Goal: Task Accomplishment & Management: Manage account settings

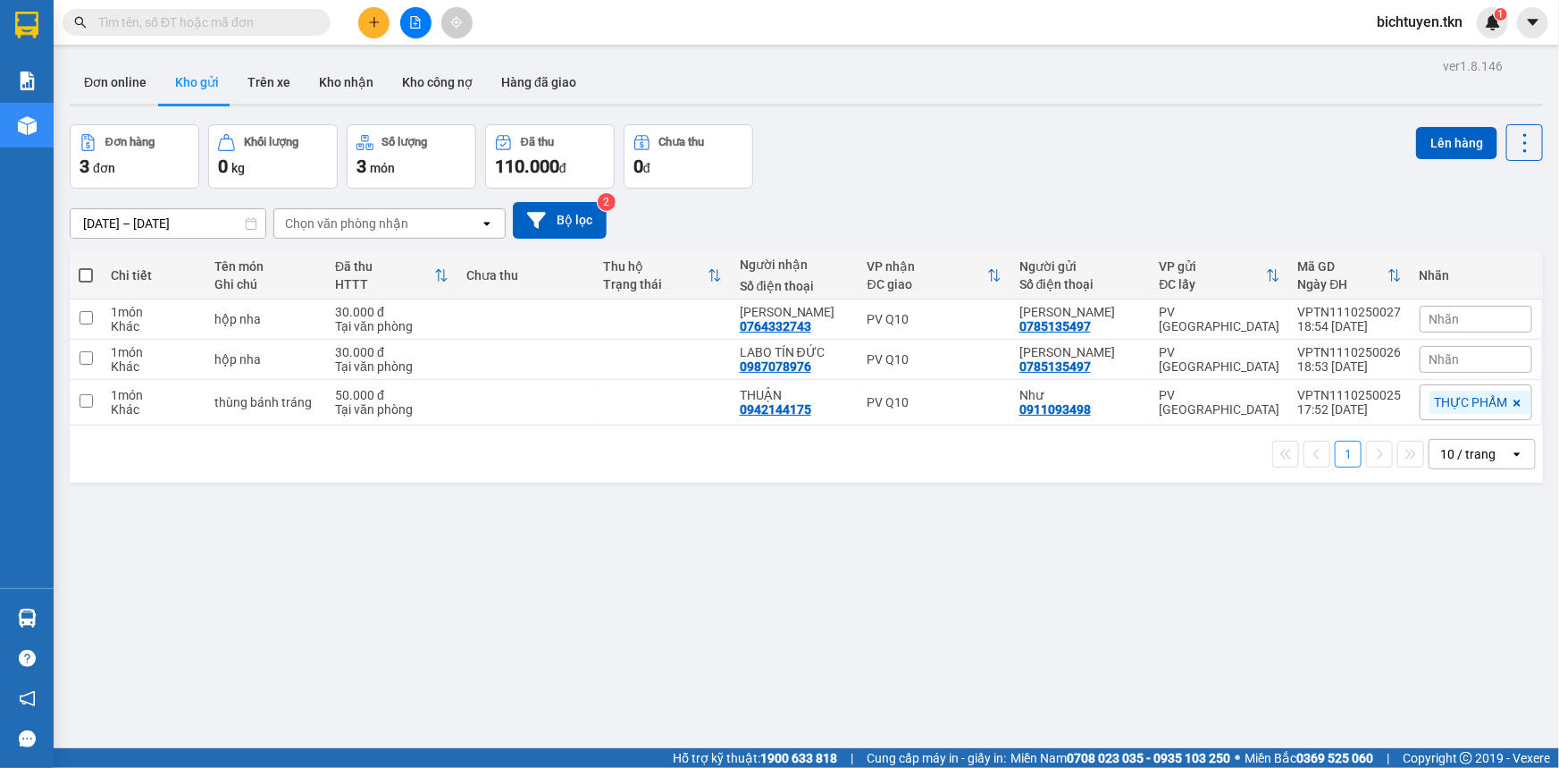
click at [318, 579] on div "ver 1.8.146 Đơn online Kho gửi Trên xe Kho nhận Kho công nợ Hàng đã giao Đơn hà…" at bounding box center [807, 438] width 1488 height 768
click at [574, 396] on td at bounding box center [526, 403] width 137 height 46
checkbox input "true"
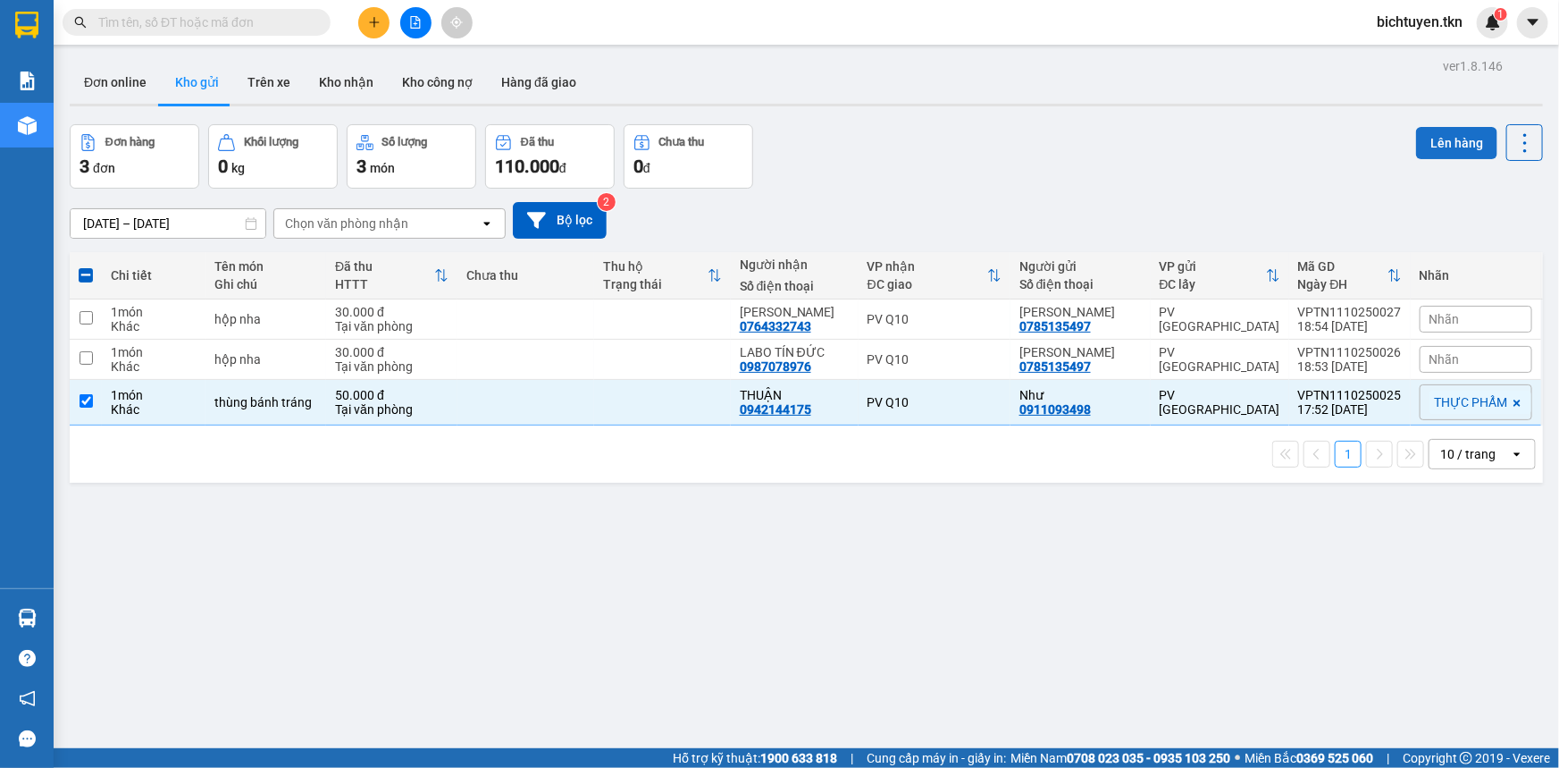
click at [1474, 134] on button "Lên hàng" at bounding box center [1456, 143] width 81 height 32
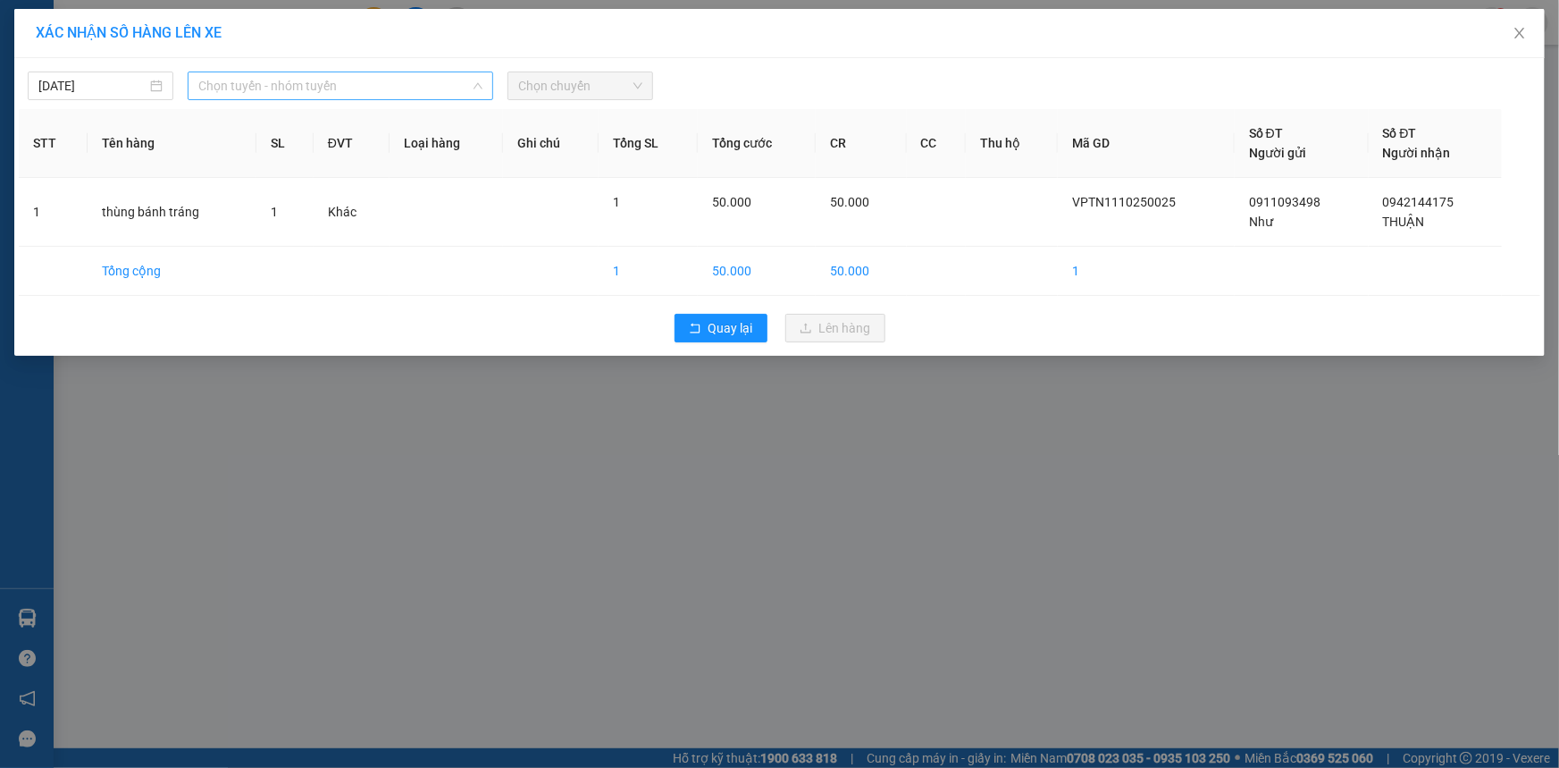
click at [249, 90] on span "Chọn tuyến - nhóm tuyến" at bounding box center [340, 85] width 284 height 27
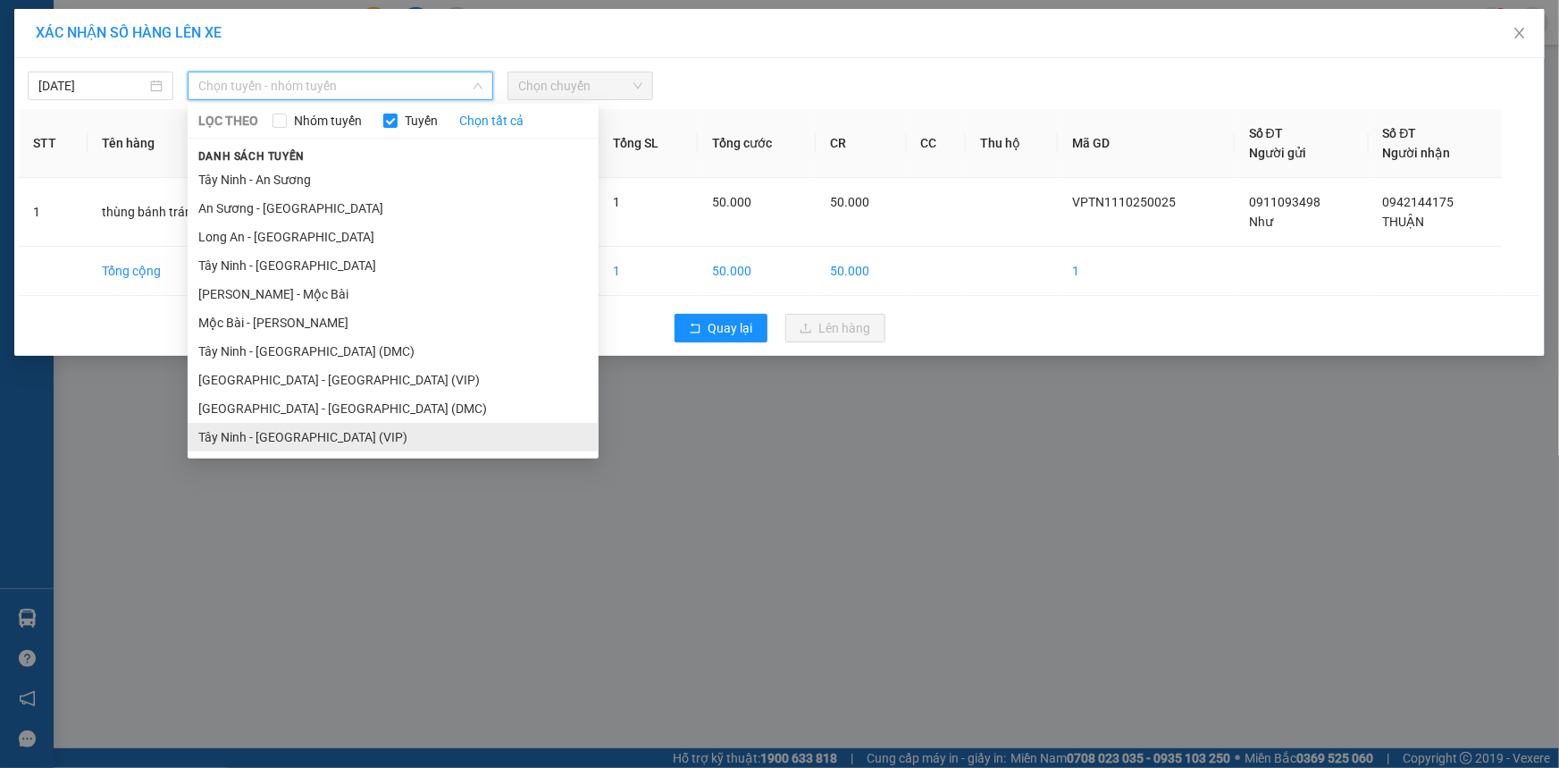
click at [333, 441] on li "Tây Ninh - [GEOGRAPHIC_DATA] (VIP)" at bounding box center [393, 437] width 411 height 29
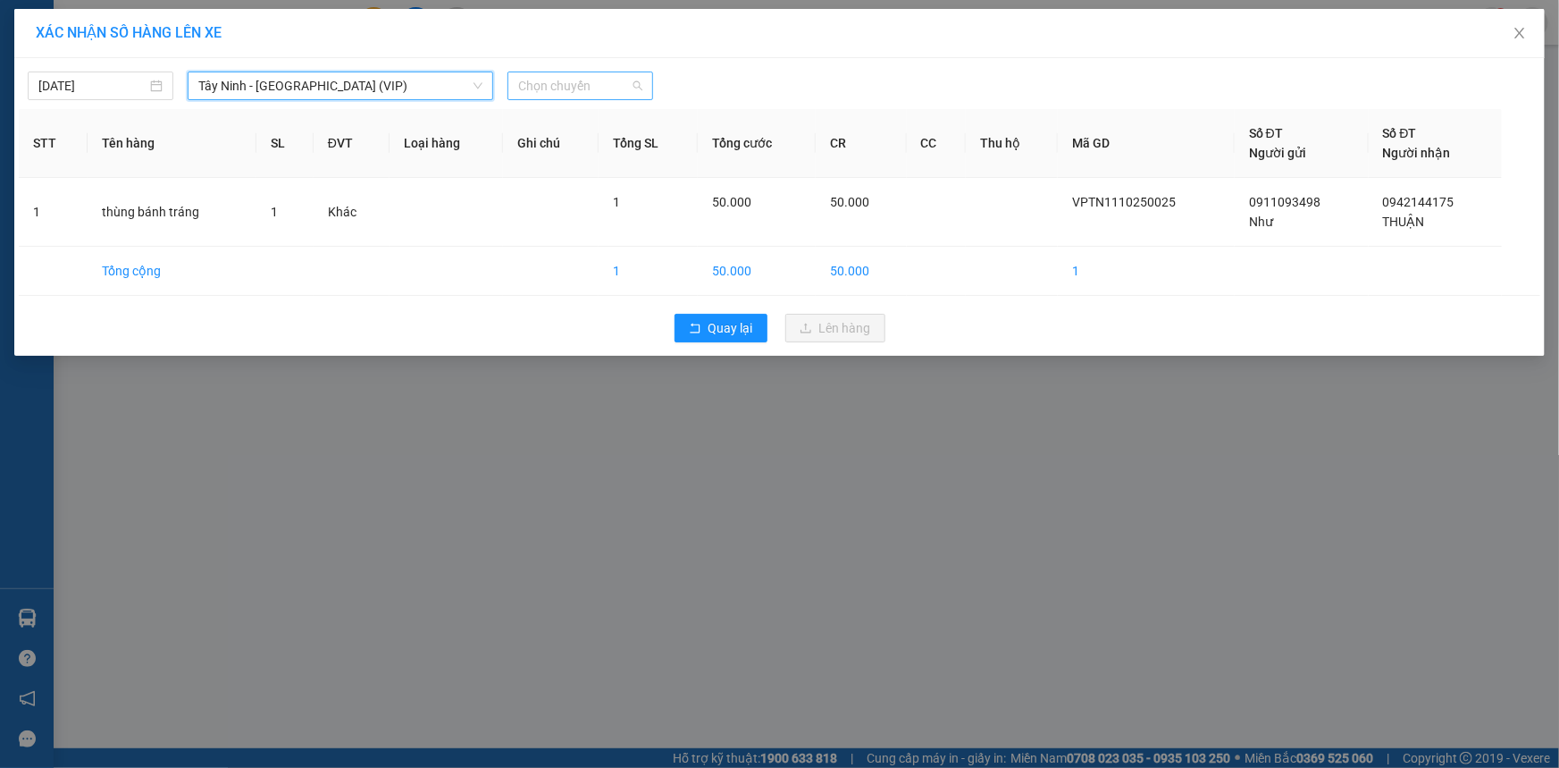
click at [600, 97] on span "Chọn chuyến" at bounding box center [580, 85] width 124 height 27
type input "4784"
click at [540, 112] on div "04:30 (TC) - 70H-047.84" at bounding box center [587, 122] width 139 height 20
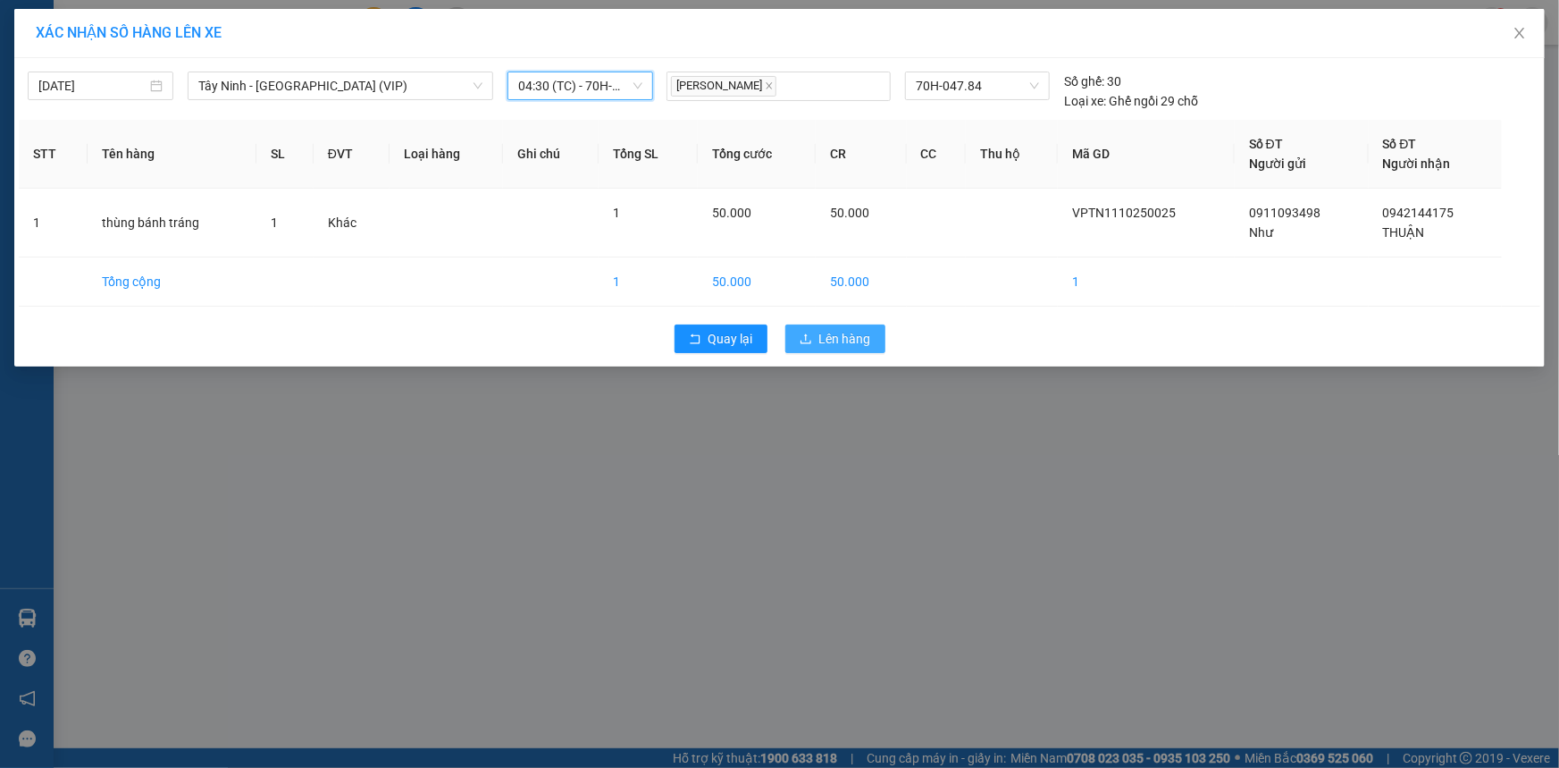
click at [837, 326] on button "Lên hàng" at bounding box center [835, 338] width 100 height 29
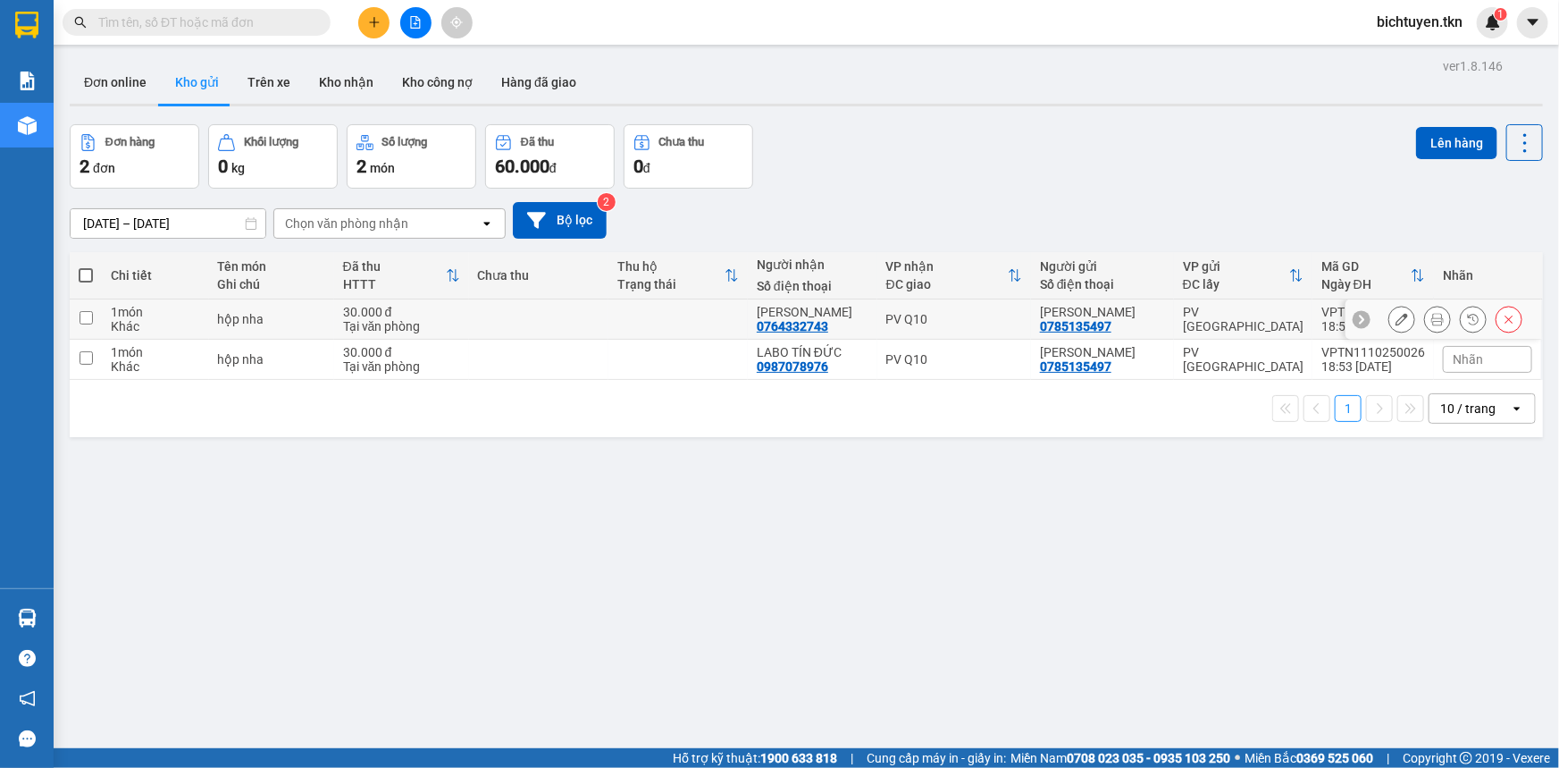
click at [260, 329] on td "hộp nha" at bounding box center [271, 319] width 125 height 40
checkbox input "true"
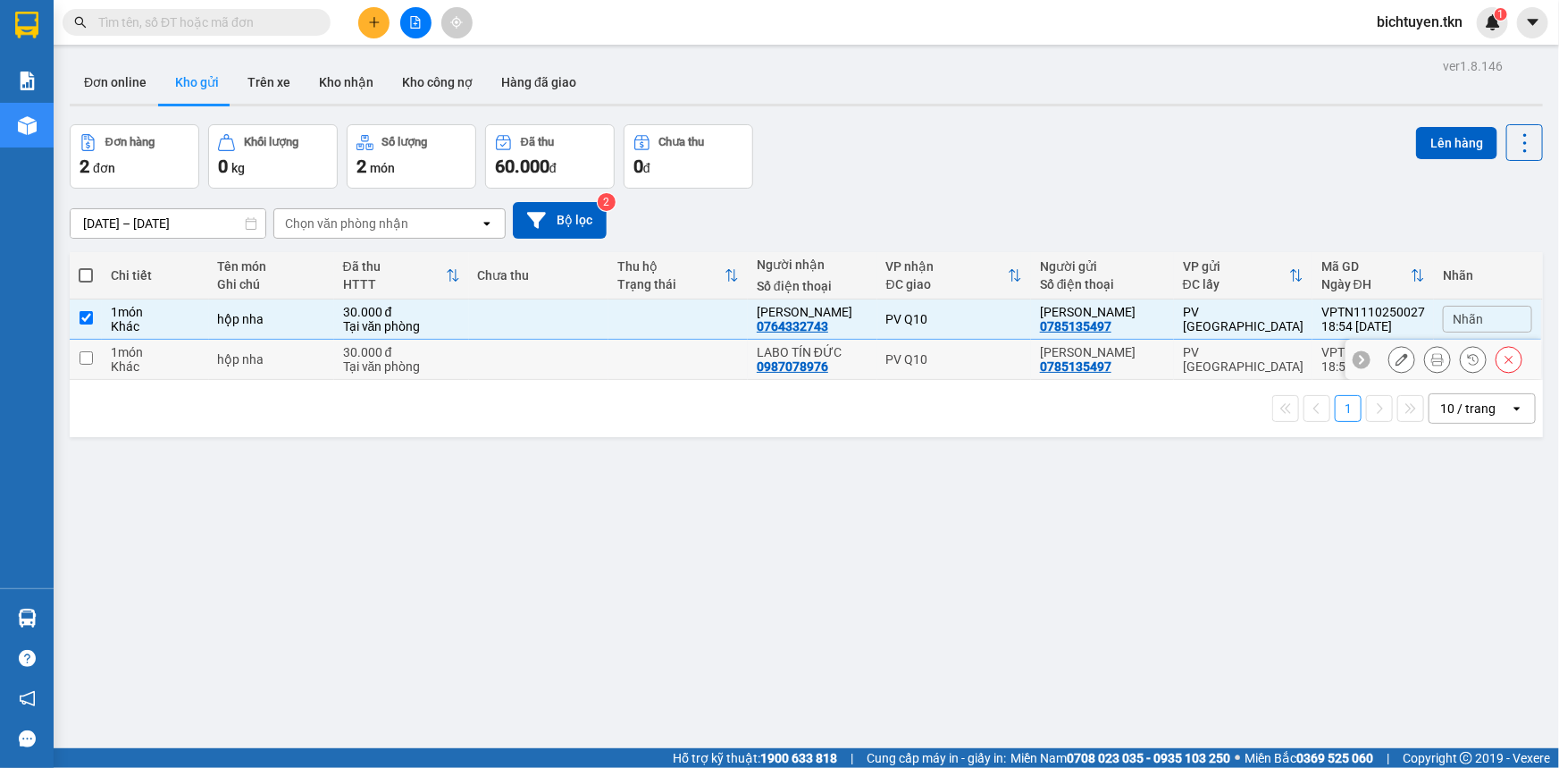
click at [271, 375] on td "hộp nha" at bounding box center [271, 360] width 125 height 40
checkbox input "true"
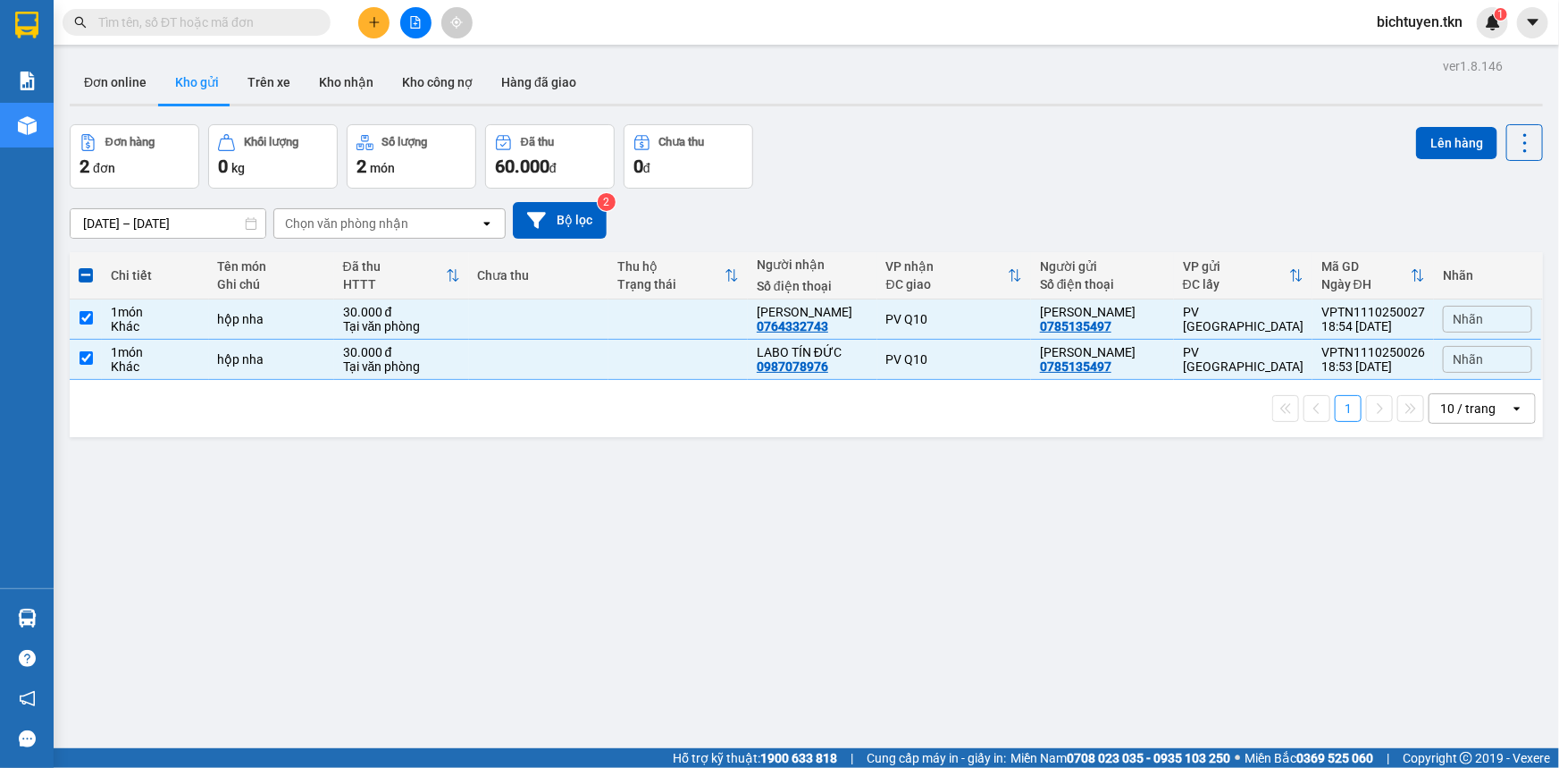
drag, startPoint x: 1427, startPoint y: 147, endPoint x: 645, endPoint y: 219, distance: 785.2
click at [1375, 159] on div "Đơn hàng 2 đơn Khối lượng 0 kg Số lượng 2 món Đã thu 60.000 đ Chưa thu 0 đ Lên …" at bounding box center [807, 156] width 1474 height 64
click at [1482, 134] on button "Lên hàng" at bounding box center [1456, 143] width 81 height 32
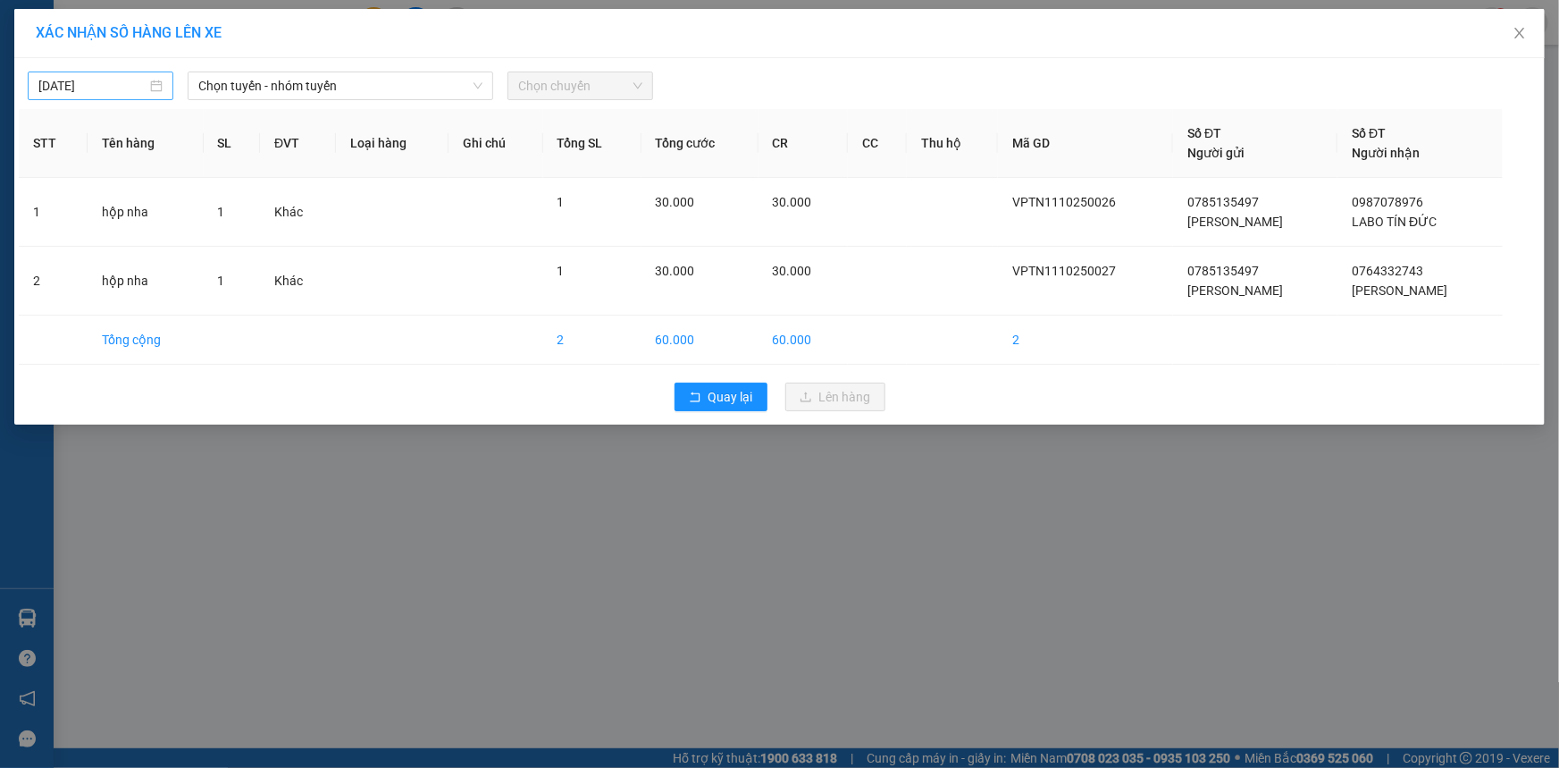
click at [152, 80] on div "[DATE]" at bounding box center [100, 86] width 124 height 20
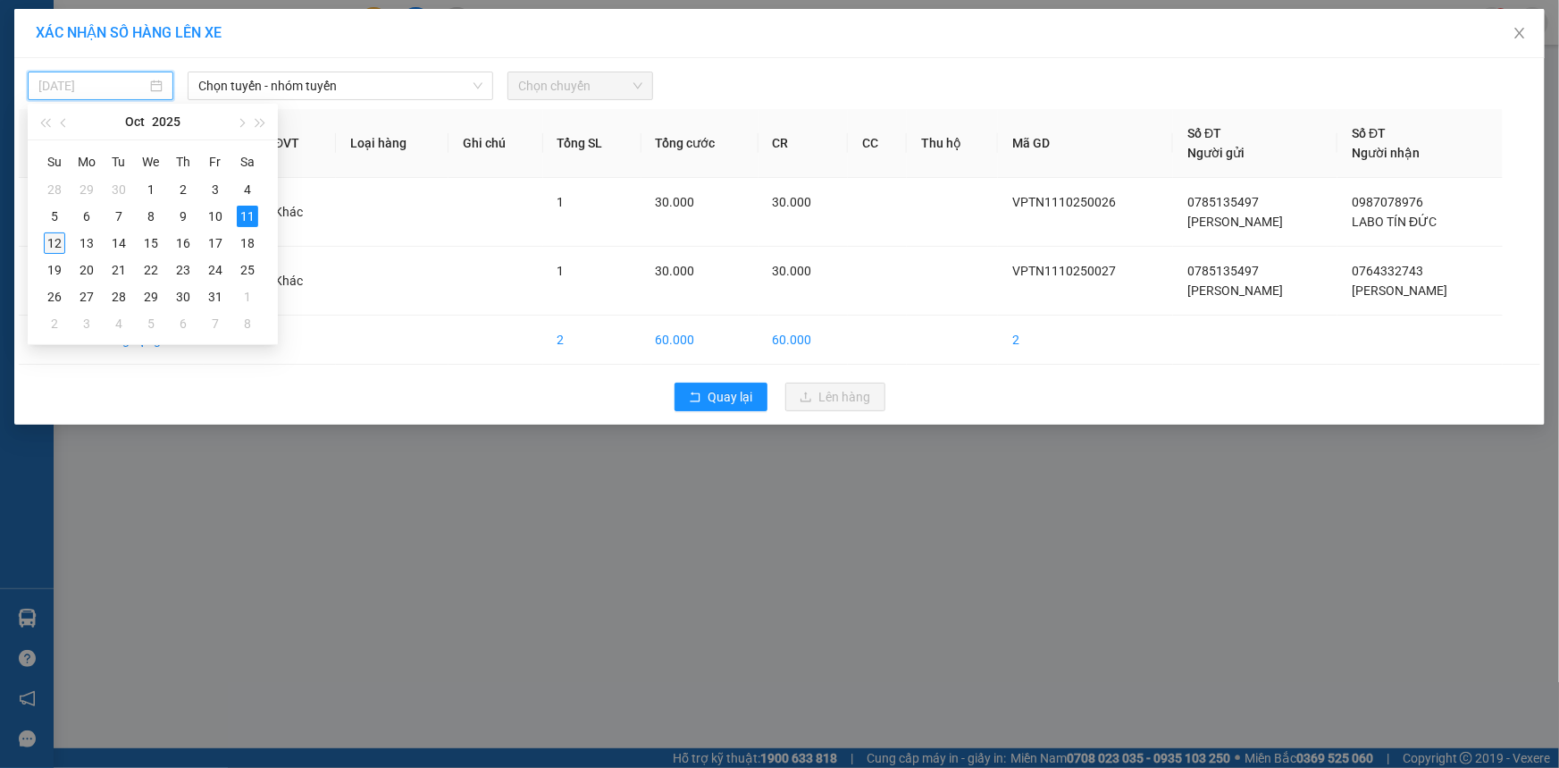
click at [48, 243] on div "12" at bounding box center [54, 242] width 21 height 21
type input "[DATE]"
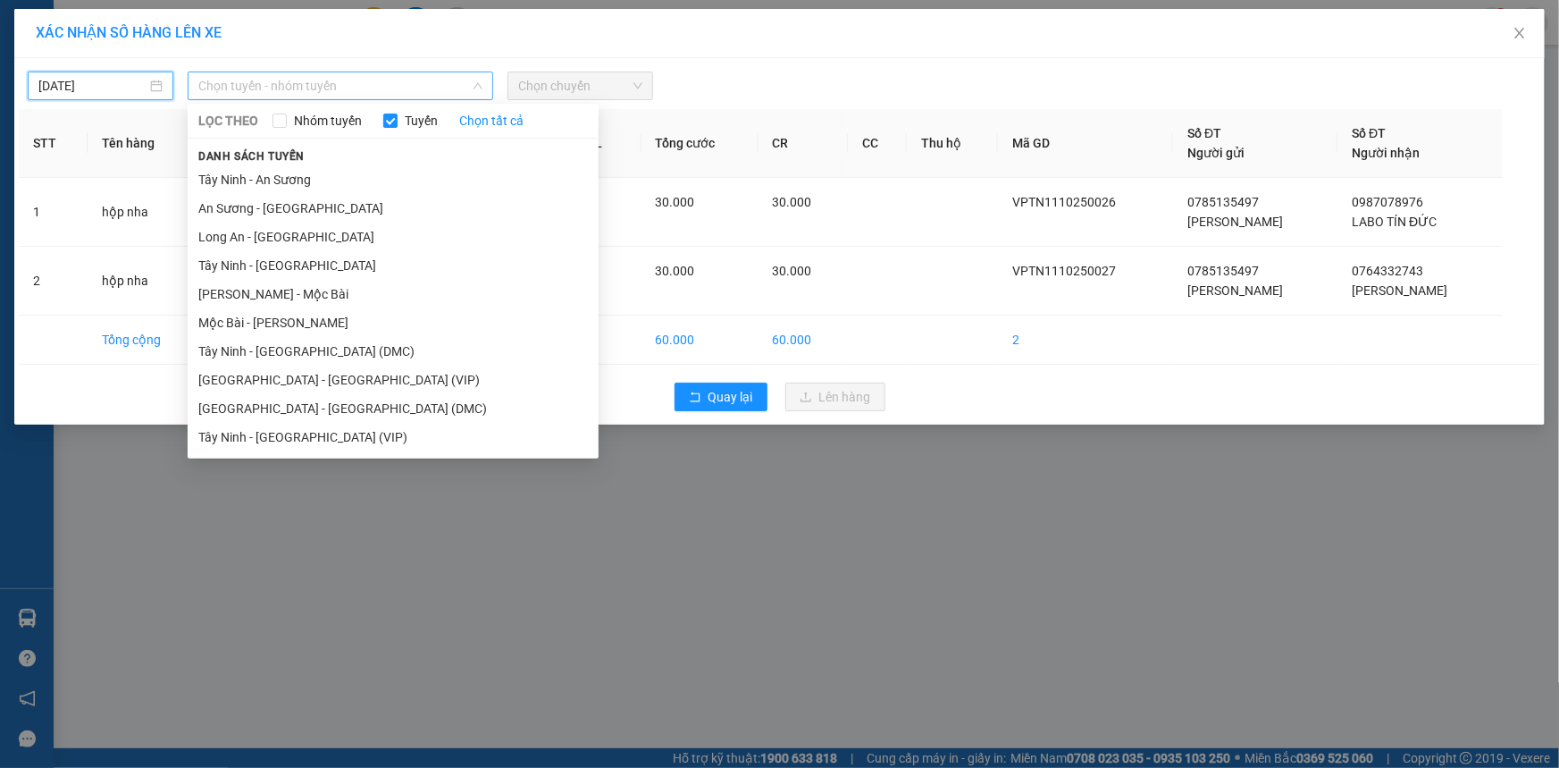
click at [392, 74] on span "Chọn tuyến - nhóm tuyến" at bounding box center [340, 85] width 284 height 27
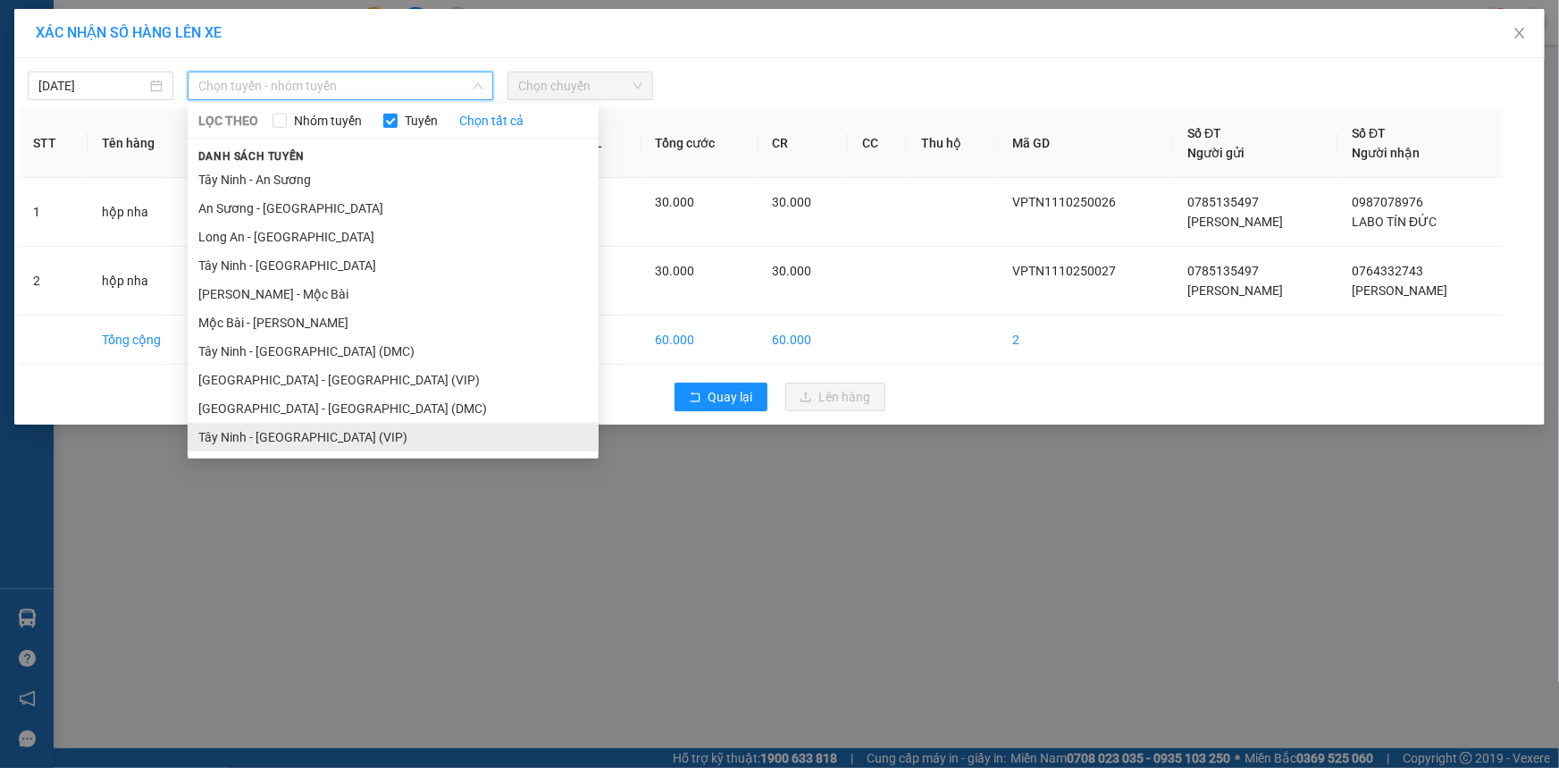
click at [400, 429] on li "Tây Ninh - [GEOGRAPHIC_DATA] (VIP)" at bounding box center [393, 437] width 411 height 29
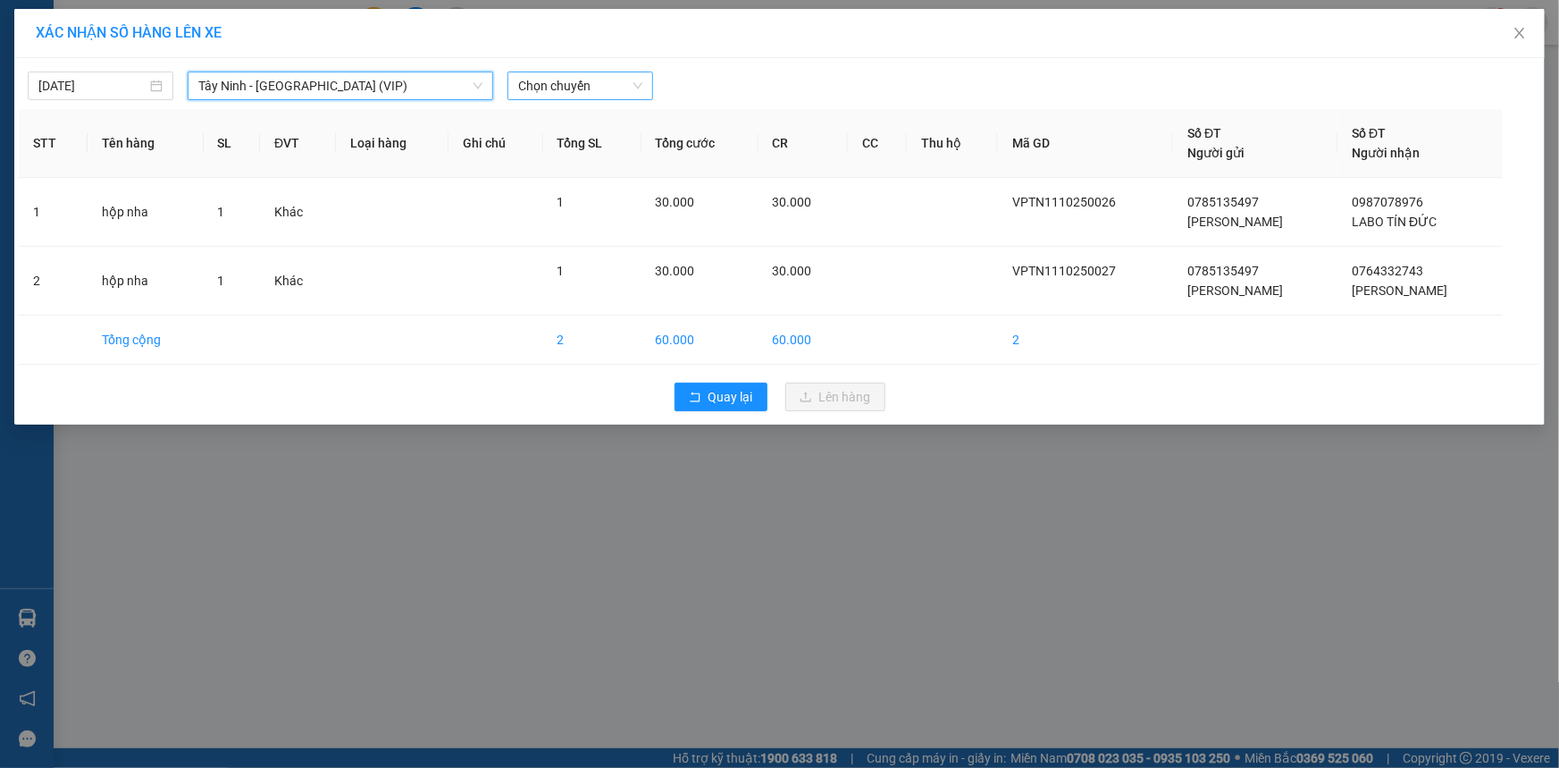
click at [594, 85] on span "Chọn chuyến" at bounding box center [580, 85] width 124 height 27
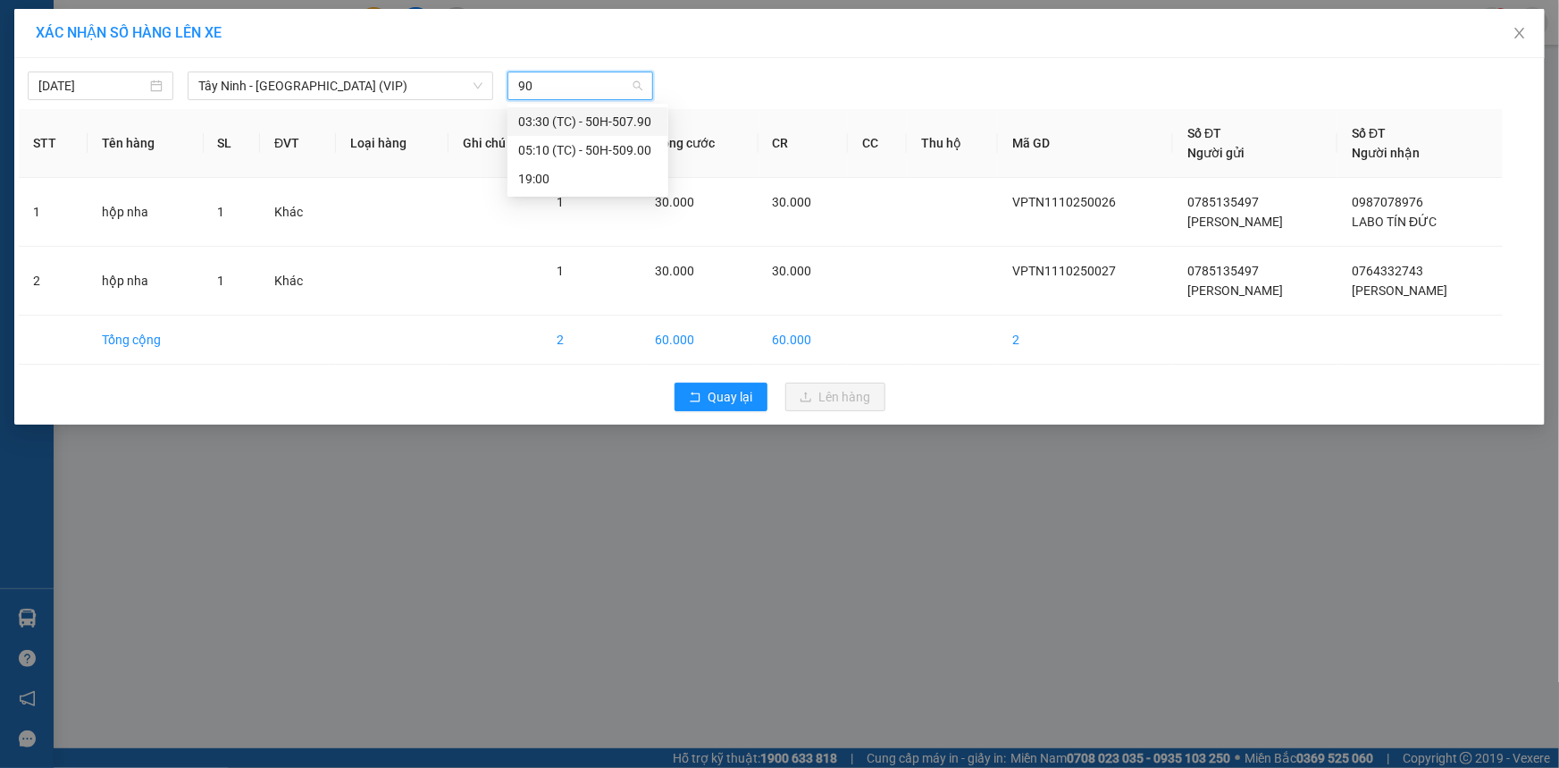
type input "900"
click at [617, 121] on div "05:10 (TC) - 50H-509.00" at bounding box center [587, 122] width 139 height 20
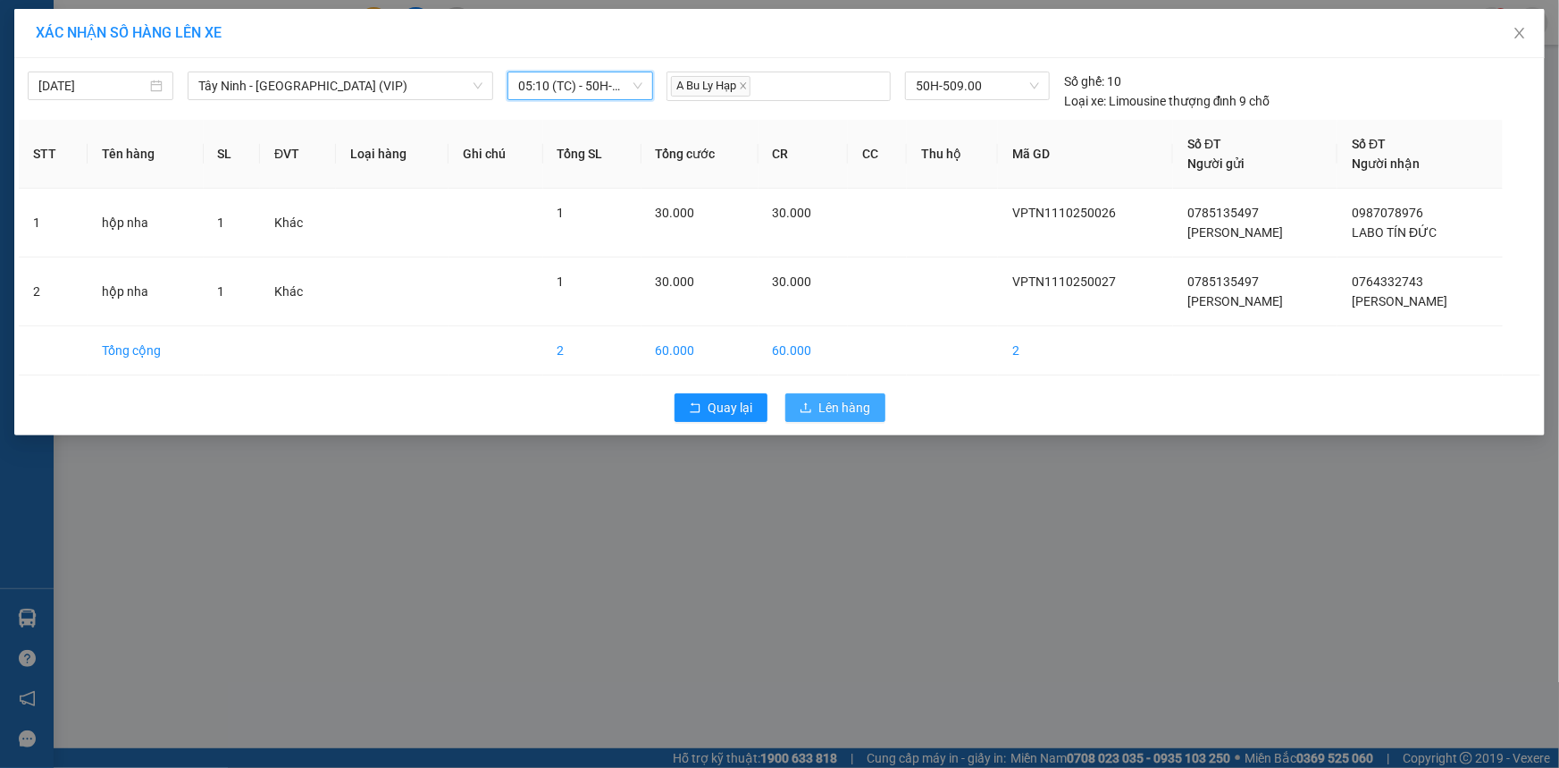
click at [881, 413] on button "Lên hàng" at bounding box center [835, 407] width 100 height 29
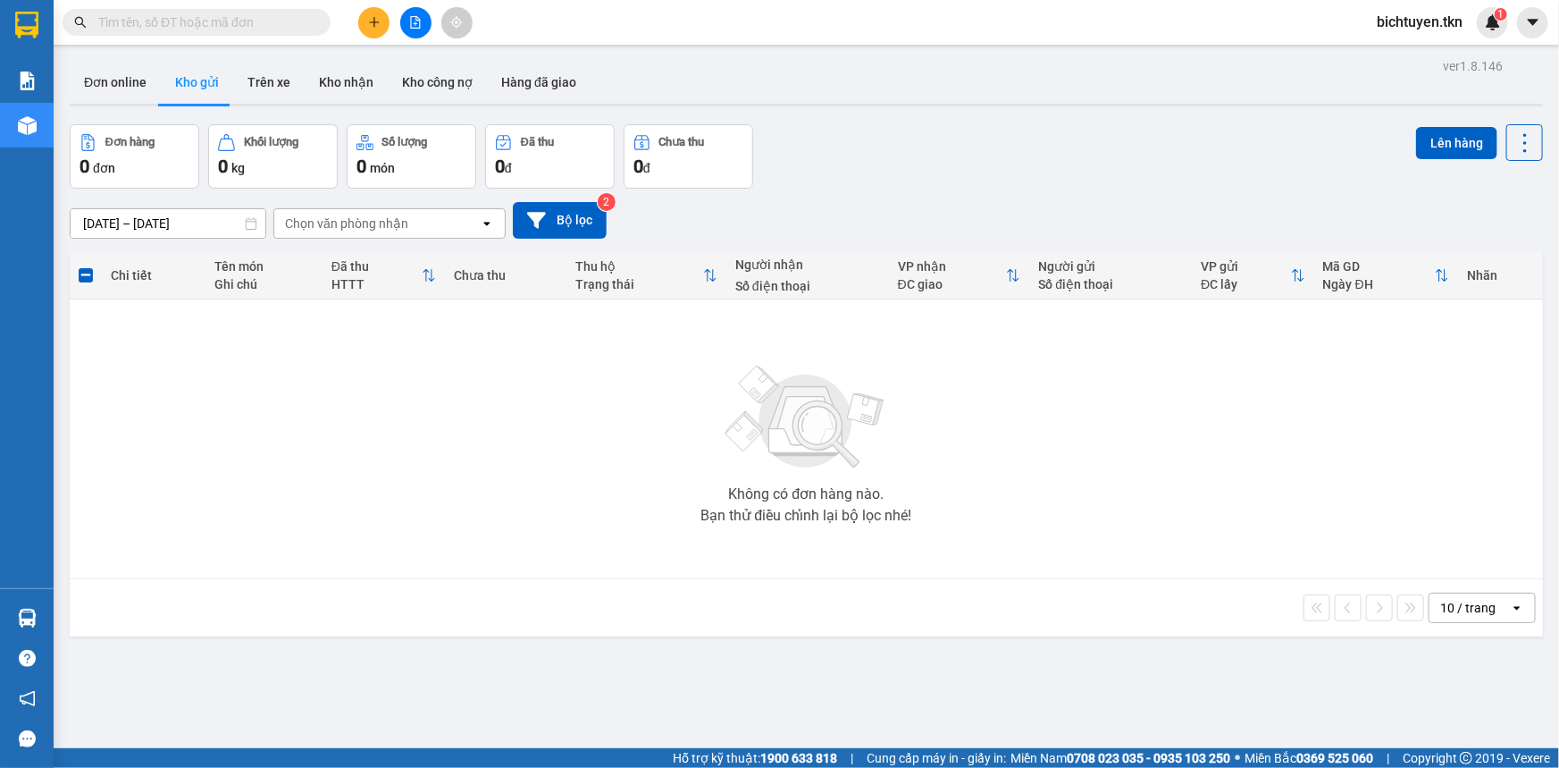
click at [832, 203] on div "[DATE] – [DATE] Press the down arrow key to interact with the calendar and sele…" at bounding box center [807, 220] width 1474 height 37
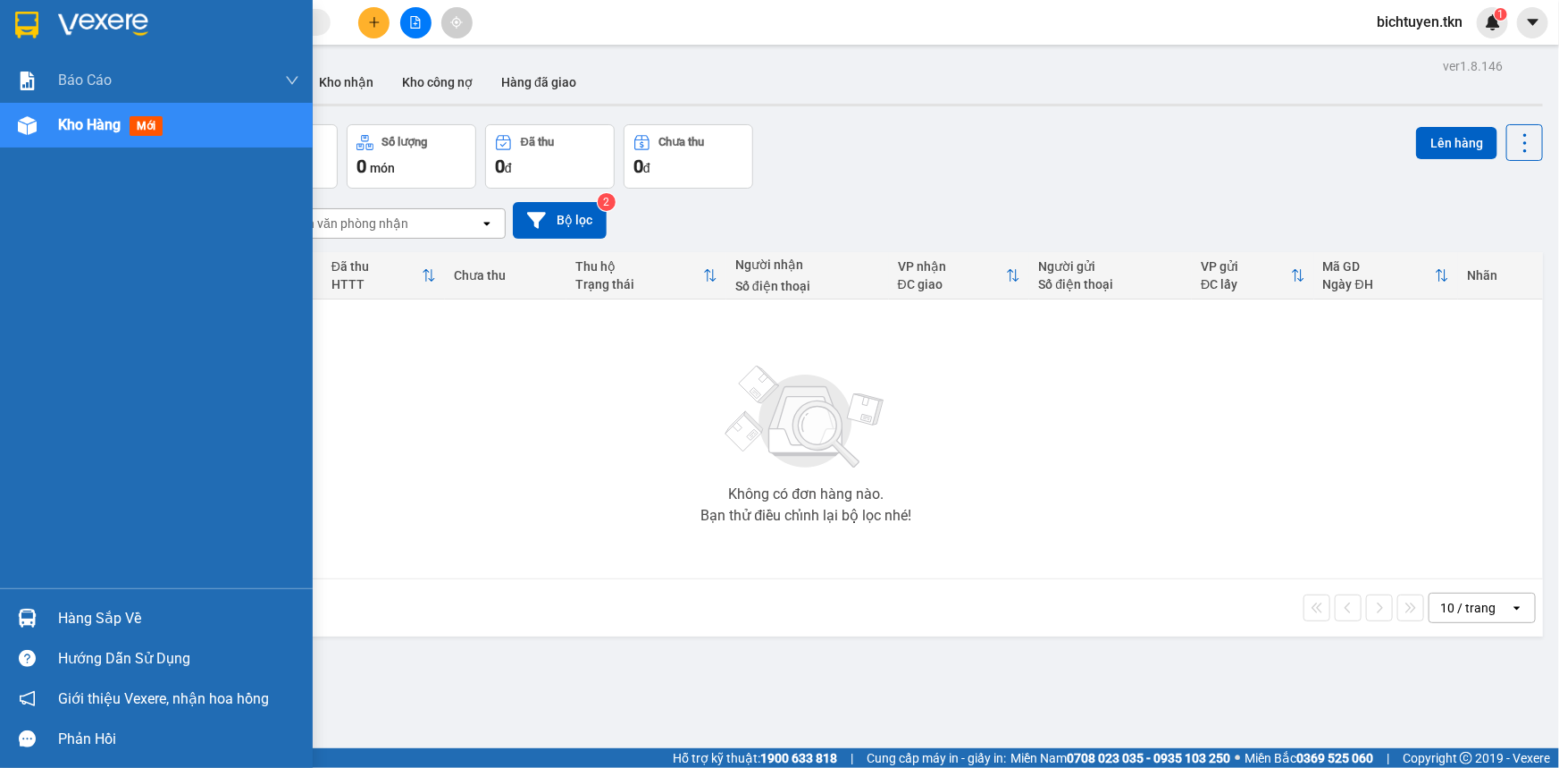
click at [26, 615] on img at bounding box center [27, 618] width 19 height 19
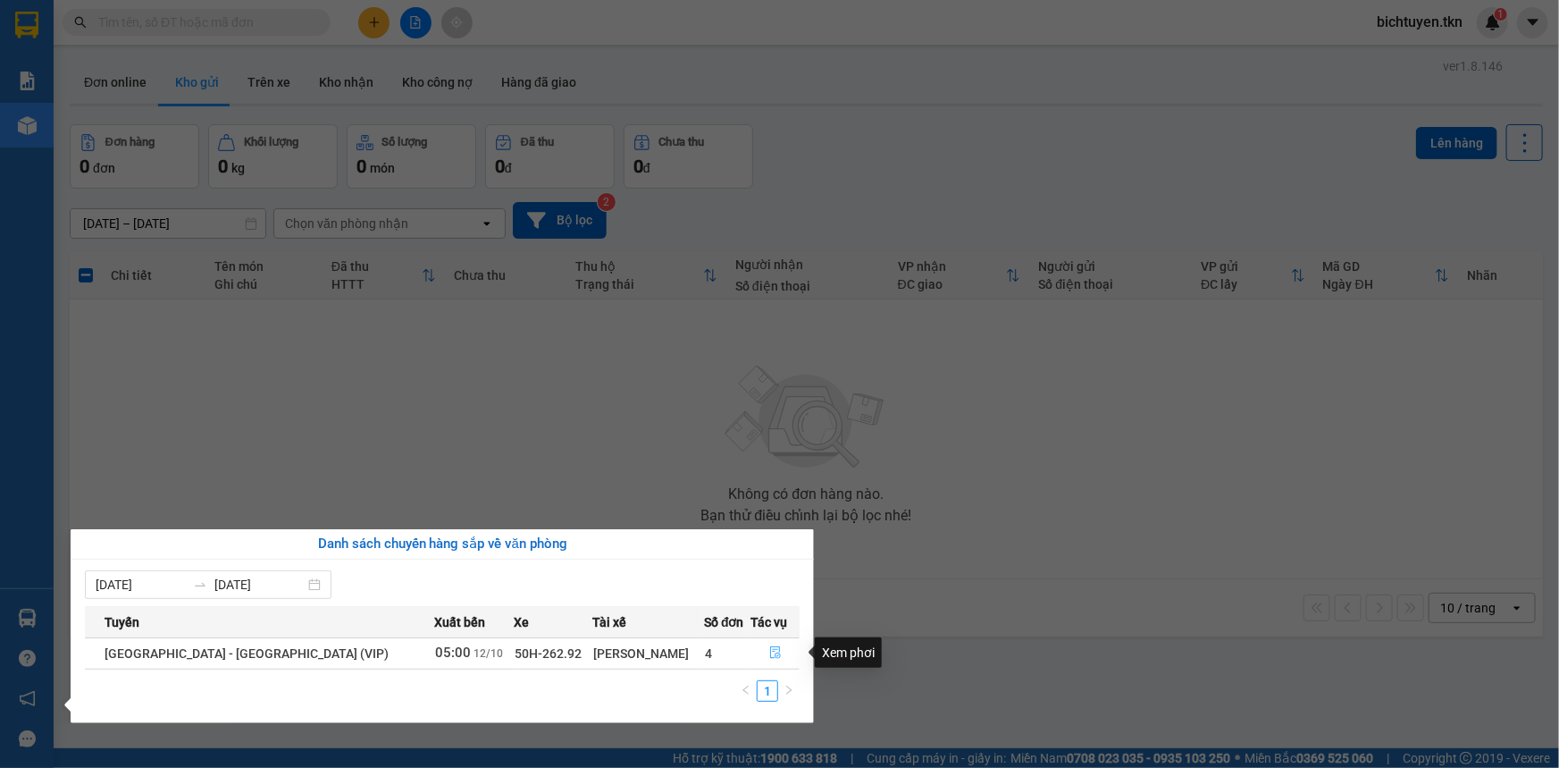
click at [777, 645] on button "button" at bounding box center [775, 653] width 47 height 29
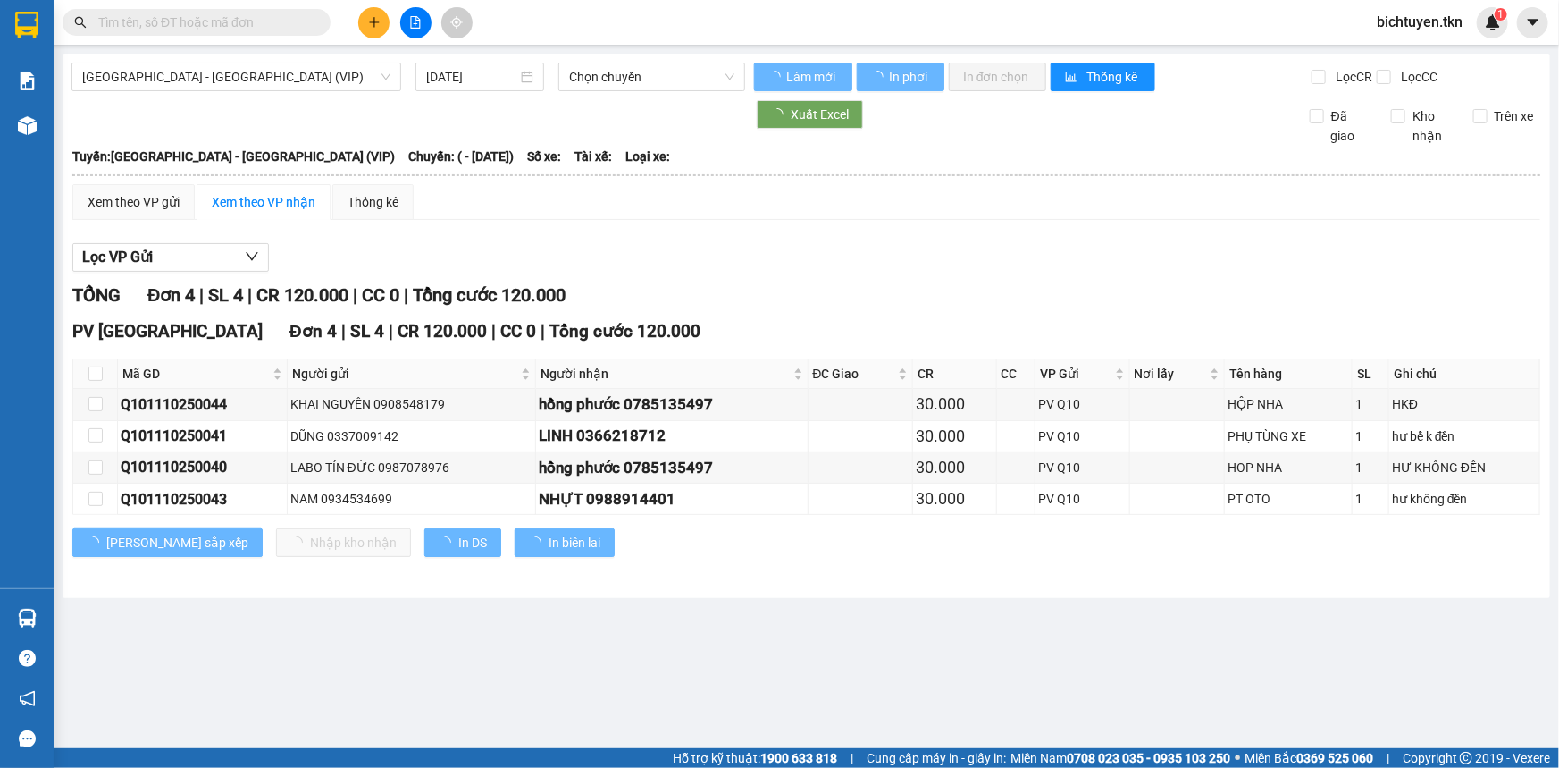
type input "[DATE]"
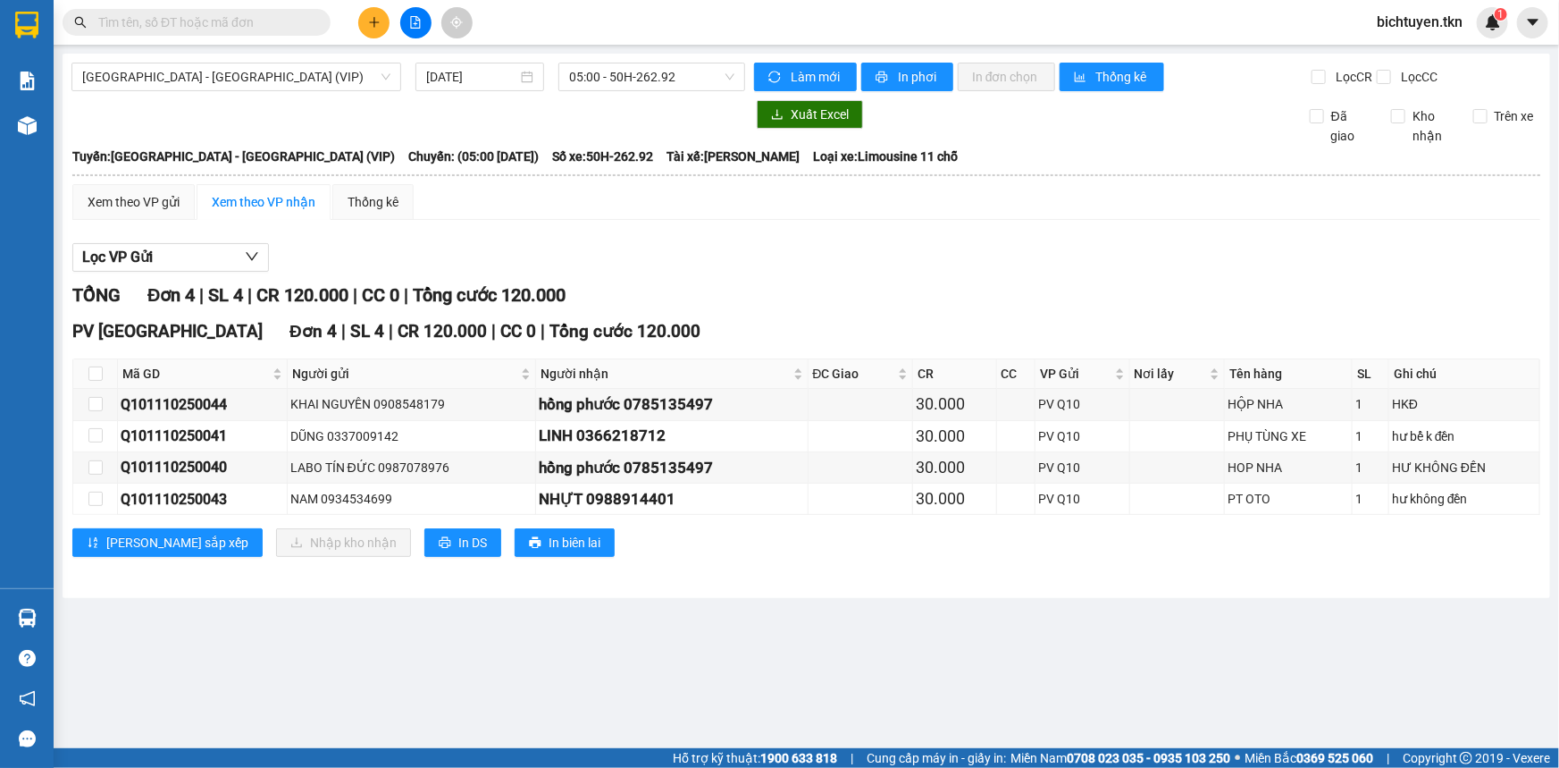
click at [368, 26] on icon "plus" at bounding box center [374, 22] width 13 height 13
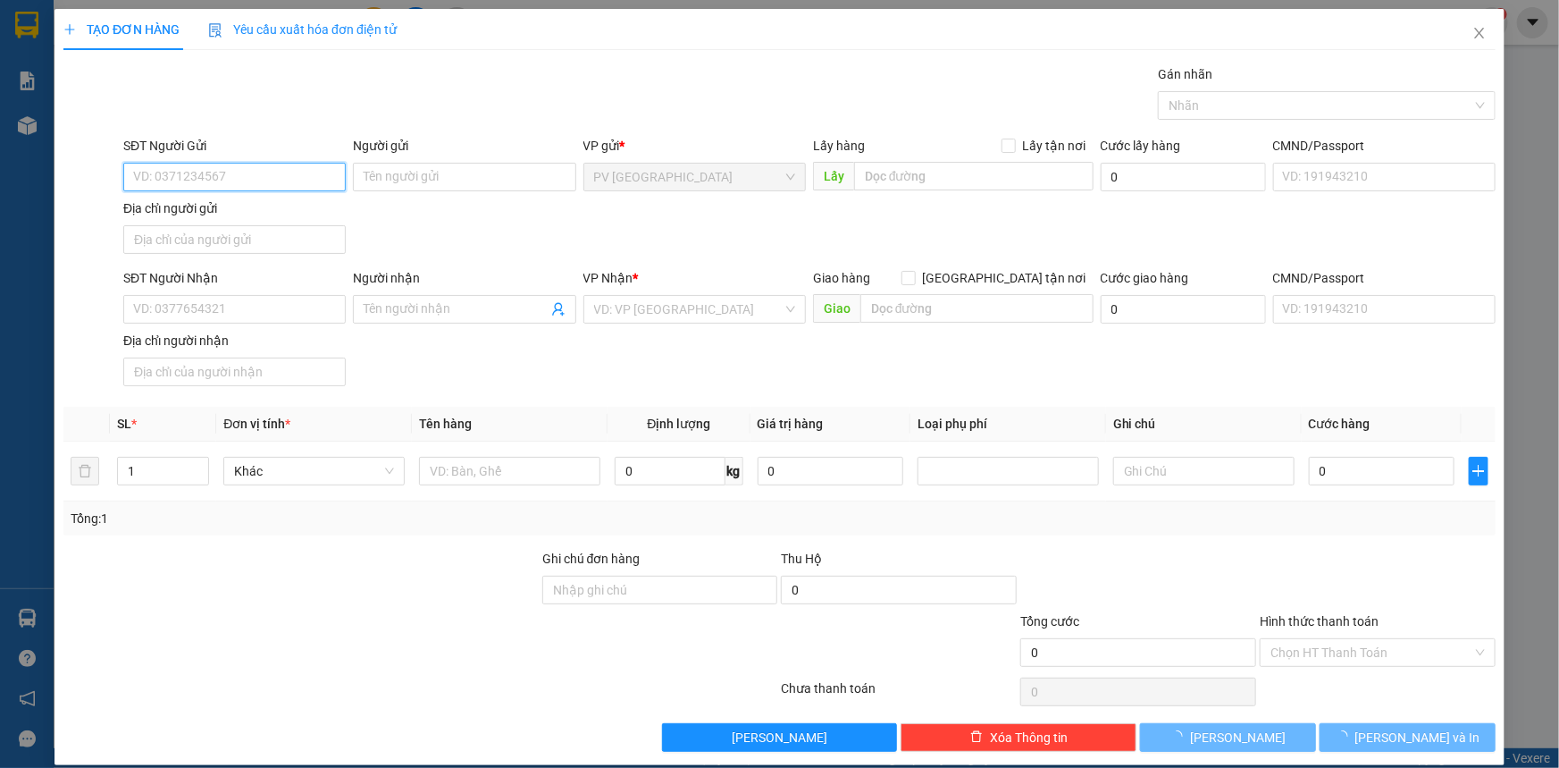
click at [190, 183] on input "SĐT Người Gửi" at bounding box center [234, 177] width 223 height 29
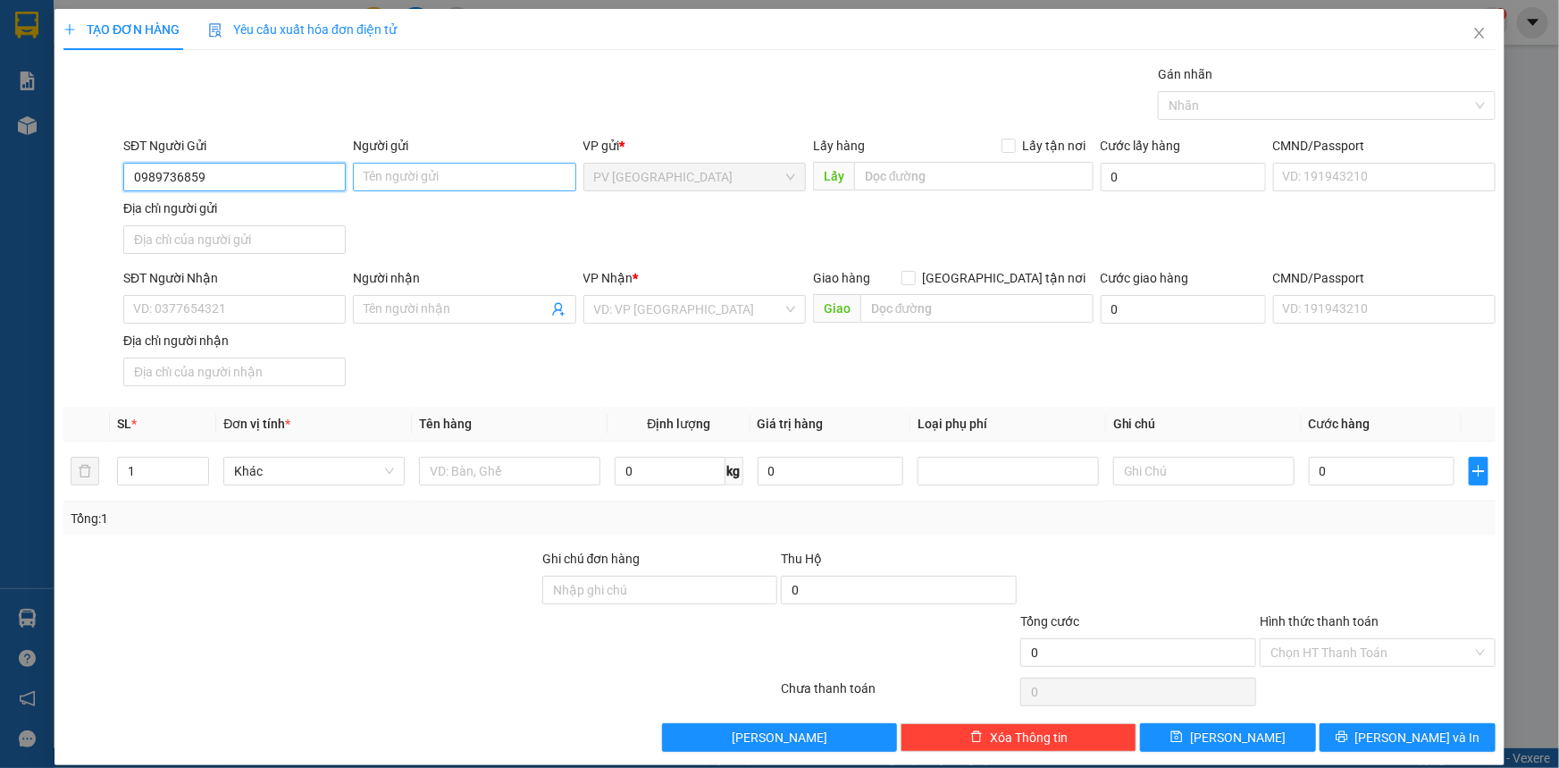
type input "0989736859"
click at [482, 179] on input "Người gửi" at bounding box center [464, 177] width 223 height 29
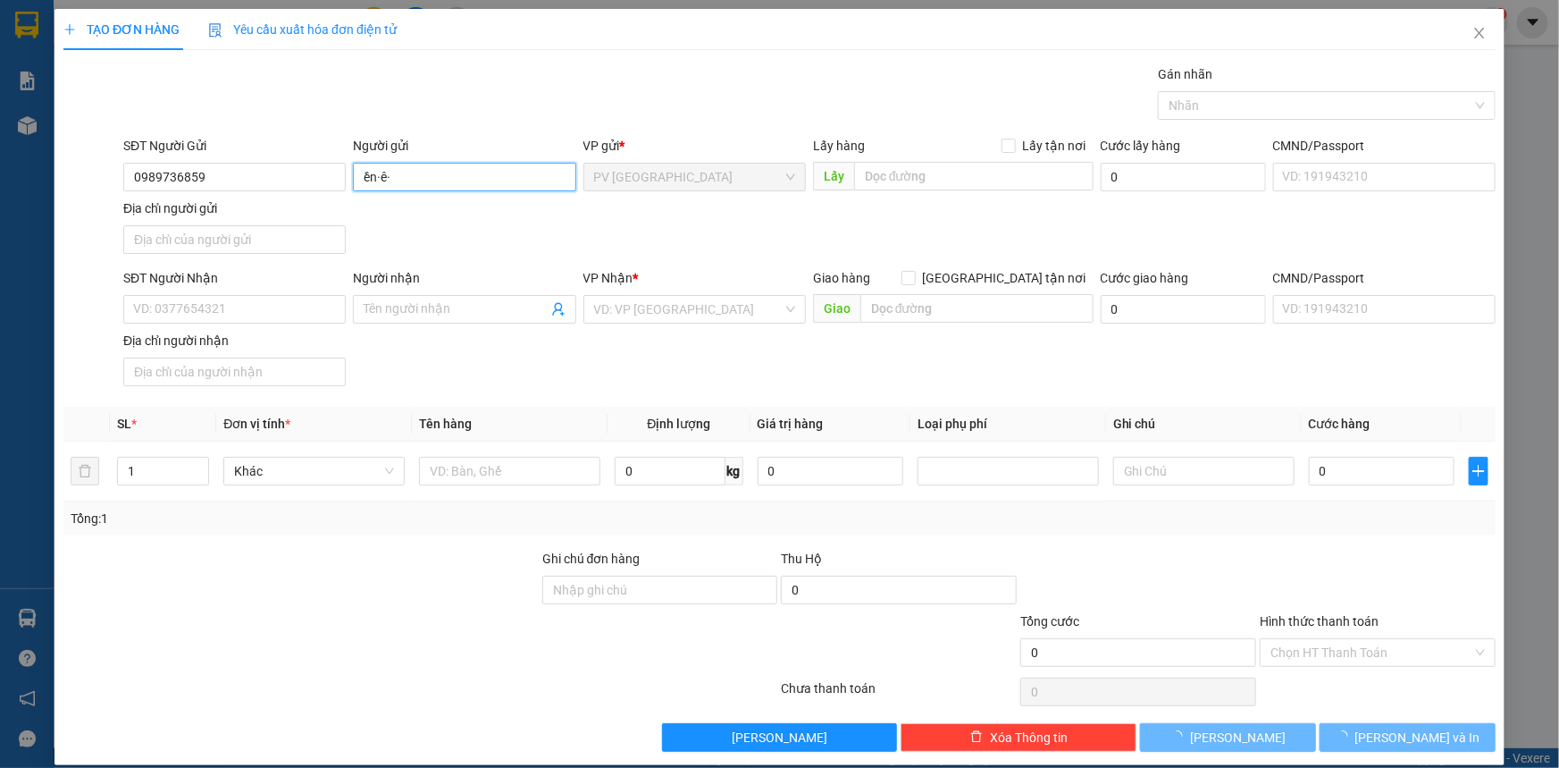
click at [405, 176] on input "ền·ê·" at bounding box center [464, 177] width 223 height 29
type input "ề"
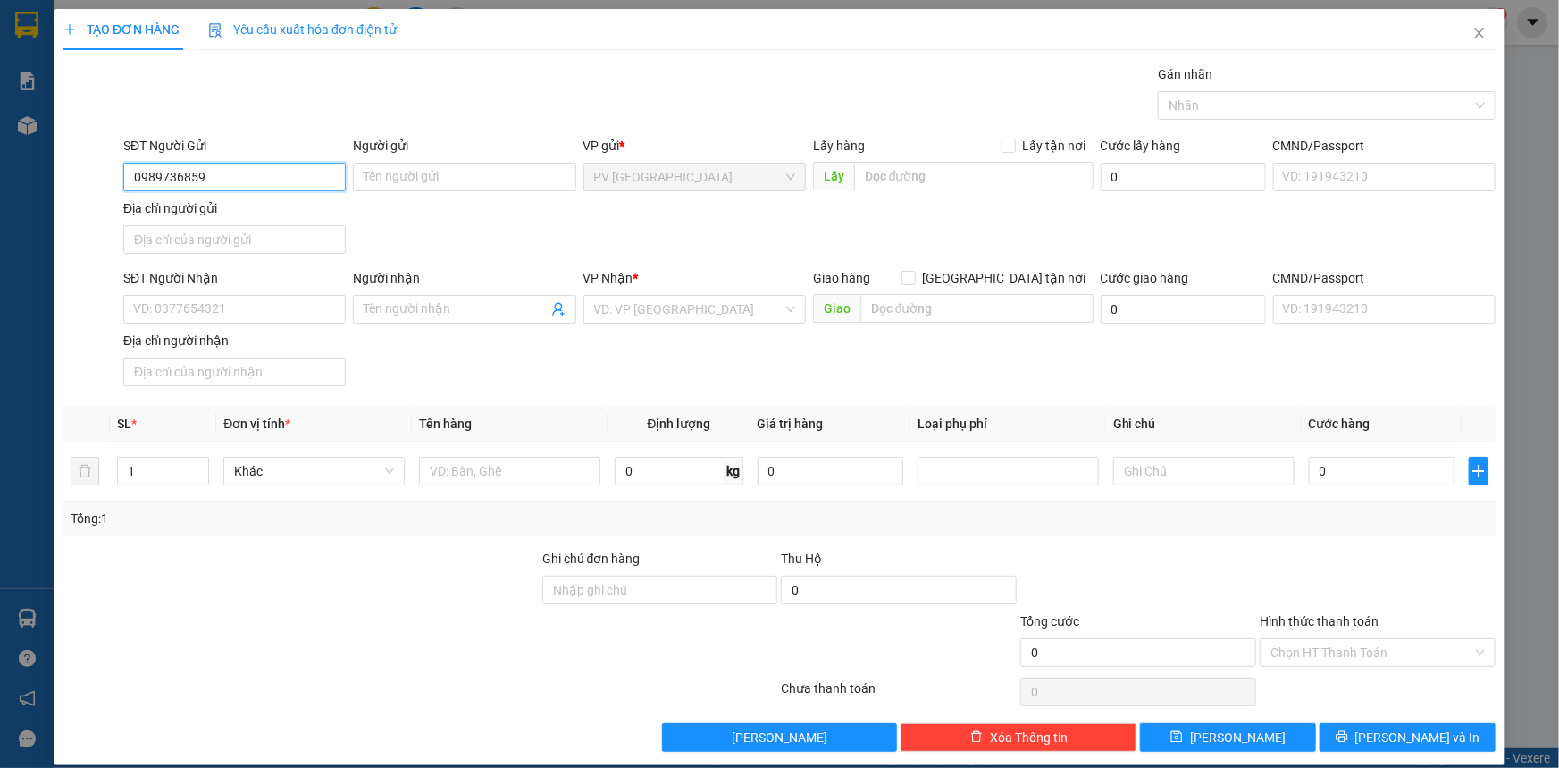
click at [268, 180] on input "0989736859" at bounding box center [234, 177] width 223 height 29
click at [449, 171] on input "Người gửi" at bounding box center [464, 177] width 223 height 29
type input "h"
click at [237, 171] on input "0989736859" at bounding box center [234, 177] width 223 height 29
click at [260, 213] on div "0989788859 - hiền" at bounding box center [232, 213] width 199 height 20
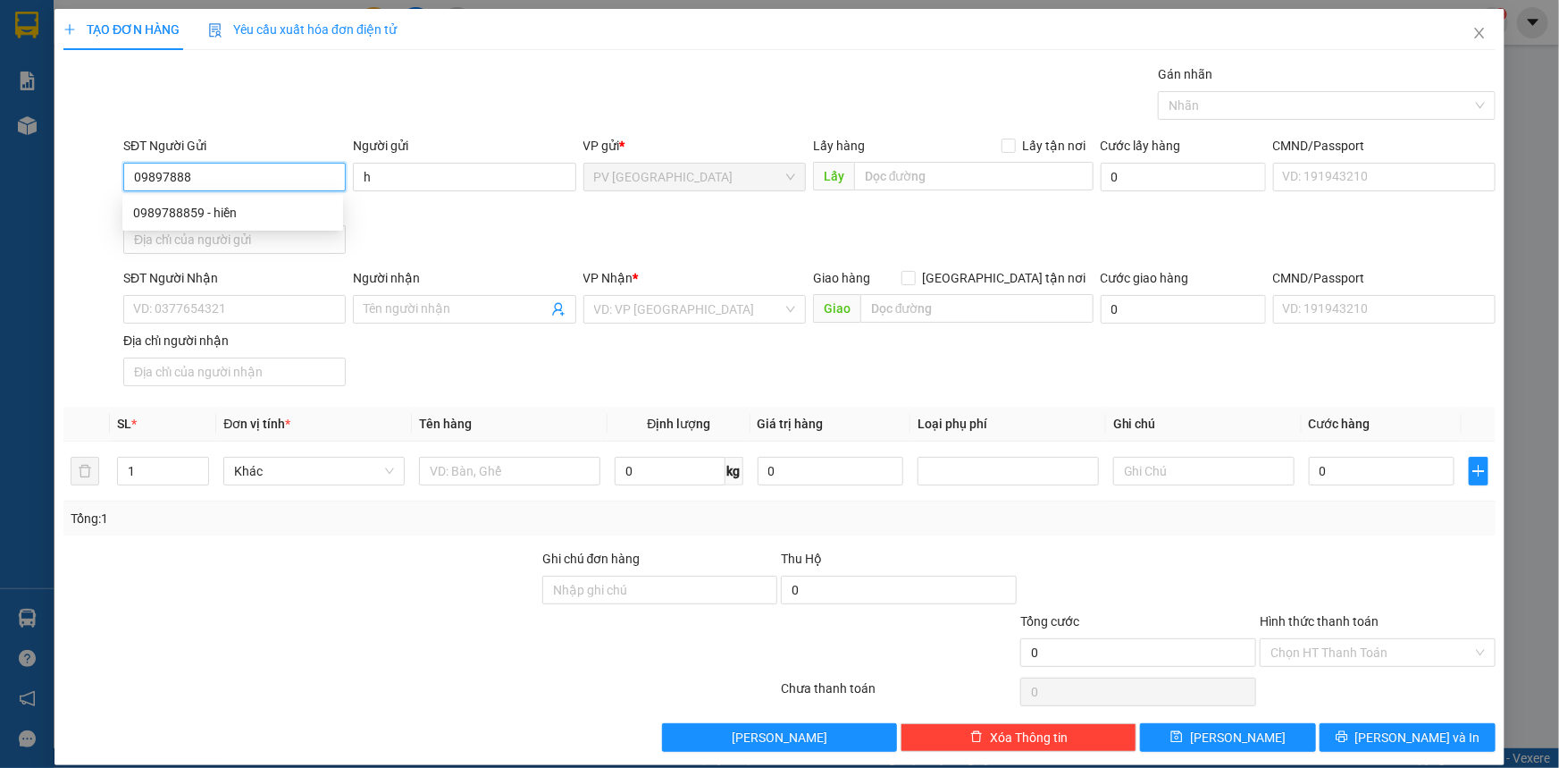
type input "0989788859"
type input "hiền"
type input "0392884585"
type input "tuấn anh"
type input "50.000"
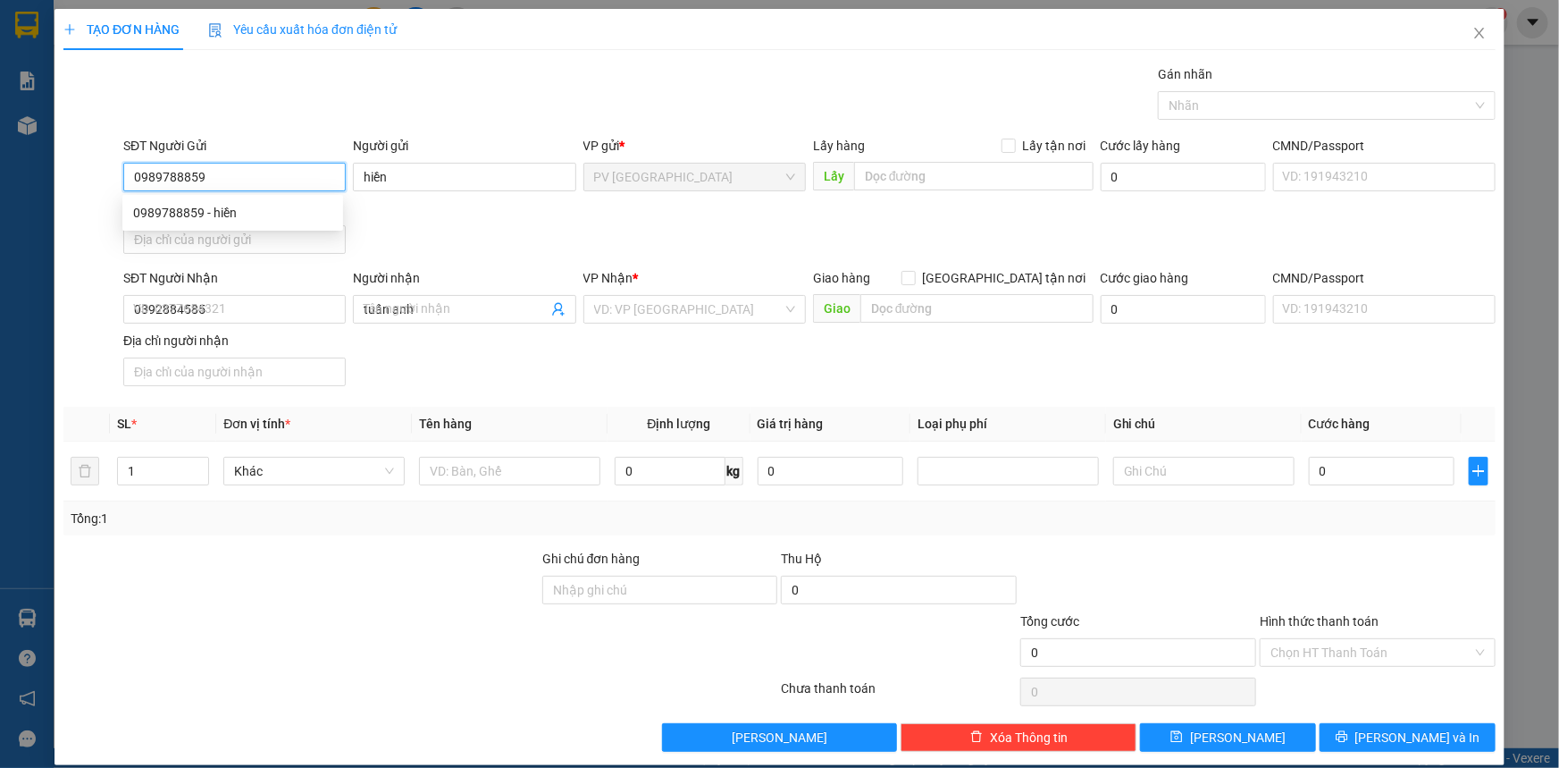
type input "50.000"
click at [1210, 91] on div "Nhãn" at bounding box center [1327, 105] width 338 height 29
type input "0989788859"
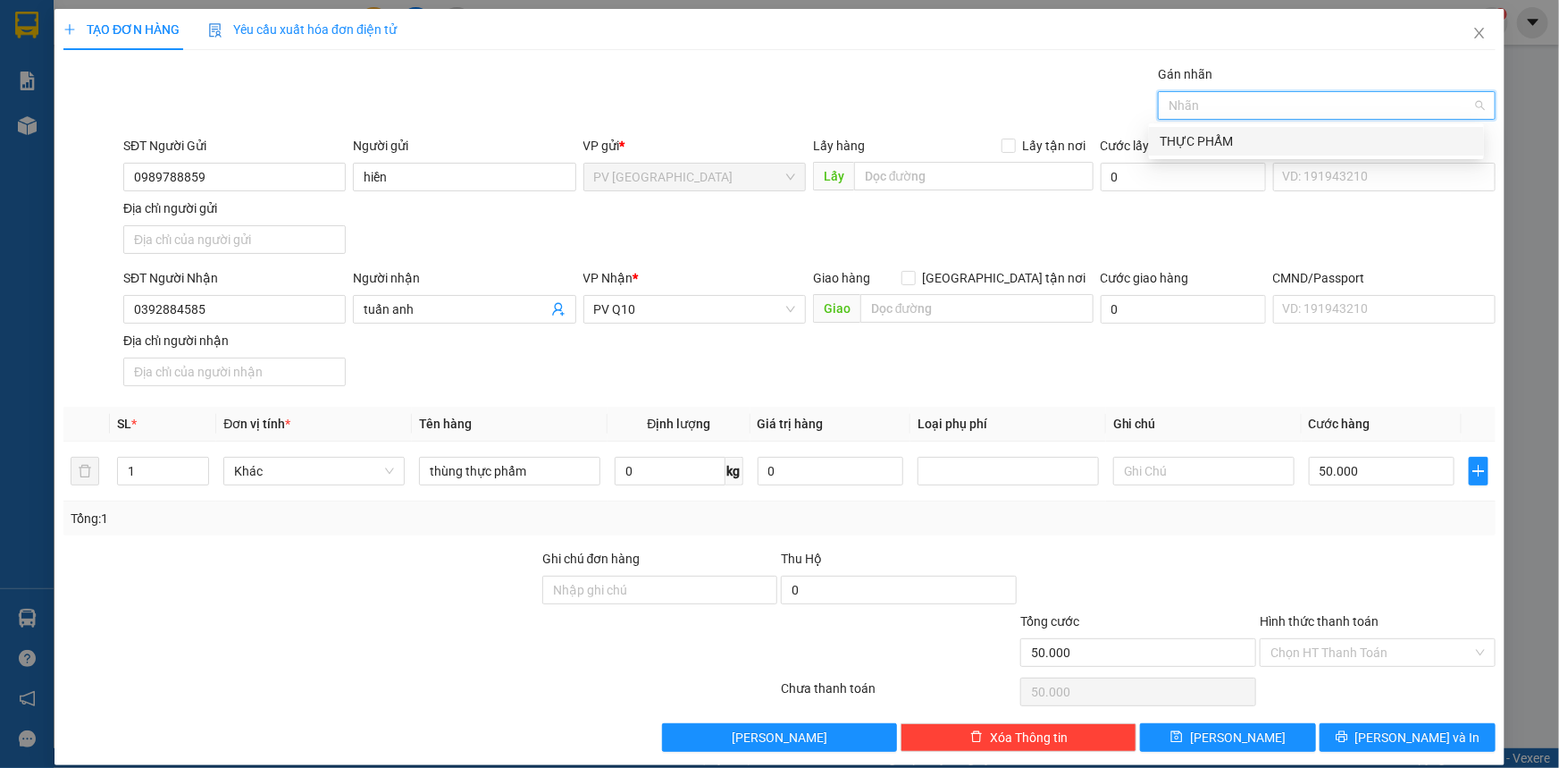
click at [1214, 141] on div "THỰC PHẨM" at bounding box center [1317, 141] width 314 height 20
click at [1331, 656] on input "Hình thức thanh toán" at bounding box center [1372, 652] width 202 height 27
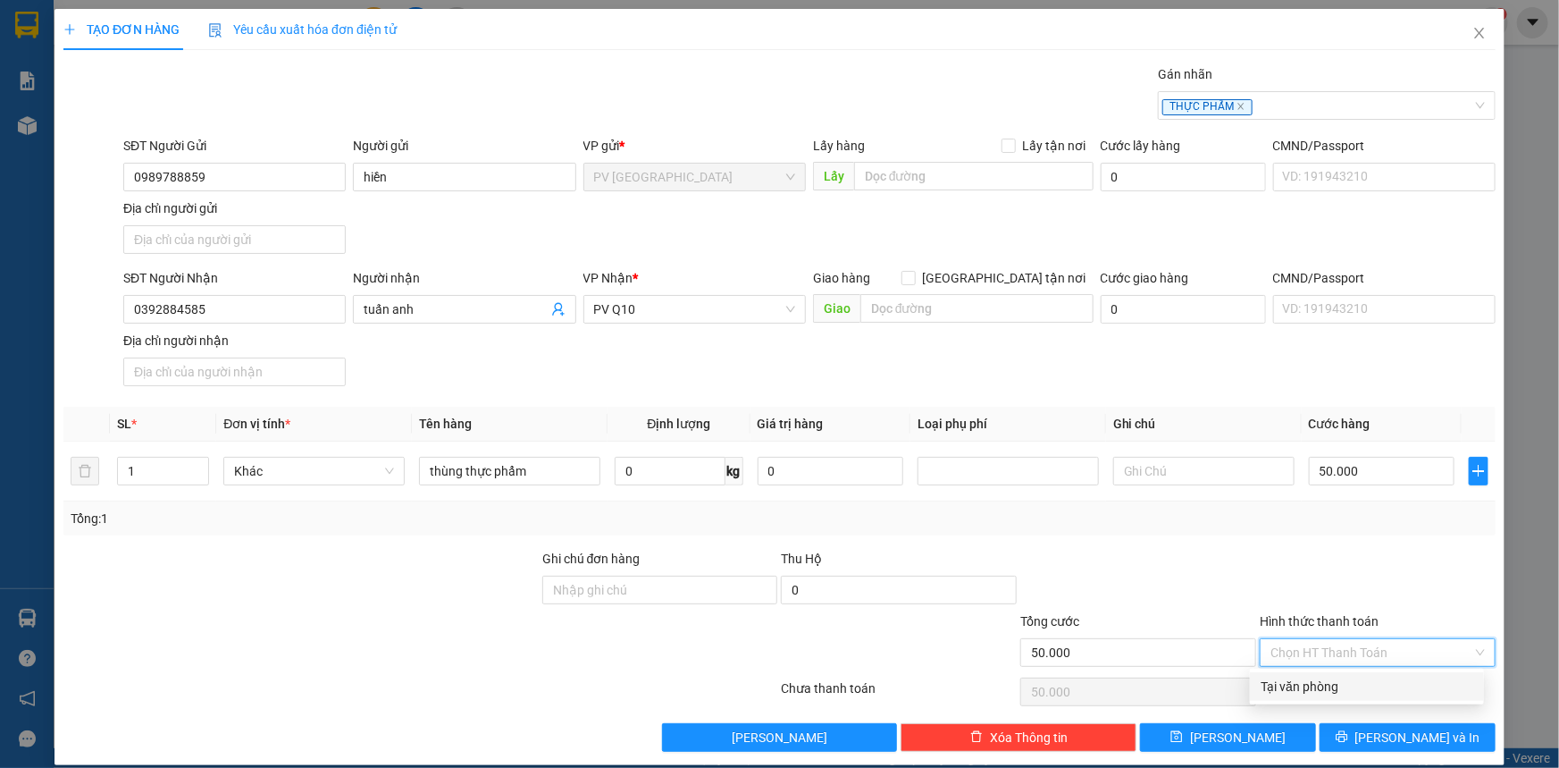
click at [1331, 679] on div "Tại văn phòng" at bounding box center [1367, 686] width 213 height 20
type input "0"
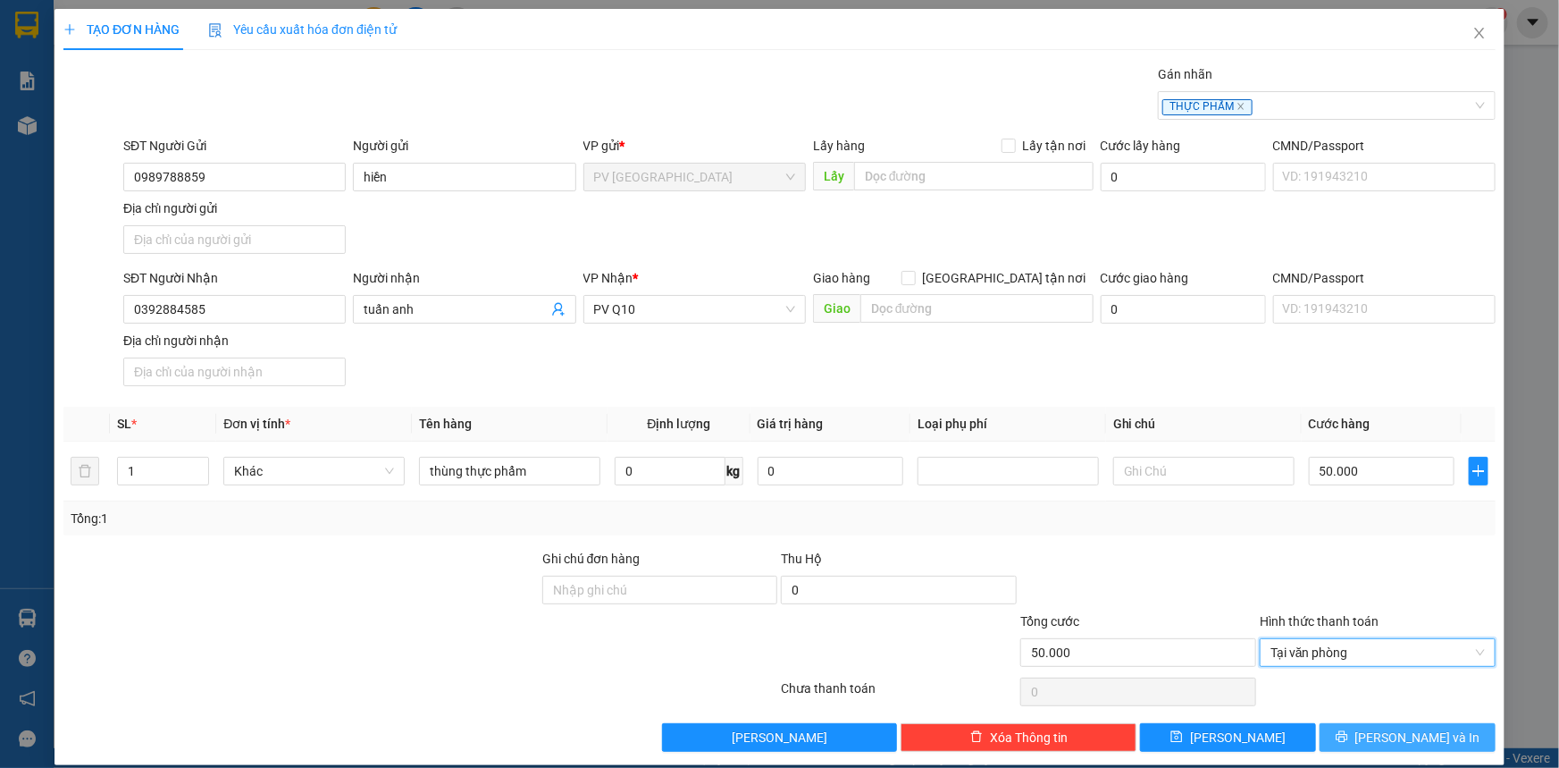
click at [1331, 731] on button "[PERSON_NAME] và In" at bounding box center [1408, 737] width 176 height 29
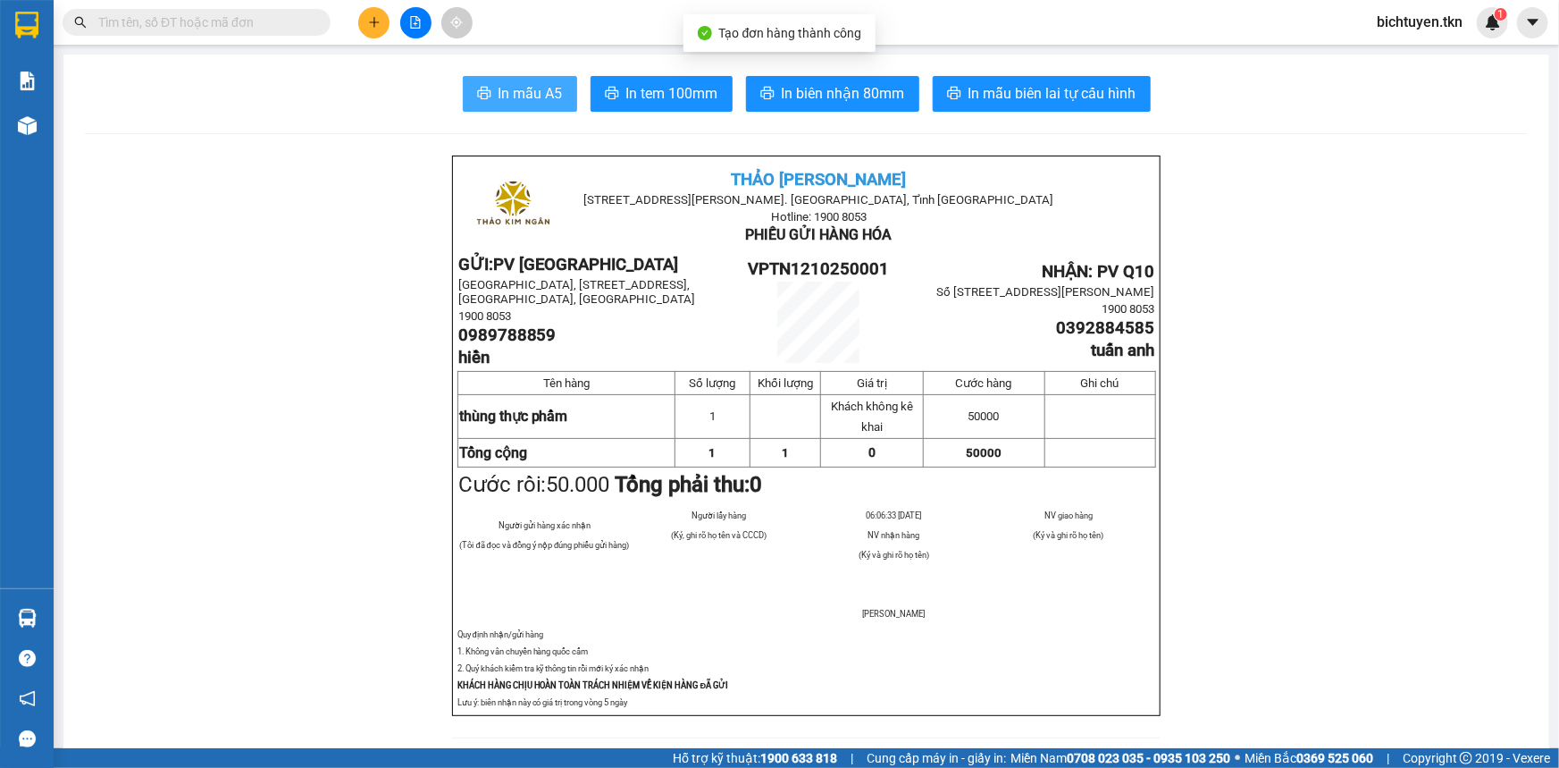
click at [545, 102] on span "In mẫu A5" at bounding box center [531, 93] width 64 height 22
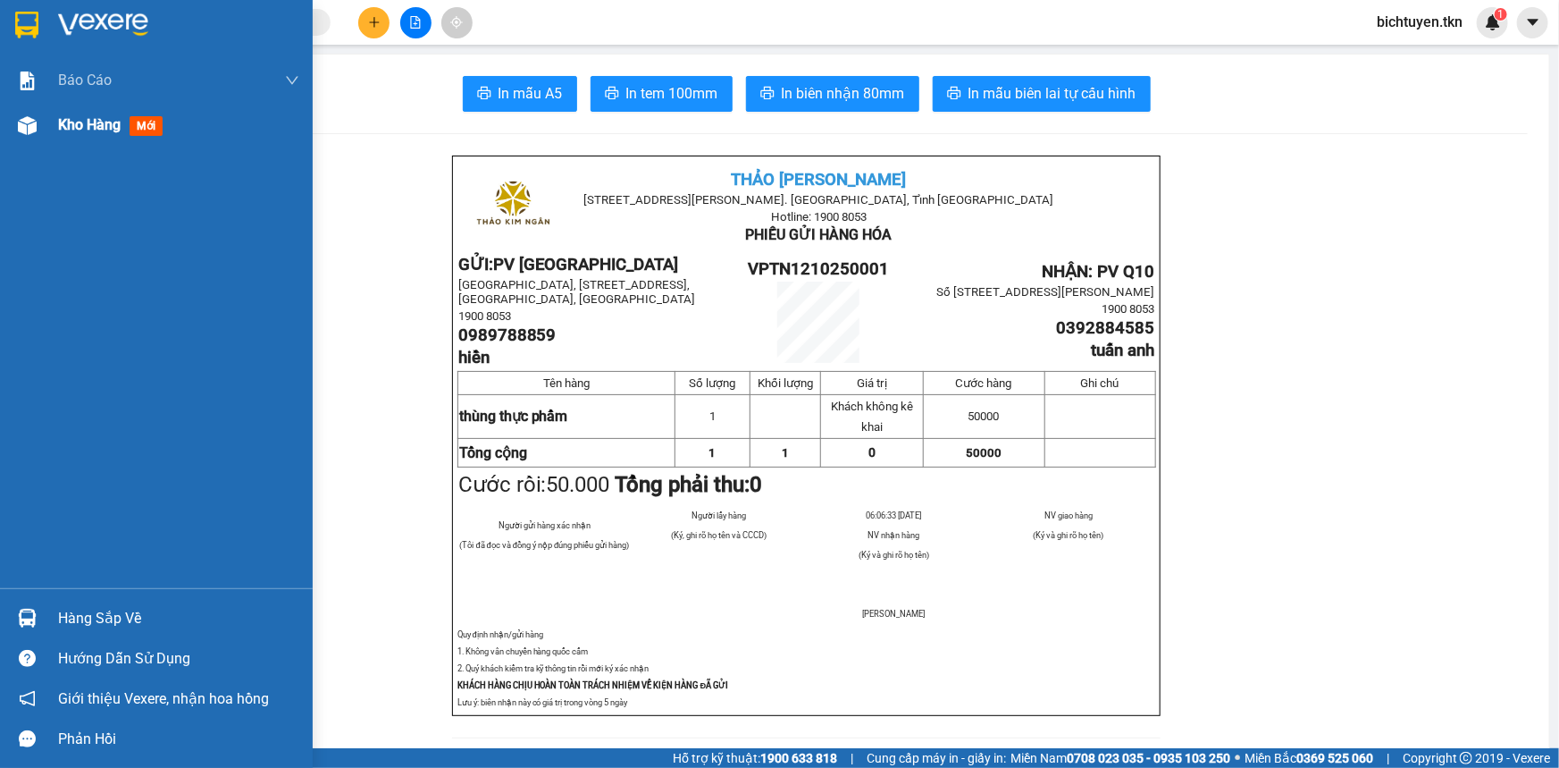
click at [32, 129] on img at bounding box center [27, 125] width 19 height 19
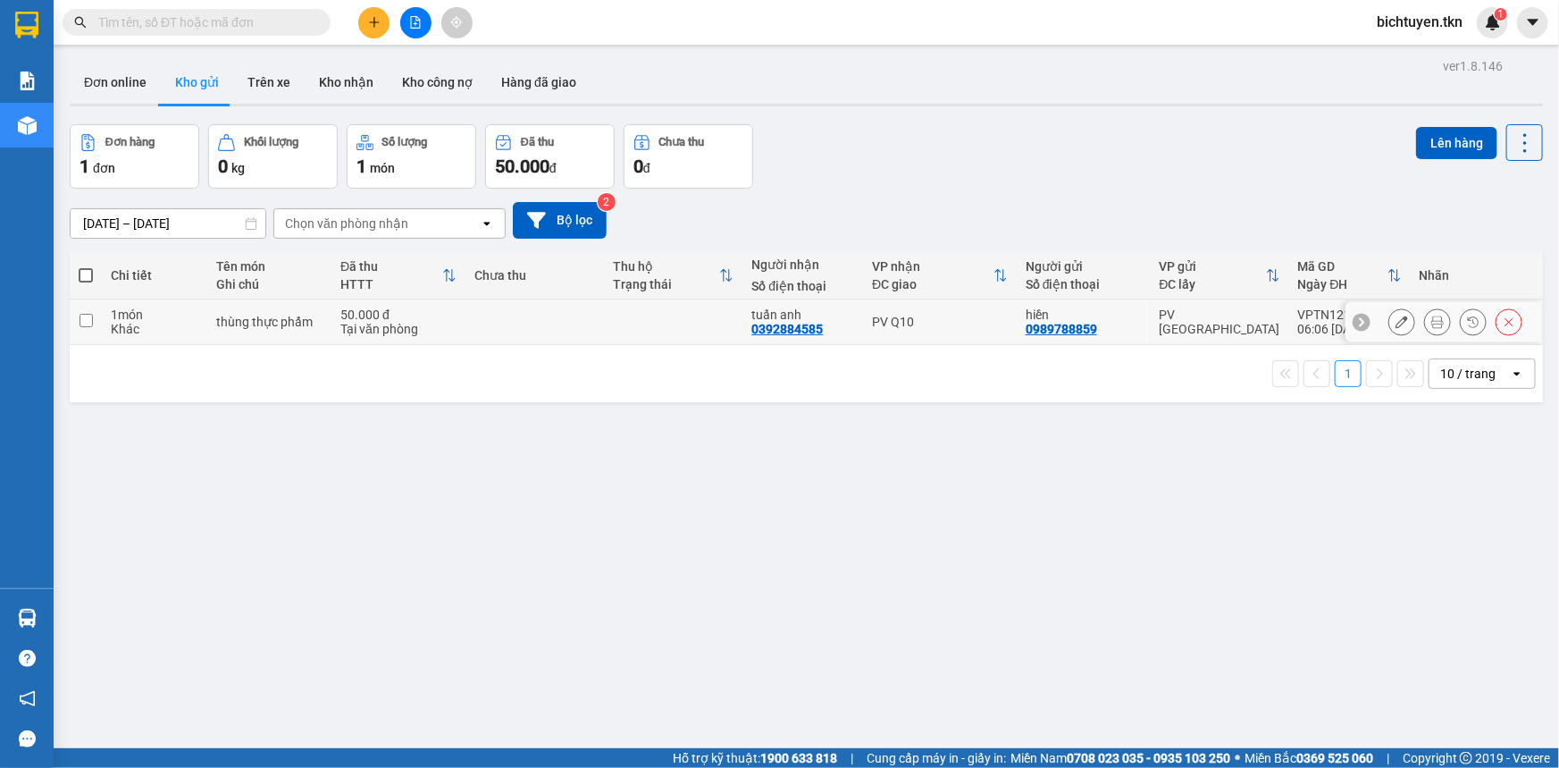
click at [857, 318] on td "tuấn anh 0392884585" at bounding box center [803, 322] width 121 height 46
checkbox input "true"
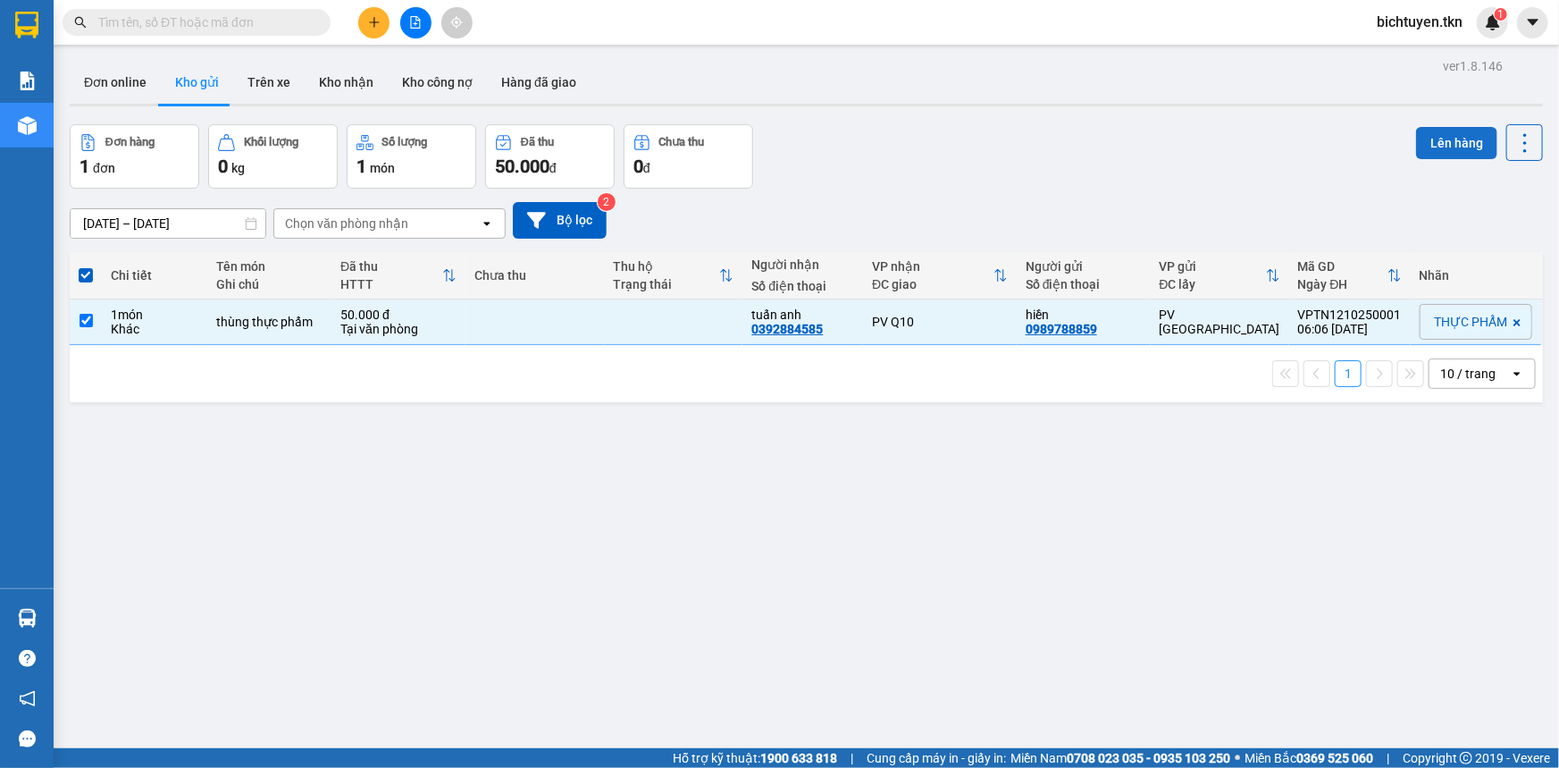
click at [1470, 134] on button "Lên hàng" at bounding box center [1456, 143] width 81 height 32
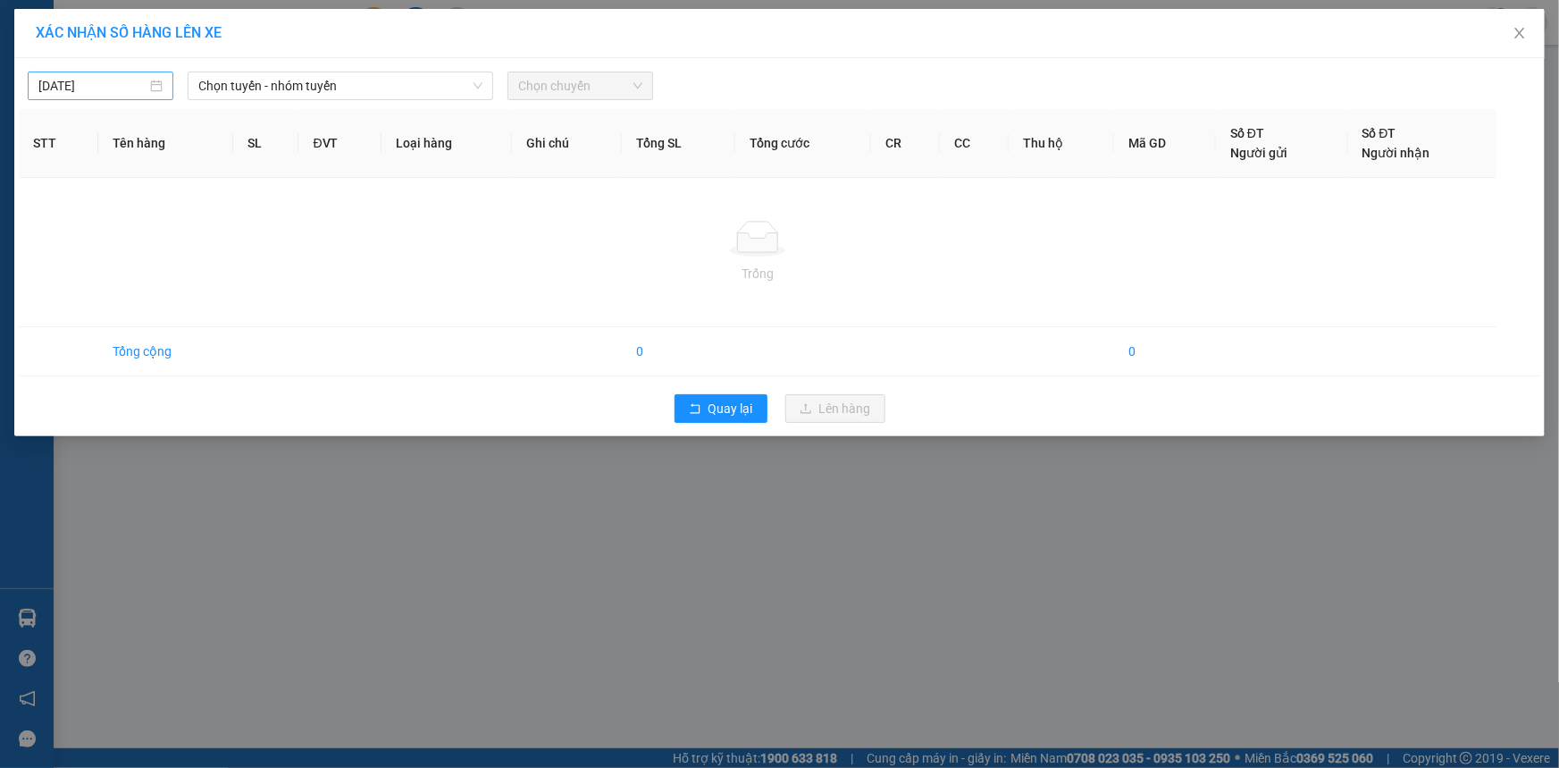
click at [147, 96] on div "[DATE]" at bounding box center [101, 85] width 146 height 29
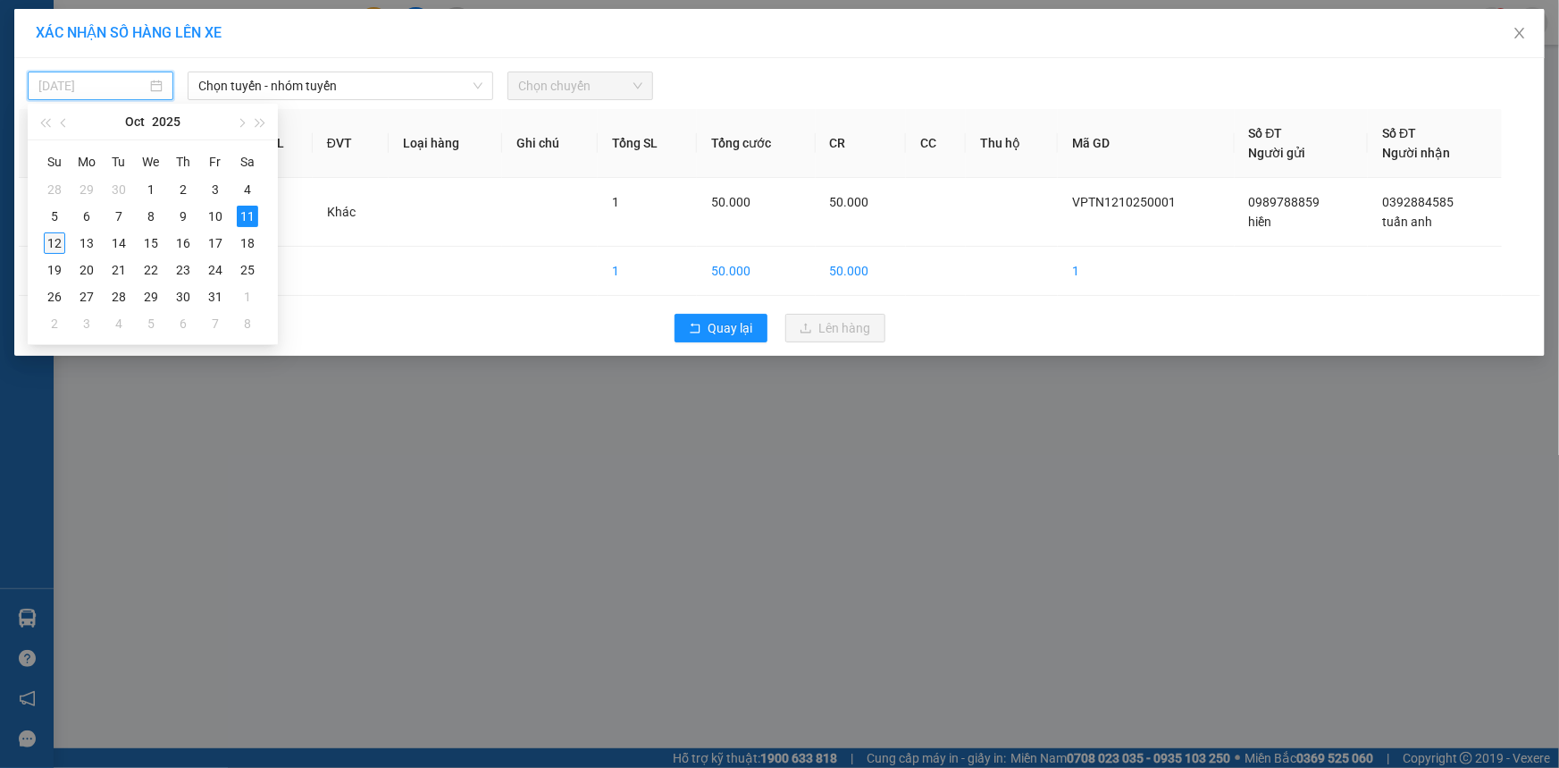
click at [51, 247] on div "12" at bounding box center [54, 242] width 21 height 21
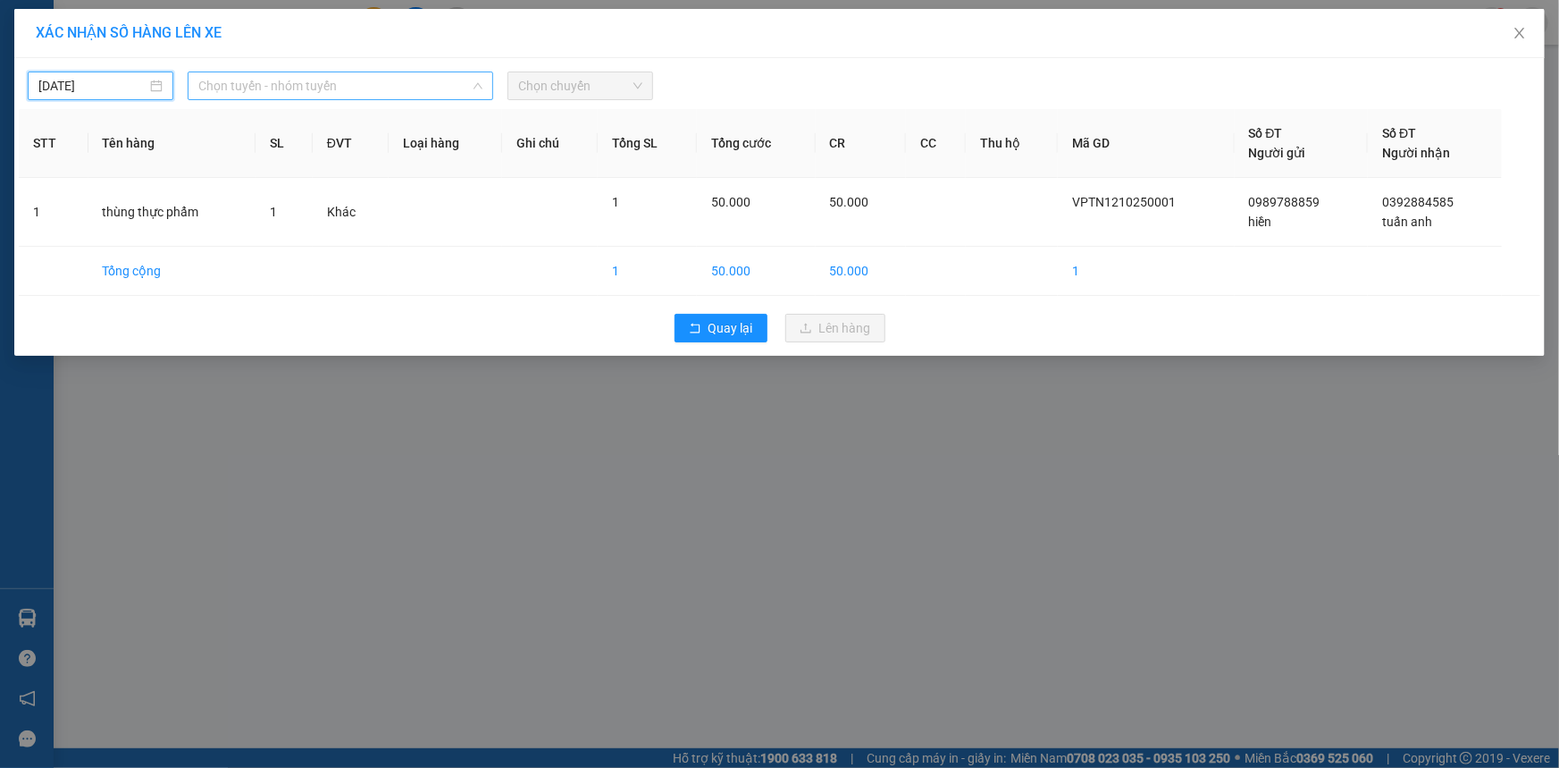
type input "[DATE]"
click at [334, 88] on span "Chọn tuyến - nhóm tuyến" at bounding box center [340, 85] width 284 height 27
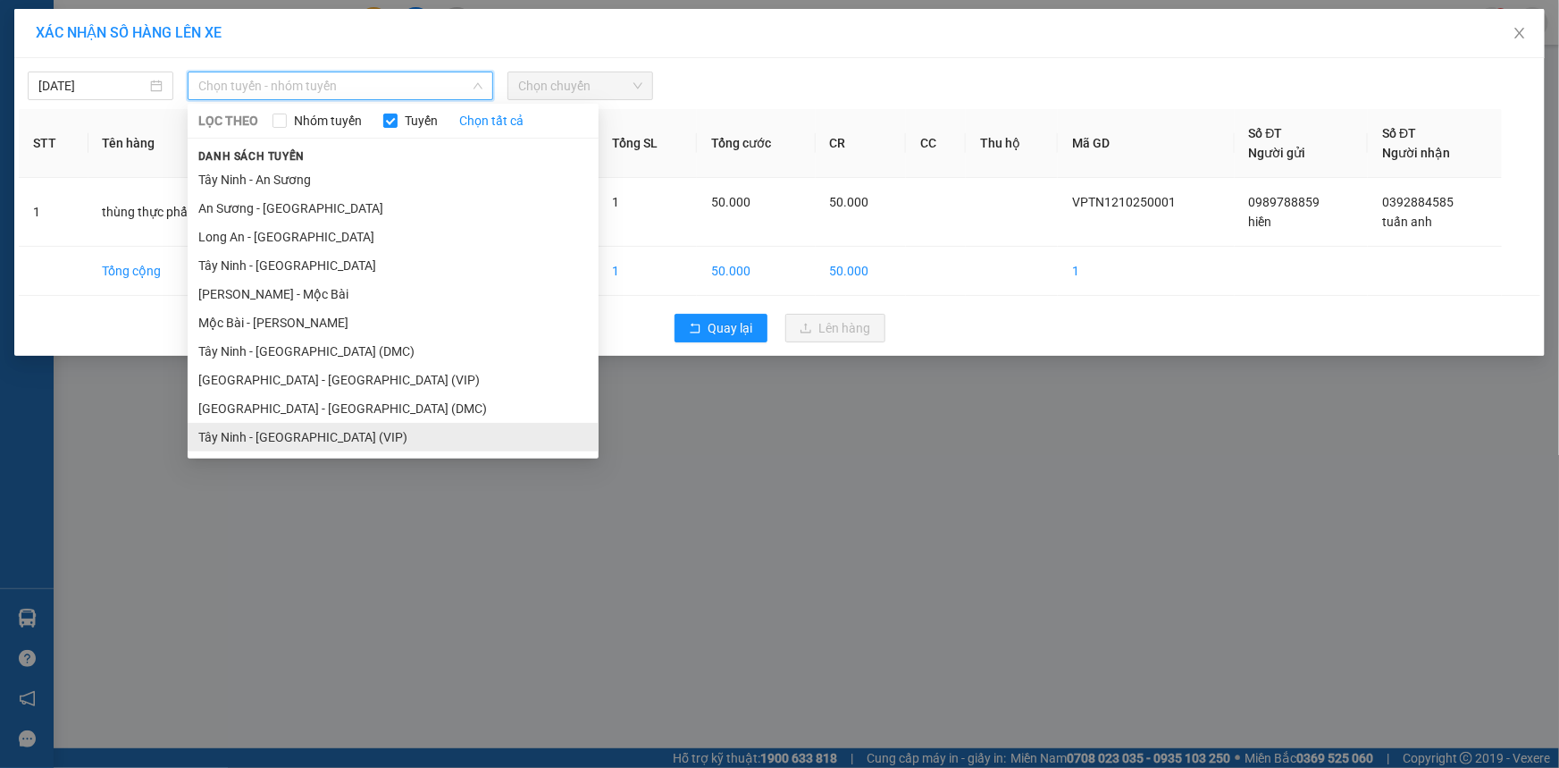
click at [355, 434] on li "Tây Ninh - [GEOGRAPHIC_DATA] (VIP)" at bounding box center [393, 437] width 411 height 29
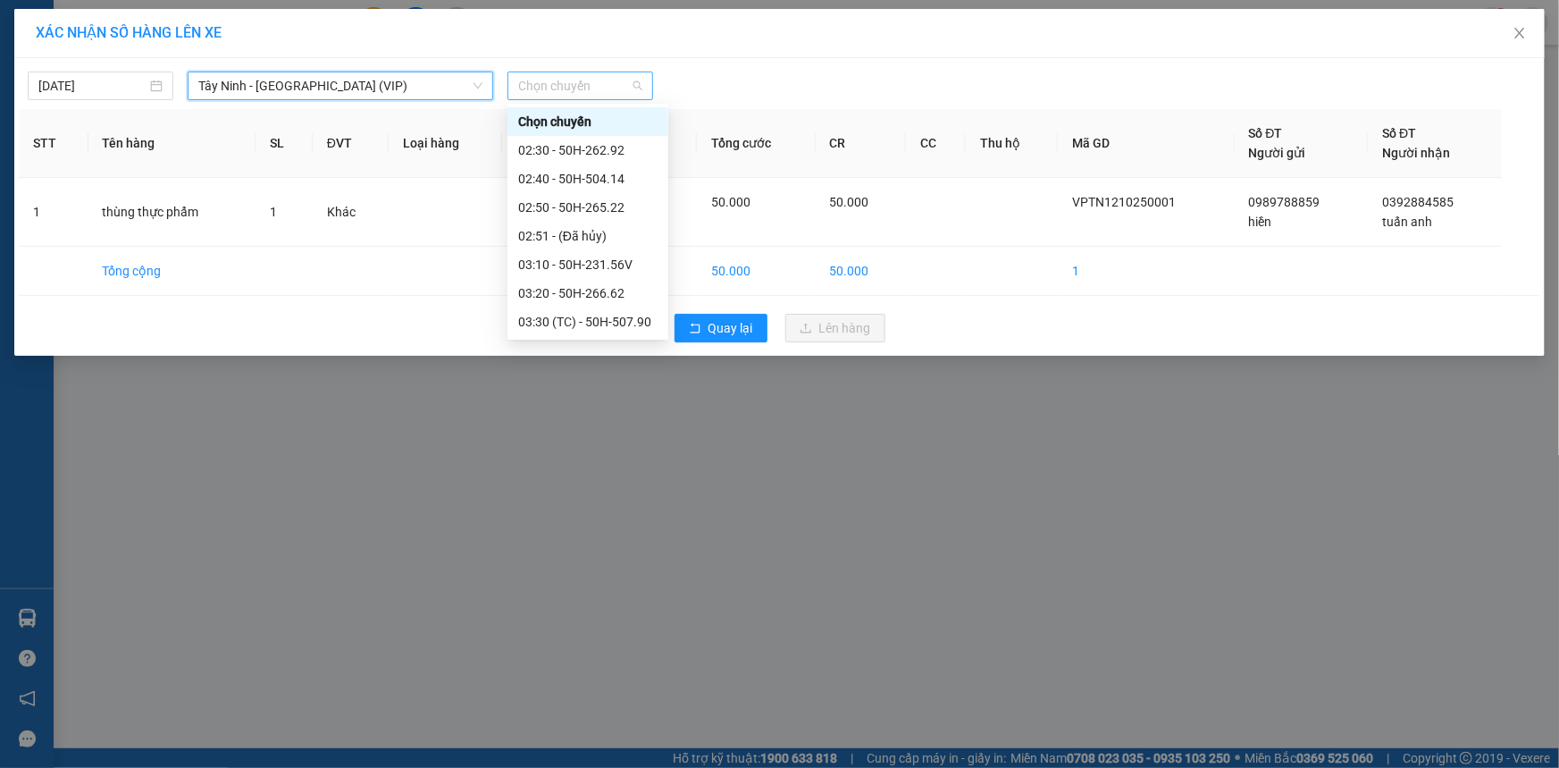
click at [563, 91] on span "Chọn chuyến" at bounding box center [580, 85] width 124 height 27
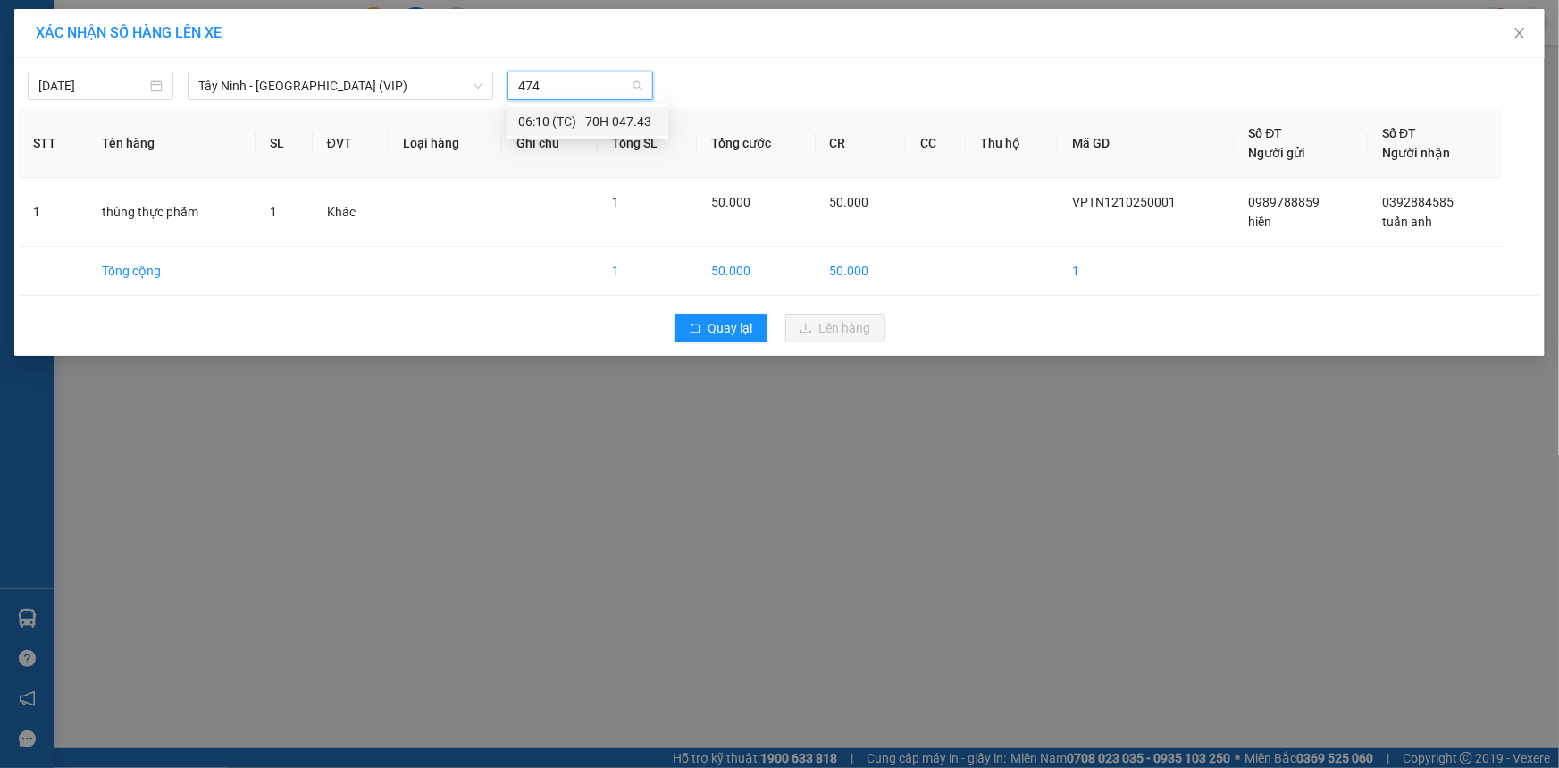
type input "4743"
click at [577, 116] on div "06:10 (TC) - 70H-047.43" at bounding box center [587, 122] width 139 height 20
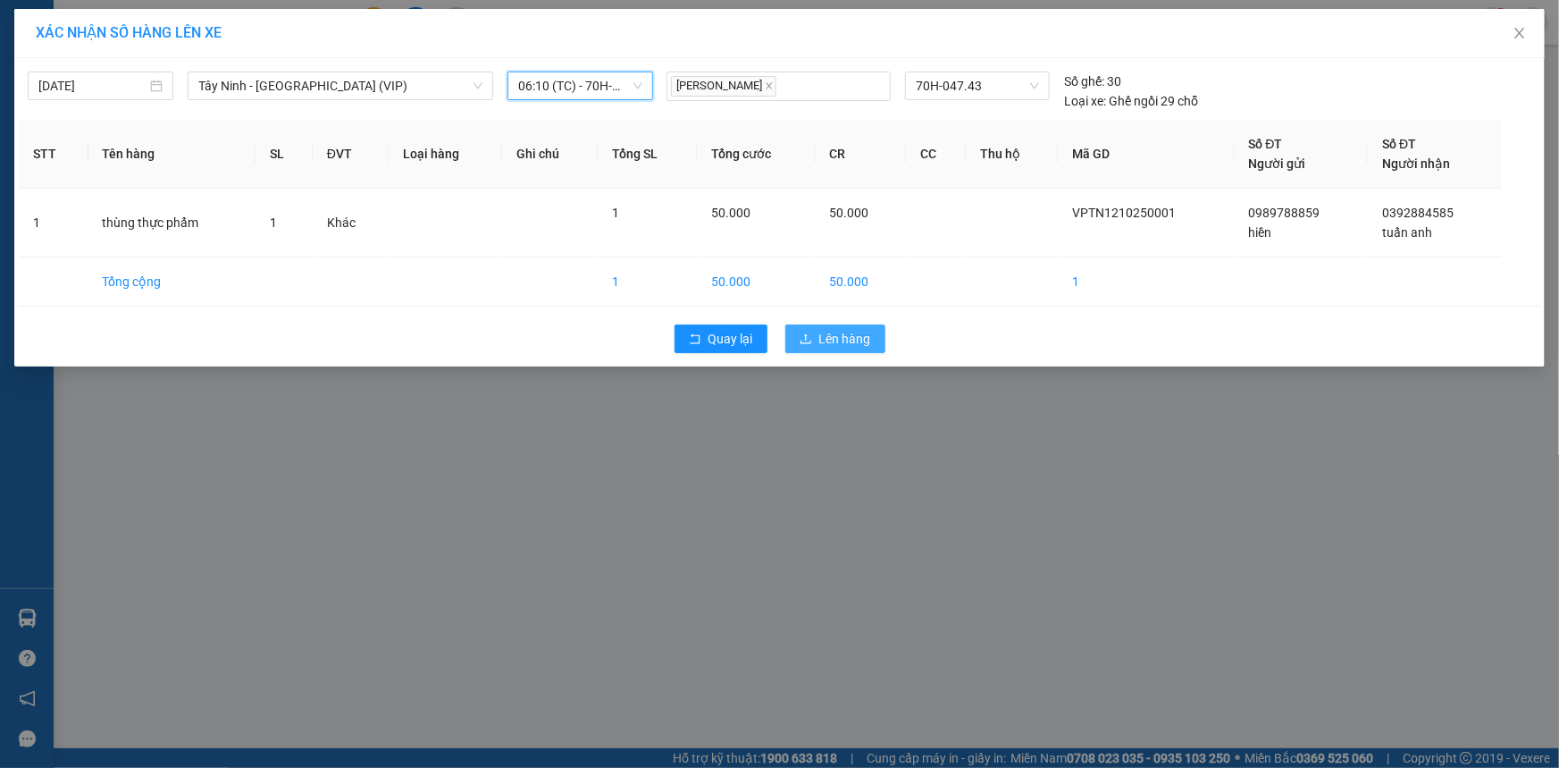
click at [798, 335] on button "Lên hàng" at bounding box center [835, 338] width 100 height 29
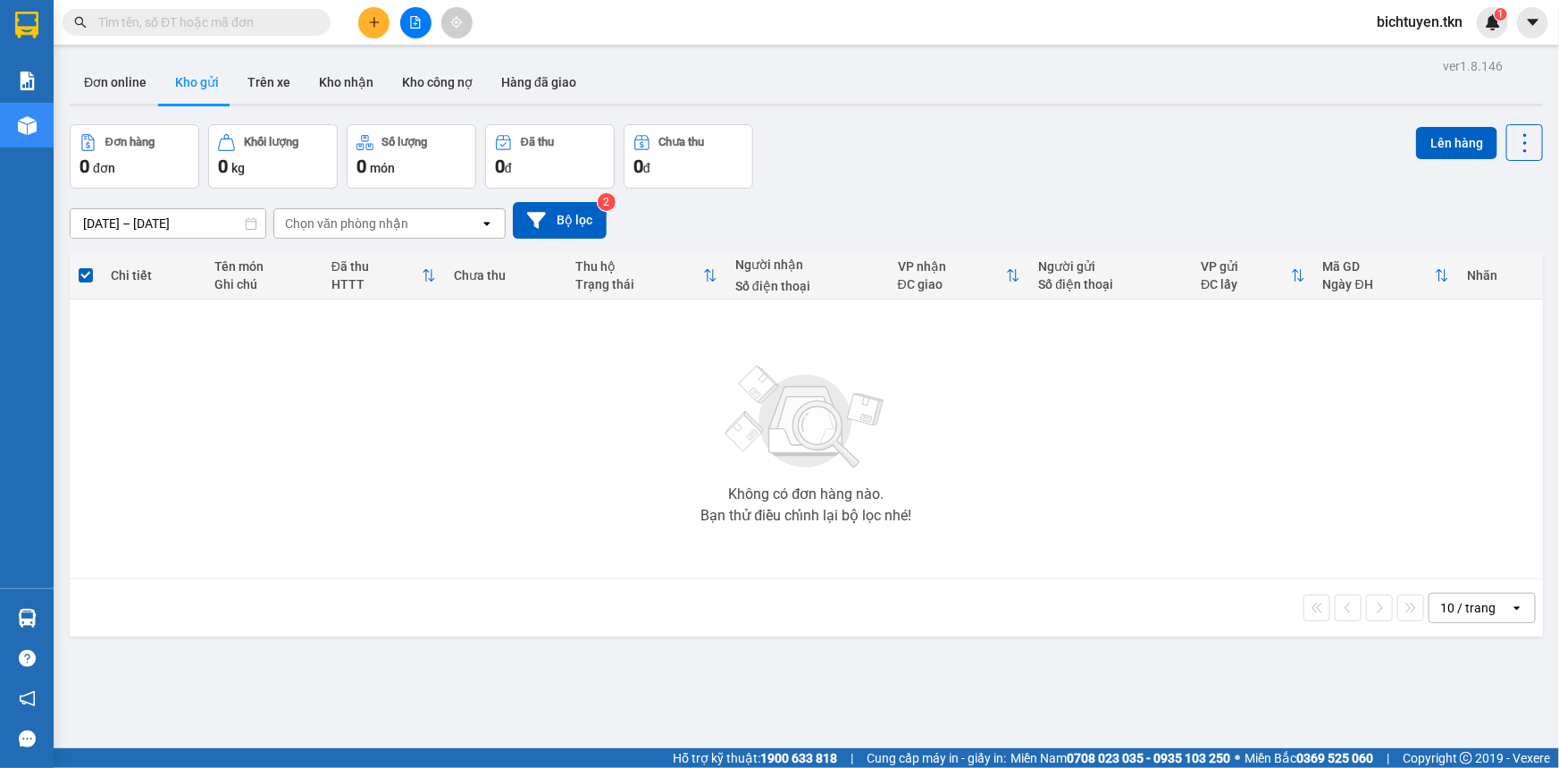
click at [945, 185] on div "Đơn hàng 0 đơn Khối lượng 0 kg Số lượng 0 món Đã thu 0 đ Chưa thu 0 đ Lên hàng" at bounding box center [807, 156] width 1474 height 64
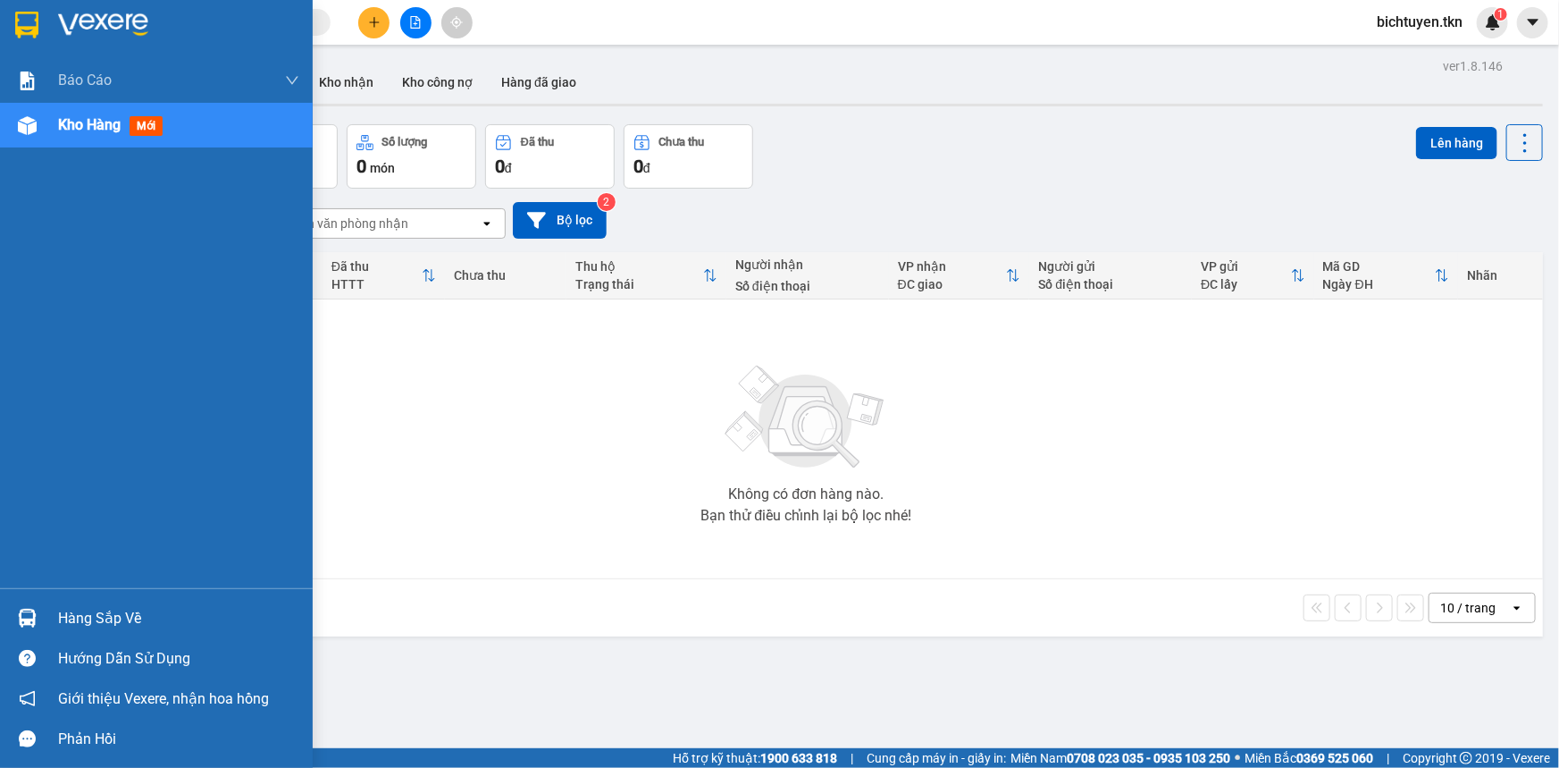
click at [29, 620] on img at bounding box center [27, 618] width 19 height 19
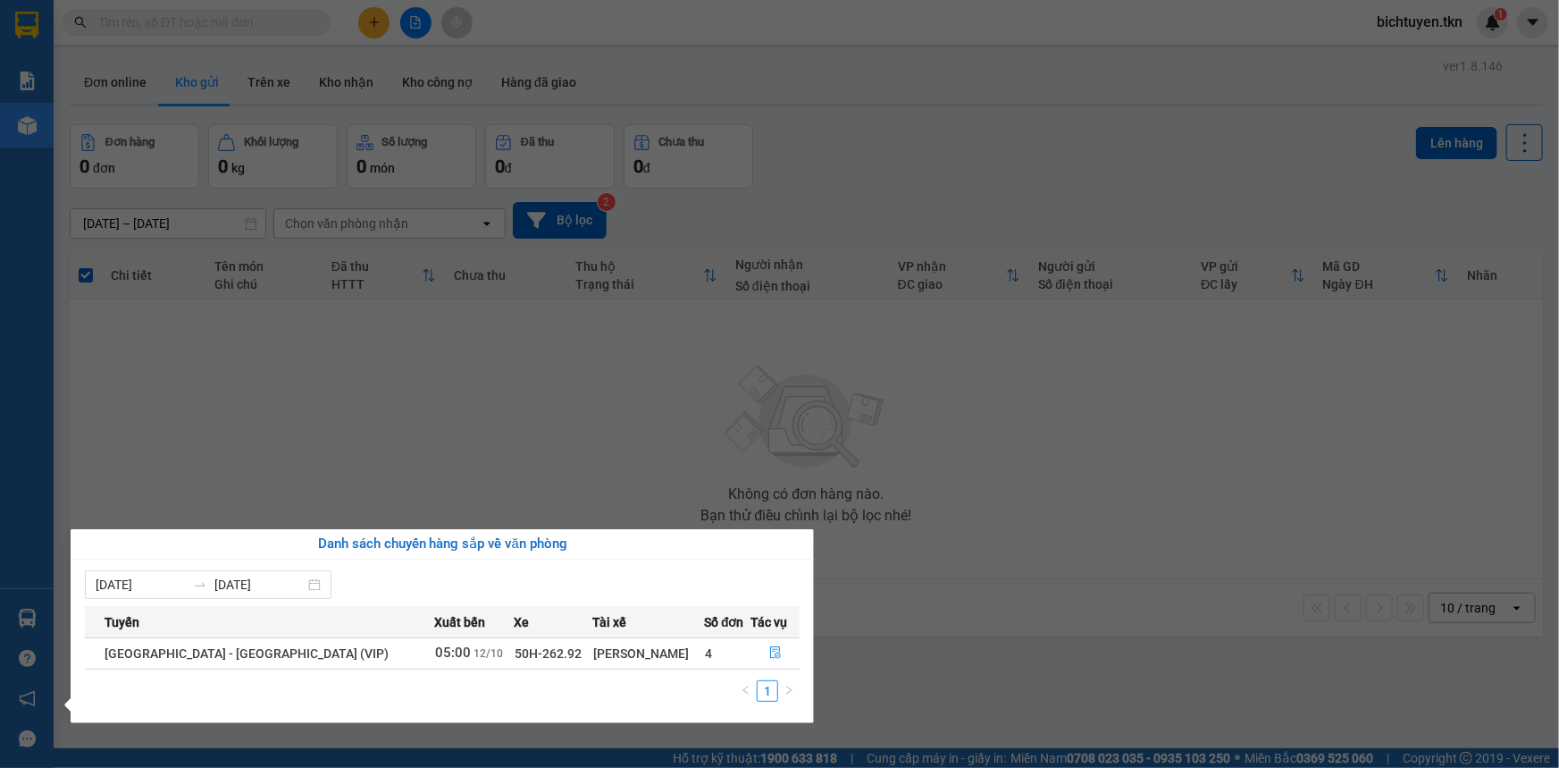
click at [978, 628] on section "Kết quả tìm kiếm ( 0 ) Bộ lọc No Data bichtuyen.tkn 1 Báo cáo Mẫu 1: Báo cáo dò…" at bounding box center [779, 384] width 1559 height 768
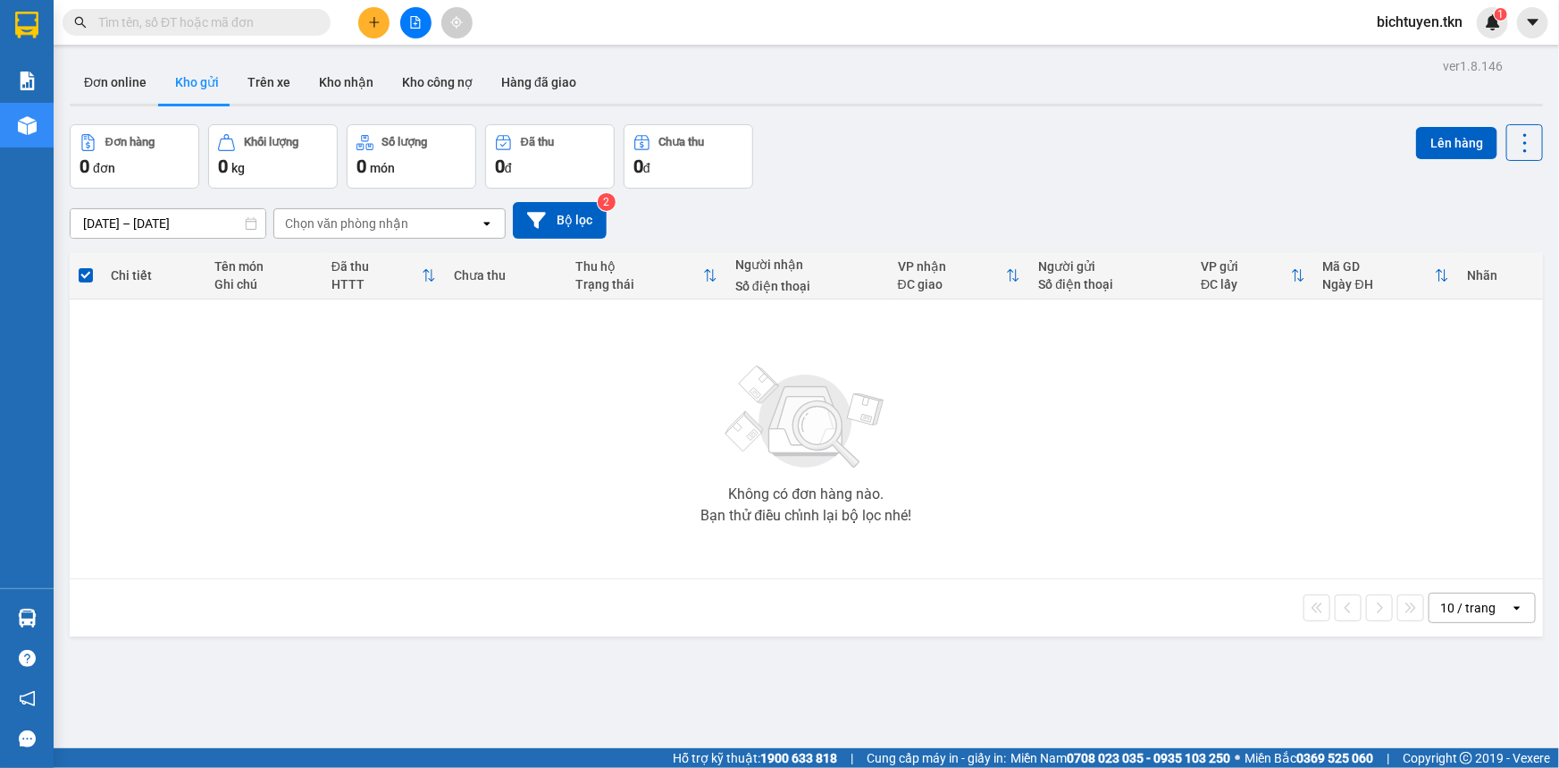
click at [794, 527] on div "Không có đơn hàng nào. Bạn thử điều chỉnh lại bộ lọc nhé!" at bounding box center [807, 439] width 1456 height 268
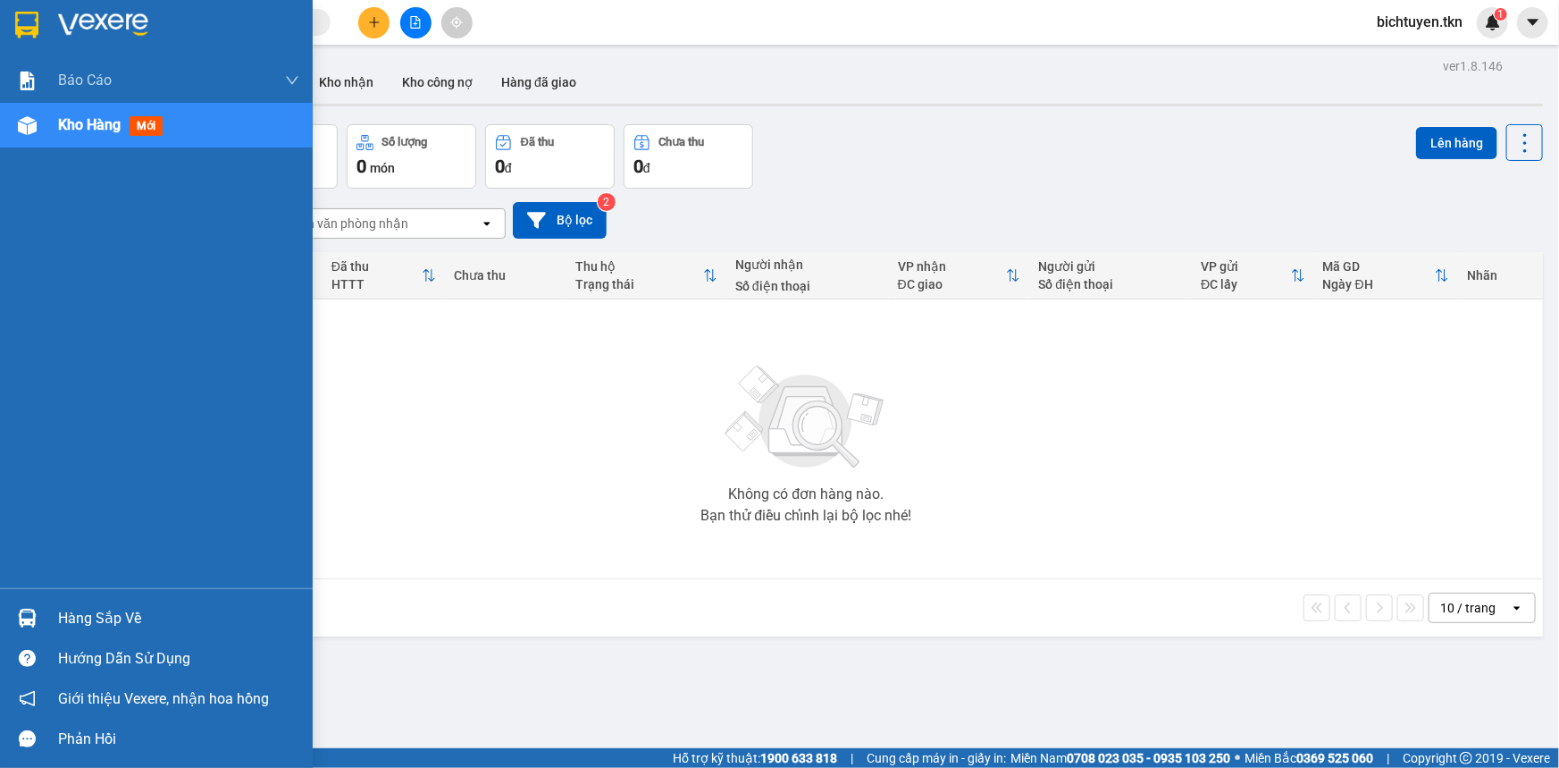
click at [36, 612] on div at bounding box center [27, 617] width 31 height 31
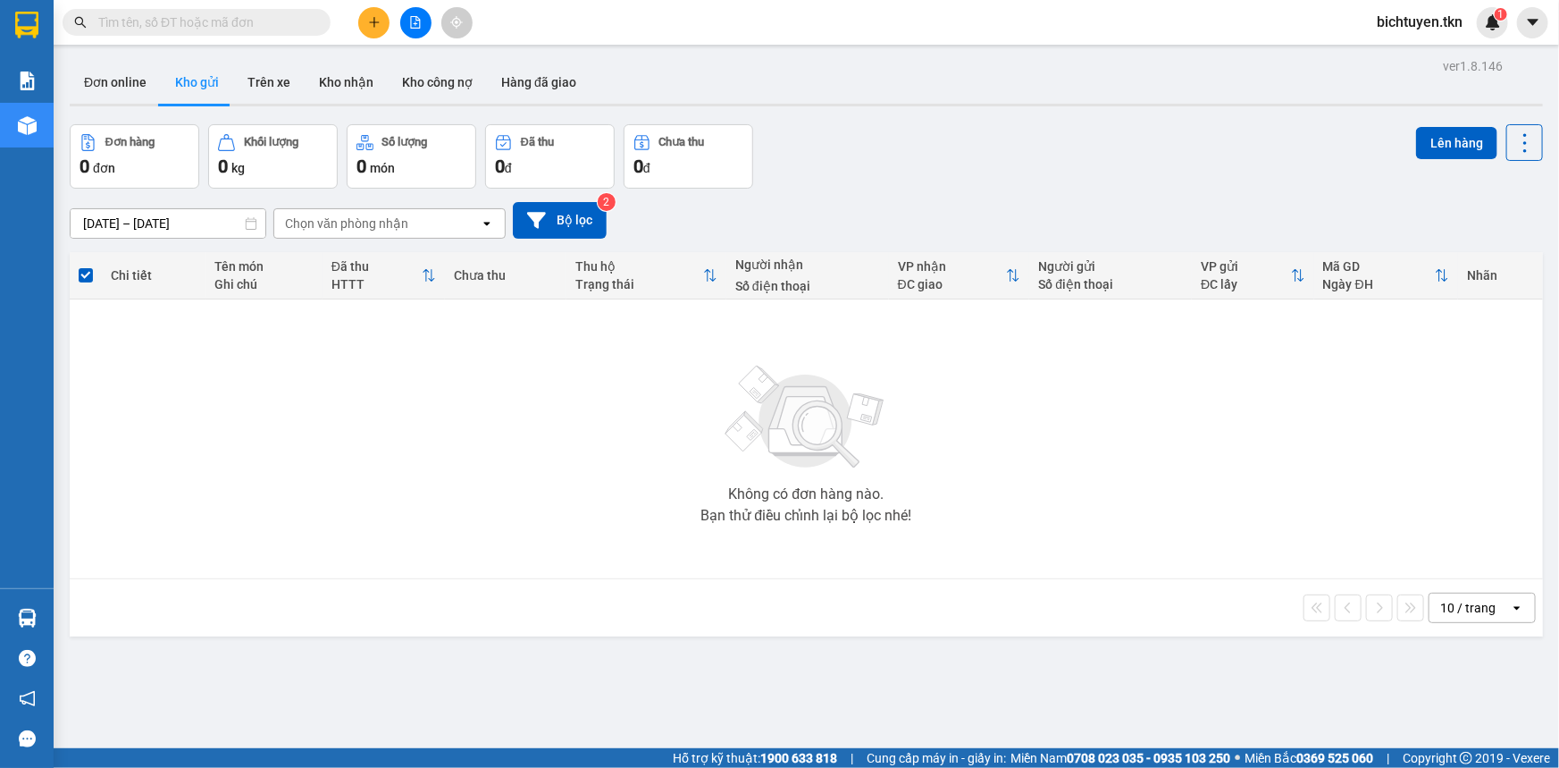
click at [1215, 599] on section "Kết quả tìm kiếm ( 0 ) Bộ lọc No Data bichtuyen.tkn 1 Báo cáo Mẫu 1: Báo cáo dò…" at bounding box center [779, 384] width 1559 height 768
click at [331, 74] on button "Kho nhận" at bounding box center [346, 82] width 83 height 43
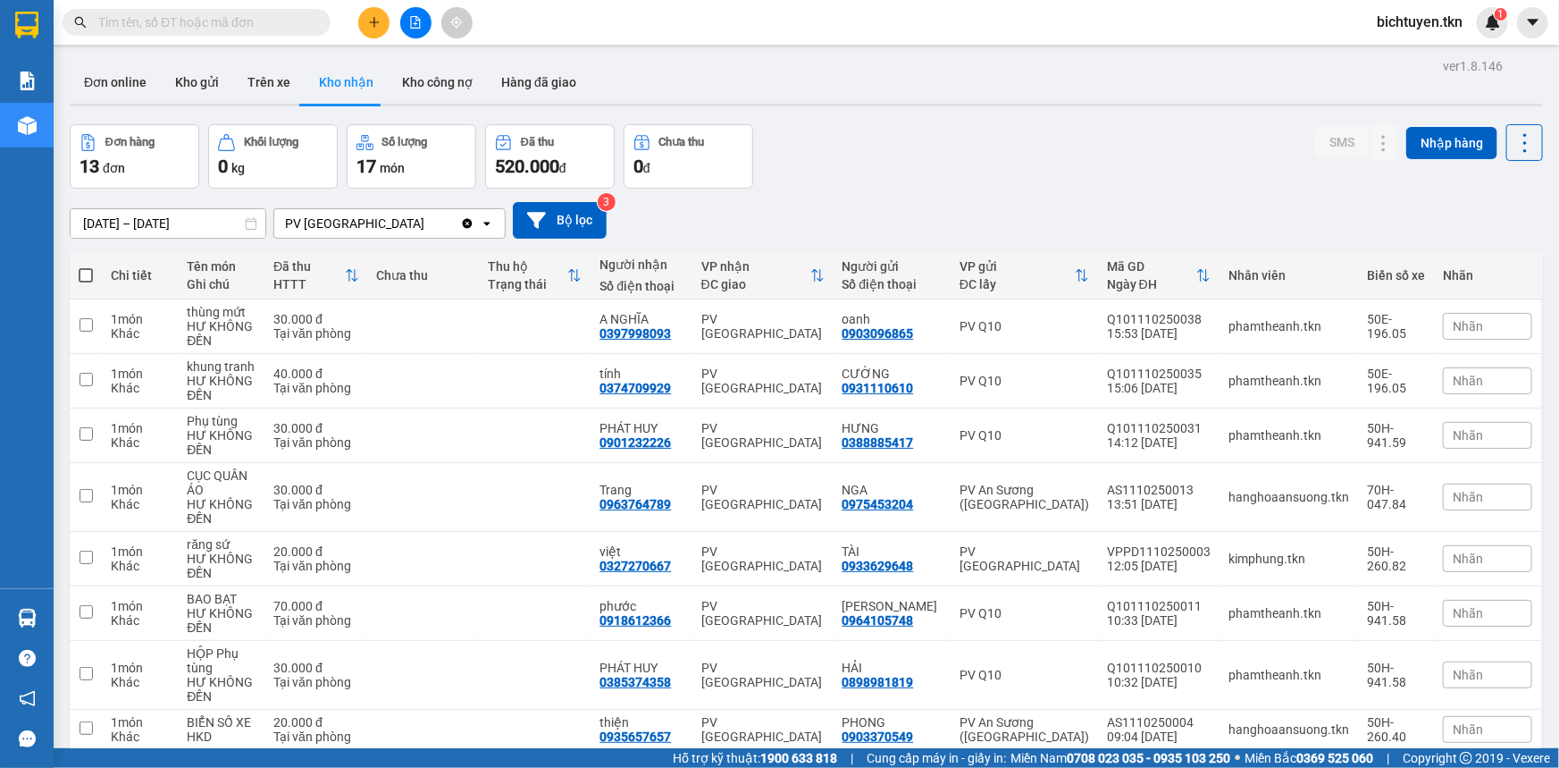
click at [293, 19] on input "text" at bounding box center [203, 23] width 211 height 20
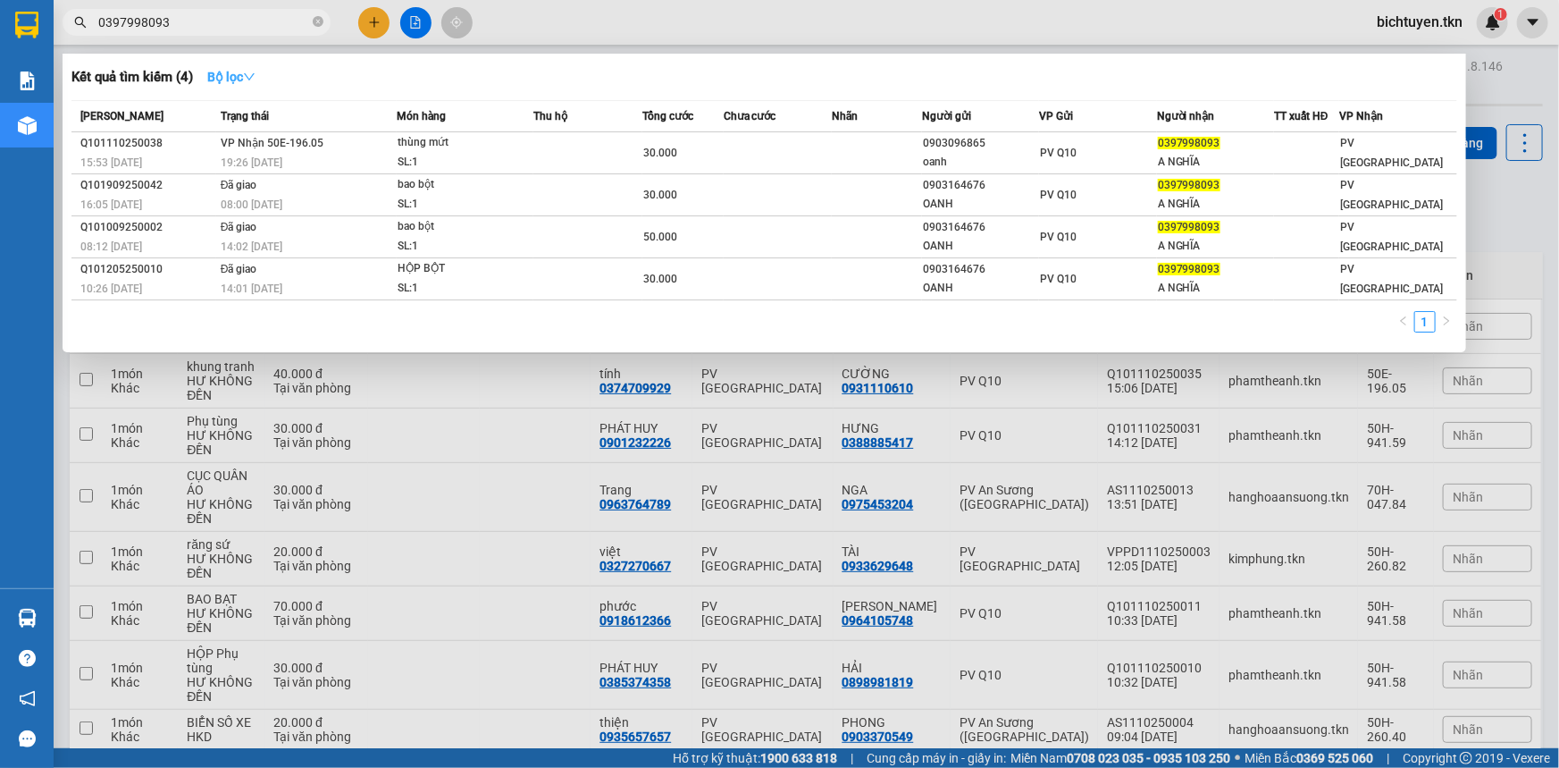
type input "0397998093"
click at [248, 71] on icon "down" at bounding box center [249, 77] width 13 height 13
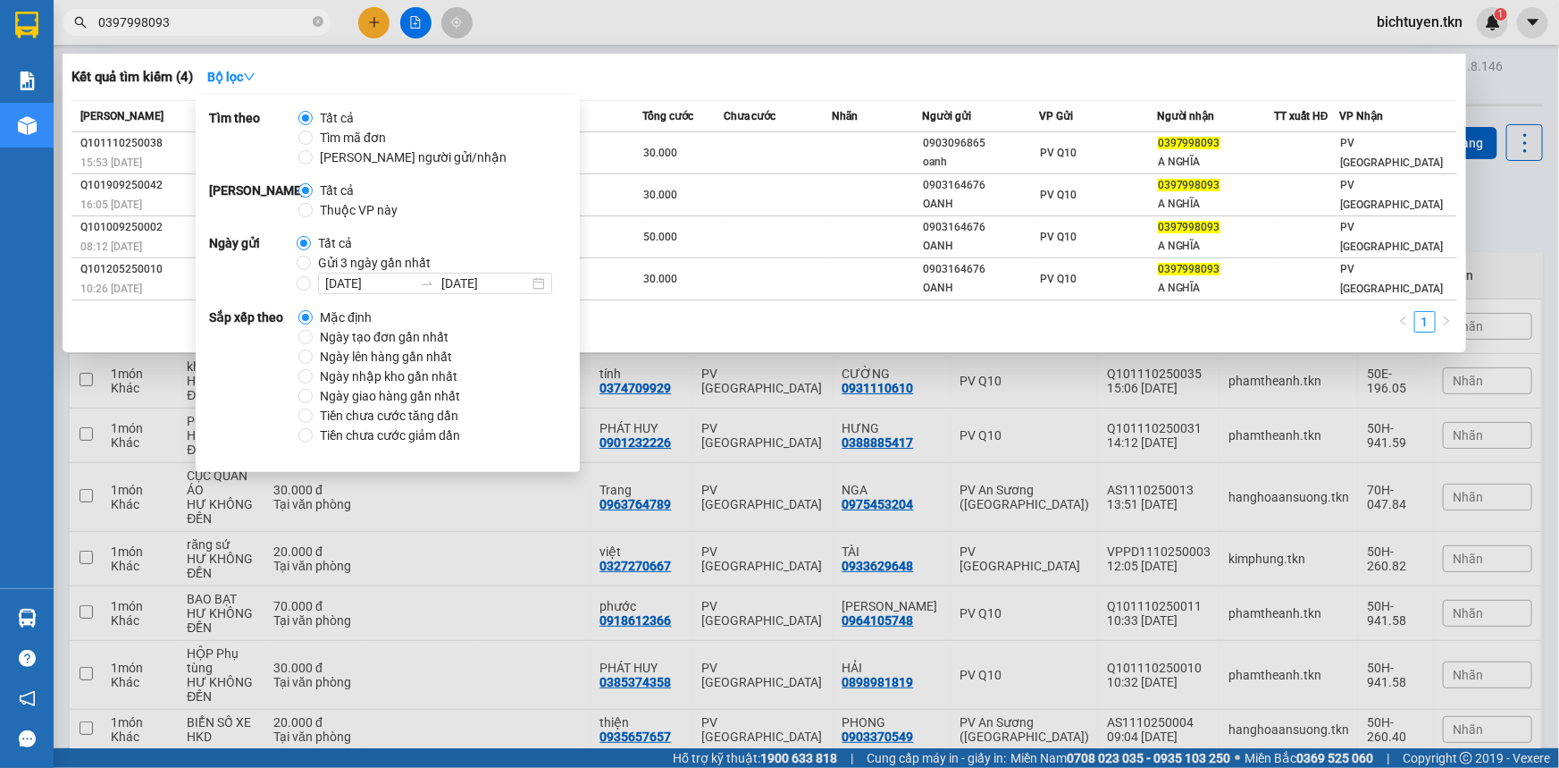
click at [404, 338] on span "Ngày tạo đơn gần nhất" at bounding box center [384, 337] width 143 height 20
click at [313, 338] on input "Ngày tạo đơn gần nhất" at bounding box center [305, 337] width 14 height 14
radio input "true"
radio input "false"
click at [1529, 196] on div at bounding box center [779, 384] width 1559 height 768
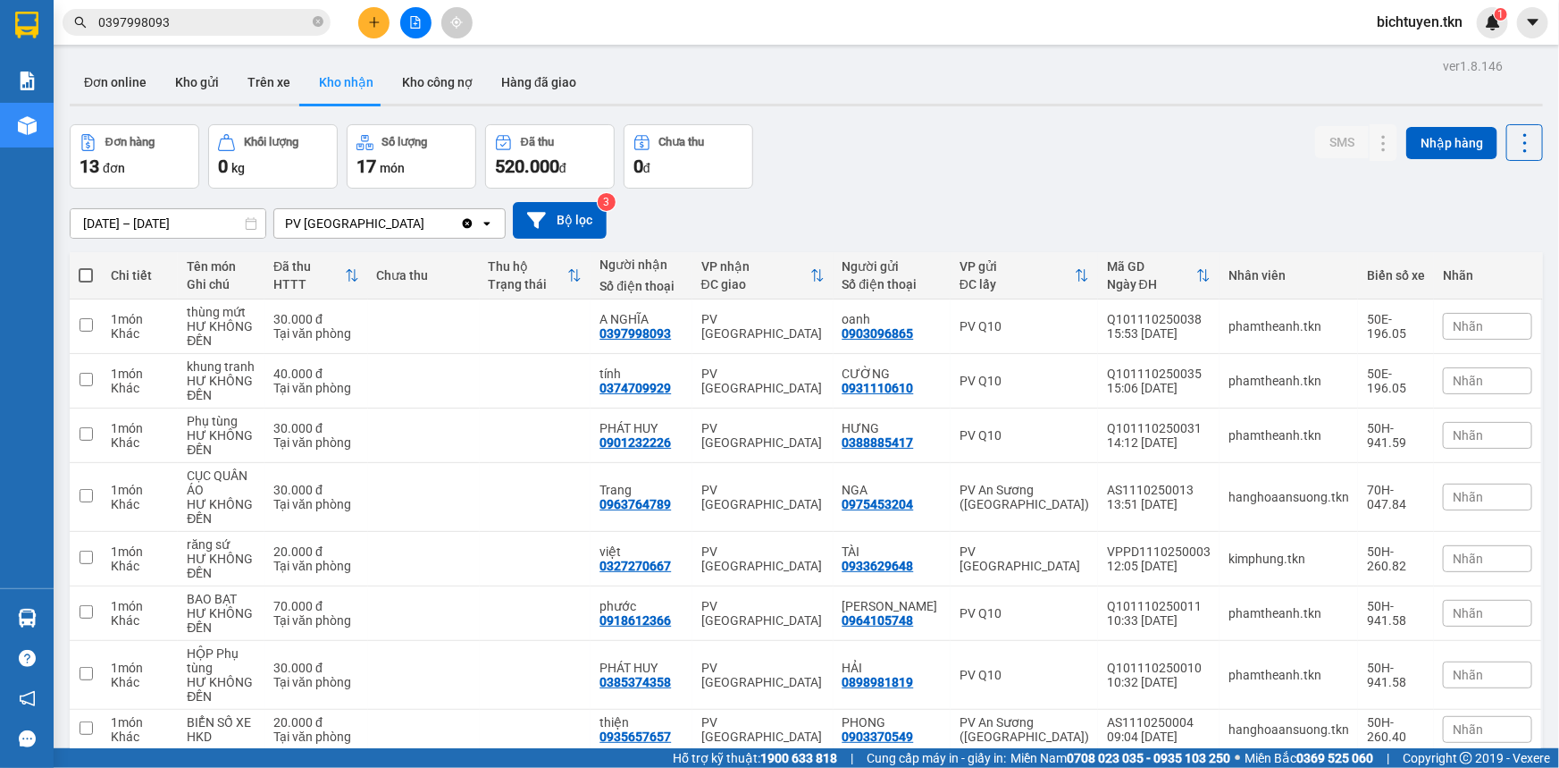
click at [219, 18] on input "0397998093" at bounding box center [203, 23] width 211 height 20
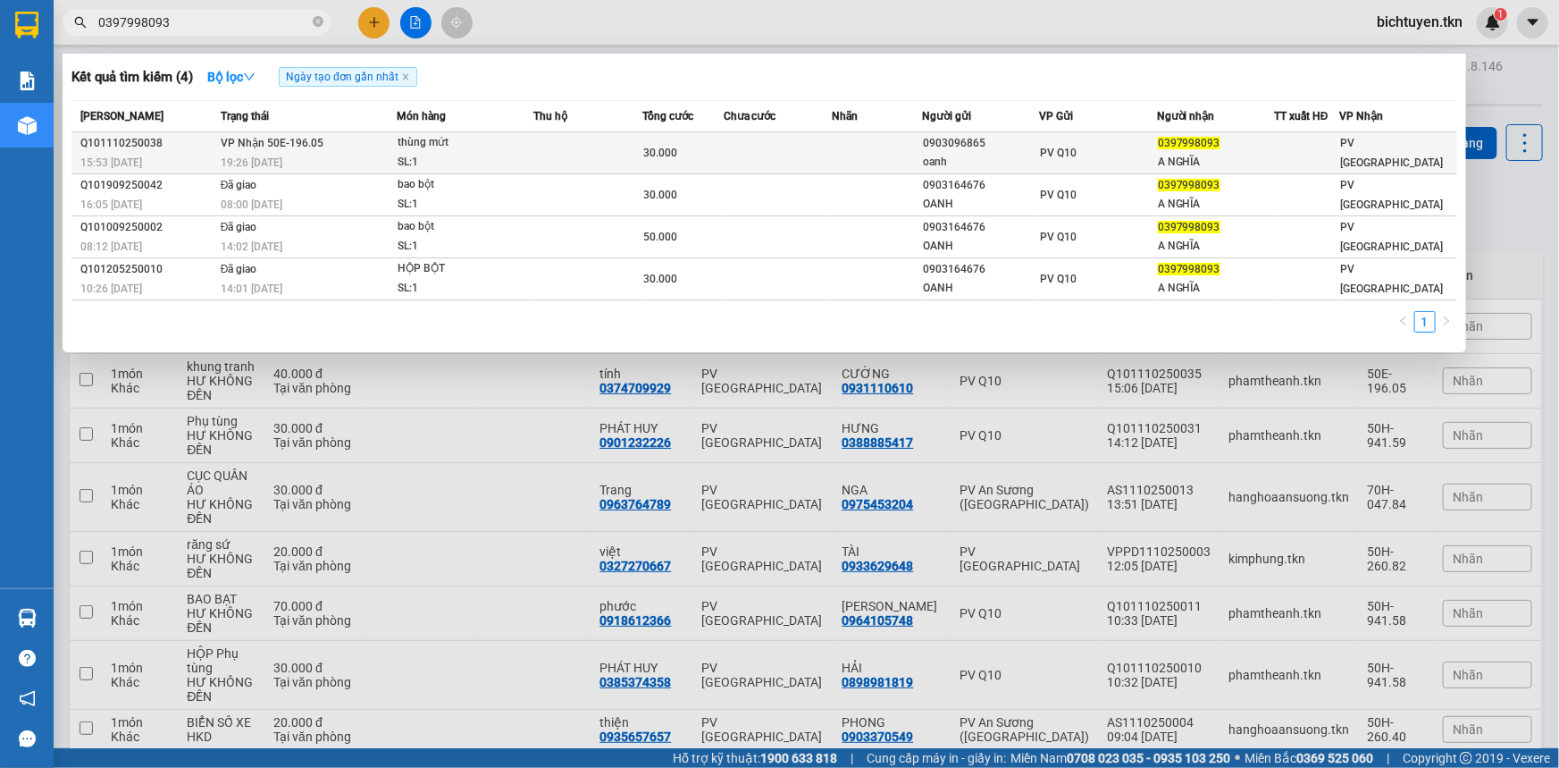
click at [378, 150] on td "VP Nhận 50E-196.05 19:26 - 11/10" at bounding box center [306, 153] width 181 height 42
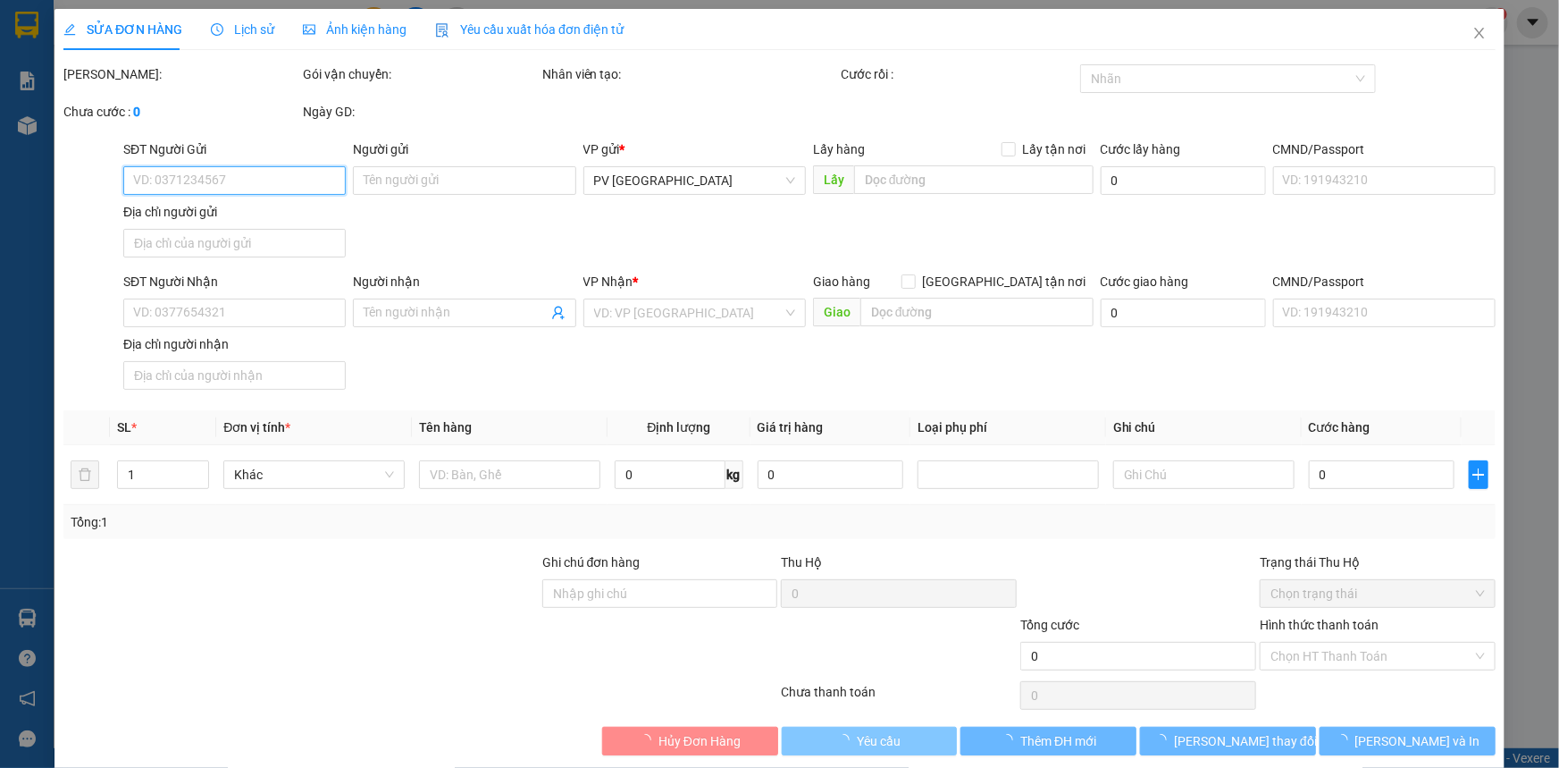
type input "0903096865"
type input "oanh"
type input "0397998093"
type input "A NGHĨA"
type input "30.000"
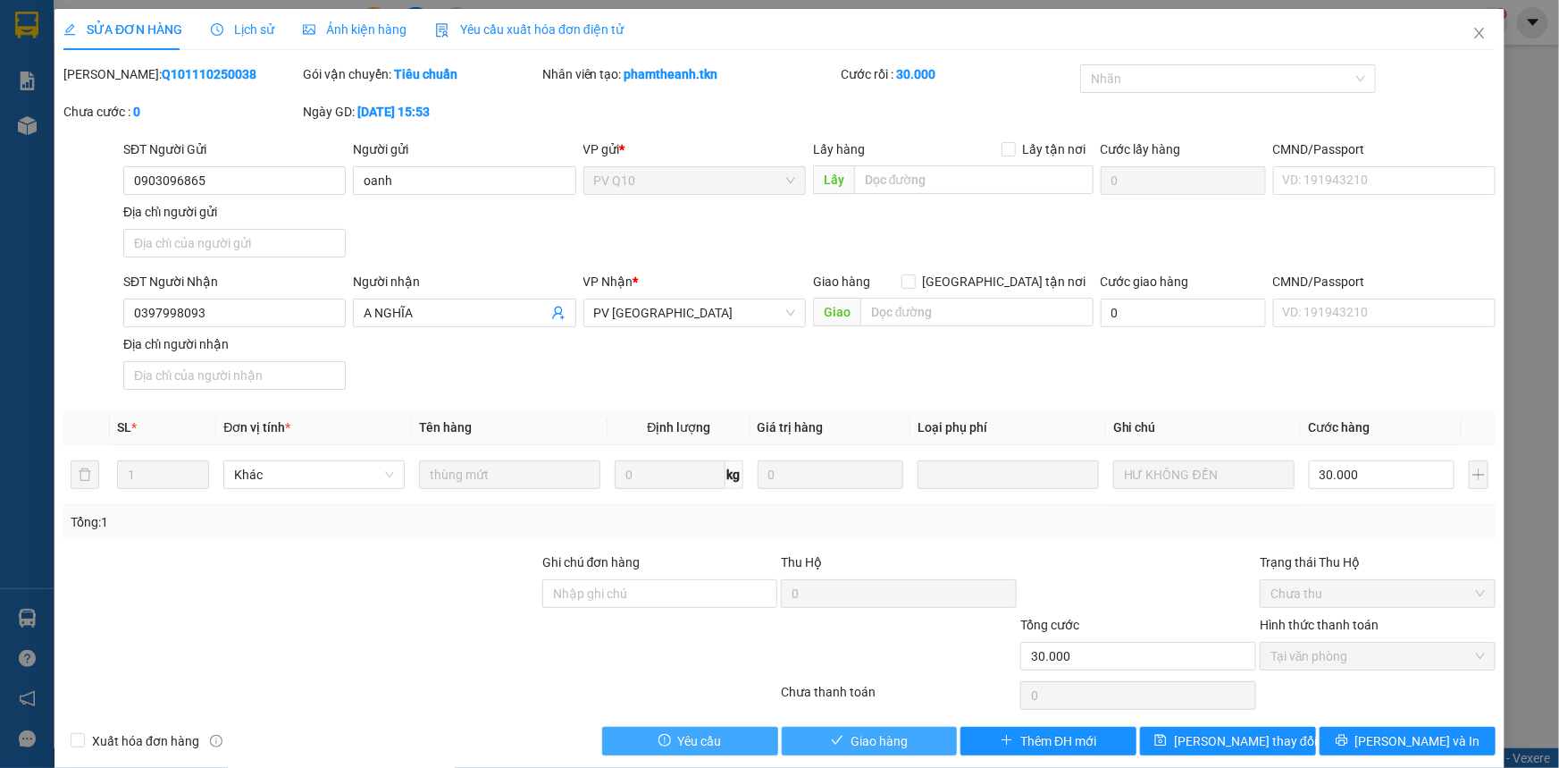
click at [922, 731] on button "Giao hàng" at bounding box center [870, 740] width 176 height 29
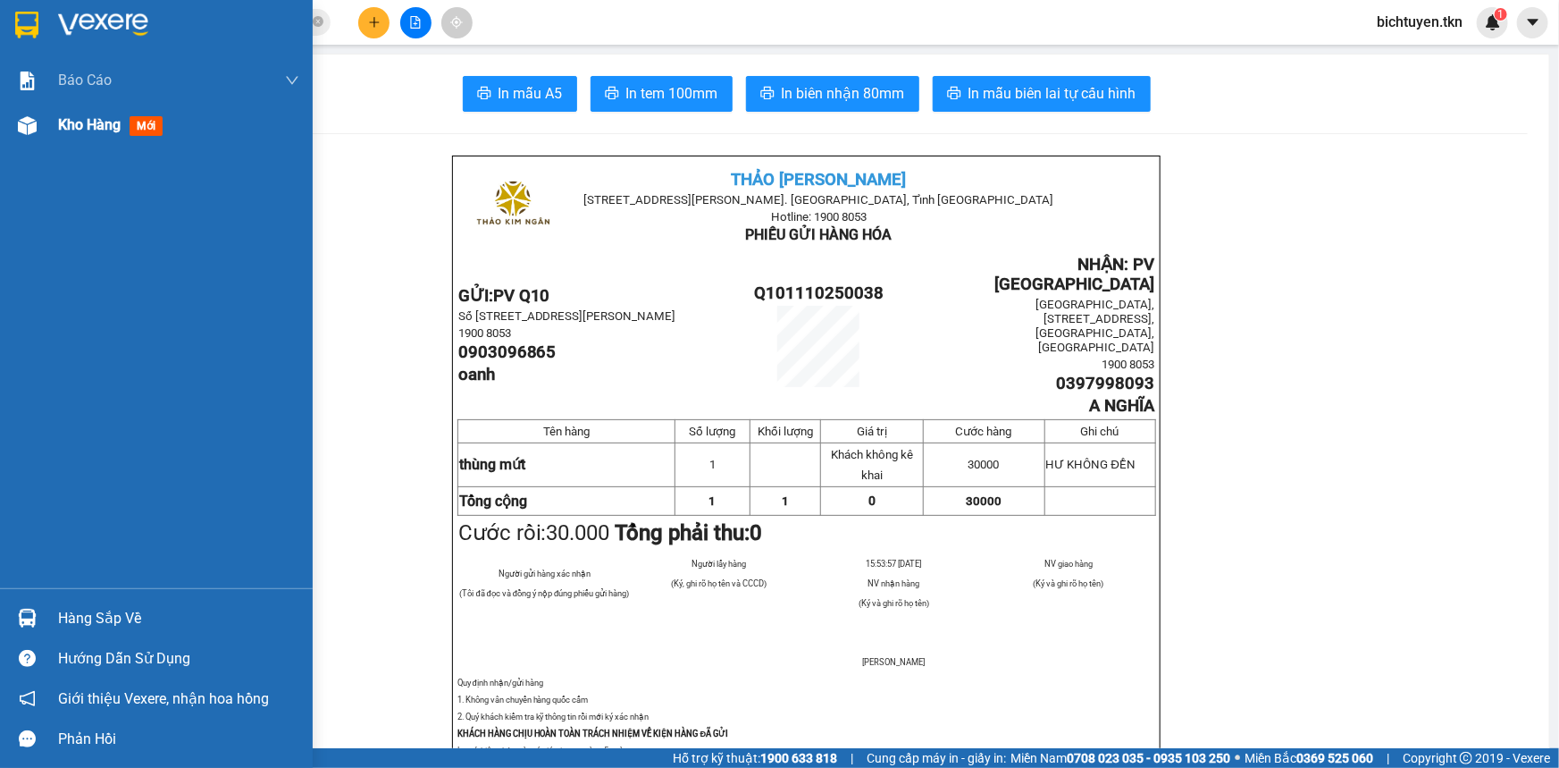
click at [25, 125] on img at bounding box center [27, 125] width 19 height 19
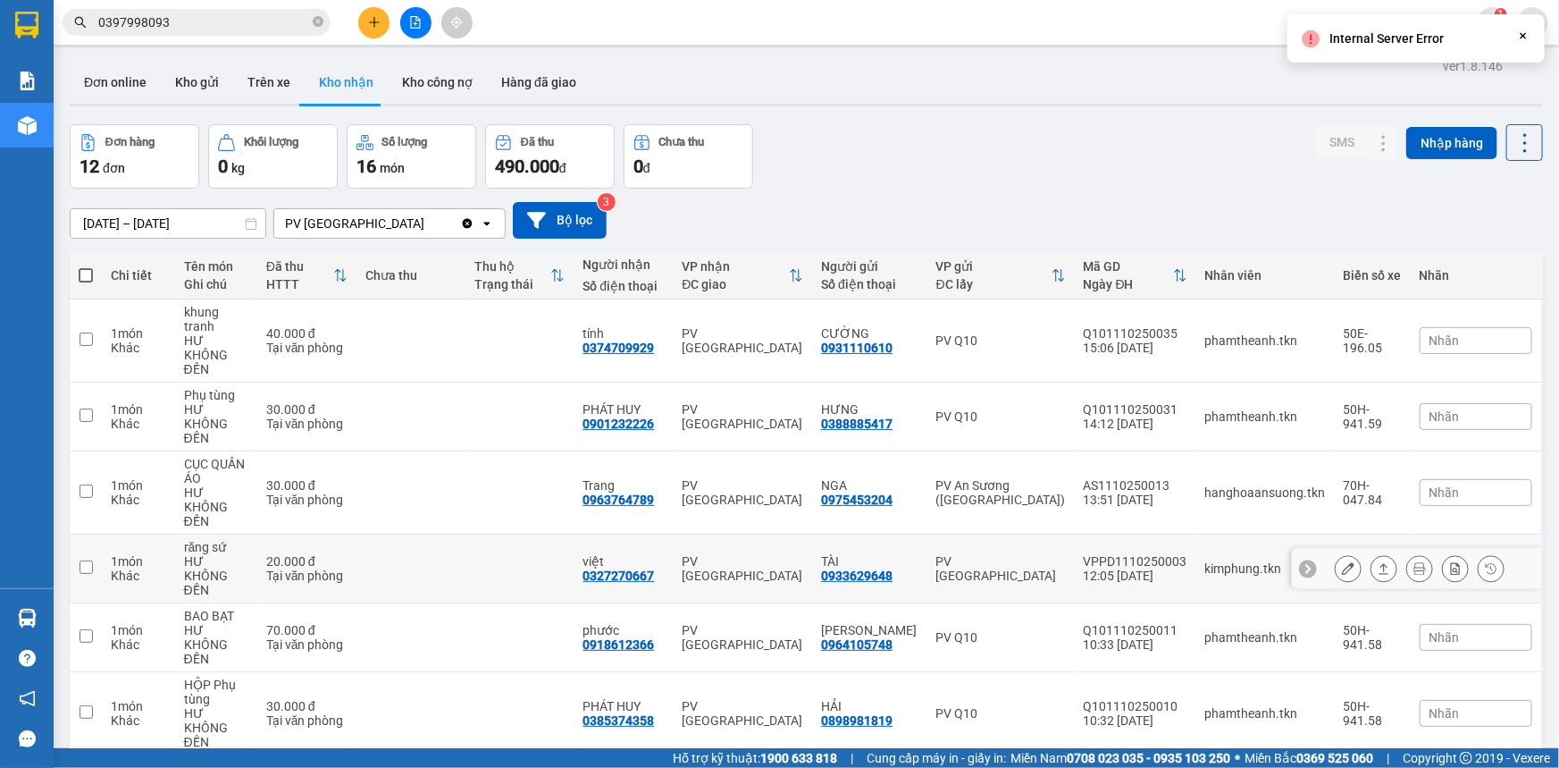
scroll to position [159, 0]
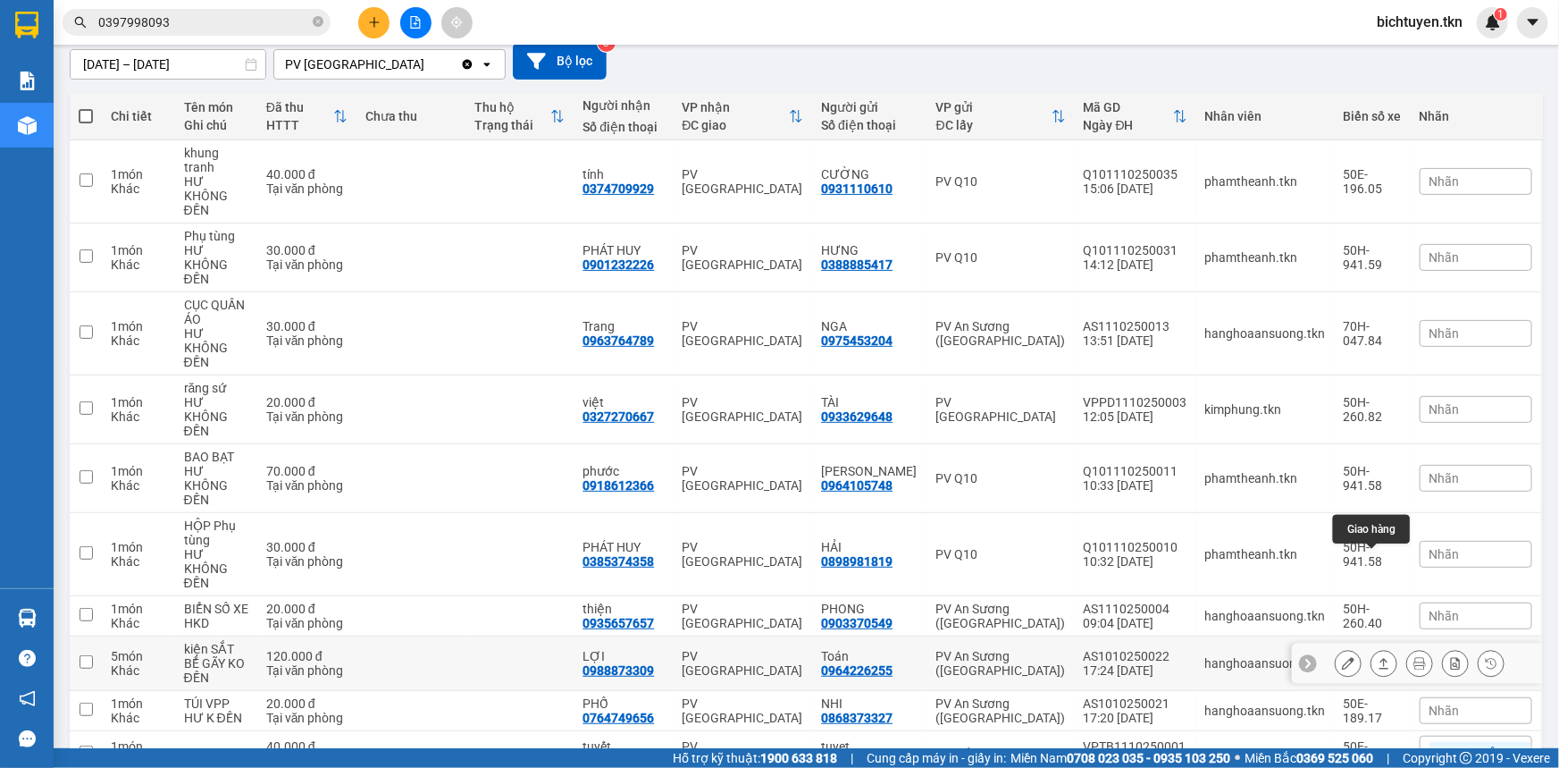
click at [1378, 657] on icon at bounding box center [1384, 663] width 13 height 13
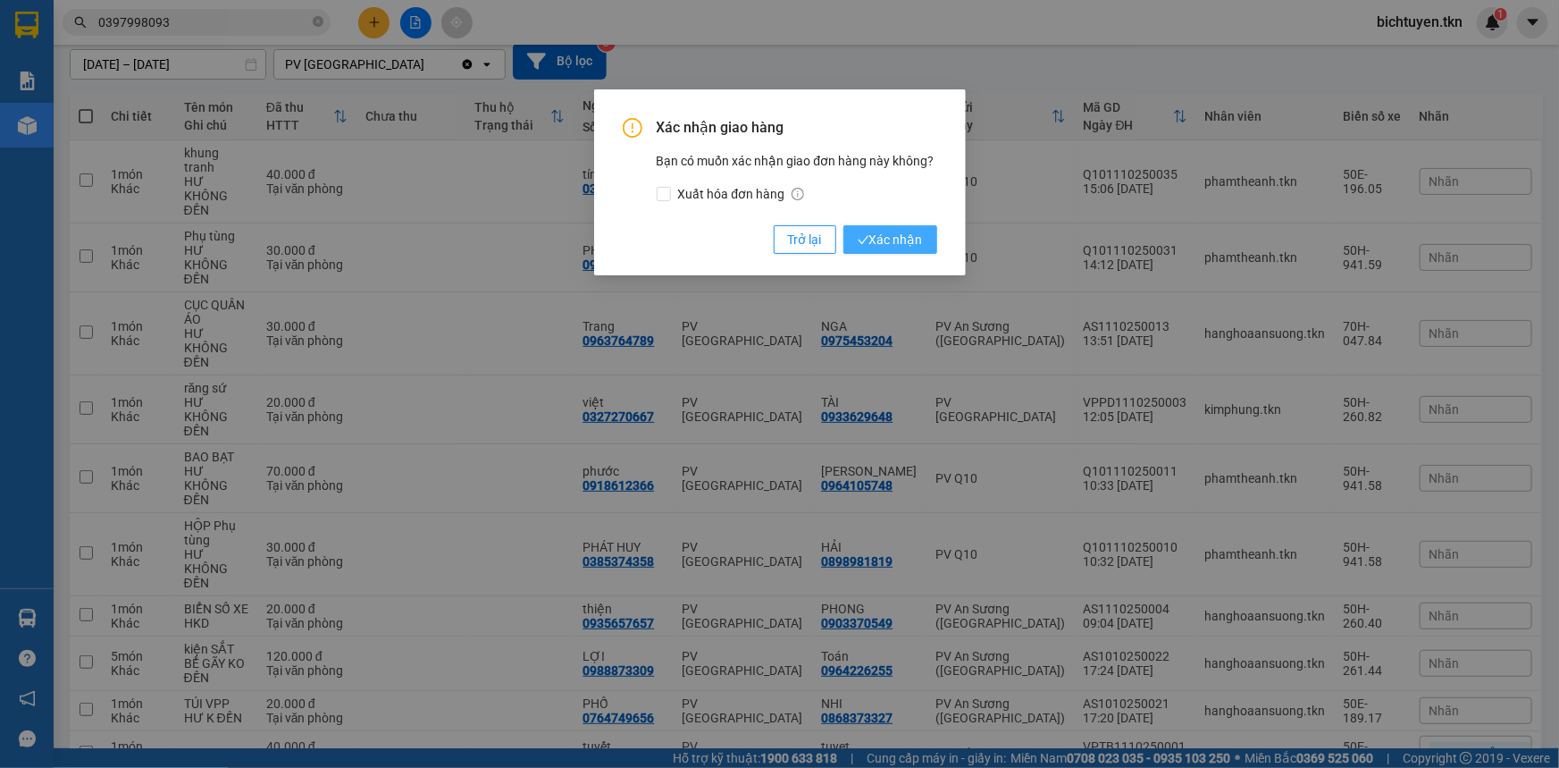
click at [910, 234] on span "Xác nhận" at bounding box center [890, 240] width 65 height 20
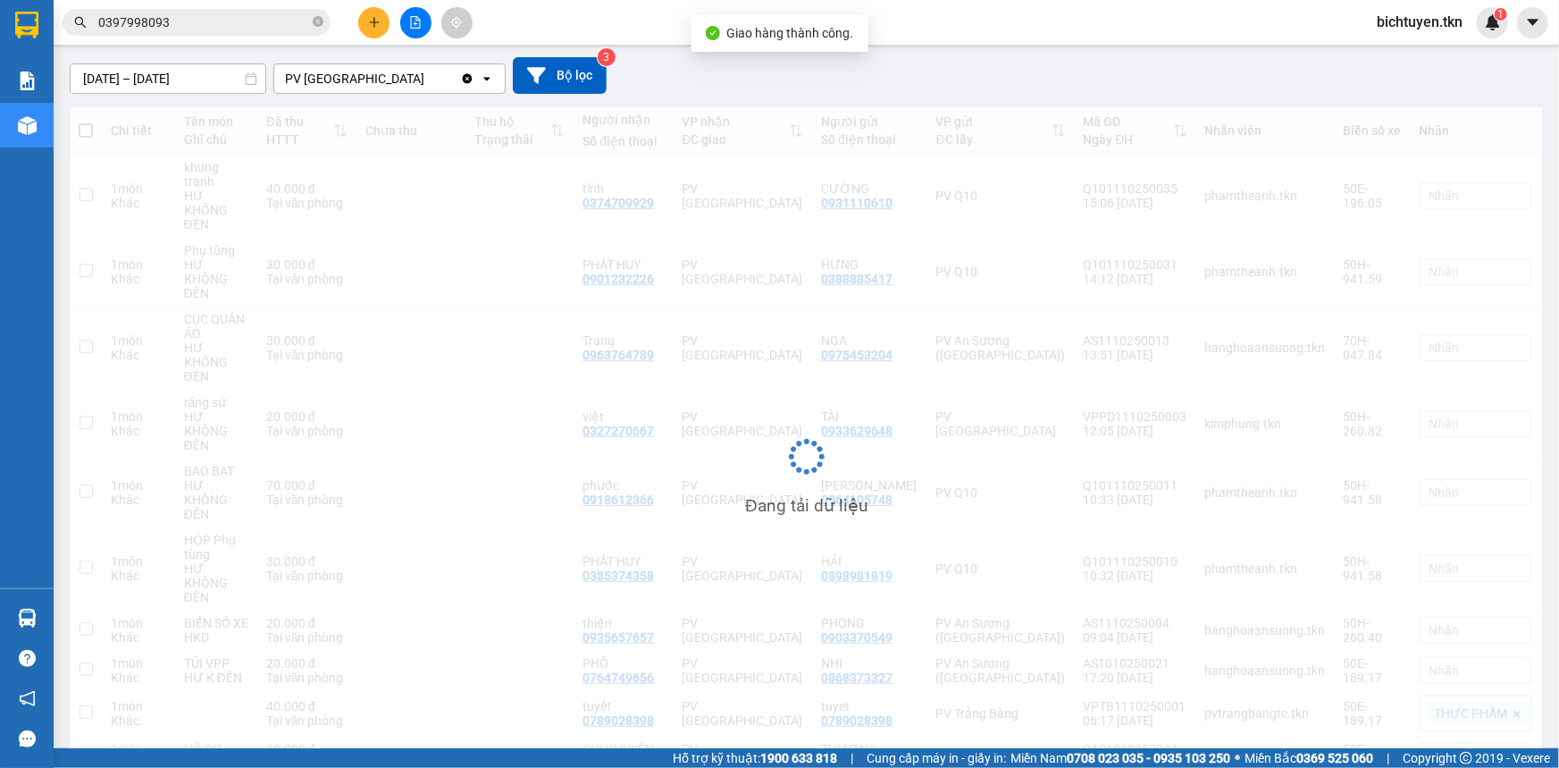
scroll to position [144, 0]
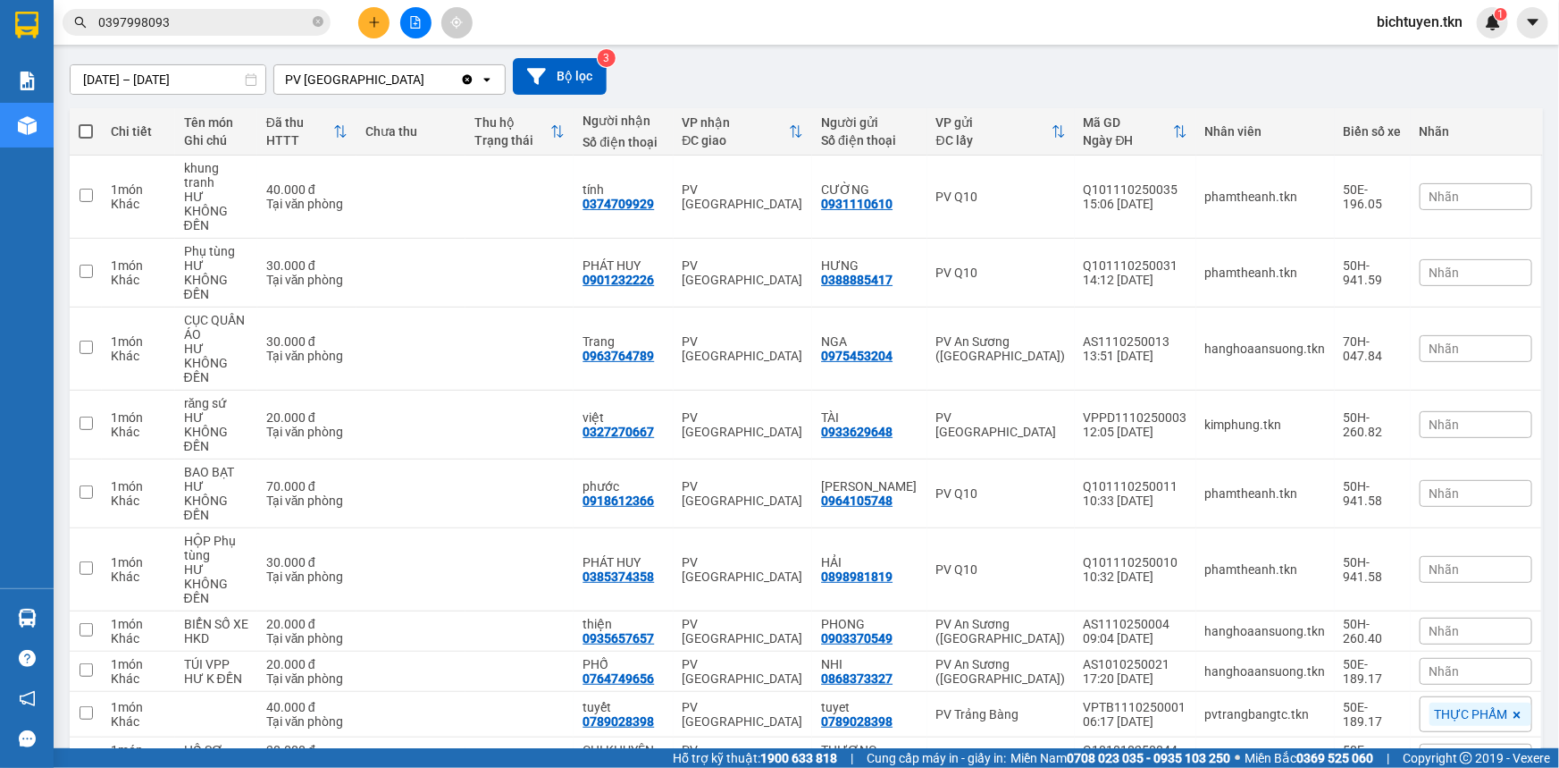
click at [1380, 709] on icon at bounding box center [1385, 714] width 10 height 11
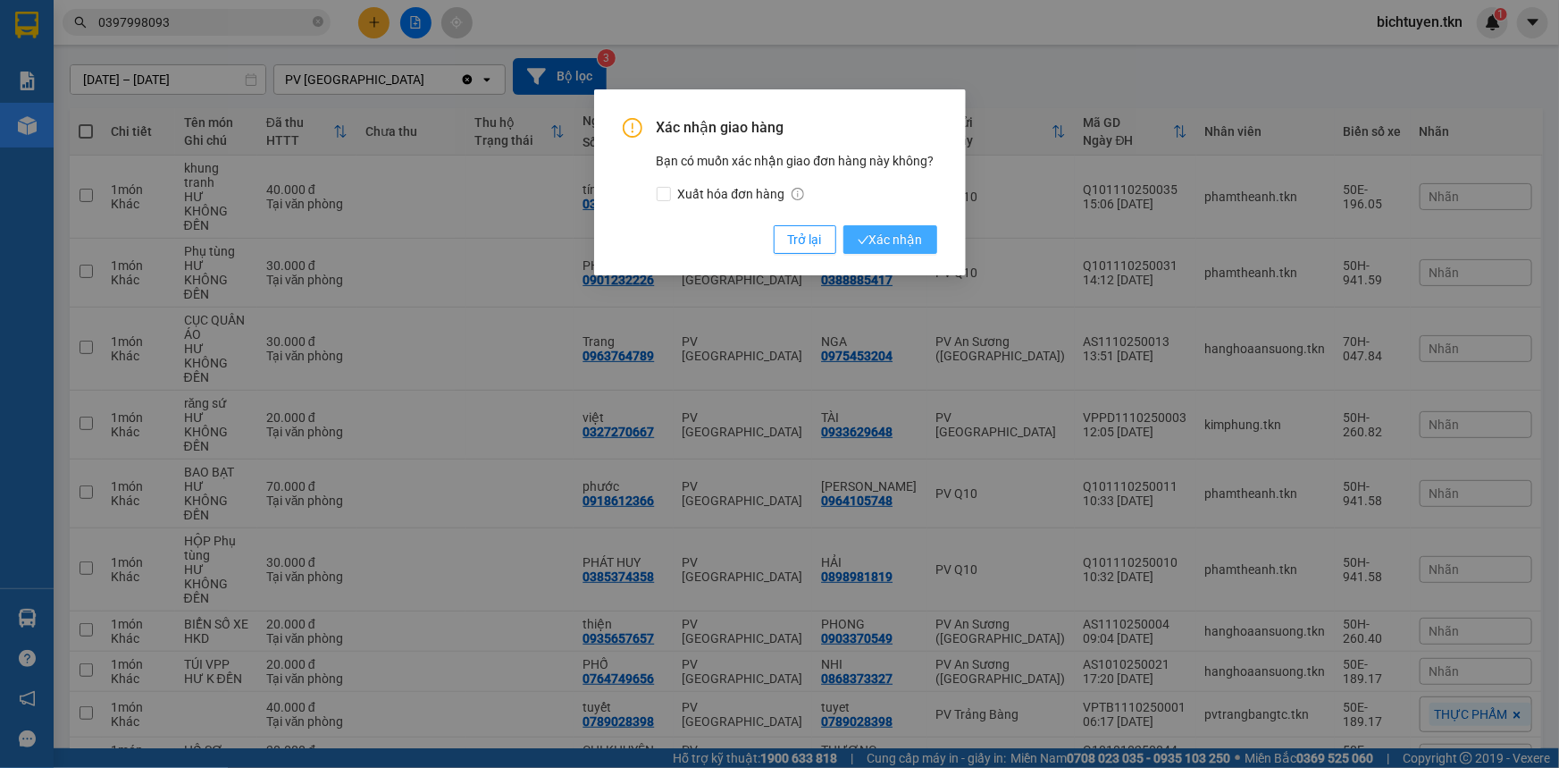
click at [872, 227] on button "Xác nhận" at bounding box center [891, 239] width 94 height 29
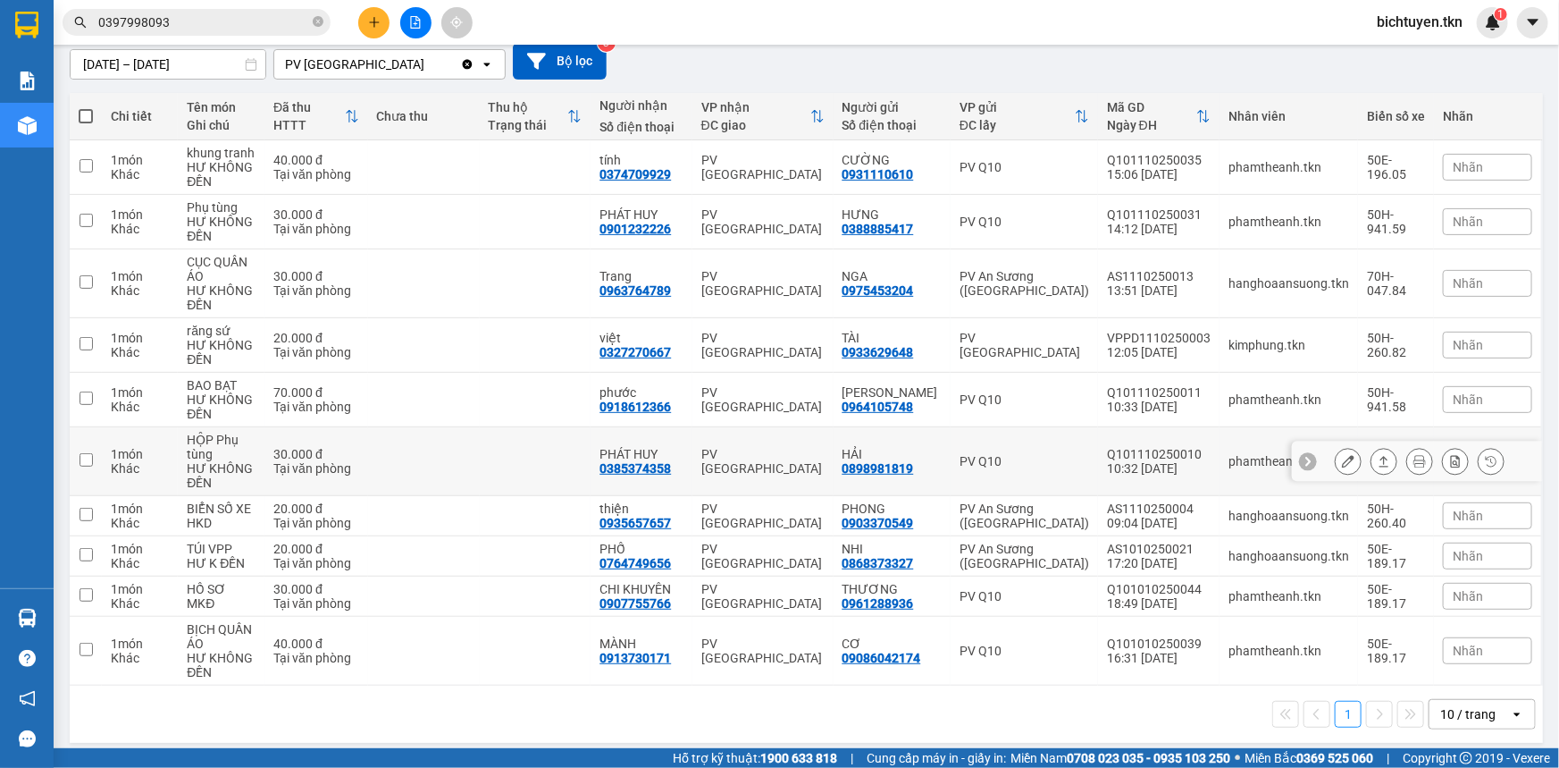
scroll to position [168, 0]
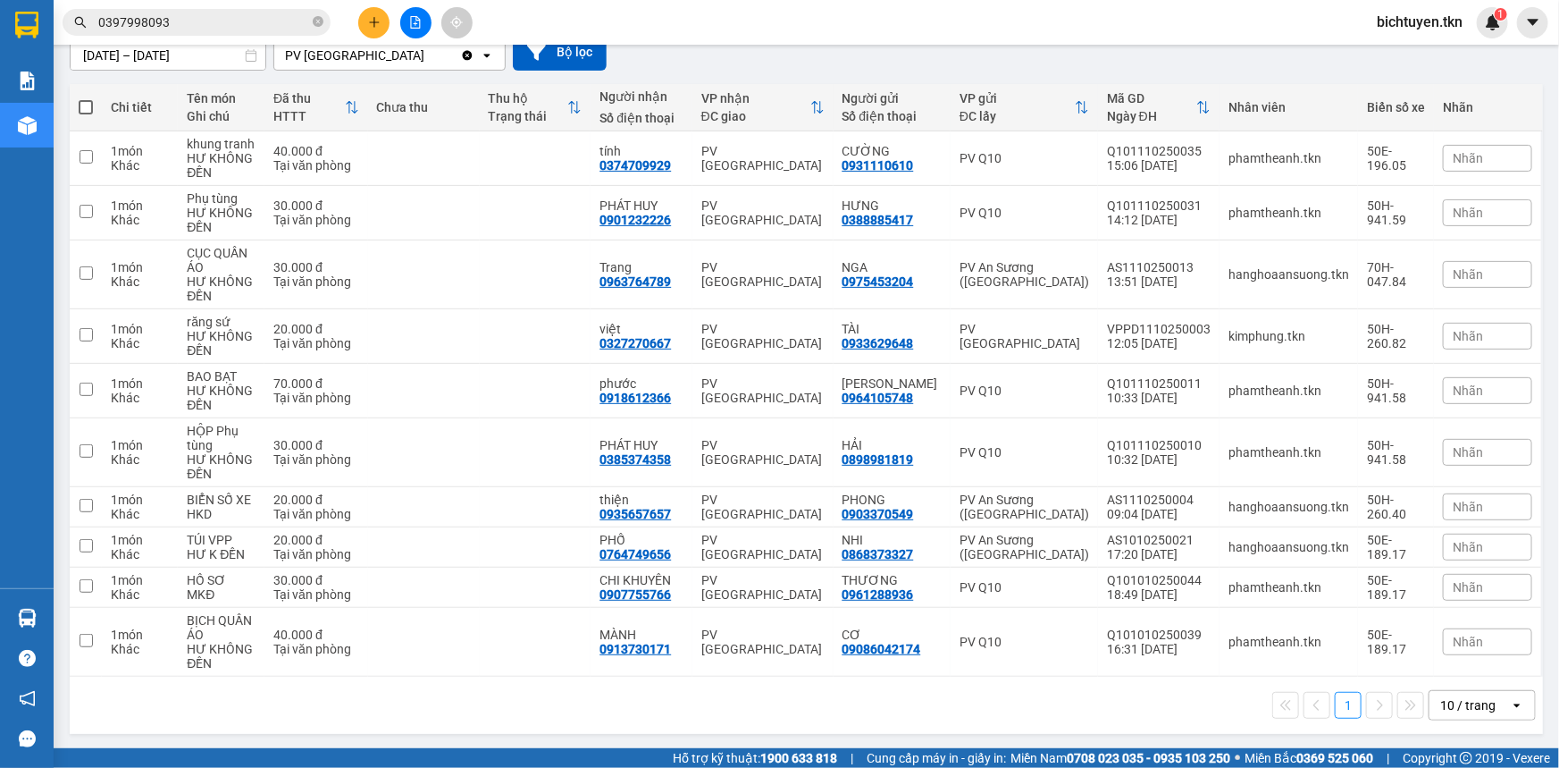
click at [1091, 696] on div "1 10 / trang open" at bounding box center [806, 705] width 1459 height 30
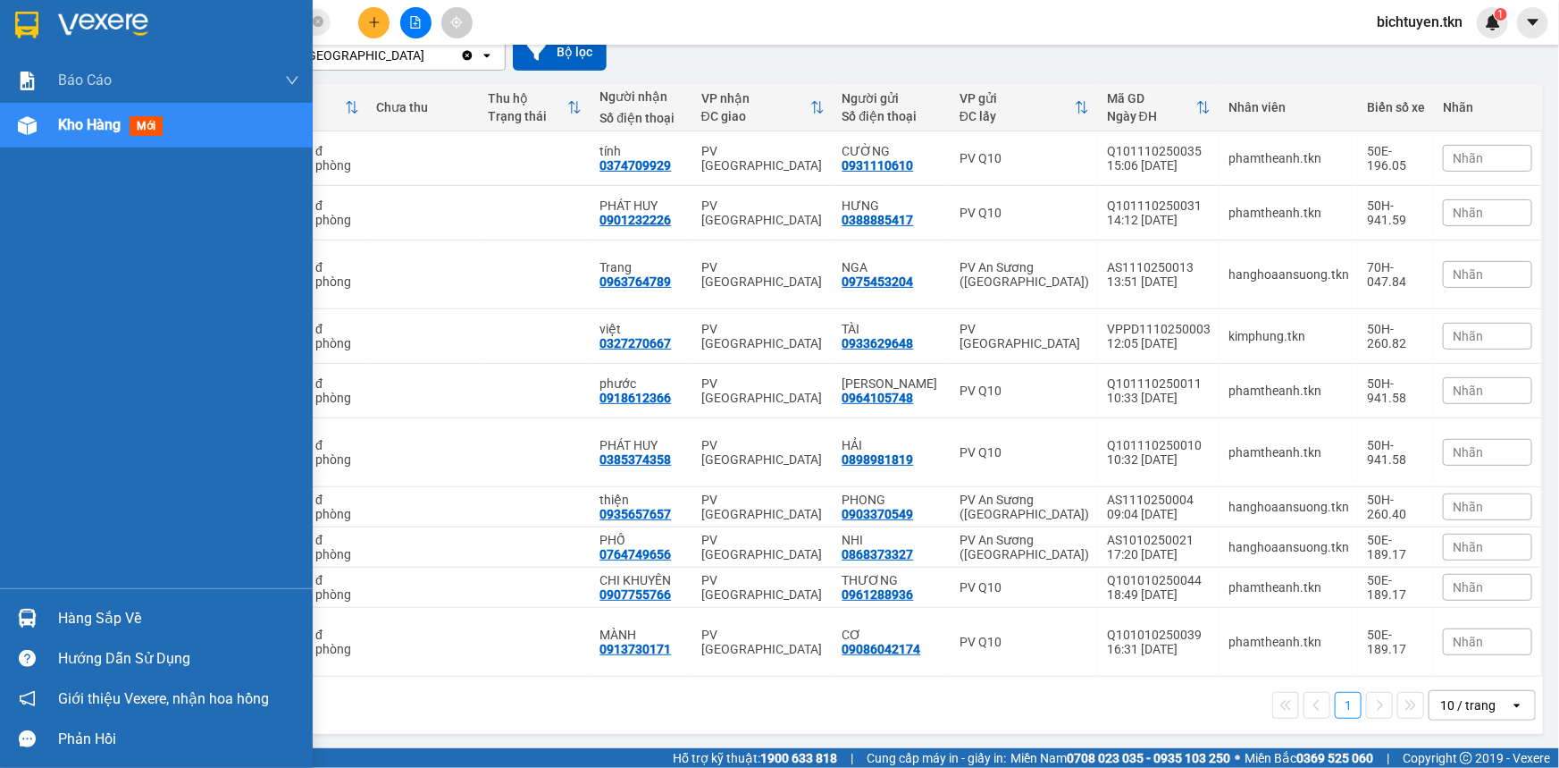
click at [48, 610] on div "Hàng sắp về" at bounding box center [156, 618] width 313 height 40
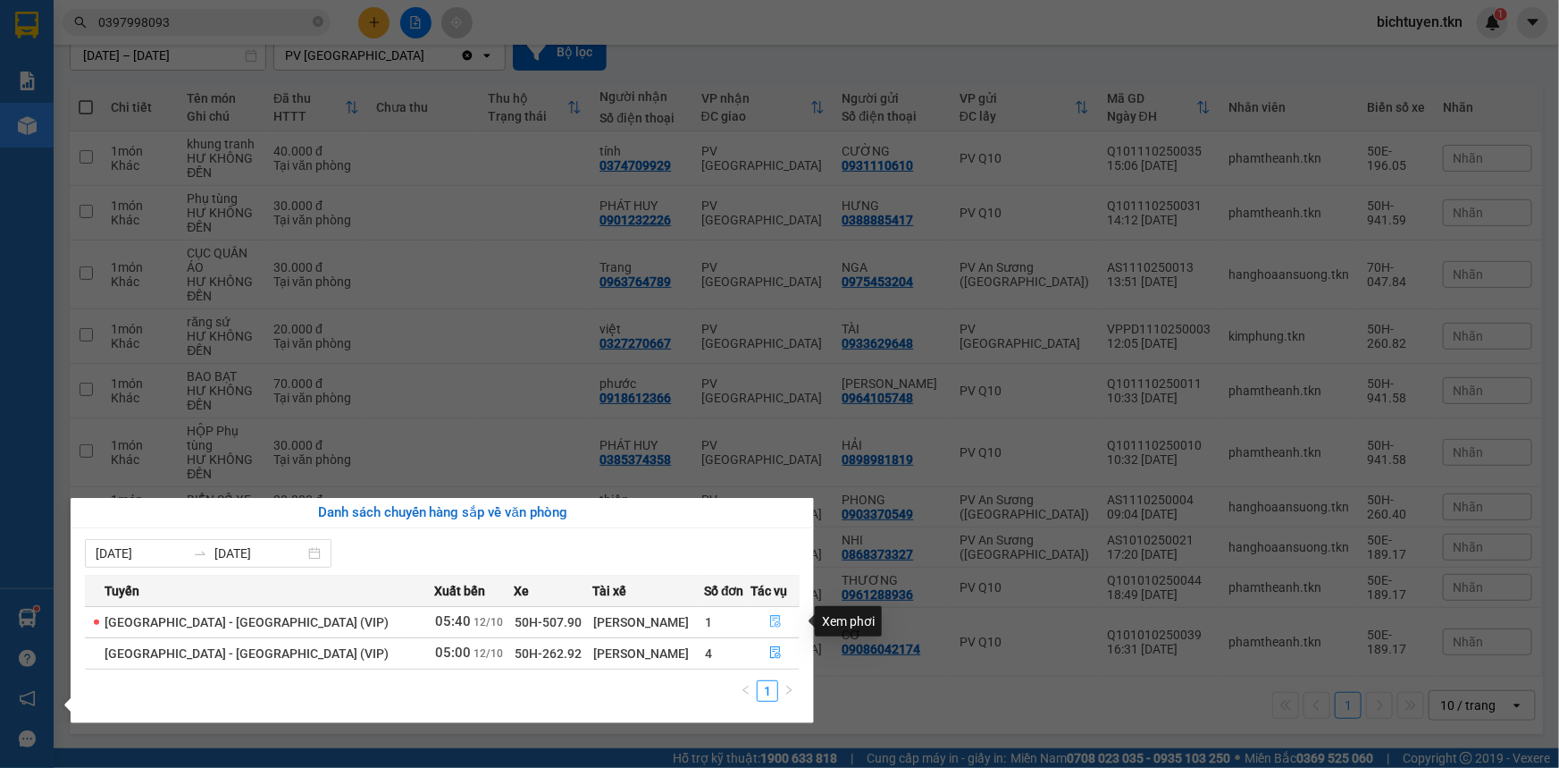
click at [783, 622] on button "button" at bounding box center [775, 622] width 47 height 29
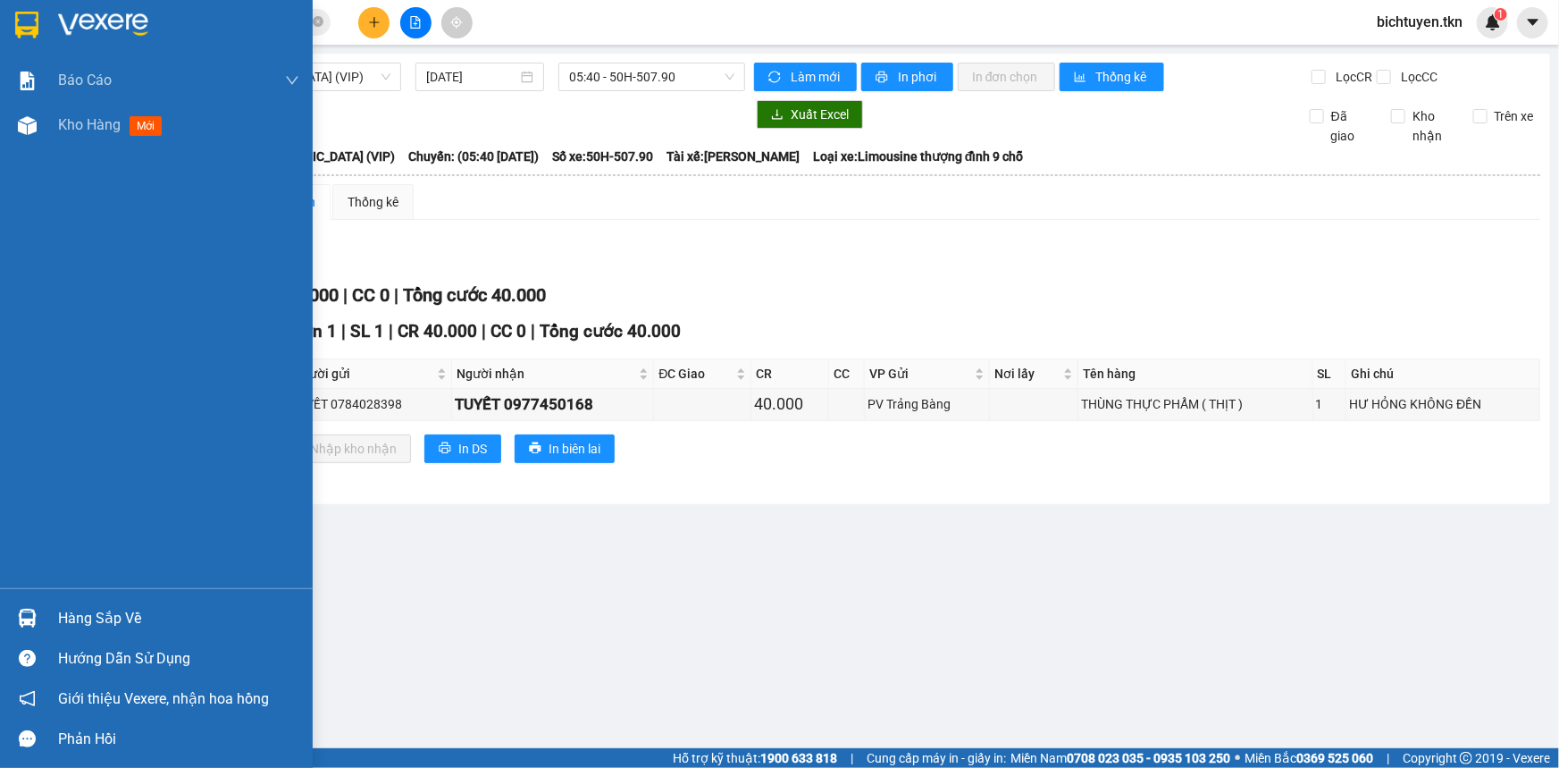
click at [27, 609] on img at bounding box center [27, 618] width 19 height 19
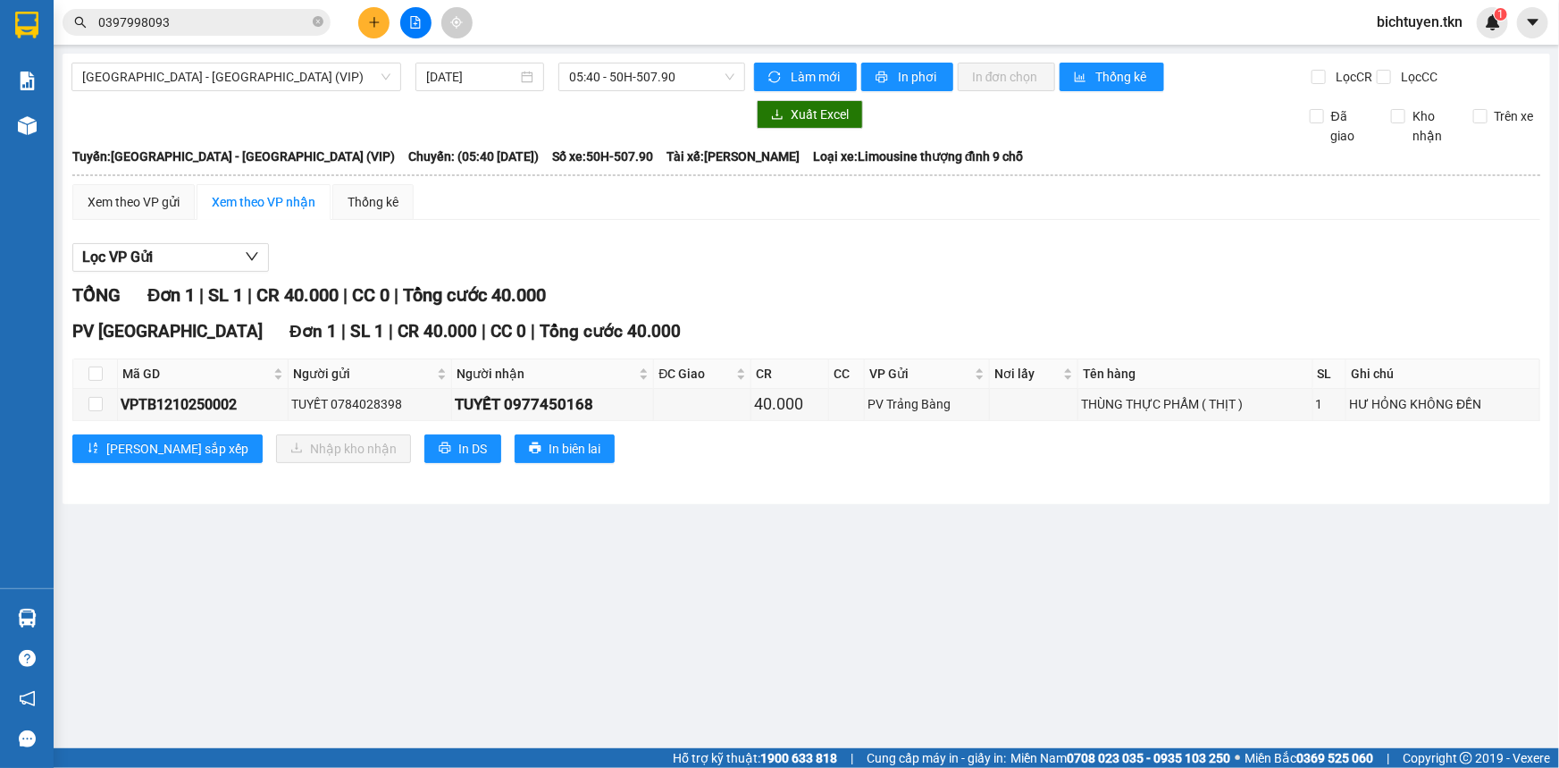
click at [1011, 544] on section "Kết quả tìm kiếm ( 4 ) Bộ lọc Ngày tạo đơn gần nhất Mã ĐH Trạng thái Món hàng T…" at bounding box center [779, 384] width 1559 height 768
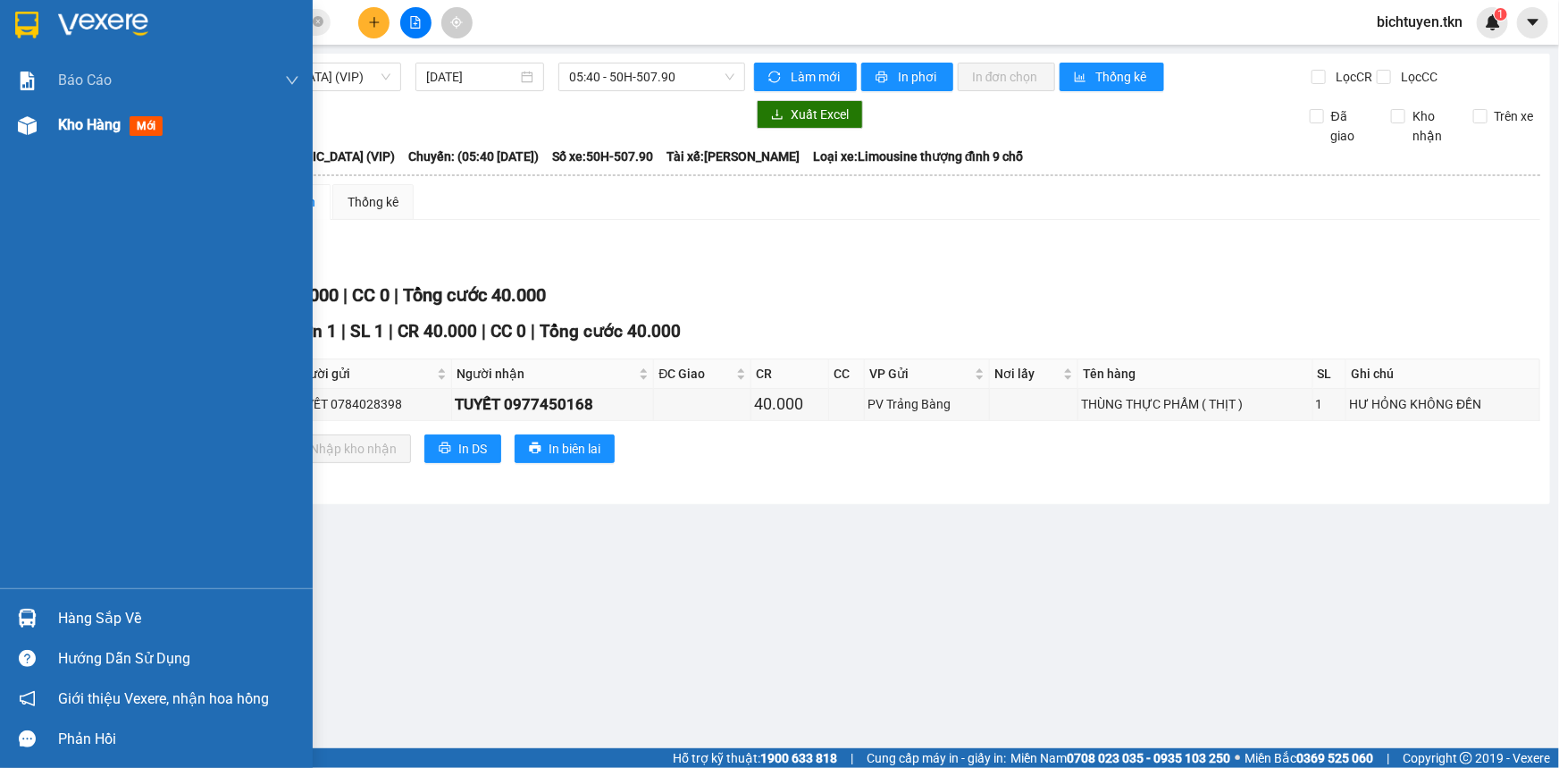
click at [22, 122] on img at bounding box center [27, 125] width 19 height 19
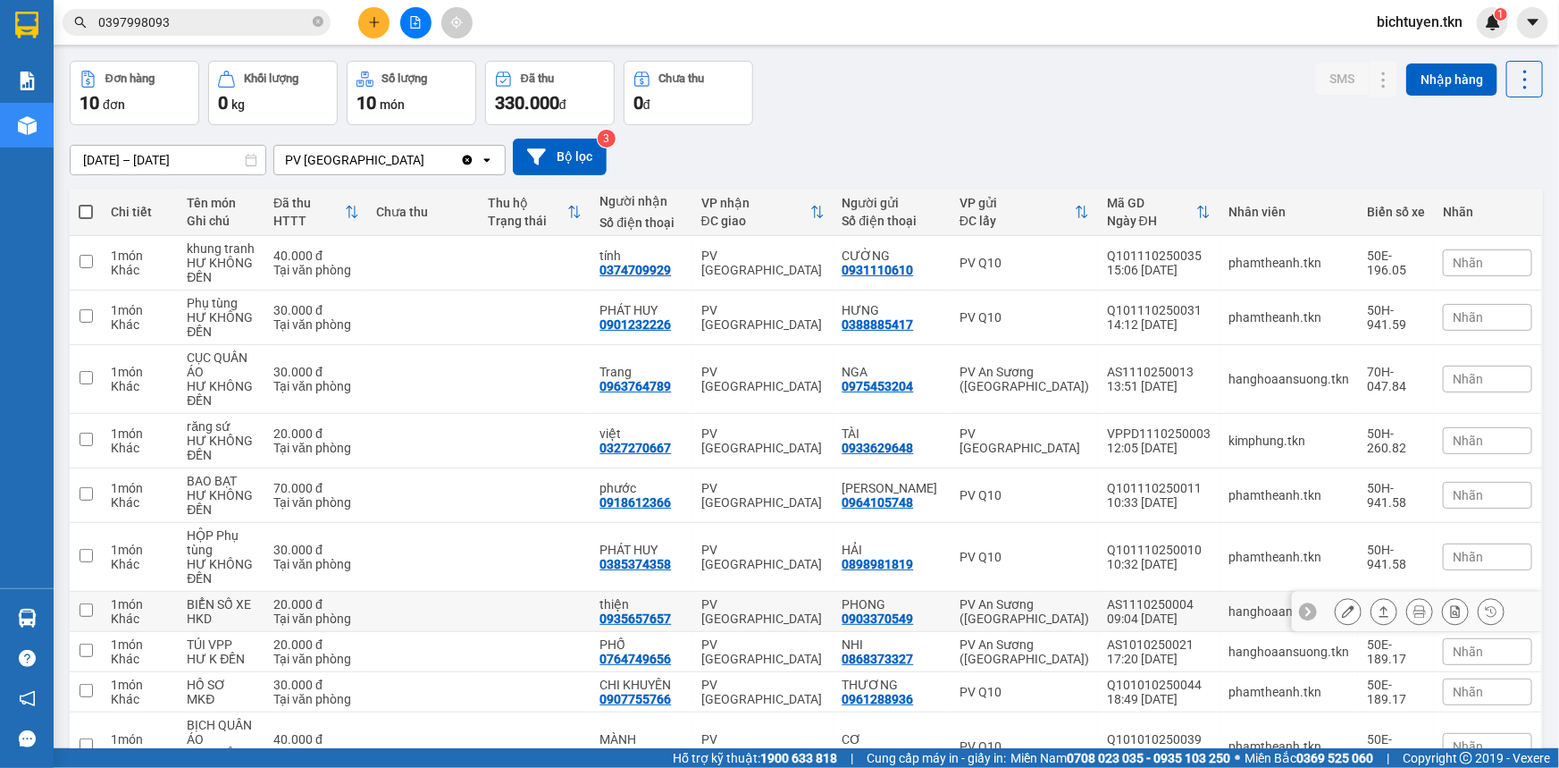
scroll to position [162, 0]
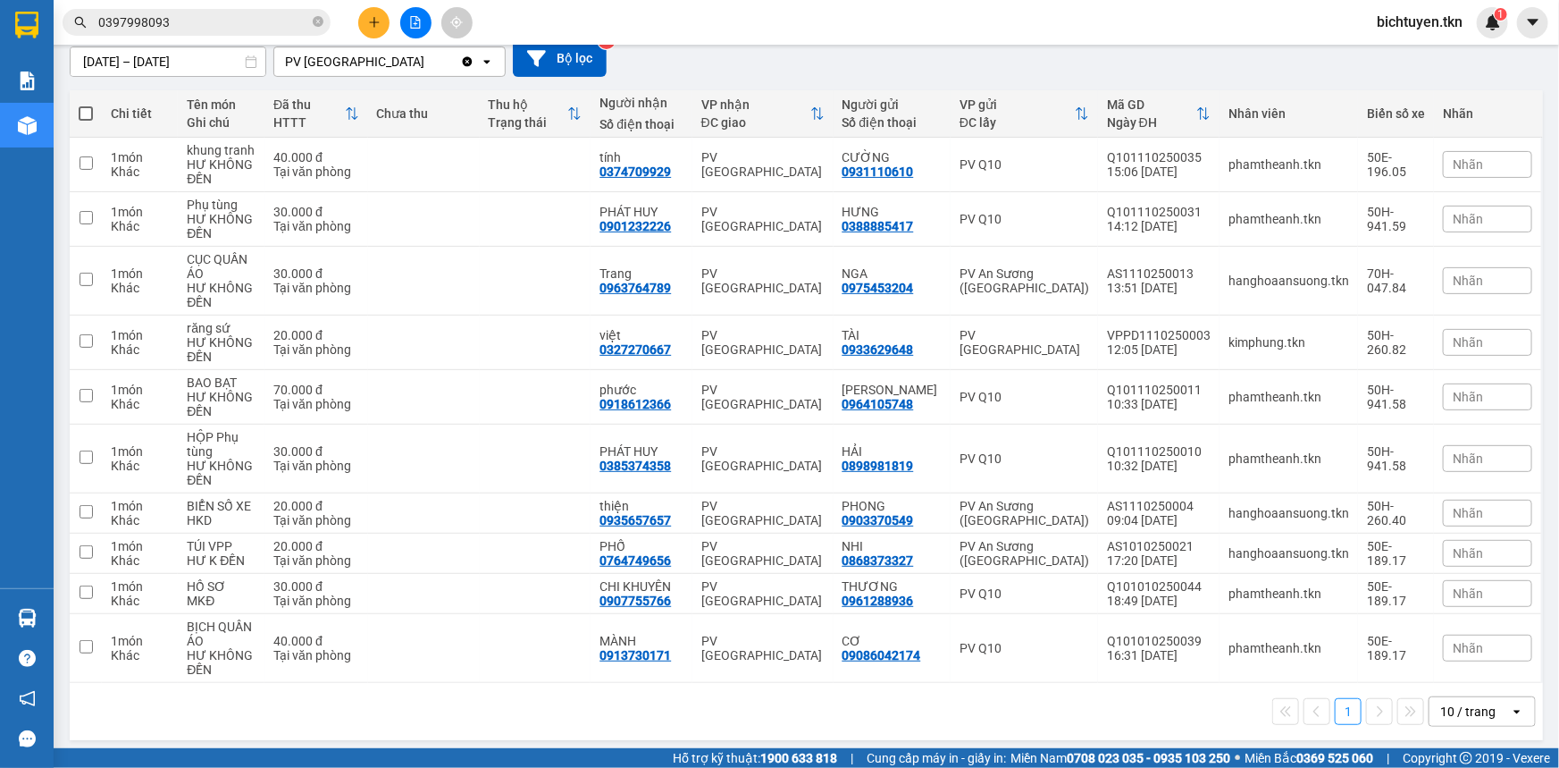
click at [933, 703] on div "1 10 / trang open" at bounding box center [806, 711] width 1459 height 30
click at [998, 689] on div "1 10 / trang open" at bounding box center [807, 711] width 1474 height 57
click at [318, 21] on icon "close-circle" at bounding box center [318, 21] width 11 height 11
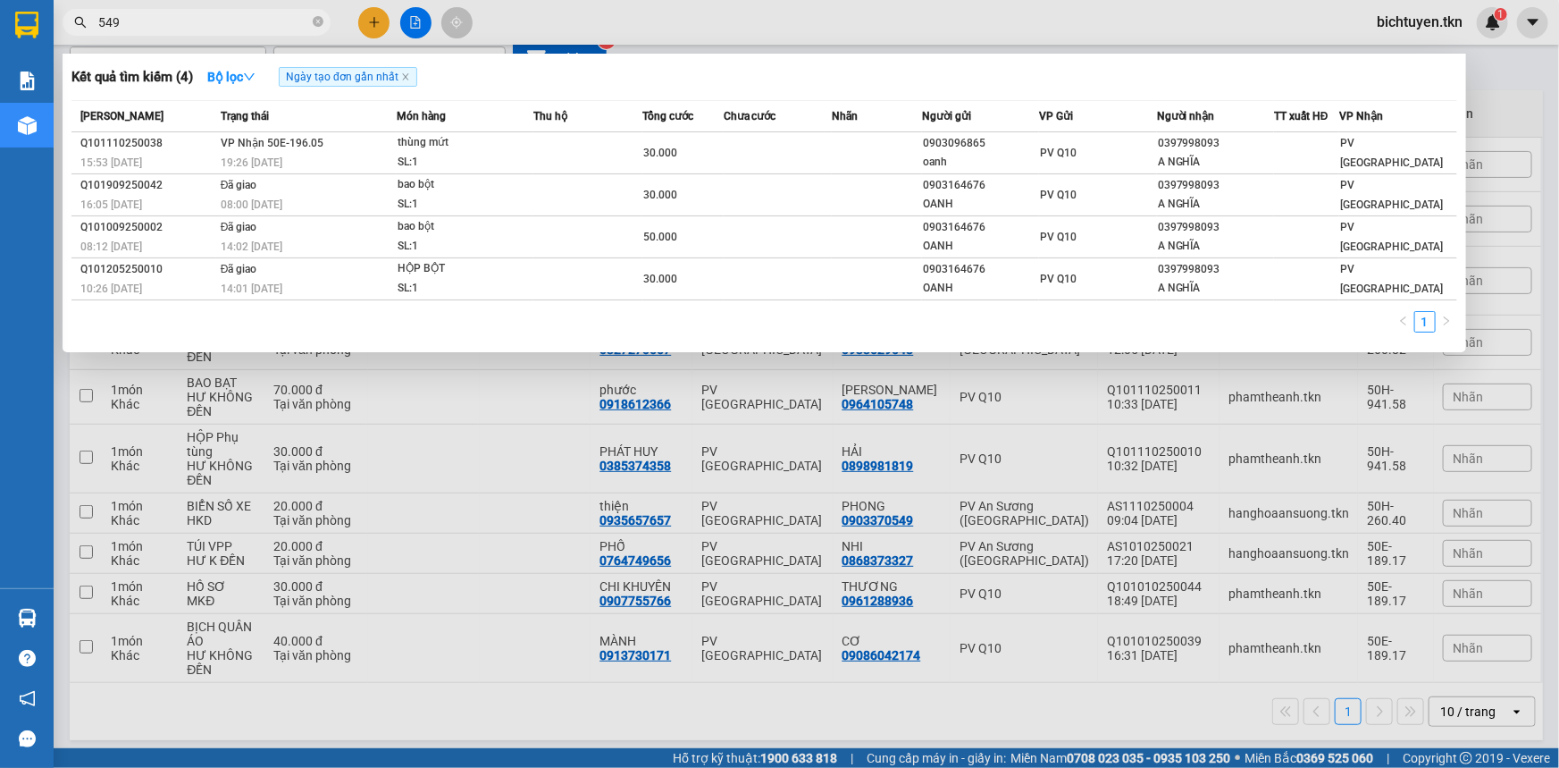
type input "5497"
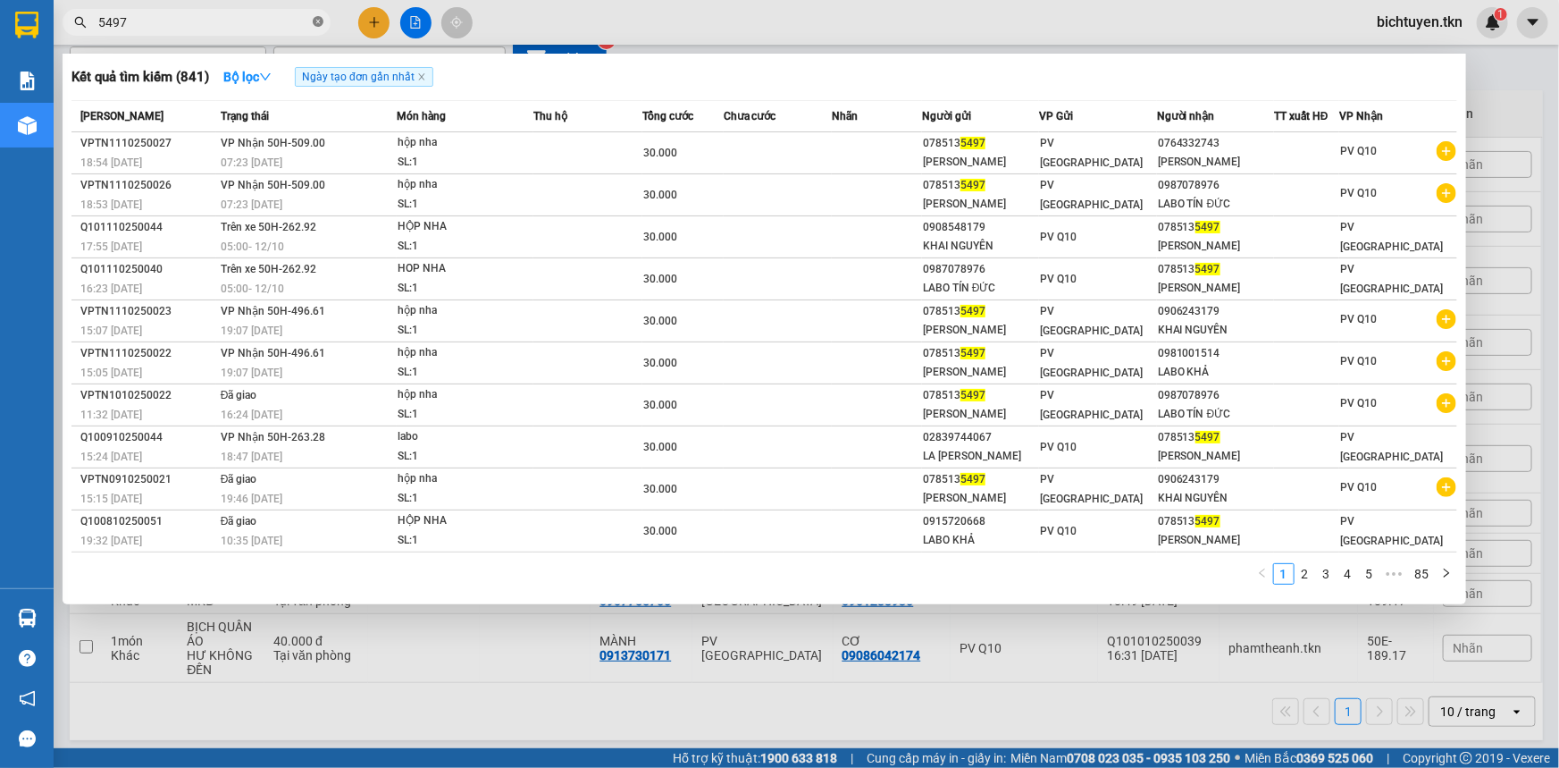
click at [314, 21] on icon "close-circle" at bounding box center [318, 21] width 11 height 11
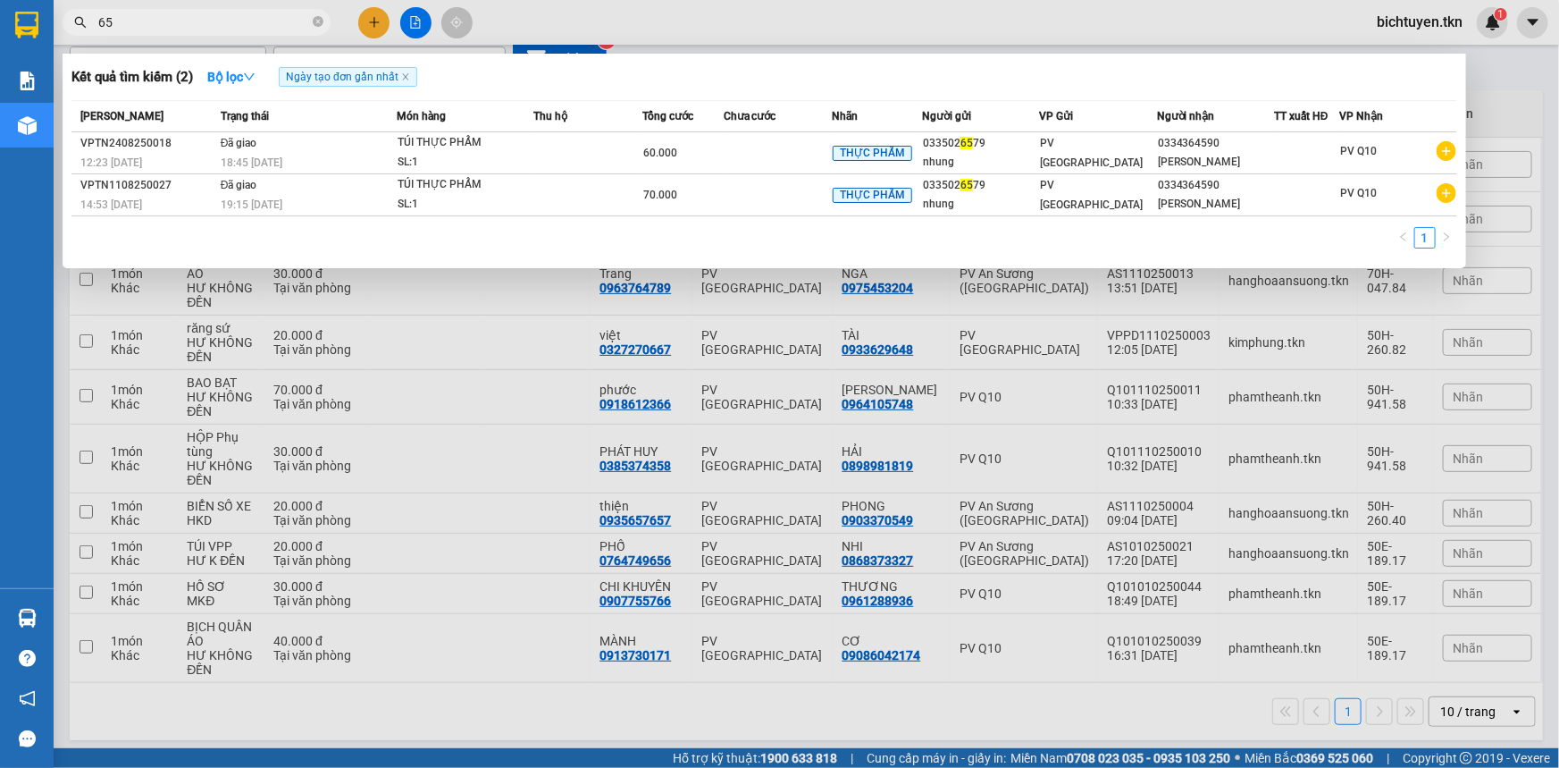
type input "6"
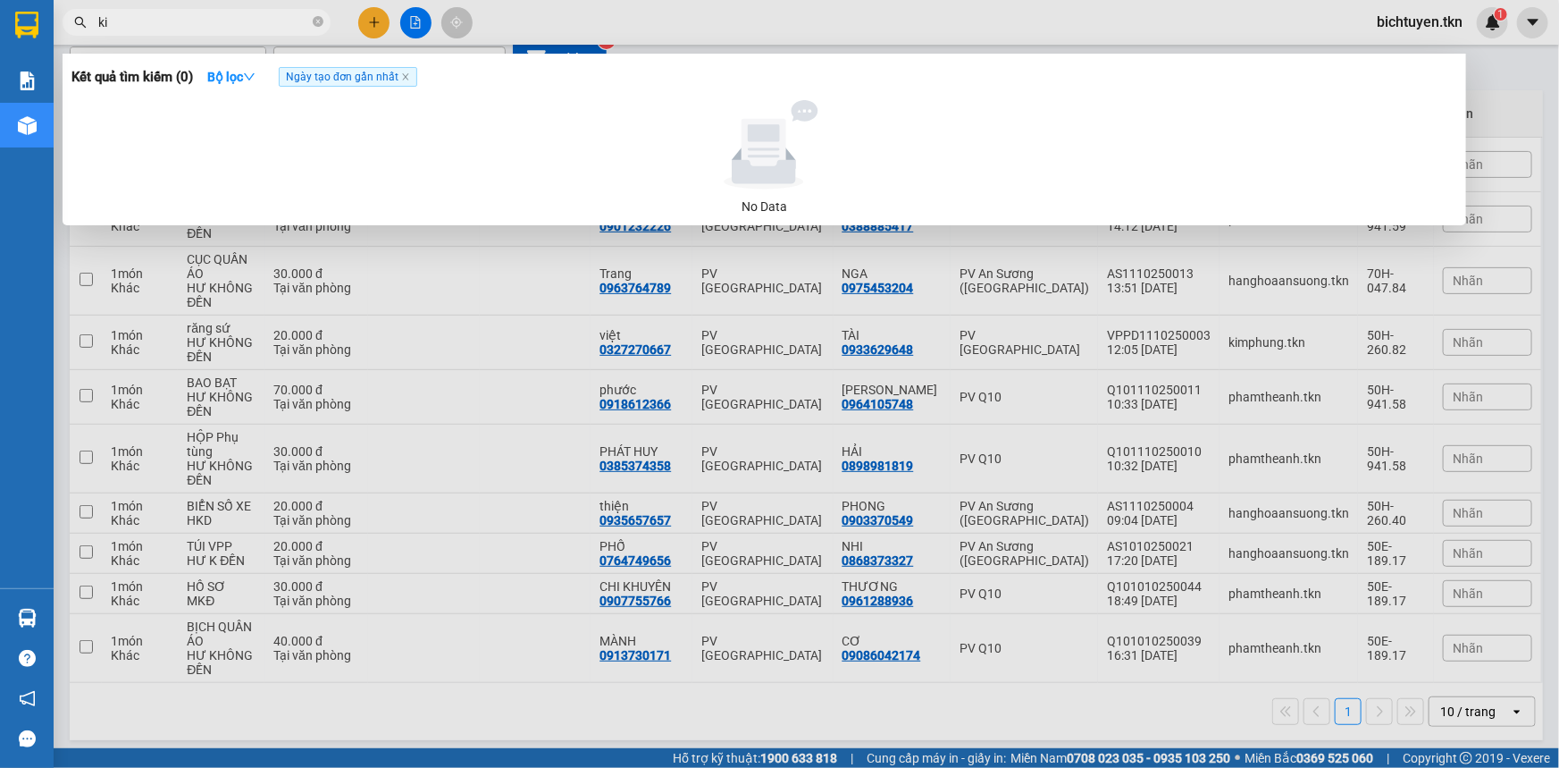
type input "k"
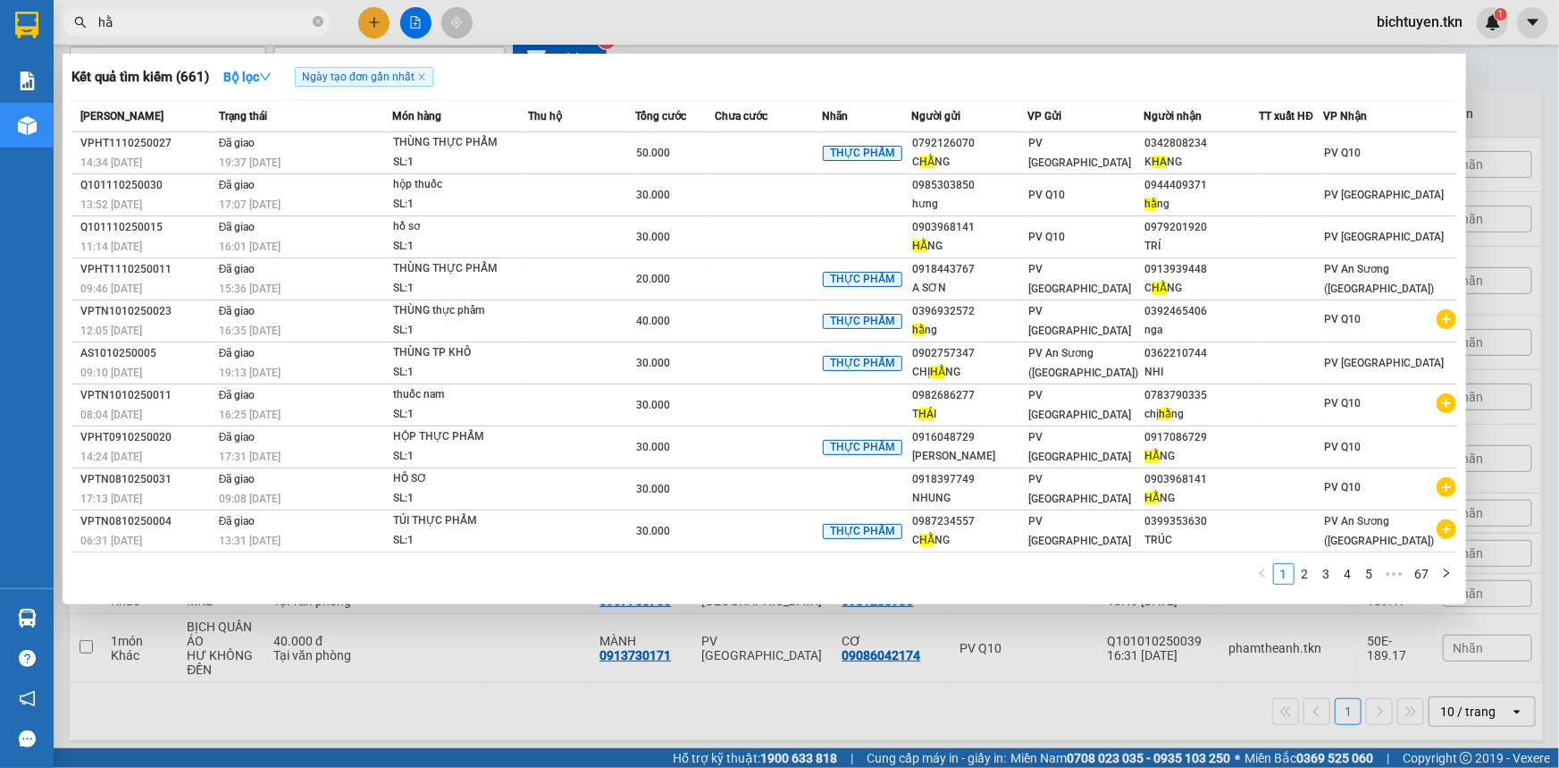
type input "h"
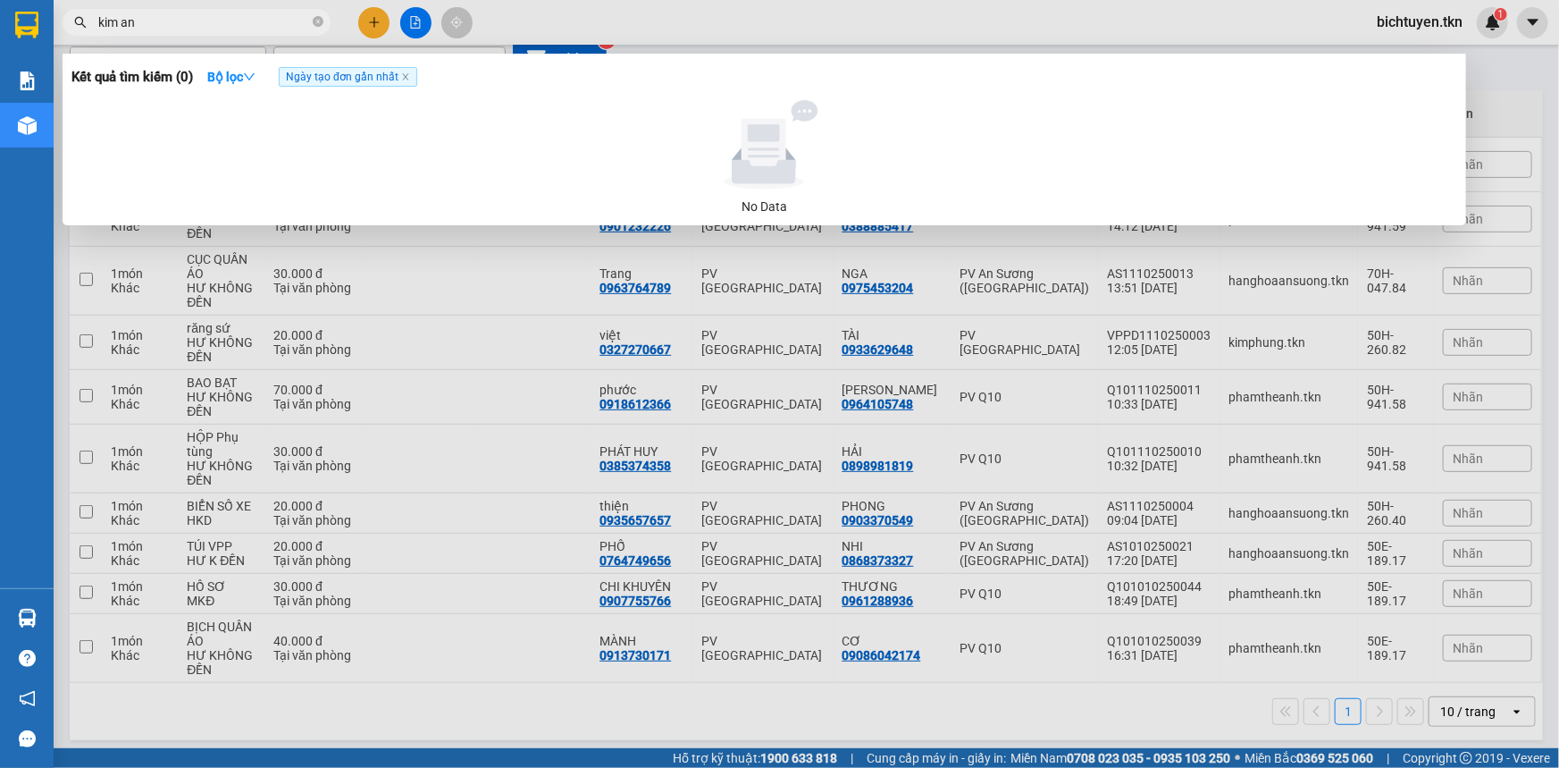
type input "kim anh"
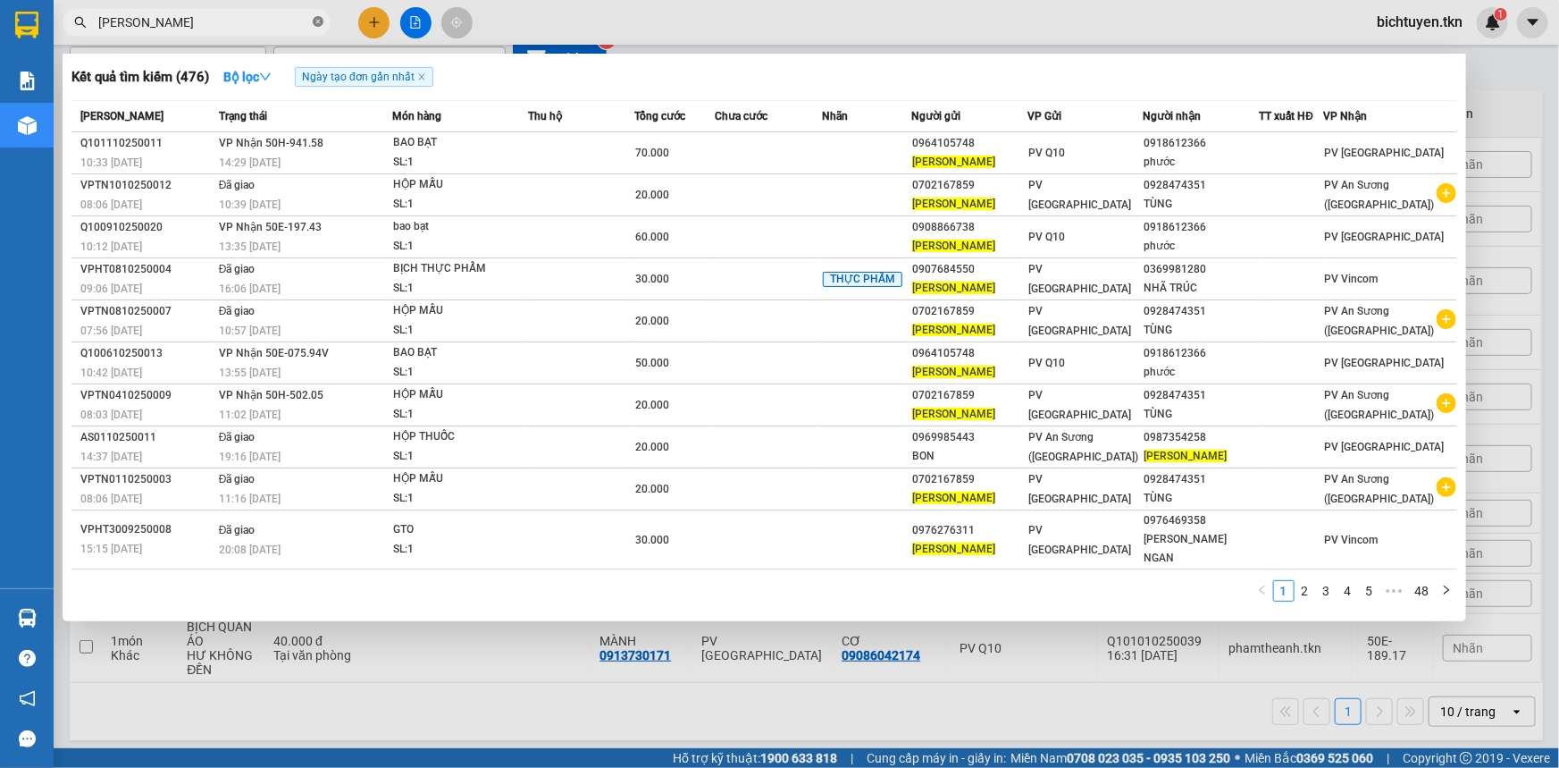
click at [315, 18] on icon "close-circle" at bounding box center [318, 21] width 11 height 11
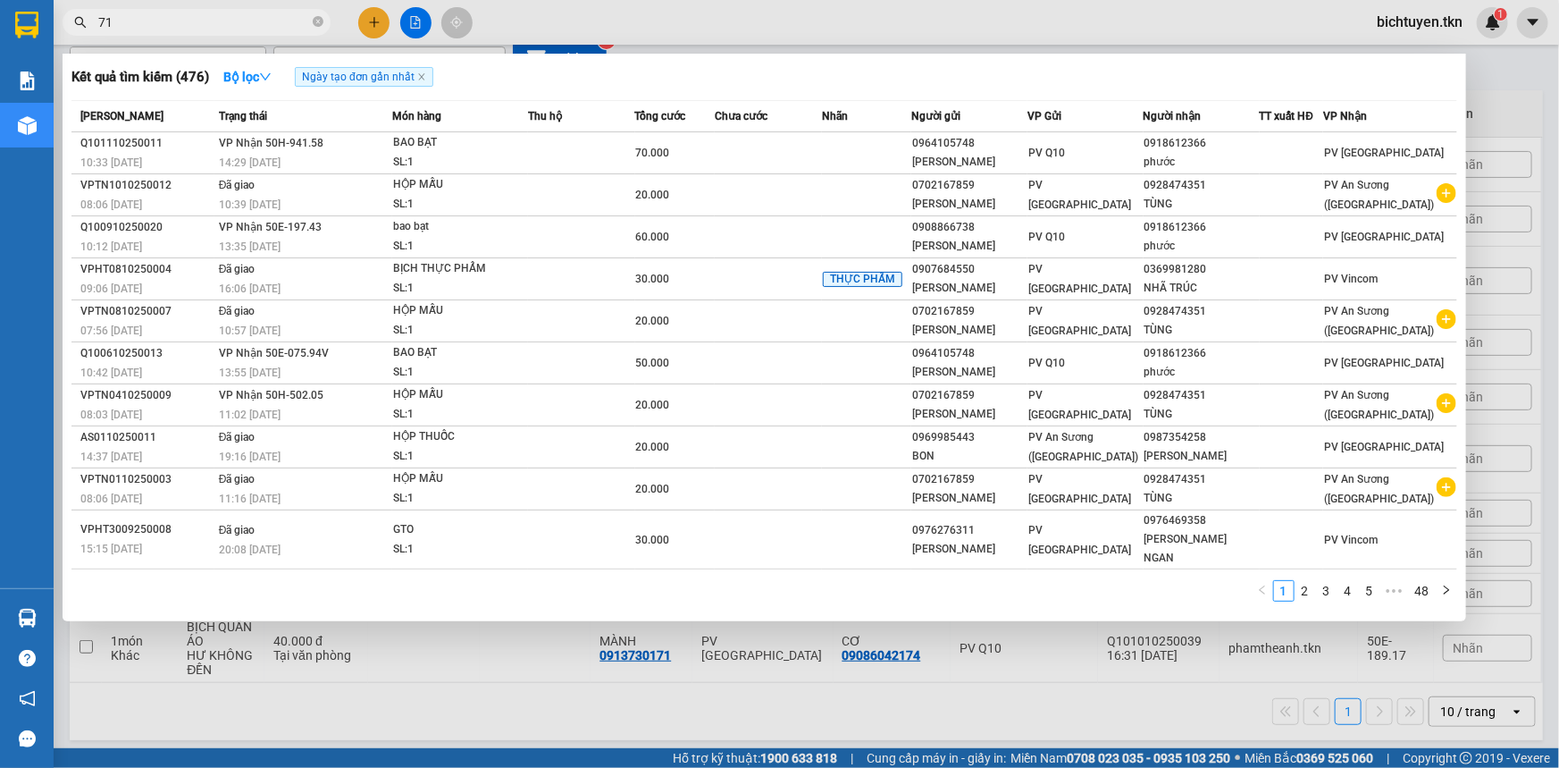
type input "712"
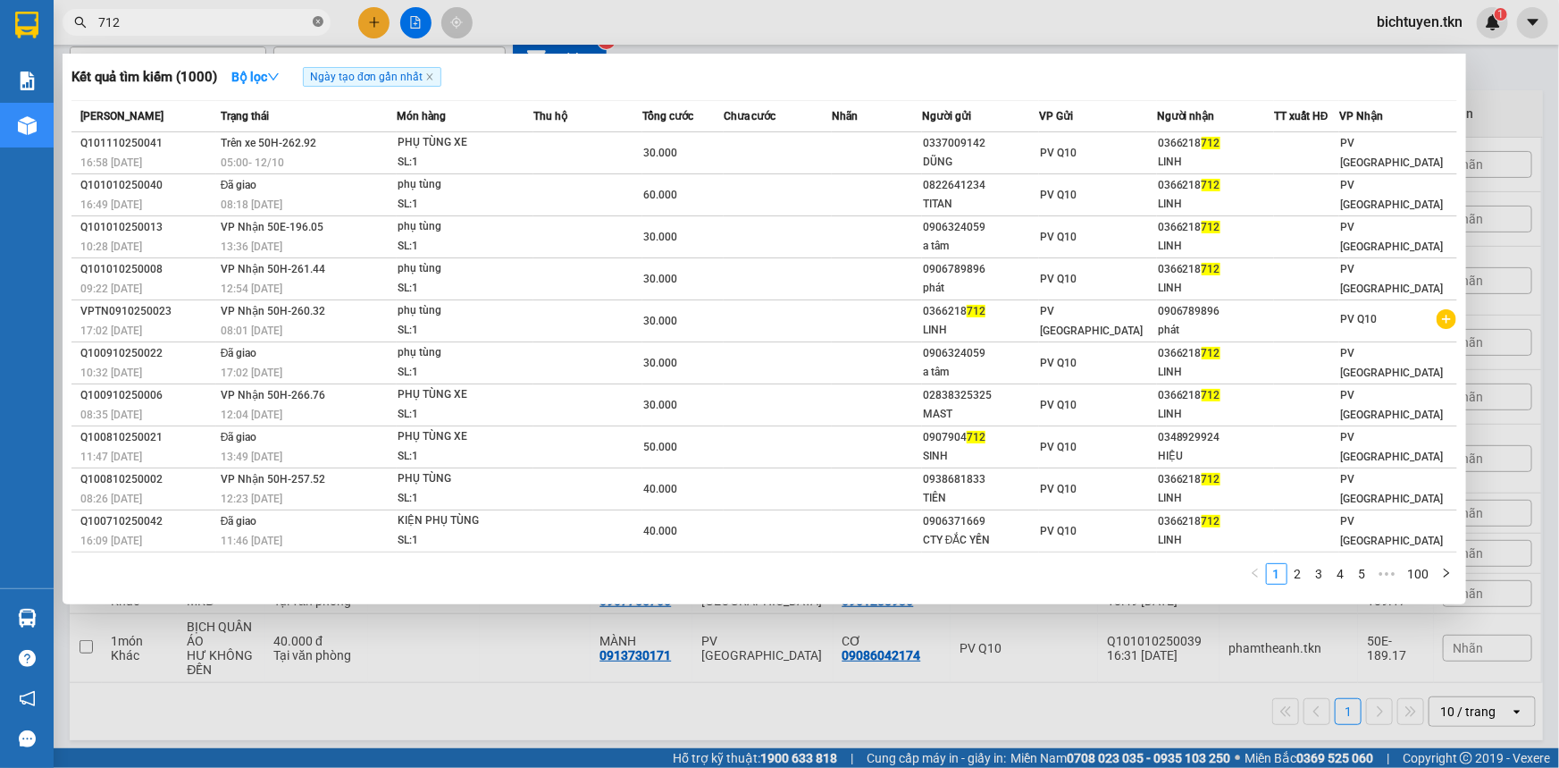
click at [320, 20] on icon "close-circle" at bounding box center [318, 21] width 11 height 11
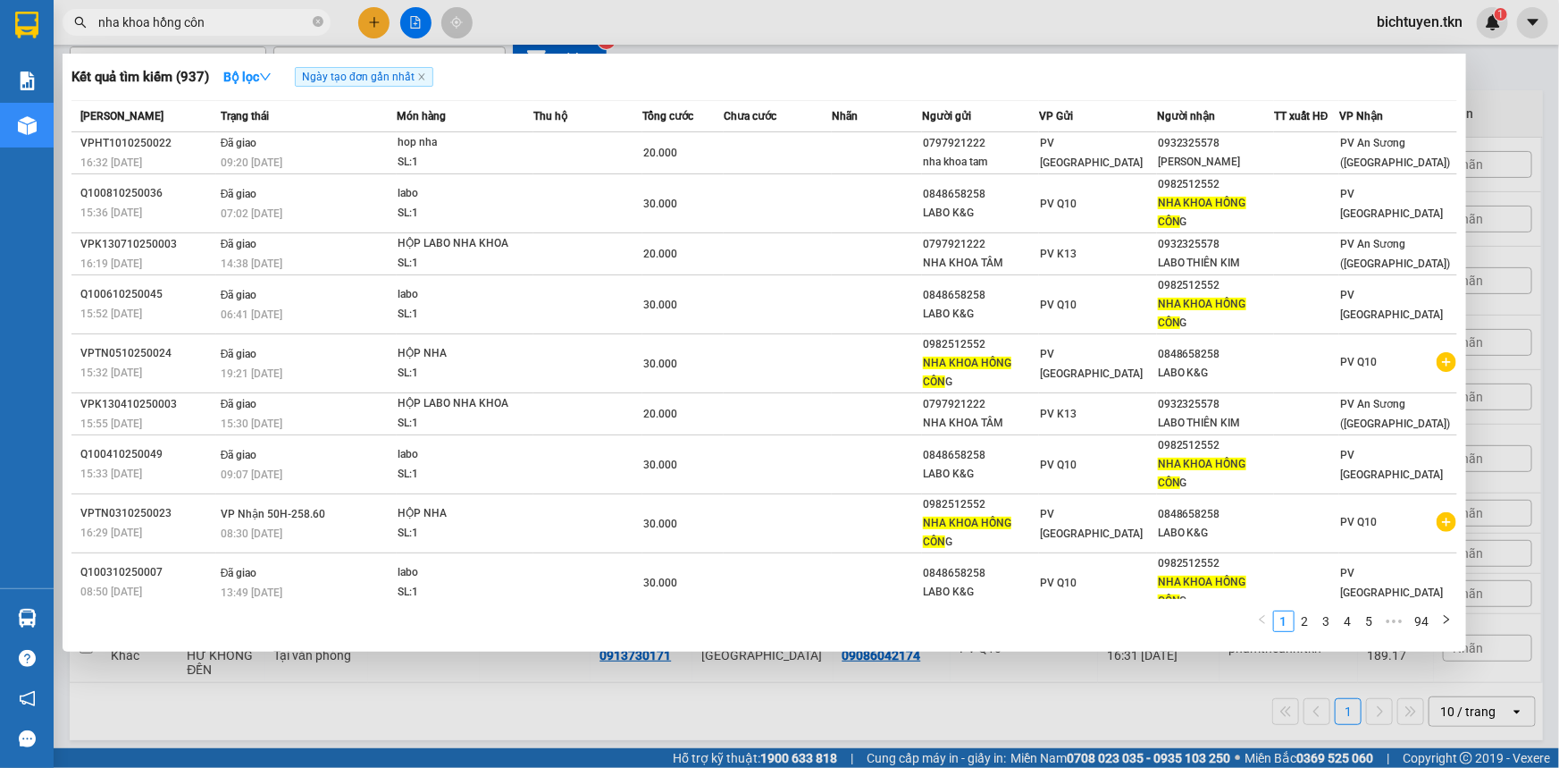
type input "nha khoa hồng công"
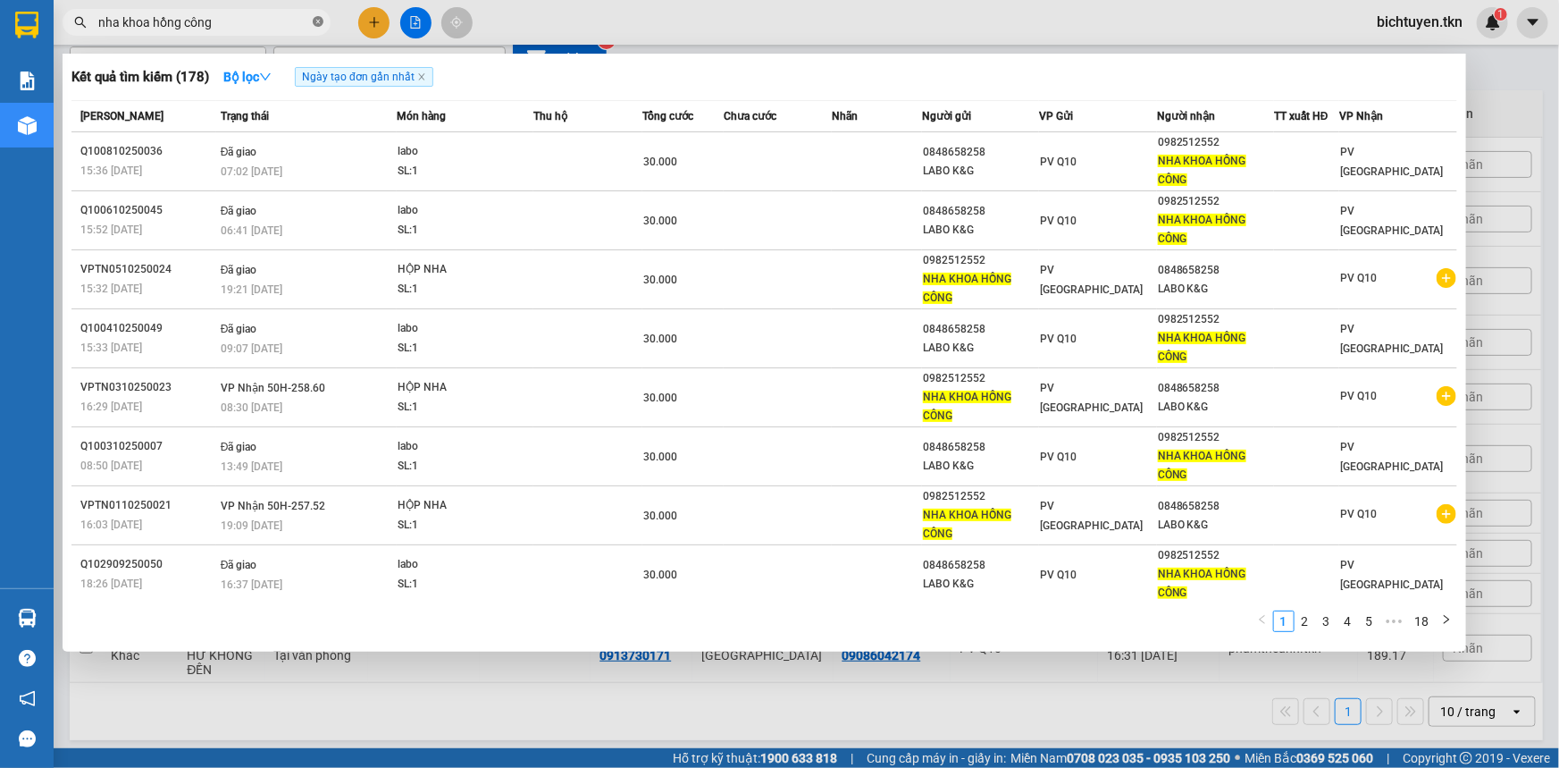
click at [320, 19] on icon "close-circle" at bounding box center [318, 21] width 11 height 11
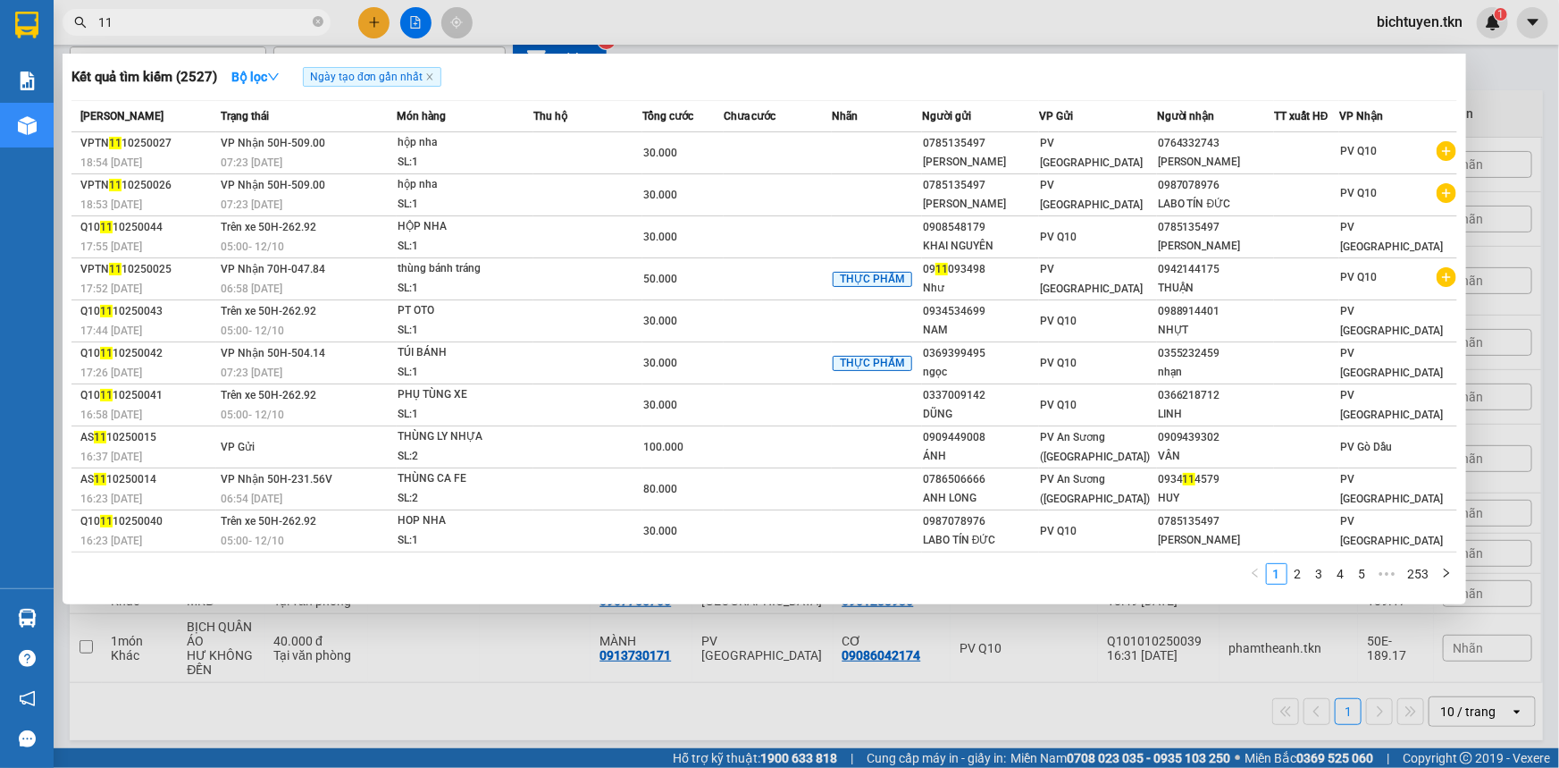
type input "1"
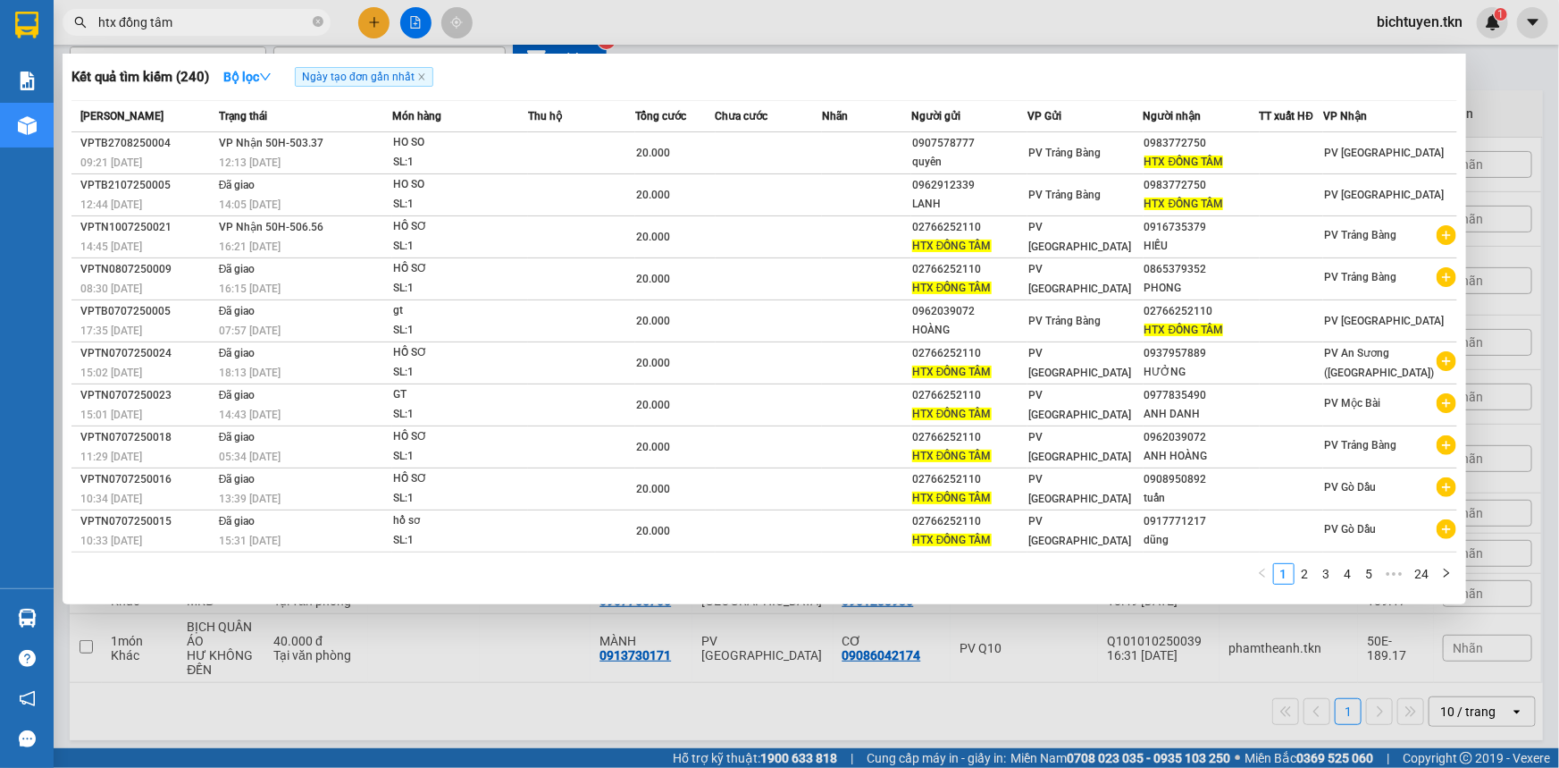
type input "htx đồng tâm"
click at [1206, 21] on div at bounding box center [779, 384] width 1559 height 768
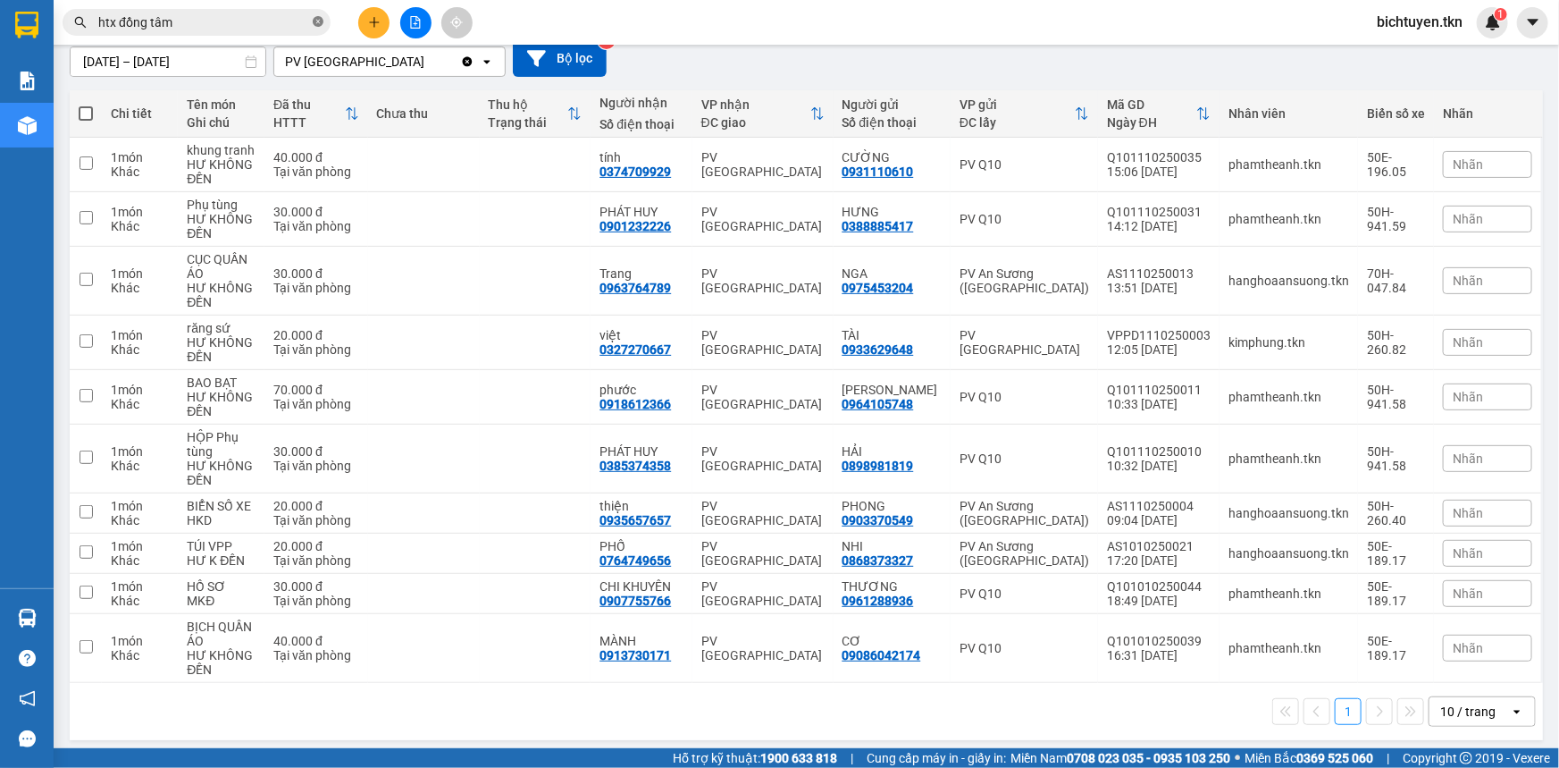
click at [321, 18] on icon "close-circle" at bounding box center [318, 21] width 11 height 11
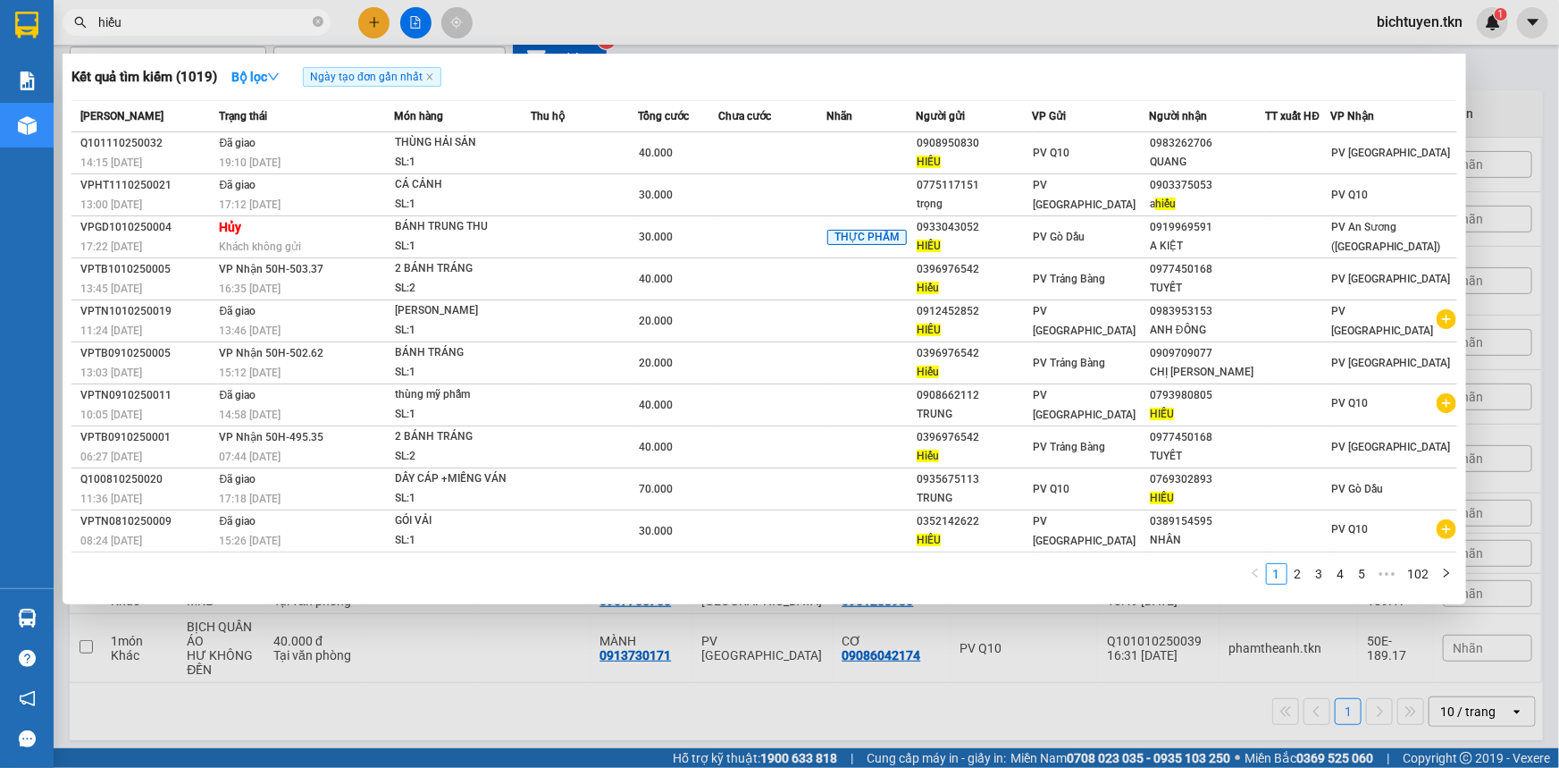
type input "hiếu"
click at [1060, 687] on div at bounding box center [779, 384] width 1559 height 768
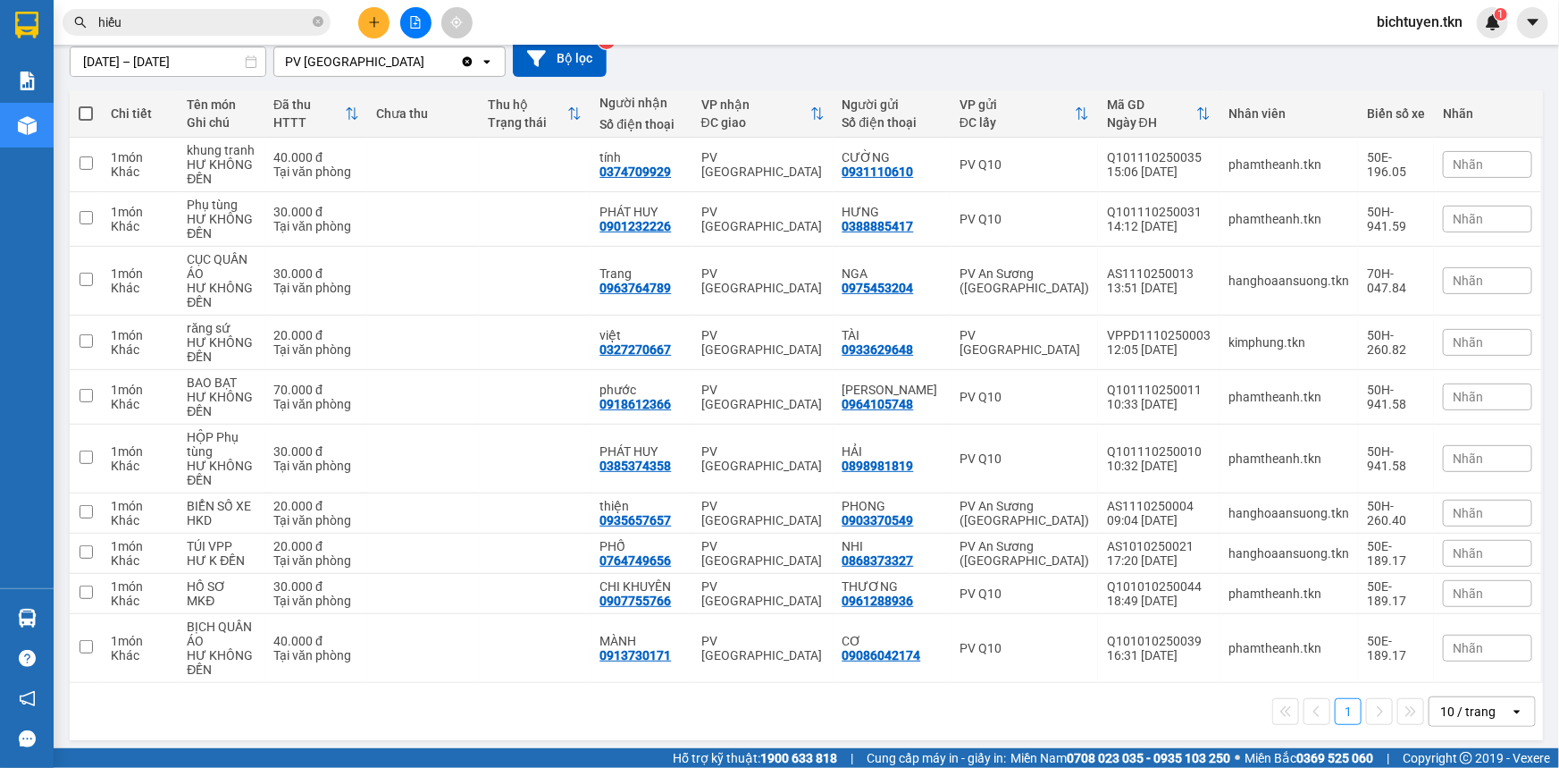
click at [973, 737] on div "1 10 / trang open" at bounding box center [807, 711] width 1474 height 57
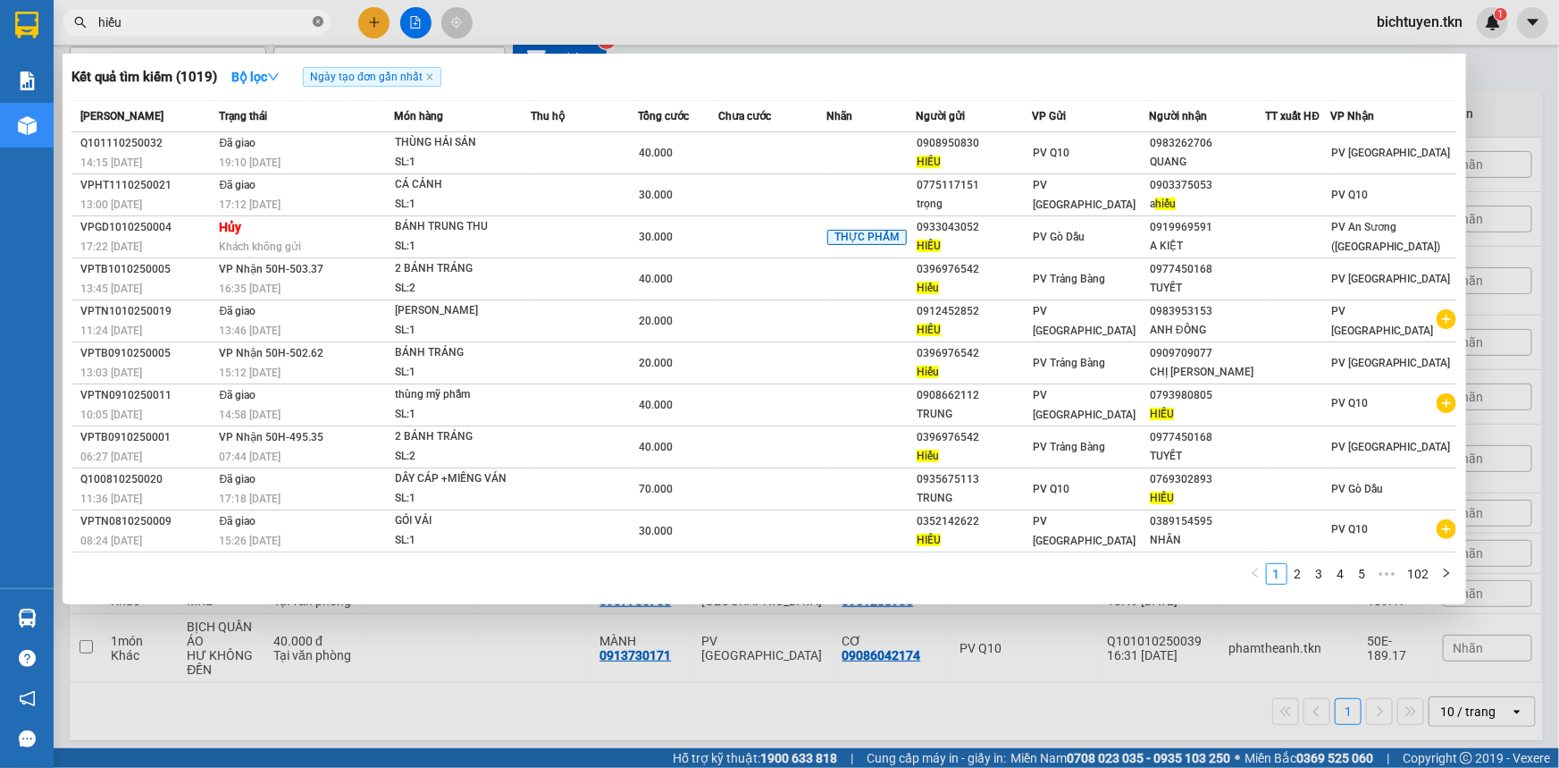
click at [316, 25] on icon "close-circle" at bounding box center [318, 21] width 11 height 11
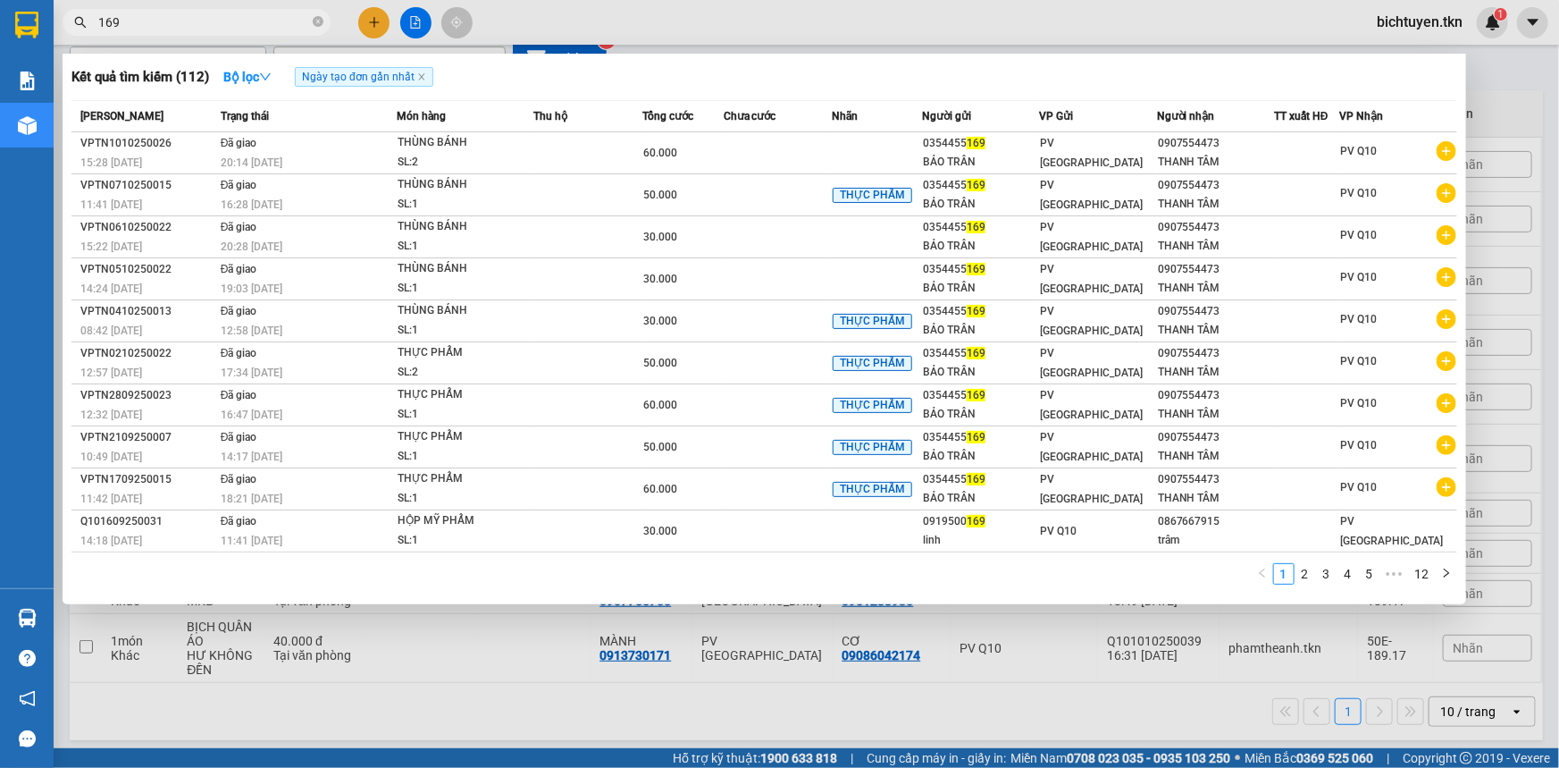
type input "169"
click at [866, 31] on div at bounding box center [779, 384] width 1559 height 768
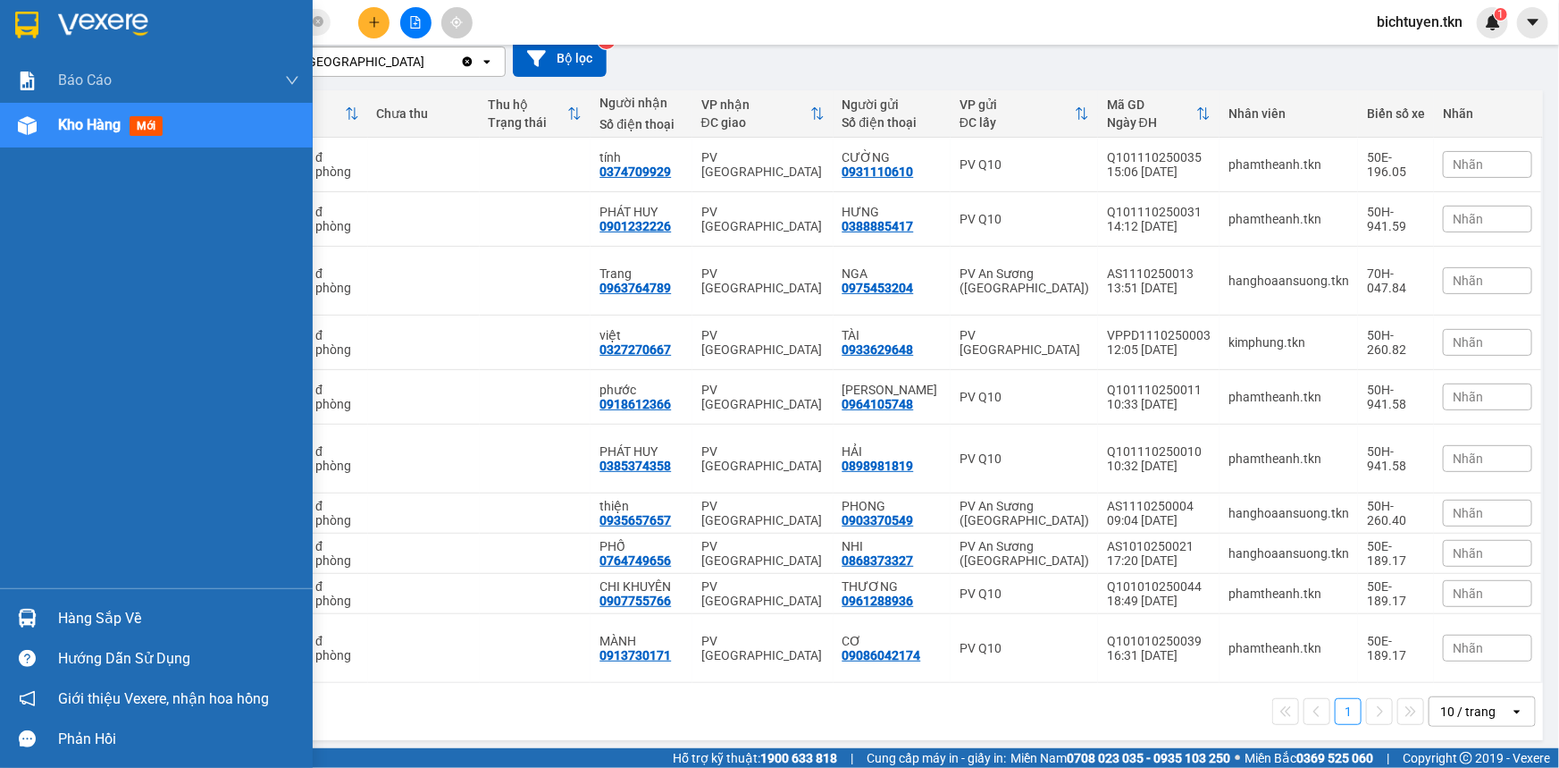
click at [26, 618] on img at bounding box center [27, 618] width 19 height 19
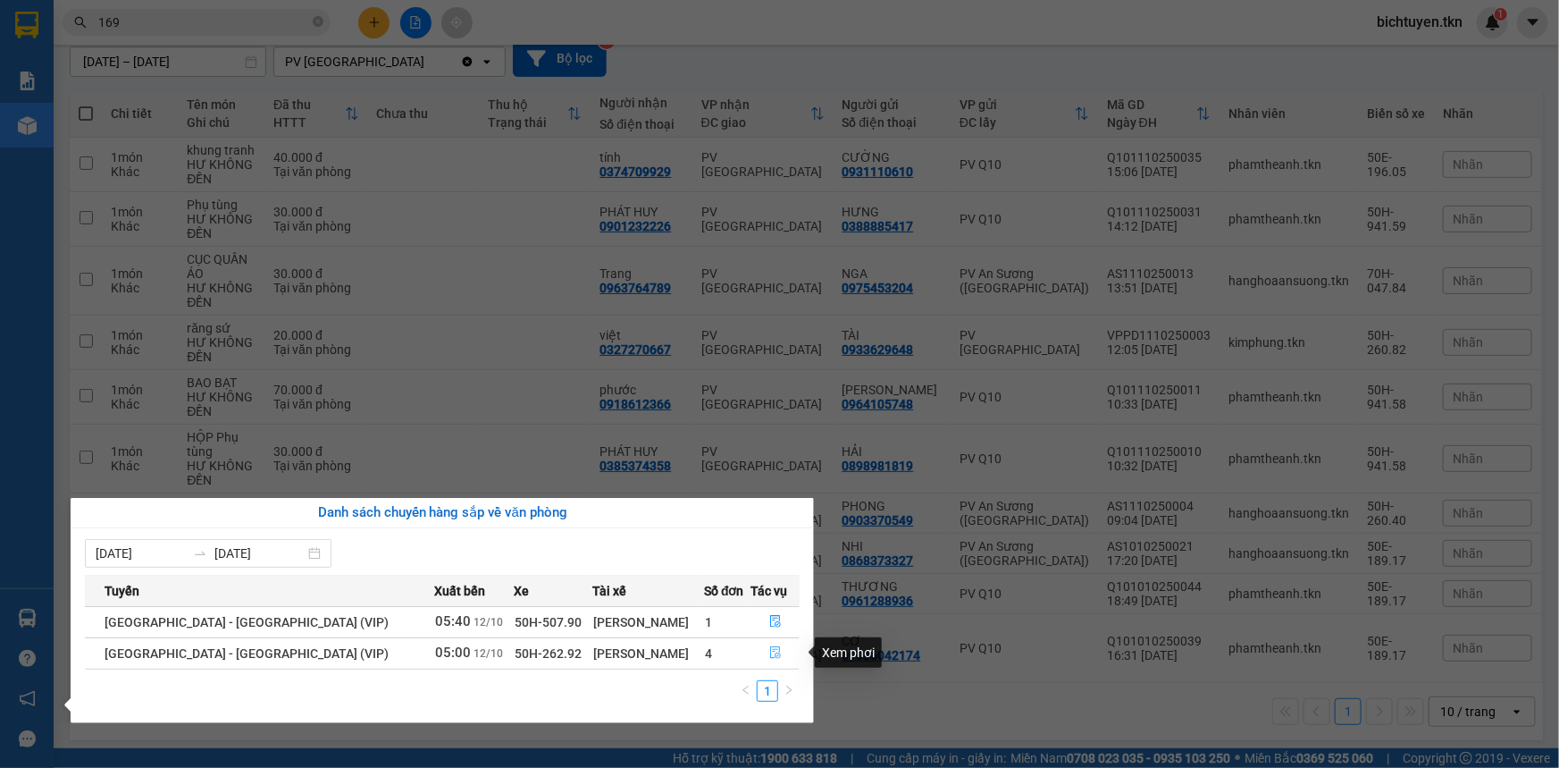
click at [772, 650] on icon "file-done" at bounding box center [775, 652] width 13 height 13
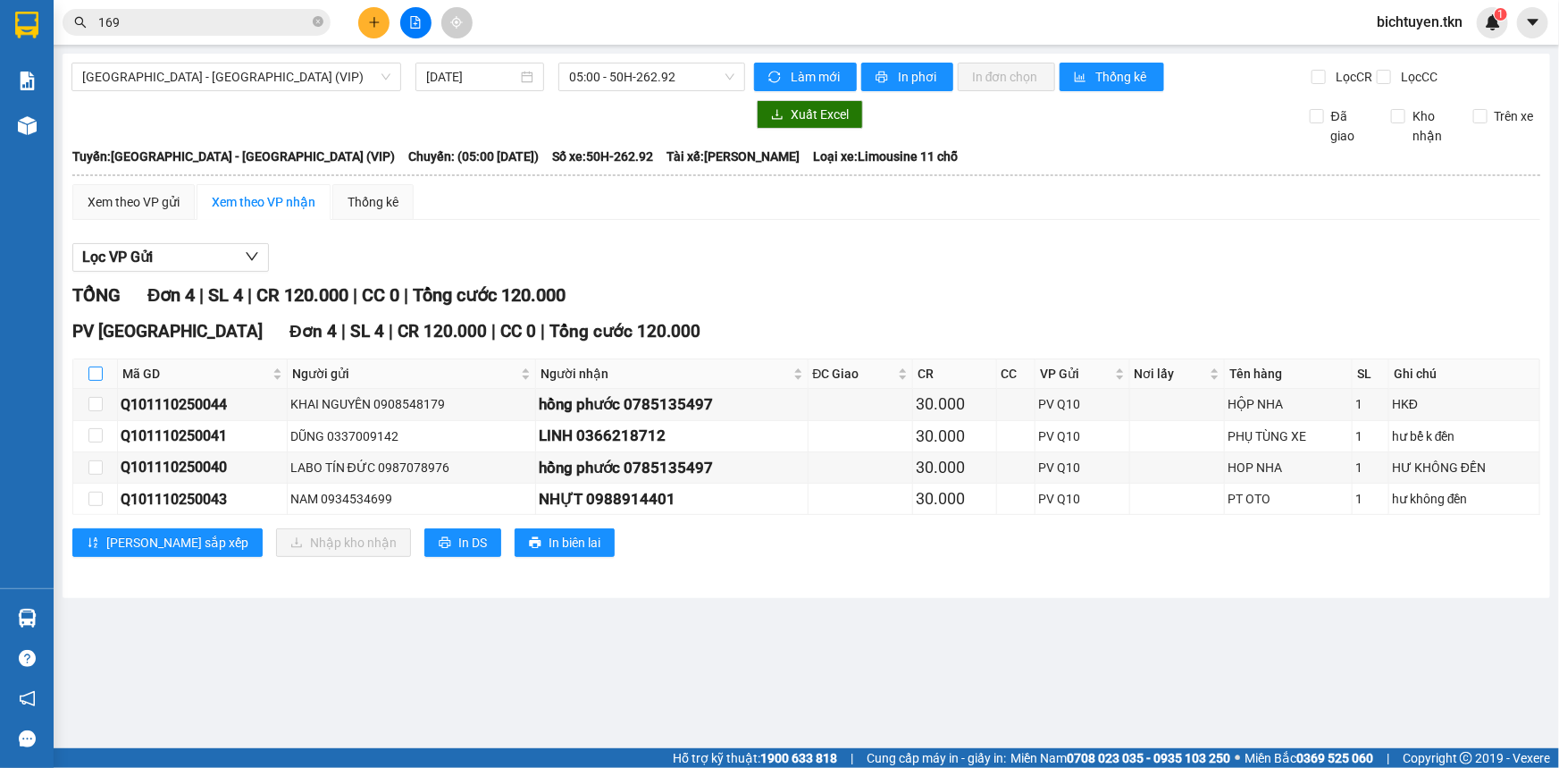
click at [92, 374] on input "checkbox" at bounding box center [95, 373] width 14 height 14
checkbox input "true"
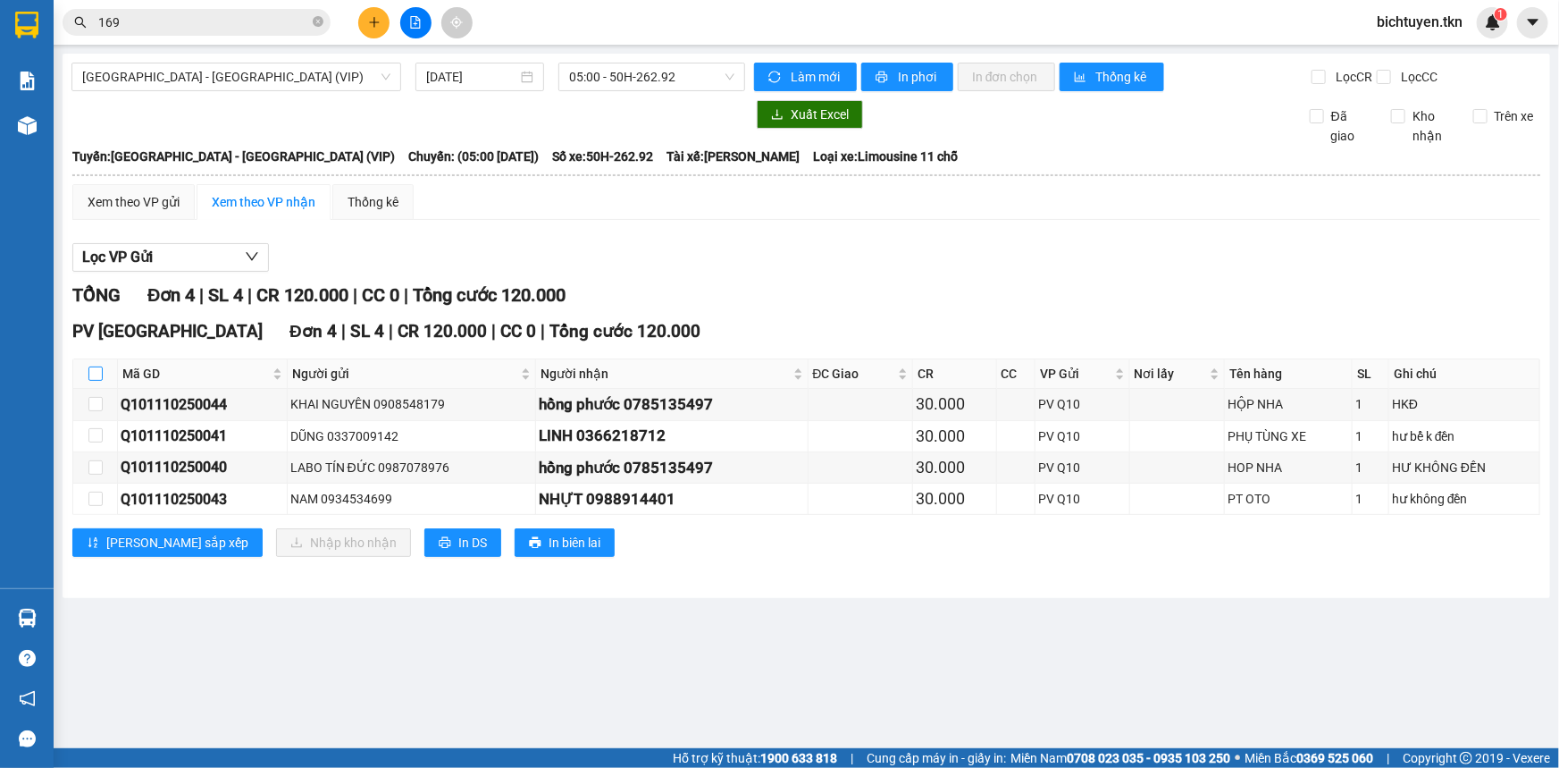
checkbox input "true"
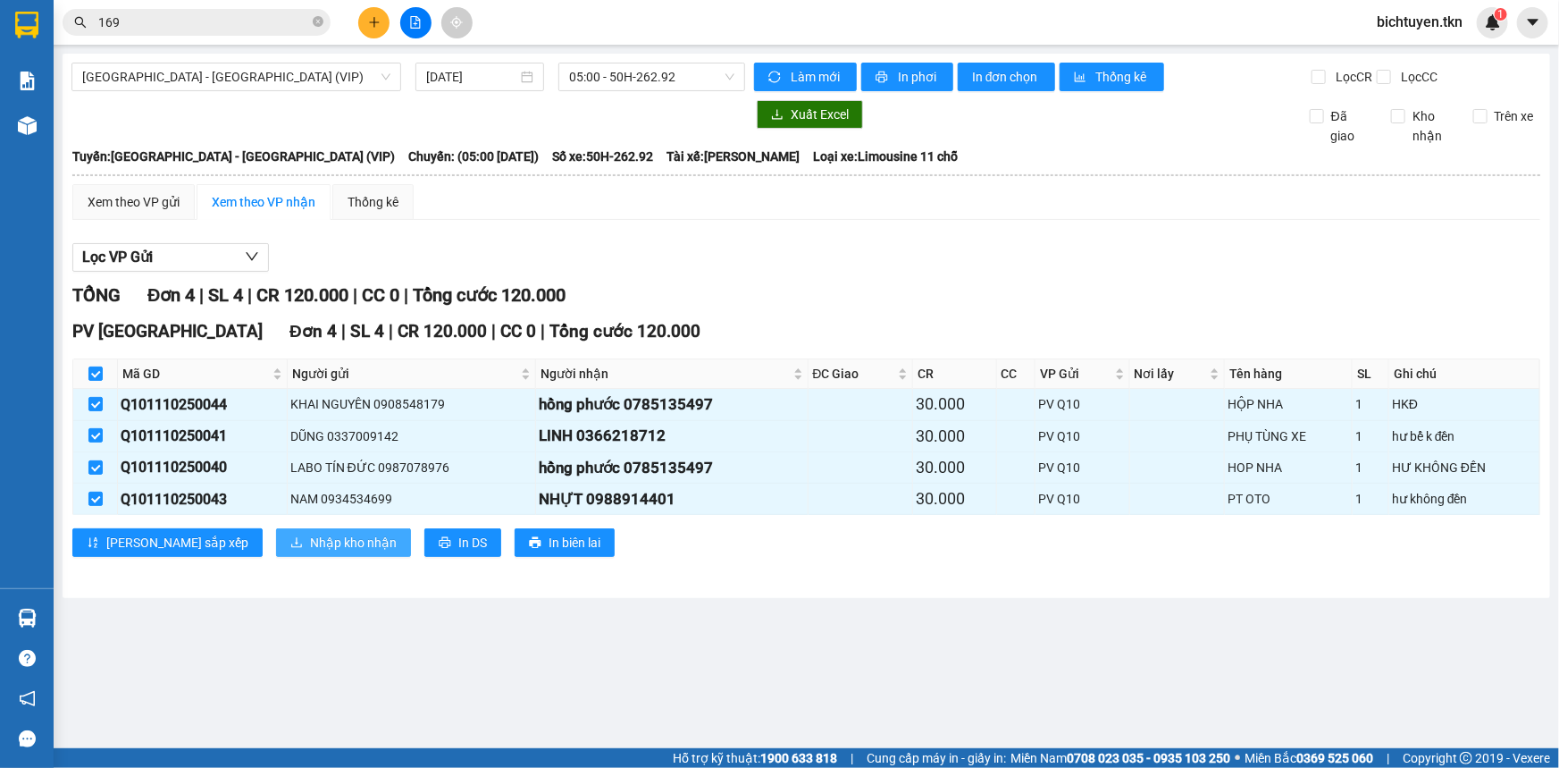
click at [310, 549] on span "Nhập kho nhận" at bounding box center [353, 543] width 87 height 20
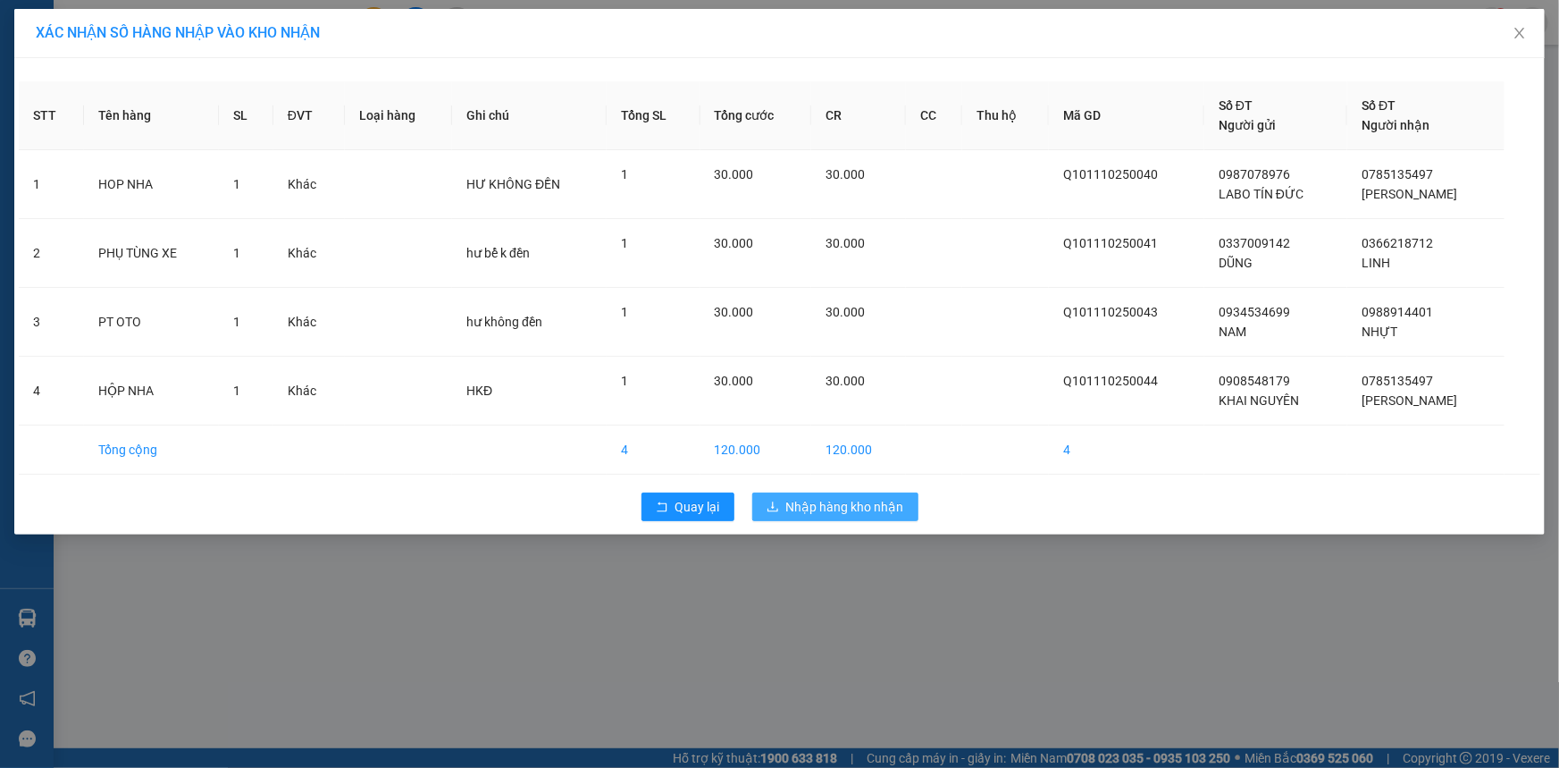
click at [846, 502] on span "Nhập hàng kho nhận" at bounding box center [845, 507] width 118 height 20
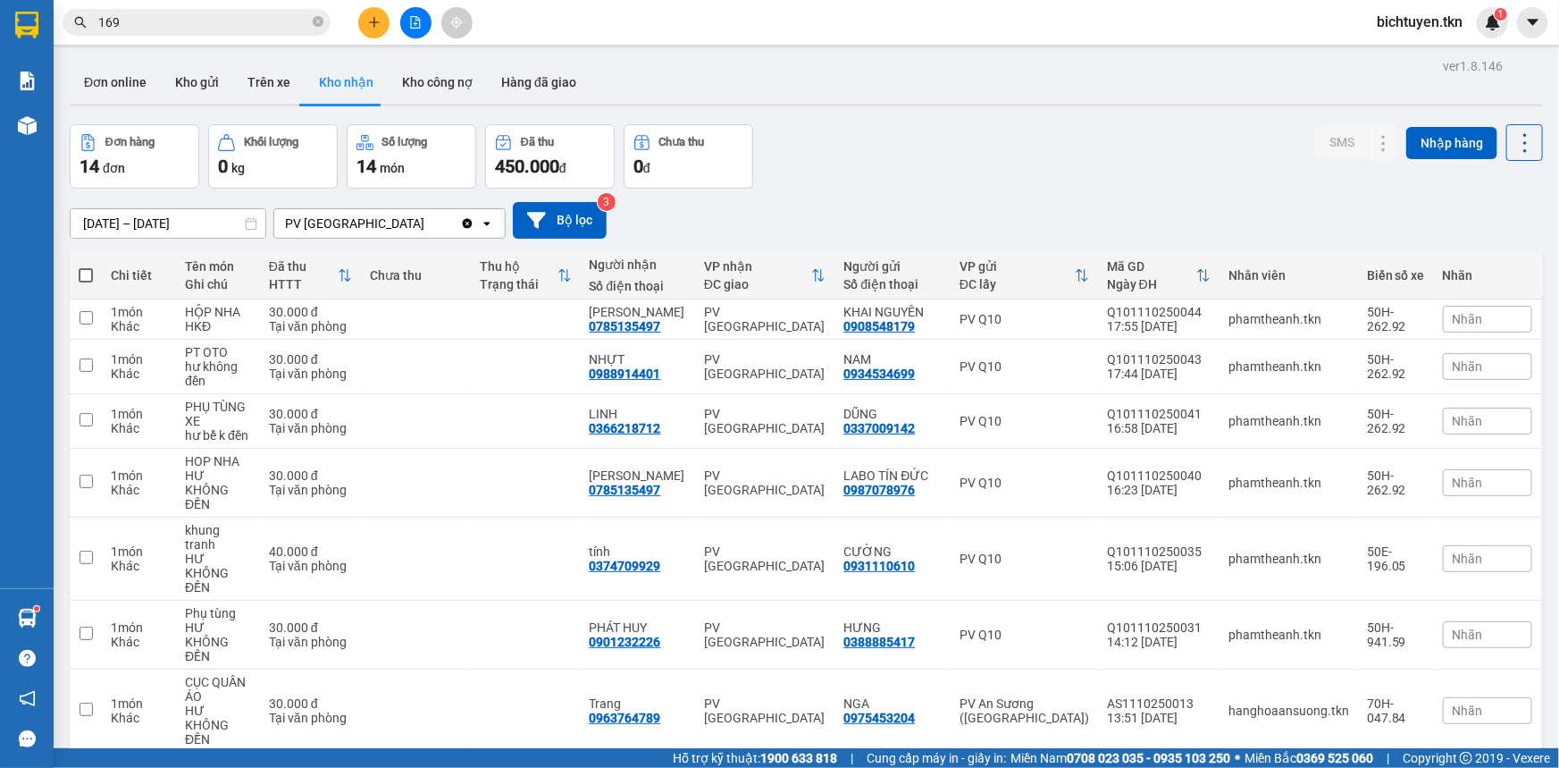
click at [979, 121] on div "ver 1.8.146 Đơn online Kho gửi Trên xe Kho nhận Kho công nợ Hàng đã giao Đơn hà…" at bounding box center [807, 546] width 1488 height 984
click at [315, 18] on icon "close-circle" at bounding box center [318, 21] width 11 height 11
click at [781, 163] on div "Đơn hàng 14 đơn Khối lượng 0 kg Số lượng 14 món Đã thu 450.000 đ Chưa thu 0 đ S…" at bounding box center [807, 156] width 1474 height 64
click at [373, 17] on icon "plus" at bounding box center [374, 22] width 13 height 13
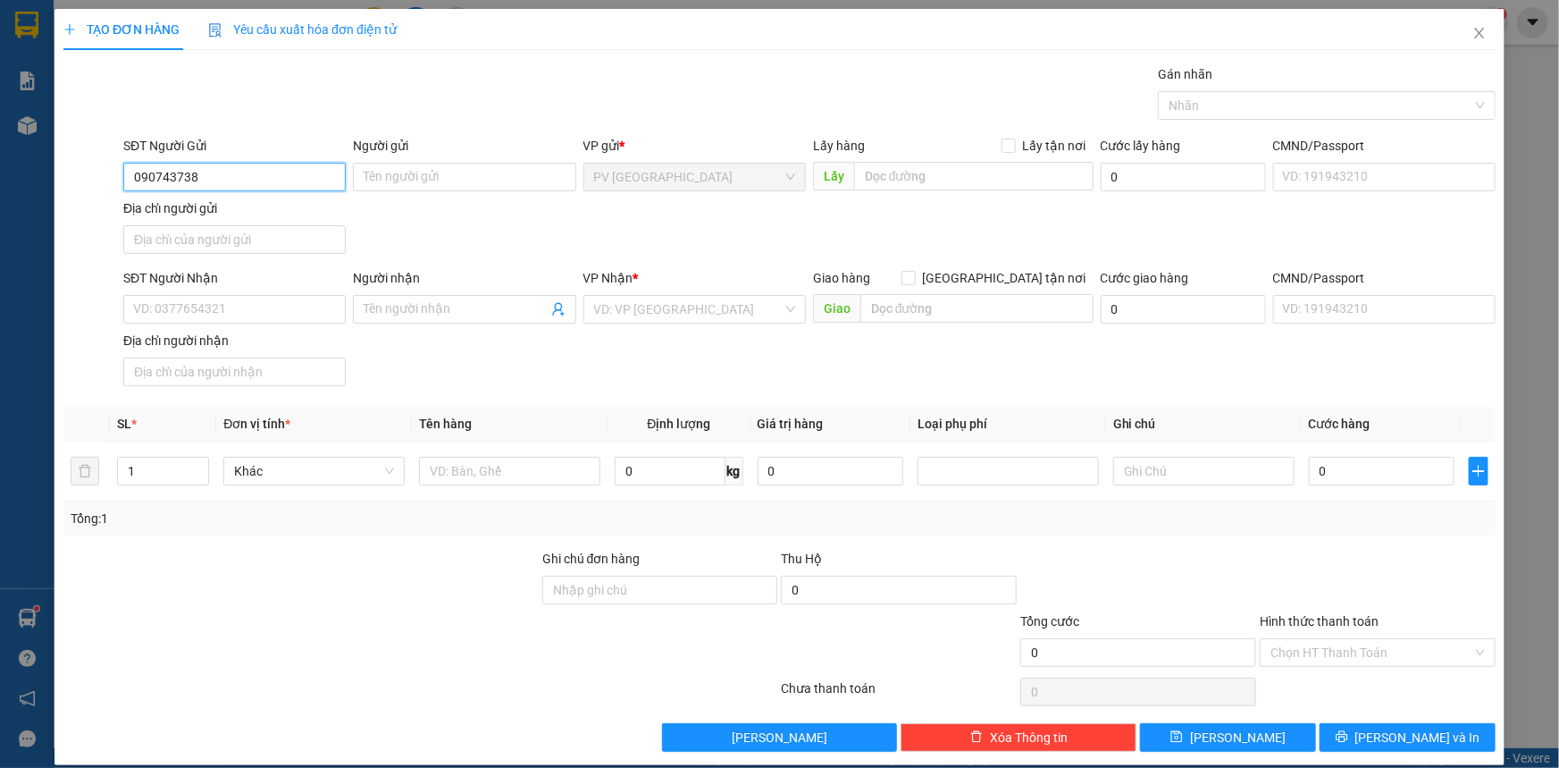
type input "0907437389"
click at [298, 217] on div "0907437389 - hoàng" at bounding box center [232, 213] width 199 height 20
type input "hoàng"
type input "0984189782"
type input "nguyên"
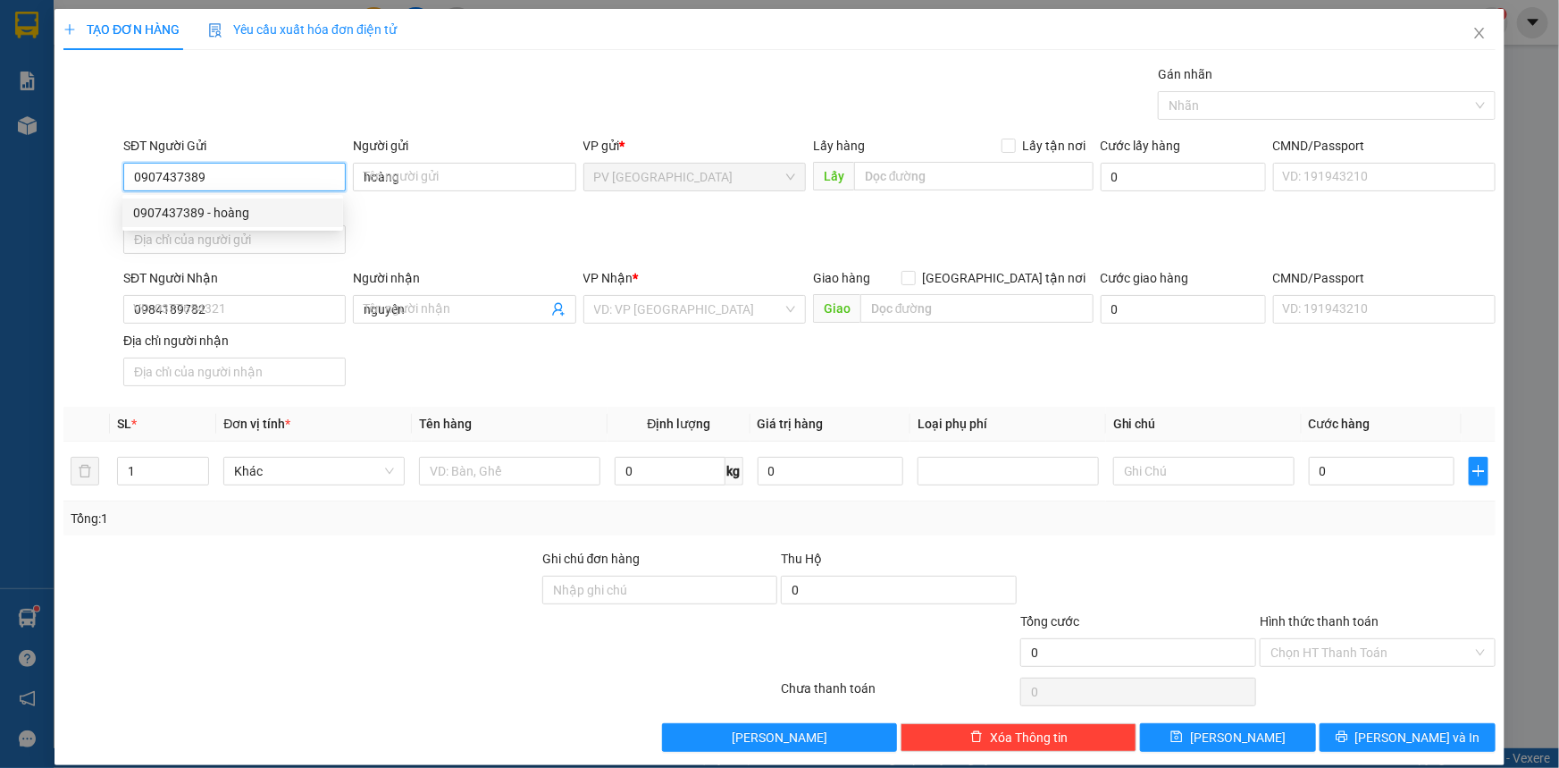
type input "30.000"
type input "0907437389"
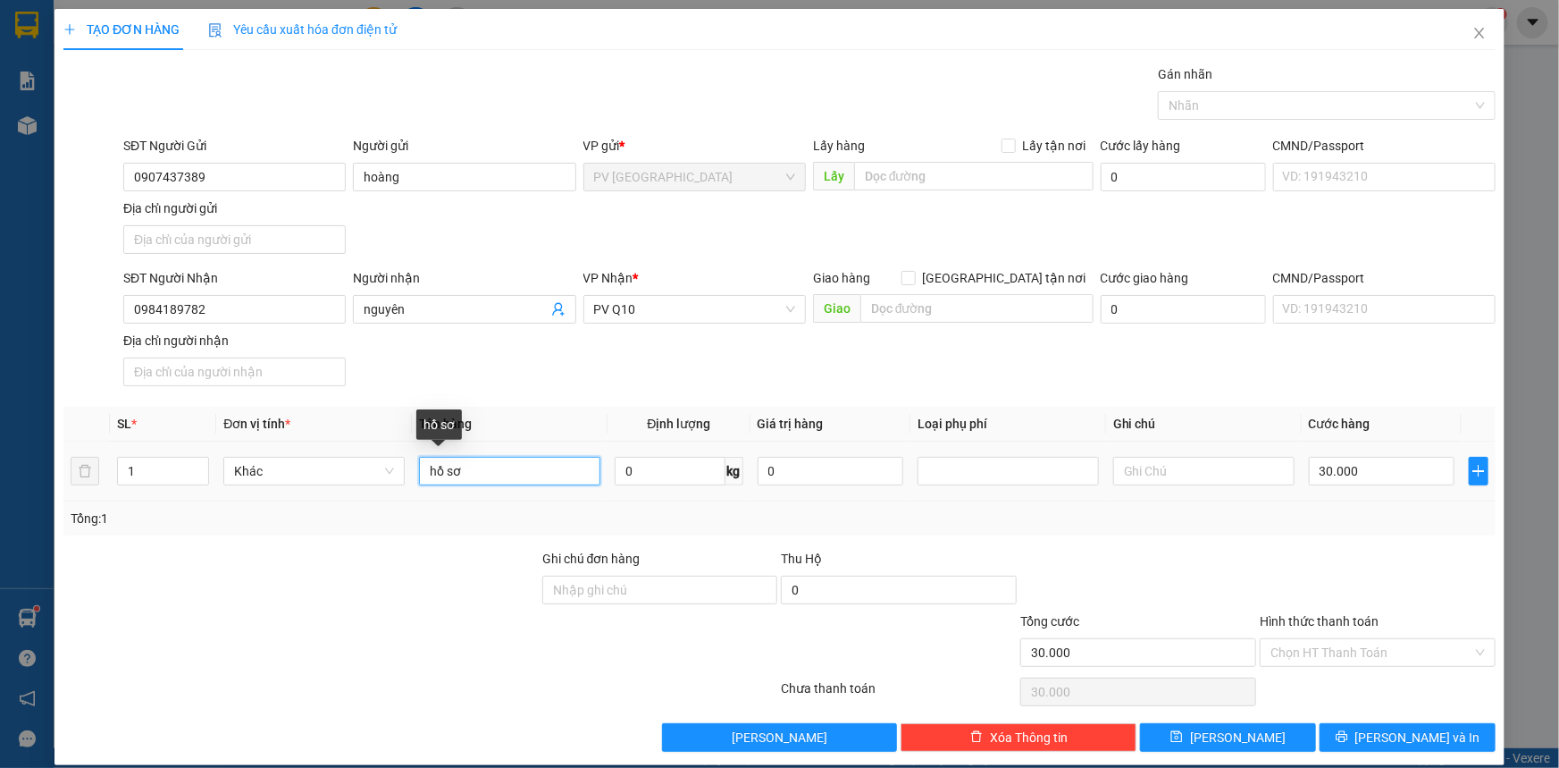
click at [486, 476] on input "hồ sơ" at bounding box center [509, 471] width 181 height 29
type input "h"
click at [1200, 105] on div at bounding box center [1318, 105] width 311 height 21
type input "thùng bánh tráng"
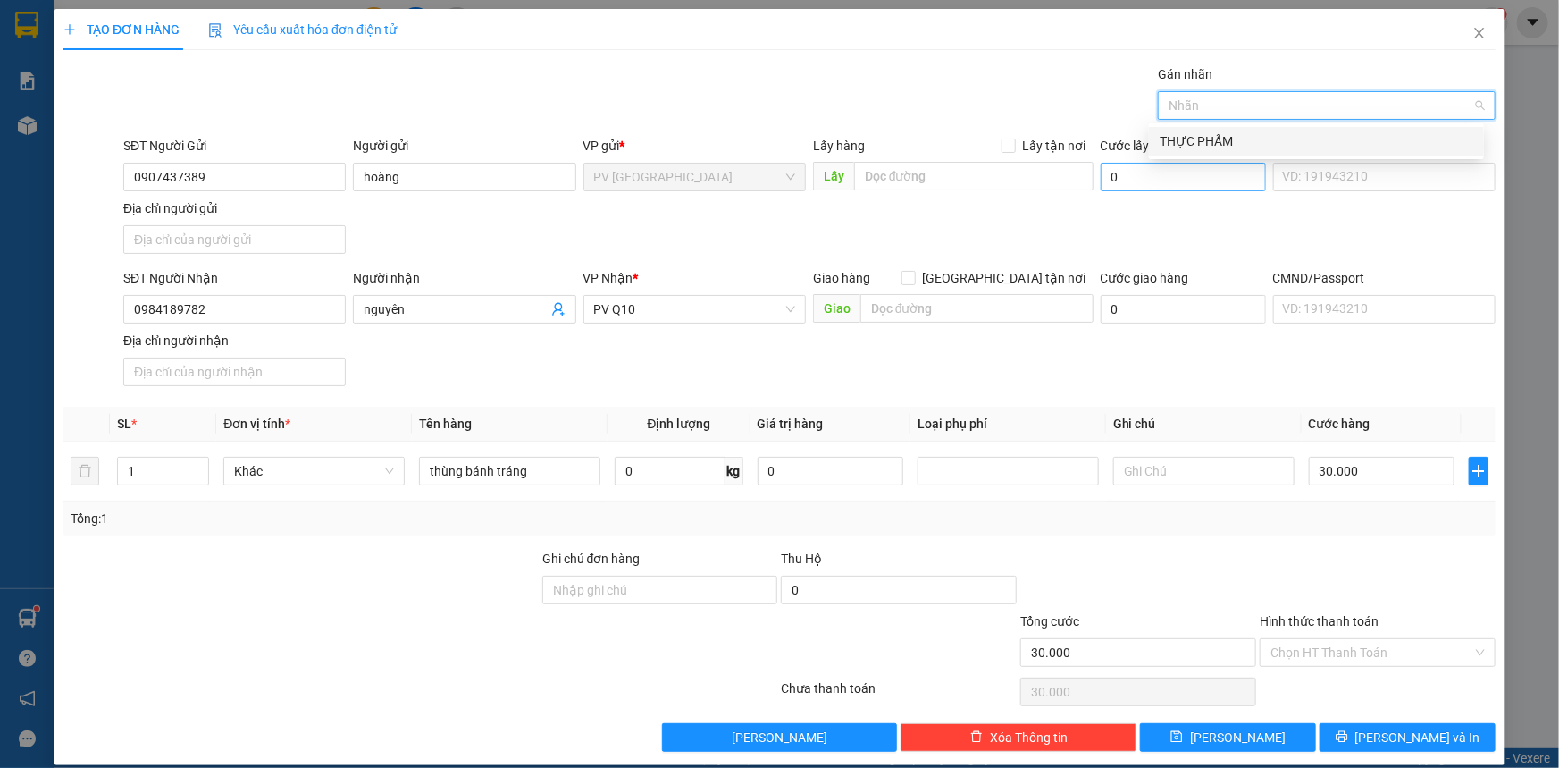
drag, startPoint x: 1217, startPoint y: 138, endPoint x: 1230, endPoint y: 168, distance: 33.2
click at [1218, 138] on div "THỰC PHẨM" at bounding box center [1317, 141] width 314 height 20
click at [1343, 642] on input "Hình thức thanh toán" at bounding box center [1372, 652] width 202 height 27
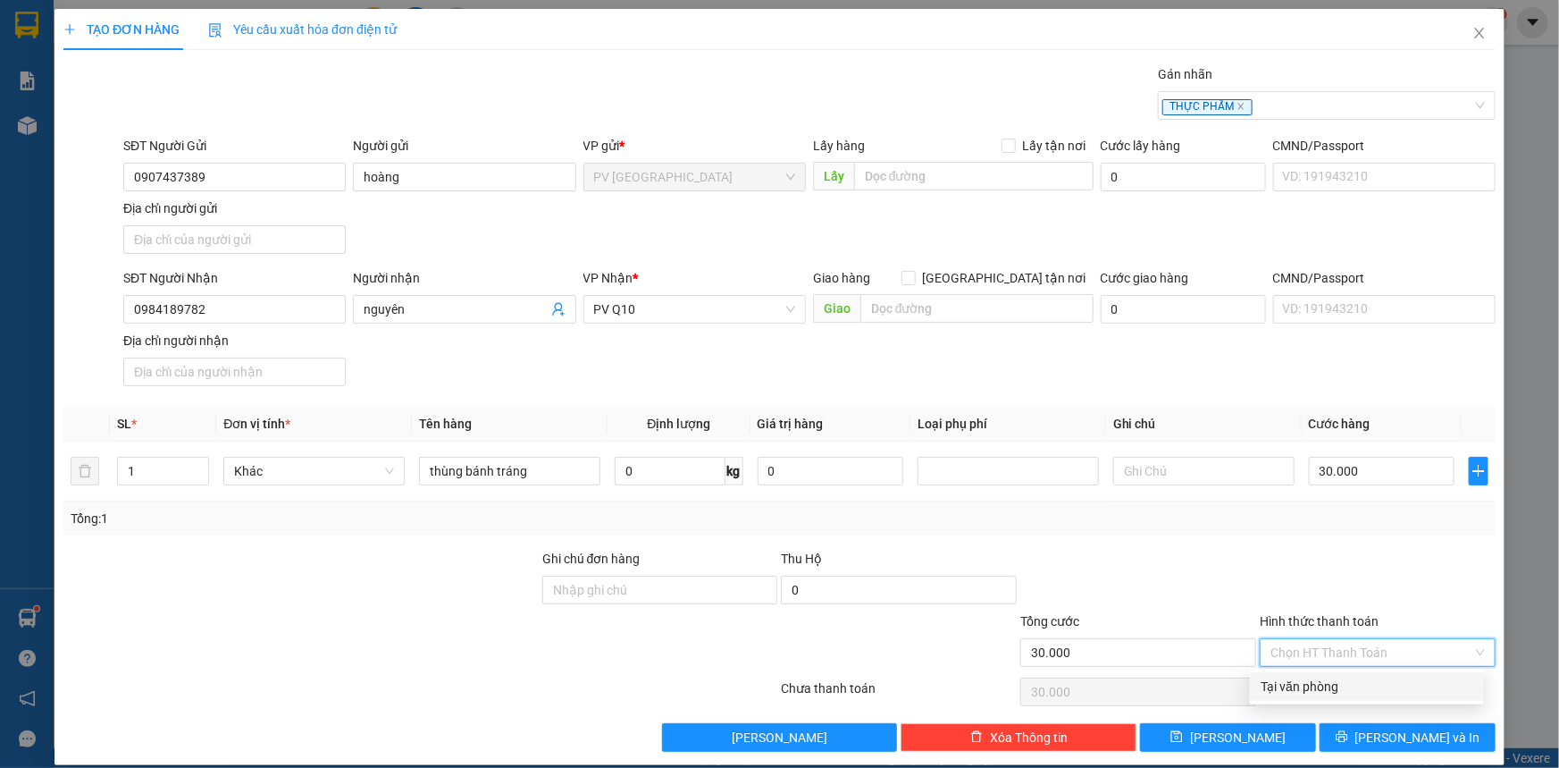
click at [1342, 691] on div "Tại văn phòng" at bounding box center [1367, 686] width 213 height 20
type input "0"
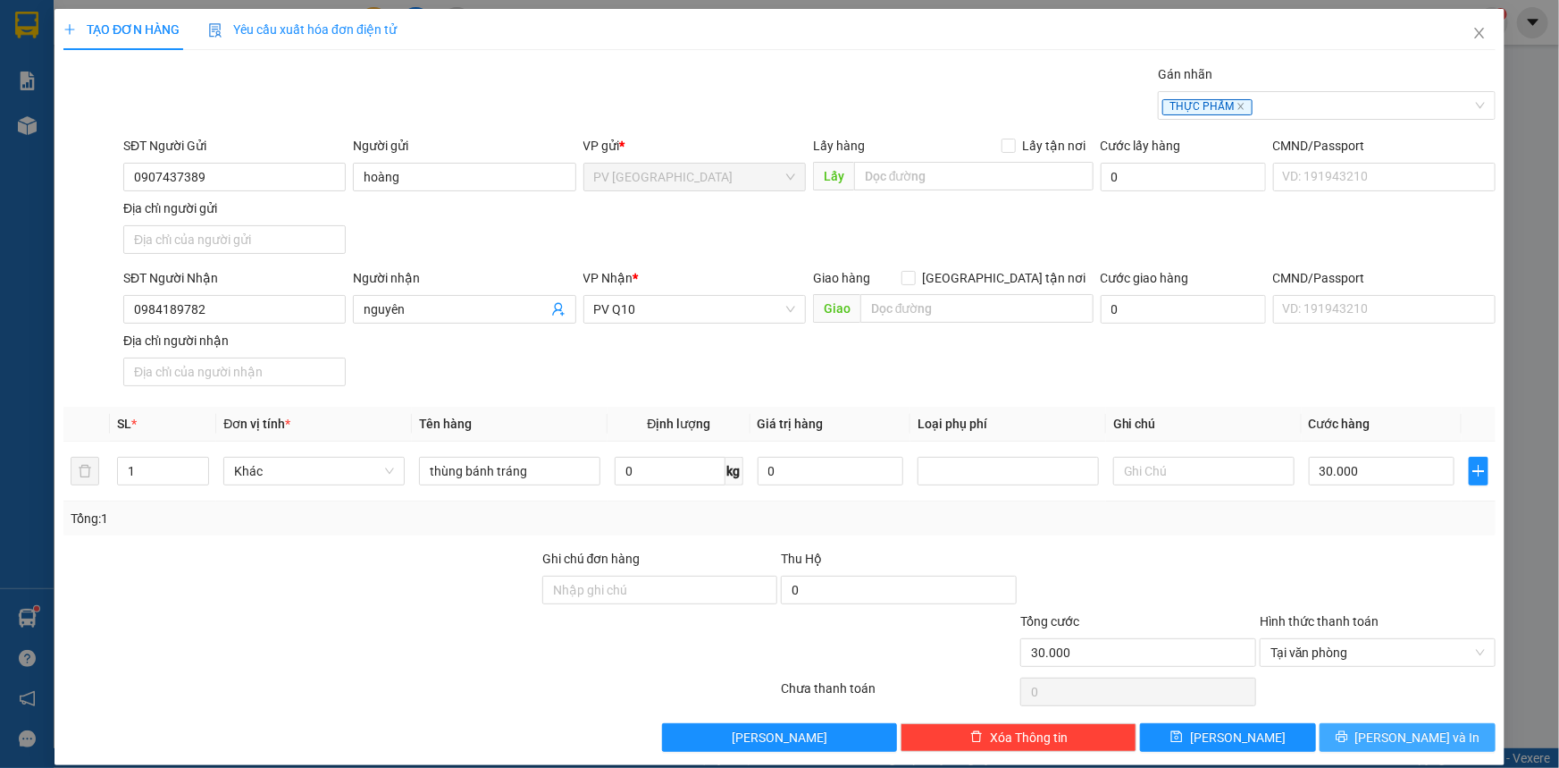
click at [1336, 735] on button "Lưu và In" at bounding box center [1408, 737] width 176 height 29
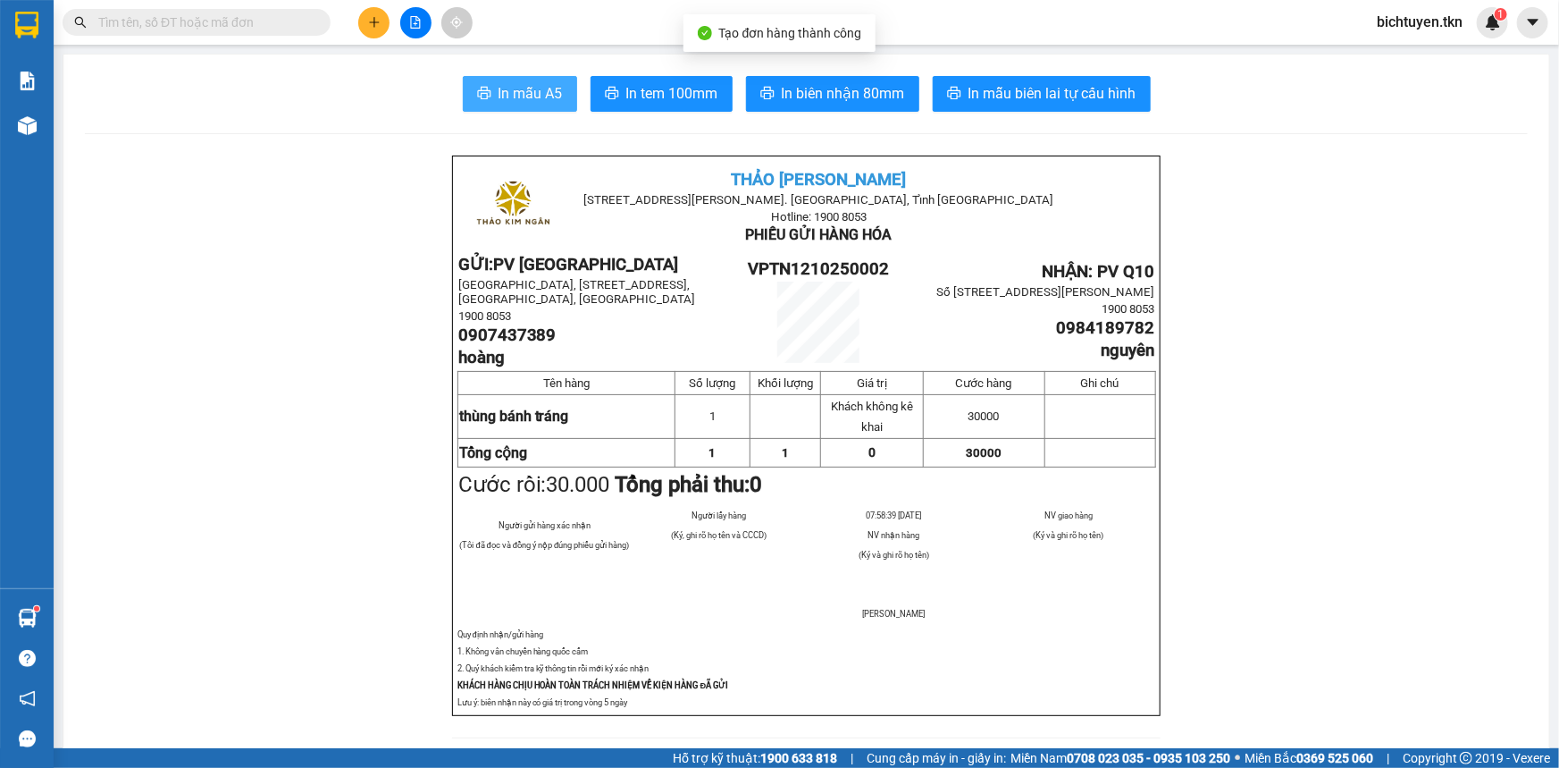
click at [506, 88] on span "In mẫu A5" at bounding box center [531, 93] width 64 height 22
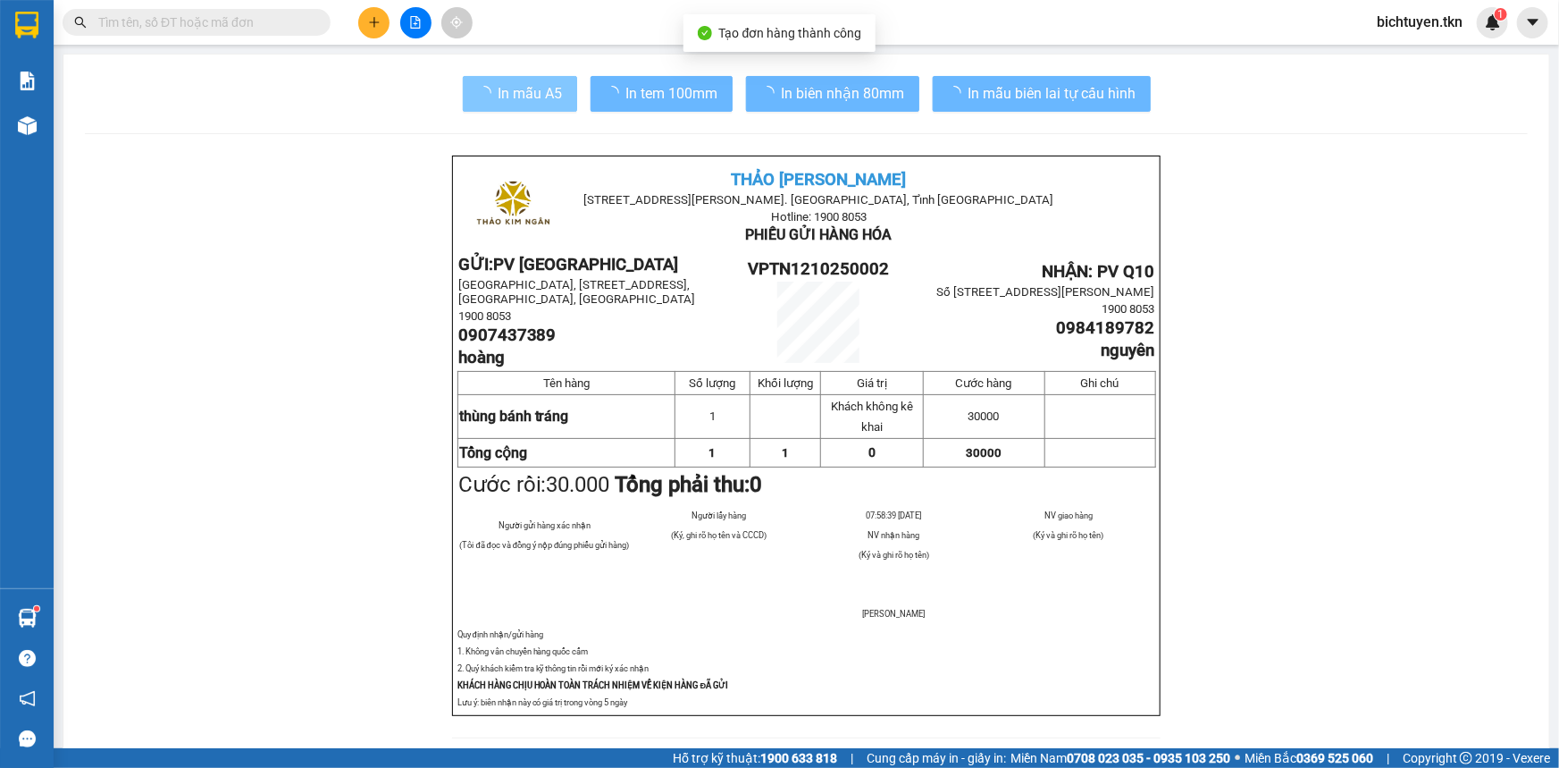
scroll to position [106, 0]
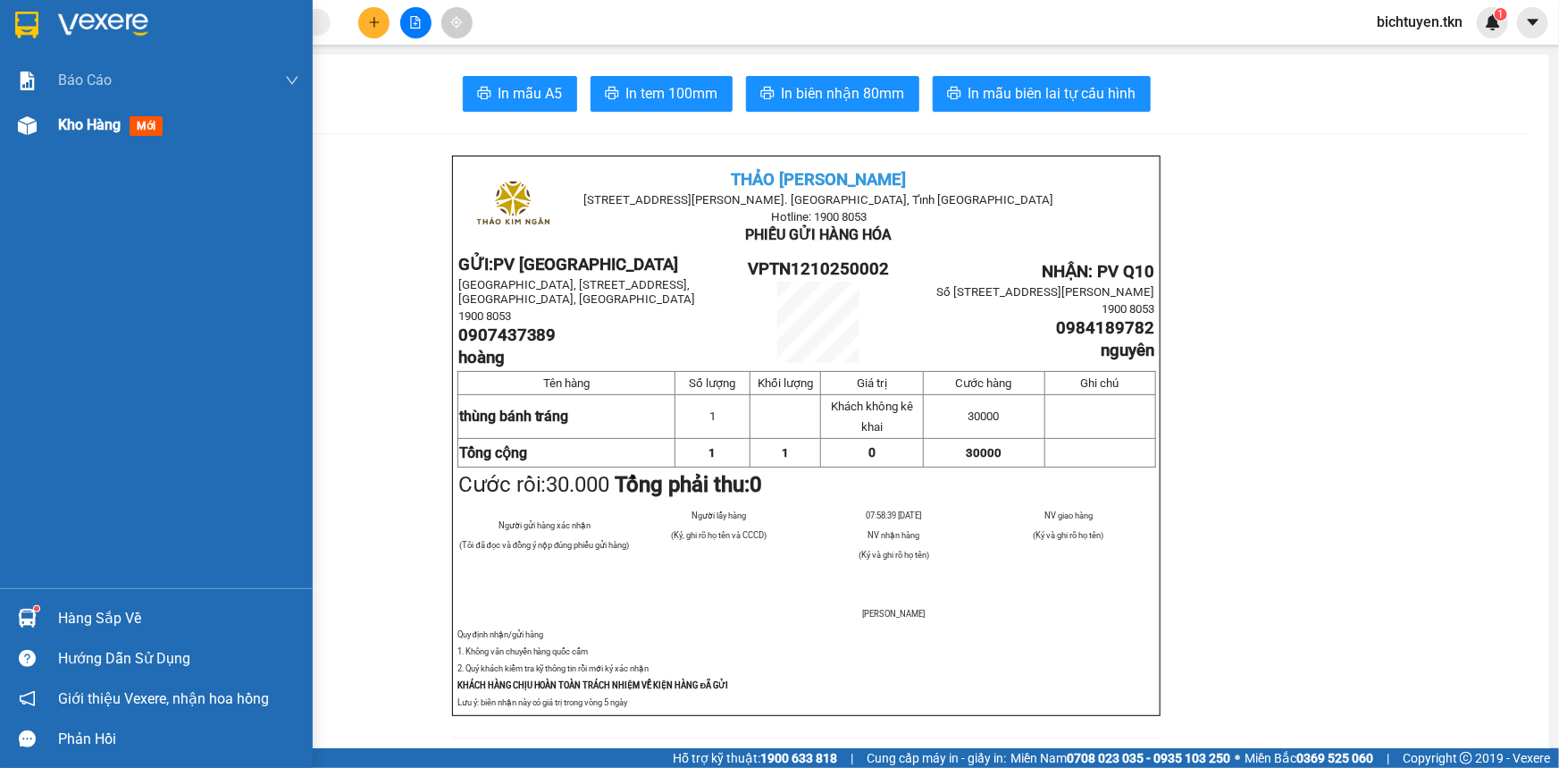
click at [29, 132] on img at bounding box center [27, 125] width 19 height 19
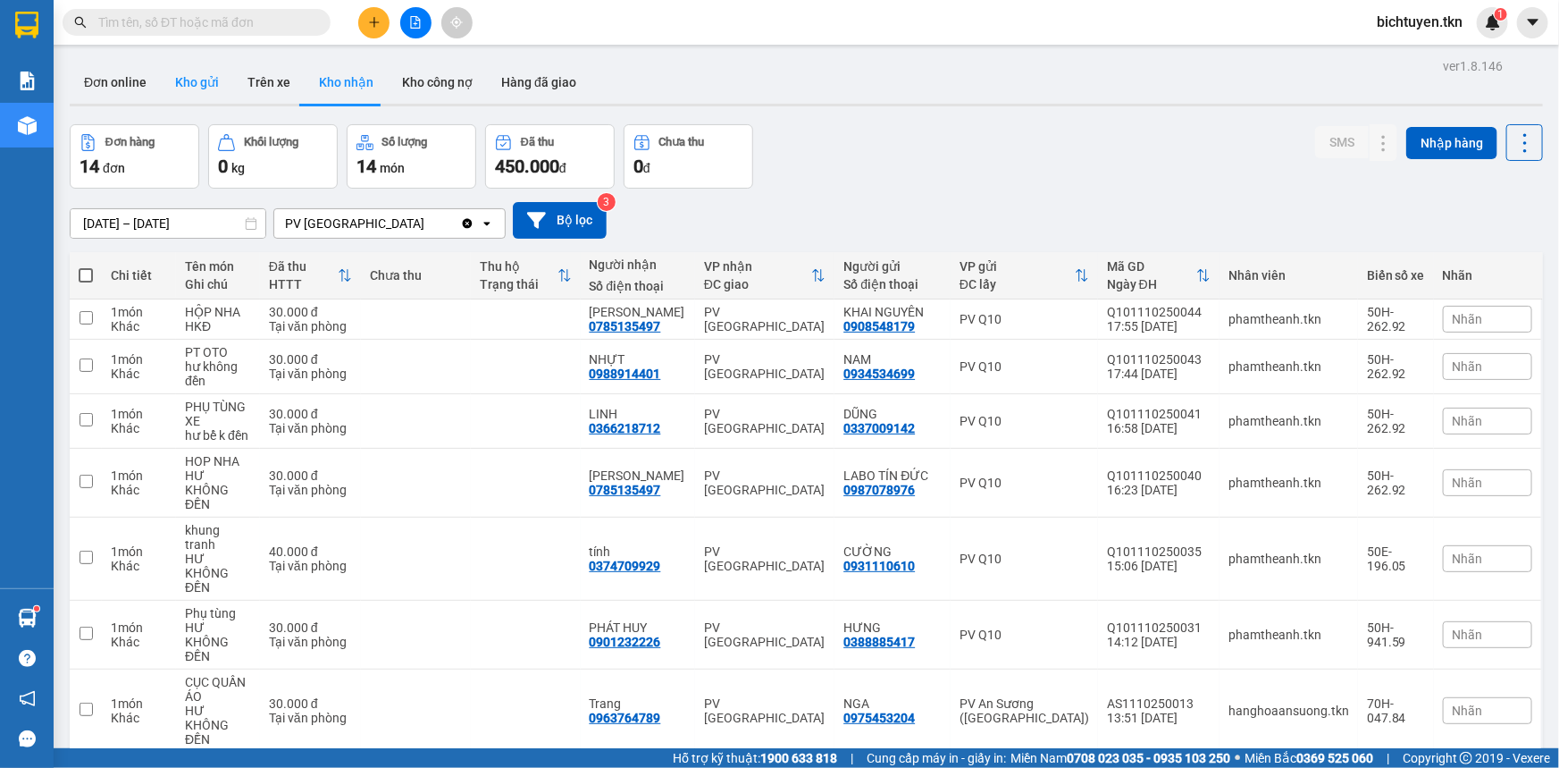
click at [163, 80] on button "Kho gửi" at bounding box center [197, 82] width 72 height 43
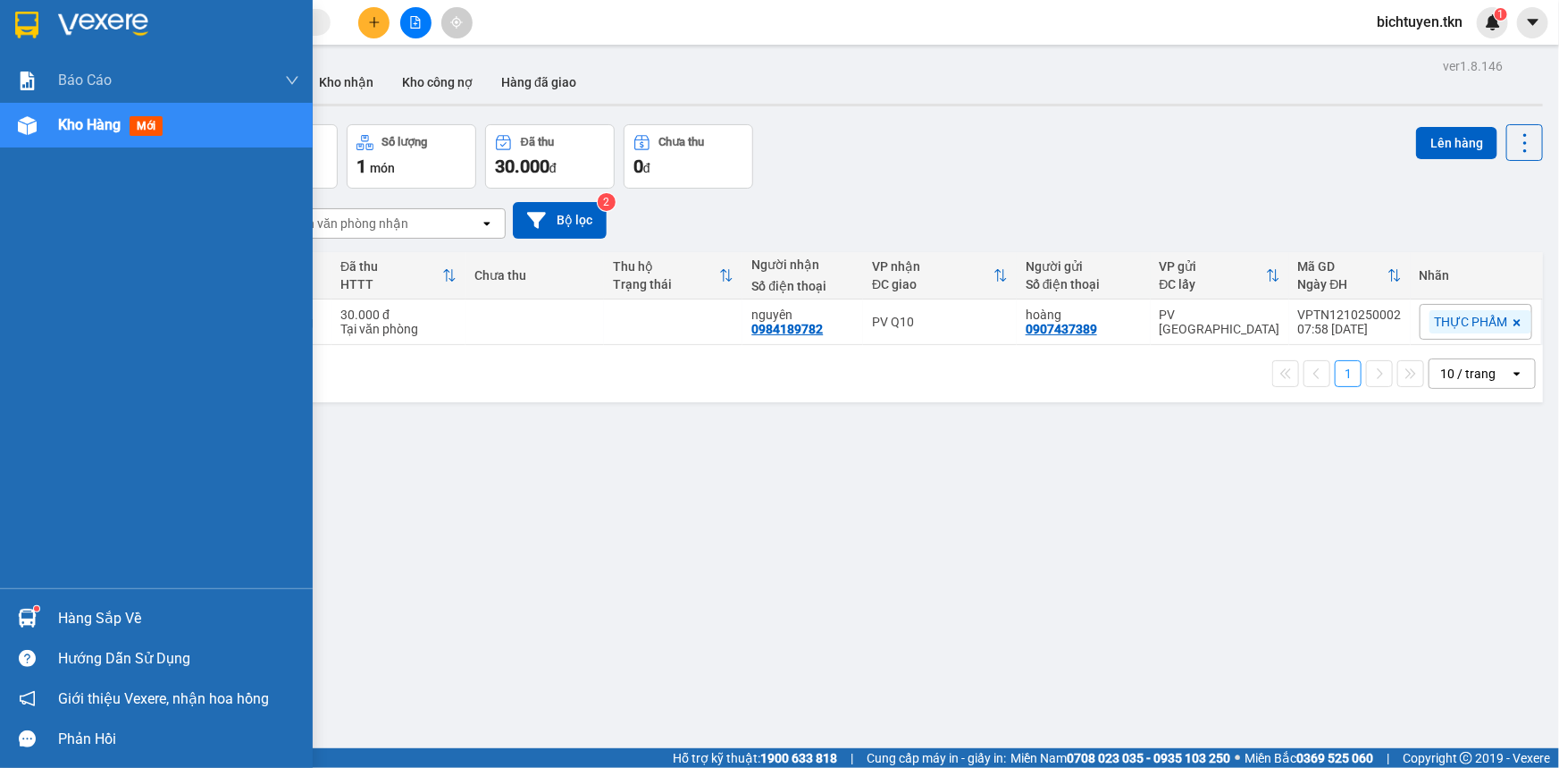
click at [31, 617] on img at bounding box center [27, 618] width 19 height 19
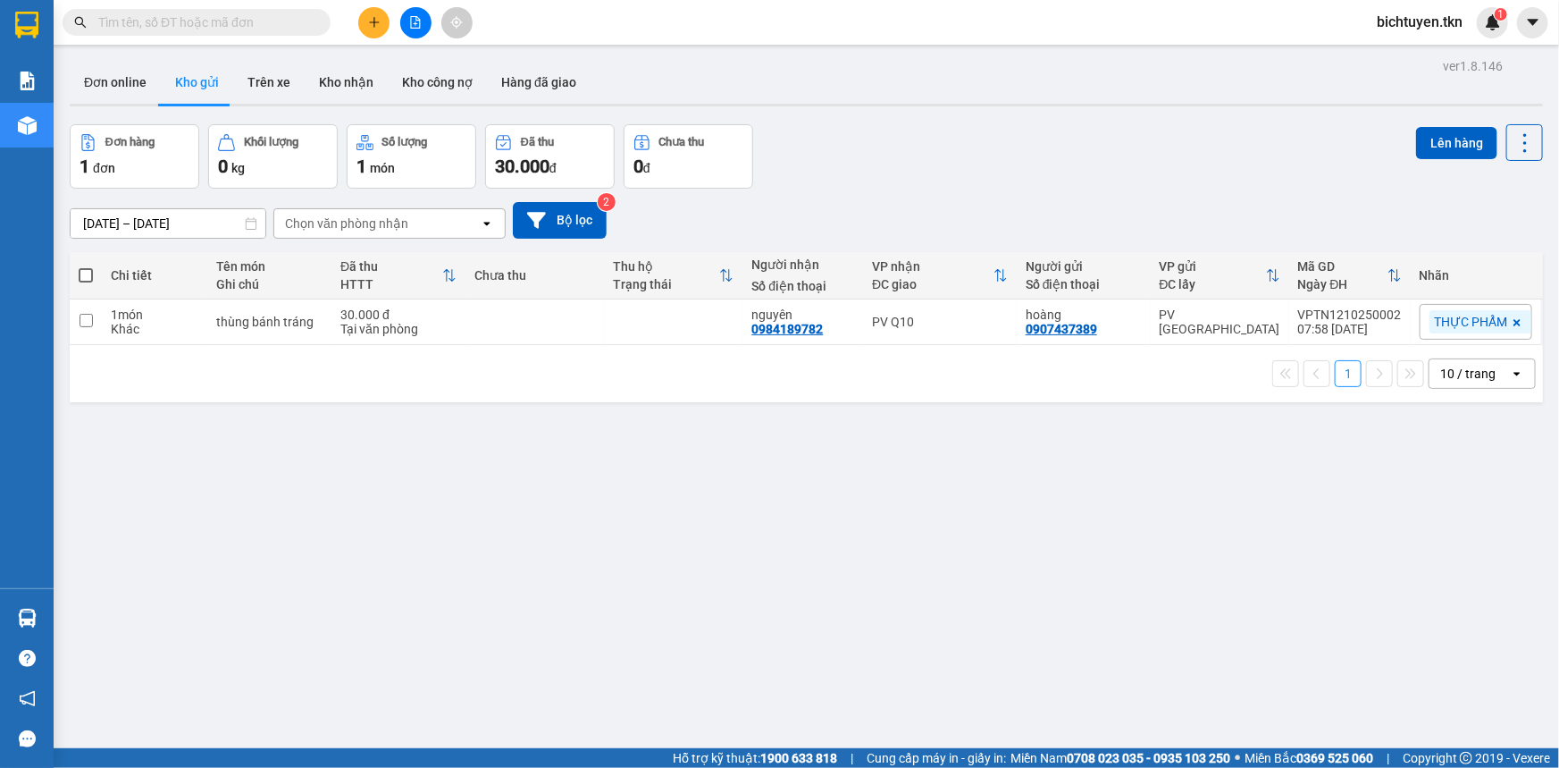
click at [903, 617] on section "Kết quả tìm kiếm ( 112 ) Bộ lọc Ngày tạo đơn gần nhất Mã ĐH Trạng thái Món hàng…" at bounding box center [779, 384] width 1559 height 768
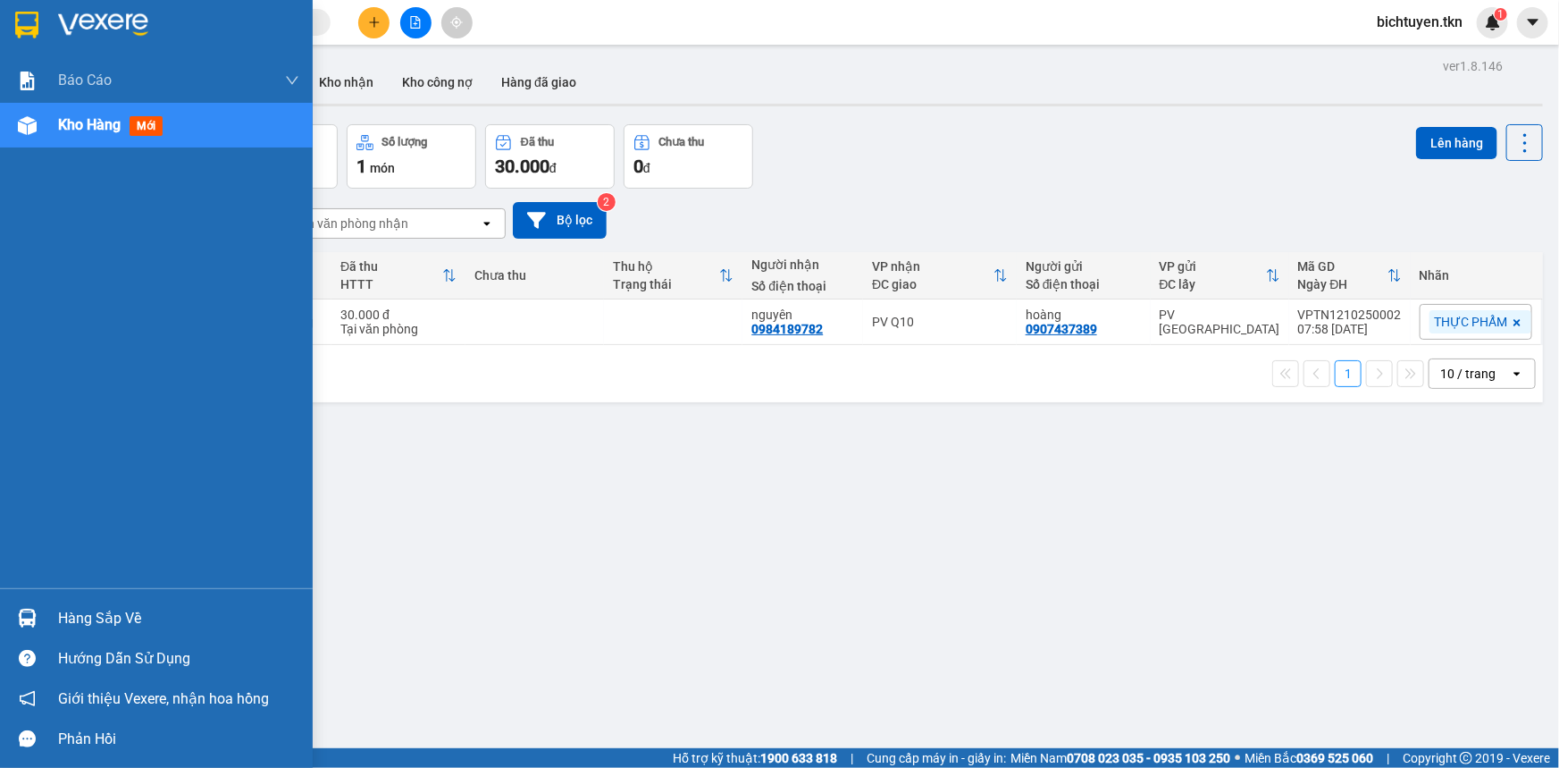
drag, startPoint x: 43, startPoint y: 619, endPoint x: 67, endPoint y: 609, distance: 26.1
click at [43, 617] on div "Hàng sắp về" at bounding box center [156, 618] width 313 height 40
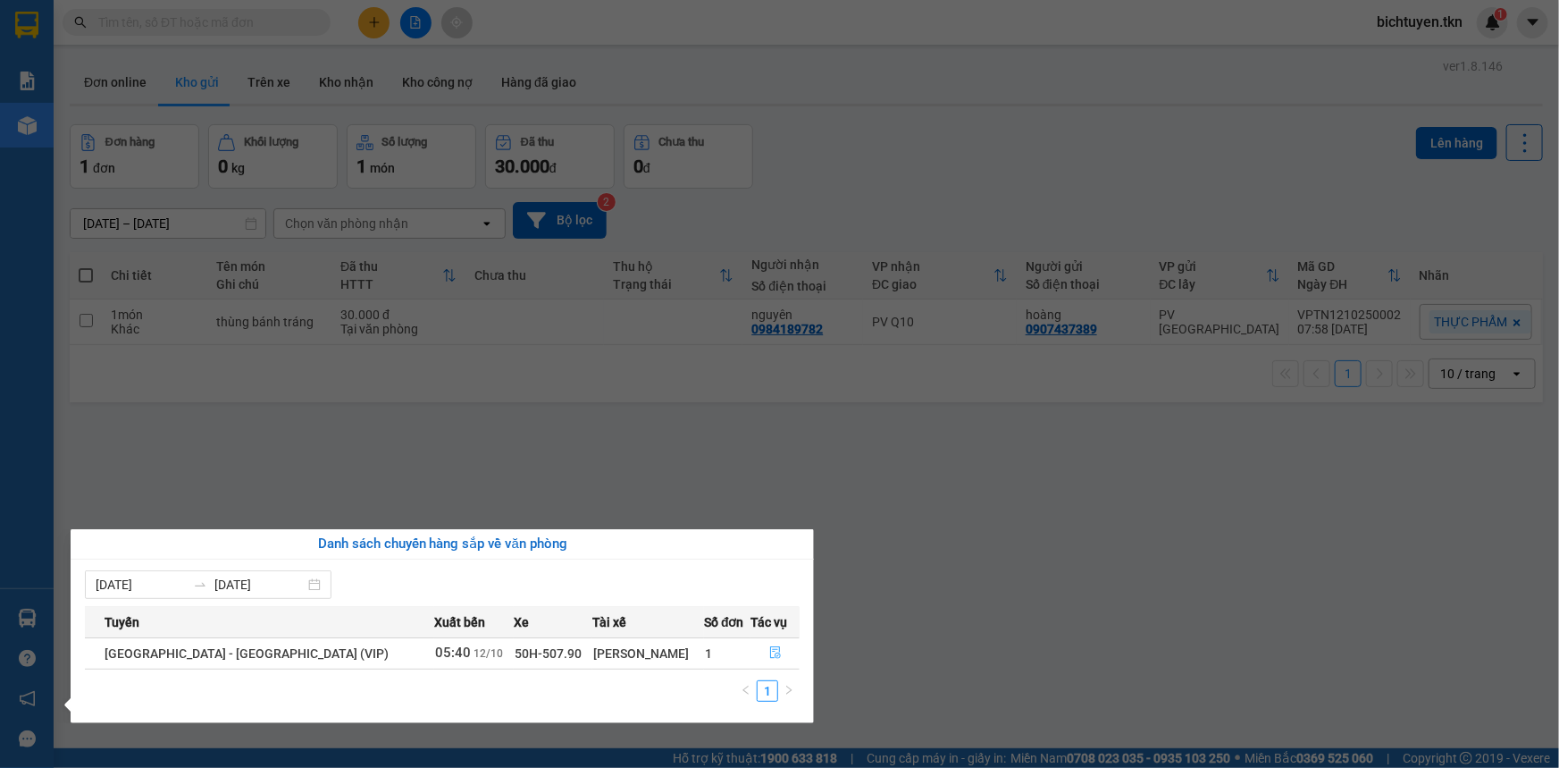
click at [797, 650] on button "button" at bounding box center [775, 653] width 47 height 29
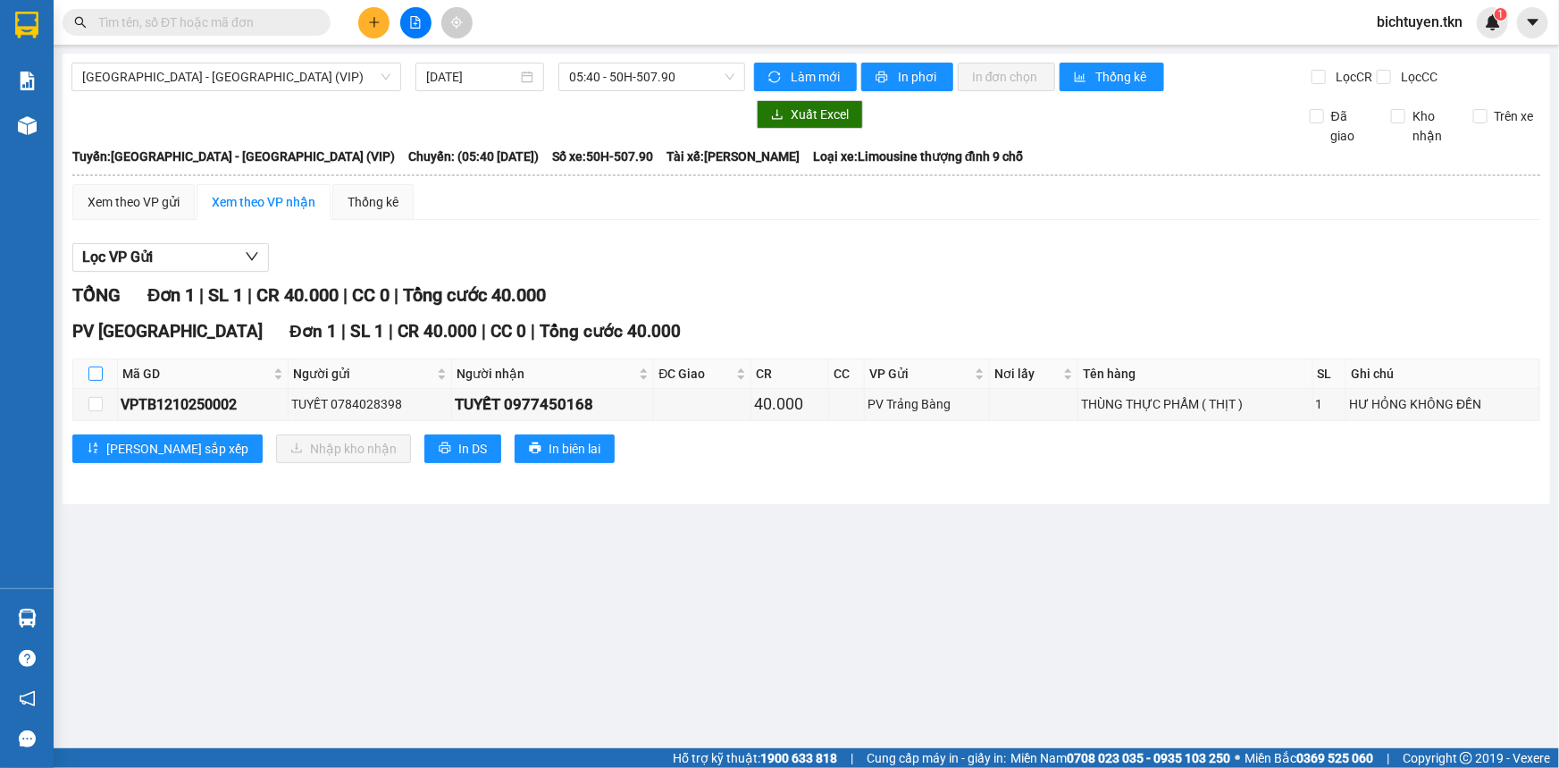
click at [101, 370] on input "checkbox" at bounding box center [95, 373] width 14 height 14
checkbox input "true"
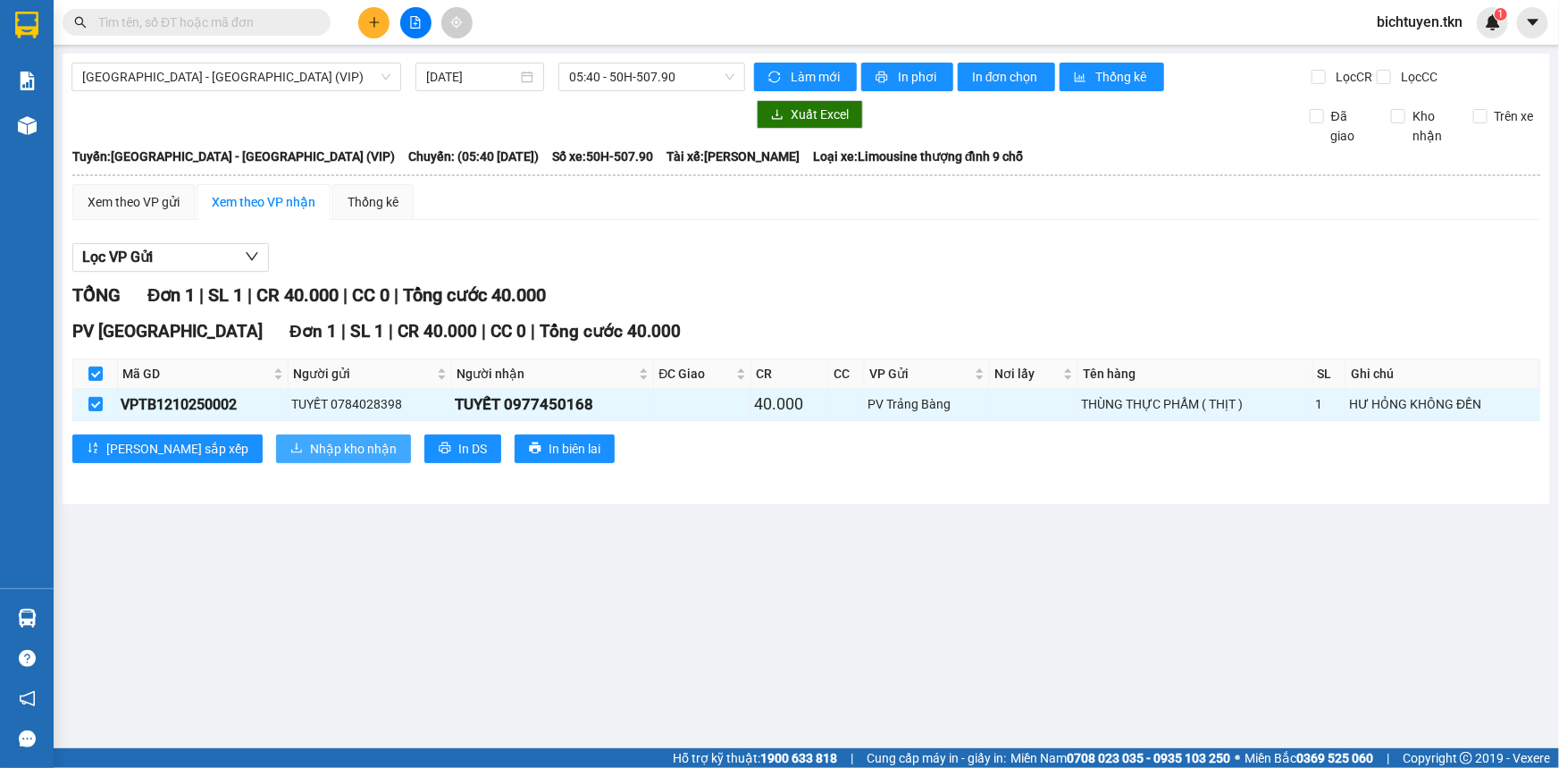
click at [322, 451] on button "Nhập kho nhận" at bounding box center [343, 448] width 135 height 29
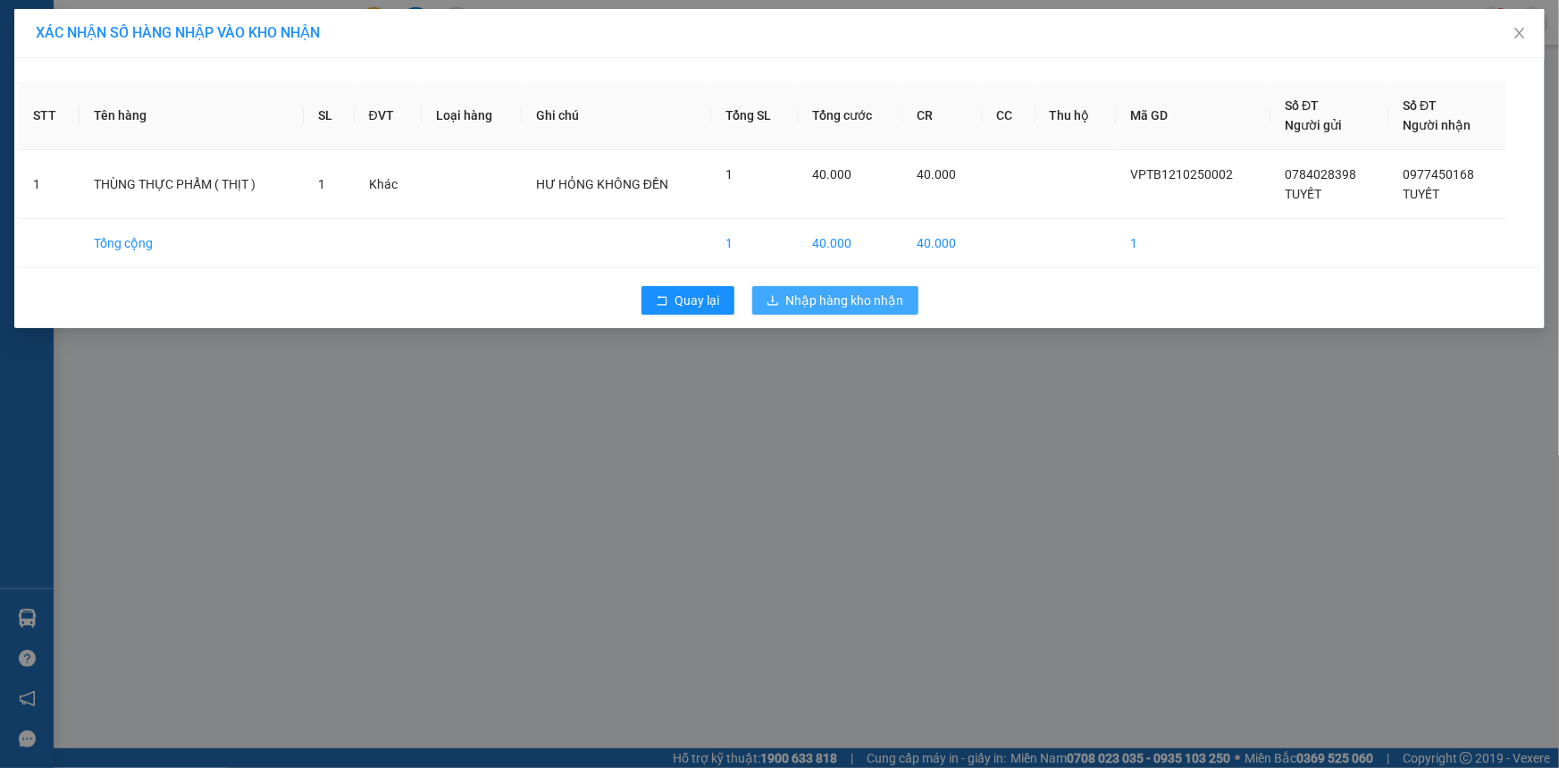
click at [819, 301] on span "Nhập hàng kho nhận" at bounding box center [845, 300] width 118 height 20
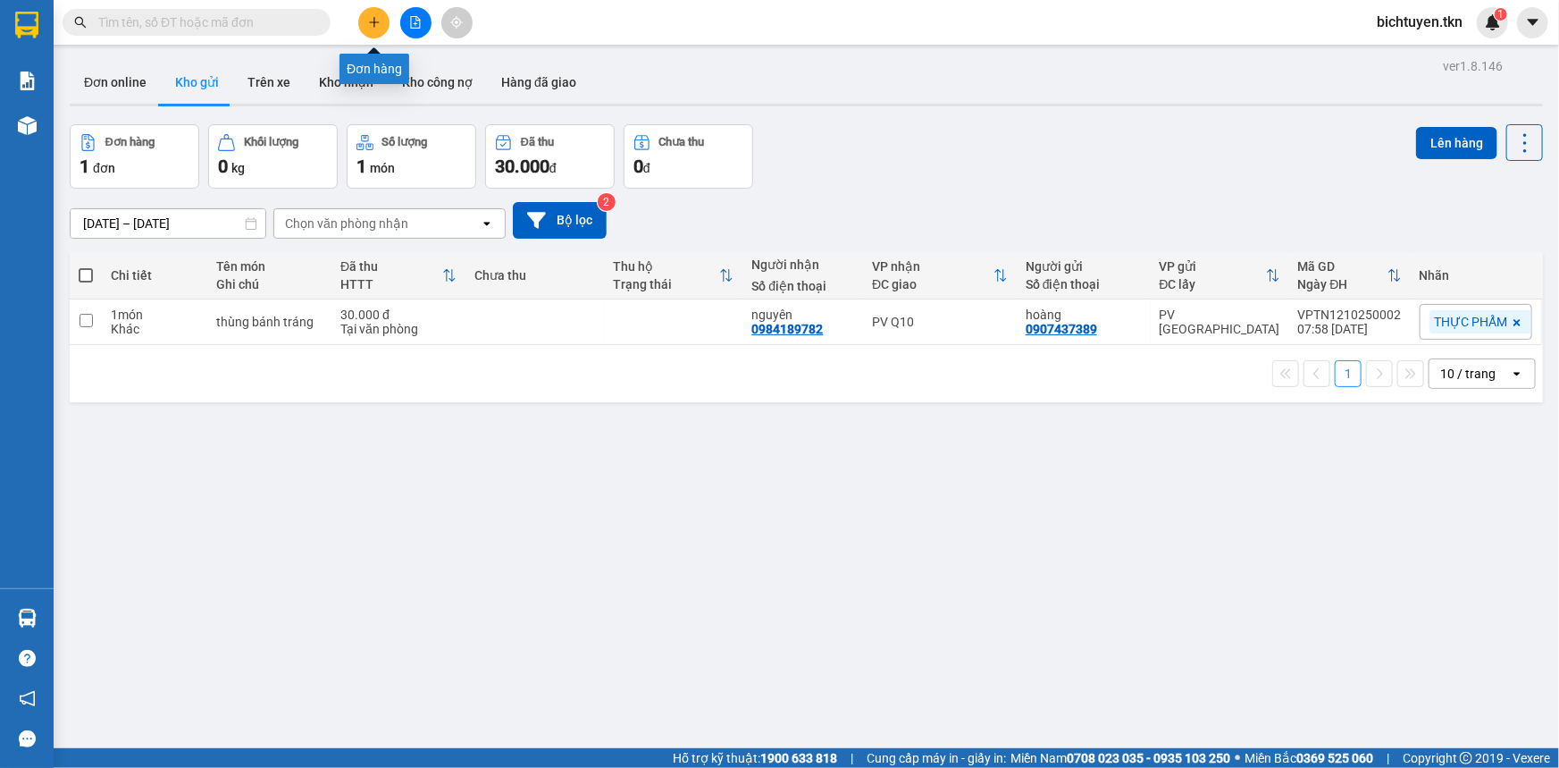
click at [374, 21] on icon "plus" at bounding box center [374, 21] width 10 height 1
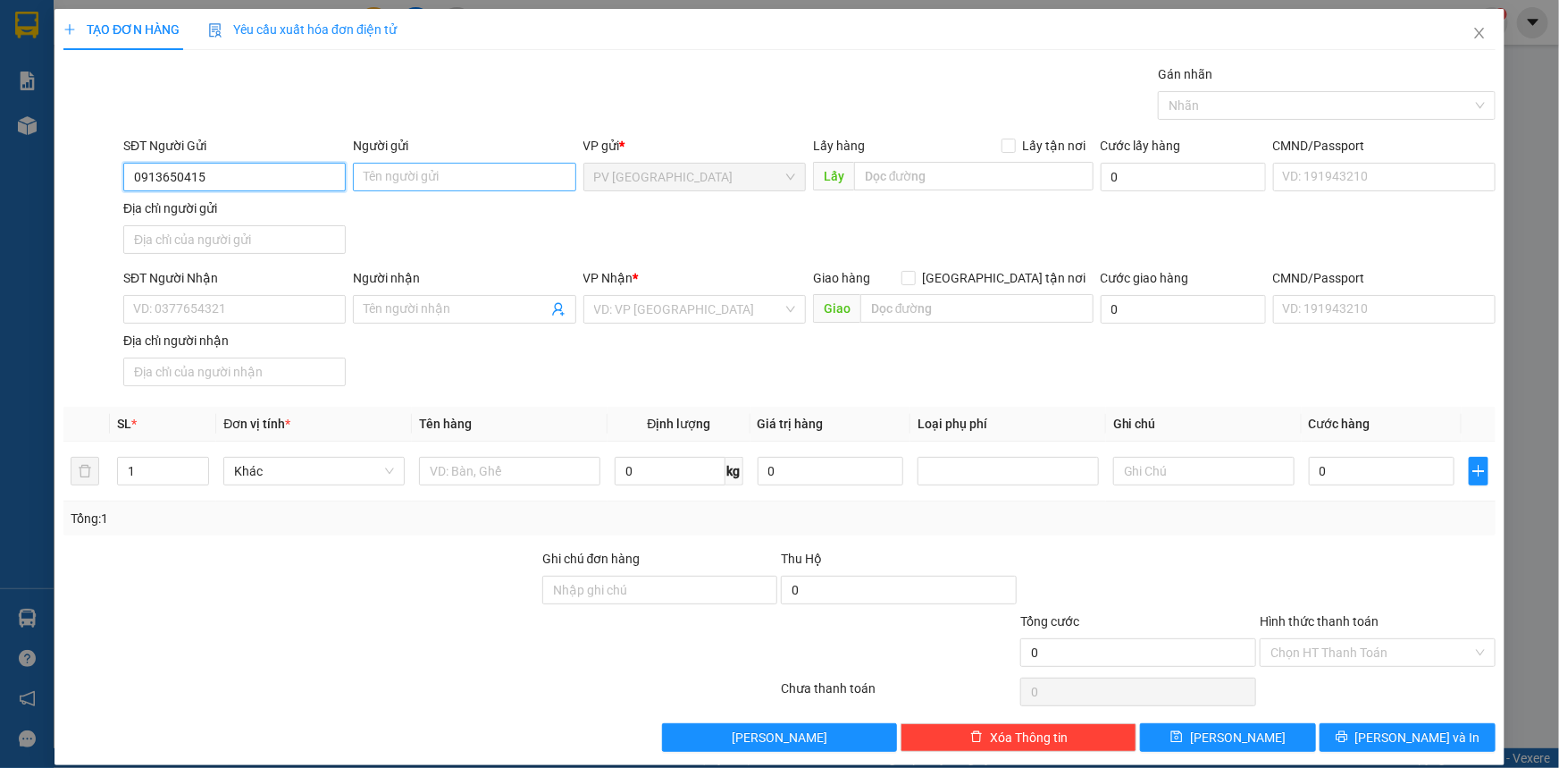
type input "0913650415"
click at [474, 179] on input "Người gửi" at bounding box center [464, 177] width 223 height 29
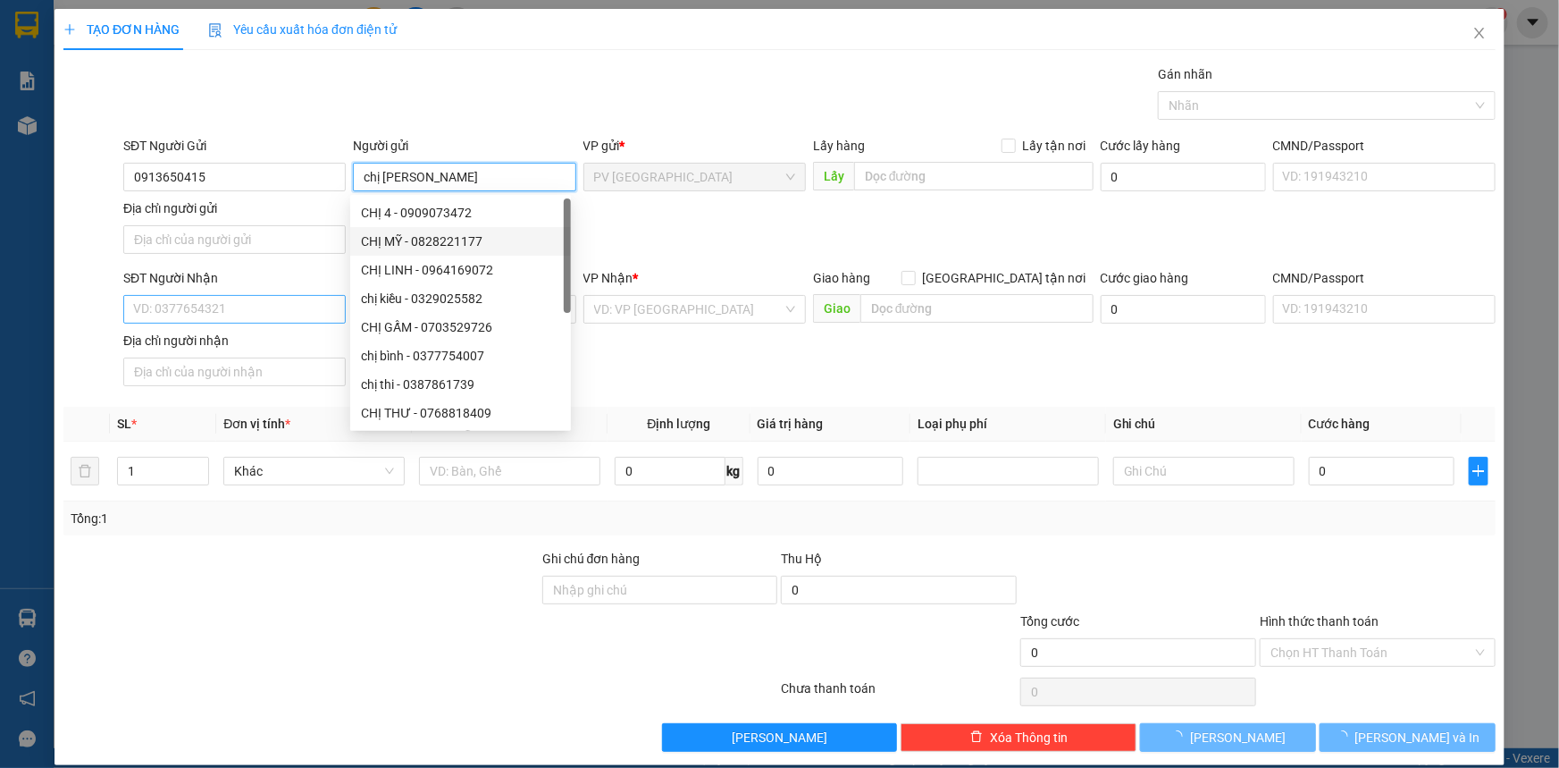
type input "chị thảo"
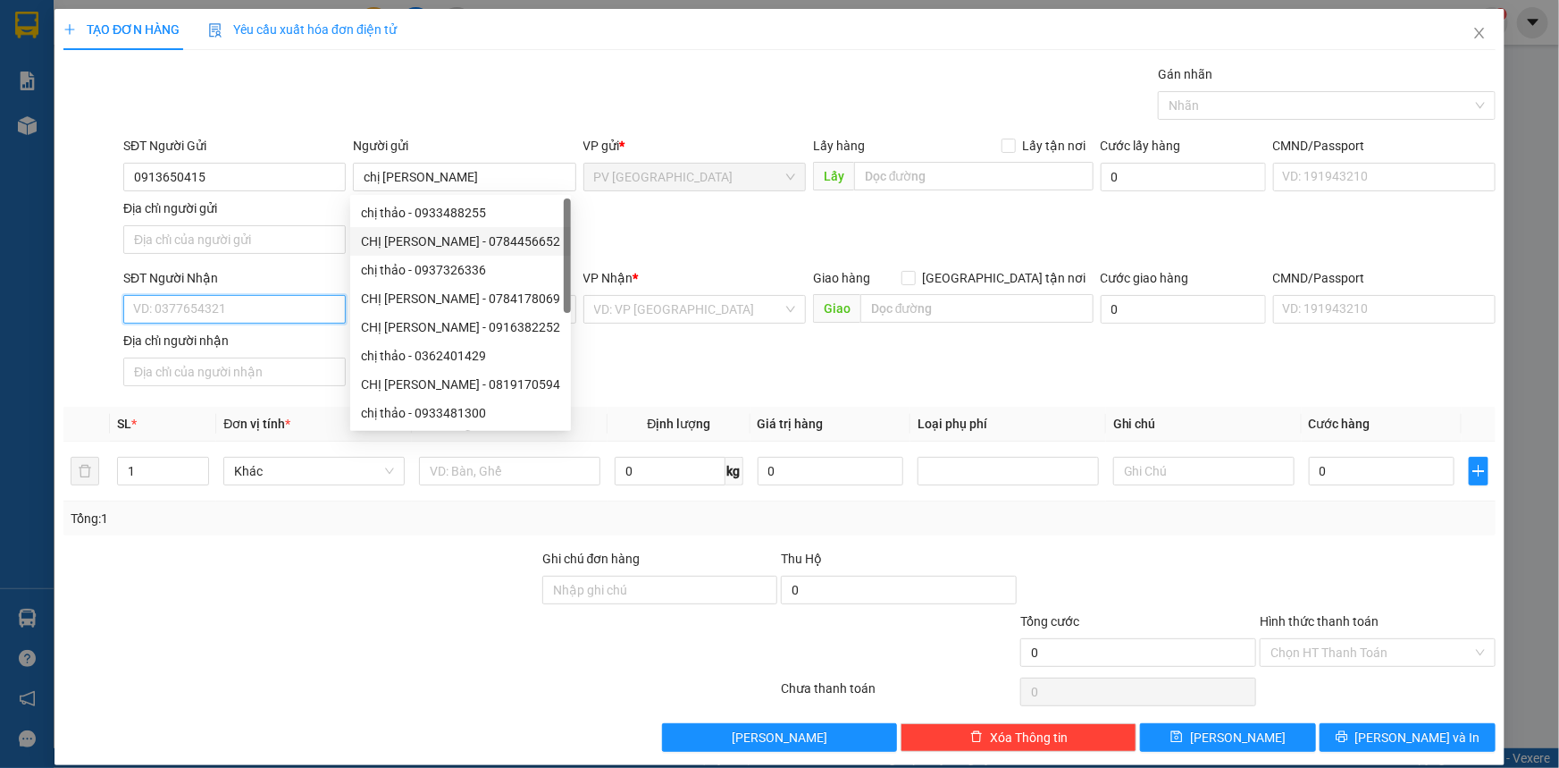
click at [286, 310] on input "SĐT Người Nhận" at bounding box center [234, 309] width 223 height 29
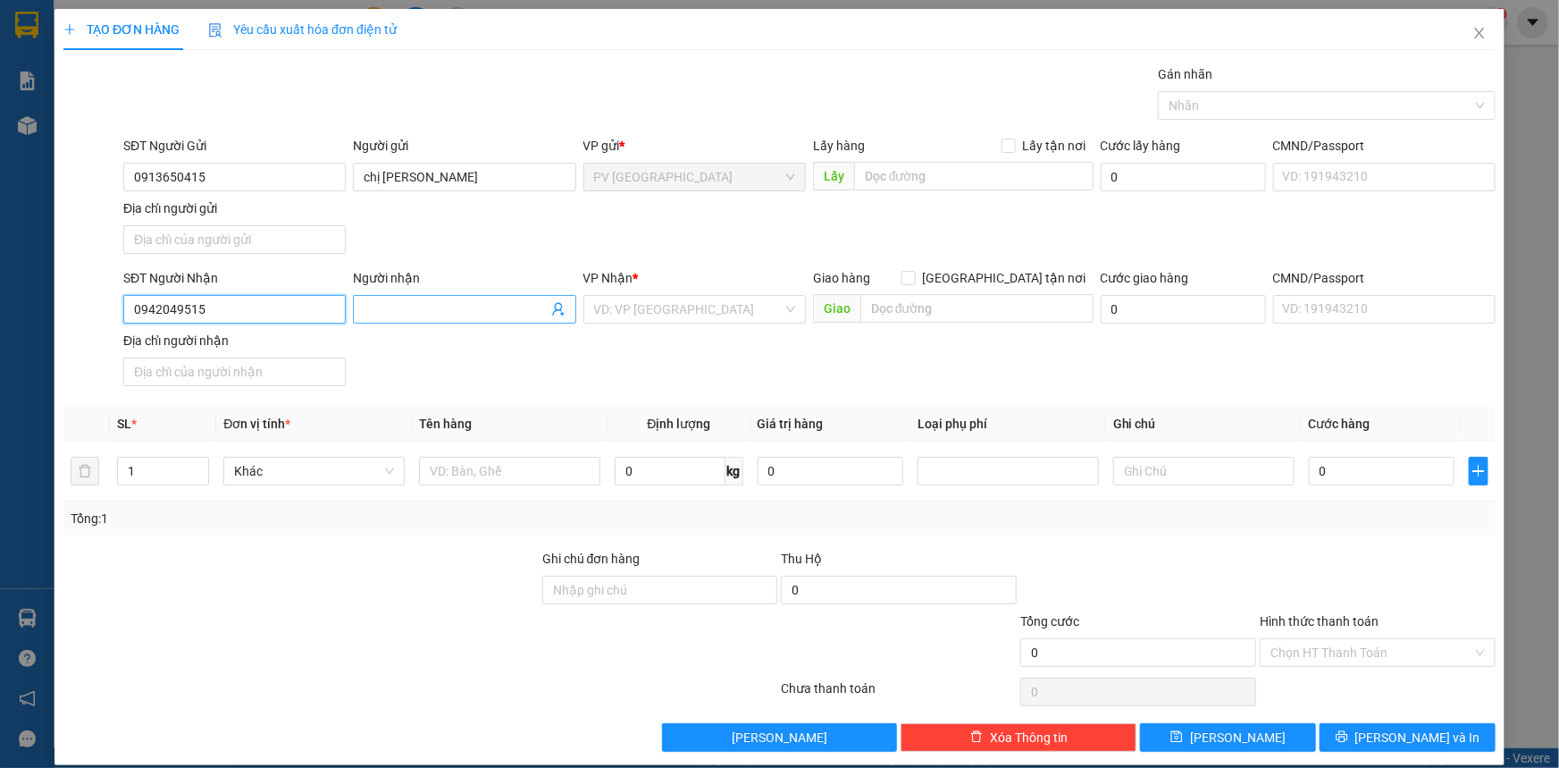
type input "0942049515"
click at [446, 295] on span at bounding box center [464, 309] width 223 height 29
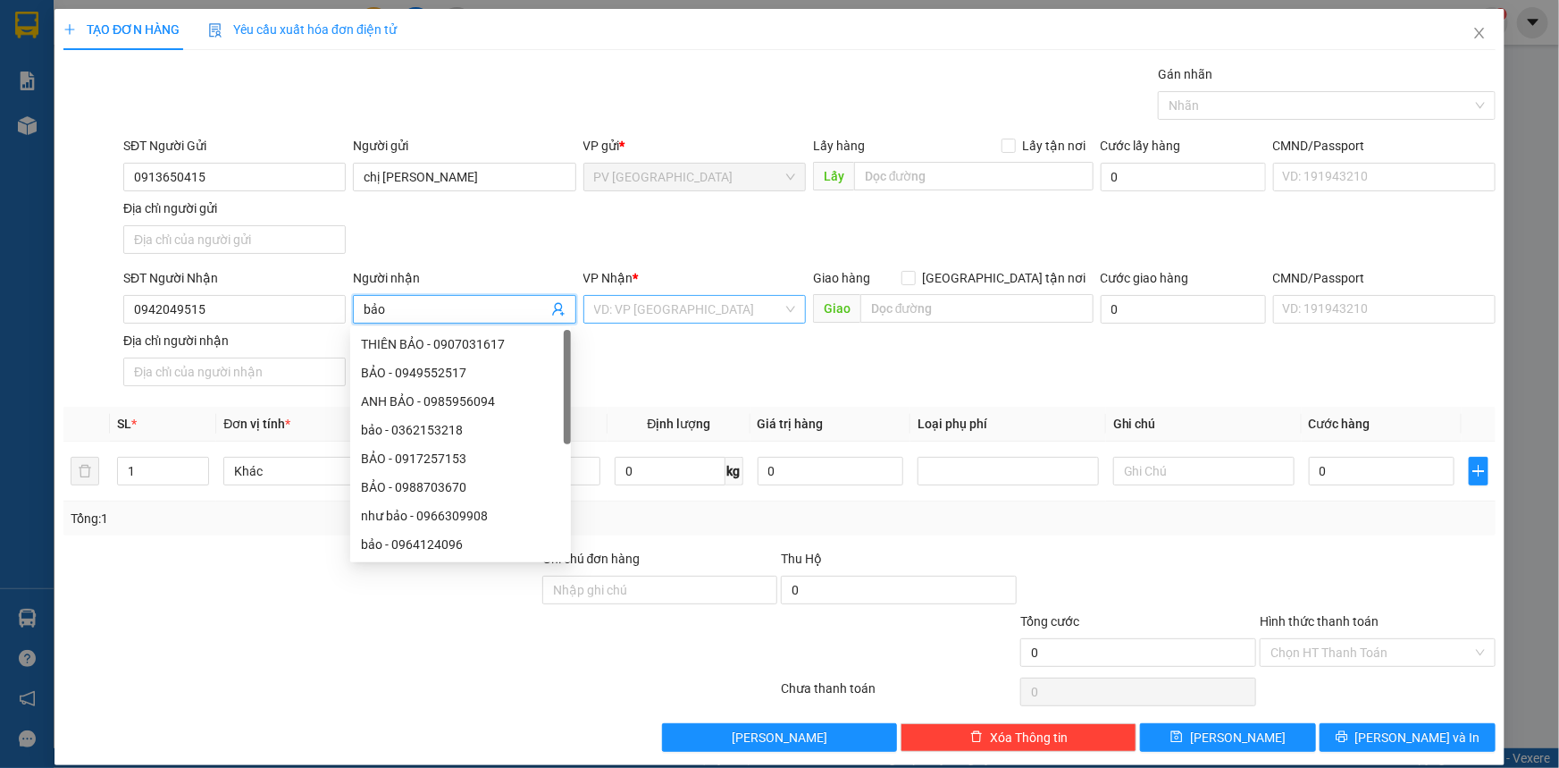
type input "bảo"
click at [603, 304] on input "search" at bounding box center [688, 309] width 189 height 27
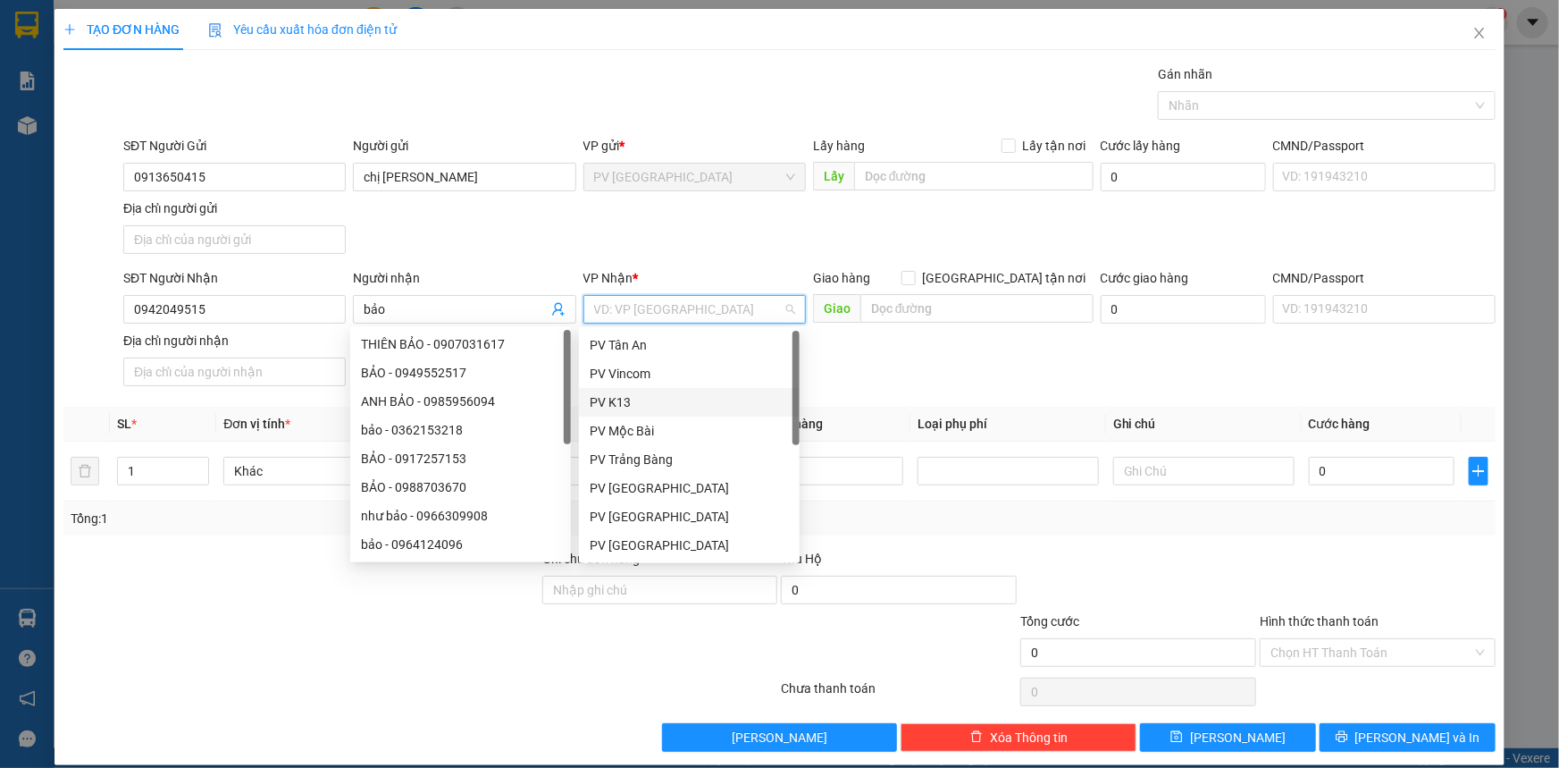
scroll to position [113, 0]
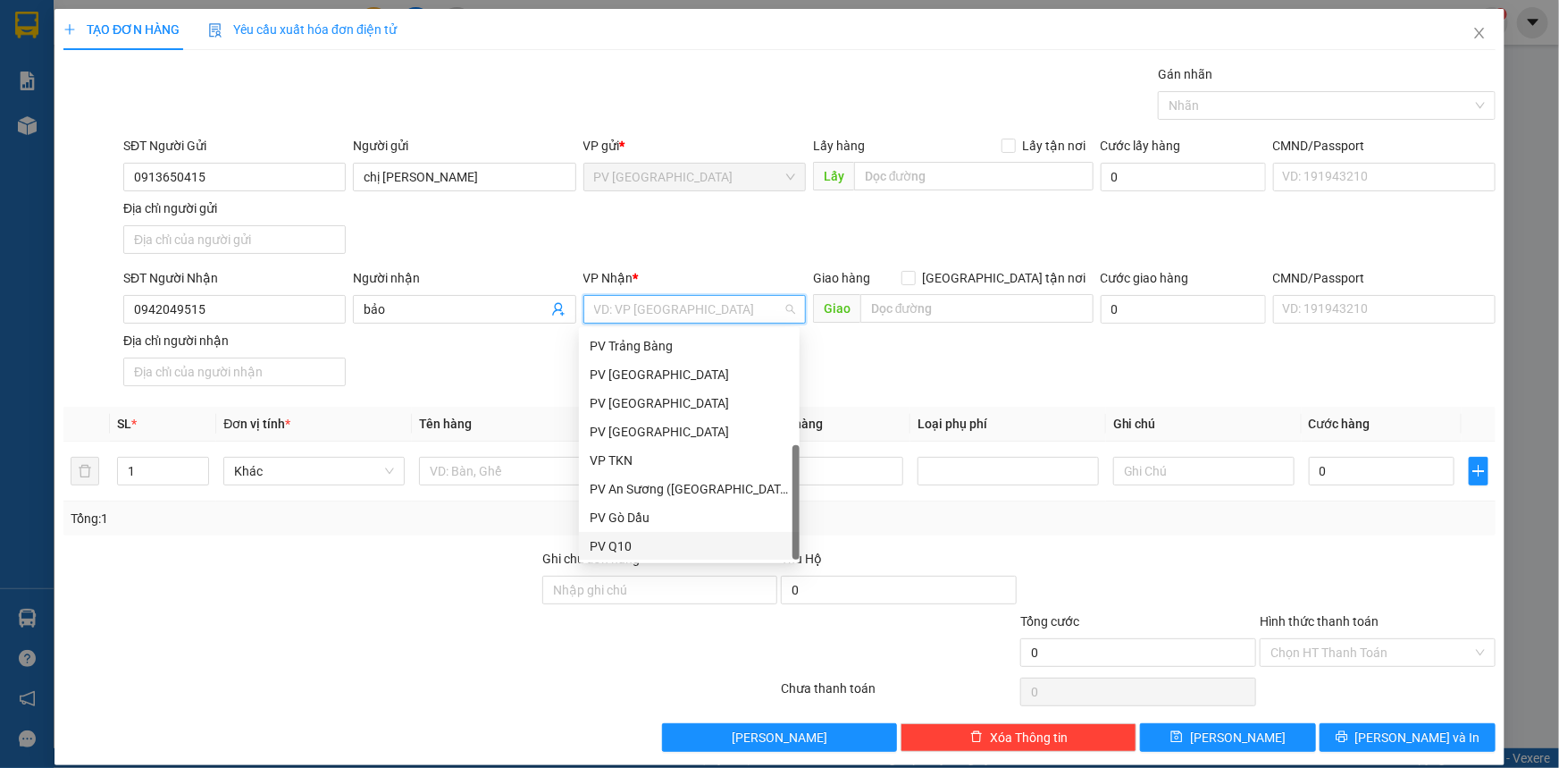
click at [673, 542] on div "PV Q10" at bounding box center [689, 546] width 199 height 20
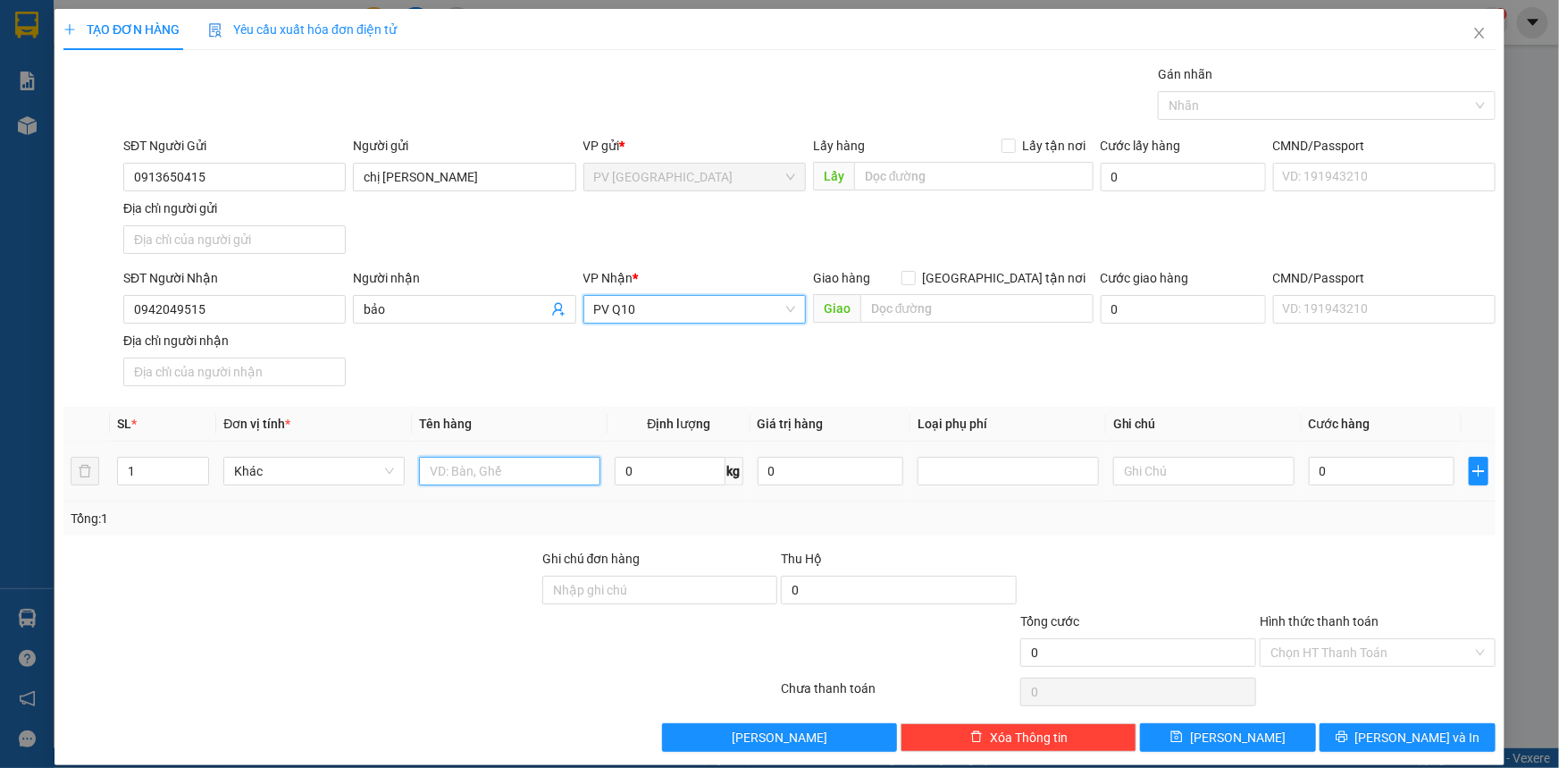
click at [523, 477] on input "text" at bounding box center [509, 471] width 181 height 29
click at [1368, 112] on div at bounding box center [1318, 105] width 311 height 21
type input "hộp bánh"
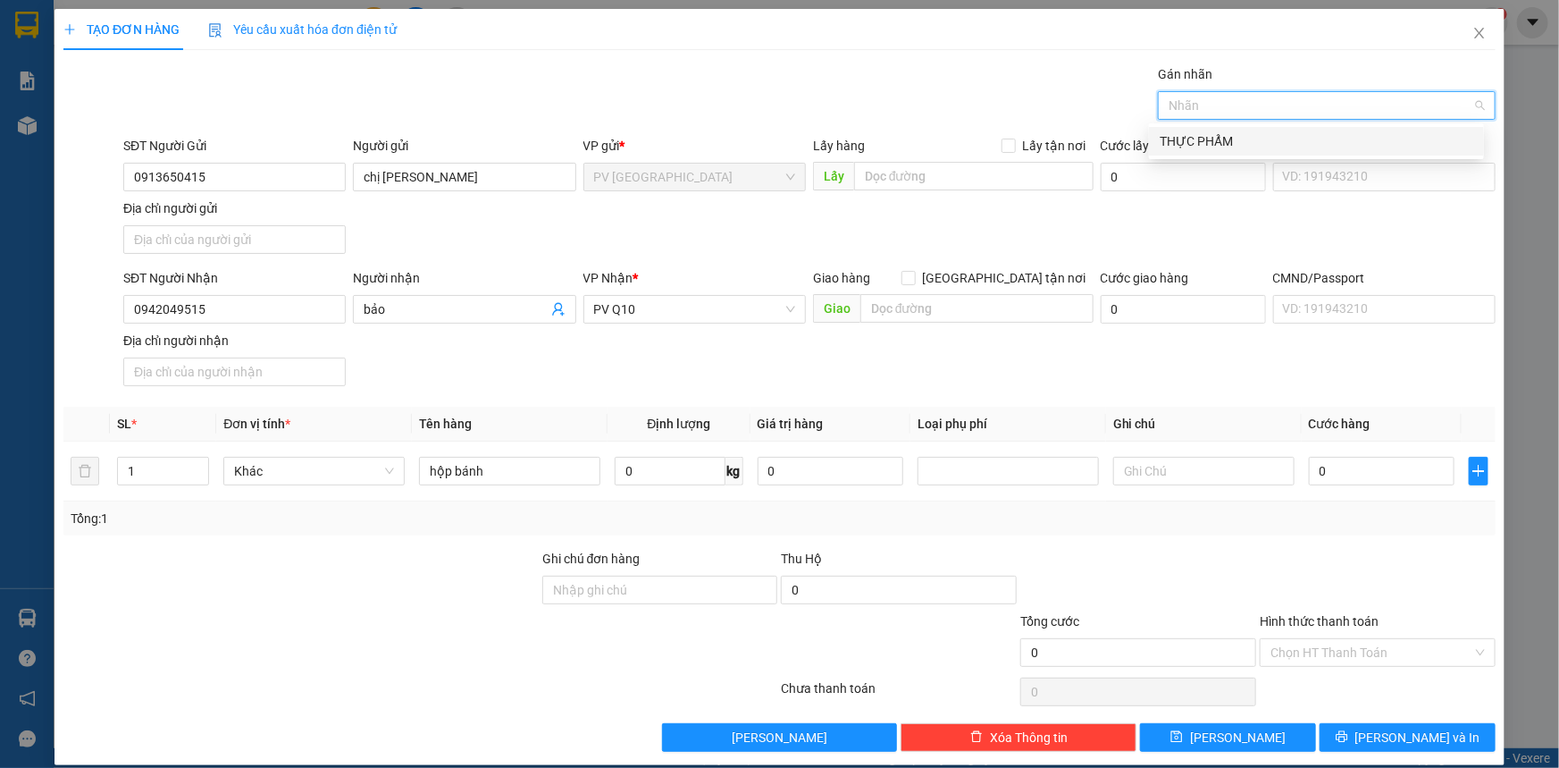
click at [1282, 139] on div "THỰC PHẨM" at bounding box center [1317, 141] width 314 height 20
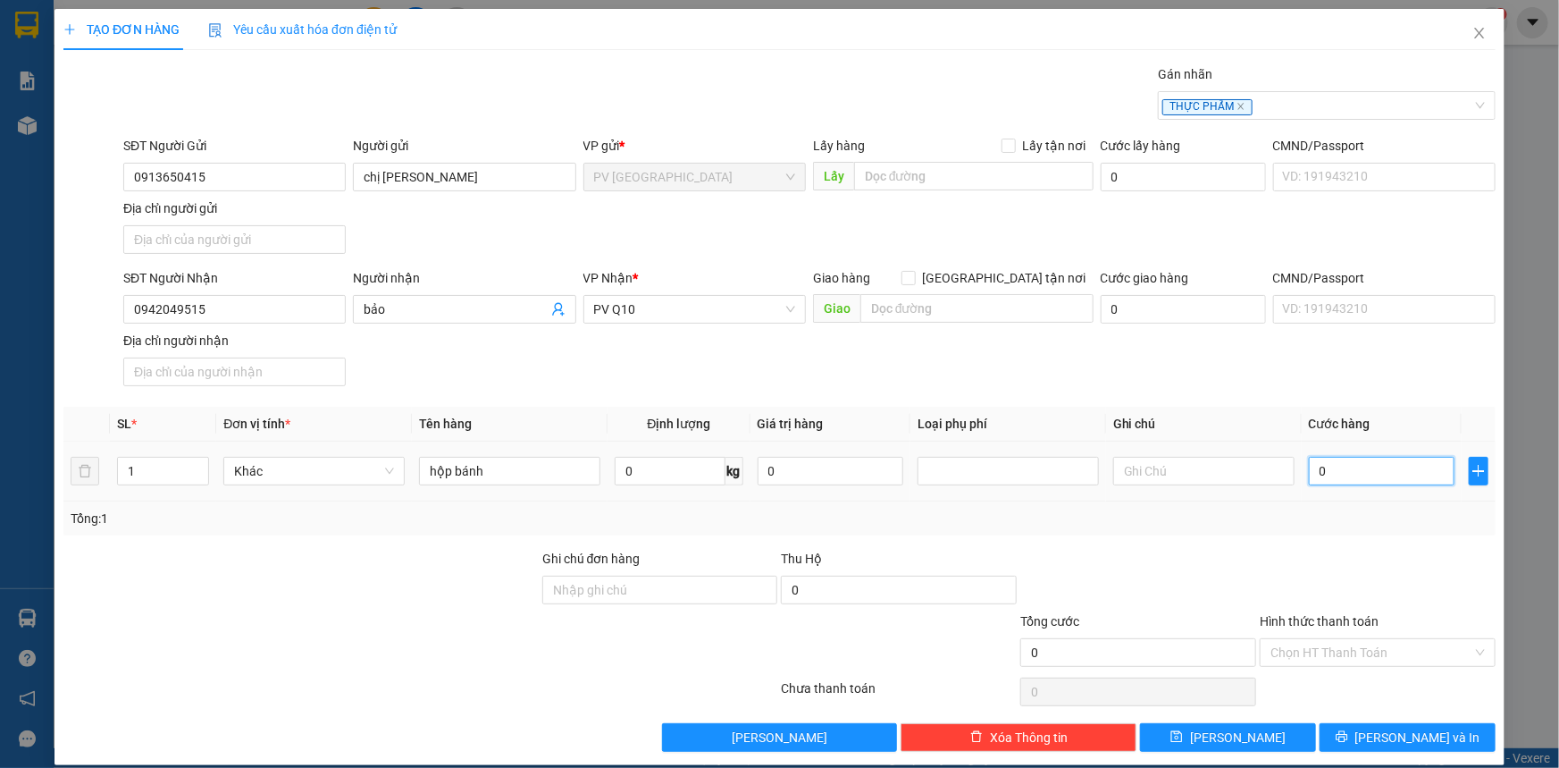
click at [1339, 465] on input "0" at bounding box center [1382, 471] width 146 height 29
type input "3"
type input "30"
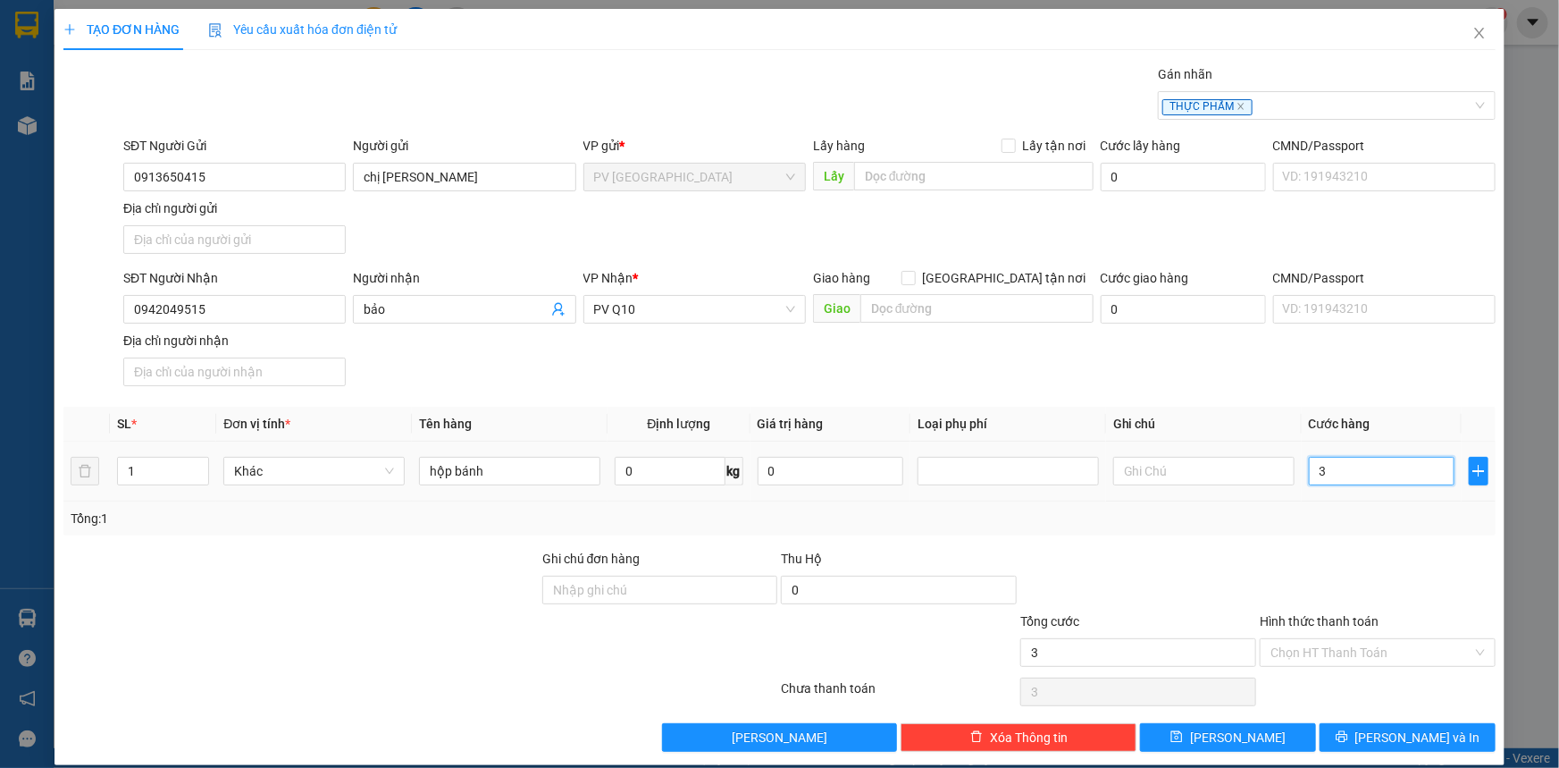
type input "30"
type input "30.000"
click at [1281, 652] on input "Hình thức thanh toán" at bounding box center [1372, 652] width 202 height 27
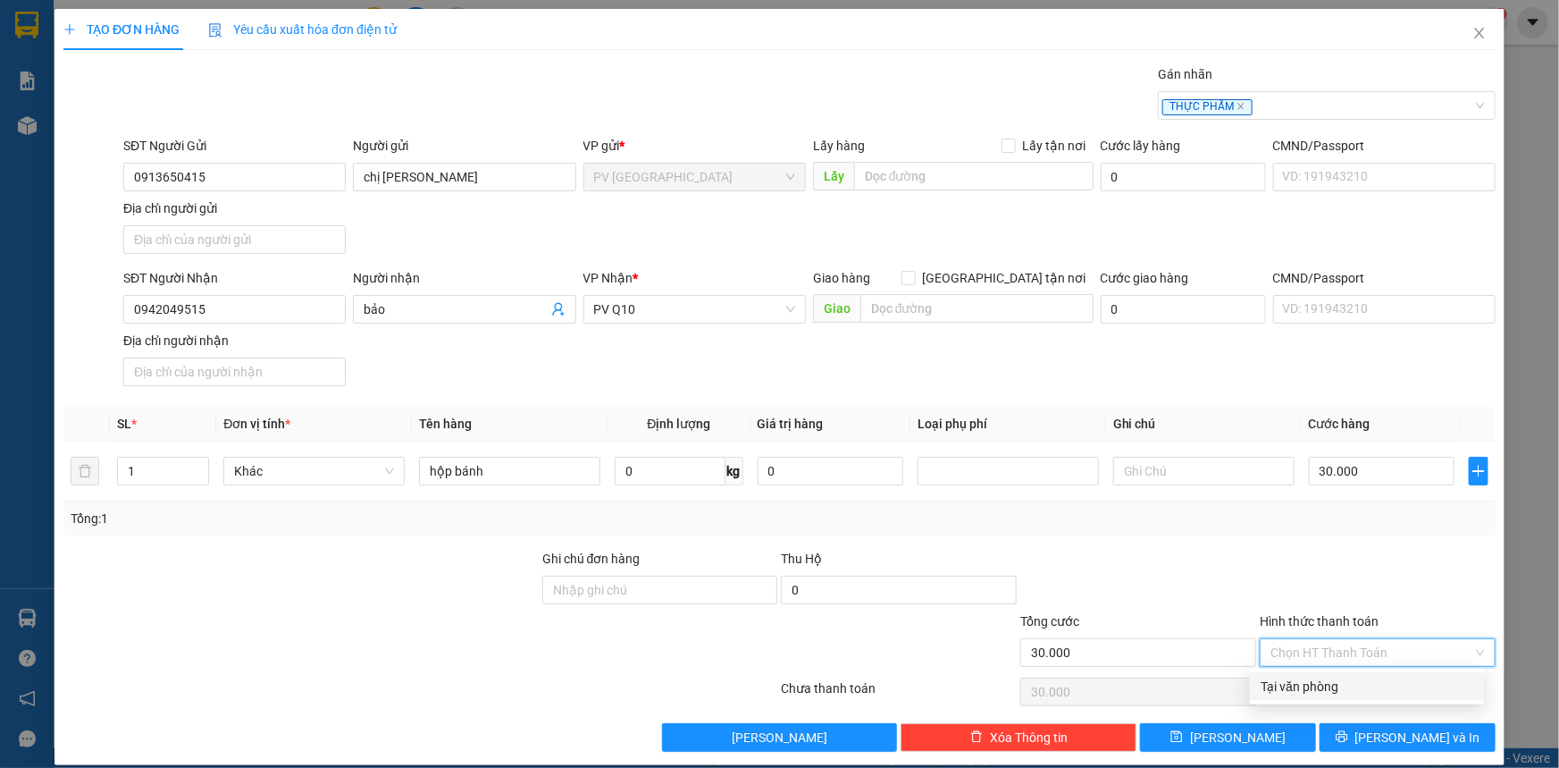
click at [1293, 679] on div "Tại văn phòng" at bounding box center [1367, 686] width 213 height 20
type input "0"
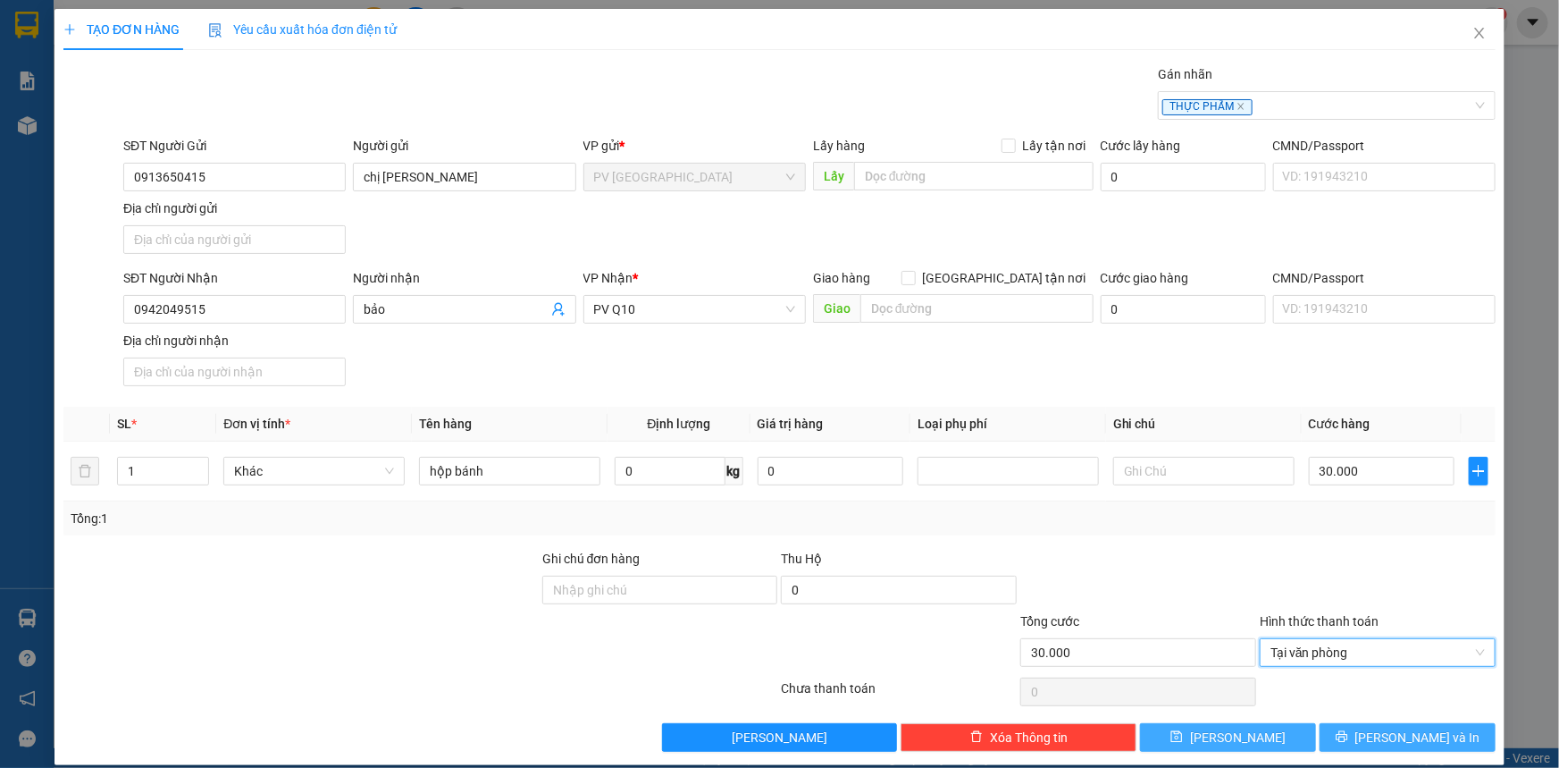
drag, startPoint x: 1318, startPoint y: 735, endPoint x: 1299, endPoint y: 722, distance: 23.1
click at [1320, 735] on button "Lưu và In" at bounding box center [1408, 737] width 176 height 29
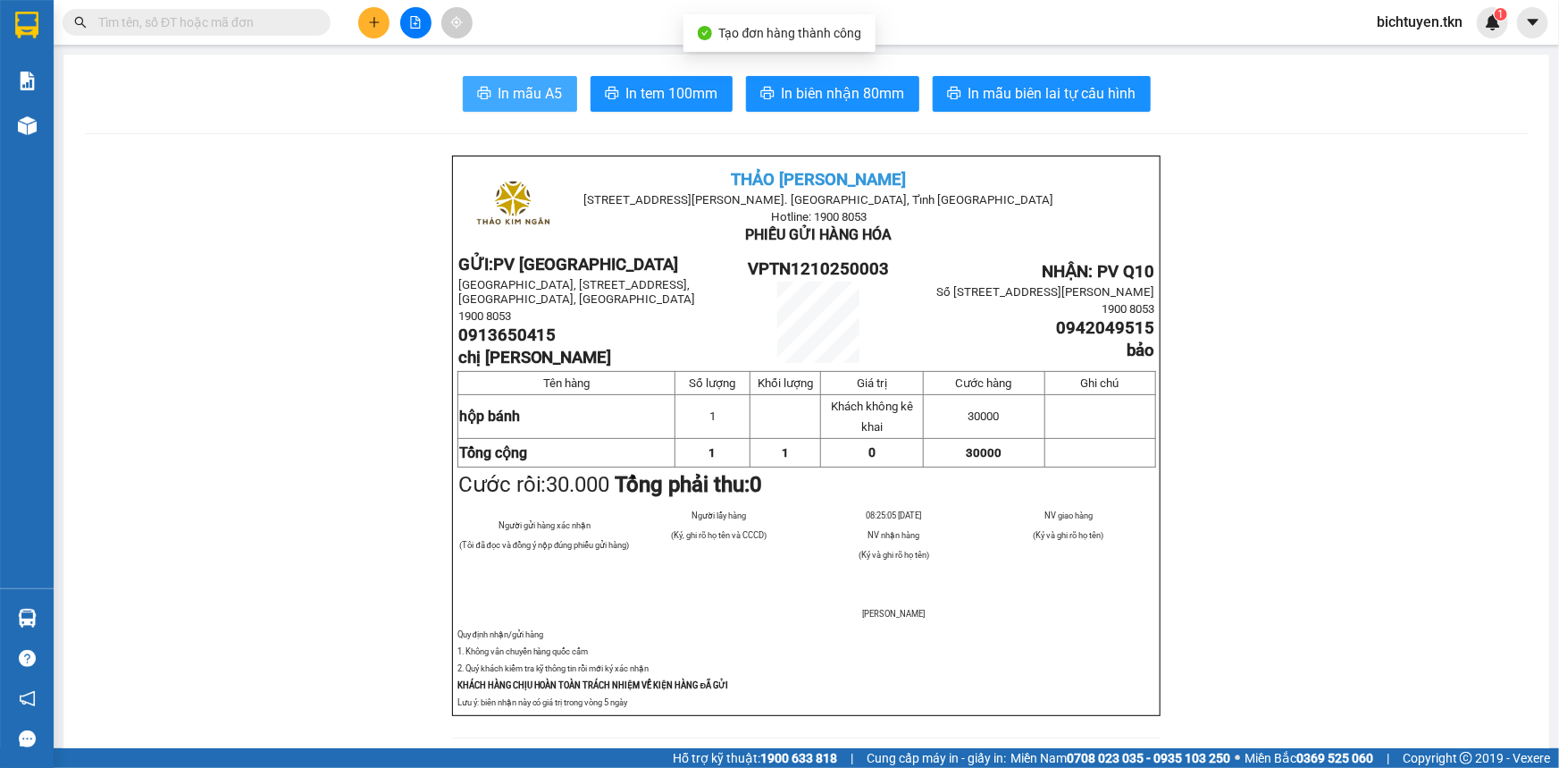
click at [563, 85] on button "In mẫu A5" at bounding box center [520, 94] width 114 height 36
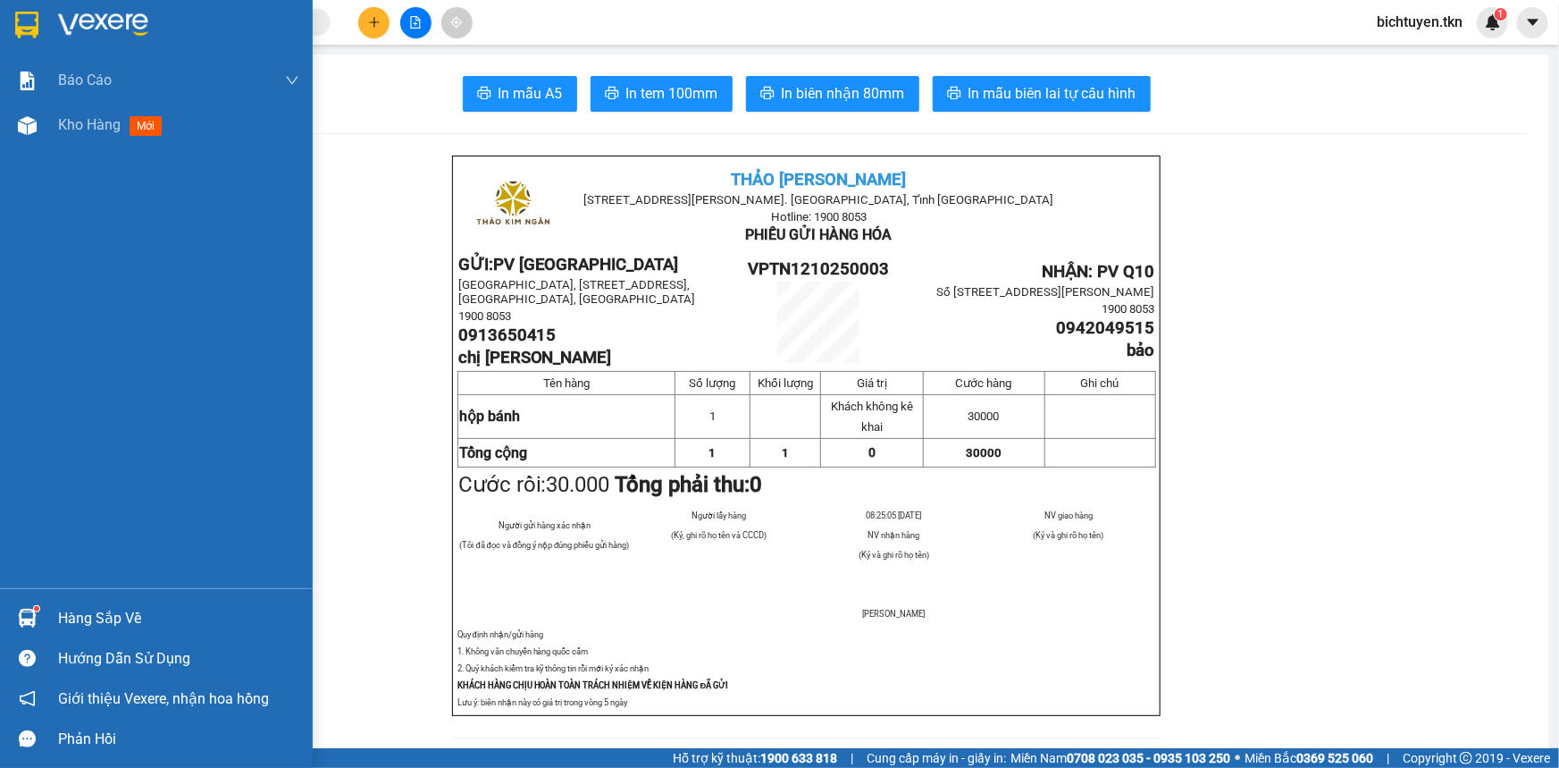
click at [35, 617] on img at bounding box center [27, 618] width 19 height 19
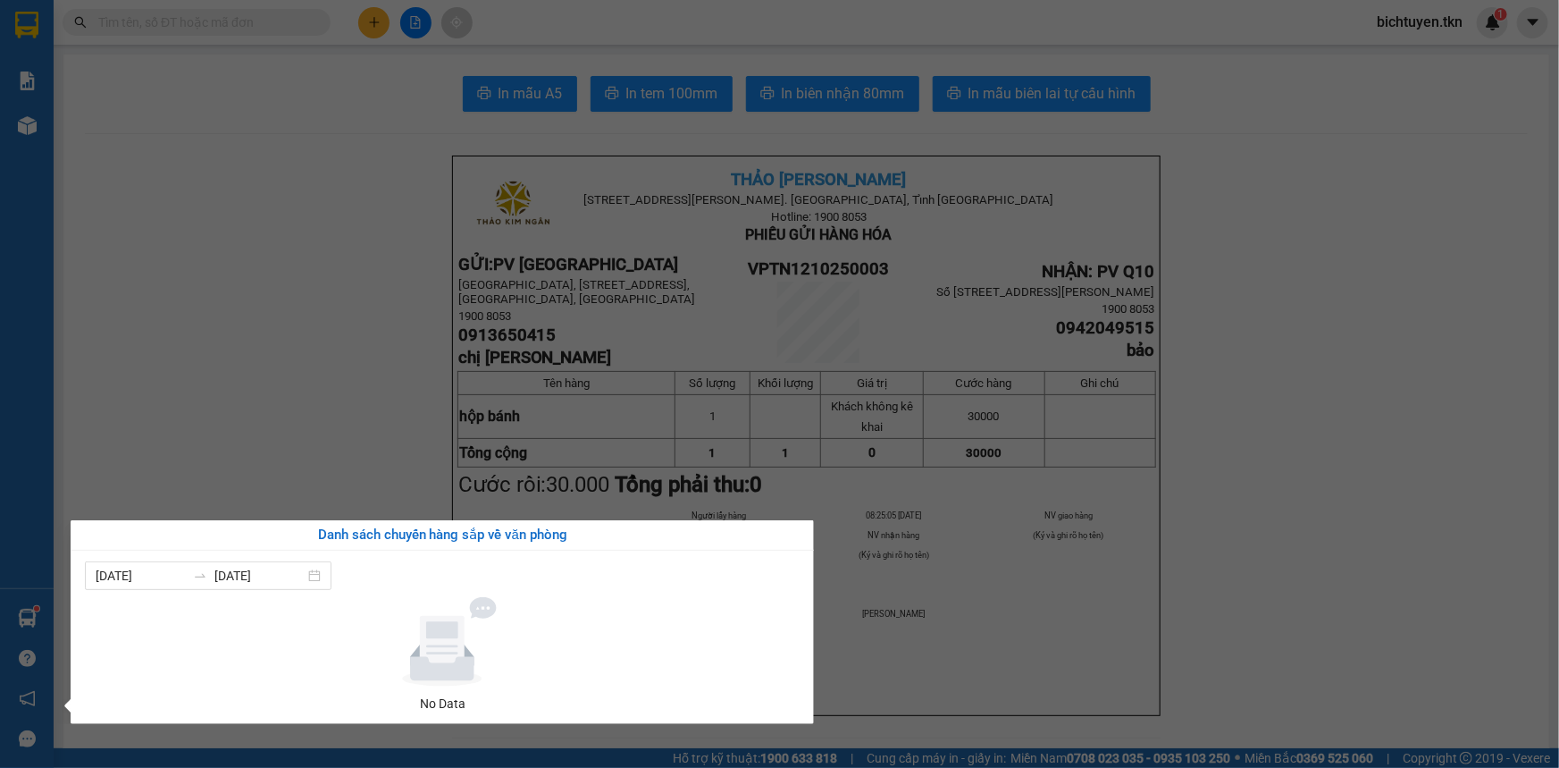
click at [1262, 152] on section "Kết quả tìm kiếm ( 112 ) Bộ lọc Ngày tạo đơn gần nhất Mã ĐH Trạng thái Món hàng…" at bounding box center [779, 384] width 1559 height 768
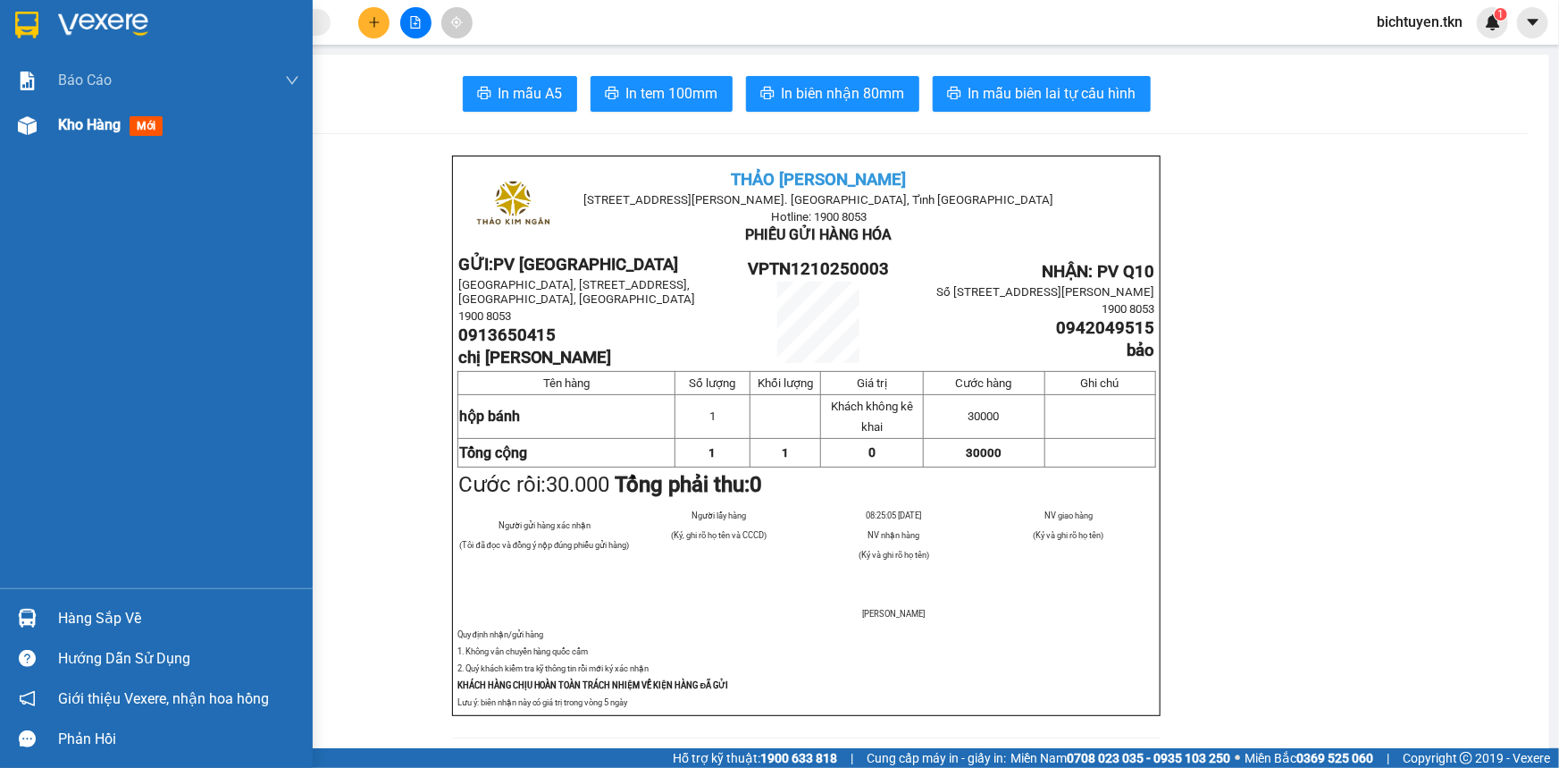
click at [38, 128] on div at bounding box center [27, 125] width 31 height 31
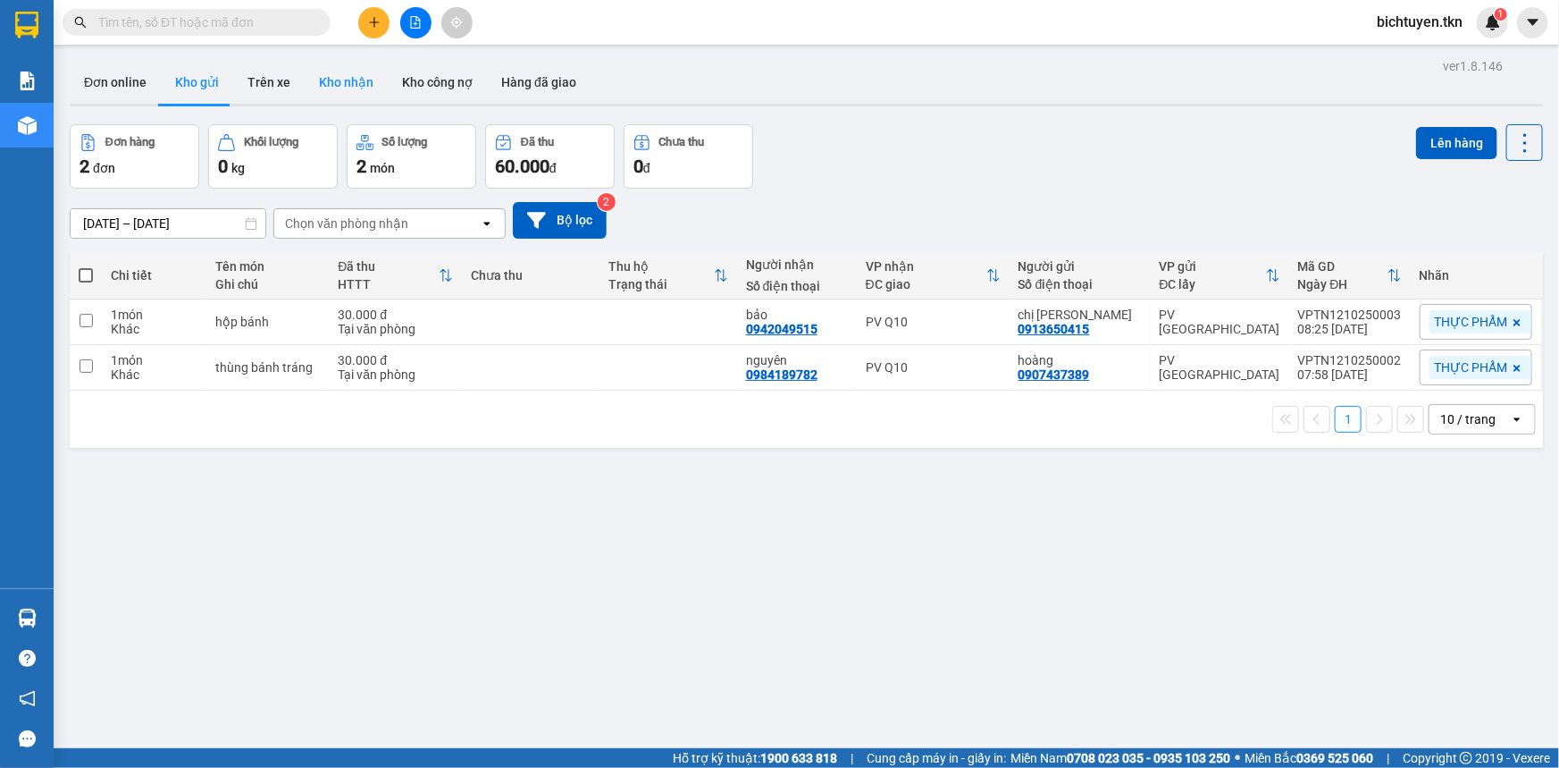
click at [365, 88] on button "Kho nhận" at bounding box center [346, 82] width 83 height 43
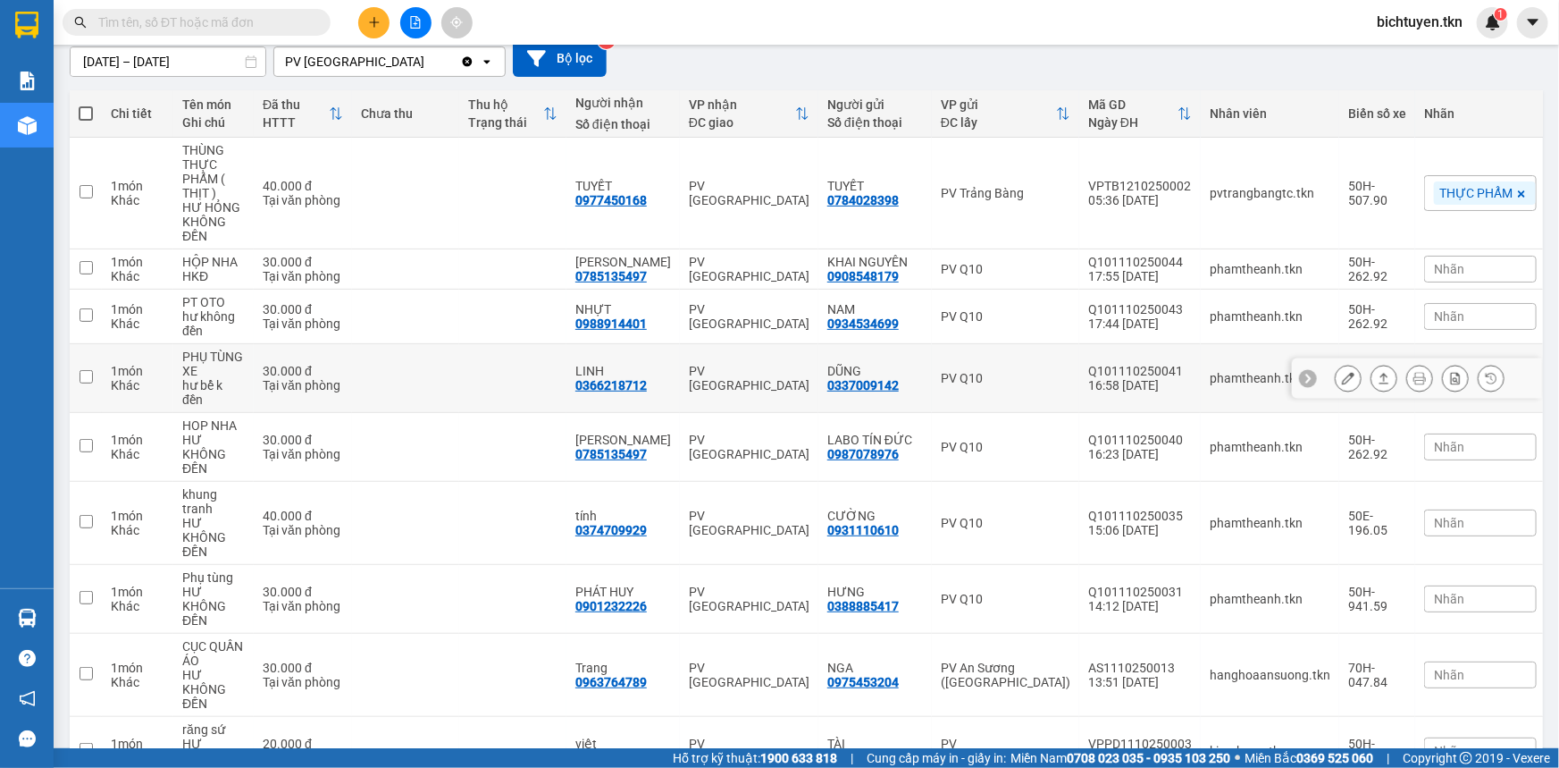
scroll to position [224, 0]
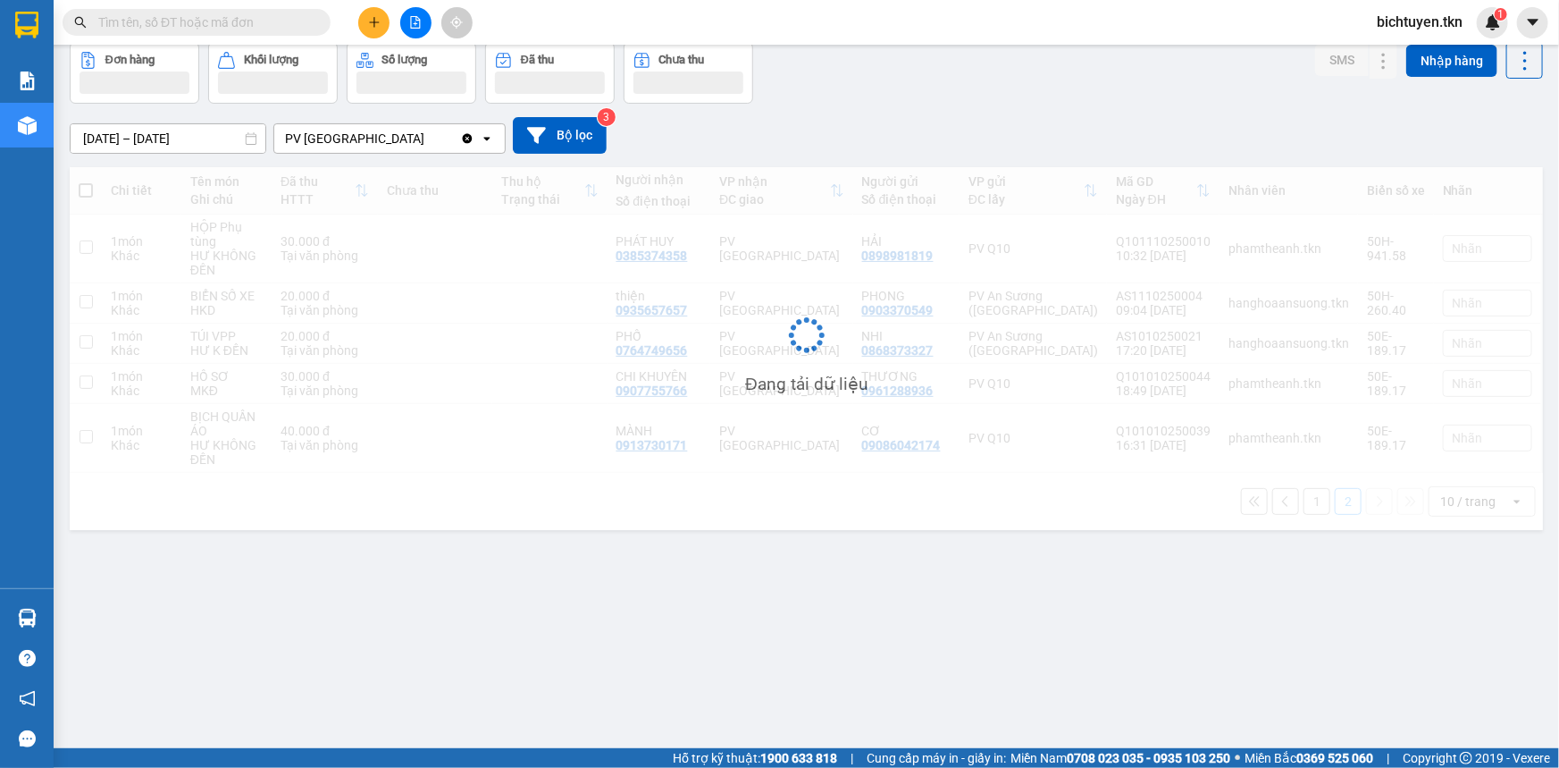
scroll to position [81, 0]
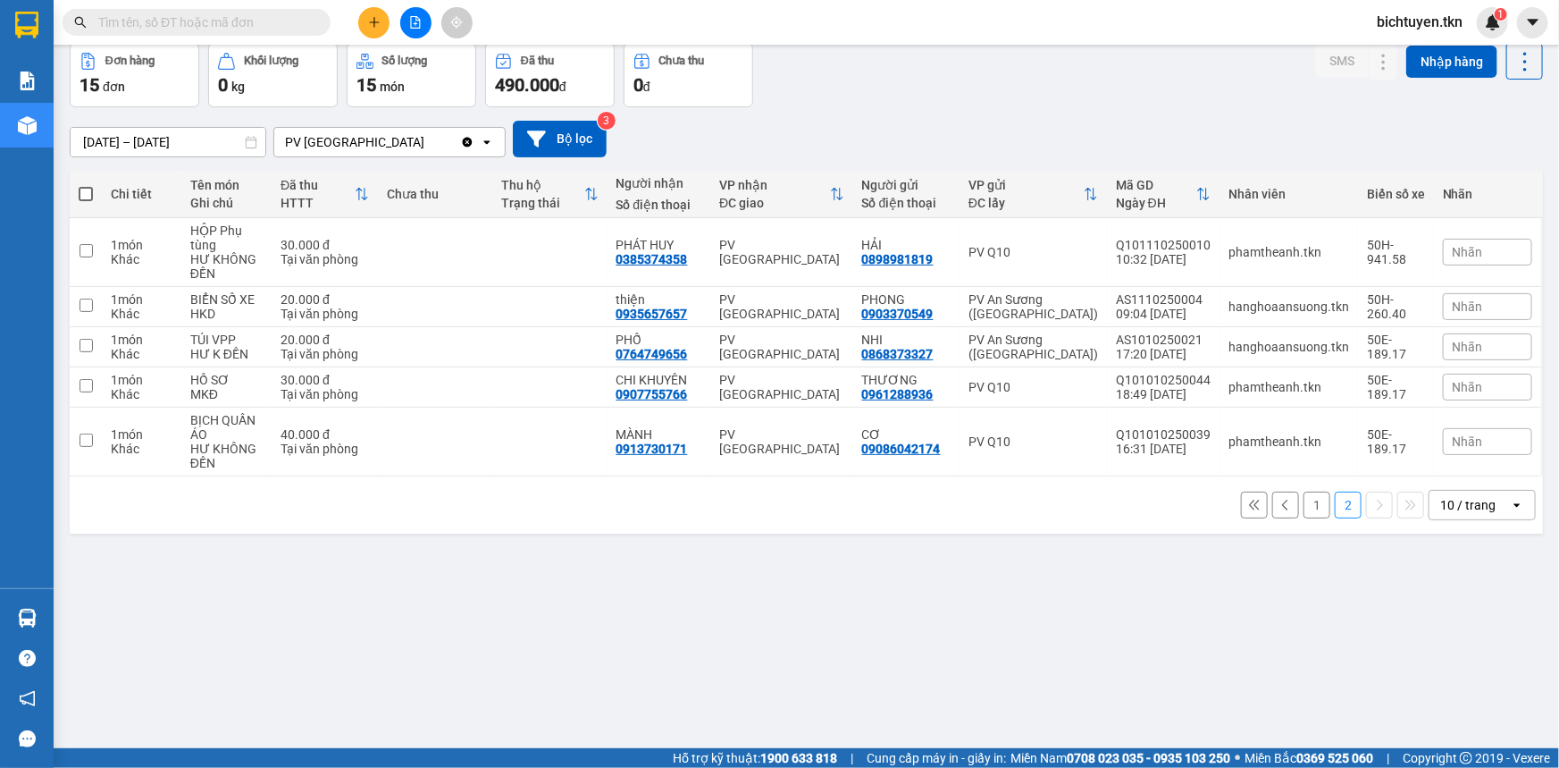
click at [1304, 508] on button "1" at bounding box center [1317, 504] width 27 height 27
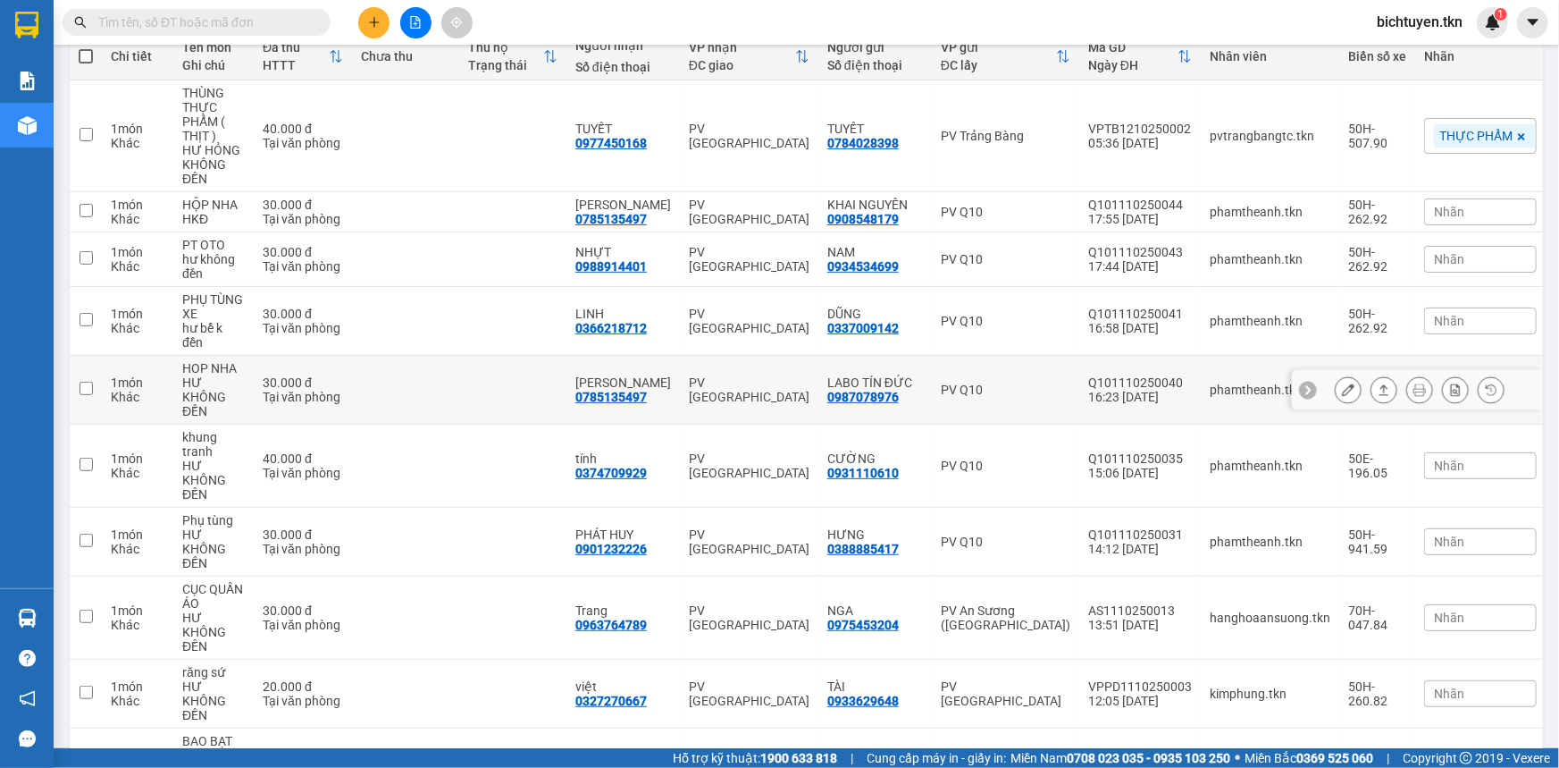
scroll to position [224, 0]
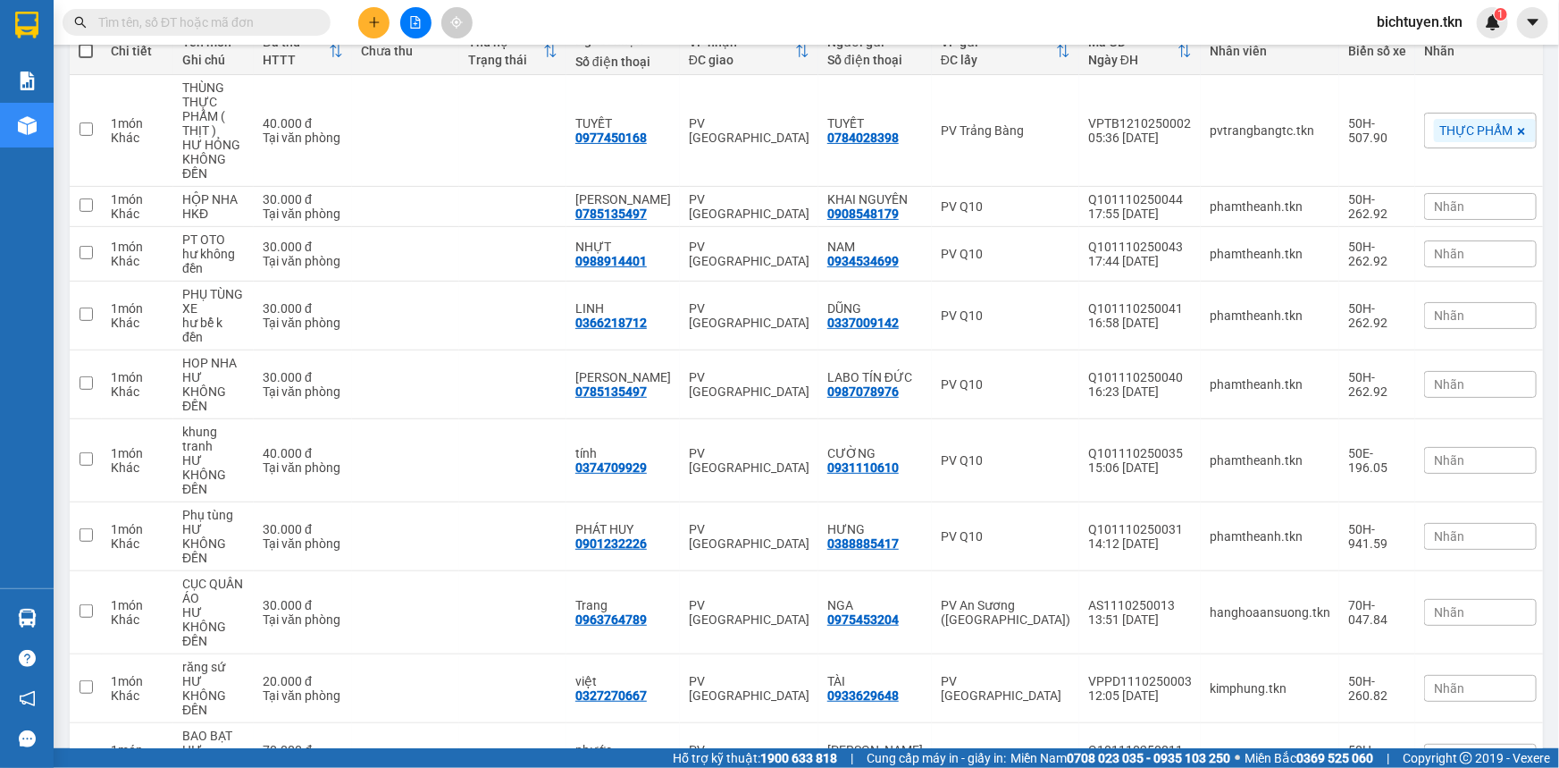
click at [369, 25] on icon "plus" at bounding box center [374, 22] width 13 height 13
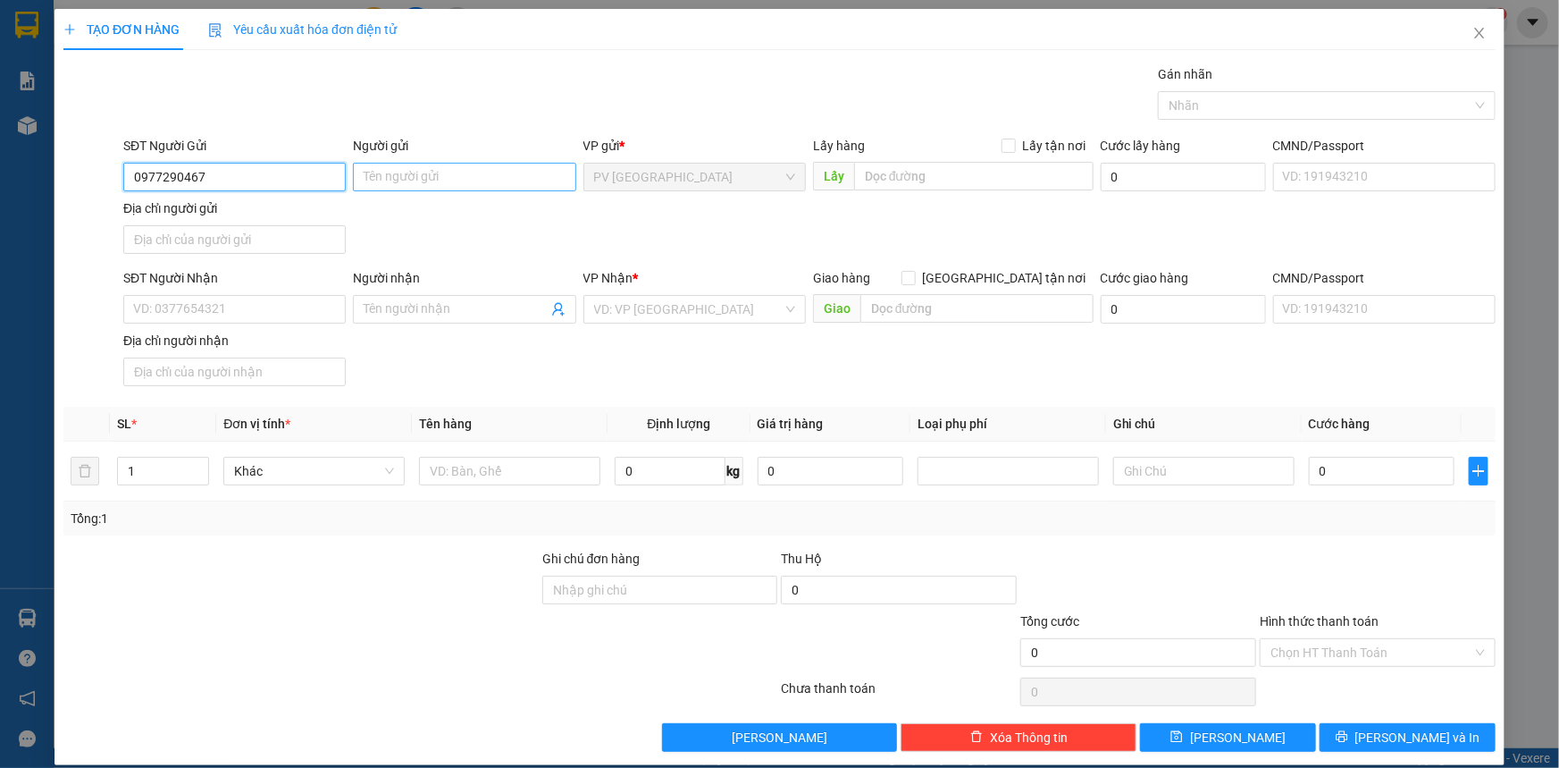
type input "0977290467"
click at [470, 168] on input "Người gửi" at bounding box center [464, 177] width 223 height 29
type input "ngọc thêm"
click at [602, 298] on input "search" at bounding box center [688, 309] width 189 height 27
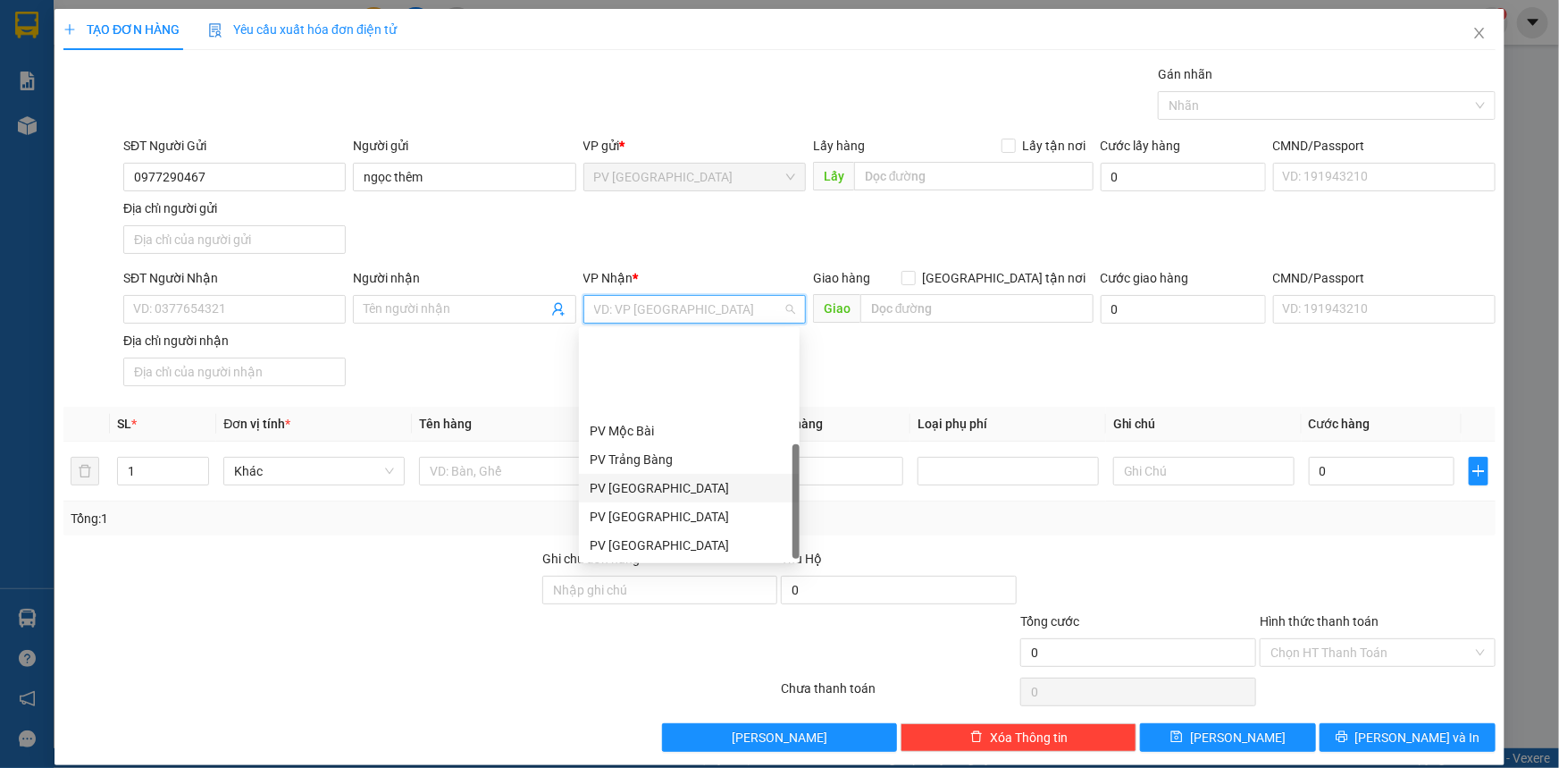
scroll to position [113, 0]
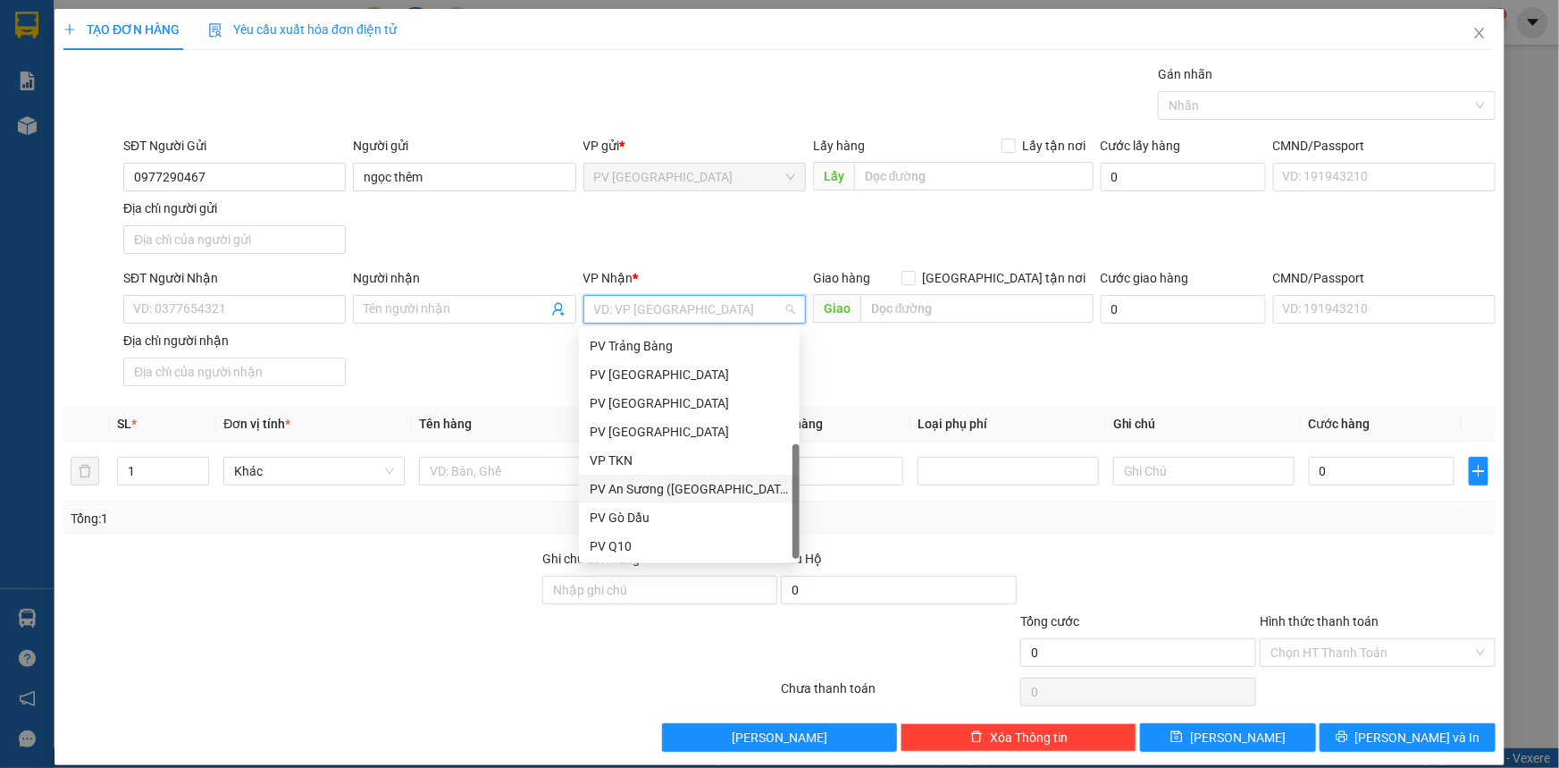
click at [708, 488] on div "PV An Sương (Hàng Hóa)" at bounding box center [689, 489] width 199 height 20
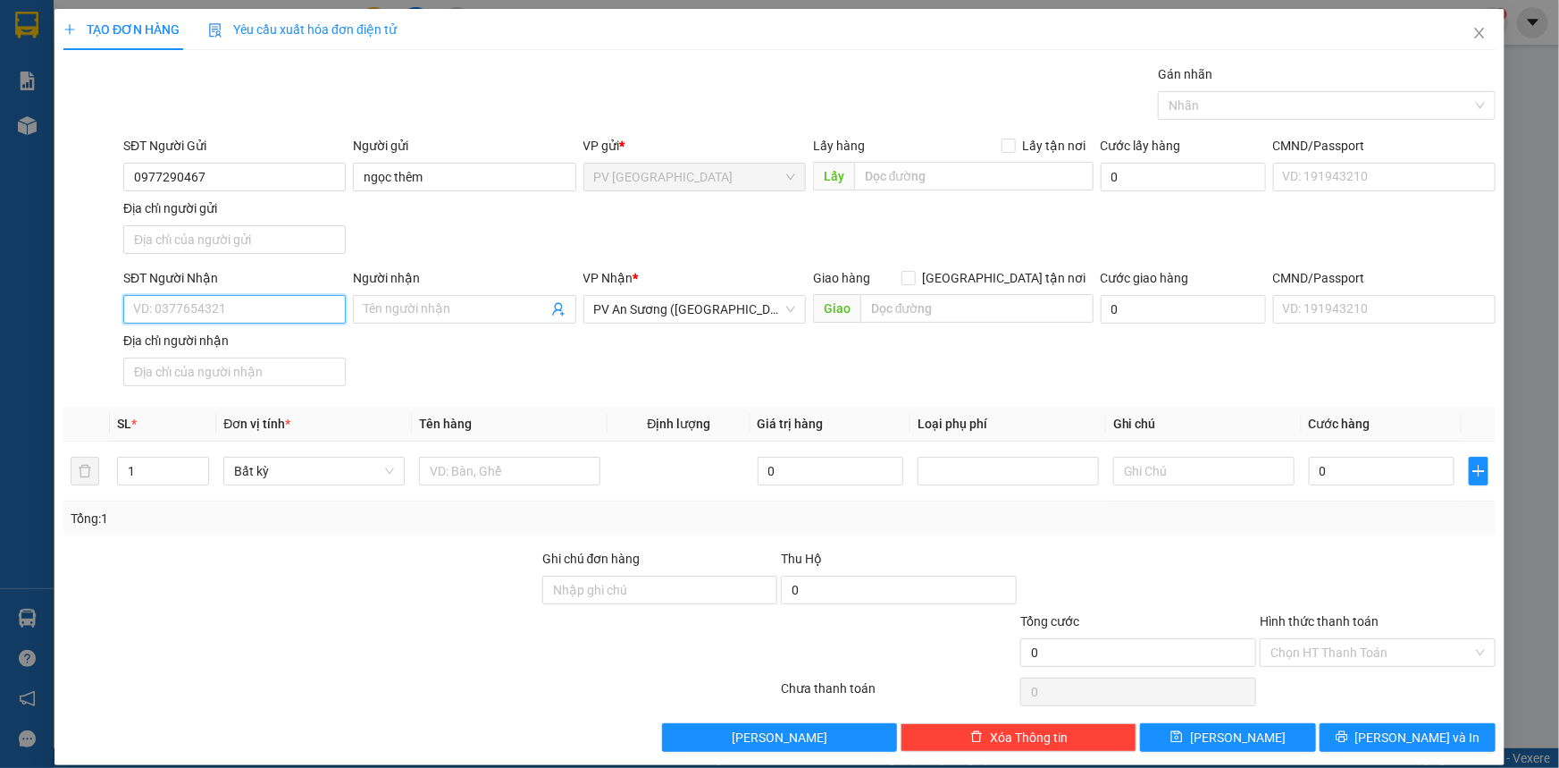
click at [273, 308] on input "SĐT Người Nhận" at bounding box center [234, 309] width 223 height 29
type input "0974780757"
click at [424, 312] on input "Người nhận" at bounding box center [455, 309] width 183 height 20
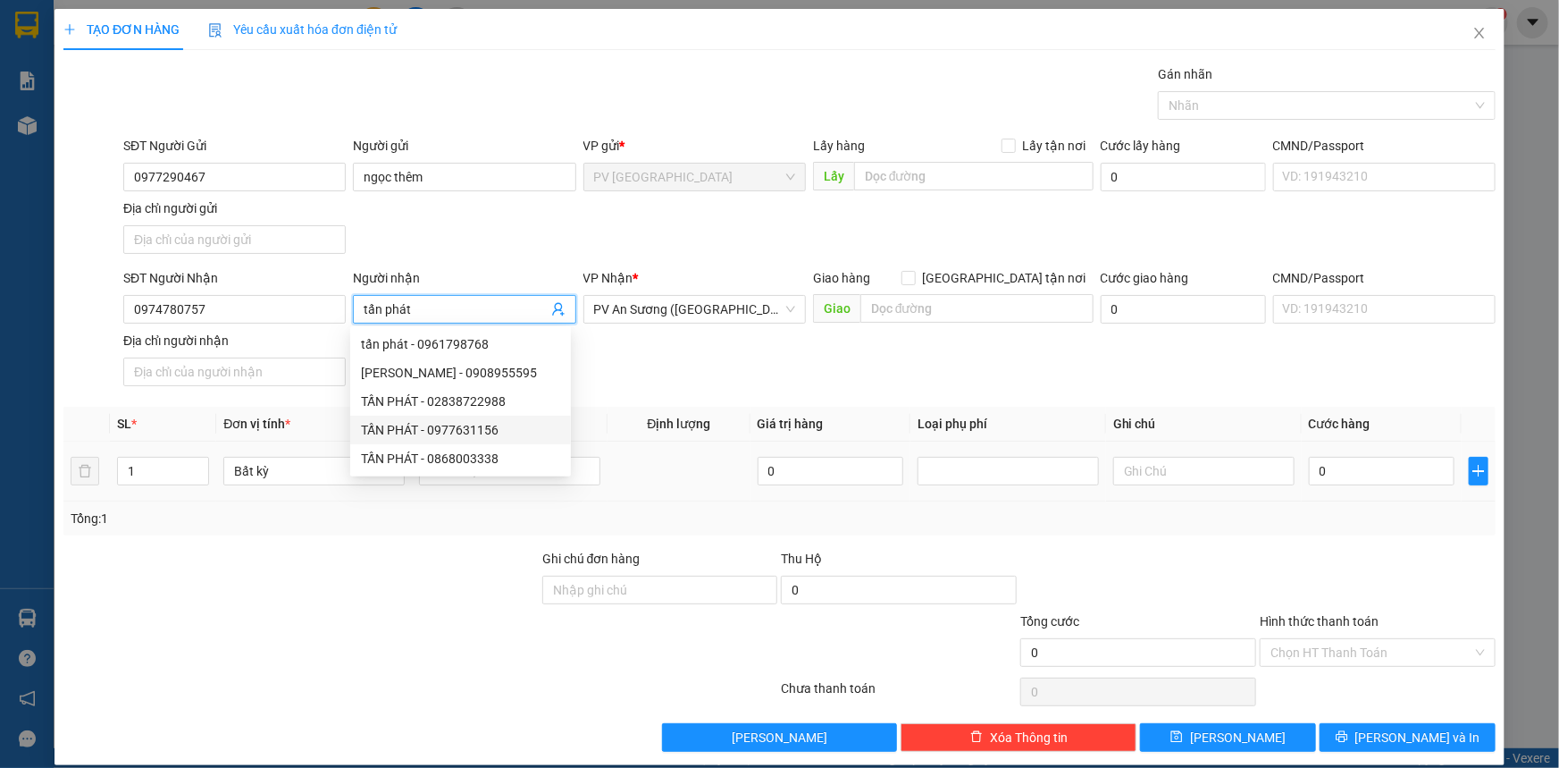
type input "tấn phát"
drag, startPoint x: 403, startPoint y: 589, endPoint x: 463, endPoint y: 536, distance: 79.8
click at [404, 589] on div at bounding box center [301, 580] width 479 height 63
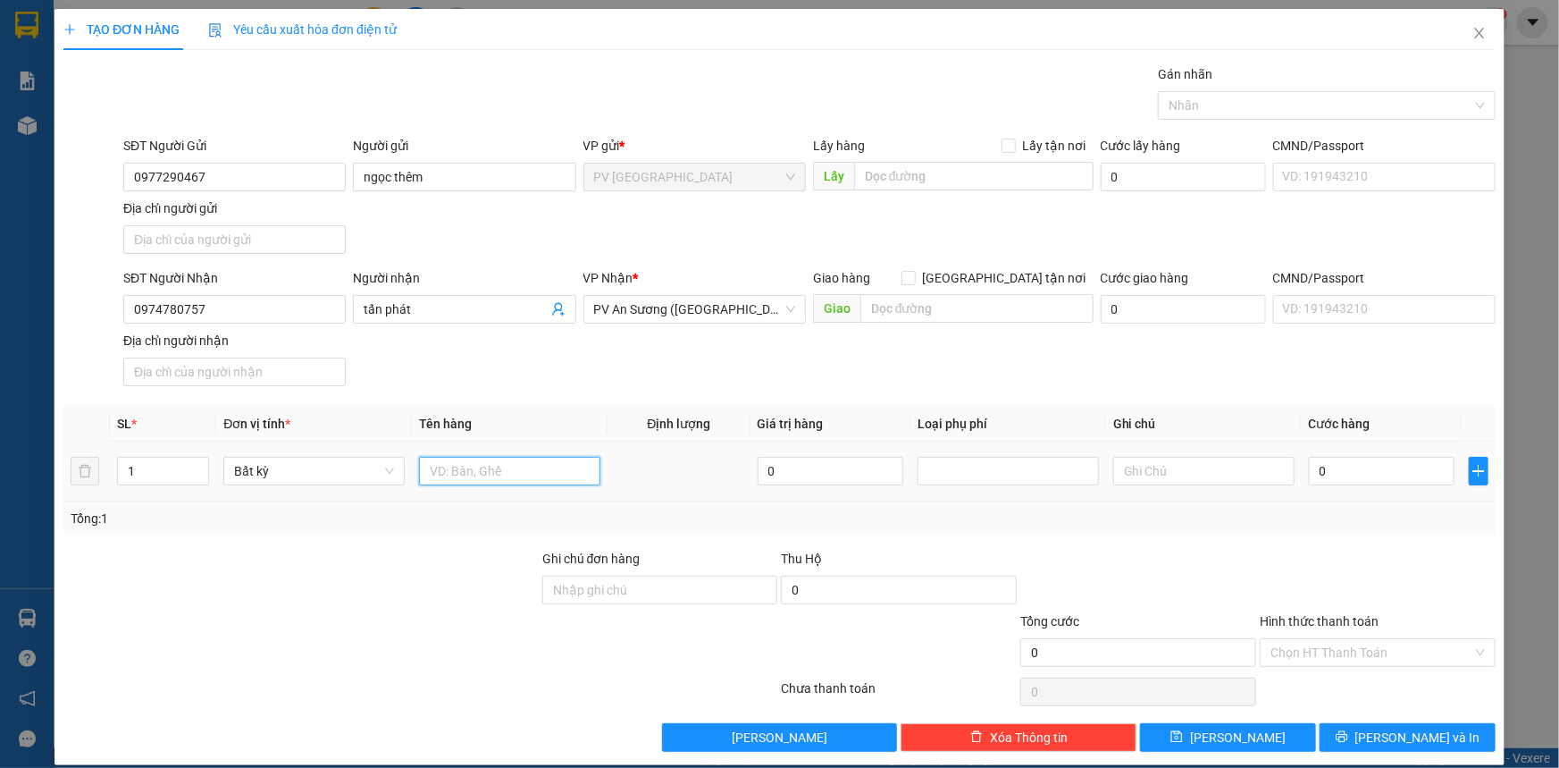
click at [480, 468] on input "text" at bounding box center [509, 471] width 181 height 29
click at [1221, 97] on div at bounding box center [1318, 105] width 311 height 21
type input "thùng quần áo"
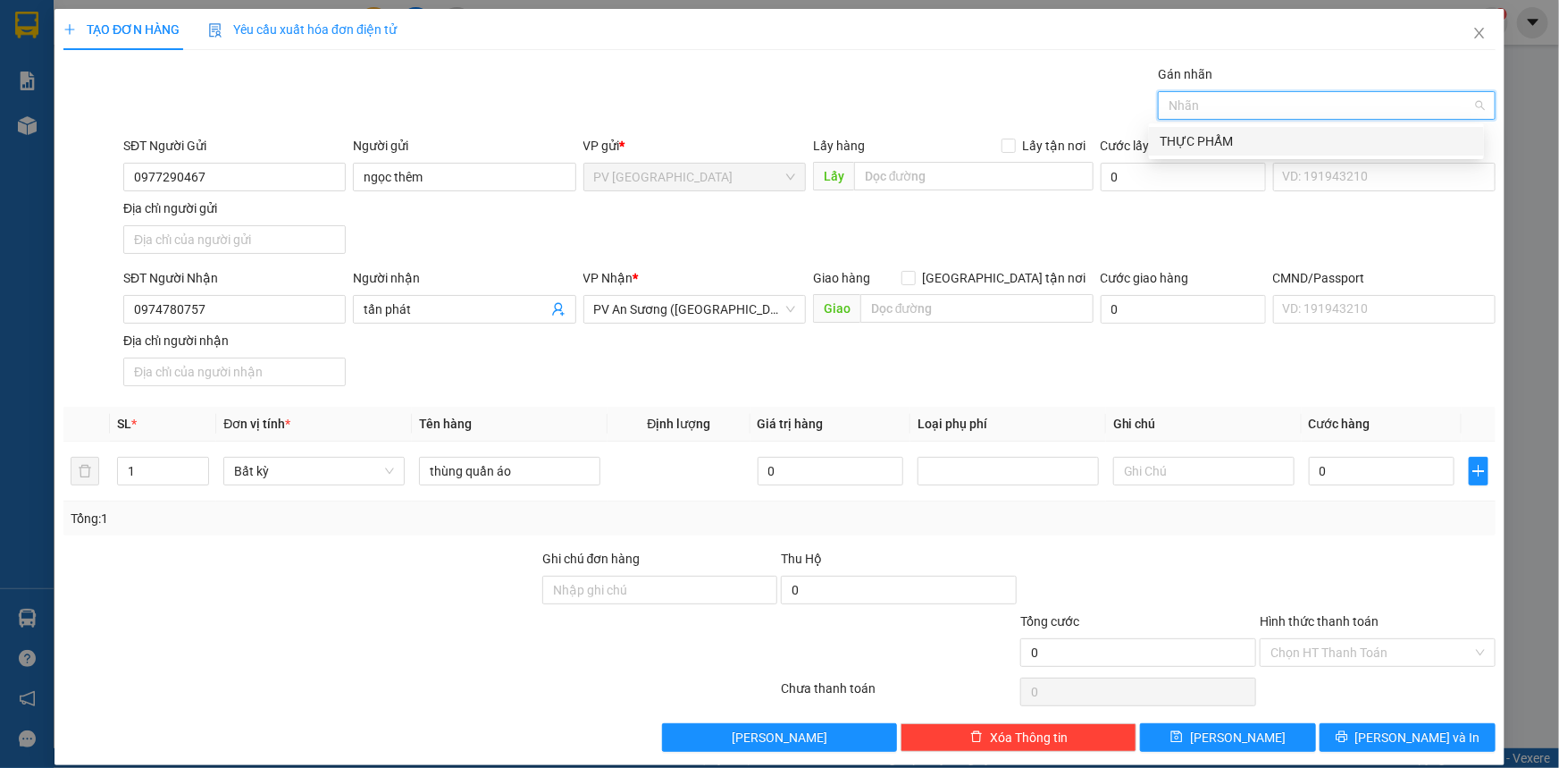
click at [1221, 148] on div "THỰC PHẨM" at bounding box center [1317, 141] width 314 height 20
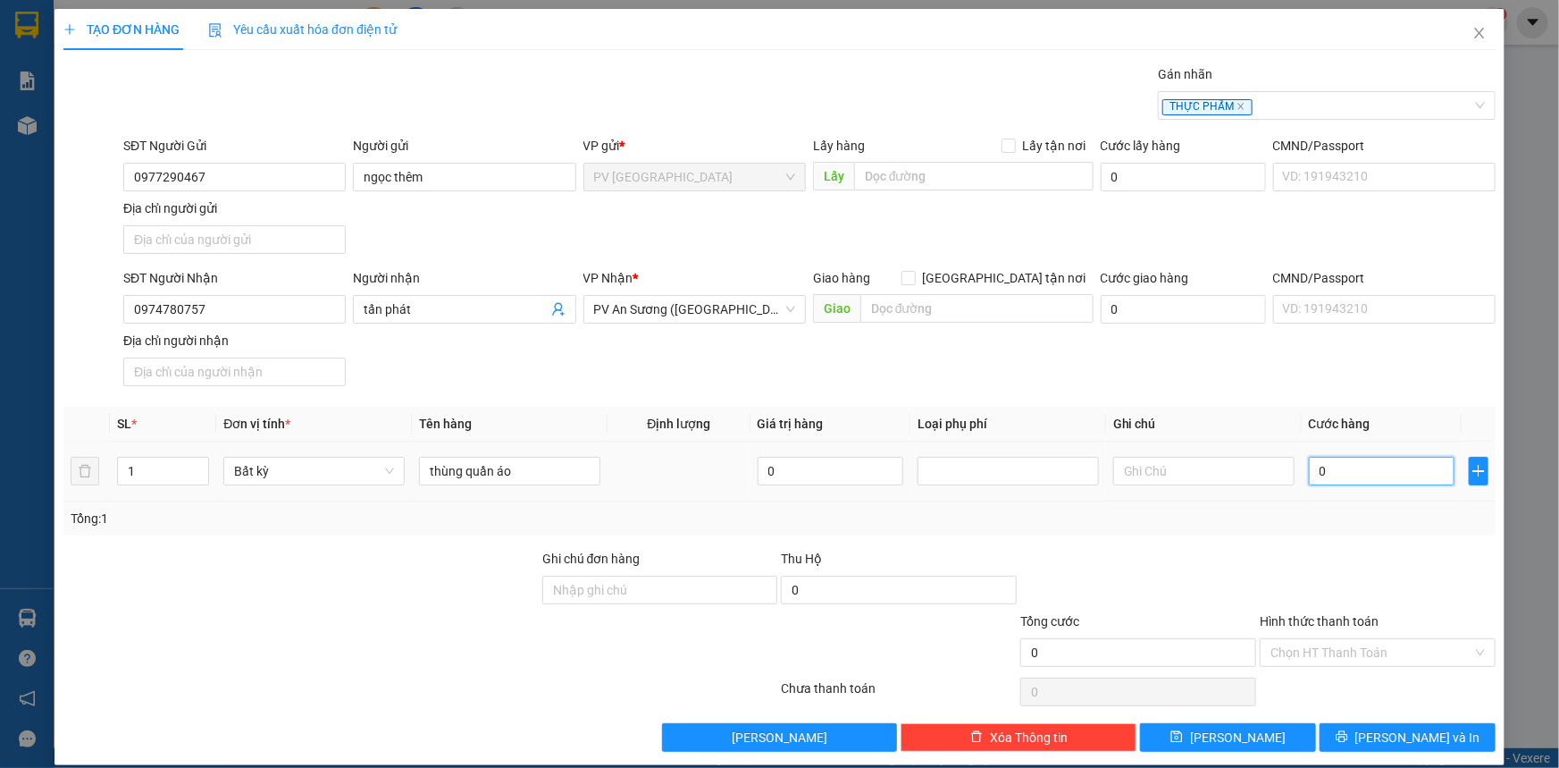
click at [1383, 474] on input "0" at bounding box center [1382, 471] width 146 height 29
type input "4"
type input "40"
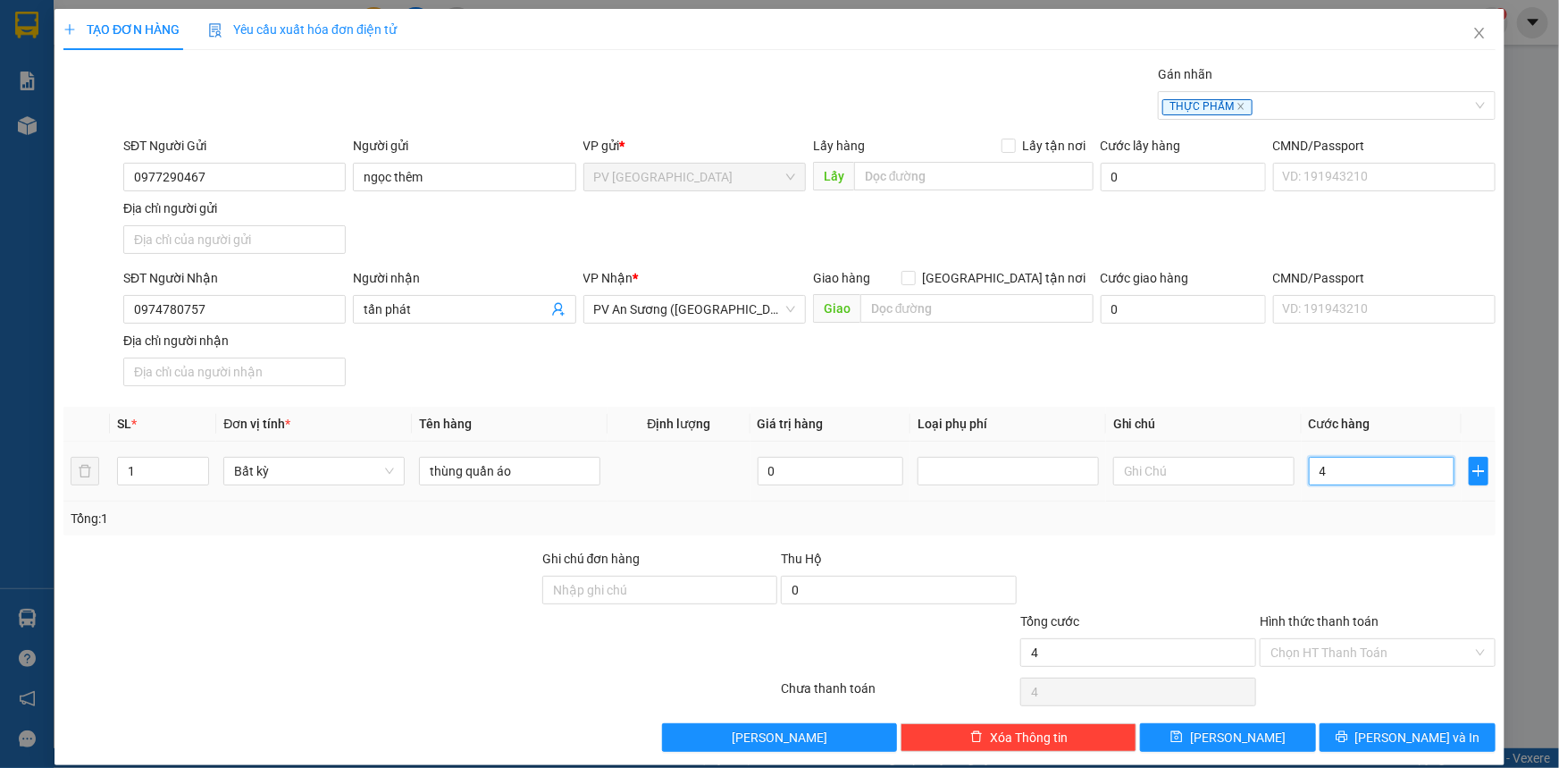
type input "40"
type input "40.000"
click at [1377, 652] on input "Hình thức thanh toán" at bounding box center [1372, 652] width 202 height 27
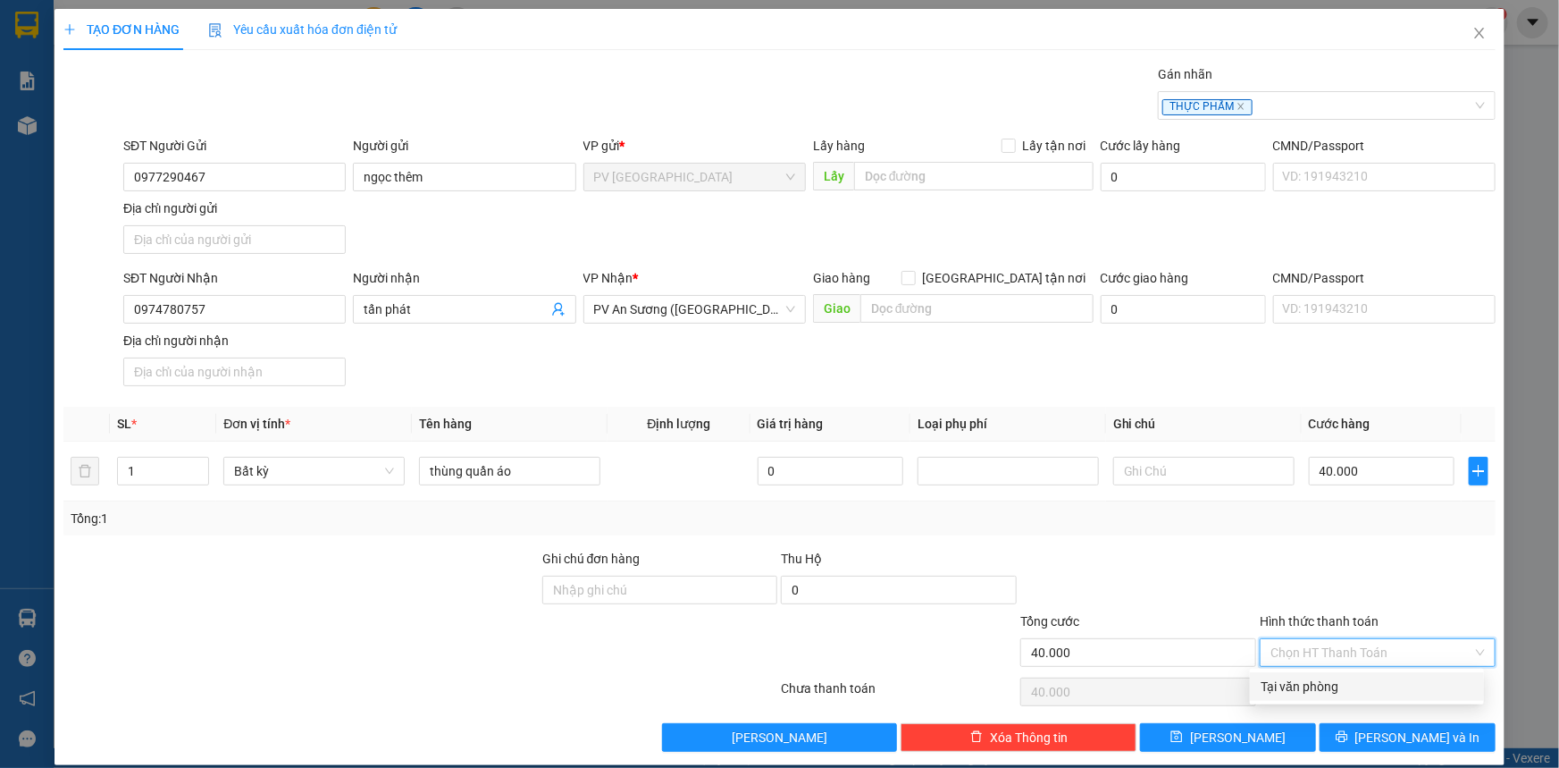
click at [1376, 685] on div "Tại văn phòng" at bounding box center [1367, 686] width 213 height 20
type input "0"
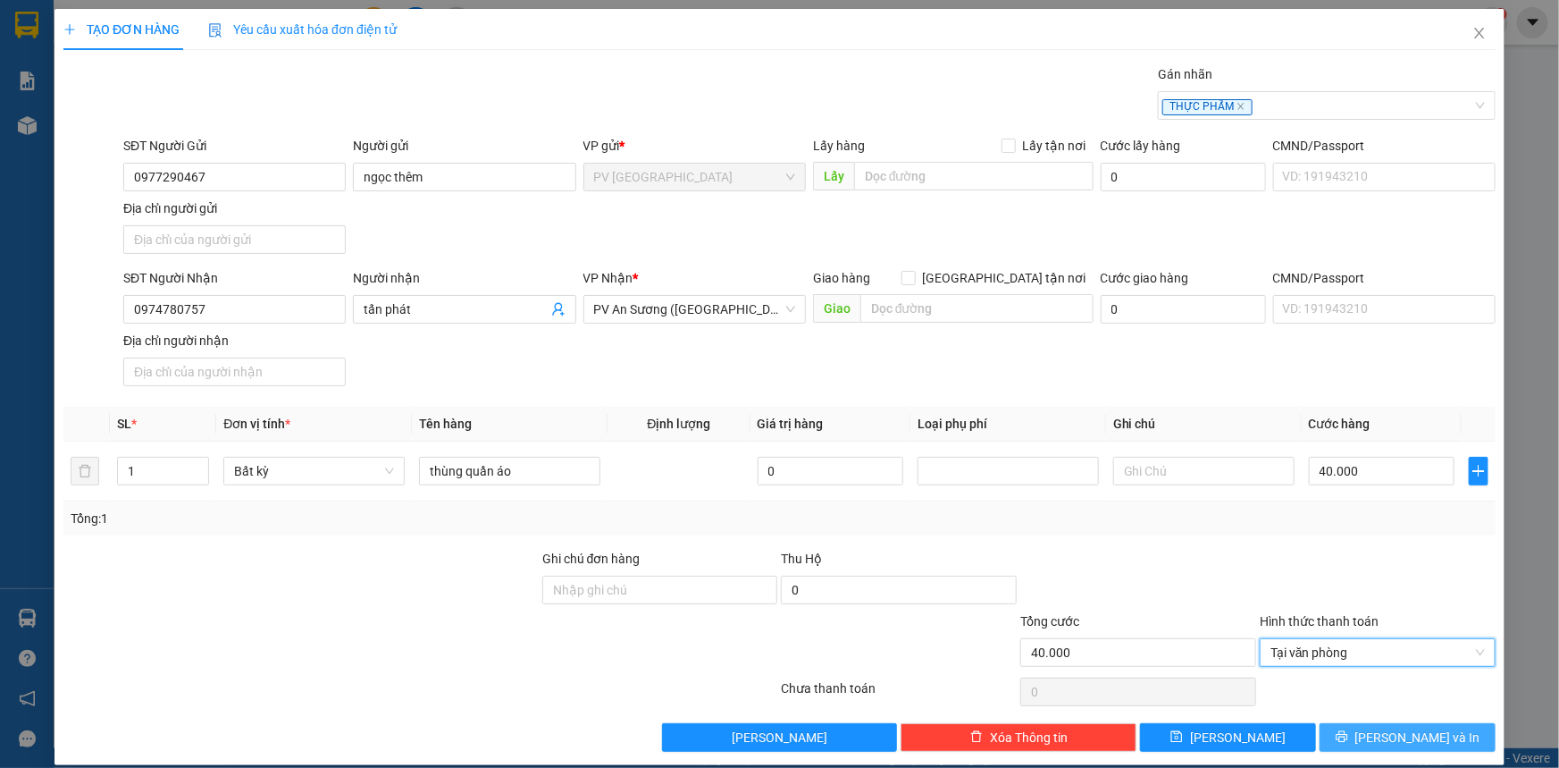
click at [1348, 742] on span "printer" at bounding box center [1342, 737] width 13 height 14
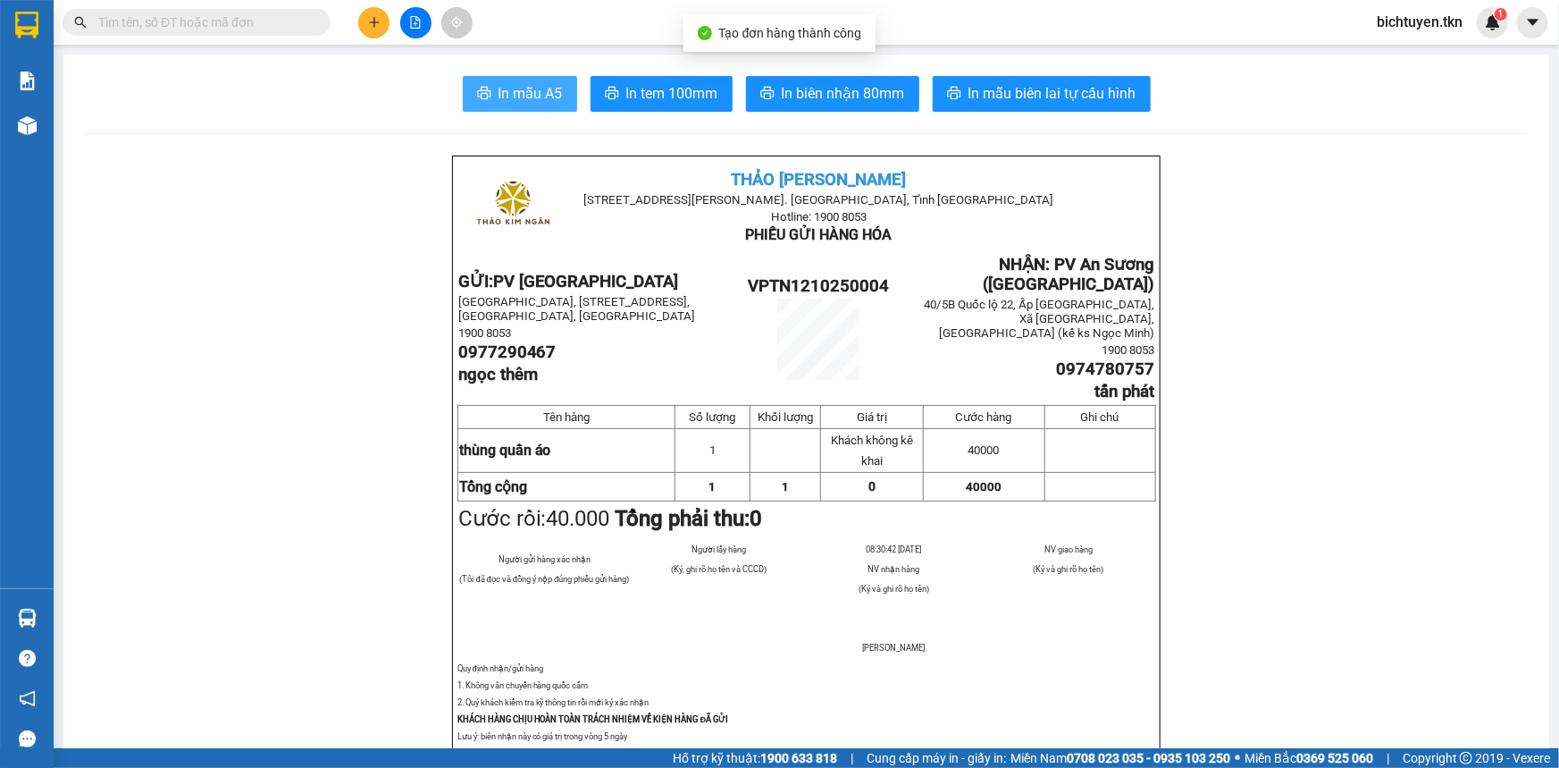
click at [529, 89] on span "In mẫu A5" at bounding box center [531, 93] width 64 height 22
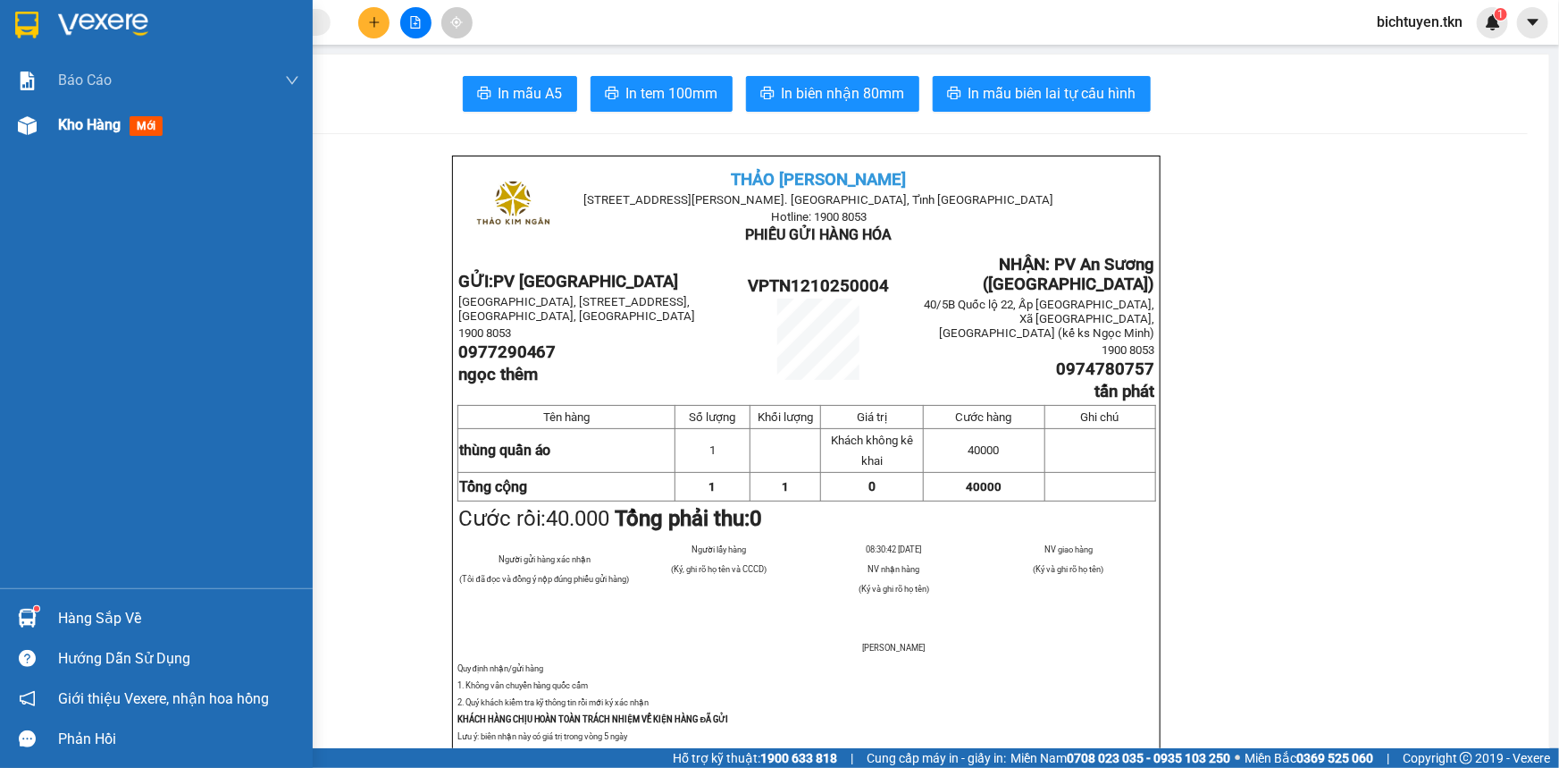
click at [19, 126] on img at bounding box center [27, 125] width 19 height 19
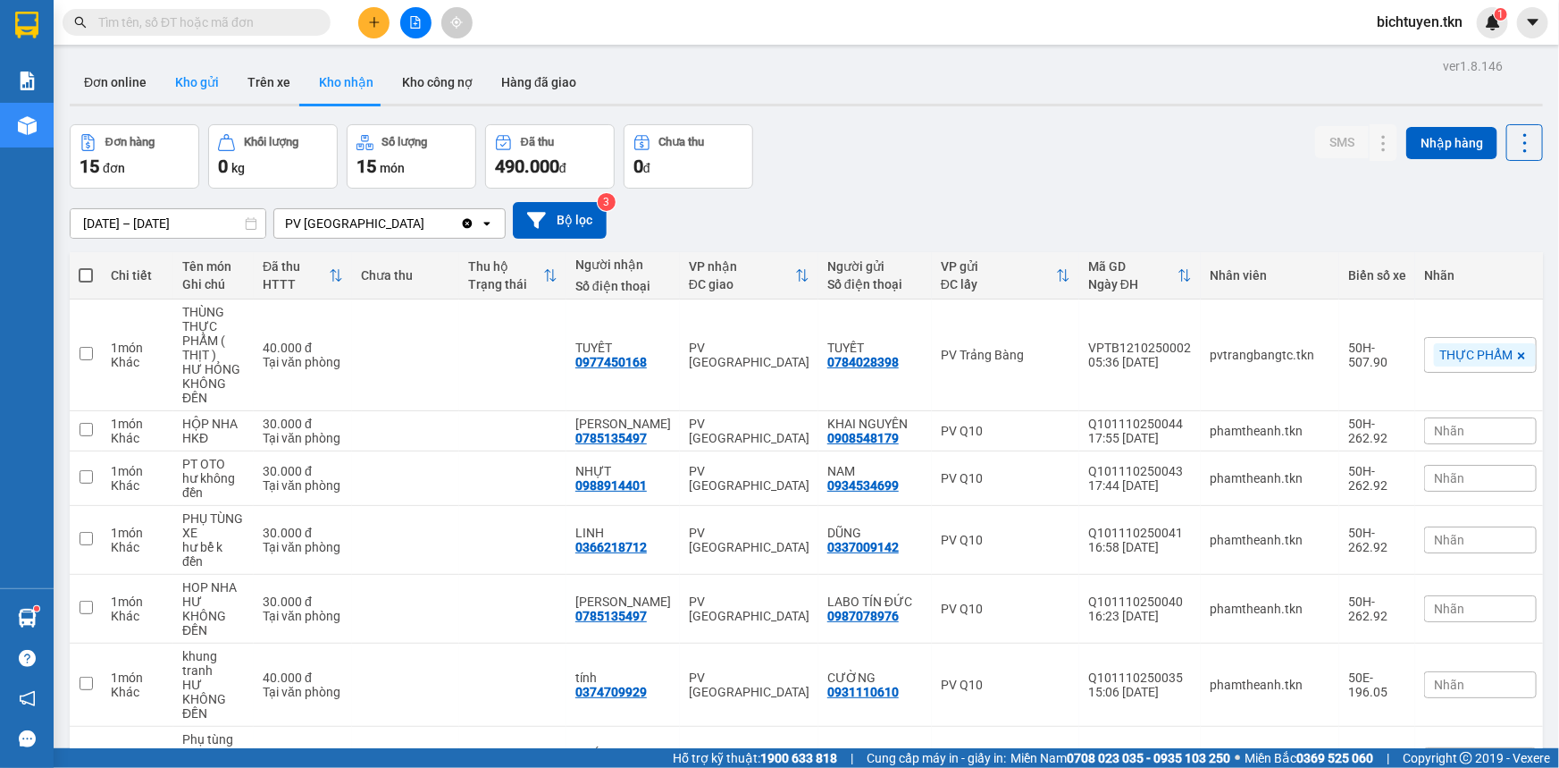
click at [176, 78] on button "Kho gửi" at bounding box center [197, 82] width 72 height 43
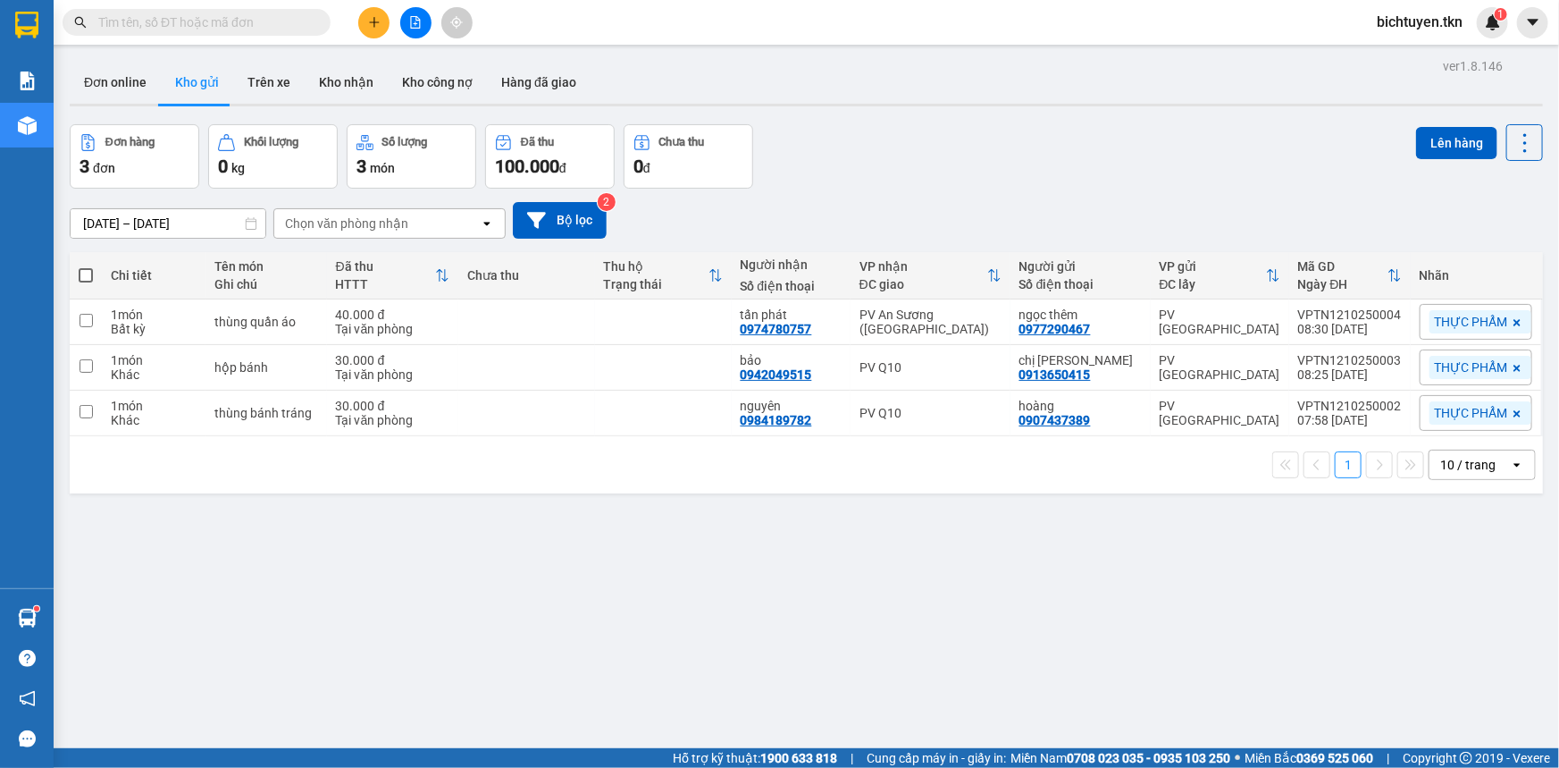
click at [378, 21] on icon "plus" at bounding box center [374, 21] width 10 height 1
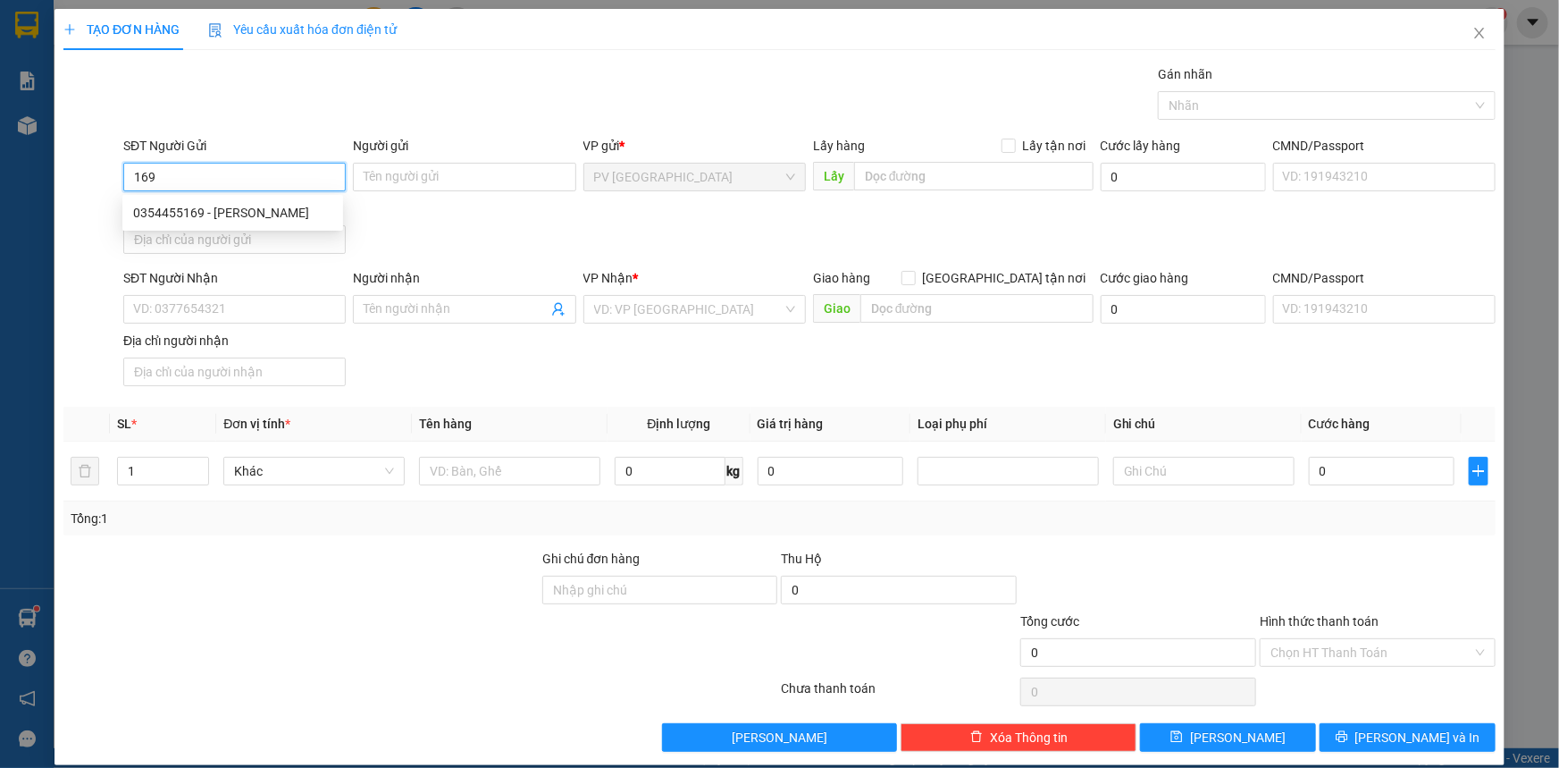
click at [252, 206] on div "0354455169 - BẢO TRÂN" at bounding box center [232, 213] width 199 height 20
type input "0354455169"
type input "BẢO TRÂN"
type input "0907554473"
type input "THANH TÂM"
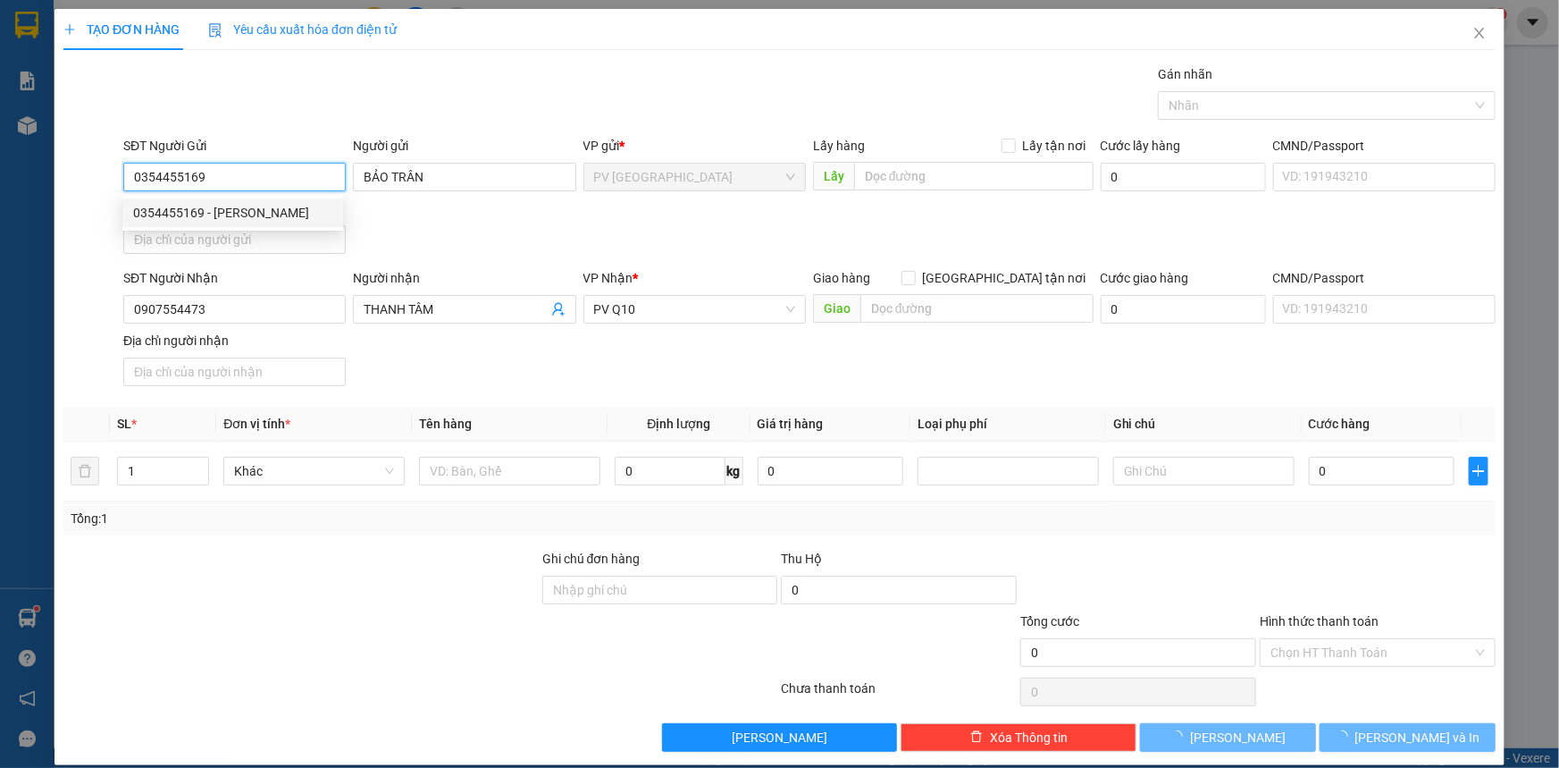
type input "60.000"
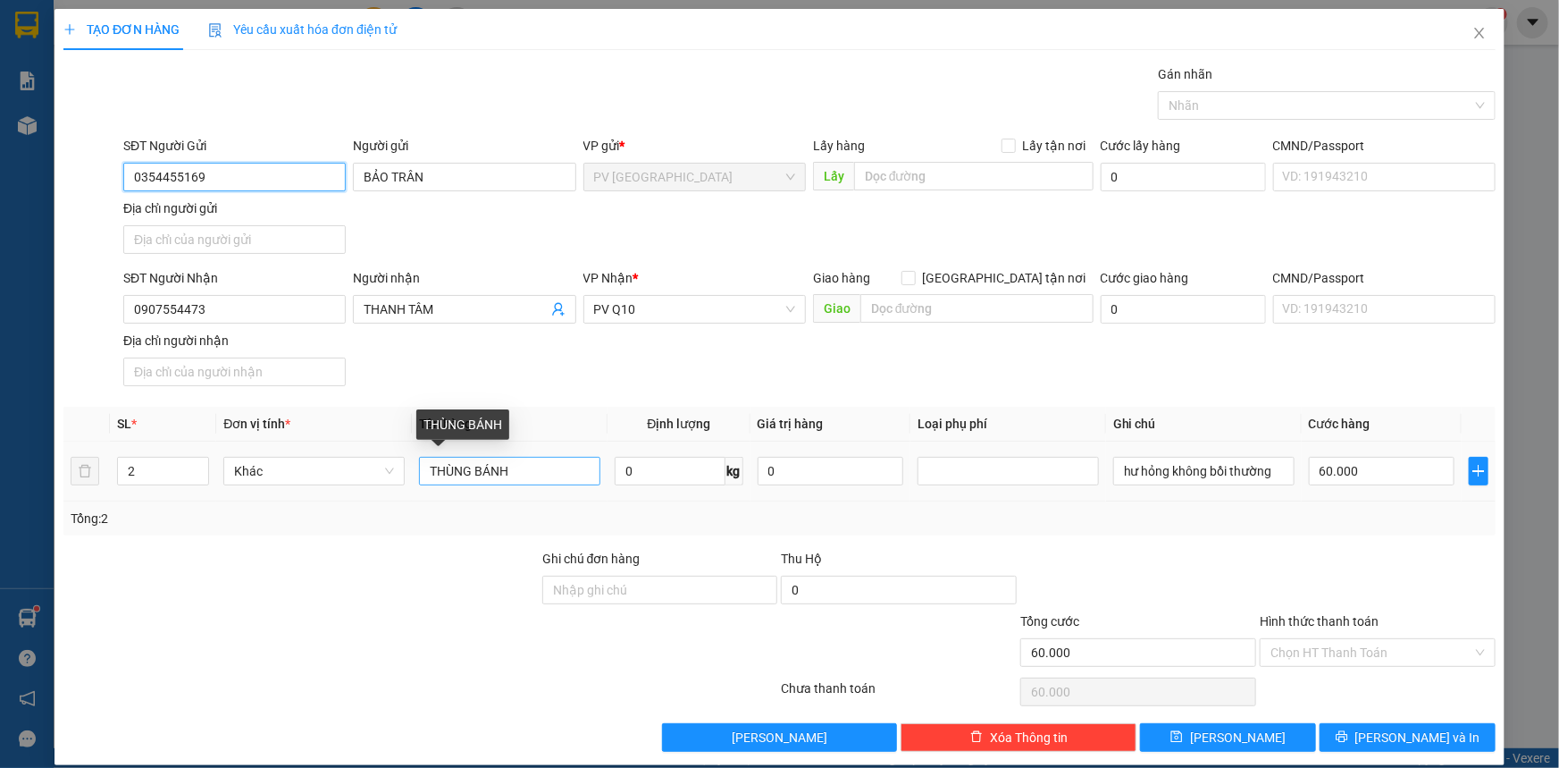
type input "0354455169"
click at [525, 463] on input "THÙNG BÁNH" at bounding box center [509, 471] width 181 height 29
type input "THÙNG THỰC PHẨM"
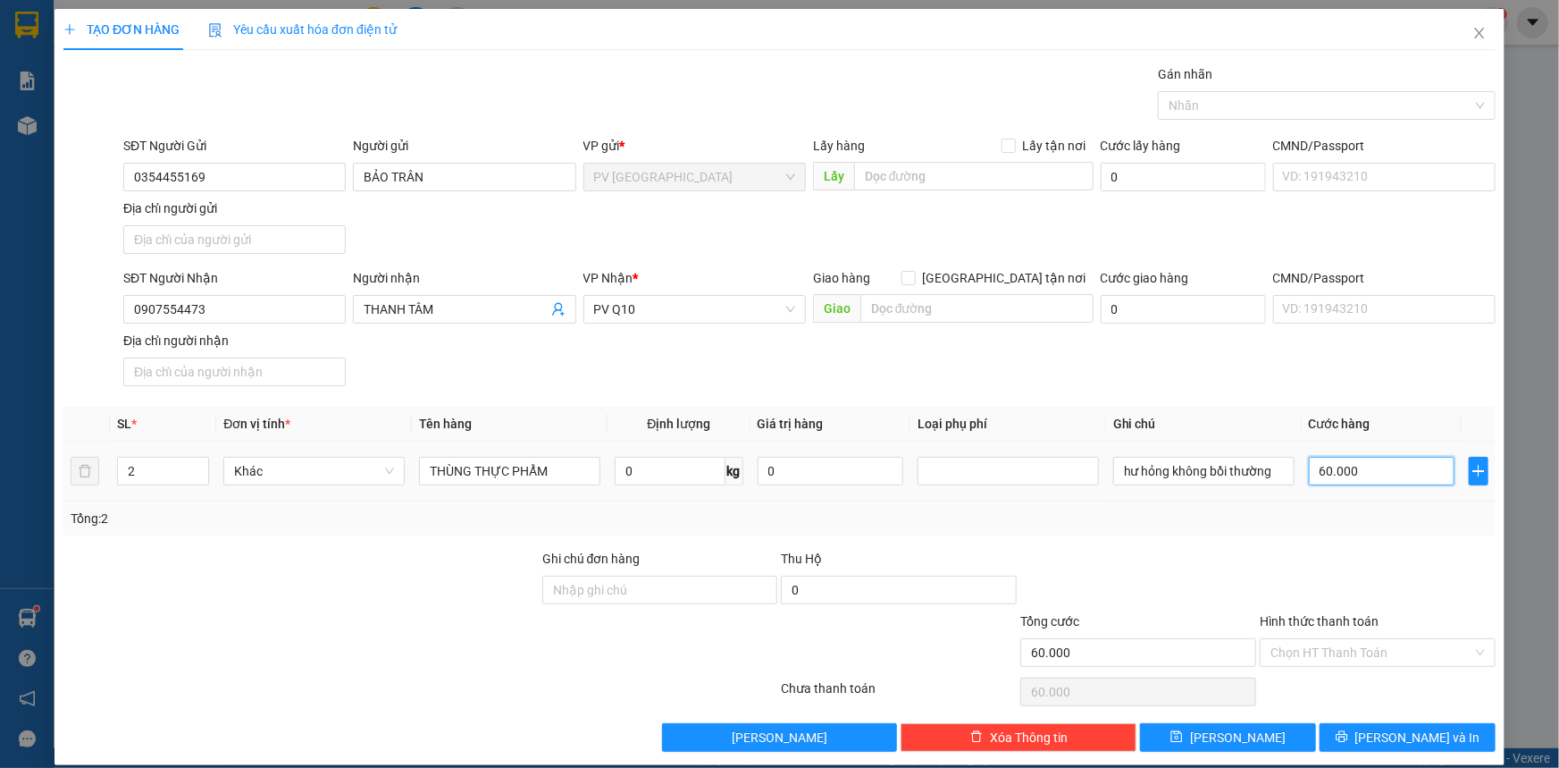
click at [1384, 467] on input "60.000" at bounding box center [1382, 471] width 146 height 29
type input "5"
type input "50"
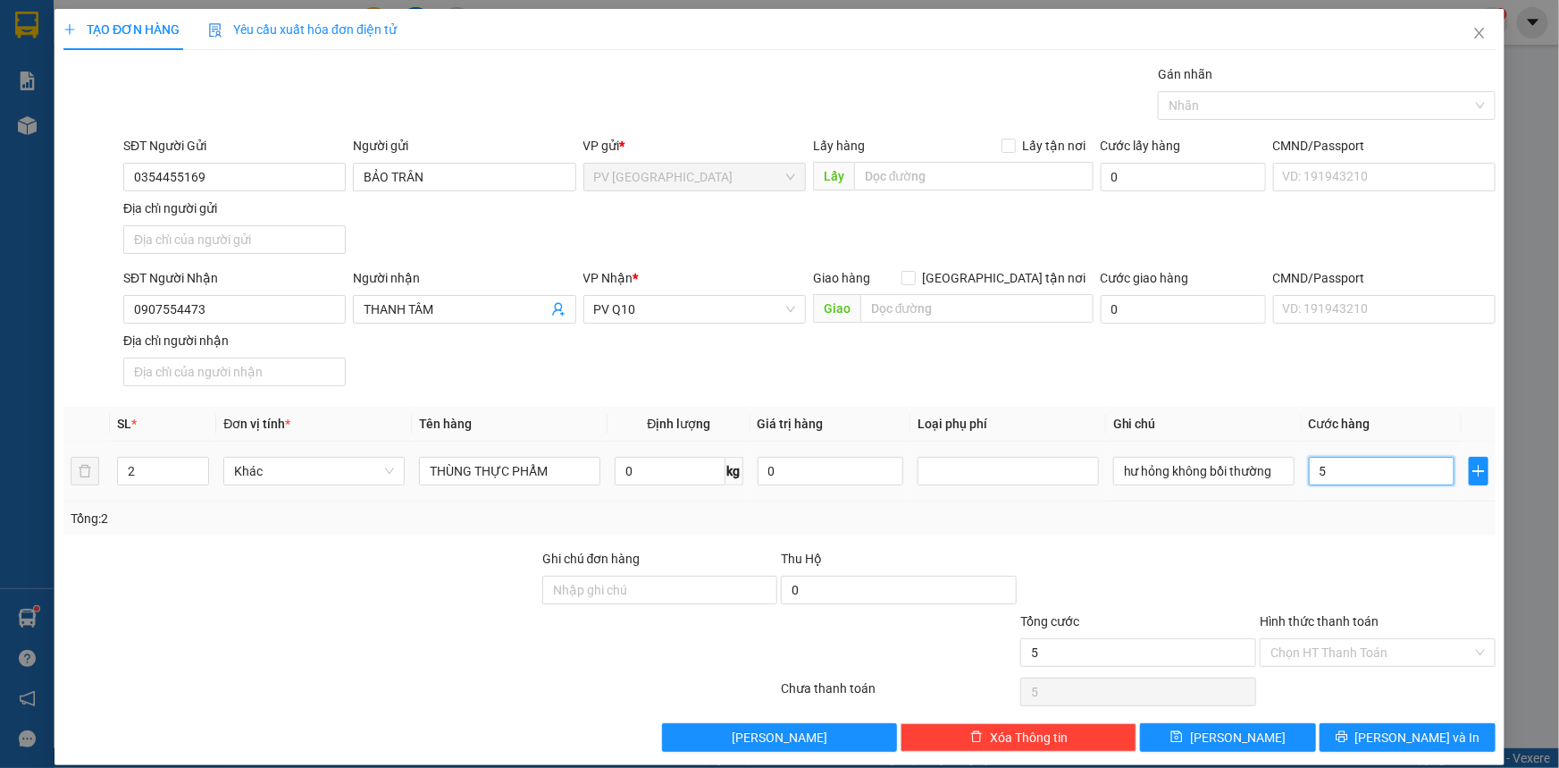
type input "50"
type input "50.000"
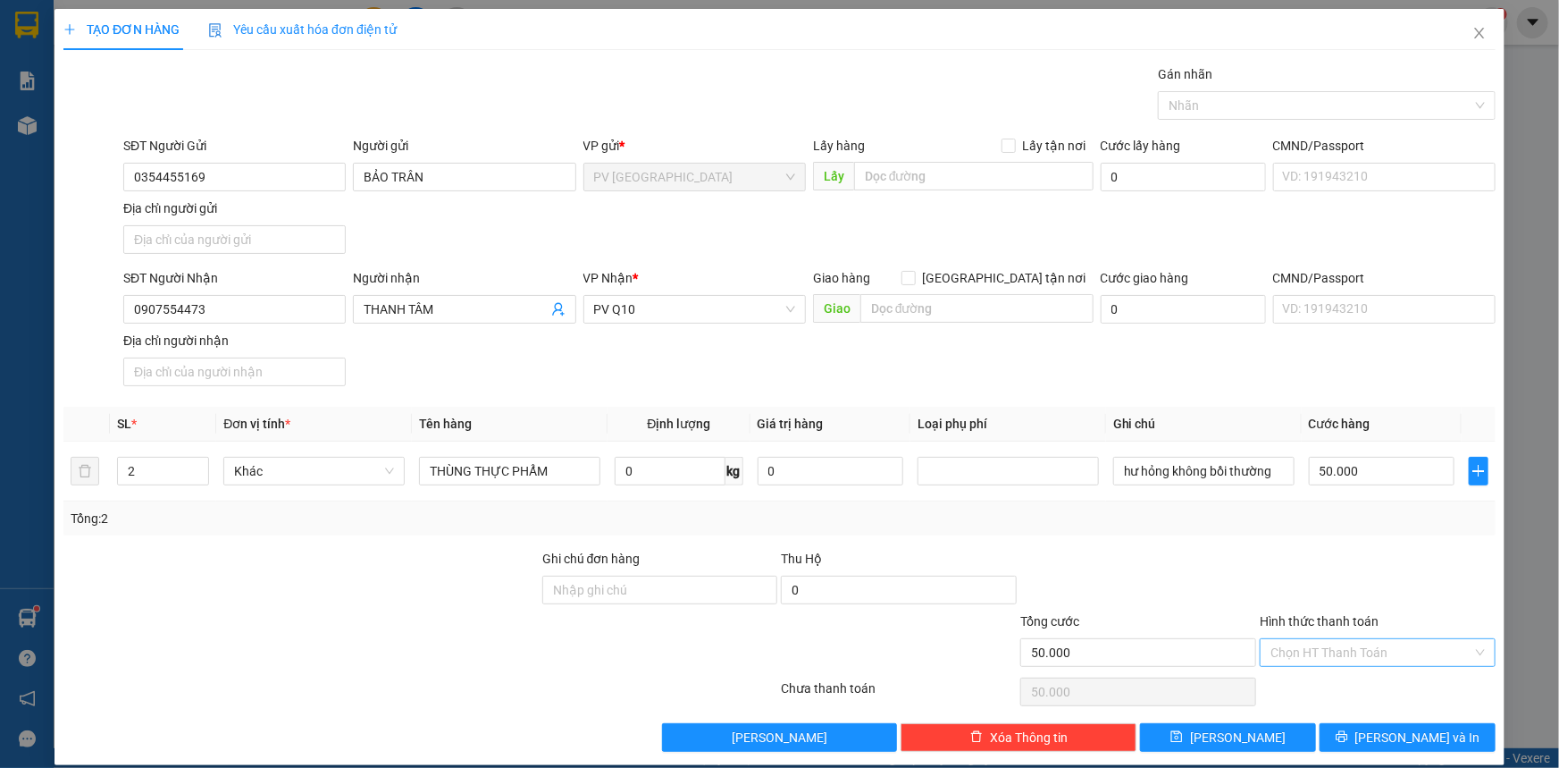
click at [1340, 639] on input "Hình thức thanh toán" at bounding box center [1372, 652] width 202 height 27
click at [1343, 679] on div "Tại văn phòng" at bounding box center [1367, 686] width 213 height 20
type input "0"
drag, startPoint x: 1214, startPoint y: 126, endPoint x: 1212, endPoint y: 105, distance: 20.7
click at [1212, 119] on div "Transit Pickup Surcharge Ids Transit Deliver Surcharge Ids Transit Deliver Surc…" at bounding box center [779, 407] width 1432 height 687
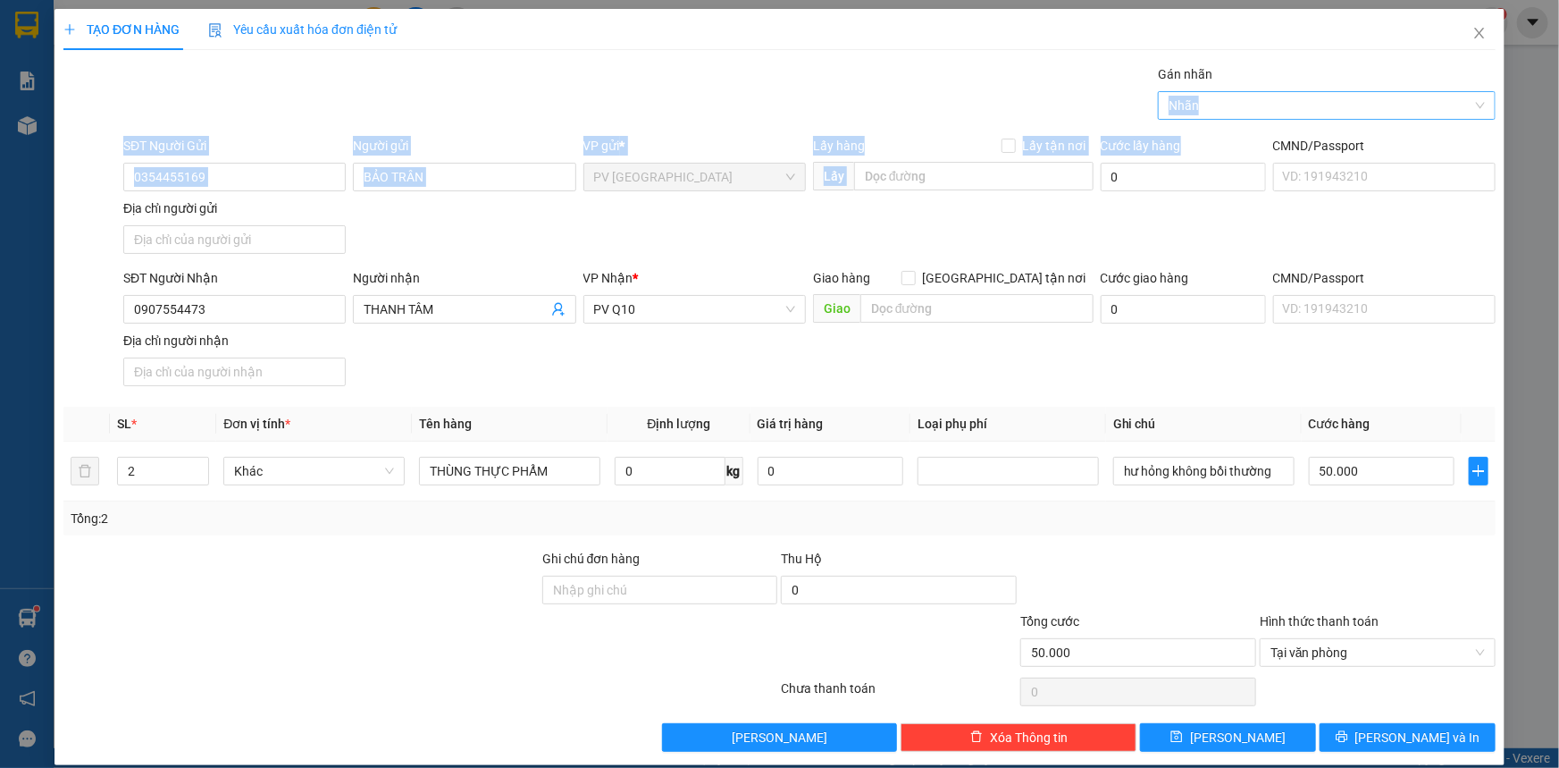
click at [1212, 105] on div at bounding box center [1318, 105] width 311 height 21
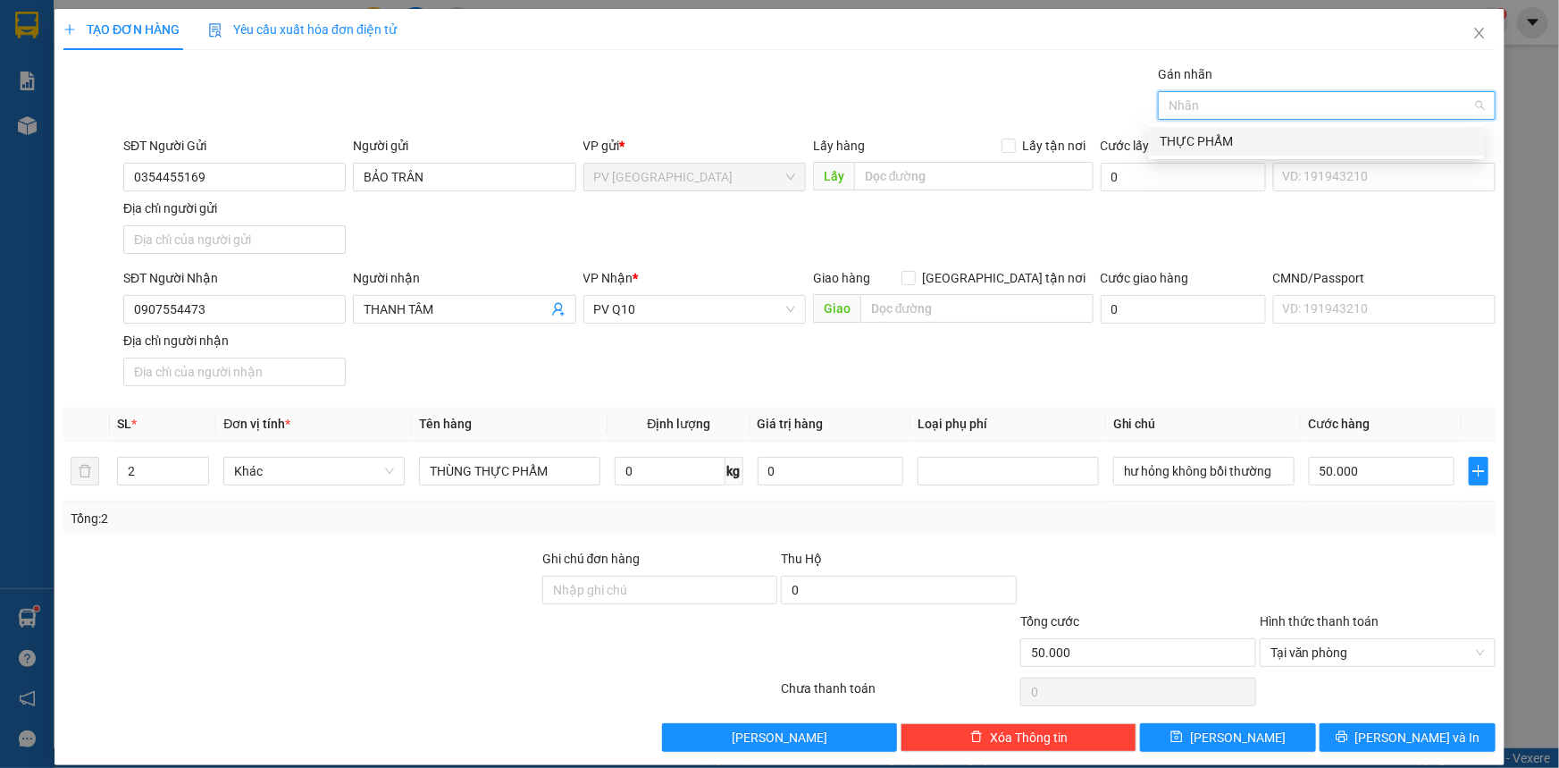
click at [1215, 139] on div "THỰC PHẨM" at bounding box center [1317, 141] width 314 height 20
click at [1330, 732] on button "Lưu và In" at bounding box center [1408, 737] width 176 height 29
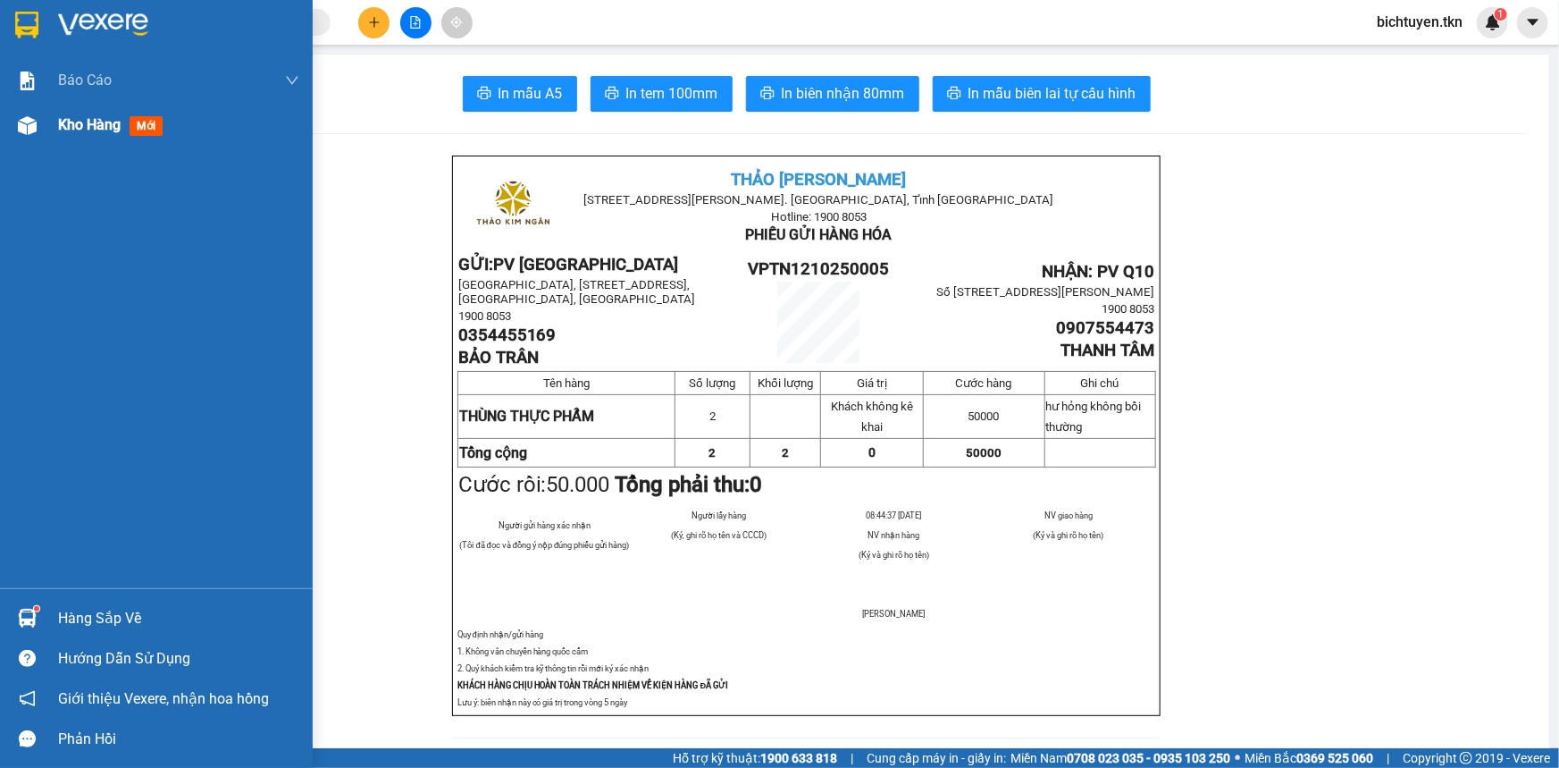
click at [25, 121] on img at bounding box center [27, 125] width 19 height 19
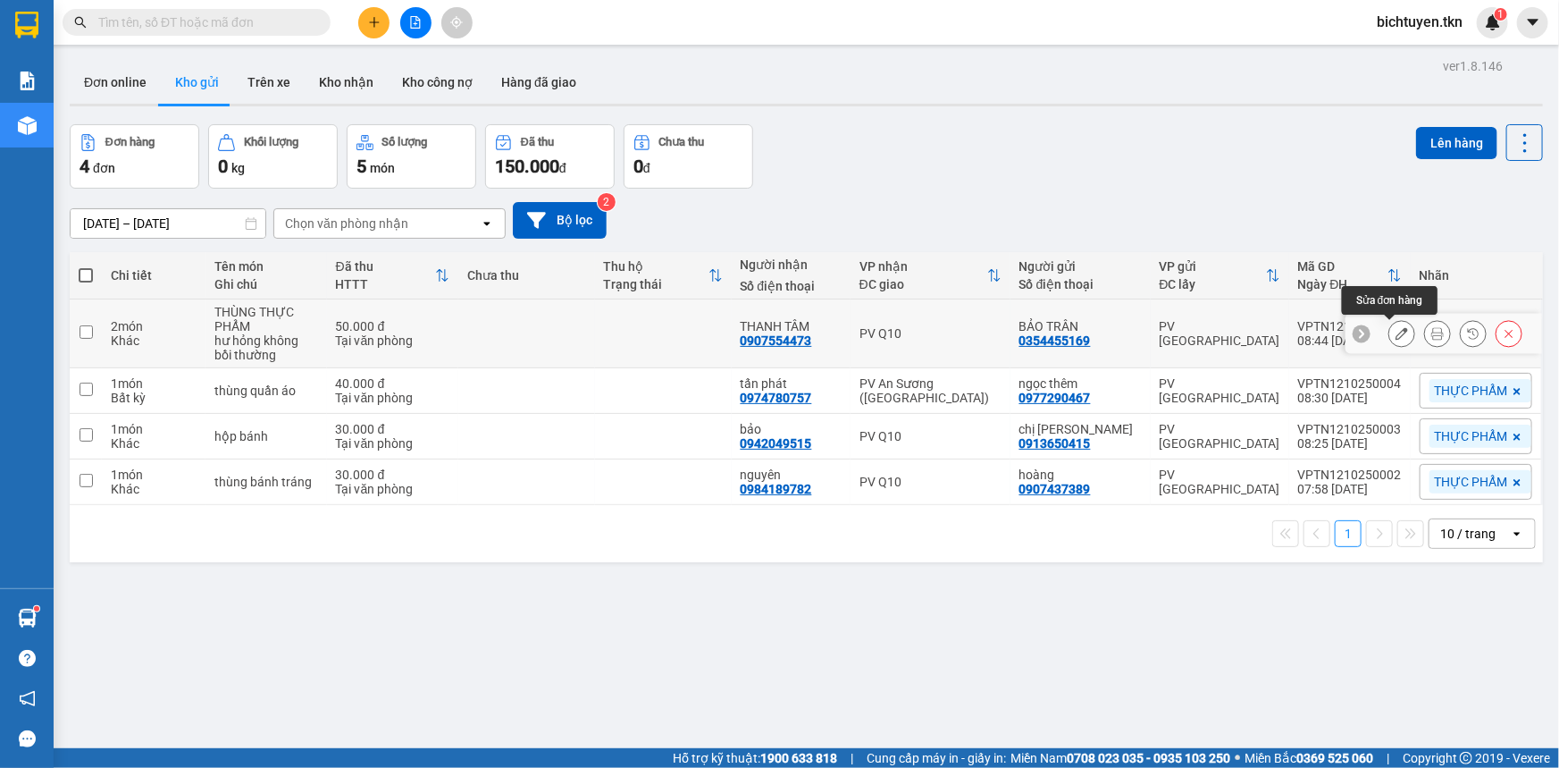
click at [1396, 328] on icon at bounding box center [1402, 333] width 13 height 13
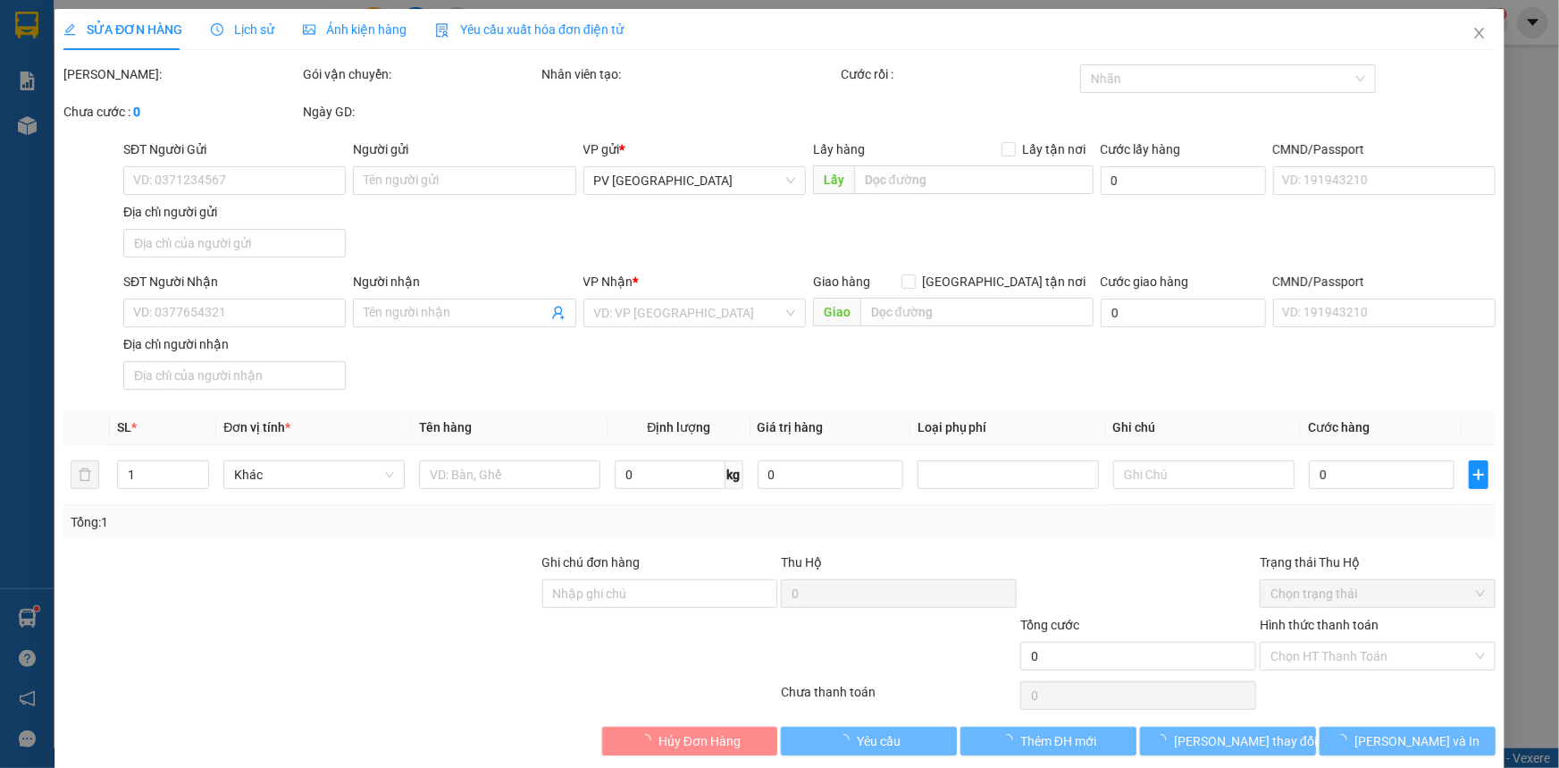
type input "0354455169"
type input "BẢO TRÂN"
type input "0907554473"
type input "THANH TÂM"
type input "50.000"
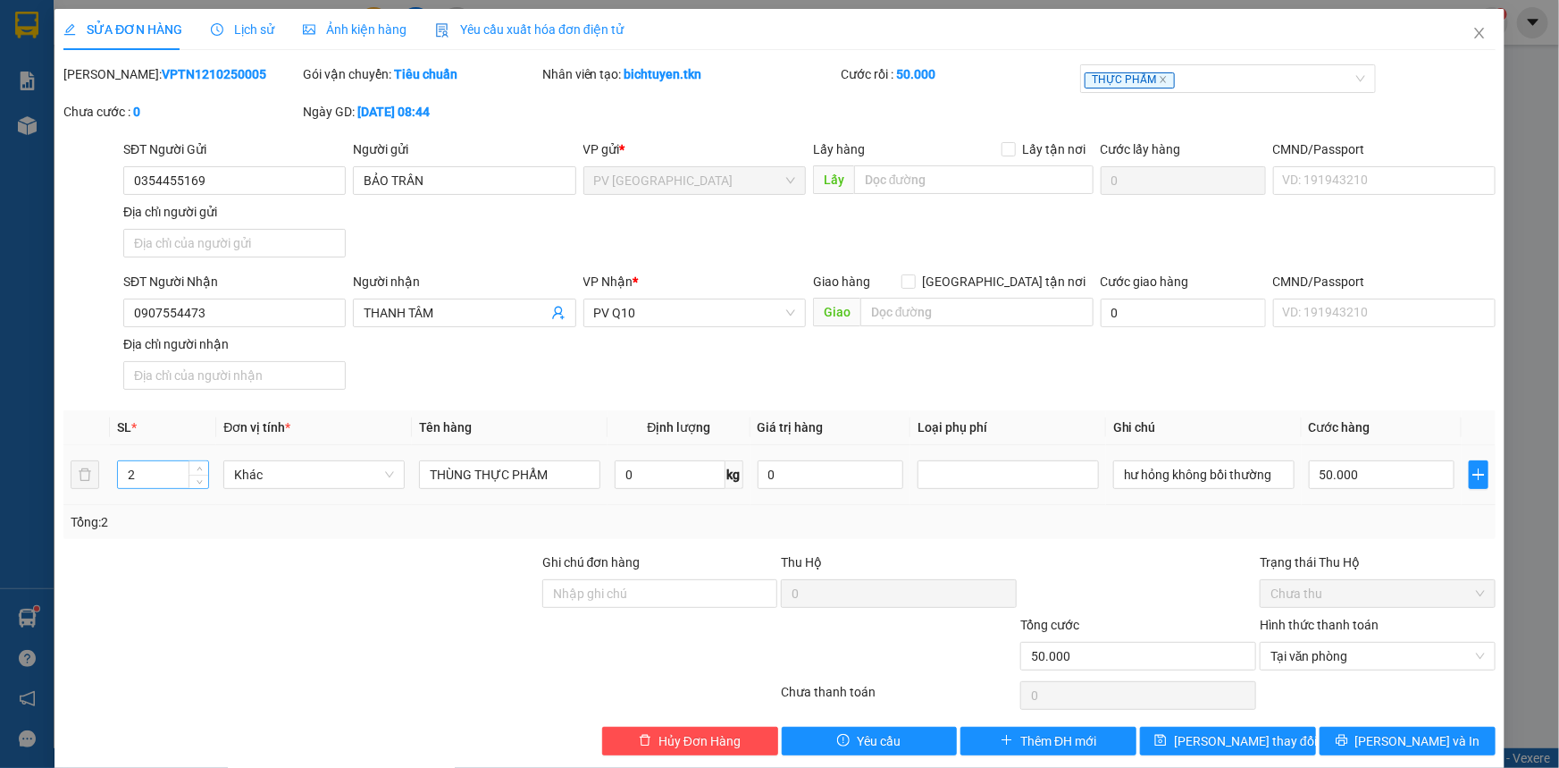
click at [177, 466] on input "2" at bounding box center [163, 474] width 90 height 27
type input "1"
click at [1424, 679] on div "Chọn HT Thanh Toán" at bounding box center [1377, 695] width 239 height 36
click at [1429, 735] on span "Lưu và In" at bounding box center [1418, 741] width 125 height 20
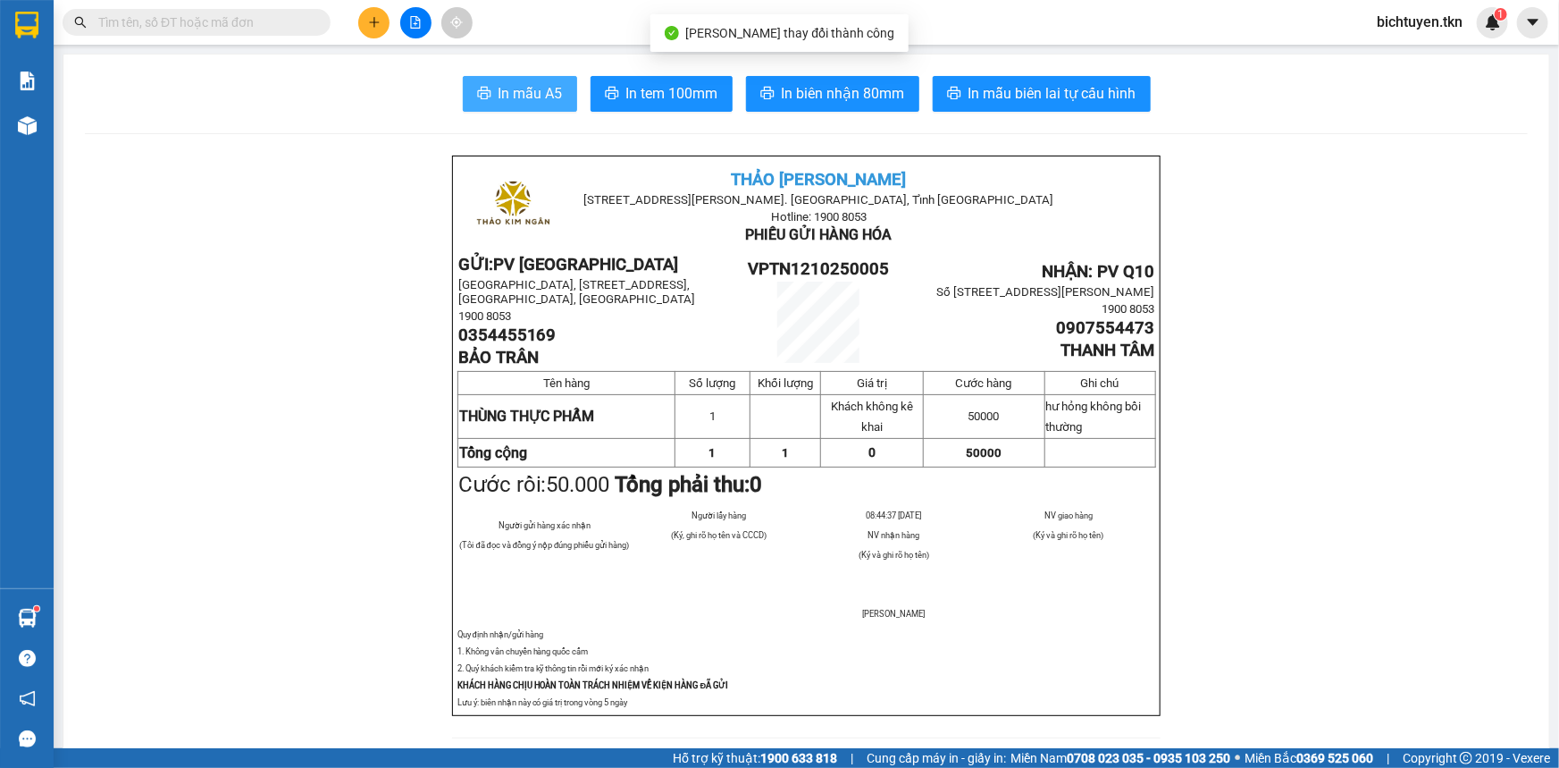
click at [531, 84] on span "In mẫu A5" at bounding box center [531, 93] width 64 height 22
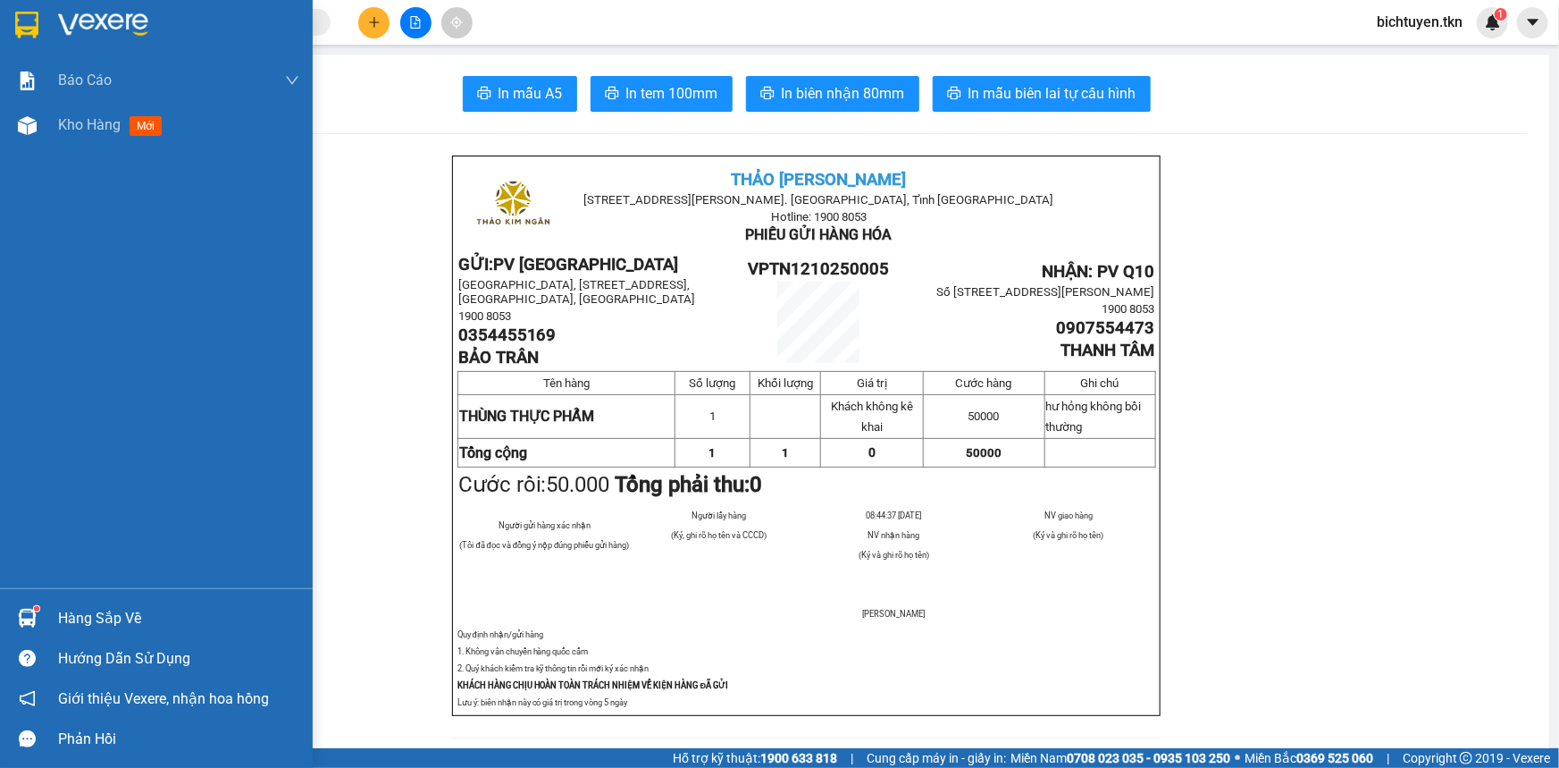
click at [24, 617] on img at bounding box center [27, 618] width 19 height 19
click at [49, 117] on div "Báo cáo Mẫu 1: Báo cáo dòng tiền theo nhân viên Mẫu 2: Thống kê đơn hàng theo n…" at bounding box center [156, 384] width 313 height 768
click at [38, 120] on div at bounding box center [27, 125] width 31 height 31
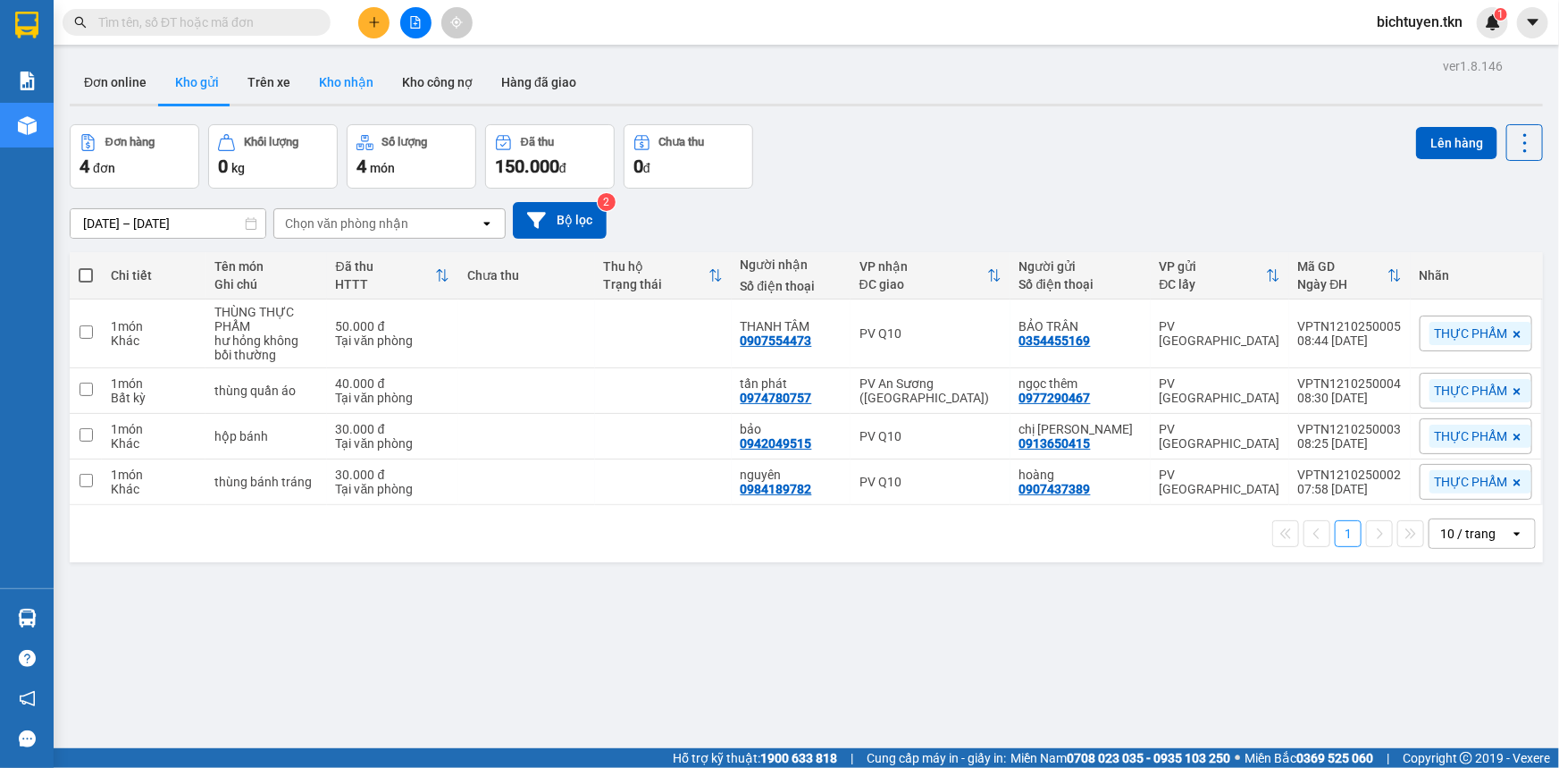
click at [357, 91] on button "Kho nhận" at bounding box center [346, 82] width 83 height 43
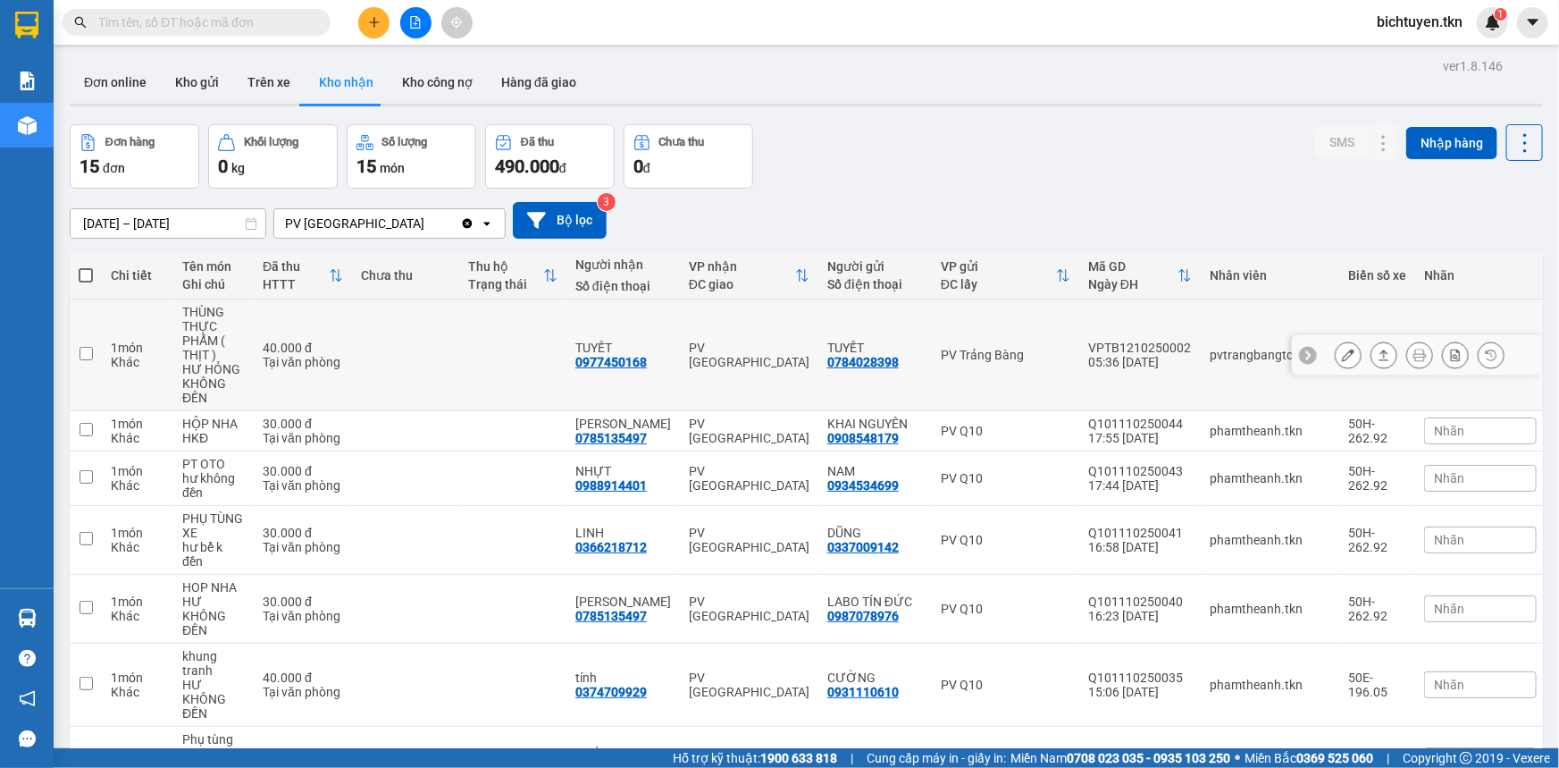
click at [1380, 355] on icon at bounding box center [1385, 354] width 10 height 11
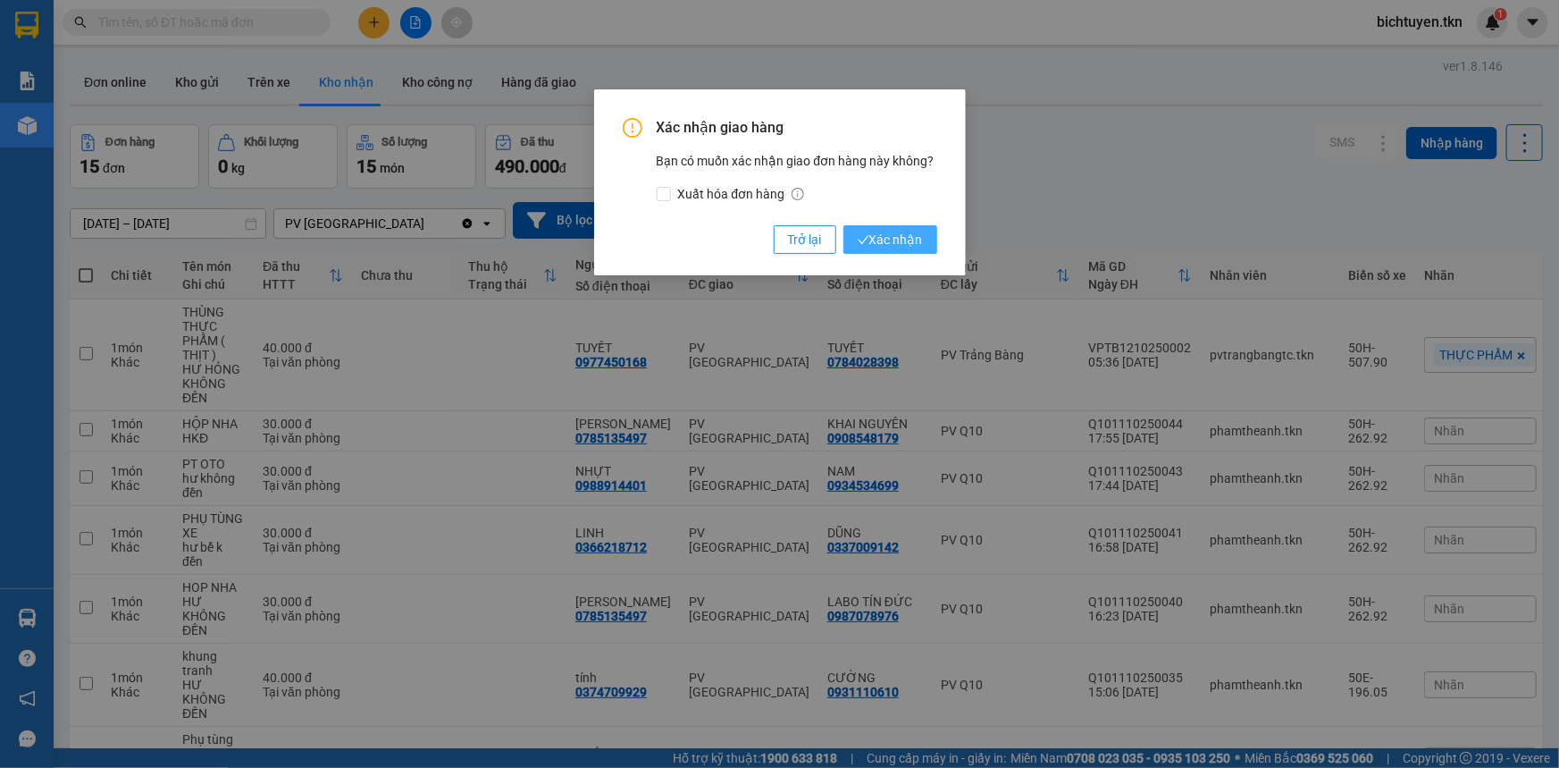
click at [869, 239] on span "Xác nhận" at bounding box center [890, 240] width 65 height 20
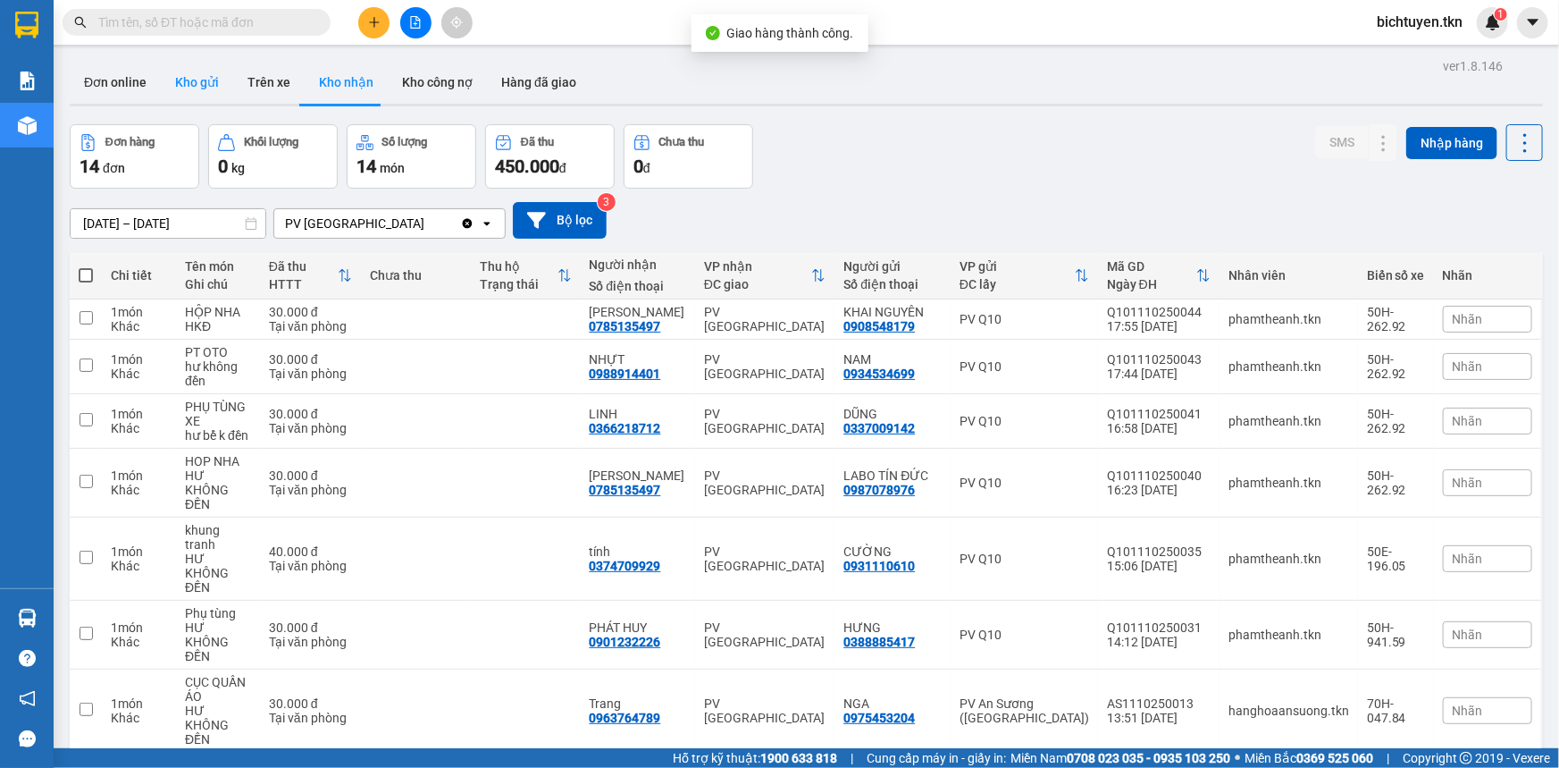
click at [206, 89] on button "Kho gửi" at bounding box center [197, 82] width 72 height 43
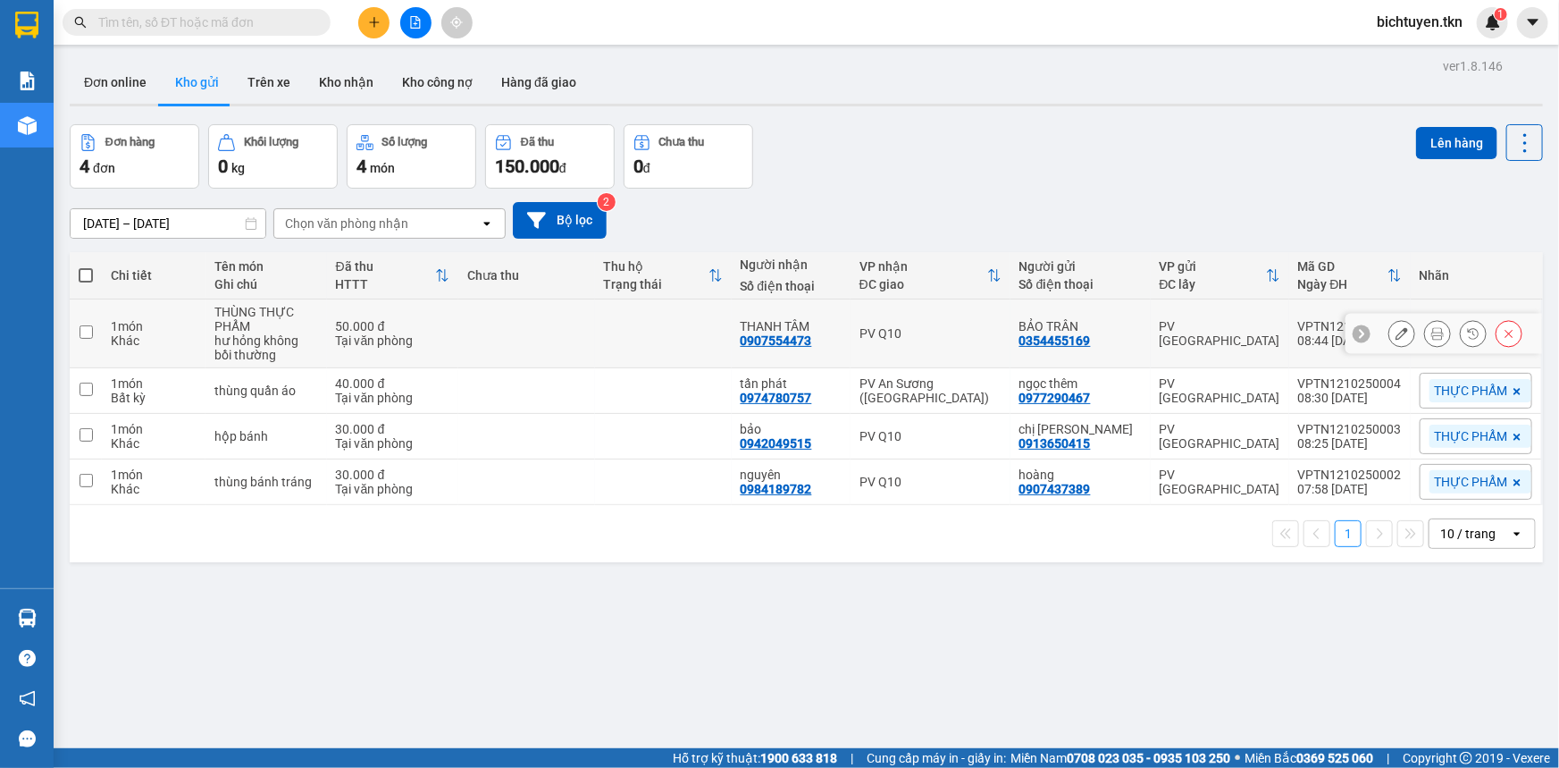
click at [894, 333] on div "PV Q10" at bounding box center [931, 333] width 142 height 14
checkbox input "true"
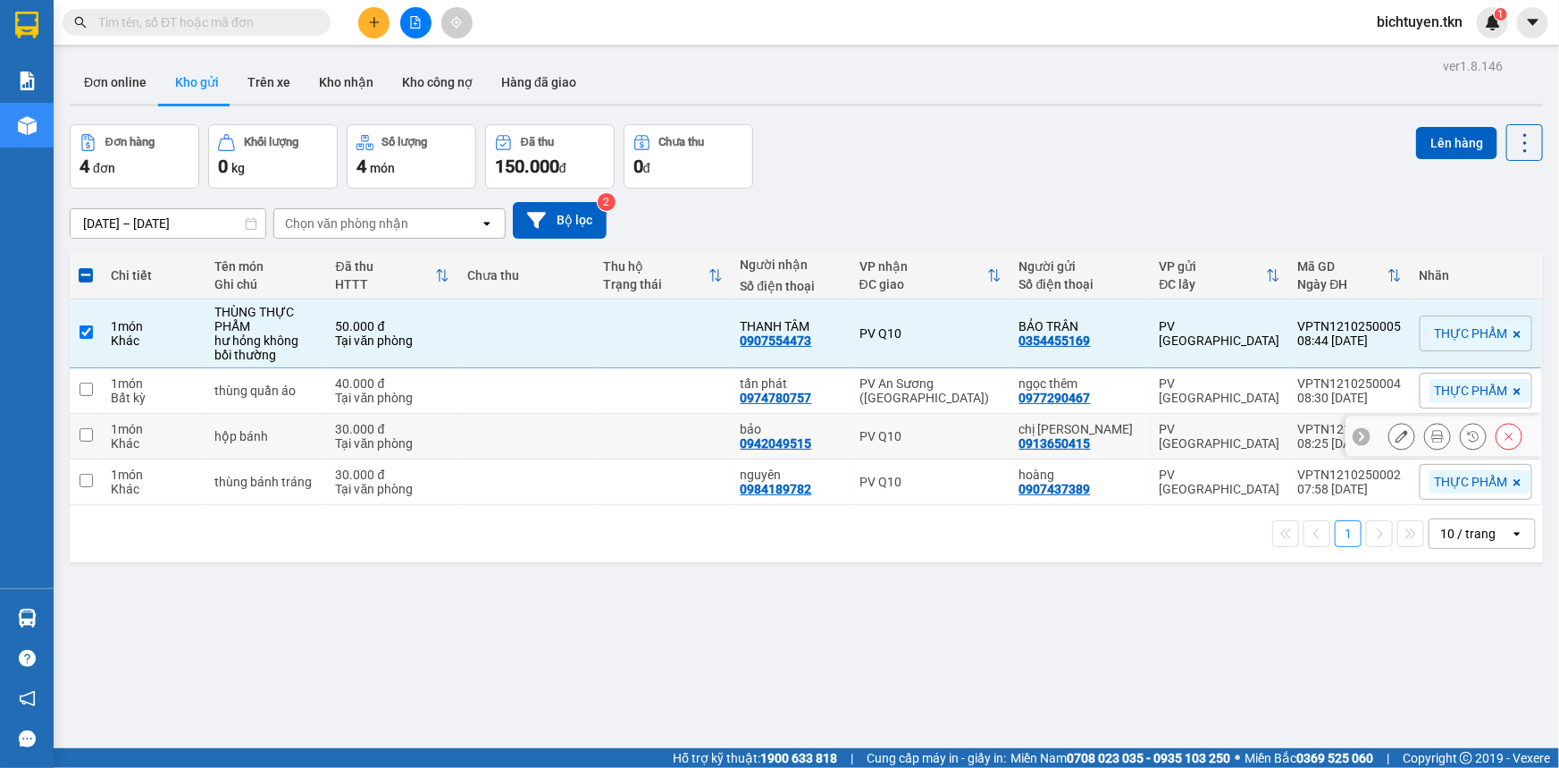
click at [935, 424] on td "PV Q10" at bounding box center [931, 437] width 160 height 46
checkbox input "true"
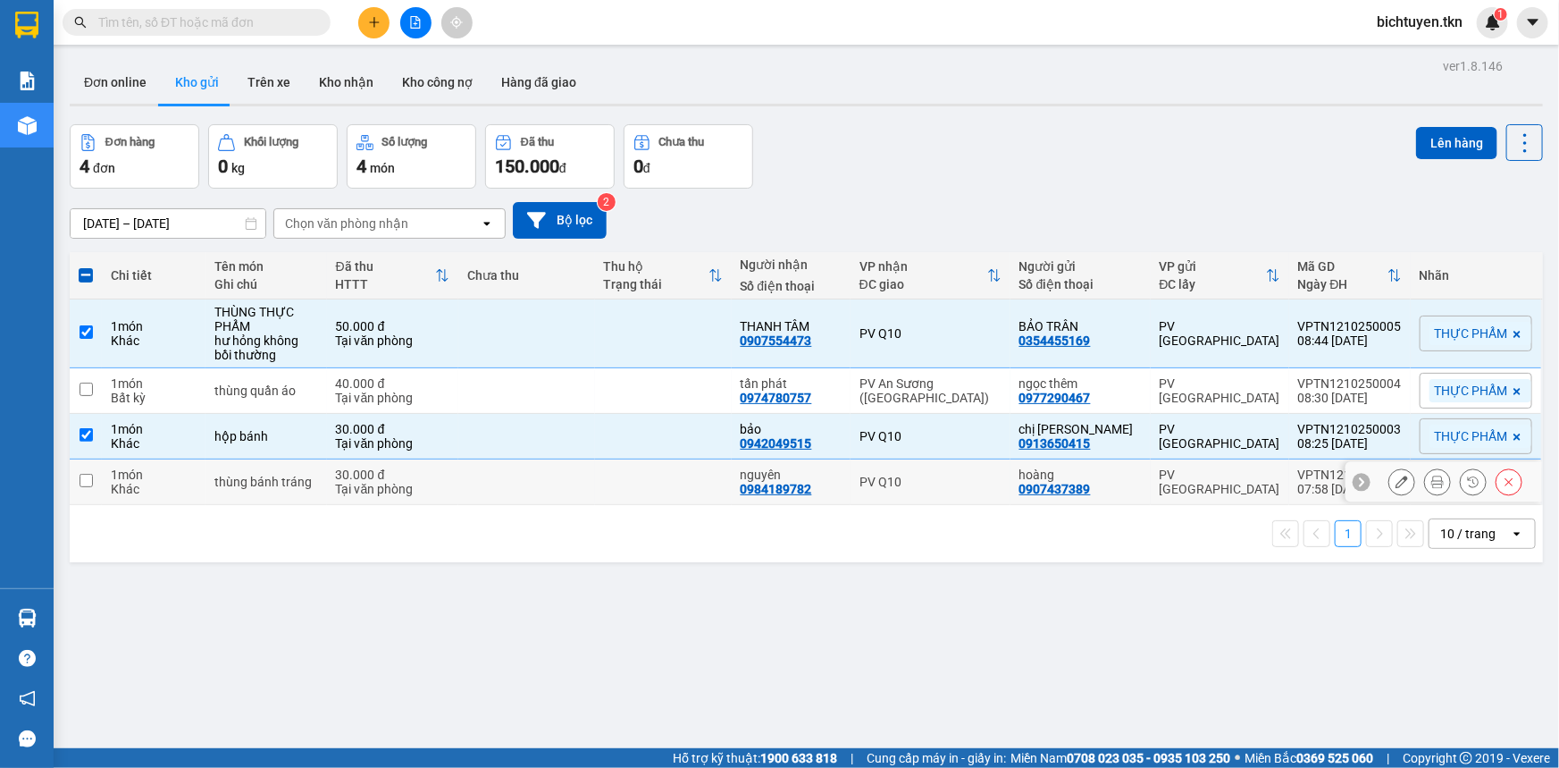
click at [942, 488] on td "PV Q10" at bounding box center [931, 482] width 160 height 46
checkbox input "true"
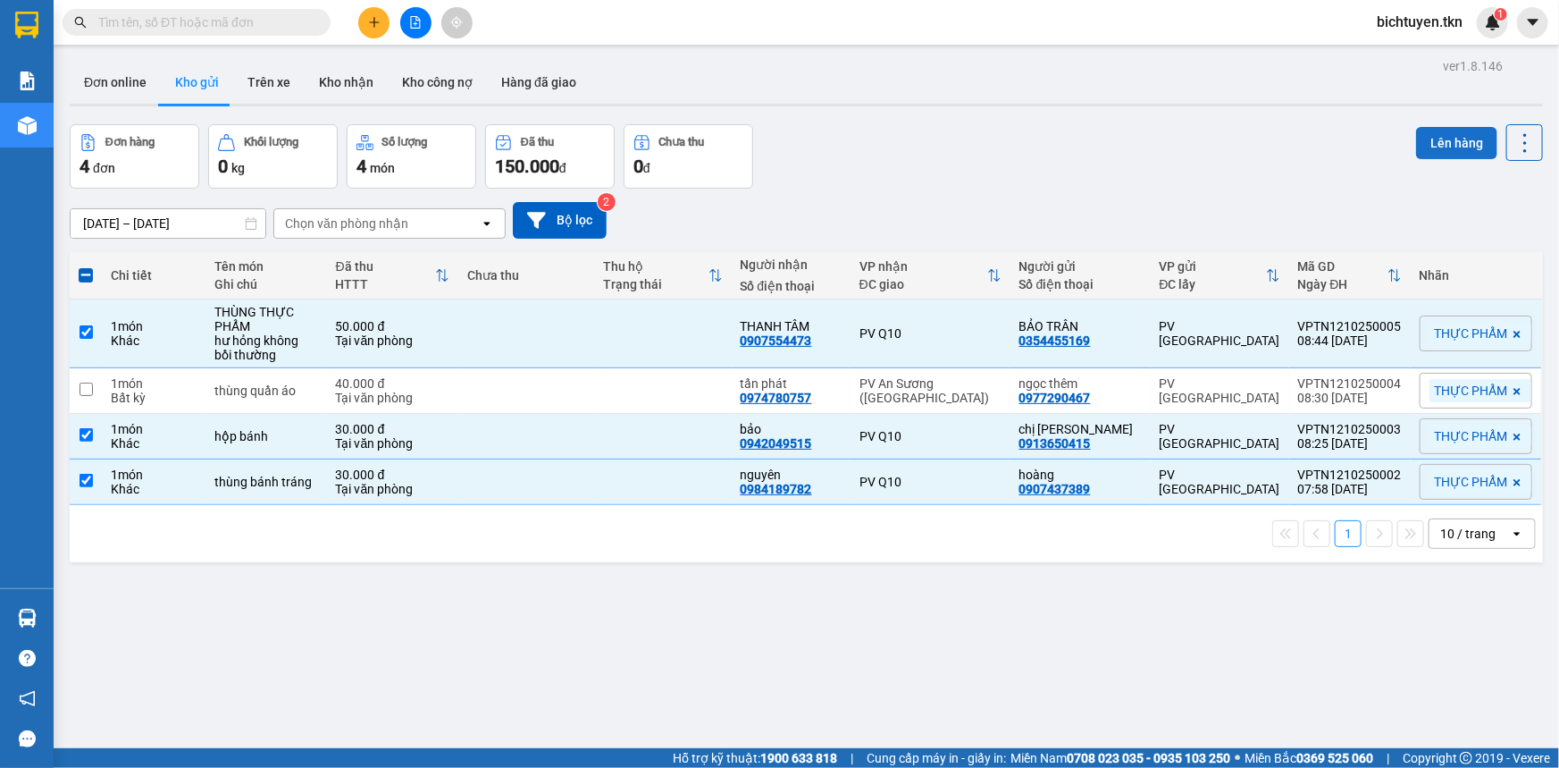
click at [1449, 150] on button "Lên hàng" at bounding box center [1456, 143] width 81 height 32
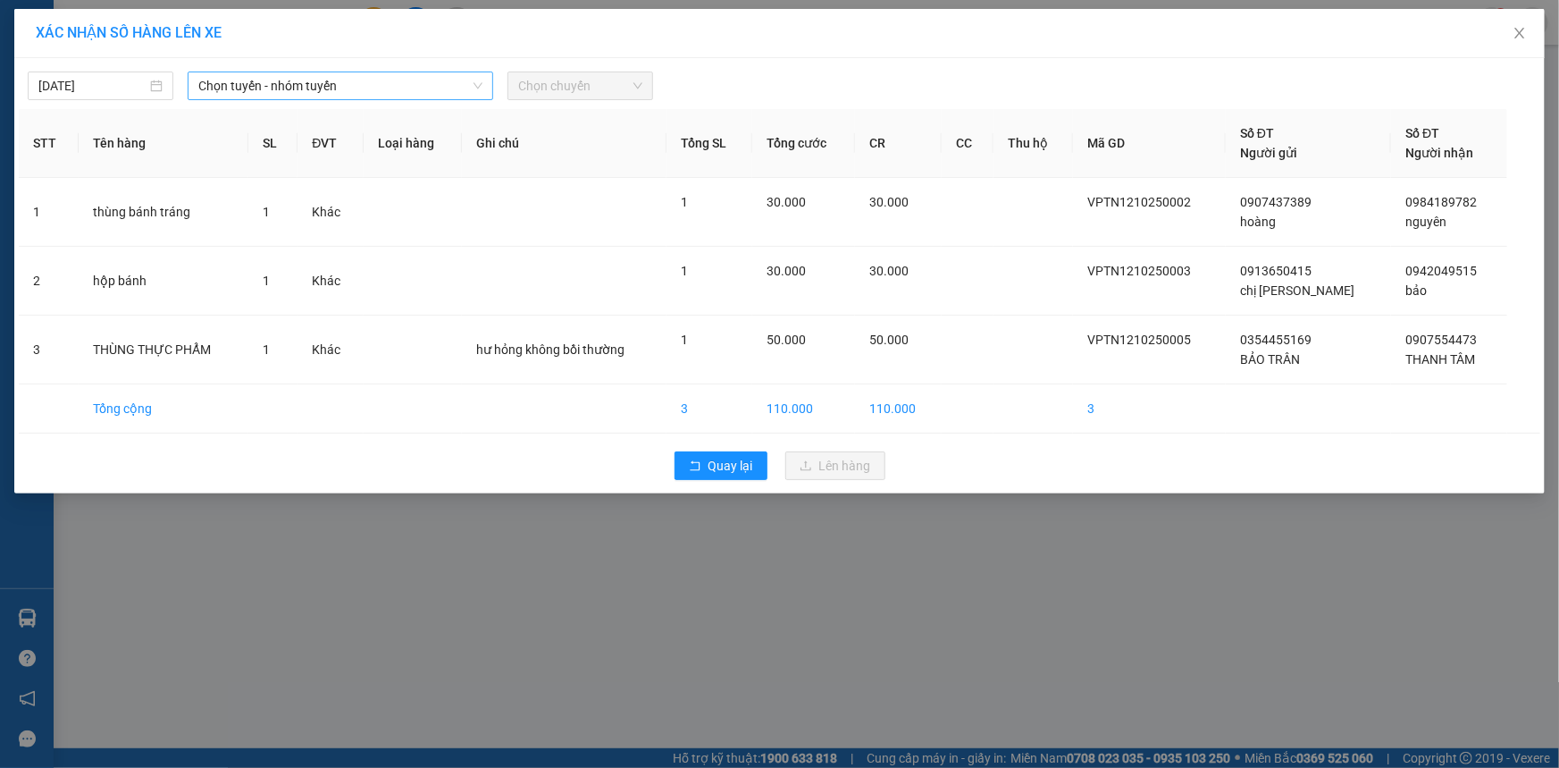
click at [293, 94] on span "Chọn tuyến - nhóm tuyến" at bounding box center [340, 85] width 284 height 27
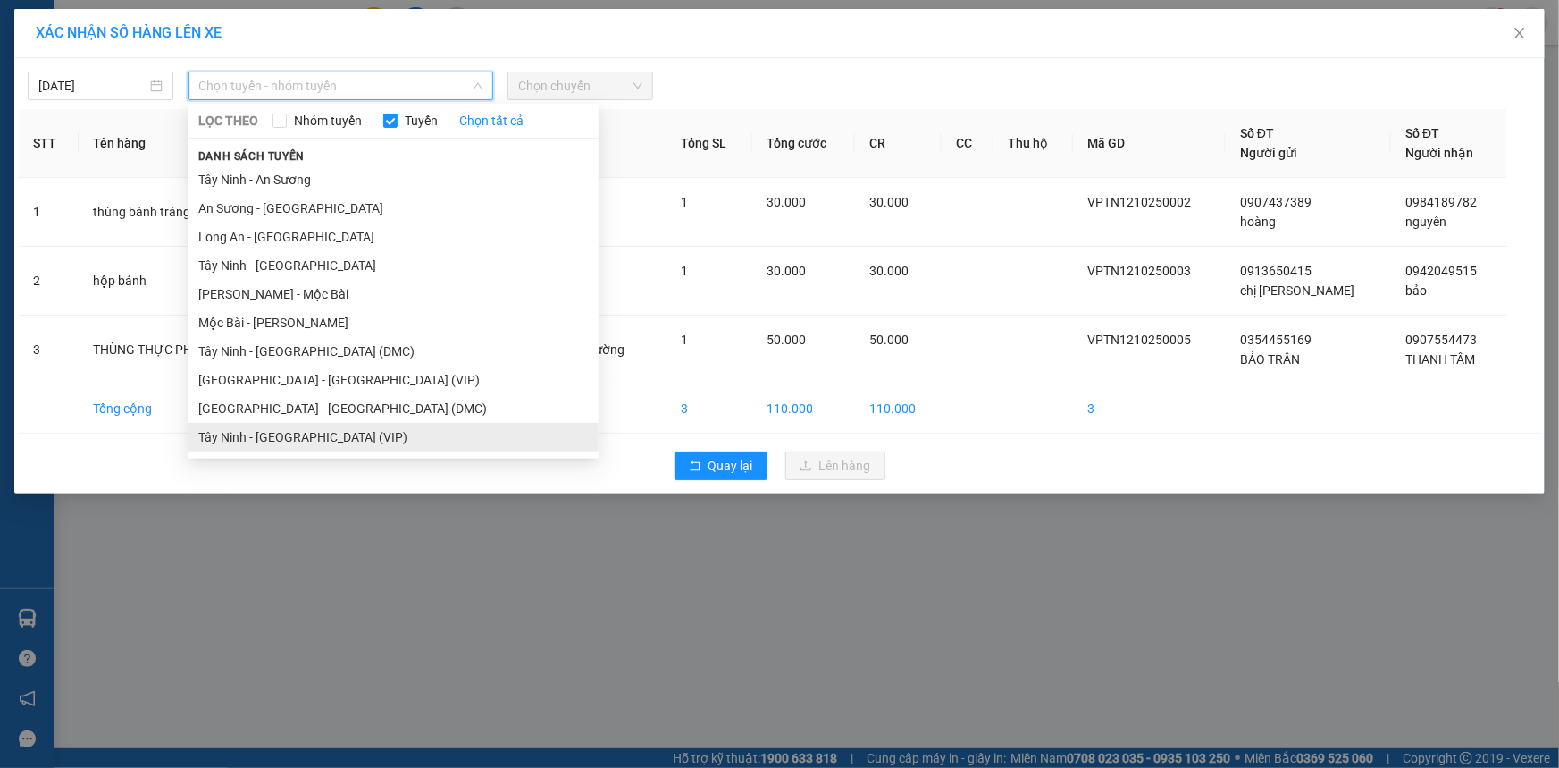
click at [351, 432] on li "Tây Ninh - Sài Gòn (VIP)" at bounding box center [393, 437] width 411 height 29
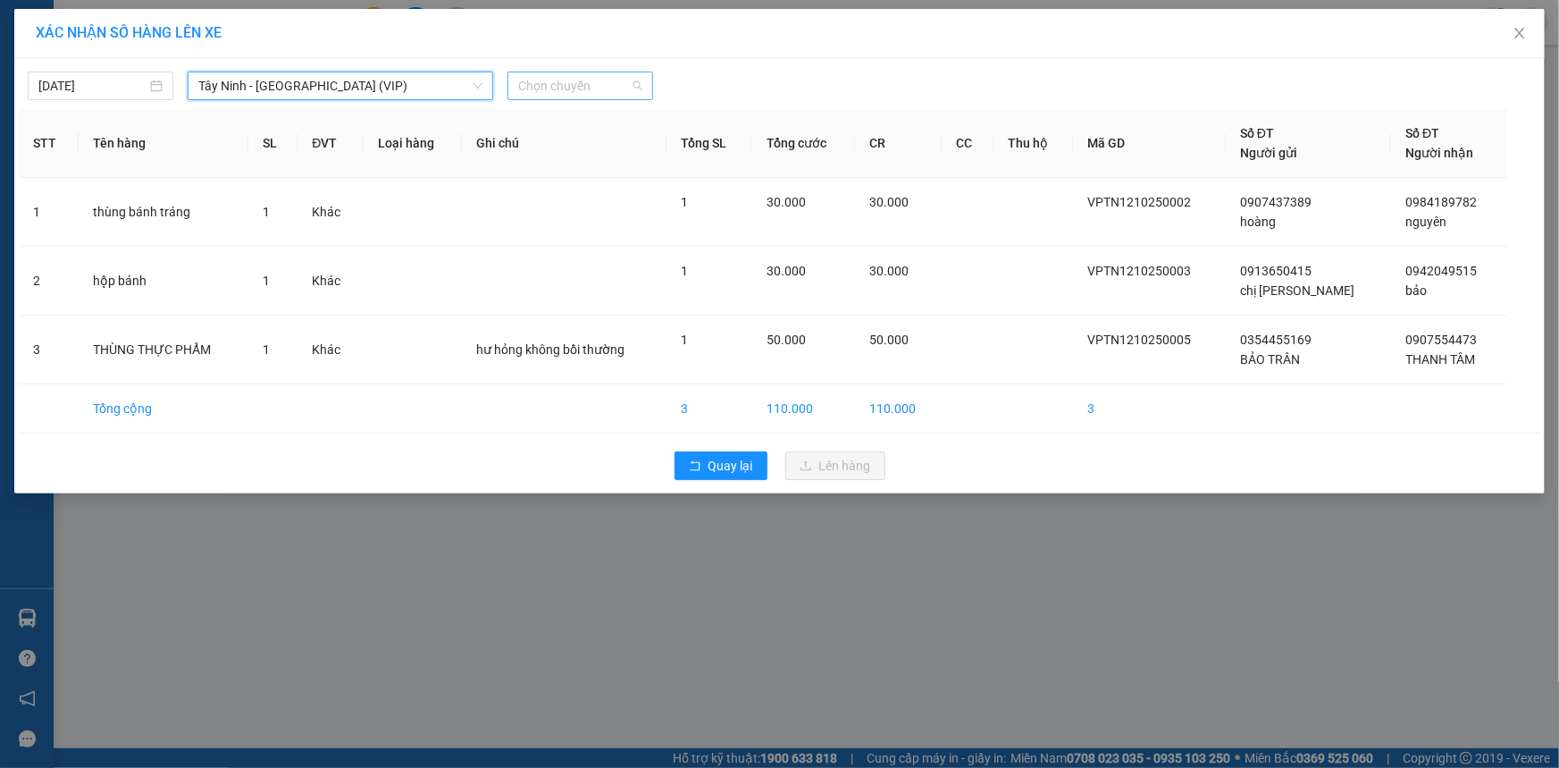
click at [571, 80] on span "Chọn chuyến" at bounding box center [580, 85] width 124 height 27
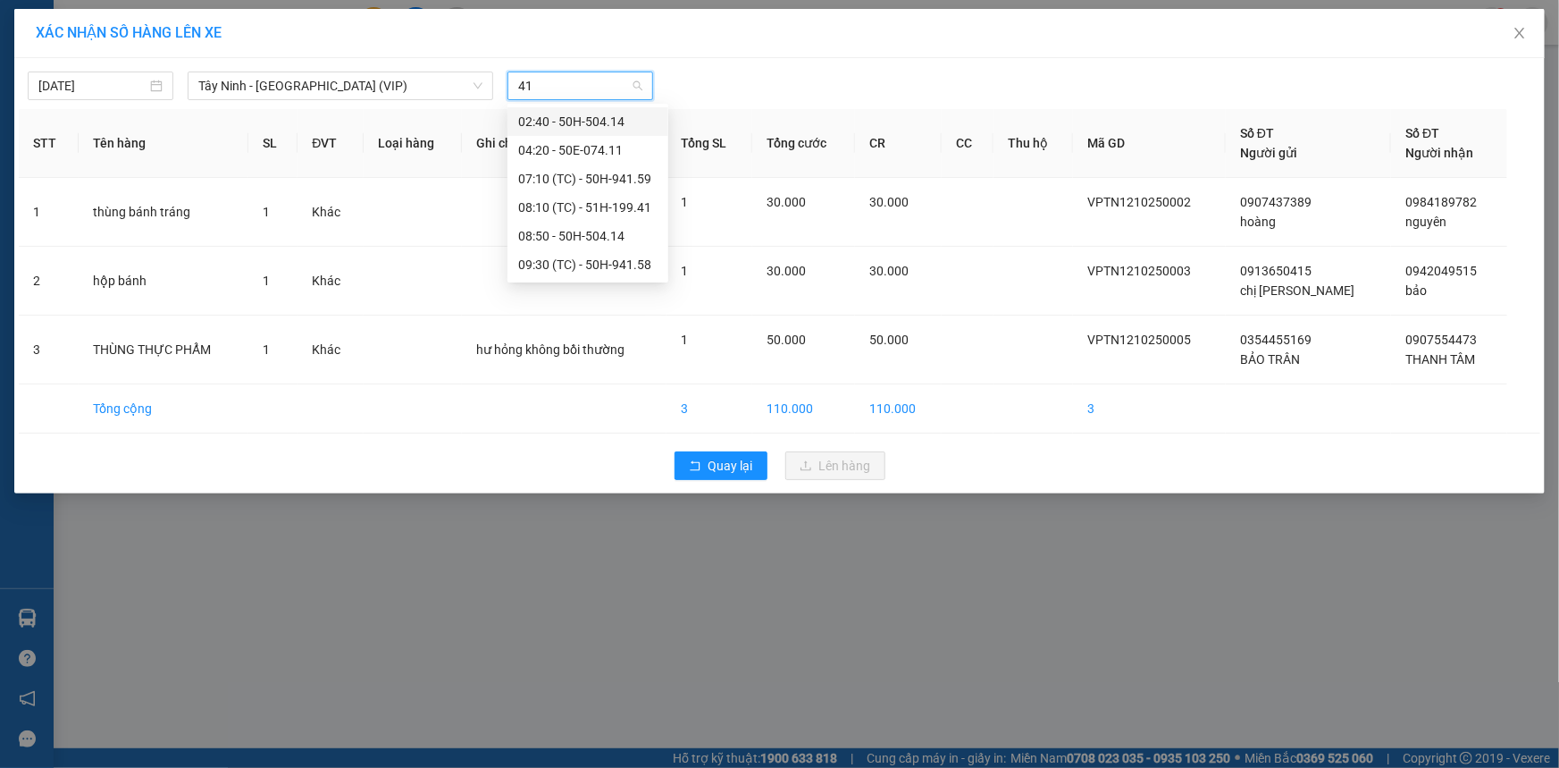
type input "414"
click at [596, 149] on div "08:50 - 50H-504.14" at bounding box center [587, 150] width 139 height 20
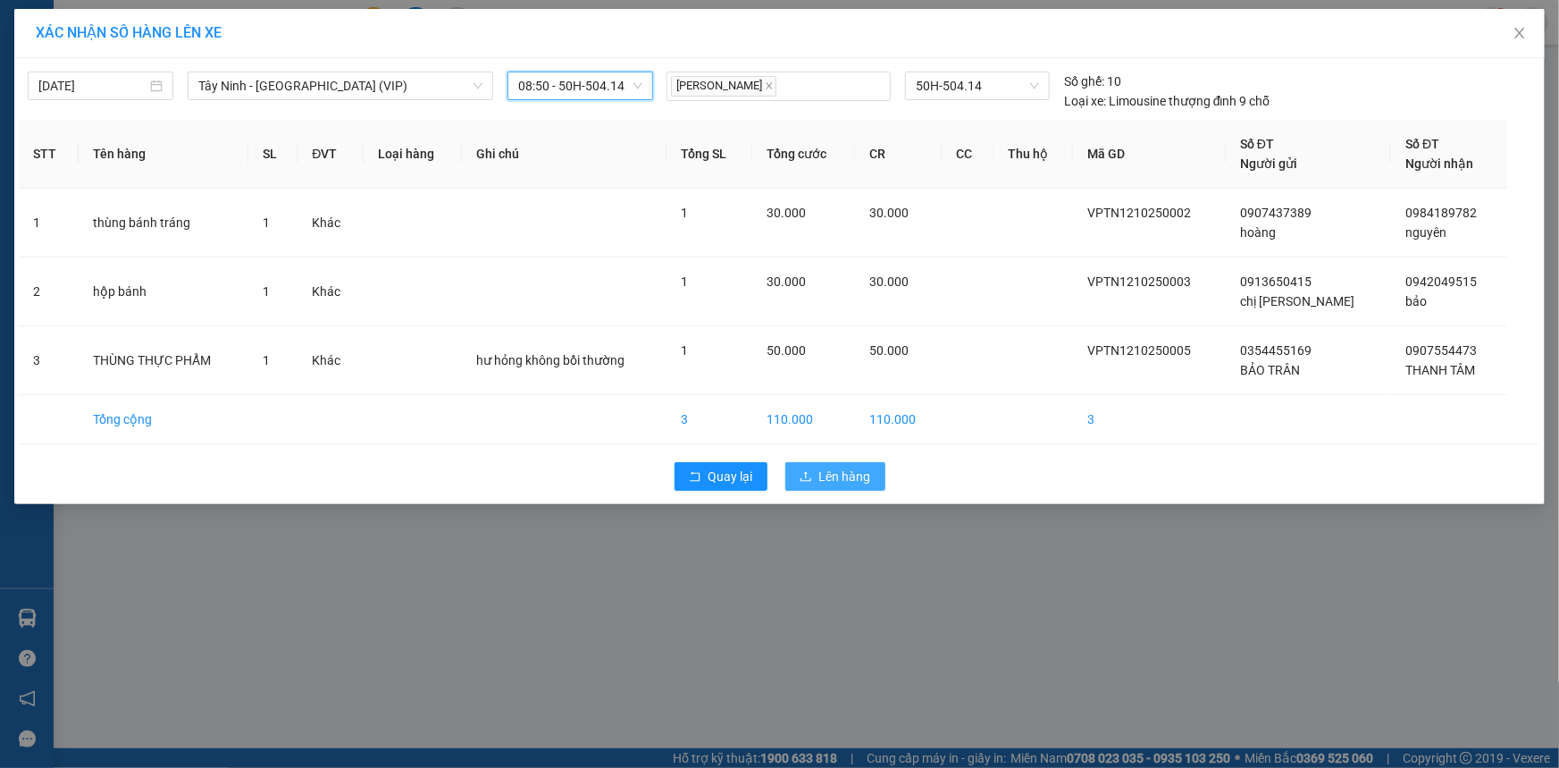
click at [869, 478] on span "Lên hàng" at bounding box center [845, 476] width 52 height 20
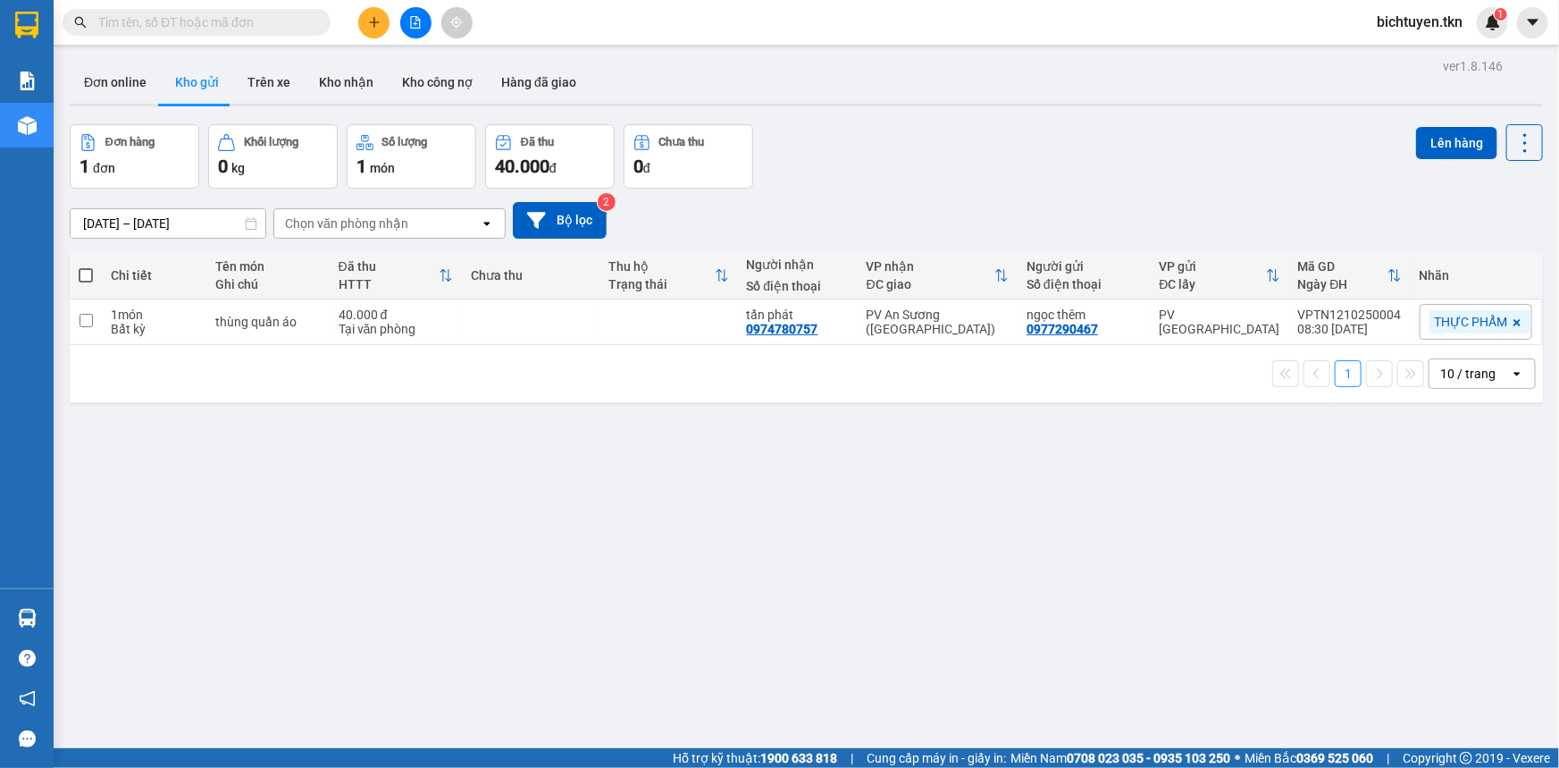
click at [1004, 500] on div "ver 1.8.146 Đơn online Kho gửi Trên xe Kho nhận Kho công nợ Hàng đã giao Đơn hà…" at bounding box center [807, 438] width 1488 height 768
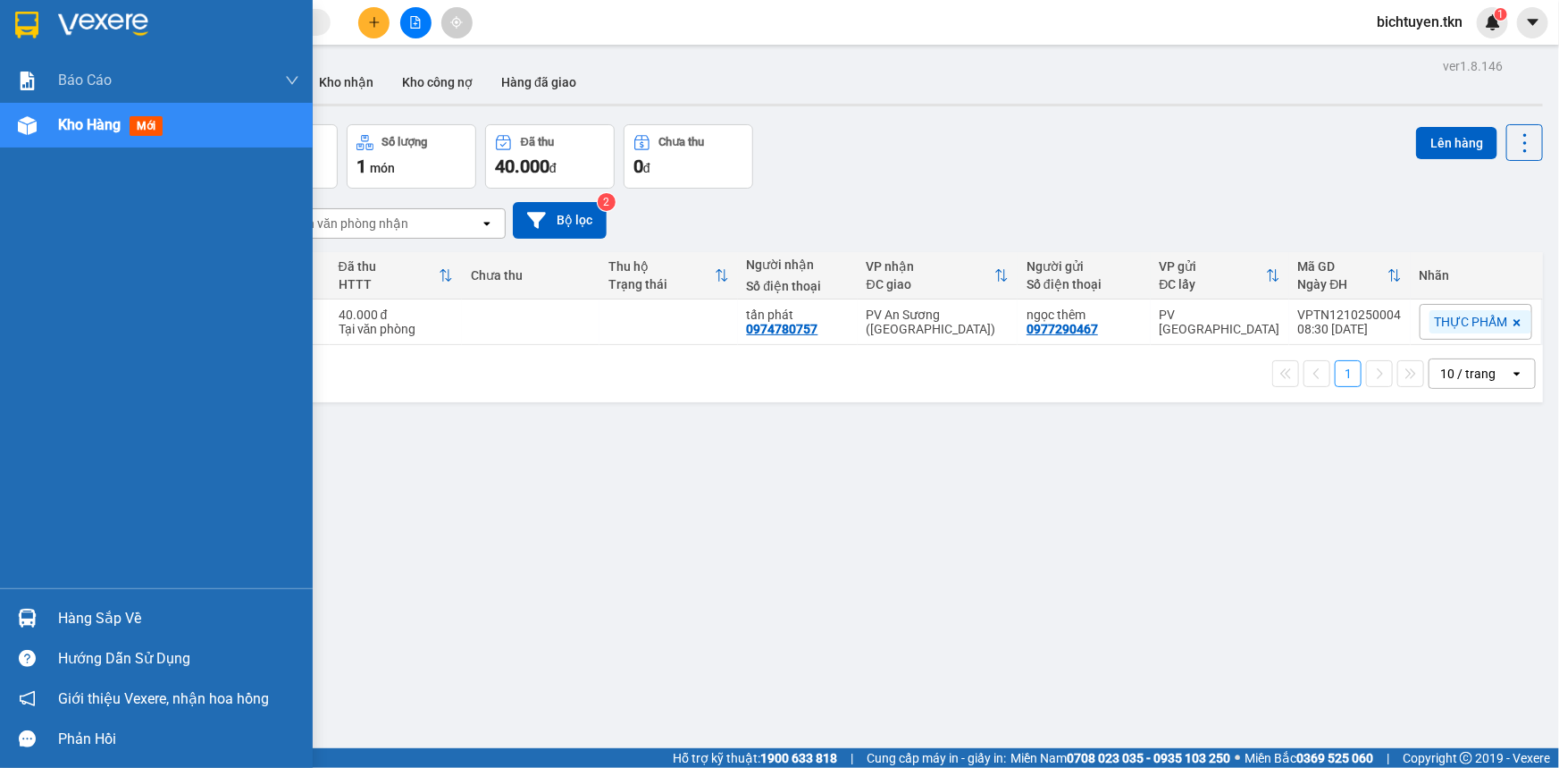
click at [33, 613] on img at bounding box center [27, 618] width 19 height 19
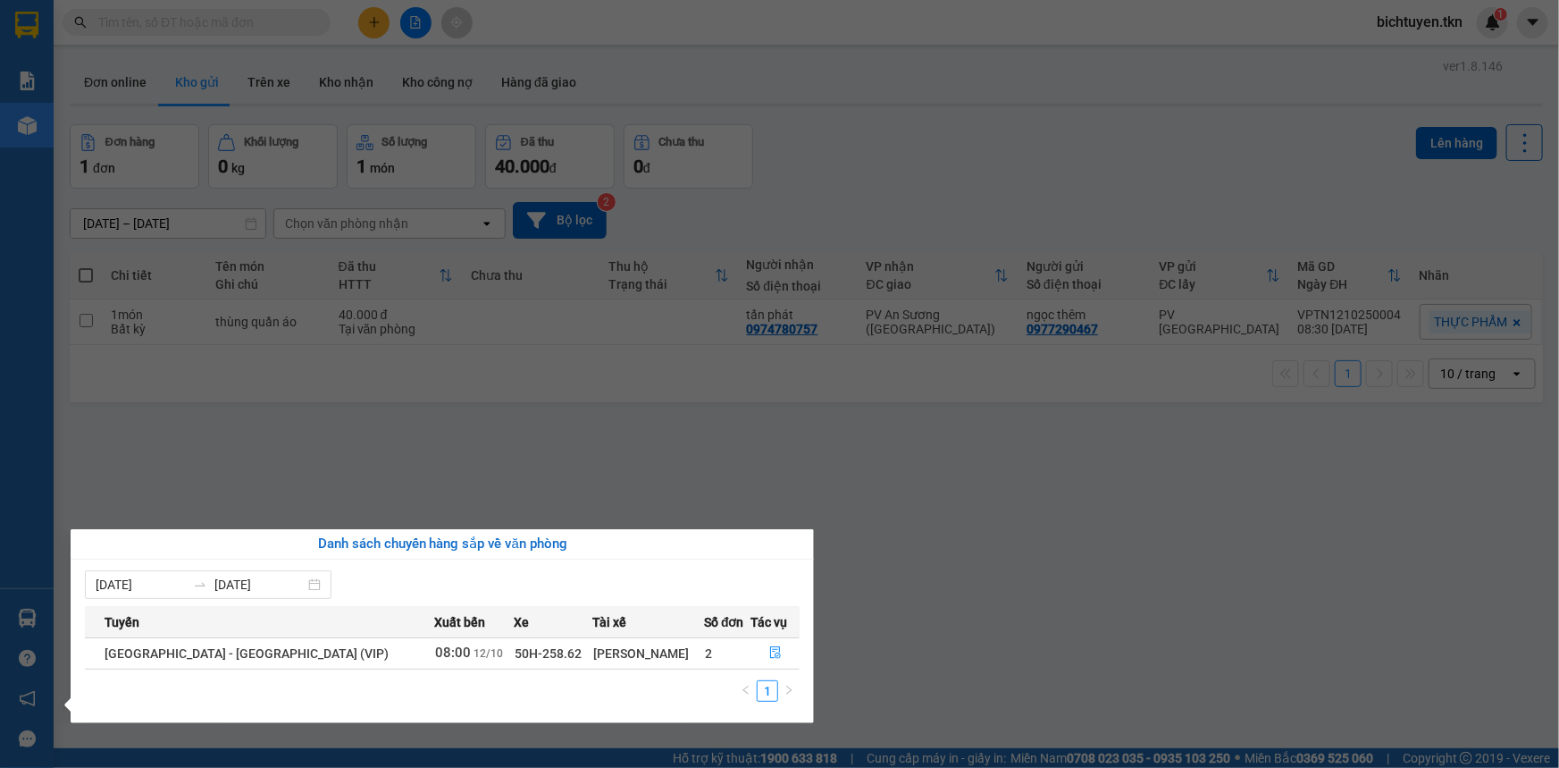
click at [225, 433] on section "Kết quả tìm kiếm ( 112 ) Bộ lọc Ngày tạo đơn gần nhất Mã ĐH Trạng thái Món hàng…" at bounding box center [779, 384] width 1559 height 768
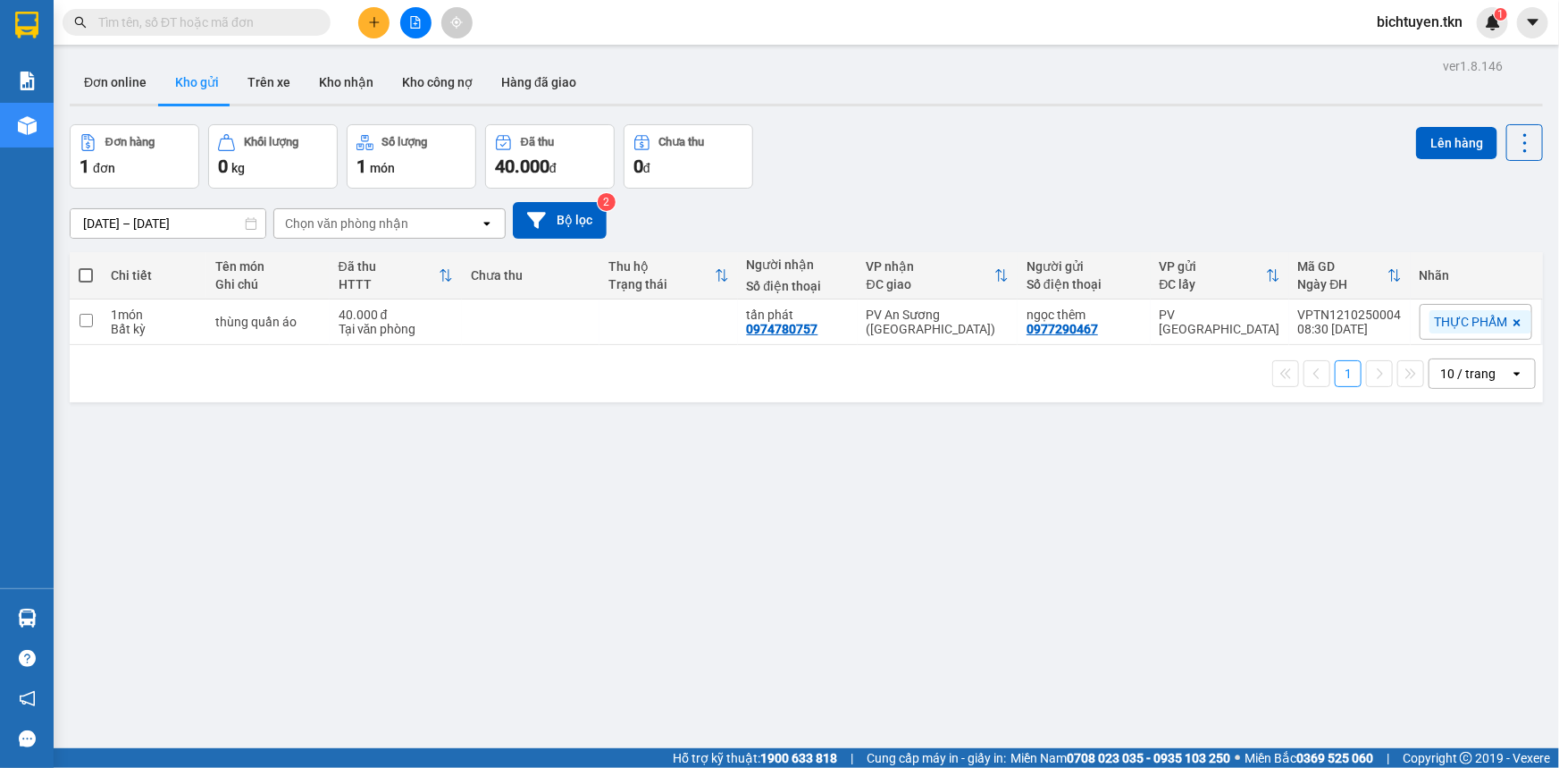
click at [241, 20] on input "text" at bounding box center [203, 23] width 211 height 20
click at [376, 21] on icon "plus" at bounding box center [374, 22] width 13 height 13
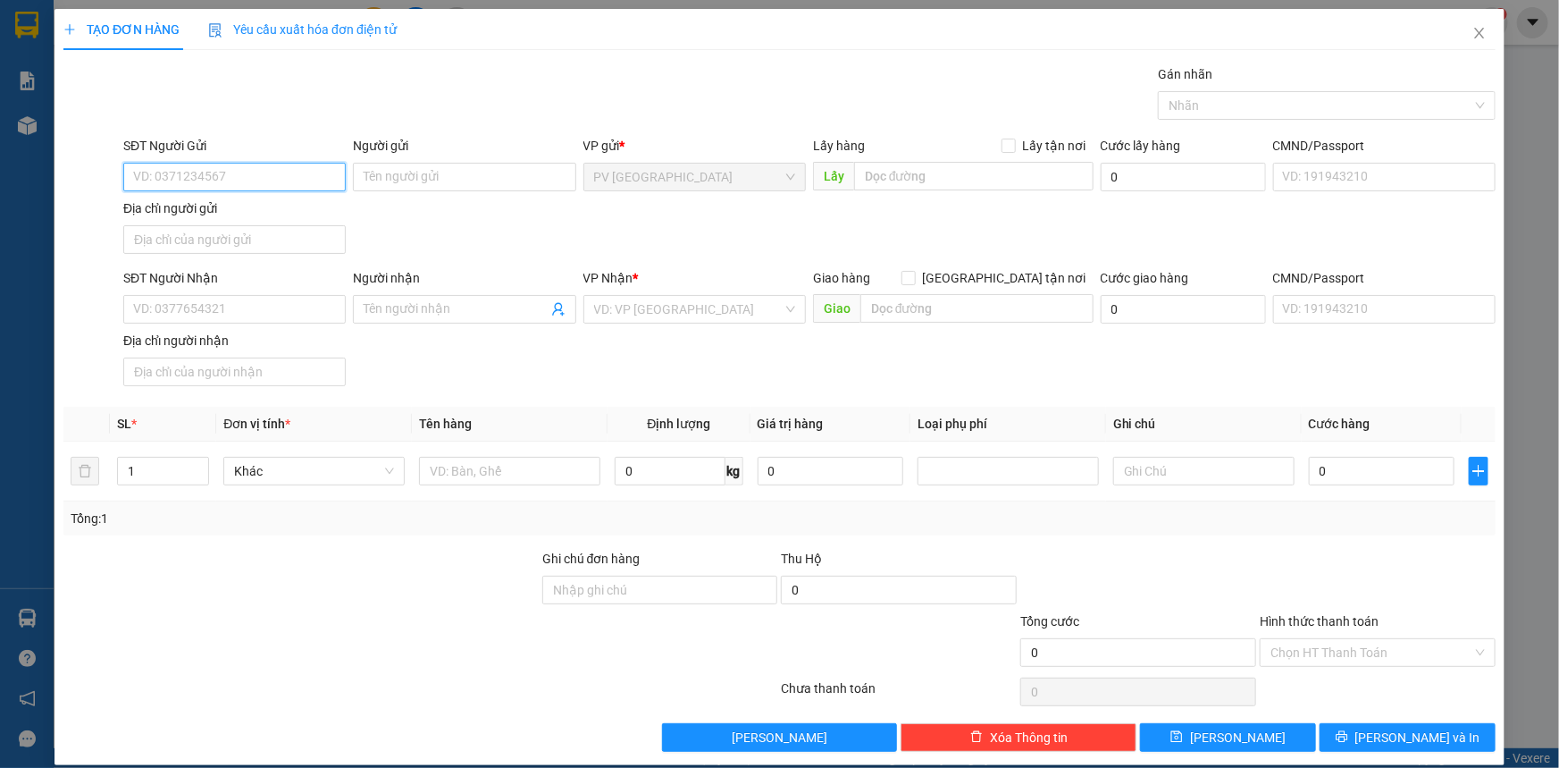
click at [320, 174] on input "SĐT Người Gửi" at bounding box center [234, 177] width 223 height 29
type input "0975351616"
click at [475, 179] on input "Người gửi" at bounding box center [464, 177] width 223 height 29
click at [794, 305] on div "VD: VP Sài Gòn" at bounding box center [695, 309] width 223 height 29
type input "chị mỹ hoa"
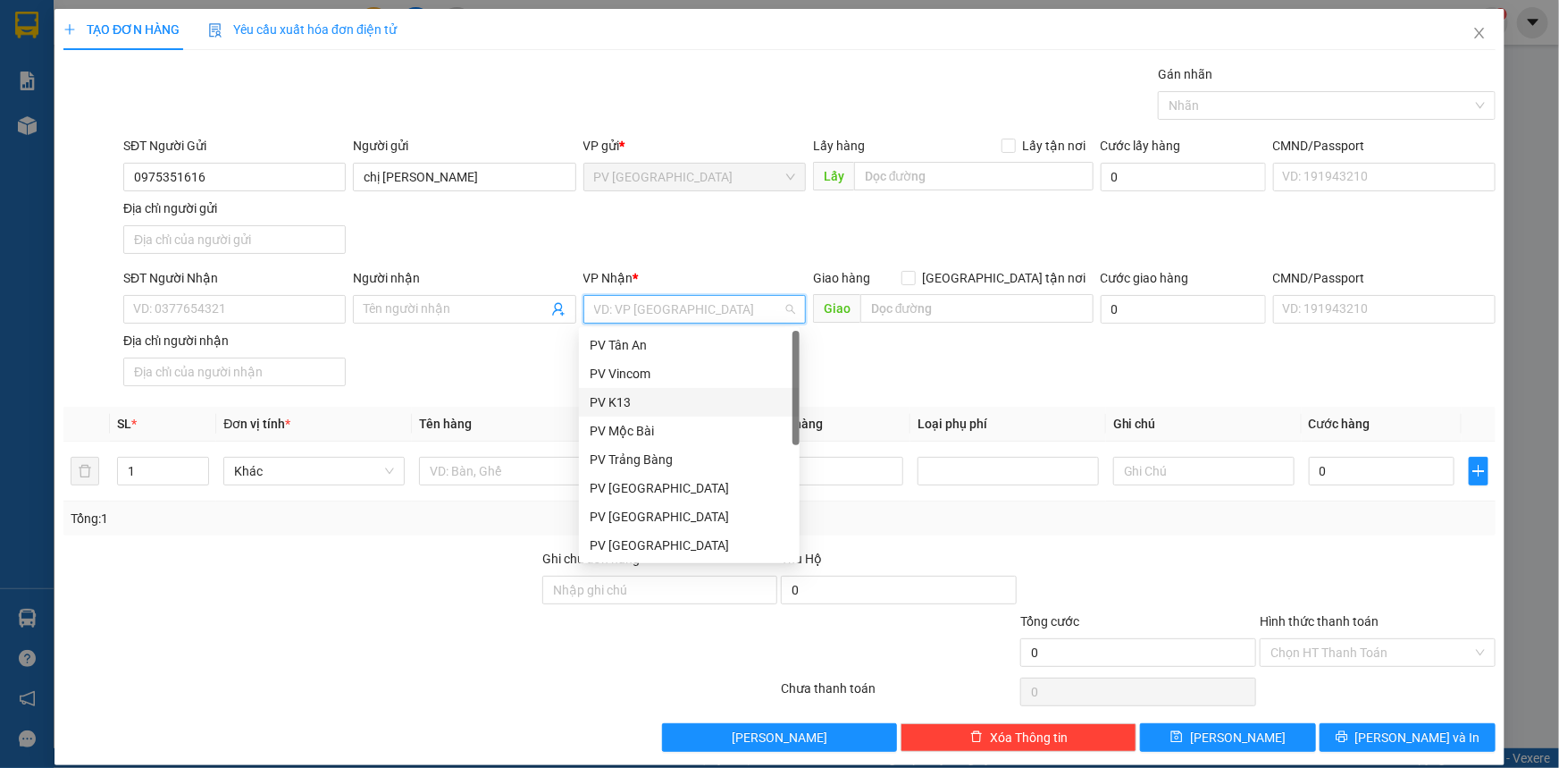
scroll to position [113, 0]
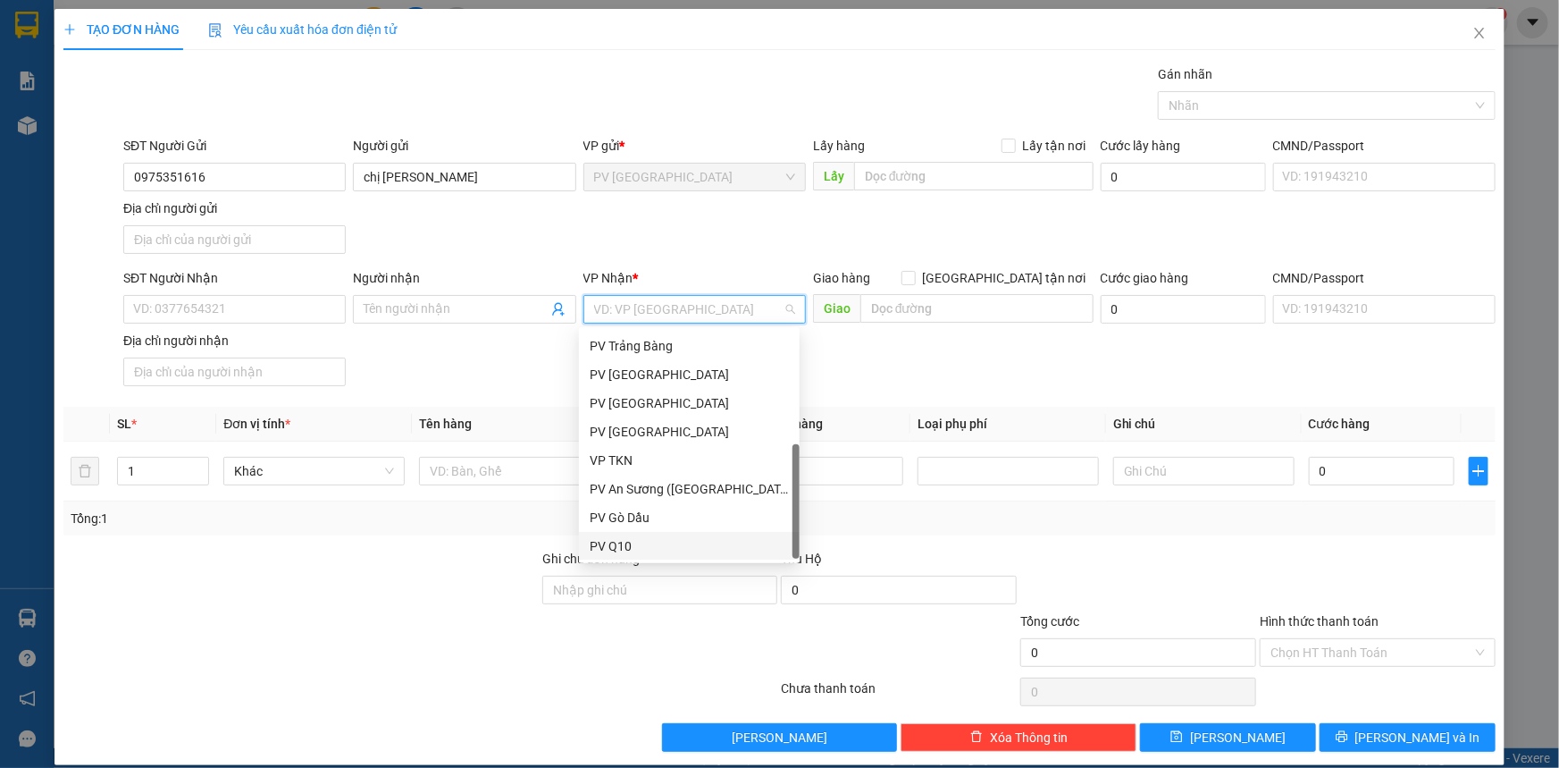
click at [733, 536] on div "PV Q10" at bounding box center [689, 546] width 199 height 20
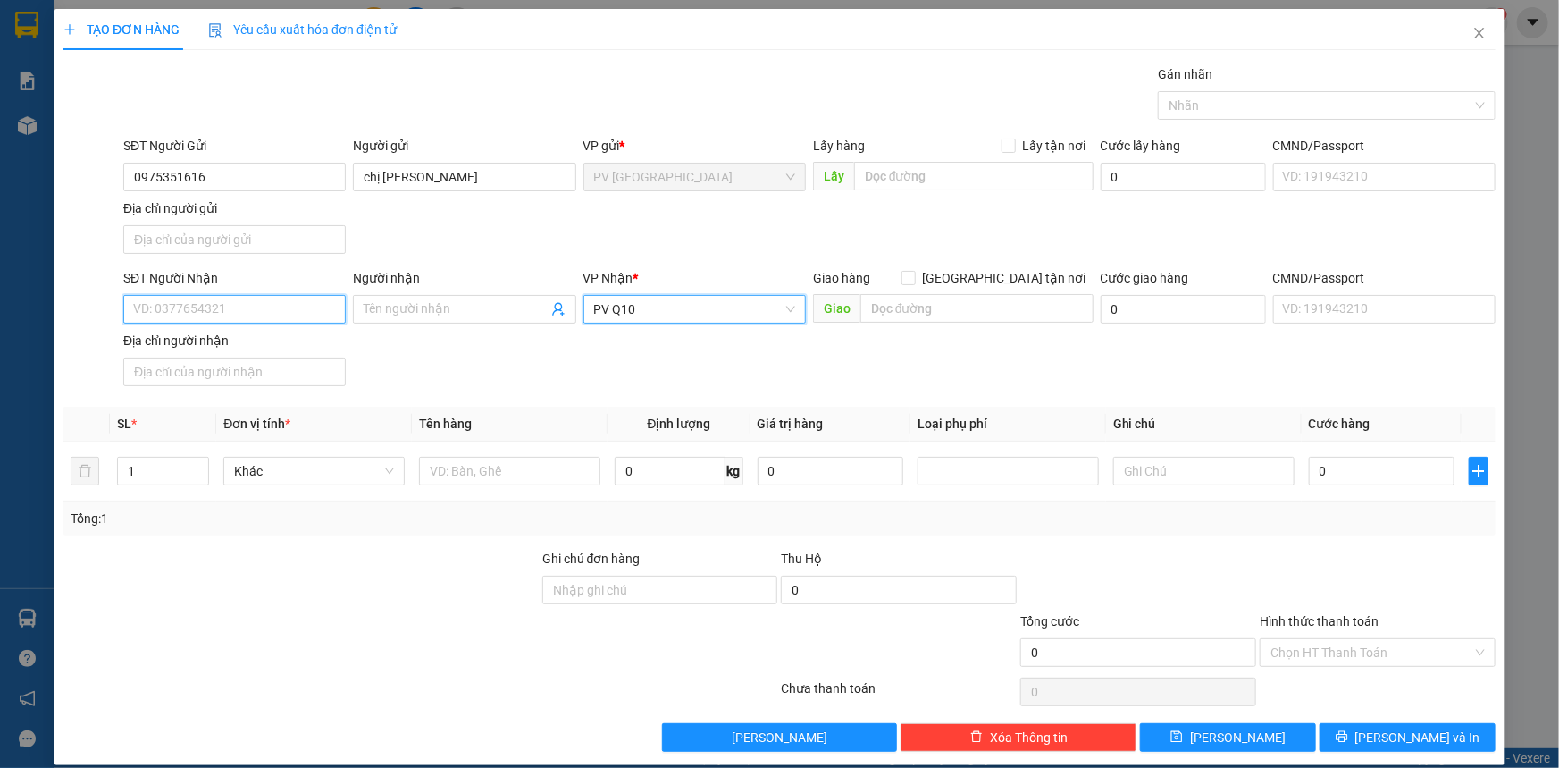
click at [172, 302] on input "SĐT Người Nhận" at bounding box center [234, 309] width 223 height 29
type input "0973818792"
click at [511, 309] on input "Người nhận" at bounding box center [455, 309] width 183 height 20
type input "yến trang"
click at [543, 477] on input "text" at bounding box center [509, 471] width 181 height 29
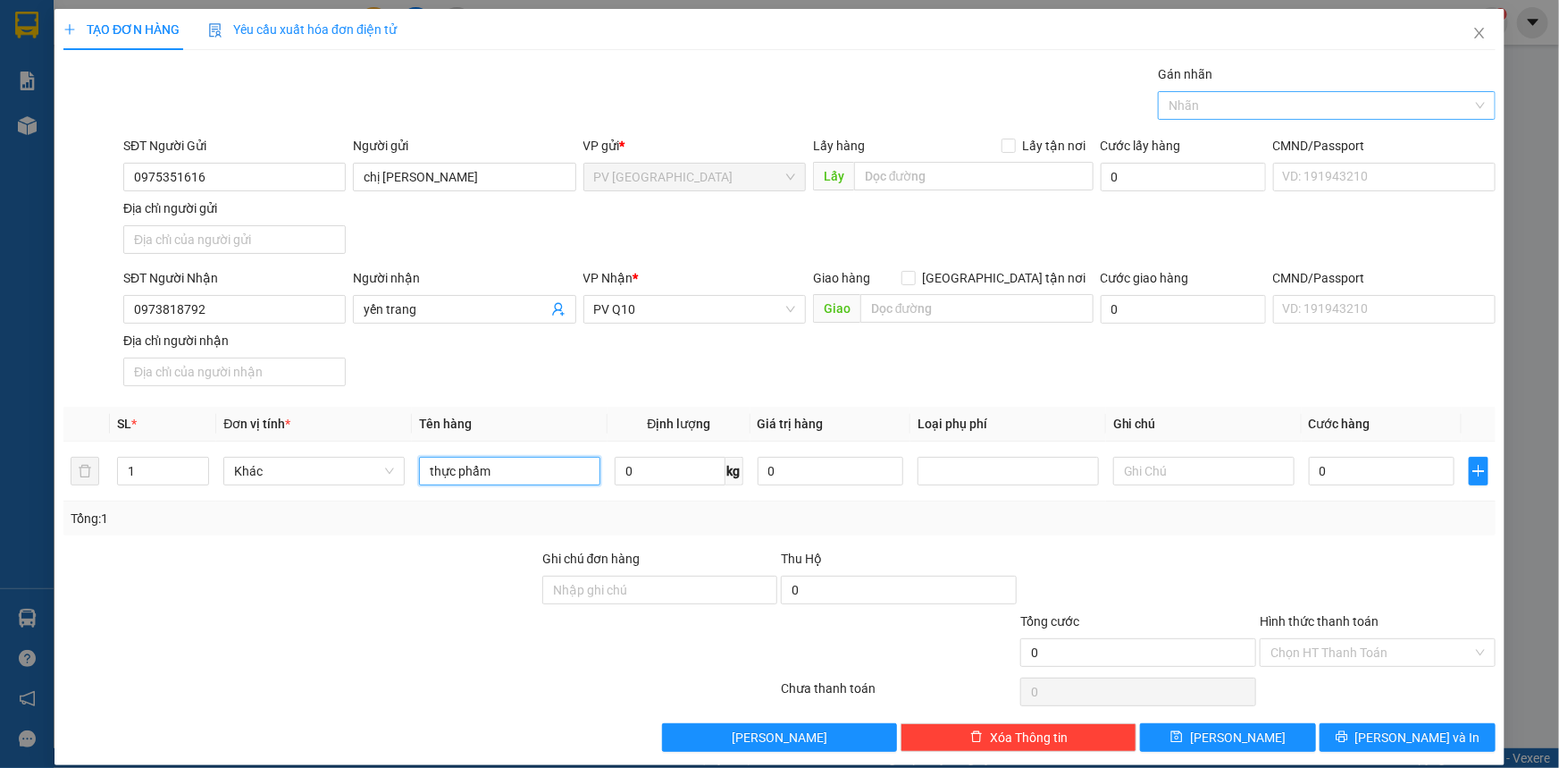
click at [1222, 100] on div at bounding box center [1318, 105] width 311 height 21
type input "thực phẩm"
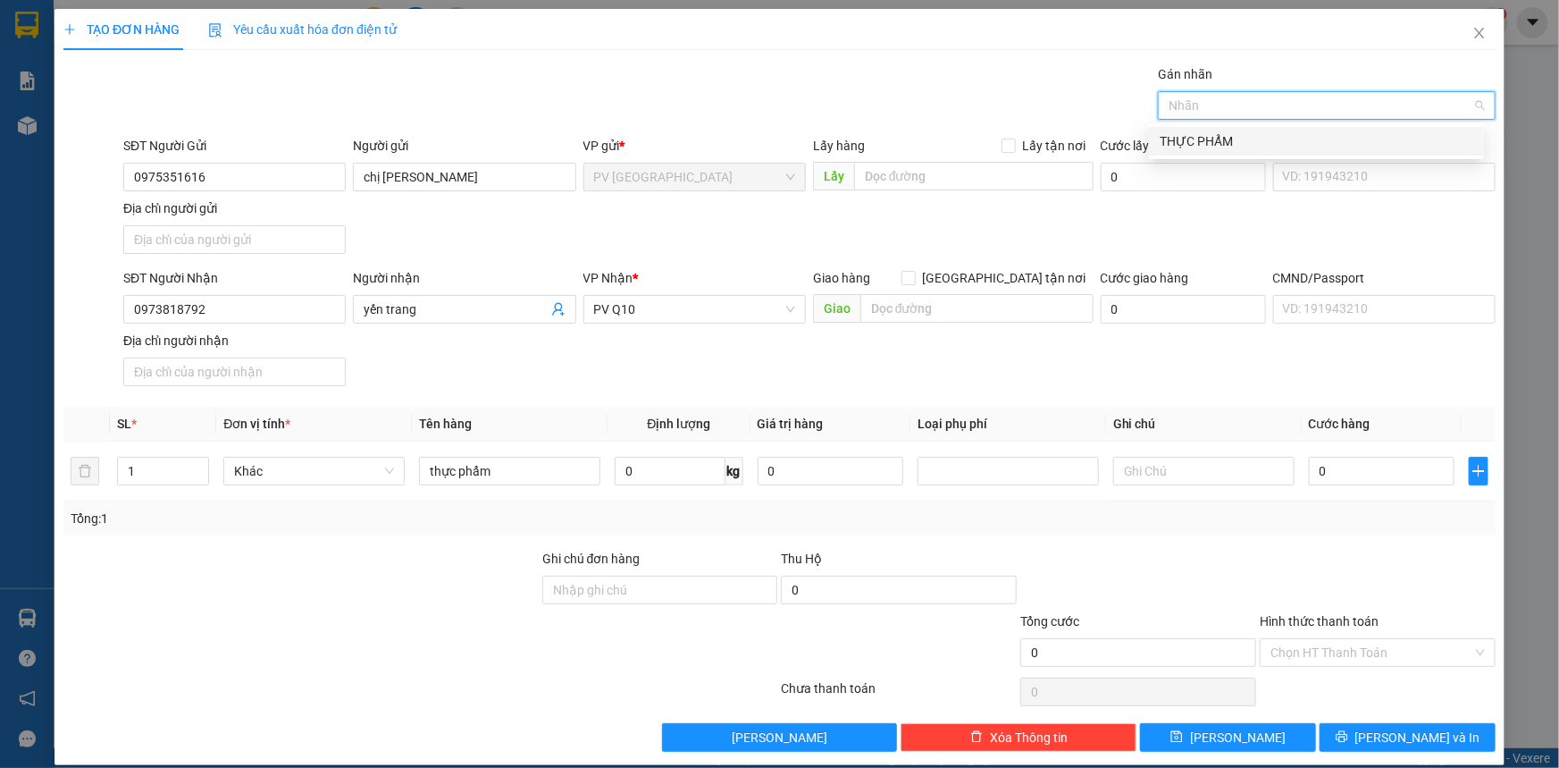
click at [1222, 139] on div "THỰC PHẨM" at bounding box center [1317, 141] width 314 height 20
click at [1356, 471] on input "0" at bounding box center [1382, 471] width 146 height 29
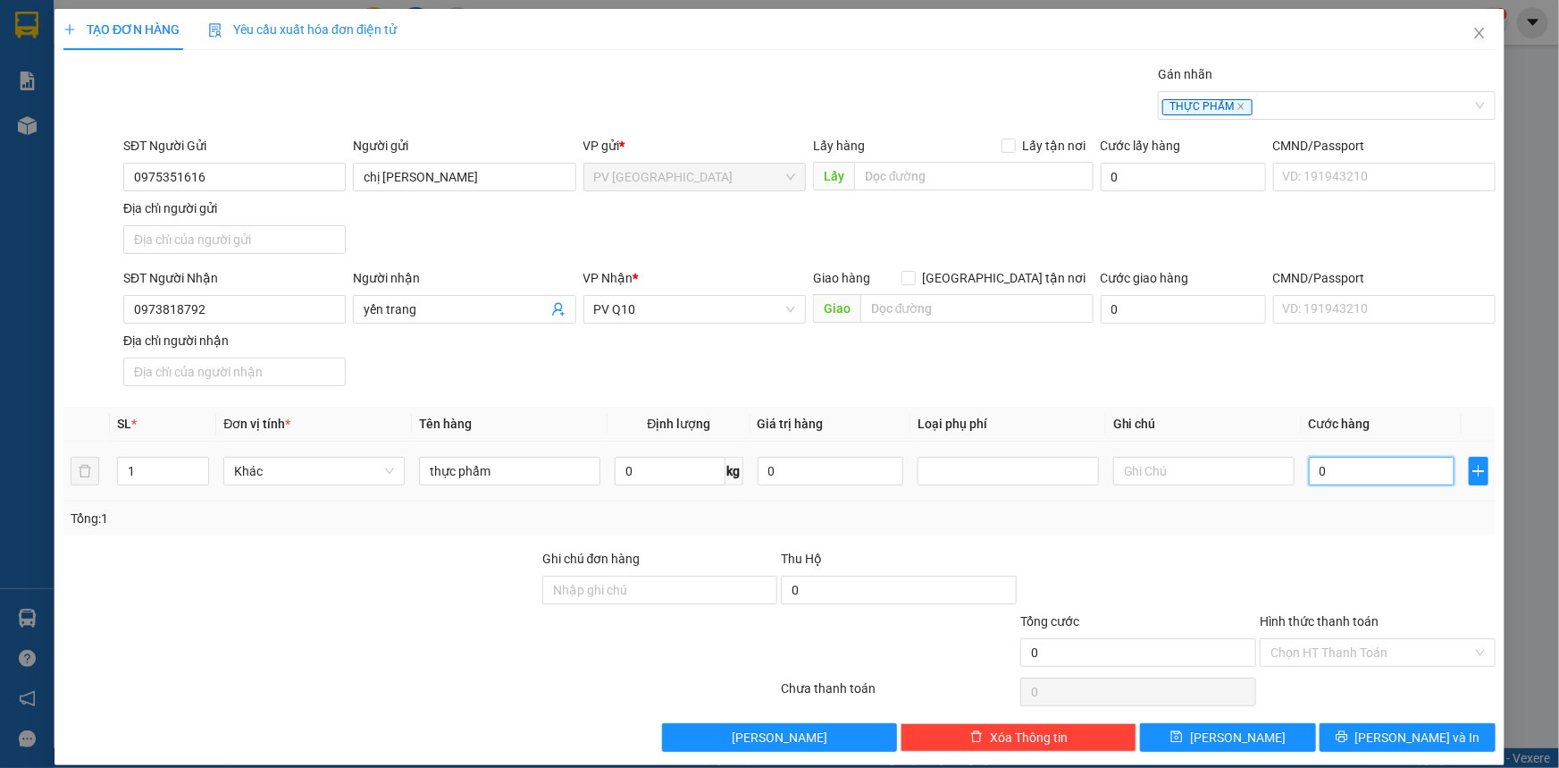
type input "3"
type input "30"
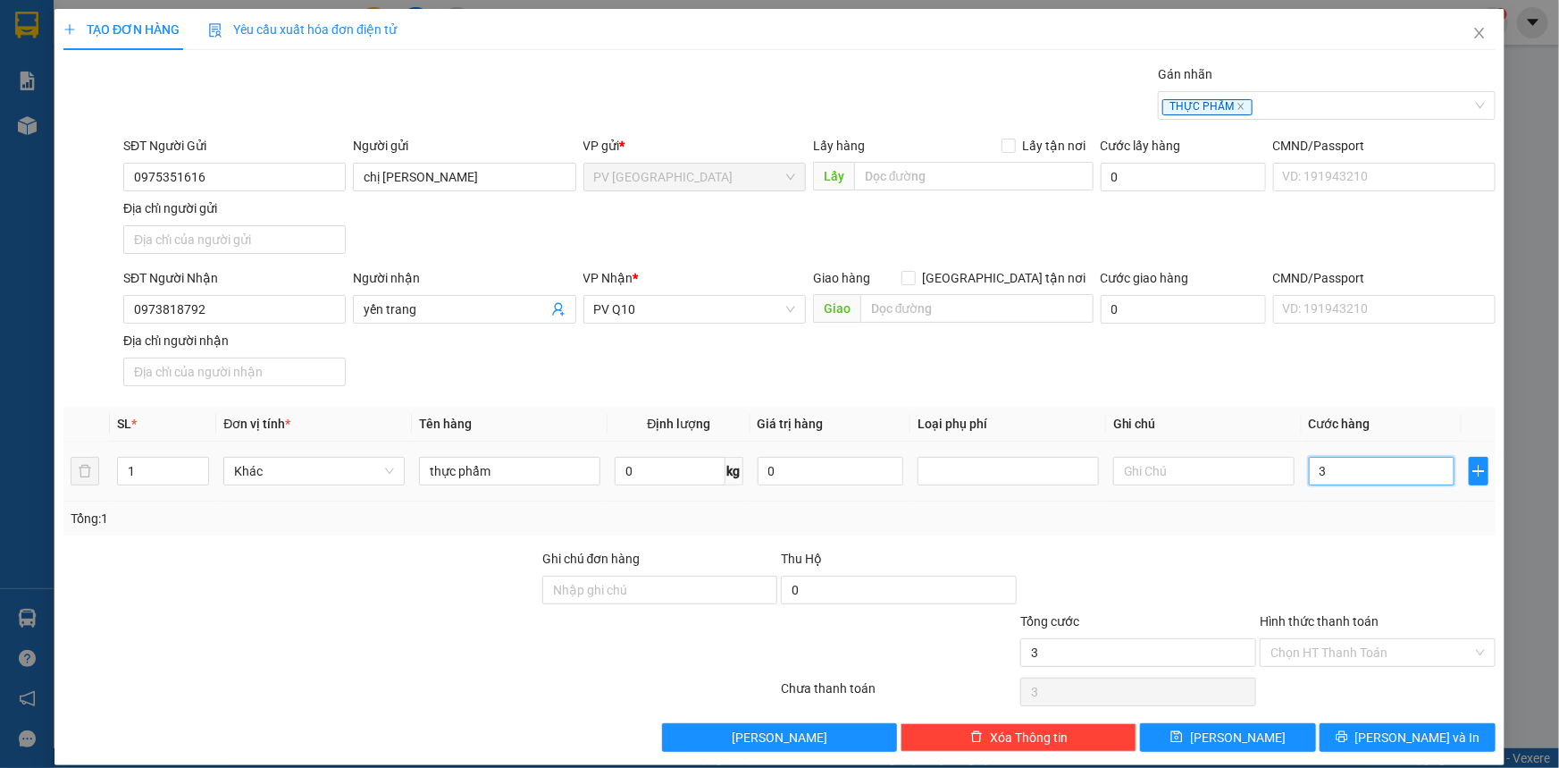
type input "30"
type input "30.000"
click at [1320, 650] on input "Hình thức thanh toán" at bounding box center [1372, 652] width 202 height 27
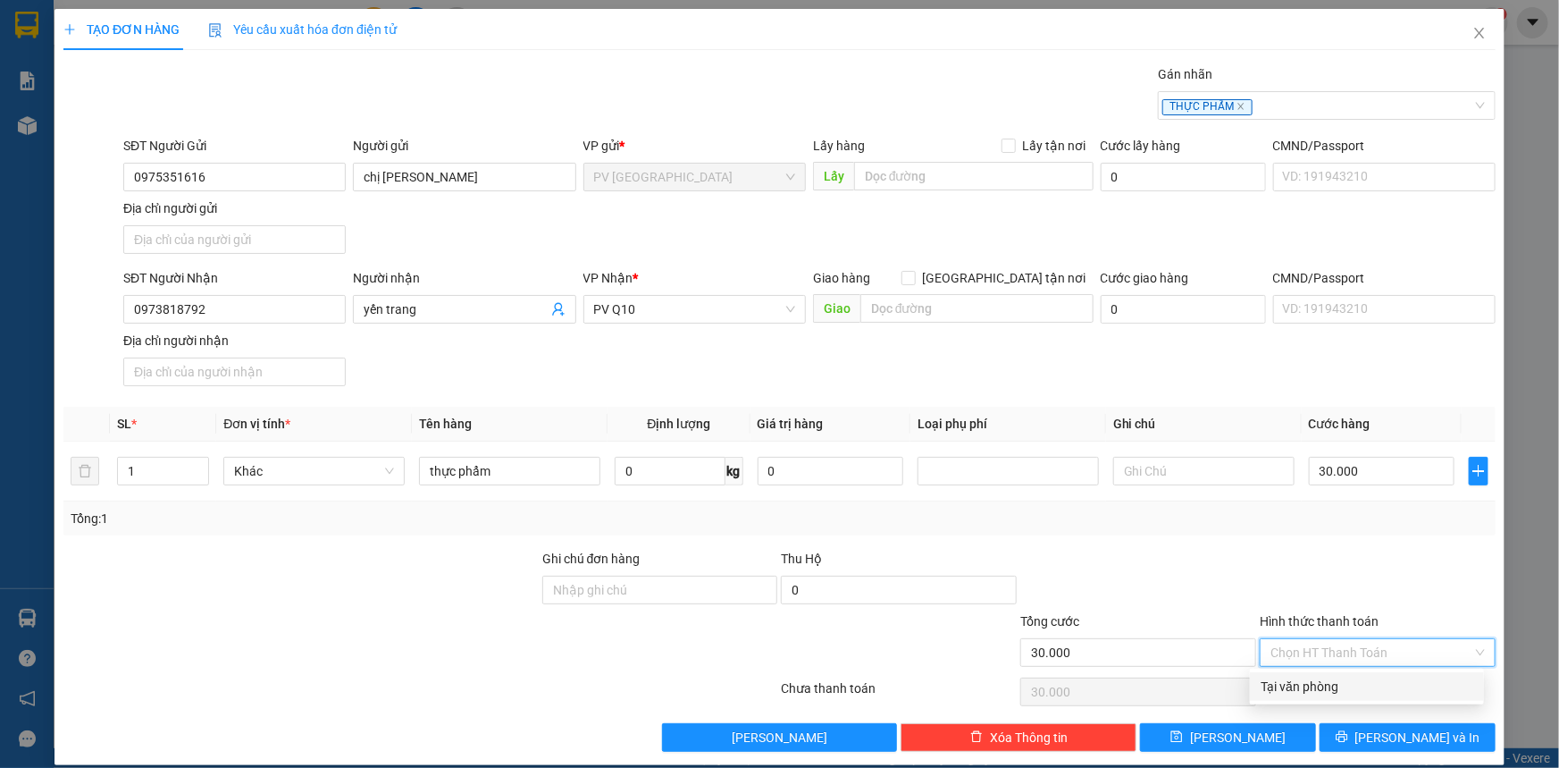
click at [1326, 684] on div "Tại văn phòng" at bounding box center [1367, 686] width 213 height 20
type input "0"
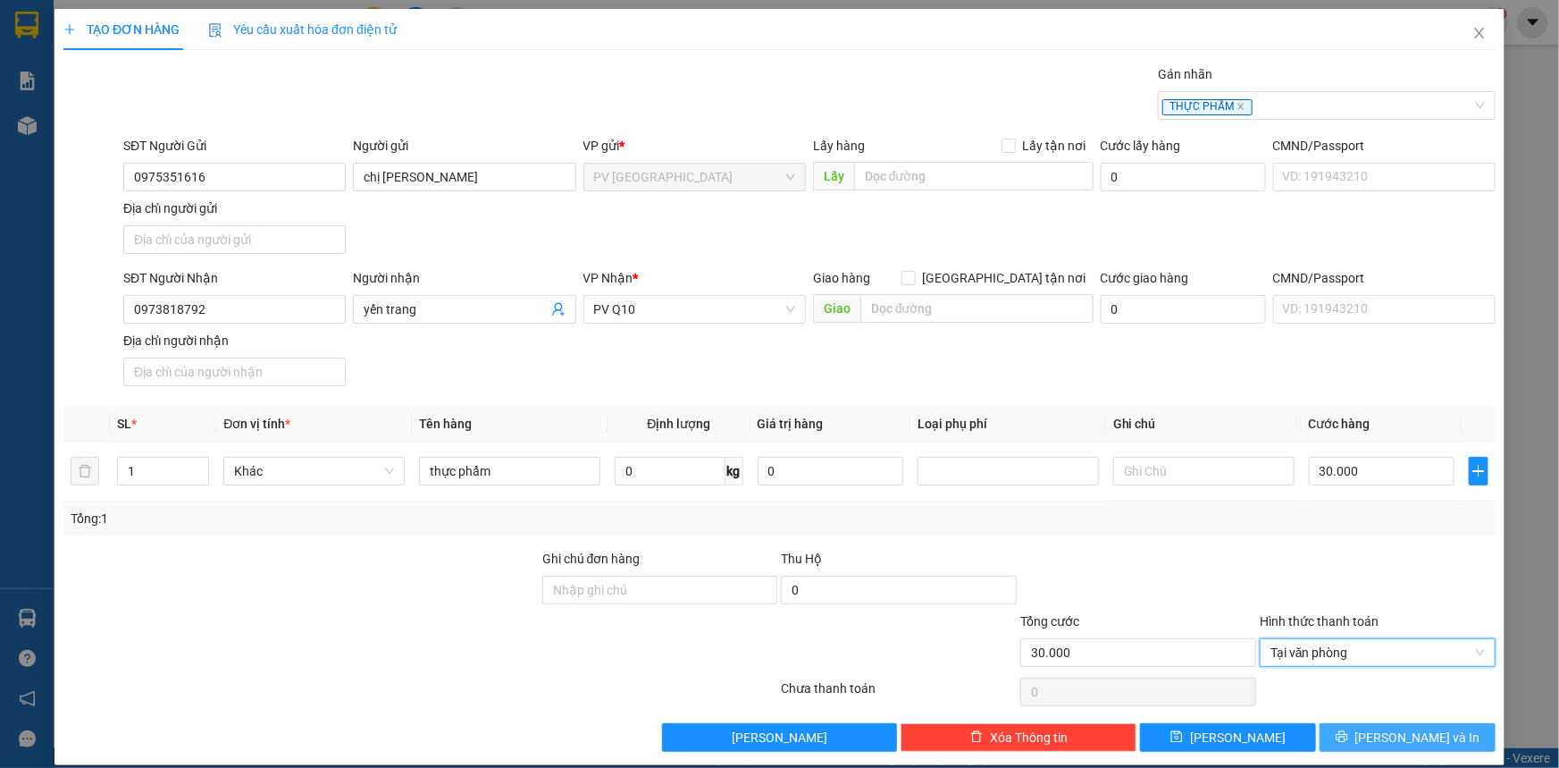
click at [1338, 728] on button "Lưu và In" at bounding box center [1408, 737] width 176 height 29
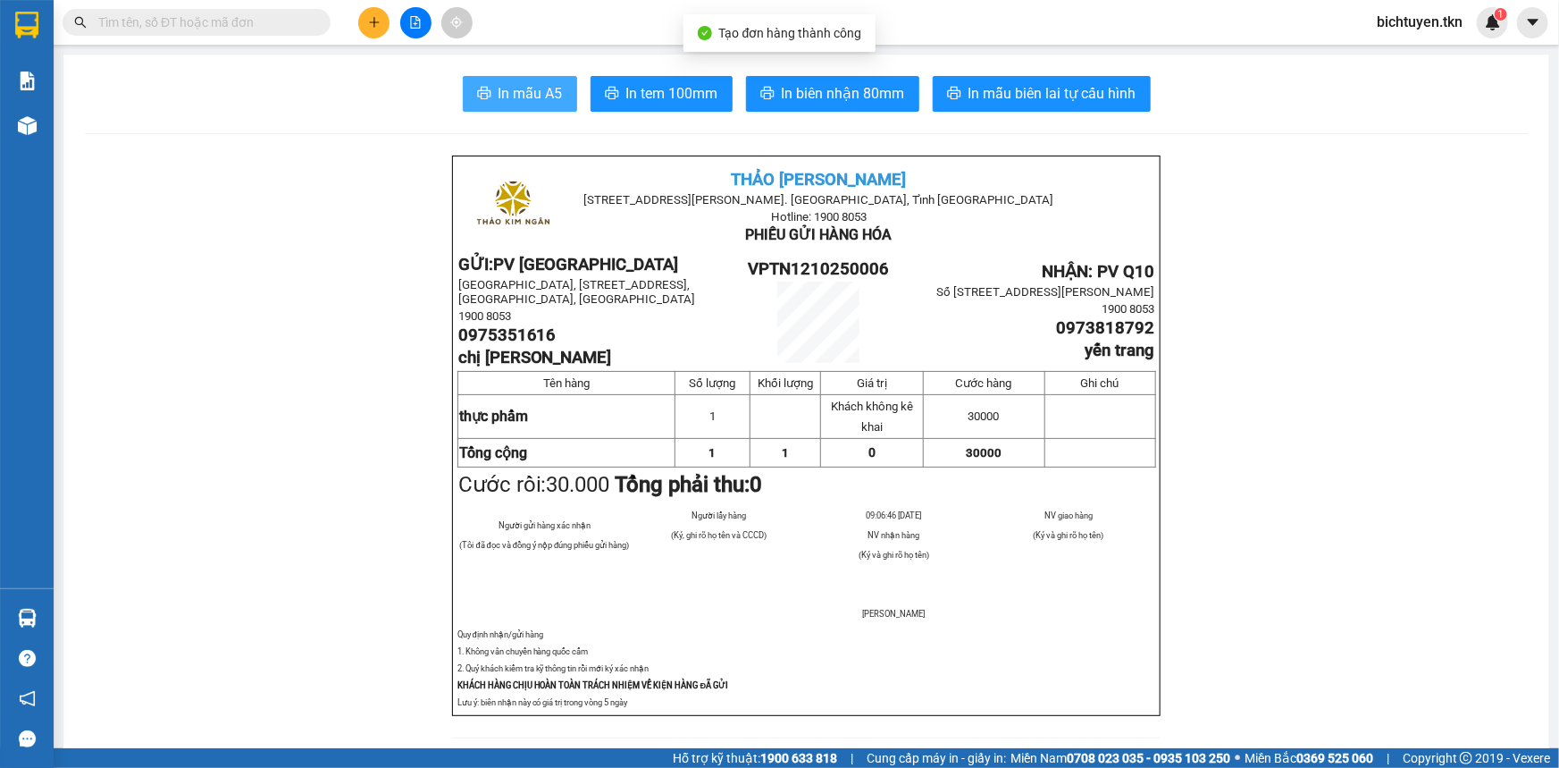
click at [491, 89] on button "In mẫu A5" at bounding box center [520, 94] width 114 height 36
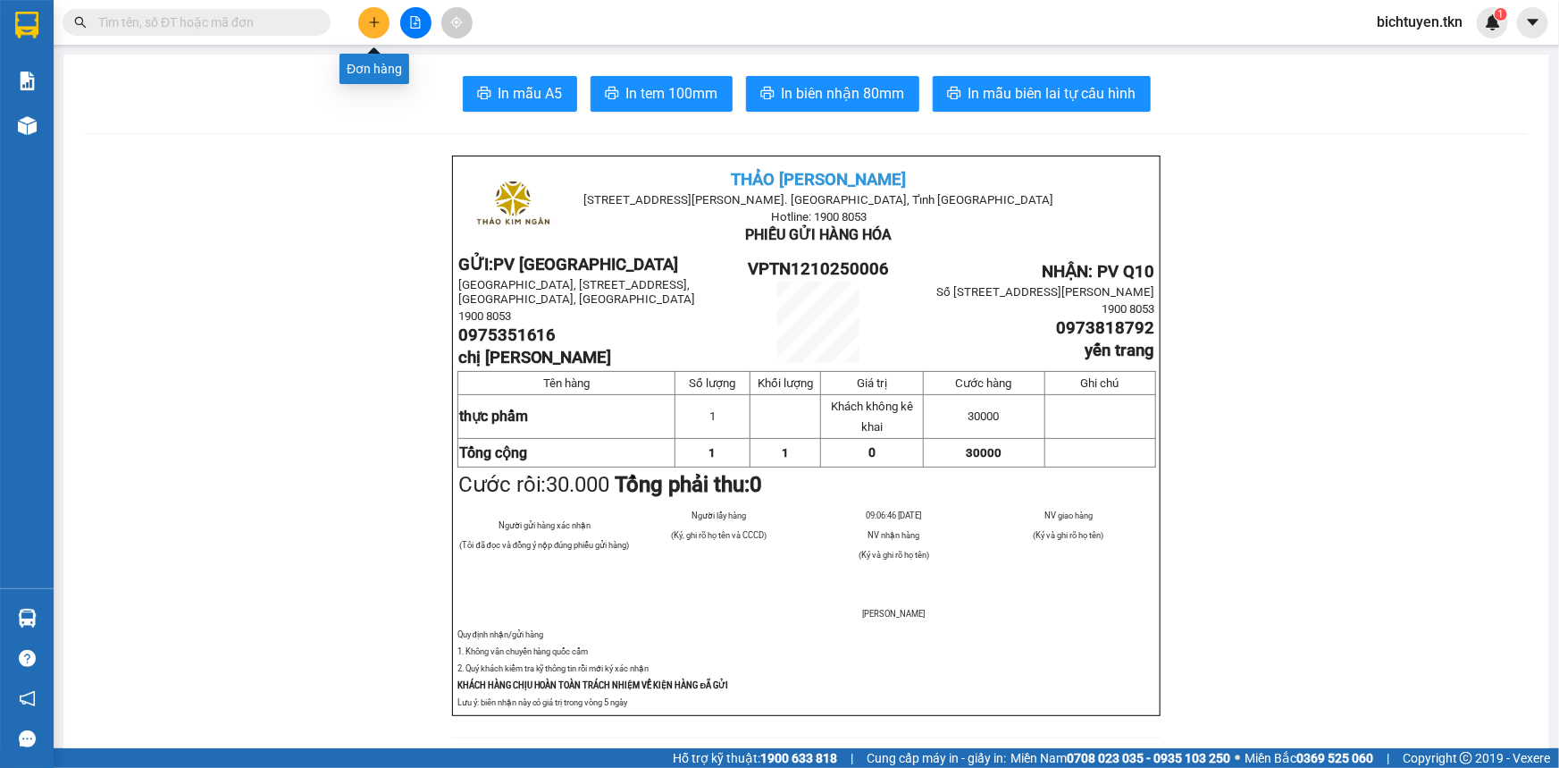
click at [383, 33] on button at bounding box center [373, 22] width 31 height 31
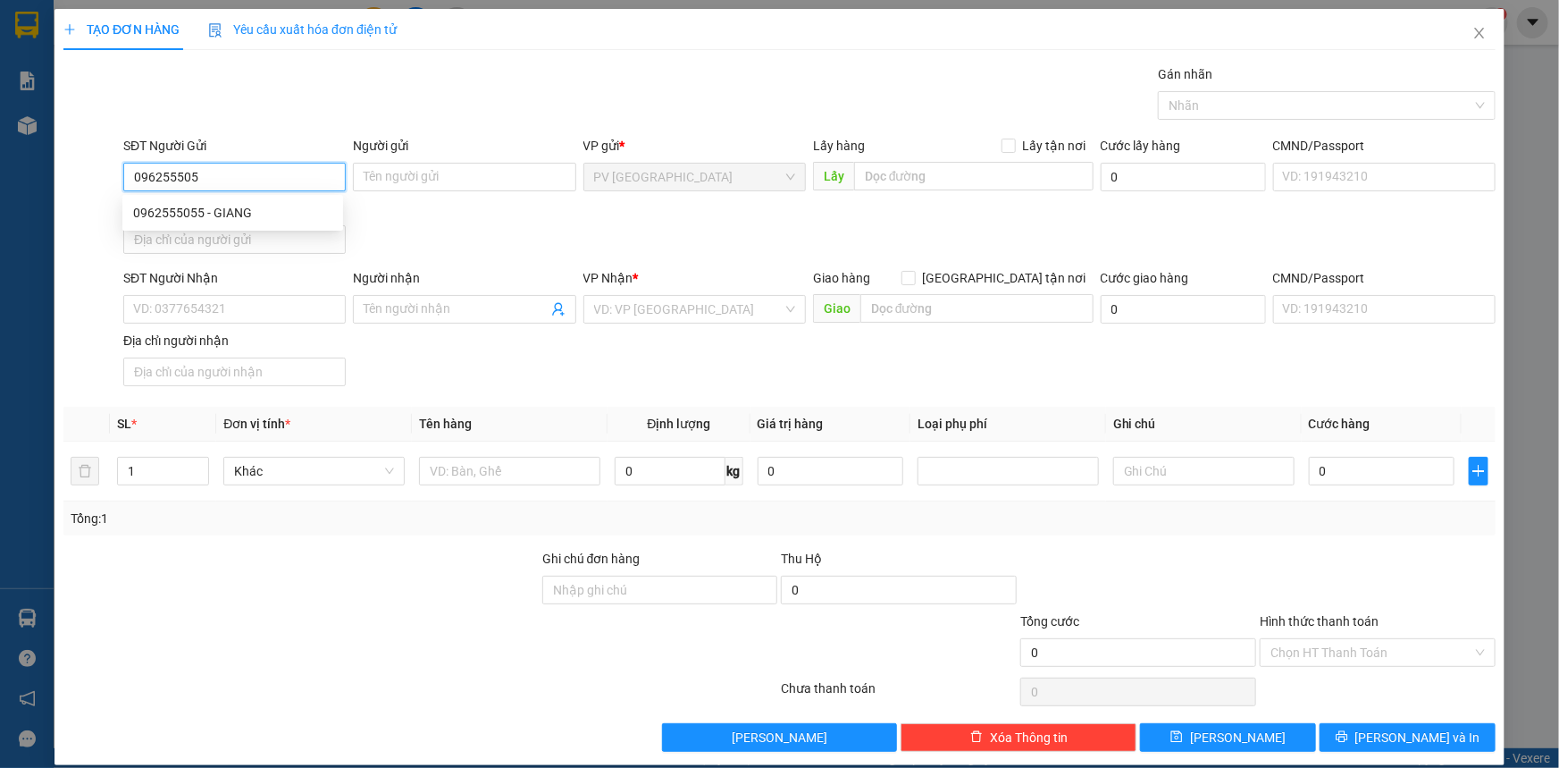
type input "0962555055"
click at [256, 214] on div "0962555055 - GIANG" at bounding box center [232, 213] width 199 height 20
type input "GIANG"
type input "0901652307"
type input "THIÊN"
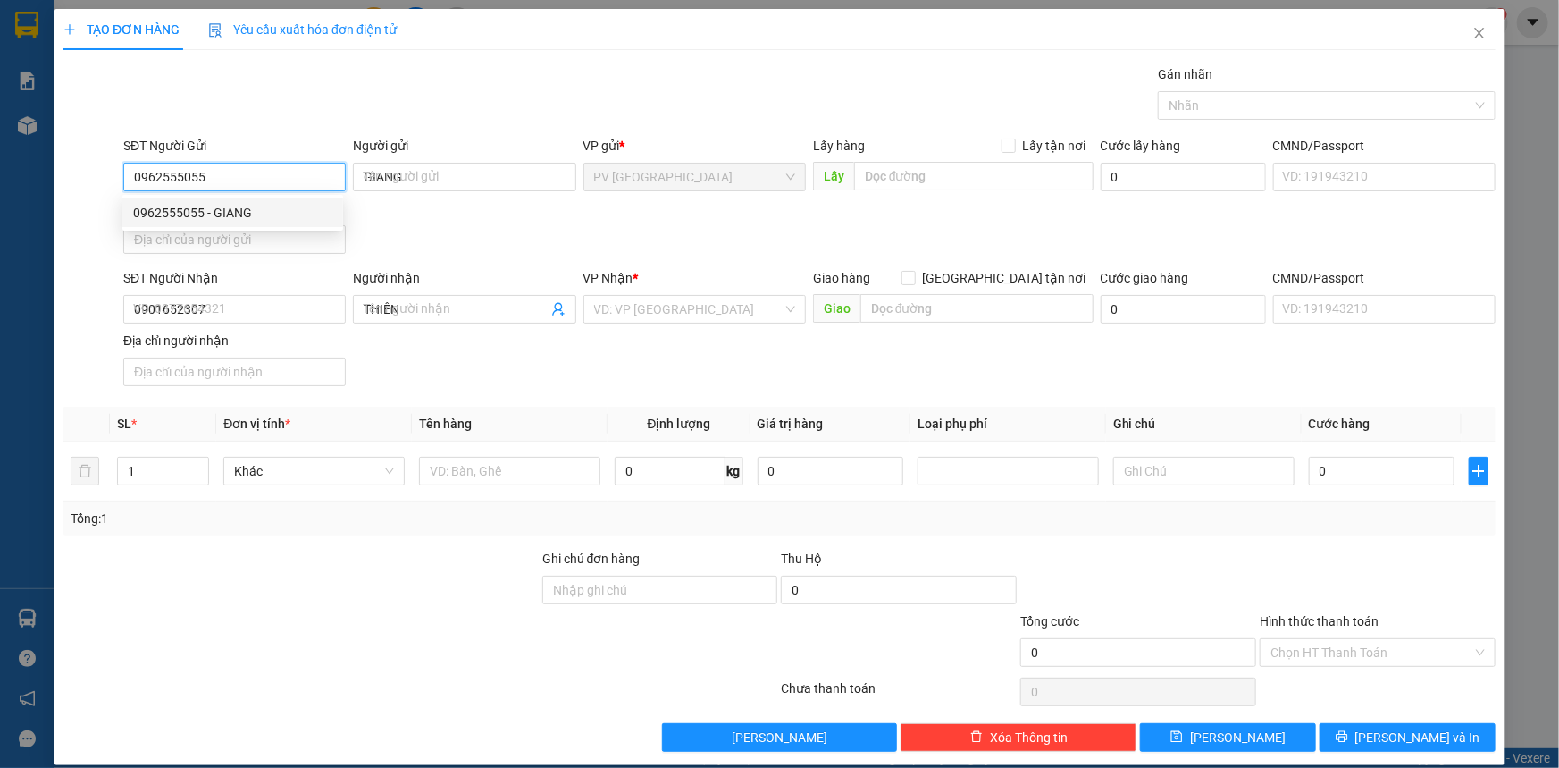
type input "30.000"
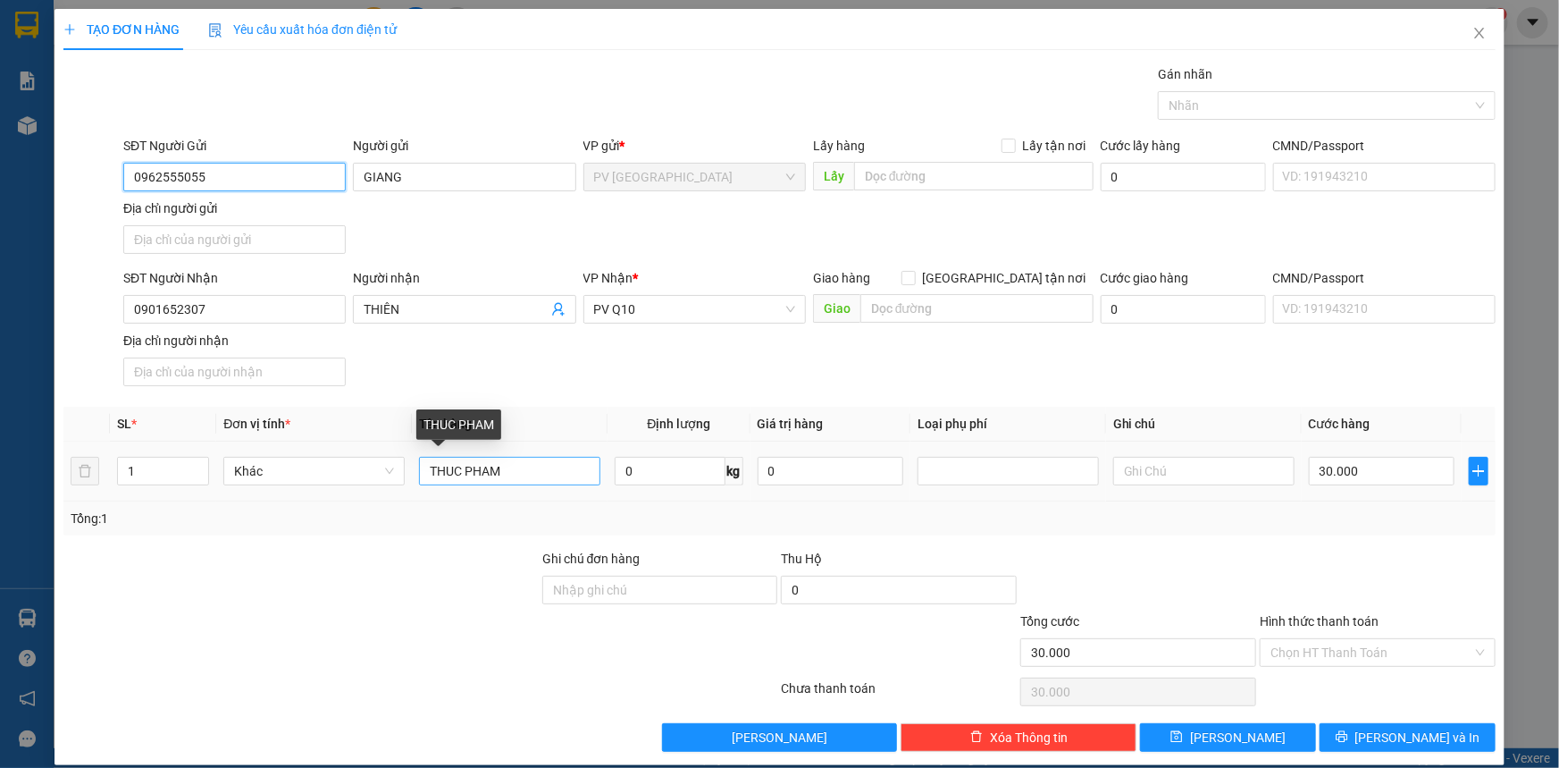
type input "0962555055"
click at [508, 466] on input "THUC PHAM" at bounding box center [509, 471] width 181 height 29
type input "T"
click at [1214, 110] on div at bounding box center [1318, 105] width 311 height 21
type input "thùng thực phẩm"
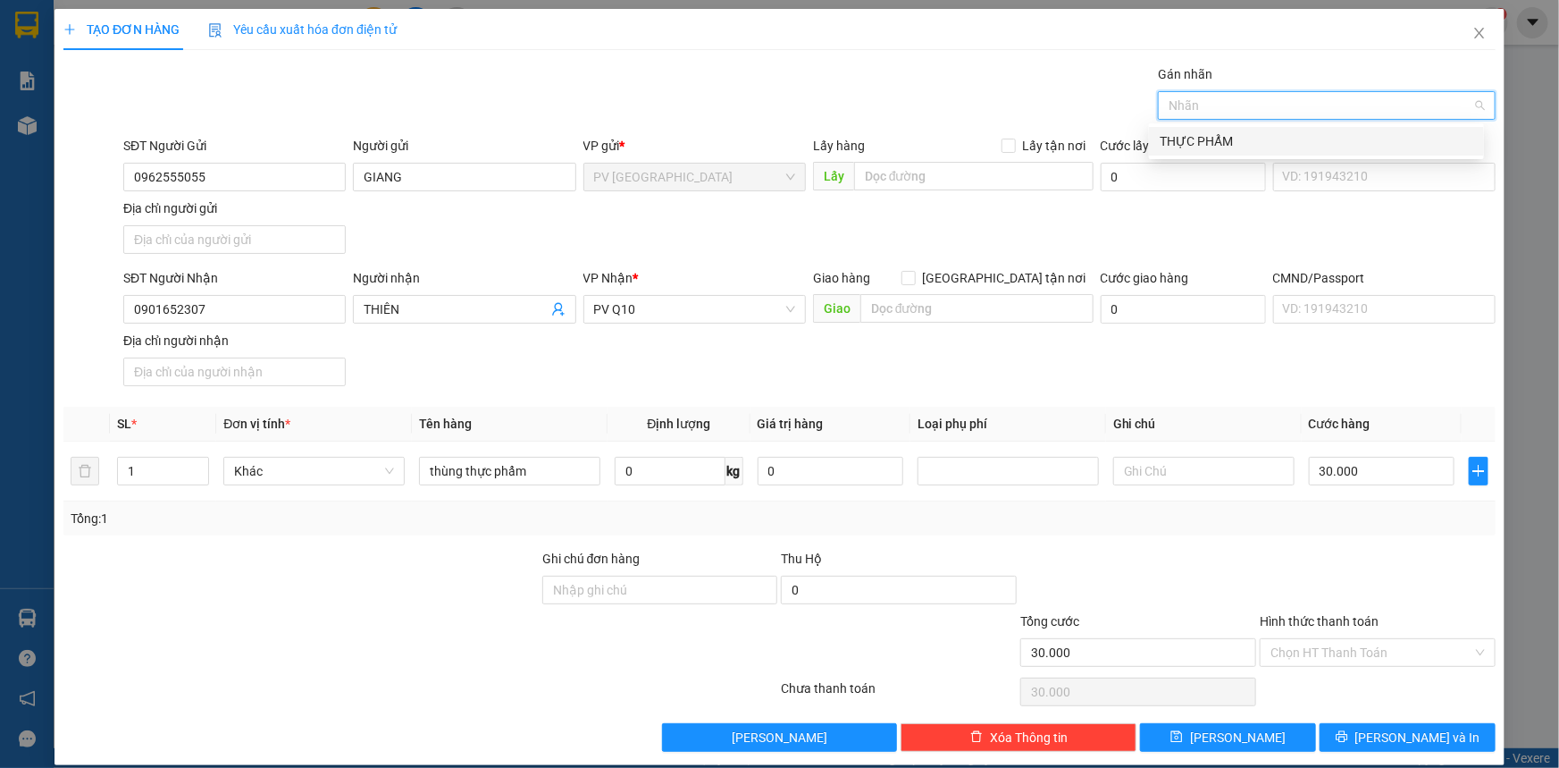
click at [1222, 131] on div "THỰC PHẨM" at bounding box center [1317, 141] width 314 height 20
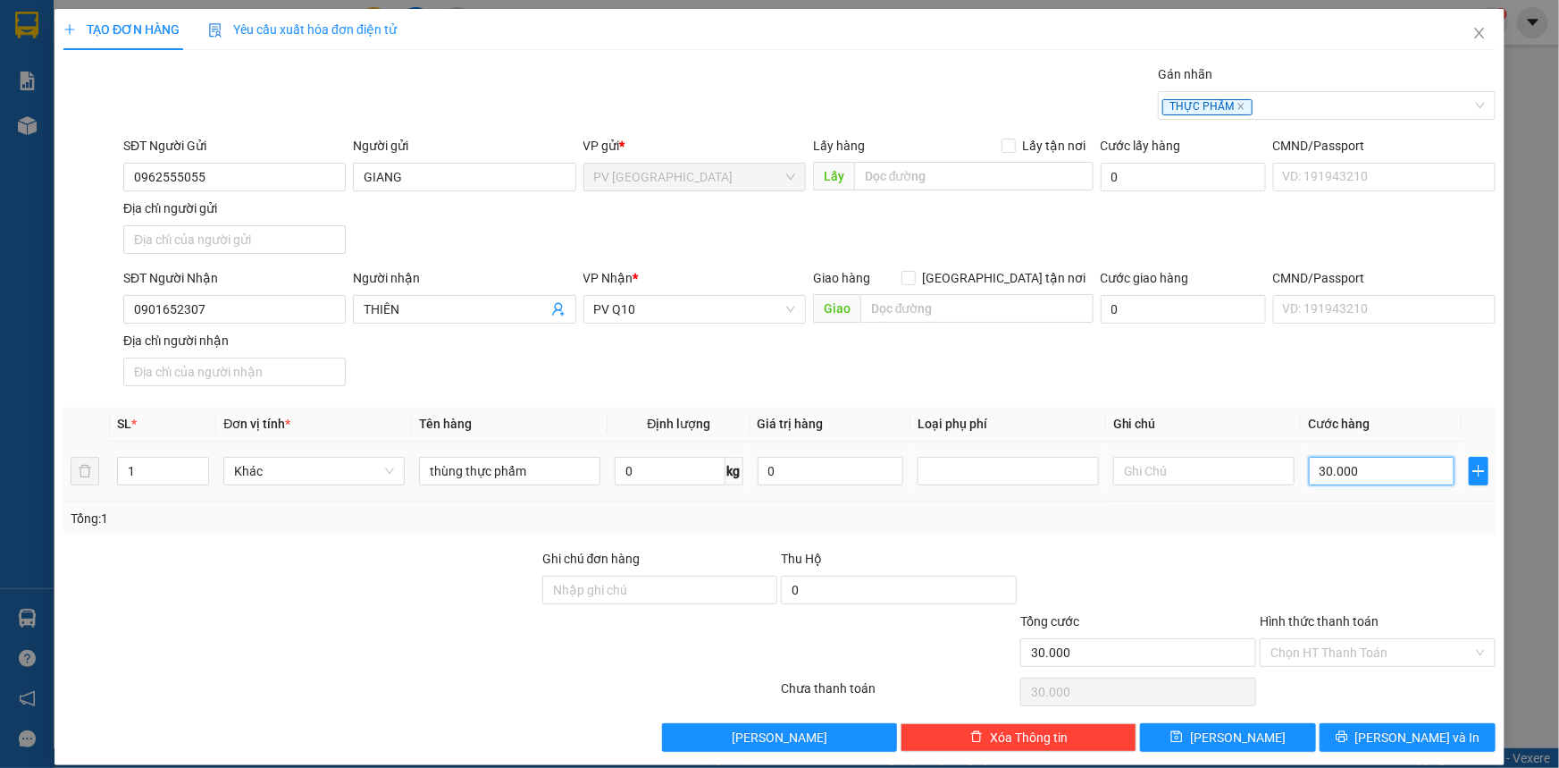
click at [1368, 463] on input "30.000" at bounding box center [1382, 471] width 146 height 29
type input "5"
type input "50"
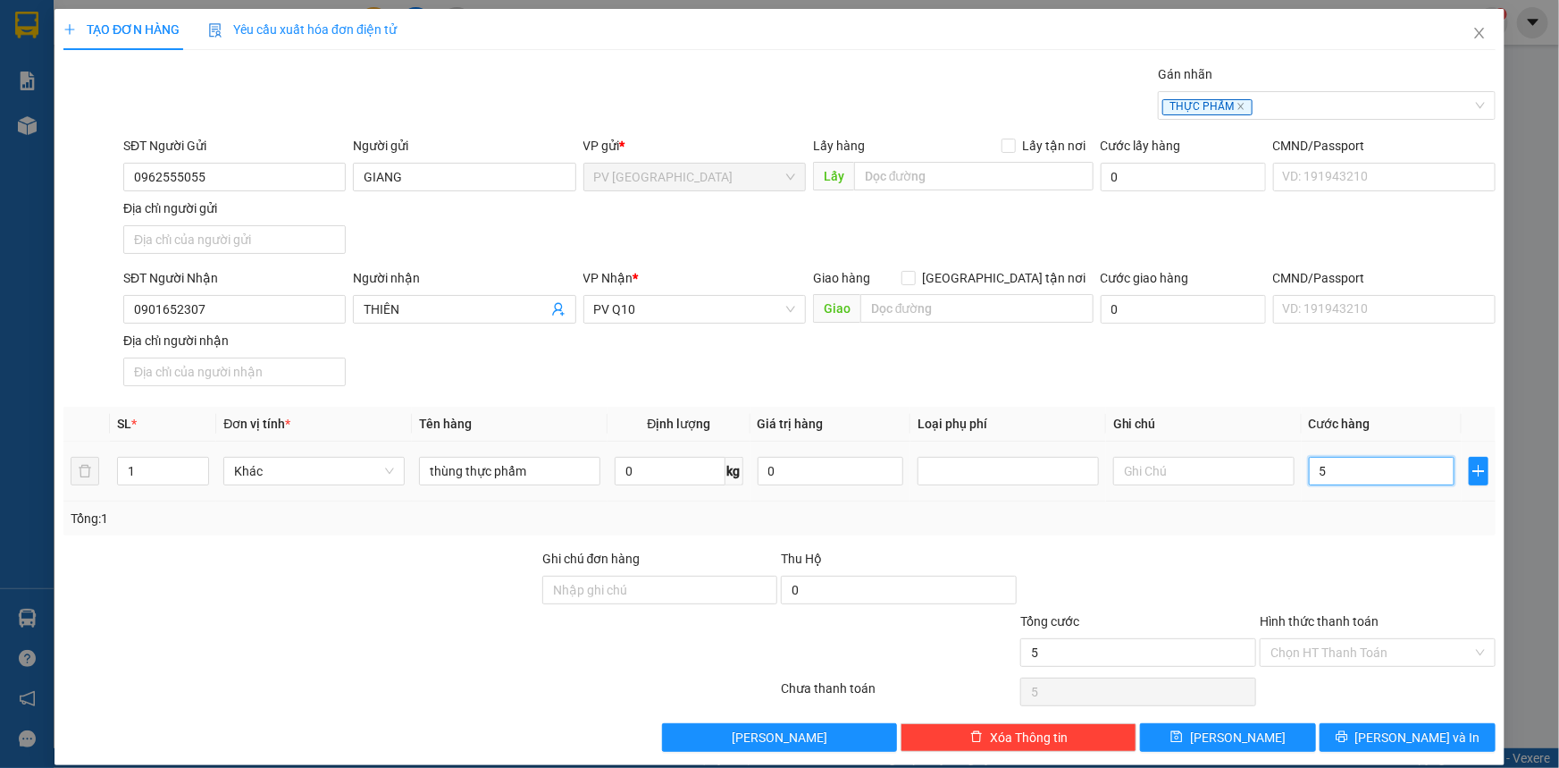
type input "50"
type input "50.000"
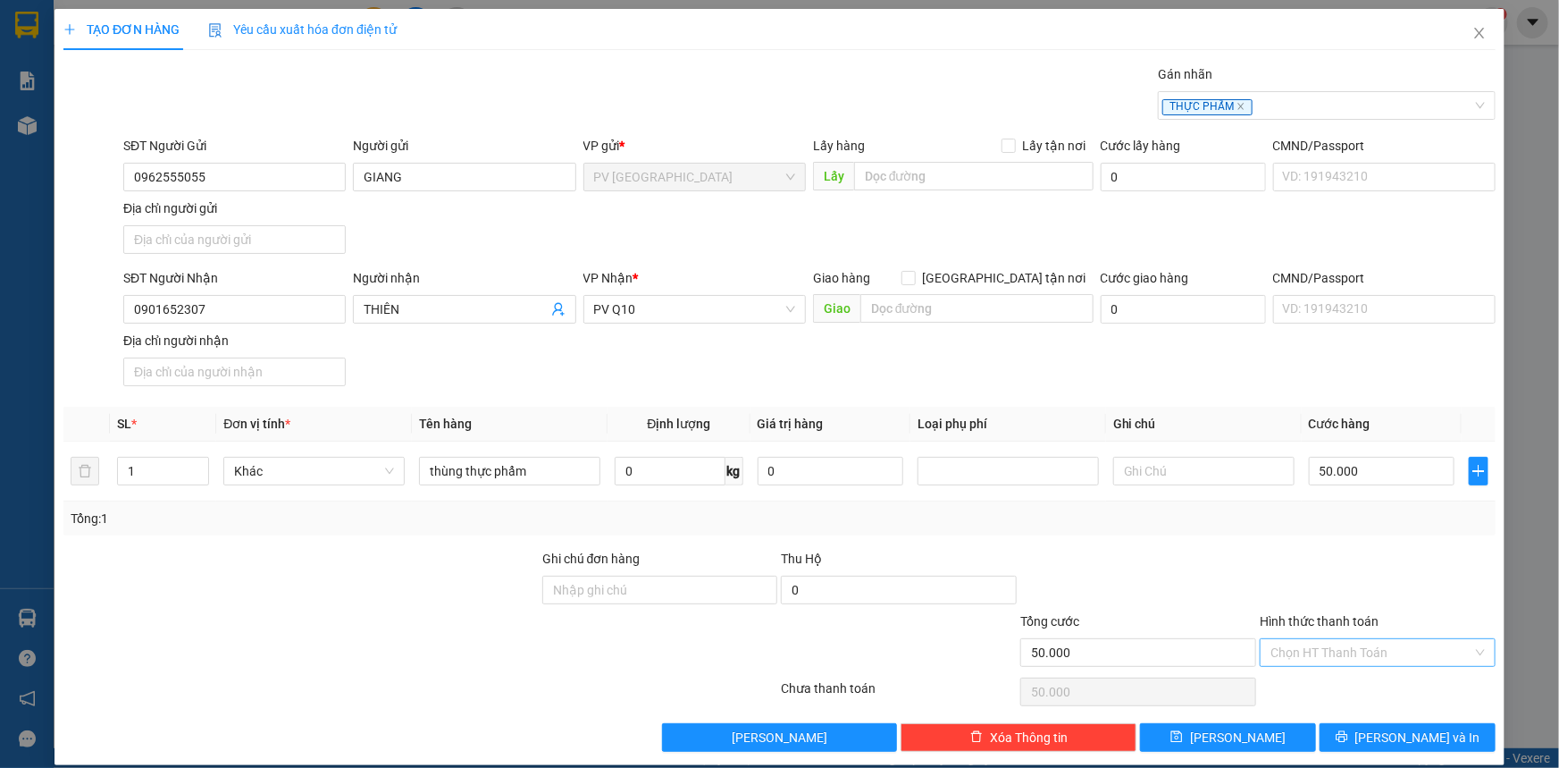
click at [1359, 643] on input "Hình thức thanh toán" at bounding box center [1372, 652] width 202 height 27
click at [1323, 689] on div "Tại văn phòng" at bounding box center [1367, 686] width 213 height 20
type input "0"
click at [1340, 730] on button "Lưu và In" at bounding box center [1408, 737] width 176 height 29
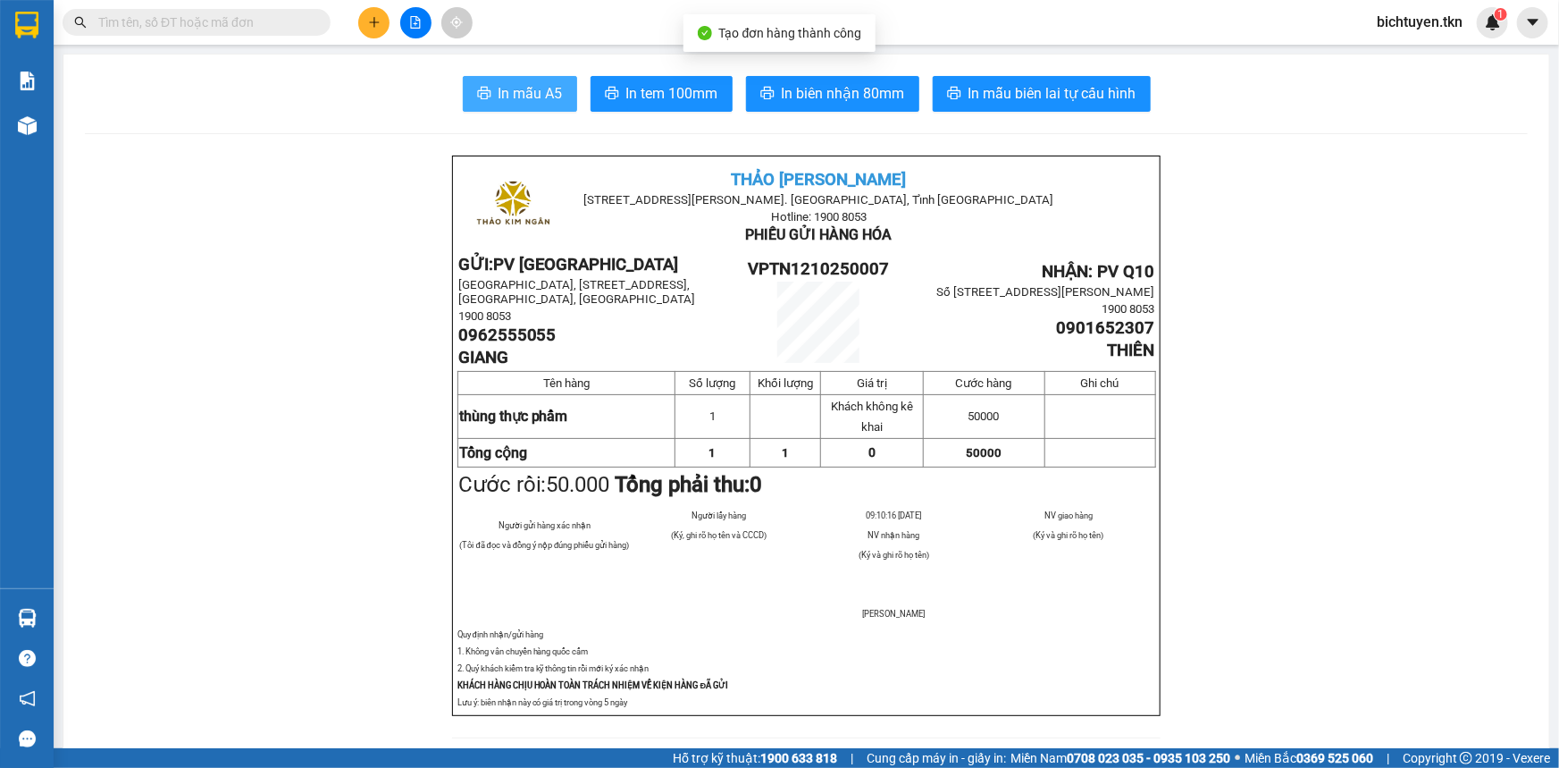
click at [538, 96] on span "In mẫu A5" at bounding box center [531, 93] width 64 height 22
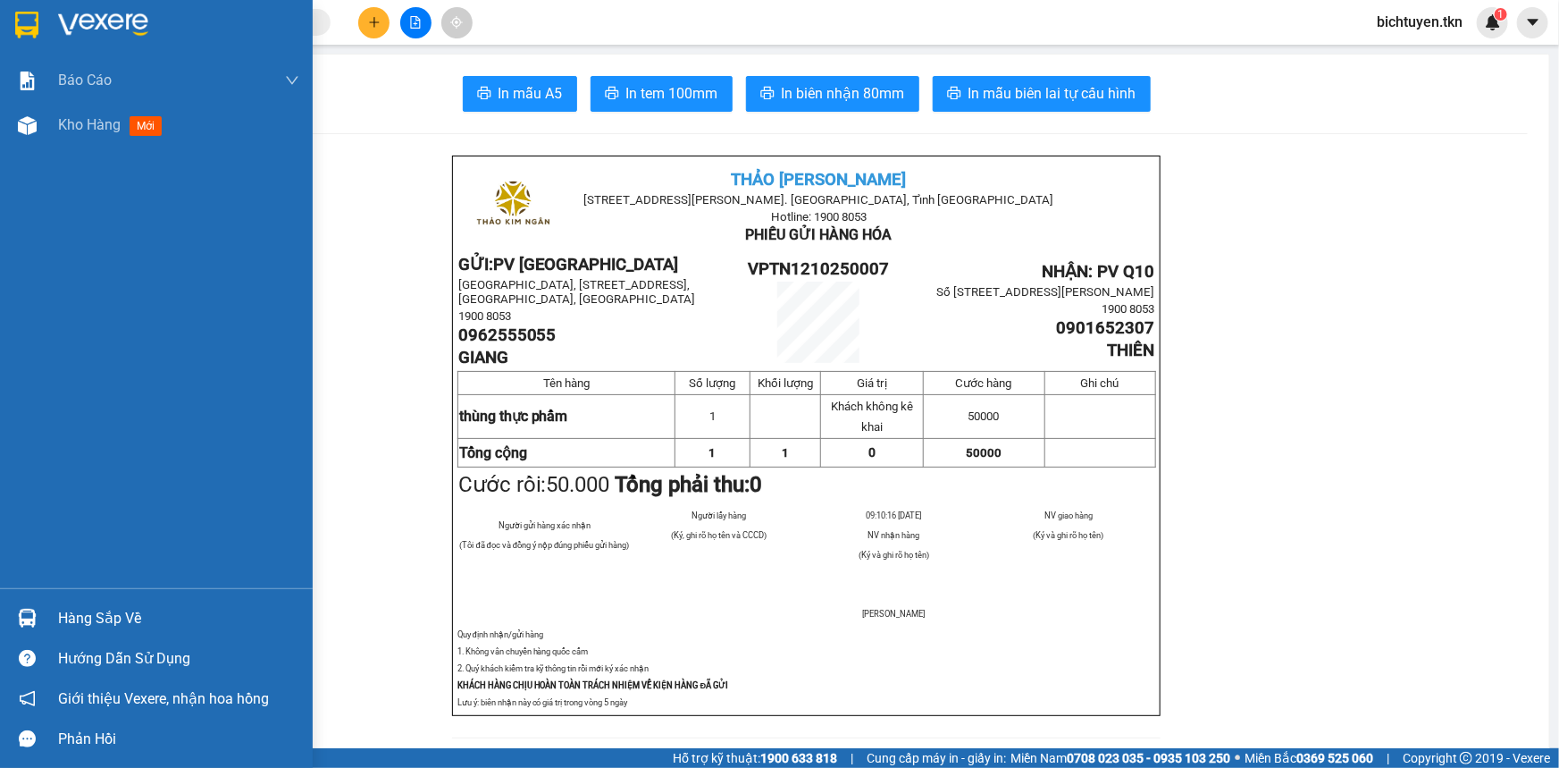
click at [29, 612] on img at bounding box center [27, 618] width 19 height 19
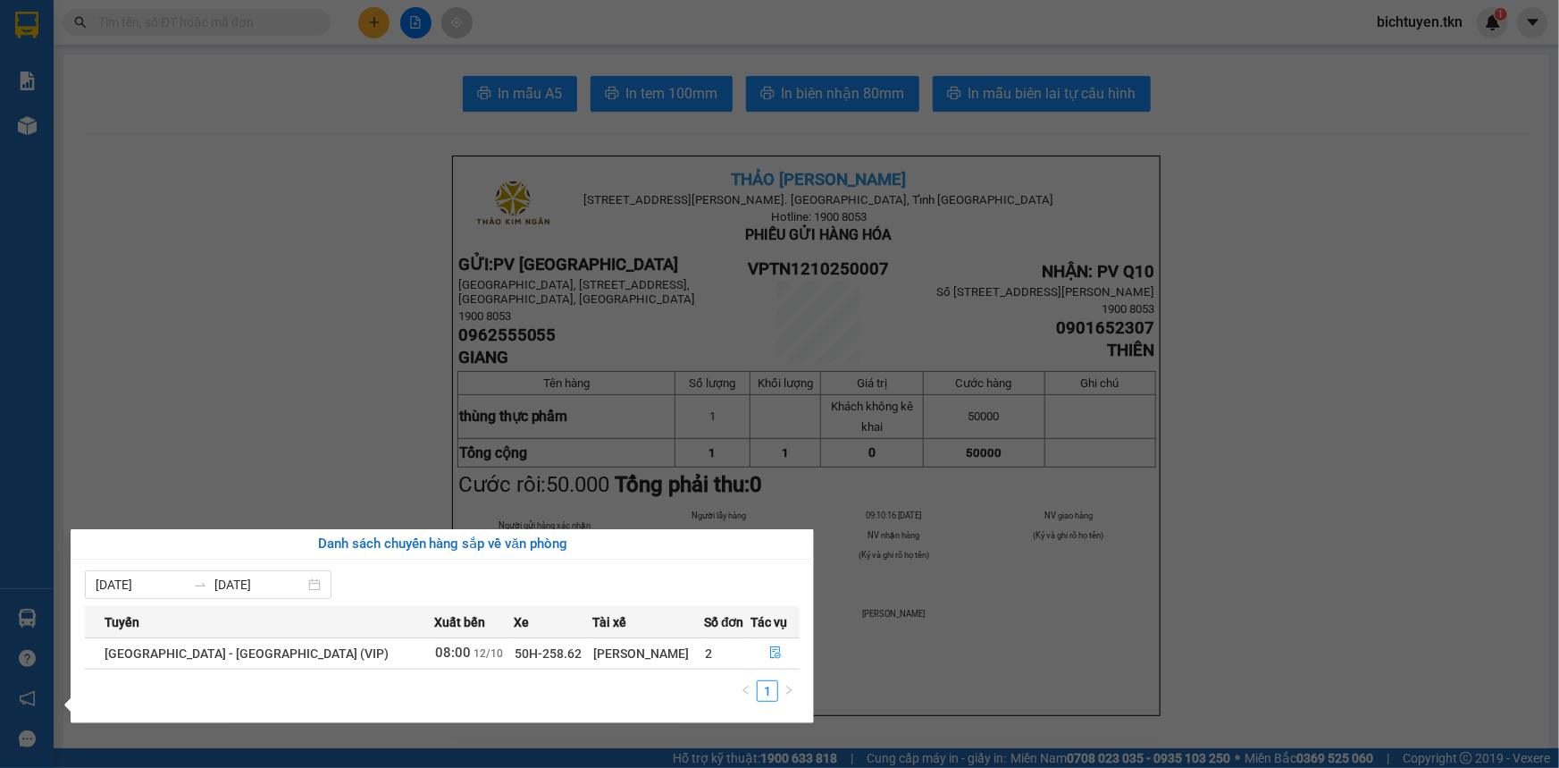
click at [165, 174] on section "Kết quả tìm kiếm ( 112 ) Bộ lọc Ngày tạo đơn gần nhất Mã ĐH Trạng thái Món hàng…" at bounding box center [779, 384] width 1559 height 768
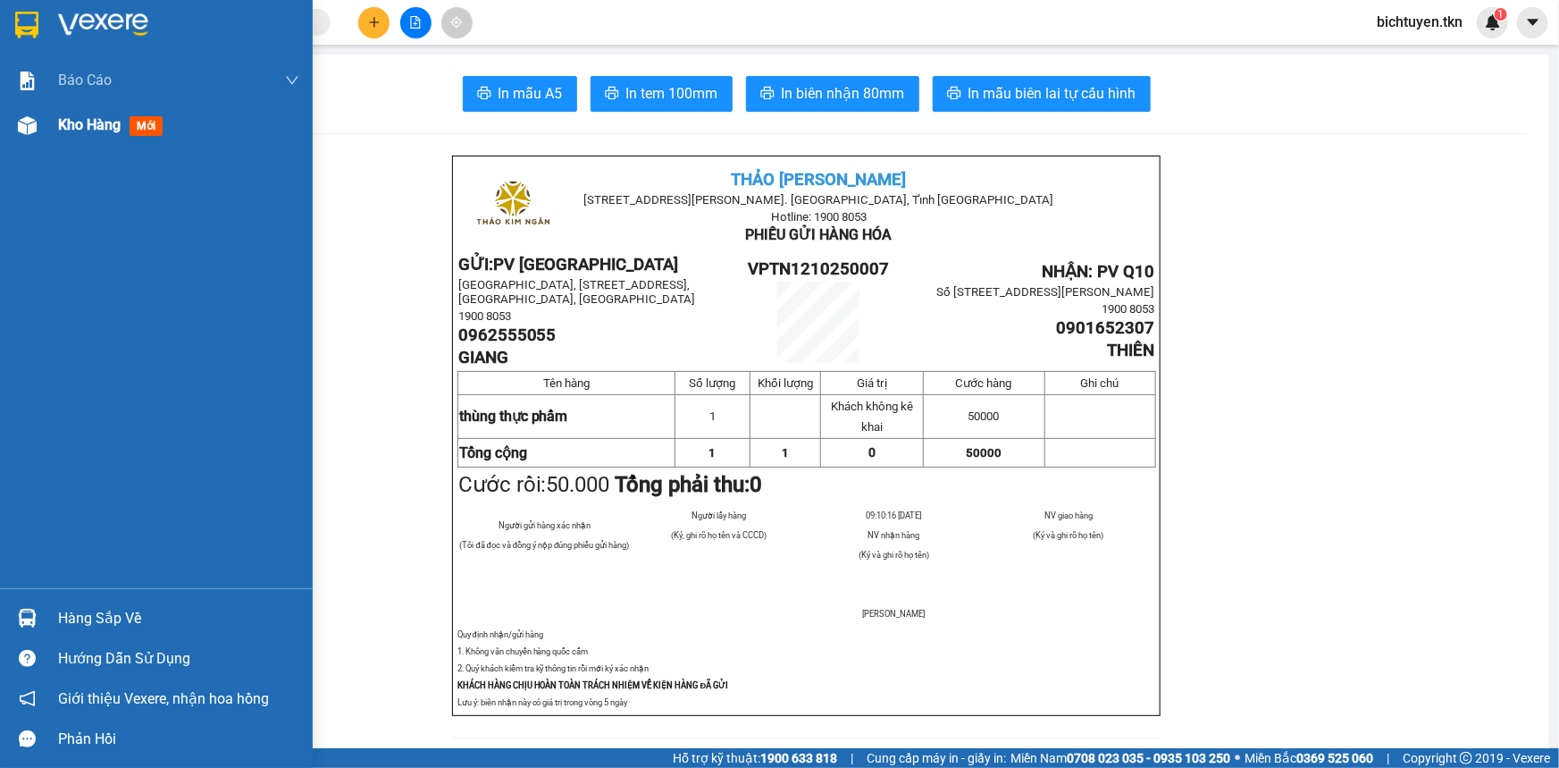
click at [43, 129] on div "Kho hàng mới" at bounding box center [156, 125] width 313 height 45
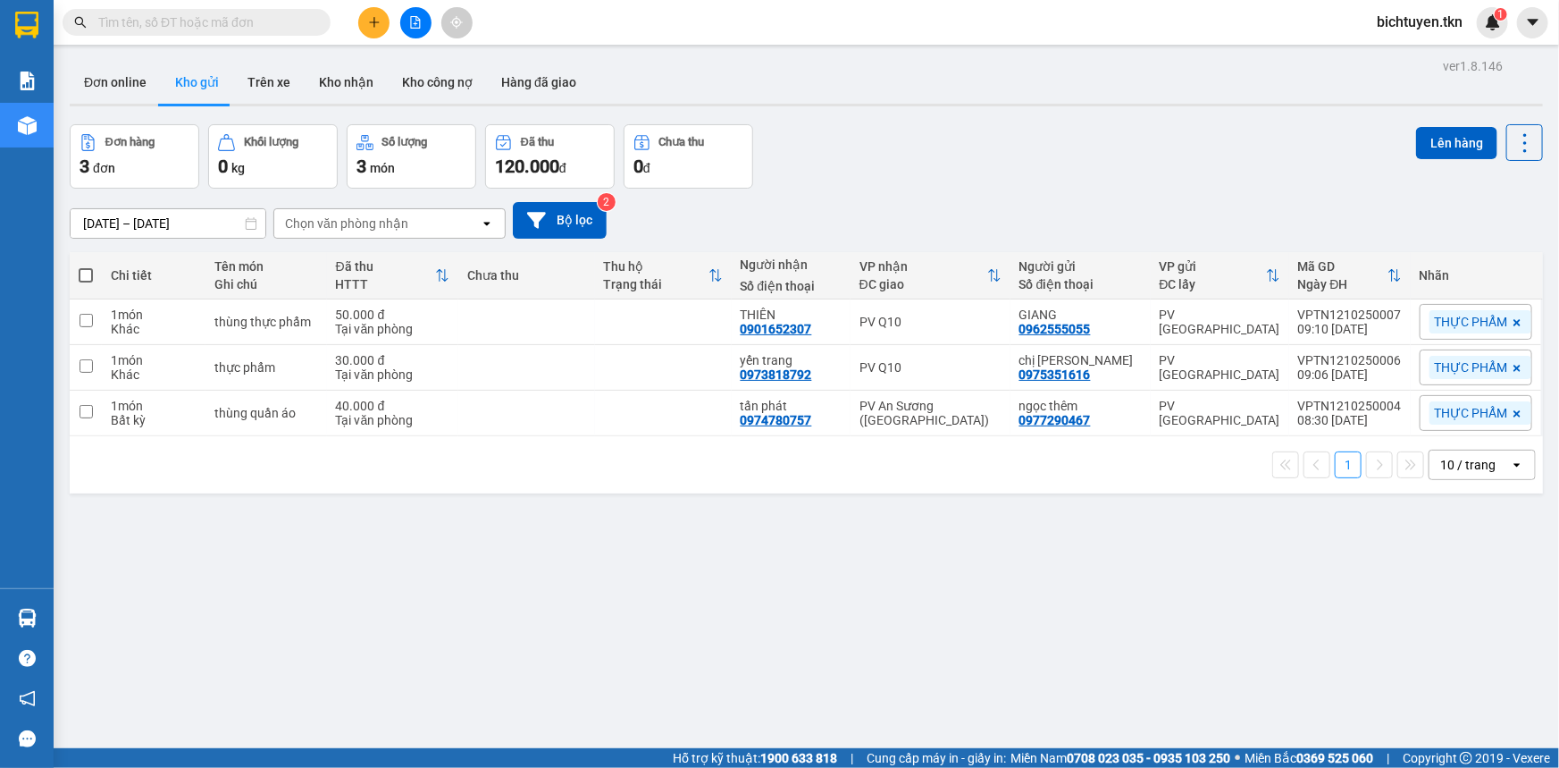
click at [887, 626] on div "ver 1.8.146 Đơn online Kho gửi Trên xe Kho nhận Kho công nợ Hàng đã giao Đơn hà…" at bounding box center [807, 438] width 1488 height 768
click at [89, 270] on span at bounding box center [86, 275] width 14 height 14
click at [86, 266] on input "checkbox" at bounding box center [86, 266] width 0 height 0
checkbox input "true"
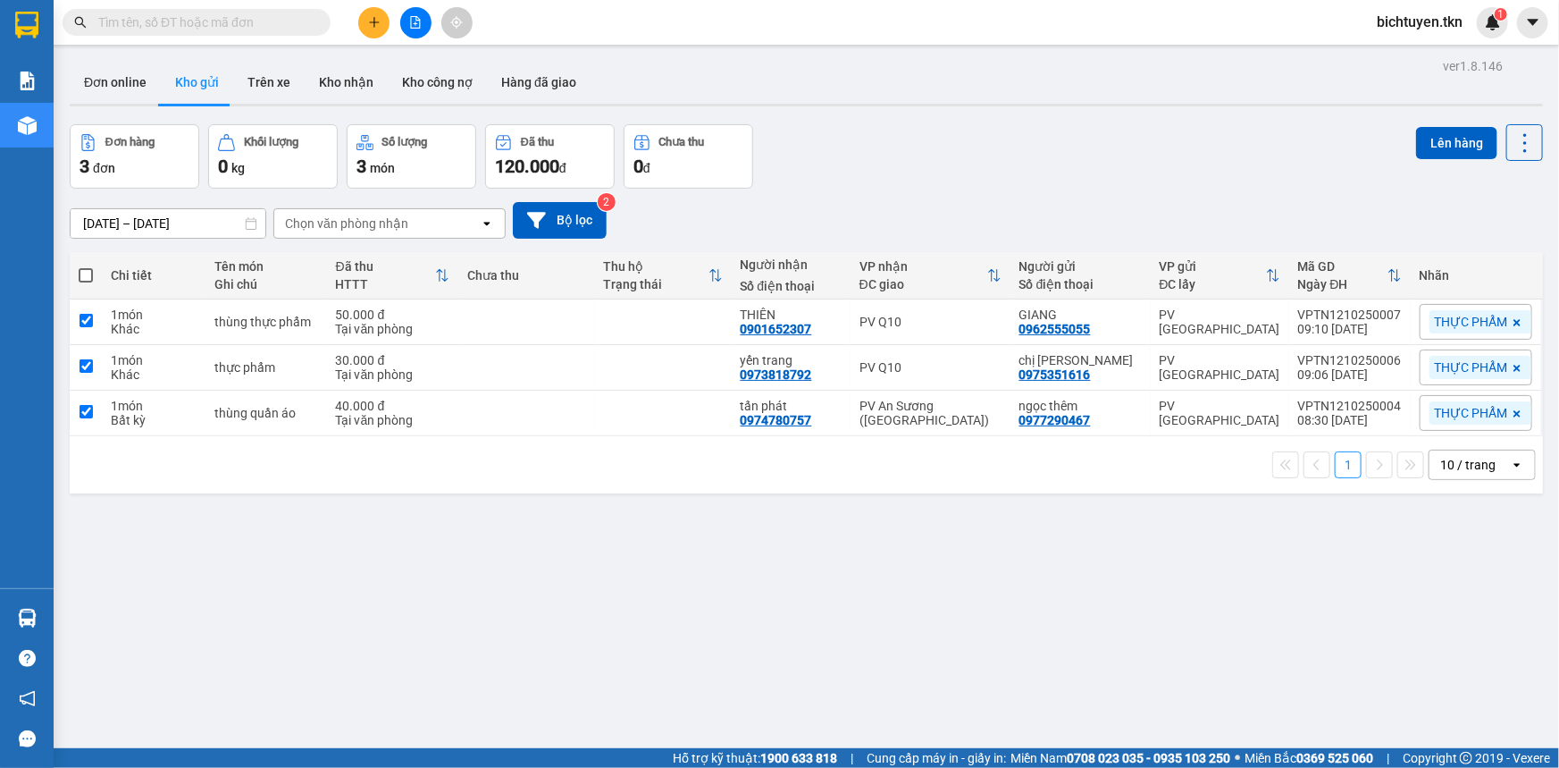
checkbox input "true"
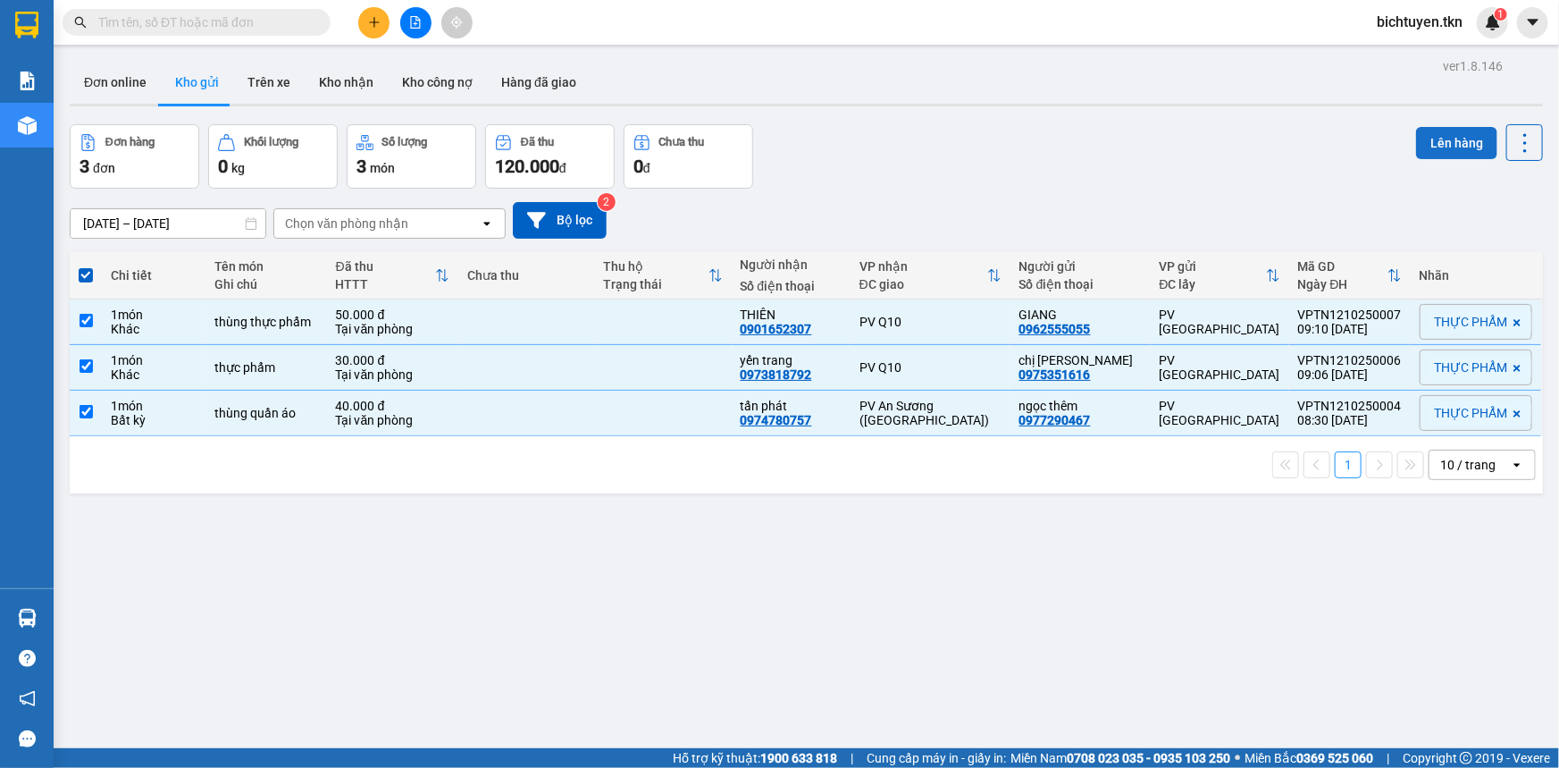
click at [1416, 149] on button "Lên hàng" at bounding box center [1456, 143] width 81 height 32
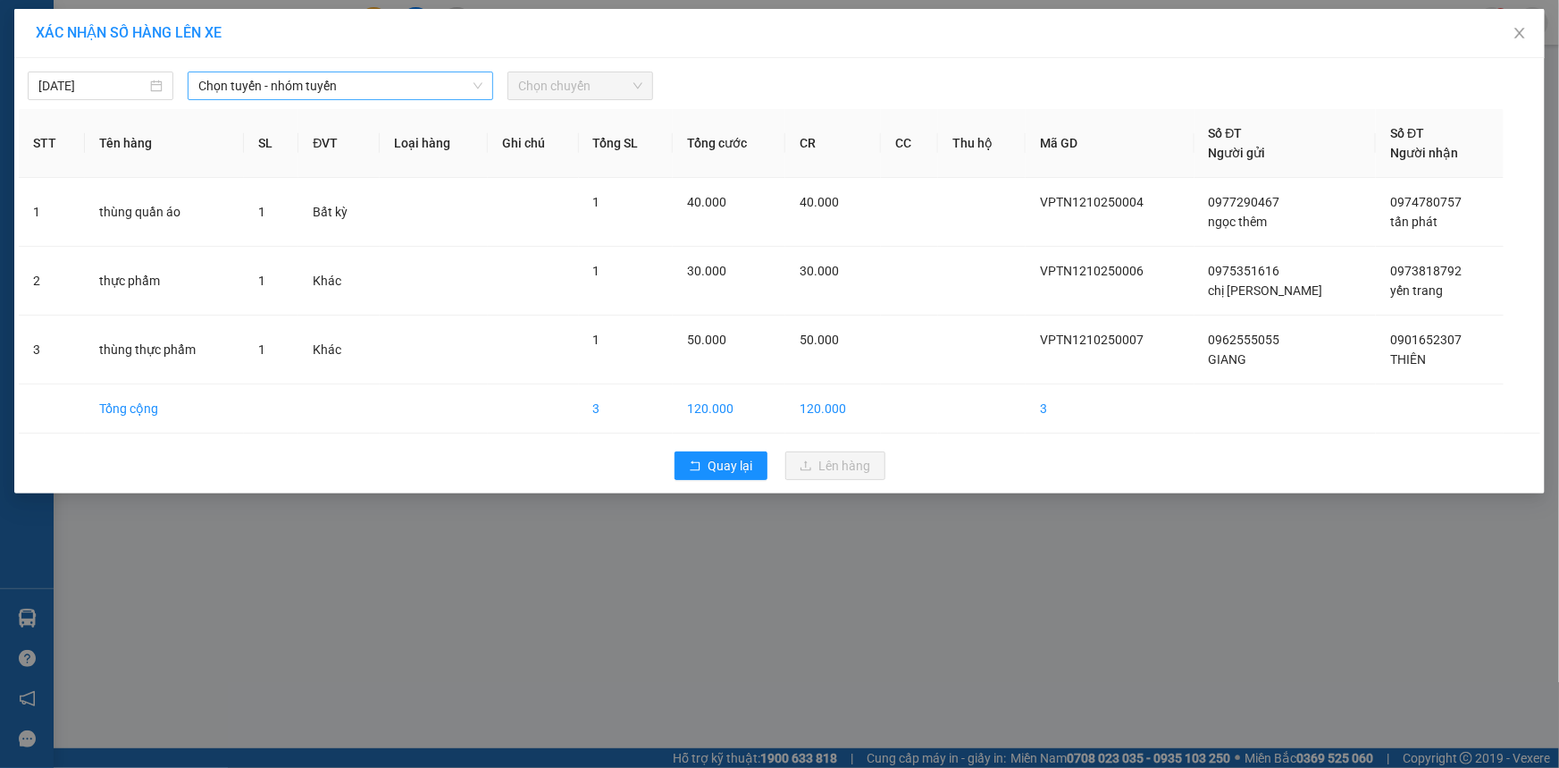
click at [235, 92] on span "Chọn tuyến - nhóm tuyến" at bounding box center [340, 85] width 284 height 27
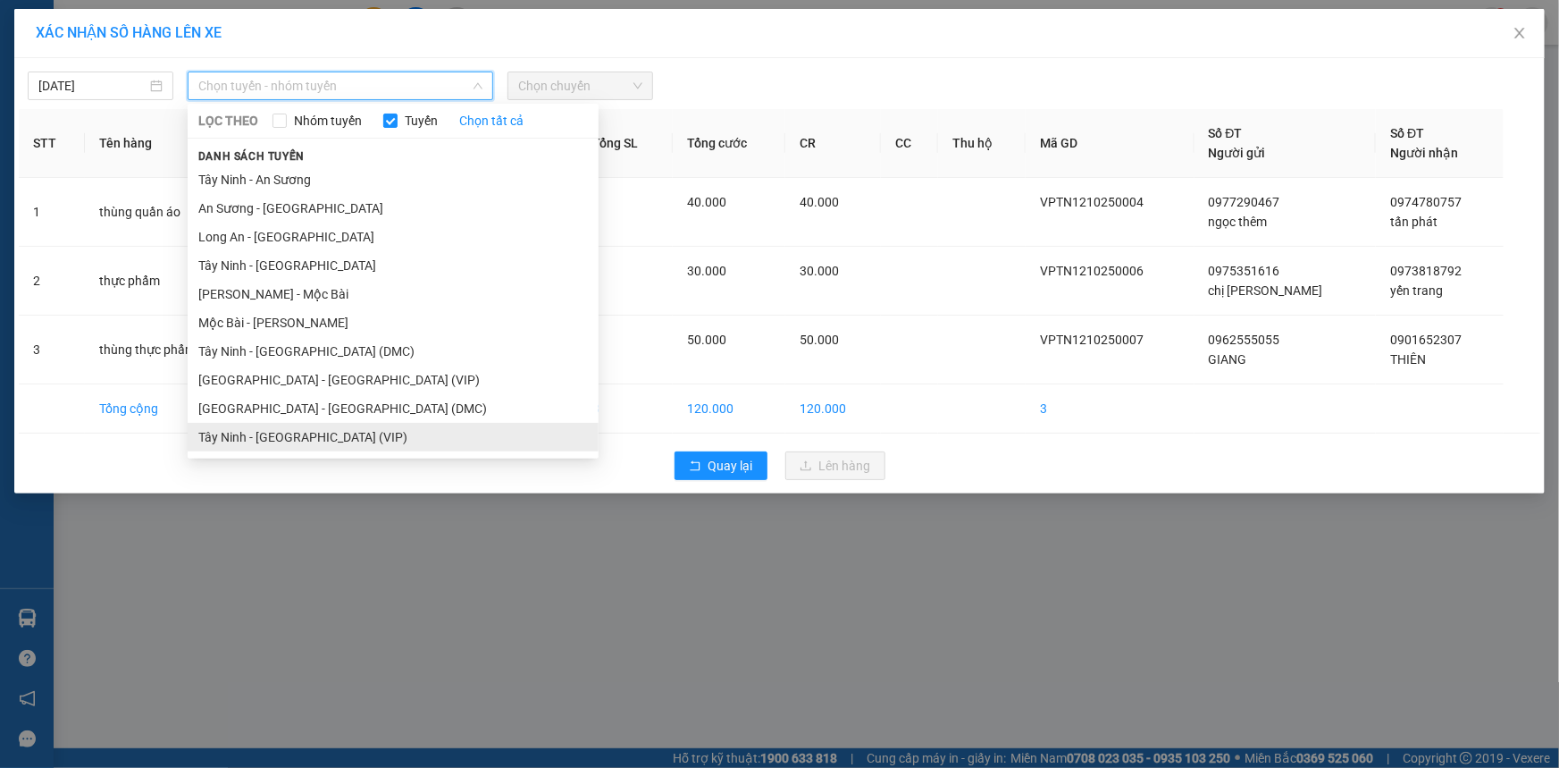
click at [340, 441] on li "Tây Ninh - Sài Gòn (VIP)" at bounding box center [393, 437] width 411 height 29
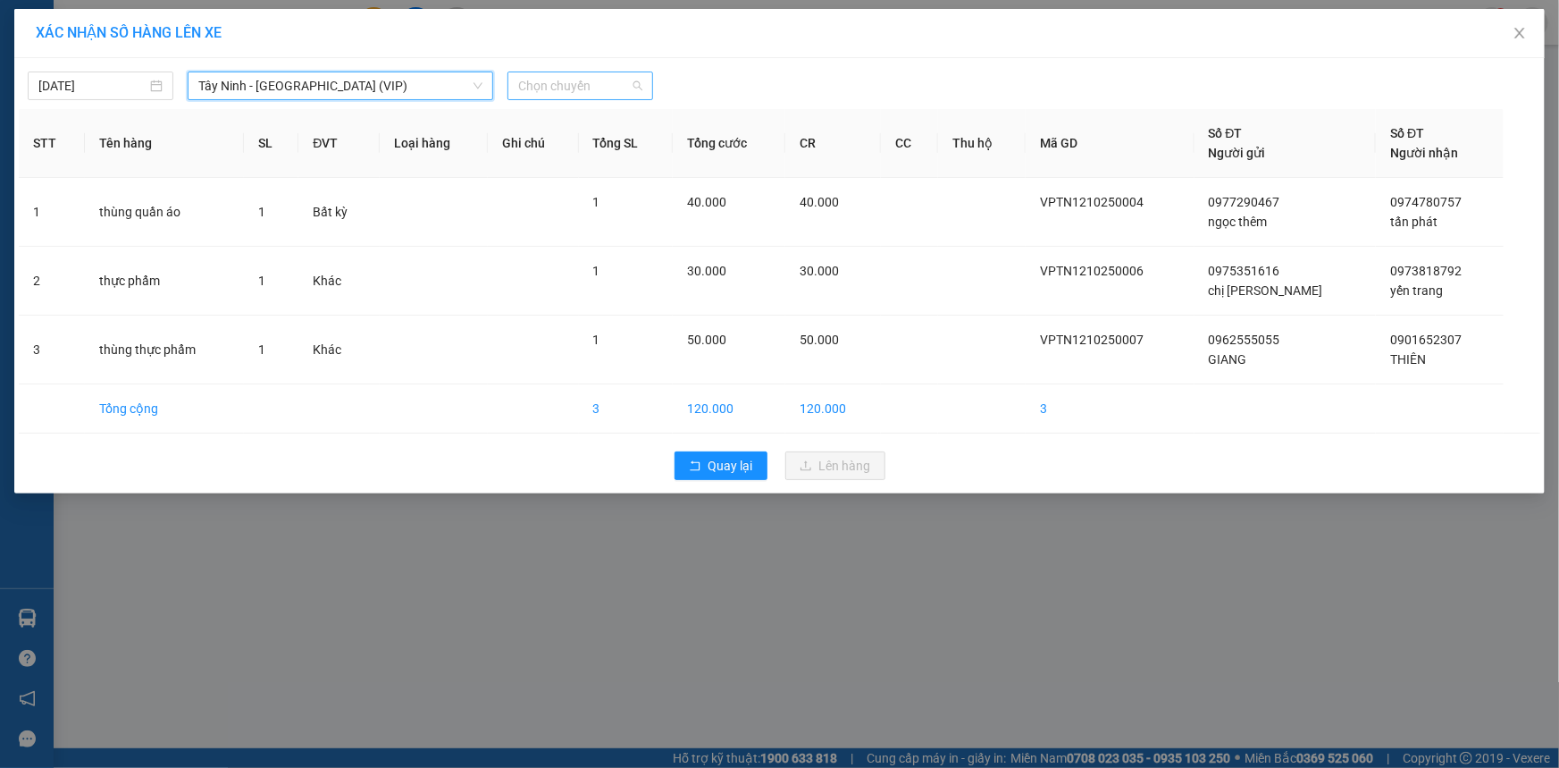
click at [592, 93] on span "Chọn chuyến" at bounding box center [580, 85] width 124 height 27
type input "9743"
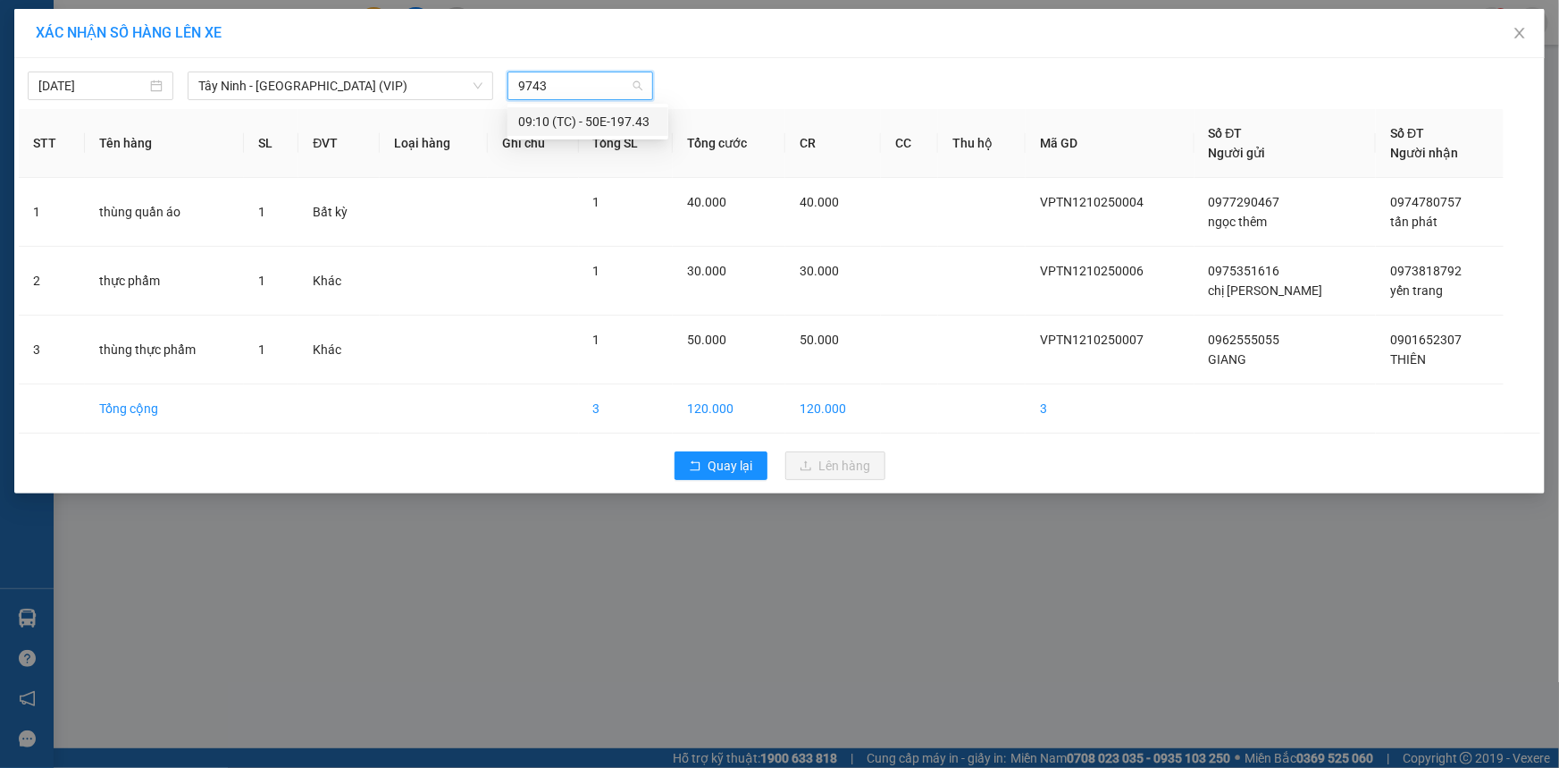
click at [608, 118] on div "09:10 (TC) - 50E-197.43" at bounding box center [587, 122] width 139 height 20
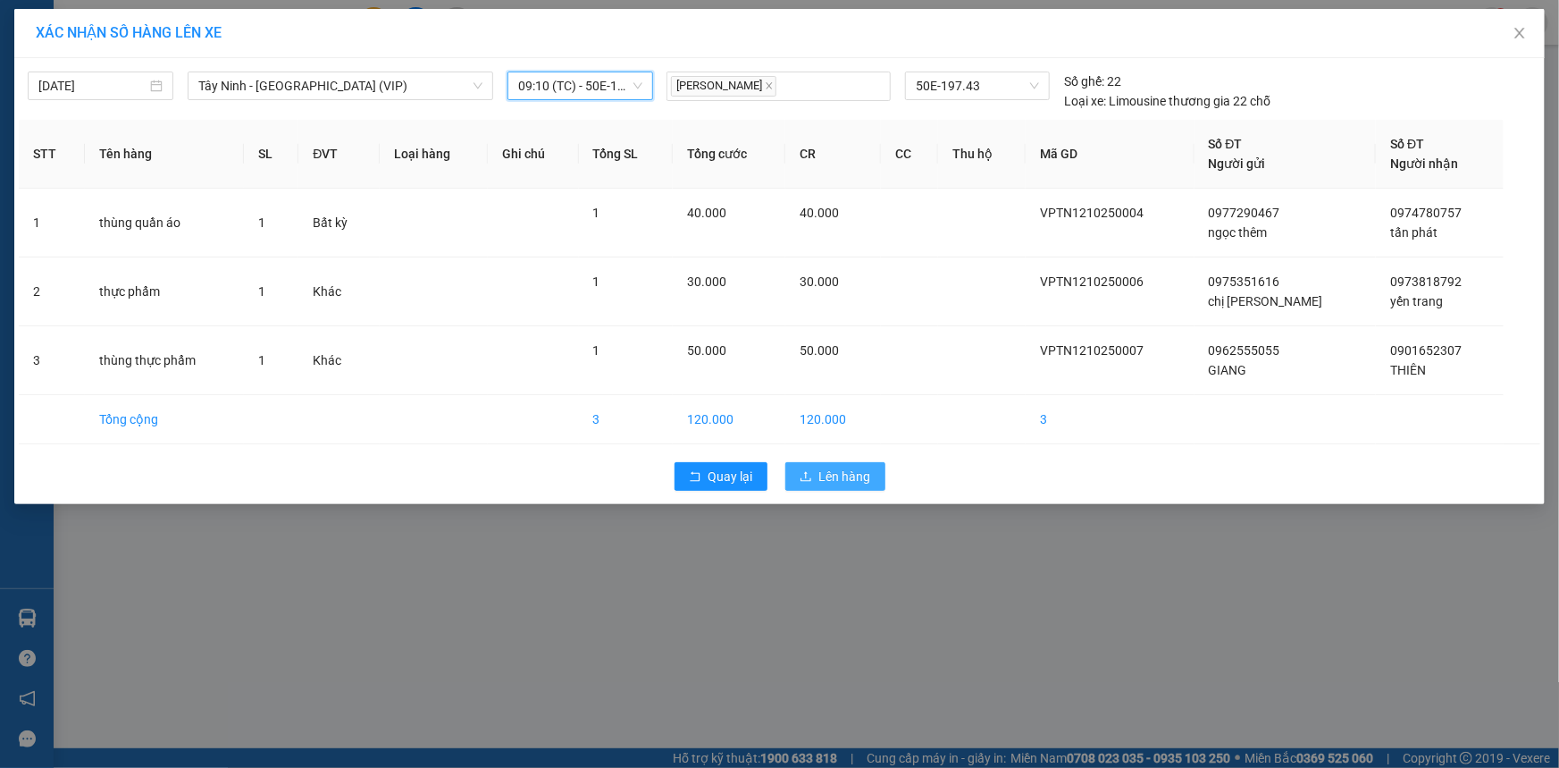
click at [806, 472] on icon "upload" at bounding box center [806, 476] width 11 height 10
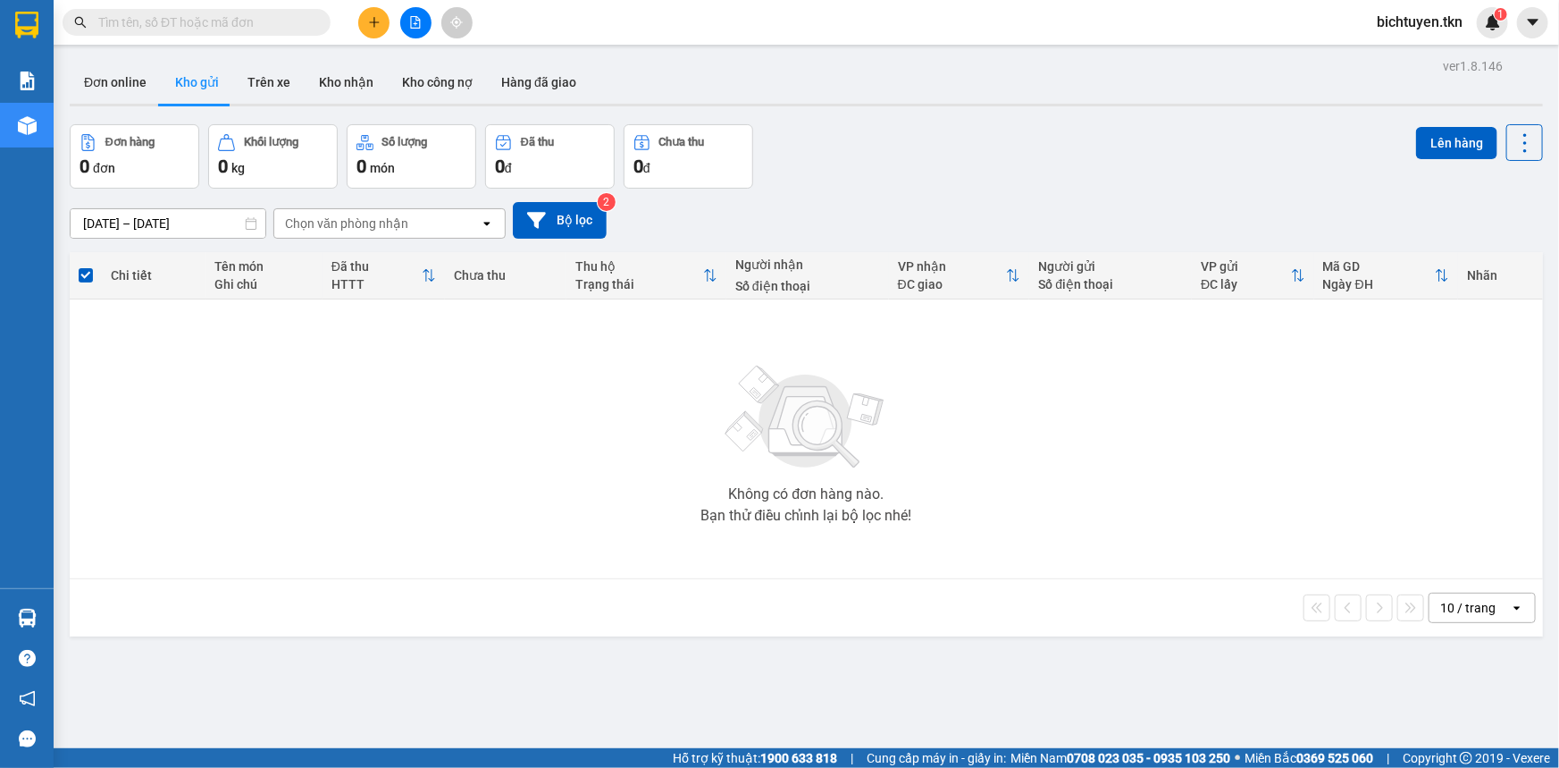
click at [965, 202] on div "11/10/2025 – 12/10/2025 Press the down arrow key to interact with the calendar …" at bounding box center [807, 220] width 1474 height 37
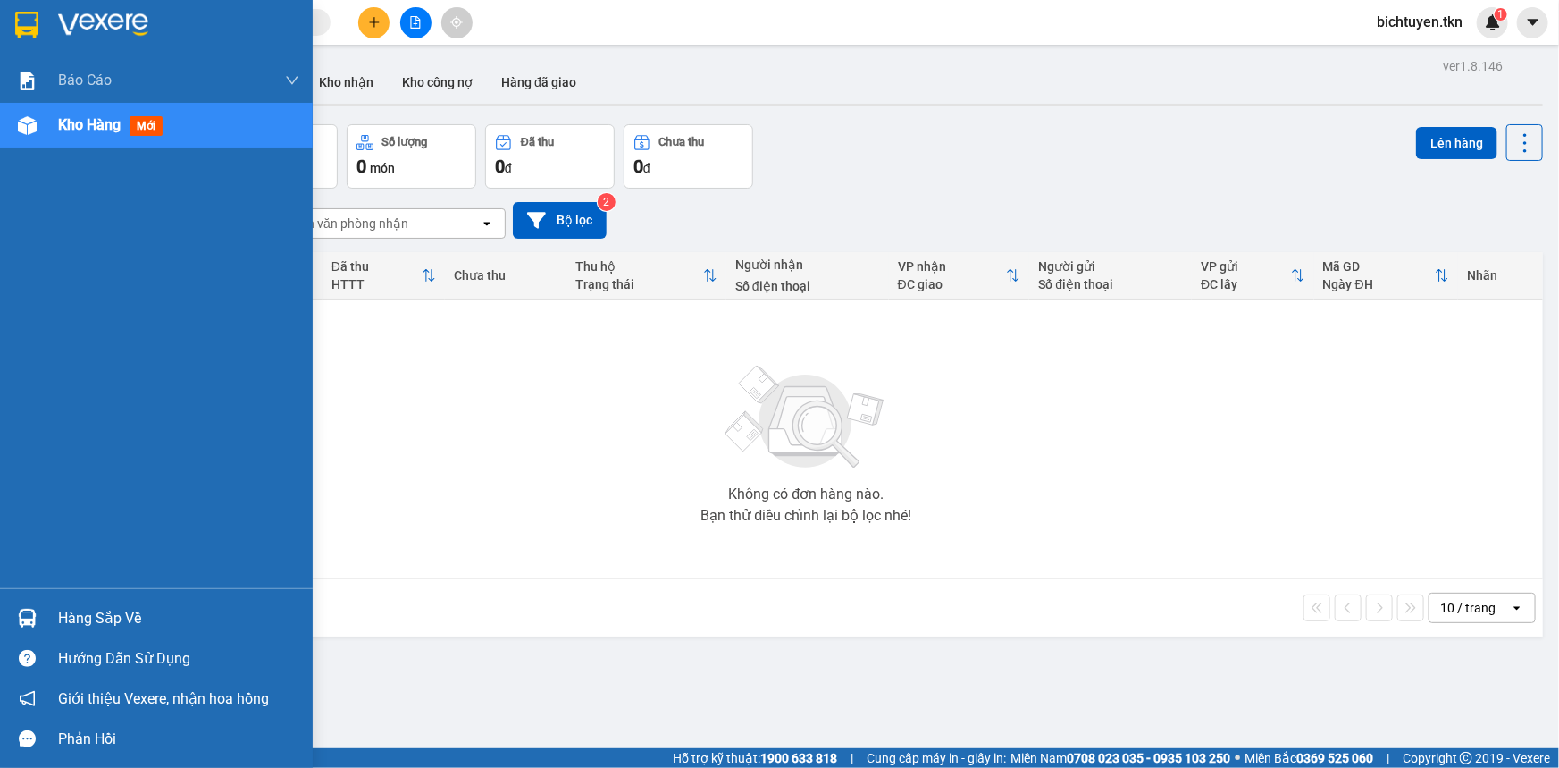
click at [32, 612] on img at bounding box center [27, 618] width 19 height 19
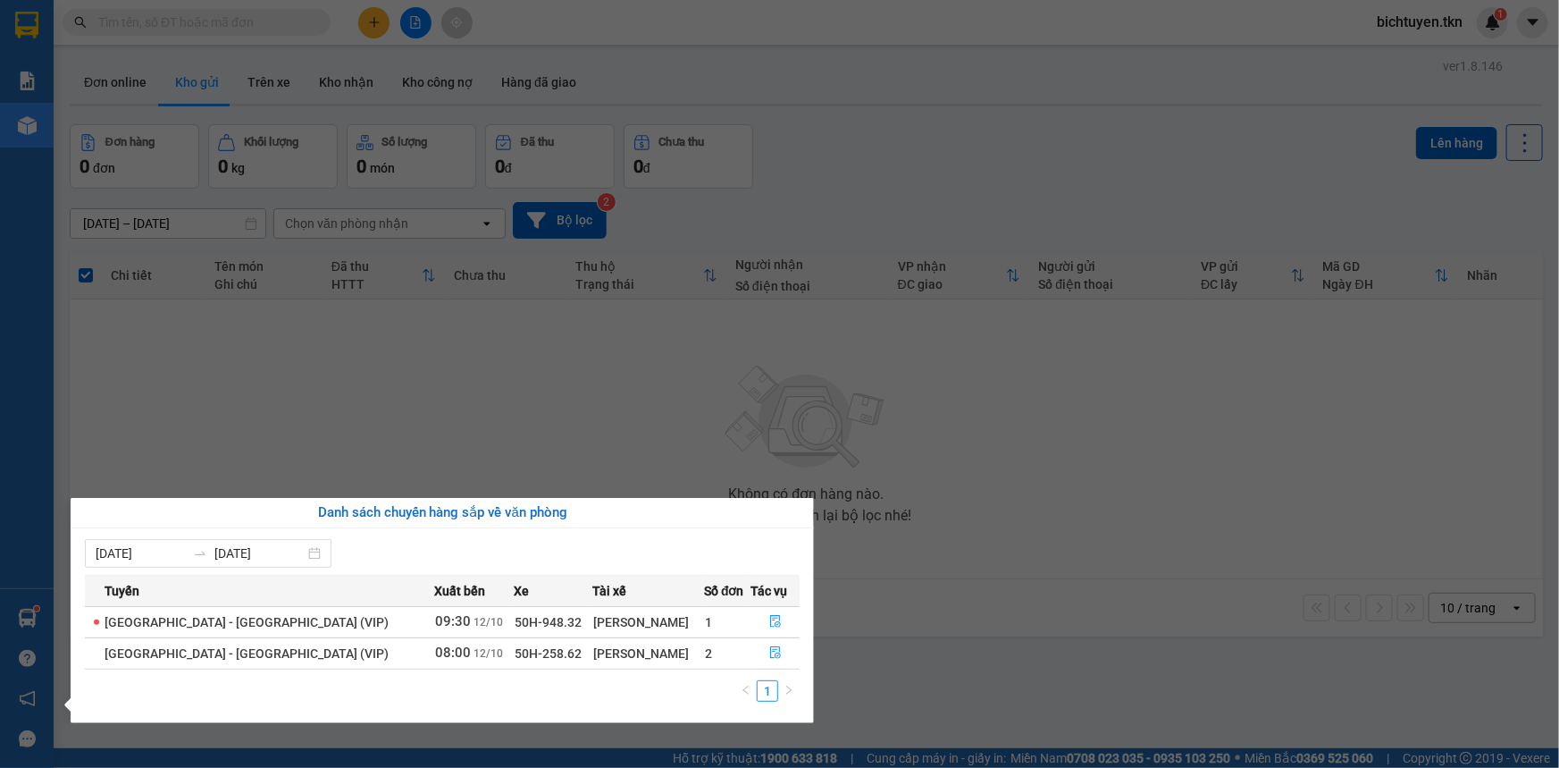
click at [674, 342] on section "Kết quả tìm kiếm ( 112 ) Bộ lọc Ngày tạo đơn gần nhất Mã ĐH Trạng thái Món hàng…" at bounding box center [779, 384] width 1559 height 768
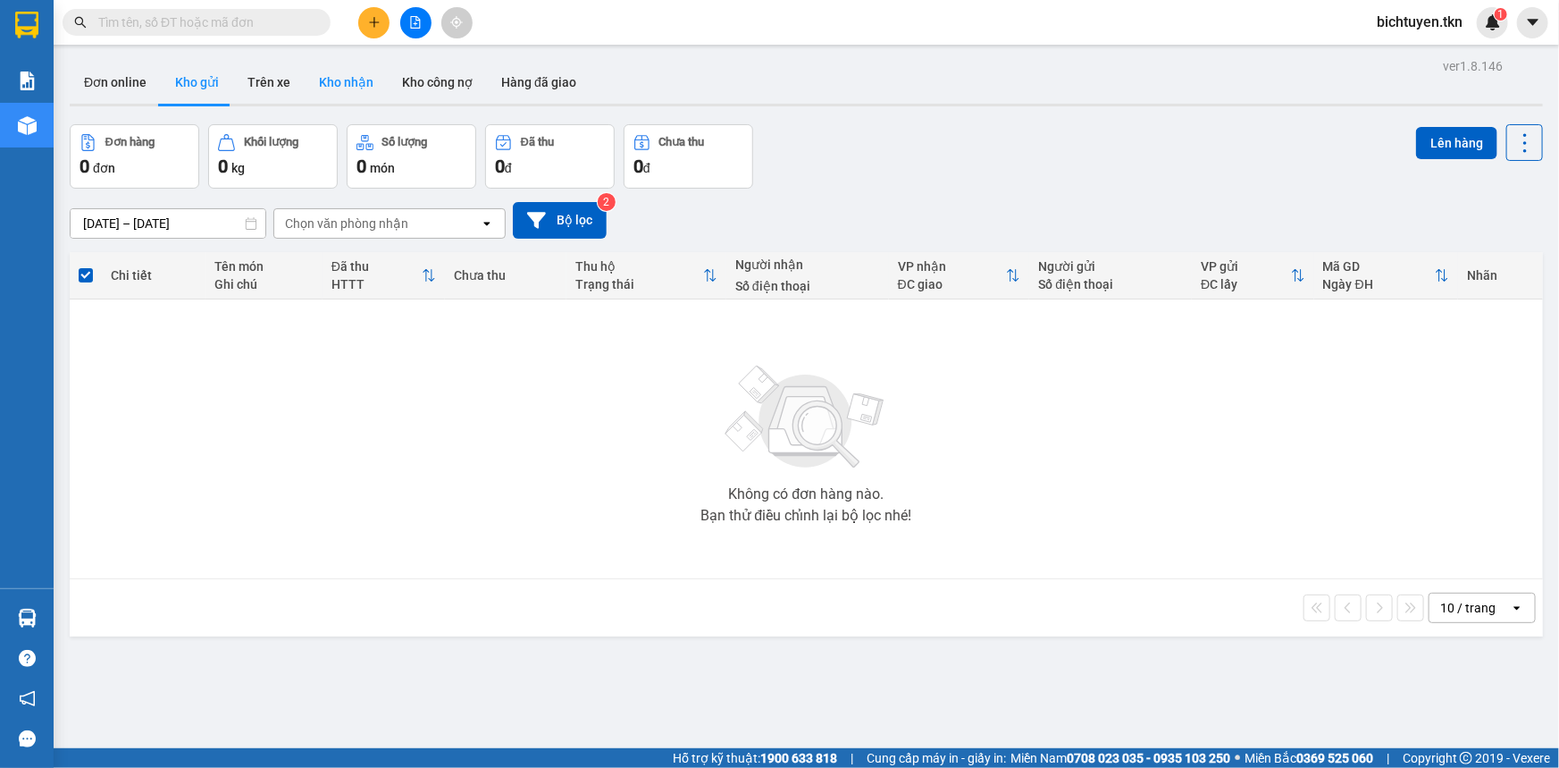
click at [351, 89] on button "Kho nhận" at bounding box center [346, 82] width 83 height 43
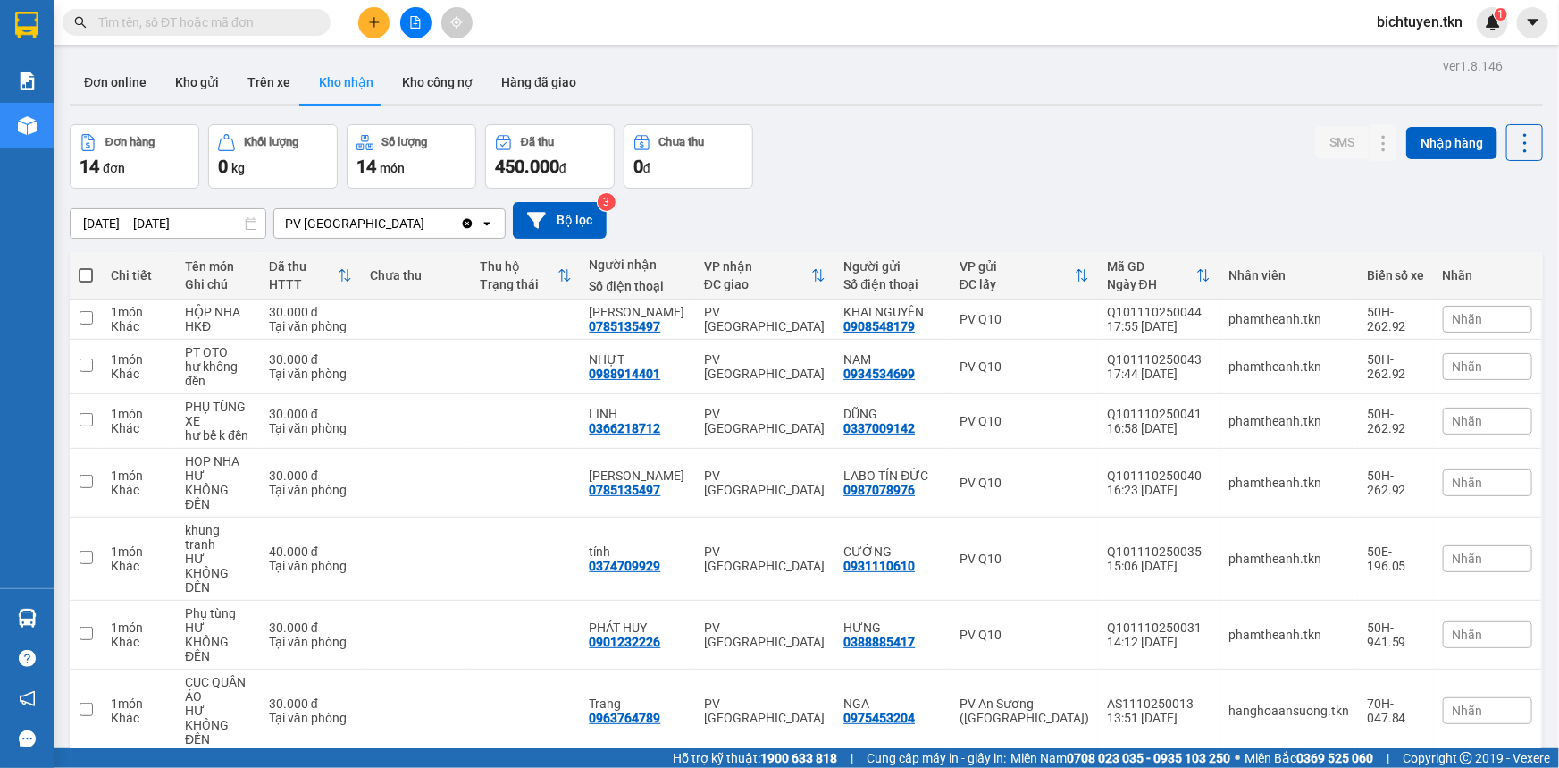
click at [1039, 145] on div "Đơn hàng 14 đơn Khối lượng 0 kg Số lượng 14 món Đã thu 450.000 đ Chưa thu 0 đ S…" at bounding box center [807, 156] width 1474 height 64
click at [198, 99] on button "Kho gửi" at bounding box center [197, 82] width 72 height 43
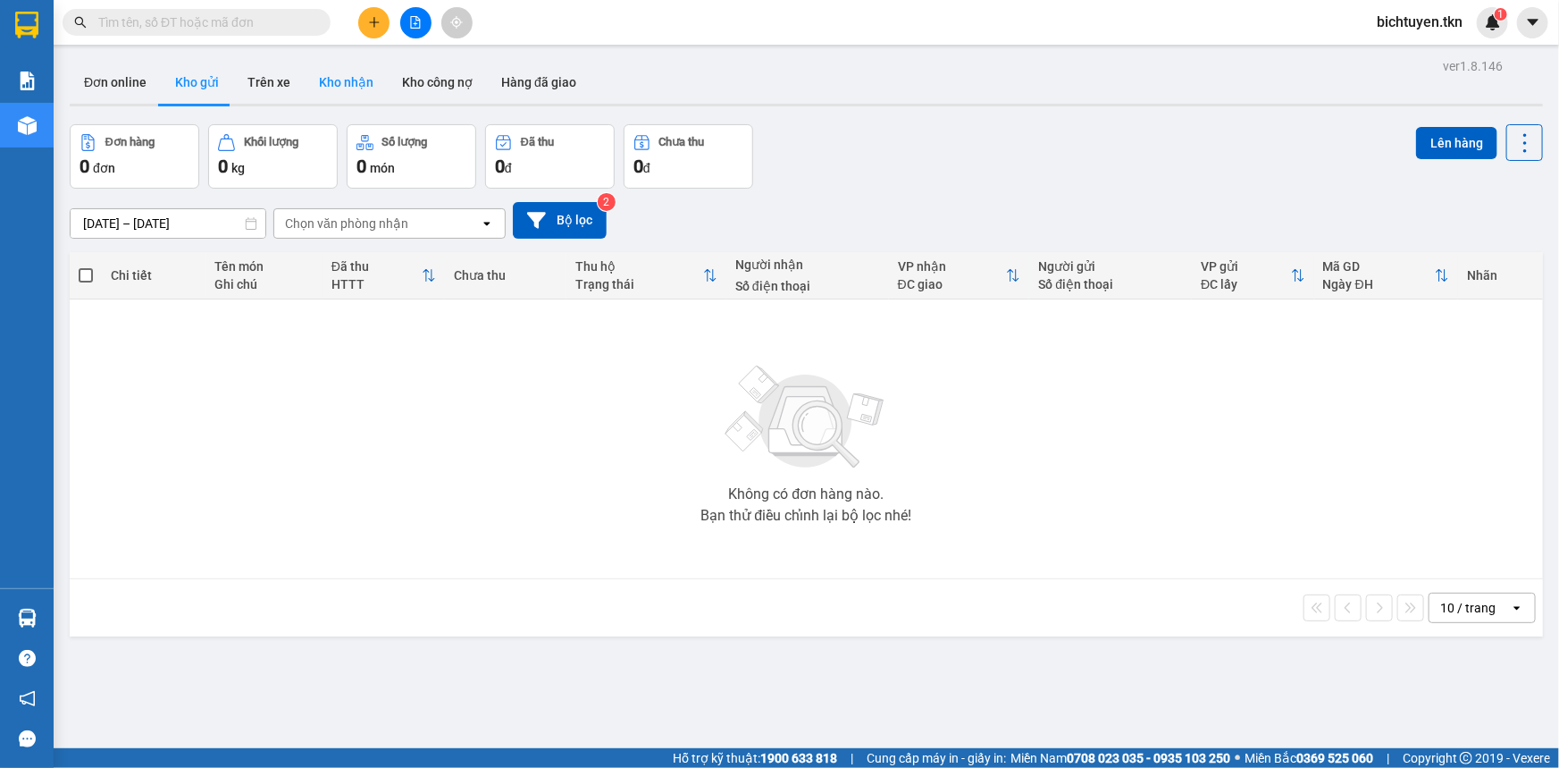
click at [349, 95] on button "Kho nhận" at bounding box center [346, 82] width 83 height 43
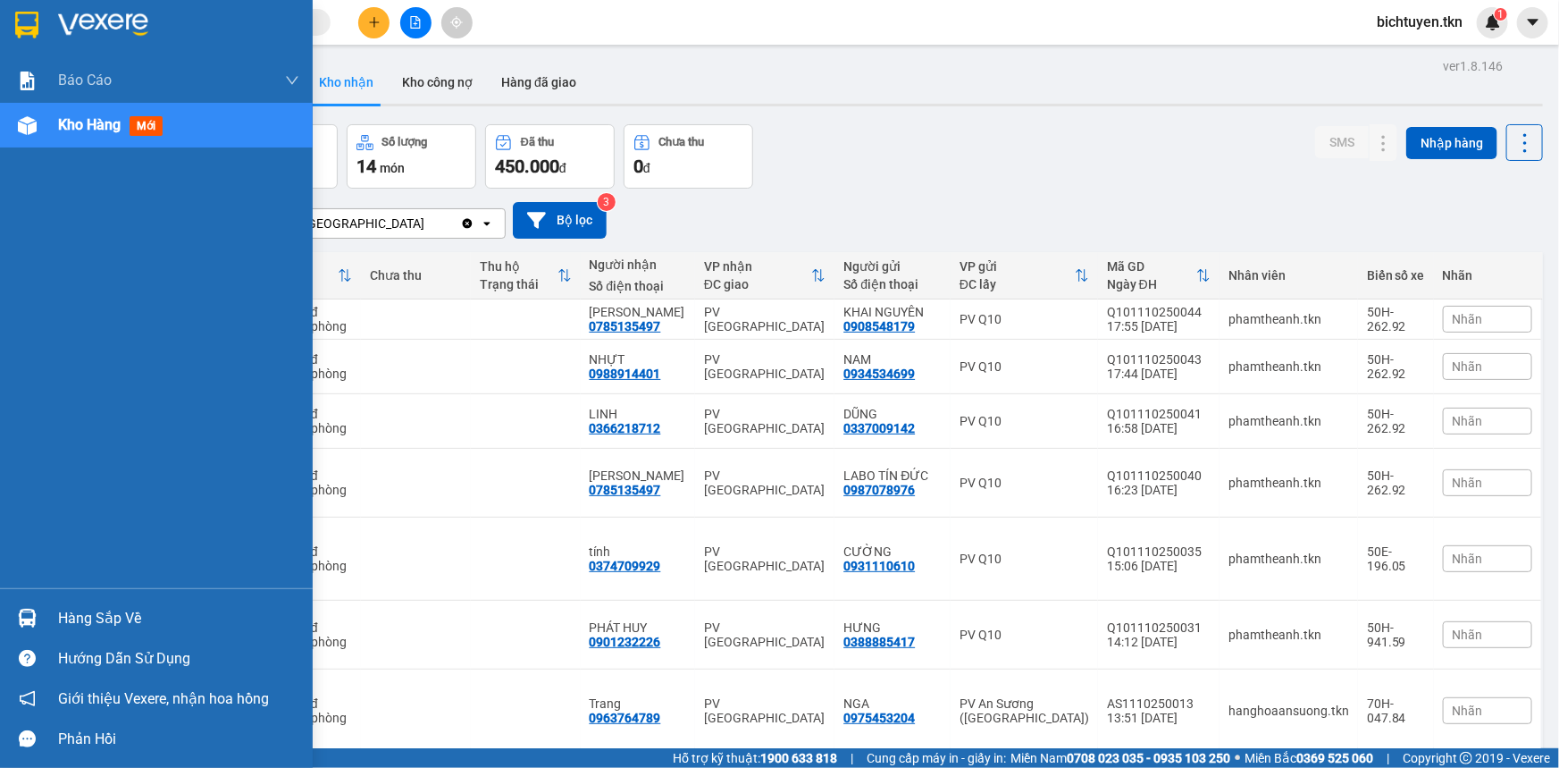
click at [38, 614] on div at bounding box center [27, 617] width 31 height 31
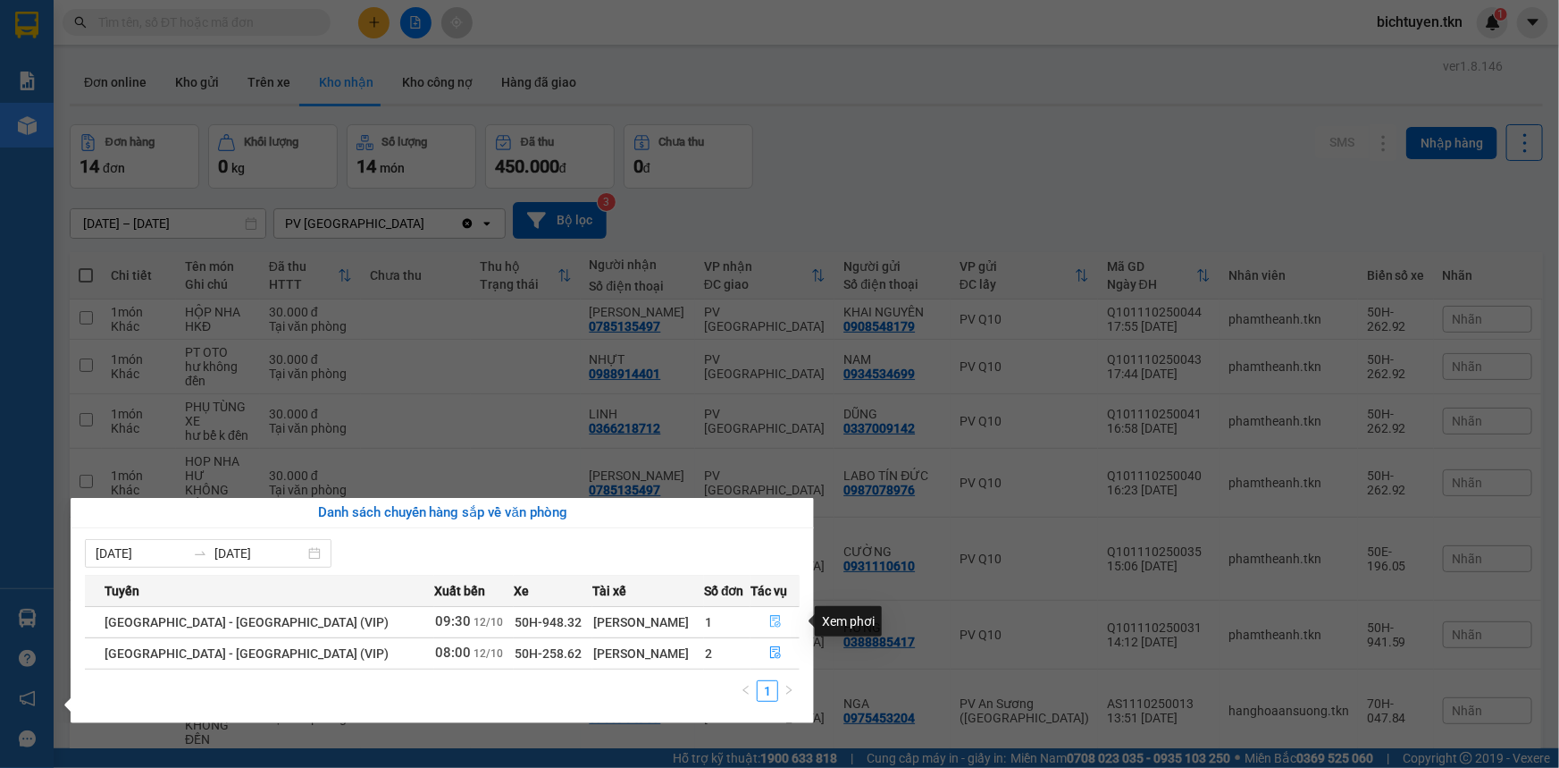
click at [785, 624] on button "button" at bounding box center [775, 622] width 47 height 29
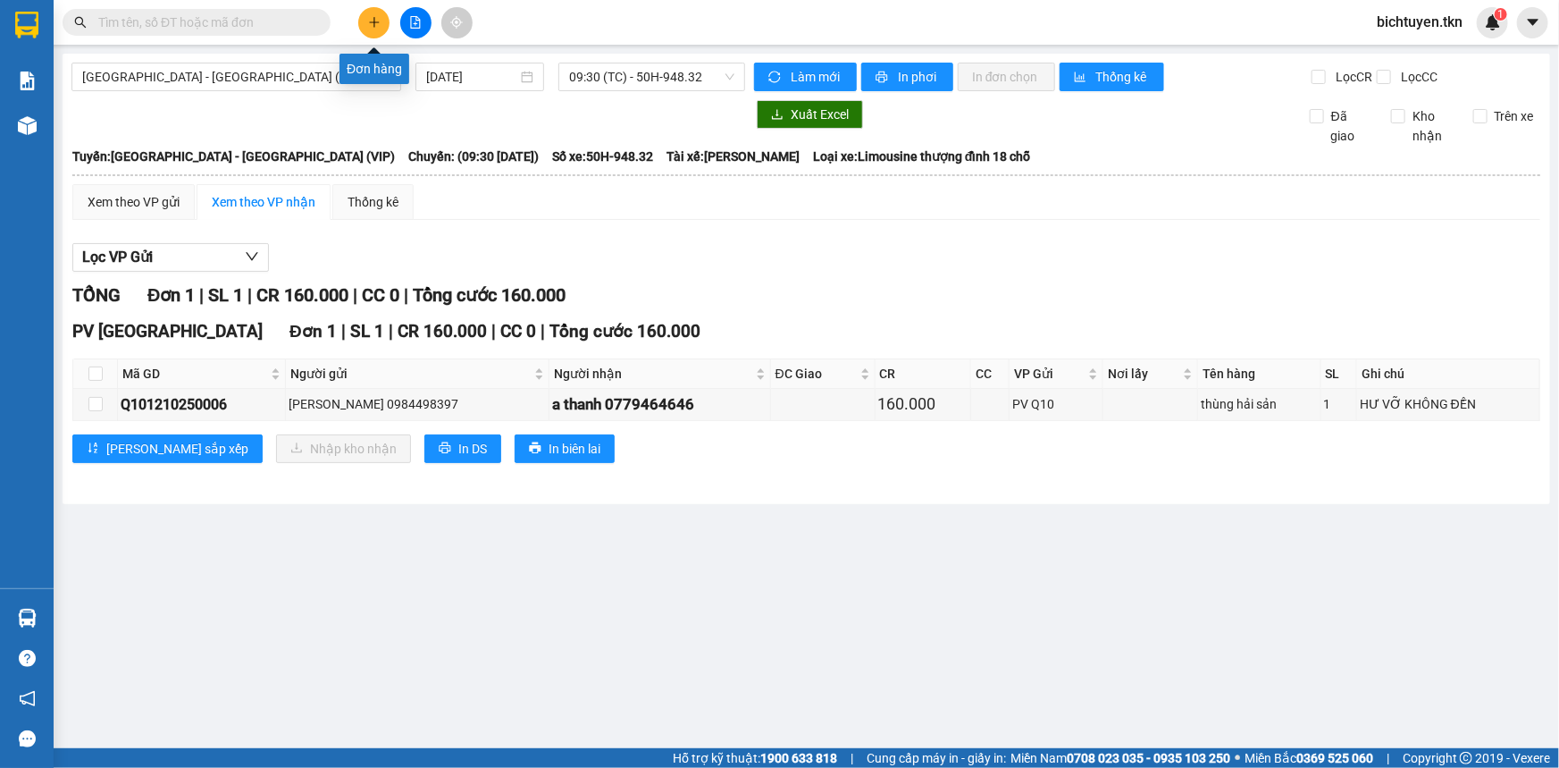
click at [372, 23] on icon "plus" at bounding box center [374, 22] width 13 height 13
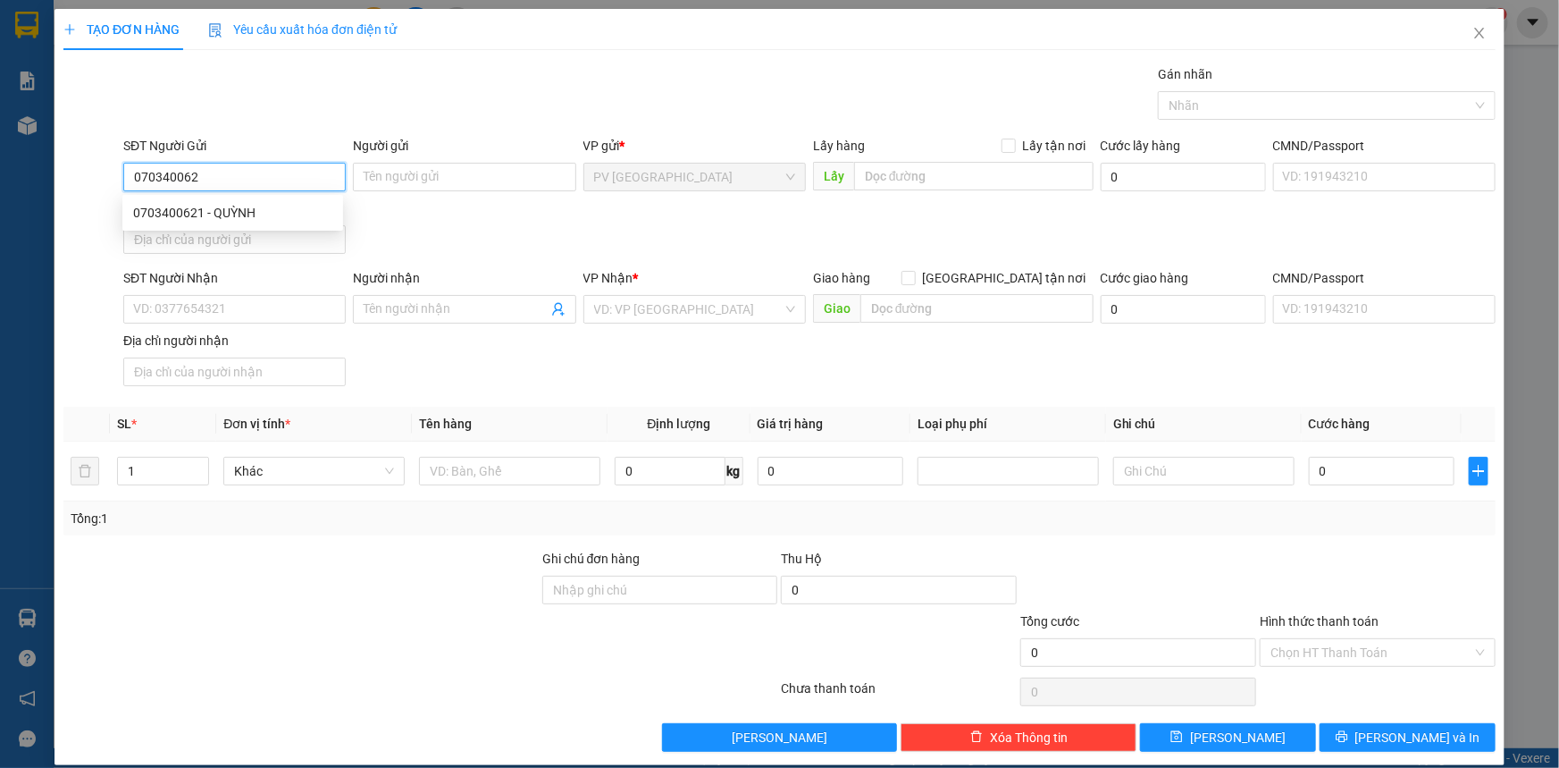
type input "0703400621"
click at [305, 199] on div "0703400621 - QUỲNH" at bounding box center [232, 212] width 221 height 29
type input "QUỲNH"
type input "0353502119"
type input "THƯ"
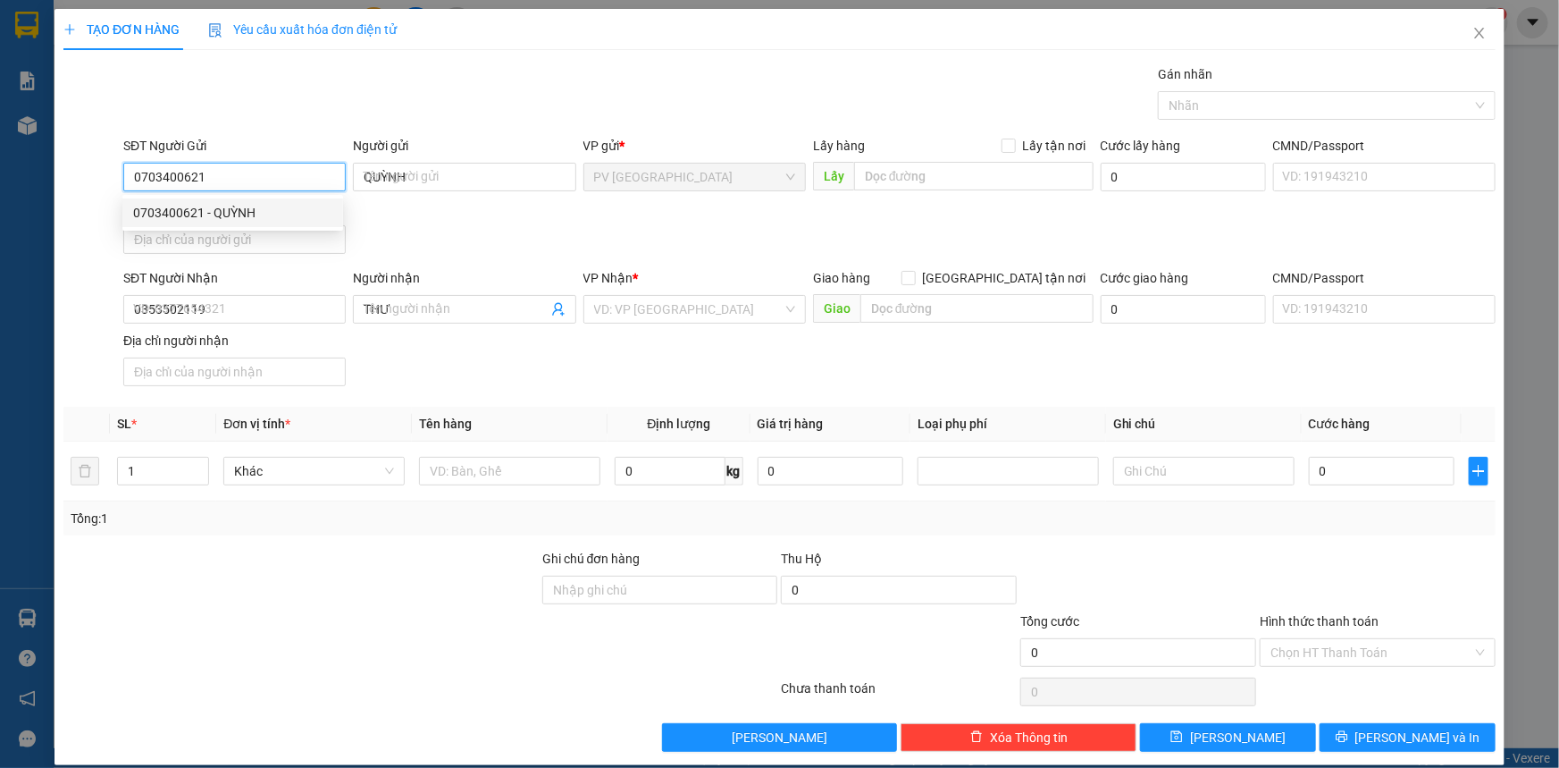
type input "30.000"
type input "0703400621"
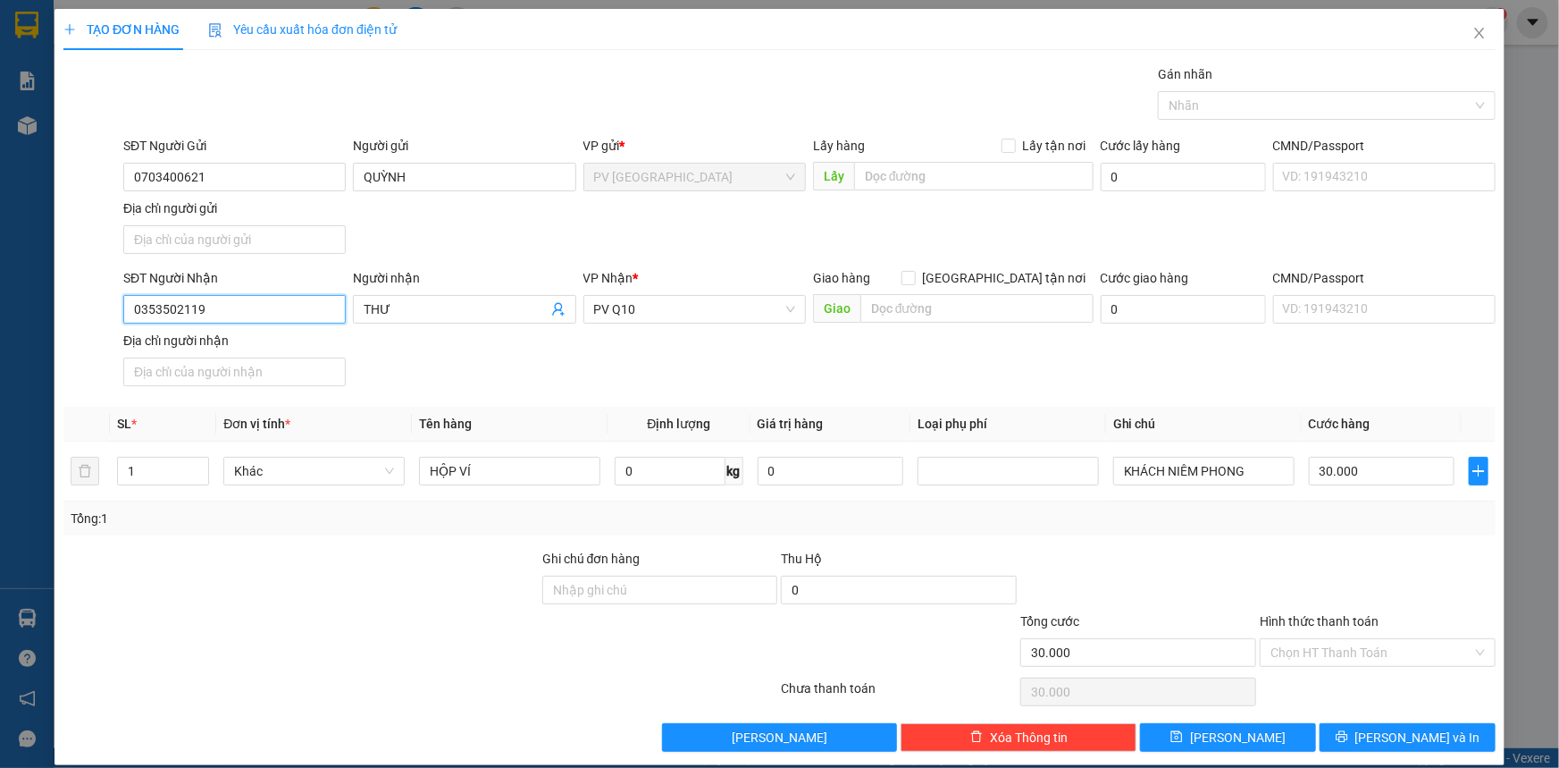
click at [277, 315] on input "0353502119" at bounding box center [234, 309] width 223 height 29
type input "0"
type input "0767747314"
click at [437, 306] on input "THƯ" at bounding box center [455, 309] width 183 height 20
type input "T"
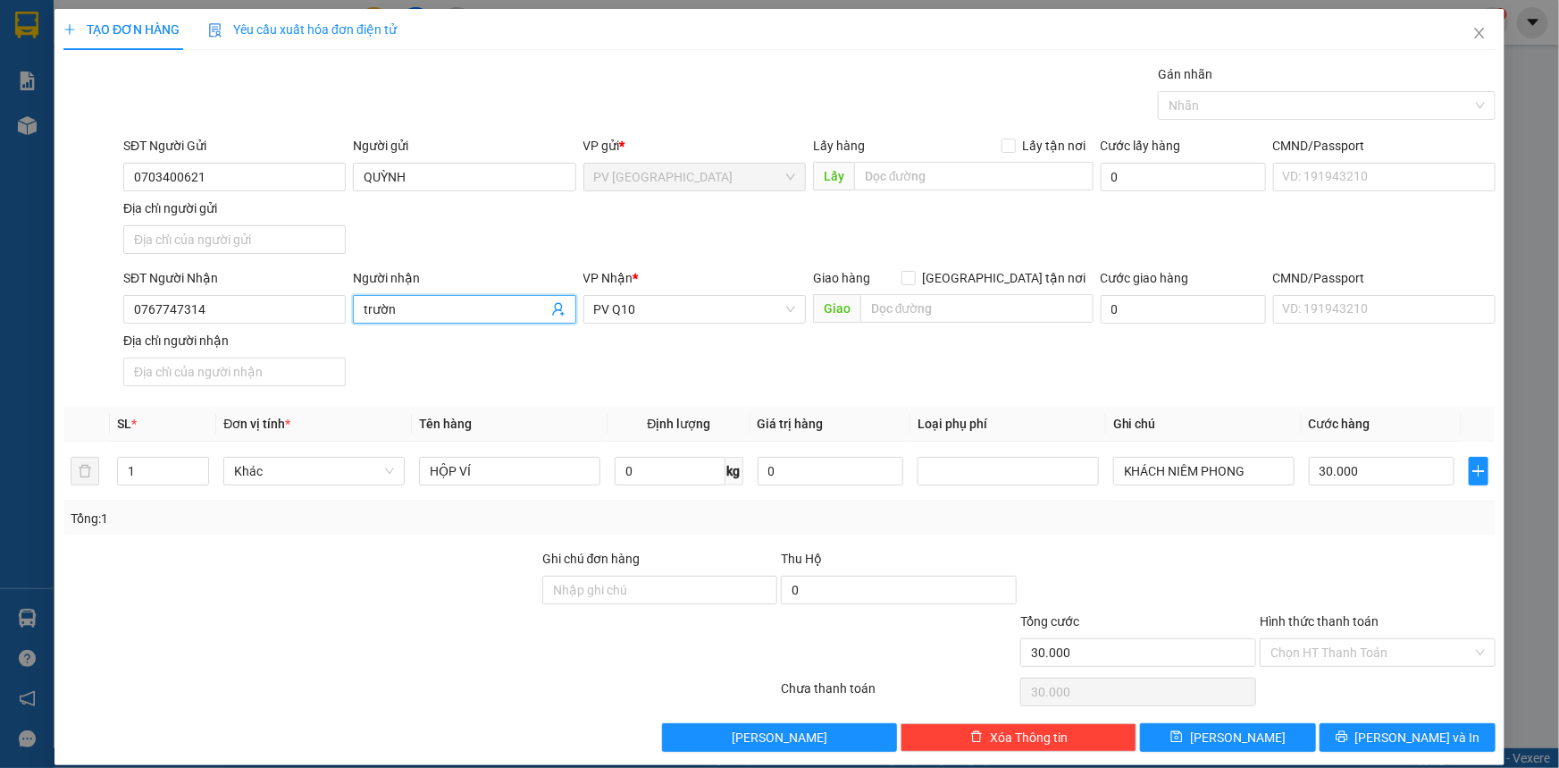
type input "trường"
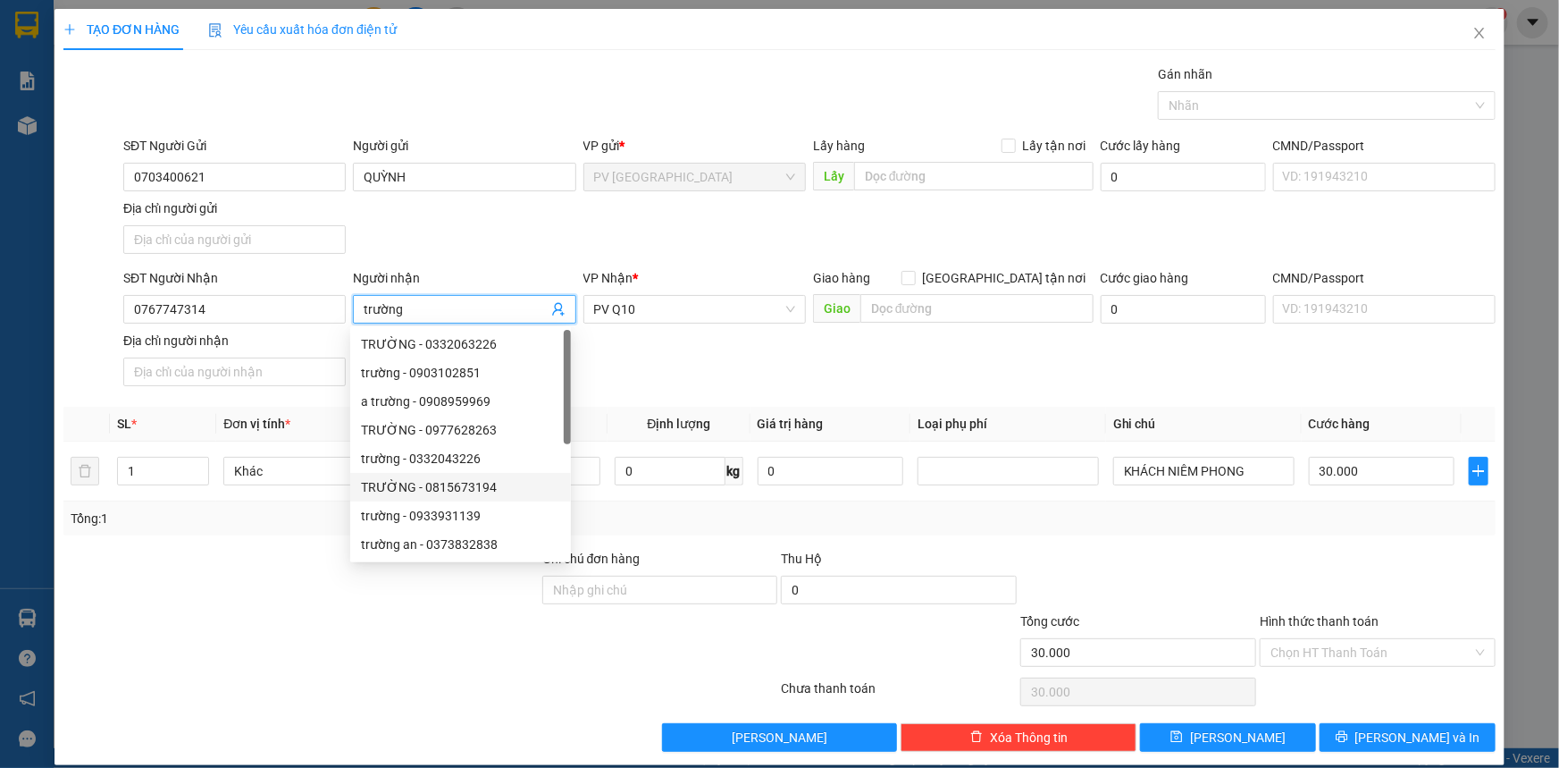
click at [504, 473] on div "TRƯỜNG - 0815673194" at bounding box center [460, 487] width 221 height 29
type input "0815673194"
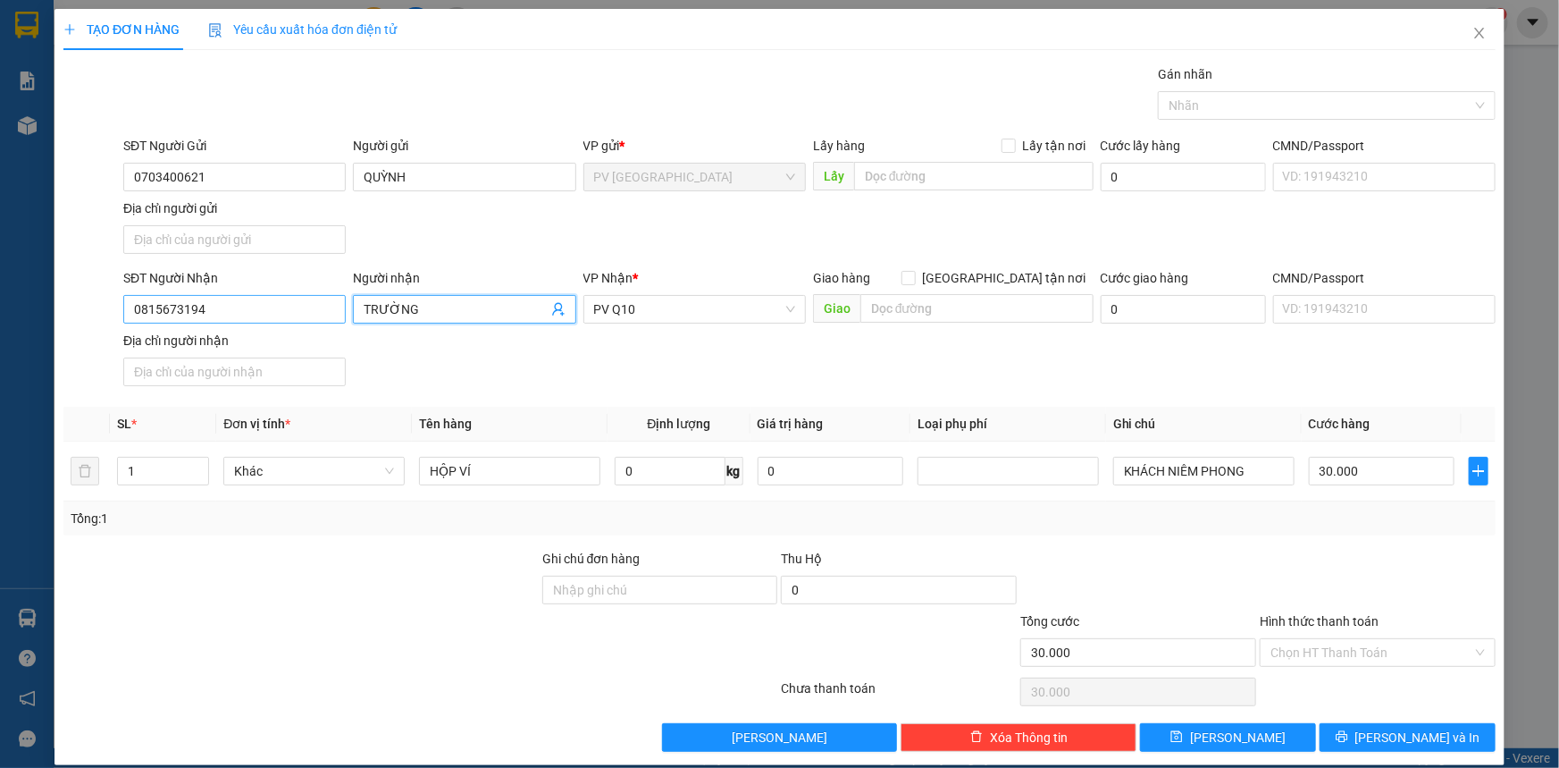
type input "TRƯỜNG"
click at [220, 305] on input "0815673194" at bounding box center [234, 309] width 223 height 29
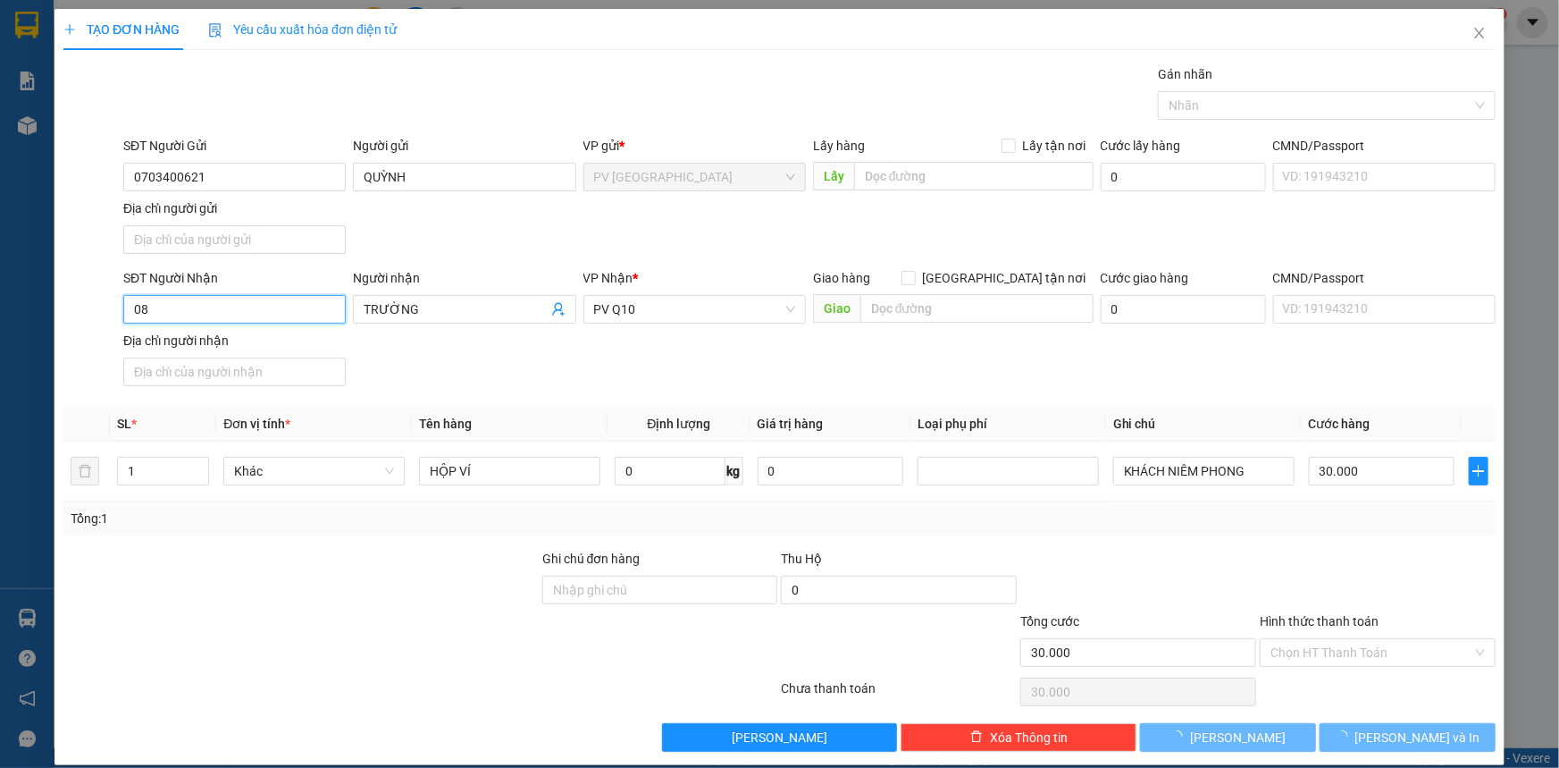
type input "0"
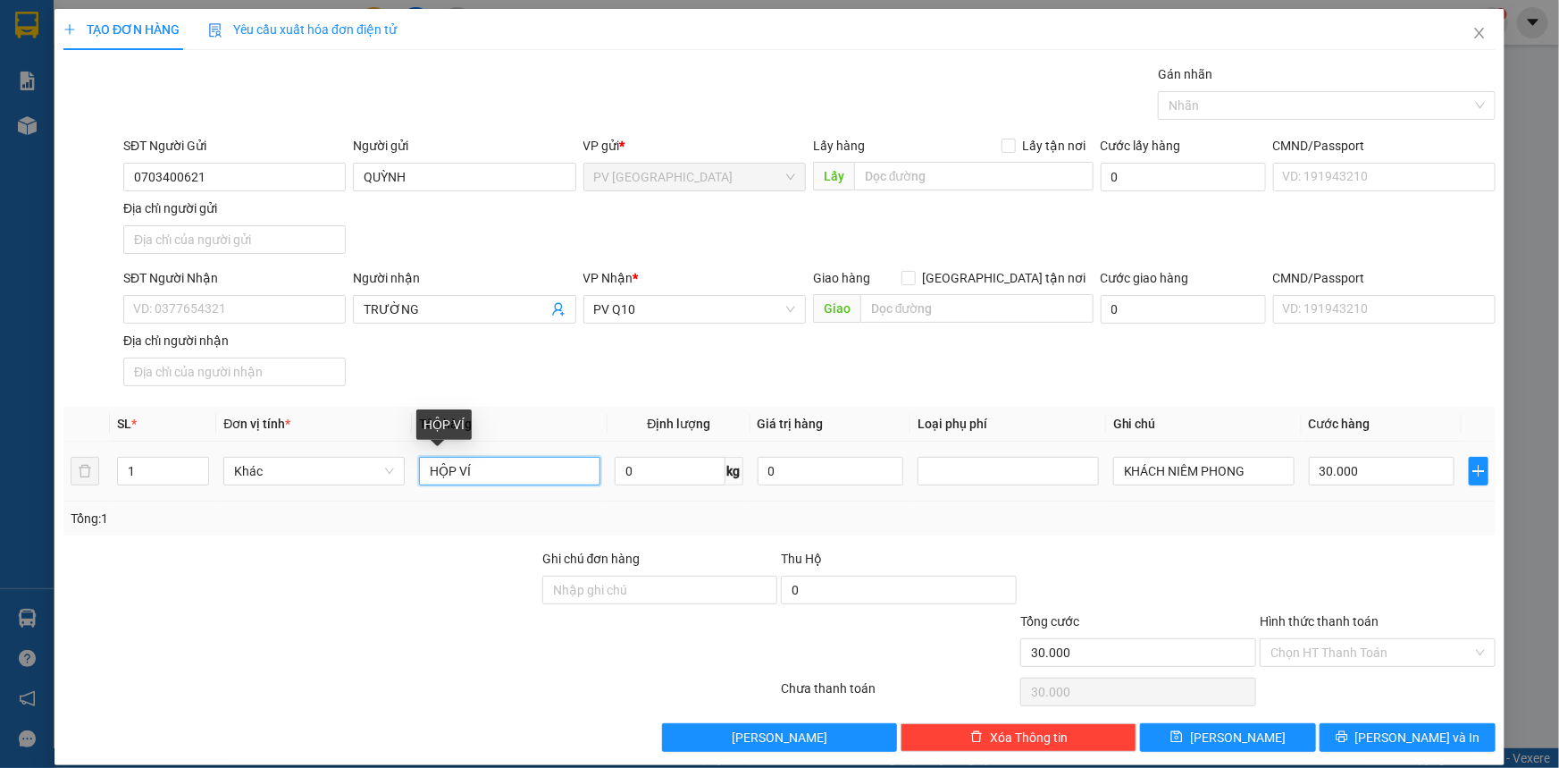
click at [529, 472] on input "HỘP VÍ" at bounding box center [509, 471] width 181 height 29
click at [154, 310] on input "SĐT Người Nhận" at bounding box center [234, 309] width 223 height 29
type input "0767747314"
click at [500, 459] on input "HỘP VÍ" at bounding box center [509, 471] width 181 height 29
type input "HỘP phụ kiện"
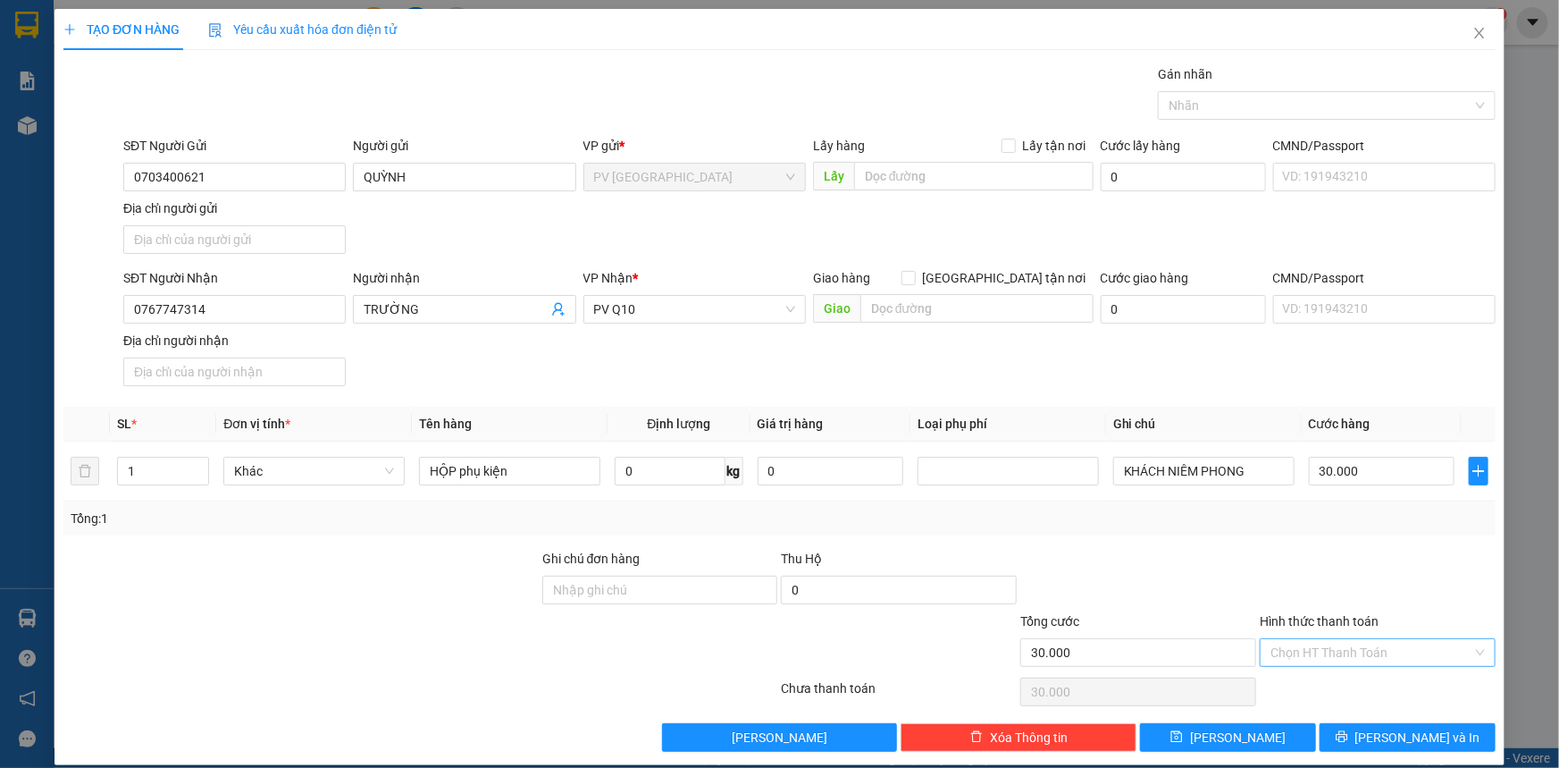
click at [1331, 653] on input "Hình thức thanh toán" at bounding box center [1372, 652] width 202 height 27
click at [1340, 680] on div "Tại văn phòng" at bounding box center [1367, 686] width 213 height 20
type input "0"
click at [1354, 726] on button "Lưu và In" at bounding box center [1408, 737] width 176 height 29
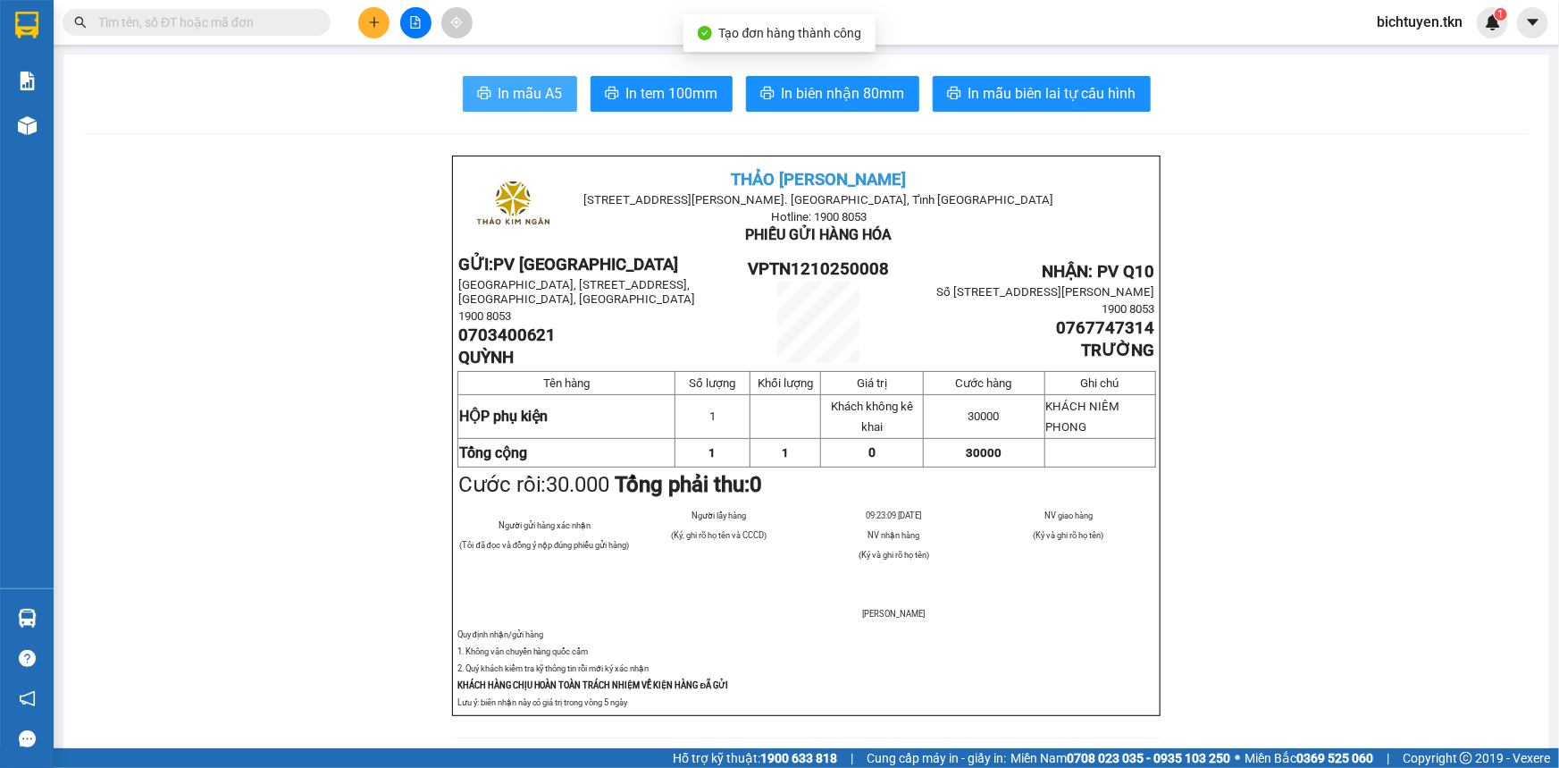
click at [548, 85] on span "In mẫu A5" at bounding box center [531, 93] width 64 height 22
click at [365, 18] on button at bounding box center [373, 22] width 31 height 31
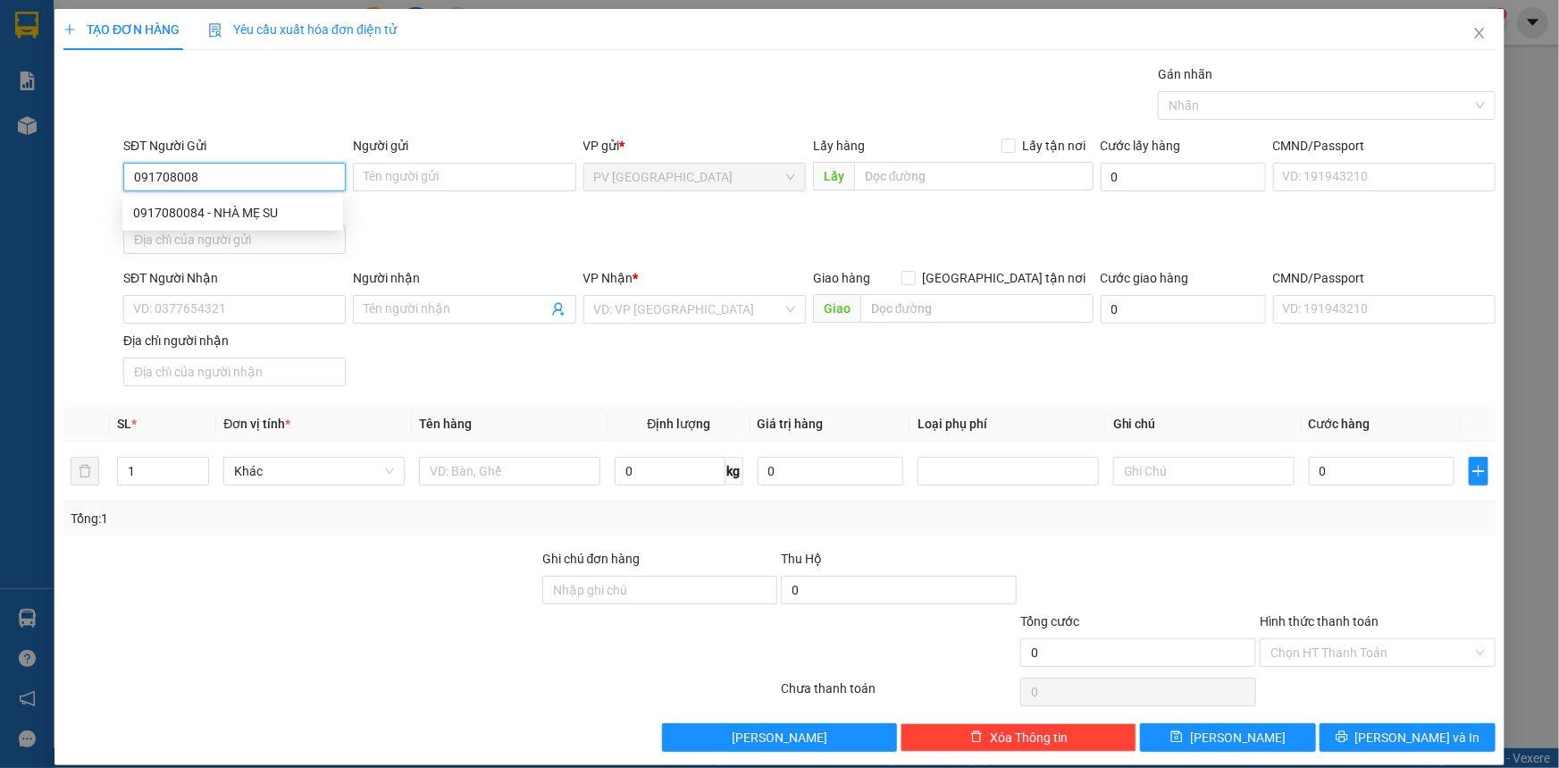
type input "0917080084"
click at [226, 206] on div "0917080084 - NHÀ MẸ SU" at bounding box center [232, 213] width 199 height 20
type input "NHÀ MẸ SU"
type input "0392395635"
type input "nga"
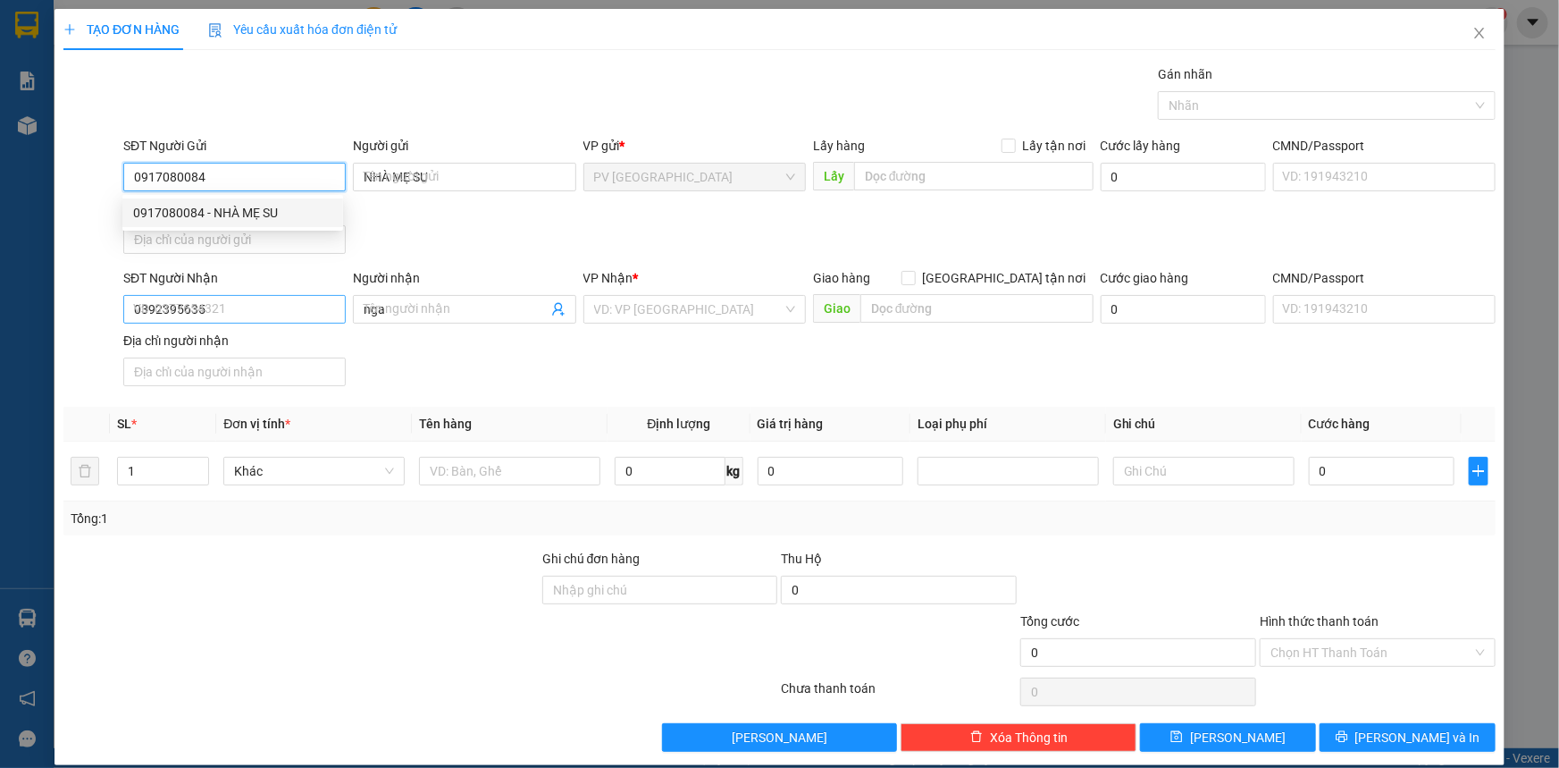
type input "40.000"
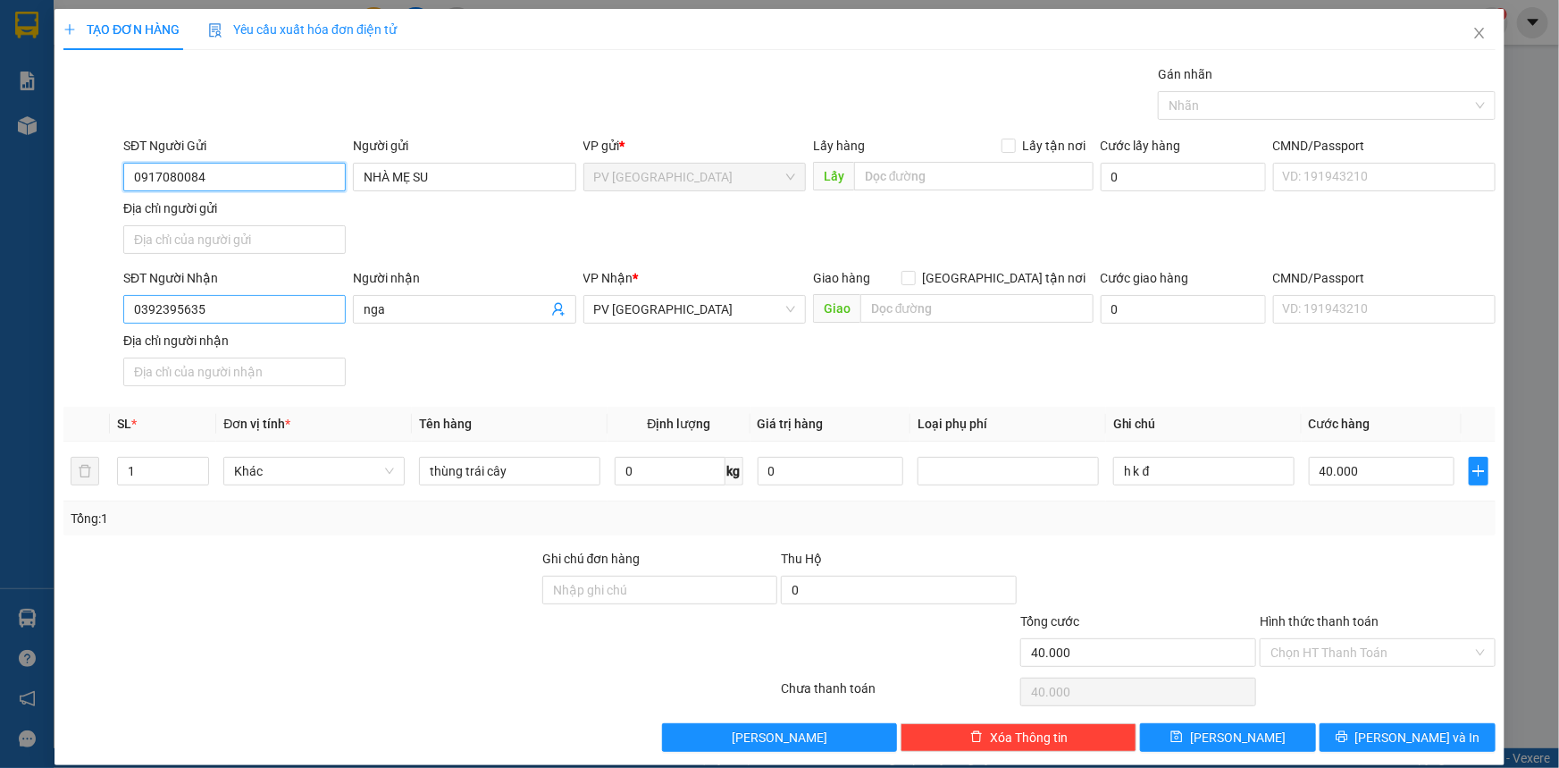
type input "0917080084"
click at [279, 298] on input "0392395635" at bounding box center [234, 309] width 223 height 29
type input "0329227137"
click at [296, 340] on div "0329227137 - THU" at bounding box center [232, 344] width 199 height 20
type input "THU"
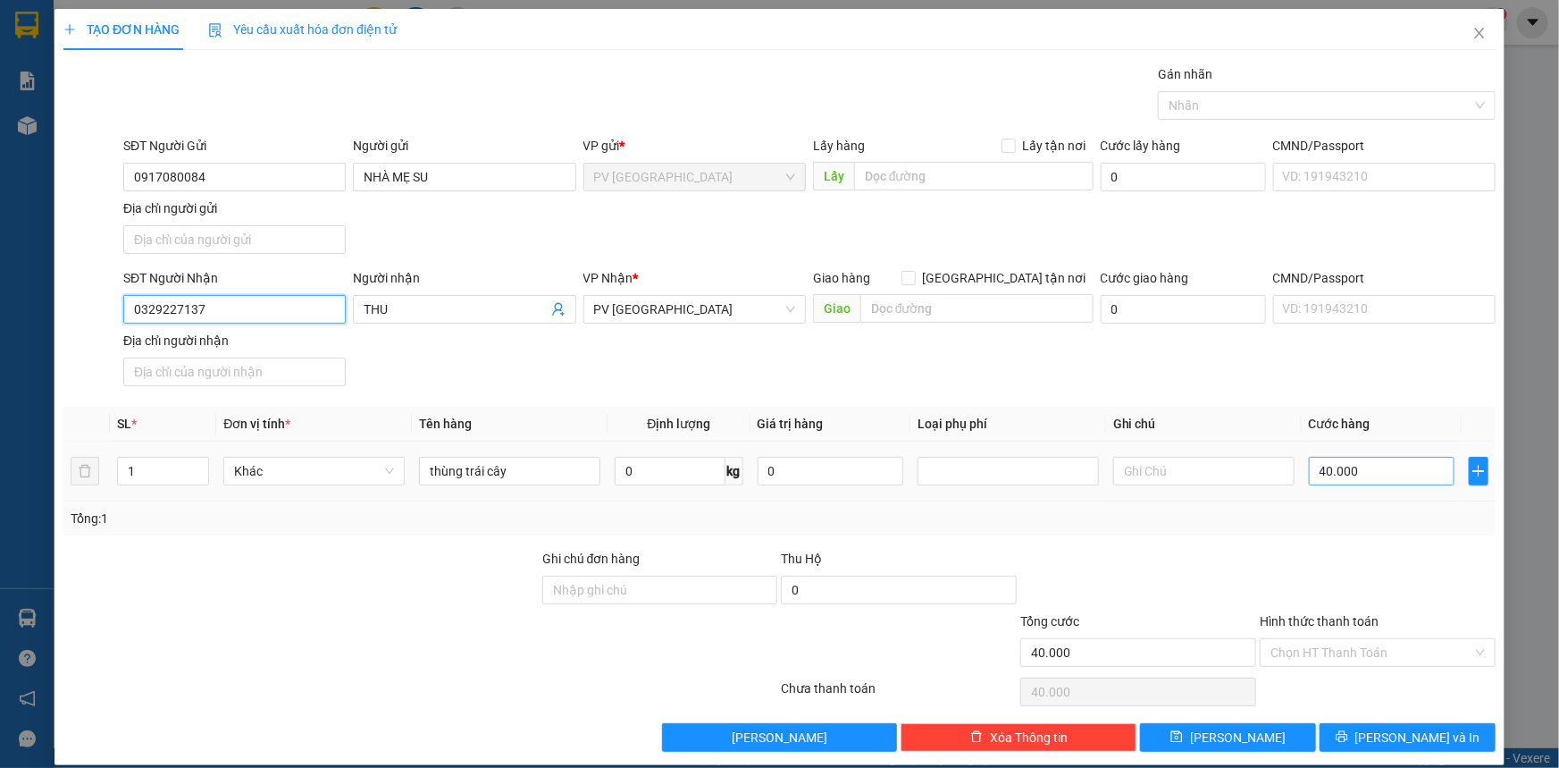
type input "0329227137"
click at [1394, 469] on input "40.000" at bounding box center [1382, 471] width 146 height 29
type input "3"
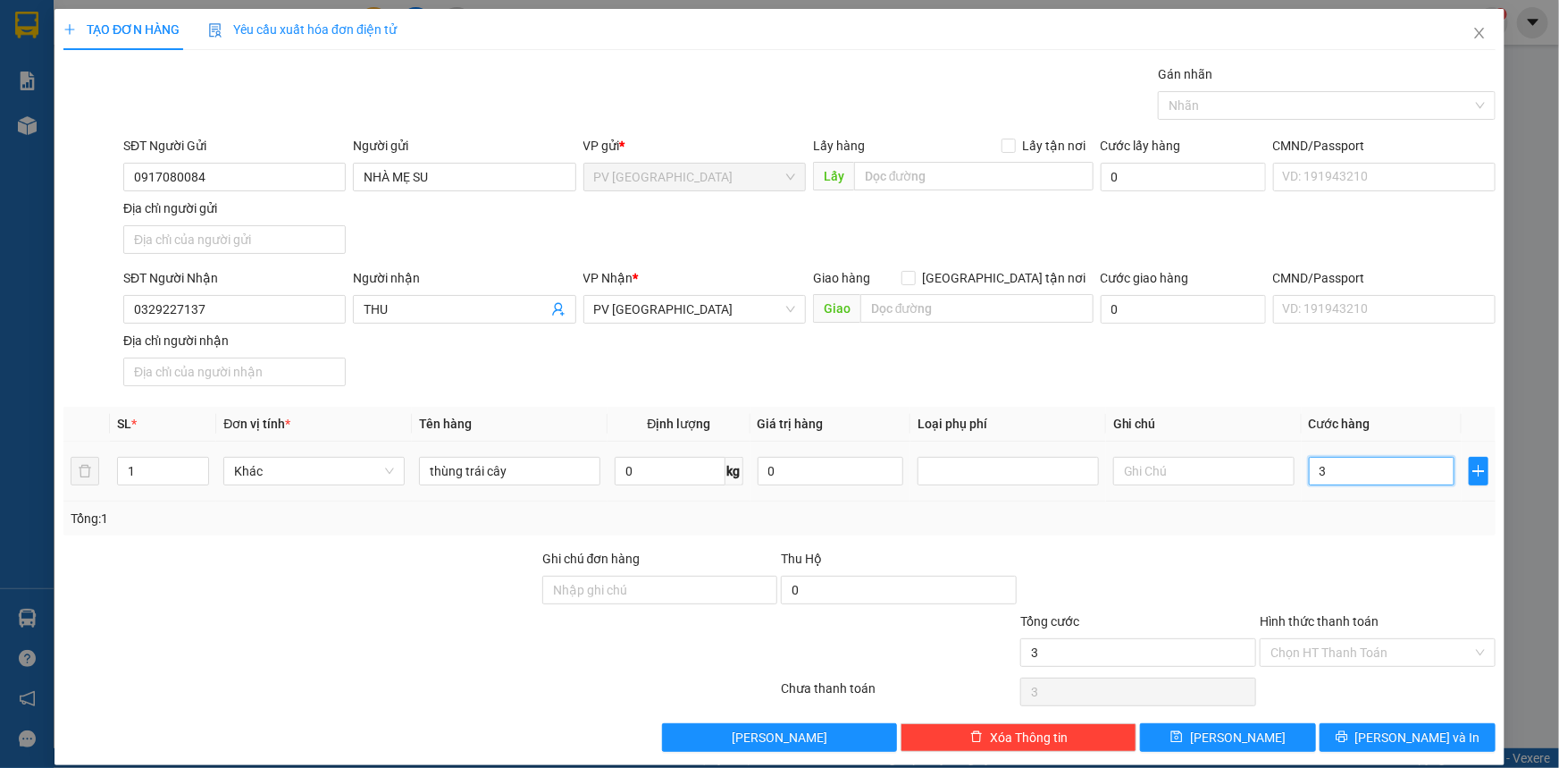
type input "30"
type input "30.000"
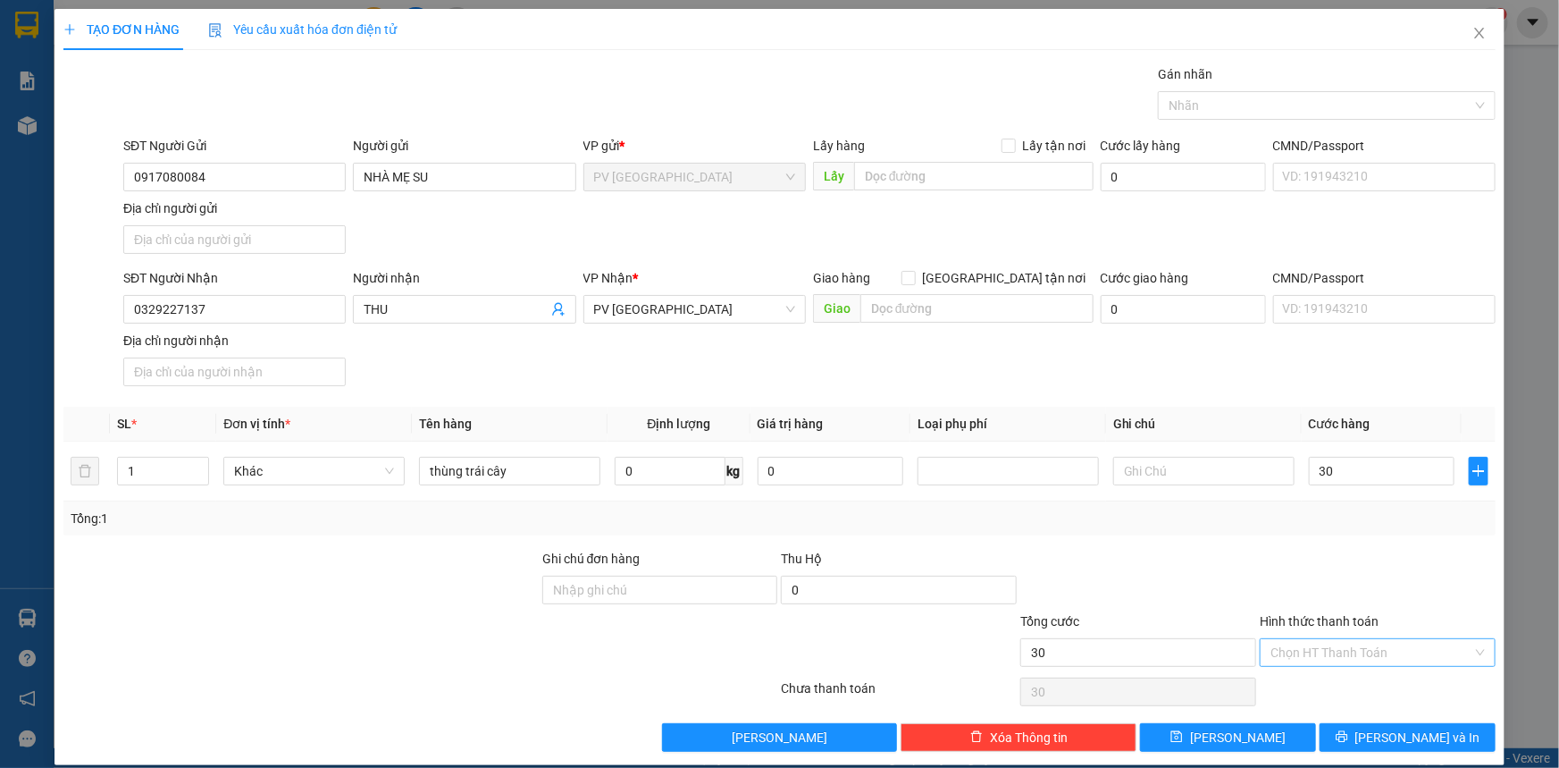
type input "30.000"
click at [1323, 654] on input "Hình thức thanh toán" at bounding box center [1372, 652] width 202 height 27
click at [1324, 687] on div "Tại văn phòng" at bounding box center [1367, 686] width 213 height 20
type input "0"
click at [1182, 96] on div at bounding box center [1318, 105] width 311 height 21
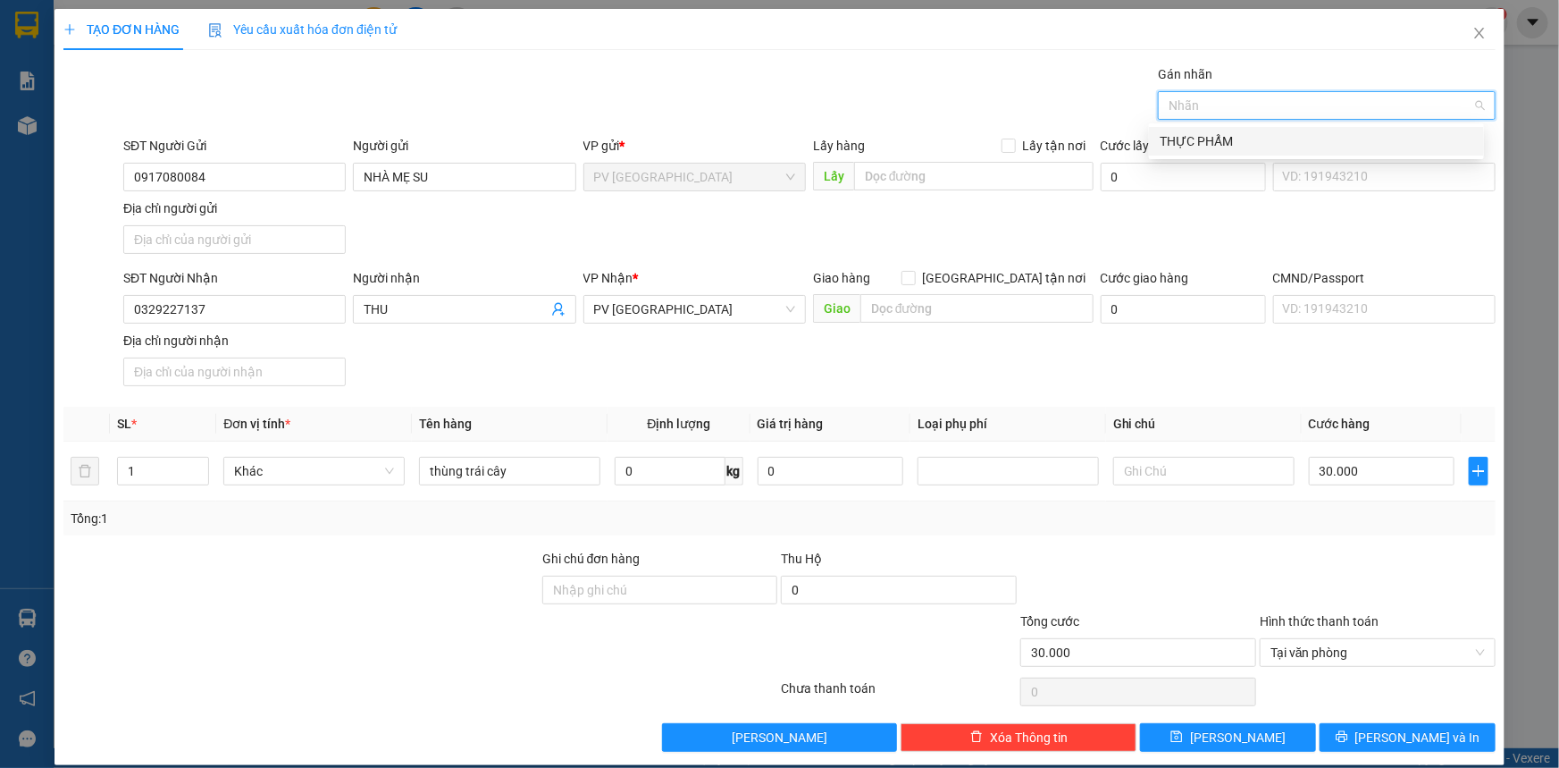
click at [1251, 153] on div "THỰC PHẨM" at bounding box center [1316, 141] width 335 height 29
click at [1338, 726] on button "[PERSON_NAME] và In" at bounding box center [1408, 737] width 176 height 29
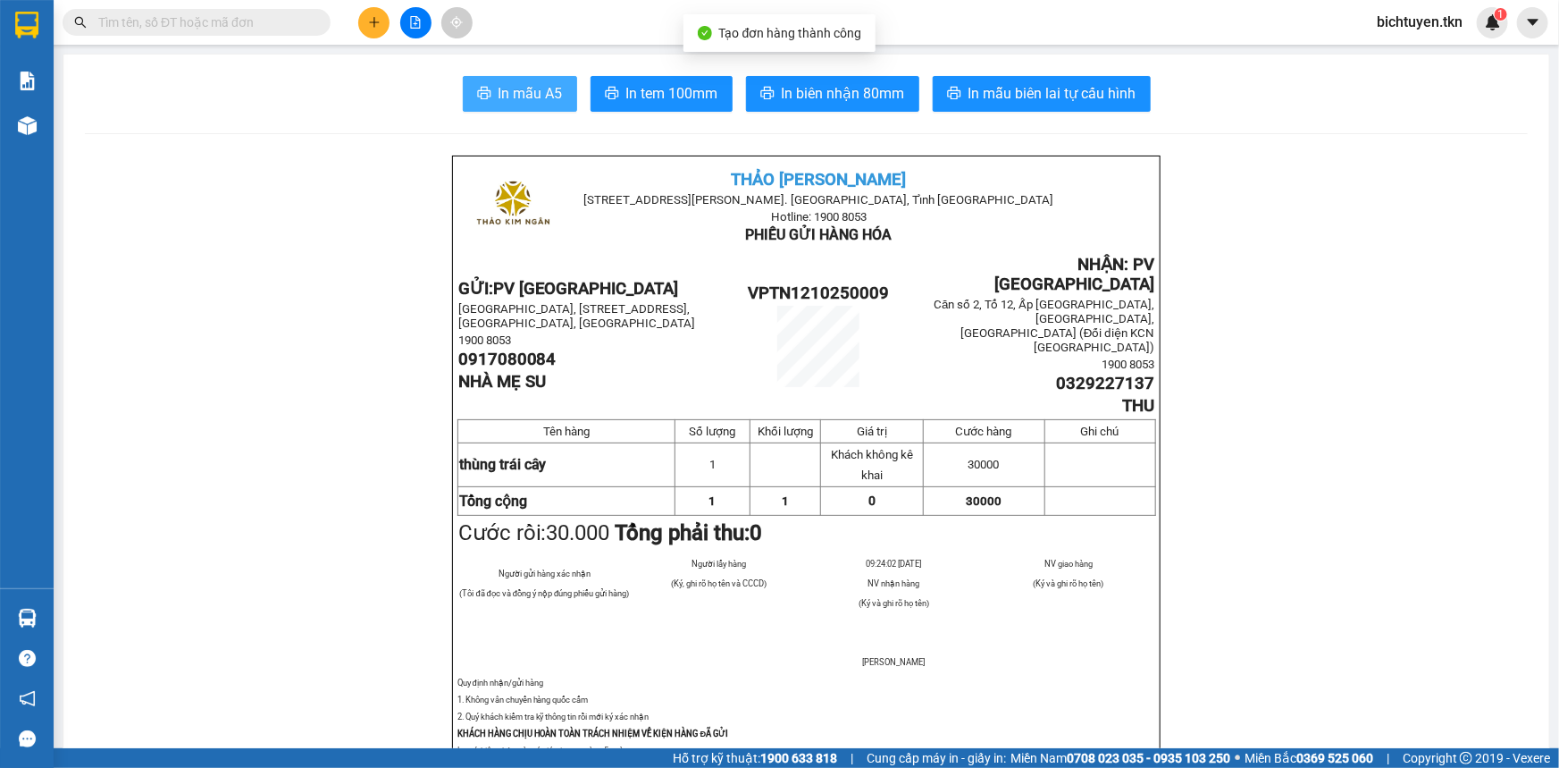
click at [559, 96] on button "In mẫu A5" at bounding box center [520, 94] width 114 height 36
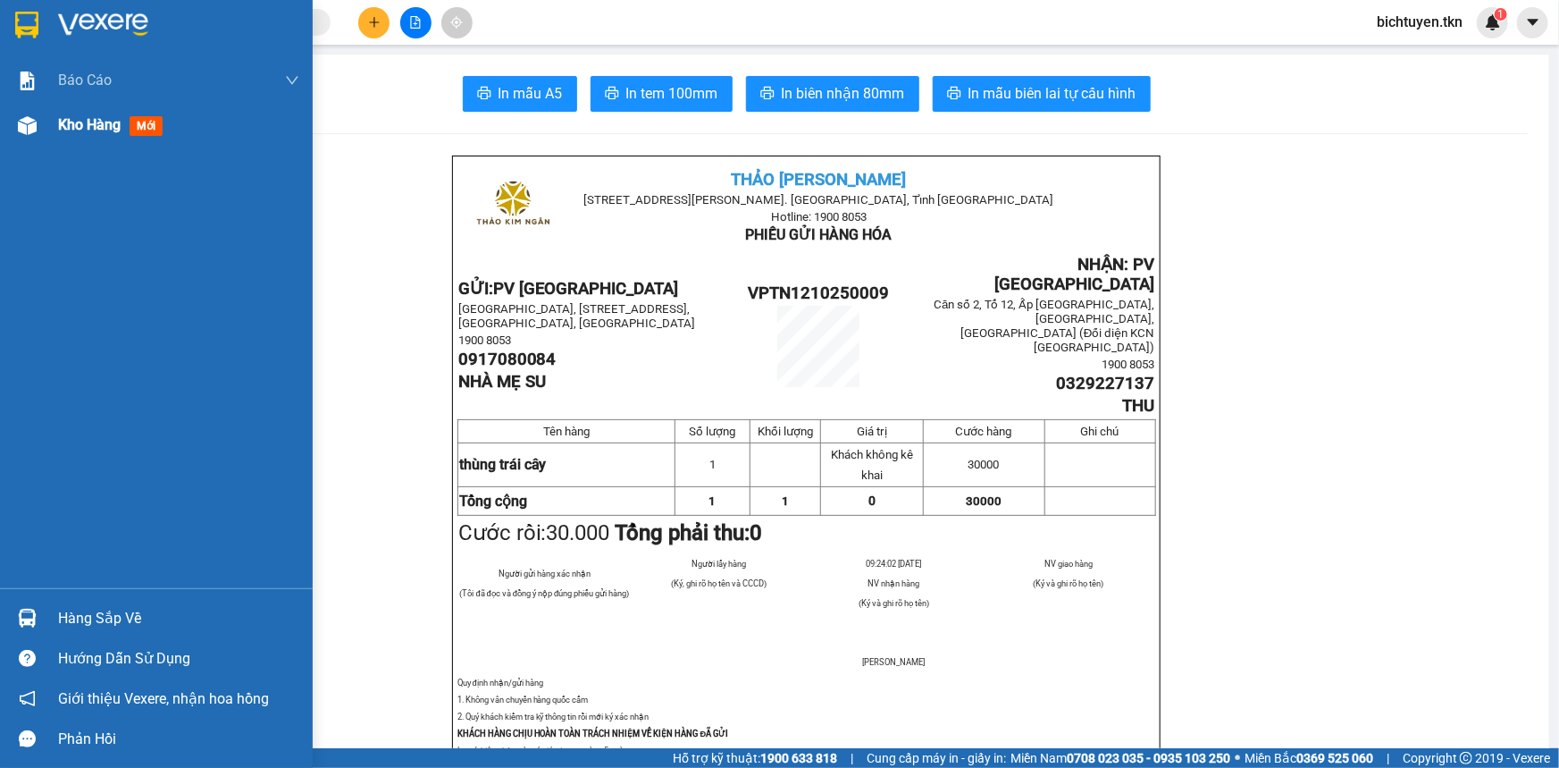
click at [30, 127] on img at bounding box center [27, 125] width 19 height 19
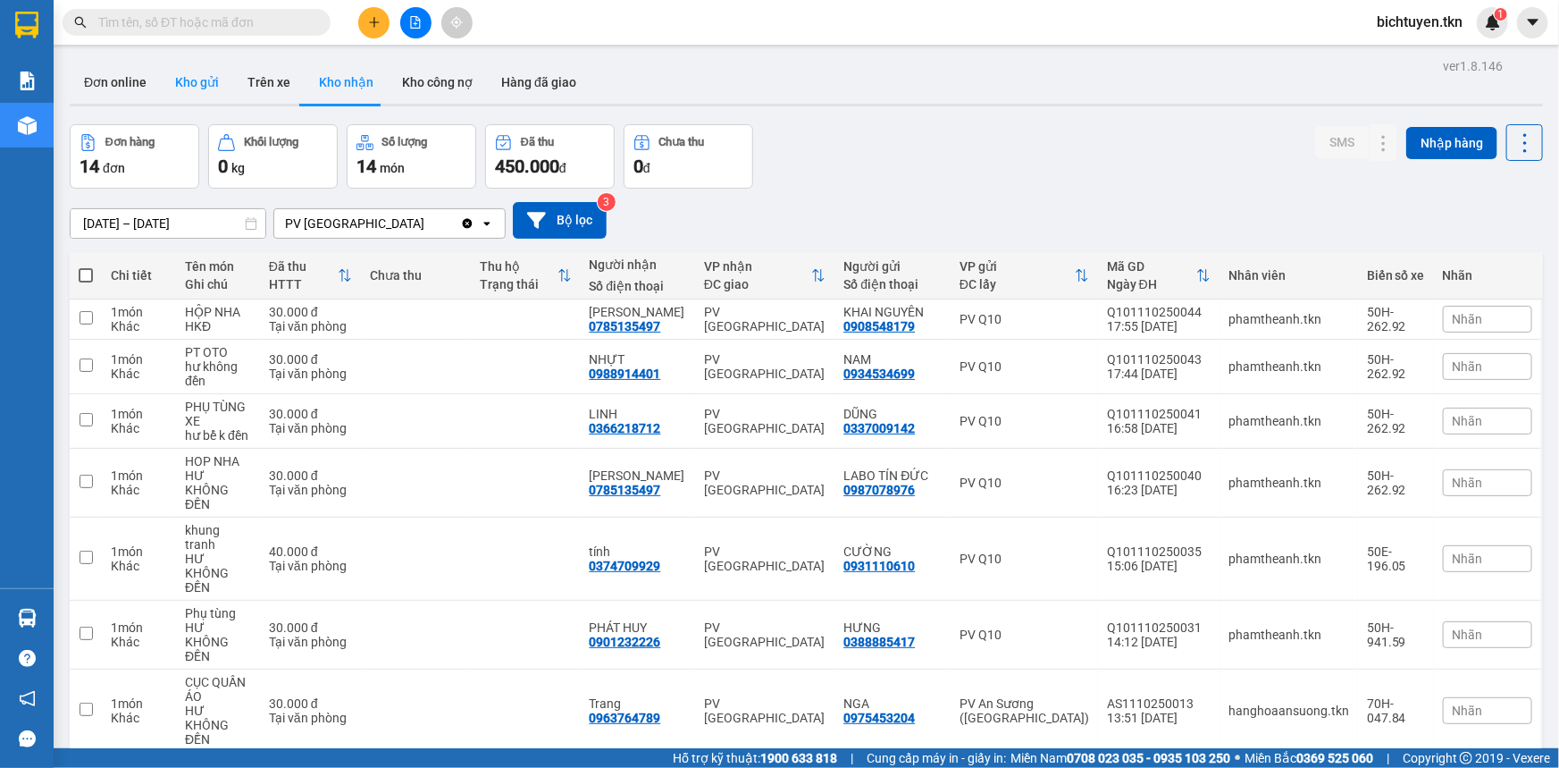
click at [185, 71] on button "Kho gửi" at bounding box center [197, 82] width 72 height 43
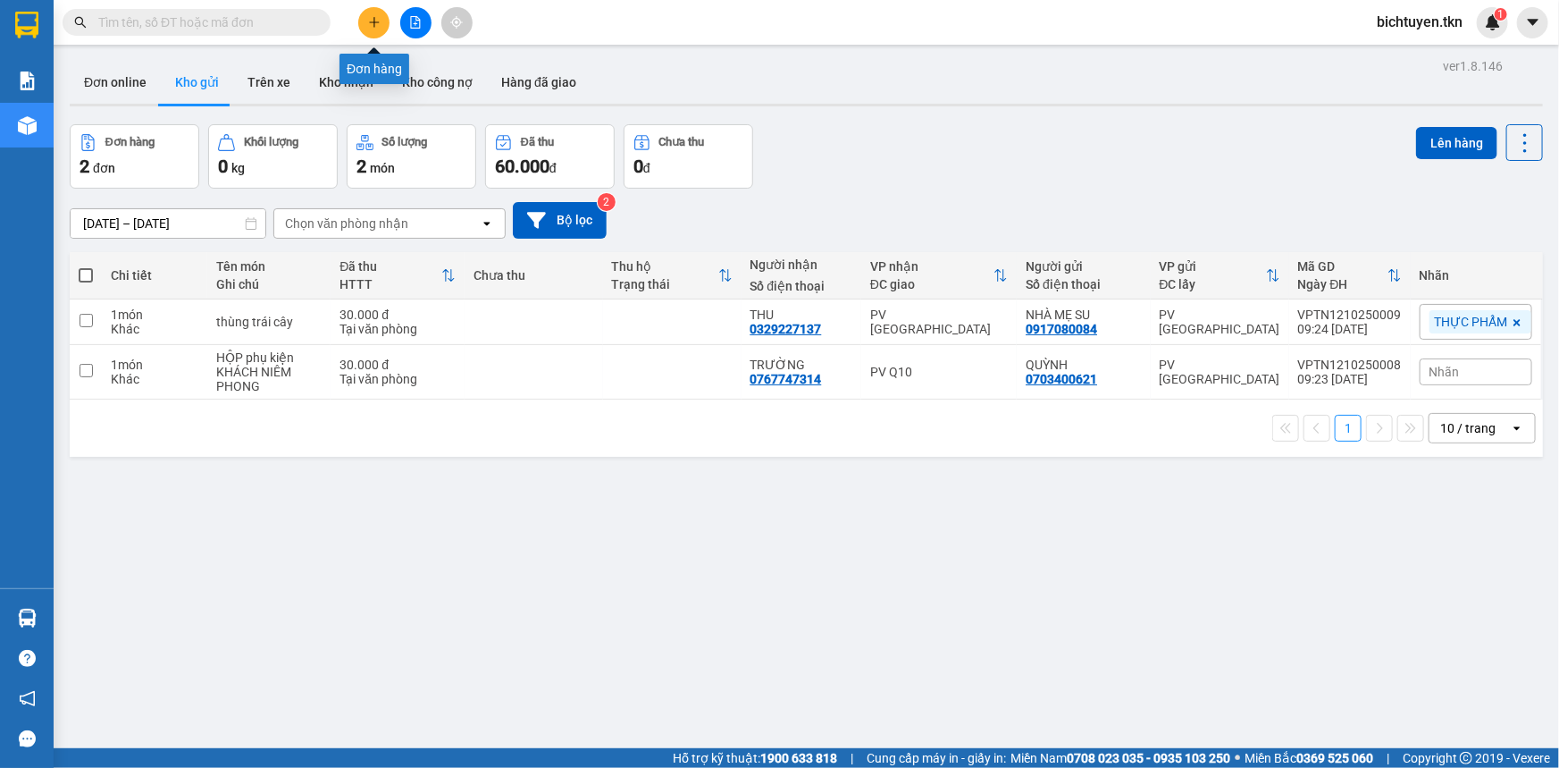
click at [372, 24] on icon "plus" at bounding box center [374, 22] width 13 height 13
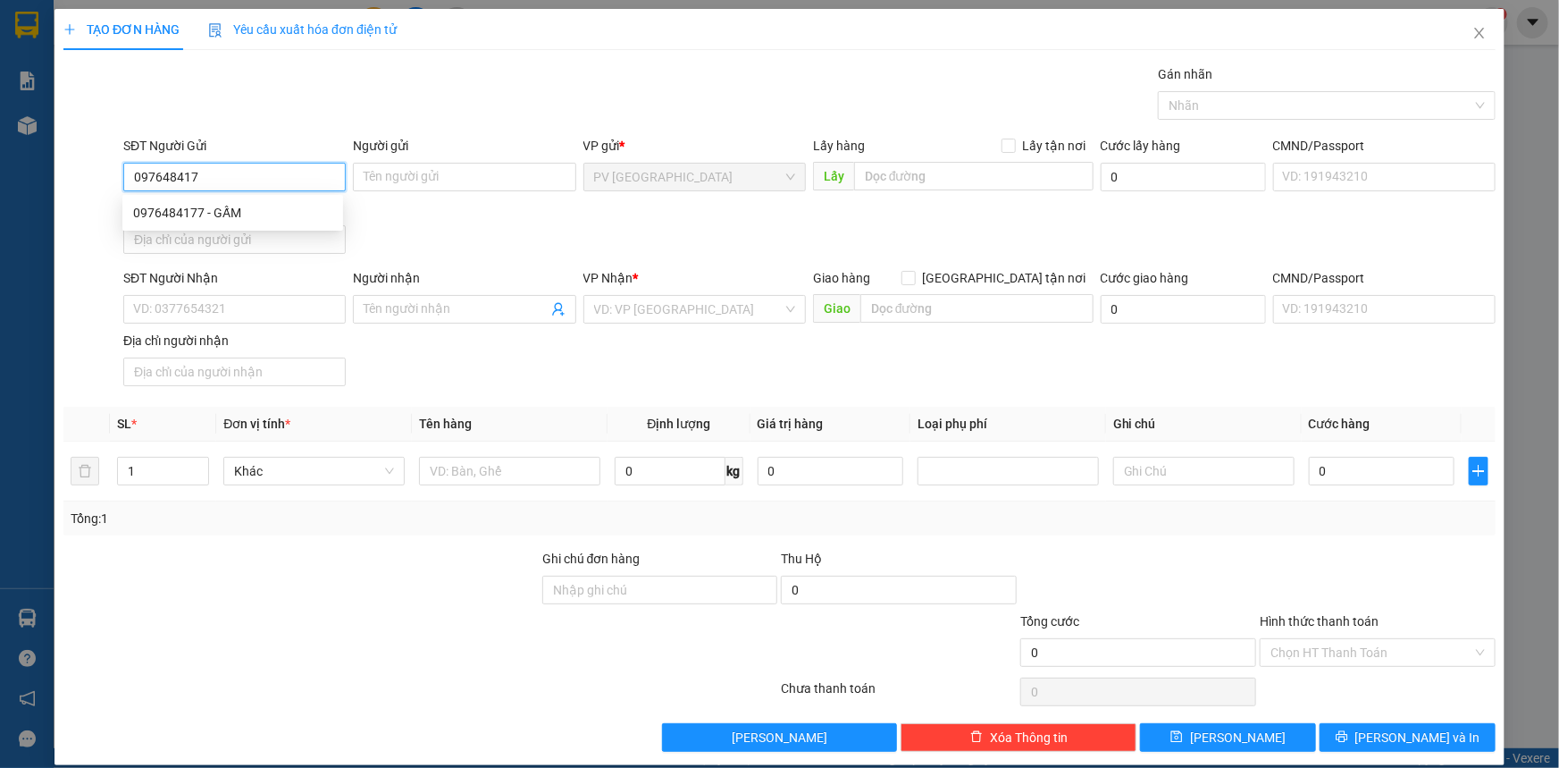
type input "0976484177"
click at [231, 213] on div "0976484177 - GẤM" at bounding box center [232, 213] width 199 height 20
type input "GẤM"
type input "0829555667"
type input "ANH ĐẠT"
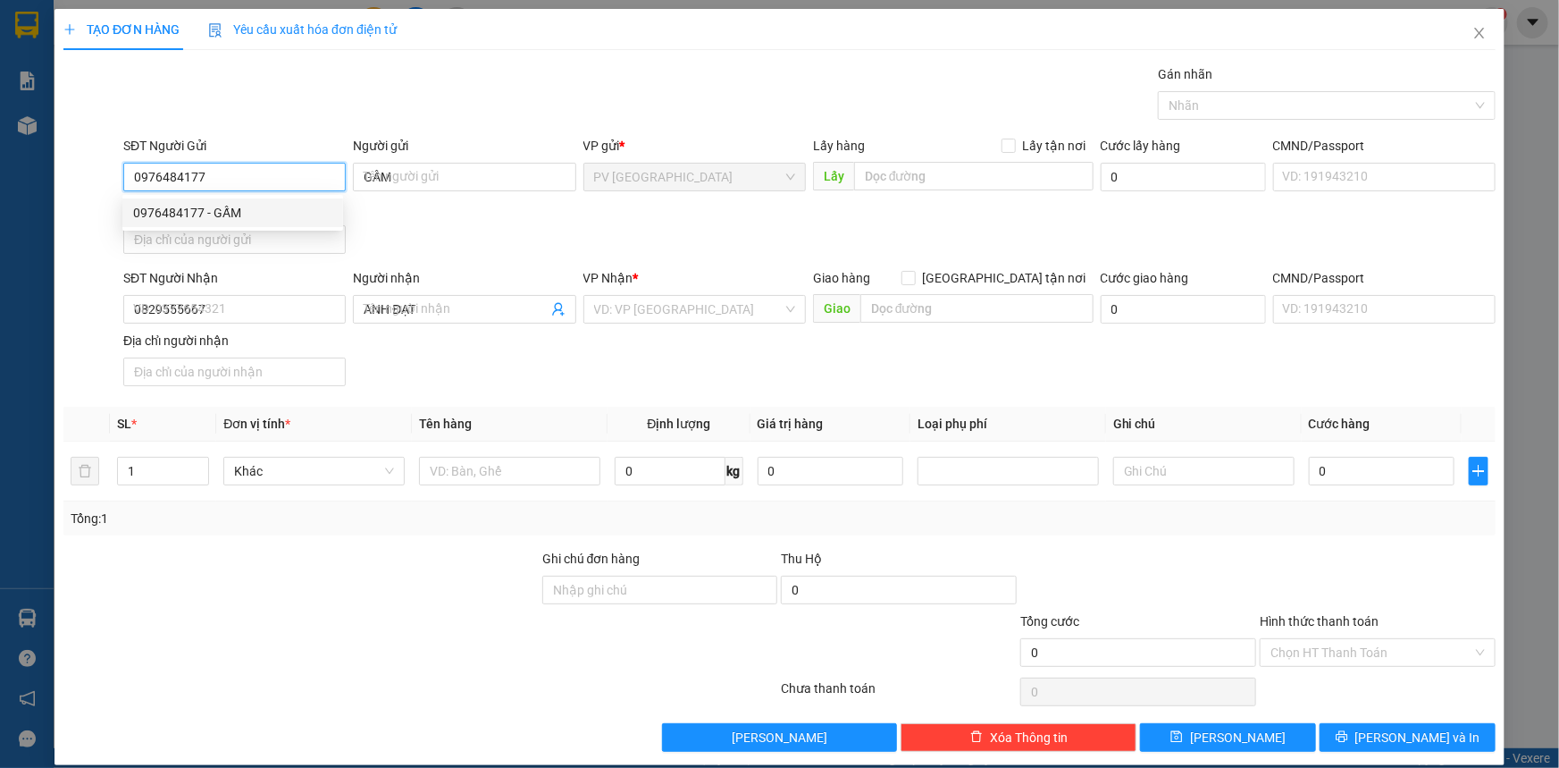
type input "30.000"
type input "0976484177"
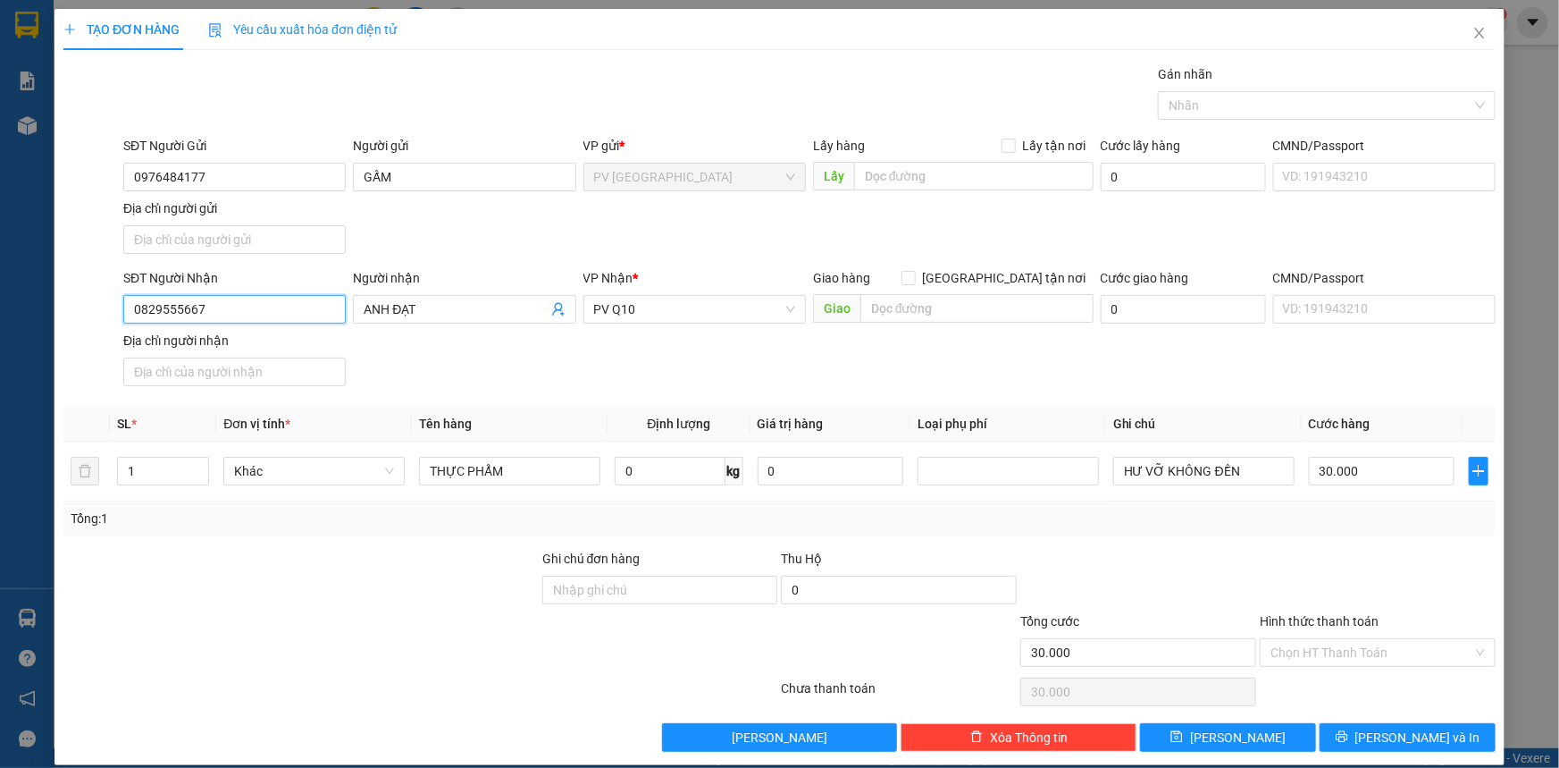
click at [288, 313] on input "0829555667" at bounding box center [234, 309] width 223 height 29
type input "0"
click at [262, 375] on div "0963095105 - khánh" at bounding box center [232, 373] width 199 height 20
type input "0963095105"
type input "khánh"
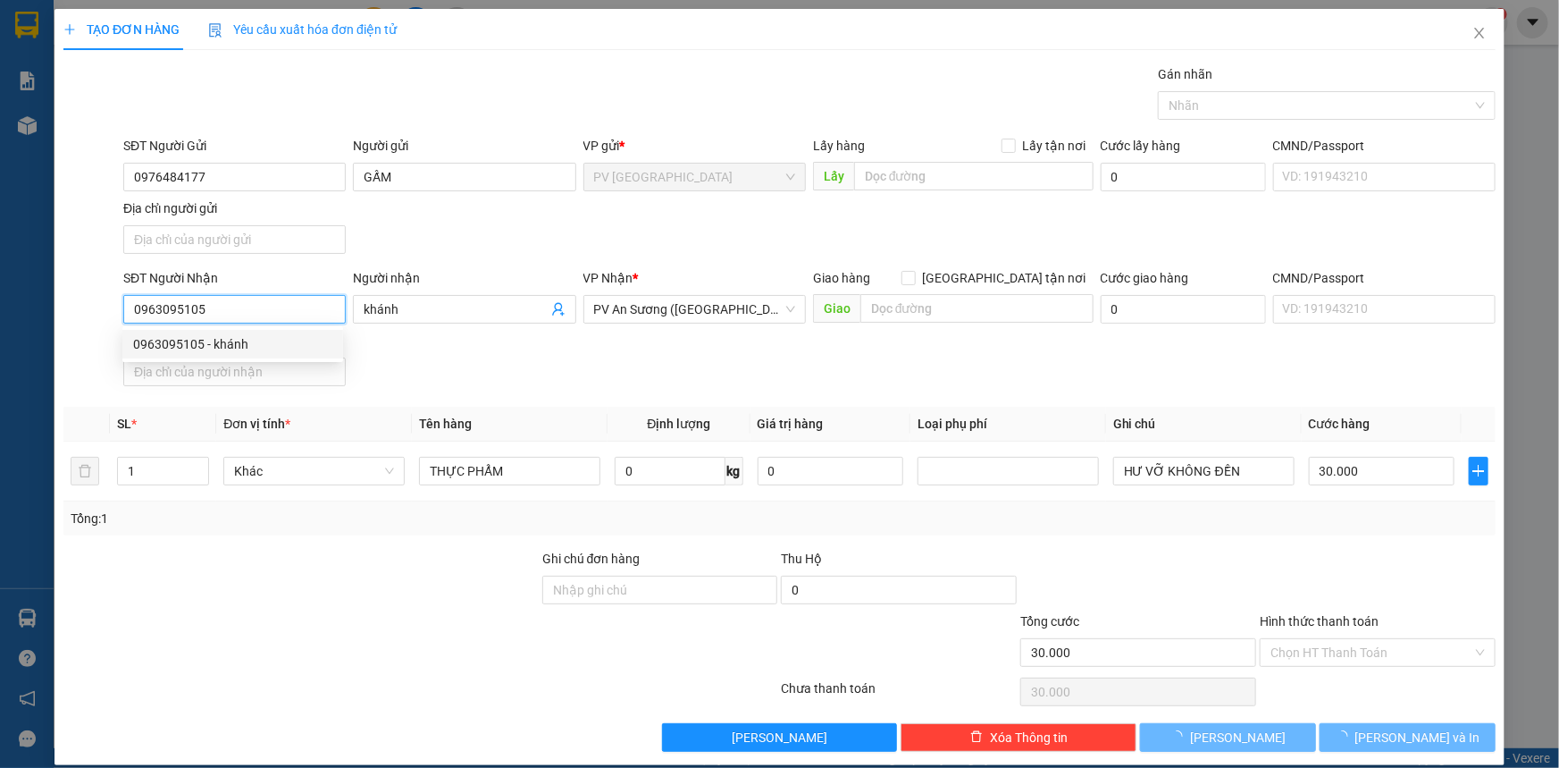
type input "20.000"
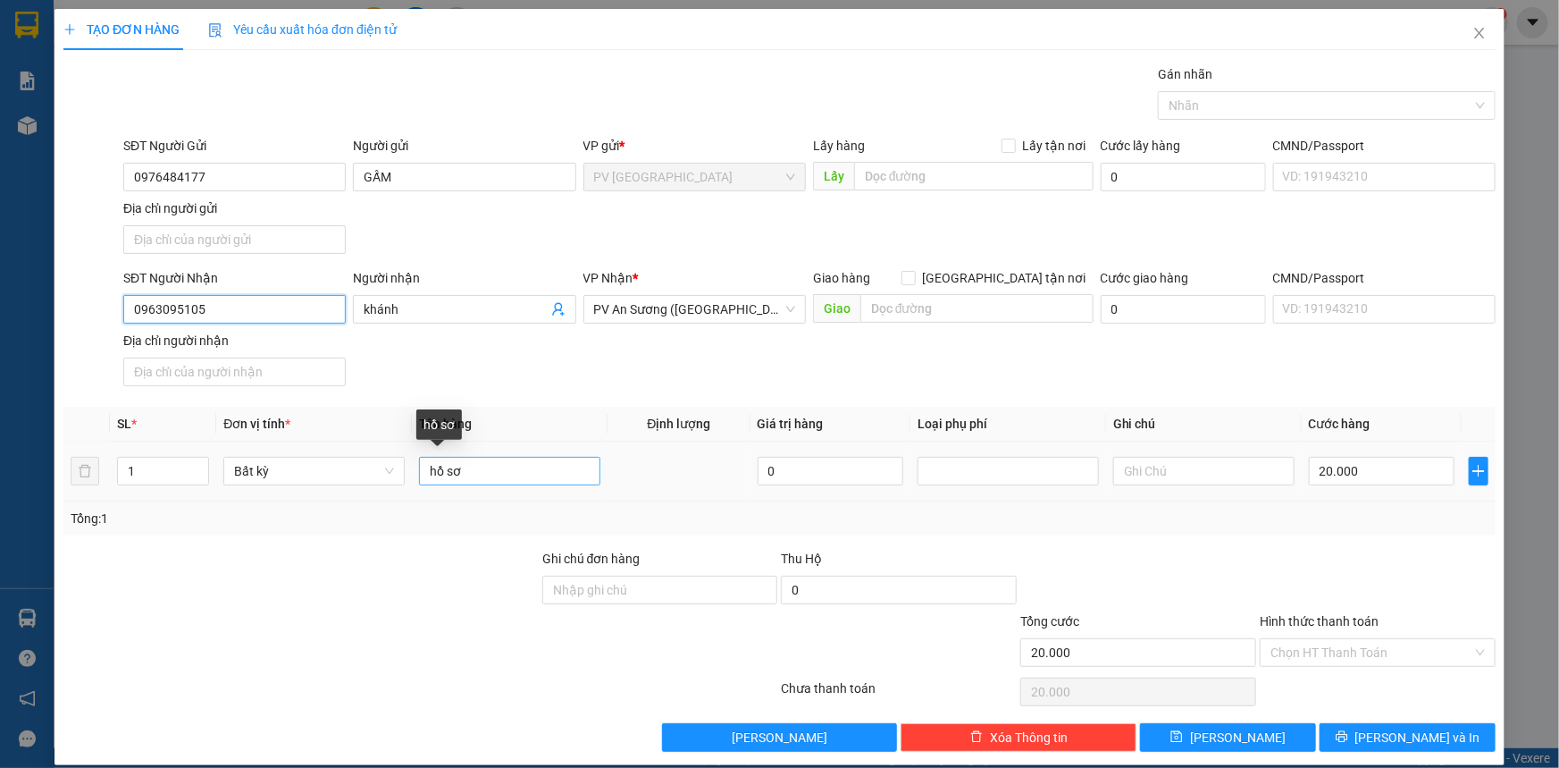
type input "0963095105"
click at [544, 460] on input "hồ sơ" at bounding box center [509, 471] width 181 height 29
type input "h"
click at [1227, 97] on div at bounding box center [1318, 105] width 311 height 21
type input "thùng thực phẩm"
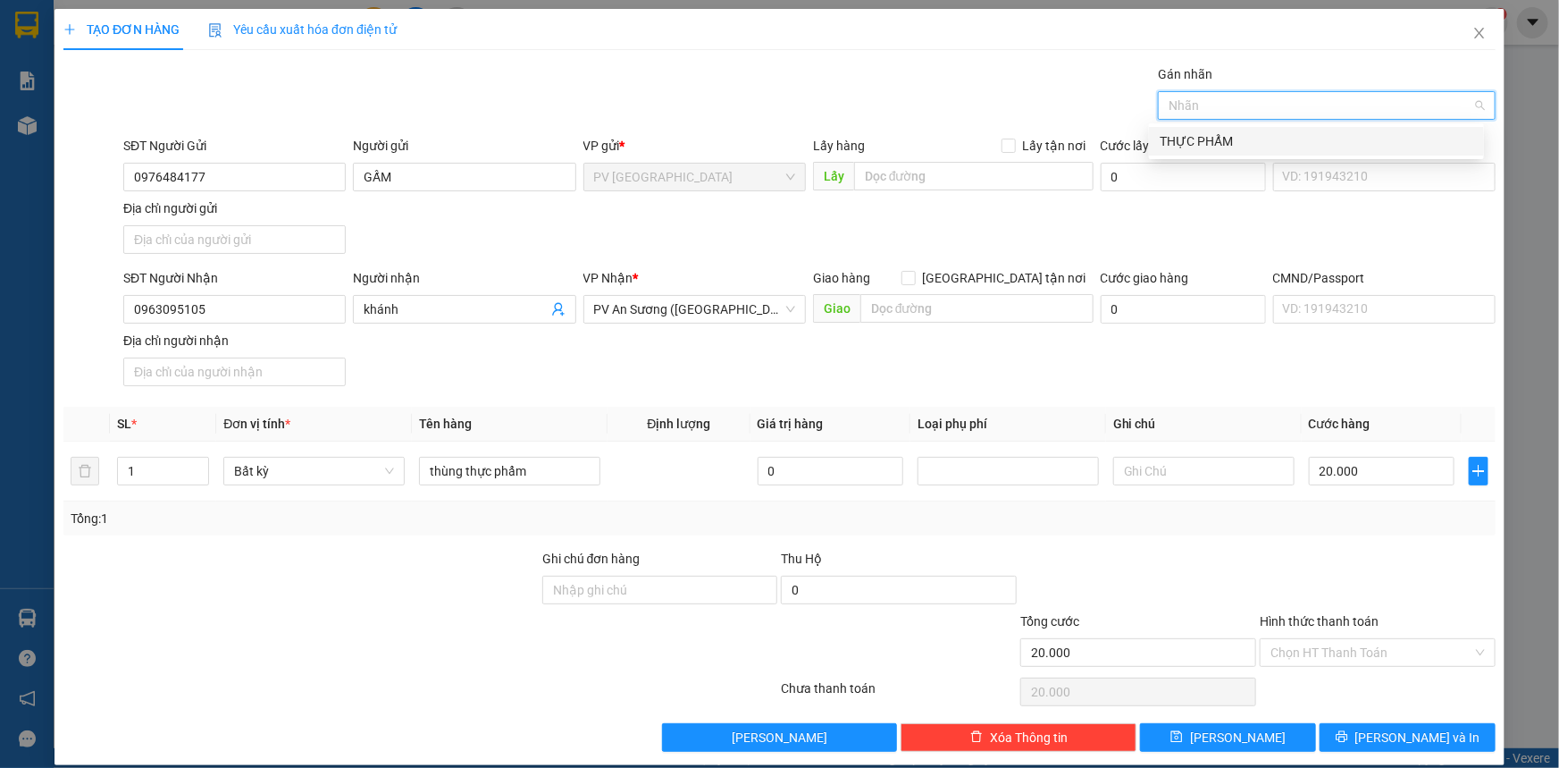
click at [1218, 143] on div "THỰC PHẨM" at bounding box center [1317, 141] width 314 height 20
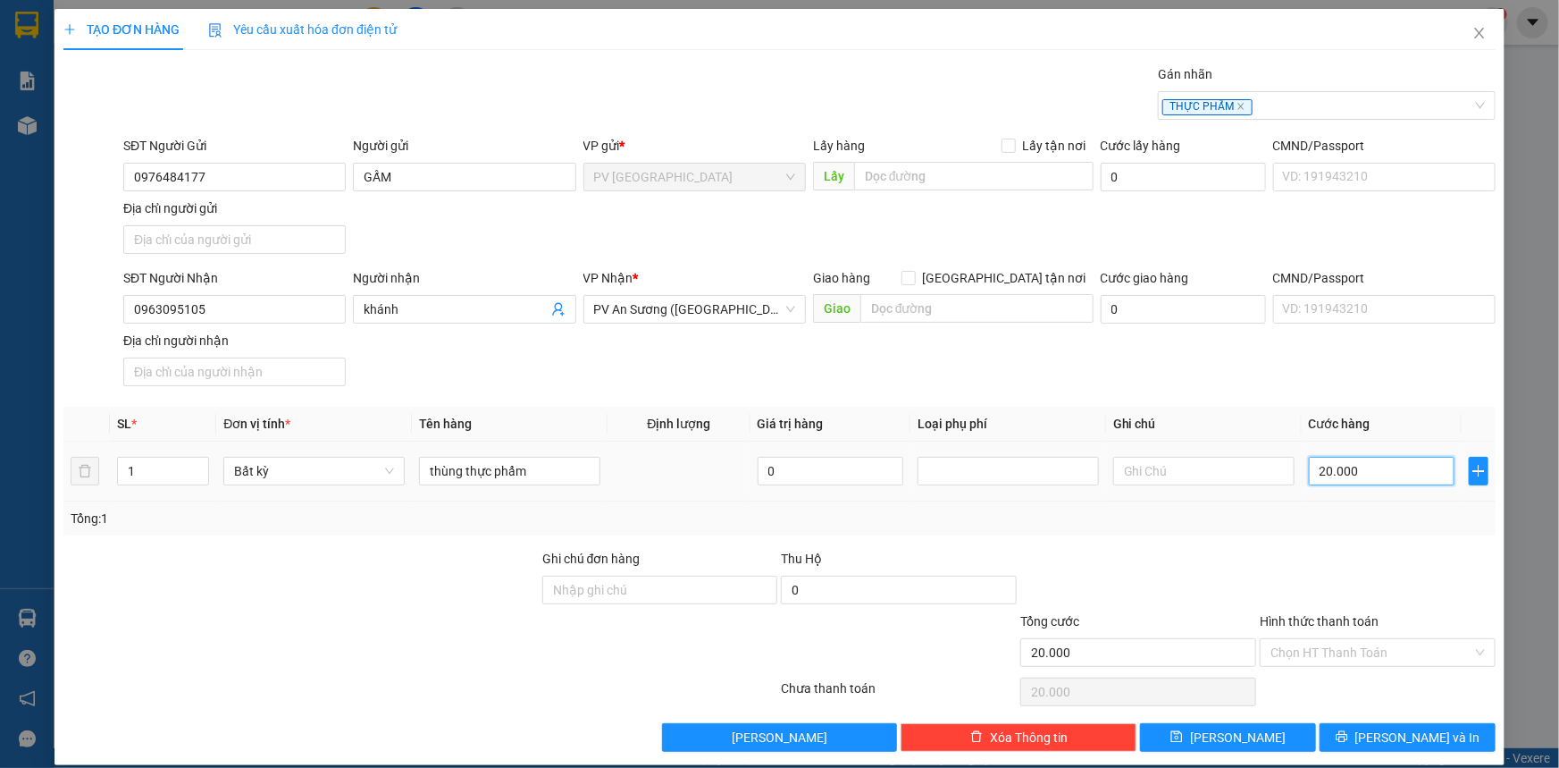
click at [1361, 465] on input "20.000" at bounding box center [1382, 471] width 146 height 29
type input "3"
type input "30"
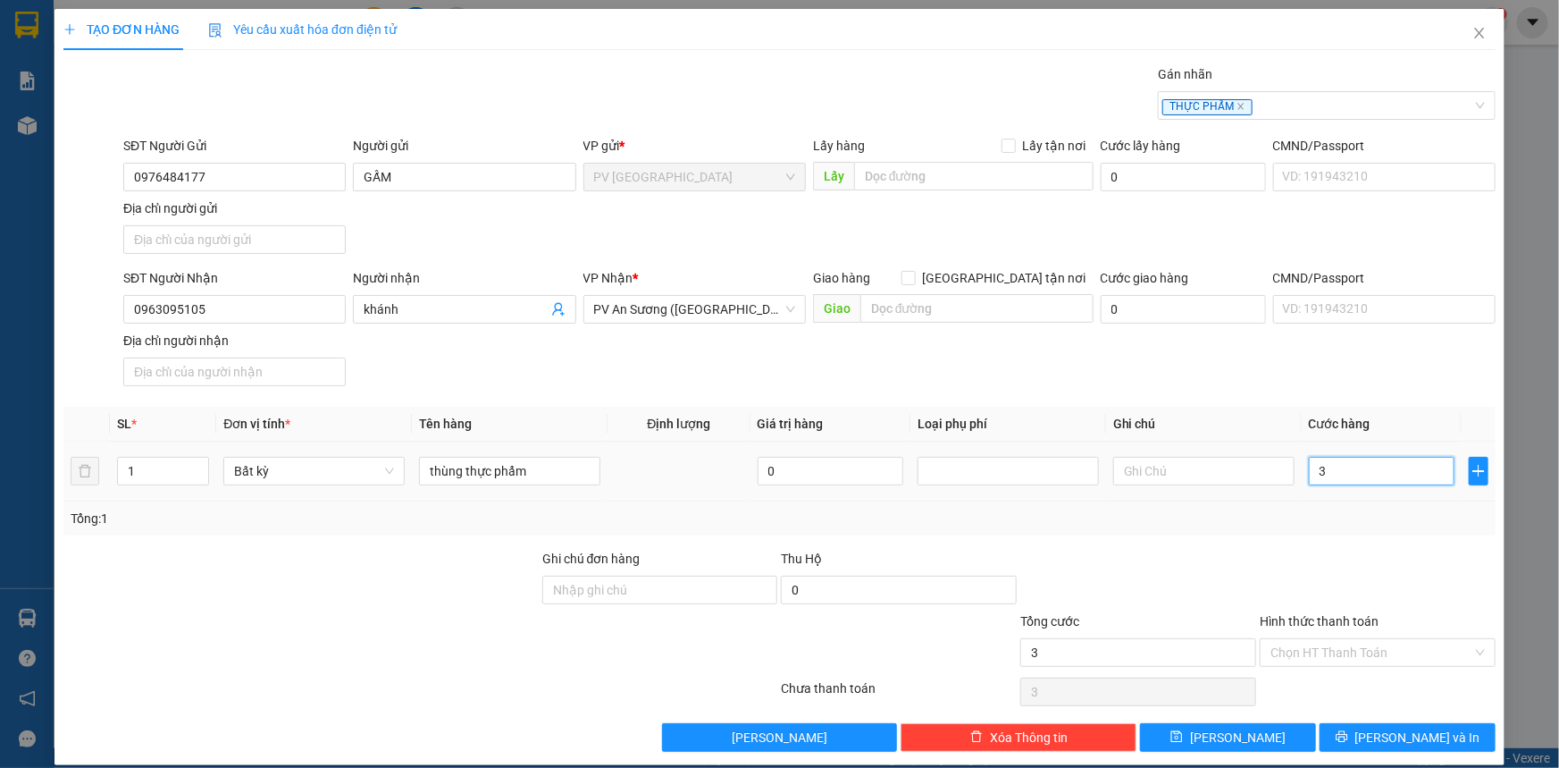
type input "30"
type input "30.000"
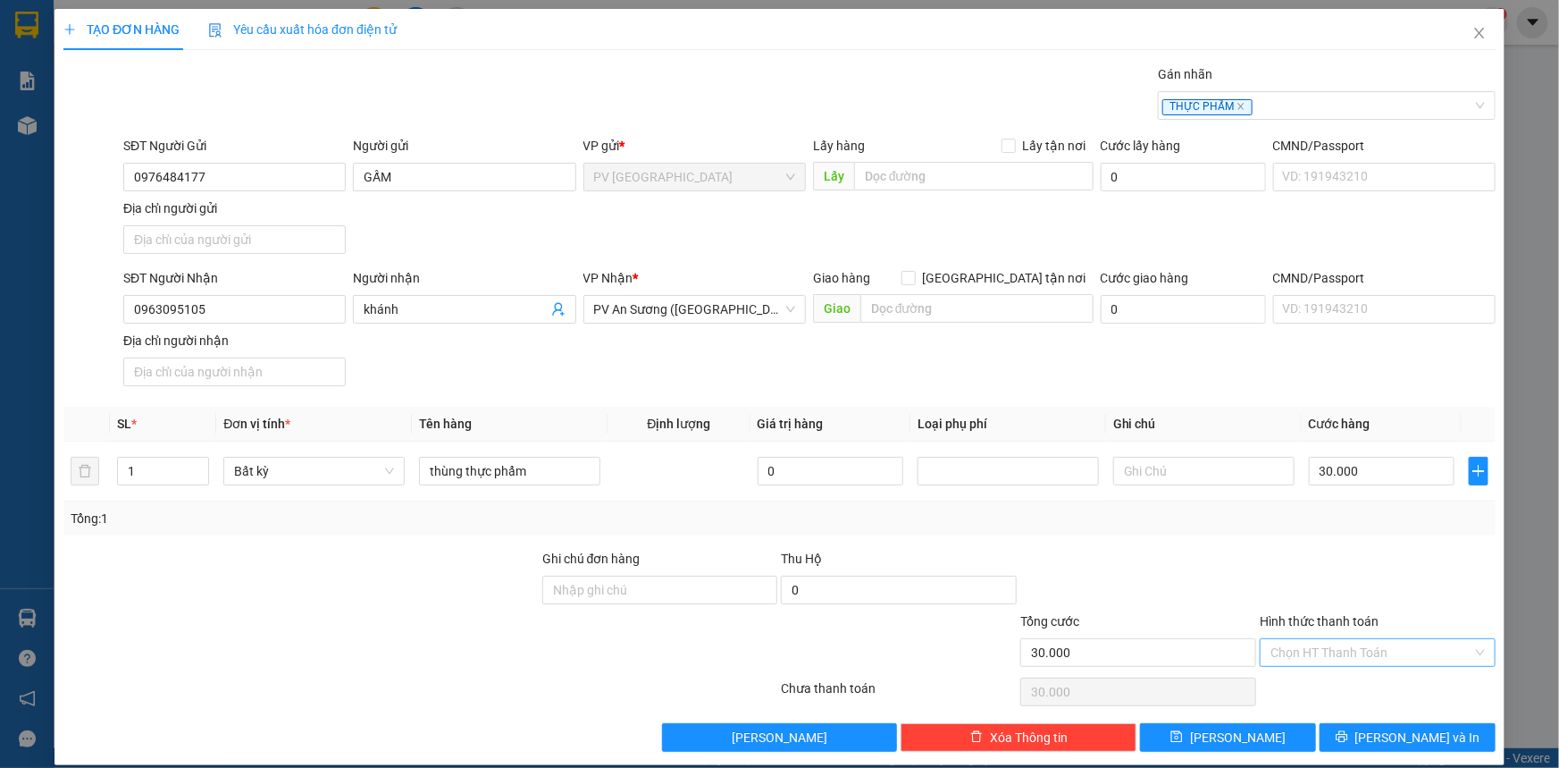
click at [1294, 649] on input "Hình thức thanh toán" at bounding box center [1372, 652] width 202 height 27
click at [1304, 687] on div "Tại văn phòng" at bounding box center [1367, 686] width 213 height 20
type input "0"
click at [1331, 733] on button "[PERSON_NAME] và In" at bounding box center [1408, 737] width 176 height 29
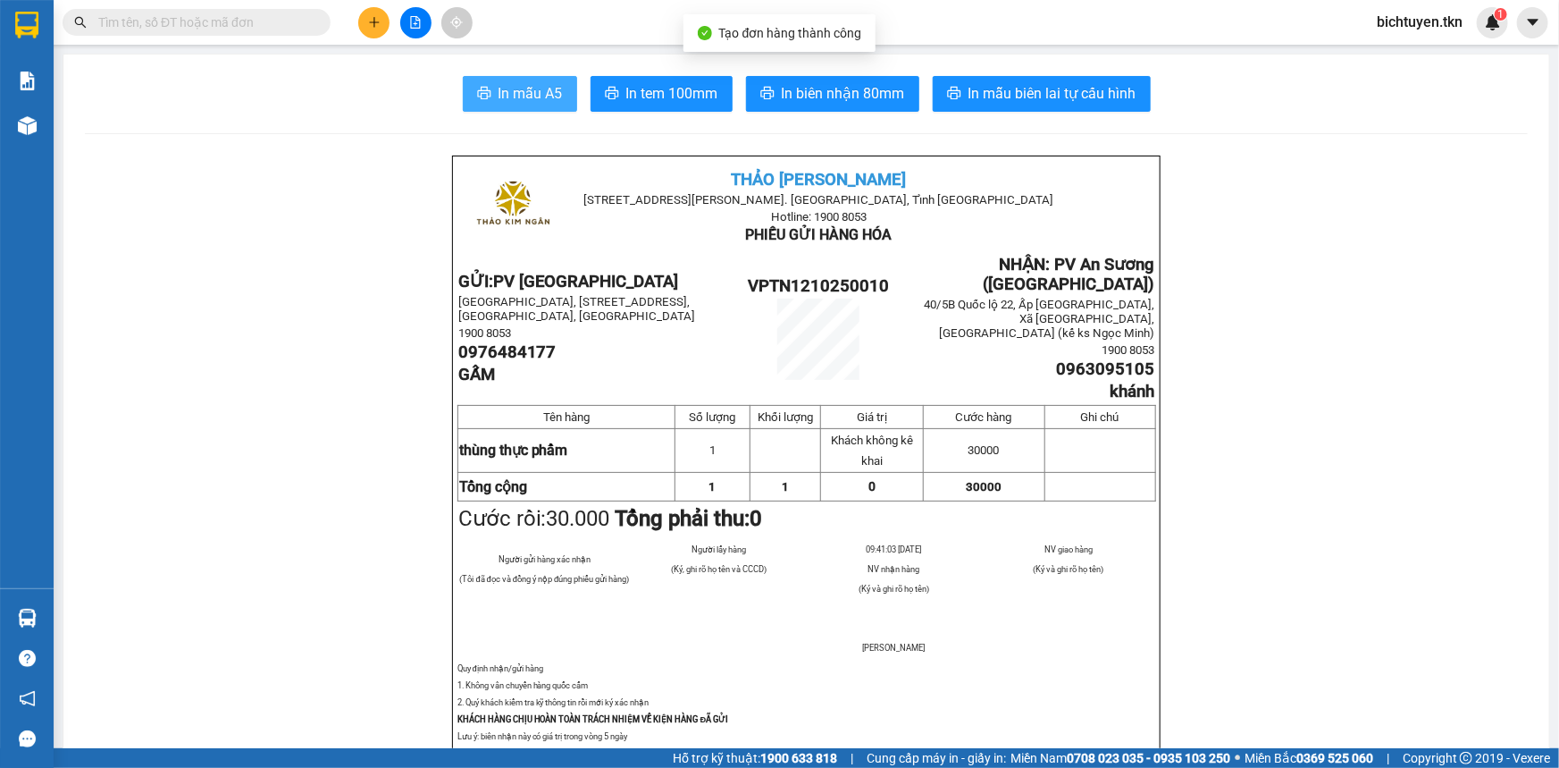
click at [560, 95] on button "In mẫu A5" at bounding box center [520, 94] width 114 height 36
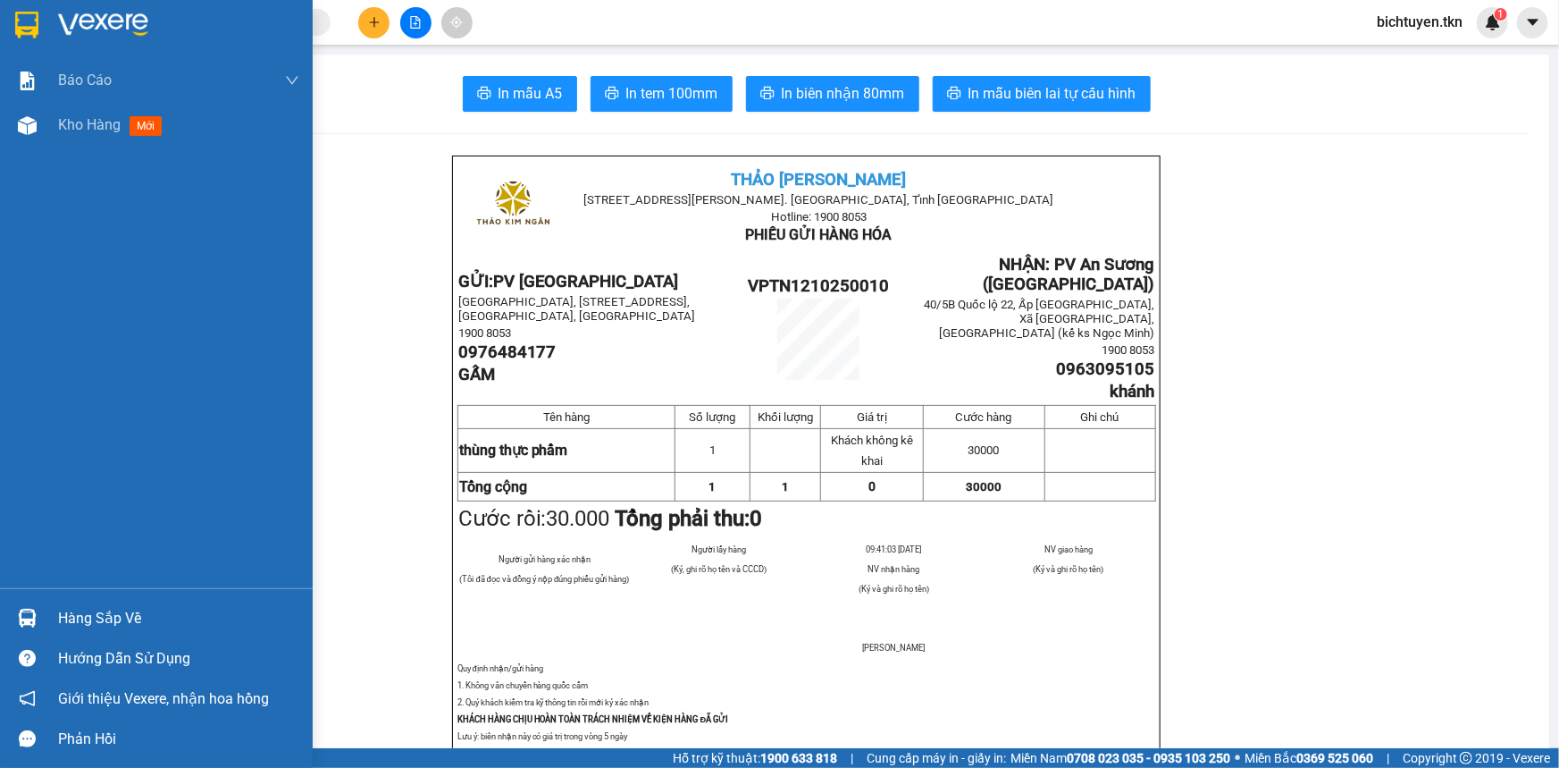
click at [53, 612] on div "Hàng sắp về" at bounding box center [156, 618] width 313 height 40
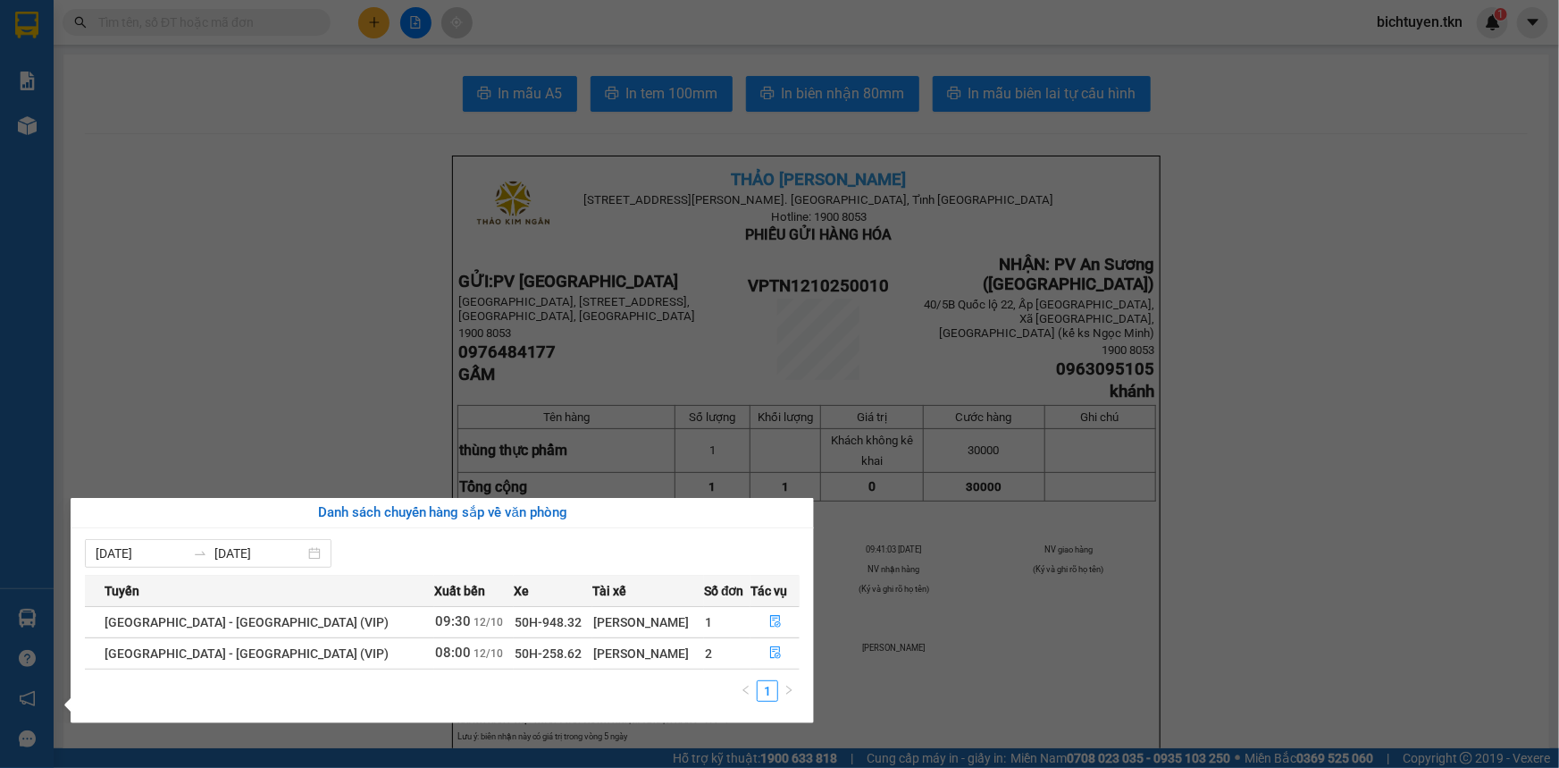
drag, startPoint x: 296, startPoint y: 262, endPoint x: 200, endPoint y: 238, distance: 98.6
click at [288, 259] on section "Kết quả tìm kiếm ( 112 ) Bộ lọc Ngày tạo đơn gần nhất Mã ĐH Trạng thái Món hàng…" at bounding box center [779, 384] width 1559 height 768
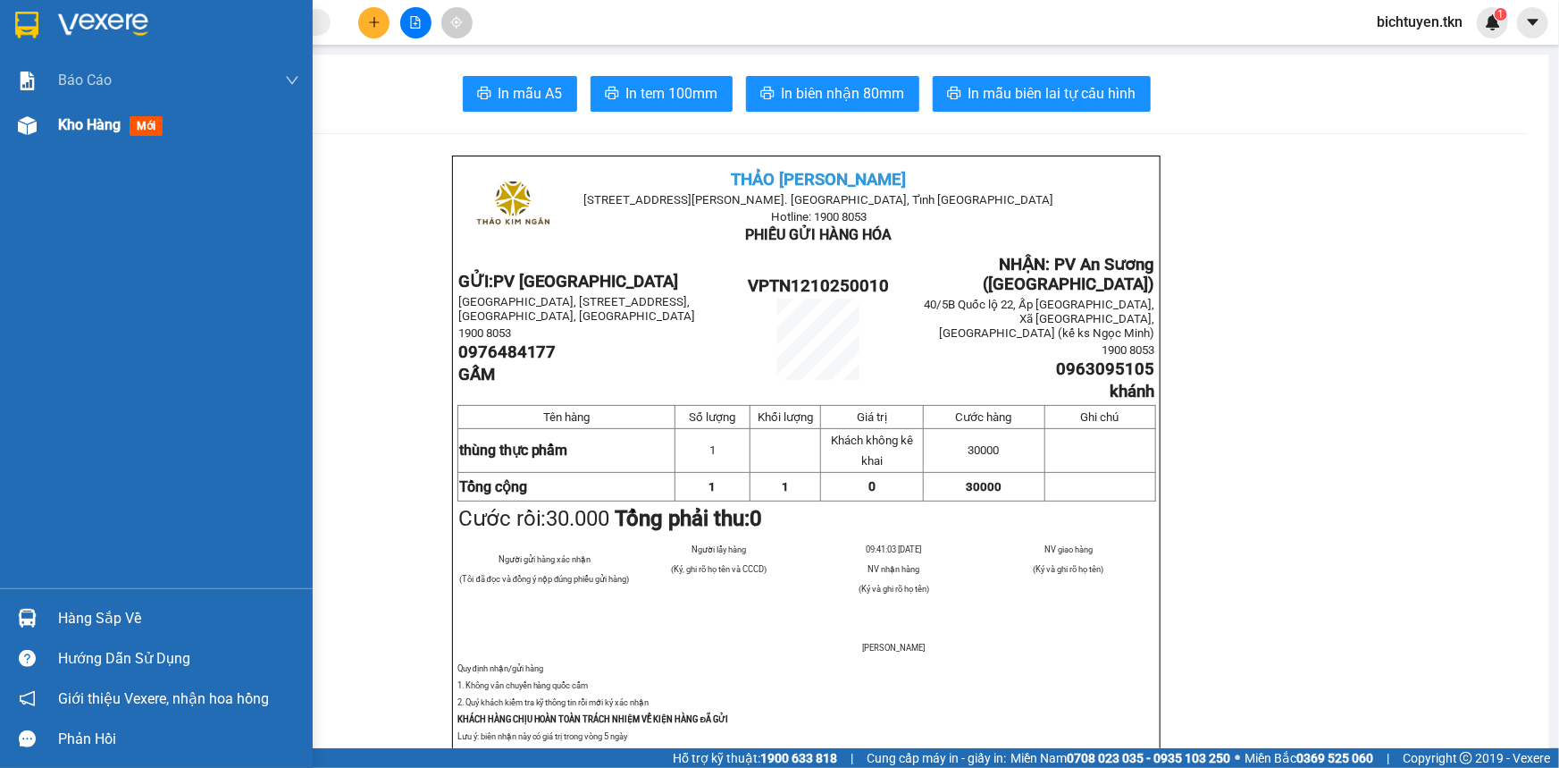
click at [37, 128] on div at bounding box center [27, 125] width 31 height 31
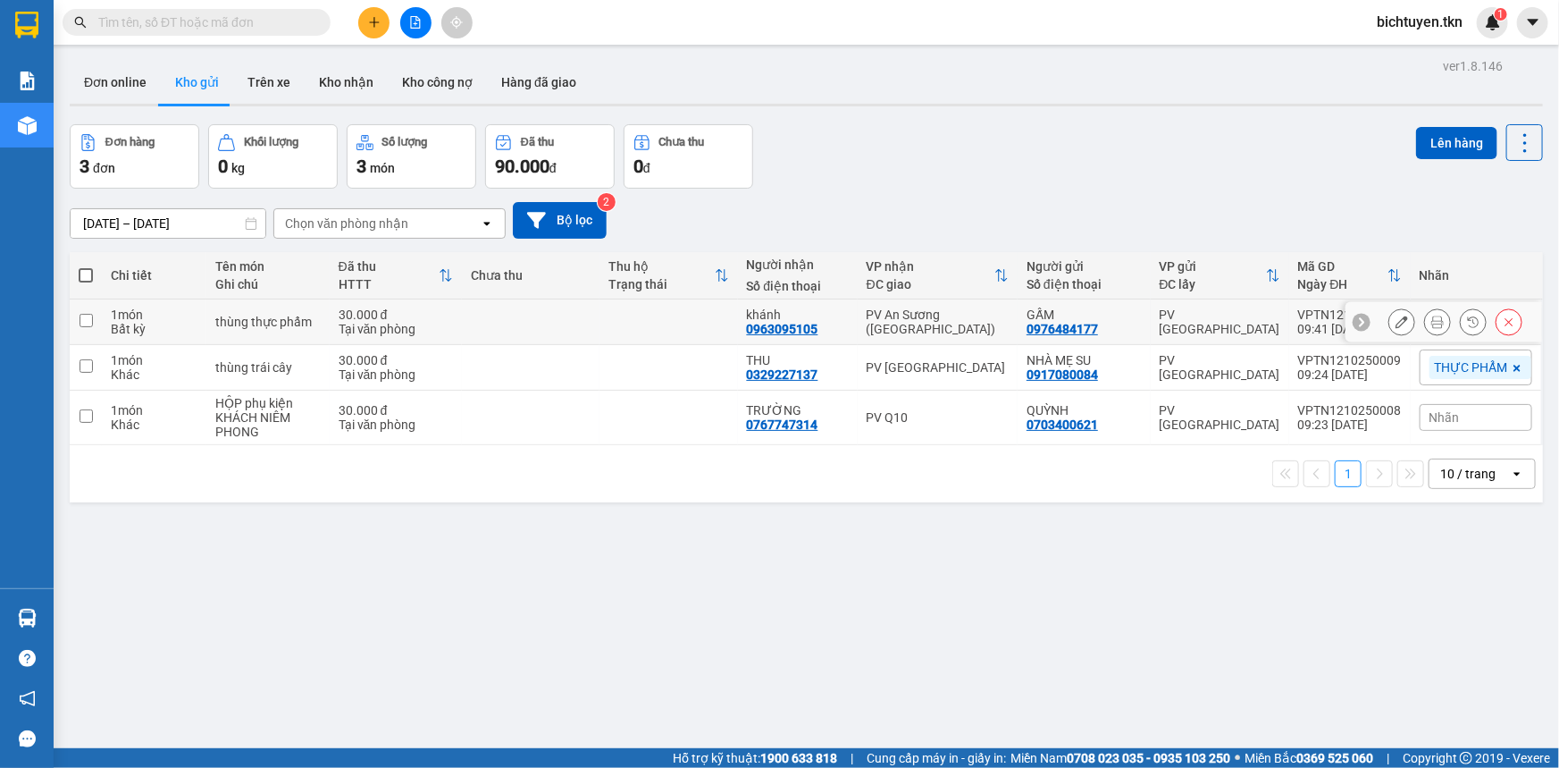
click at [974, 315] on div "PV An Sương ([GEOGRAPHIC_DATA])" at bounding box center [938, 321] width 142 height 29
checkbox input "true"
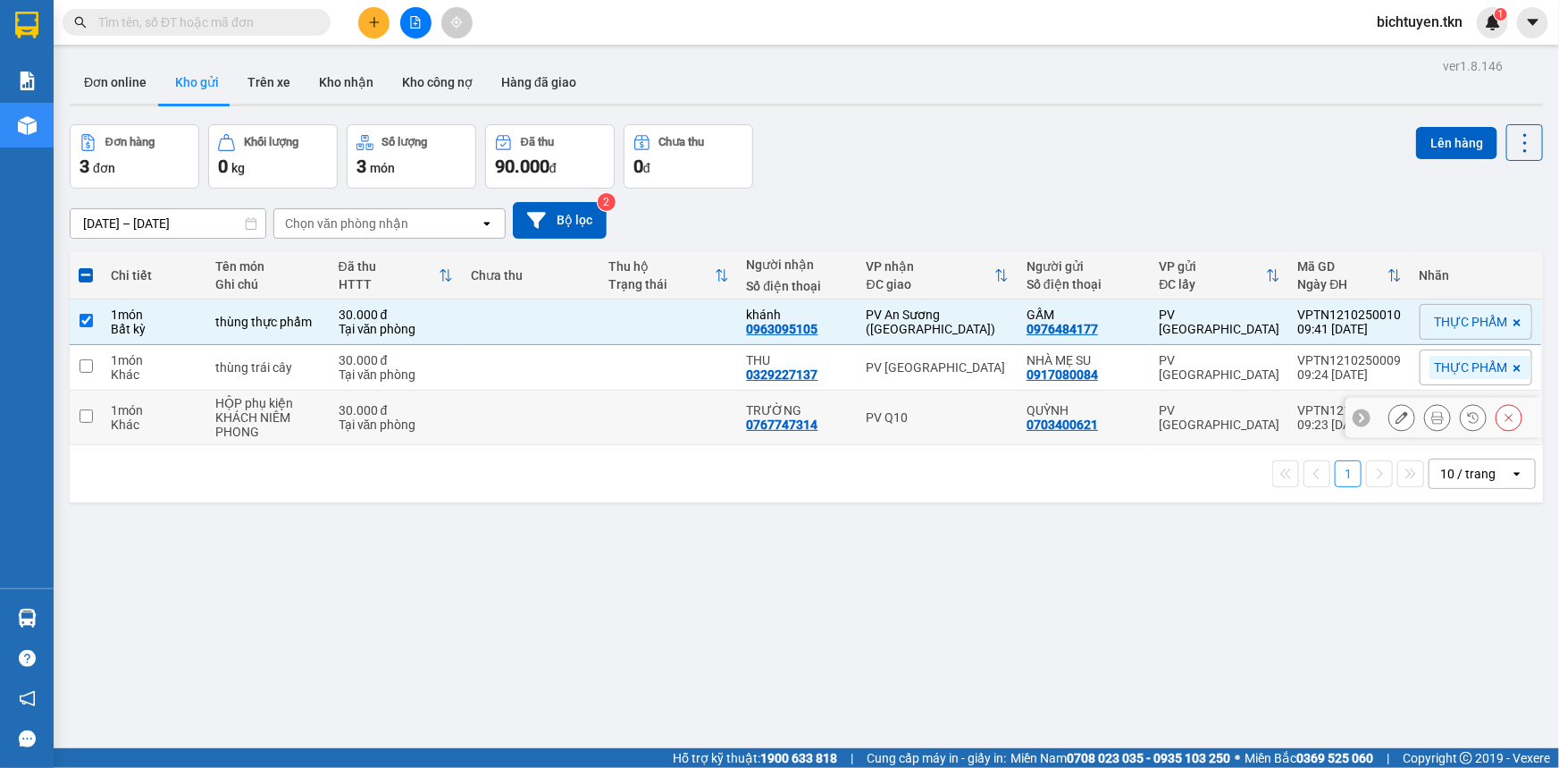
click at [996, 421] on div "PV Q10" at bounding box center [938, 417] width 142 height 14
checkbox input "true"
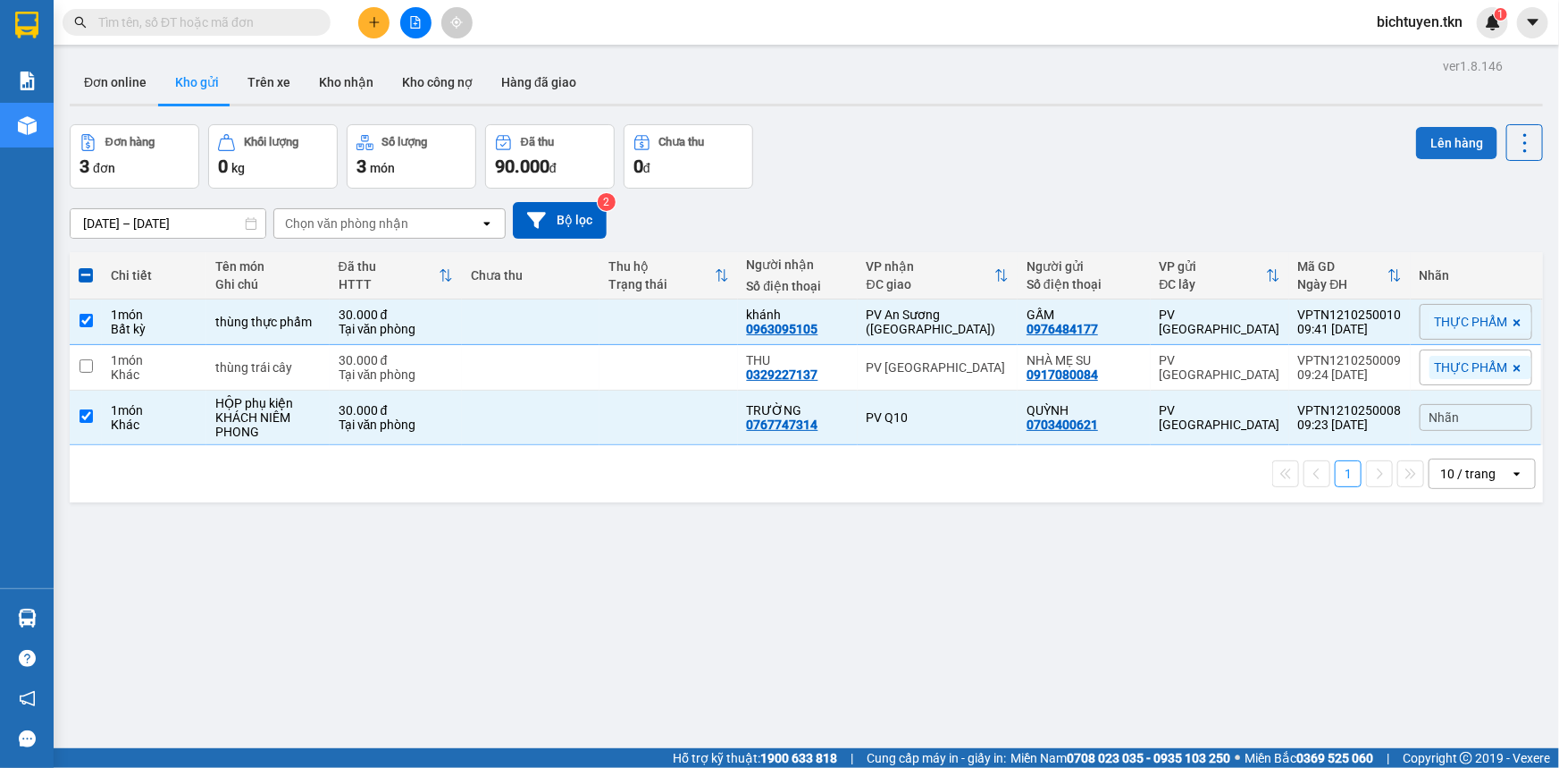
click at [1449, 143] on button "Lên hàng" at bounding box center [1456, 143] width 81 height 32
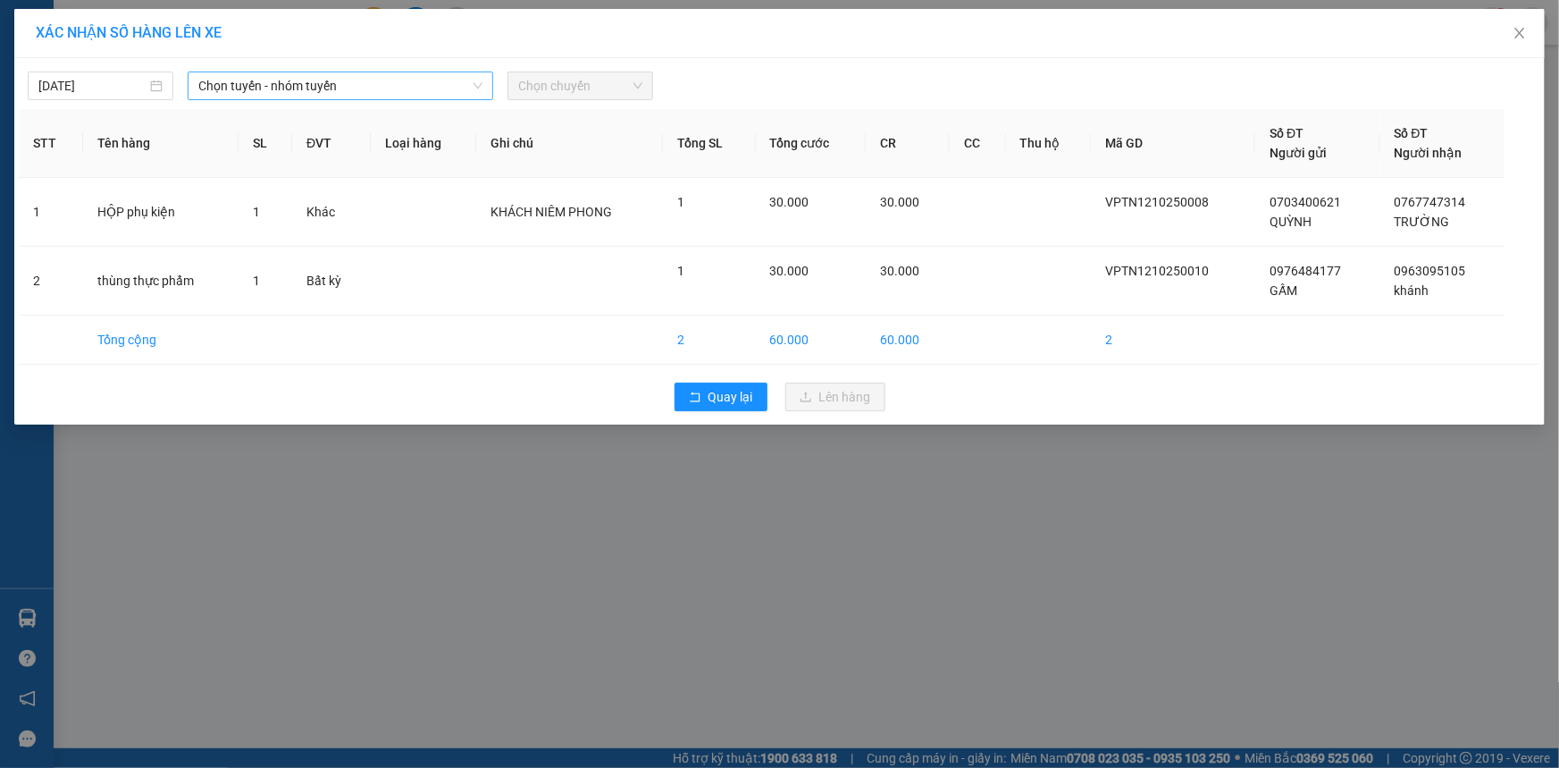
click at [306, 89] on span "Chọn tuyến - nhóm tuyến" at bounding box center [340, 85] width 284 height 27
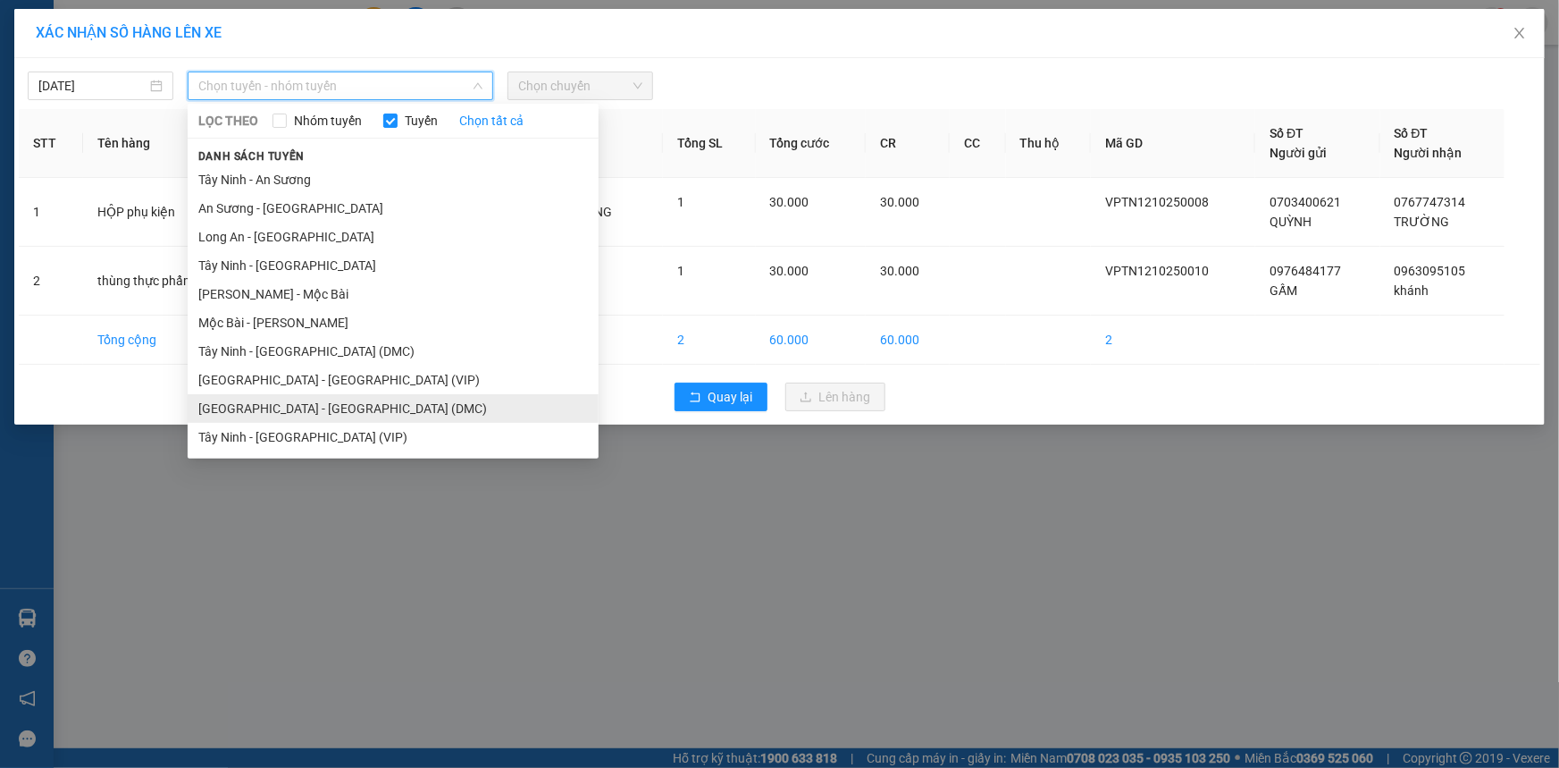
click at [386, 420] on li "[GEOGRAPHIC_DATA] - [GEOGRAPHIC_DATA] (DMC)" at bounding box center [393, 408] width 411 height 29
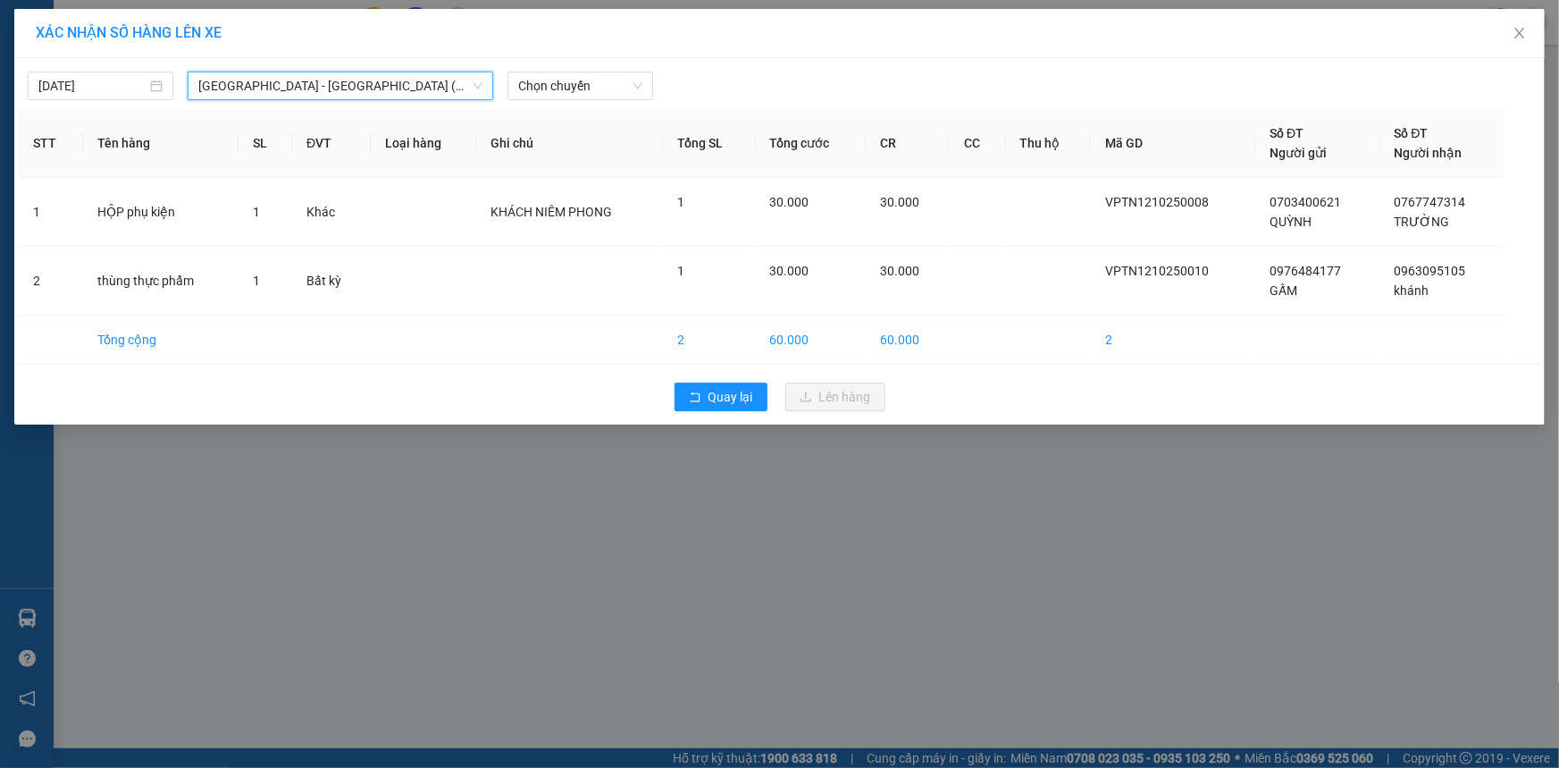
click at [364, 80] on span "[GEOGRAPHIC_DATA] - [GEOGRAPHIC_DATA] (DMC)" at bounding box center [340, 85] width 284 height 27
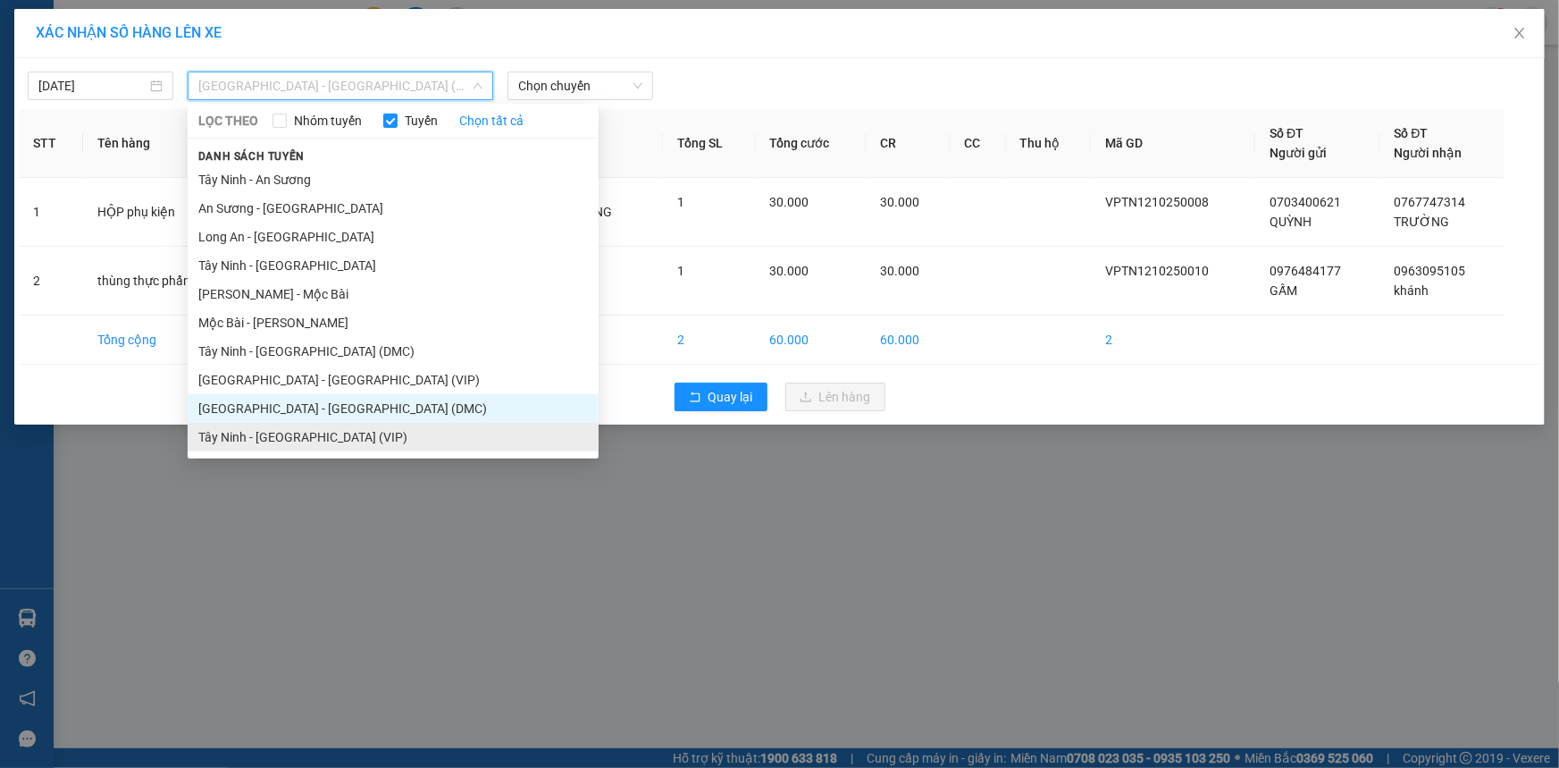
click at [371, 430] on li "Tây Ninh - [GEOGRAPHIC_DATA] (VIP)" at bounding box center [393, 437] width 411 height 29
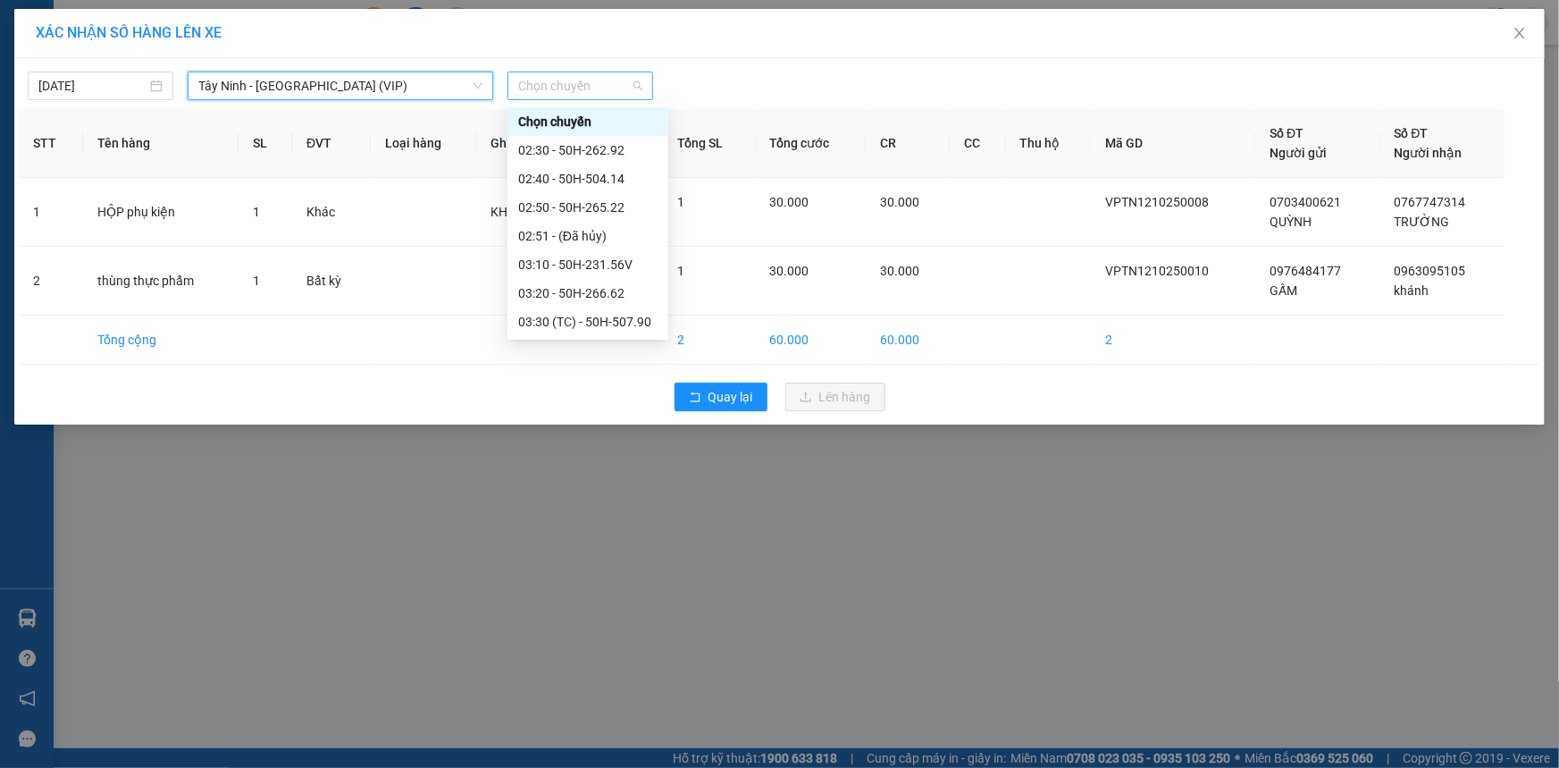
click at [610, 82] on span "Chọn chuyến" at bounding box center [580, 85] width 124 height 27
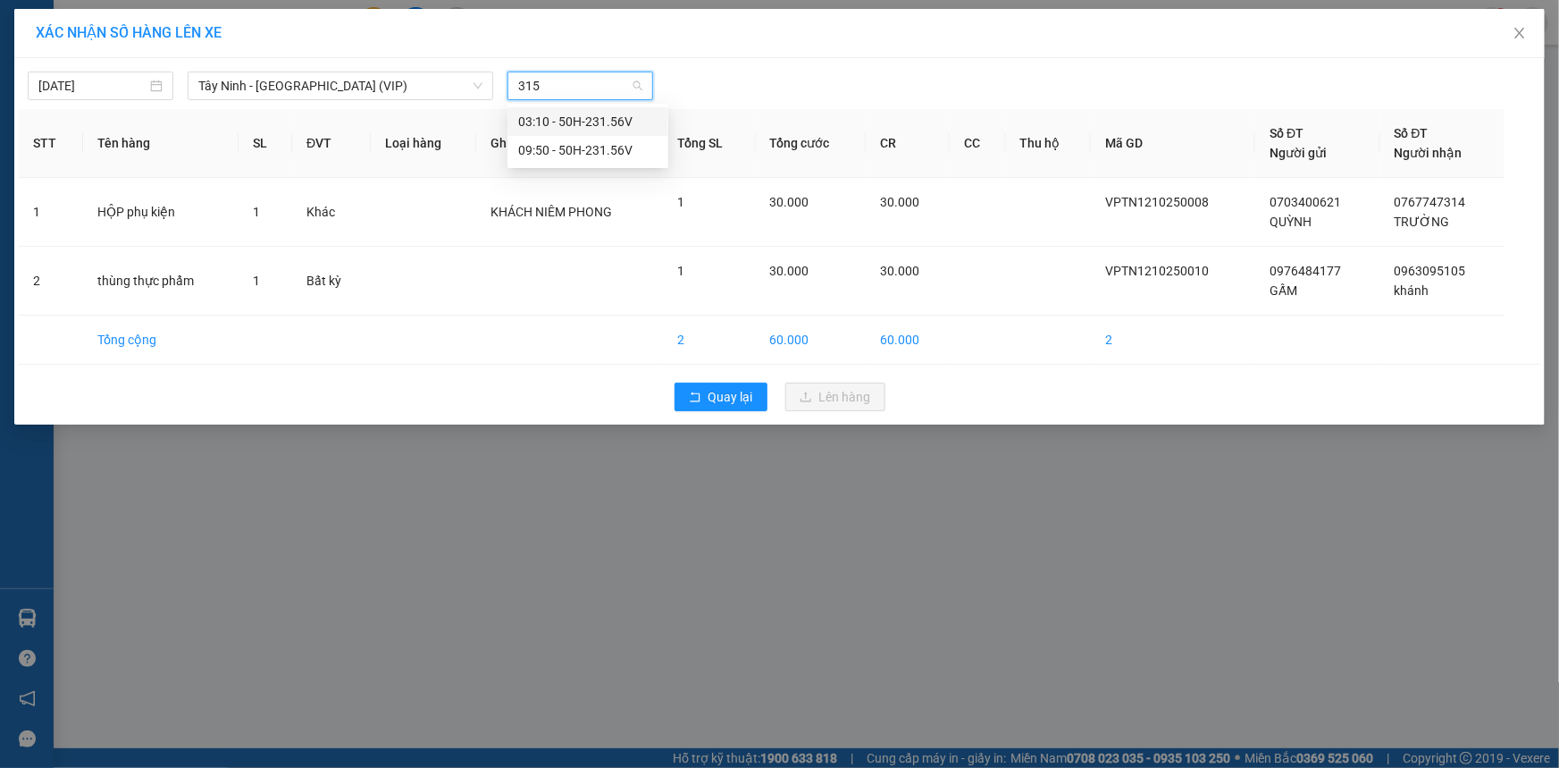
type input "3156"
click at [634, 151] on div "09:50 - 50H-231.56V" at bounding box center [587, 150] width 139 height 20
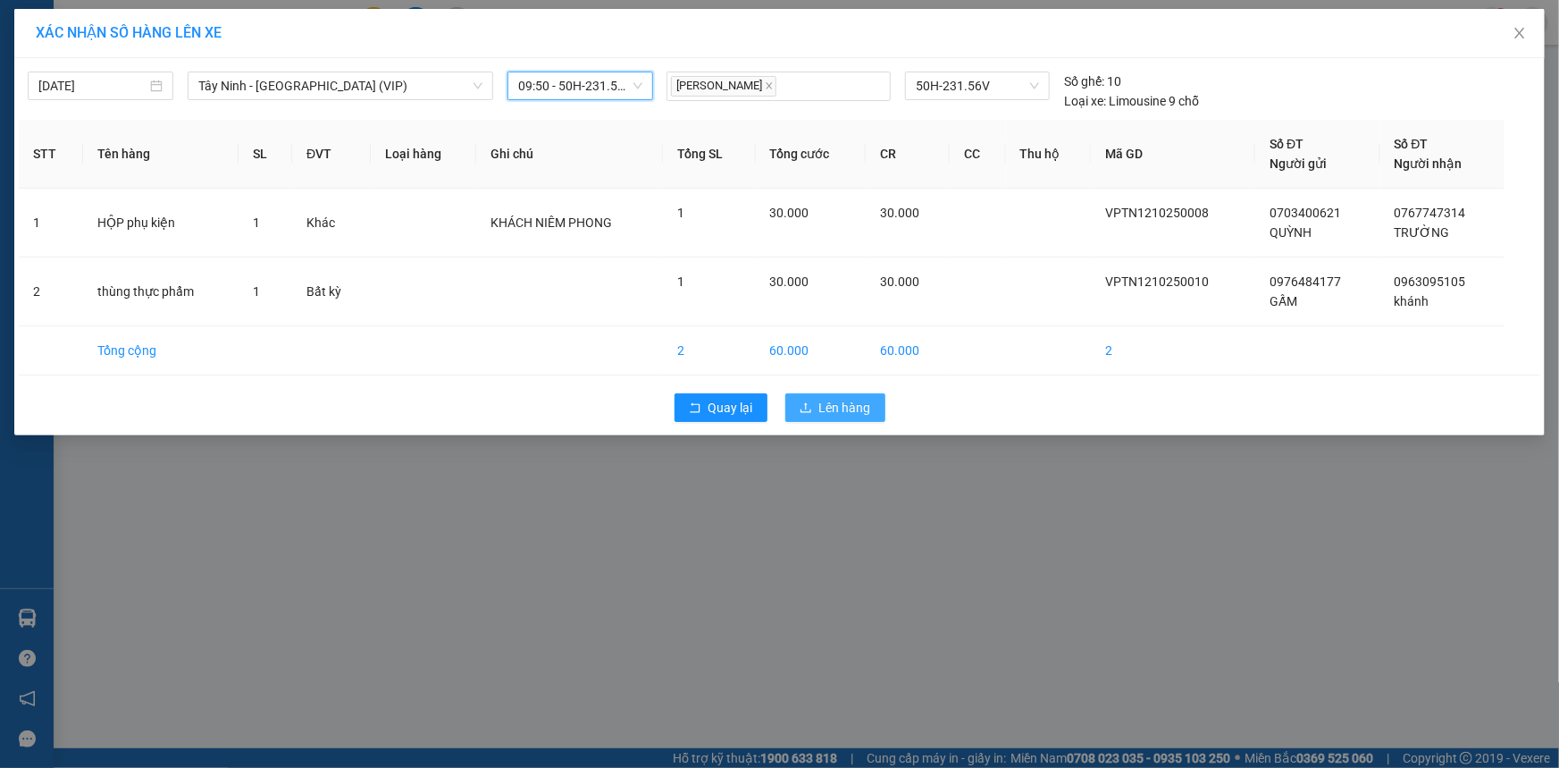
click at [832, 401] on span "Lên hàng" at bounding box center [845, 408] width 52 height 20
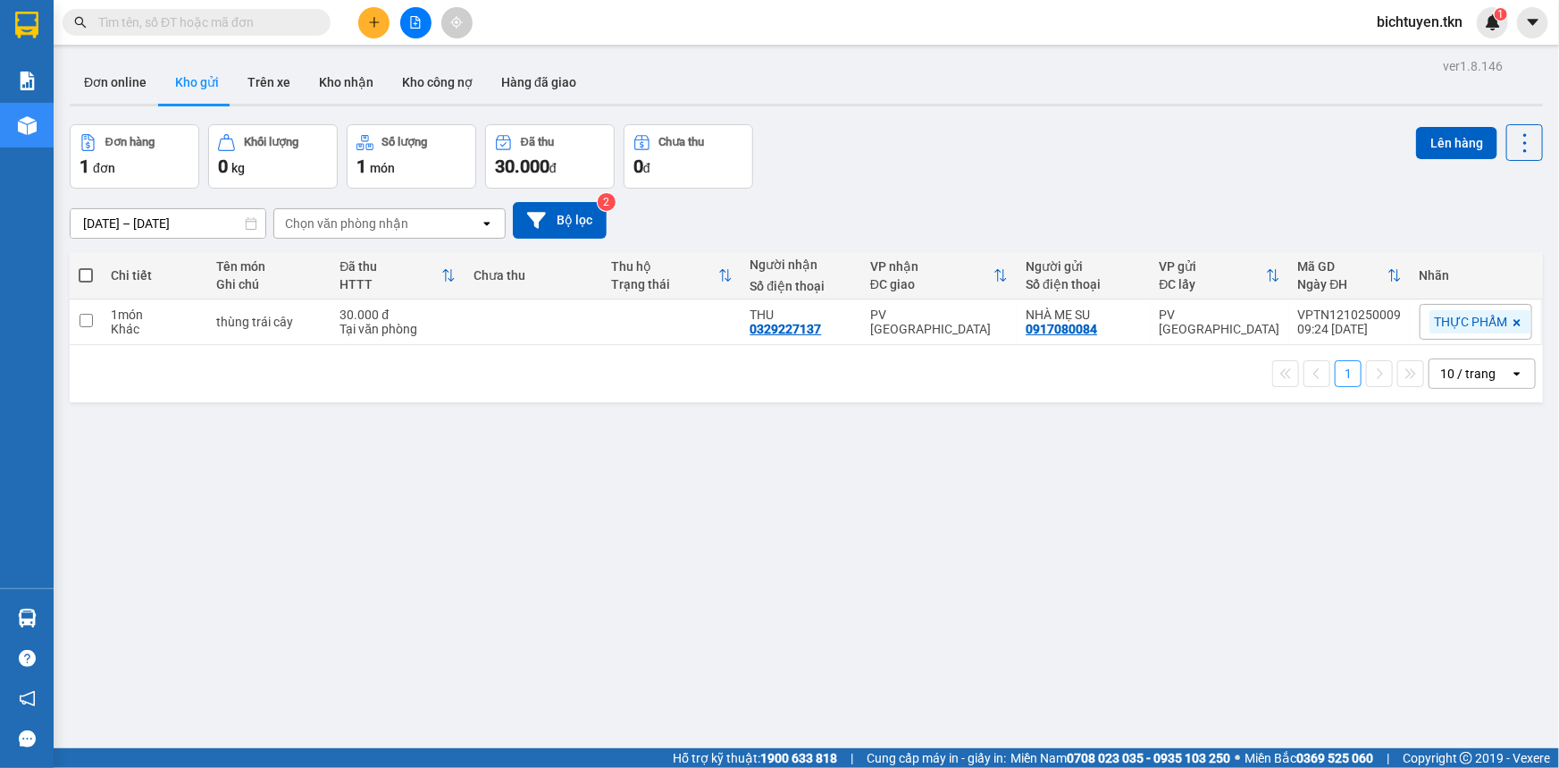
click at [902, 593] on div "ver 1.8.146 Đơn online Kho gửi Trên xe Kho nhận Kho công nợ Hàng đã giao Đơn hà…" at bounding box center [807, 438] width 1488 height 768
click at [970, 312] on td "PV [GEOGRAPHIC_DATA]" at bounding box center [938, 322] width 155 height 46
checkbox input "true"
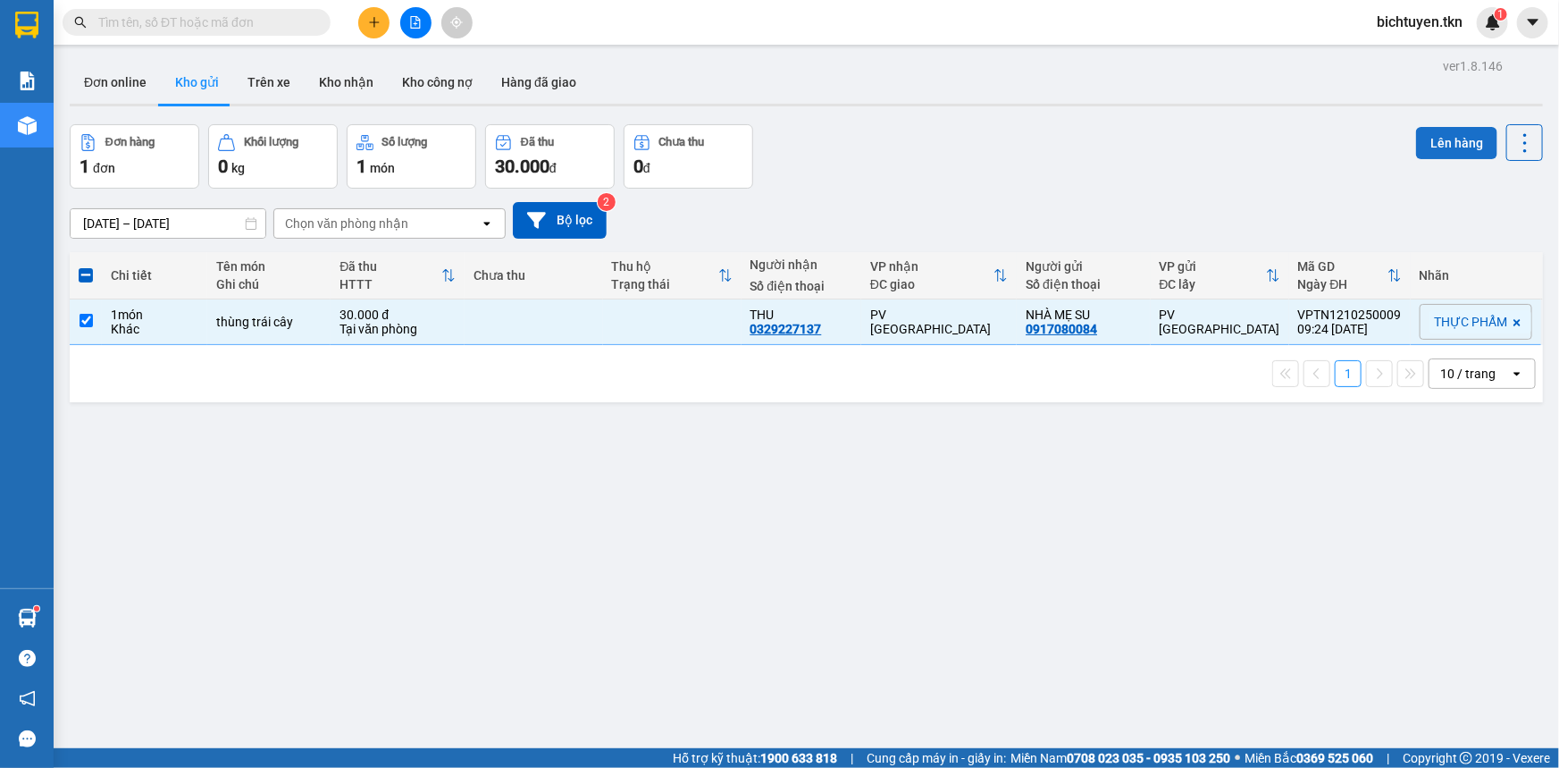
click at [1422, 147] on button "Lên hàng" at bounding box center [1456, 143] width 81 height 32
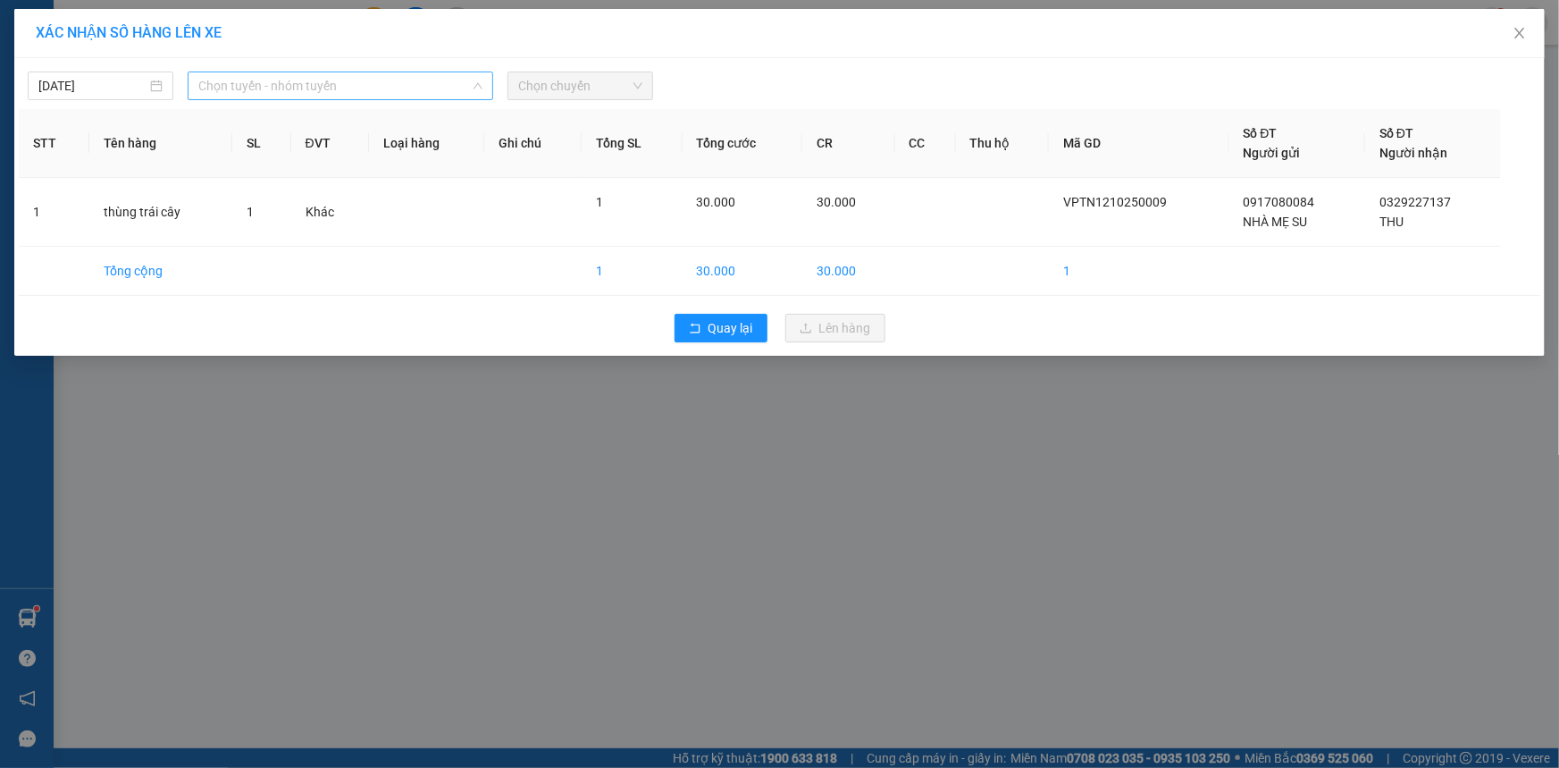
click at [277, 80] on span "Chọn tuyến - nhóm tuyến" at bounding box center [340, 85] width 284 height 27
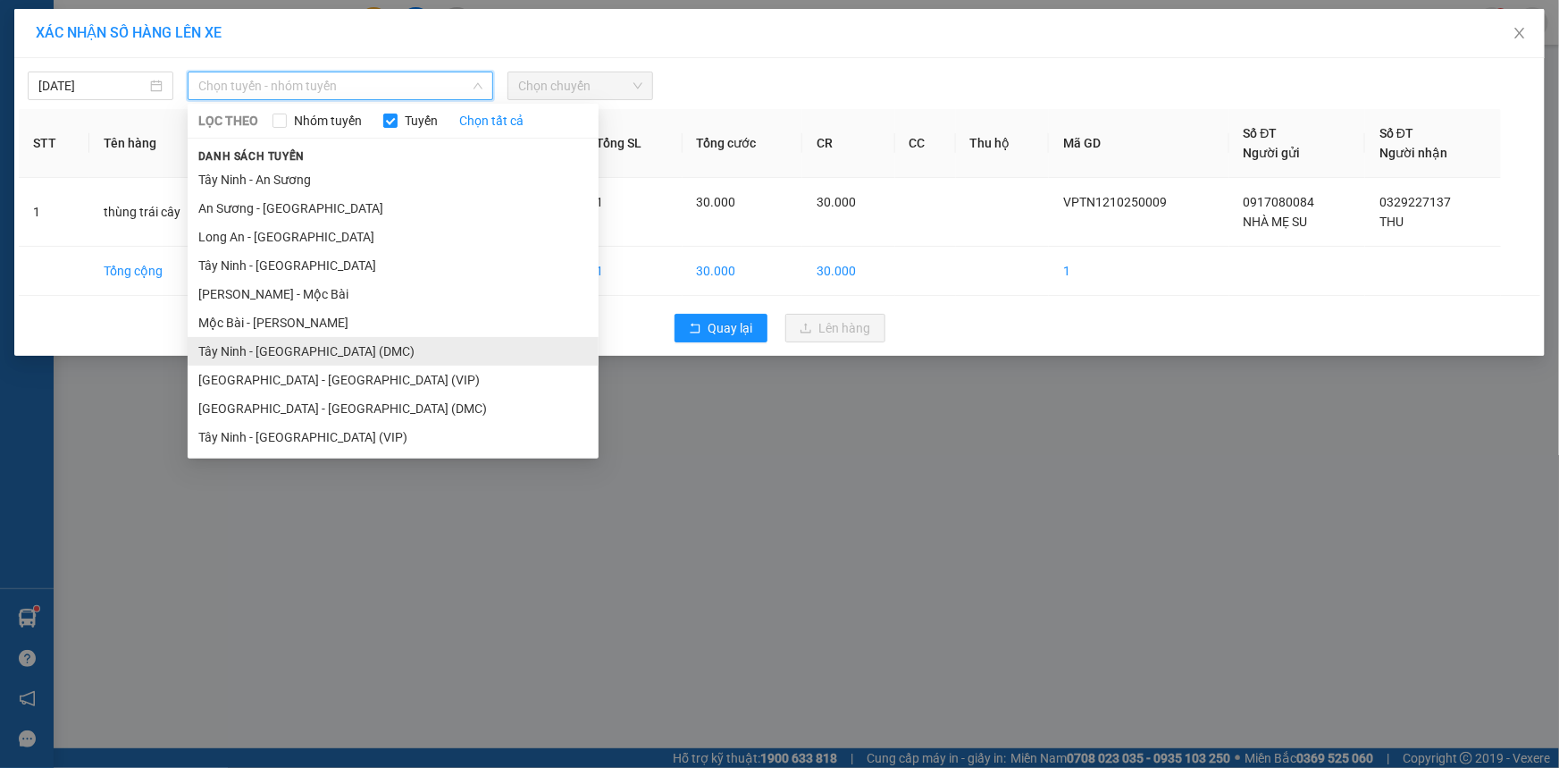
click at [340, 362] on li "Tây Ninh - [GEOGRAPHIC_DATA] (DMC)" at bounding box center [393, 351] width 411 height 29
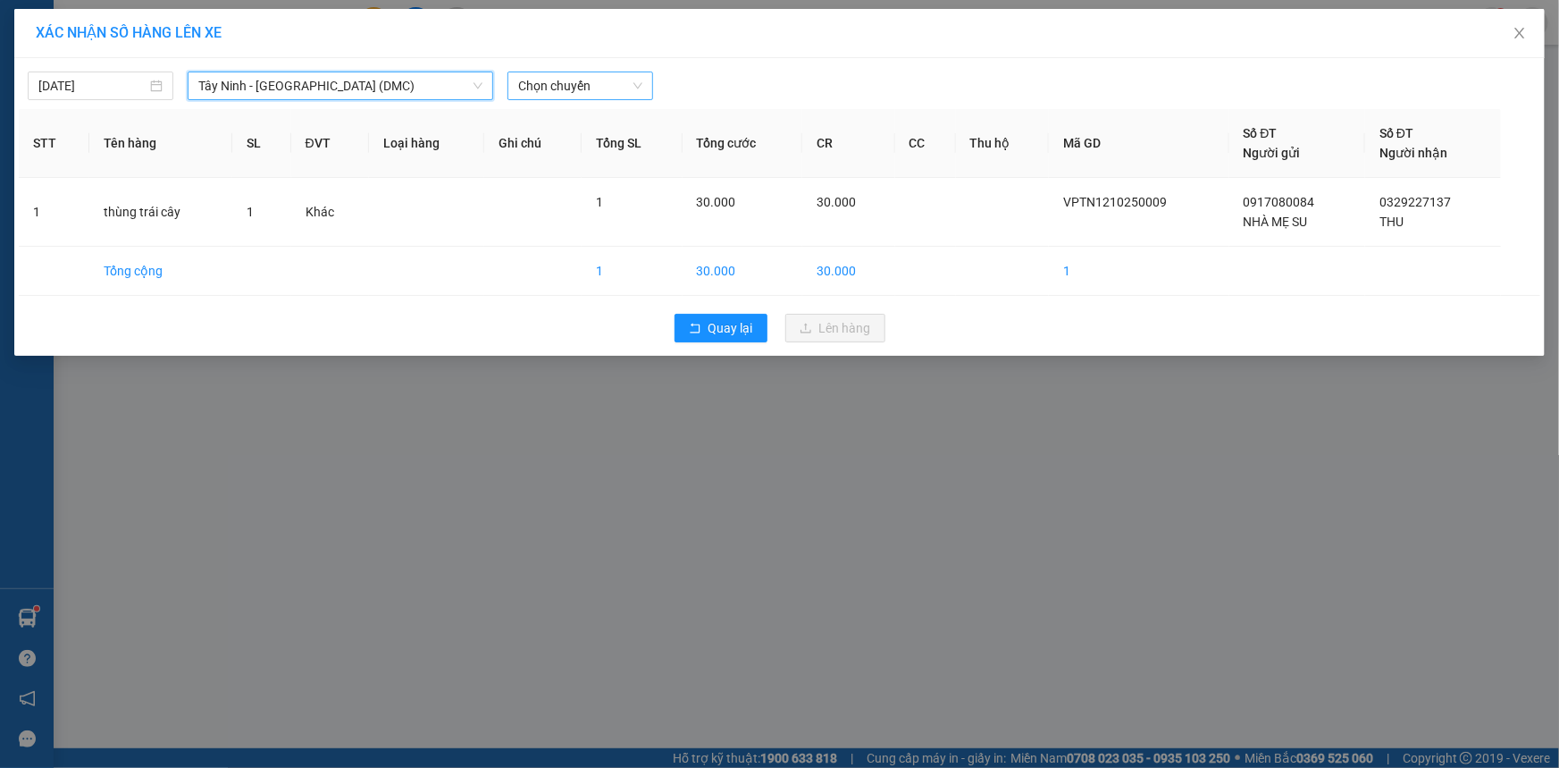
click at [631, 78] on span "Chọn chuyến" at bounding box center [580, 85] width 124 height 27
type input "662"
click at [610, 119] on div "10:00 - 50H-266.62" at bounding box center [587, 122] width 139 height 20
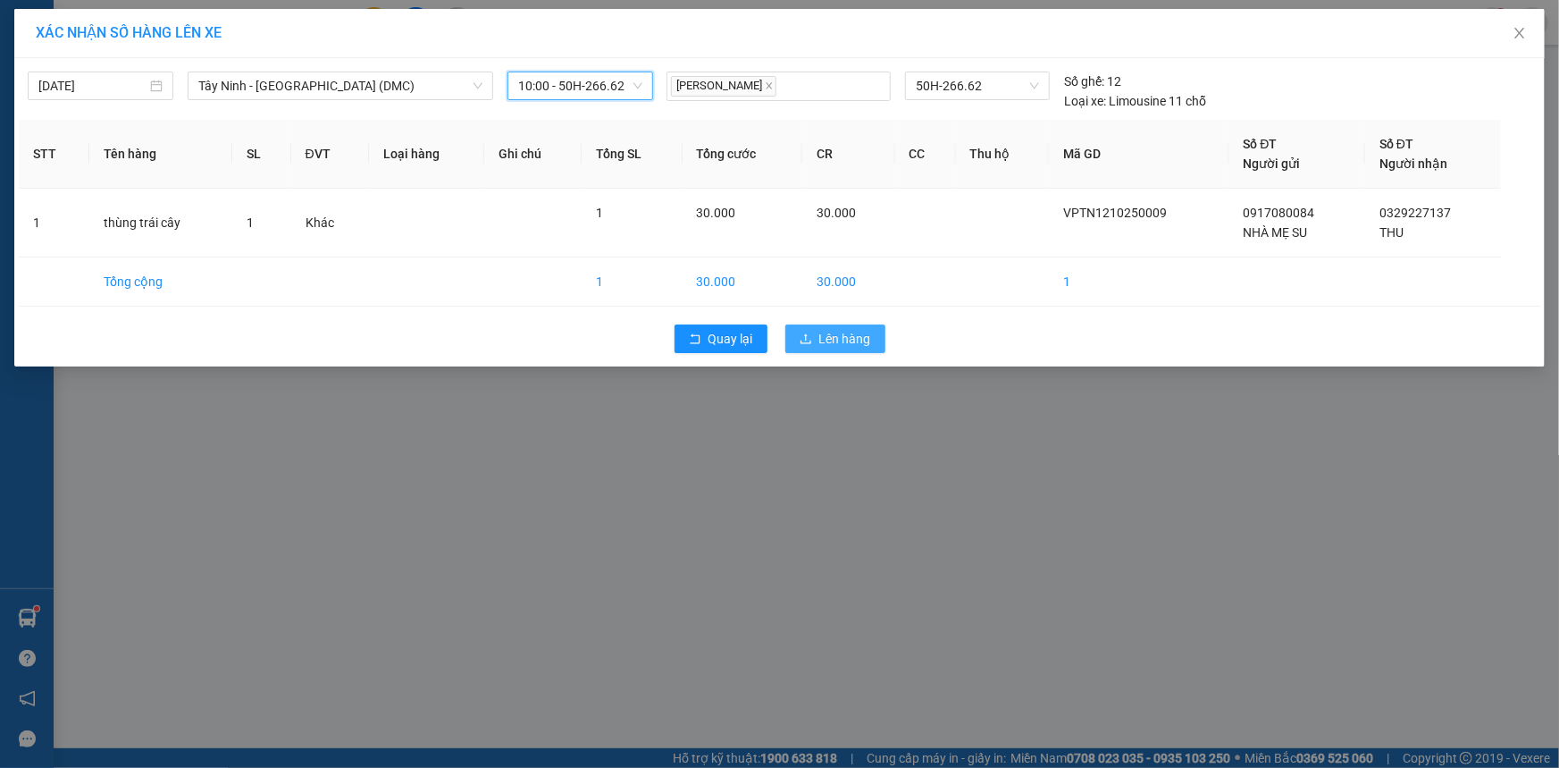
click at [875, 338] on button "Lên hàng" at bounding box center [835, 338] width 100 height 29
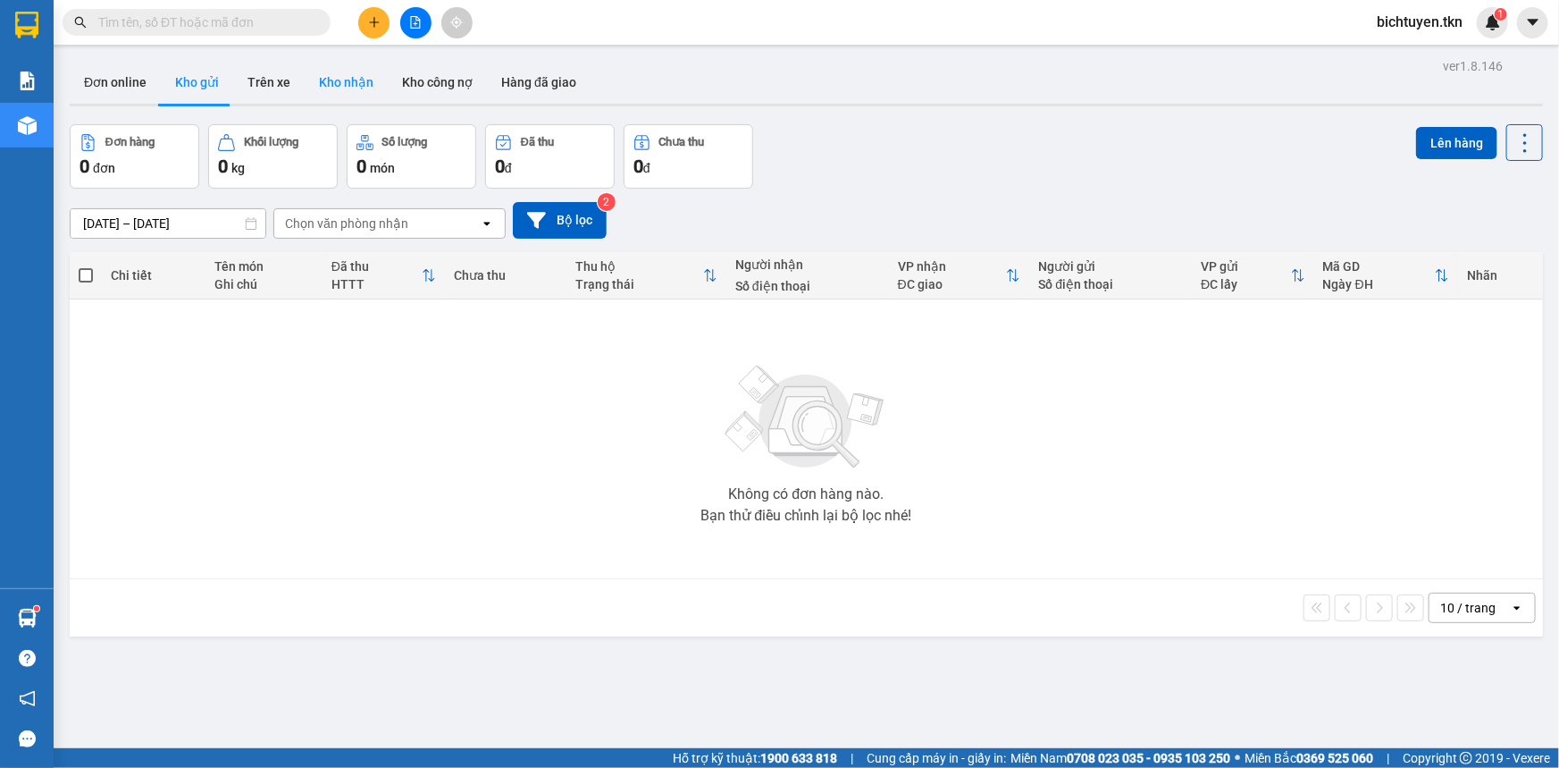
click at [323, 89] on button "Kho nhận" at bounding box center [346, 82] width 83 height 43
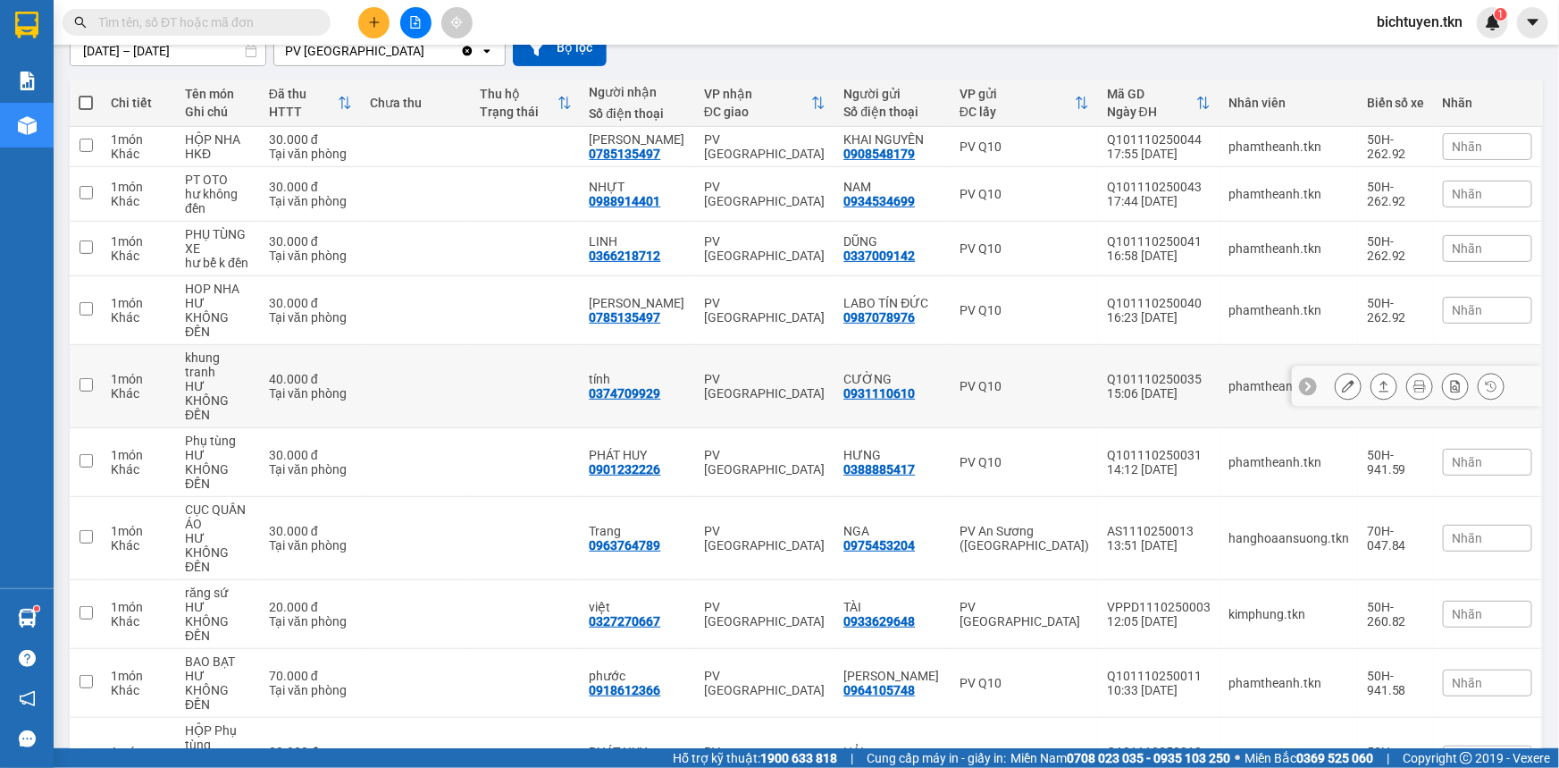
scroll to position [182, 0]
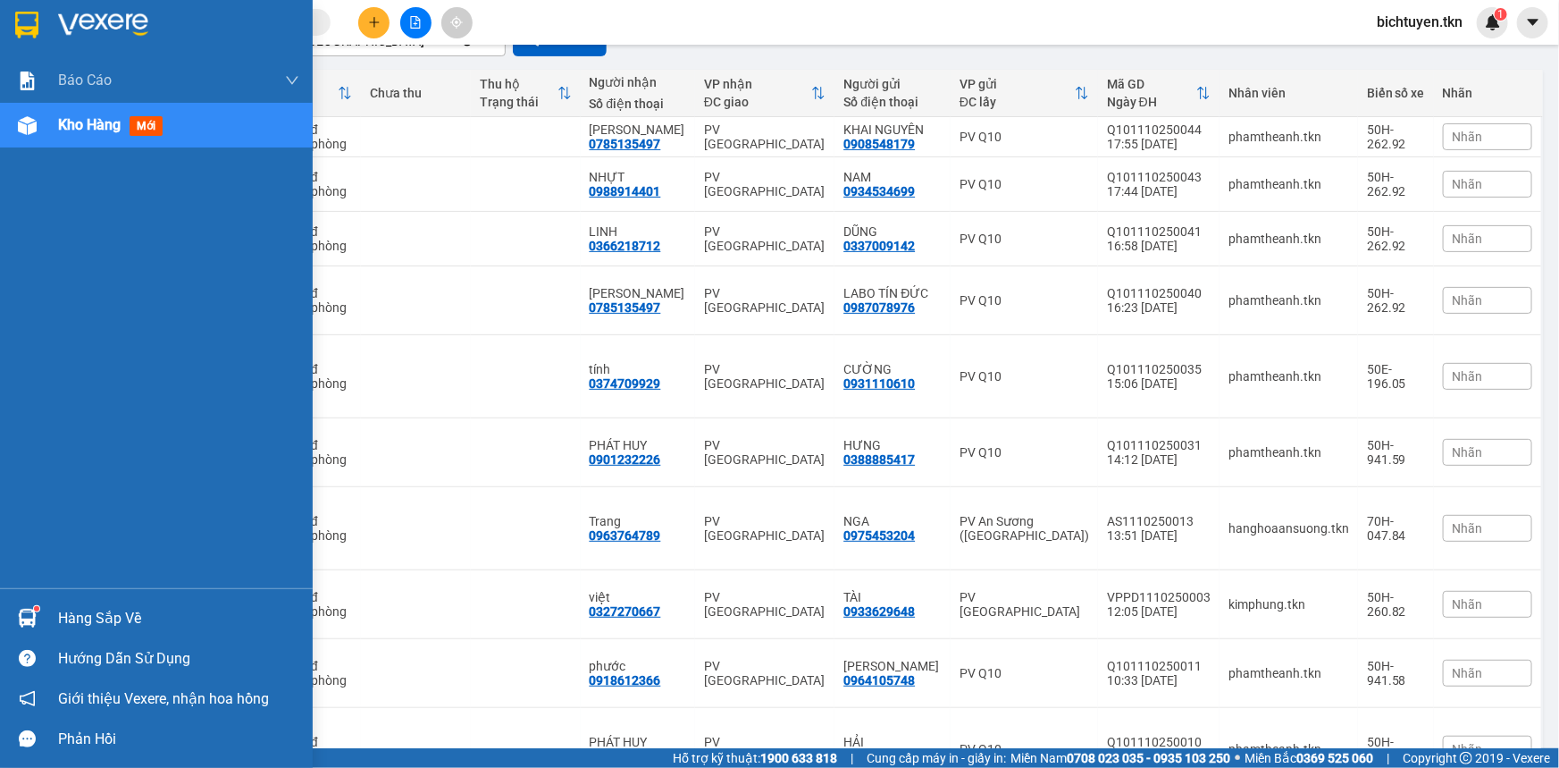
click at [29, 609] on img at bounding box center [27, 618] width 19 height 19
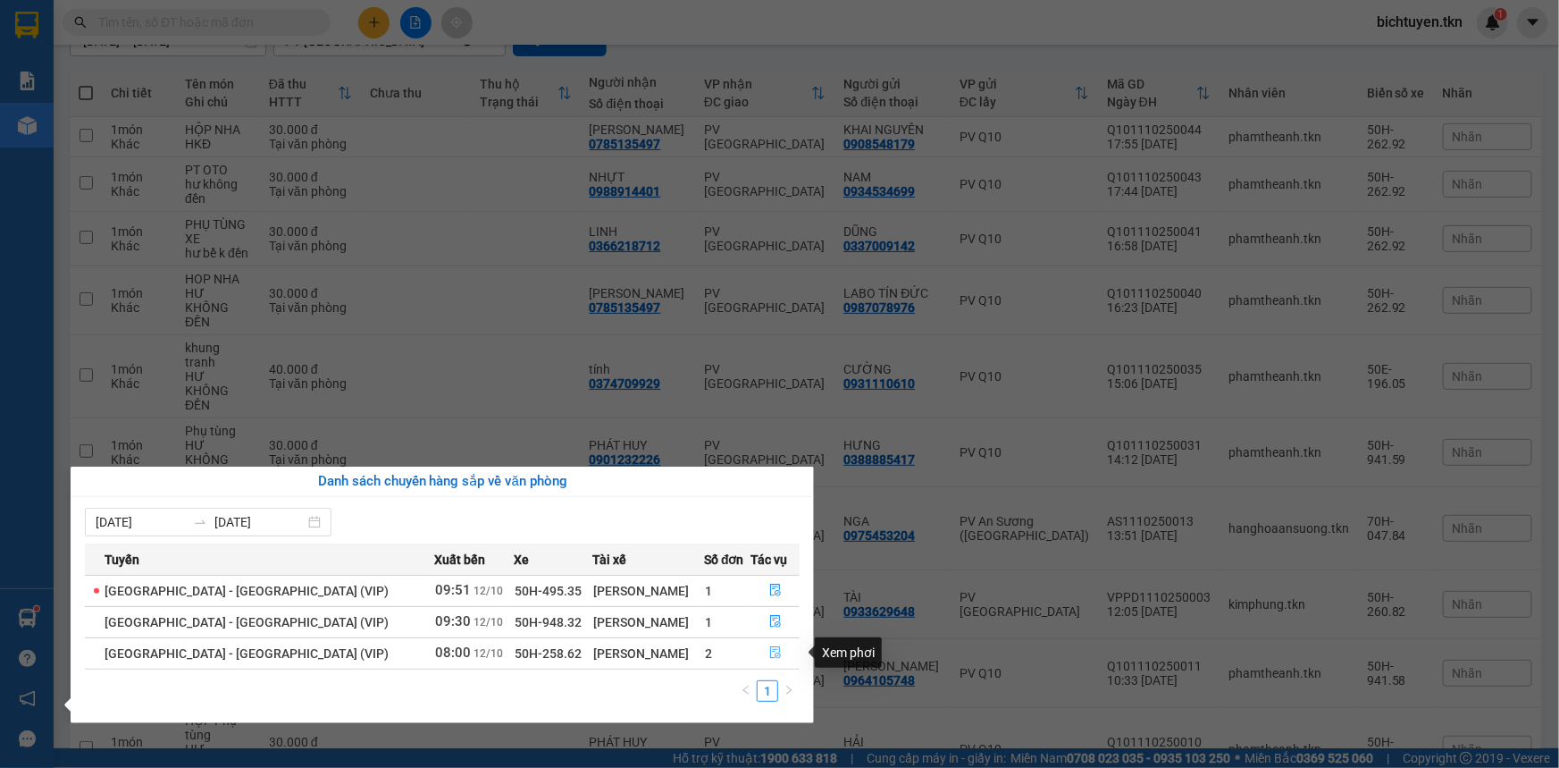
click at [774, 646] on icon "file-done" at bounding box center [775, 652] width 11 height 13
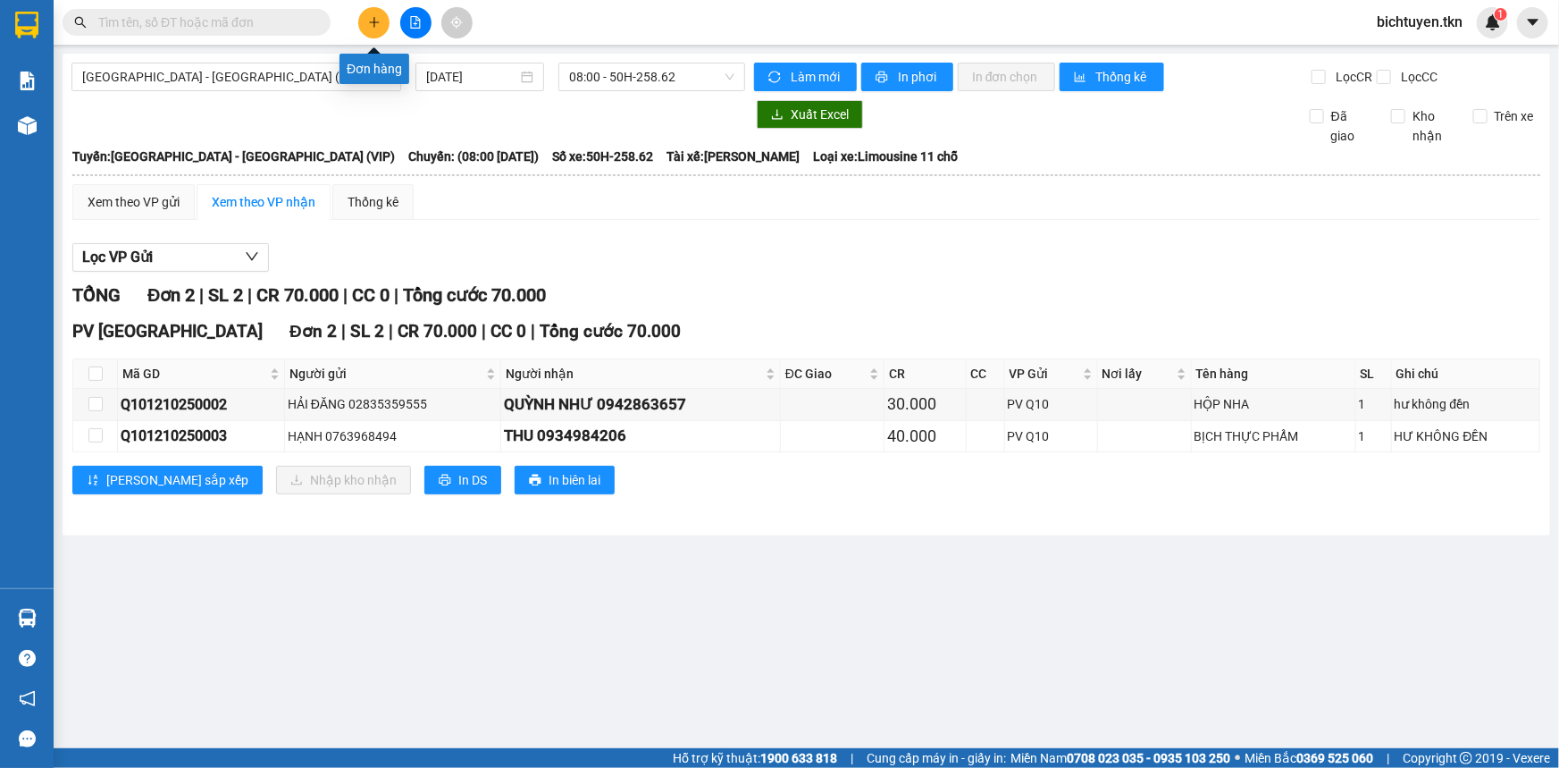
click at [372, 24] on icon "plus" at bounding box center [374, 22] width 13 height 13
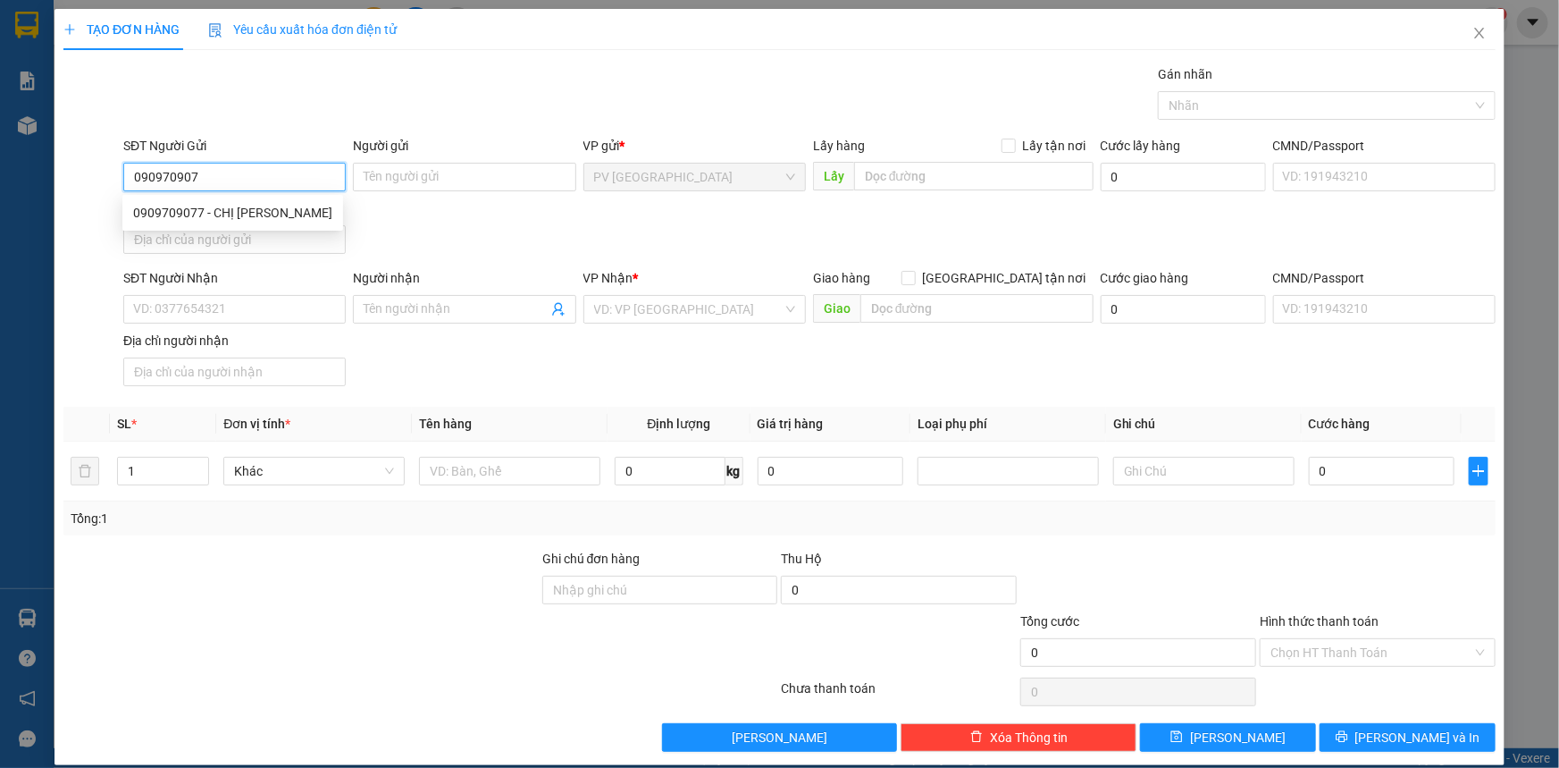
type input "0909709077"
click at [181, 214] on div "0909709077 - CHỊ TRINH" at bounding box center [232, 213] width 199 height 20
type input "CHỊ [PERSON_NAME]"
type input "0941111181"
type input "HẰNG"
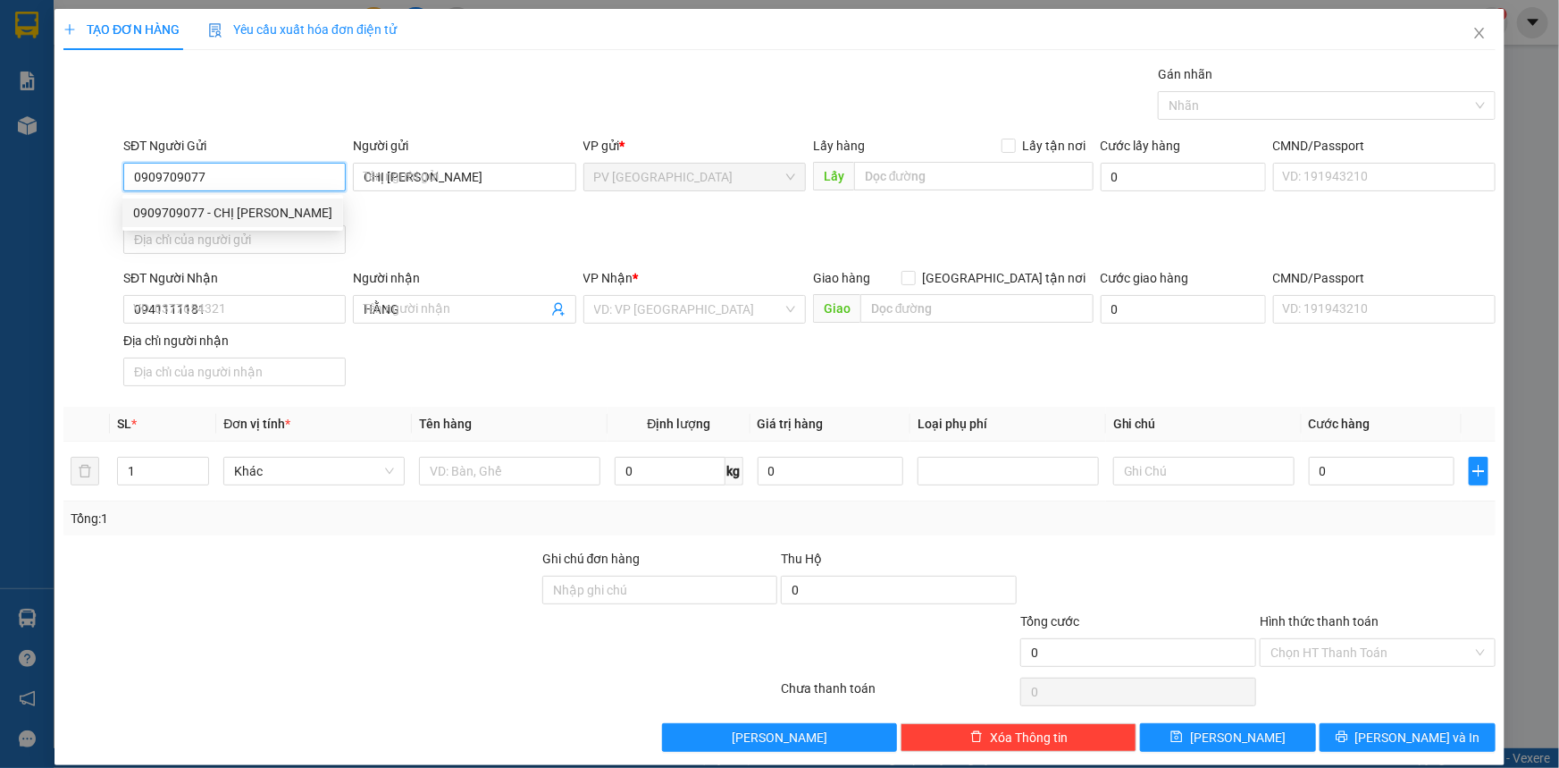
type input "30.000"
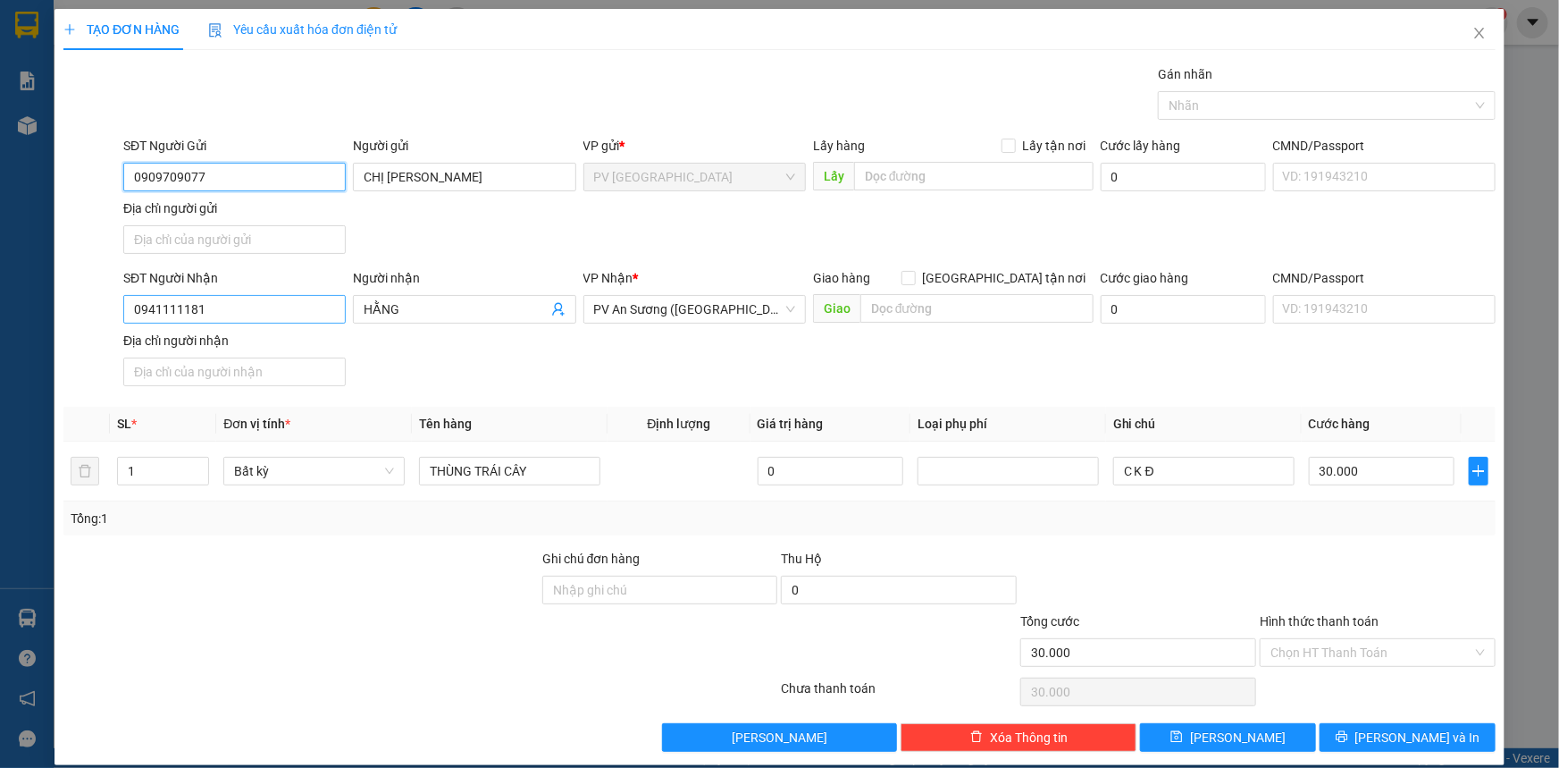
type input "0909709077"
click at [237, 311] on input "0941111181" at bounding box center [234, 309] width 223 height 29
type input "0"
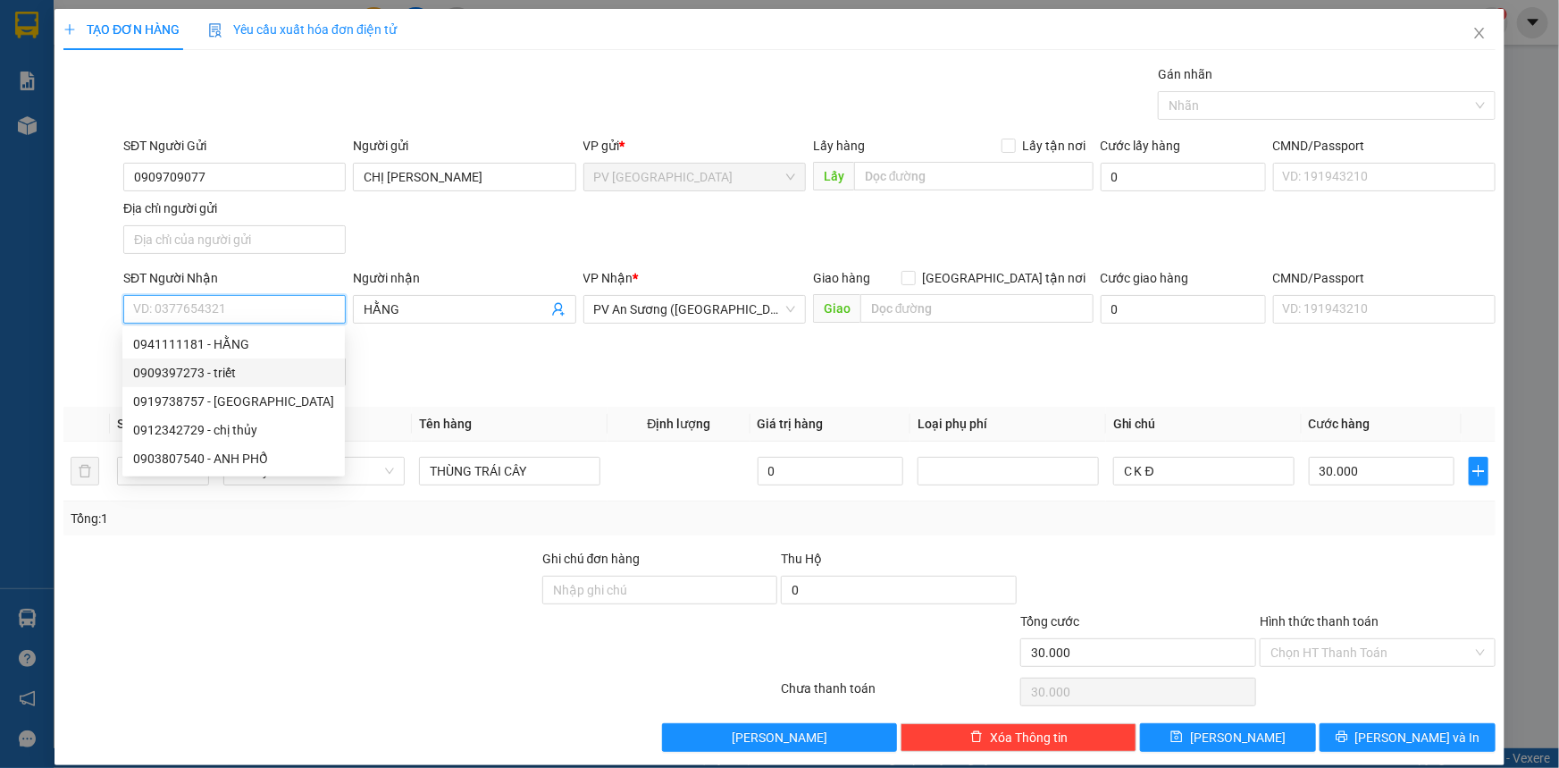
click at [246, 370] on div "0909397273 - triết" at bounding box center [233, 373] width 201 height 20
type input "0909397273"
type input "triết"
type input "40.000"
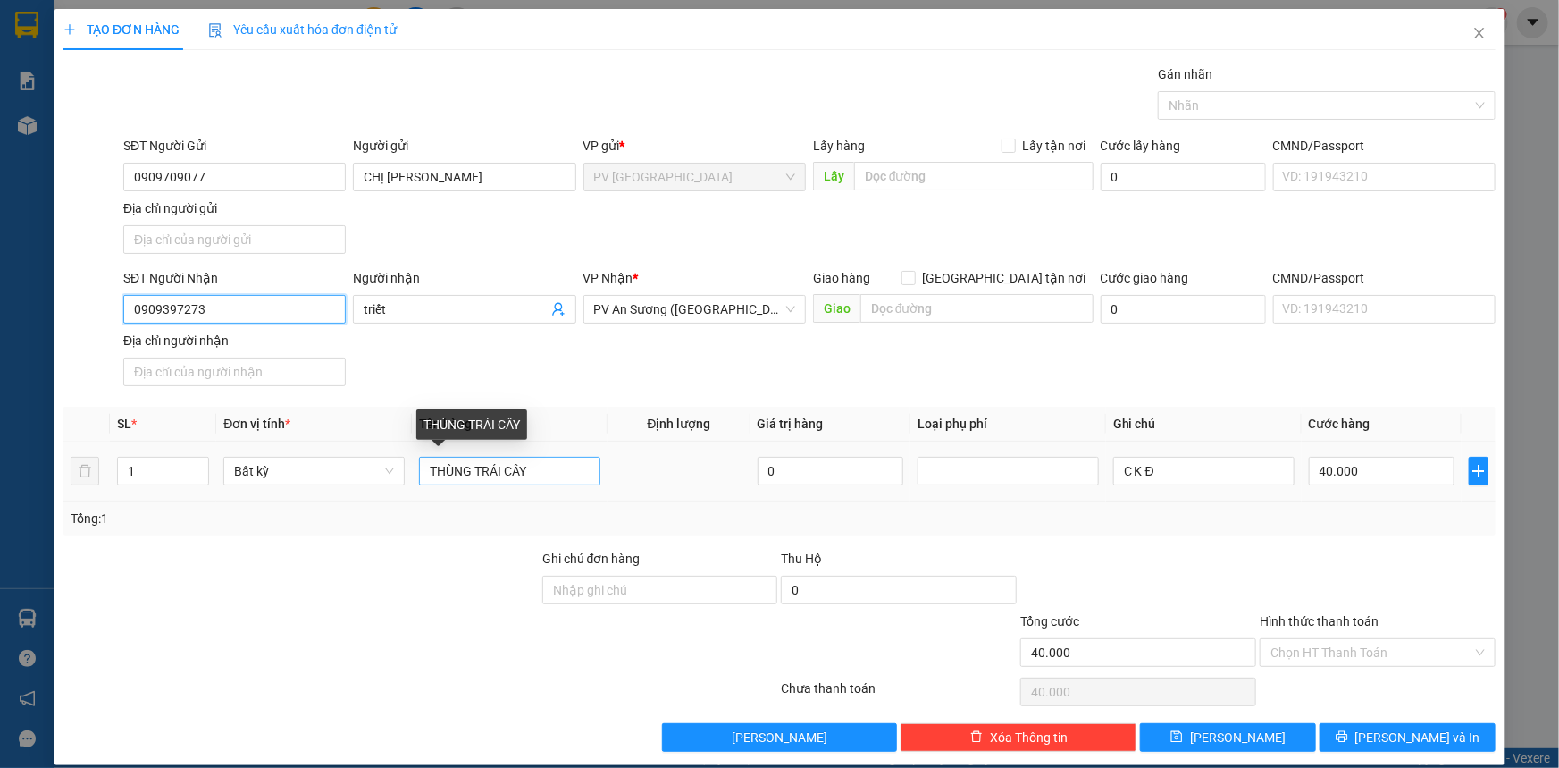
type input "0909397273"
click at [472, 474] on input "THÙNG TRÁI CÂY" at bounding box center [509, 471] width 181 height 29
type input "TRÁI CÂY"
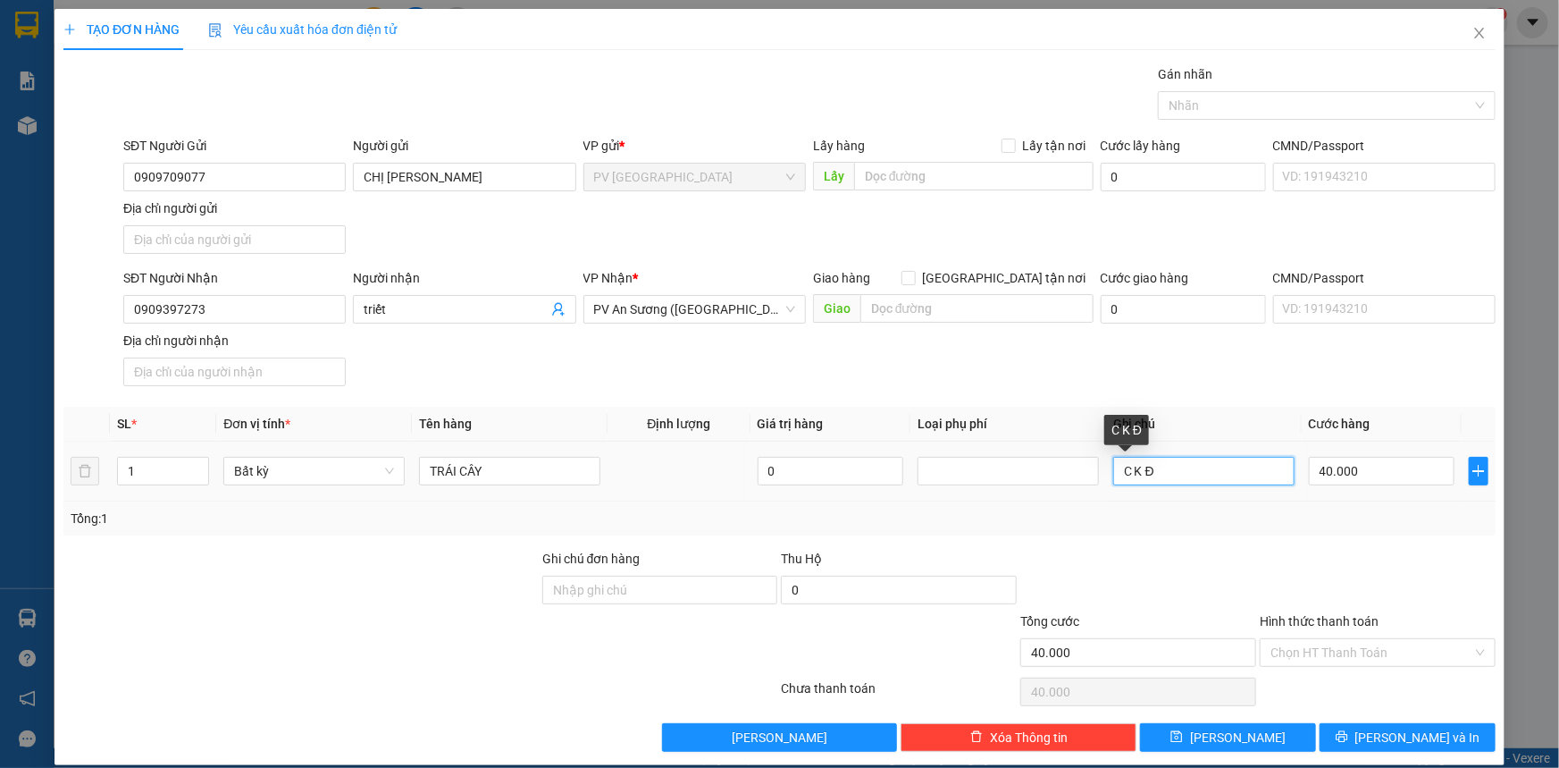
click at [1149, 475] on input "C K Đ" at bounding box center [1203, 471] width 181 height 29
type input "C"
click at [1169, 102] on input "Gán nhãn" at bounding box center [1171, 105] width 4 height 21
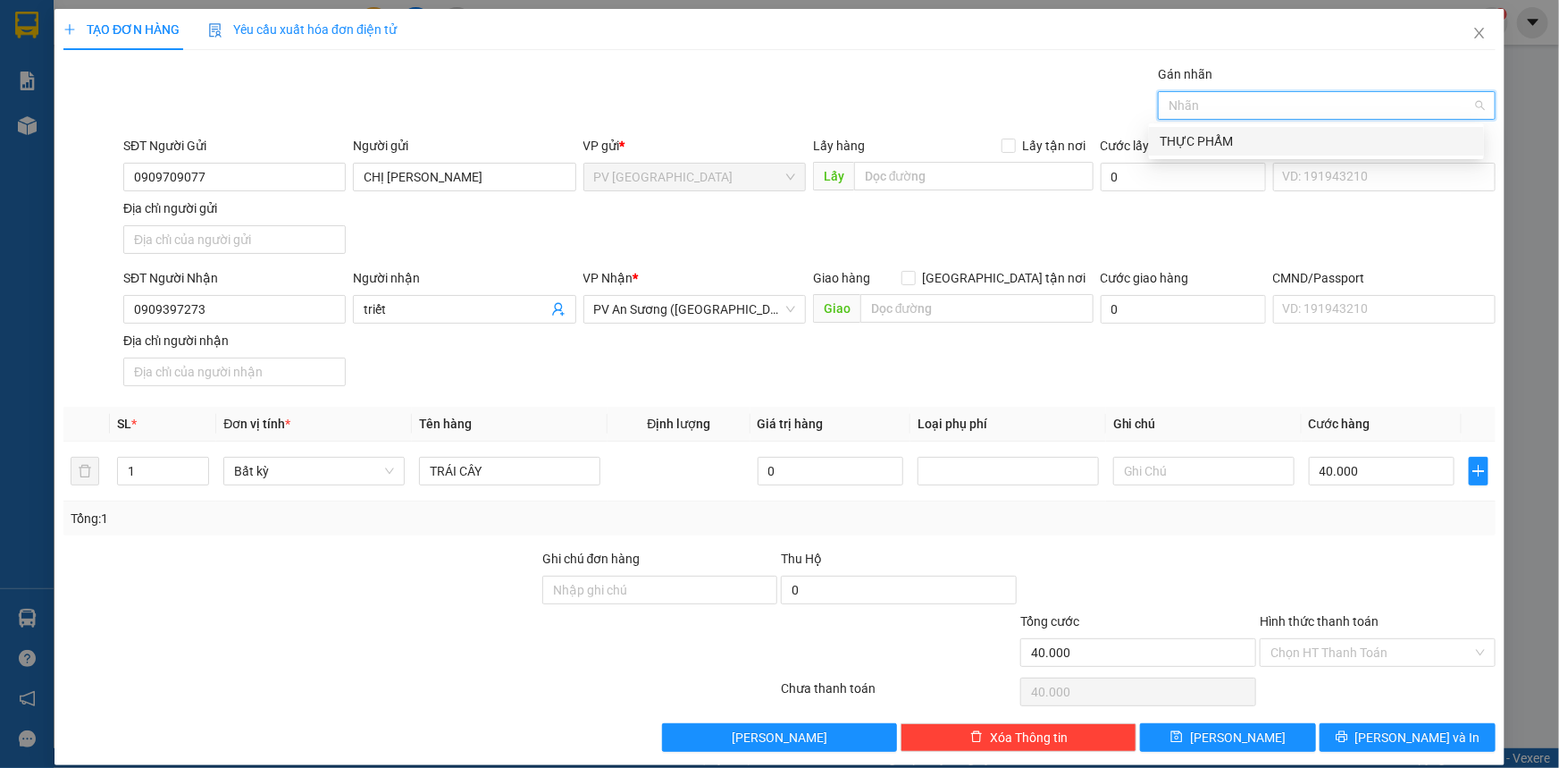
click at [1180, 140] on div "THỰC PHẨM" at bounding box center [1317, 141] width 314 height 20
click at [1385, 480] on input "40.000" at bounding box center [1382, 471] width 146 height 29
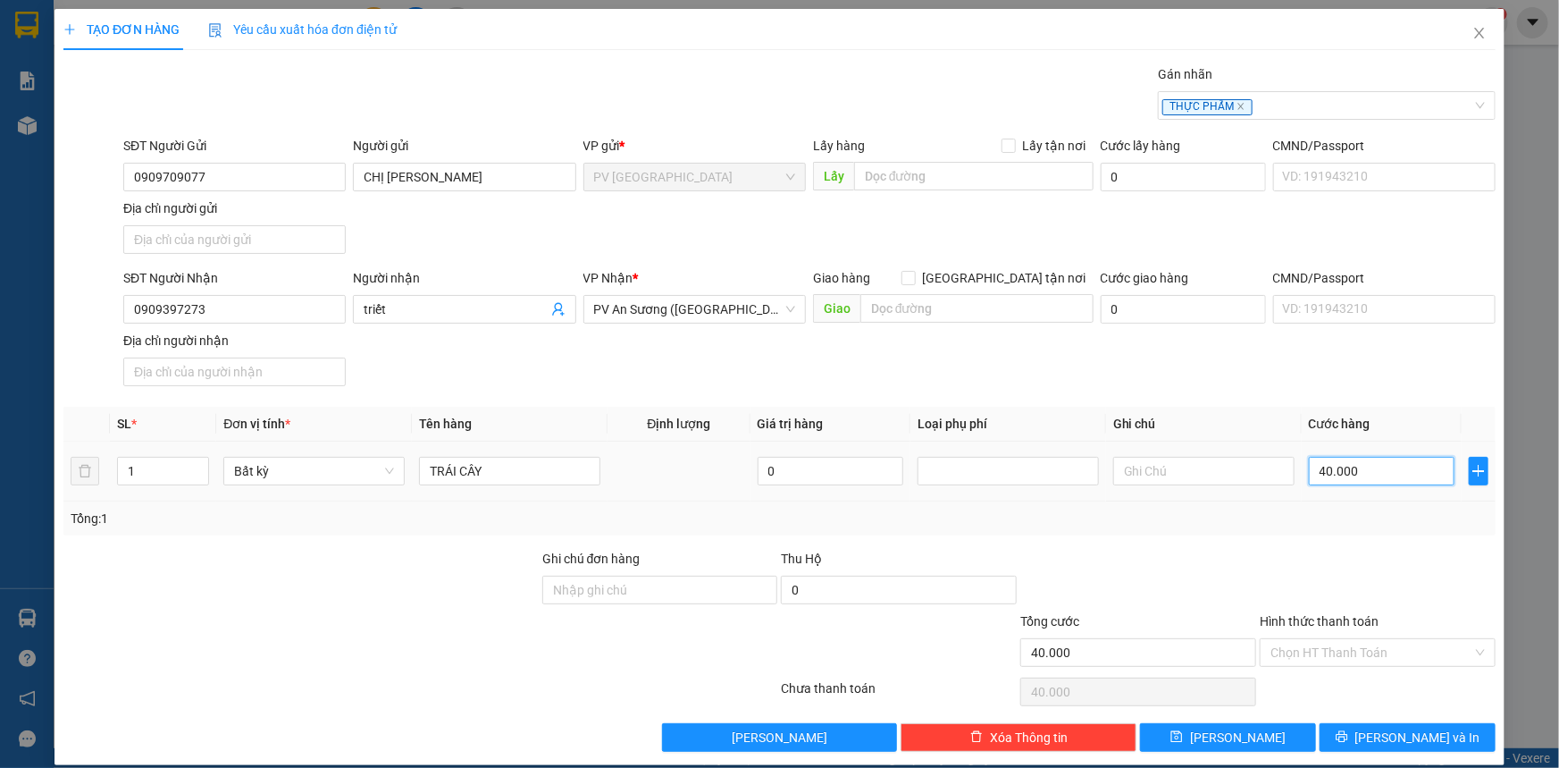
type input "3"
type input "30"
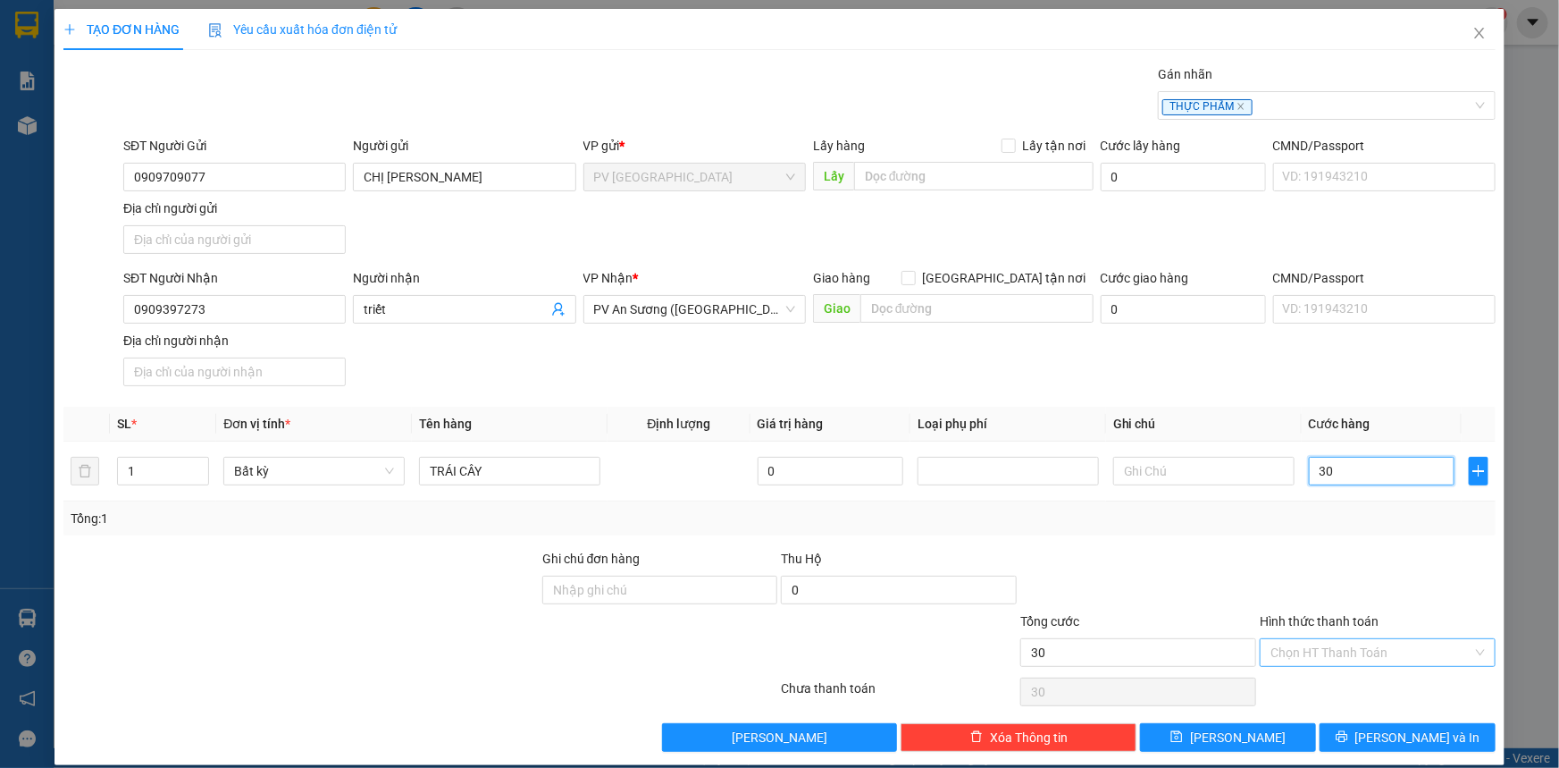
type input "30"
type input "30.000"
click at [1370, 644] on input "Hình thức thanh toán" at bounding box center [1372, 652] width 202 height 27
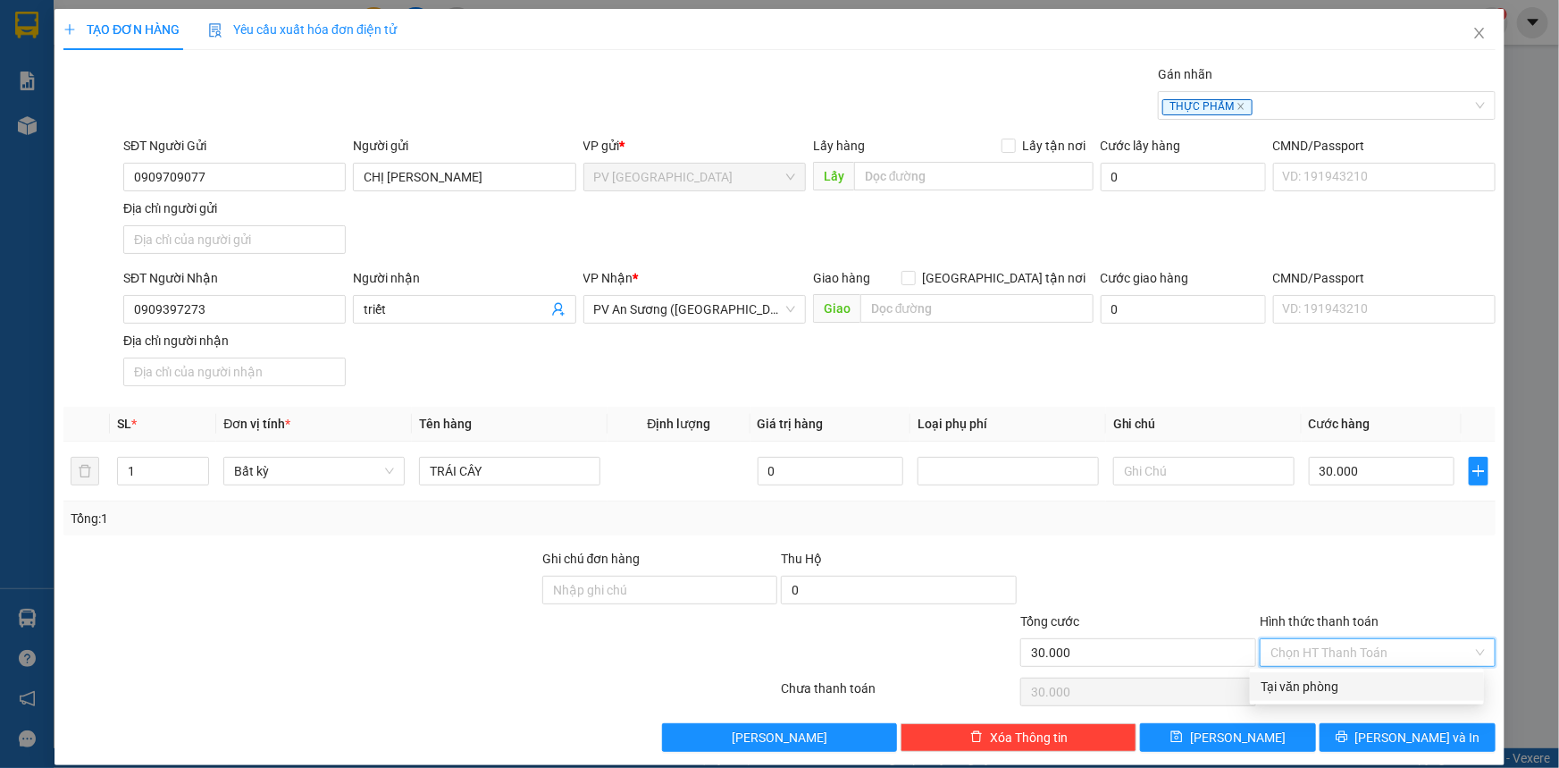
click at [1367, 679] on div "Tại văn phòng" at bounding box center [1367, 686] width 213 height 20
type input "0"
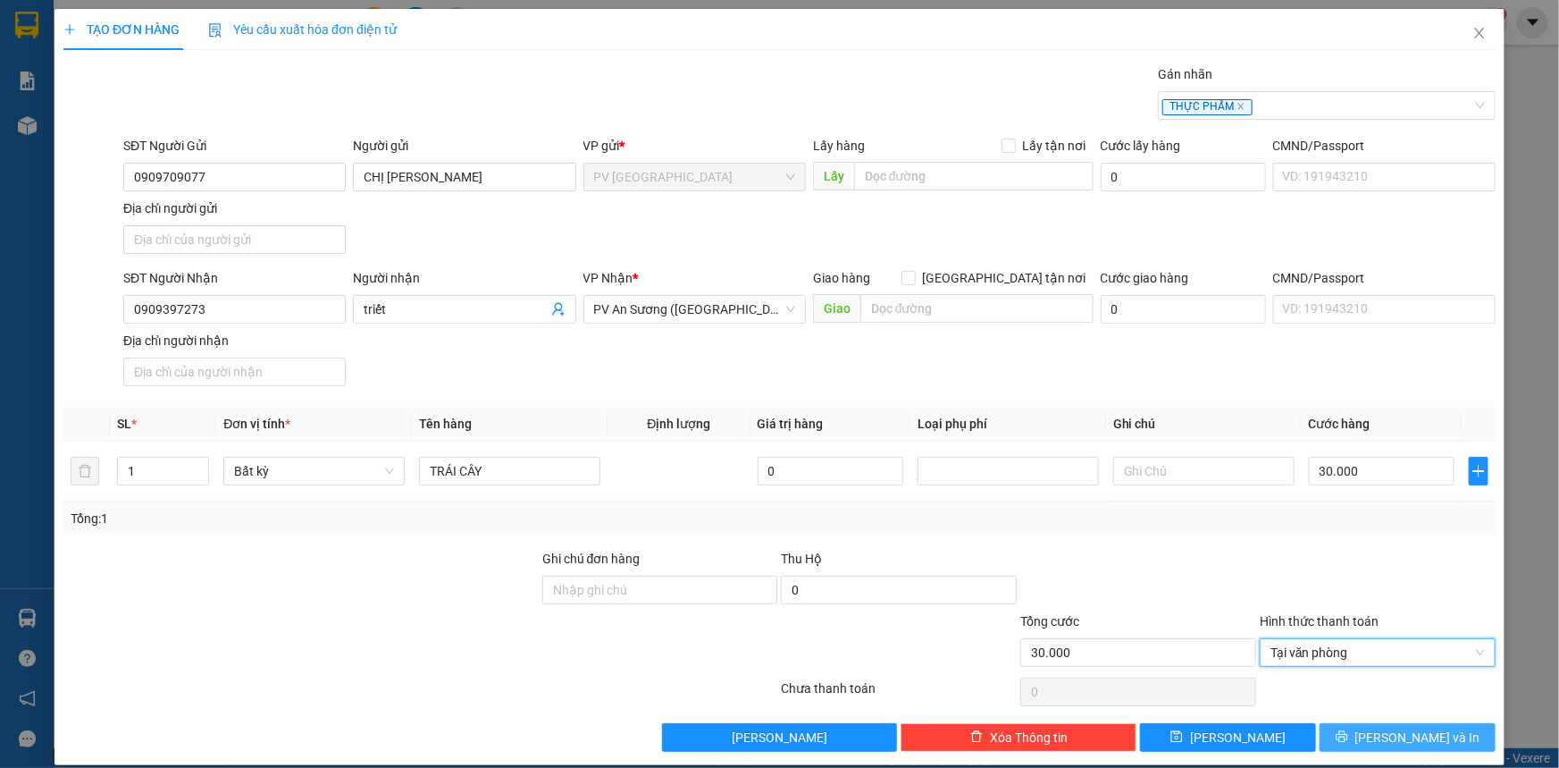
click at [1363, 727] on button "[PERSON_NAME] và In" at bounding box center [1408, 737] width 176 height 29
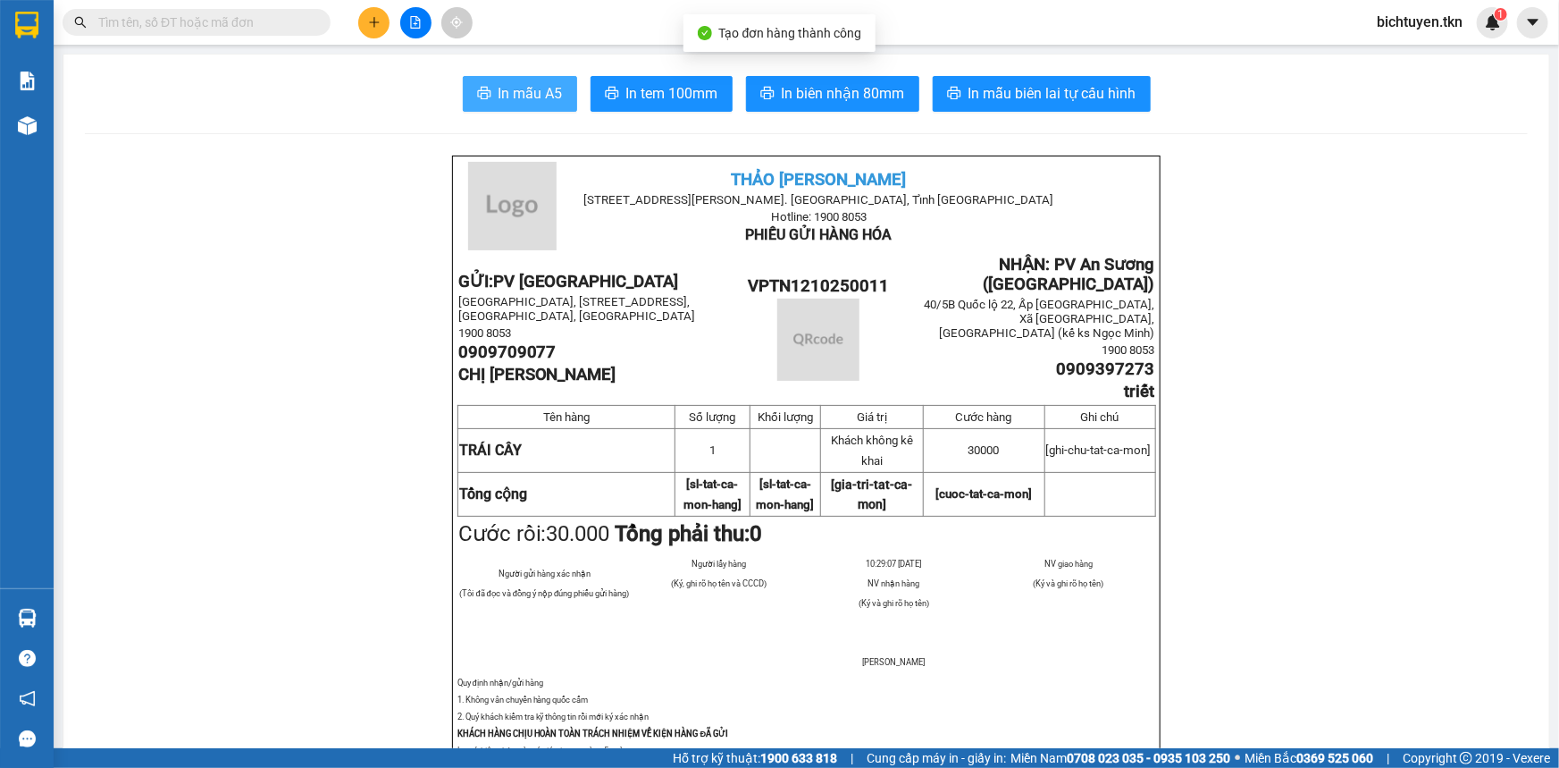
click at [467, 88] on button "In mẫu A5" at bounding box center [520, 94] width 114 height 36
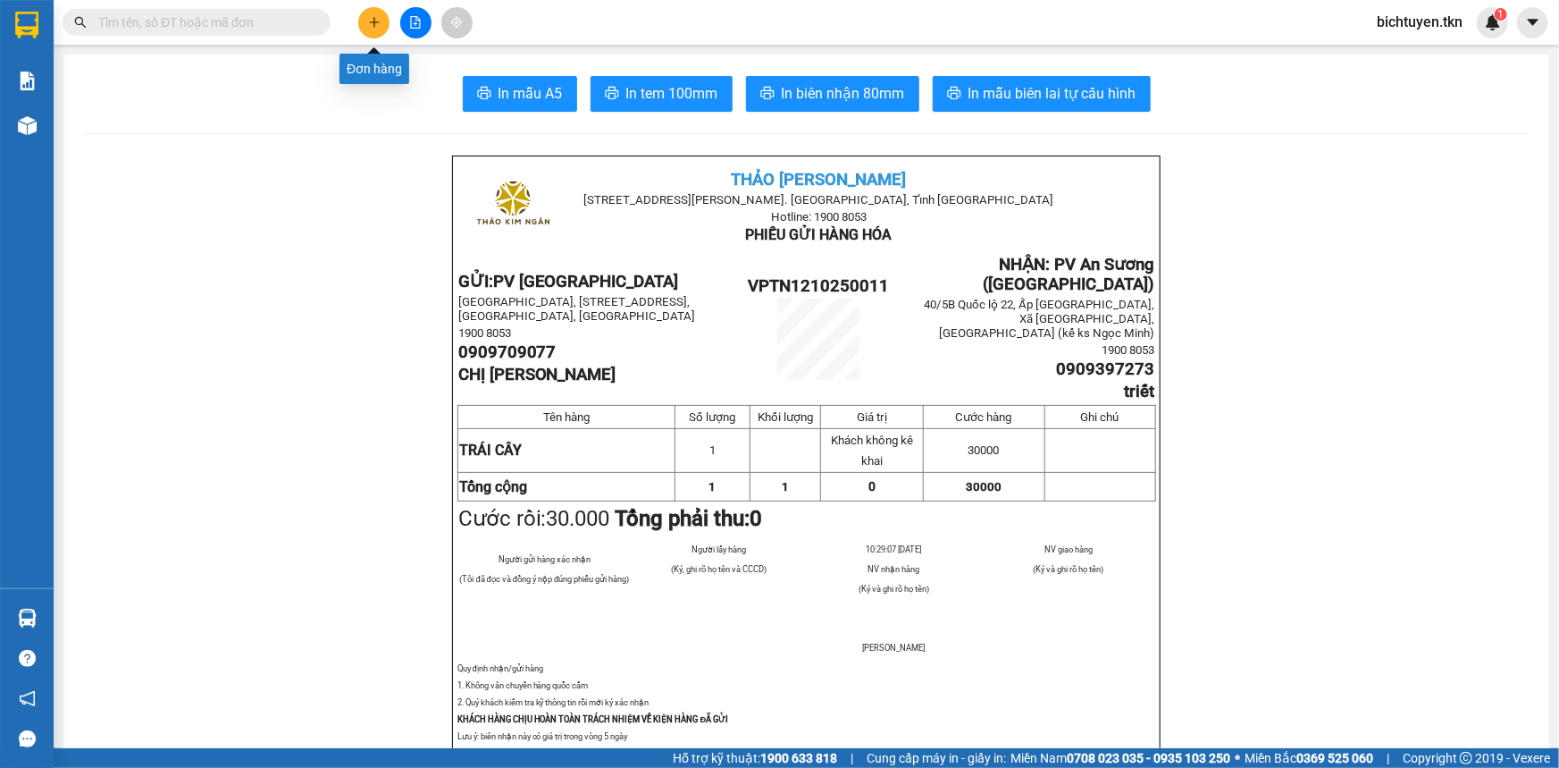
click at [374, 16] on icon "plus" at bounding box center [374, 22] width 13 height 13
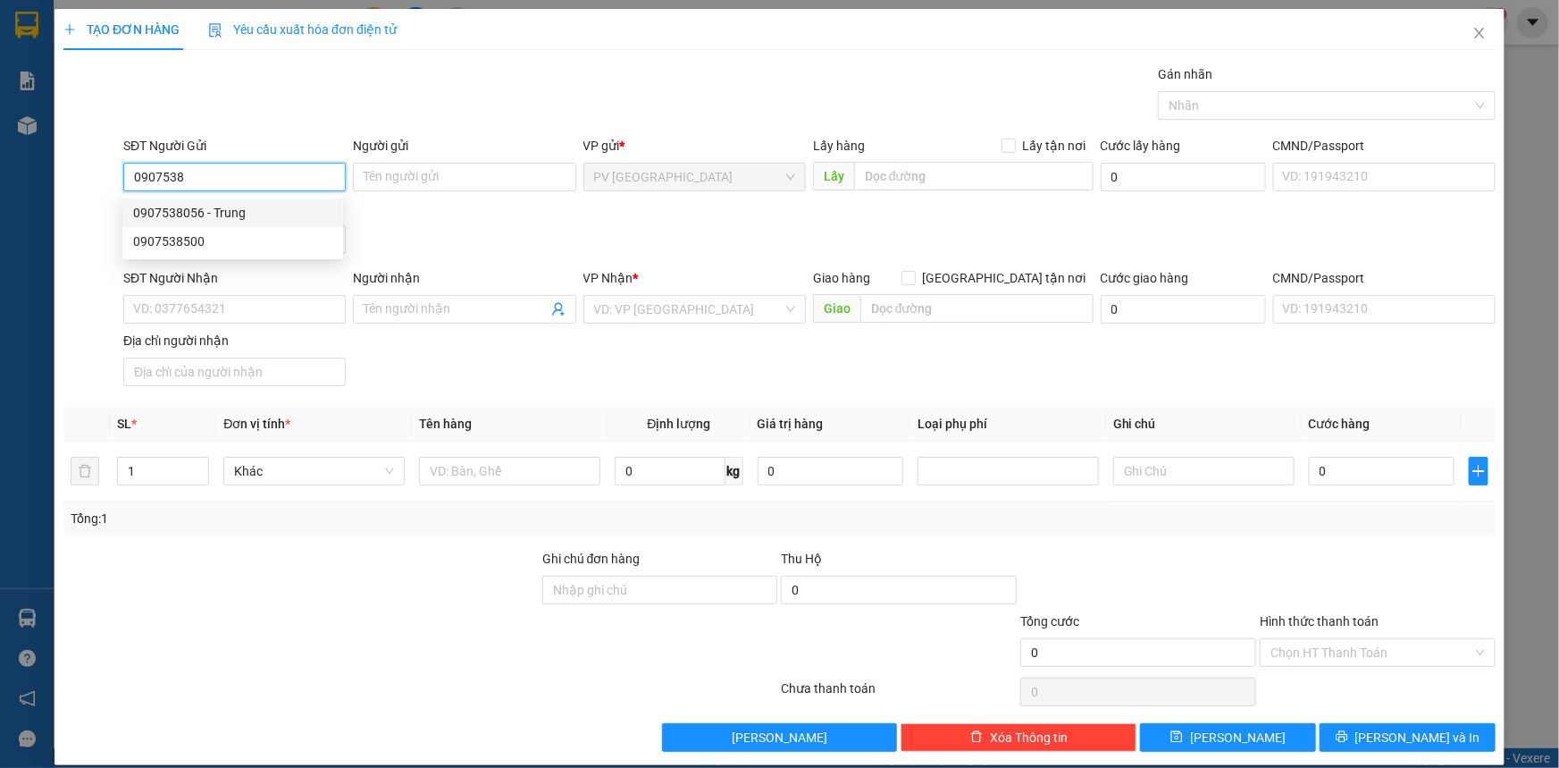
click at [310, 203] on div "0907538056 - Trung" at bounding box center [232, 213] width 199 height 20
type input "0907538056"
type input "Trung"
type input "0764034372"
type input "a cương"
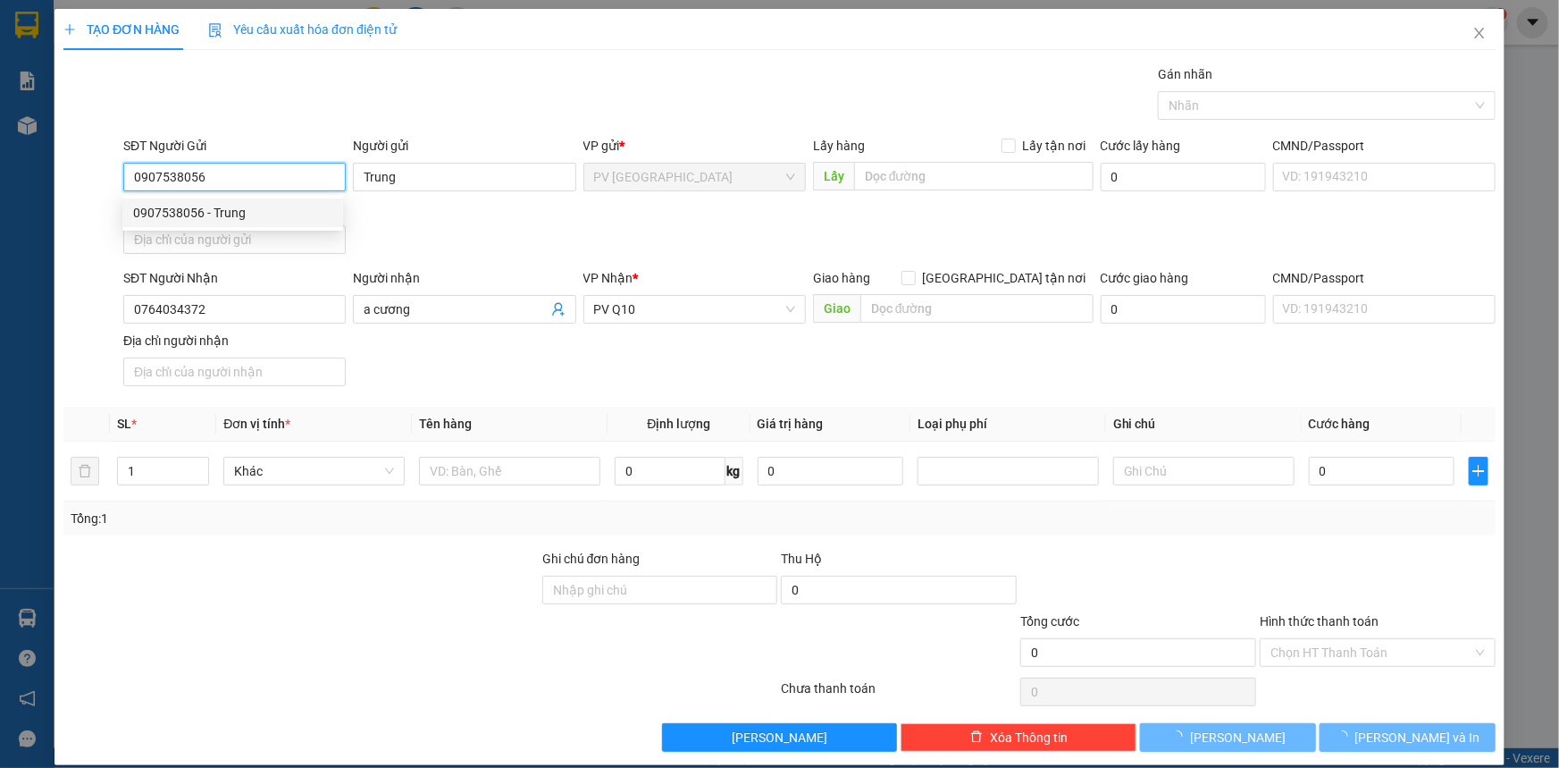
type input "30.000"
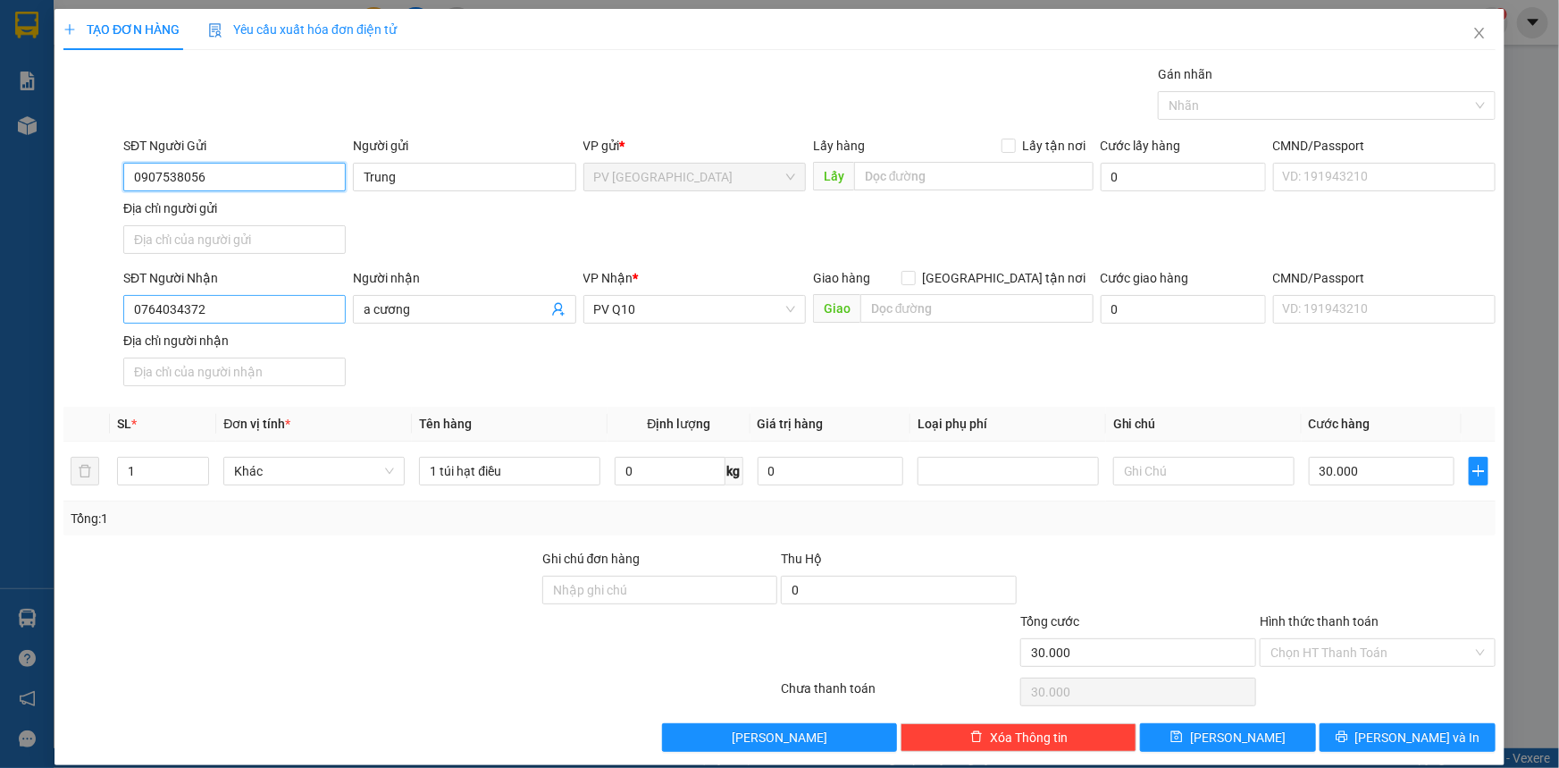
type input "0907538056"
click at [214, 313] on input "0764034372" at bounding box center [234, 309] width 223 height 29
type input "0"
type input "0708507957"
click at [481, 307] on input "a cương" at bounding box center [455, 309] width 183 height 20
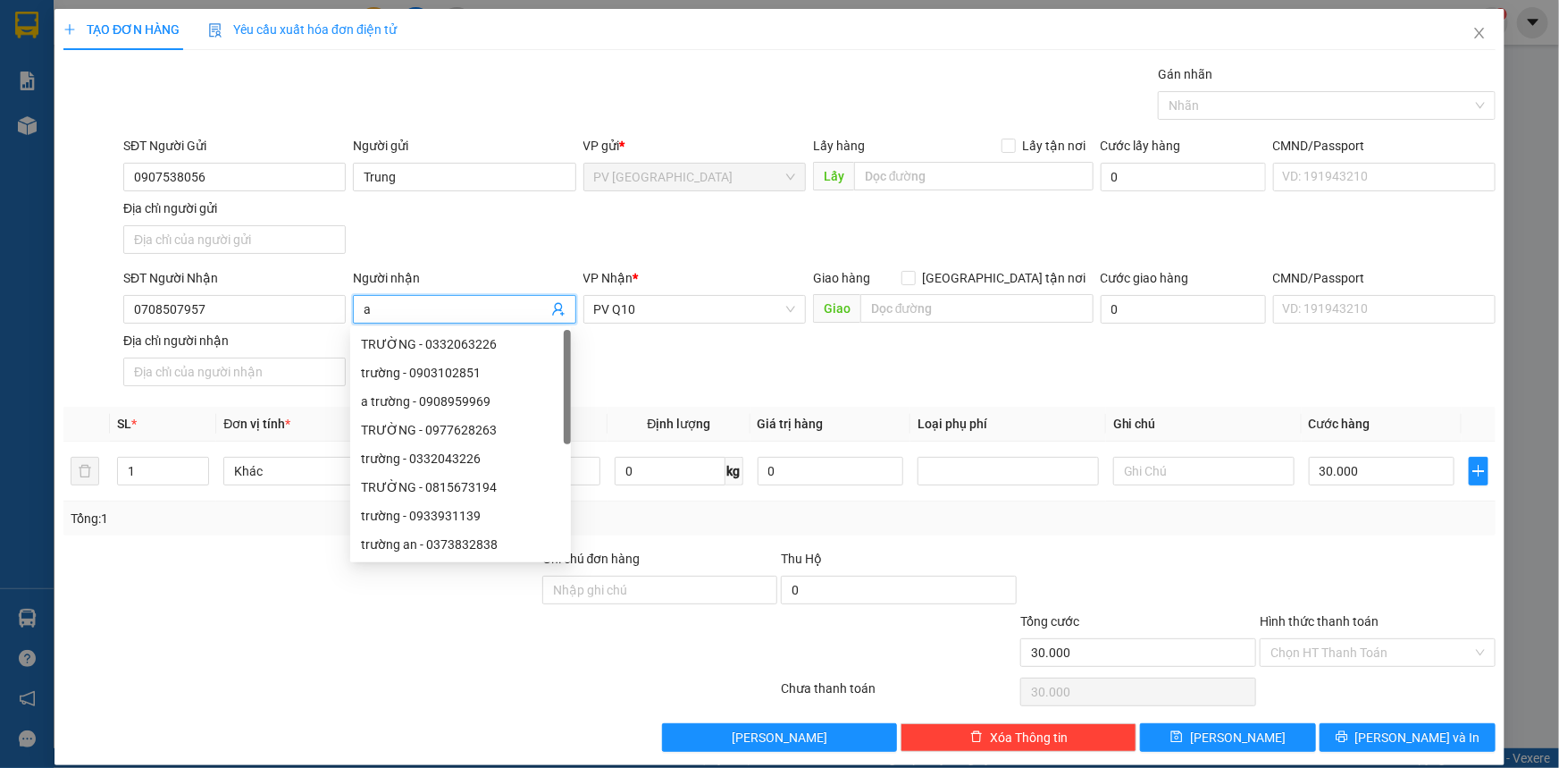
type input "a"
click at [1303, 99] on div at bounding box center [1318, 105] width 311 height 21
type input "thành"
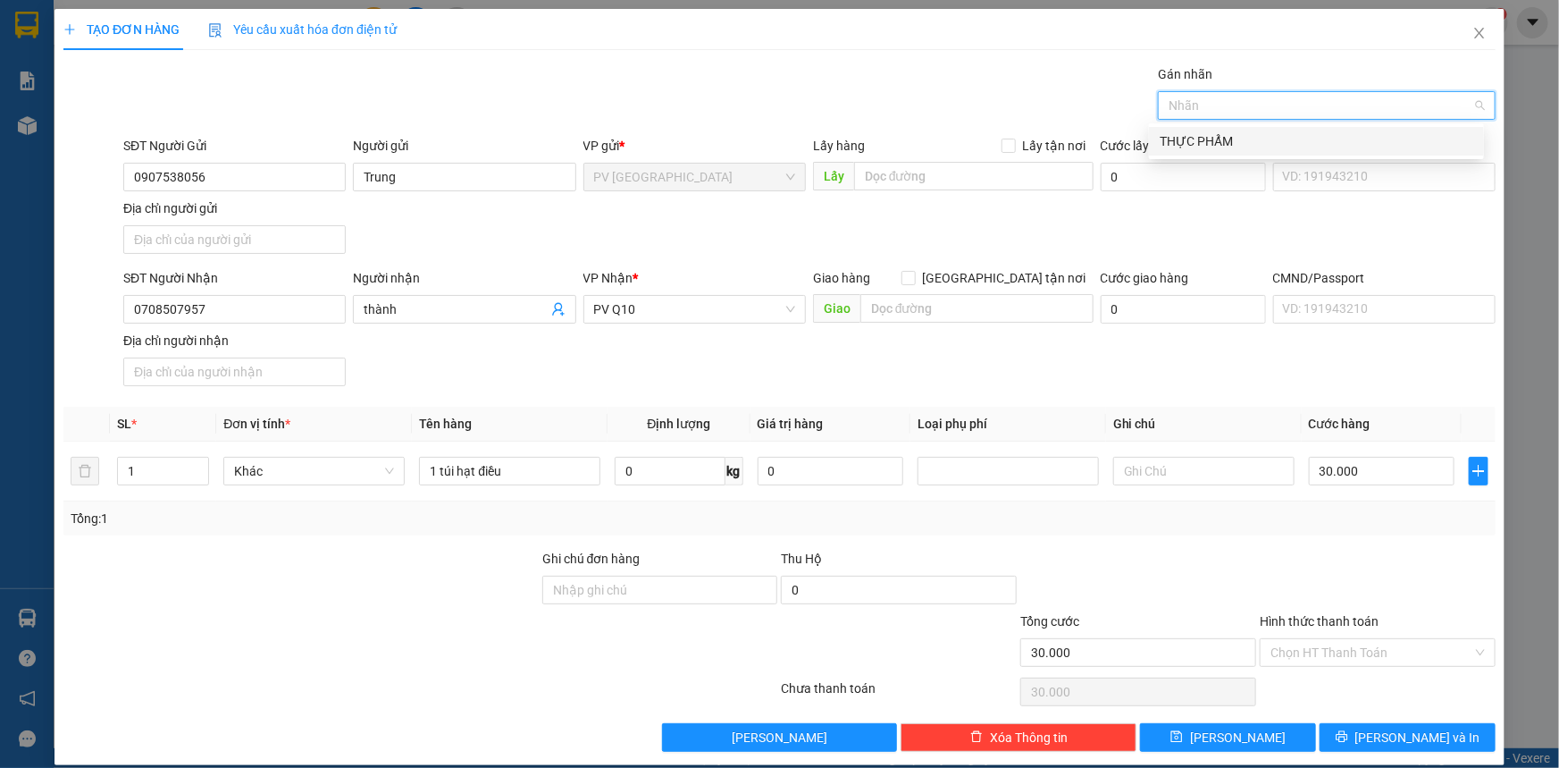
click at [1233, 148] on div "THỰC PHẨM" at bounding box center [1317, 141] width 314 height 20
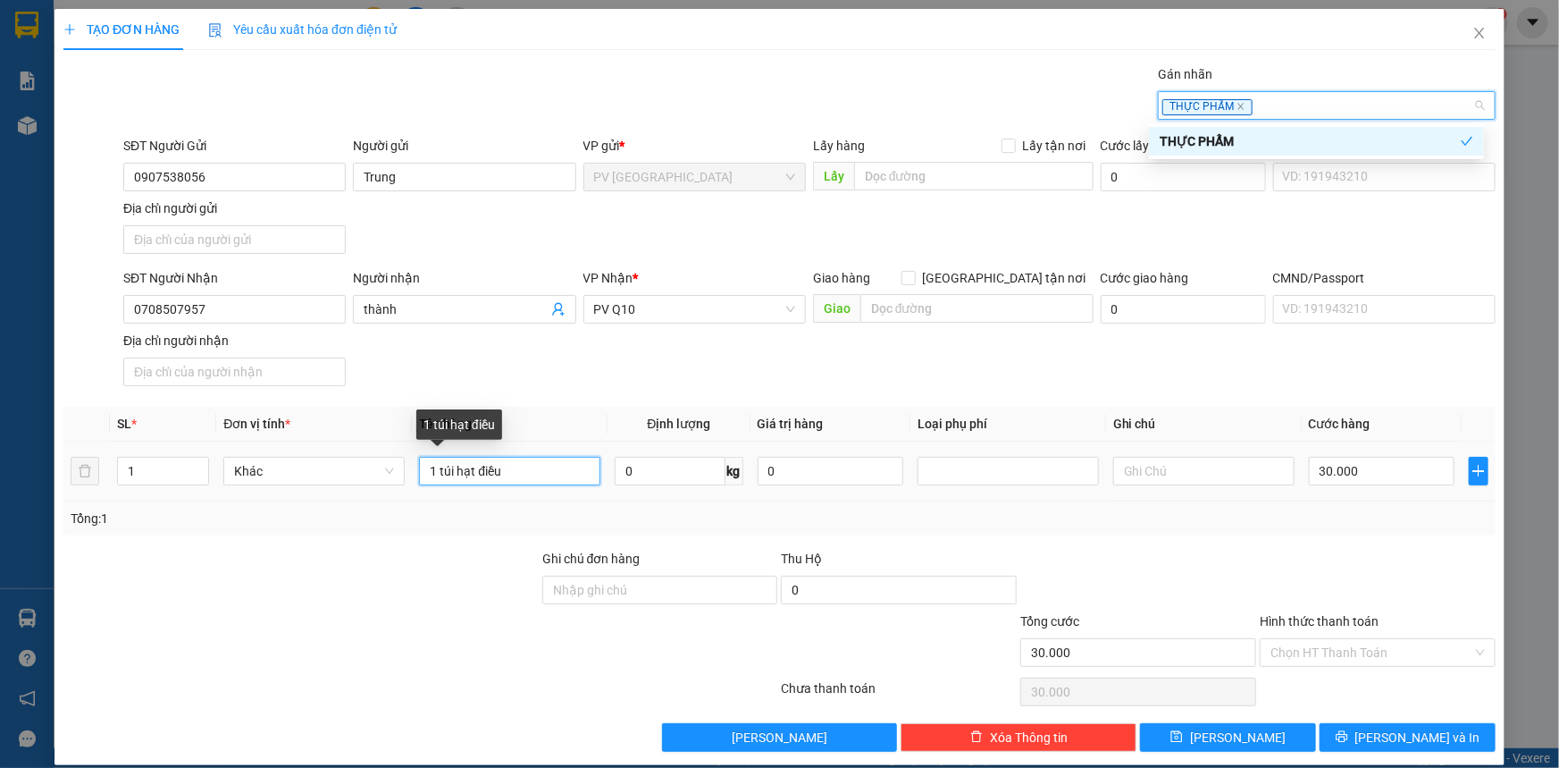
click at [542, 477] on input "1 túi hạt điều" at bounding box center [509, 471] width 181 height 29
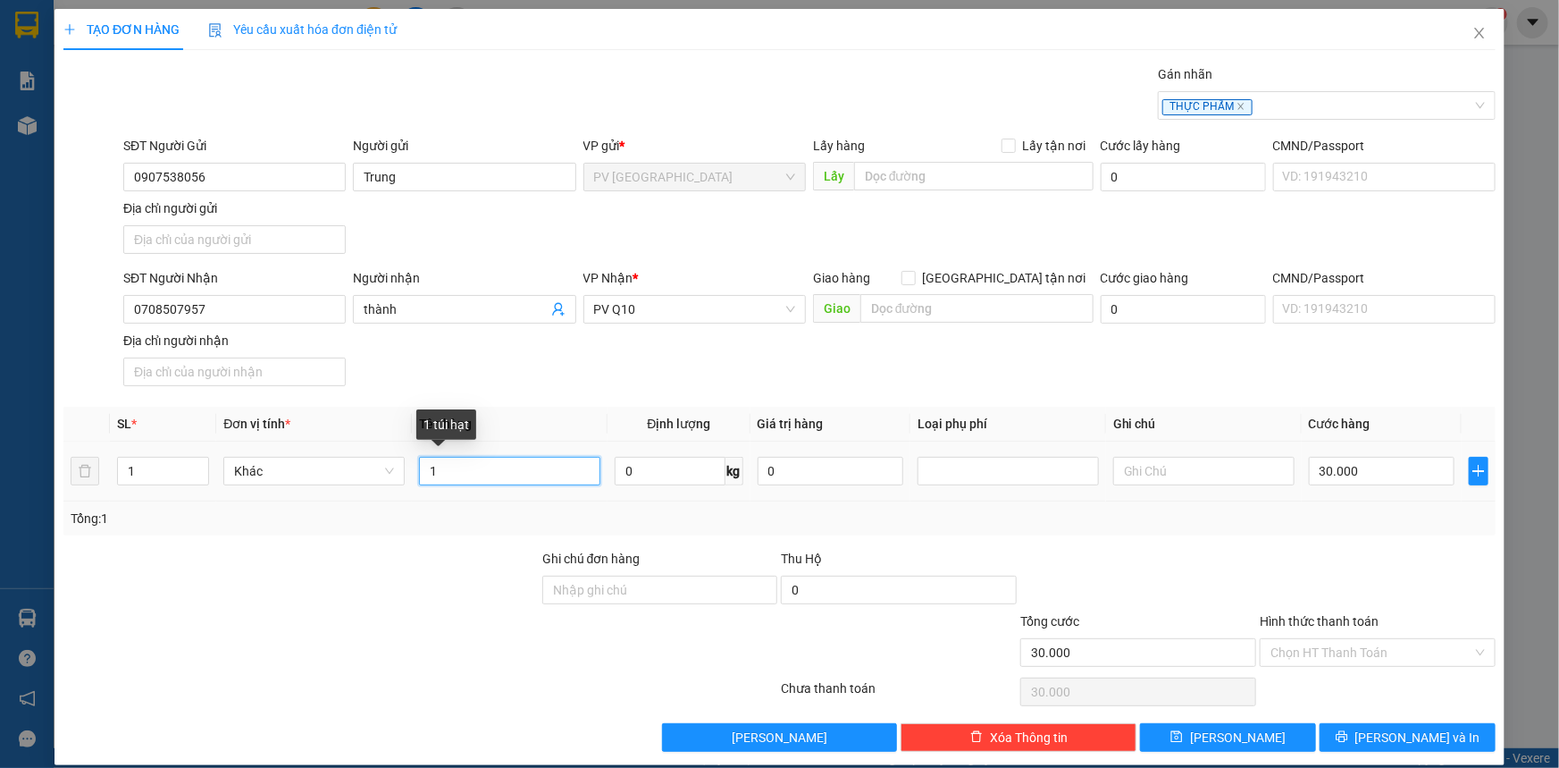
type input "1"
type input "thùng thực phẩm"
click at [1360, 476] on input "30.000" at bounding box center [1382, 471] width 146 height 29
click at [1306, 654] on input "Hình thức thanh toán" at bounding box center [1372, 652] width 202 height 27
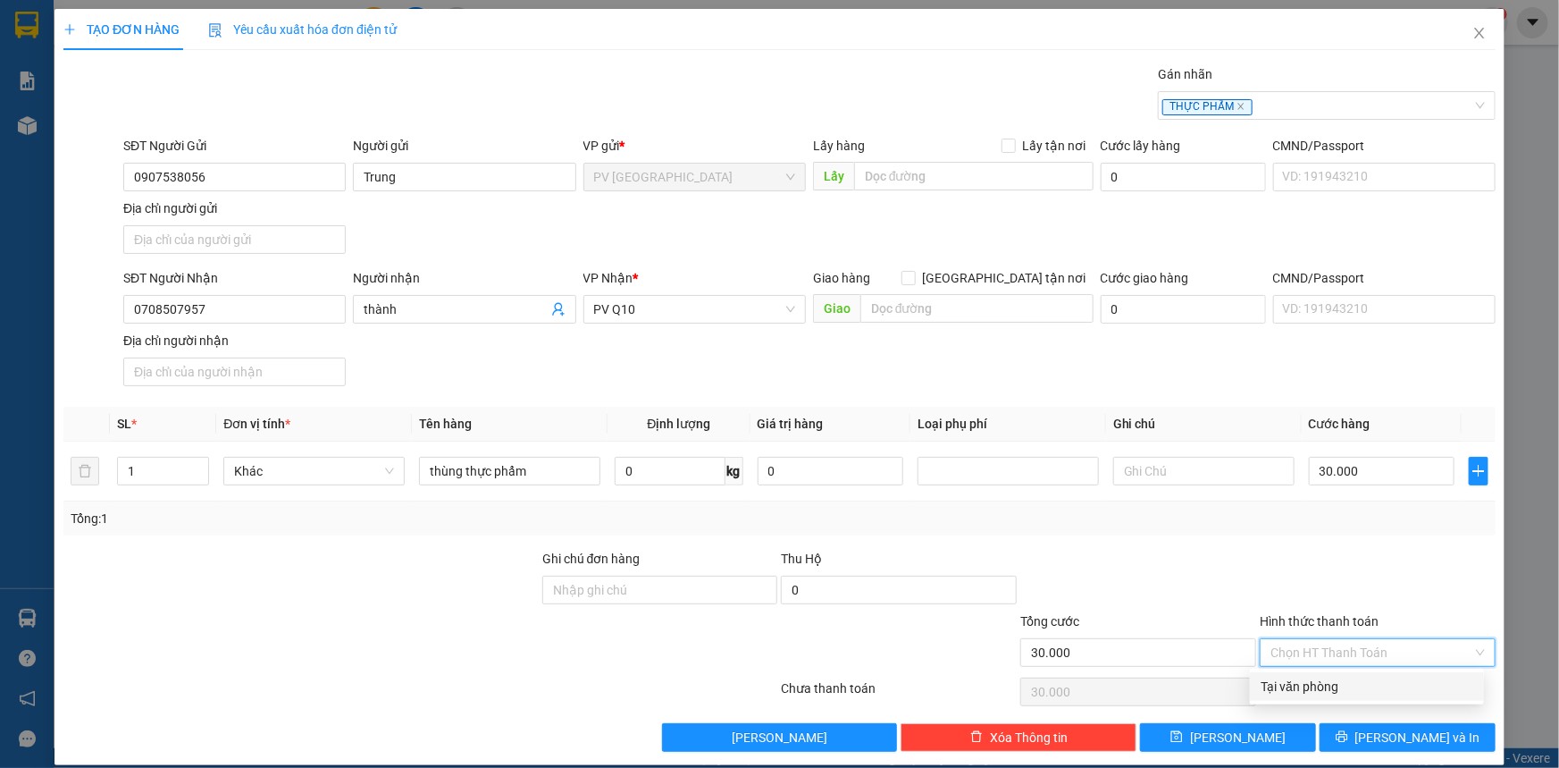
click at [1309, 681] on div "Tại văn phòng" at bounding box center [1367, 686] width 213 height 20
type input "0"
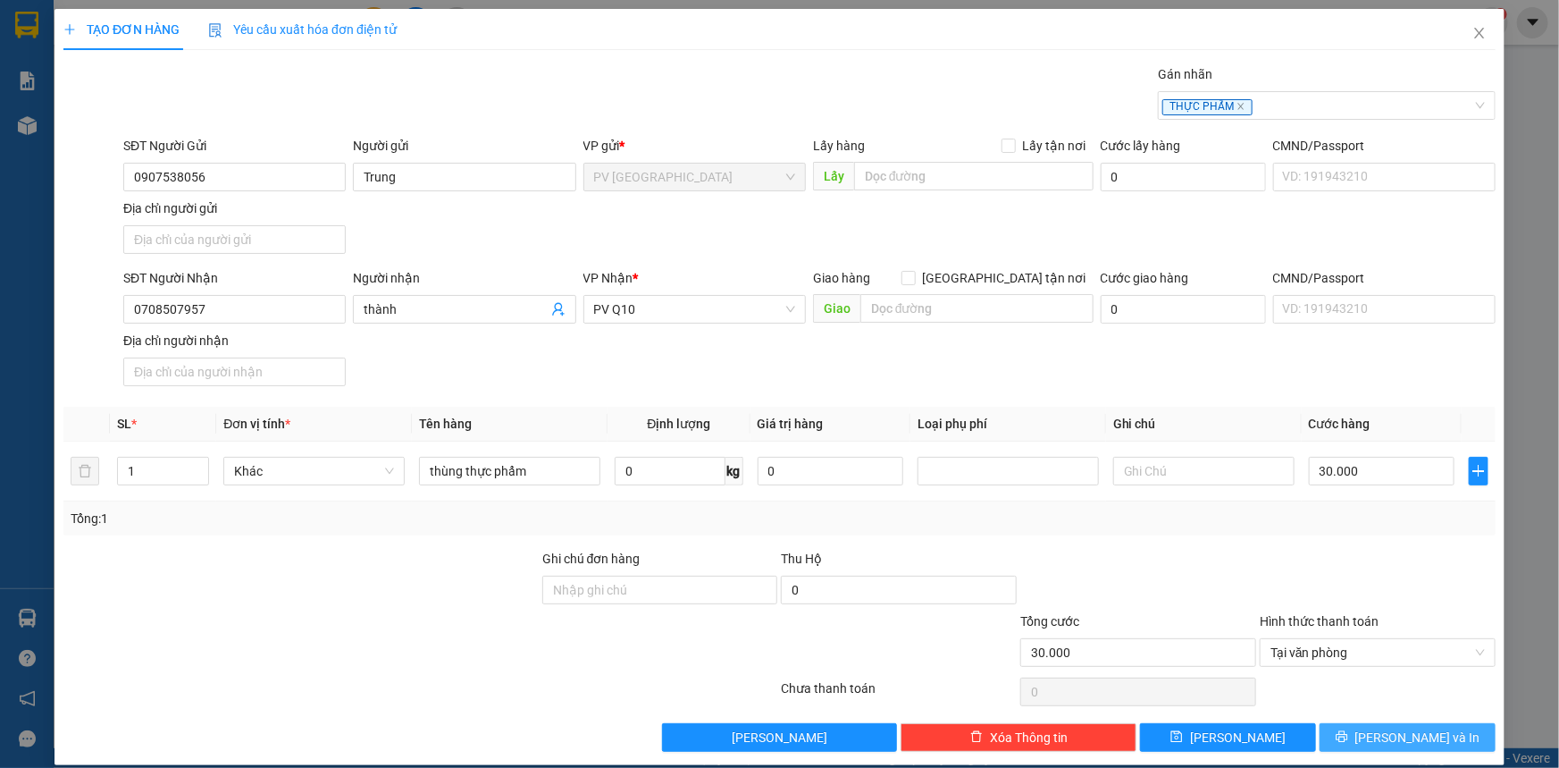
click at [1323, 726] on button "[PERSON_NAME] và In" at bounding box center [1408, 737] width 176 height 29
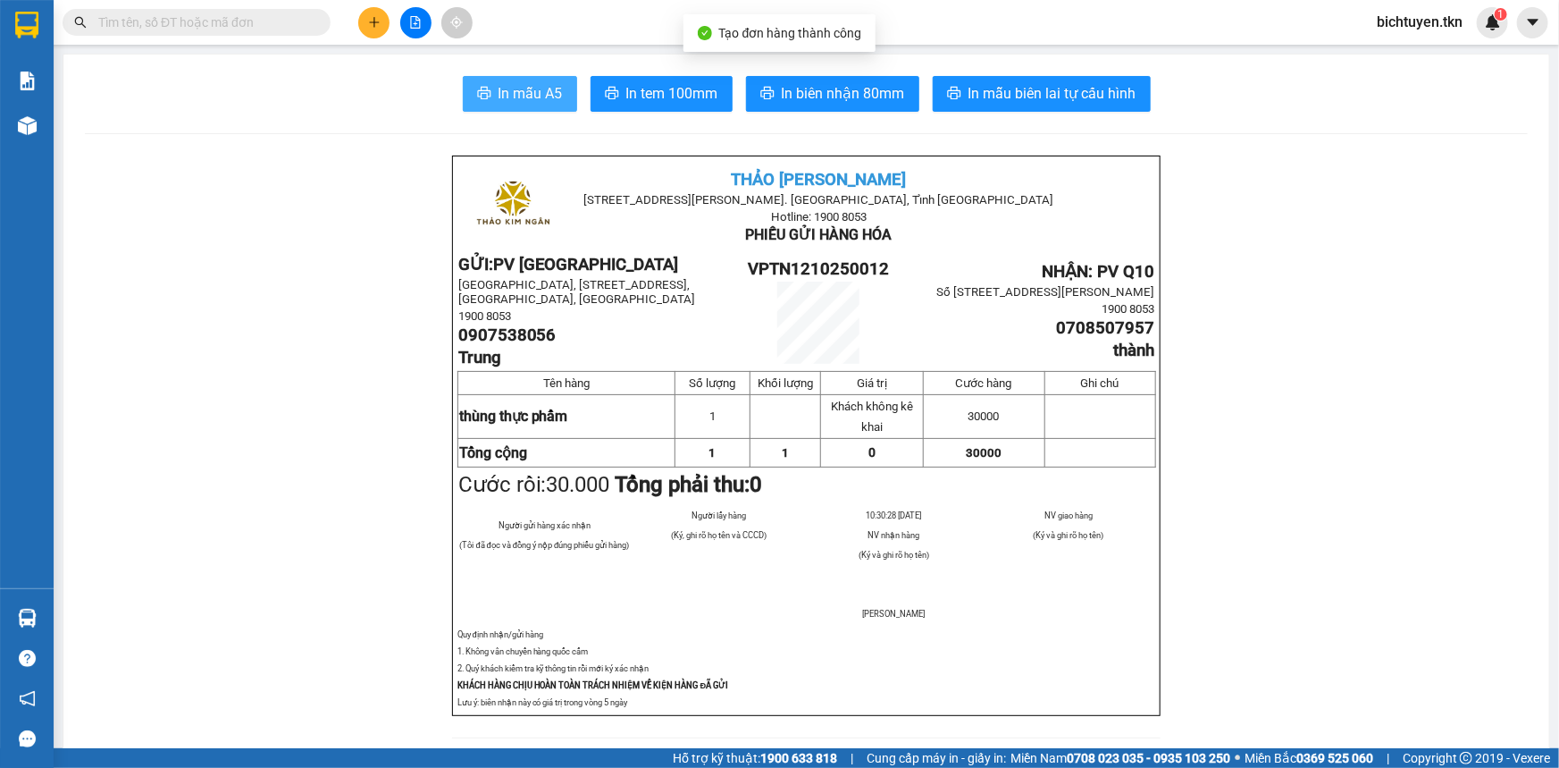
click at [520, 77] on button "In mẫu A5" at bounding box center [520, 94] width 114 height 36
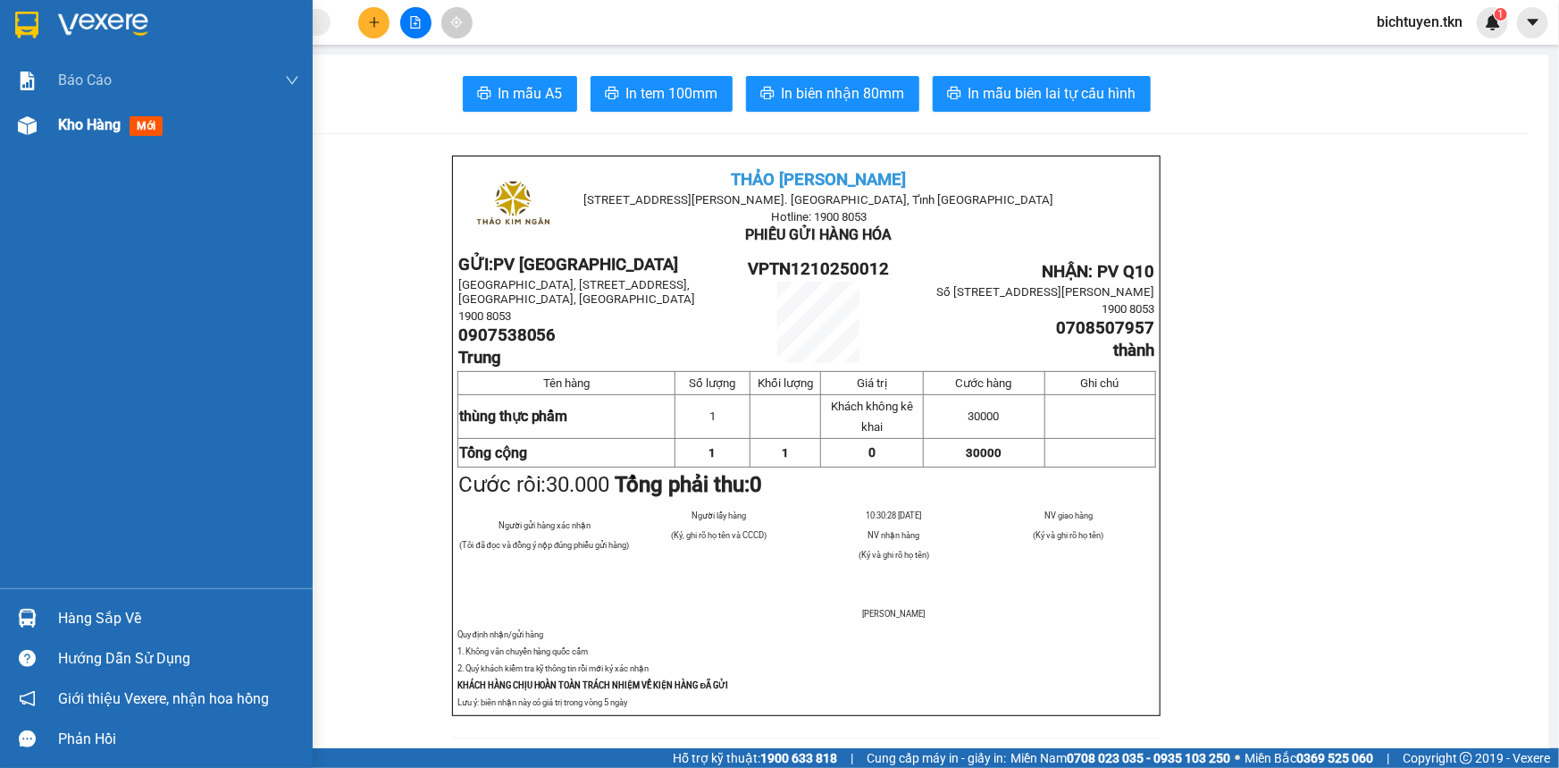
click at [45, 125] on div "Kho hàng mới" at bounding box center [156, 125] width 313 height 45
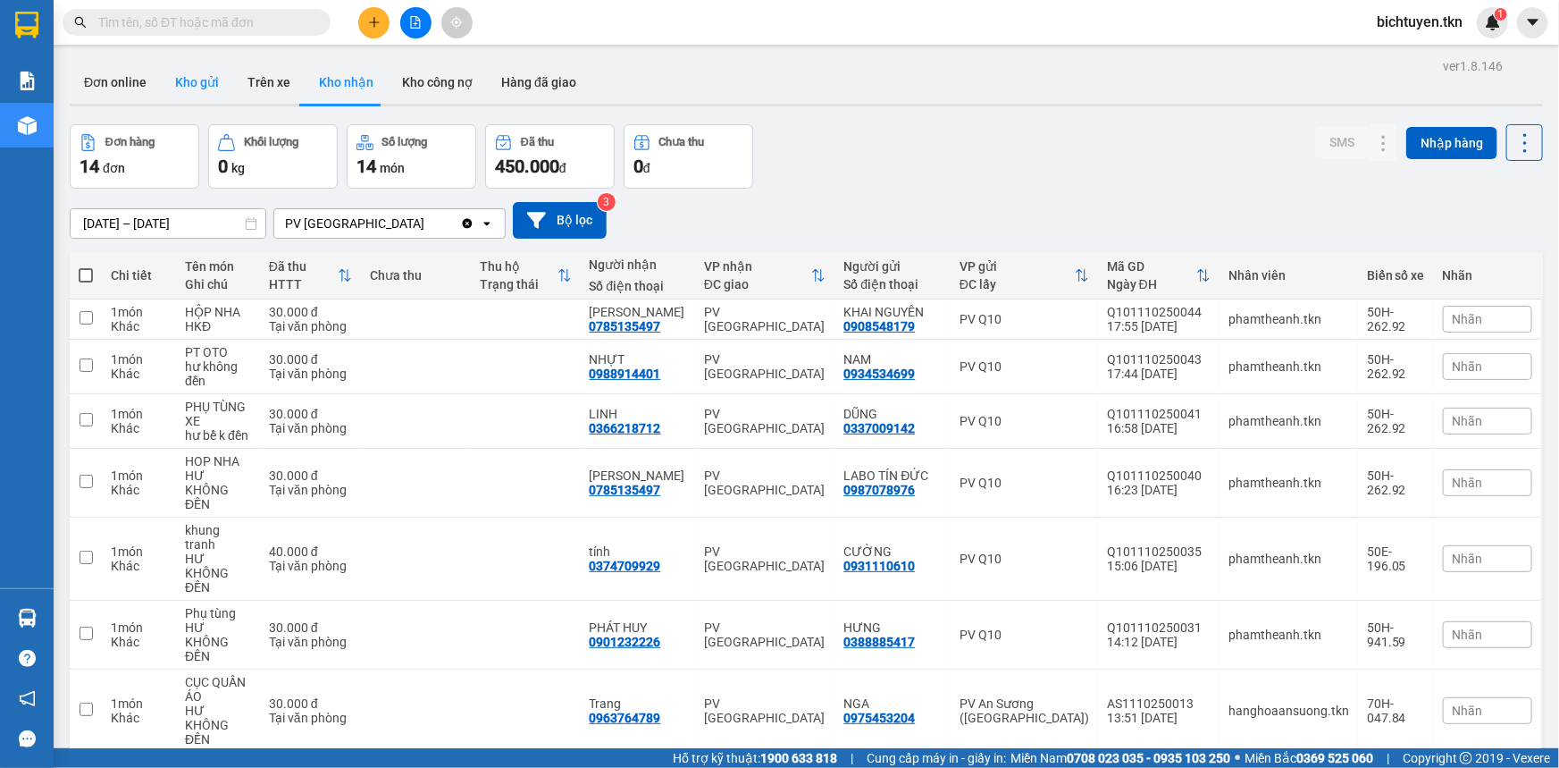
click at [195, 81] on button "Kho gửi" at bounding box center [197, 82] width 72 height 43
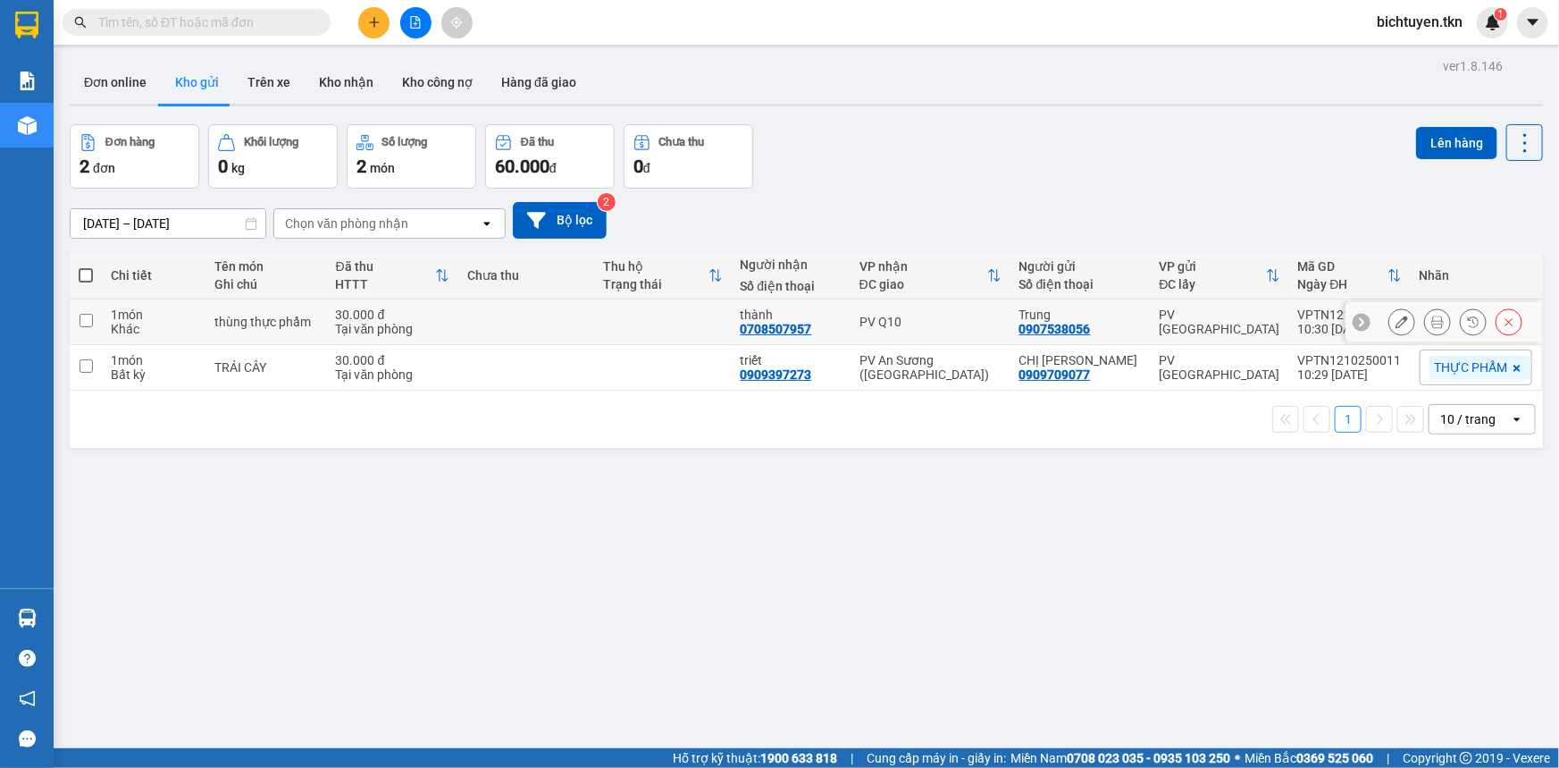
click at [327, 322] on td "thùng thực phẩm" at bounding box center [267, 322] width 122 height 46
checkbox input "true"
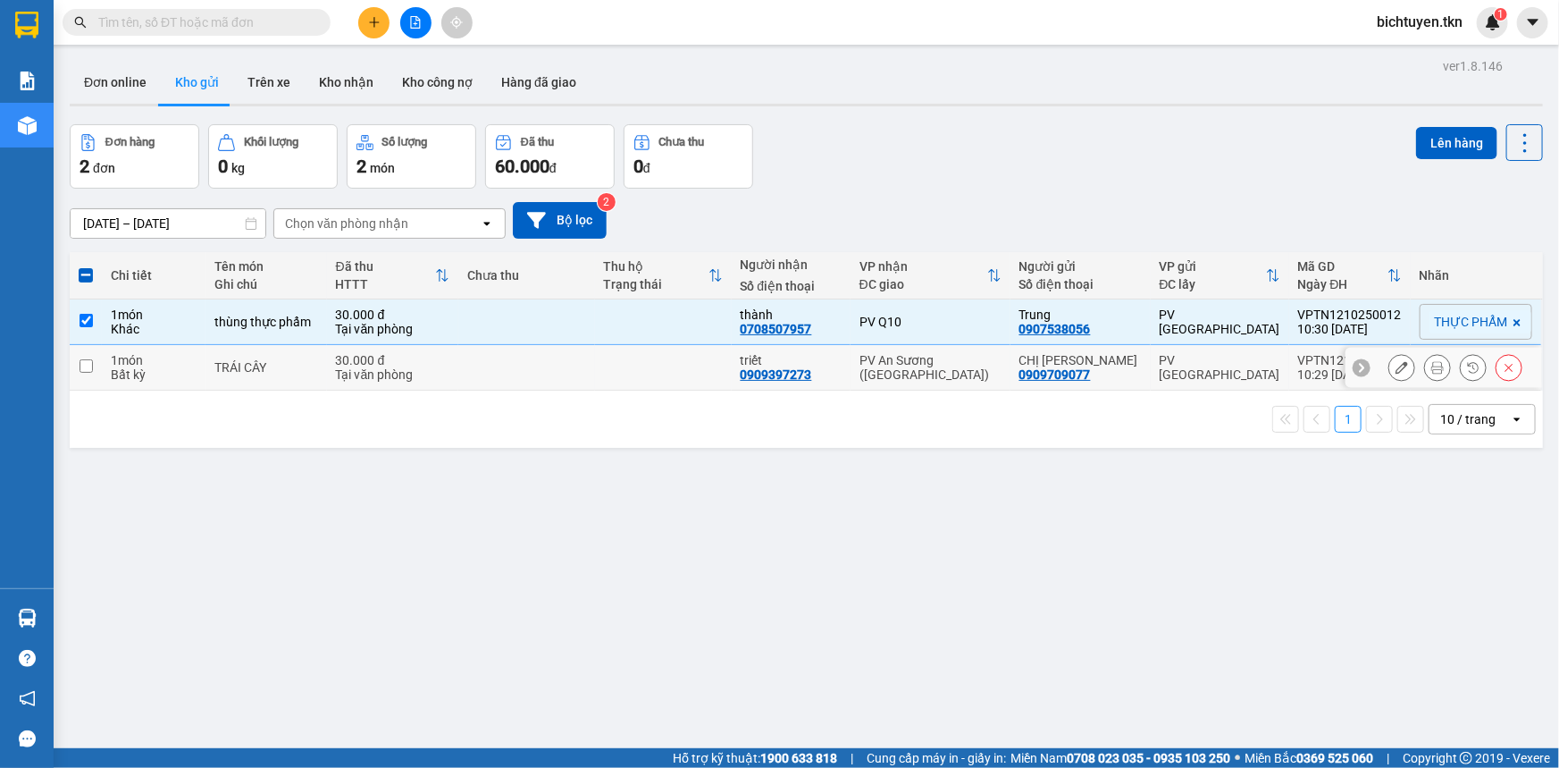
click at [327, 357] on td "TRÁI CÂY" at bounding box center [267, 368] width 122 height 46
checkbox input "true"
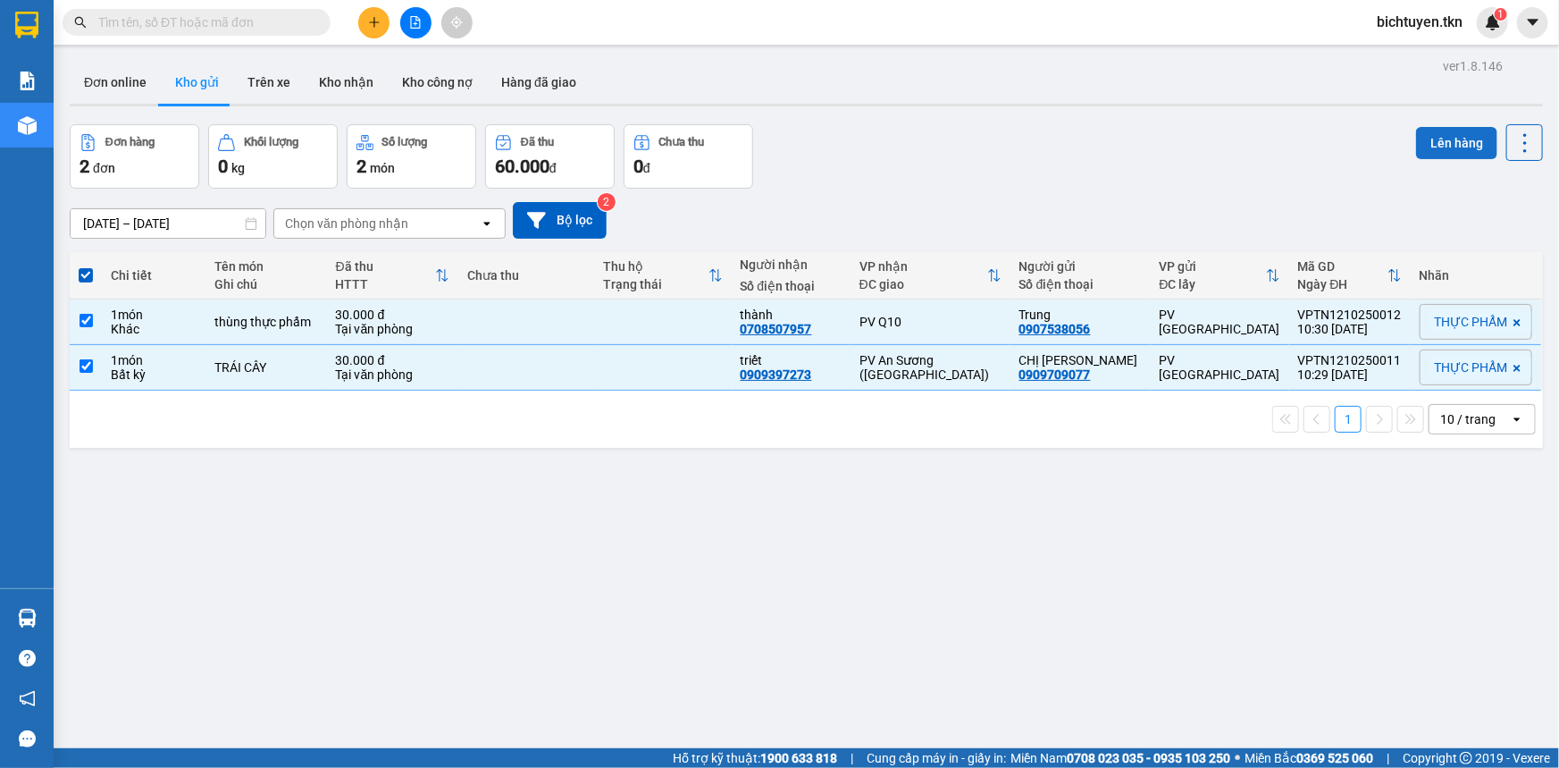
click at [1457, 138] on button "Lên hàng" at bounding box center [1456, 143] width 81 height 32
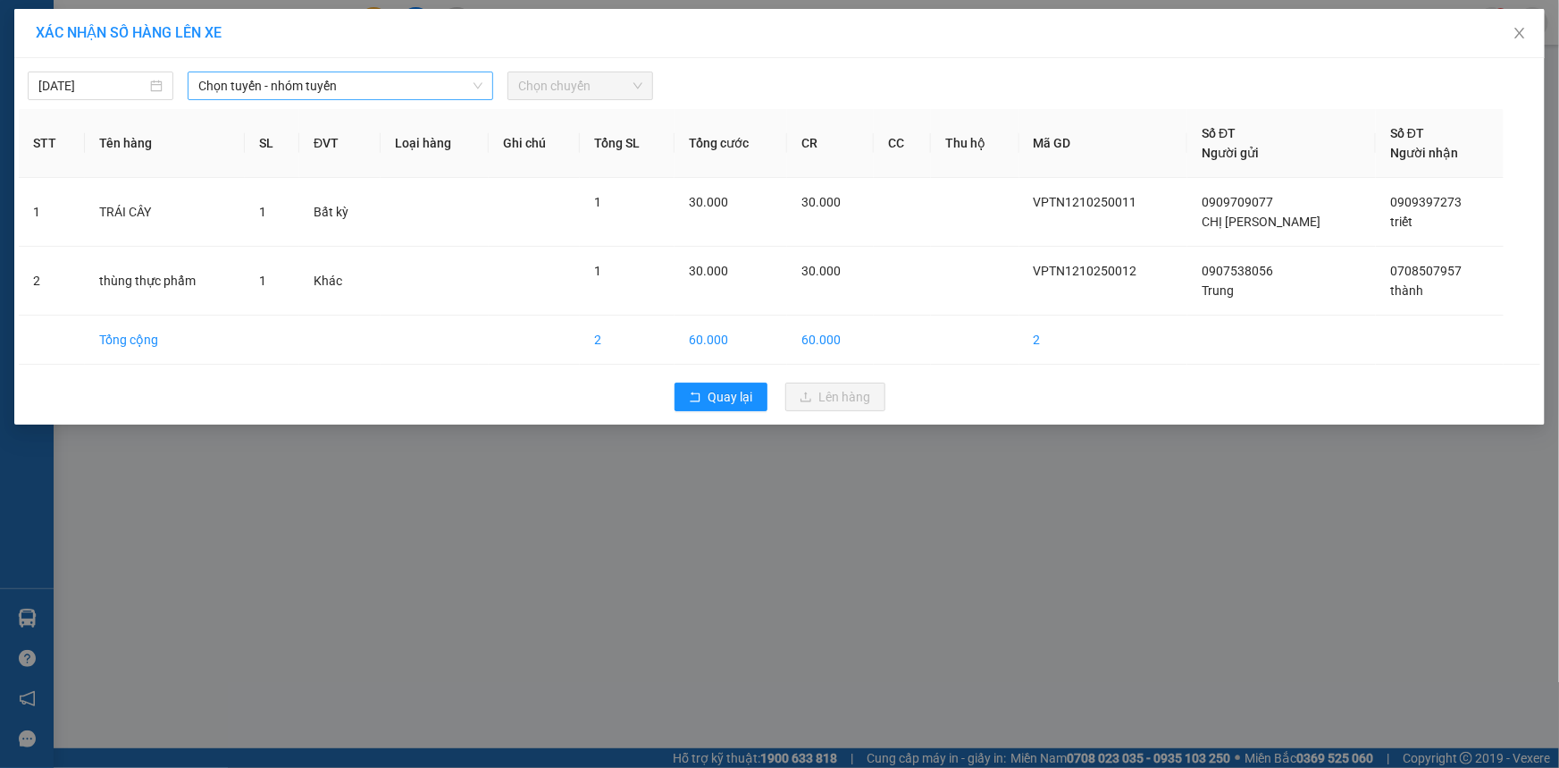
click at [221, 80] on span "Chọn tuyến - nhóm tuyến" at bounding box center [340, 85] width 284 height 27
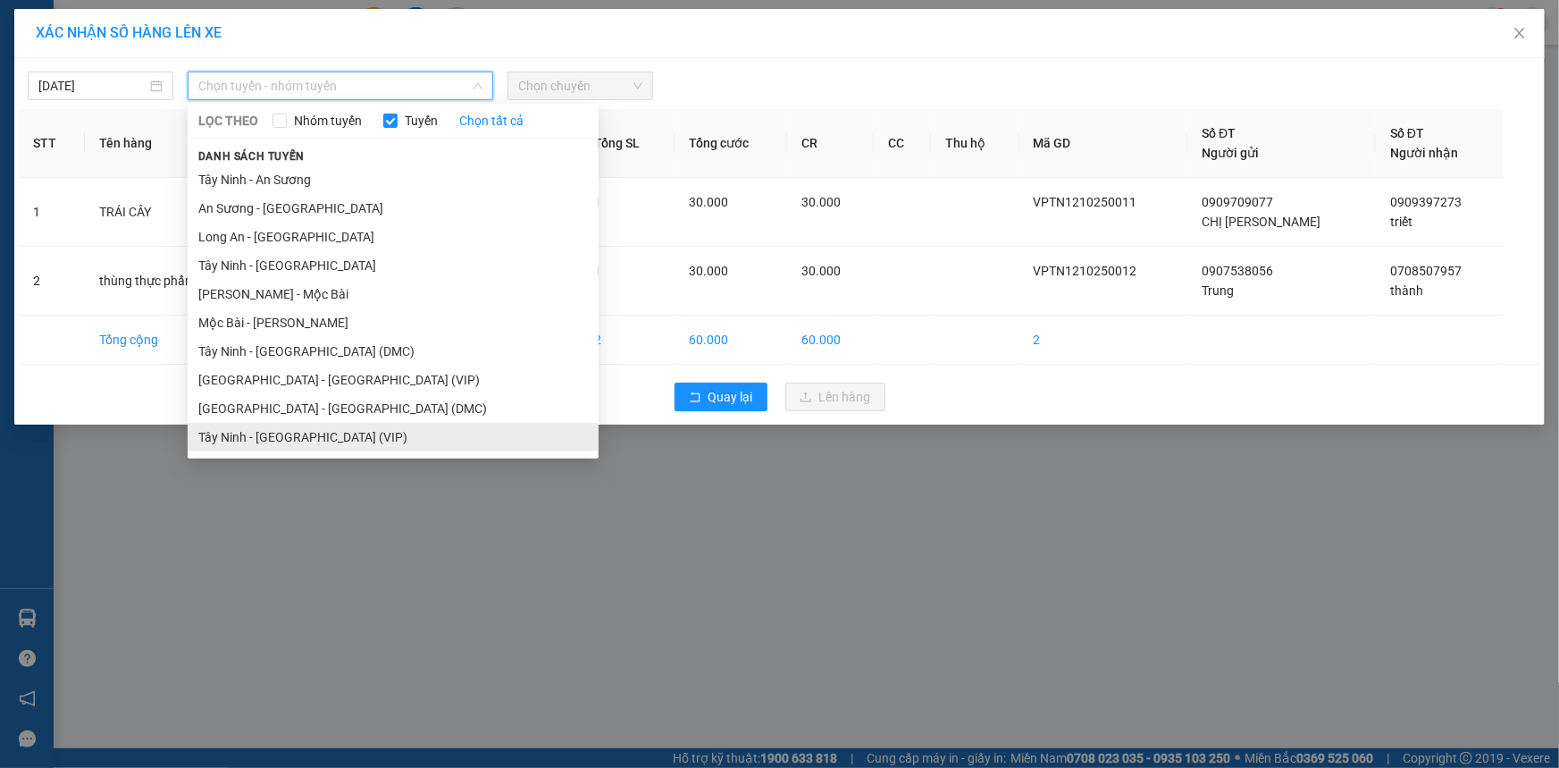
click at [301, 435] on li "Tây Ninh - [GEOGRAPHIC_DATA] (VIP)" at bounding box center [393, 437] width 411 height 29
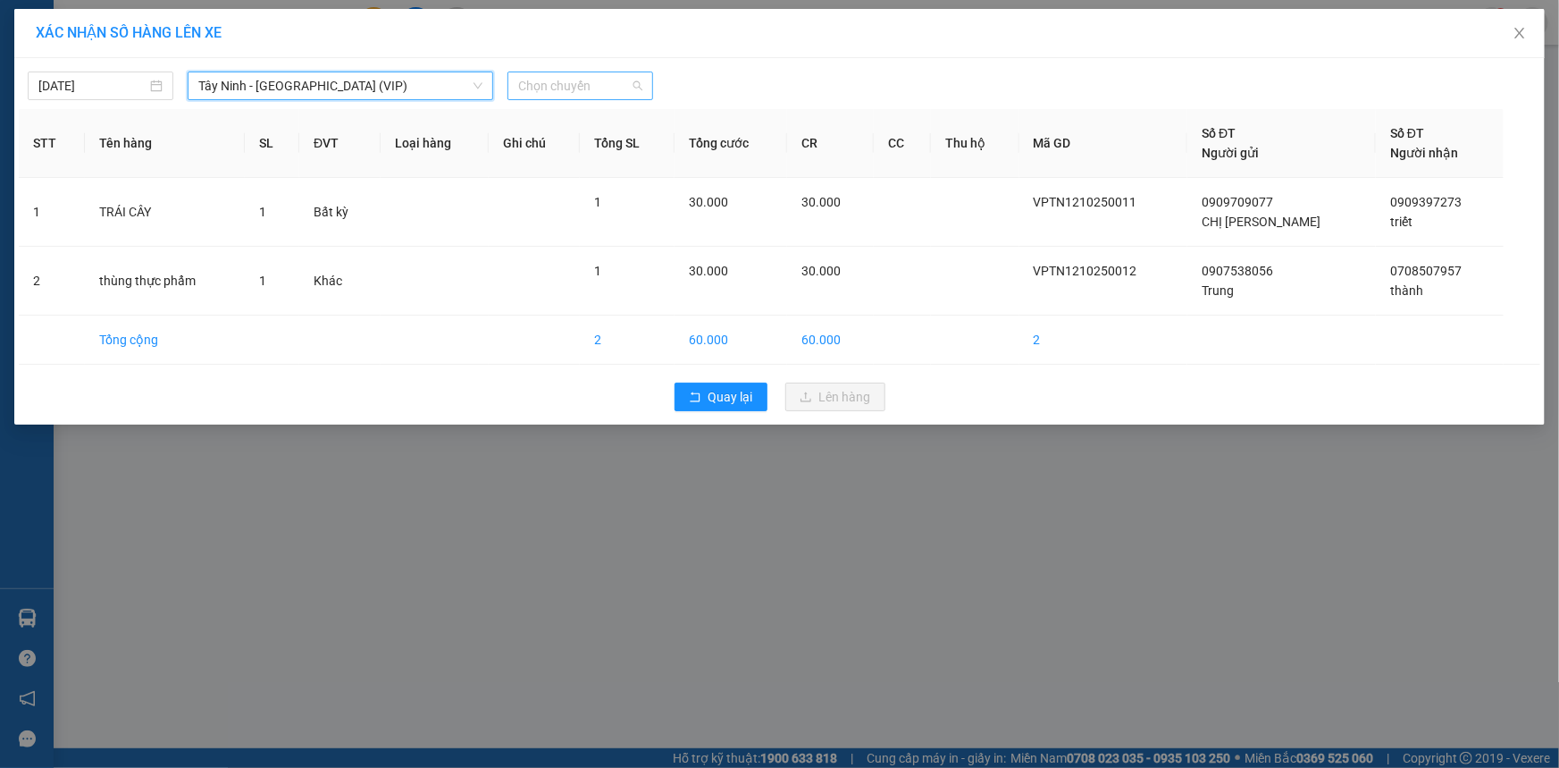
click at [596, 82] on span "Chọn chuyến" at bounding box center [580, 85] width 124 height 27
type input "8917"
click at [617, 117] on div "10:30 (TC) - 50E-189.17" at bounding box center [587, 122] width 139 height 20
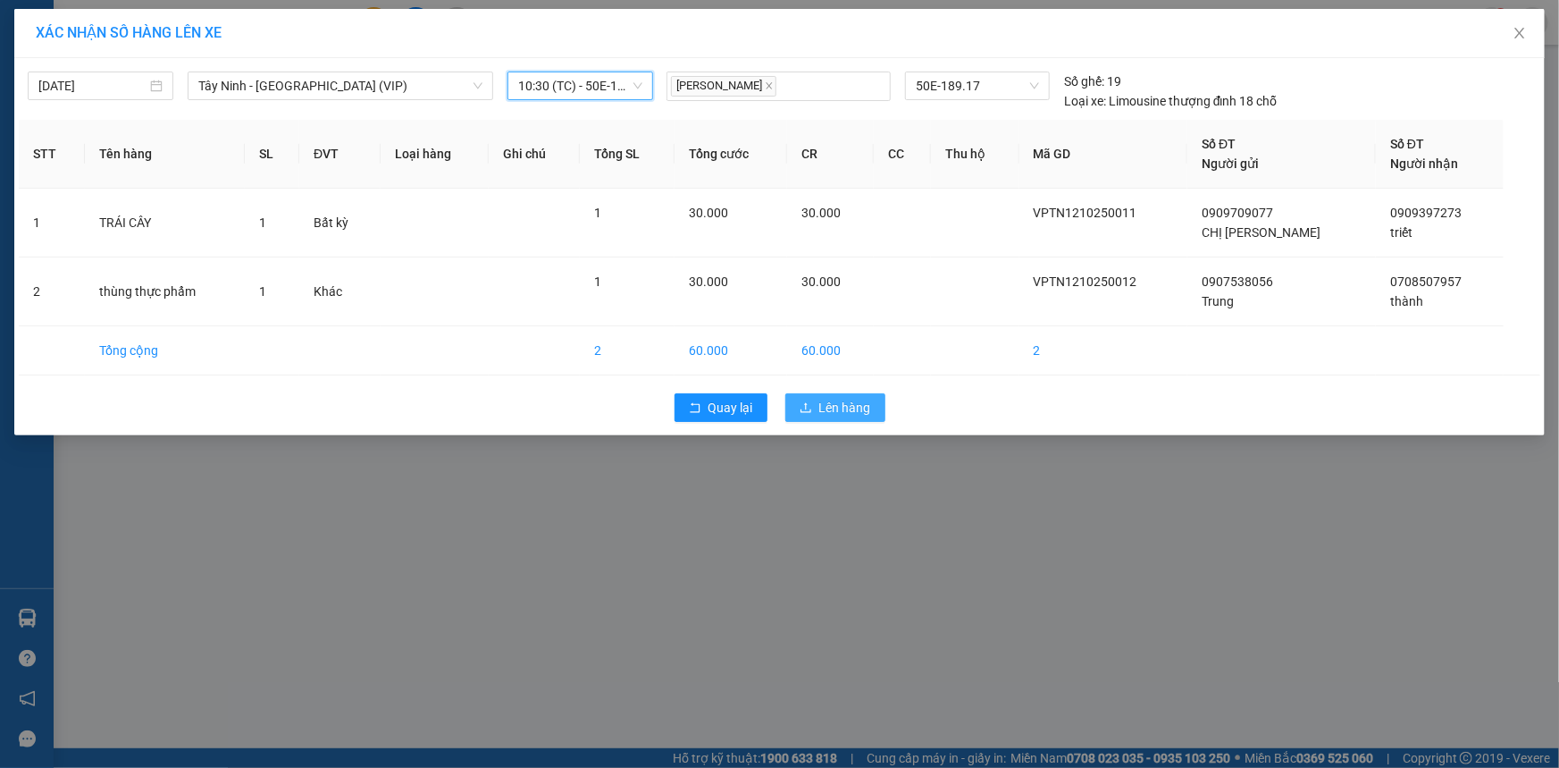
click at [815, 397] on button "Lên hàng" at bounding box center [835, 407] width 100 height 29
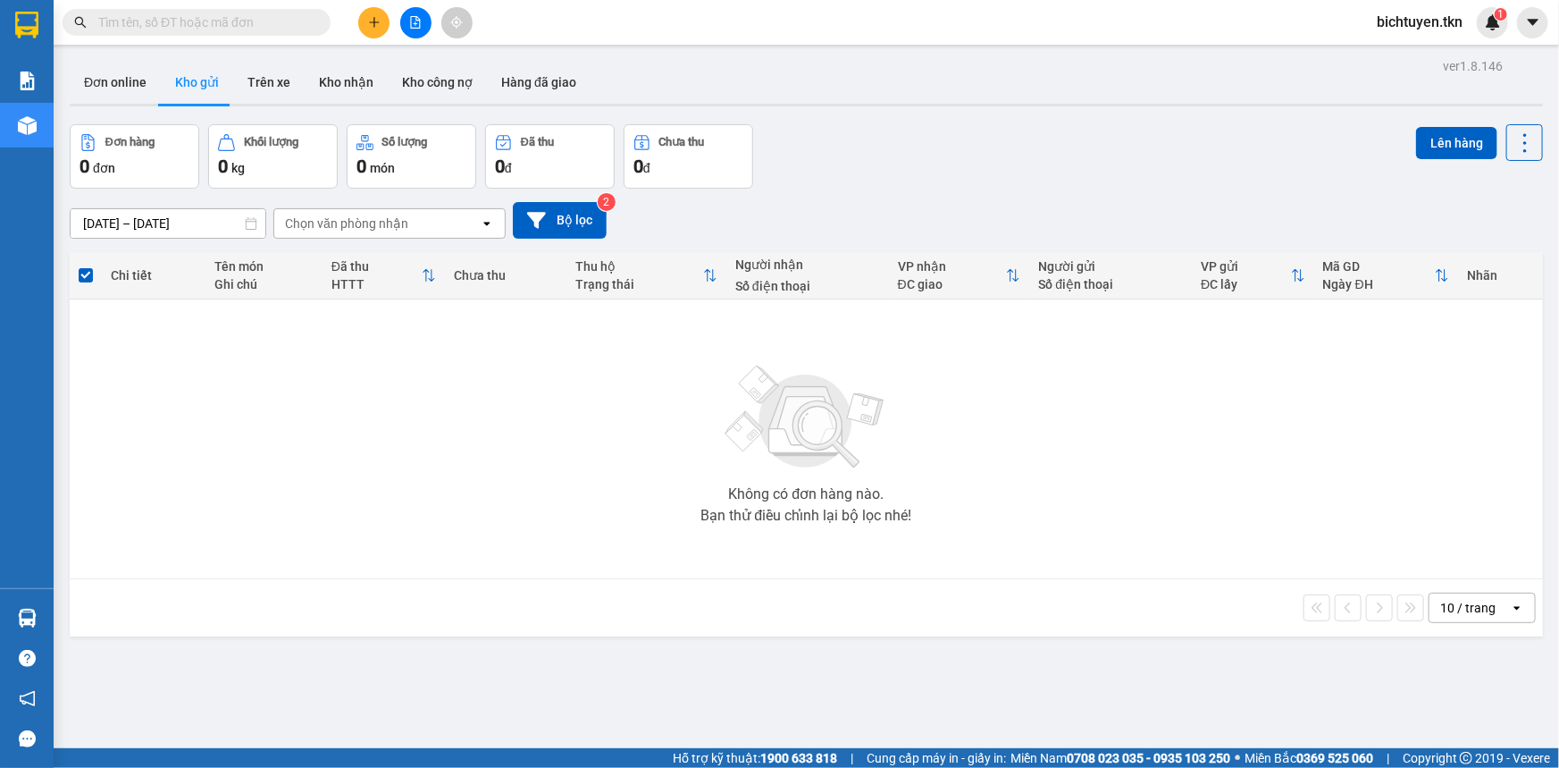
drag, startPoint x: 823, startPoint y: 638, endPoint x: 812, endPoint y: 633, distance: 12.0
click at [823, 638] on div "ver 1.8.146 Đơn online Kho gửi Trên xe Kho nhận Kho công nợ Hàng đã giao Đơn hà…" at bounding box center [807, 438] width 1488 height 768
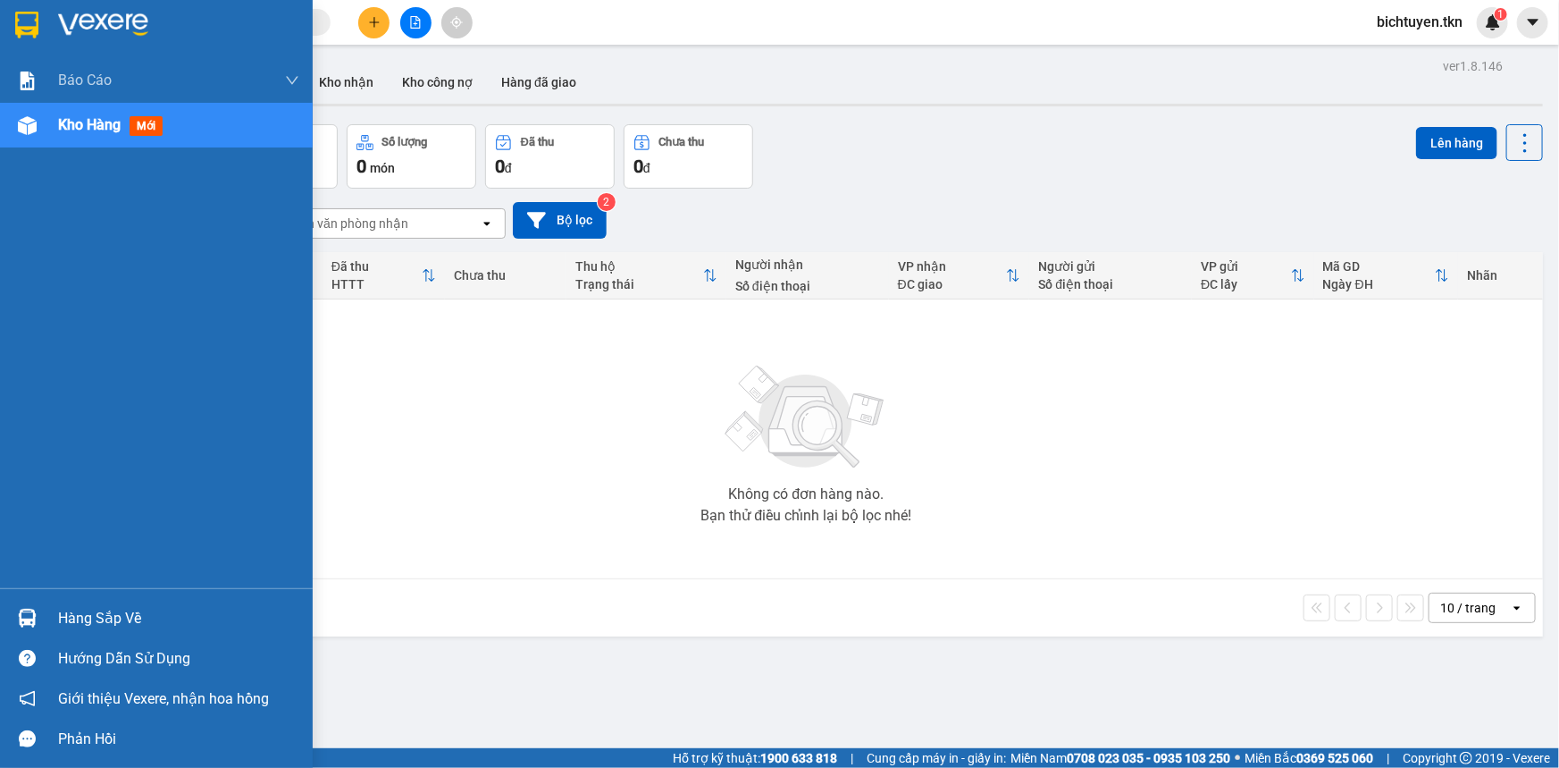
click at [21, 622] on img at bounding box center [27, 618] width 19 height 19
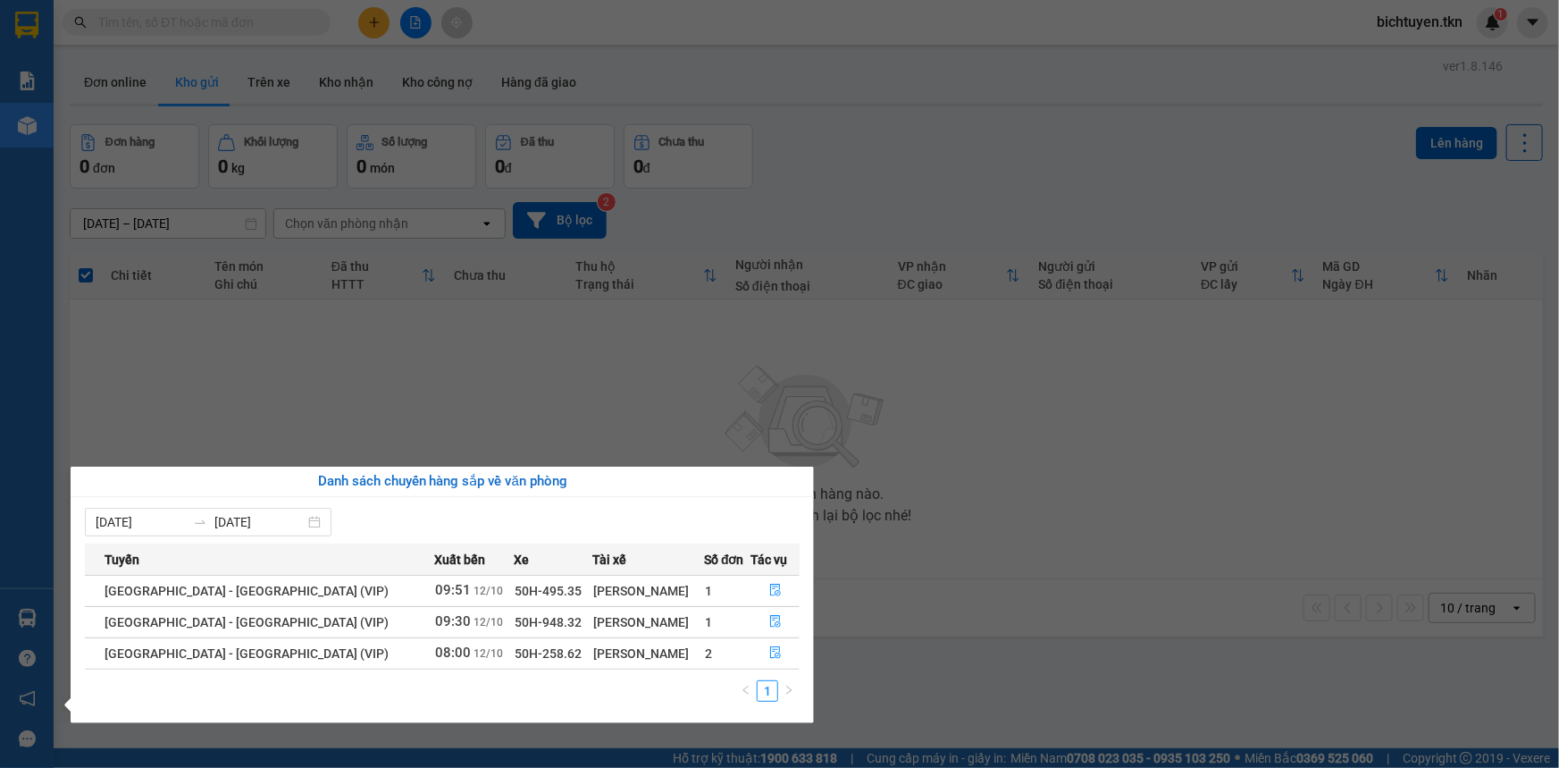
click at [326, 349] on section "Kết quả tìm kiếm ( 112 ) Bộ lọc Ngày tạo đơn gần nhất Mã ĐH Trạng thái Món hàng…" at bounding box center [779, 384] width 1559 height 768
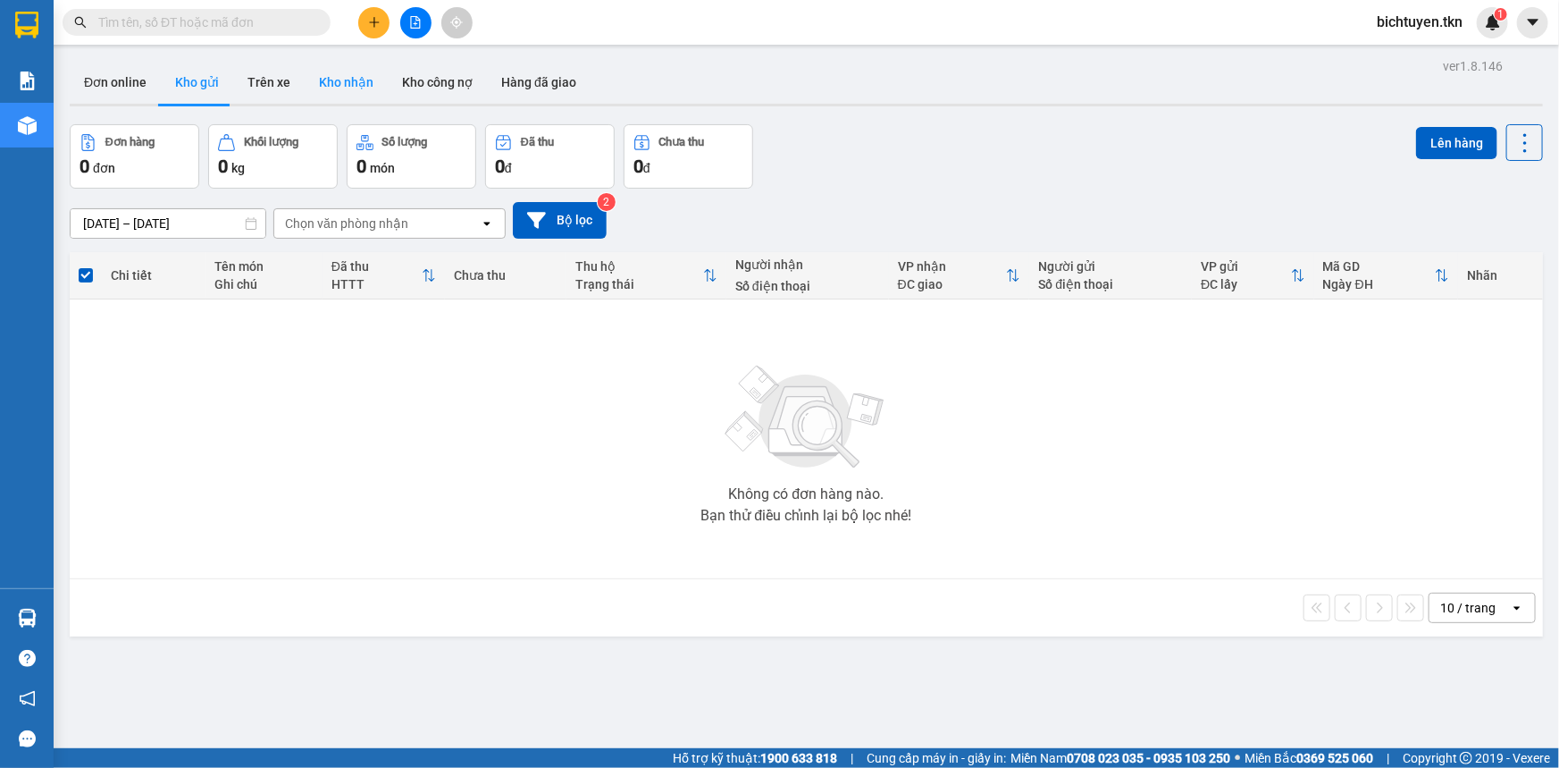
click at [332, 76] on button "Kho nhận" at bounding box center [346, 82] width 83 height 43
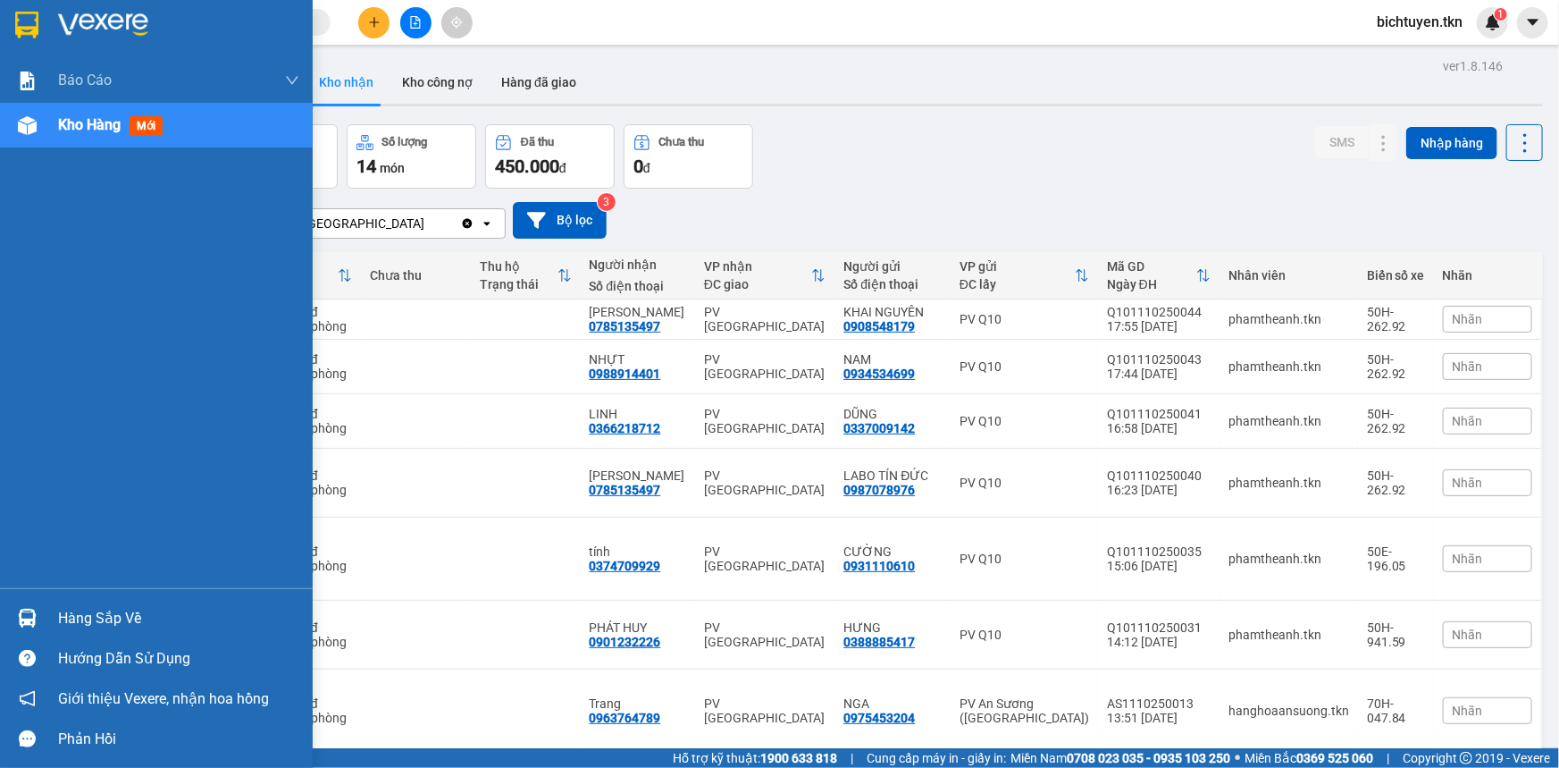
click at [37, 612] on div at bounding box center [27, 617] width 31 height 31
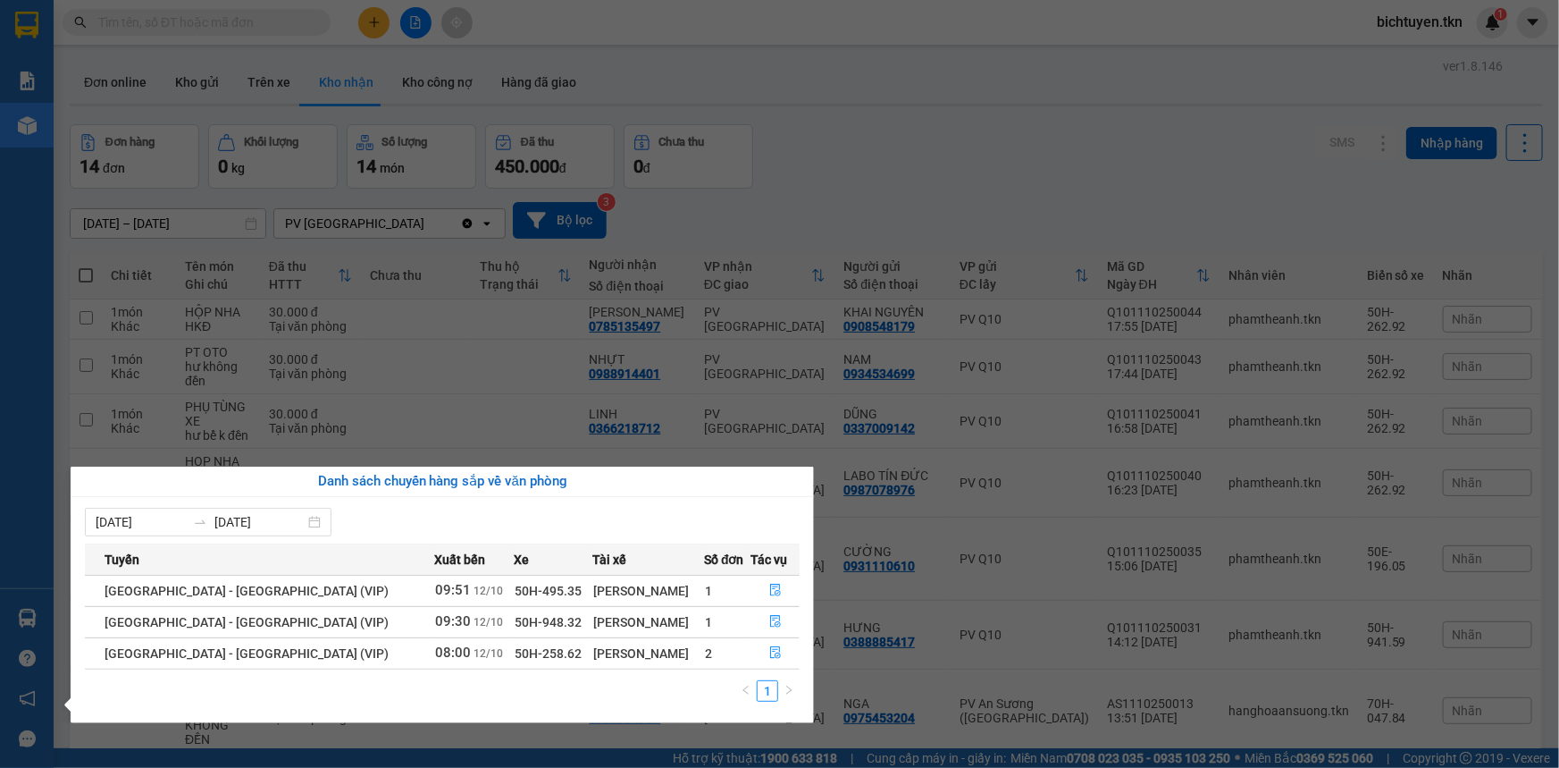
click at [884, 76] on section "Kết quả tìm kiếm ( 112 ) Bộ lọc Ngày tạo đơn gần nhất Mã ĐH Trạng thái Món hàng…" at bounding box center [779, 384] width 1559 height 768
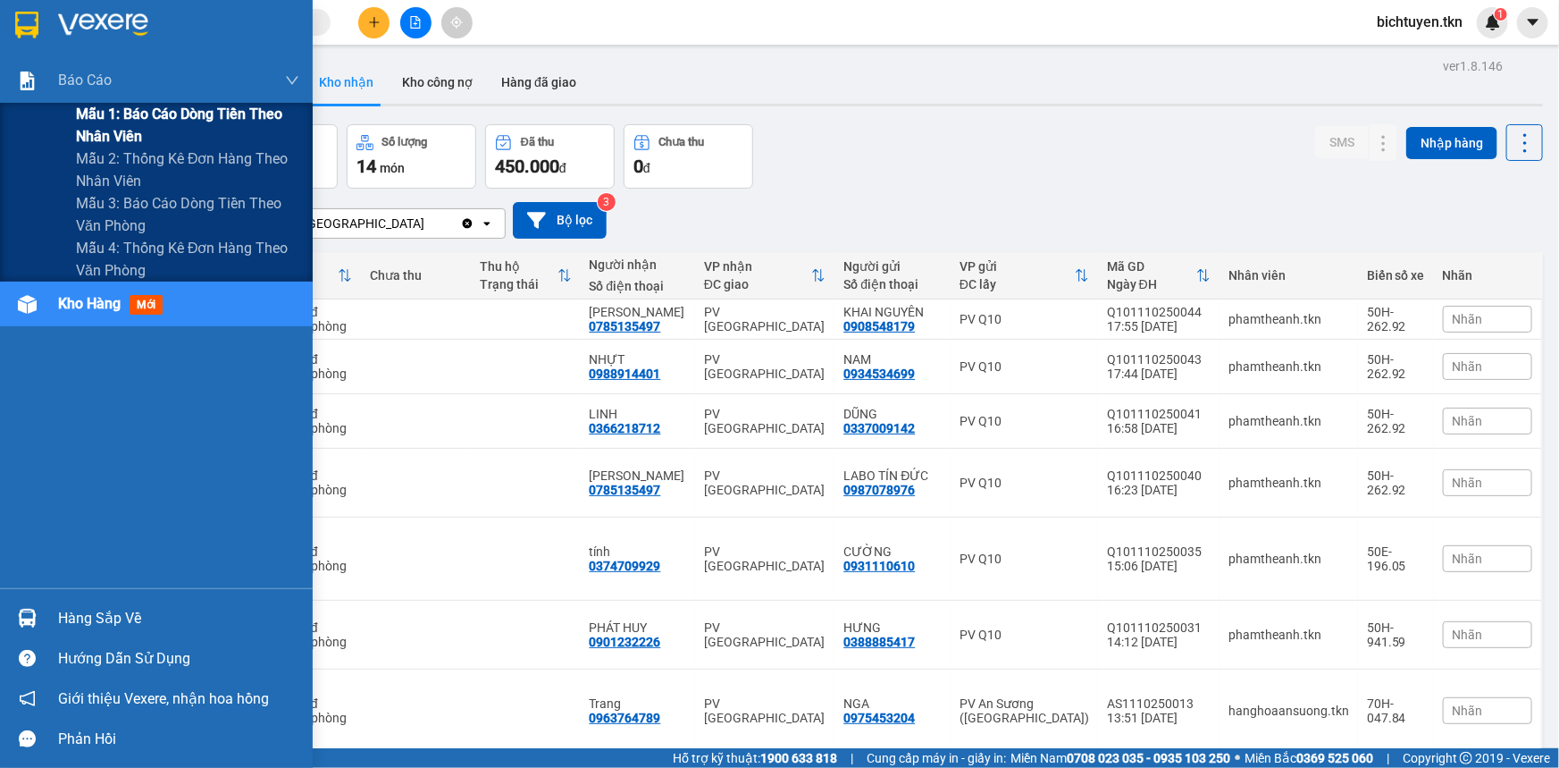
click at [116, 117] on span "Mẫu 1: Báo cáo dòng tiền theo nhân viên" at bounding box center [187, 125] width 223 height 45
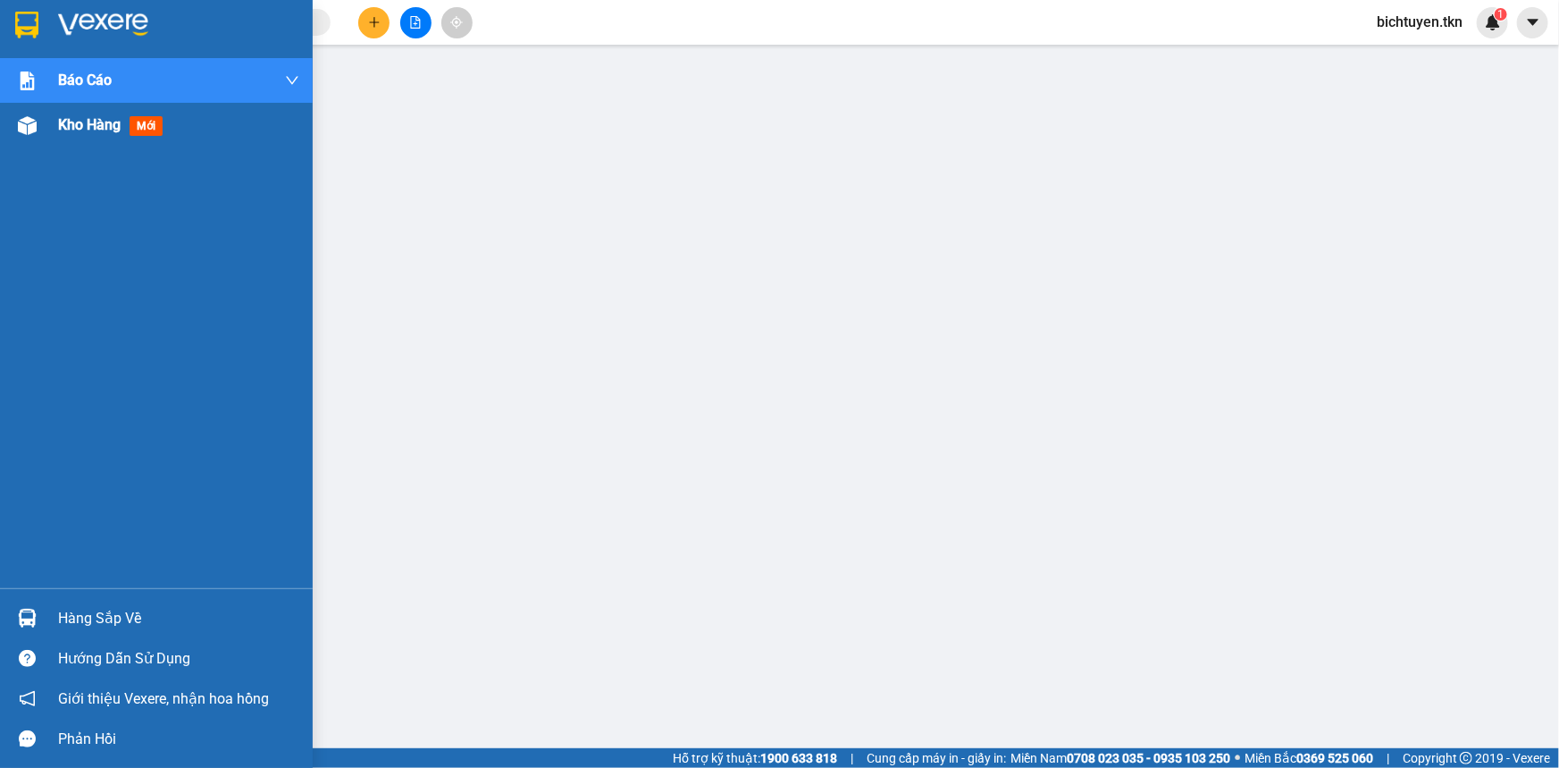
click at [39, 131] on div at bounding box center [27, 125] width 31 height 31
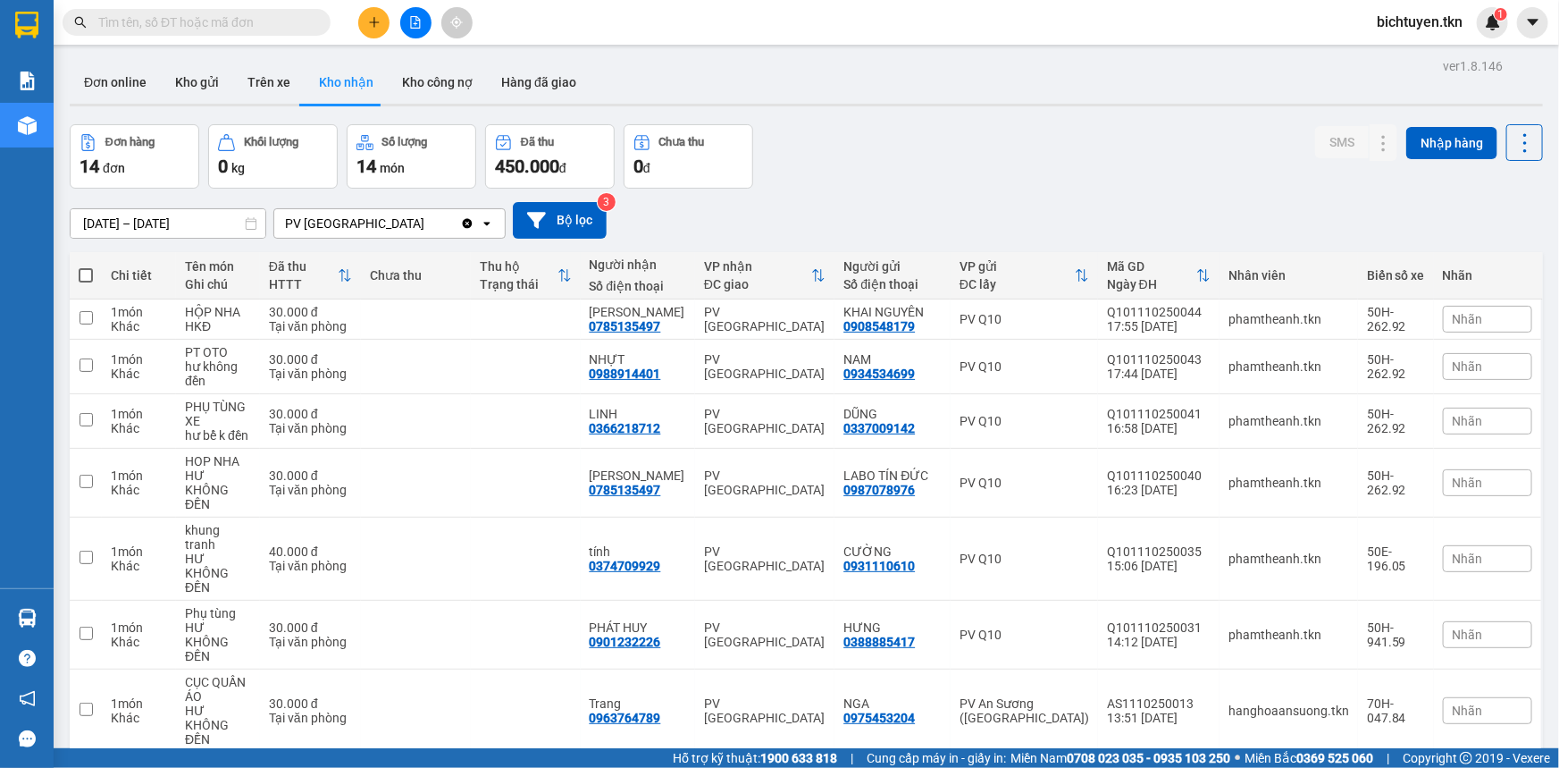
click at [829, 154] on div "Đơn hàng 14 đơn Khối lượng 0 kg Số lượng 14 món Đã thu 450.000 đ Chưa thu 0 đ S…" at bounding box center [807, 156] width 1474 height 64
click at [241, 29] on input "text" at bounding box center [203, 23] width 211 height 20
click at [670, 228] on div "11/10/2025 – 12/10/2025 Press the down arrow key to interact with the calendar …" at bounding box center [807, 220] width 1474 height 37
click at [898, 206] on div "11/10/2025 – 12/10/2025 Press the down arrow key to interact with the calendar …" at bounding box center [807, 220] width 1474 height 37
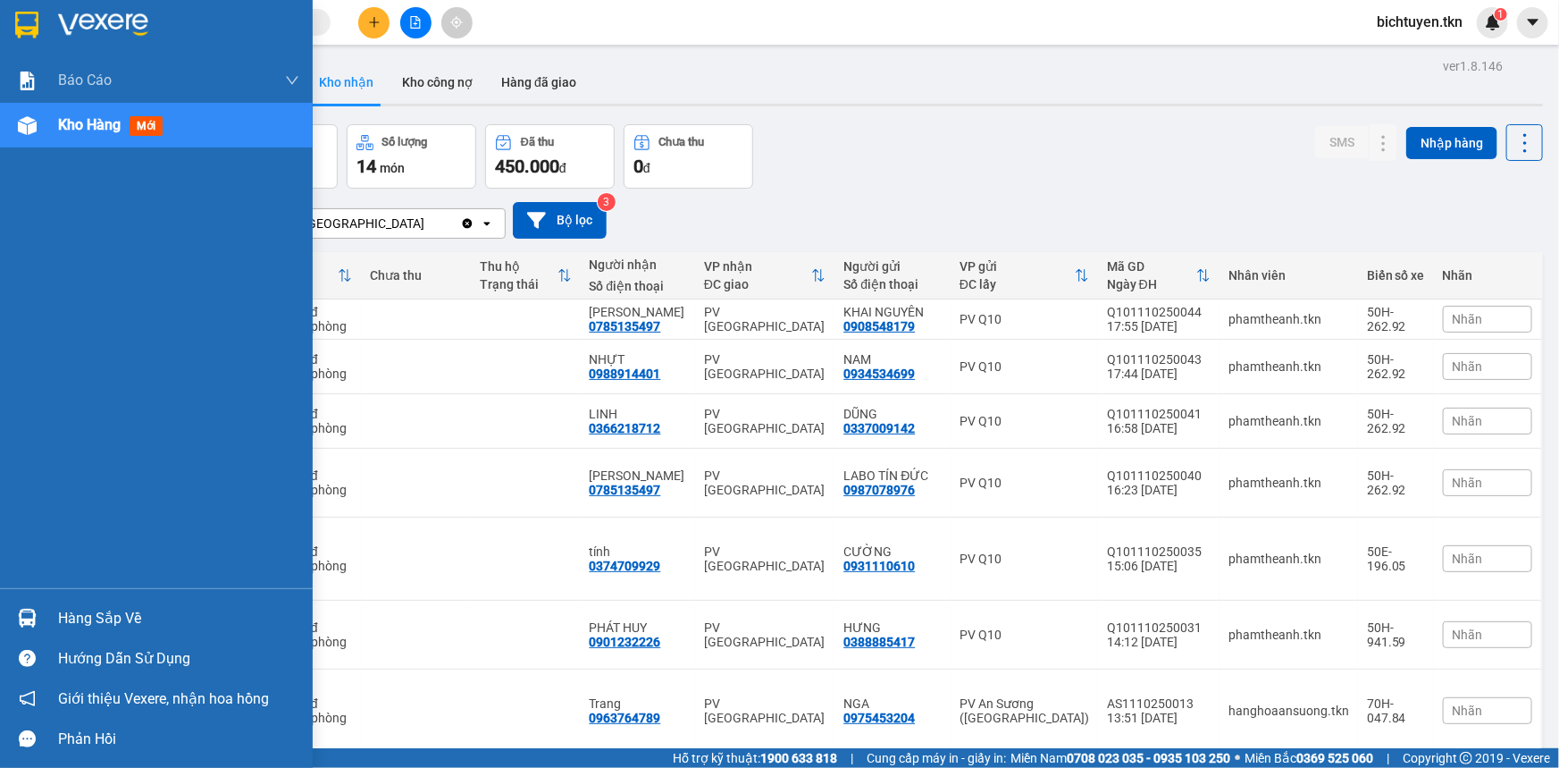
click at [35, 613] on img at bounding box center [27, 618] width 19 height 19
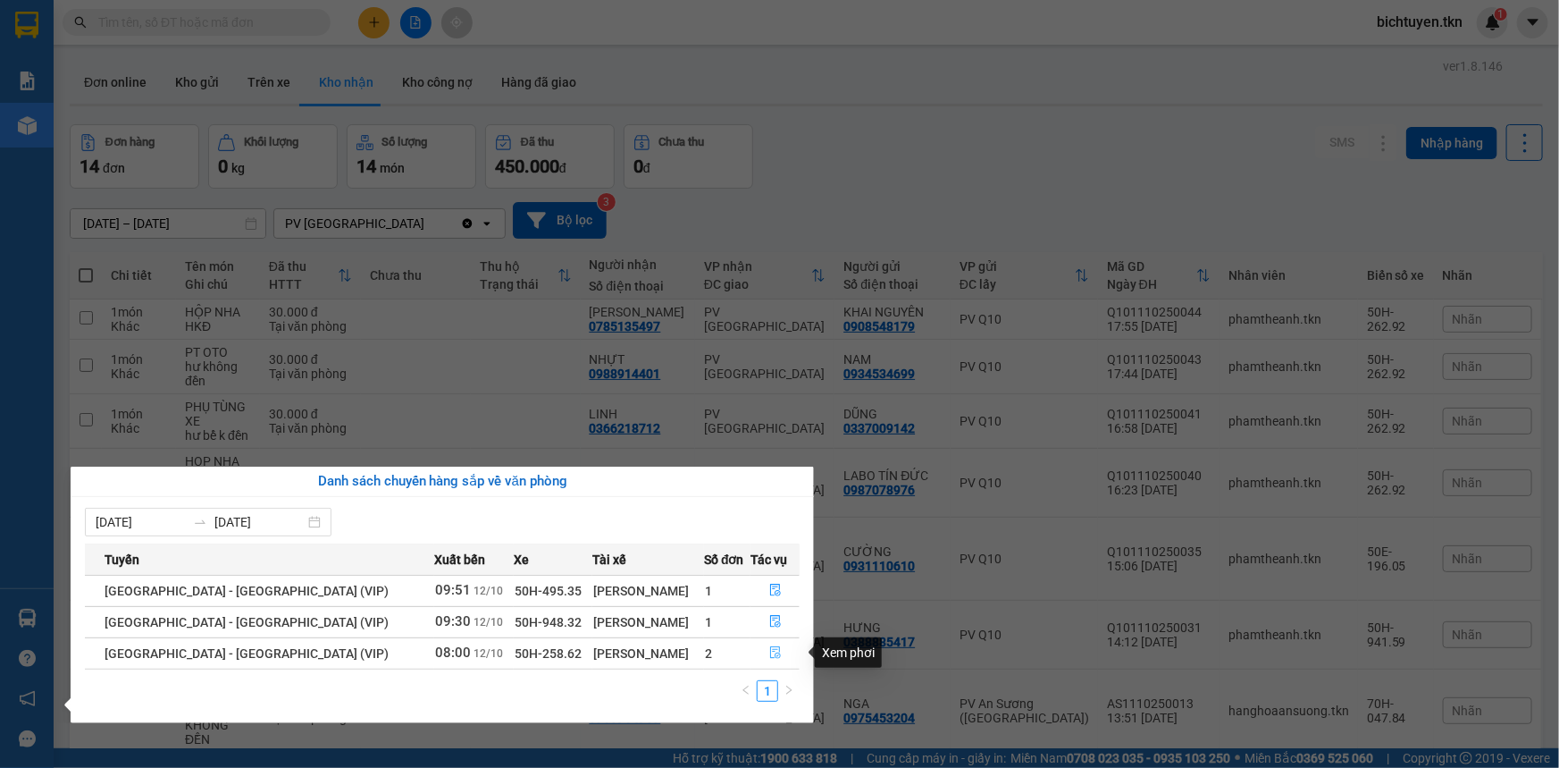
click at [762, 647] on button "button" at bounding box center [775, 653] width 47 height 29
click at [762, 647] on main "ver 1.8.146 Đơn online Kho gửi Trên xe Kho nhận Kho công nợ Hàng đã giao Đơn hà…" at bounding box center [779, 374] width 1559 height 748
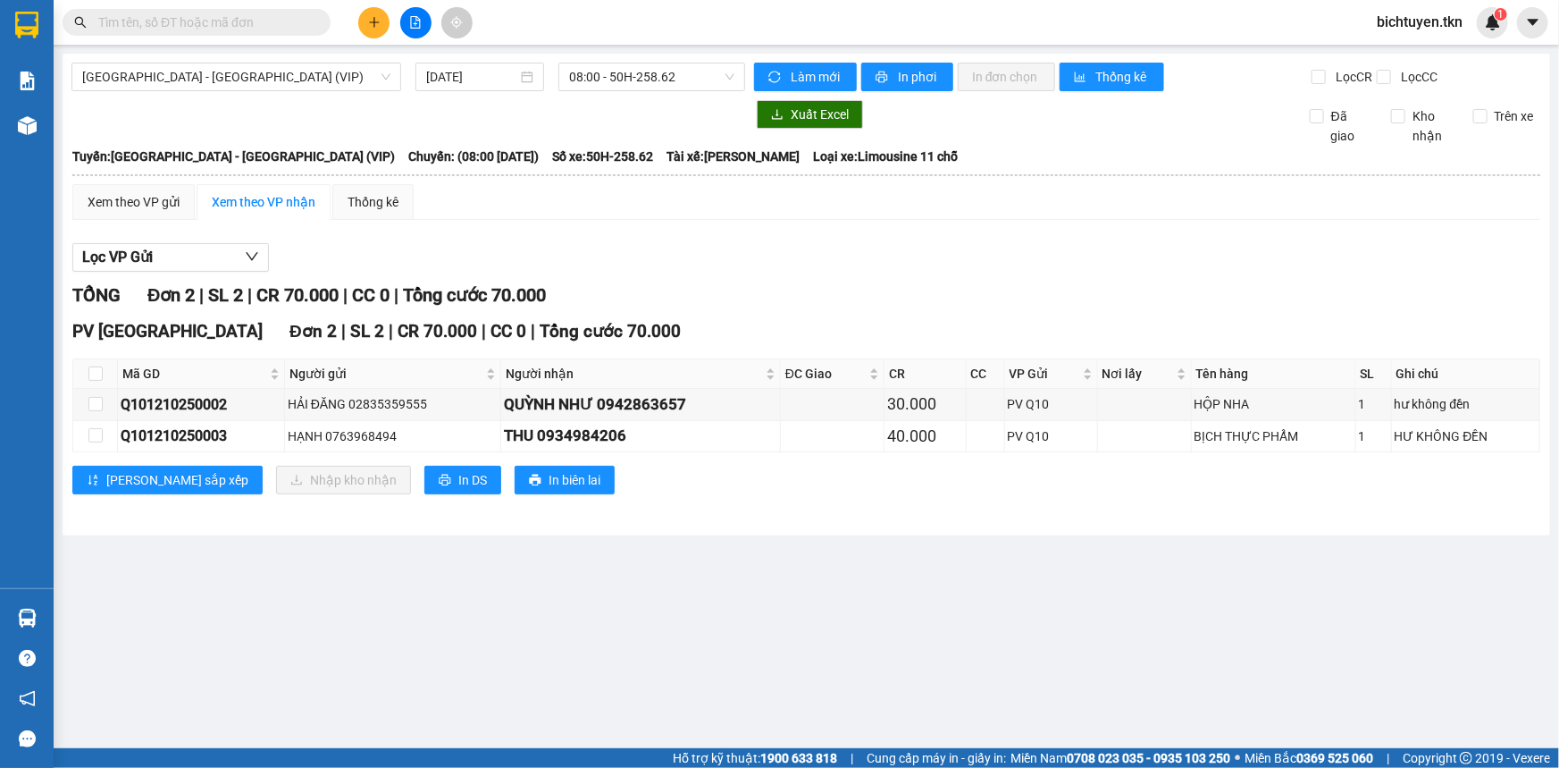
click at [99, 360] on th at bounding box center [95, 373] width 45 height 29
click at [97, 374] on input "checkbox" at bounding box center [95, 373] width 14 height 14
checkbox input "true"
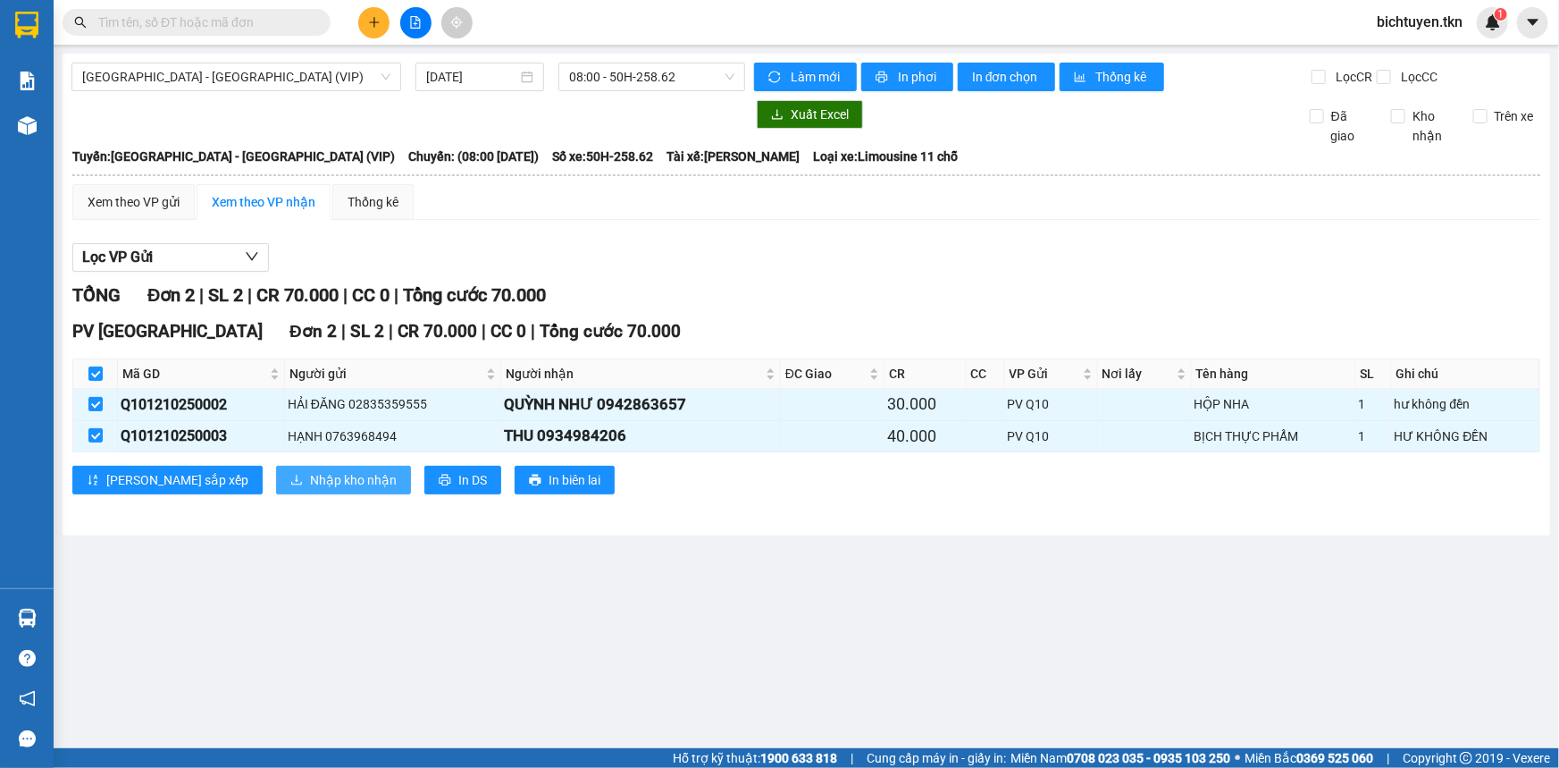
click at [310, 475] on span "Nhập kho nhận" at bounding box center [353, 480] width 87 height 20
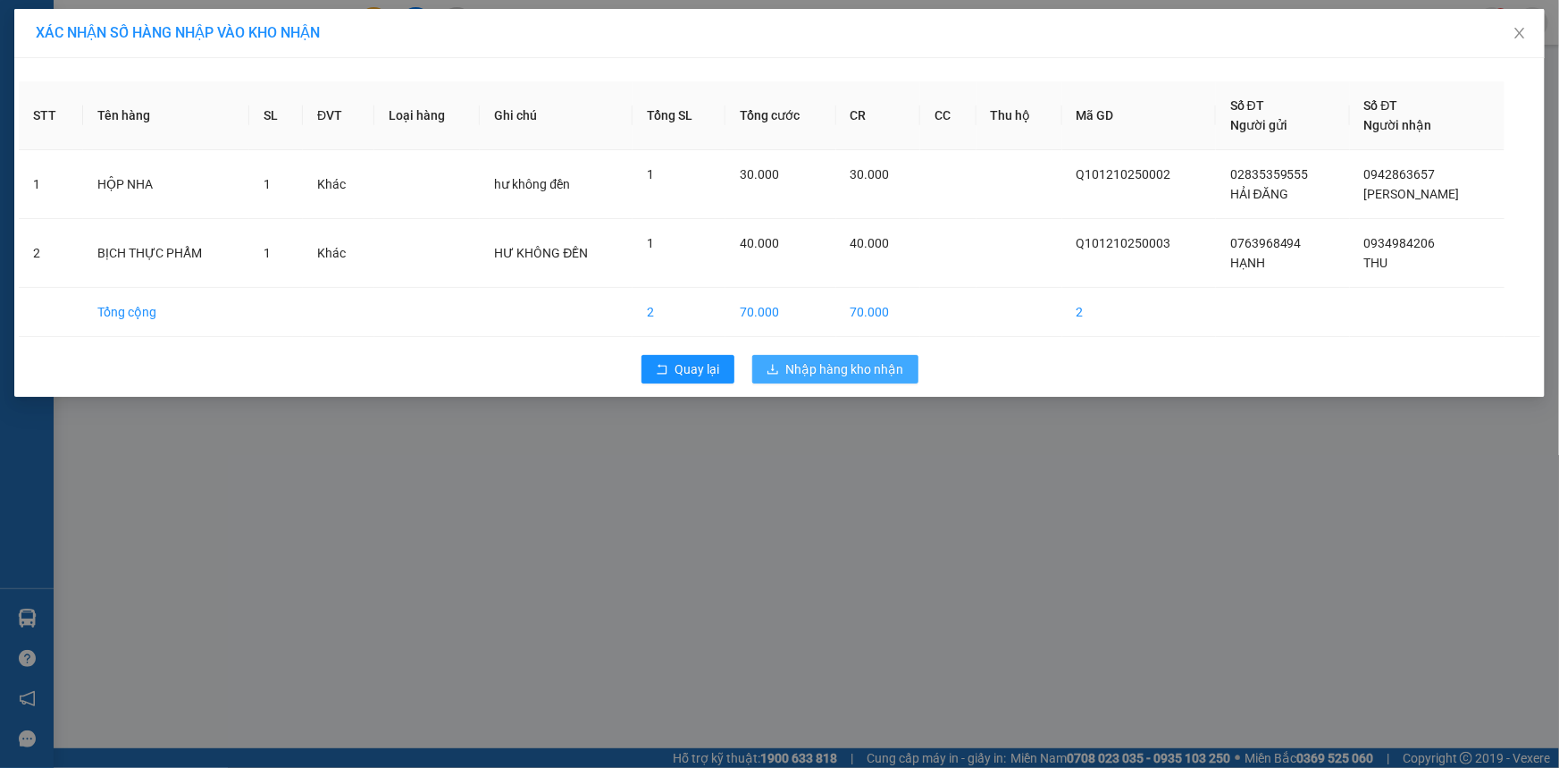
click at [793, 371] on span "Nhập hàng kho nhận" at bounding box center [845, 369] width 118 height 20
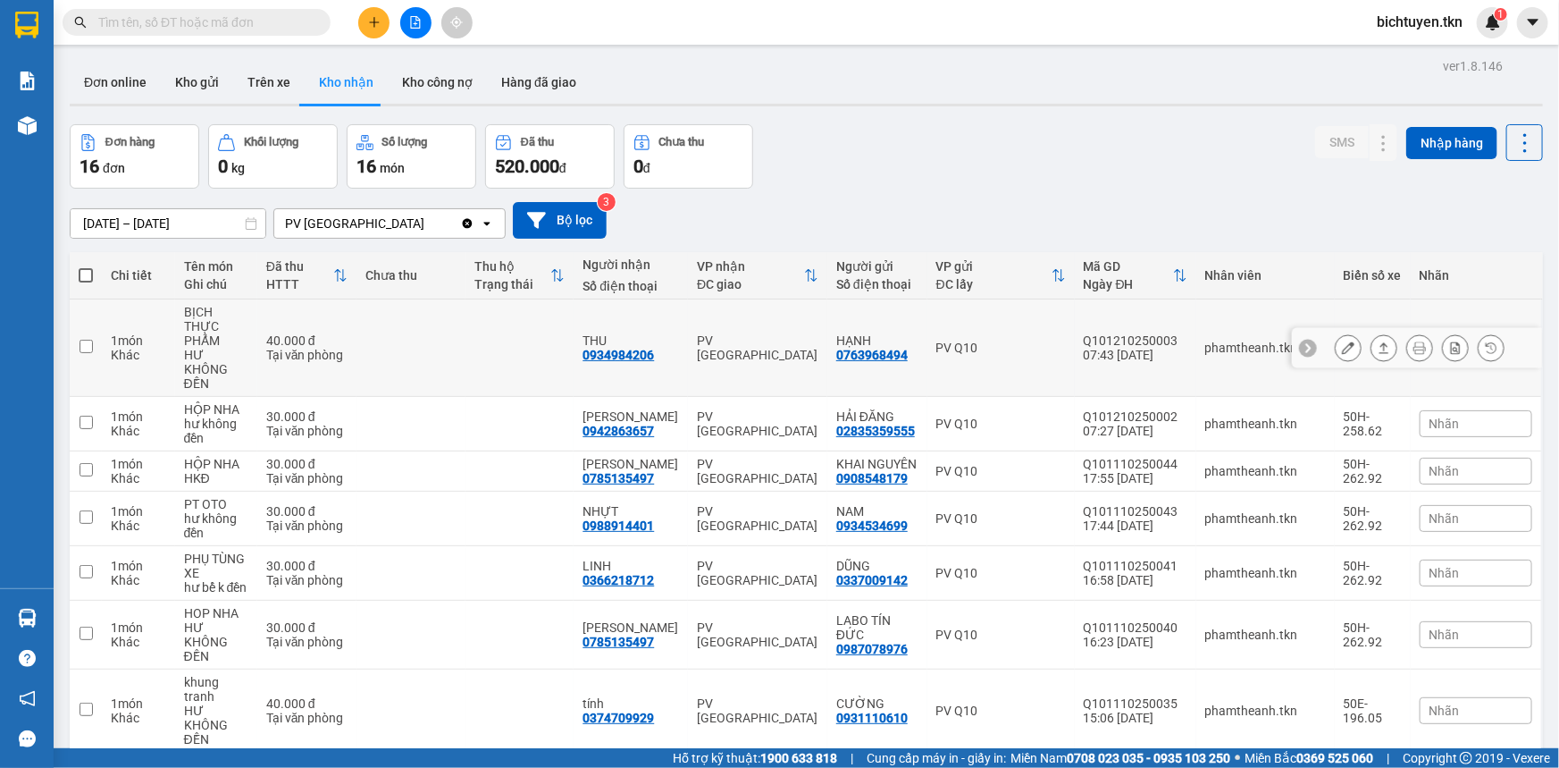
click at [1382, 332] on button at bounding box center [1384, 347] width 25 height 31
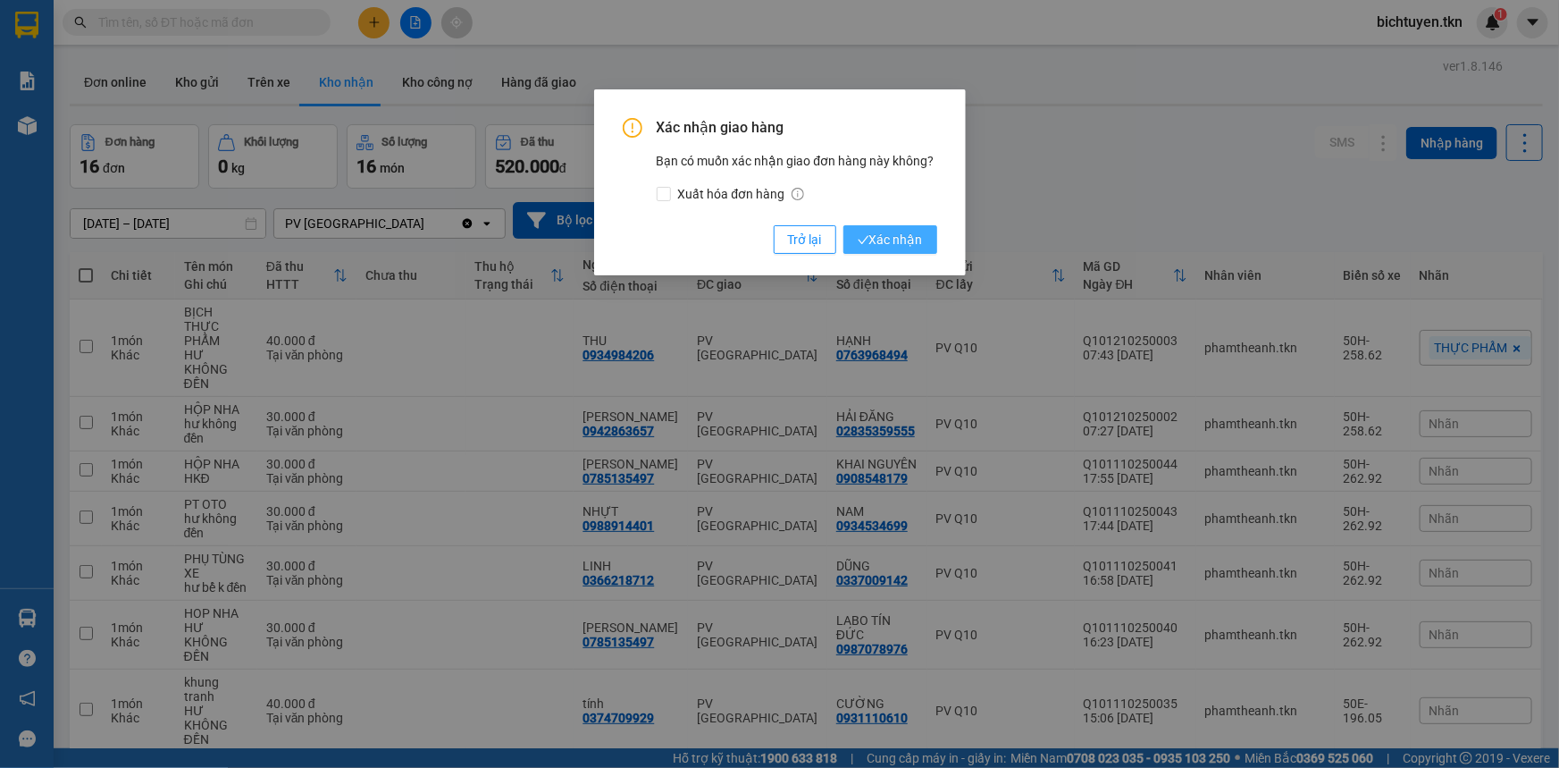
click at [880, 233] on span "Xác nhận" at bounding box center [890, 240] width 65 height 20
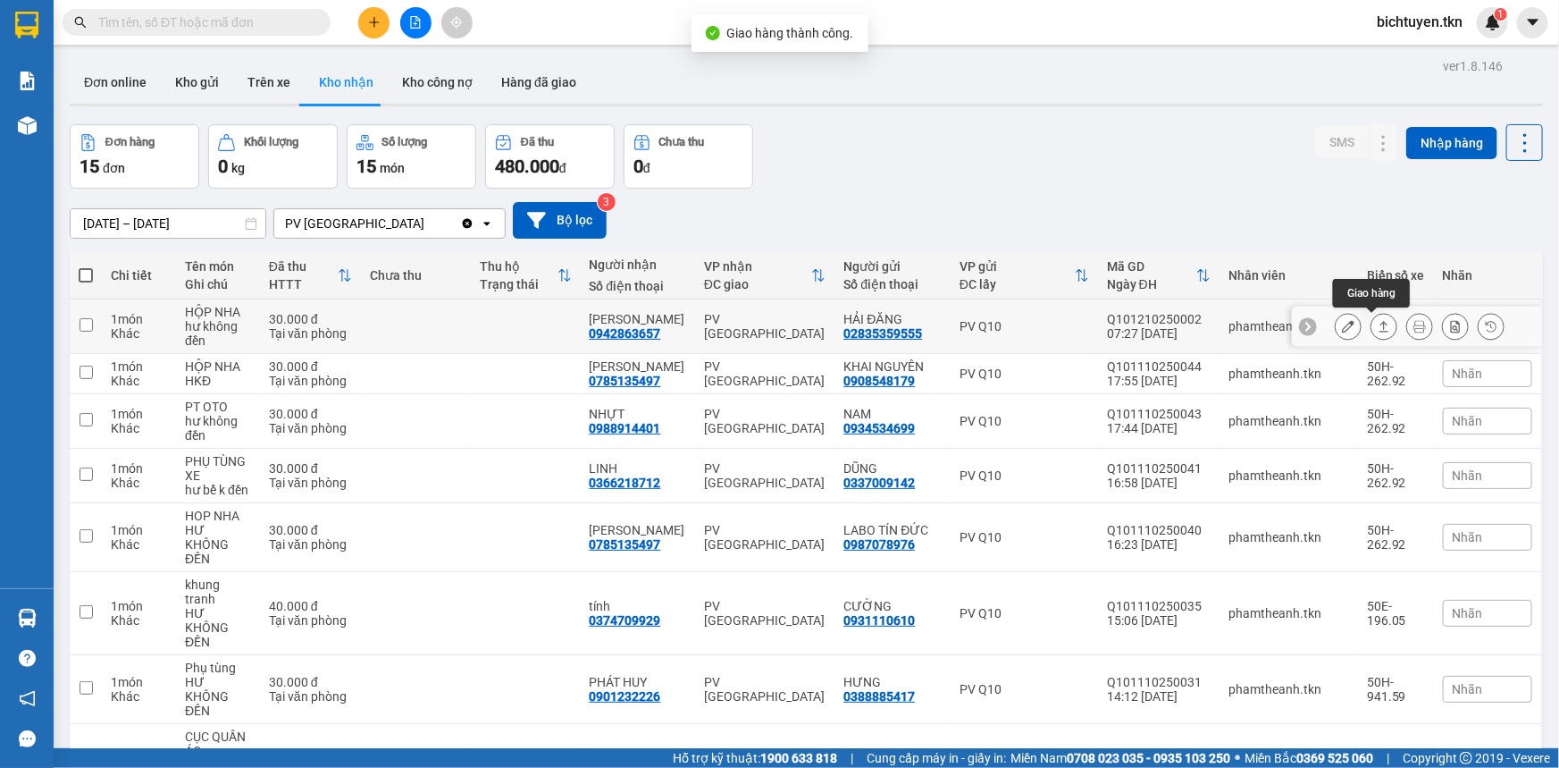
click at [1378, 328] on icon at bounding box center [1384, 326] width 13 height 13
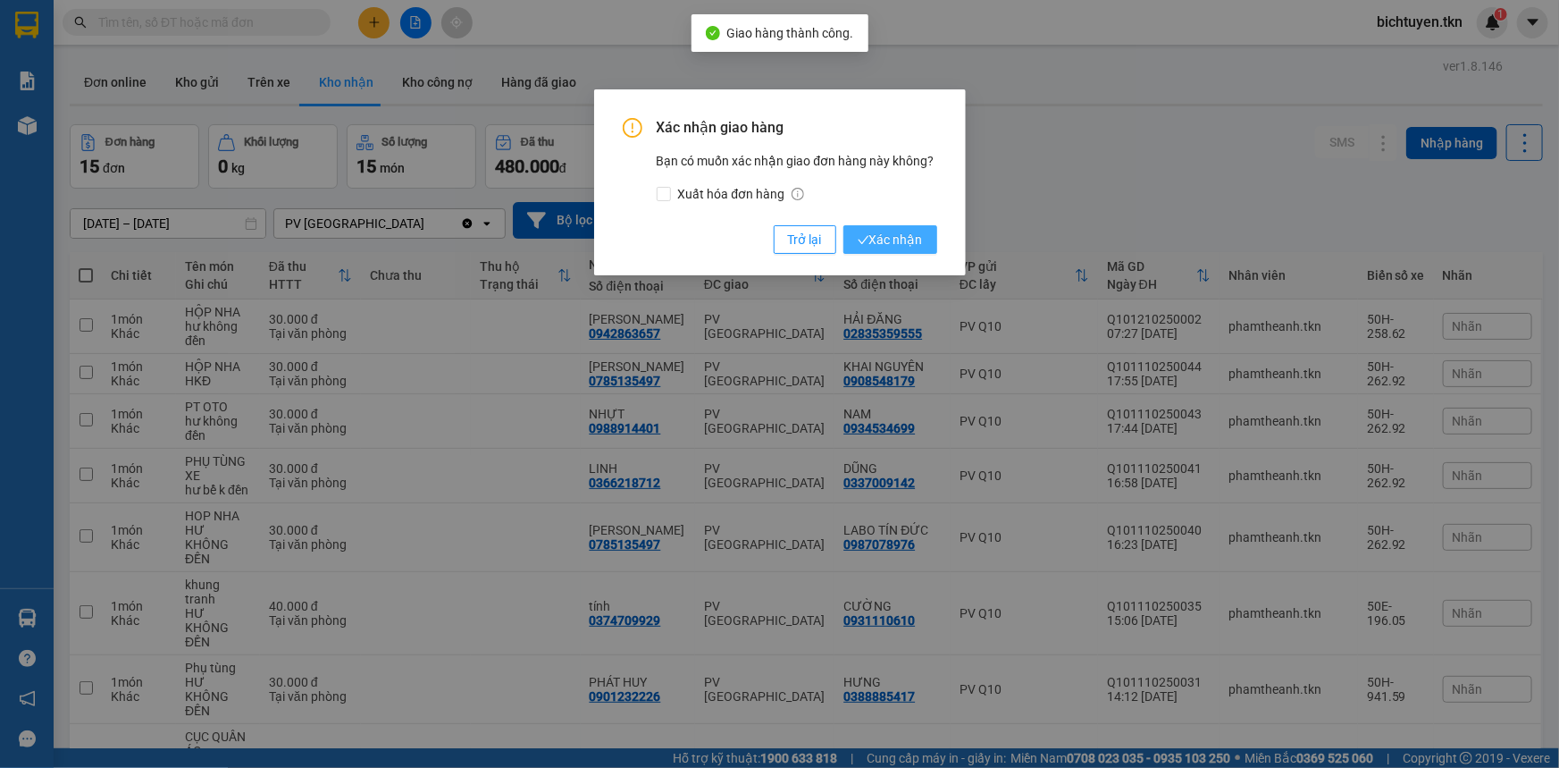
click at [889, 242] on span "Xác nhận" at bounding box center [890, 240] width 65 height 20
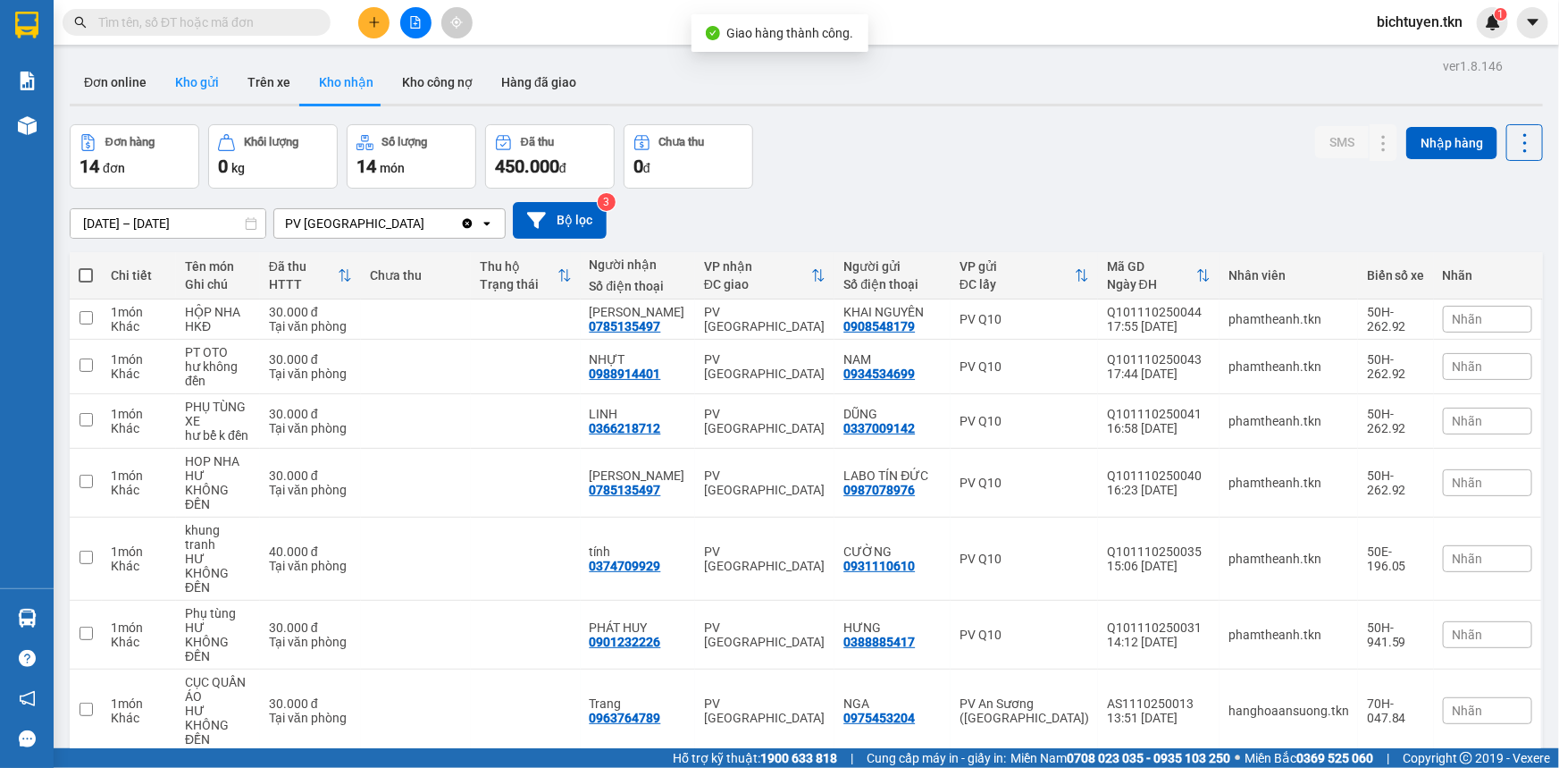
click at [207, 71] on button "Kho gửi" at bounding box center [197, 82] width 72 height 43
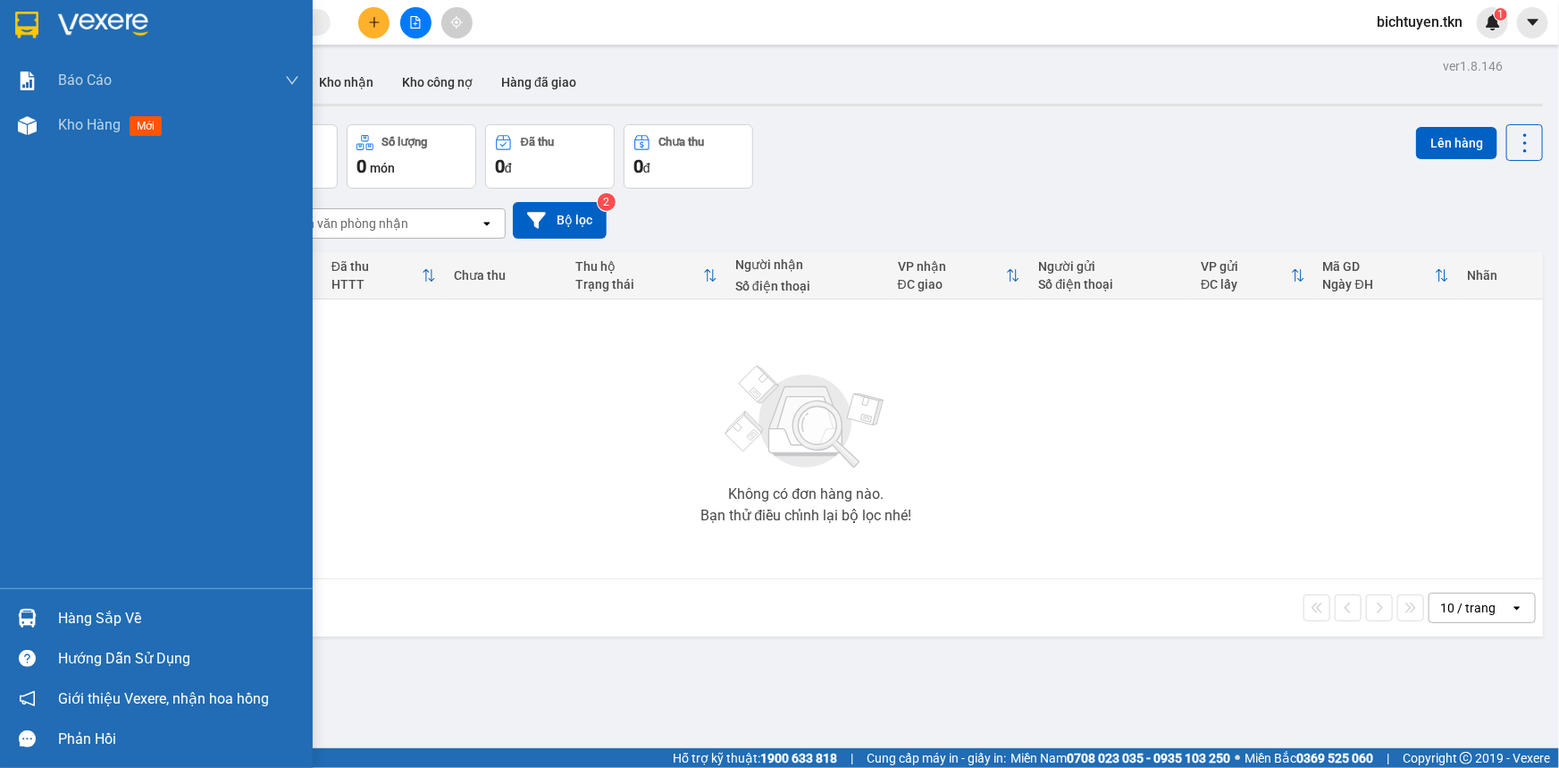
click at [50, 612] on div "Hàng sắp về" at bounding box center [156, 618] width 313 height 40
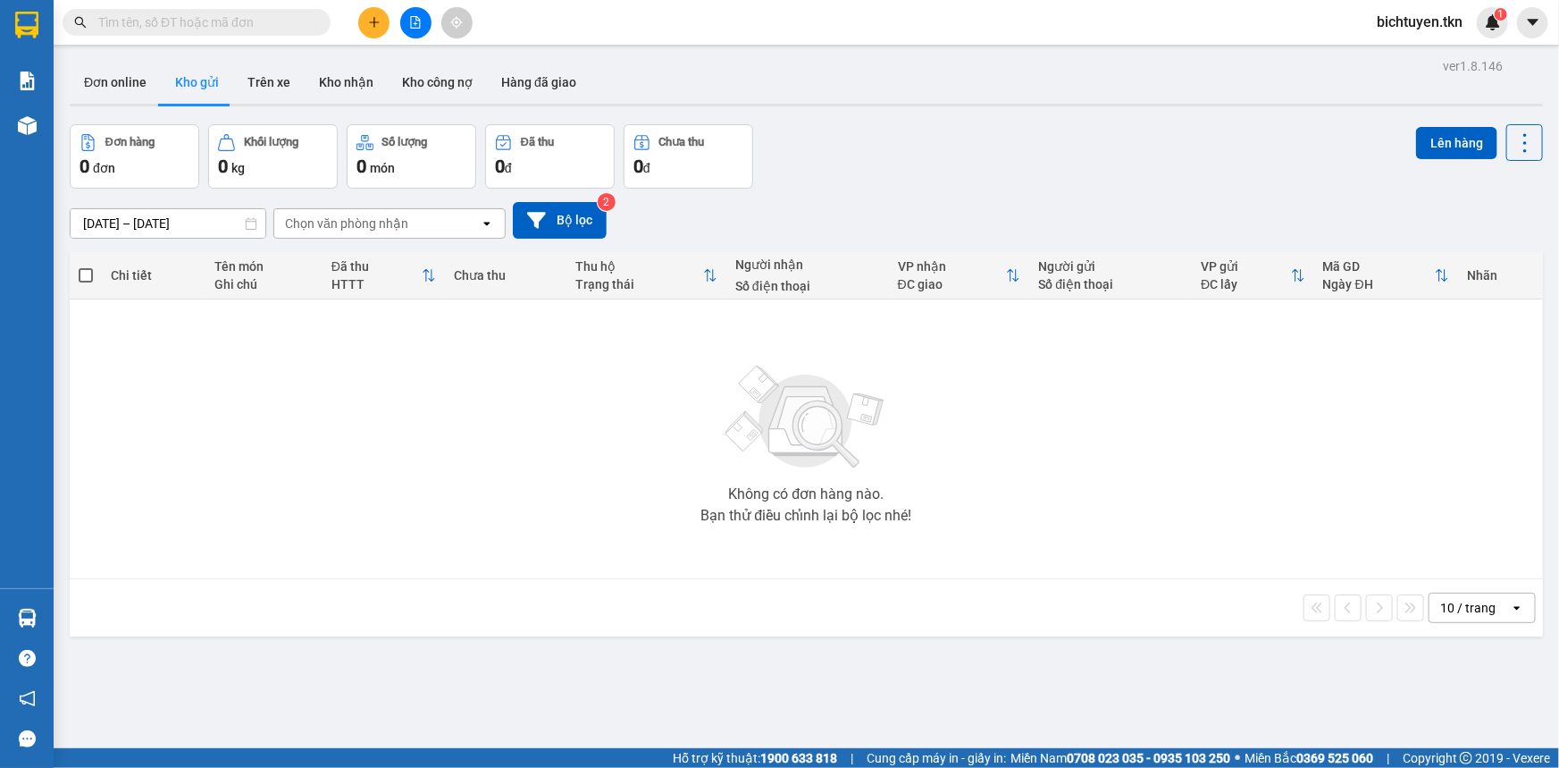
click at [382, 21] on section "Kết quả tìm kiếm ( 112 ) Bộ lọc Ngày tạo đơn gần nhất Mã ĐH Trạng thái Món hàng…" at bounding box center [779, 384] width 1559 height 768
click at [382, 20] on button at bounding box center [373, 22] width 31 height 31
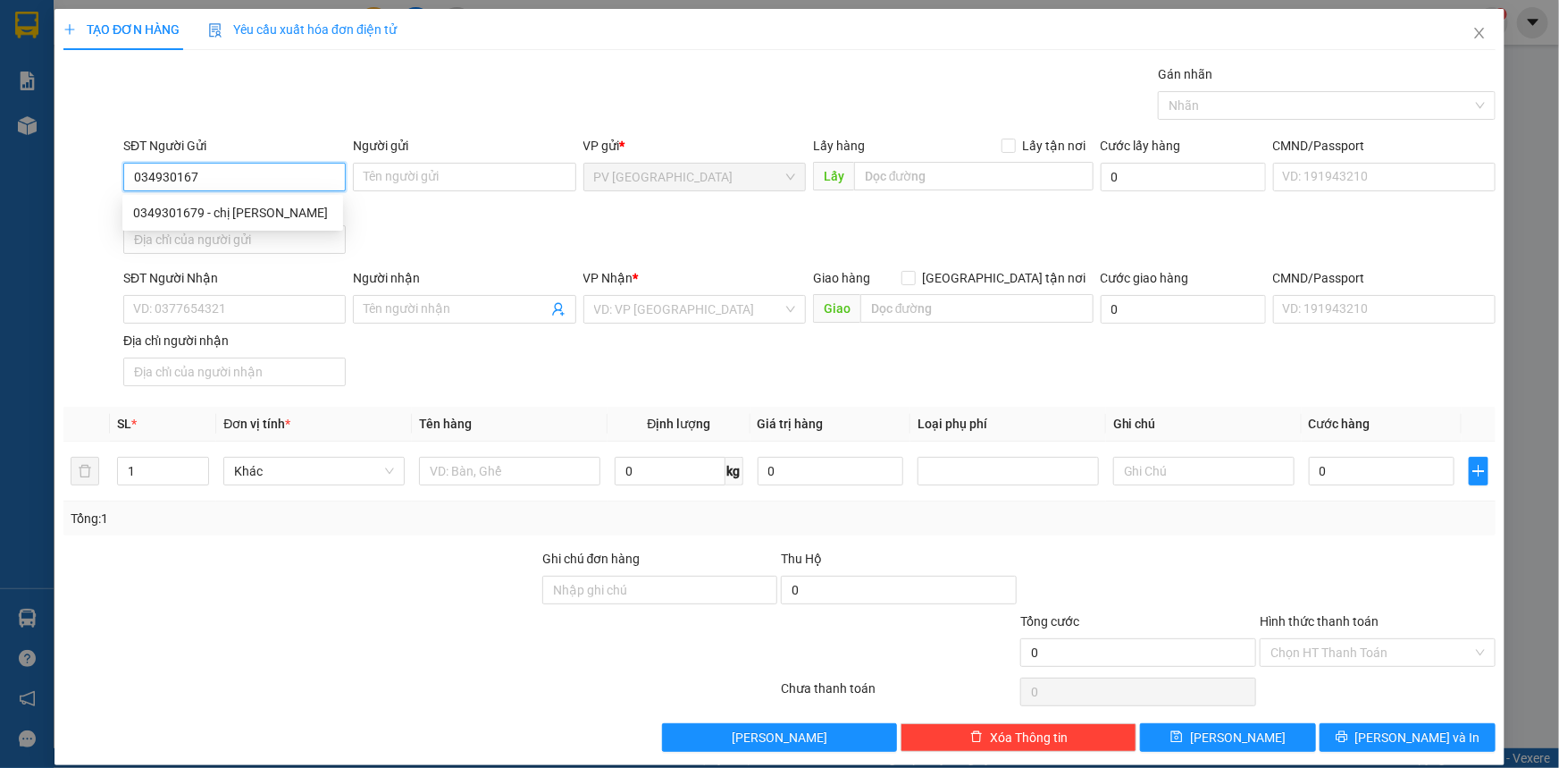
type input "0349301679"
click at [174, 211] on div "0349301679 - chị hương" at bounding box center [232, 213] width 199 height 20
type input "chị hương"
type input "0385866332"
type input "phạm công hà"
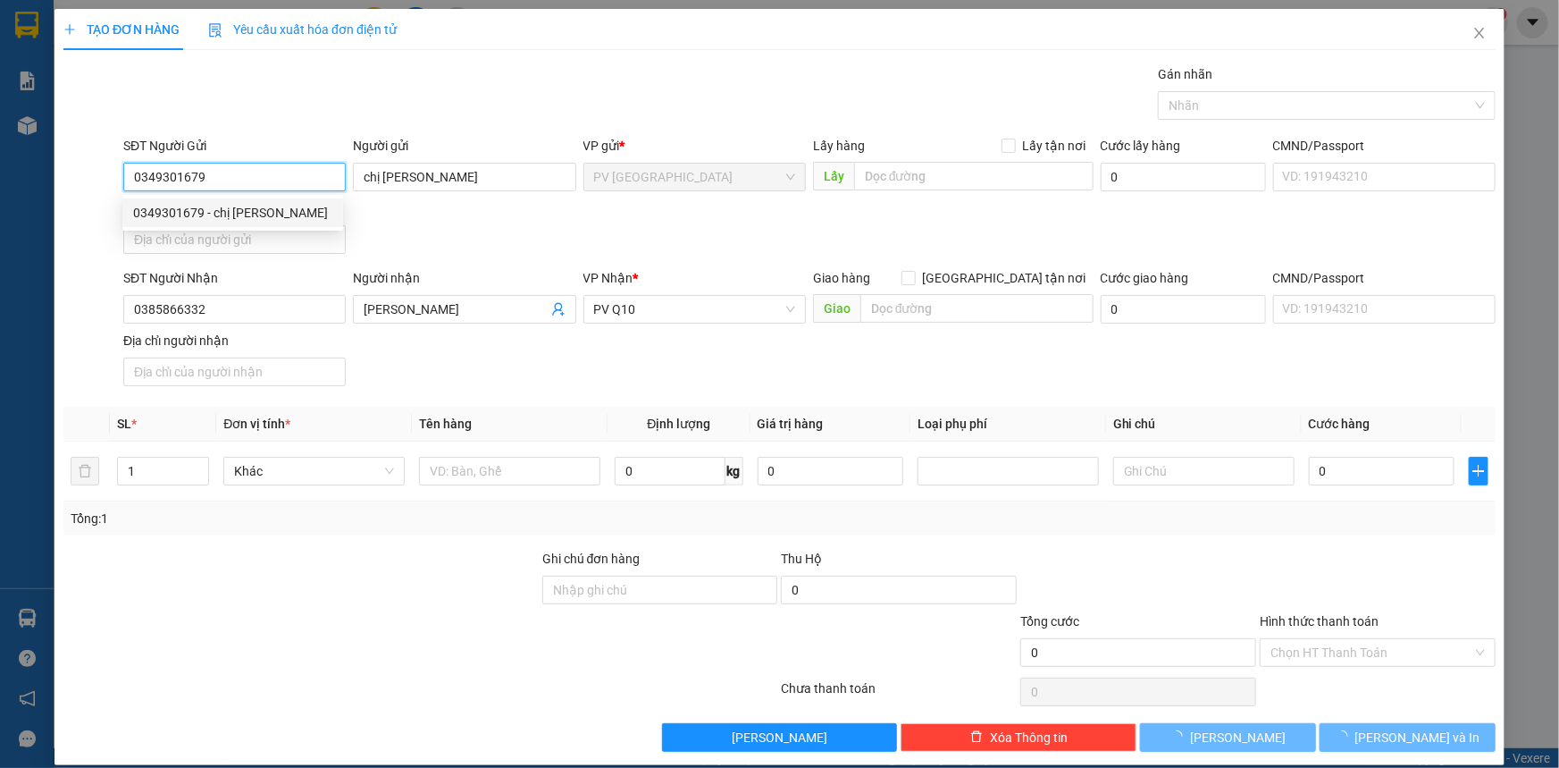
type input "80.000"
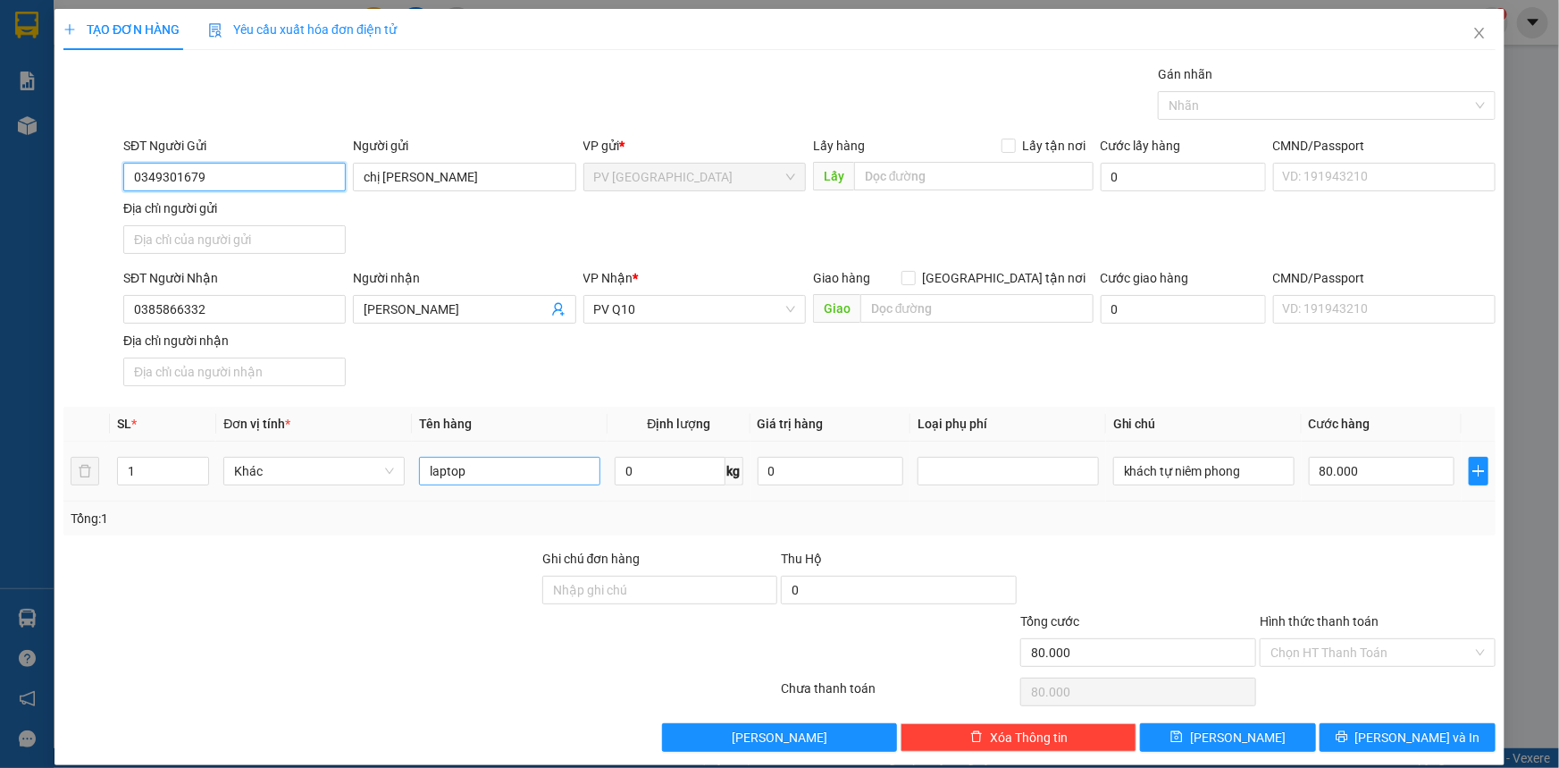
type input "0349301679"
click at [534, 483] on input "laptop" at bounding box center [509, 471] width 181 height 29
type input "l"
click at [1292, 102] on div at bounding box center [1318, 105] width 311 height 21
type input "thùng thực phẩm+quần áo"
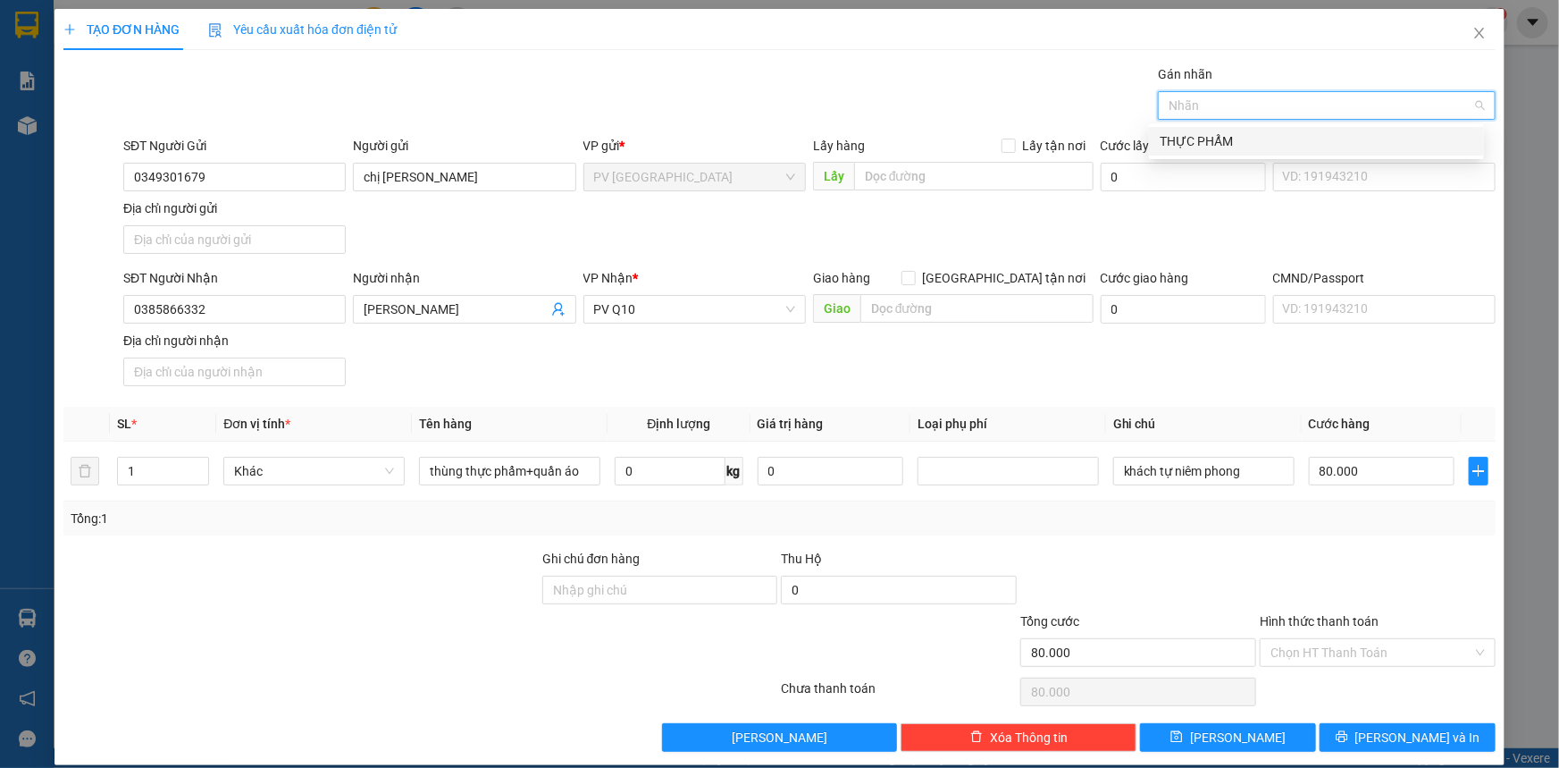
click at [1267, 143] on div "THỰC PHẨM" at bounding box center [1317, 141] width 314 height 20
click at [1366, 477] on input "80.000" at bounding box center [1382, 471] width 146 height 29
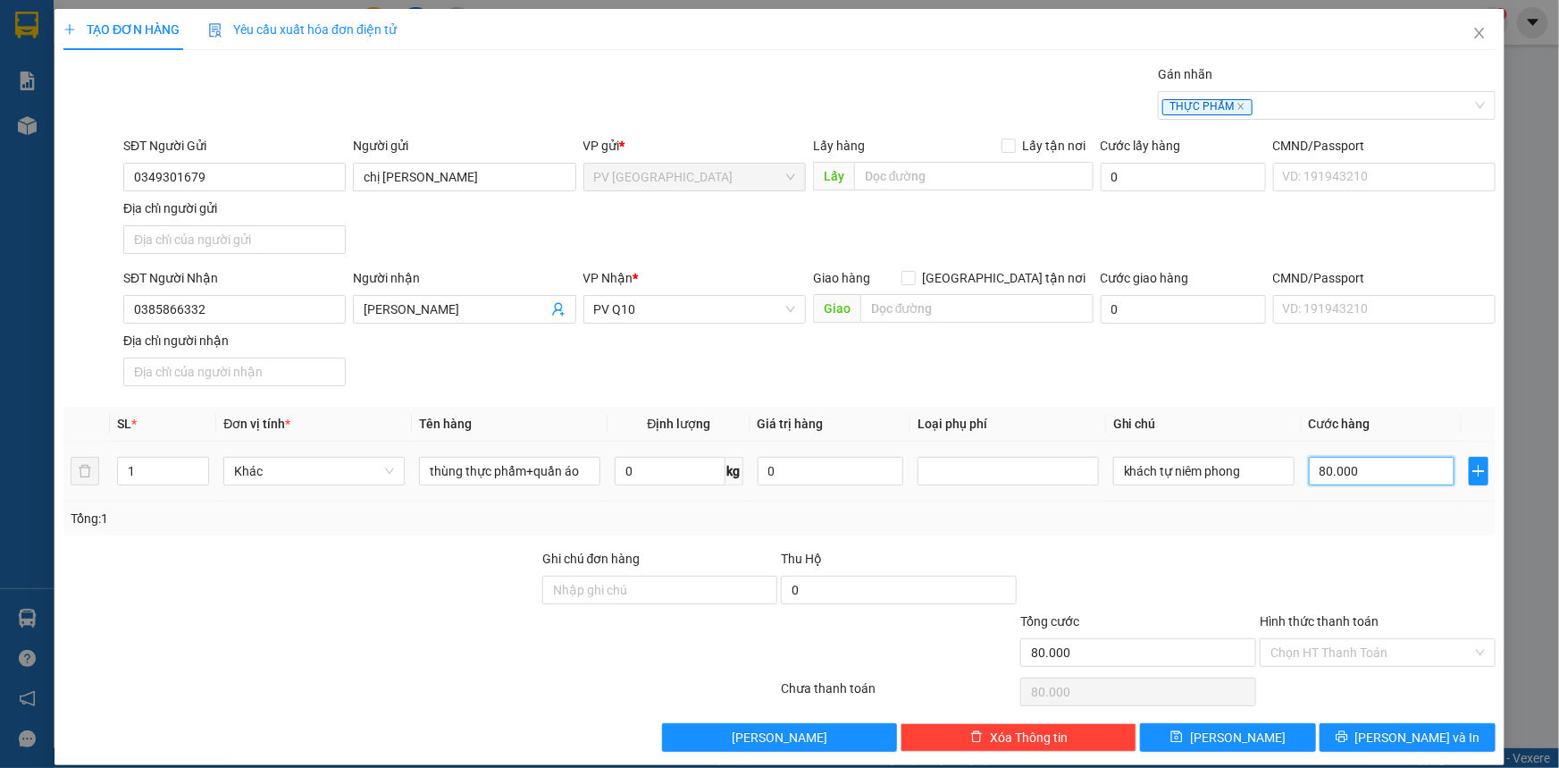
type input "5"
type input "50"
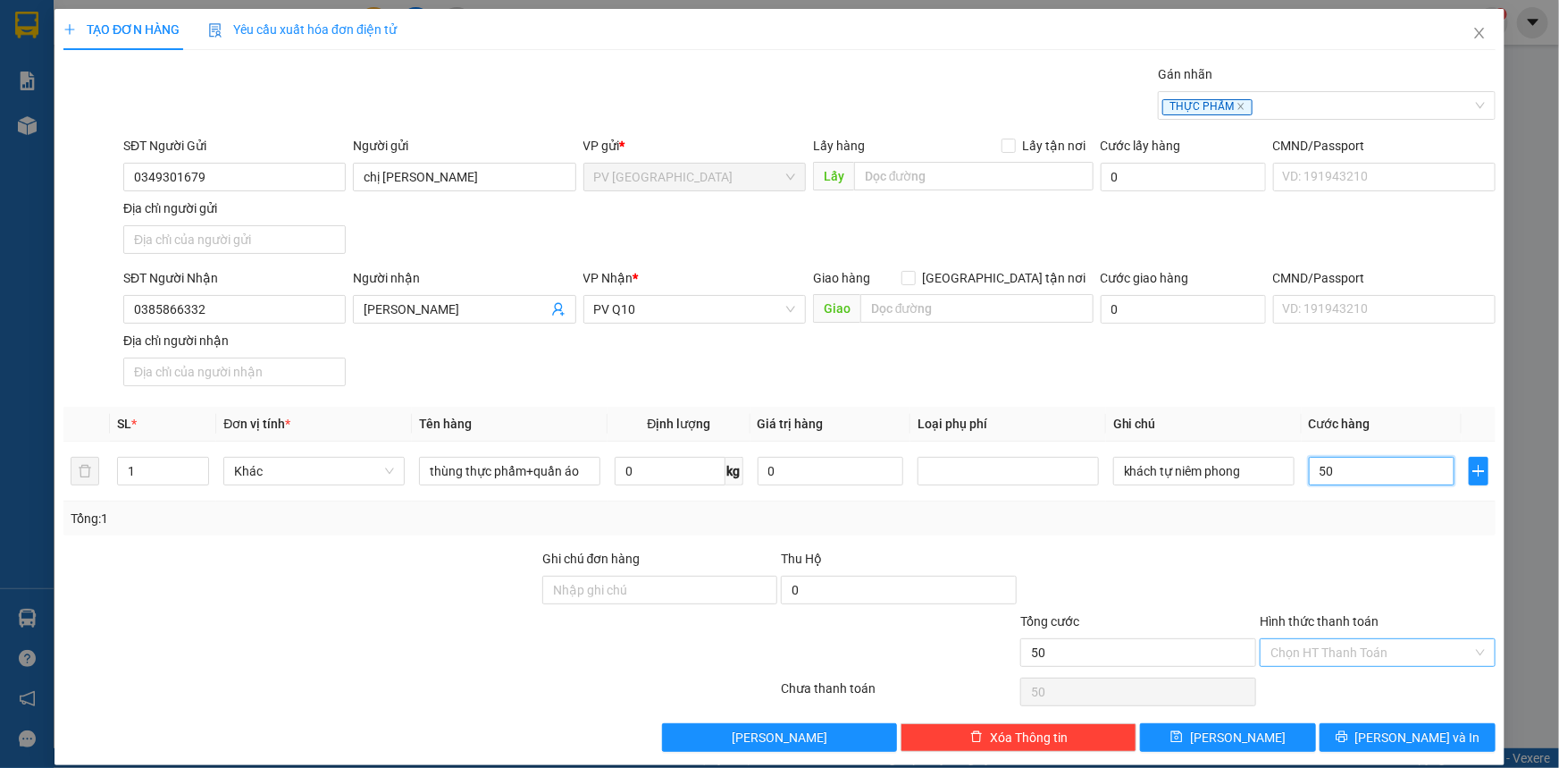
type input "50"
type input "50.000"
click at [1365, 651] on input "Hình thức thanh toán" at bounding box center [1372, 652] width 202 height 27
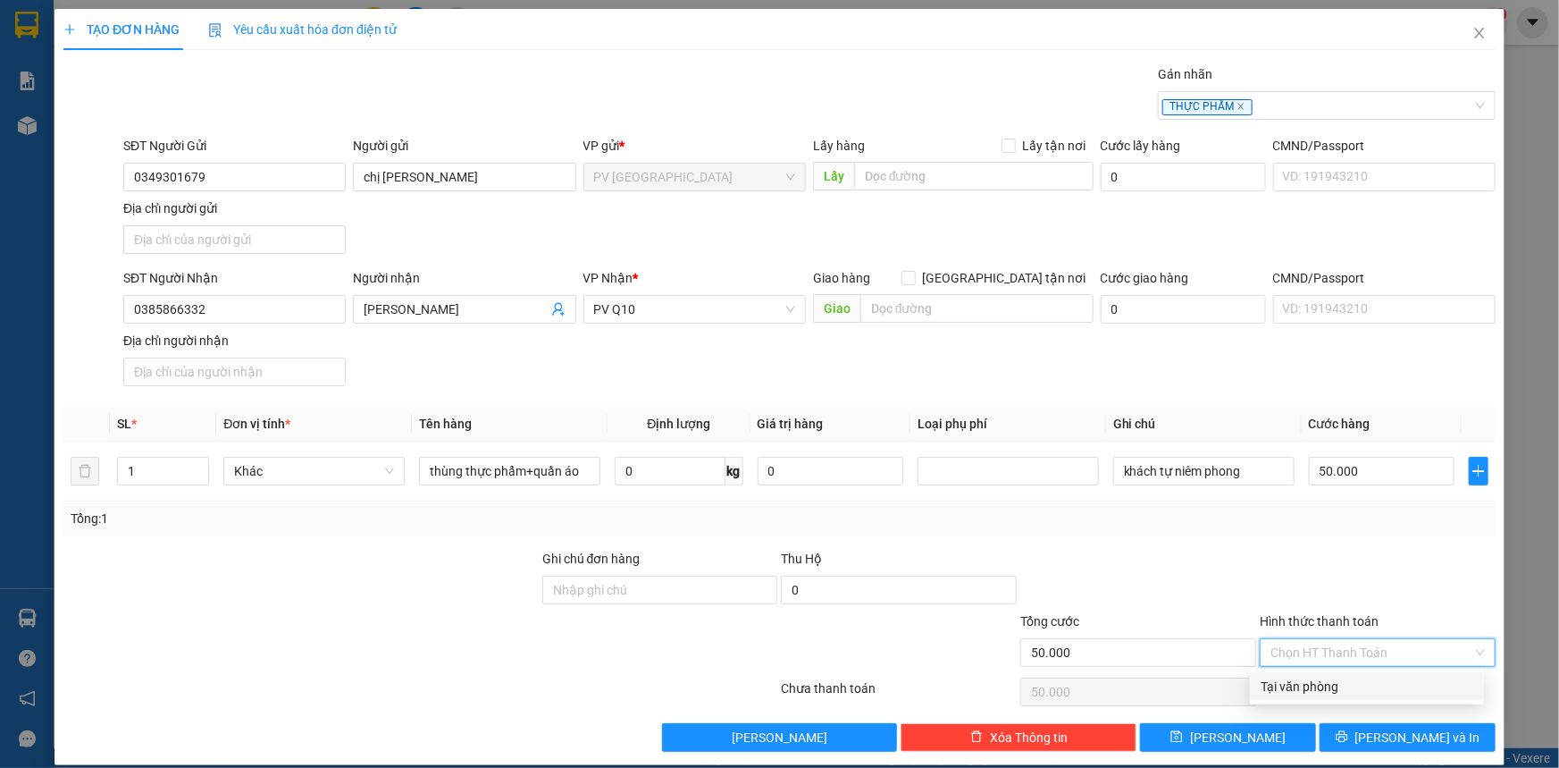
click at [1366, 693] on div "Tại văn phòng" at bounding box center [1367, 686] width 213 height 20
type input "0"
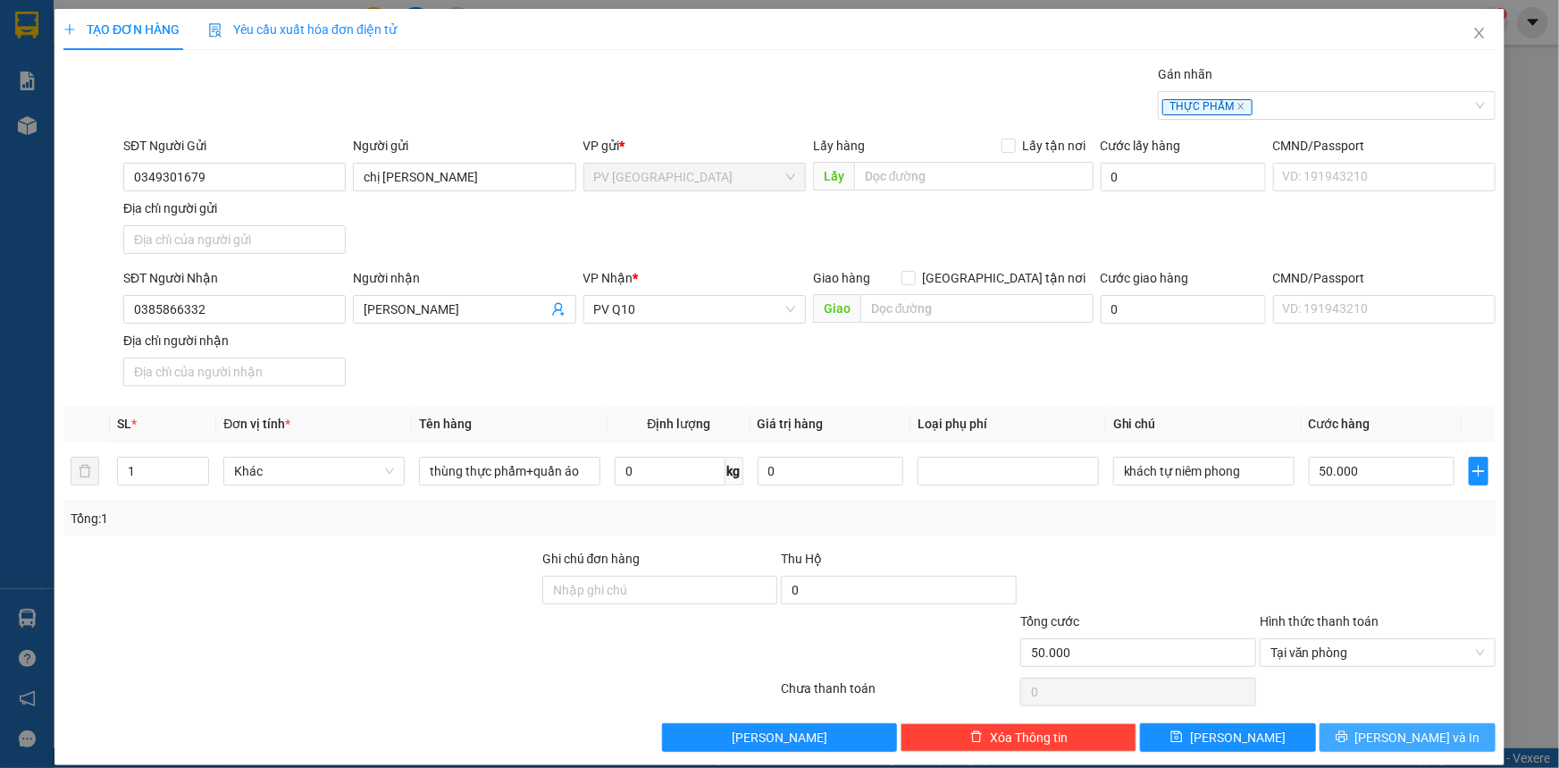
click at [1348, 736] on icon "printer" at bounding box center [1342, 736] width 13 height 13
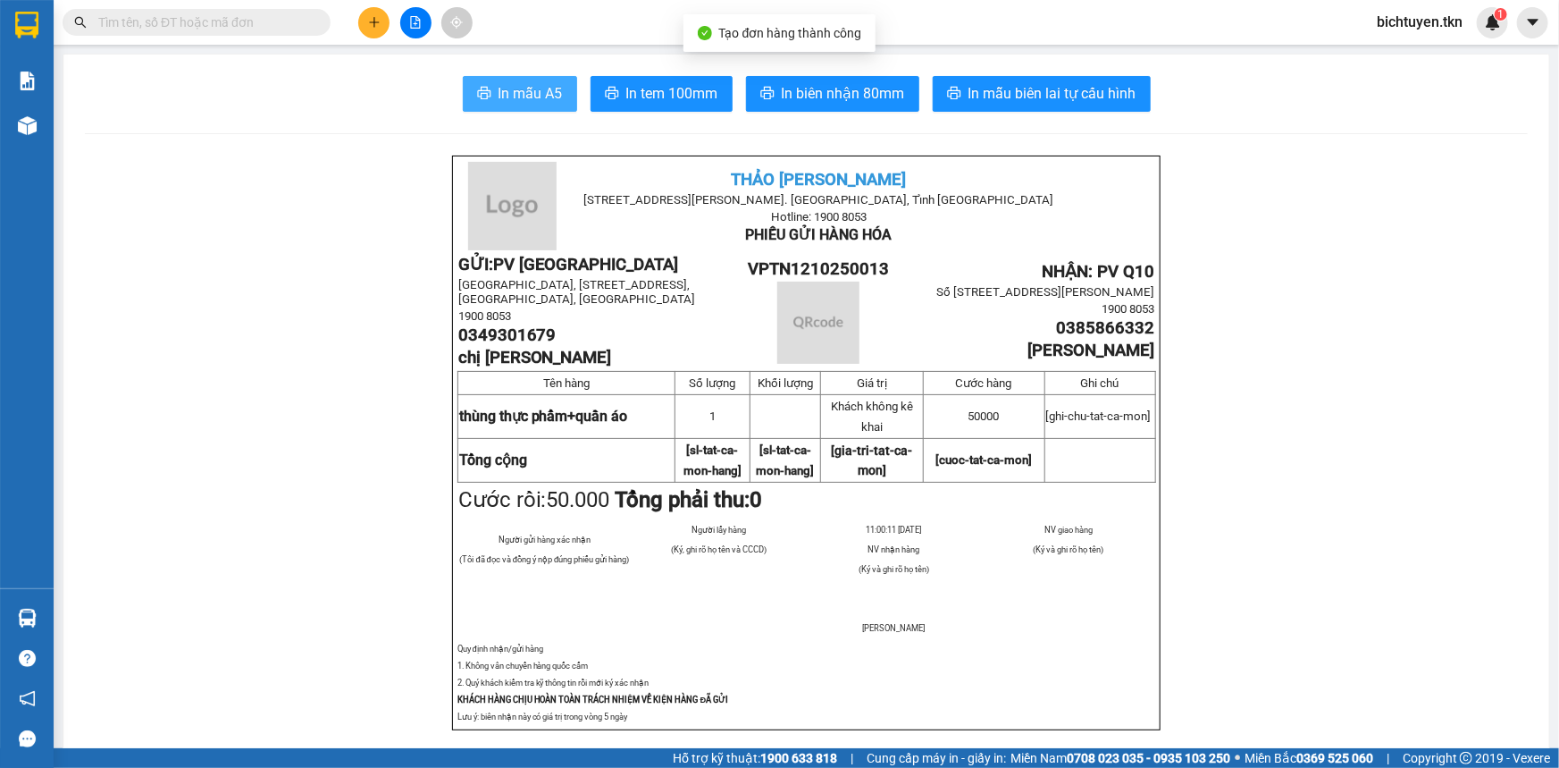
click at [532, 96] on span "In mẫu A5" at bounding box center [531, 93] width 64 height 22
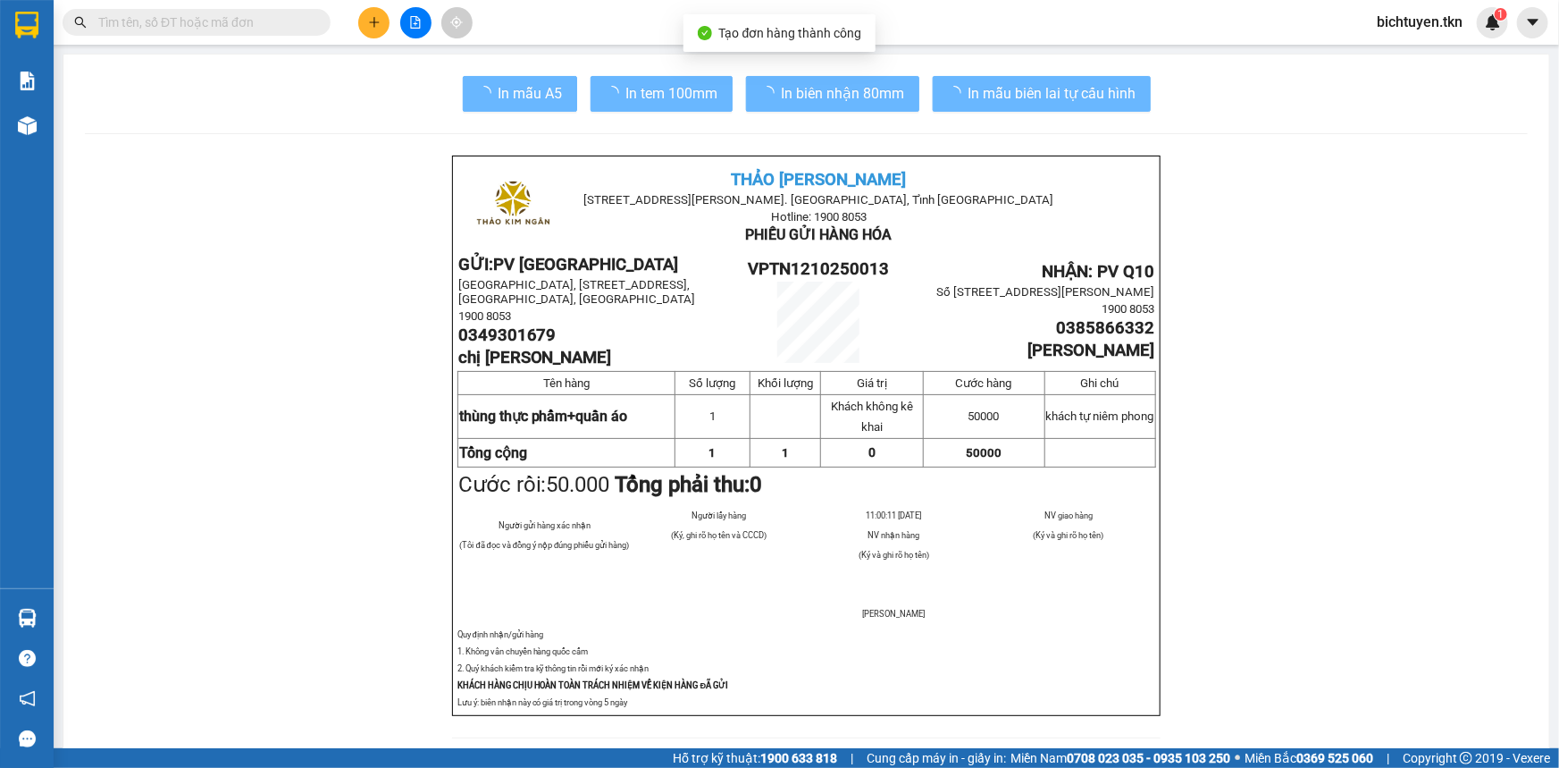
scroll to position [106, 0]
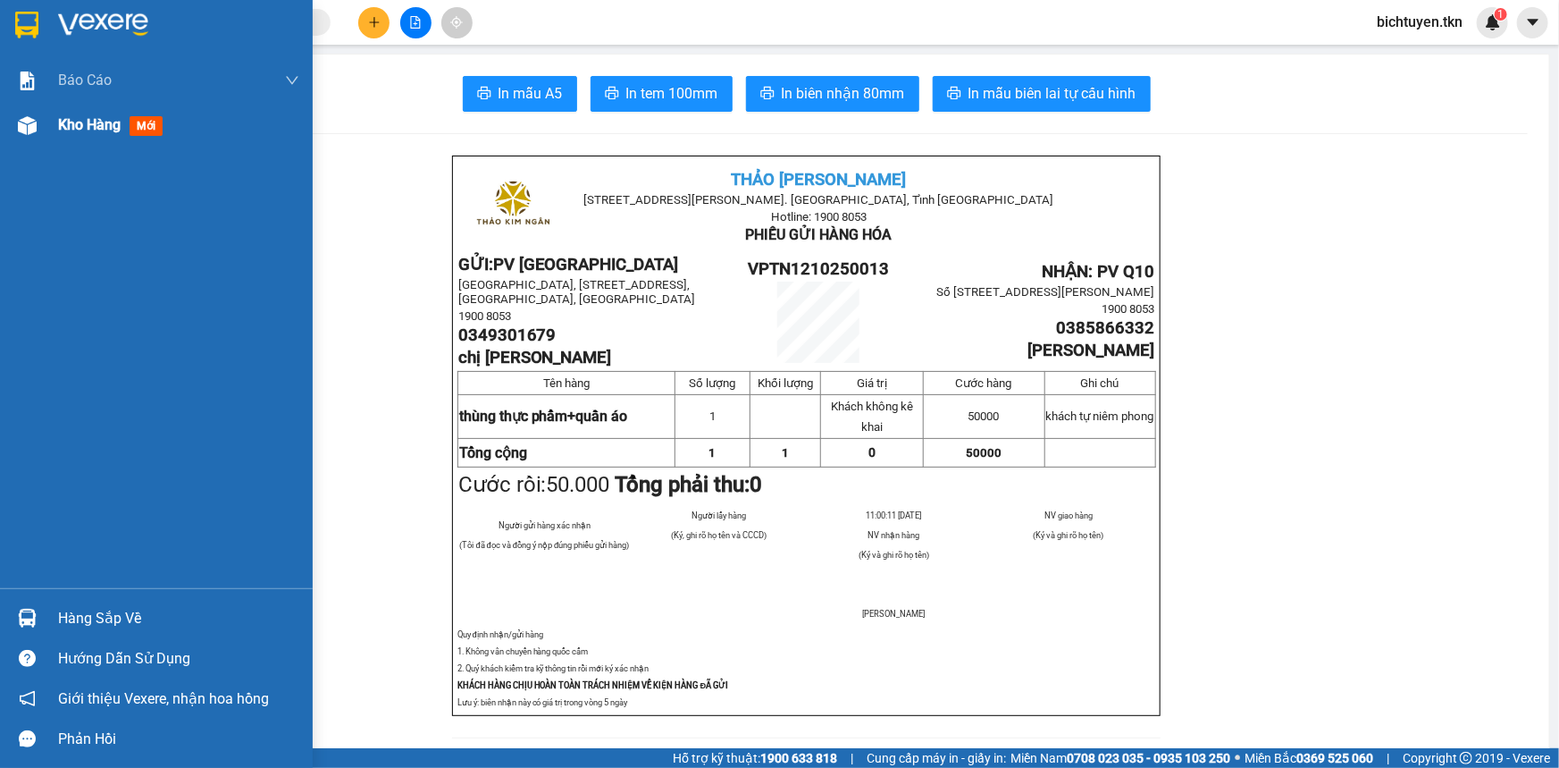
click at [27, 128] on img at bounding box center [27, 125] width 19 height 19
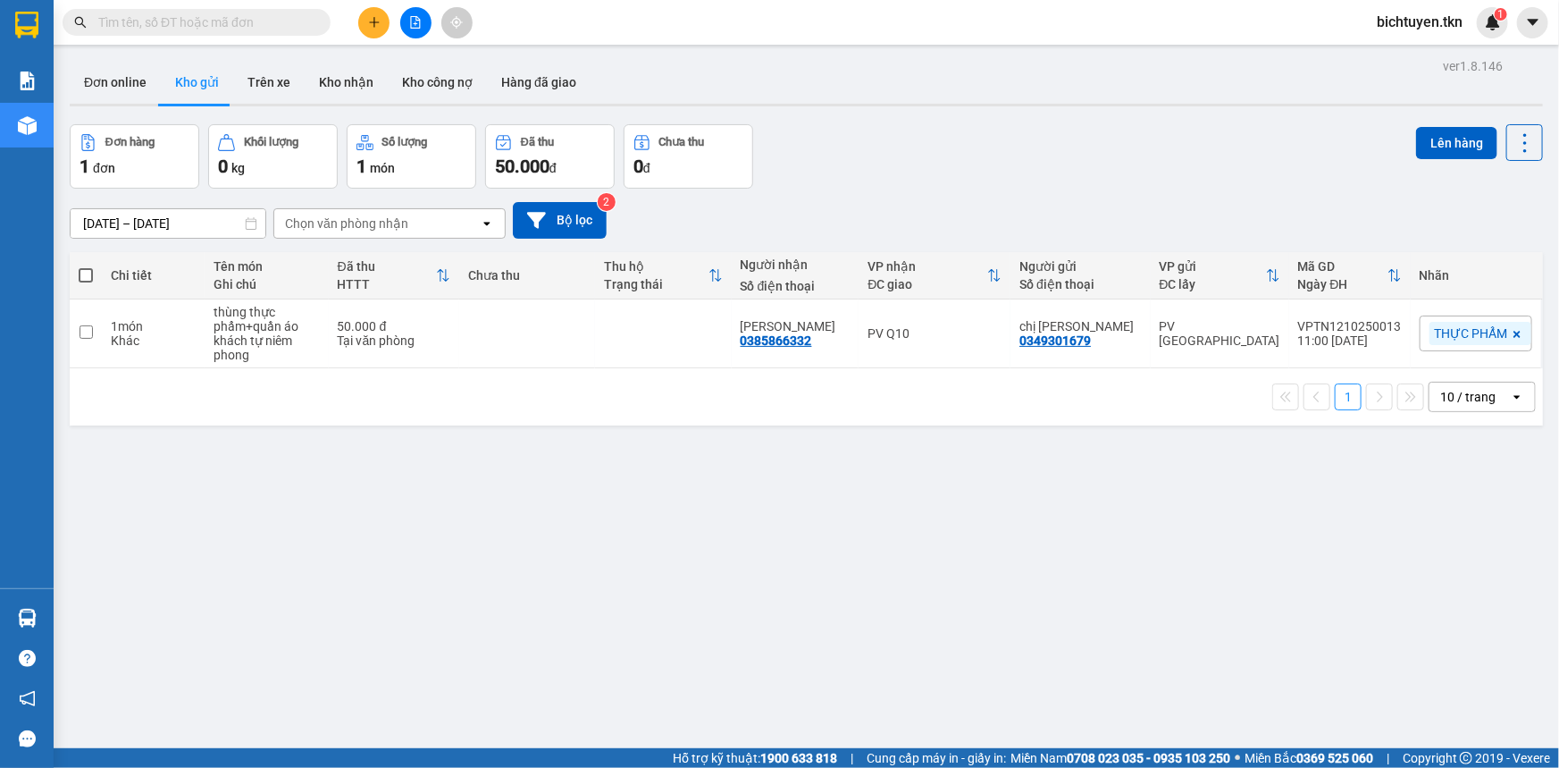
click at [1008, 495] on div "ver 1.8.146 Đơn online Kho gửi Trên xe Kho nhận Kho công nợ Hàng đã giao Đơn hà…" at bounding box center [807, 438] width 1488 height 768
click at [983, 544] on div "ver 1.8.146 Đơn online Kho gửi Trên xe Kho nhận Kho công nợ Hàng đã giao Đơn hà…" at bounding box center [807, 438] width 1488 height 768
click at [166, 313] on td "1 món Khác" at bounding box center [153, 333] width 103 height 69
checkbox input "true"
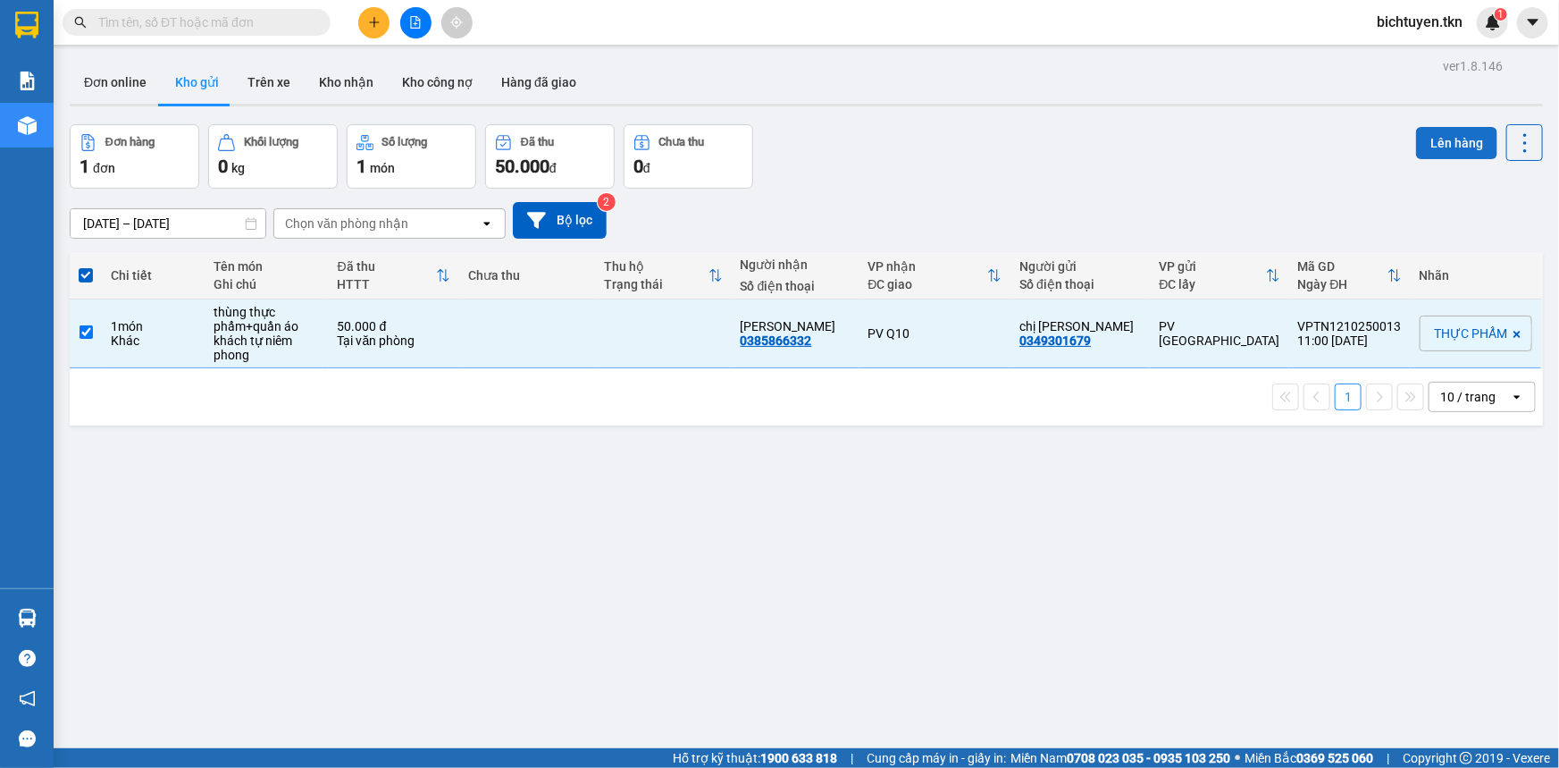
click at [1447, 147] on button "Lên hàng" at bounding box center [1456, 143] width 81 height 32
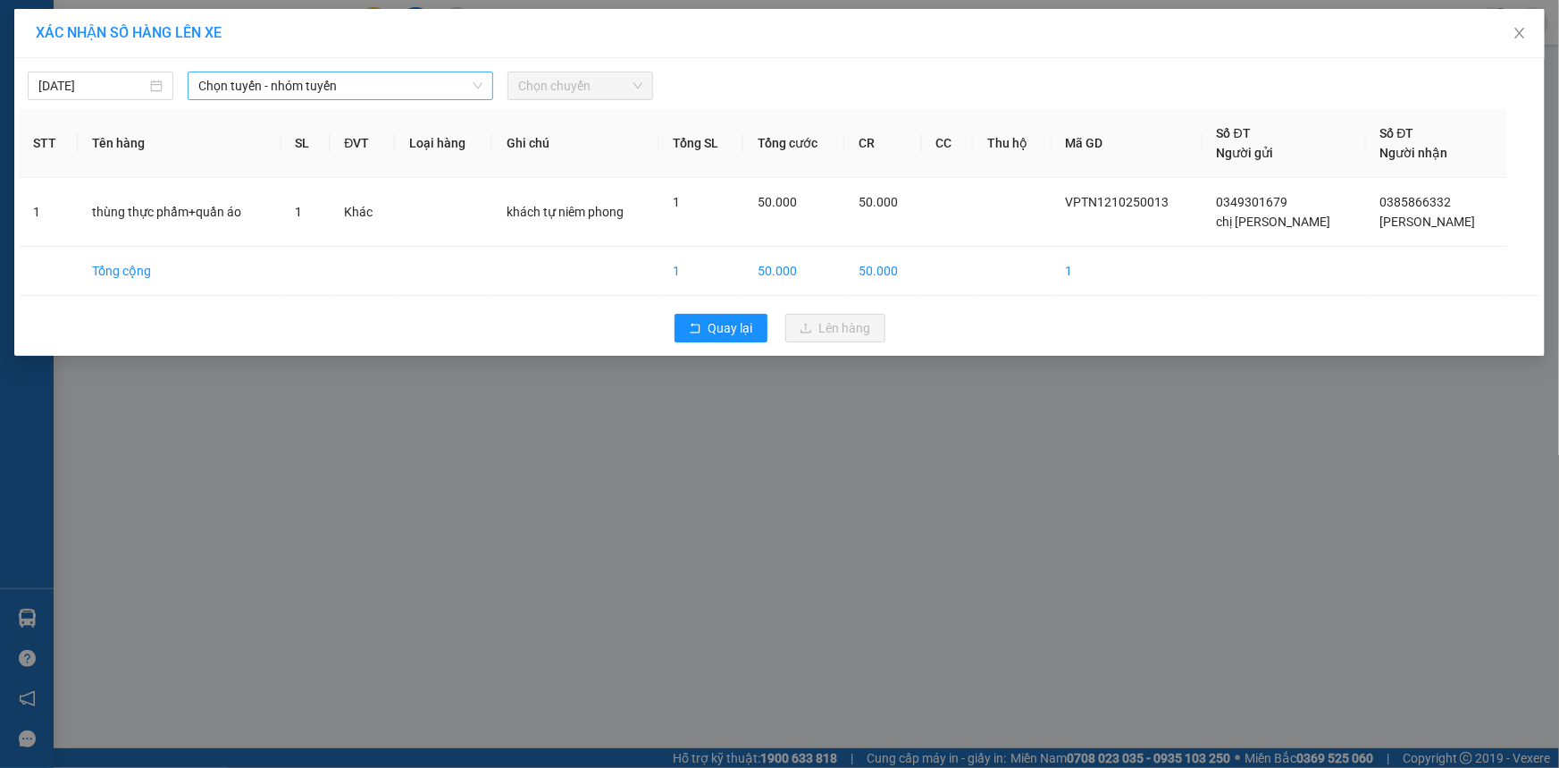
click at [264, 71] on div "12/10/2025 Chọn tuyến - nhóm tuyến Chọn chuyến" at bounding box center [780, 82] width 1522 height 38
click at [265, 75] on span "Chọn tuyến - nhóm tuyến" at bounding box center [340, 85] width 284 height 27
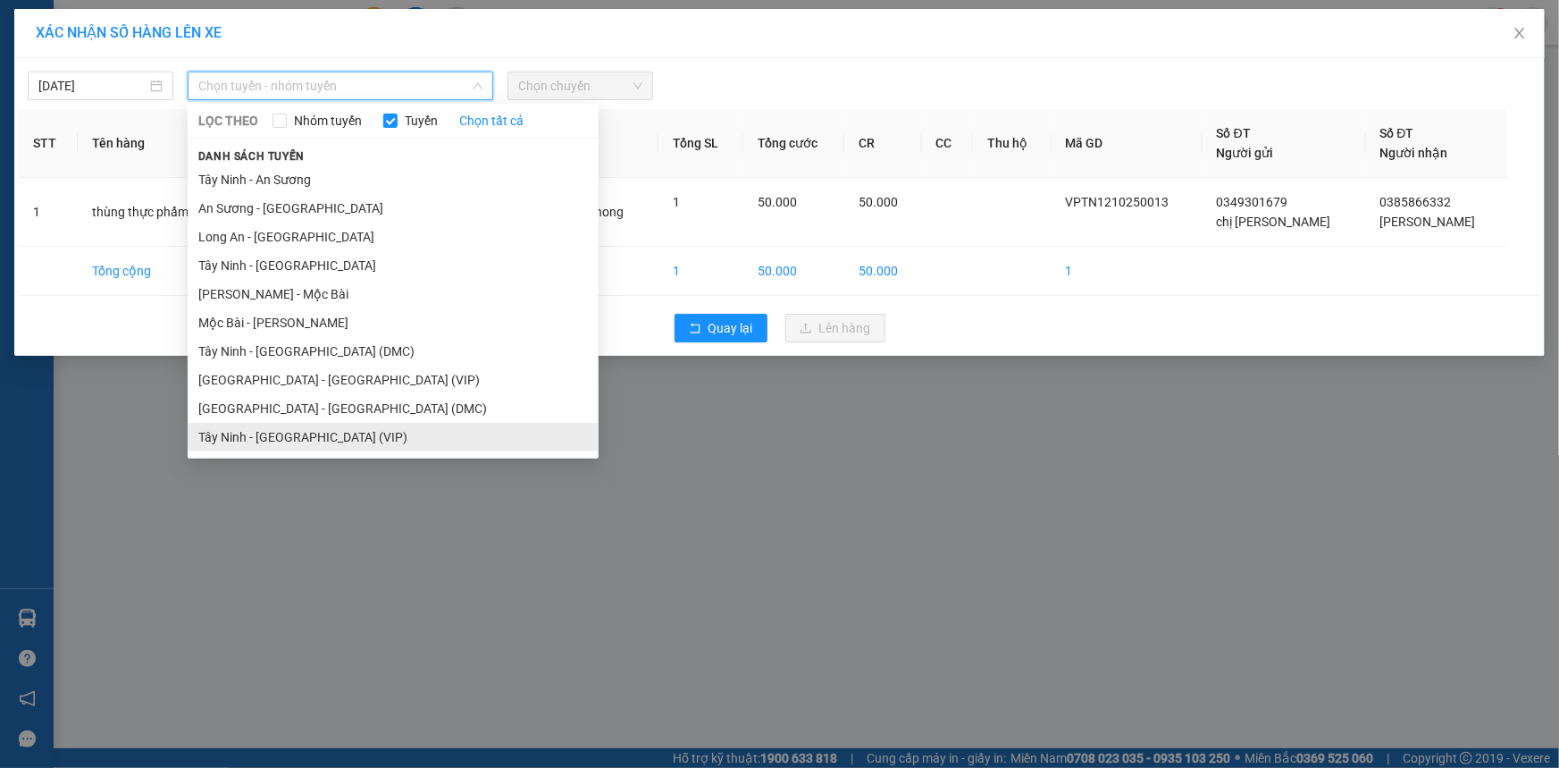
click at [322, 431] on li "Tây Ninh - Sài Gòn (VIP)" at bounding box center [393, 437] width 411 height 29
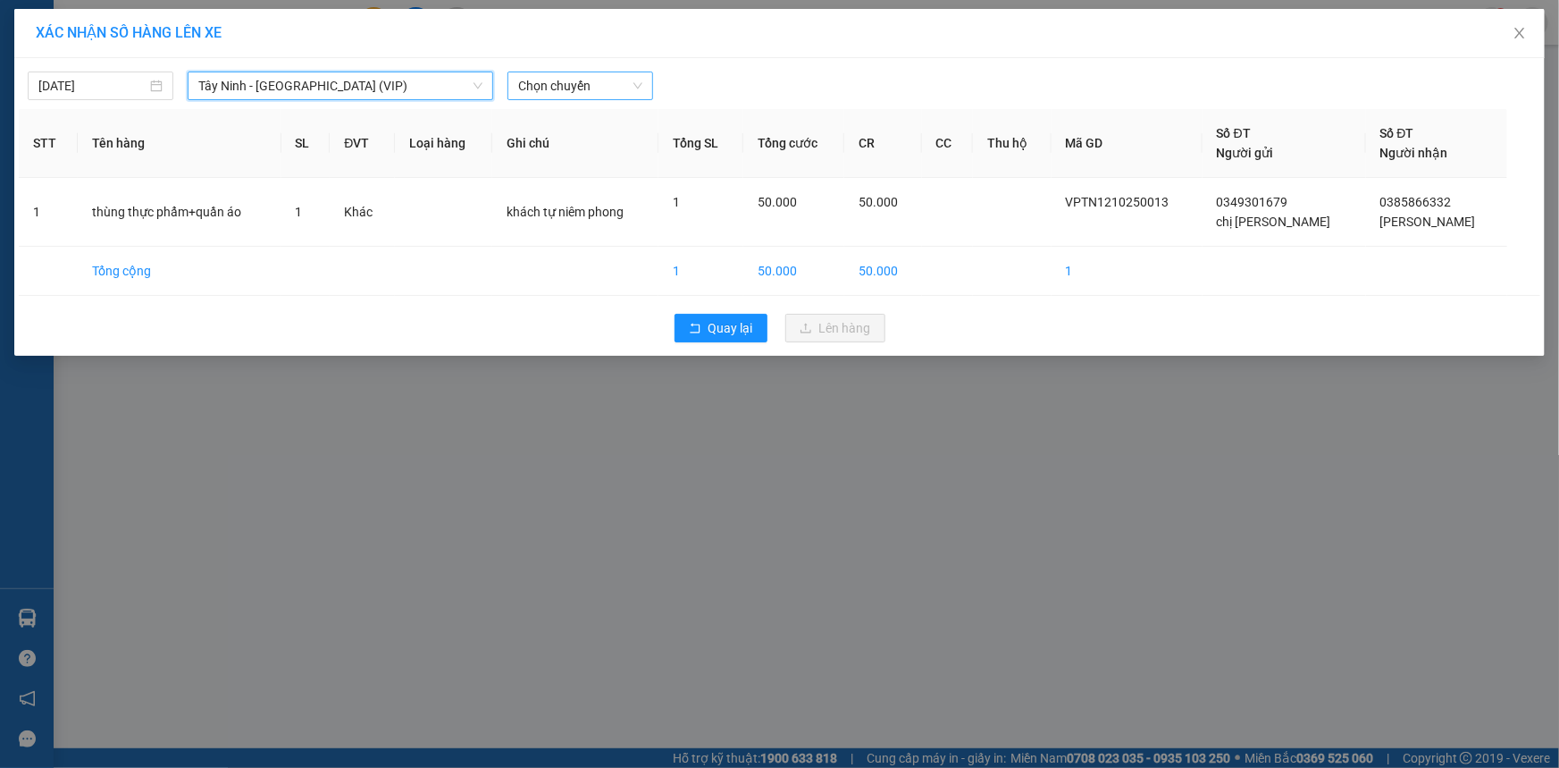
click at [558, 84] on span "Chọn chuyến" at bounding box center [580, 85] width 124 height 27
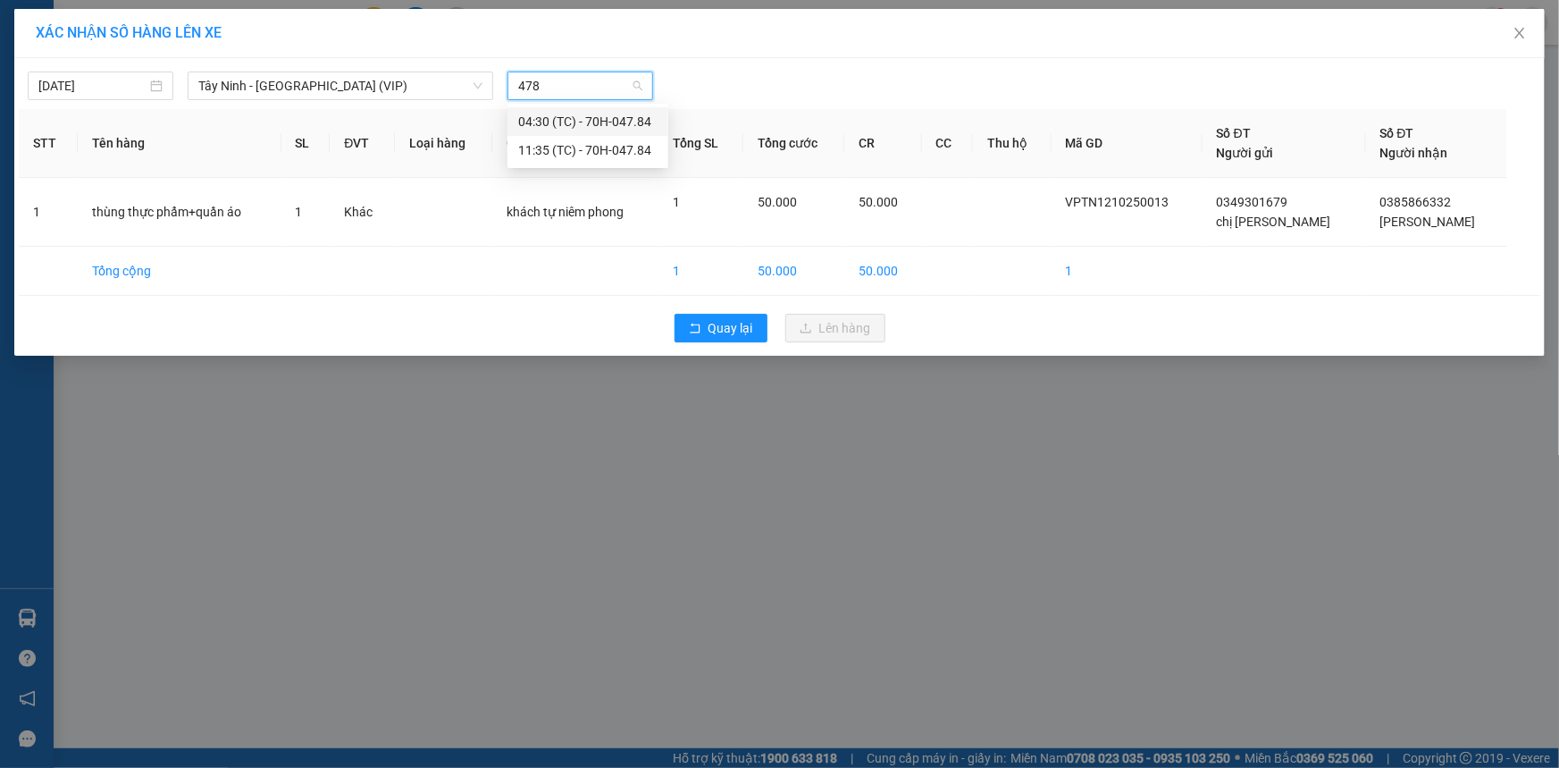
type input "4784"
click at [626, 154] on div "11:35 (TC) - 70H-047.84" at bounding box center [587, 150] width 139 height 20
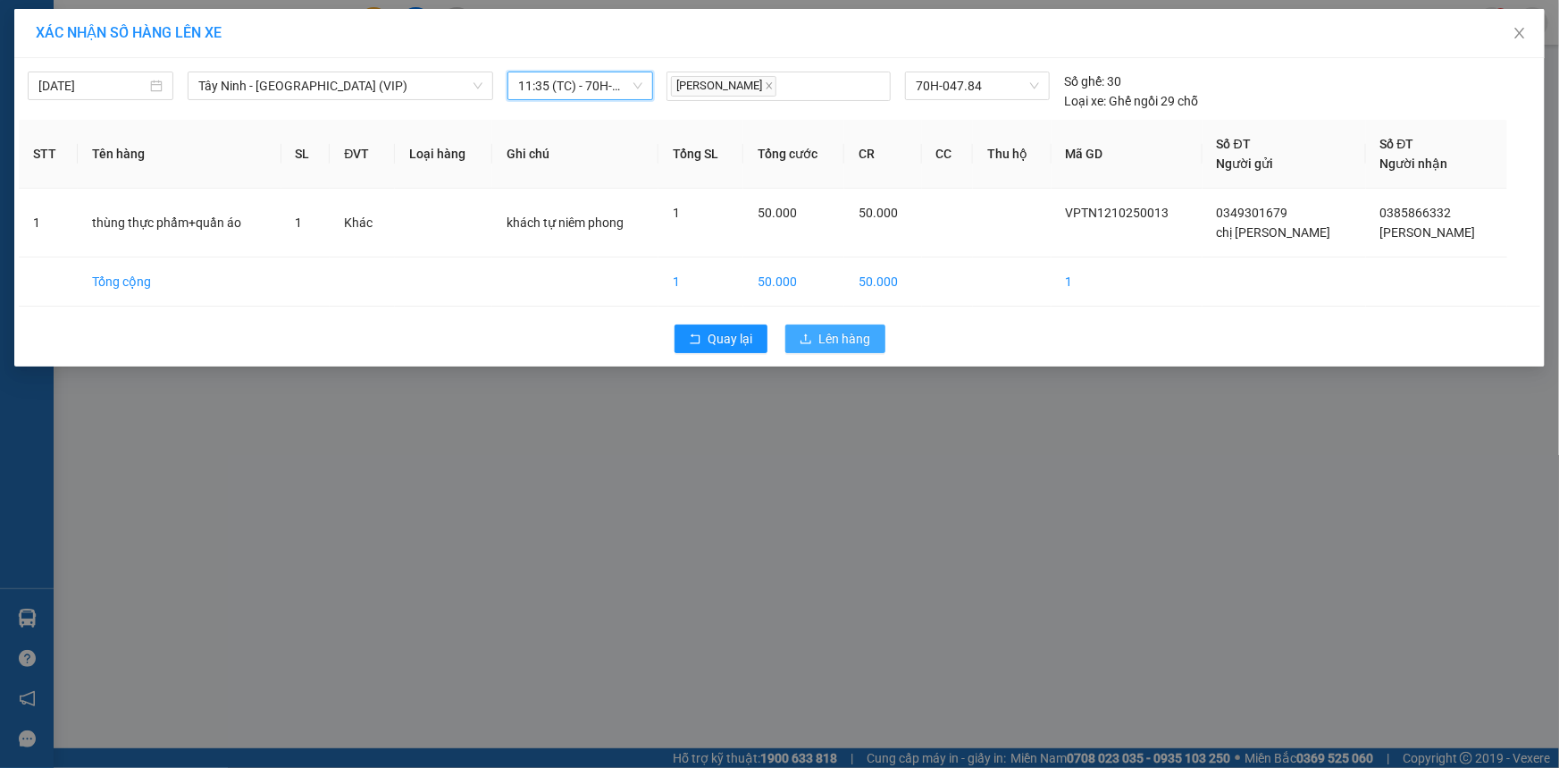
click at [843, 337] on span "Lên hàng" at bounding box center [845, 339] width 52 height 20
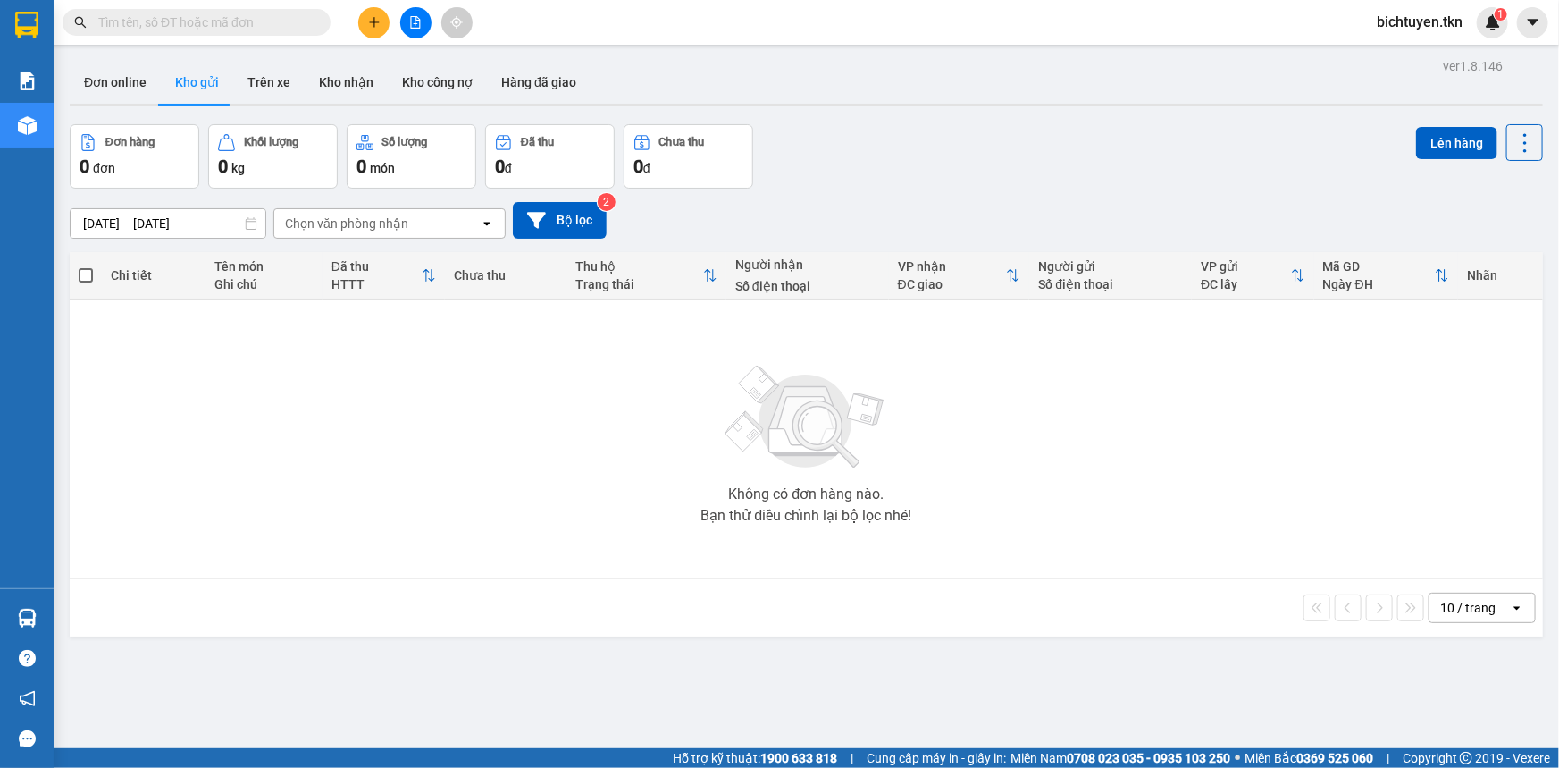
drag, startPoint x: 710, startPoint y: 675, endPoint x: 642, endPoint y: 552, distance: 140.0
click at [710, 674] on div "ver 1.8.146 Đơn online Kho gửi Trên xe Kho nhận Kho công nợ Hàng đã giao Đơn hà…" at bounding box center [807, 438] width 1488 height 768
click at [200, 19] on input "text" at bounding box center [203, 23] width 211 height 20
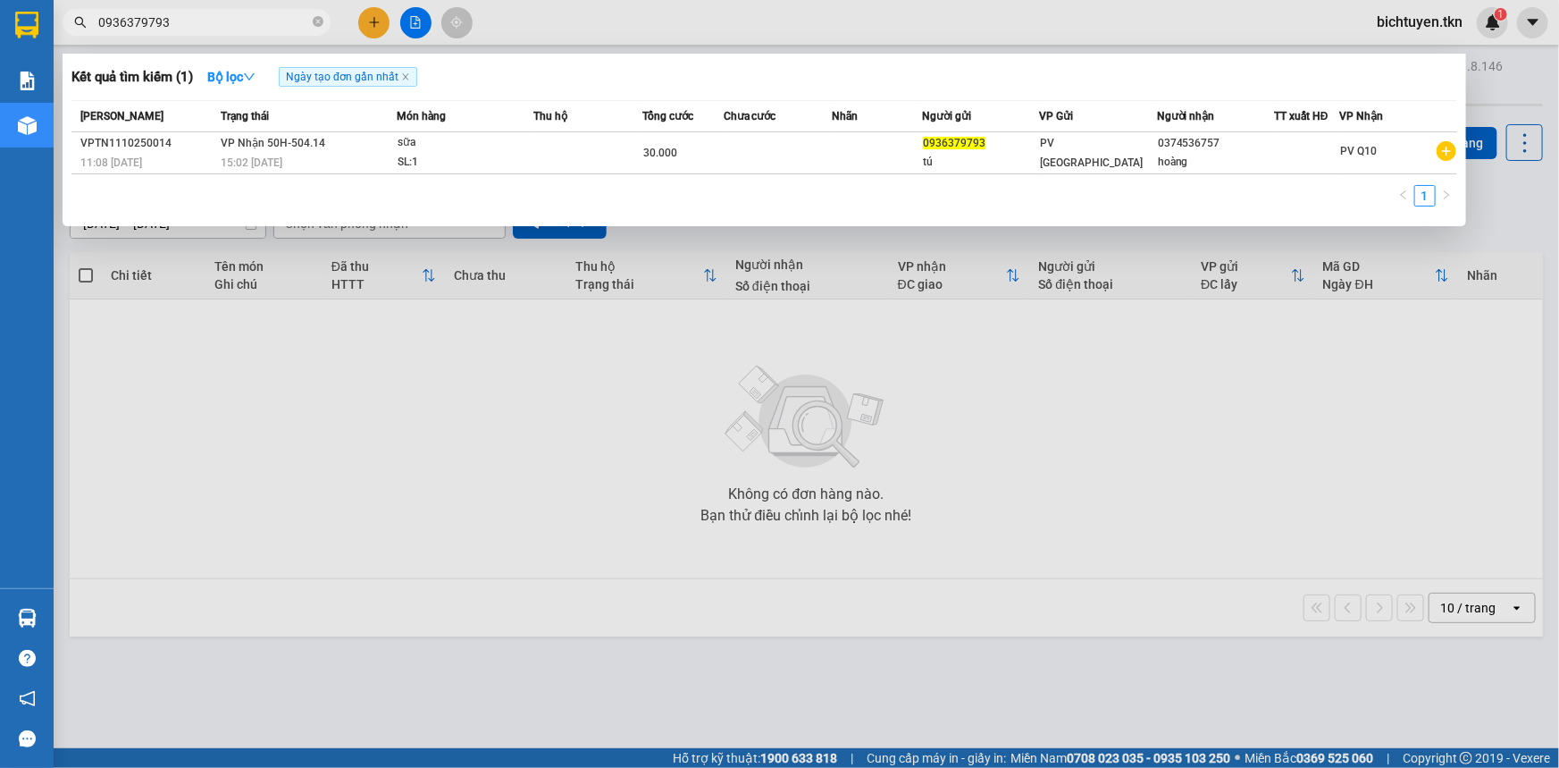
click at [965, 437] on div at bounding box center [779, 384] width 1559 height 768
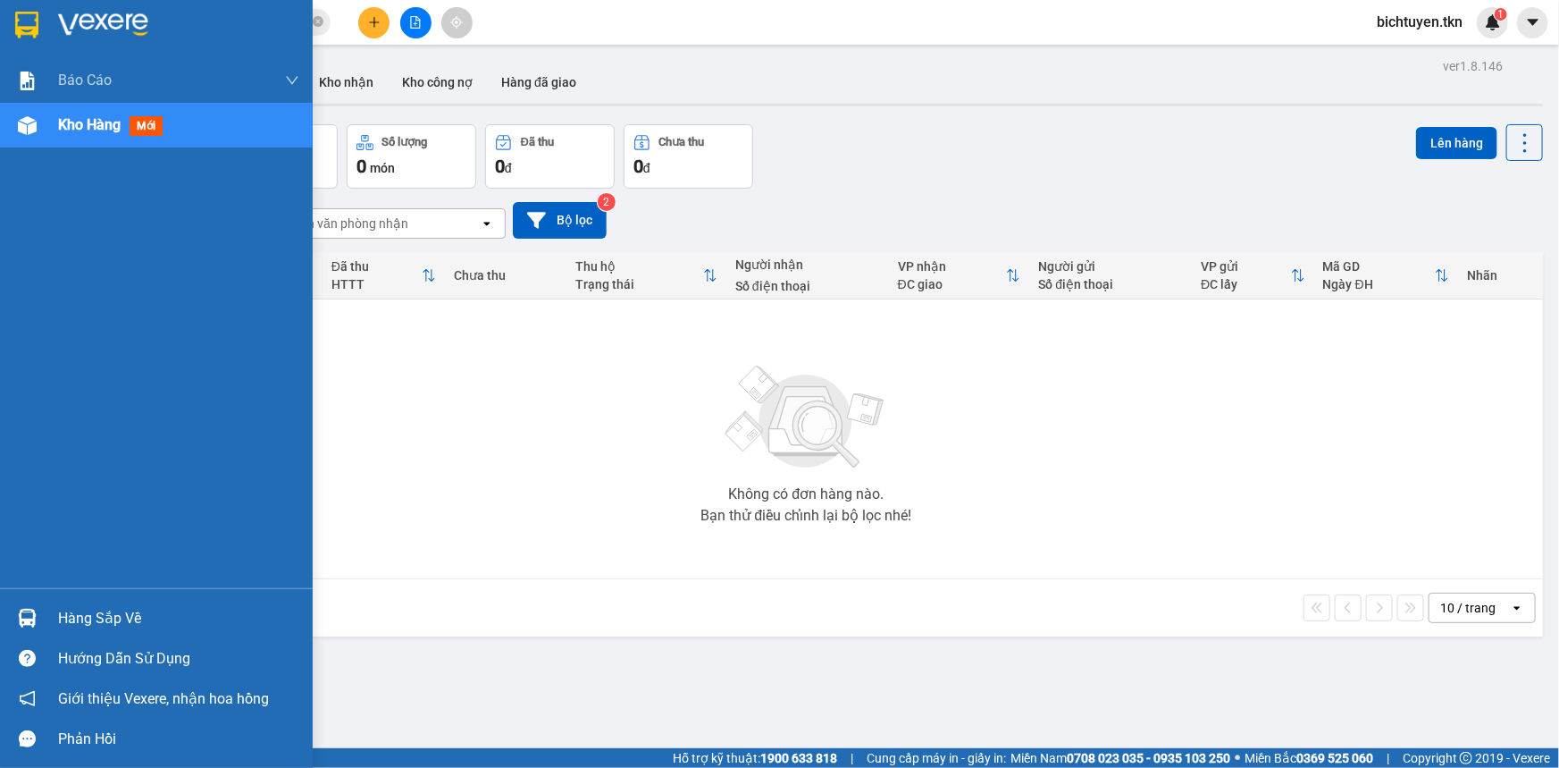
click at [32, 617] on img at bounding box center [27, 618] width 19 height 19
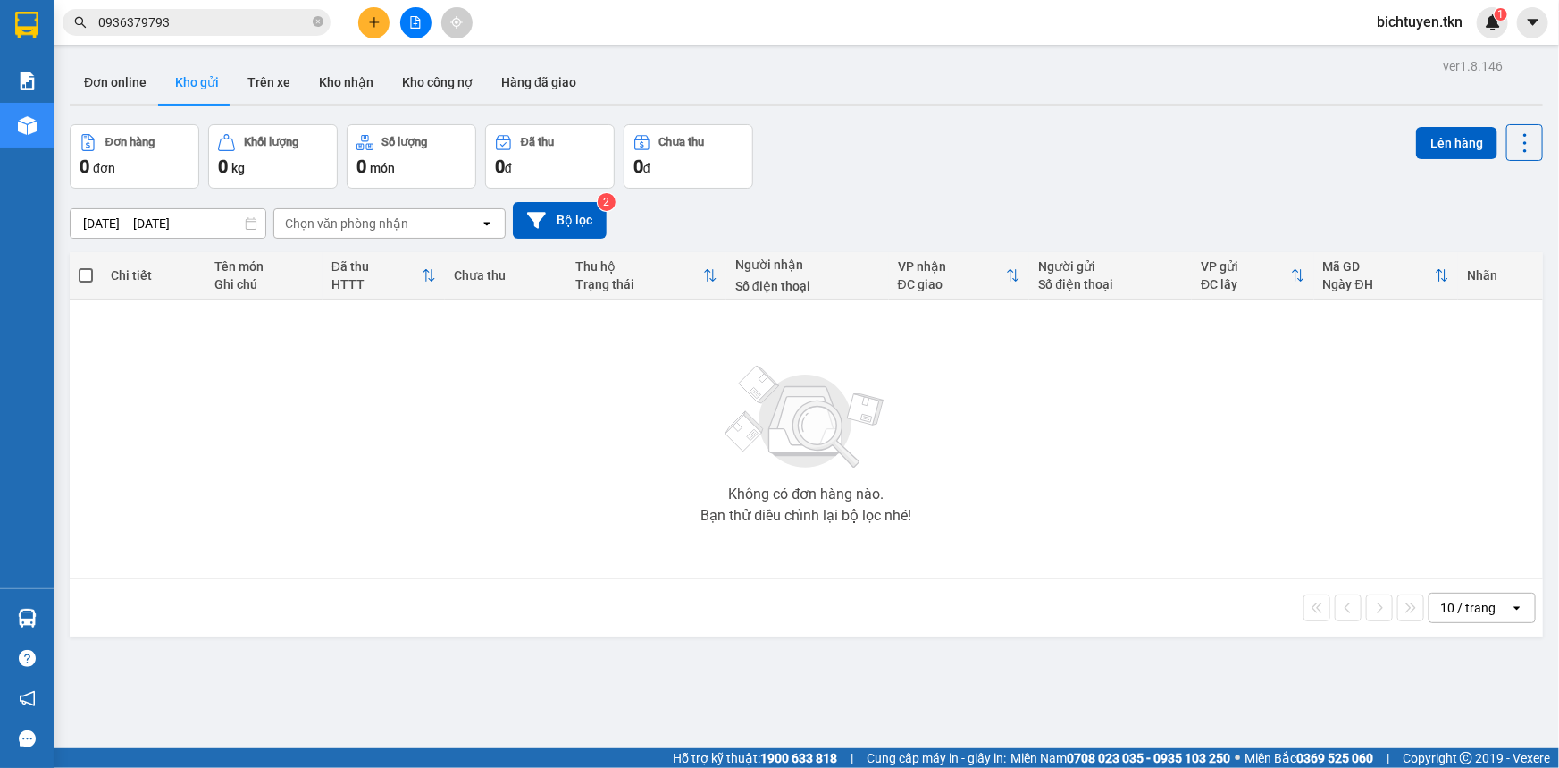
click at [915, 24] on section "Kết quả tìm kiếm ( 1 ) Bộ lọc Ngày tạo đơn gần nhất Mã ĐH Trạng thái Món hàng T…" at bounding box center [779, 384] width 1559 height 768
click at [231, 21] on input "0936379793" at bounding box center [203, 23] width 211 height 20
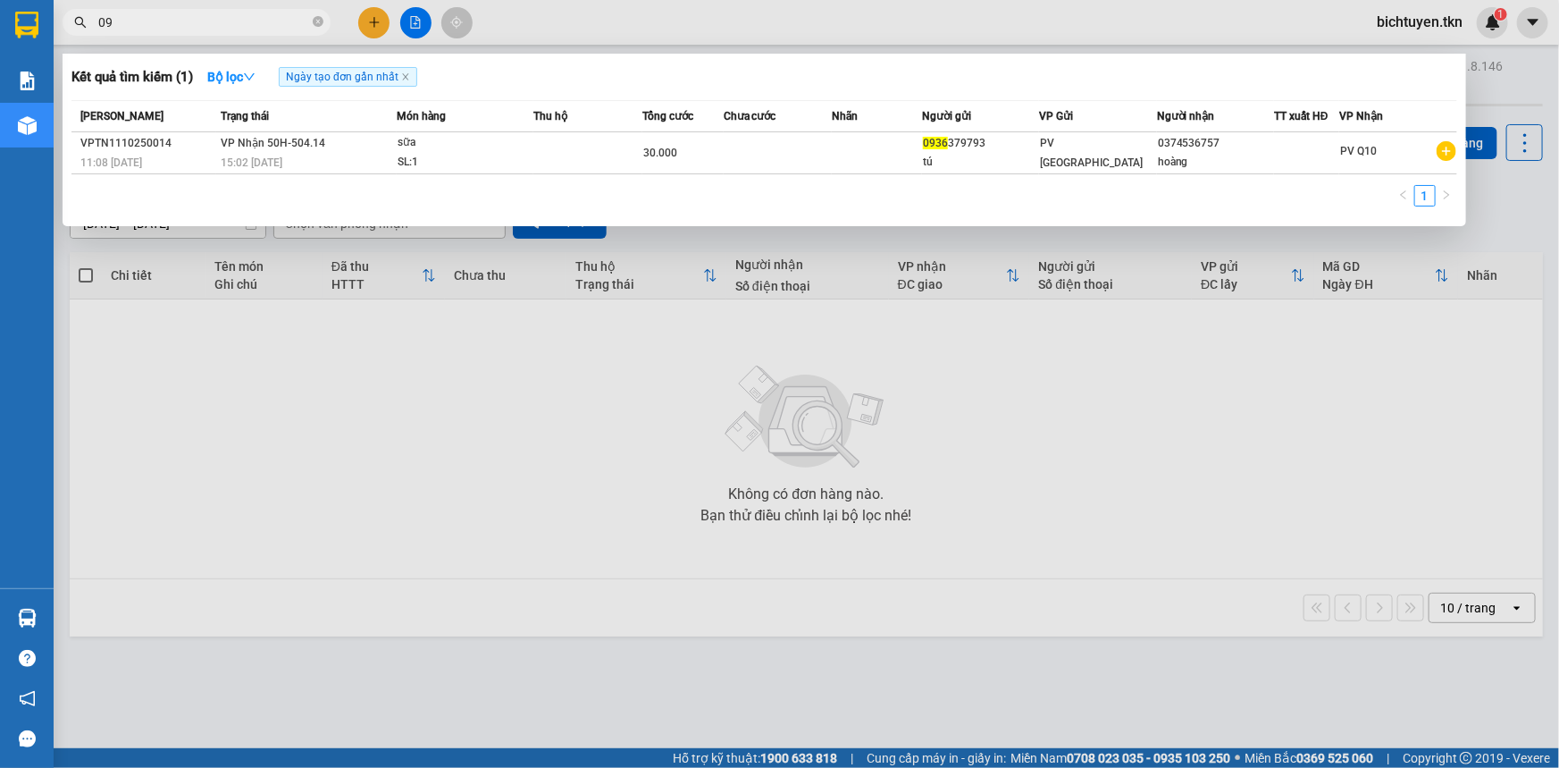
type input "0"
type input "0374536757"
click at [189, 374] on div at bounding box center [779, 384] width 1559 height 768
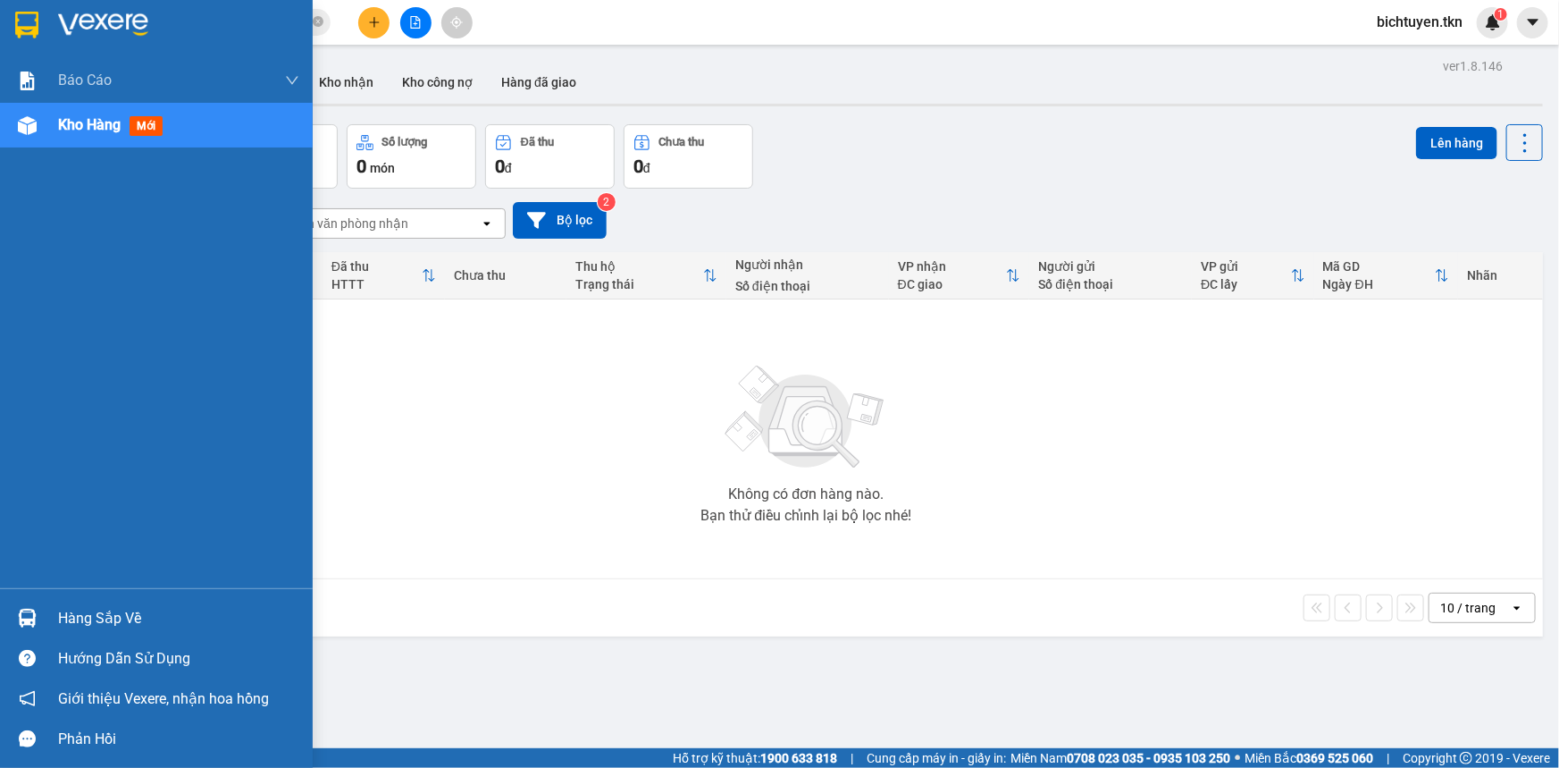
click at [36, 622] on img at bounding box center [27, 618] width 19 height 19
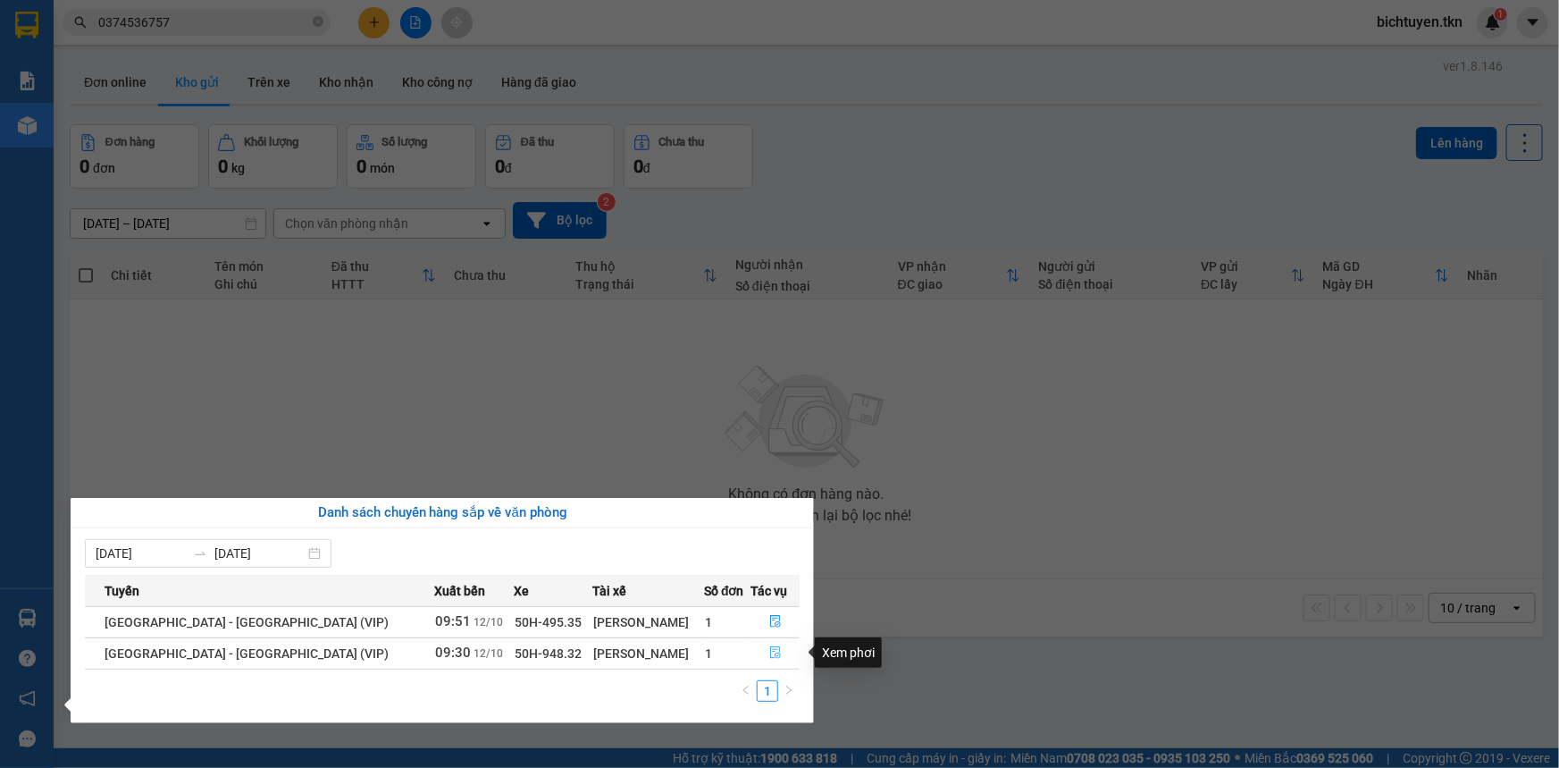
click at [785, 651] on button "button" at bounding box center [775, 653] width 47 height 29
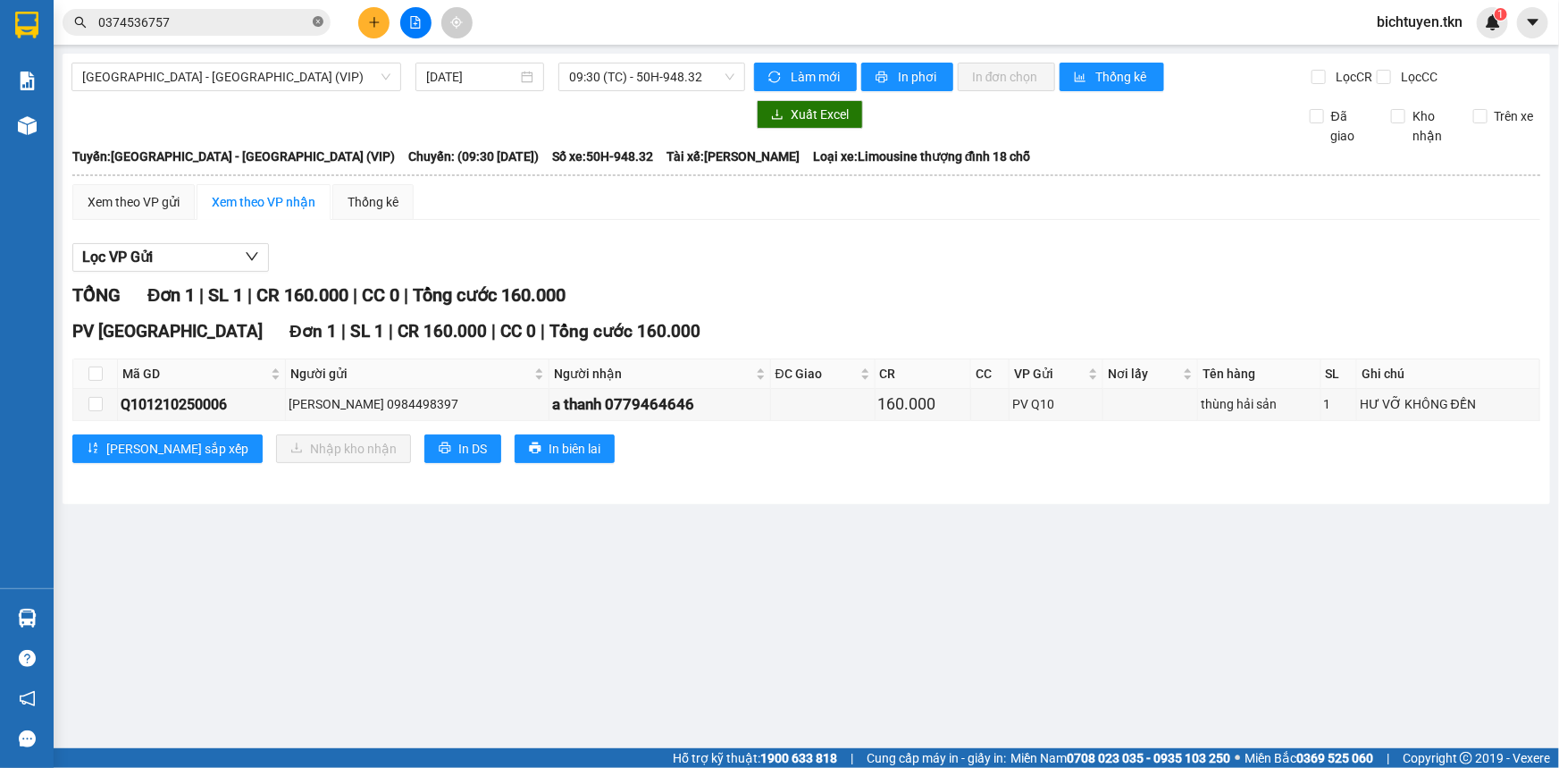
click at [313, 19] on icon "close-circle" at bounding box center [318, 21] width 11 height 11
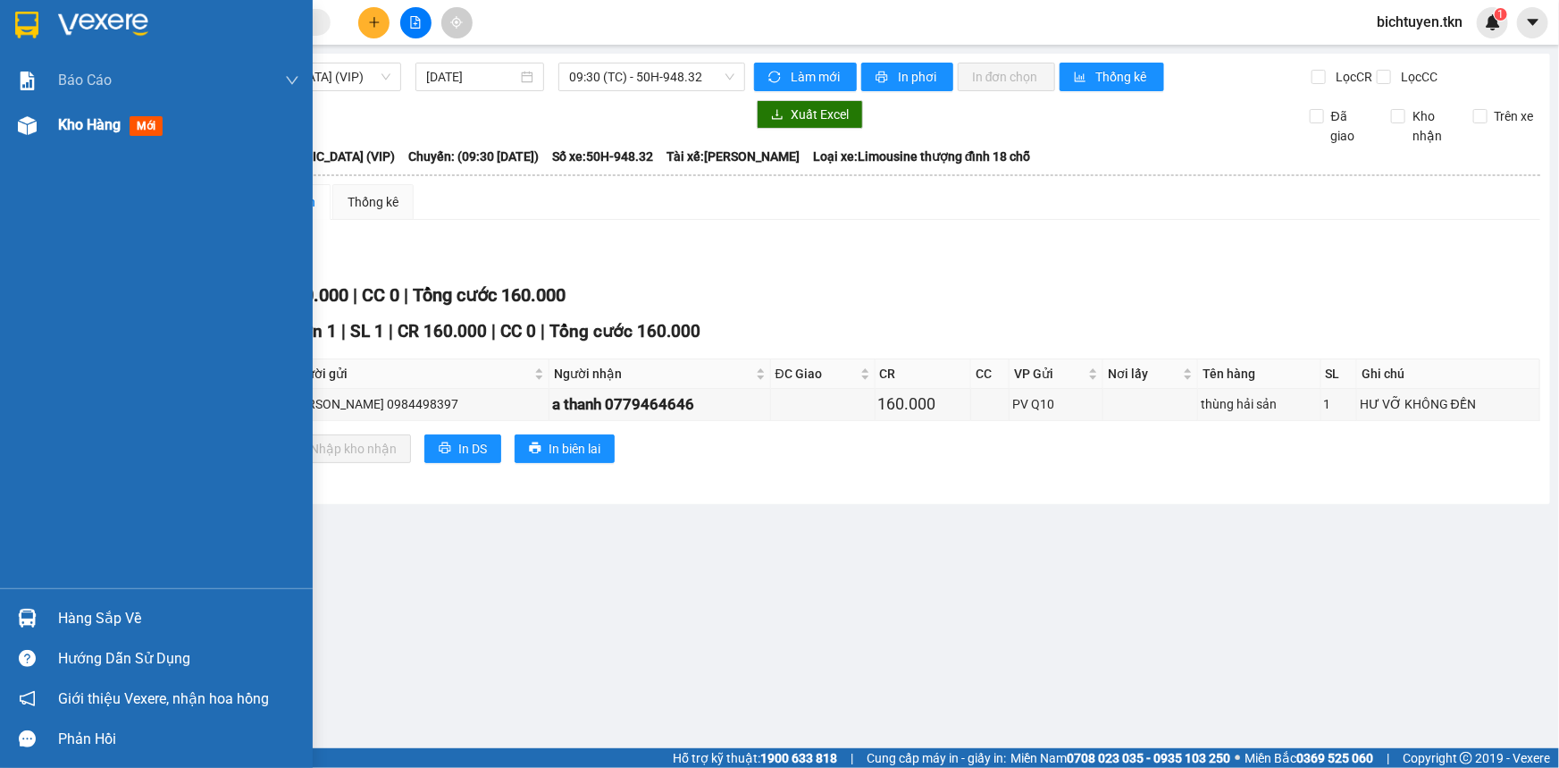
click at [38, 129] on div at bounding box center [27, 125] width 31 height 31
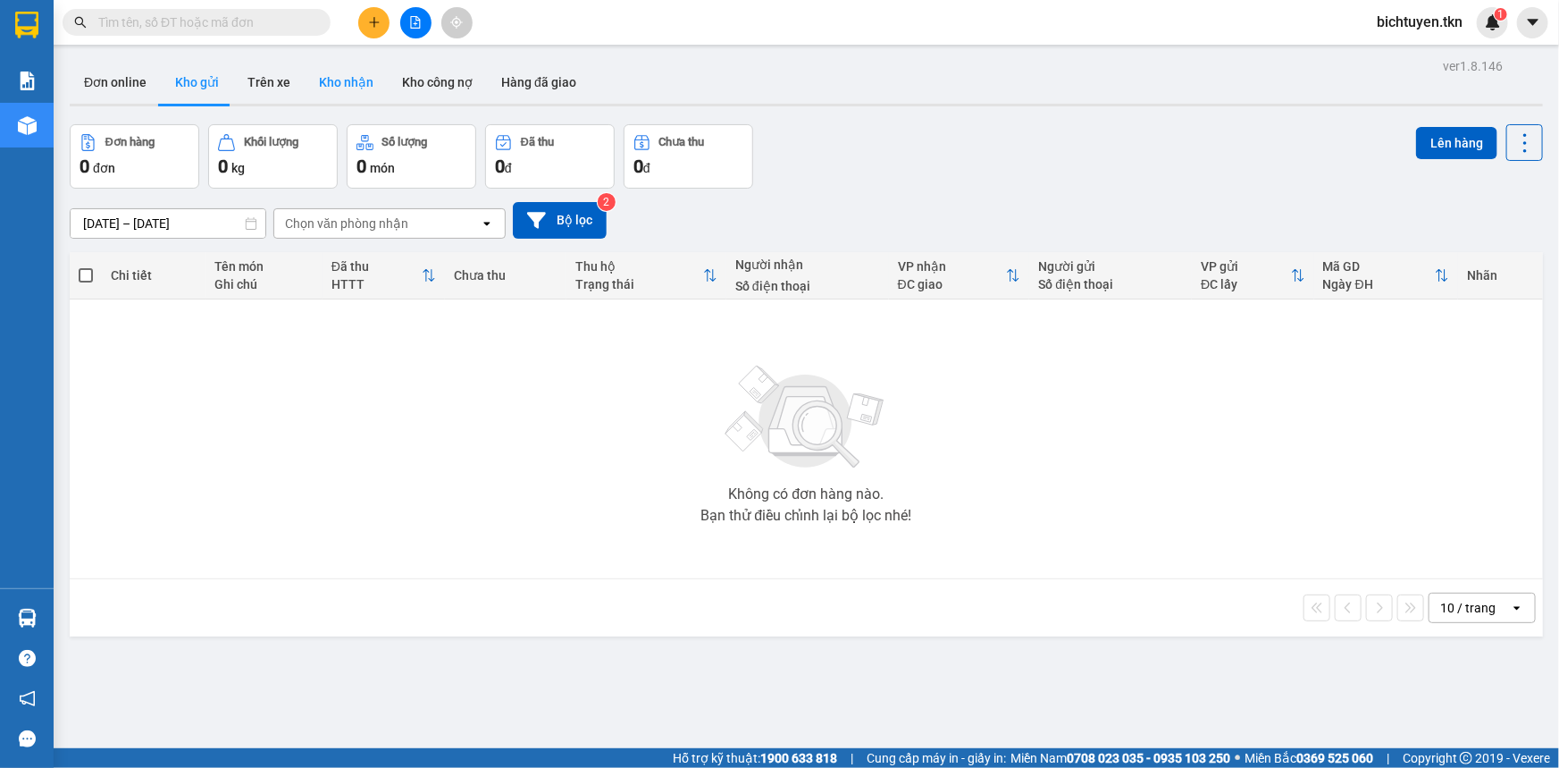
click at [345, 80] on button "Kho nhận" at bounding box center [346, 82] width 83 height 43
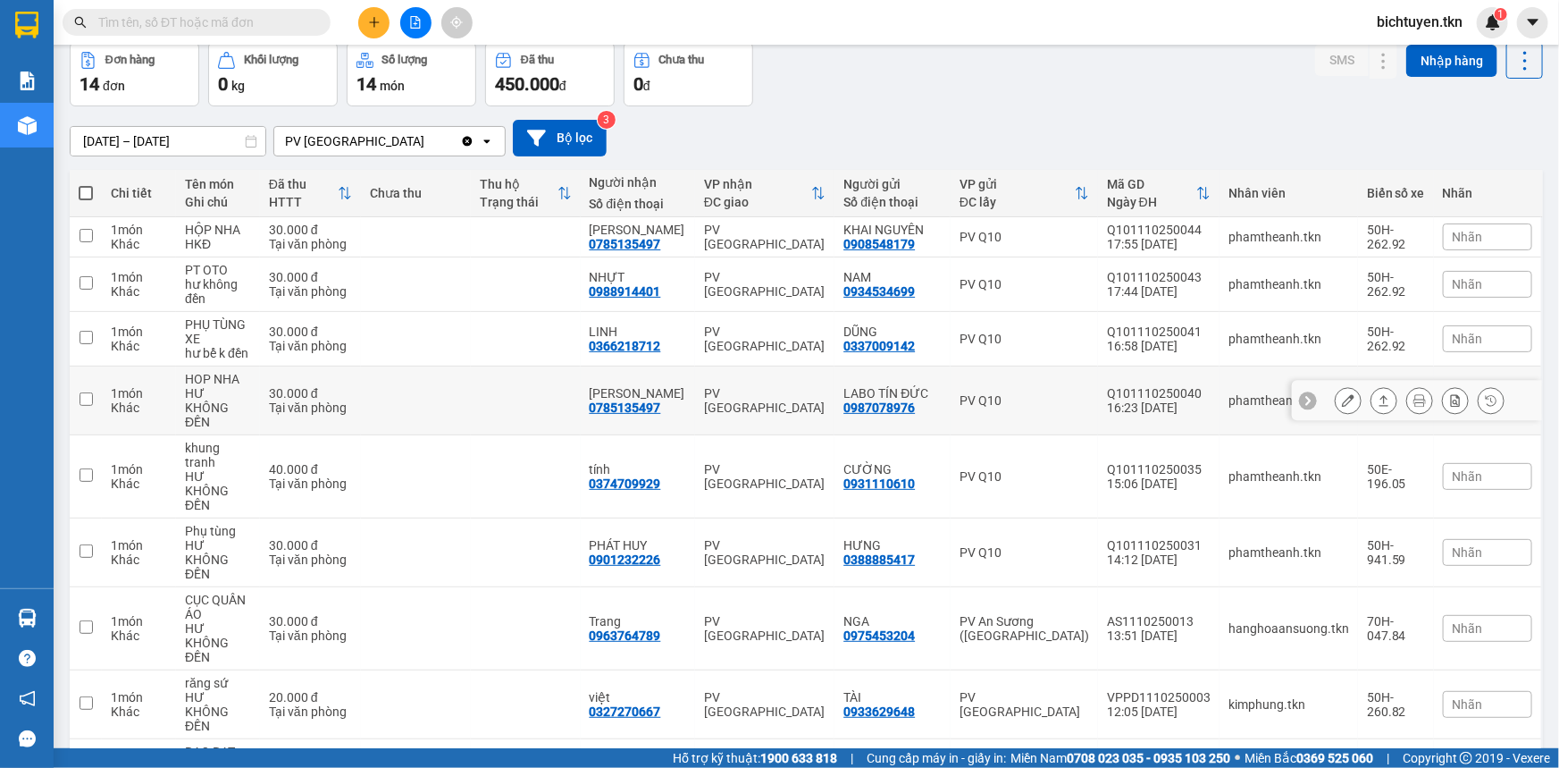
scroll to position [162, 0]
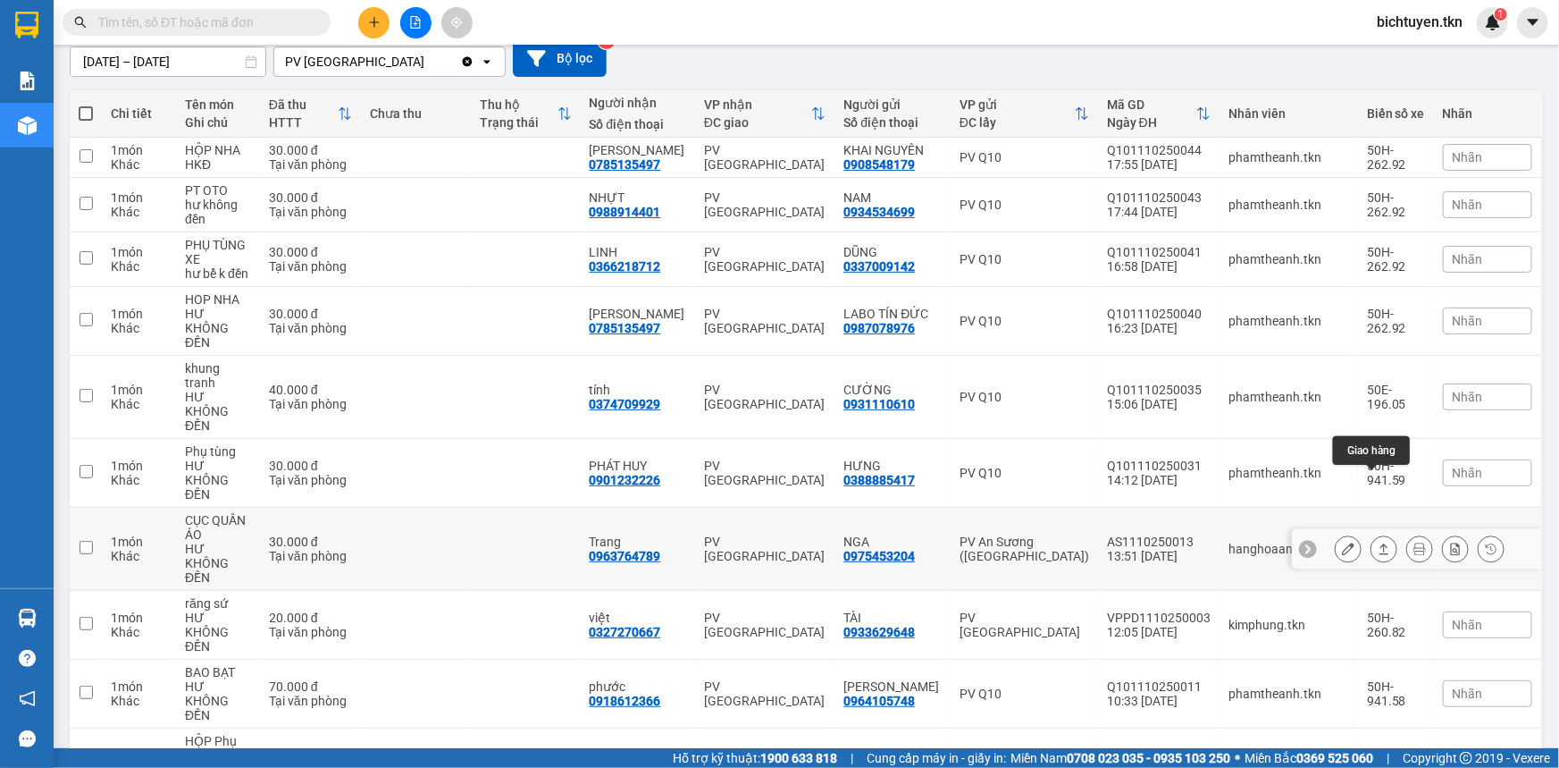
click at [1378, 542] on icon at bounding box center [1384, 548] width 13 height 13
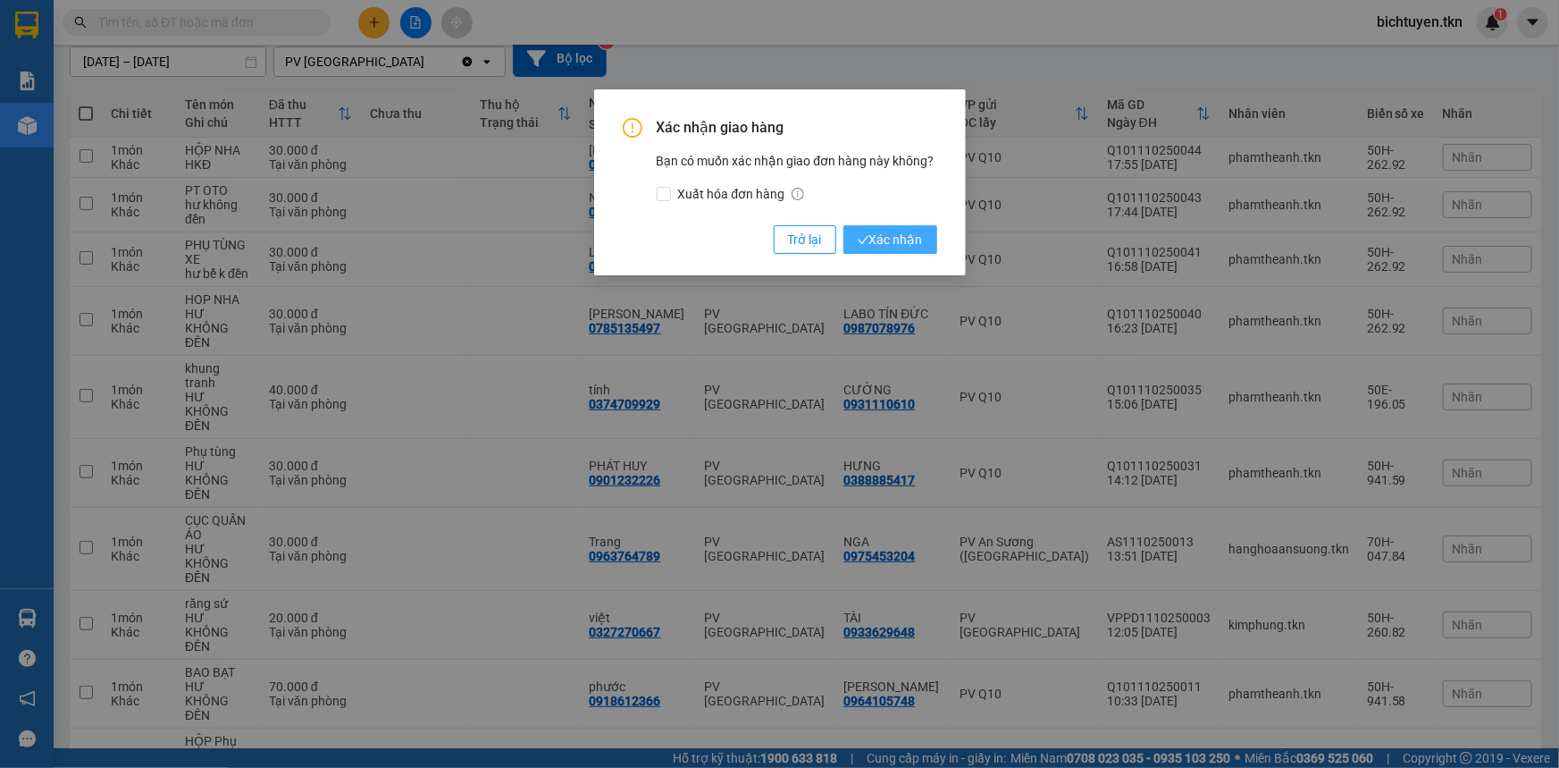
click at [908, 229] on button "Xác nhận" at bounding box center [891, 239] width 94 height 29
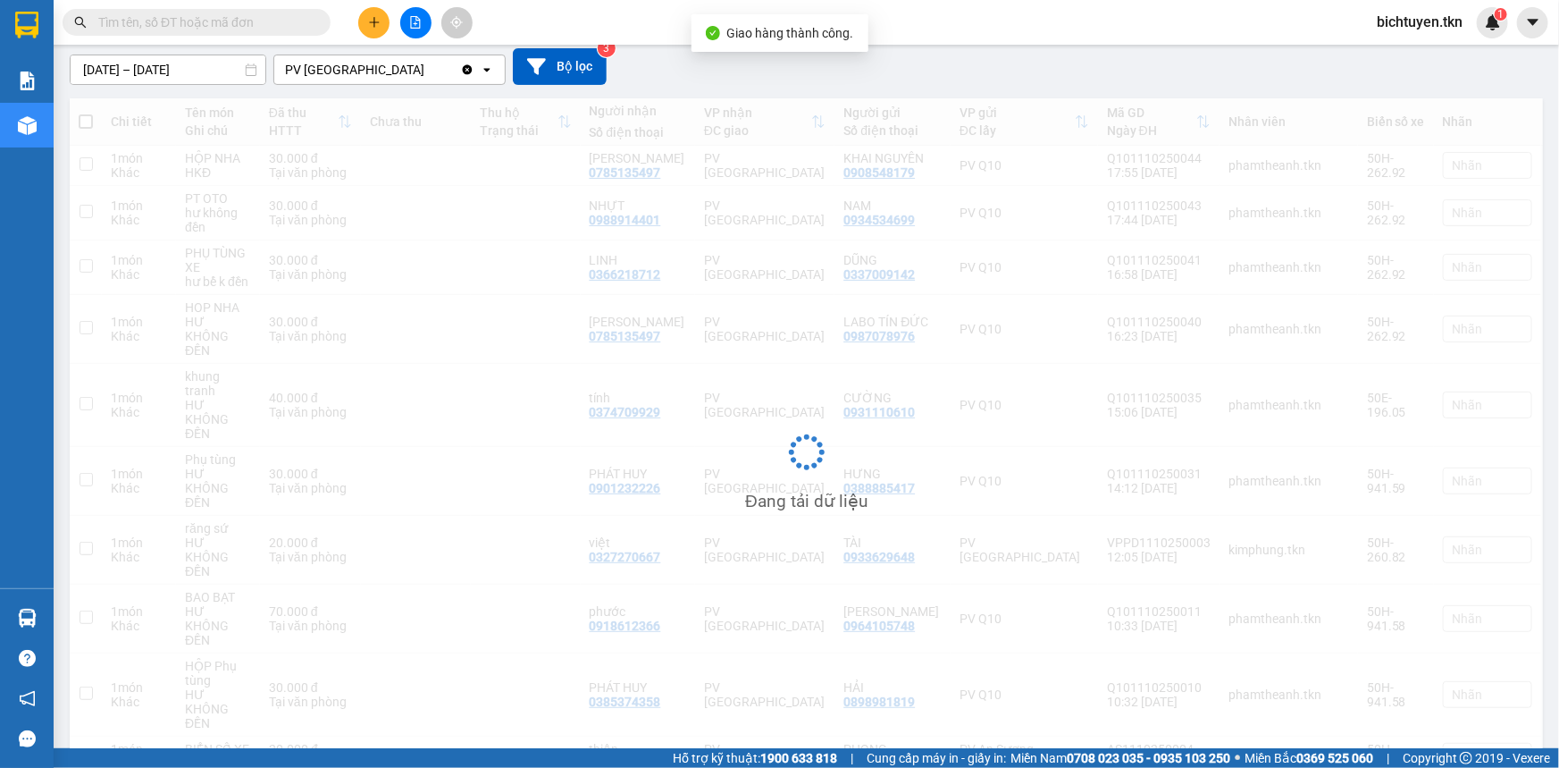
scroll to position [153, 0]
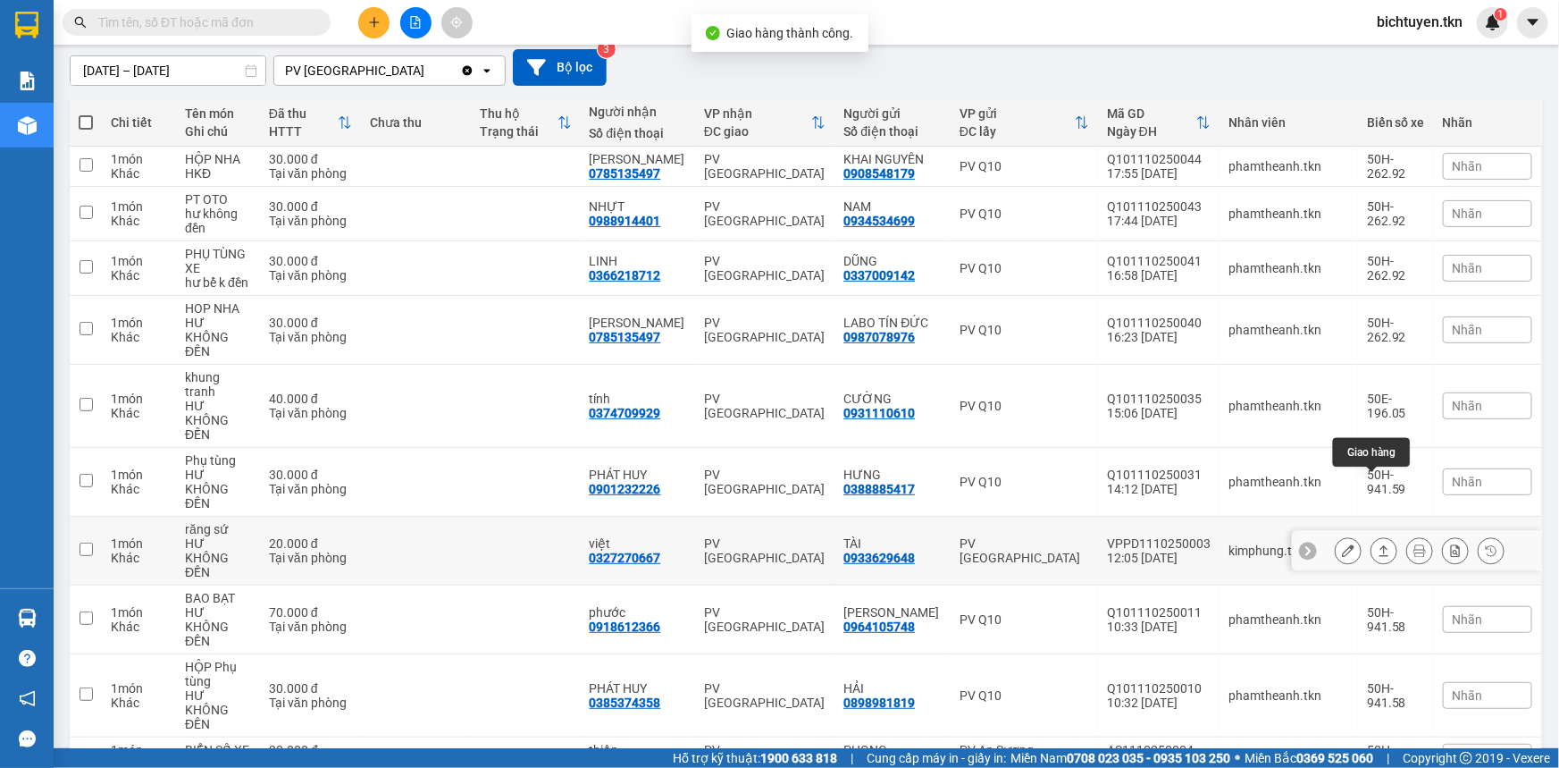
click at [1378, 544] on icon at bounding box center [1384, 550] width 13 height 13
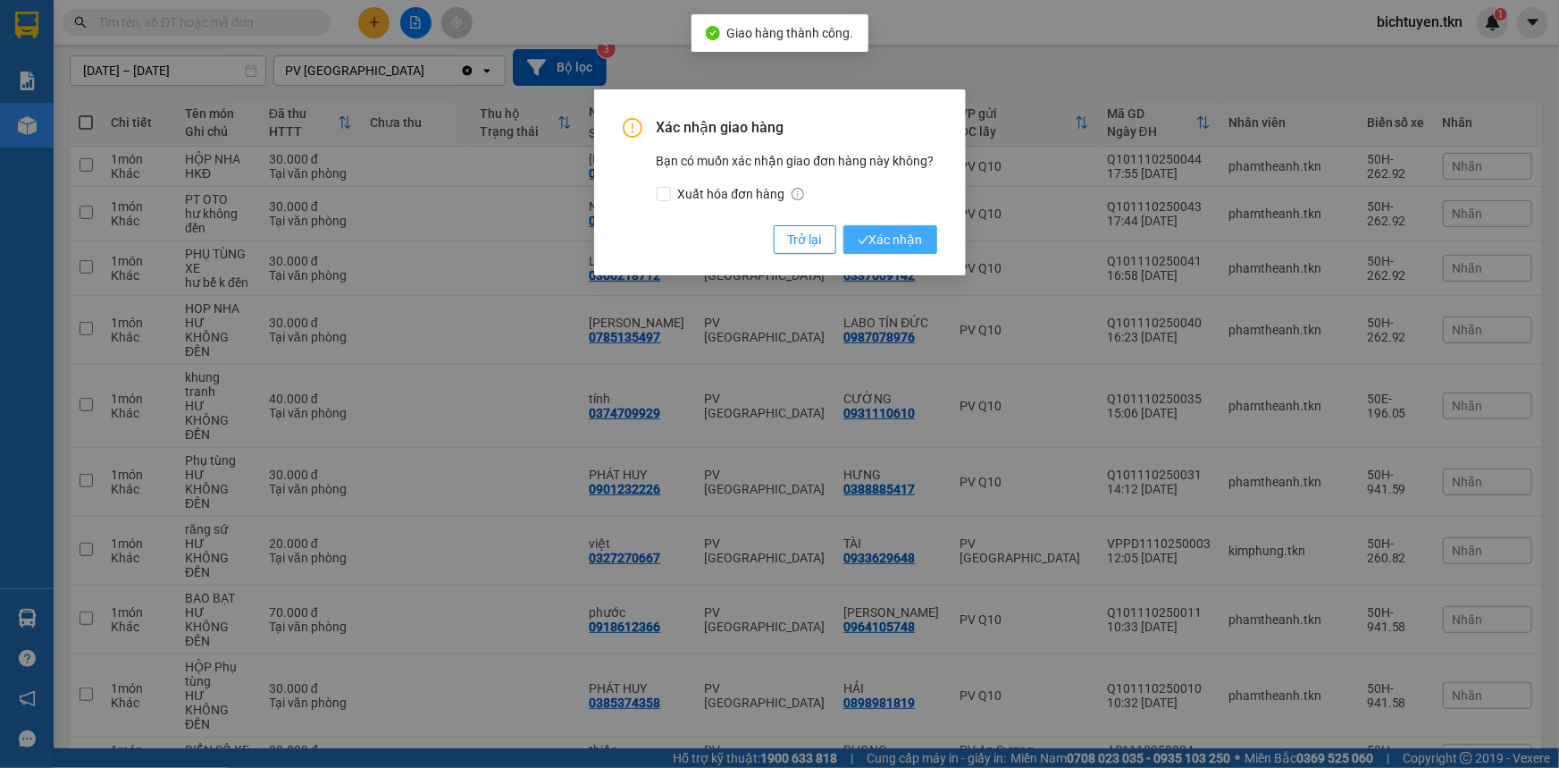
click at [913, 239] on span "Xác nhận" at bounding box center [890, 240] width 65 height 20
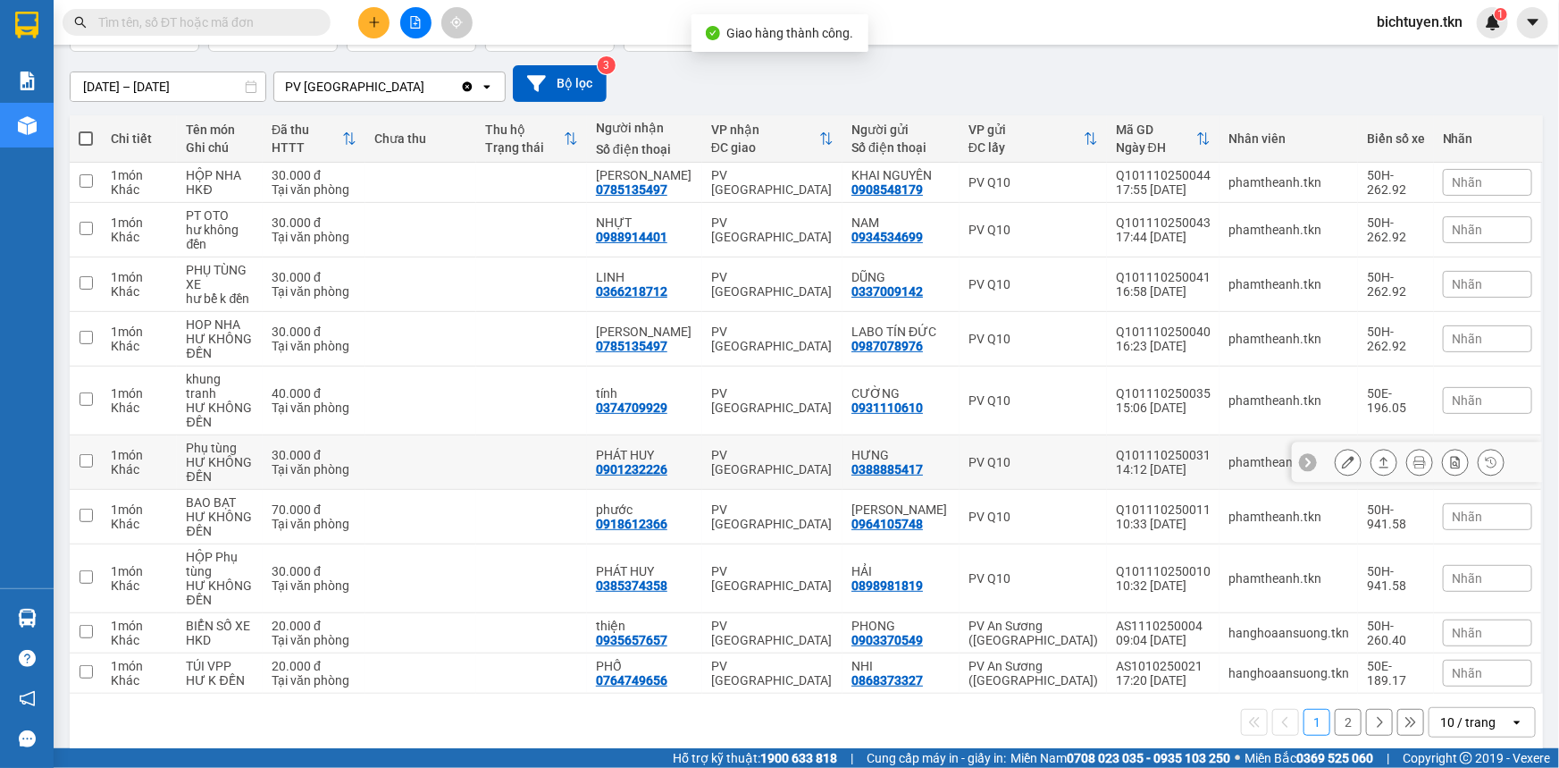
scroll to position [139, 0]
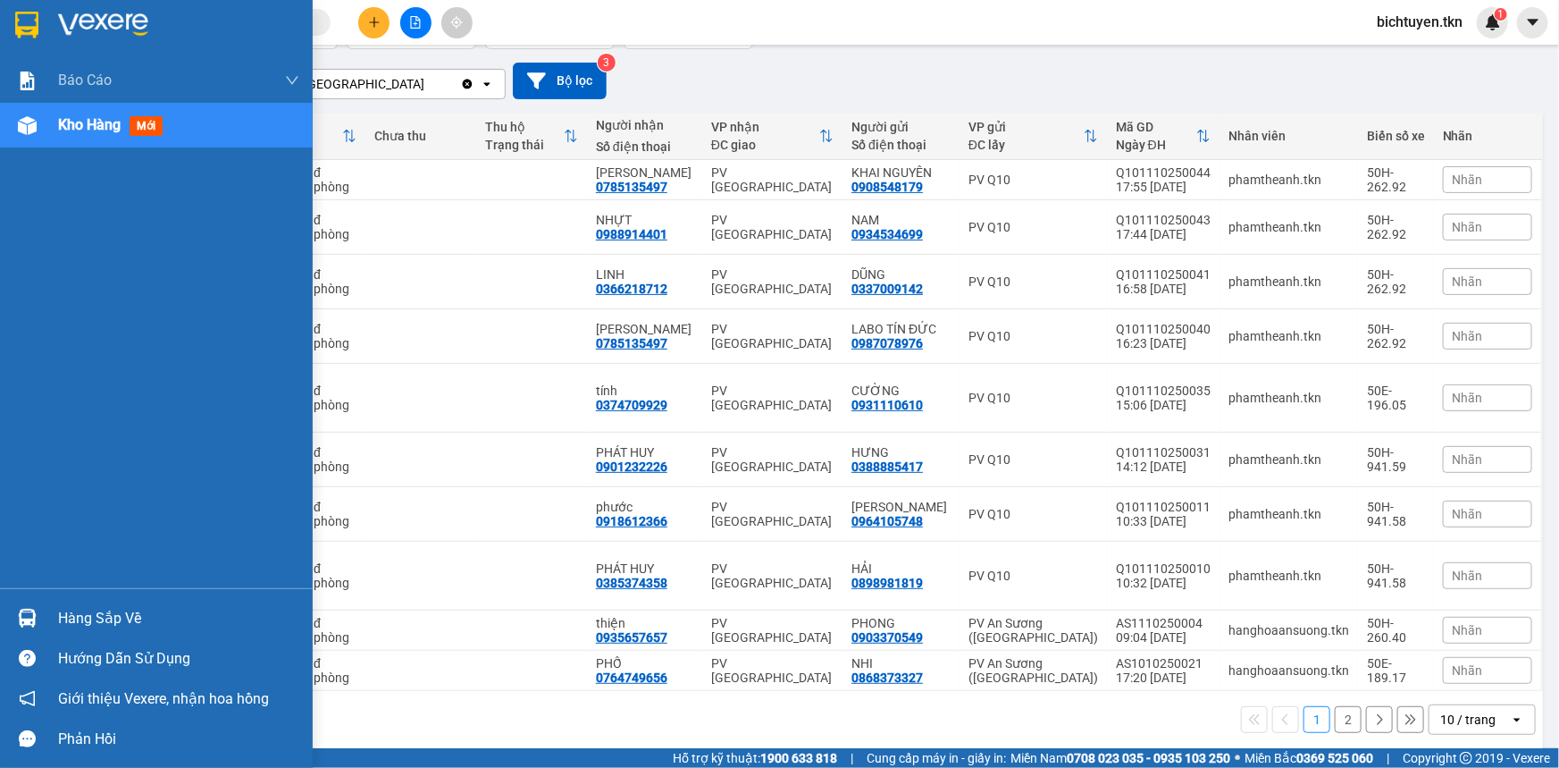
click at [28, 621] on img at bounding box center [27, 618] width 19 height 19
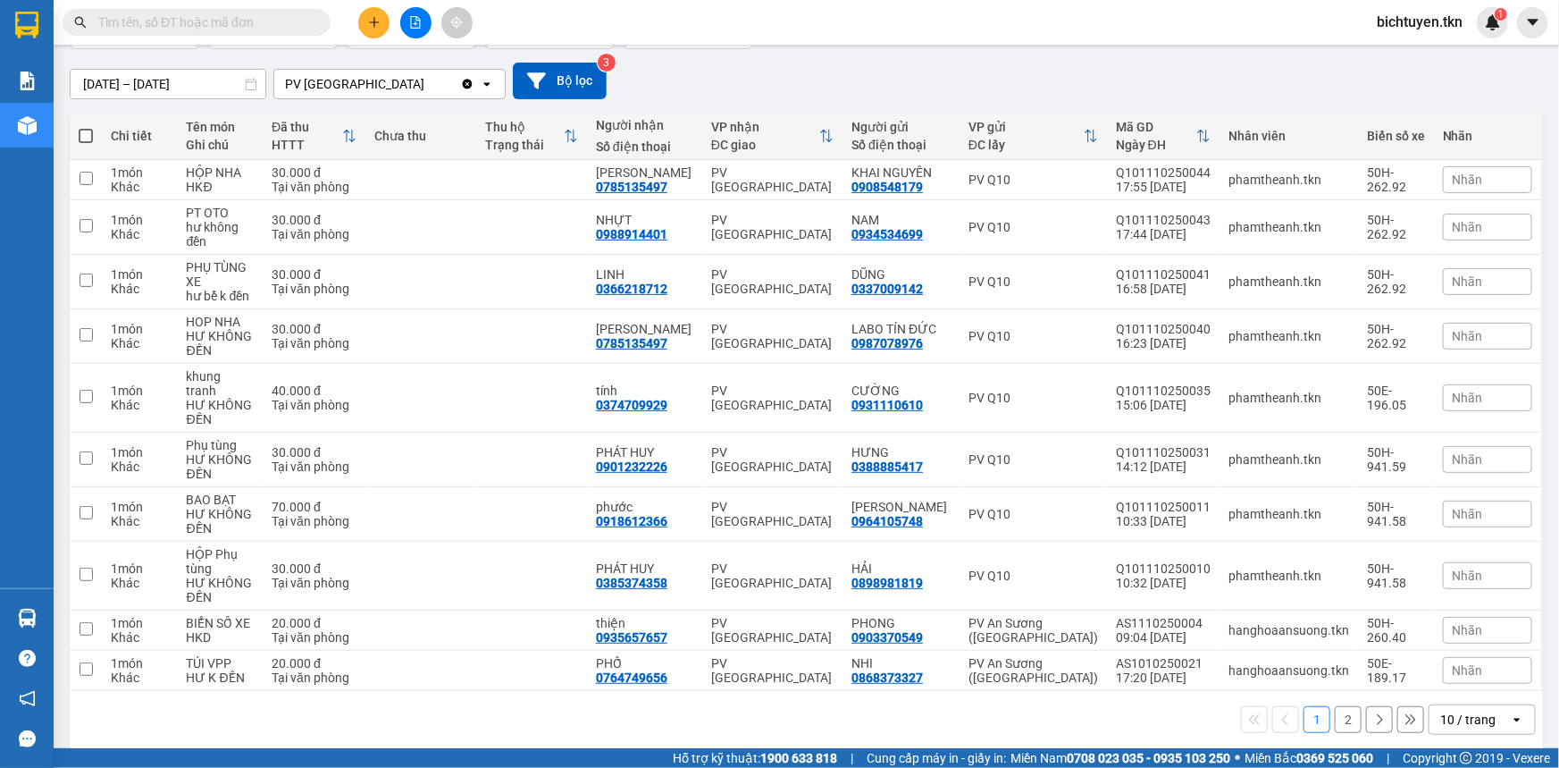
click at [1052, 705] on section "Kết quả tìm kiếm ( 1 ) Bộ lọc Ngày tạo đơn gần nhất Mã ĐH Trạng thái Món hàng T…" at bounding box center [779, 384] width 1559 height 768
click at [1129, 77] on div "11/10/2025 – 12/10/2025 Press the down arrow key to interact with the calendar …" at bounding box center [807, 81] width 1474 height 37
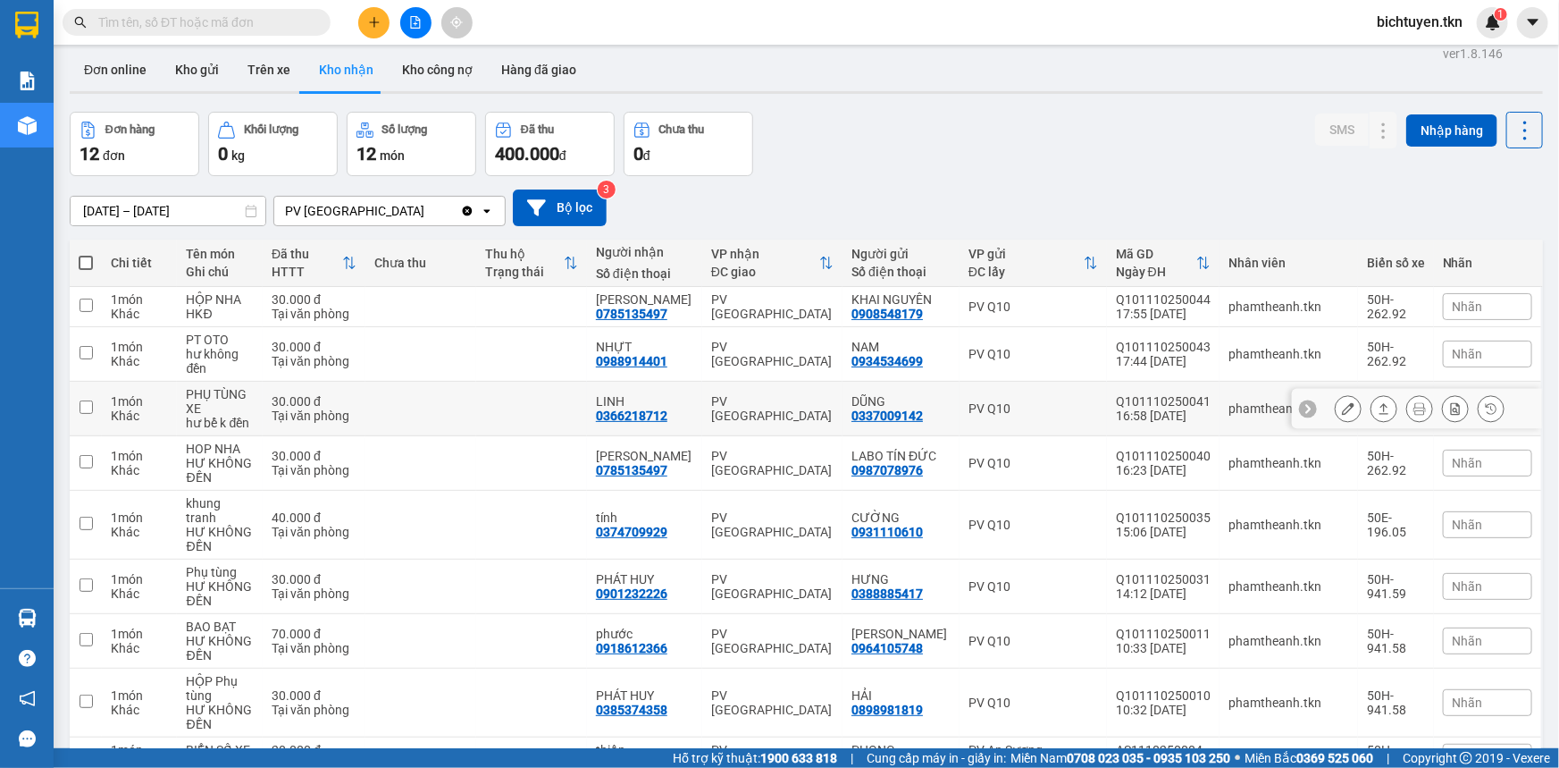
scroll to position [0, 0]
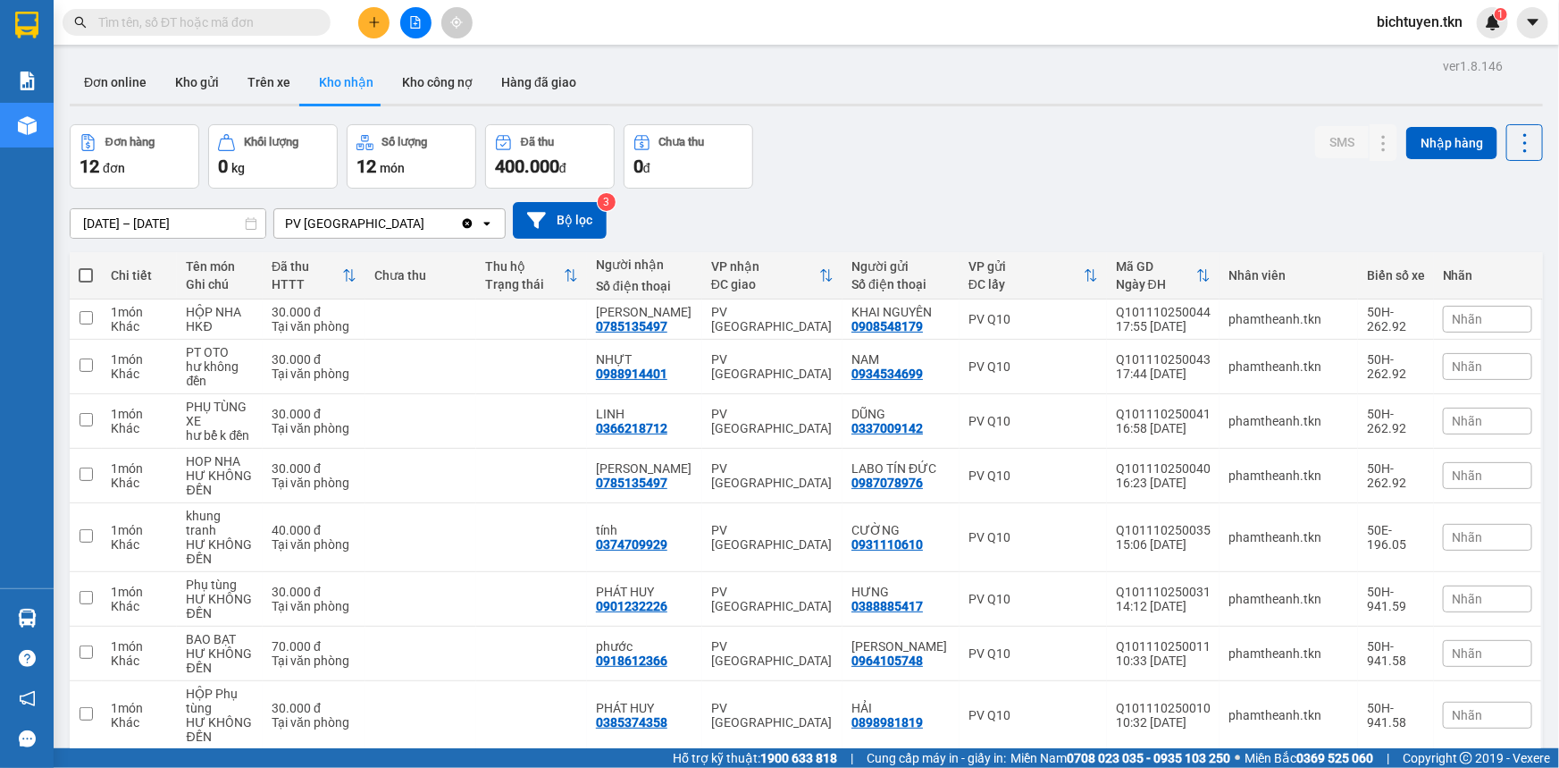
click at [869, 149] on div "Đơn hàng 12 đơn Khối lượng 0 kg Số lượng 12 món Đã thu 400.000 đ Chưa thu 0 đ S…" at bounding box center [807, 156] width 1474 height 64
click at [947, 152] on div "Đơn hàng 12 đơn Khối lượng 0 kg Số lượng 12 món Đã thu 400.000 đ Chưa thu 0 đ S…" at bounding box center [807, 156] width 1474 height 64
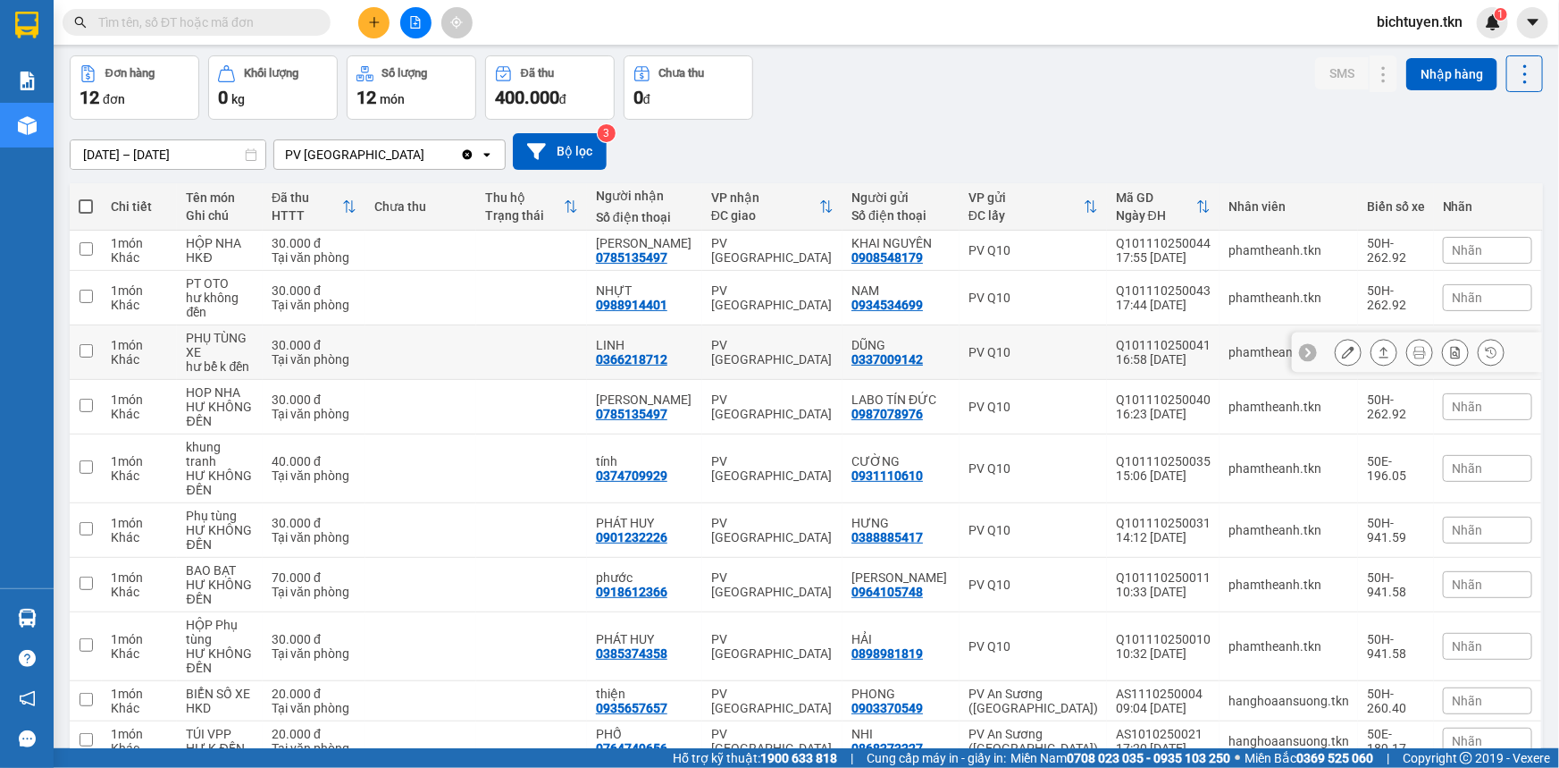
scroll to position [139, 0]
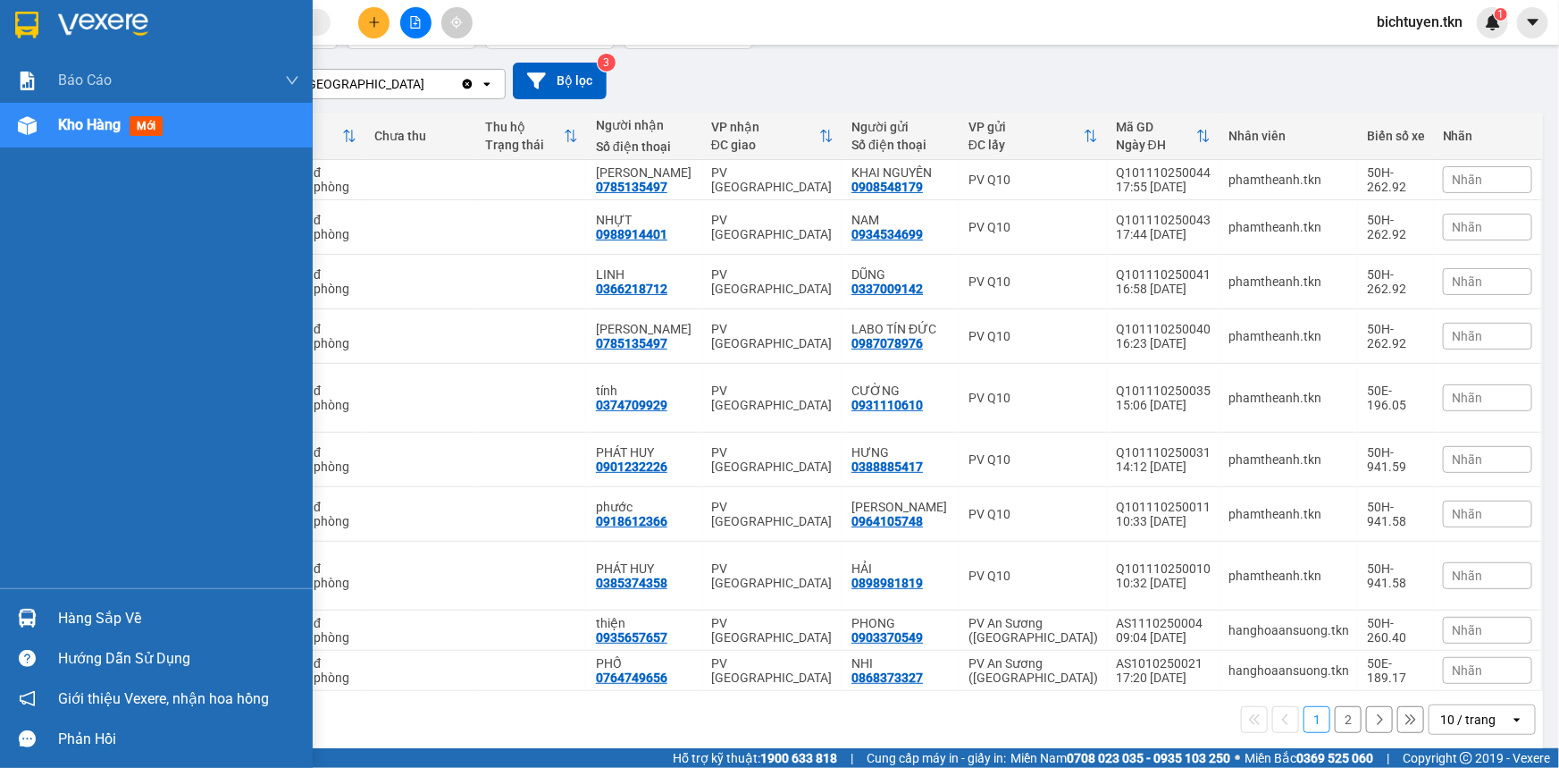
click at [6, 627] on div "Hàng sắp về" at bounding box center [156, 618] width 313 height 40
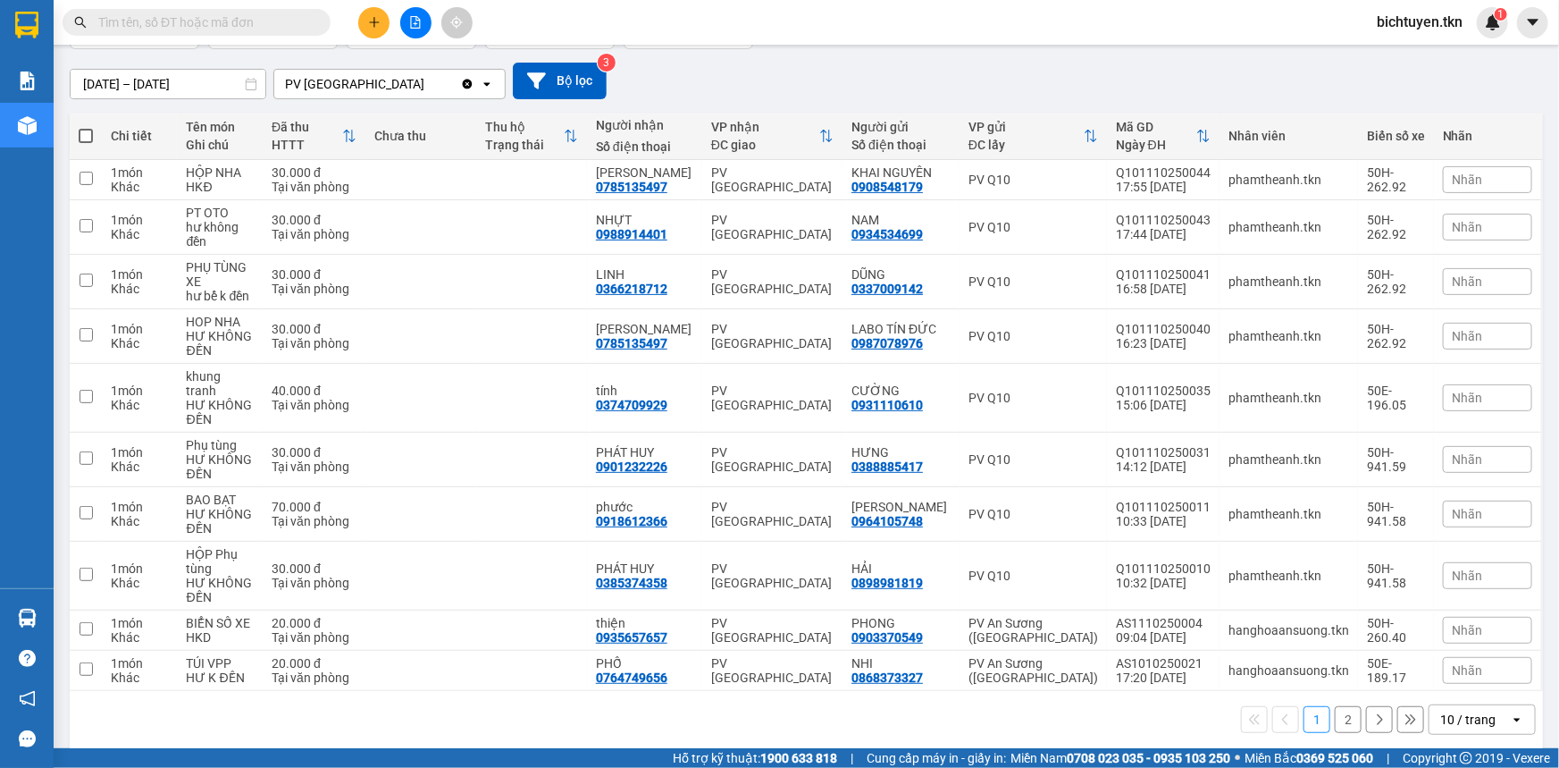
click at [777, 18] on section "Kết quả tìm kiếm ( 1 ) Bộ lọc Ngày tạo đơn gần nhất Mã ĐH Trạng thái Món hàng T…" at bounding box center [779, 384] width 1559 height 768
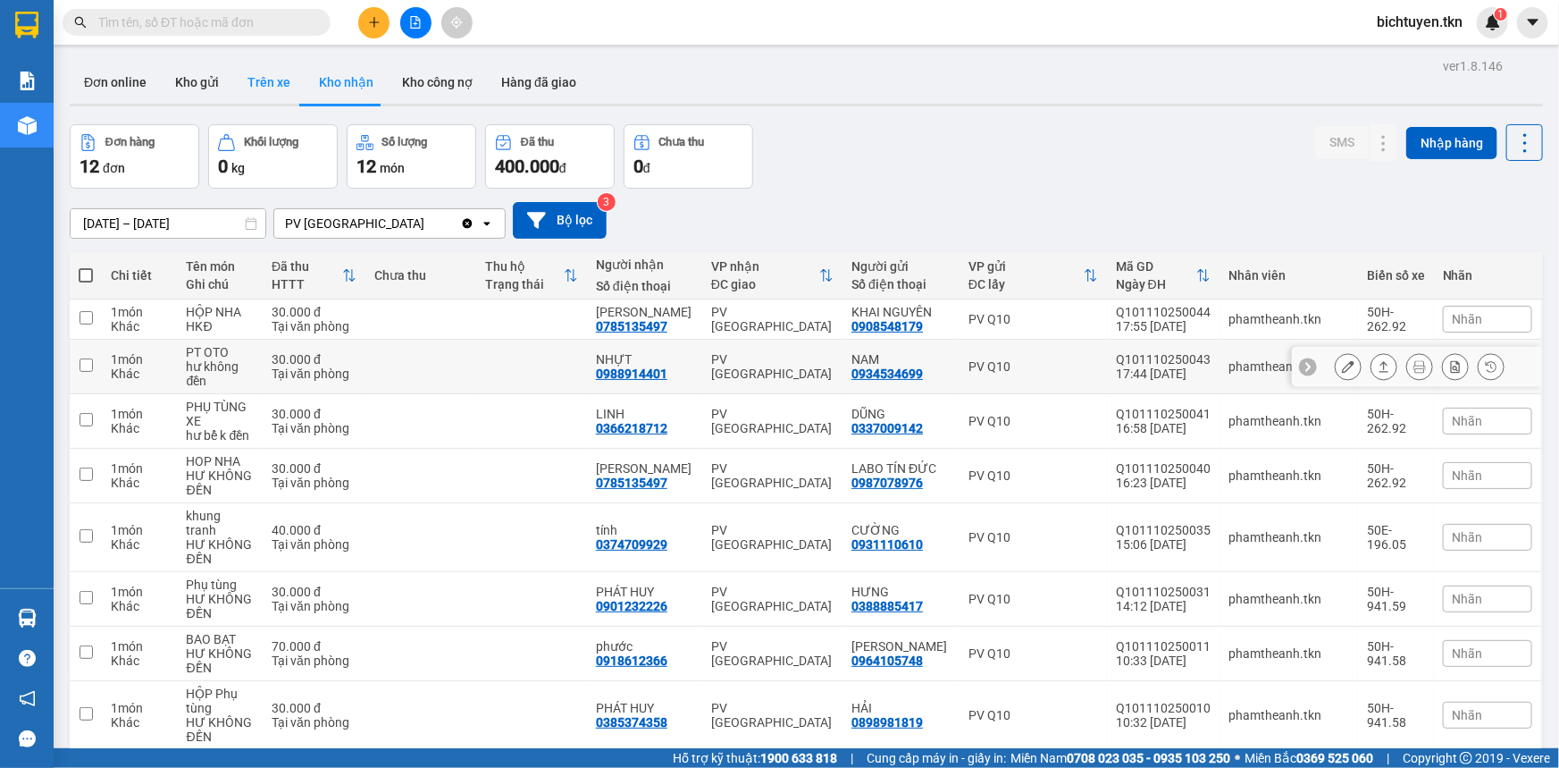
scroll to position [0, 0]
click at [210, 78] on button "Kho gửi" at bounding box center [197, 82] width 72 height 43
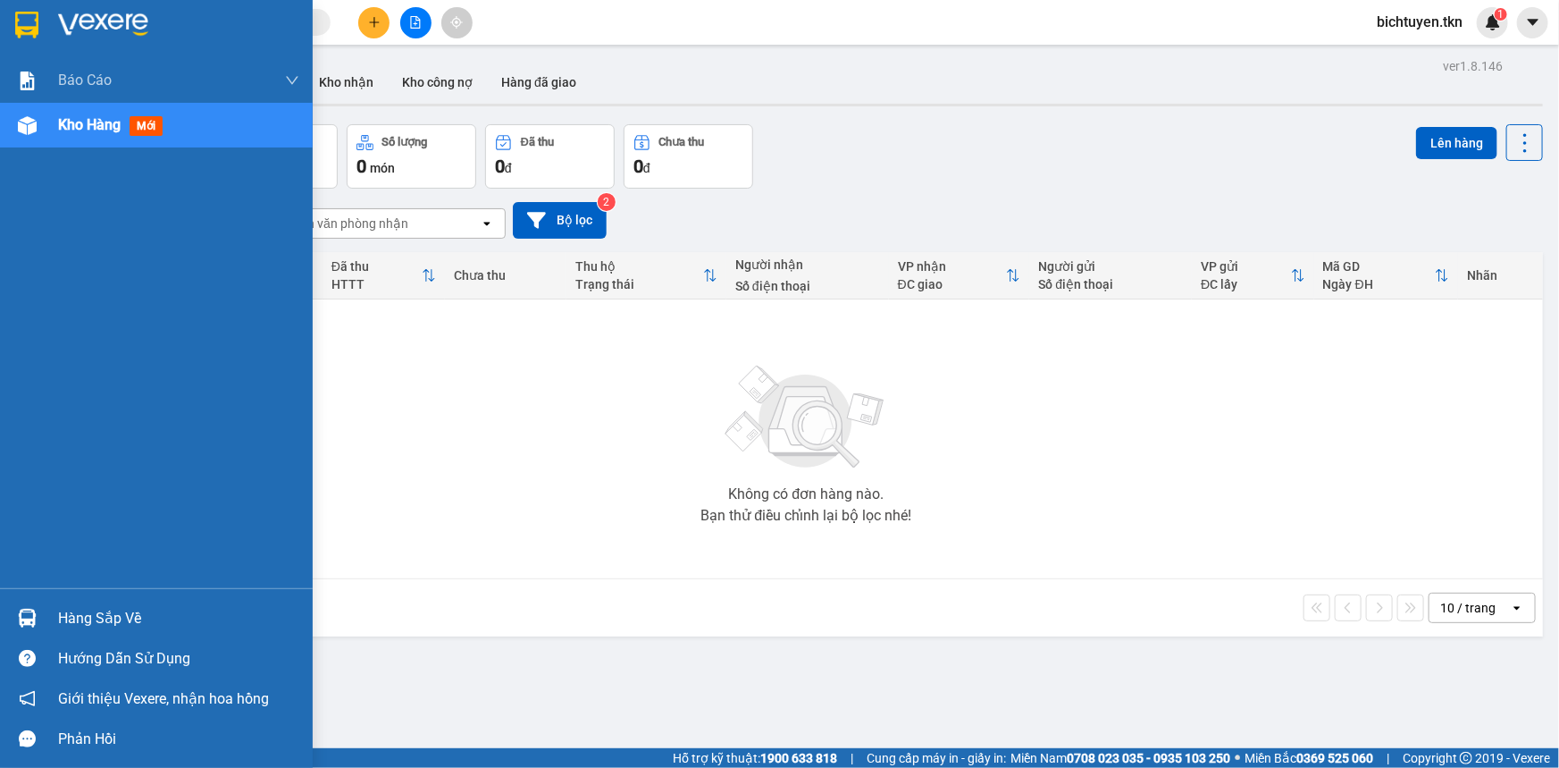
click at [22, 611] on img at bounding box center [27, 618] width 19 height 19
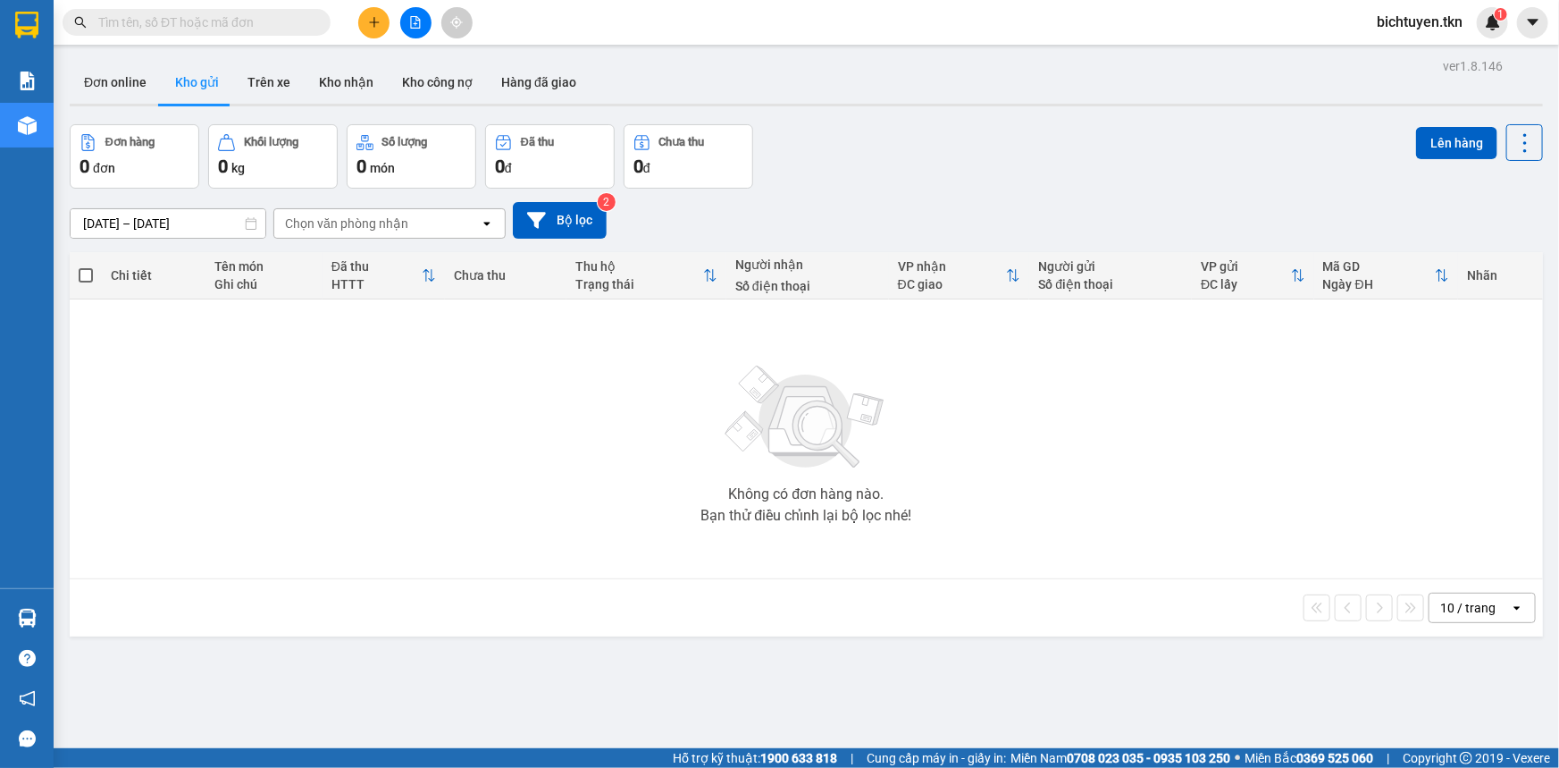
click at [1125, 542] on section "Kết quả tìm kiếm ( 1 ) Bộ lọc Ngày tạo đơn gần nhất Mã ĐH Trạng thái Món hàng T…" at bounding box center [779, 384] width 1559 height 768
click at [659, 386] on div "Không có đơn hàng nào. Bạn thử điều chỉnh lại bộ lọc nhé!" at bounding box center [807, 439] width 1456 height 268
click at [374, 21] on icon "plus" at bounding box center [374, 22] width 1 height 10
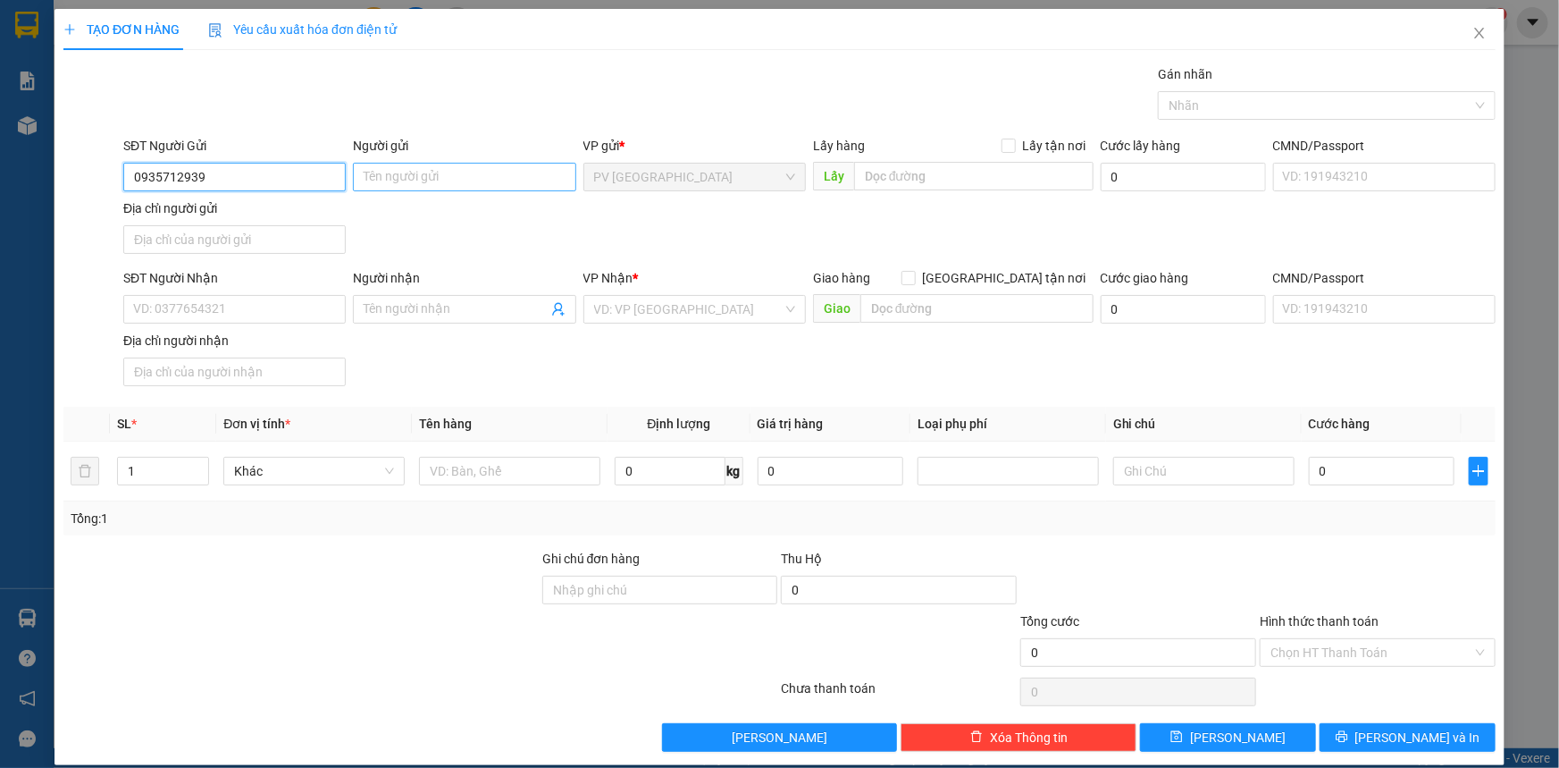
type input "0935712939"
click at [455, 166] on input "Người gửi" at bounding box center [464, 177] width 223 height 29
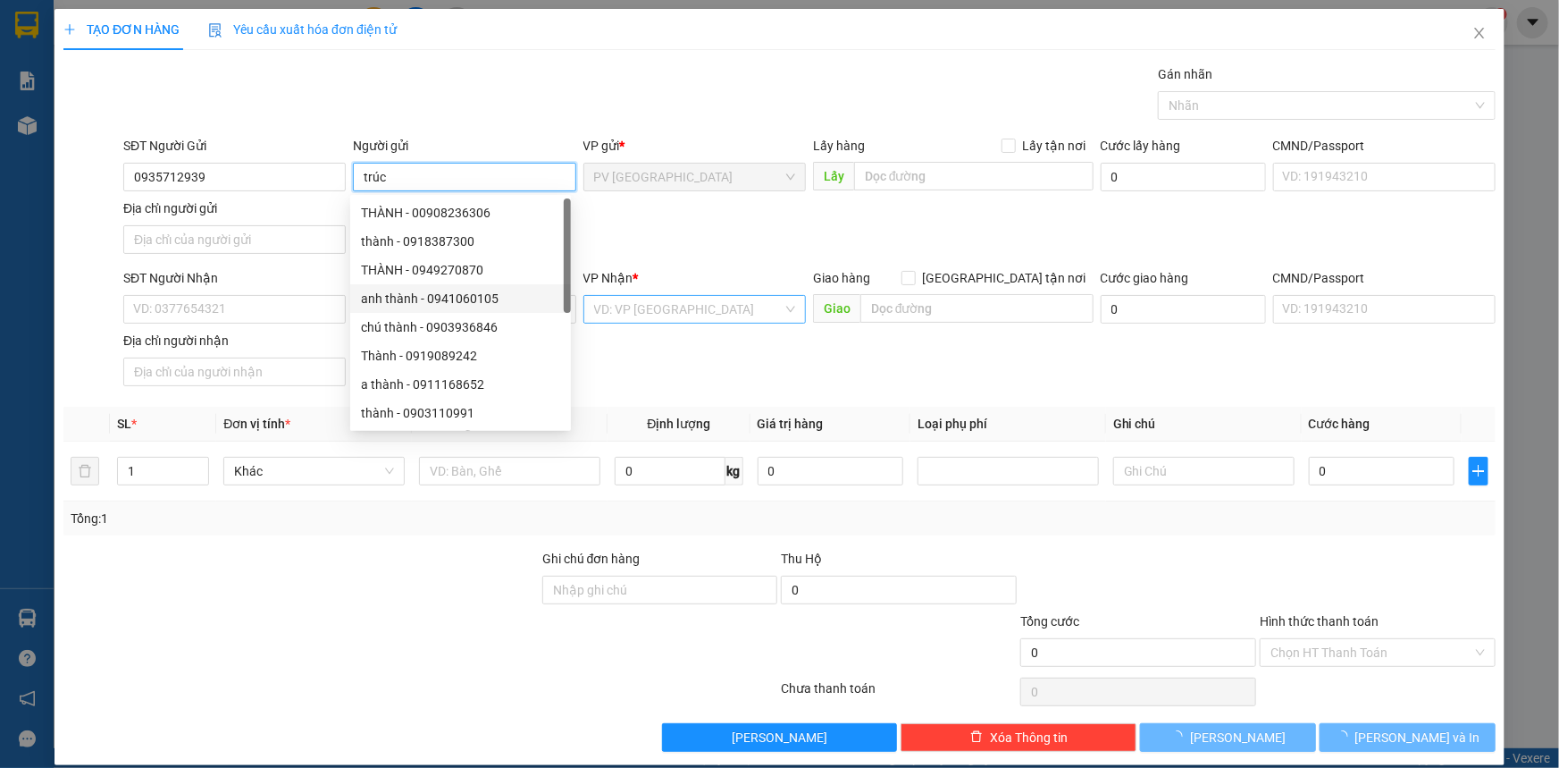
type input "trúc"
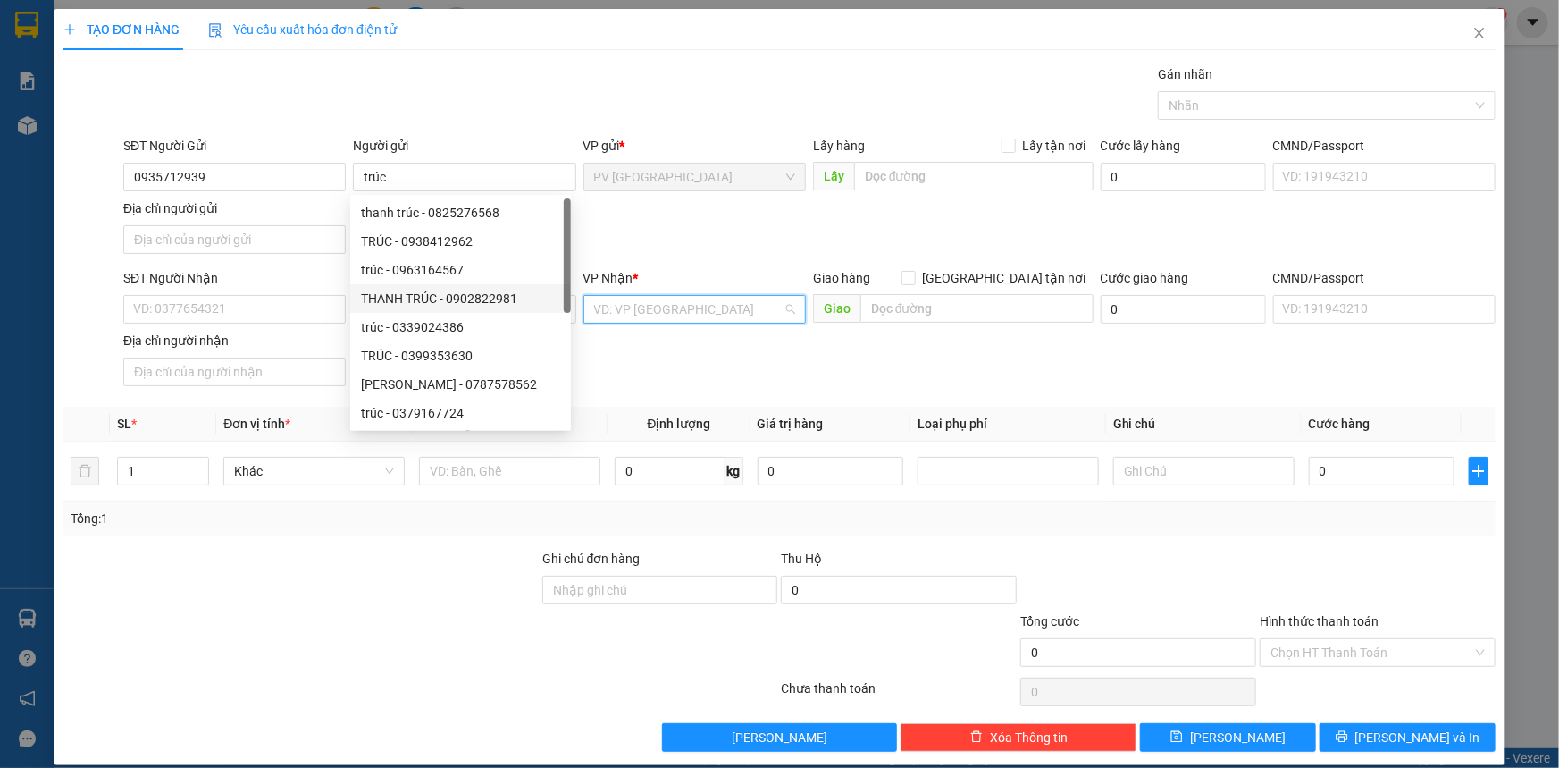
click at [643, 301] on input "search" at bounding box center [688, 309] width 189 height 27
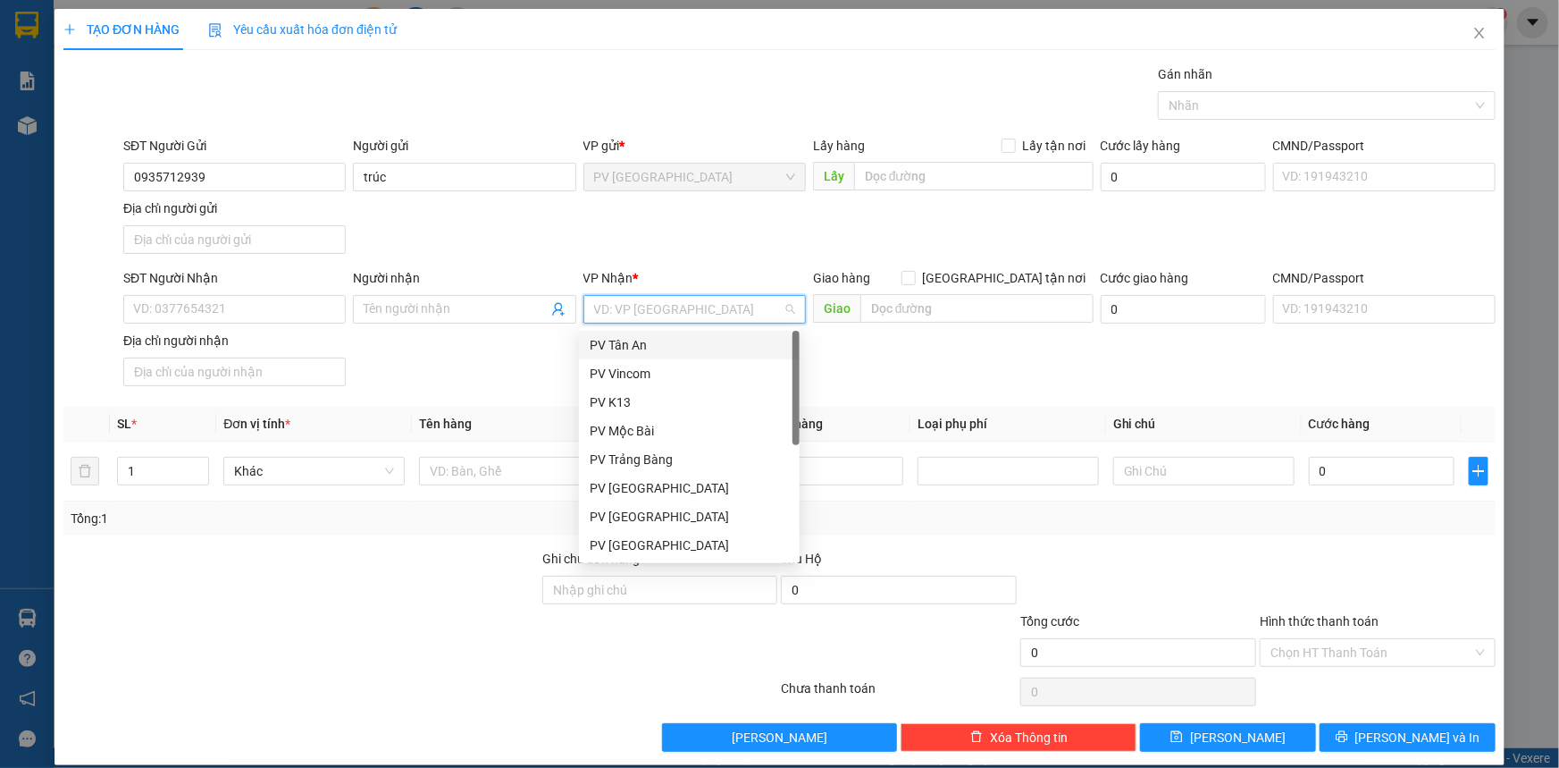
click at [655, 348] on div "PV Tân An" at bounding box center [689, 345] width 199 height 20
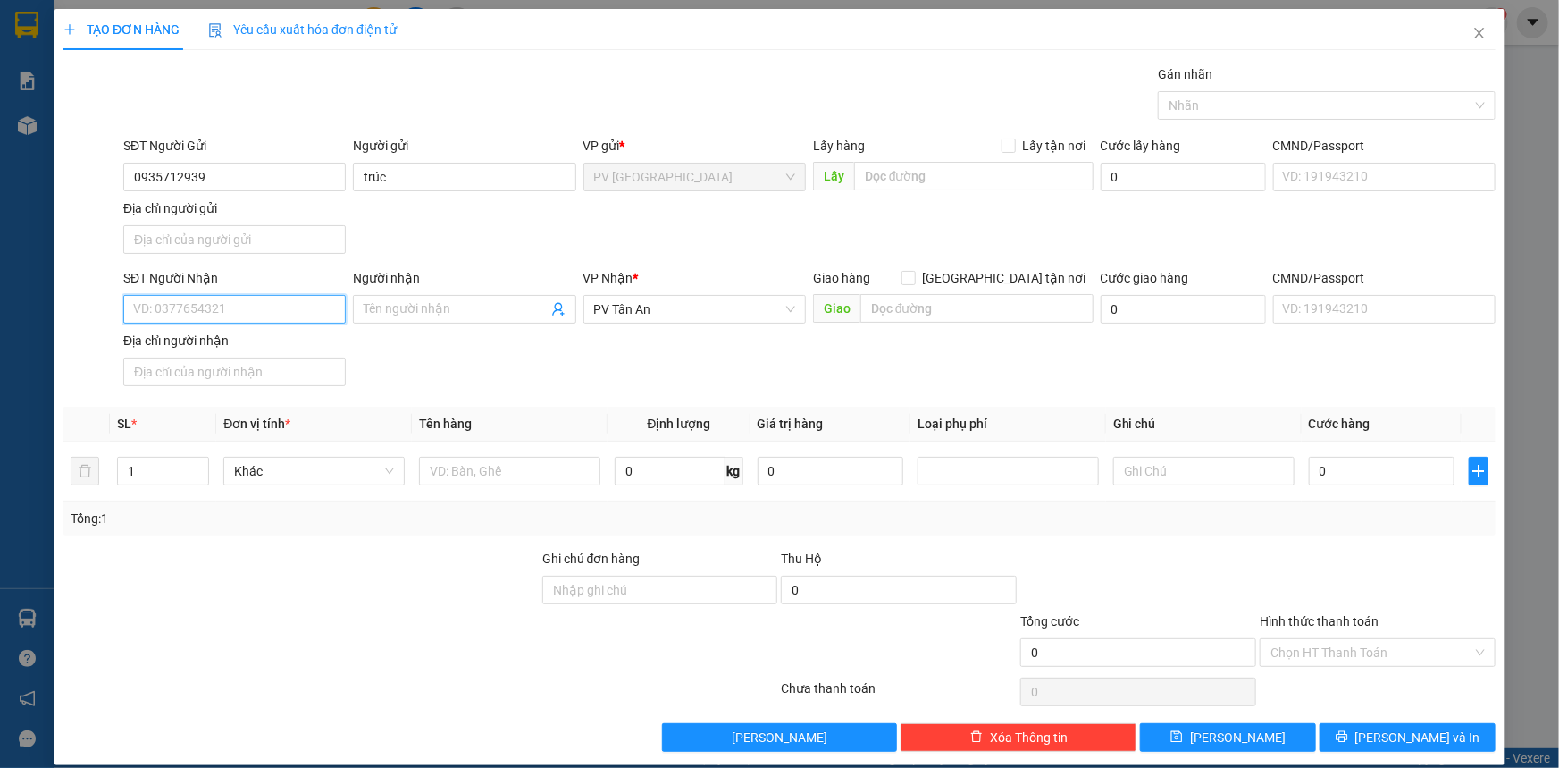
click at [225, 305] on input "SĐT Người Nhận" at bounding box center [234, 309] width 223 height 29
type input "0987000554"
click at [397, 299] on input "Người nhận" at bounding box center [455, 309] width 183 height 20
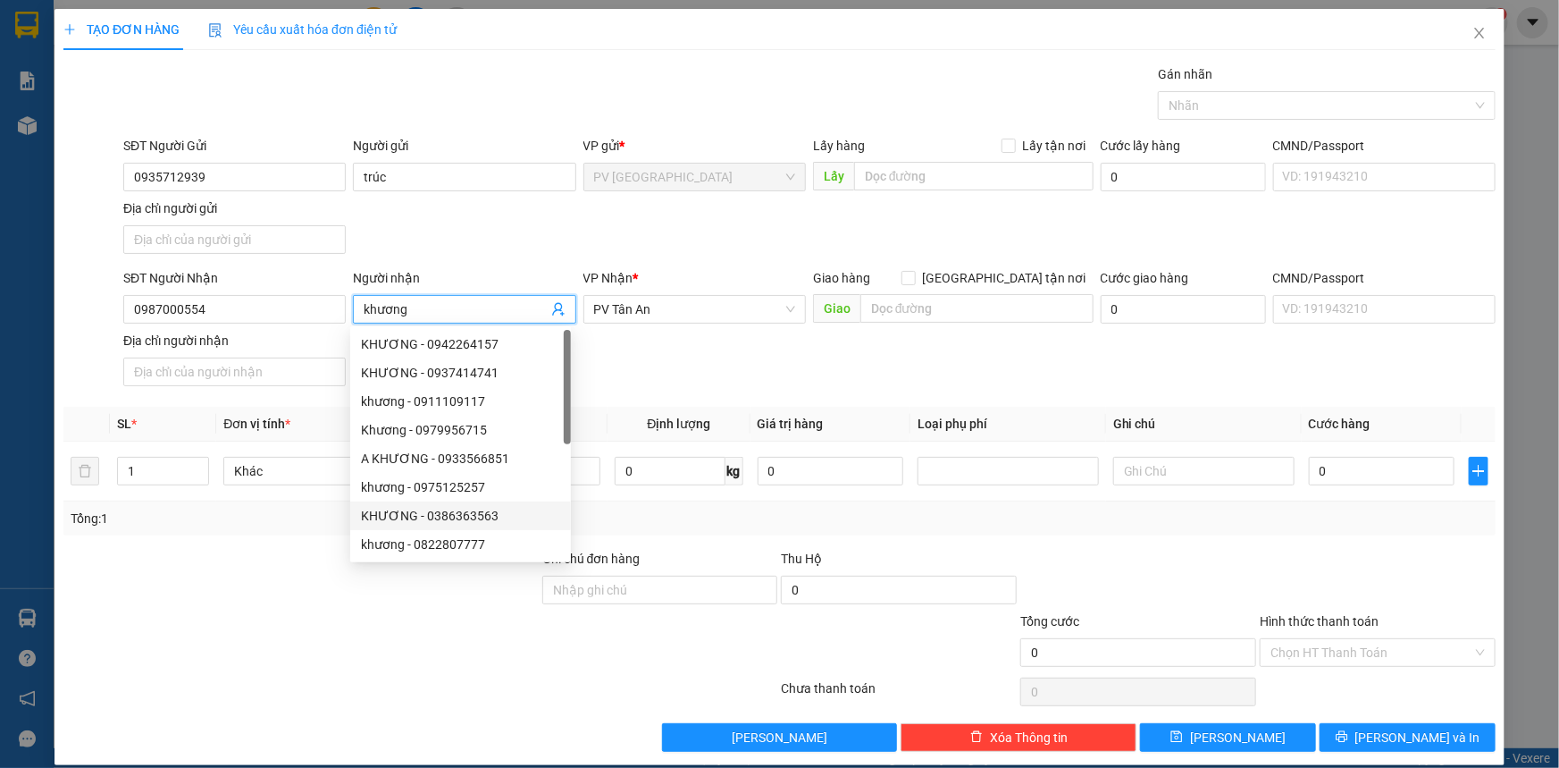
type input "khương"
click at [357, 623] on div at bounding box center [301, 642] width 479 height 63
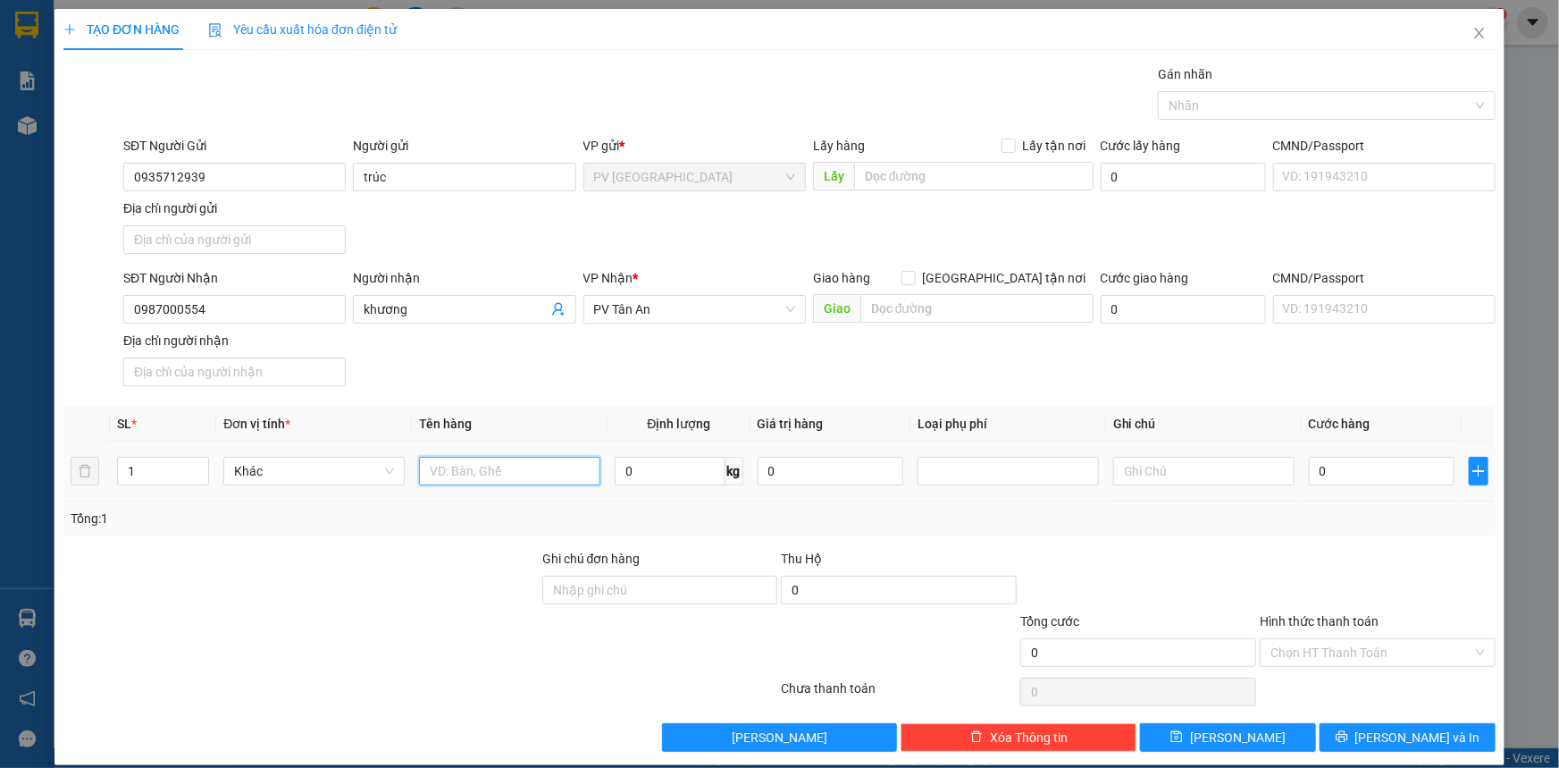
click at [542, 476] on input "text" at bounding box center [509, 471] width 181 height 29
click at [1166, 113] on div at bounding box center [1318, 105] width 311 height 21
type input "bịch thực phẩm"
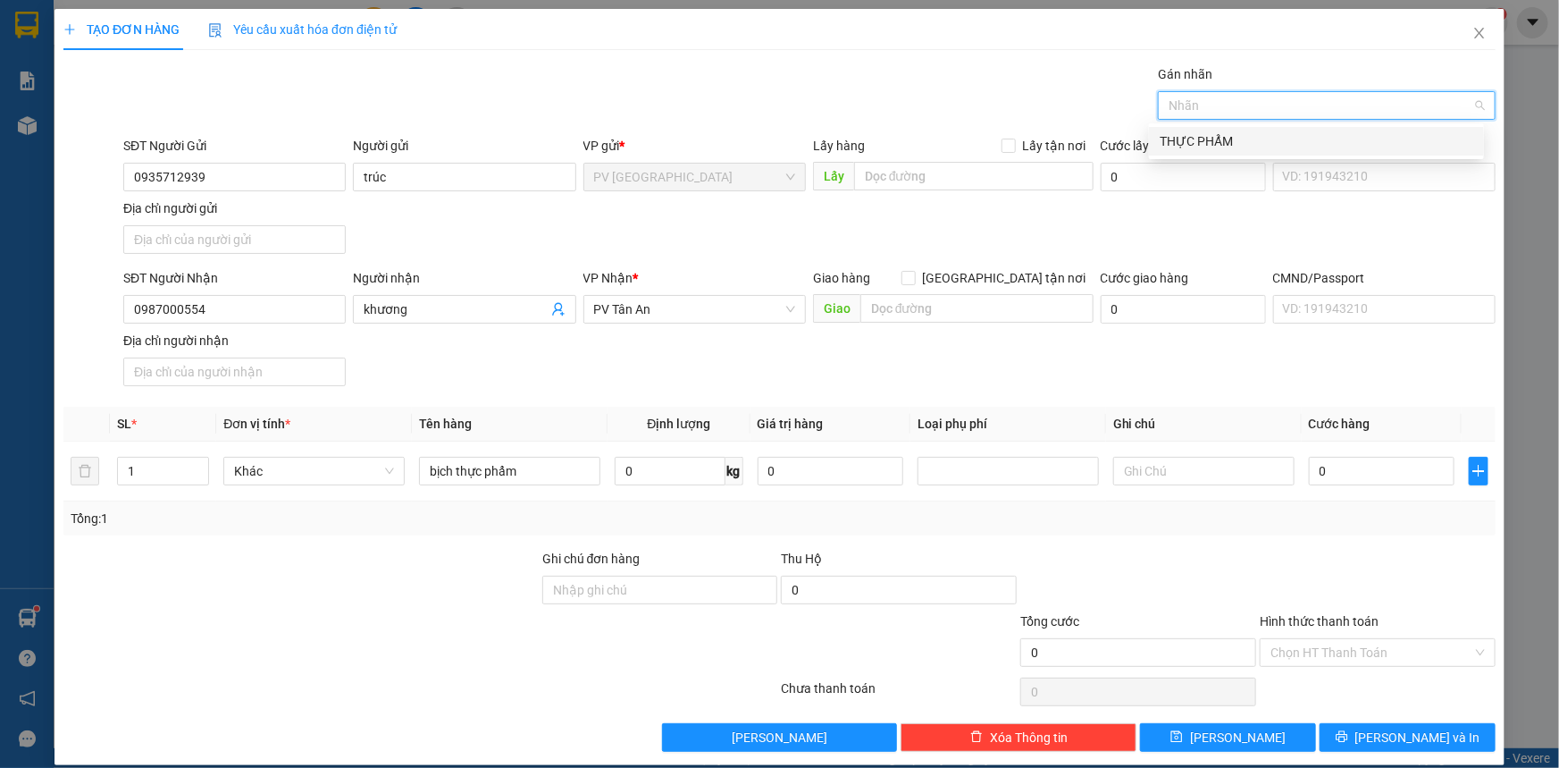
click at [1214, 139] on div "THỰC PHẨM" at bounding box center [1317, 141] width 314 height 20
click at [1352, 465] on input "0" at bounding box center [1382, 471] width 146 height 29
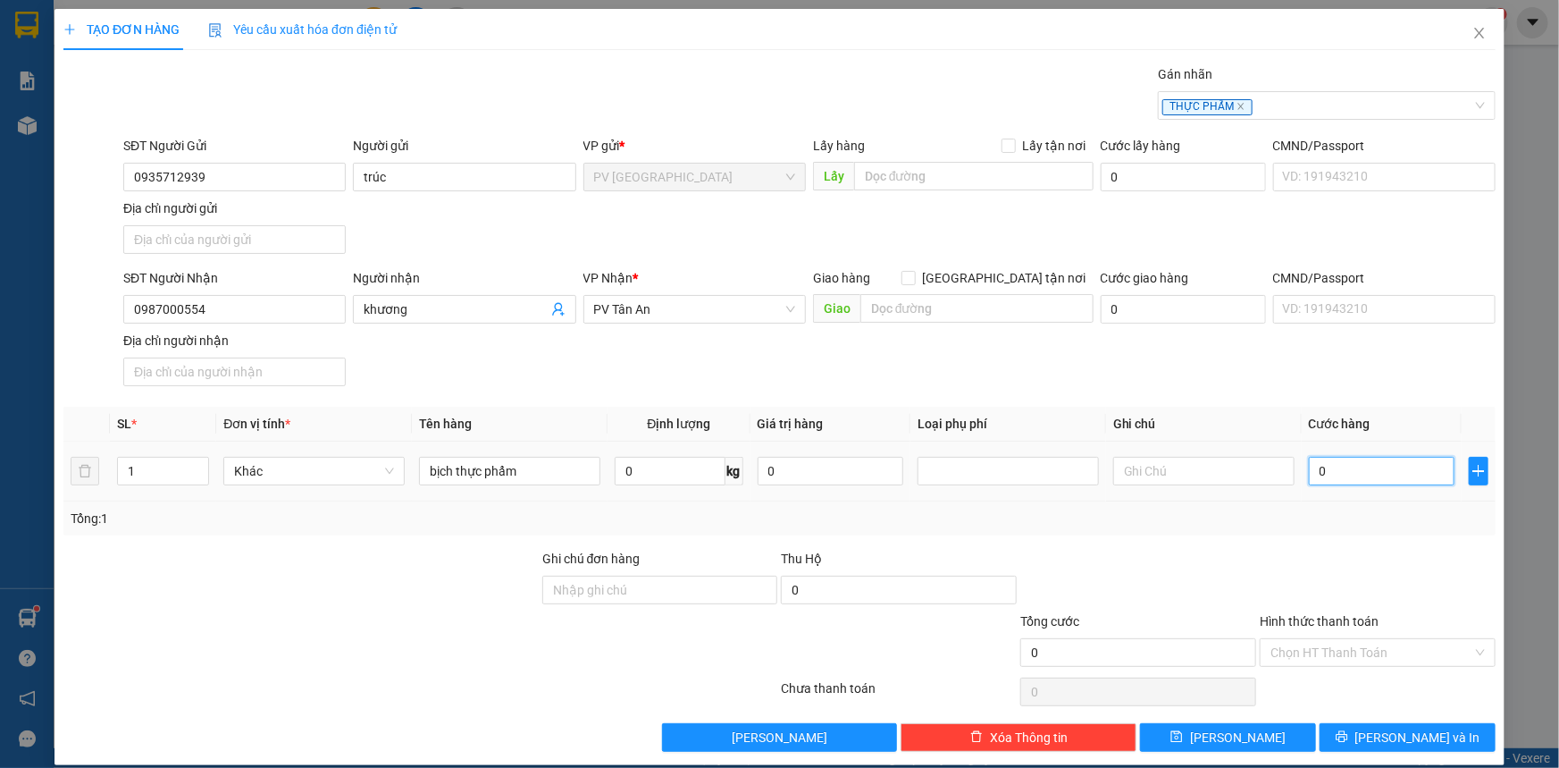
type input "4"
type input "40"
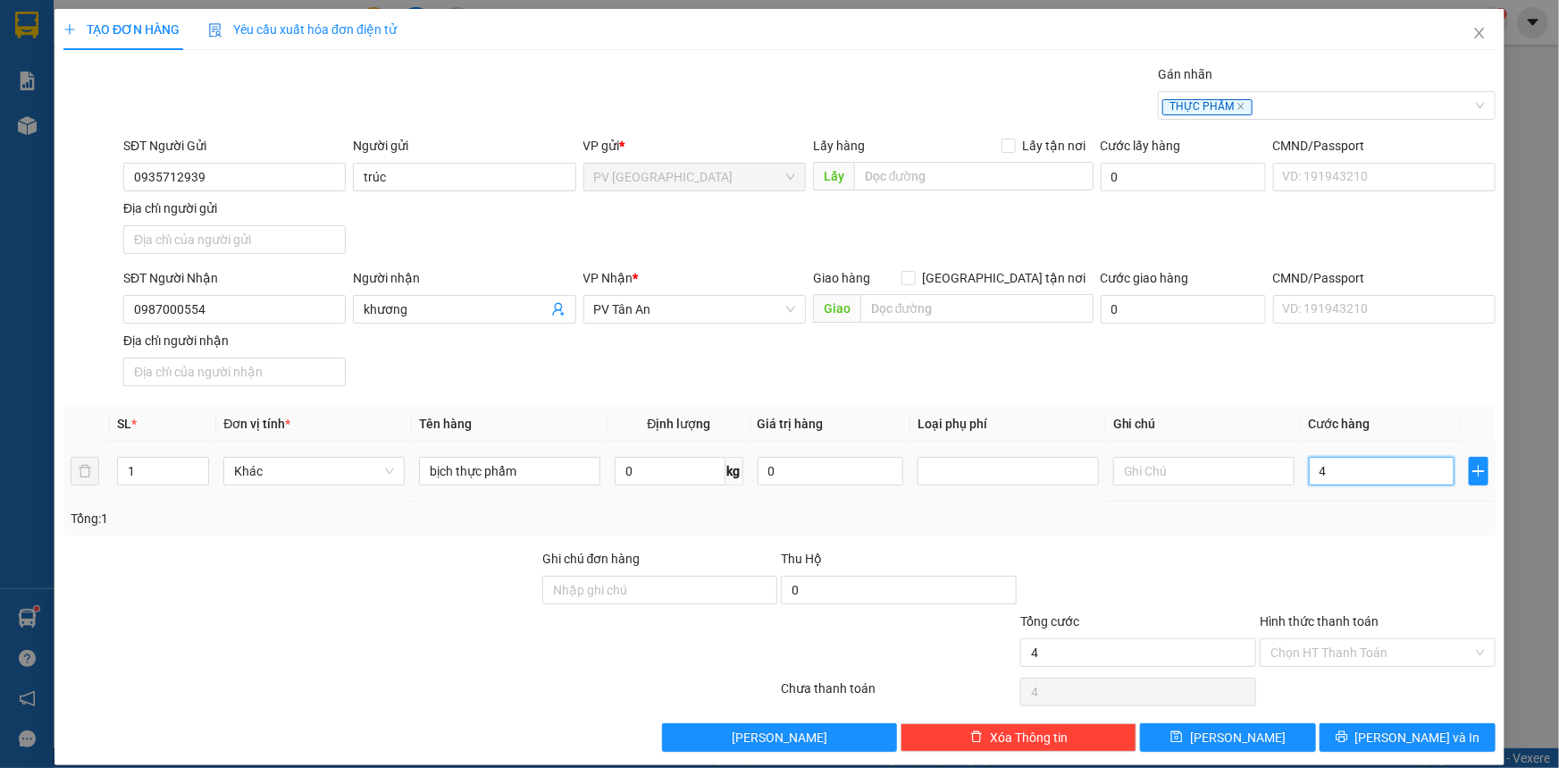
type input "40"
type input "40.000"
click at [1321, 656] on input "Hình thức thanh toán" at bounding box center [1372, 652] width 202 height 27
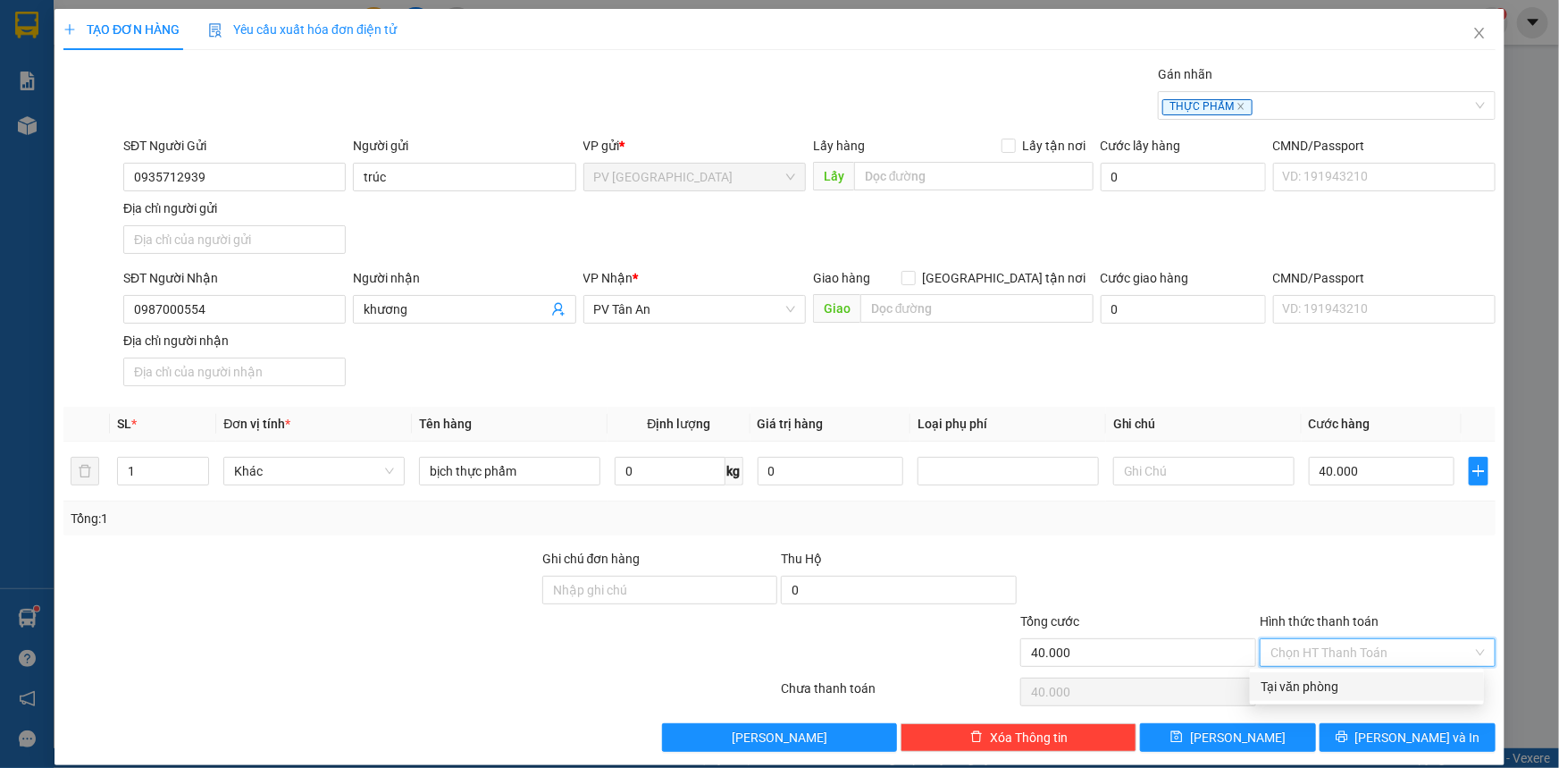
click at [1328, 683] on div "Tại văn phòng" at bounding box center [1367, 686] width 213 height 20
type input "0"
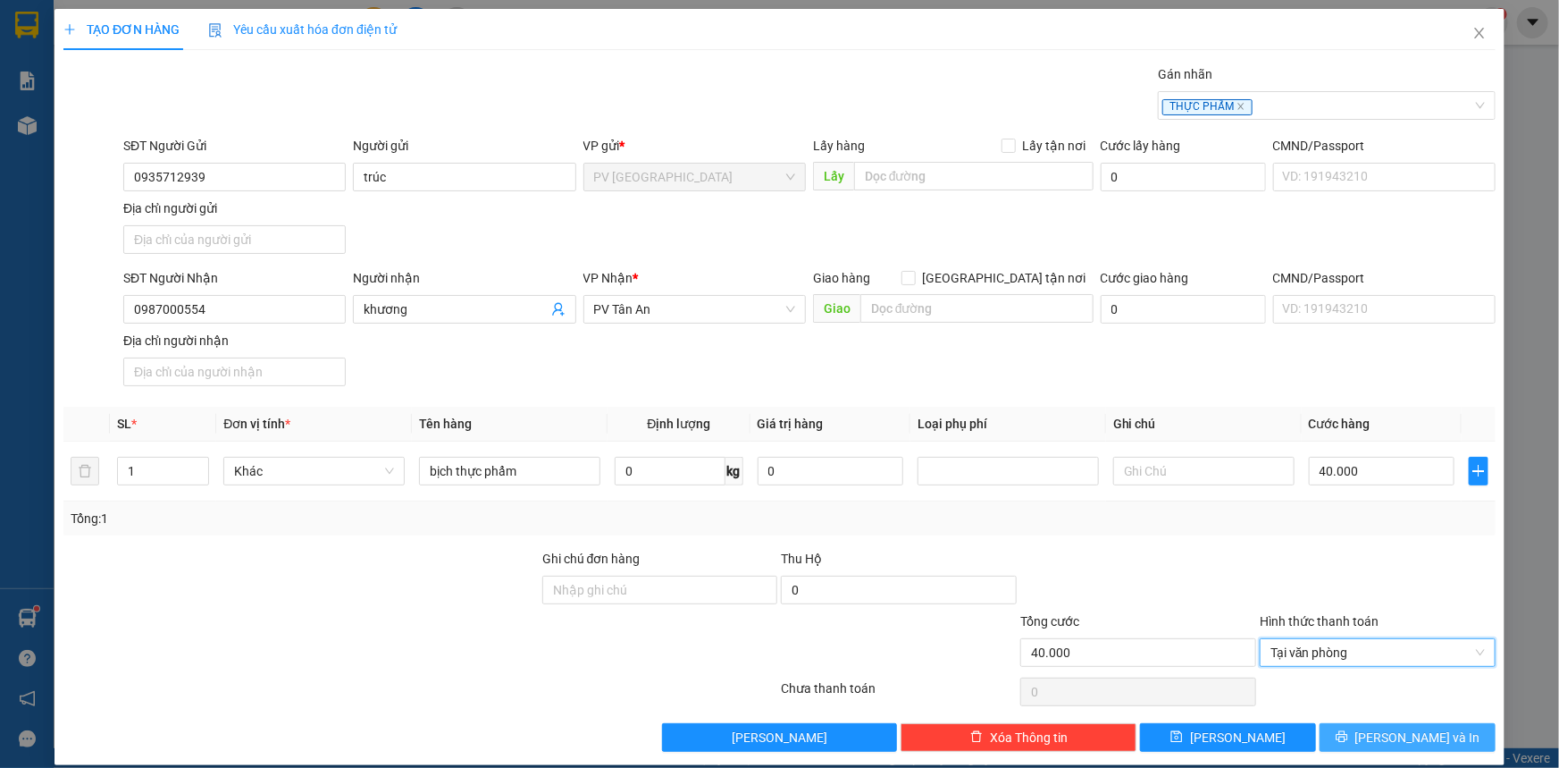
click at [1337, 733] on button "Lưu và In" at bounding box center [1408, 737] width 176 height 29
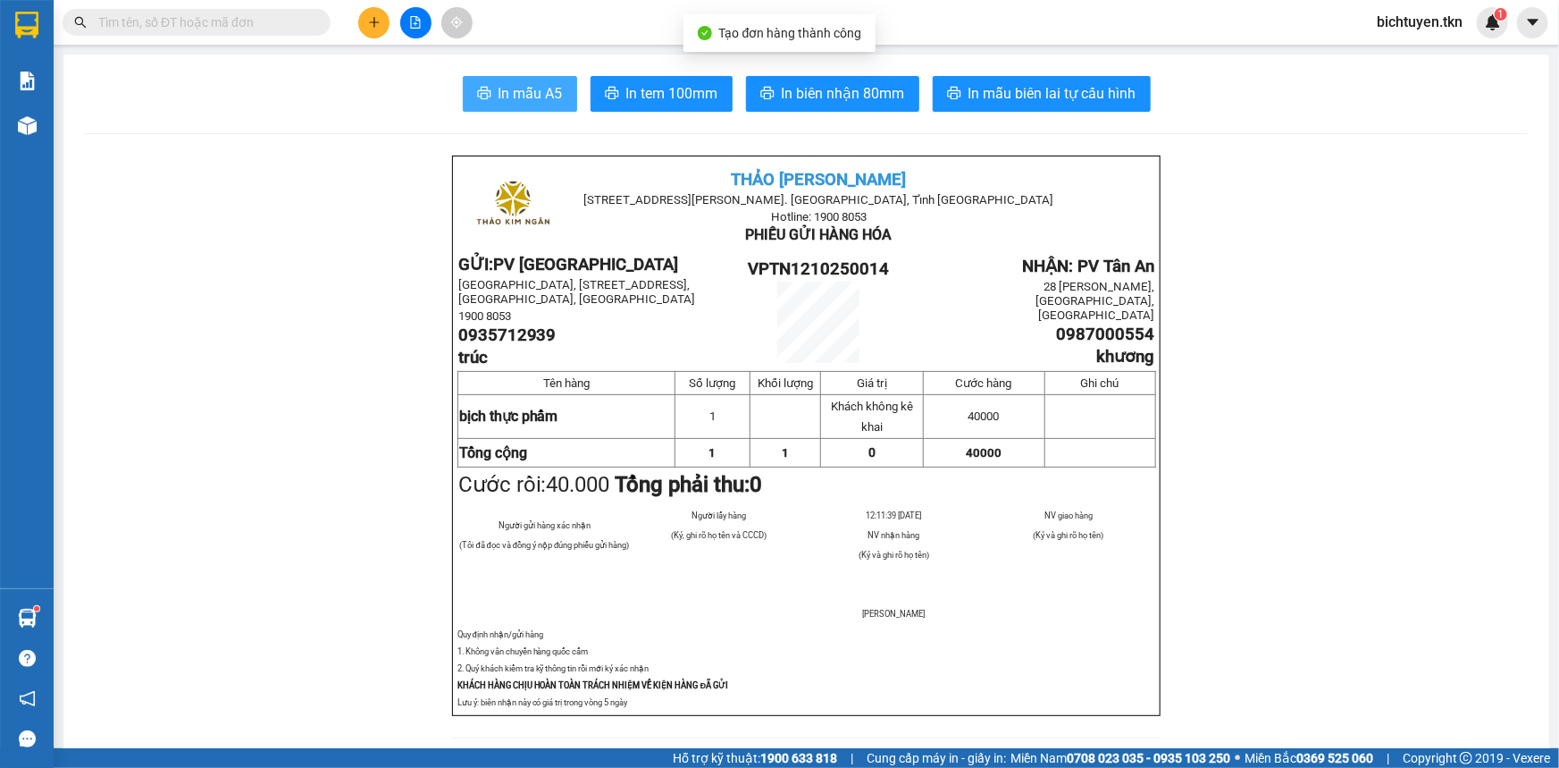
click at [510, 78] on button "In mẫu A5" at bounding box center [520, 94] width 114 height 36
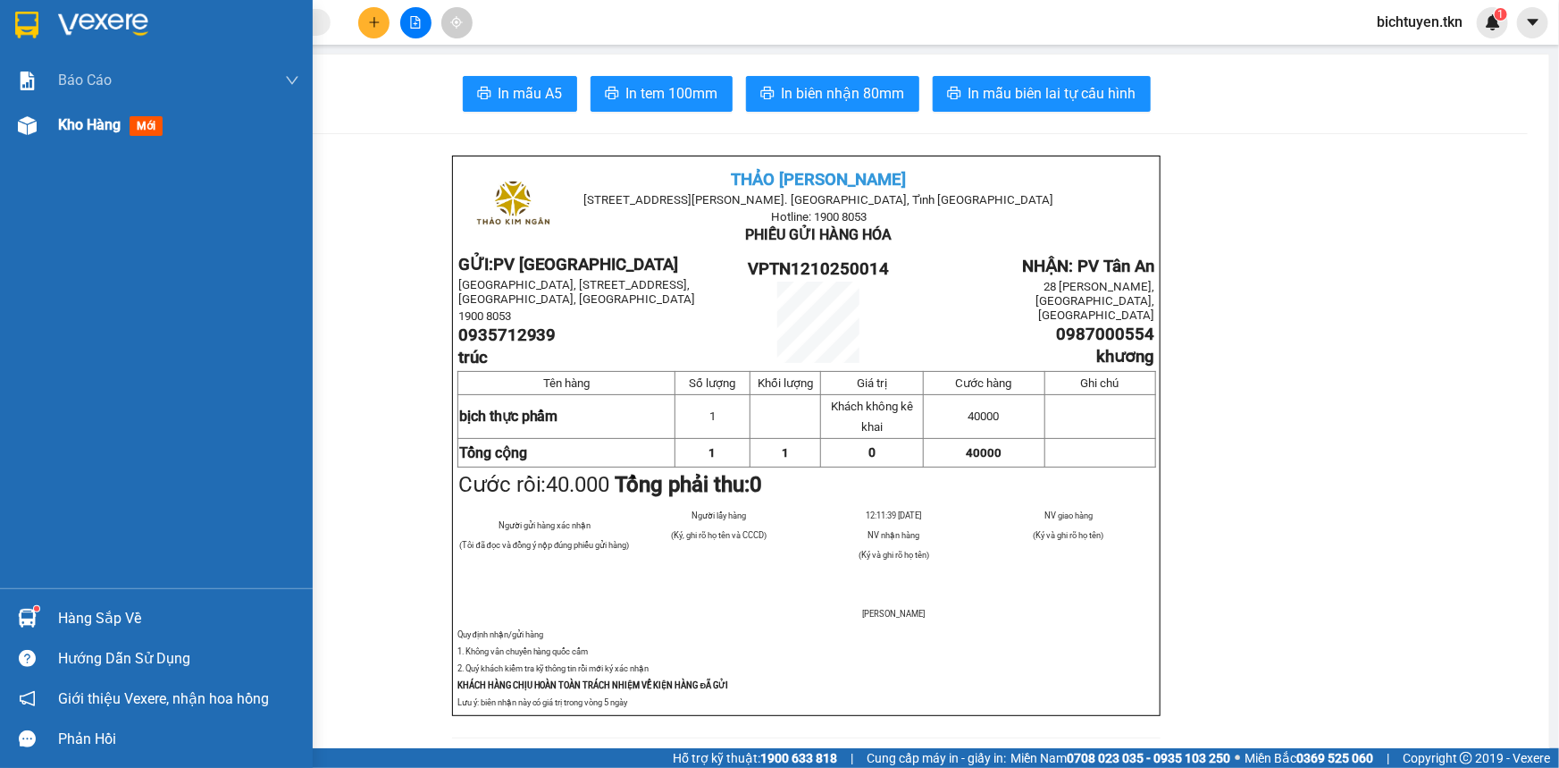
click at [62, 123] on span "Kho hàng" at bounding box center [89, 124] width 63 height 17
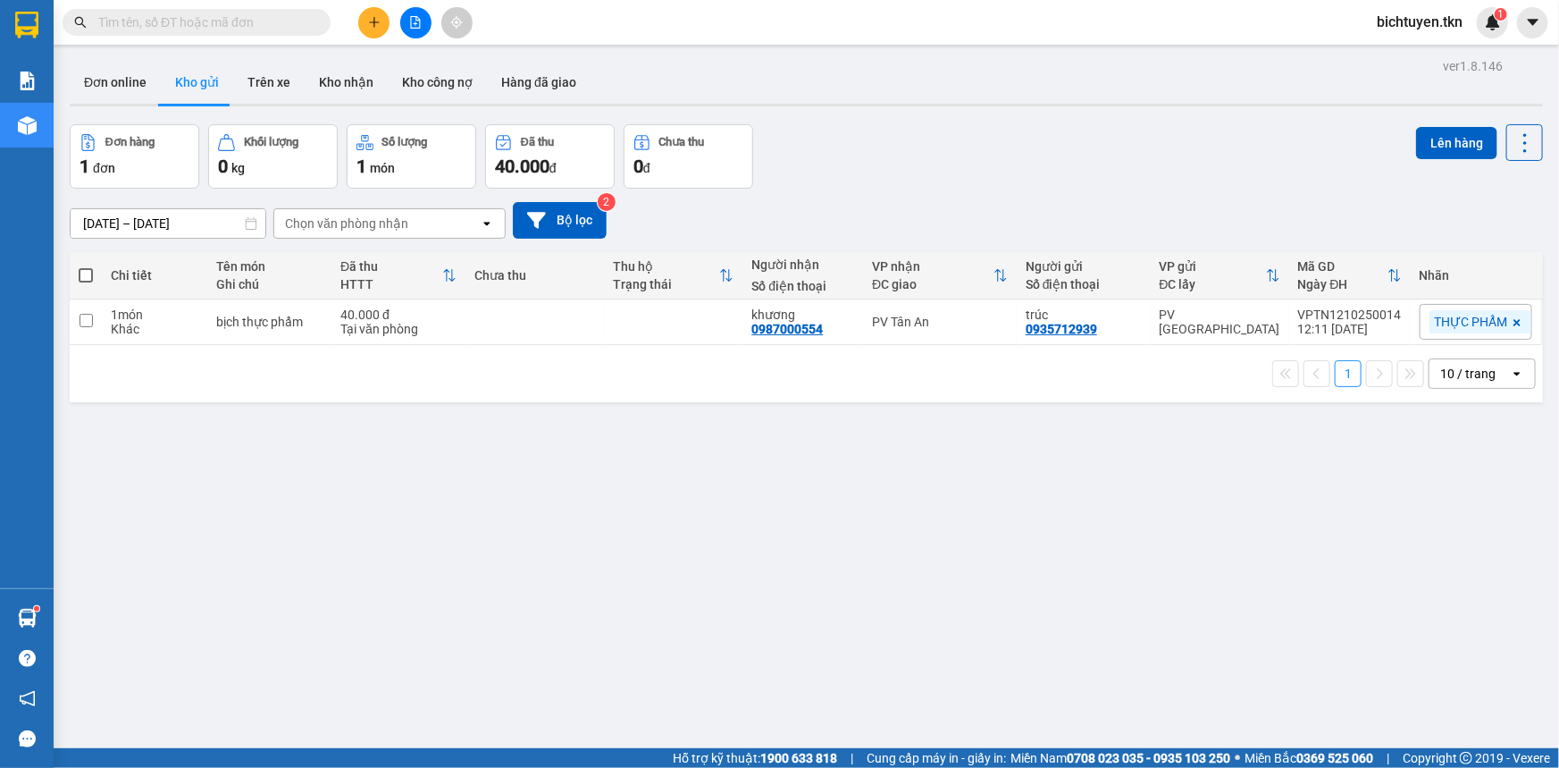
click at [843, 549] on div "ver 1.8.146 Đơn online Kho gửi Trên xe Kho nhận Kho công nợ Hàng đã giao Đơn hà…" at bounding box center [807, 438] width 1488 height 768
click at [378, 27] on icon "plus" at bounding box center [374, 22] width 13 height 13
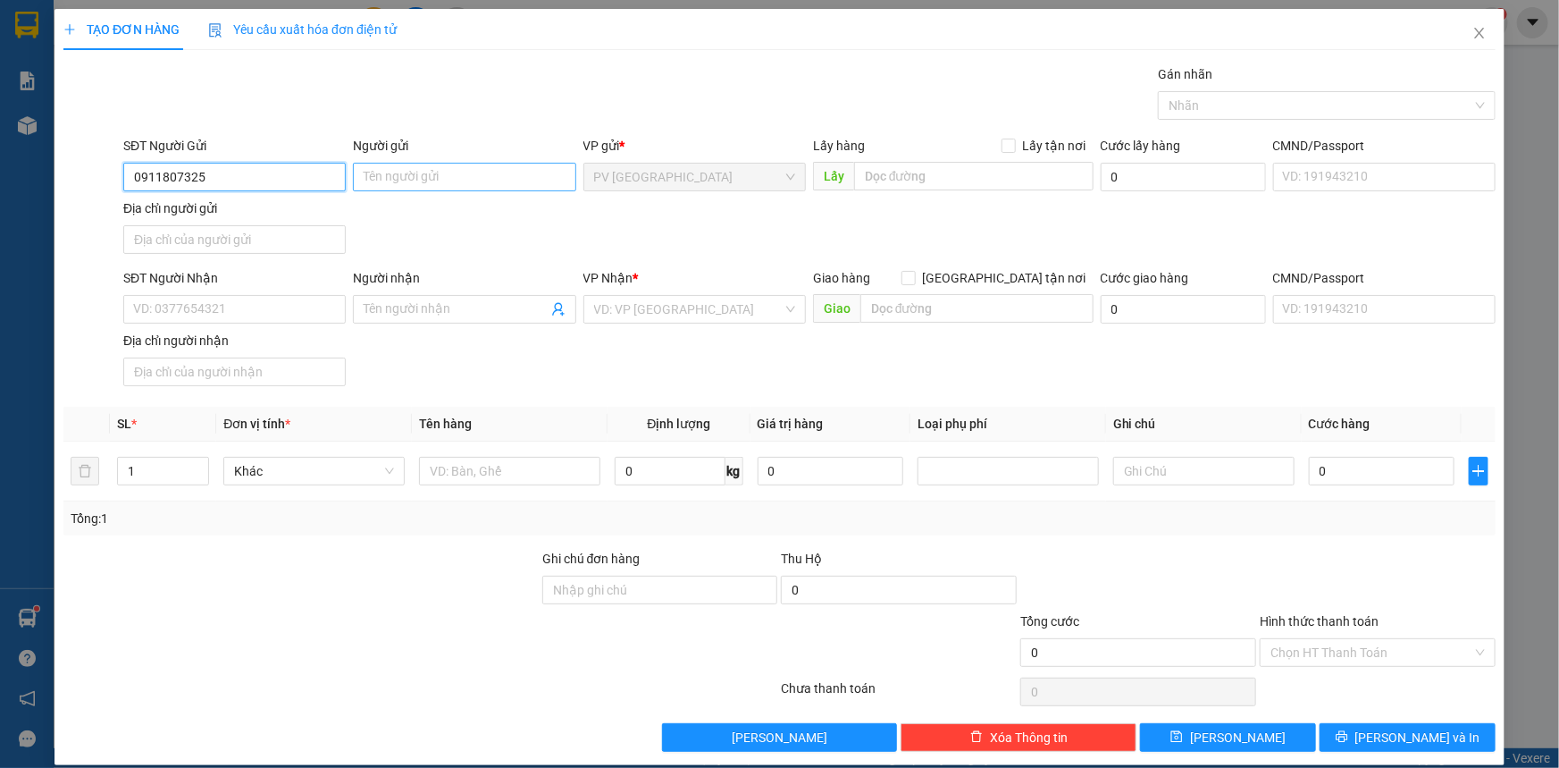
type input "0911807325"
click at [491, 182] on input "Người gửi" at bounding box center [464, 177] width 223 height 29
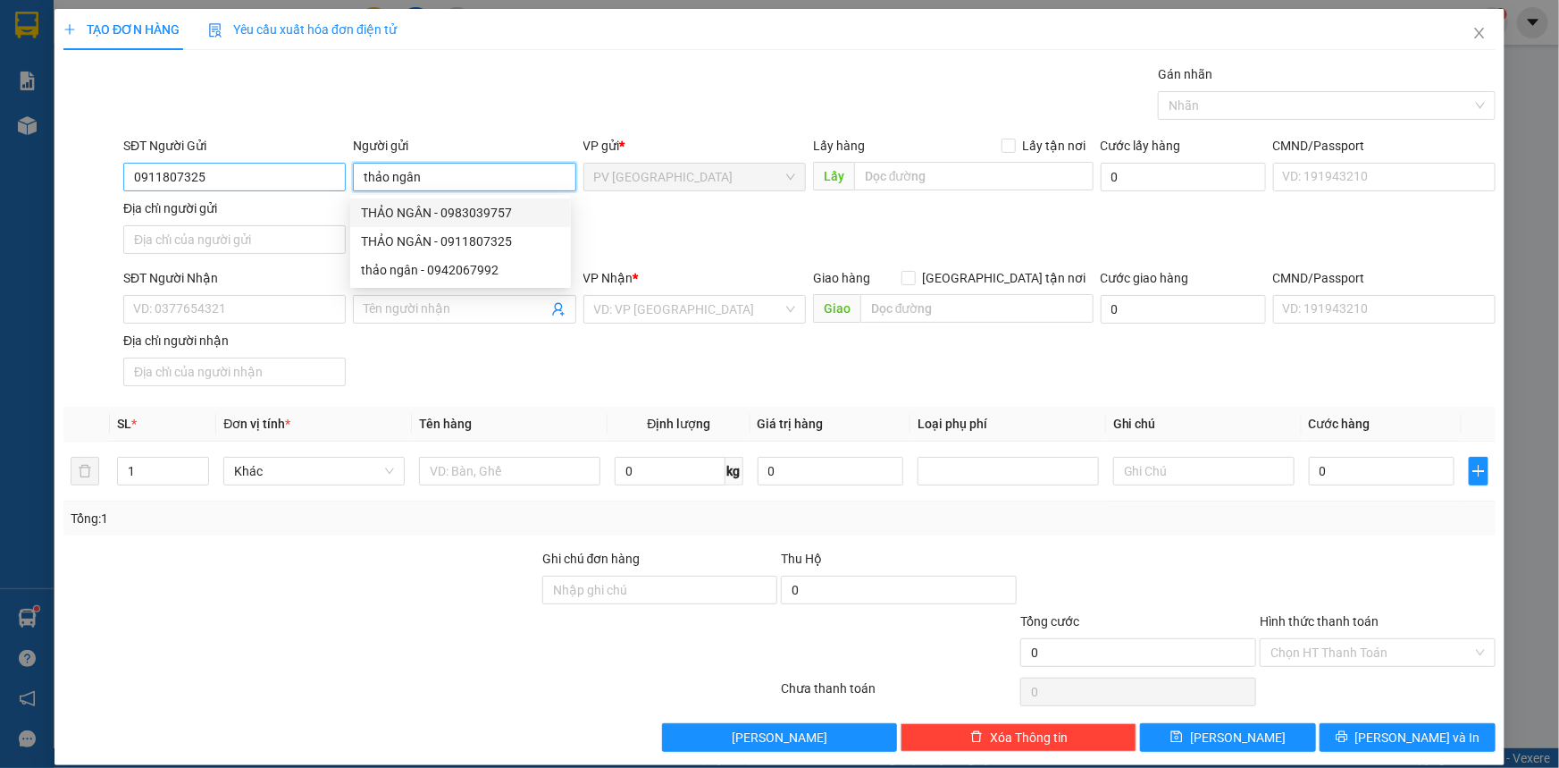
type input "thảo ngân"
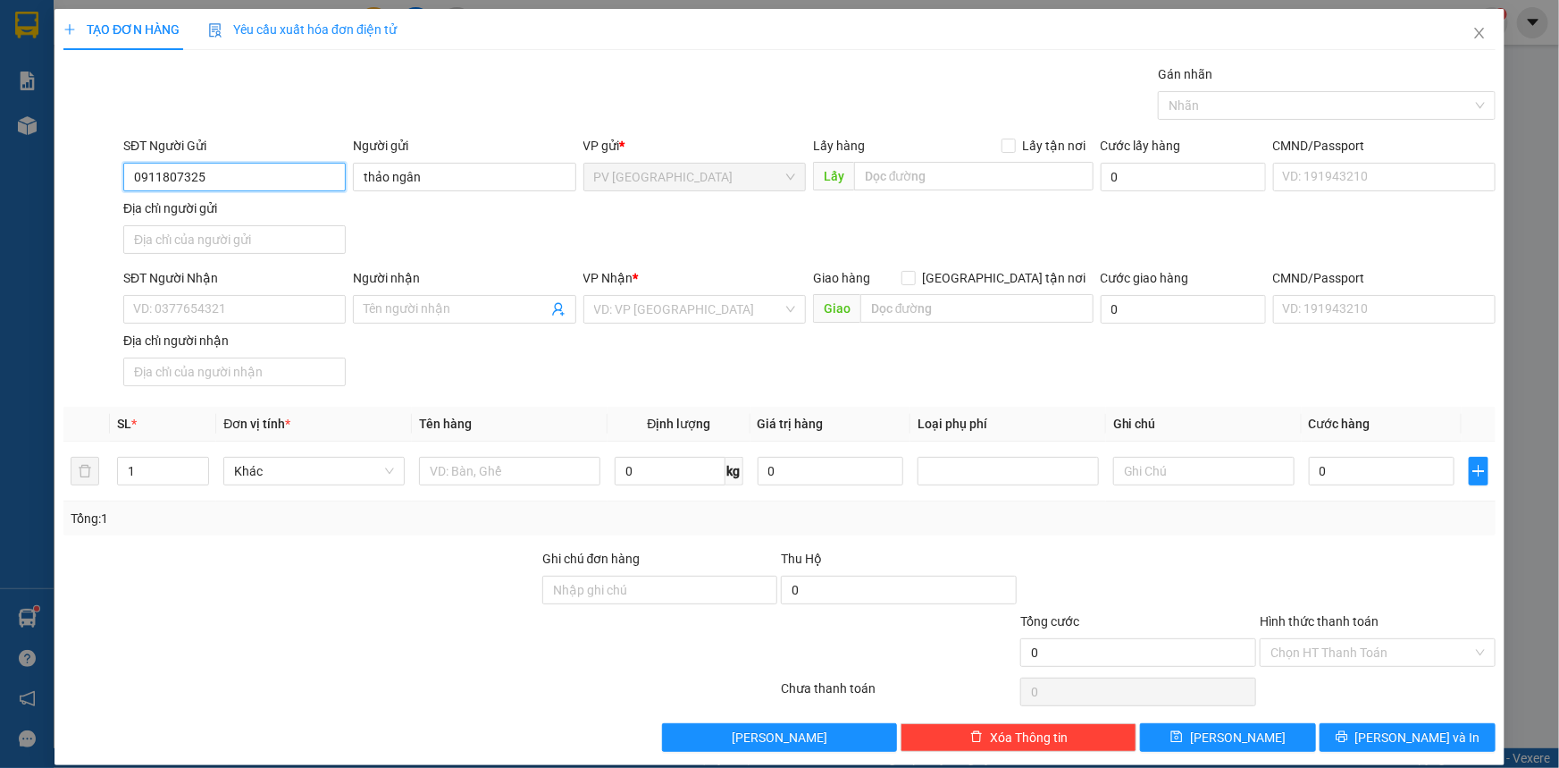
drag, startPoint x: 258, startPoint y: 179, endPoint x: 125, endPoint y: 165, distance: 133.8
click at [125, 165] on input "0911807325" at bounding box center [234, 177] width 223 height 29
click at [178, 305] on input "SĐT Người Nhận" at bounding box center [234, 309] width 223 height 29
paste input "0911807325"
type input "0911807325"
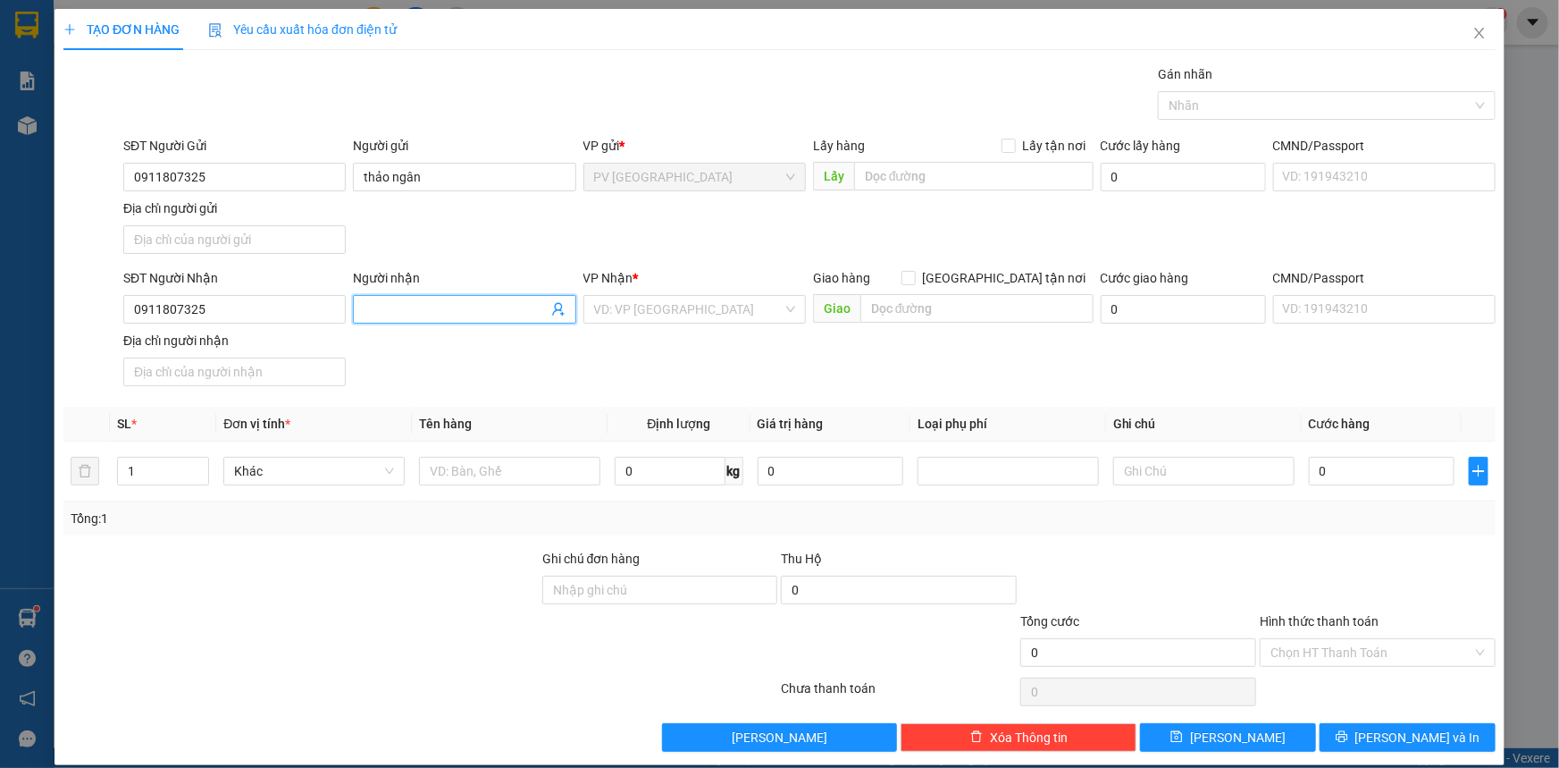
click at [374, 308] on input "Người nhận" at bounding box center [455, 309] width 183 height 20
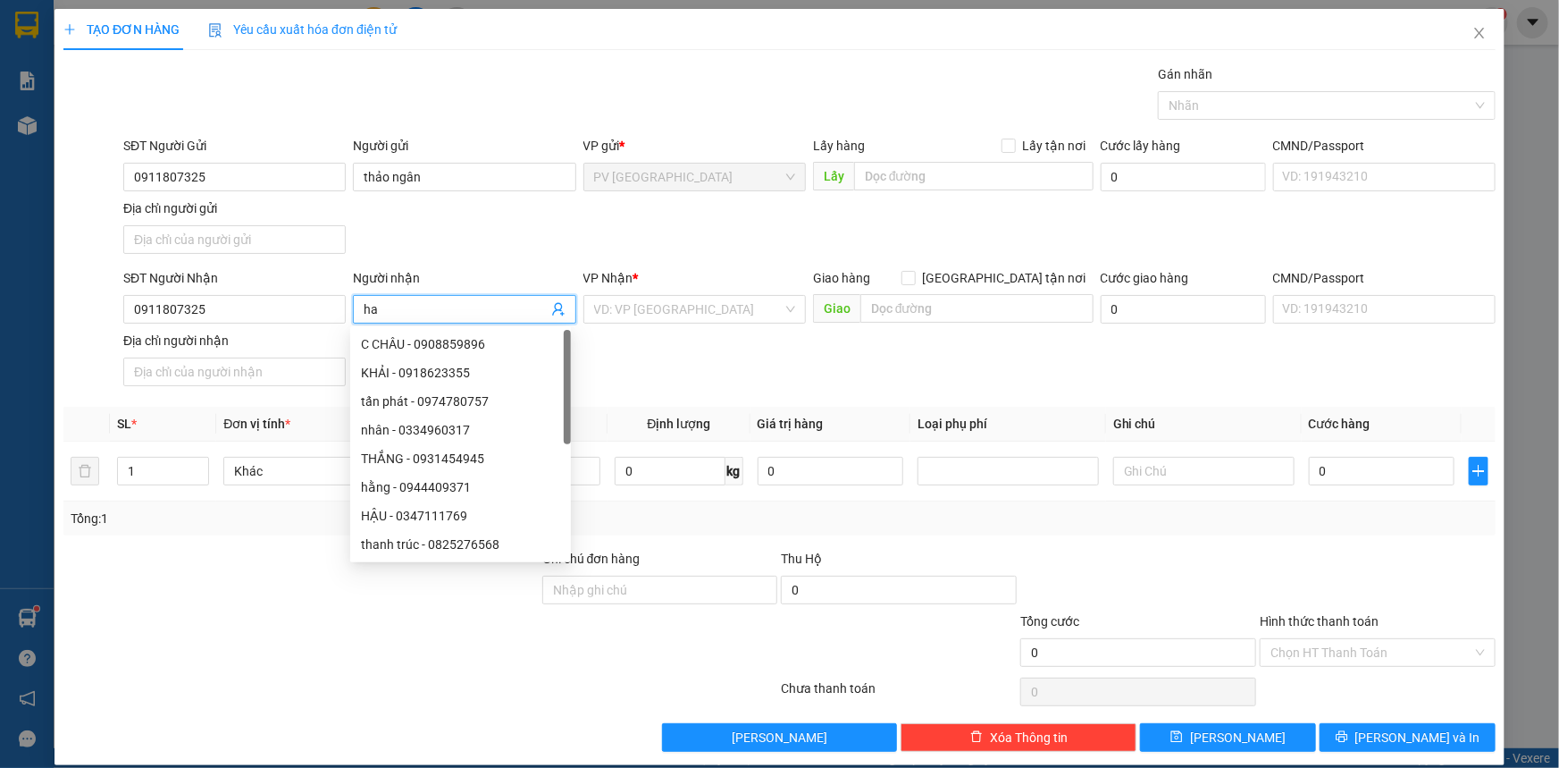
type input "h"
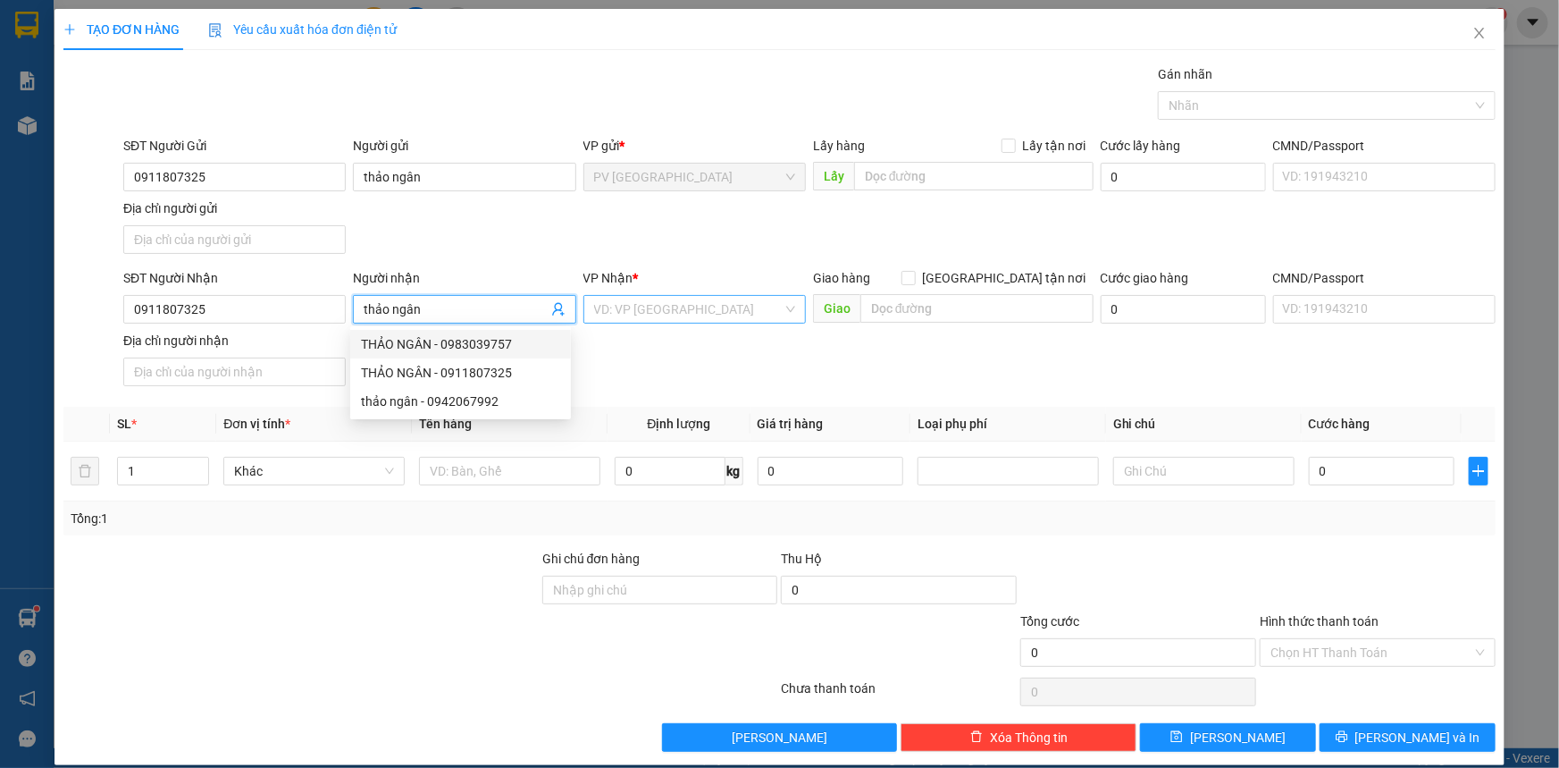
type input "thảo ngân"
click at [620, 306] on input "search" at bounding box center [688, 309] width 189 height 27
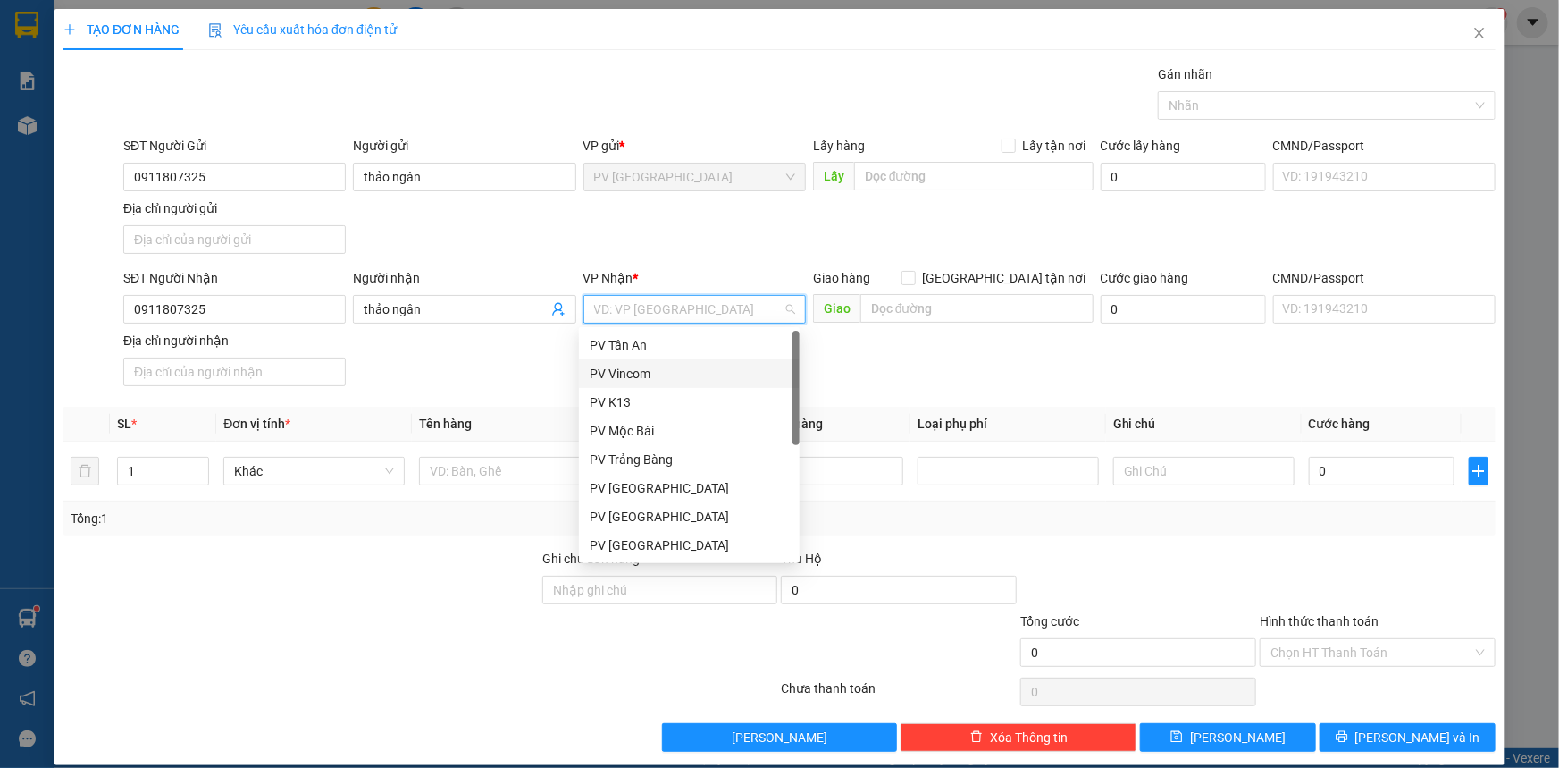
click at [706, 382] on div "PV Vincom" at bounding box center [689, 374] width 199 height 20
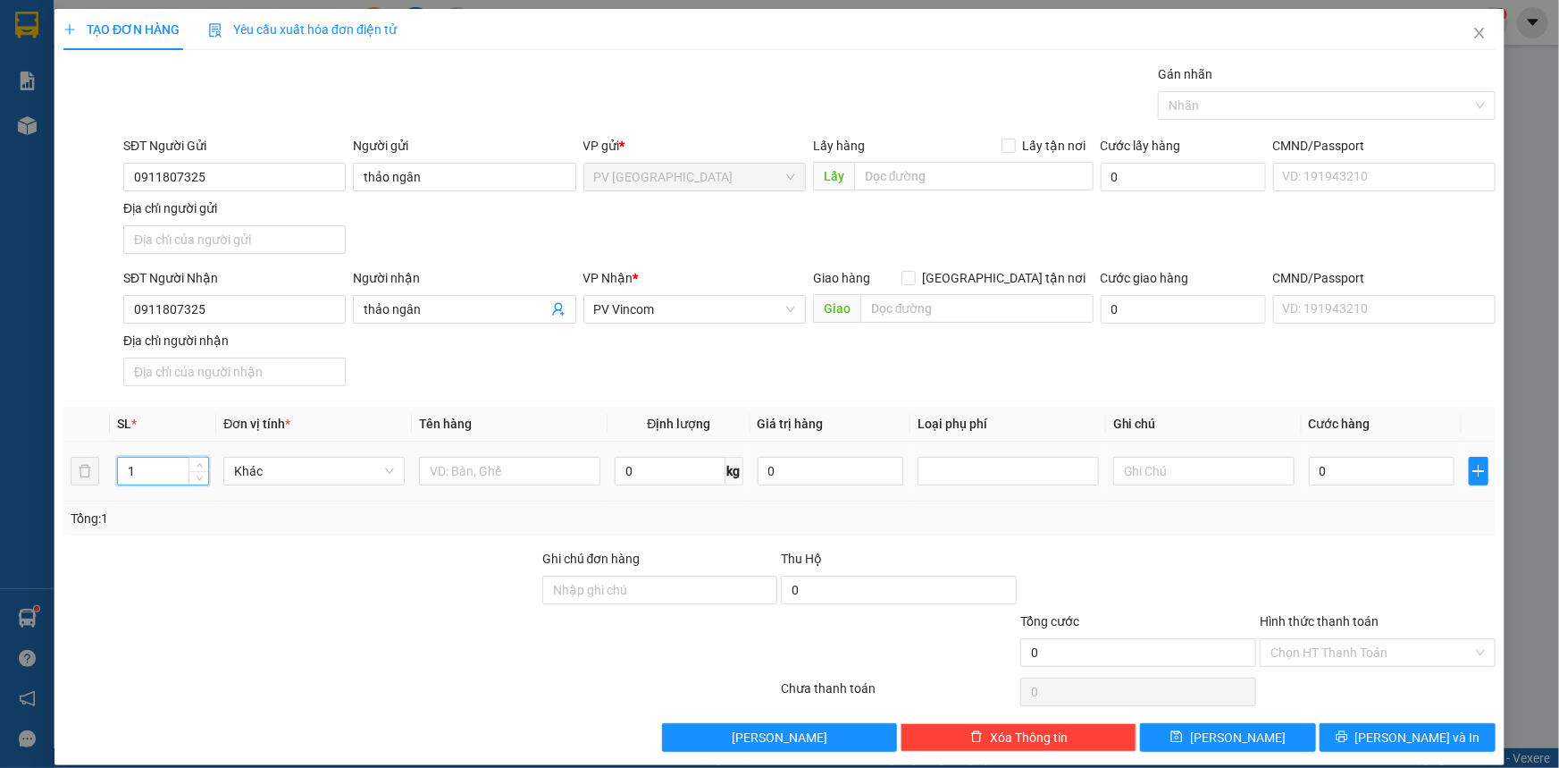
click at [171, 465] on input "1" at bounding box center [163, 471] width 90 height 27
type input "2"
click at [497, 475] on input "text" at bounding box center [509, 471] width 181 height 29
type input "vali+thùng"
click at [1330, 466] on input "0" at bounding box center [1382, 471] width 146 height 29
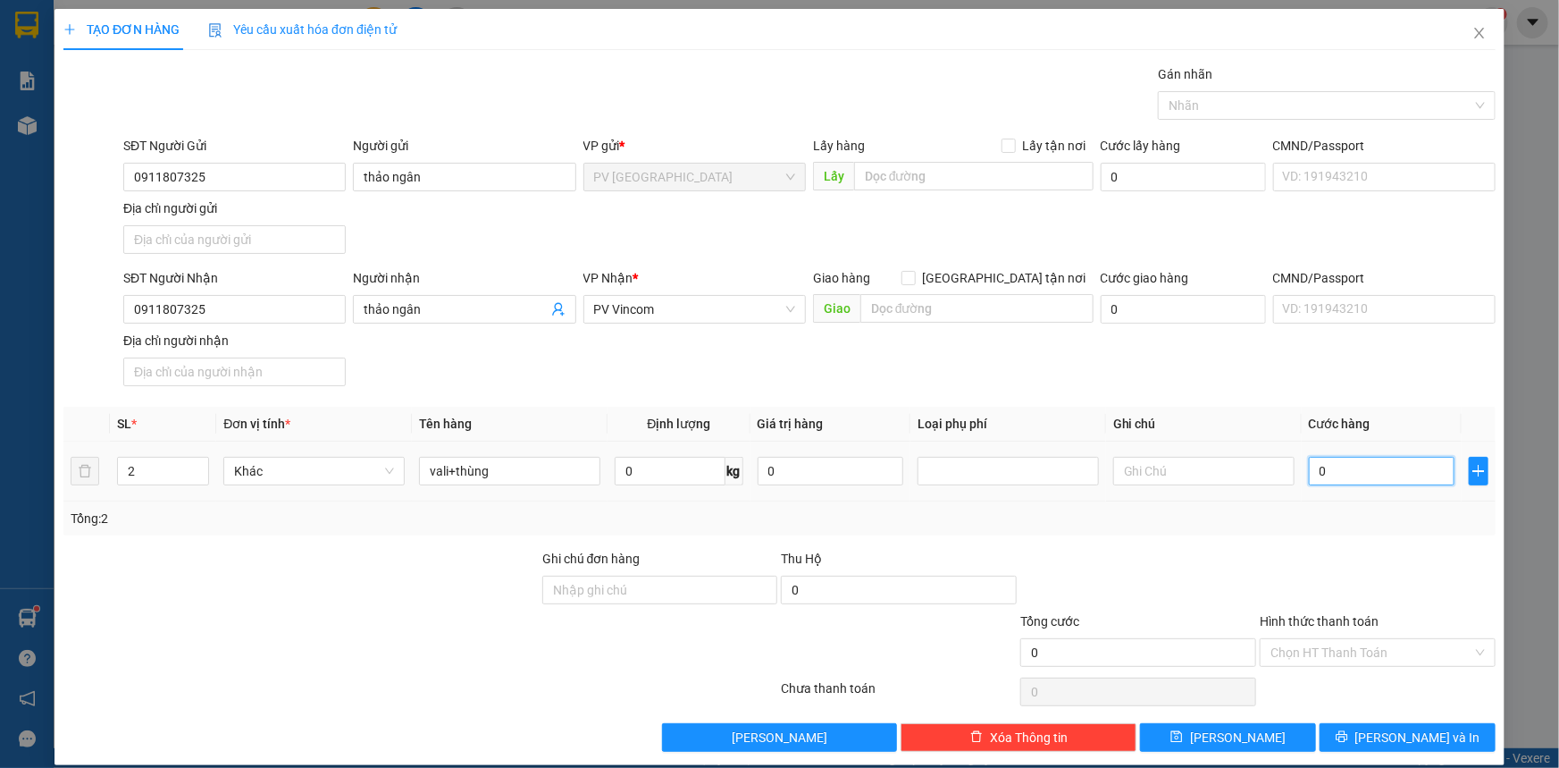
type input "1"
type input "11"
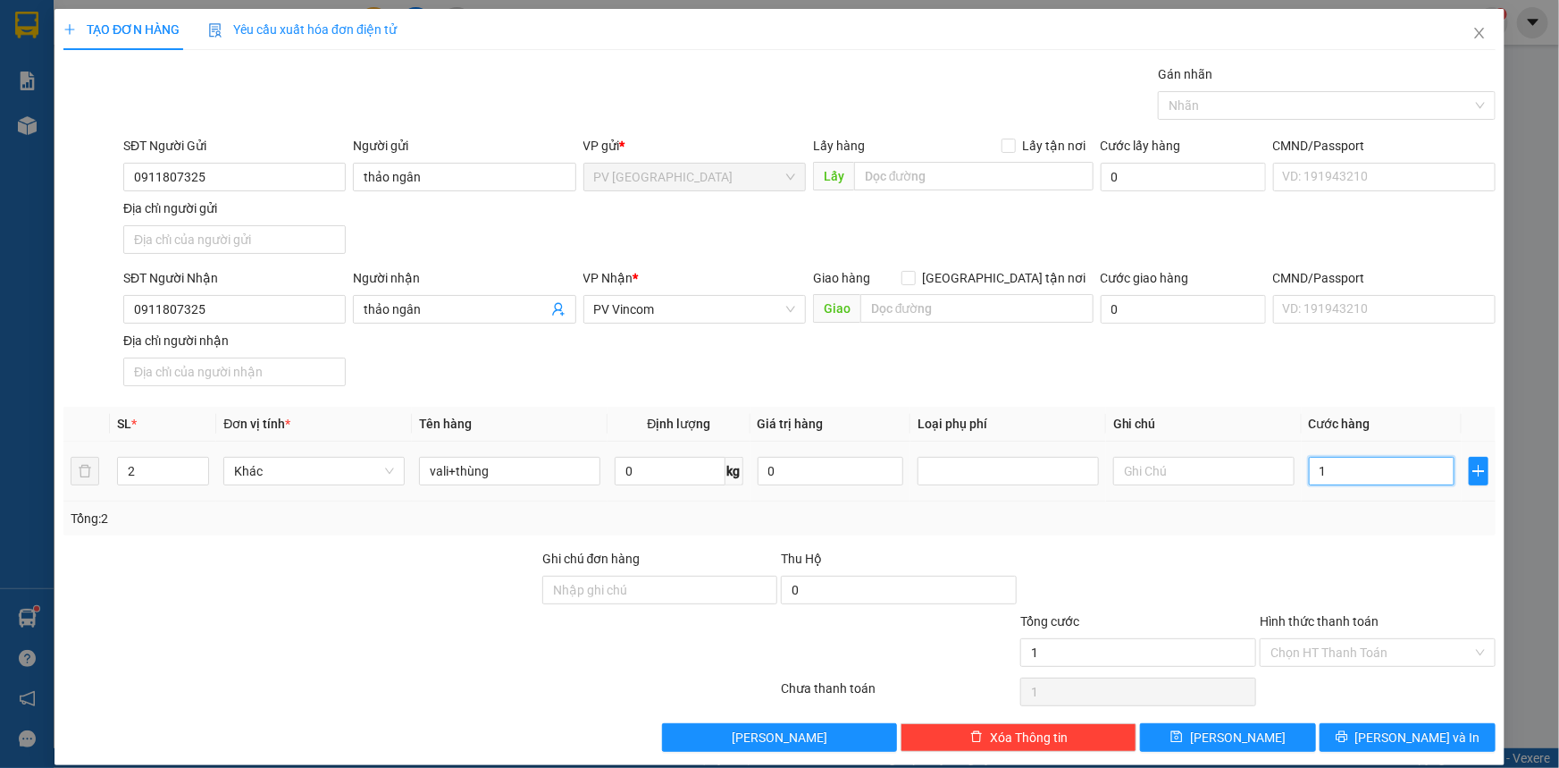
type input "11"
type input "110"
type input "110.000"
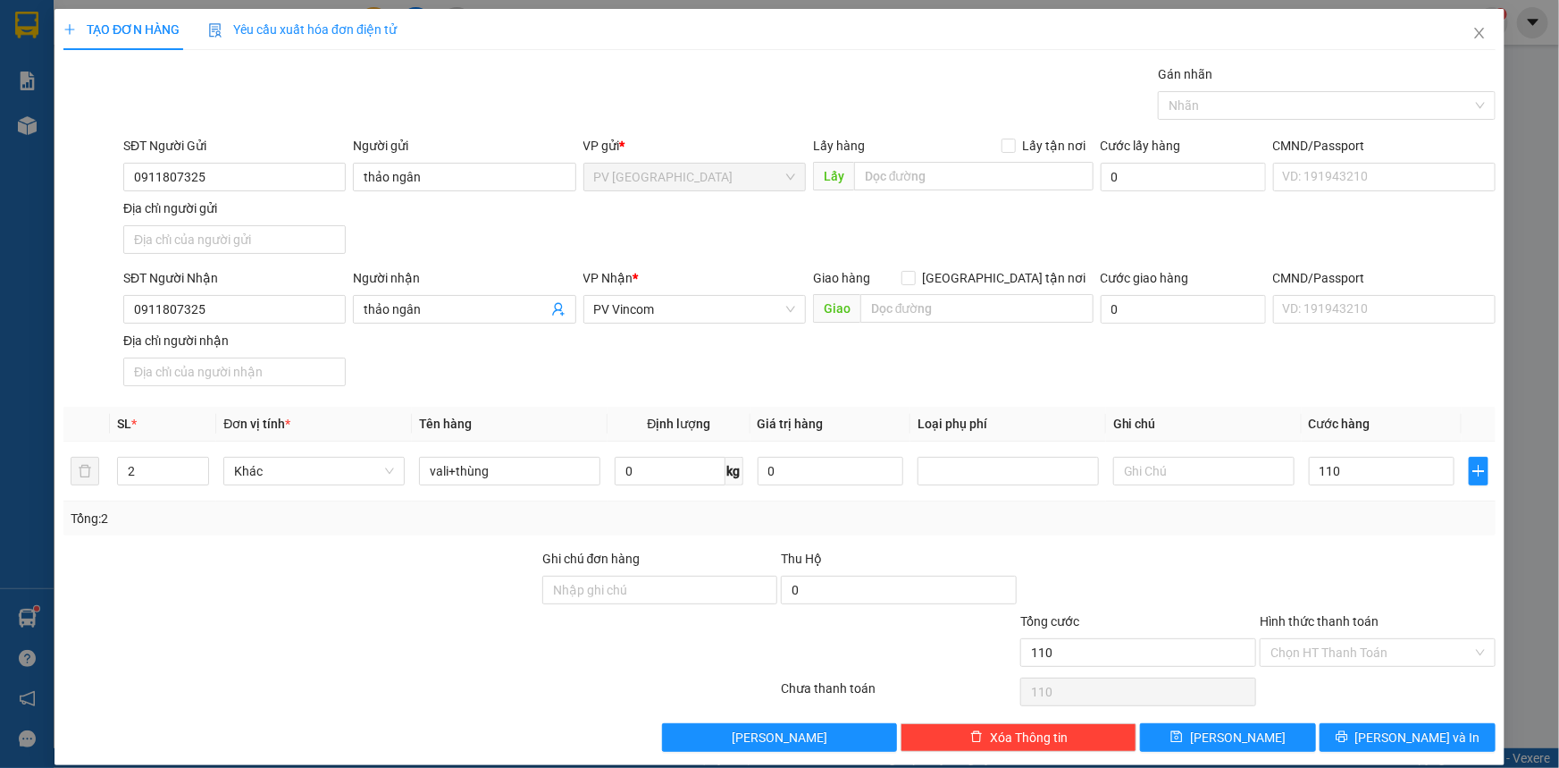
type input "110.000"
click at [1327, 545] on div "Transit Pickup Surcharge Ids Transit Deliver Surcharge Ids Transit Deliver Surc…" at bounding box center [779, 407] width 1432 height 687
click at [1320, 651] on input "Hình thức thanh toán" at bounding box center [1372, 652] width 202 height 27
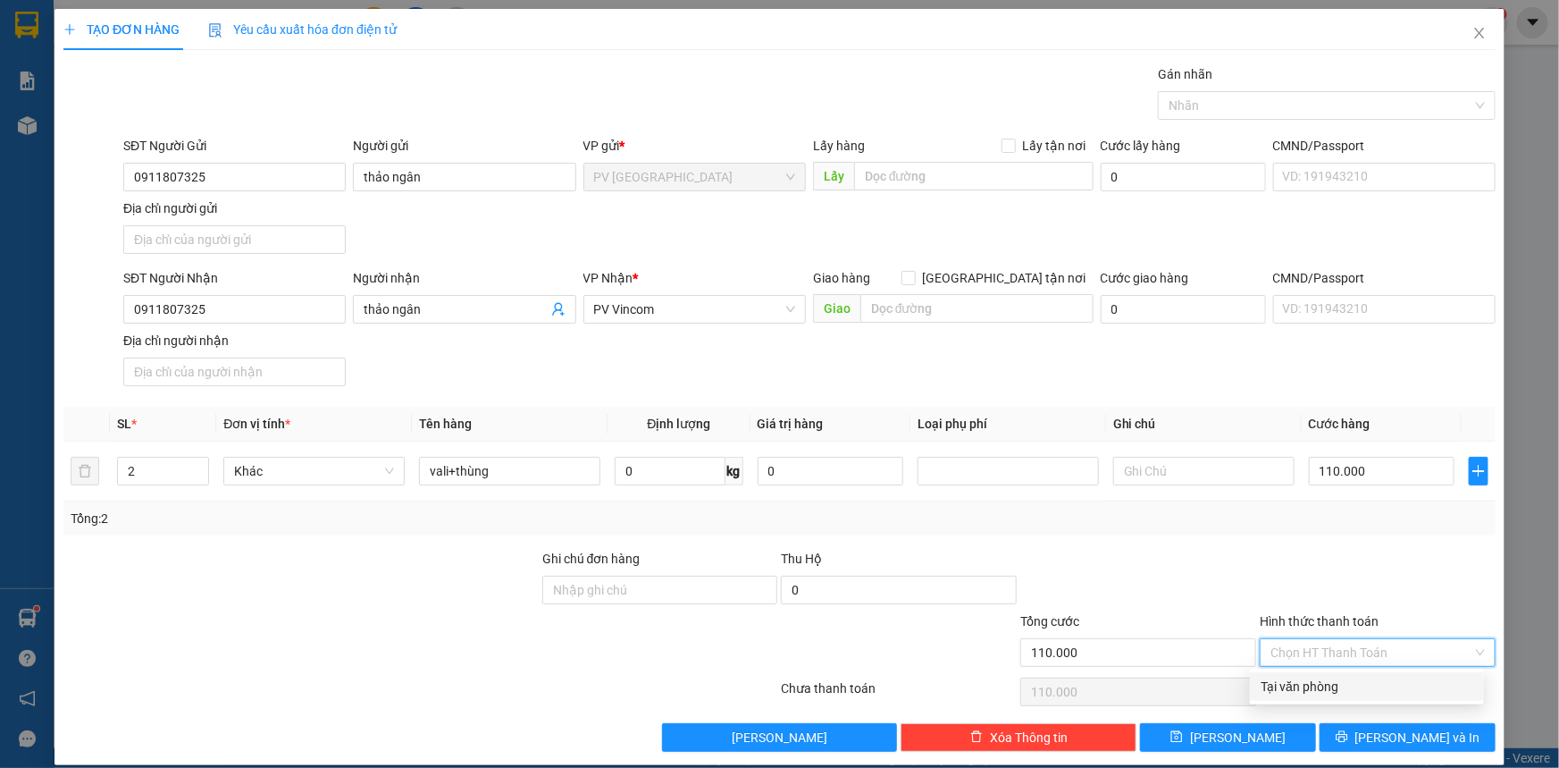
click at [1323, 679] on div "Tại văn phòng" at bounding box center [1367, 686] width 213 height 20
type input "0"
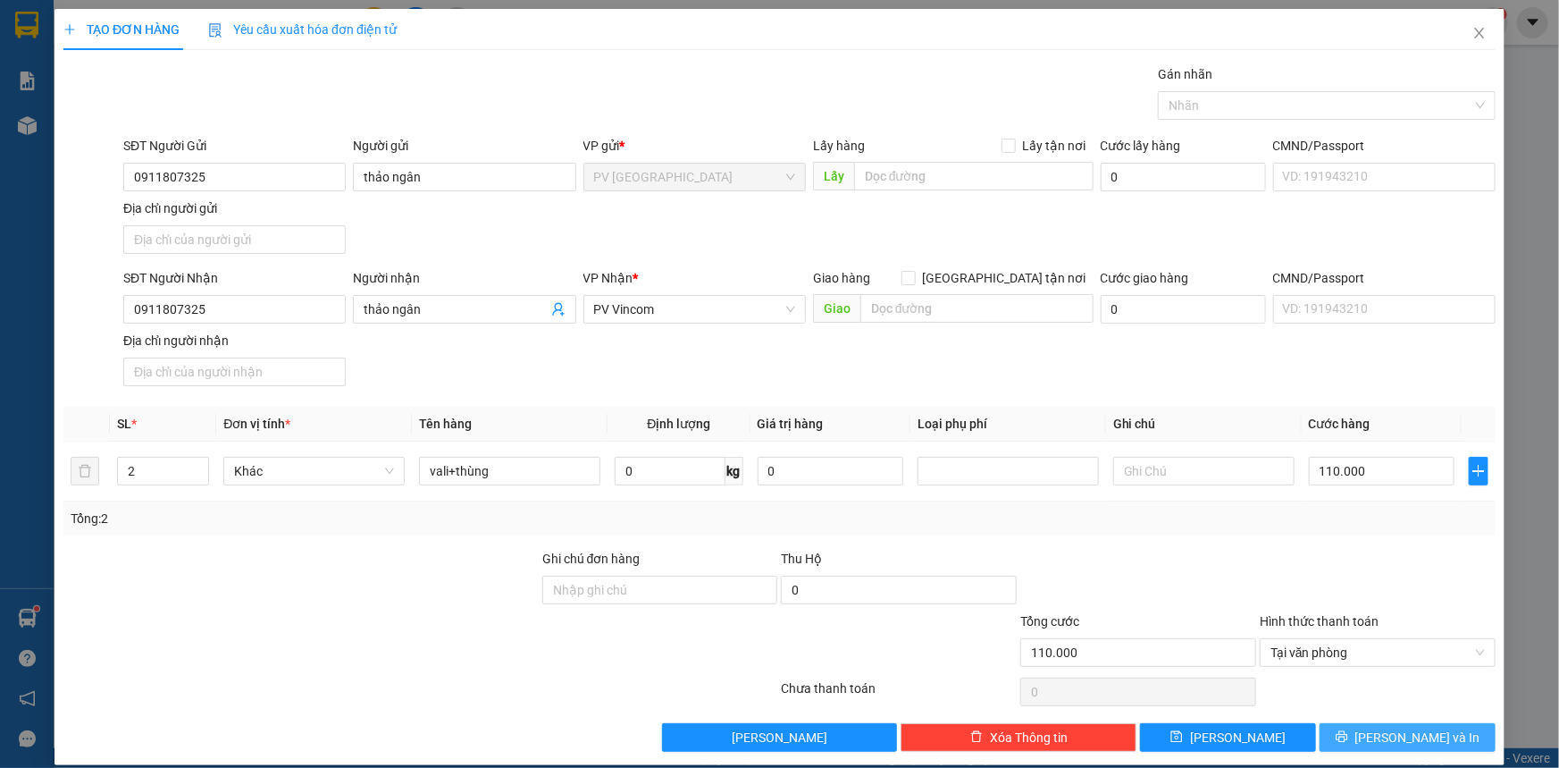
click at [1335, 728] on button "Lưu và In" at bounding box center [1408, 737] width 176 height 29
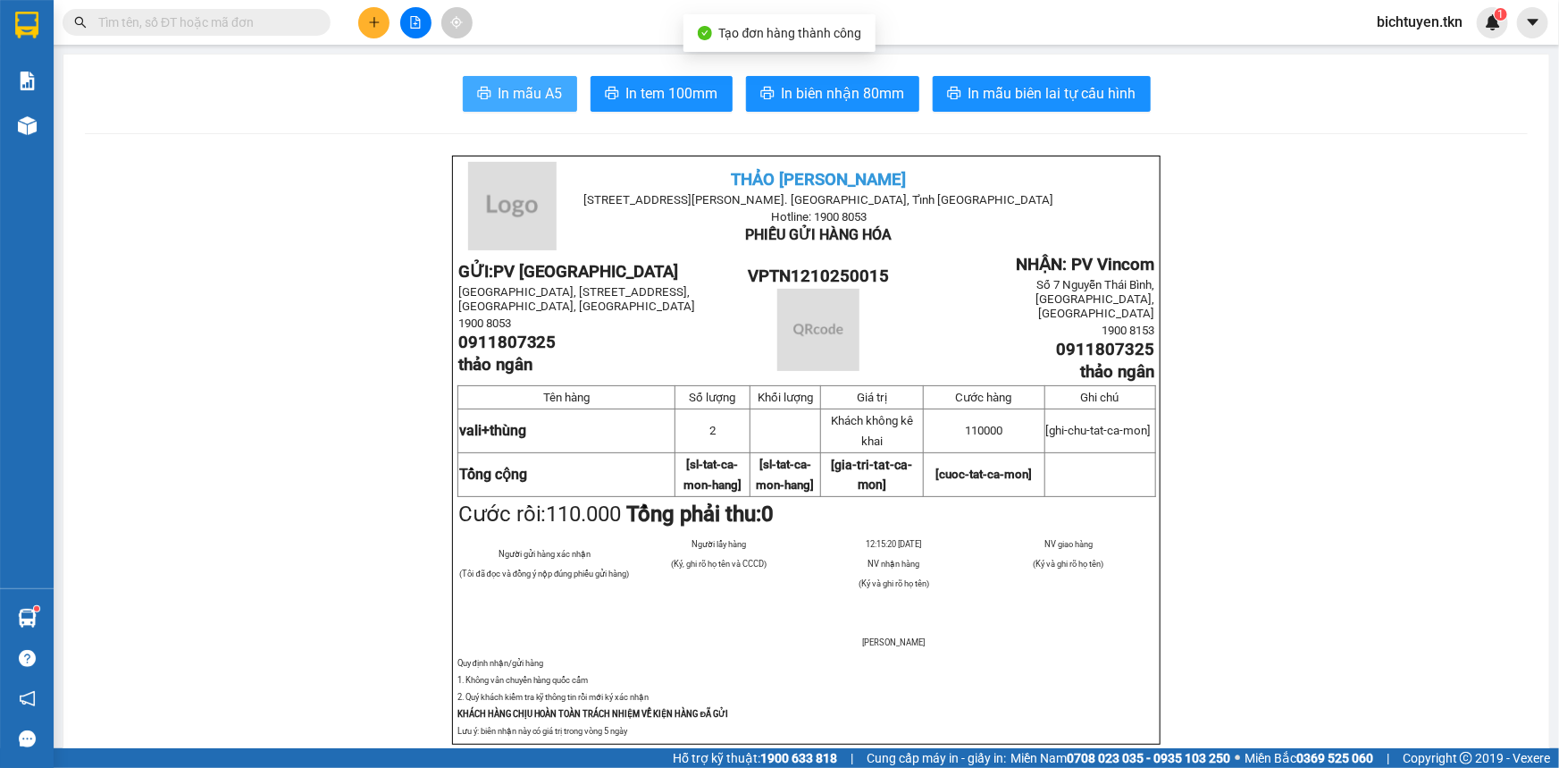
click at [527, 88] on span "In mẫu A5" at bounding box center [531, 93] width 64 height 22
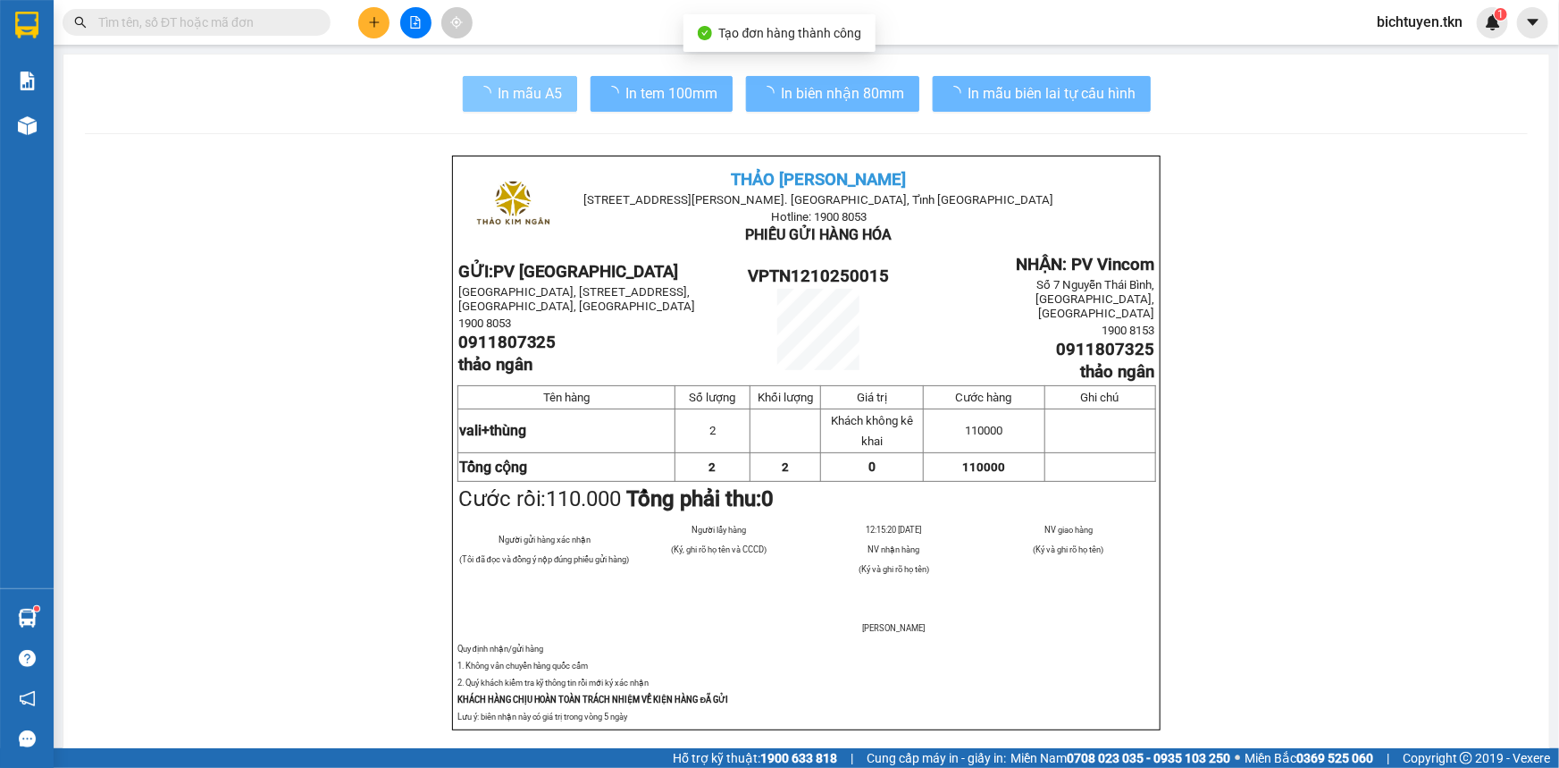
scroll to position [213, 0]
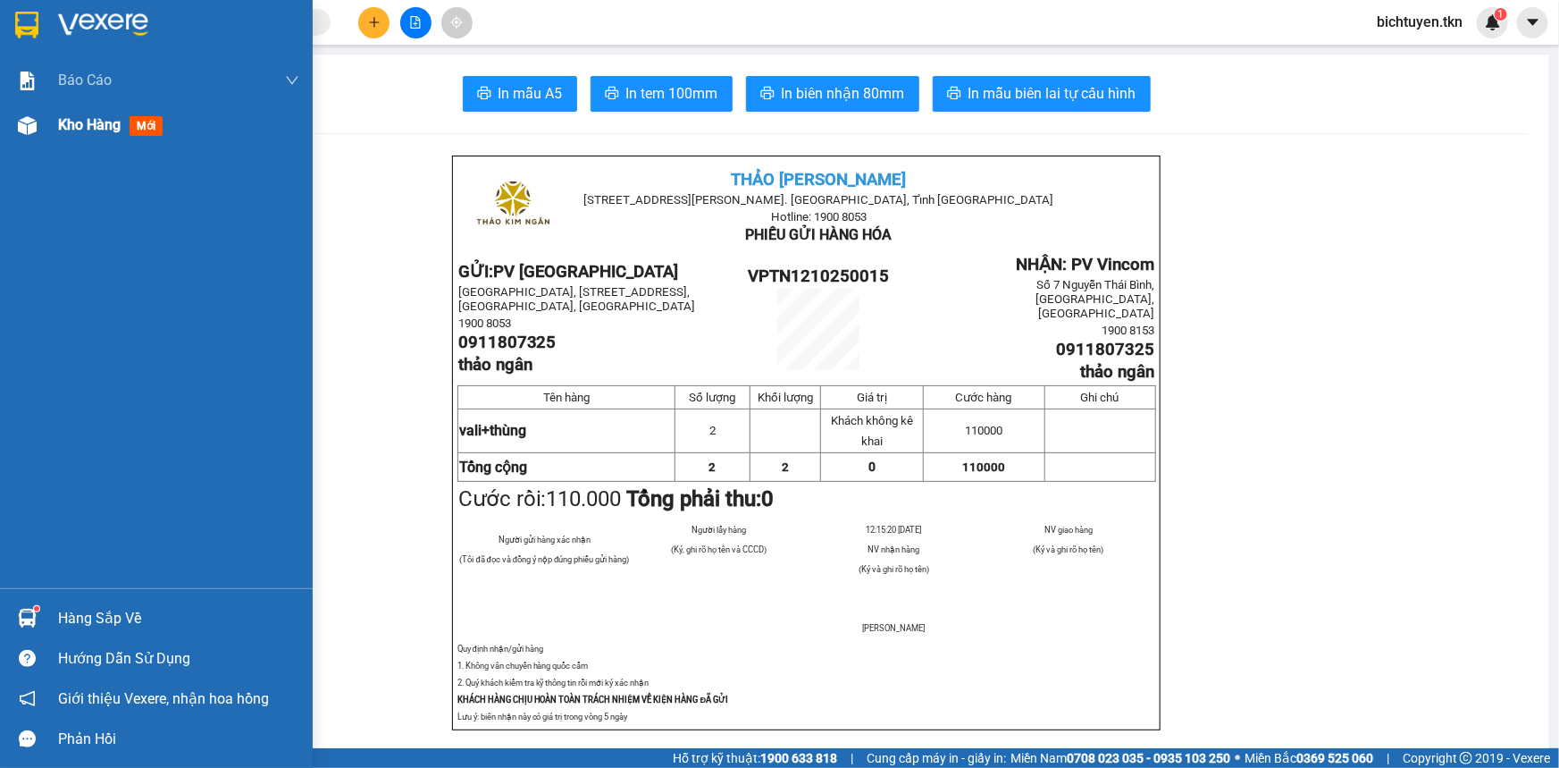
click at [38, 130] on div at bounding box center [27, 125] width 31 height 31
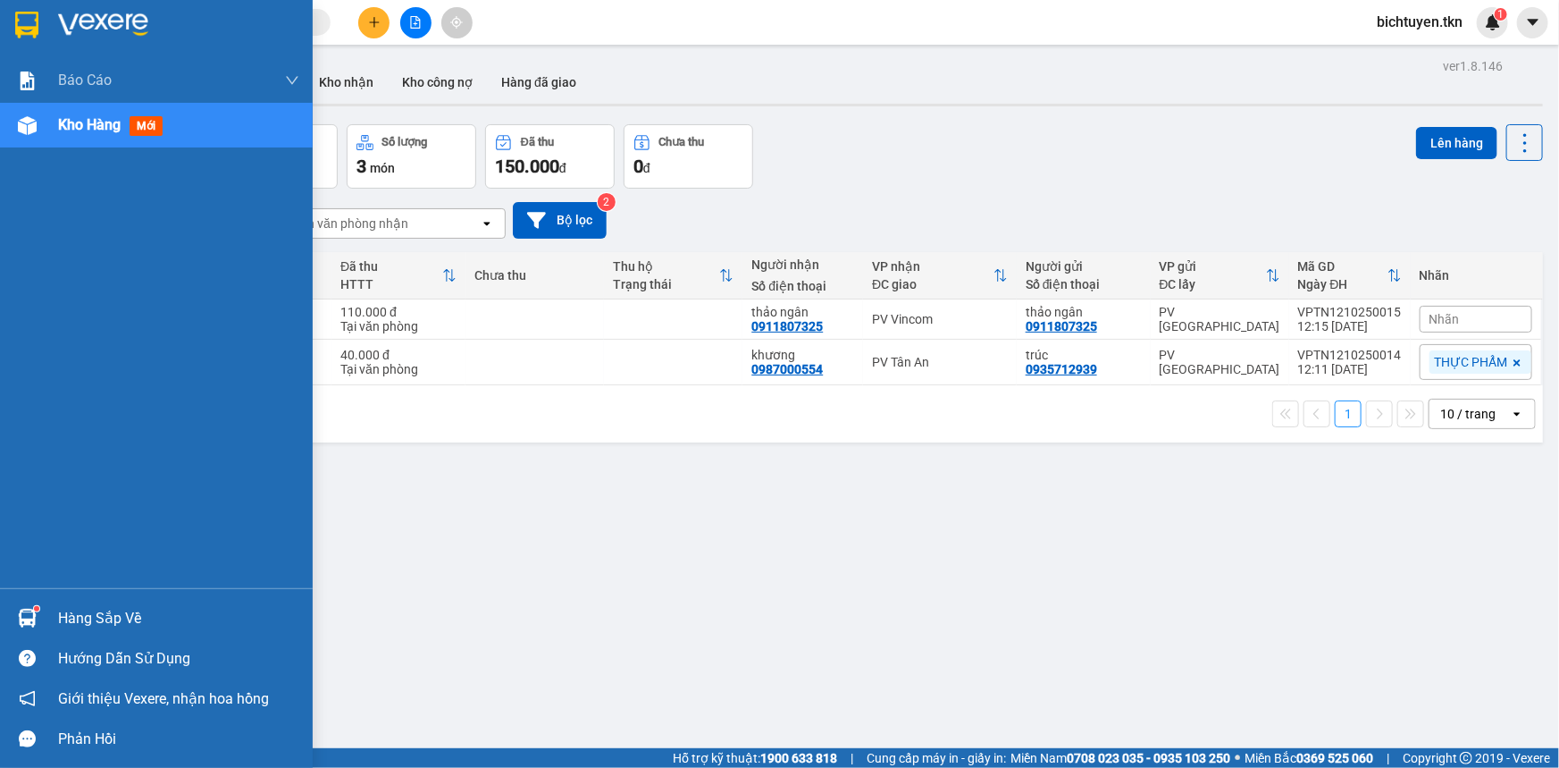
drag, startPoint x: 55, startPoint y: 613, endPoint x: 73, endPoint y: 608, distance: 19.5
click at [55, 613] on div "Hàng sắp về" at bounding box center [156, 618] width 313 height 40
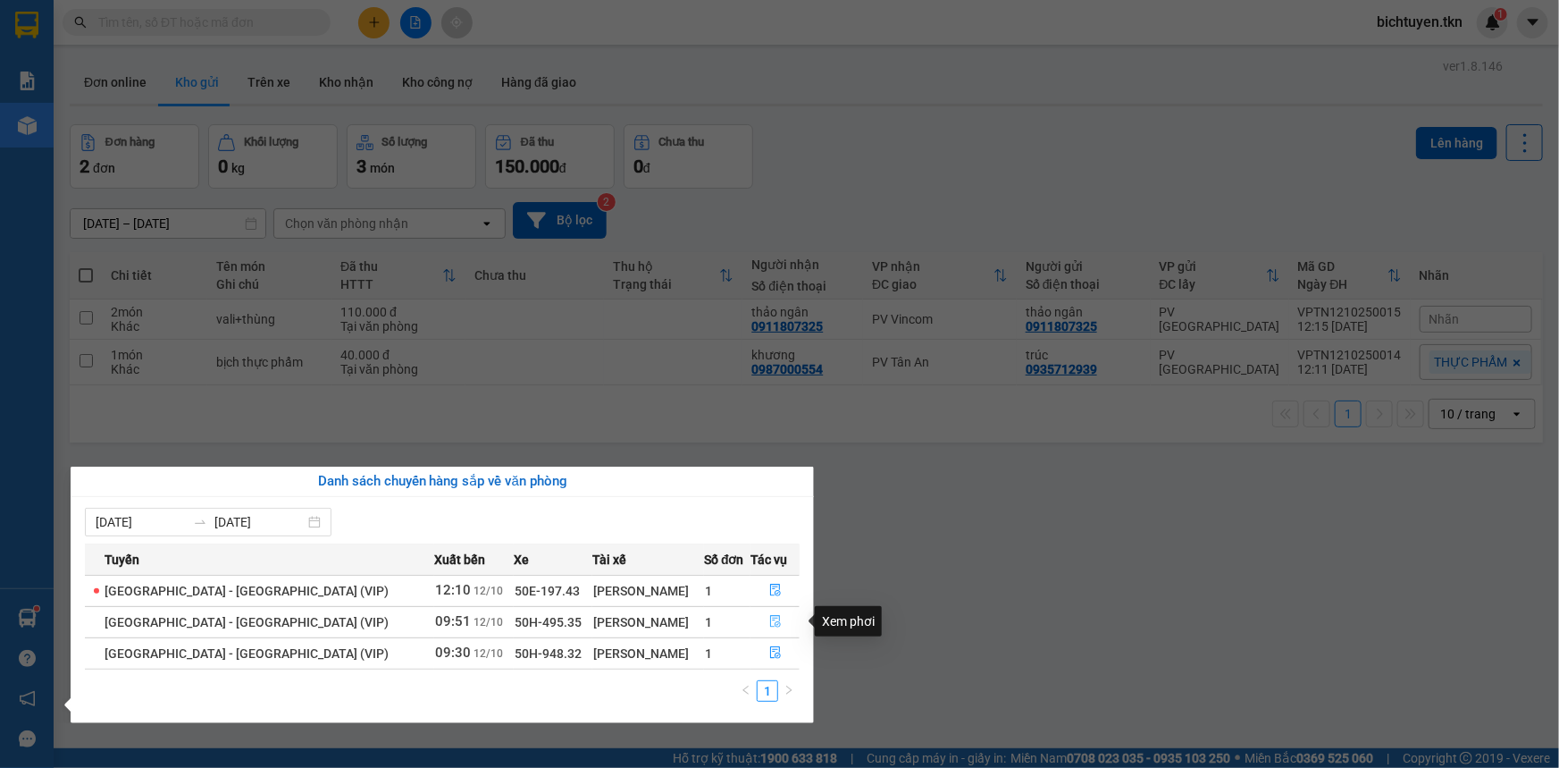
click at [770, 620] on icon "file-done" at bounding box center [775, 621] width 13 height 13
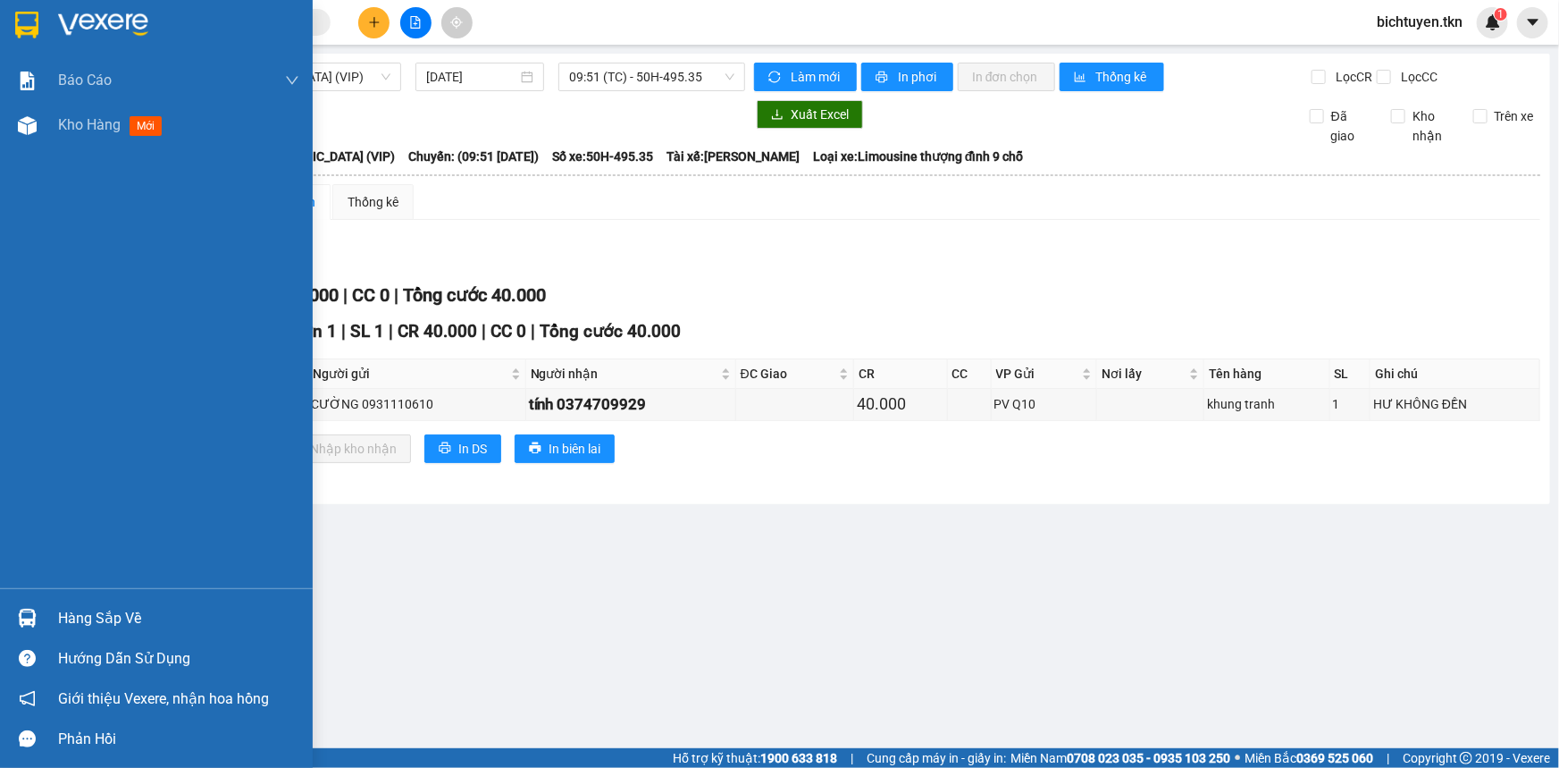
click at [25, 612] on img at bounding box center [27, 618] width 19 height 19
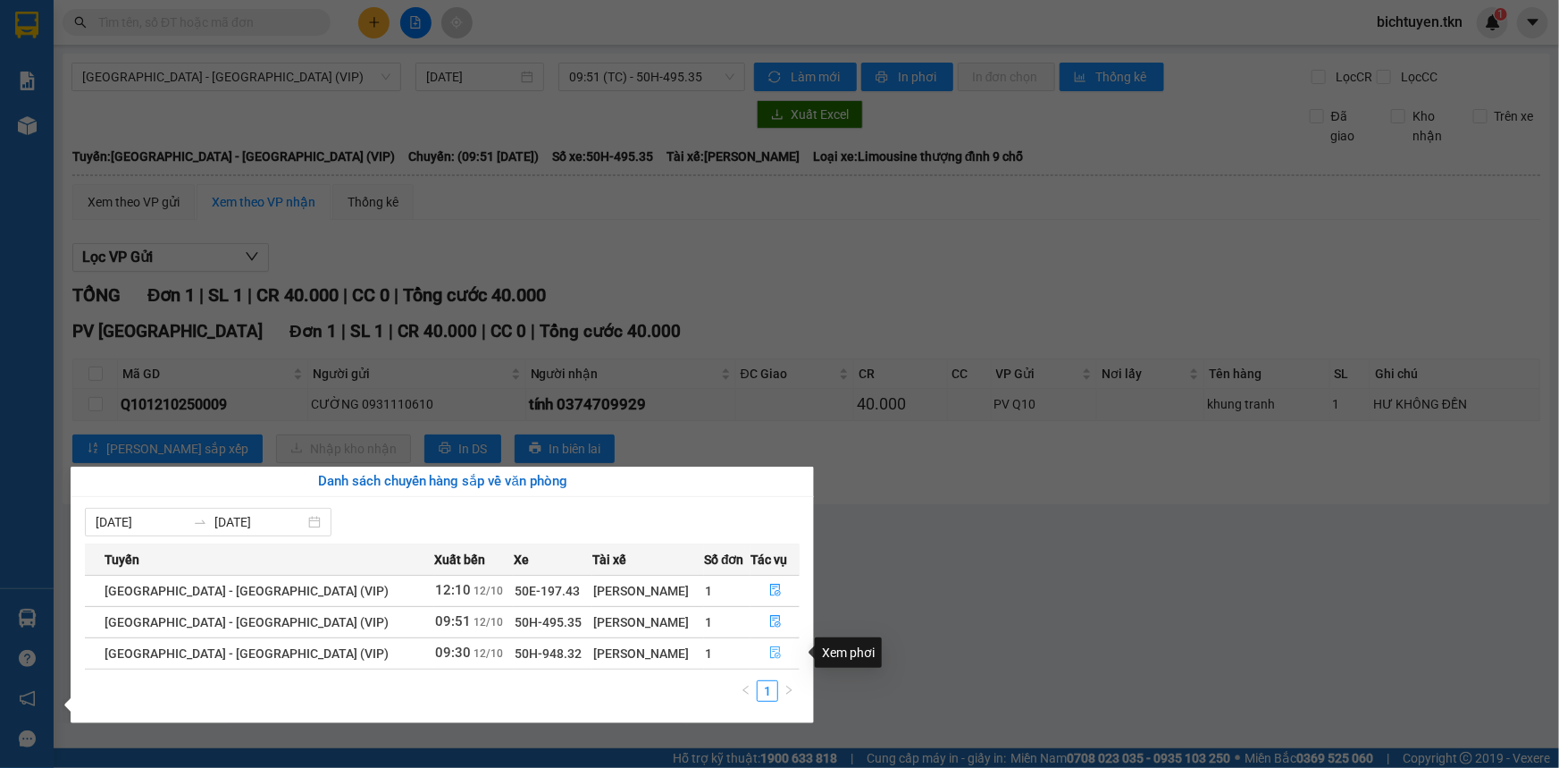
click at [770, 651] on icon "file-done" at bounding box center [775, 652] width 11 height 13
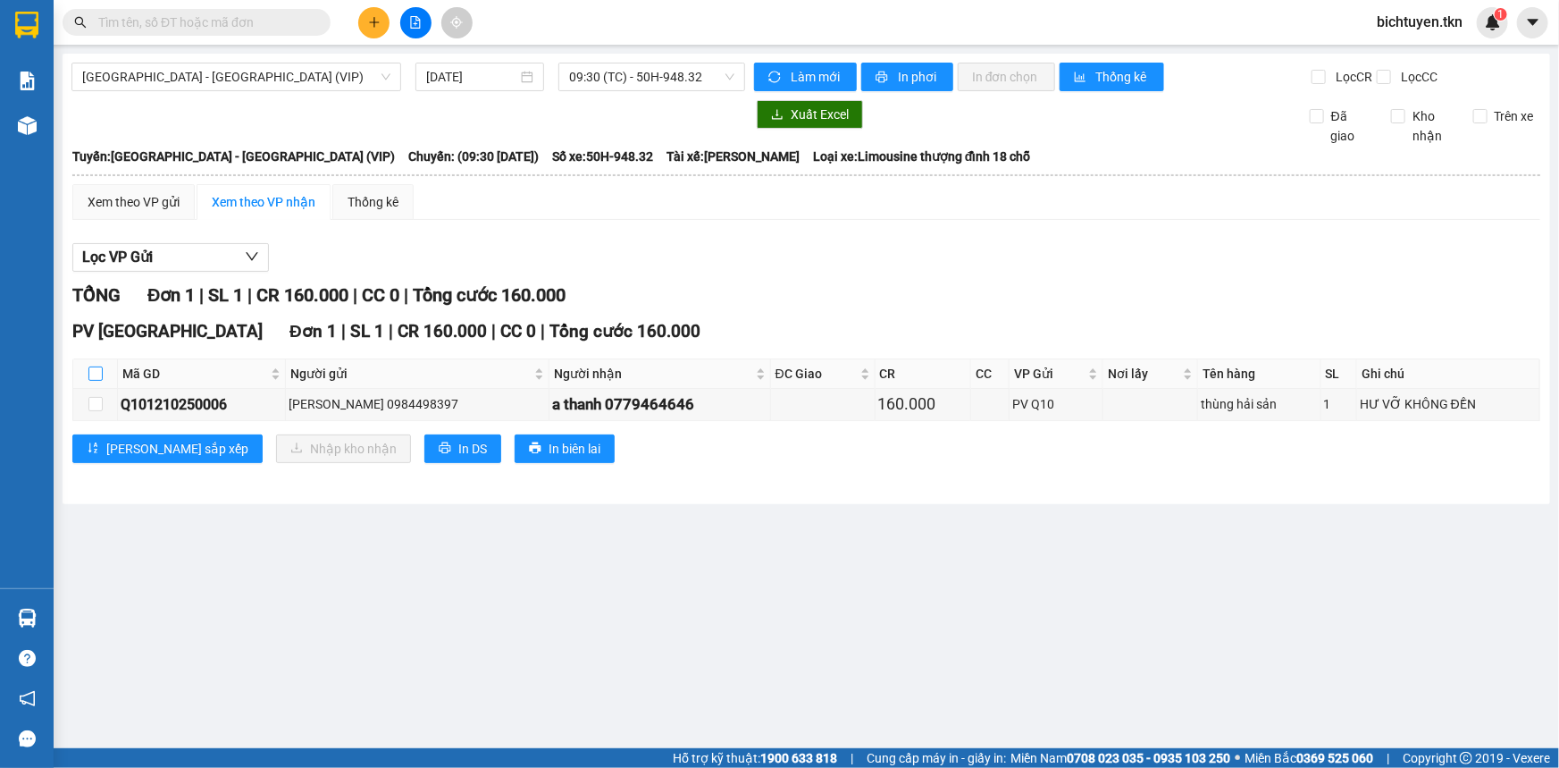
click at [95, 371] on input "checkbox" at bounding box center [95, 373] width 14 height 14
checkbox input "true"
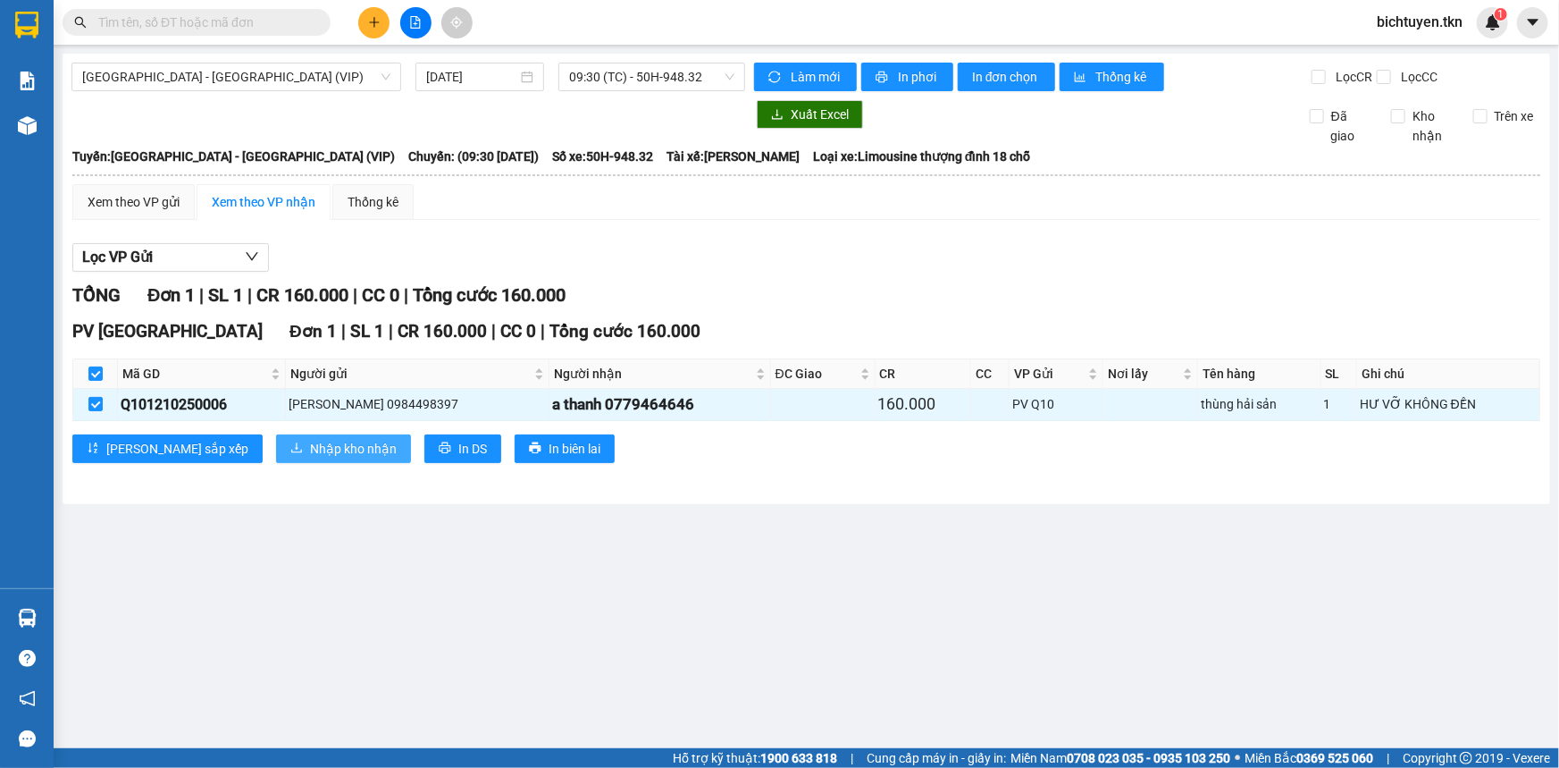
click at [310, 442] on span "Nhập kho nhận" at bounding box center [353, 449] width 87 height 20
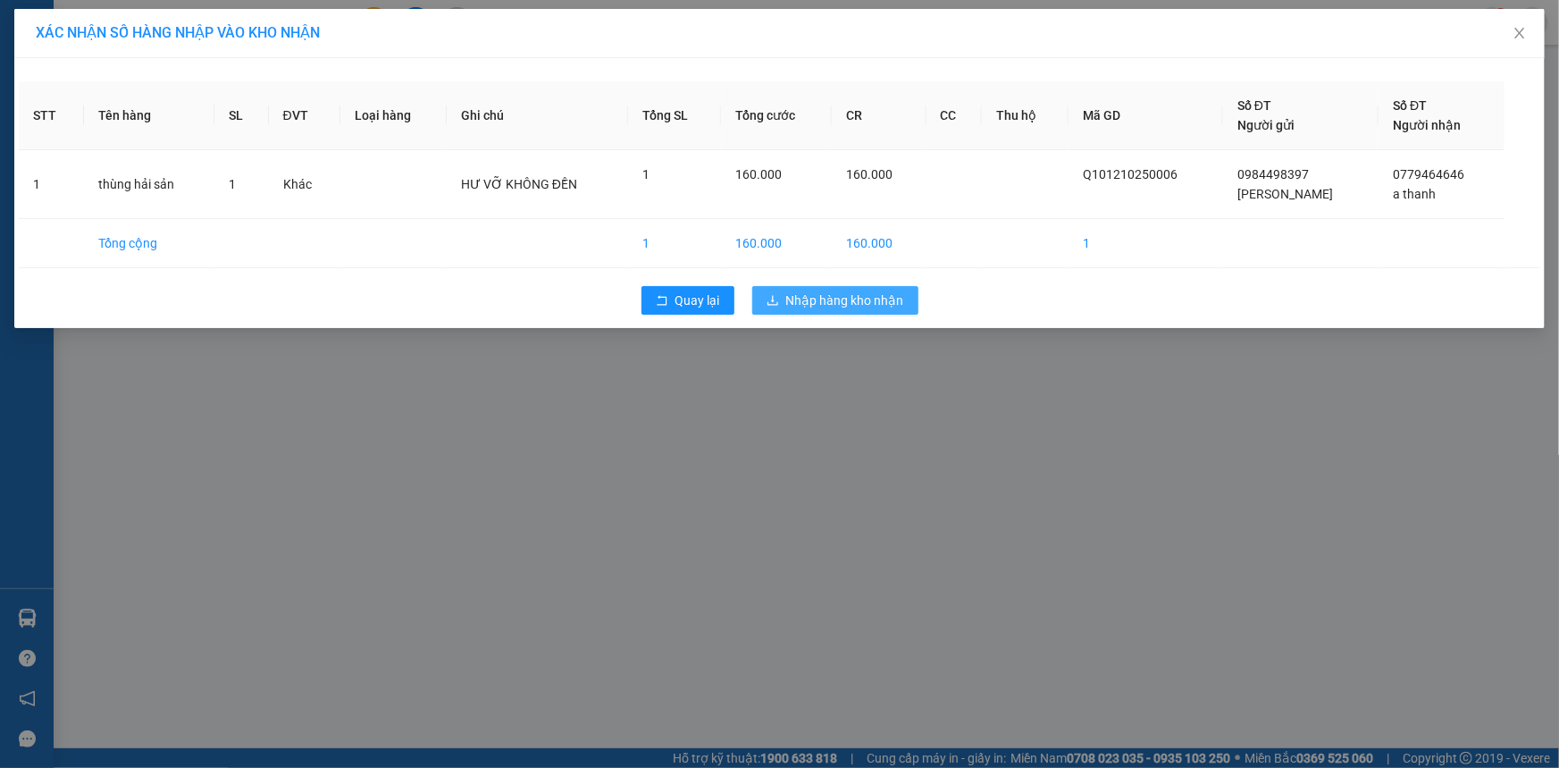
click at [785, 293] on button "Nhập hàng kho nhận" at bounding box center [835, 300] width 166 height 29
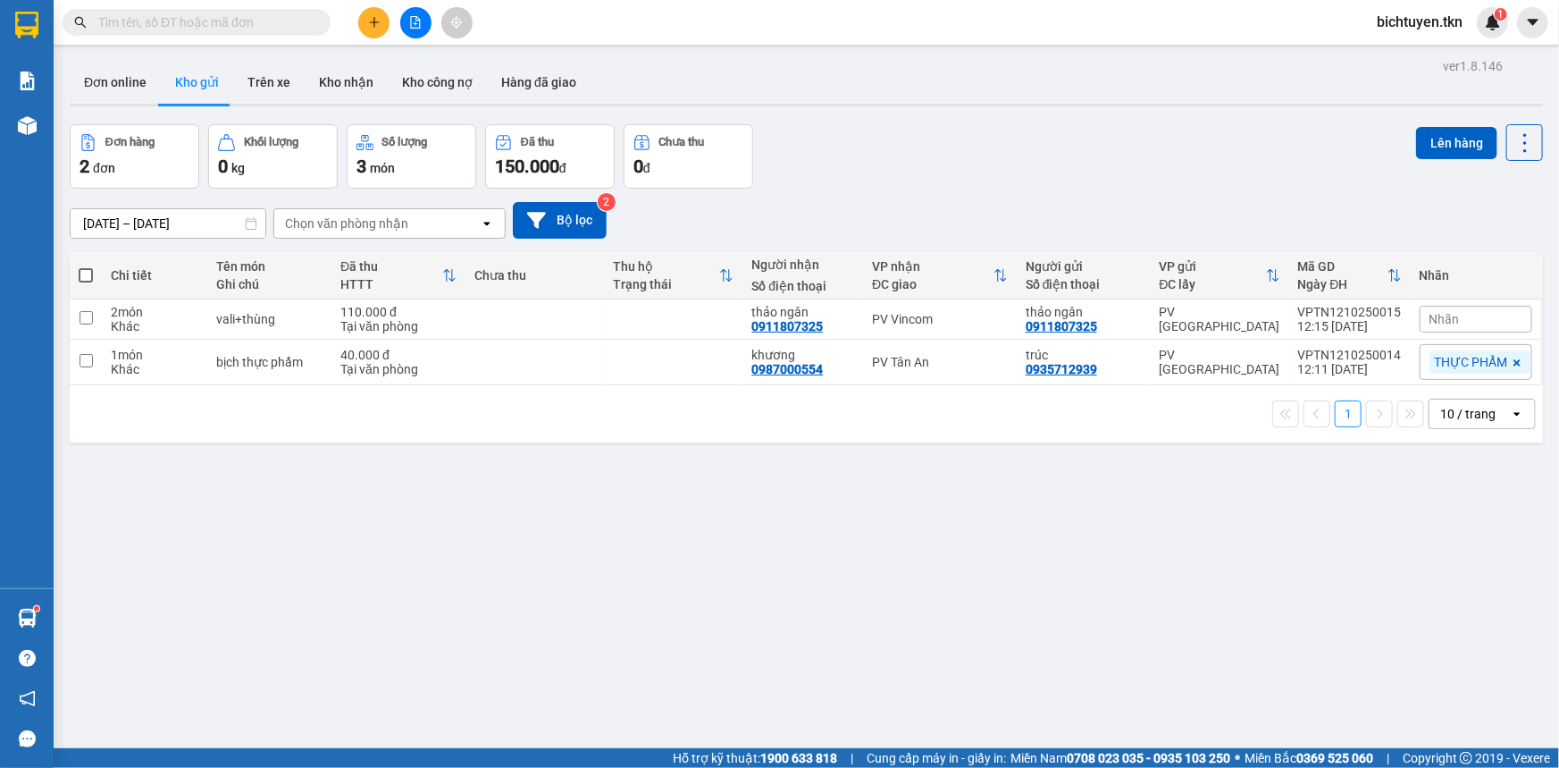
click at [874, 539] on div "ver 1.8.146 Đơn online Kho gửi Trên xe Kho nhận Kho công nợ Hàng đã giao Đơn hà…" at bounding box center [807, 438] width 1488 height 768
click at [374, 29] on button at bounding box center [373, 22] width 31 height 31
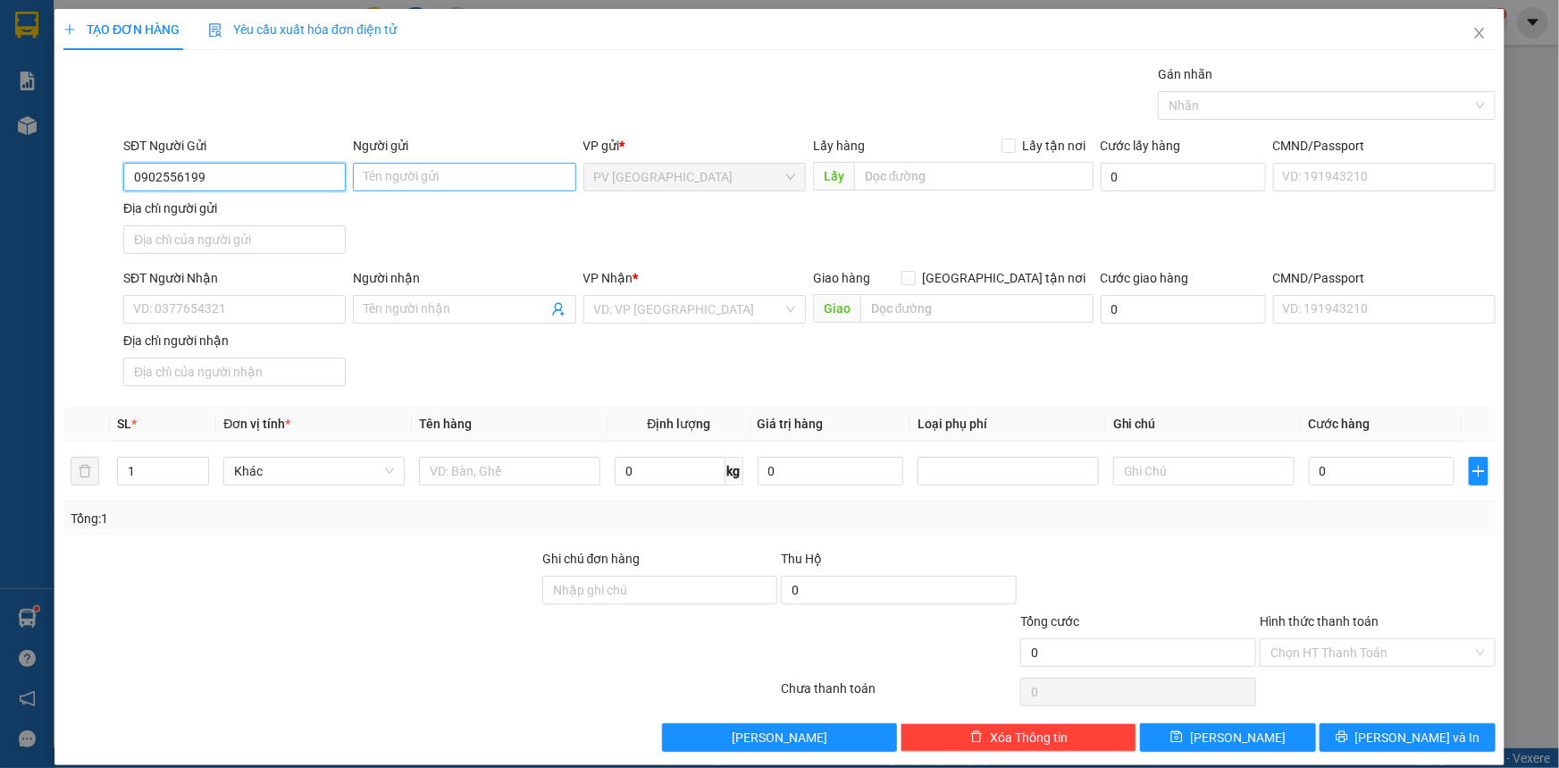
type input "0902556199"
click at [384, 169] on input "Người gửi" at bounding box center [464, 177] width 223 height 29
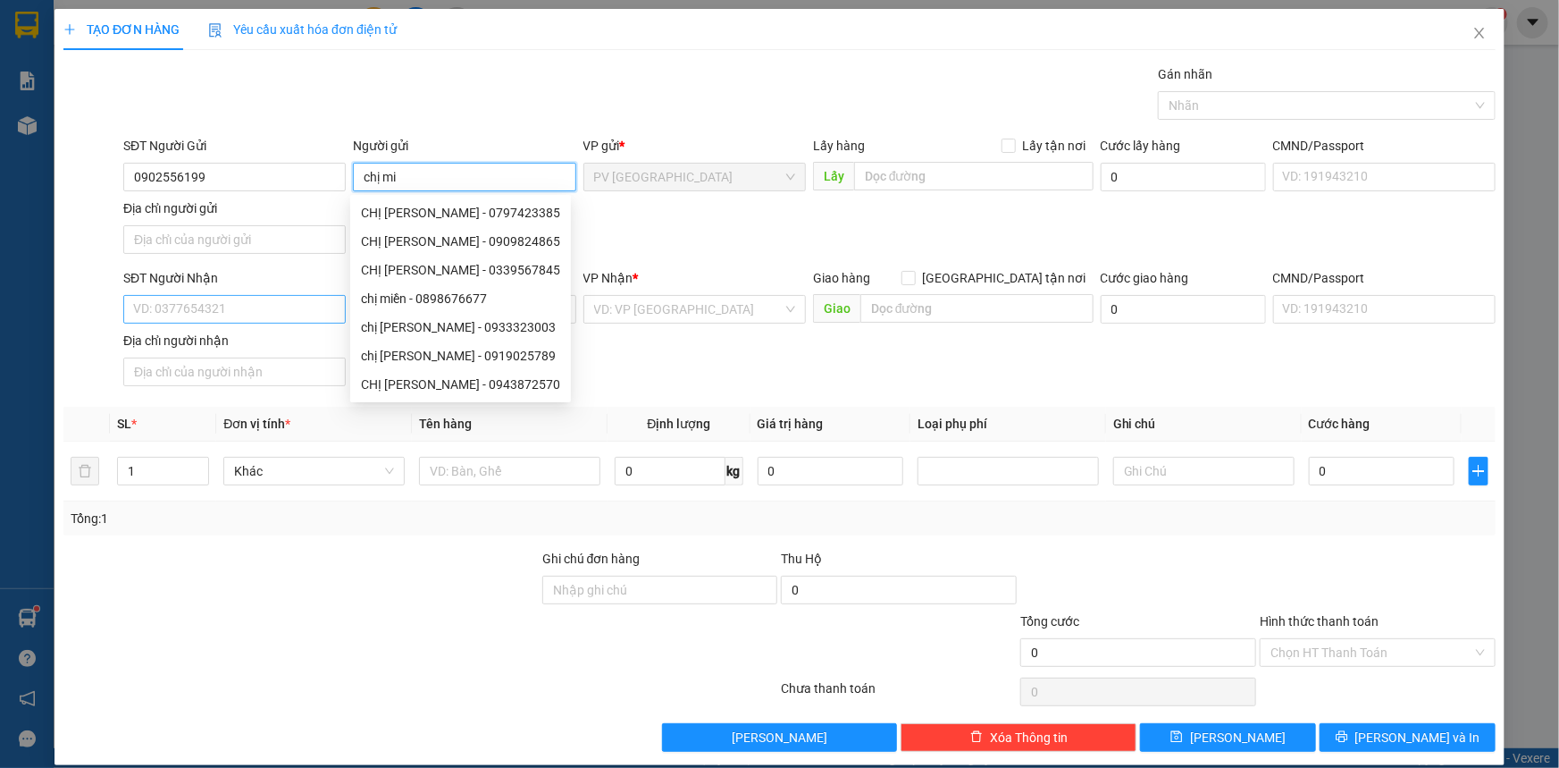
type input "chị mi"
click at [235, 301] on input "SĐT Người Nhận" at bounding box center [234, 309] width 223 height 29
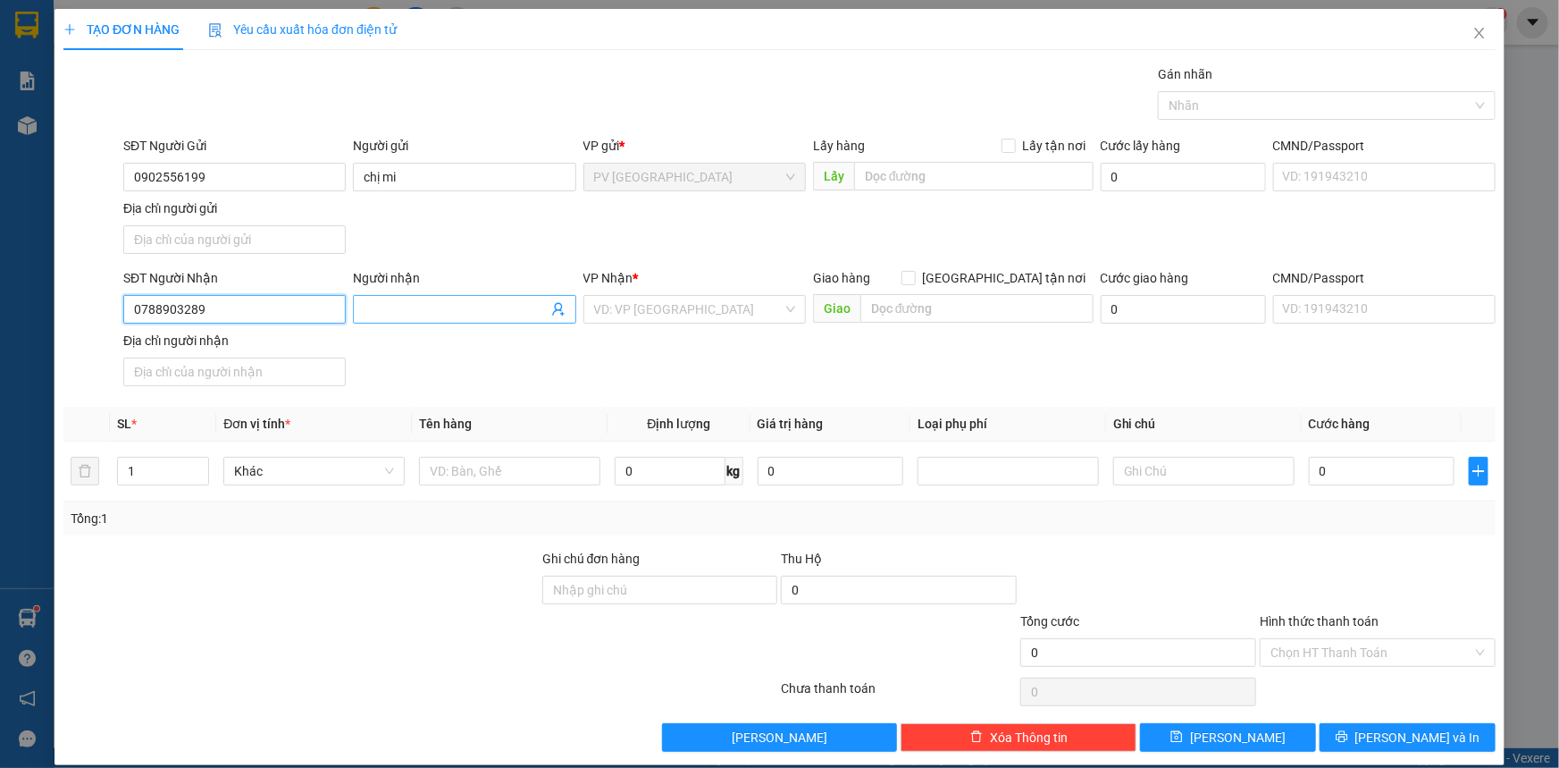
type input "0788903289"
click at [441, 321] on span at bounding box center [464, 309] width 223 height 29
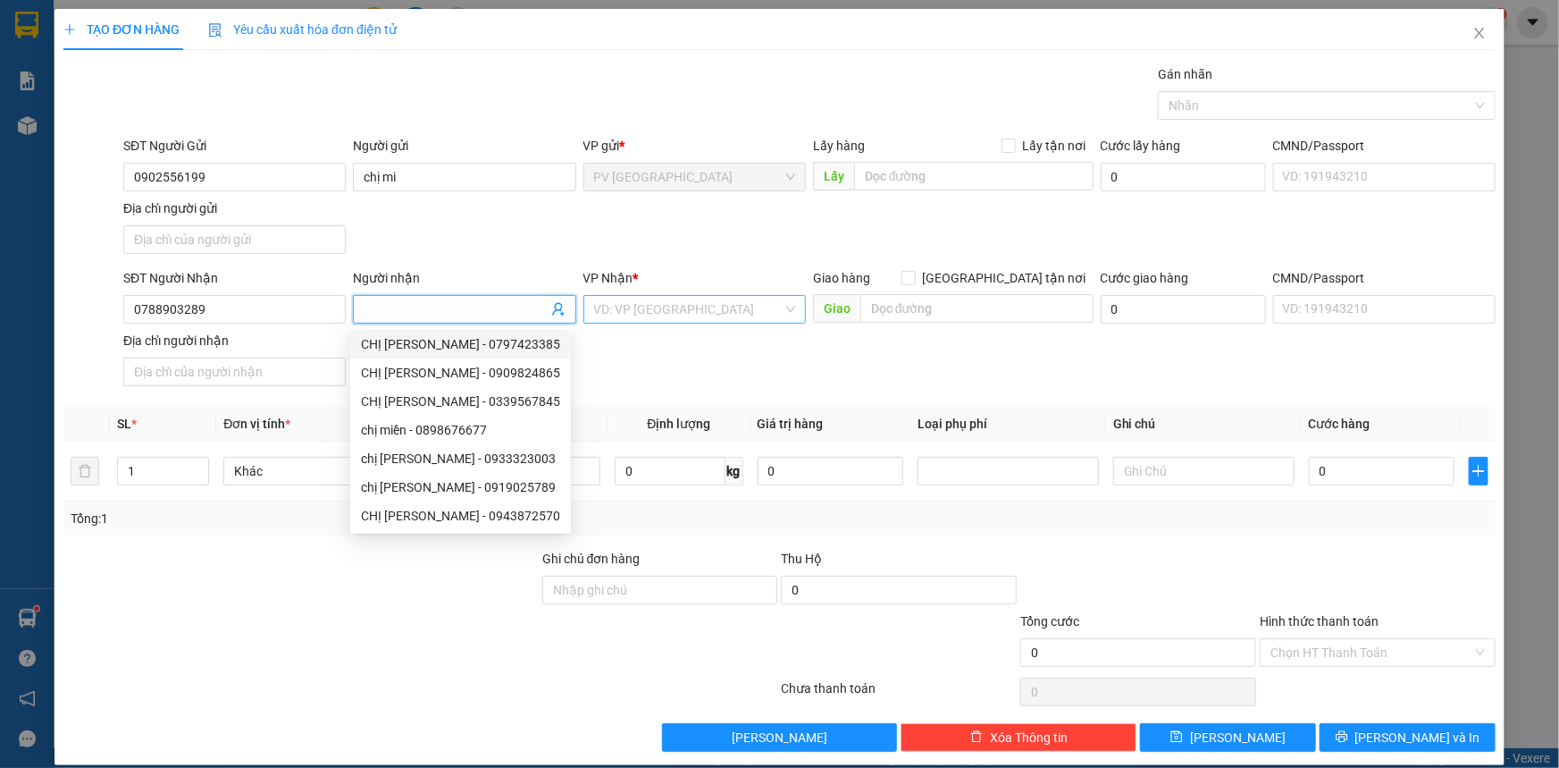
click at [634, 310] on input "search" at bounding box center [688, 309] width 189 height 27
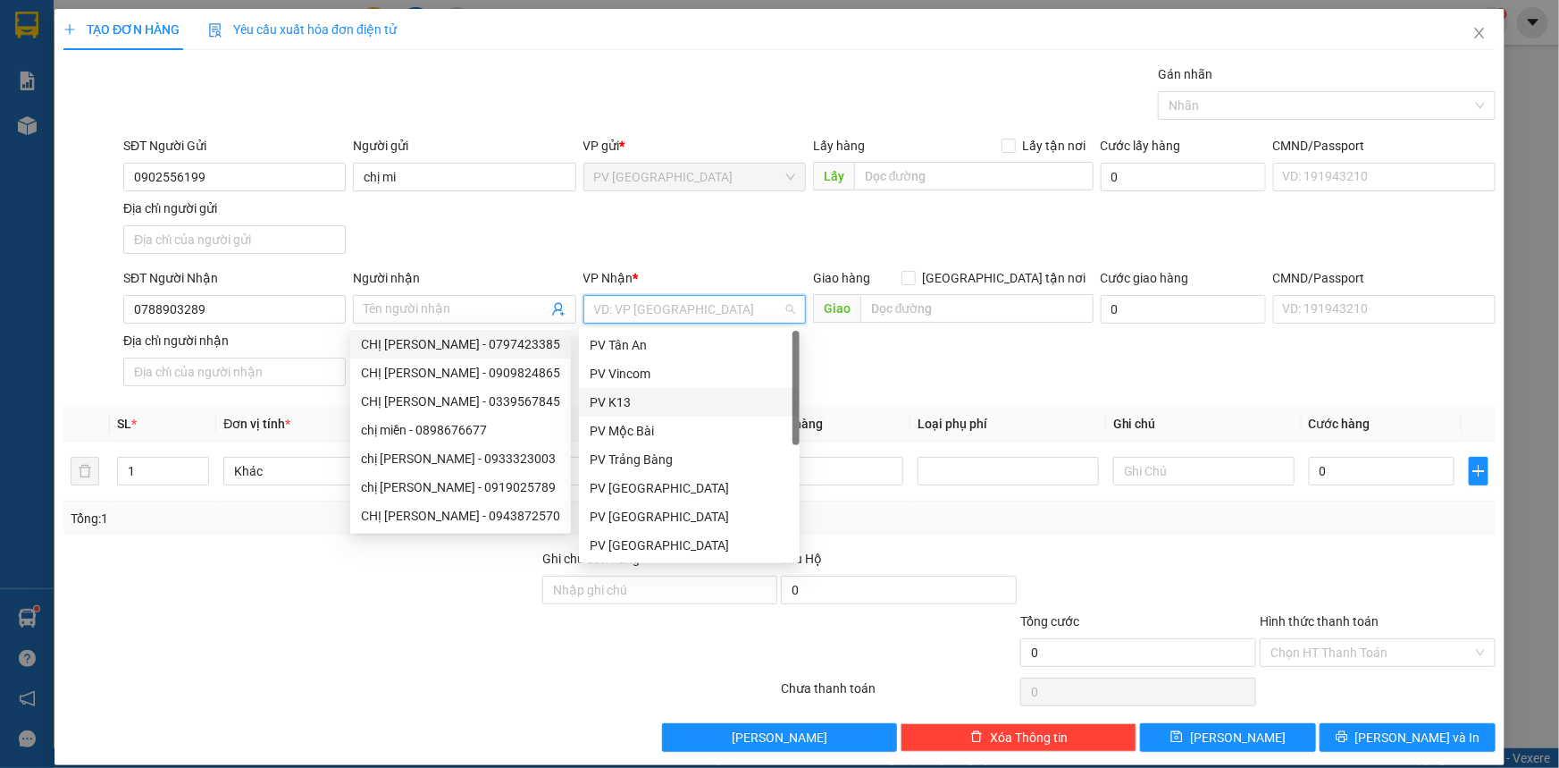
scroll to position [113, 0]
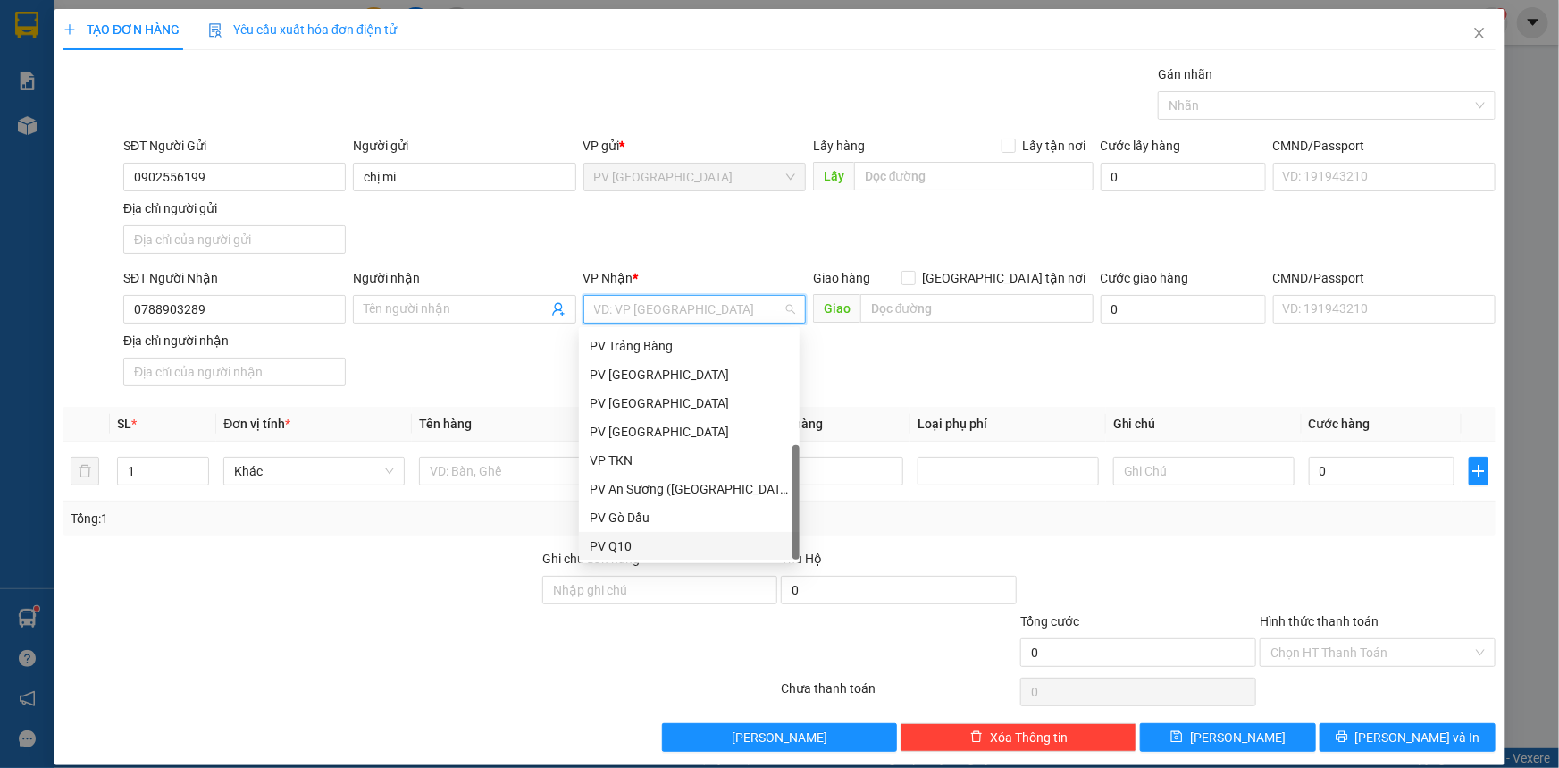
click at [643, 536] on div "PV Q10" at bounding box center [689, 546] width 199 height 20
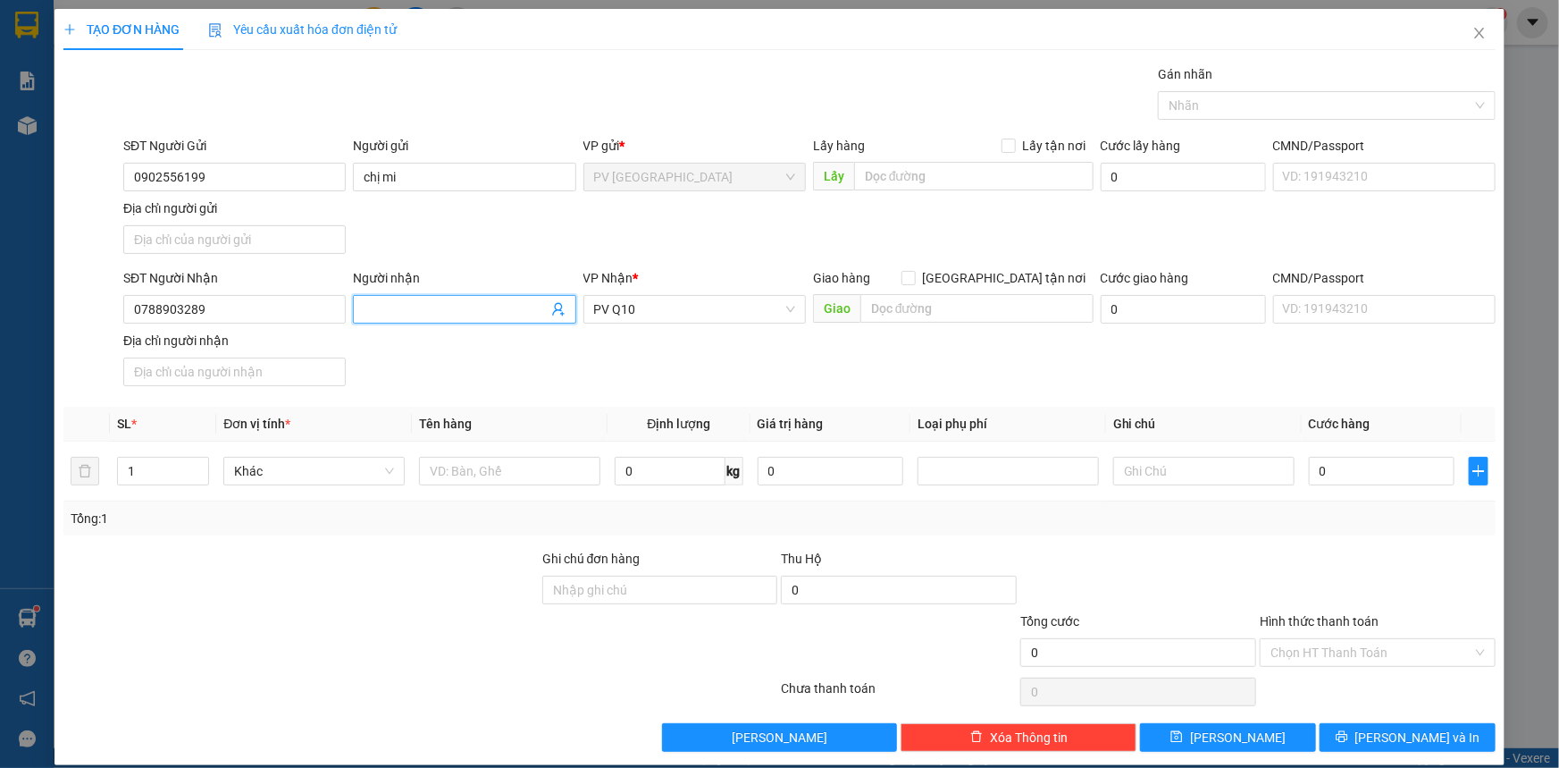
click at [468, 310] on input "Người nhận" at bounding box center [455, 309] width 183 height 20
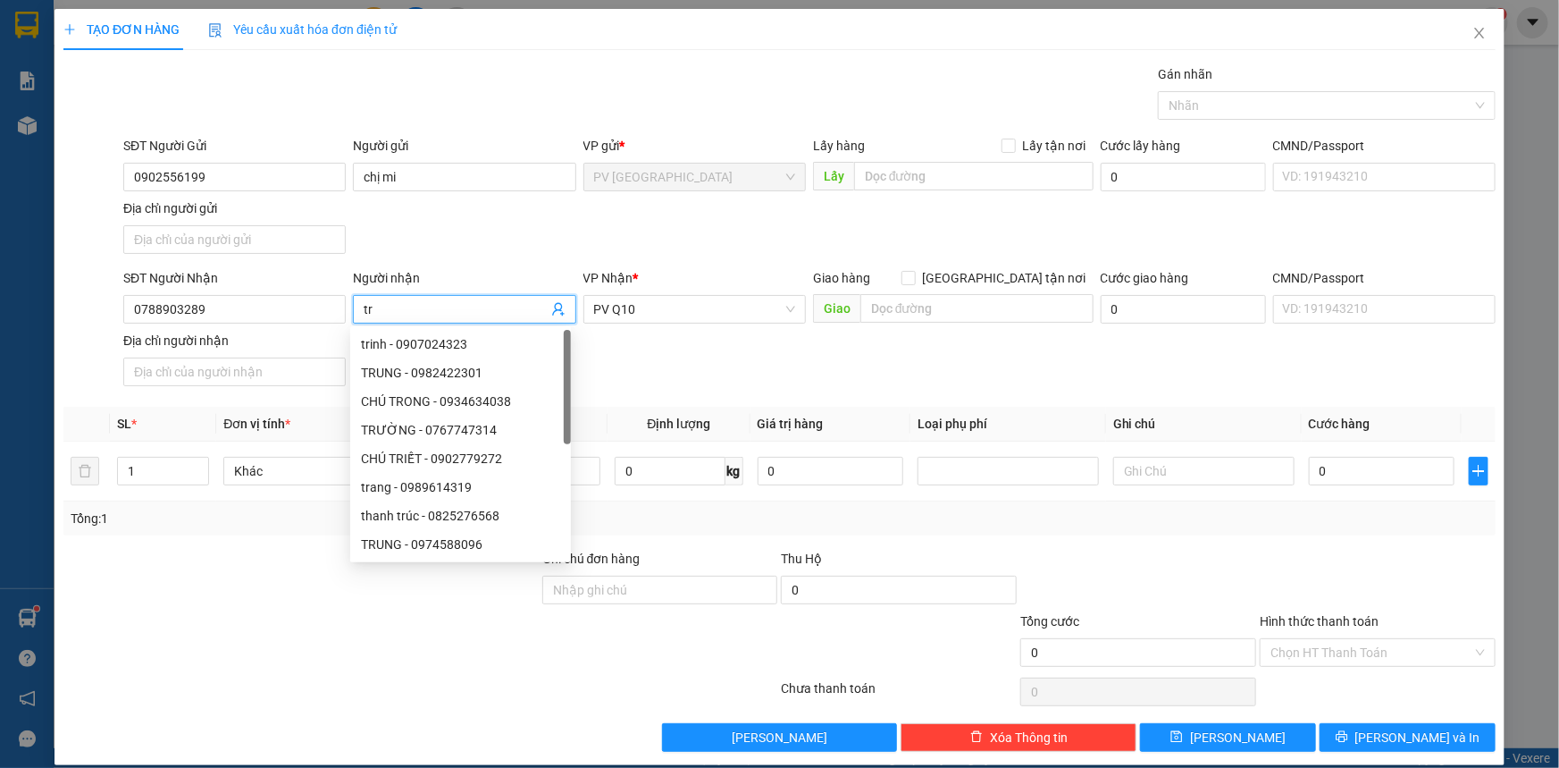
type input "t"
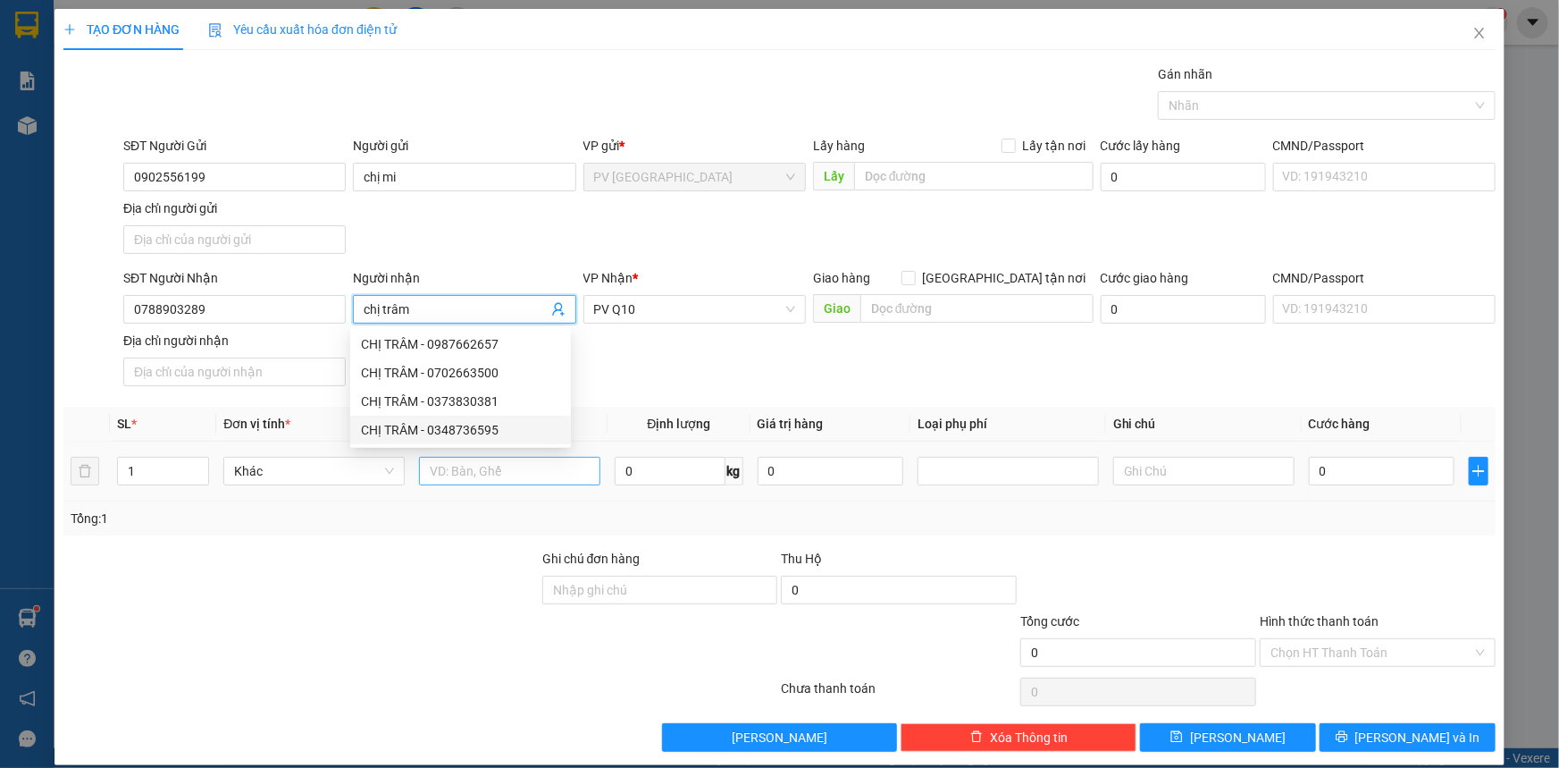
type input "chị trâm"
click at [462, 478] on input "text" at bounding box center [509, 471] width 181 height 29
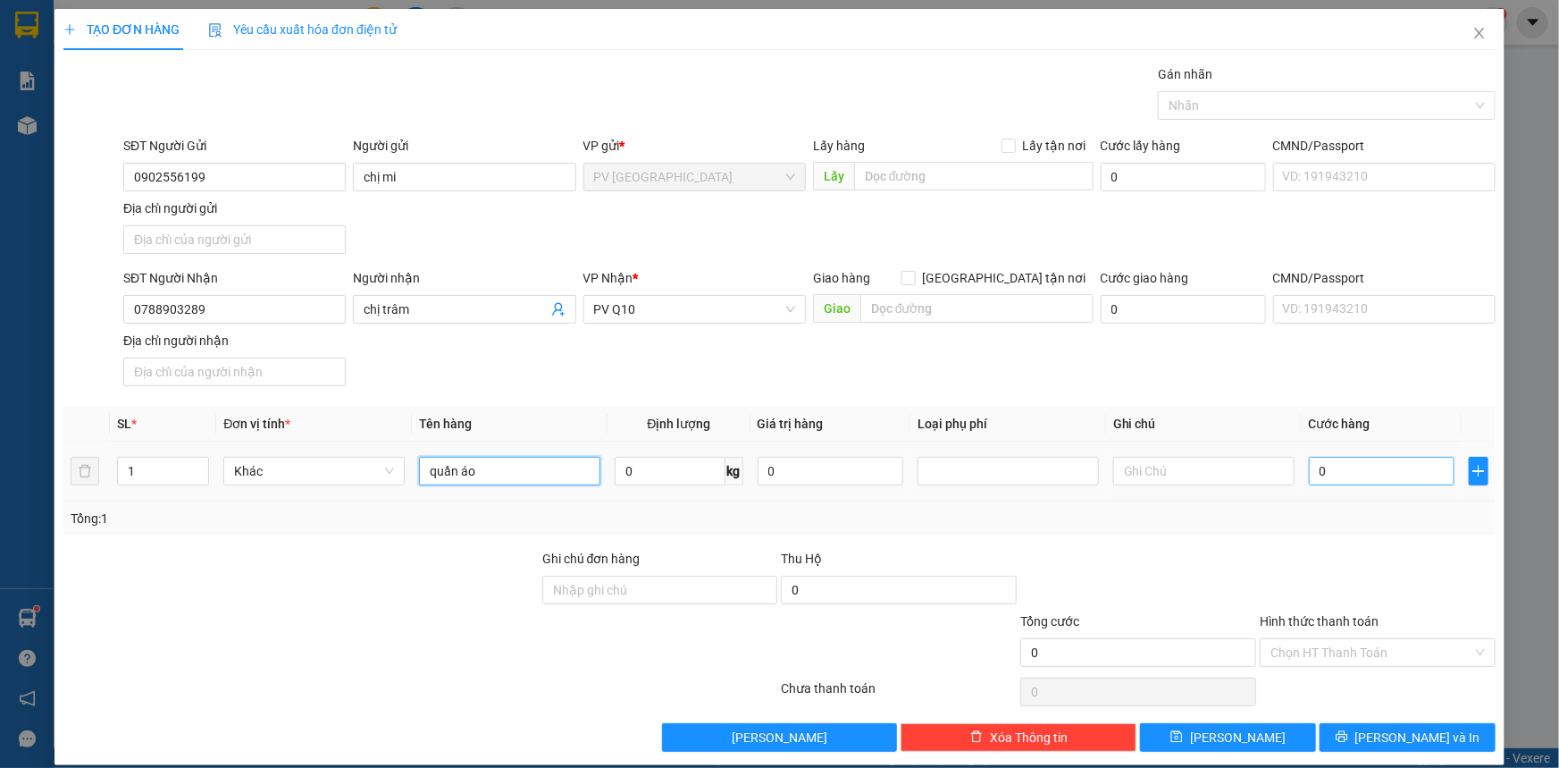
type input "quần áo"
click at [1337, 473] on input "0" at bounding box center [1382, 471] width 146 height 29
type input "3"
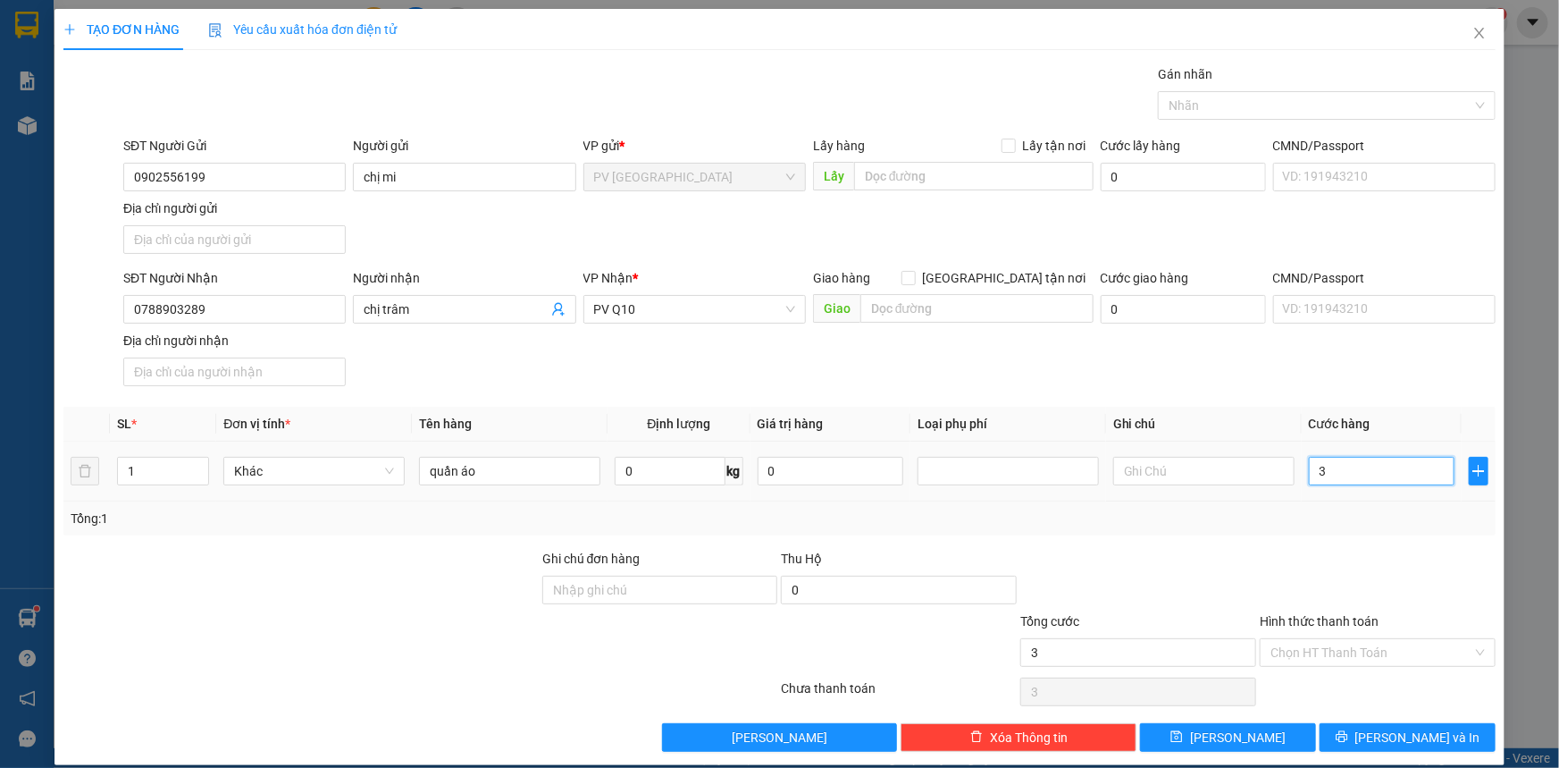
type input "30"
type input "30.000"
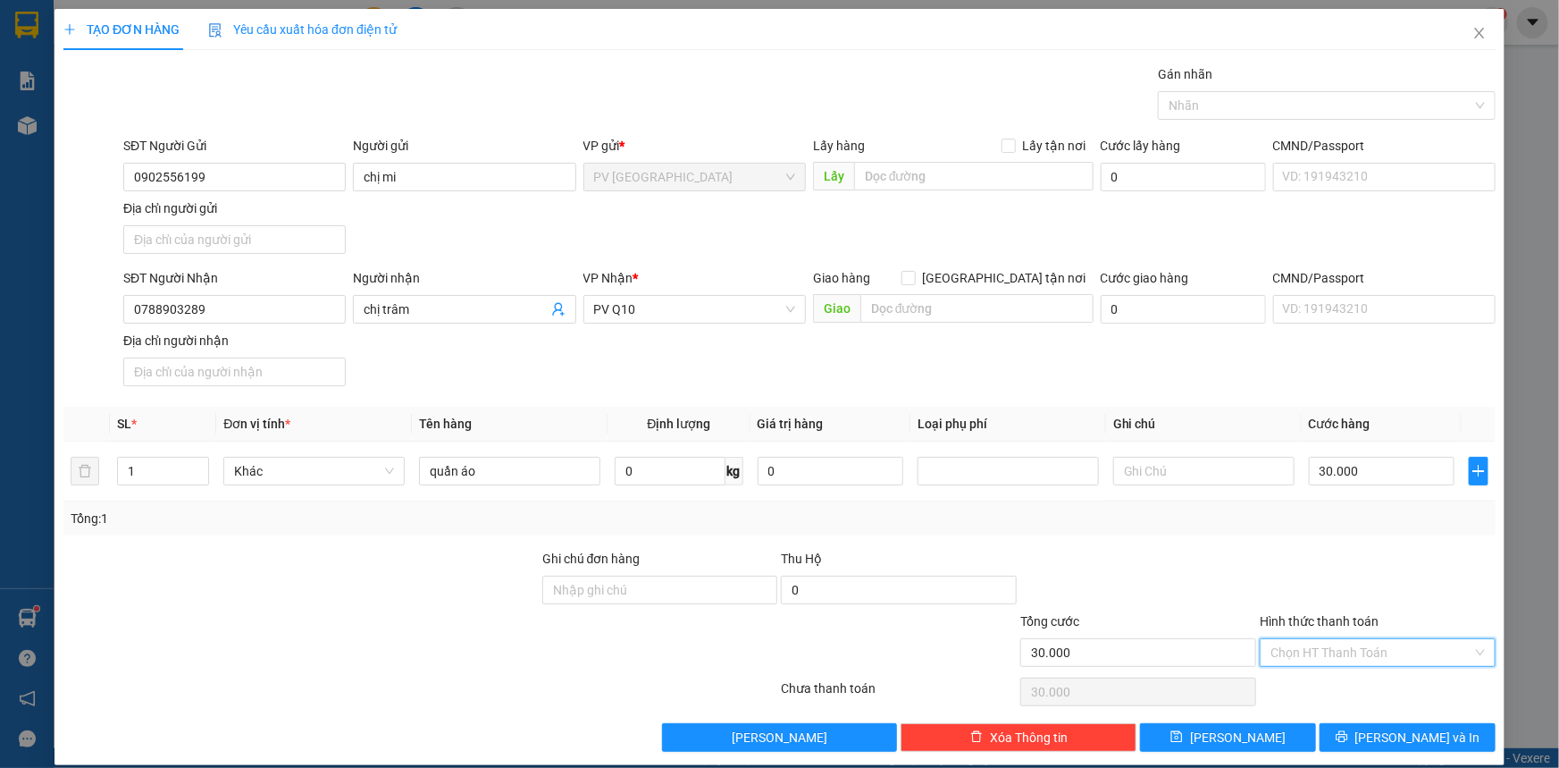
click at [1358, 654] on input "Hình thức thanh toán" at bounding box center [1372, 652] width 202 height 27
click at [1359, 681] on div "Tại văn phòng" at bounding box center [1367, 686] width 213 height 20
type input "0"
click at [1348, 734] on icon "printer" at bounding box center [1342, 736] width 13 height 13
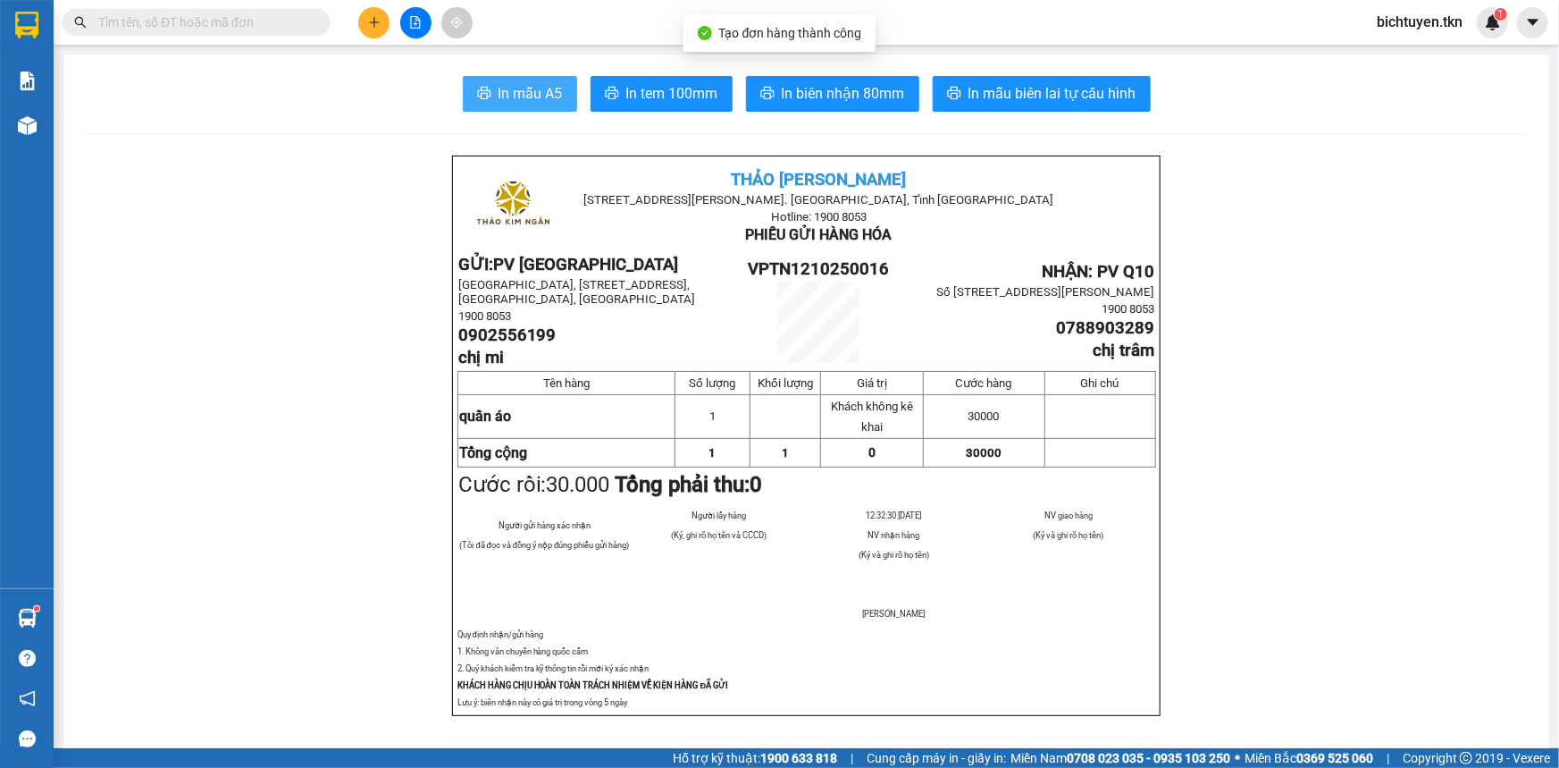
click at [501, 97] on span "In mẫu A5" at bounding box center [531, 93] width 64 height 22
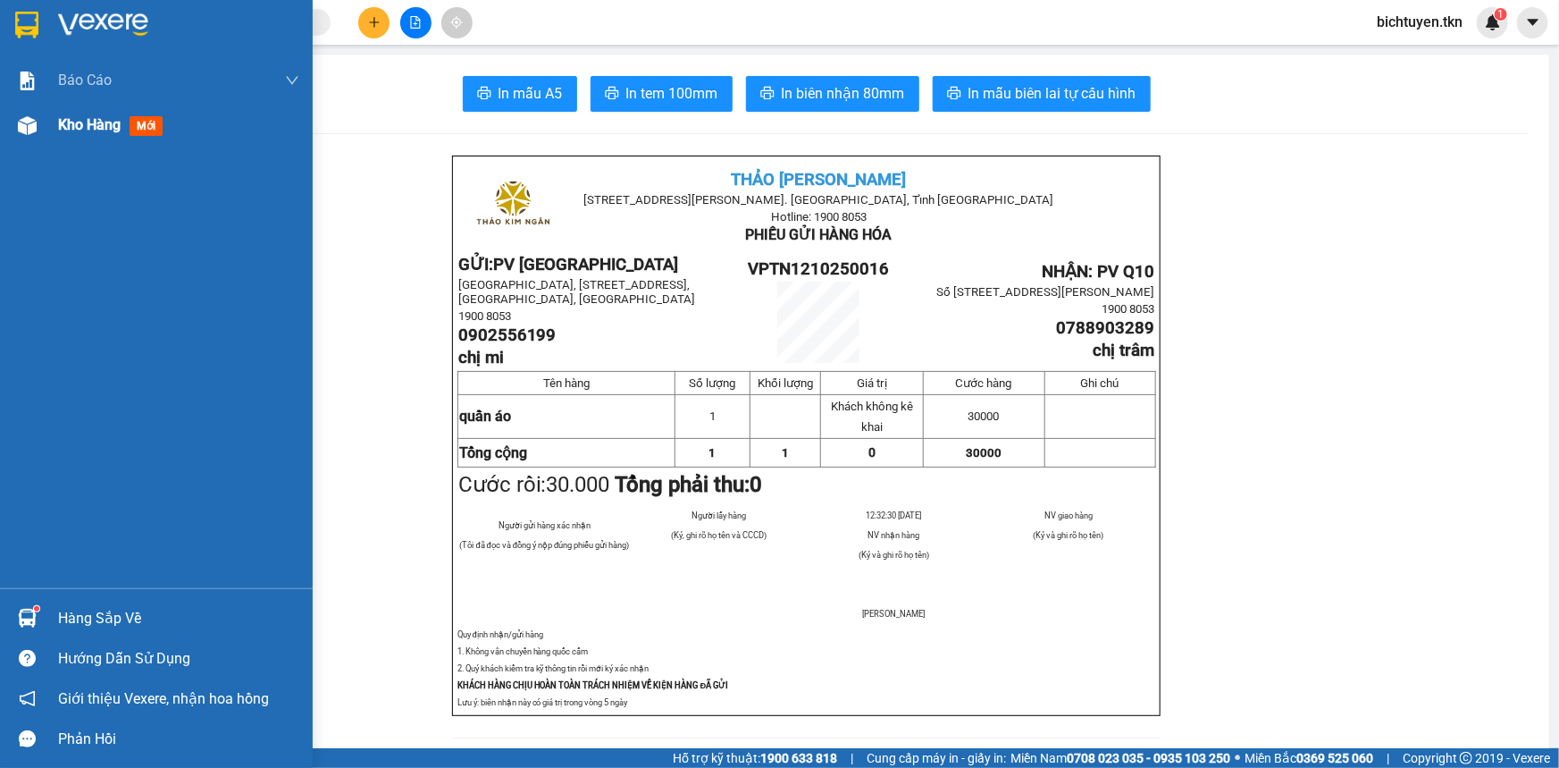
click at [30, 114] on div at bounding box center [27, 125] width 31 height 31
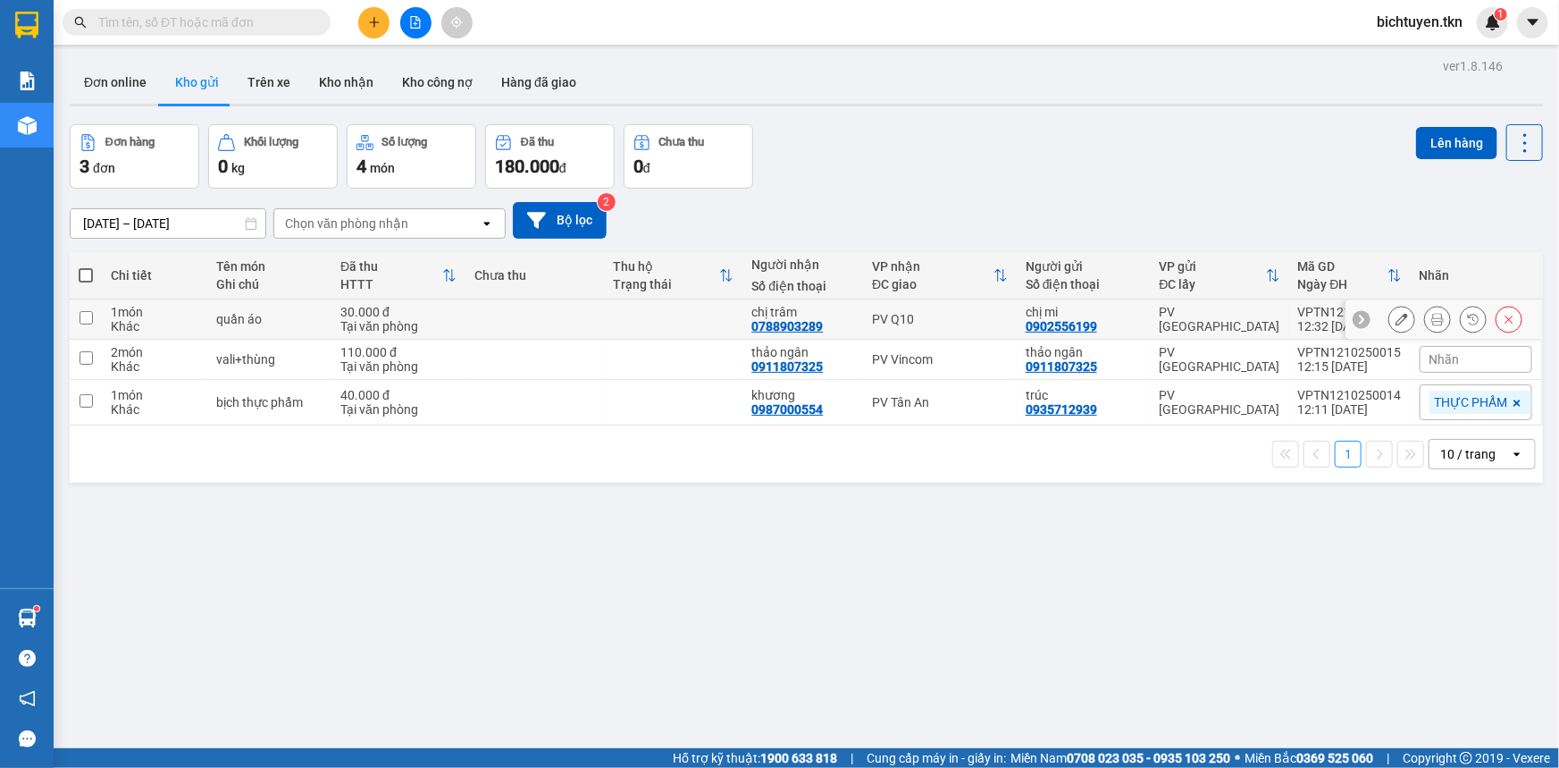
click at [612, 299] on td at bounding box center [673, 319] width 139 height 40
checkbox input "true"
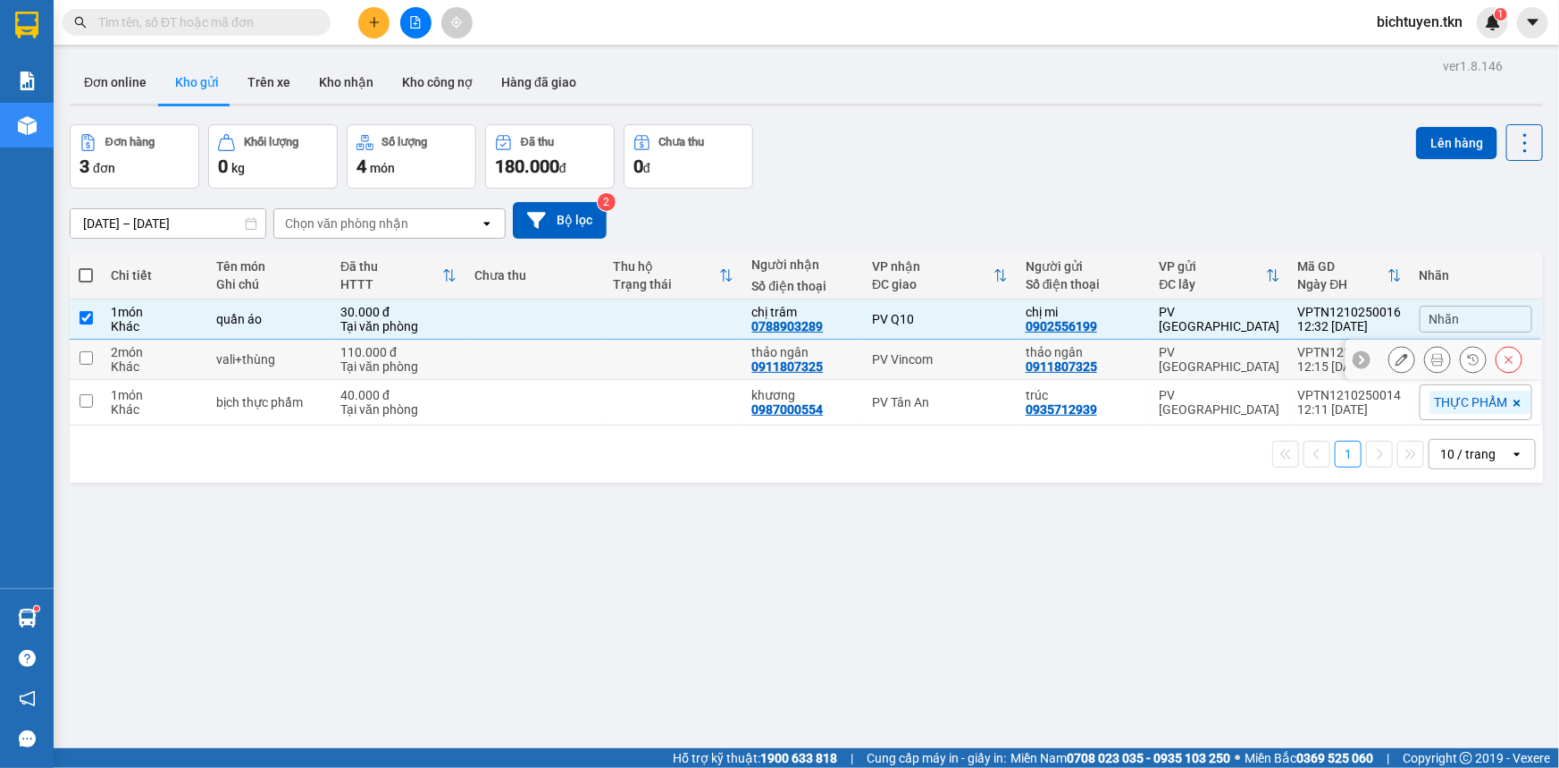
click at [619, 358] on td at bounding box center [673, 360] width 139 height 40
checkbox input "true"
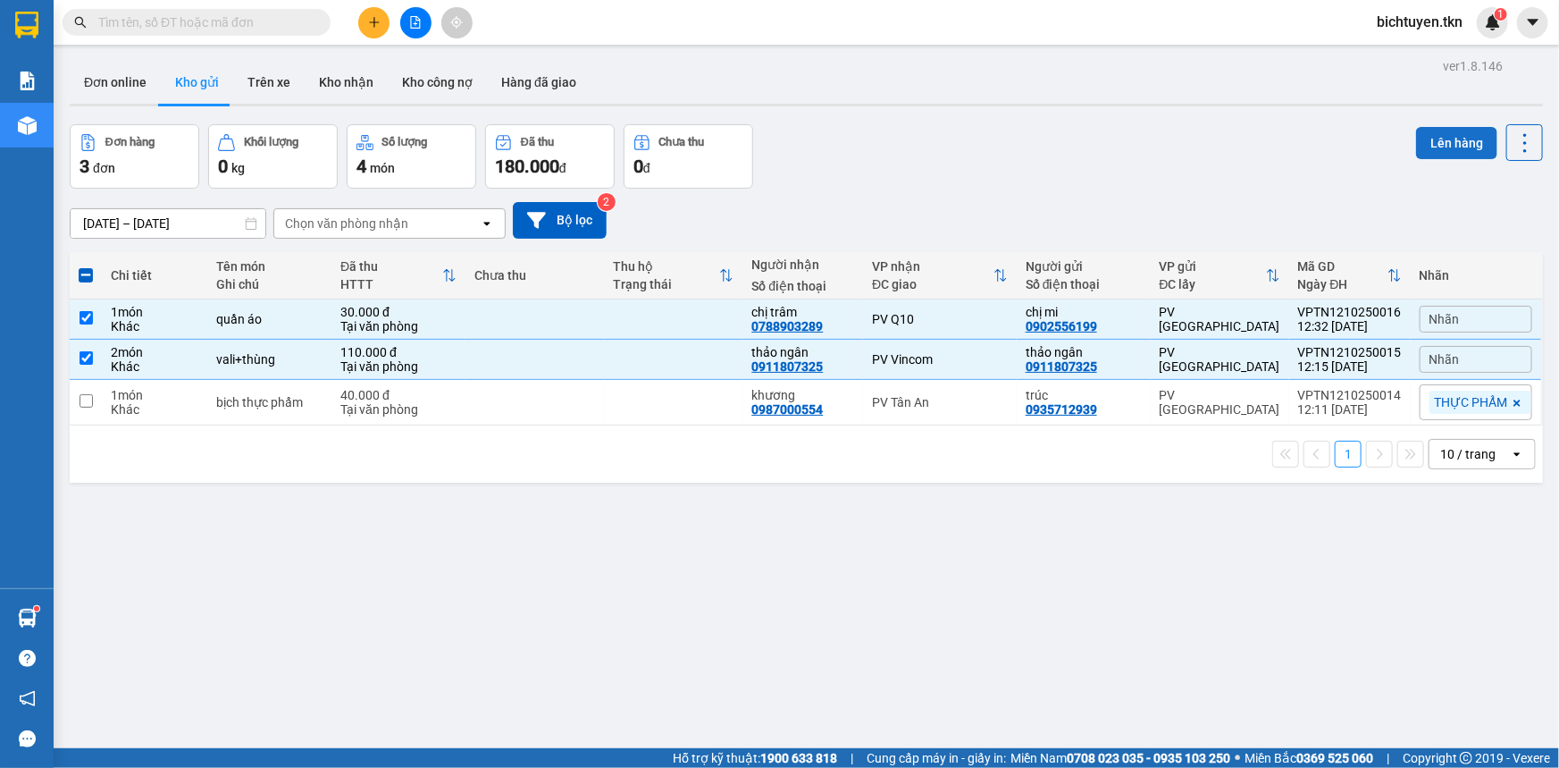
click at [1444, 157] on button "Lên hàng" at bounding box center [1456, 143] width 81 height 32
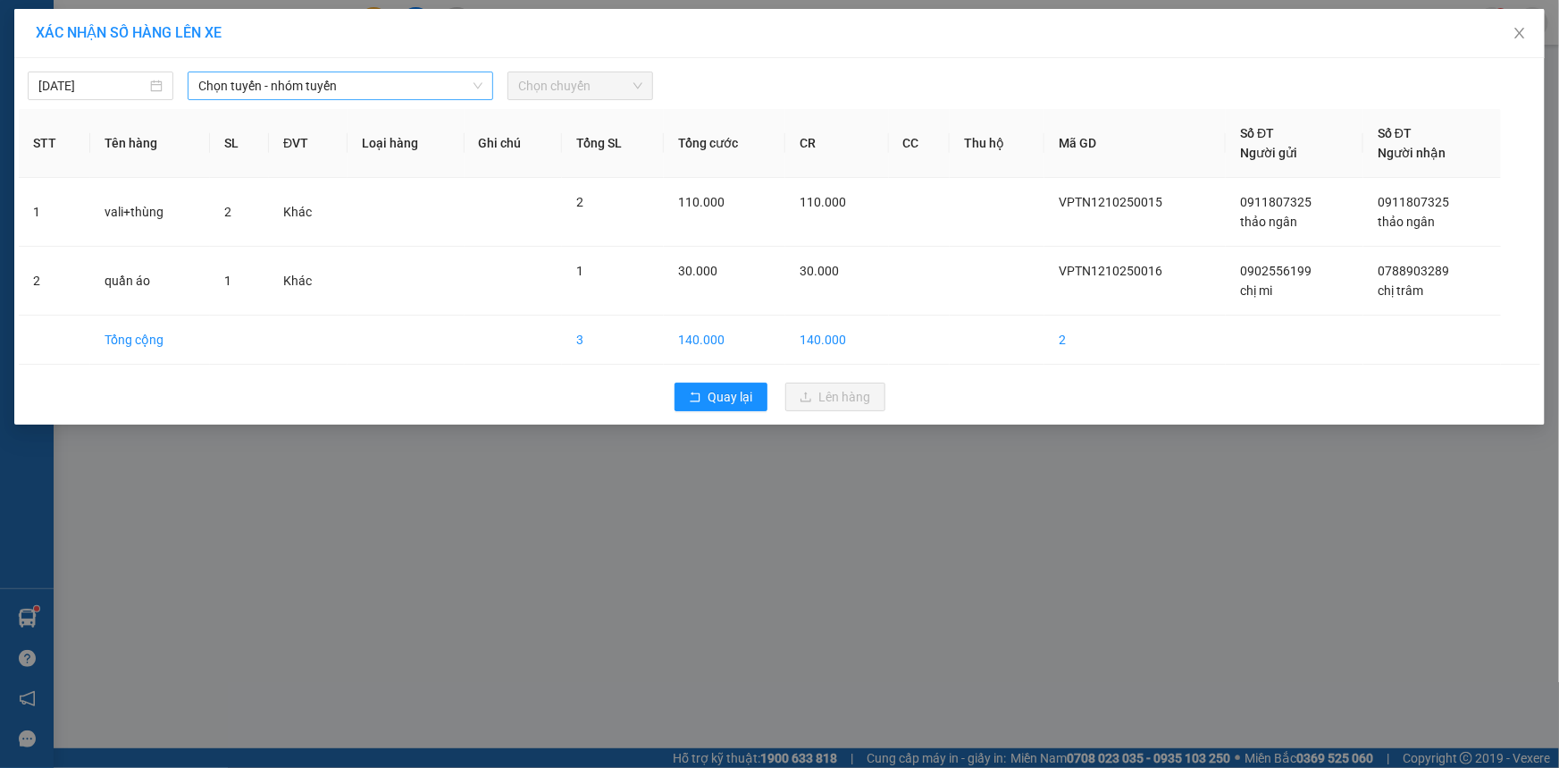
click at [360, 83] on span "Chọn tuyến - nhóm tuyến" at bounding box center [340, 85] width 284 height 27
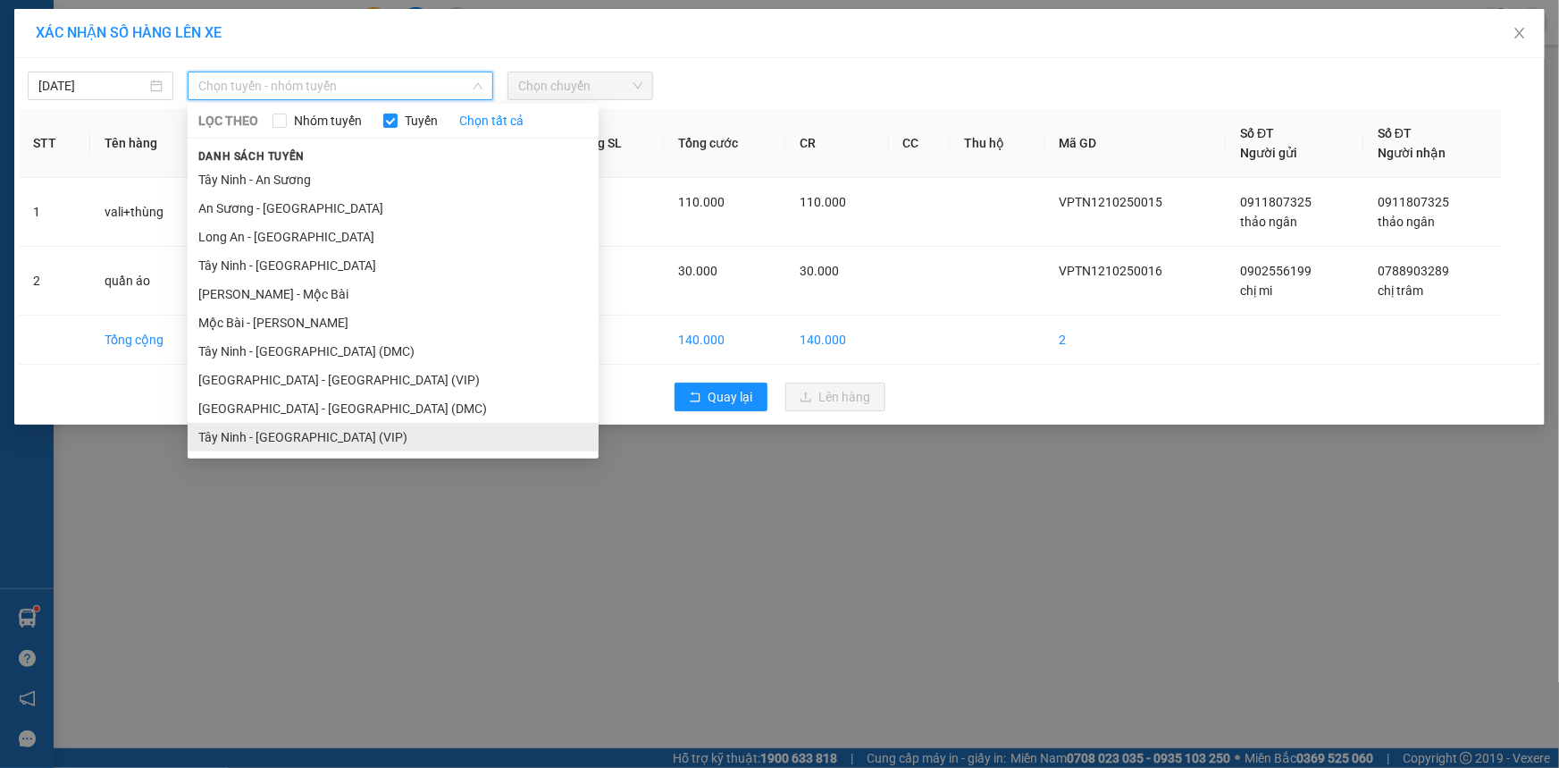
click at [349, 441] on li "Tây Ninh - Sài Gòn (VIP)" at bounding box center [393, 437] width 411 height 29
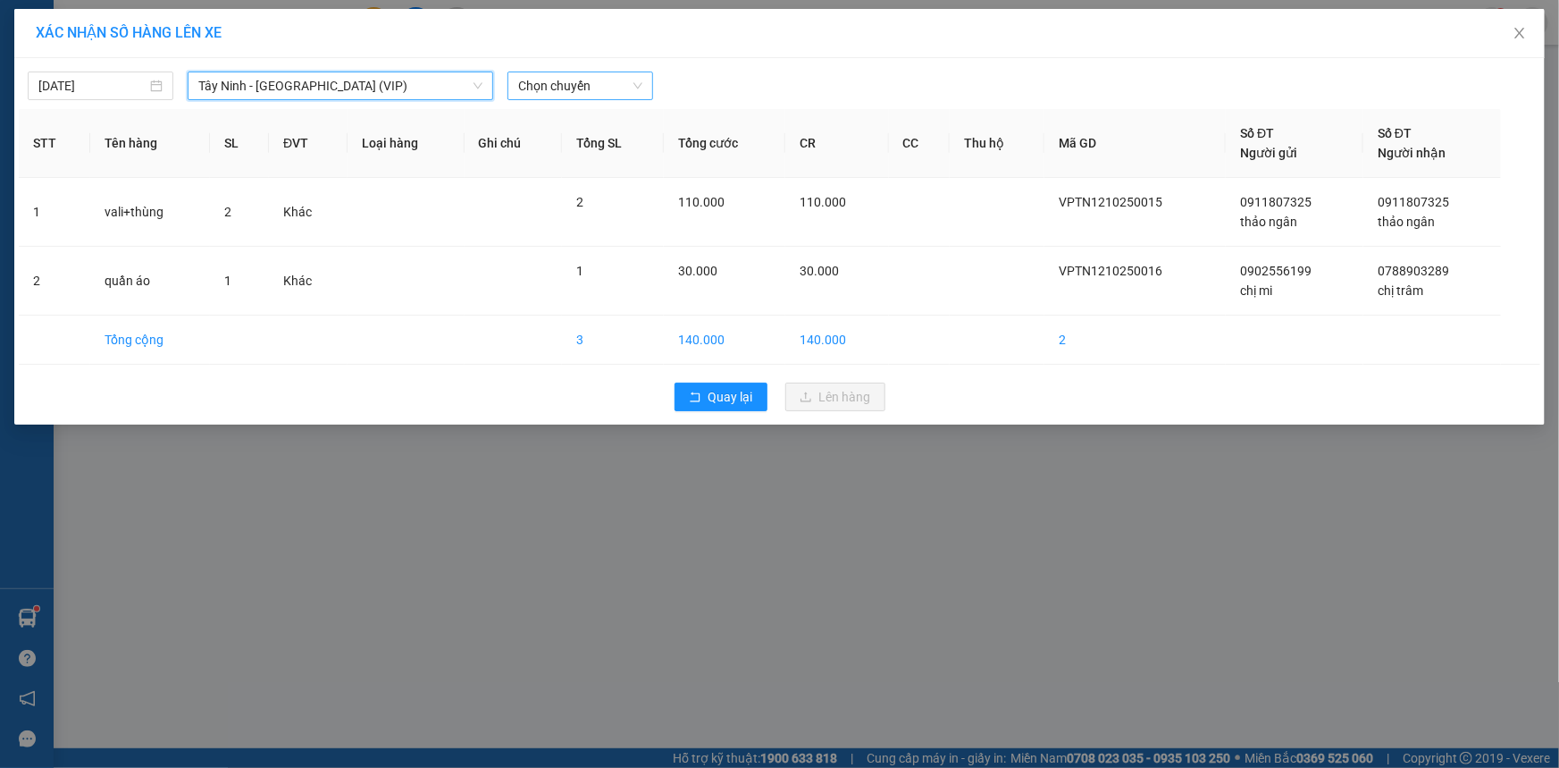
click at [567, 84] on span "Chọn chuyến" at bounding box center [580, 85] width 124 height 27
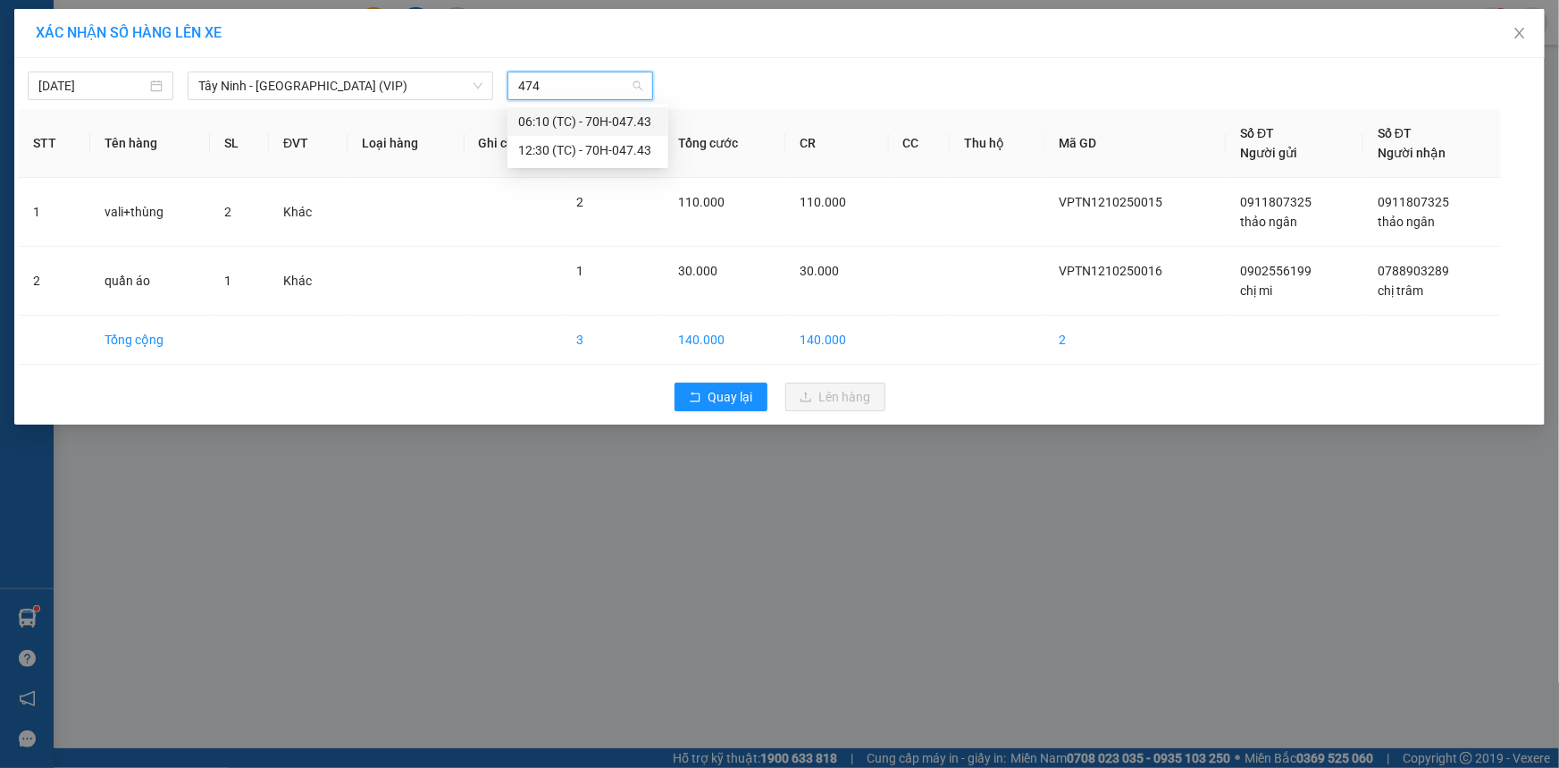
type input "4743"
click at [594, 143] on div "12:30 (TC) - 70H-047.43" at bounding box center [587, 150] width 139 height 20
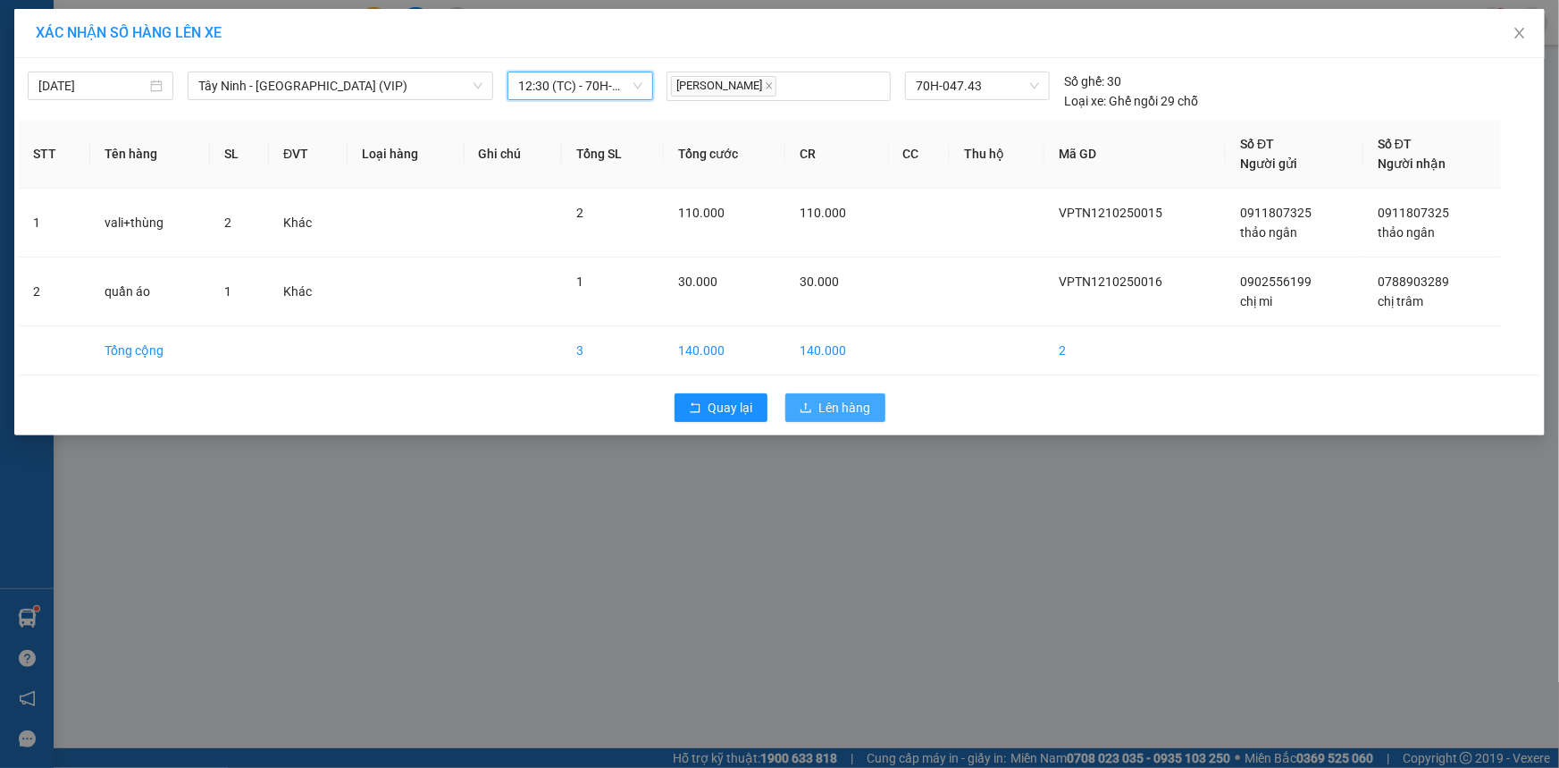
click at [868, 401] on span "Lên hàng" at bounding box center [845, 408] width 52 height 20
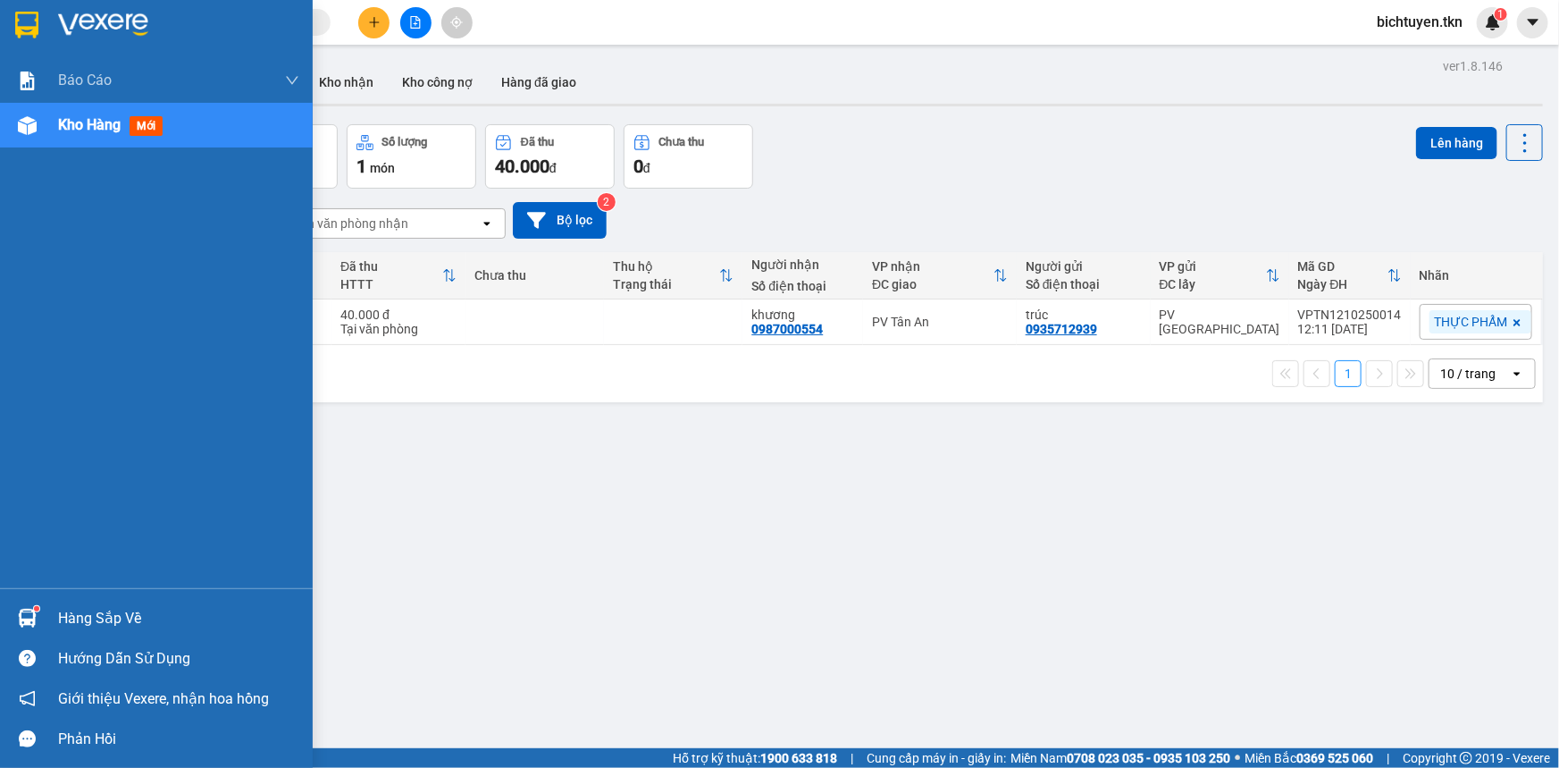
click at [29, 623] on img at bounding box center [27, 618] width 19 height 19
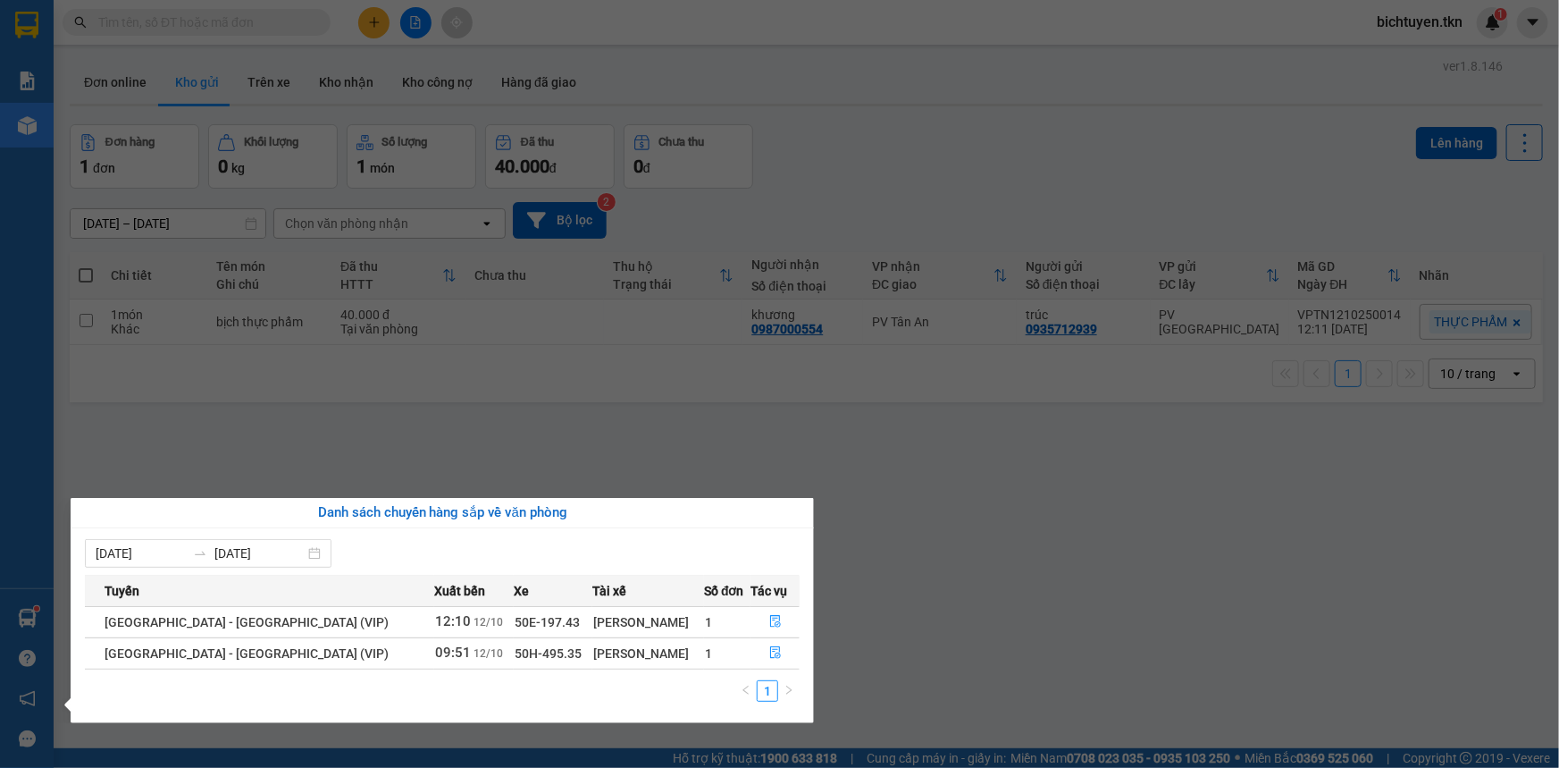
click at [1057, 591] on section "Kết quả tìm kiếm ( 1 ) Bộ lọc Ngày tạo đơn gần nhất Mã ĐH Trạng thái Món hàng T…" at bounding box center [779, 384] width 1559 height 768
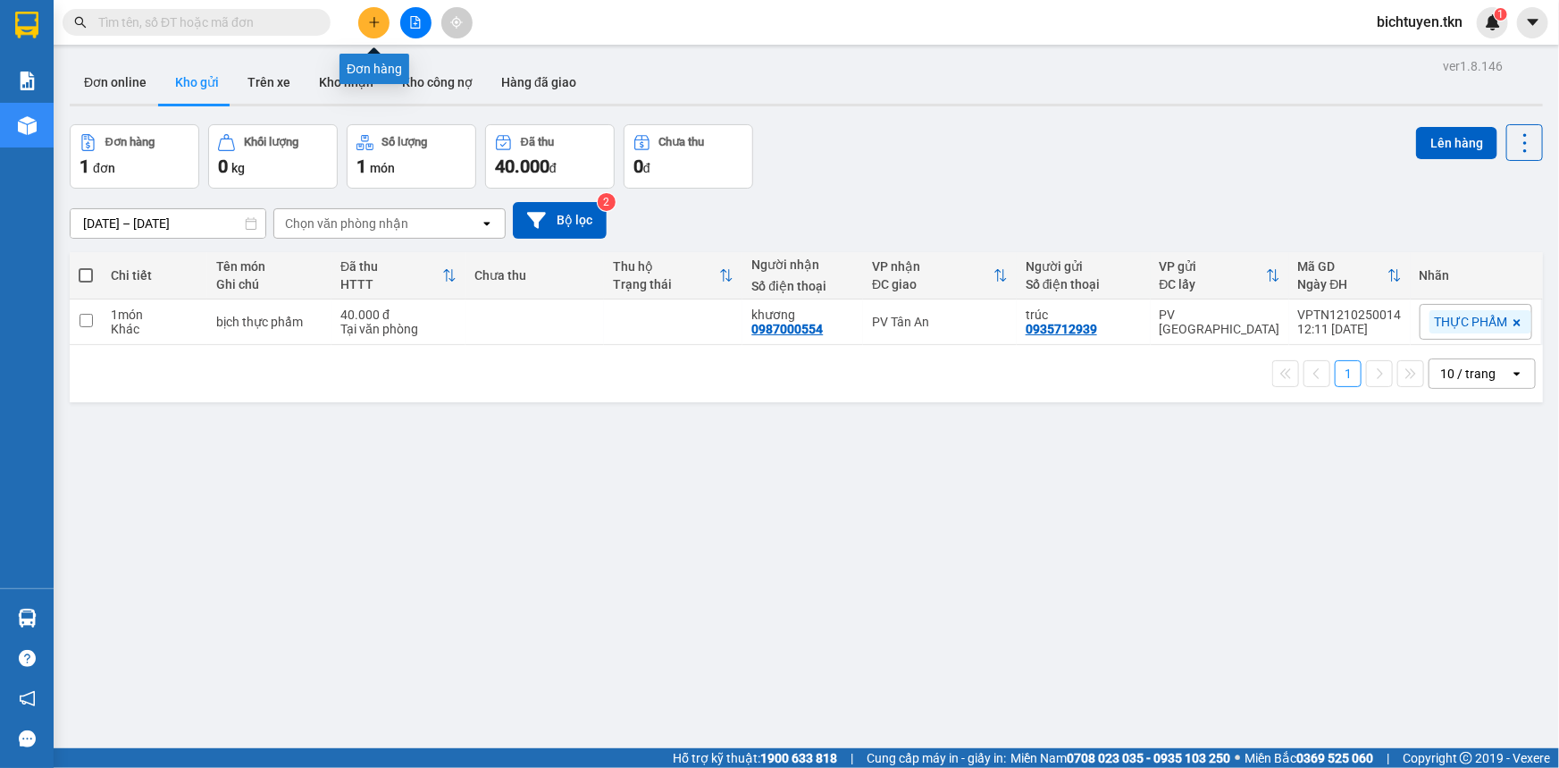
click at [375, 23] on icon "plus" at bounding box center [374, 22] width 13 height 13
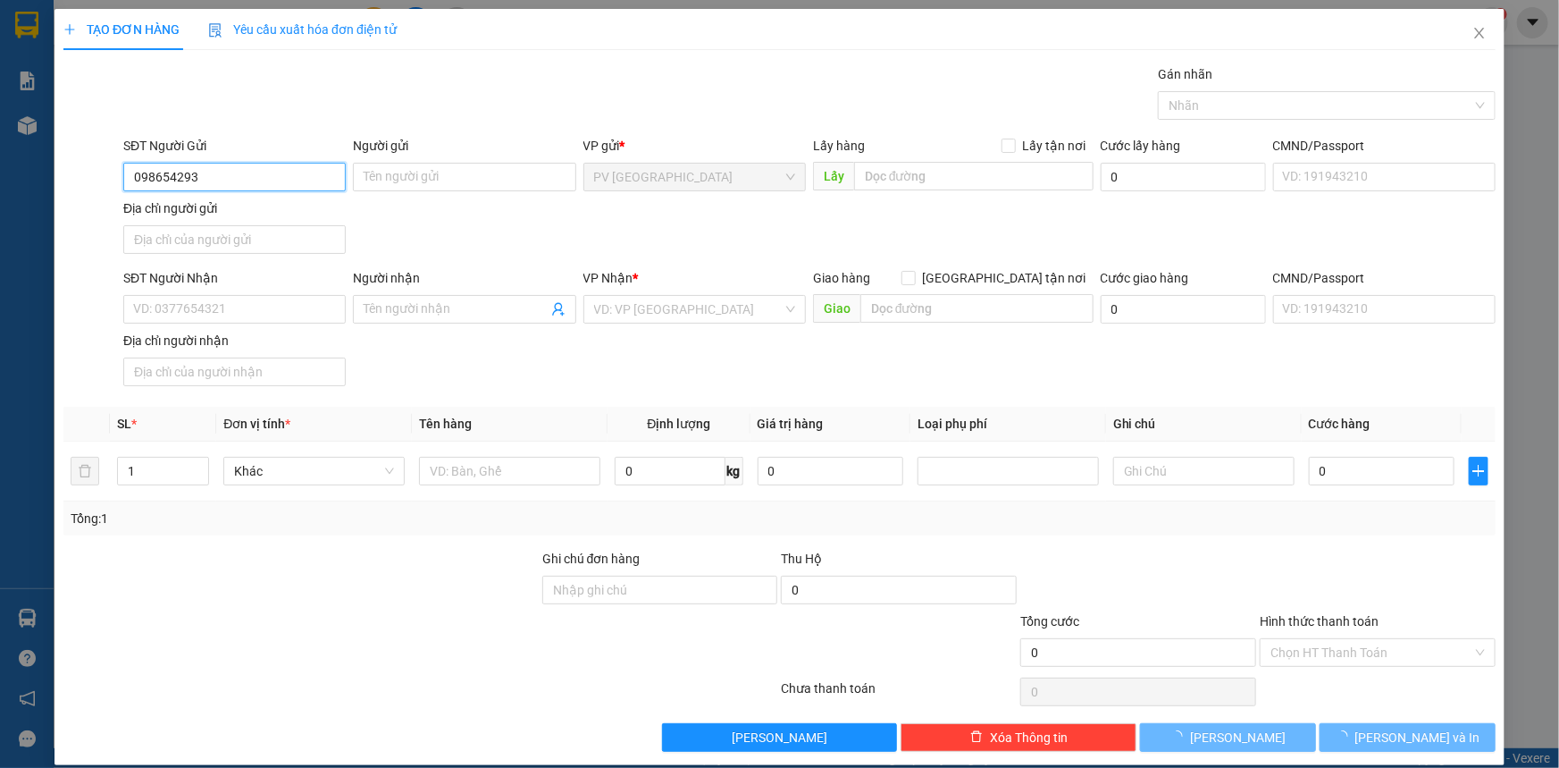
type input "0986542932"
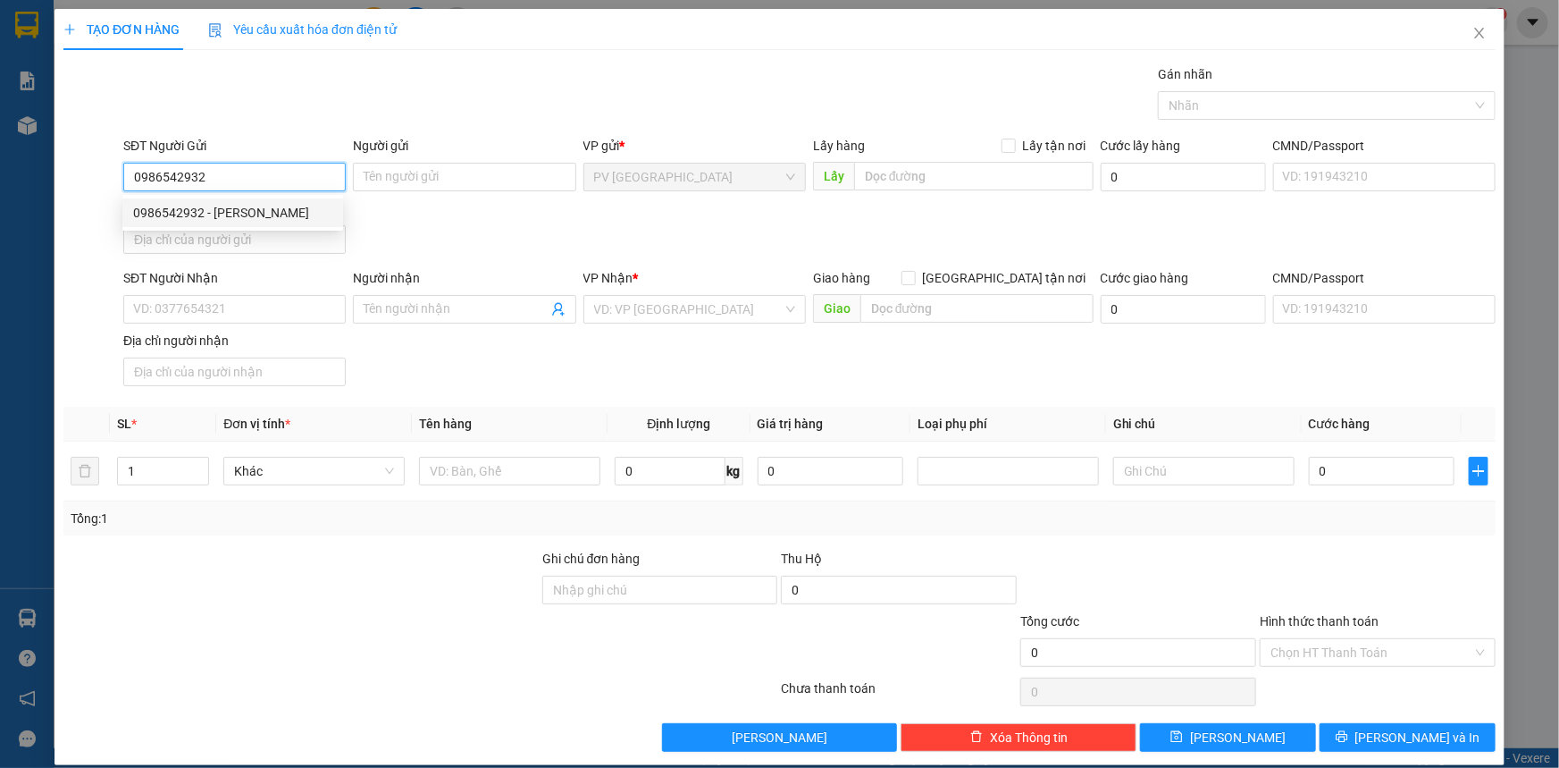
drag, startPoint x: 230, startPoint y: 212, endPoint x: 329, endPoint y: 295, distance: 129.4
click at [231, 211] on div "0986542932 - chú vũ" at bounding box center [232, 213] width 199 height 20
type input "chú vũ"
type input "0819396629"
type input "THẢO MY"
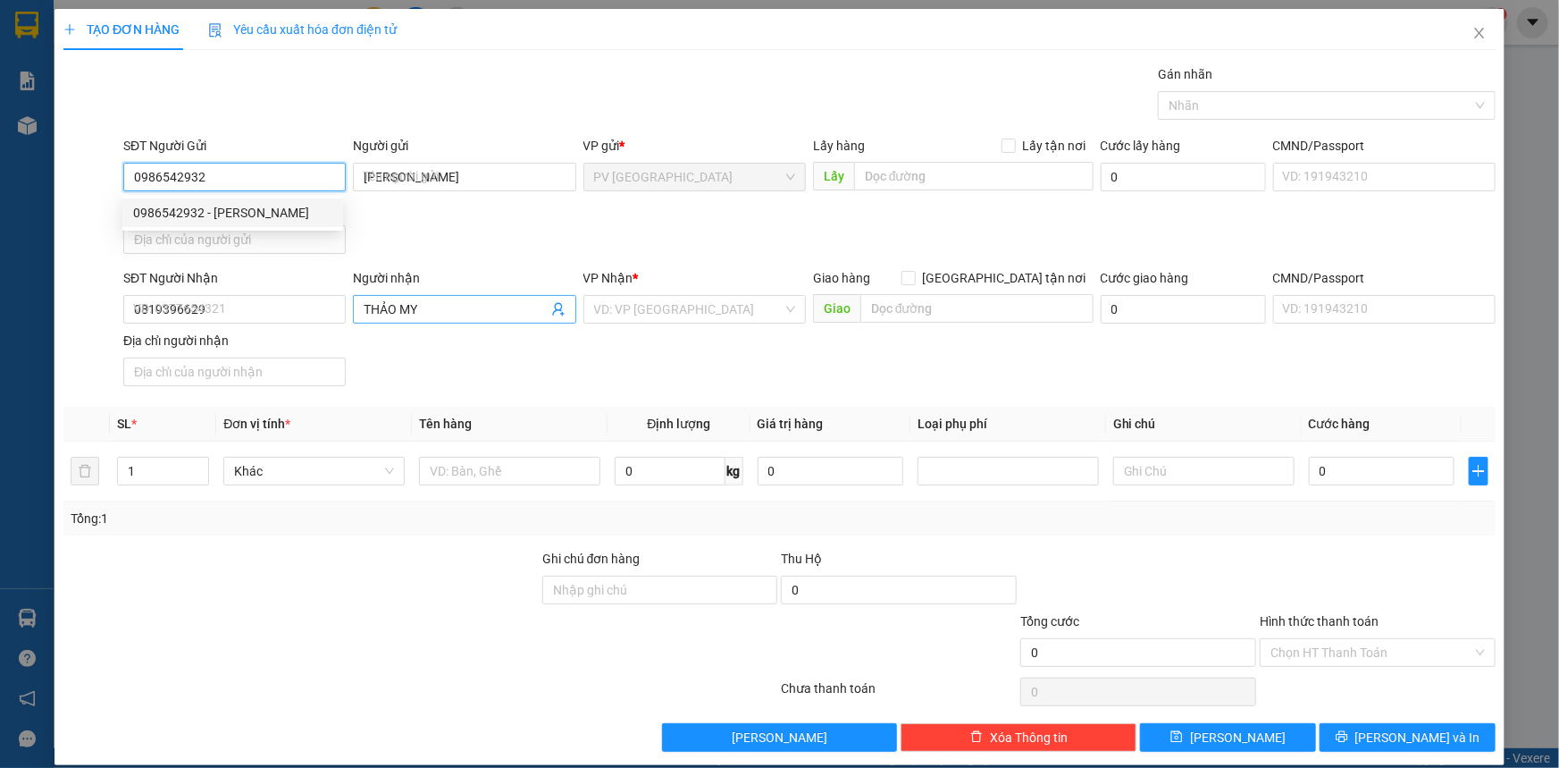
type input "30.000"
click at [1228, 105] on div at bounding box center [1318, 105] width 311 height 21
type input "0986542932"
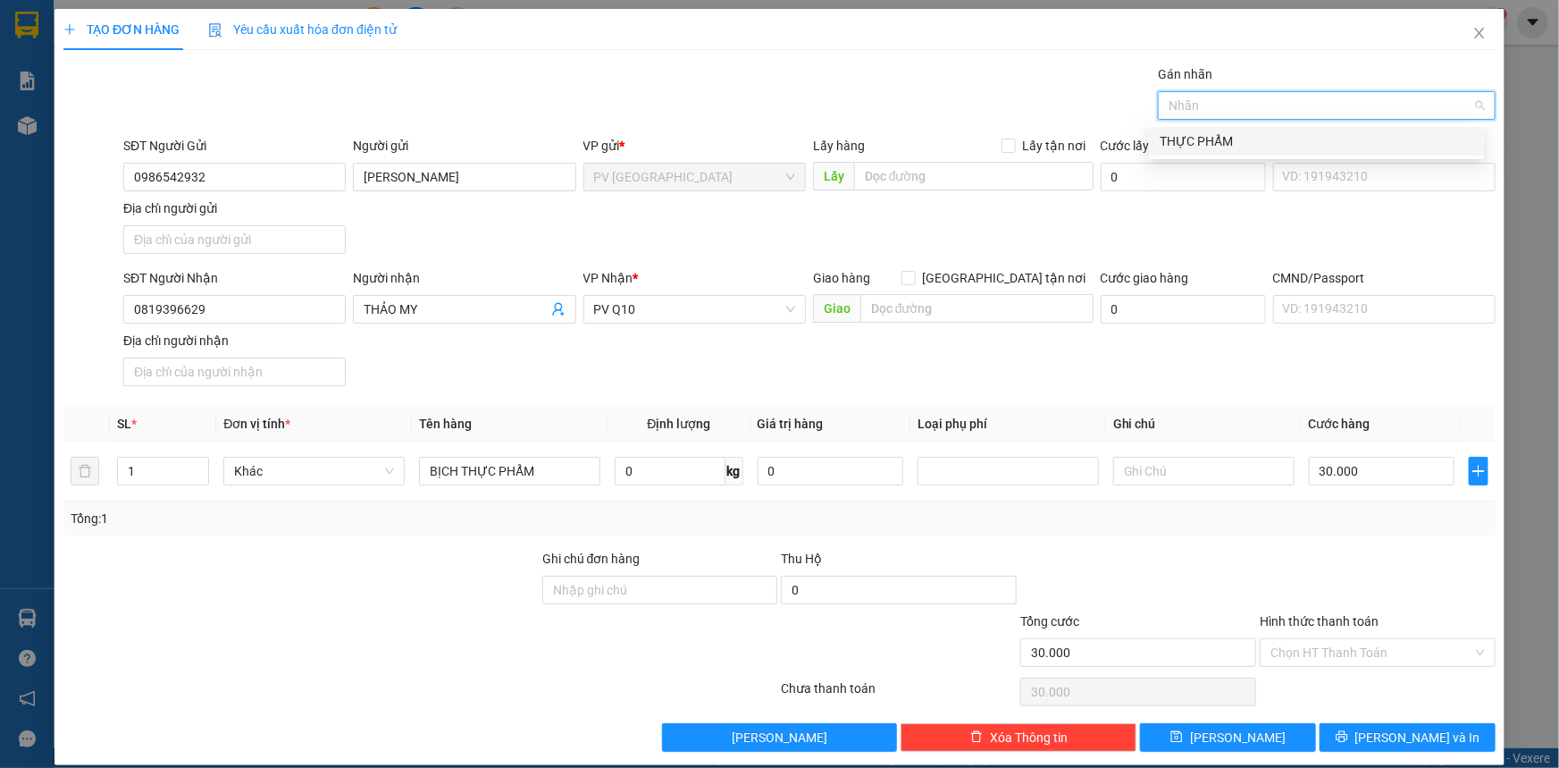
click at [1239, 139] on div "THỰC PHẨM" at bounding box center [1317, 141] width 314 height 20
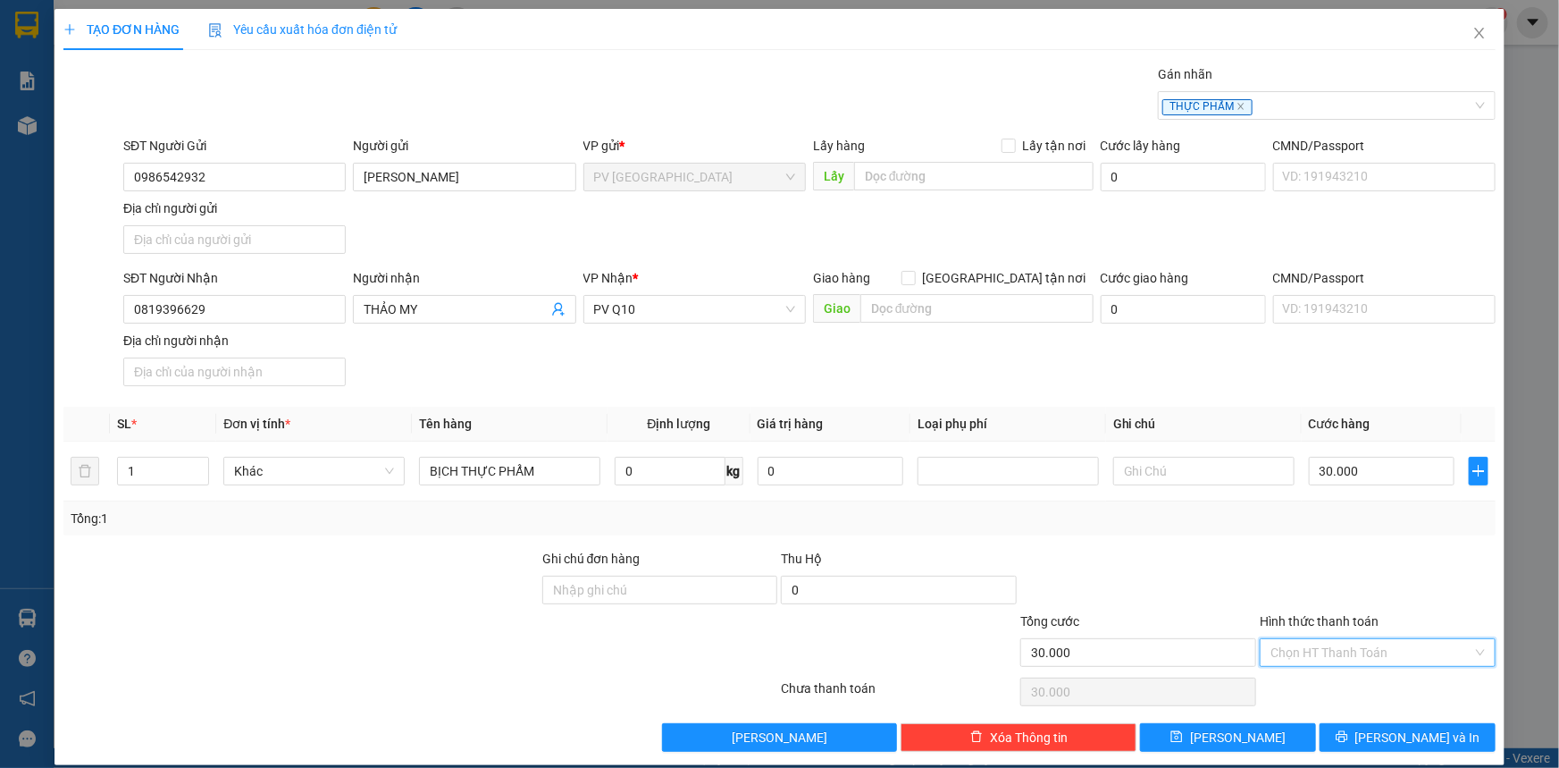
drag, startPoint x: 1391, startPoint y: 646, endPoint x: 1349, endPoint y: 672, distance: 49.4
click at [1381, 651] on input "Hình thức thanh toán" at bounding box center [1372, 652] width 202 height 27
click at [1349, 672] on div "Tại văn phòng" at bounding box center [1367, 686] width 234 height 29
type input "0"
click at [1358, 743] on button "Lưu và In" at bounding box center [1408, 737] width 176 height 29
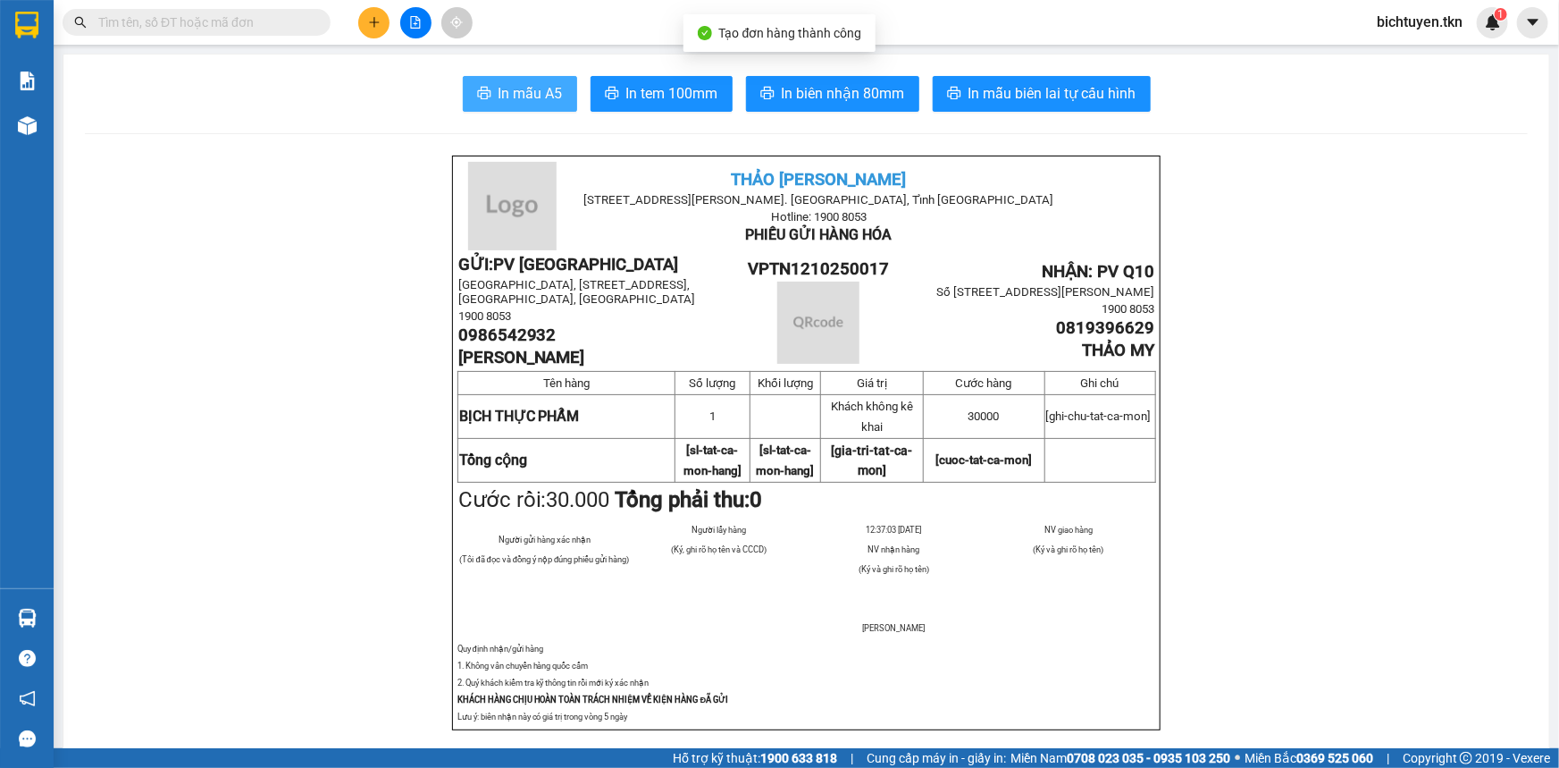
click at [531, 85] on span "In mẫu A5" at bounding box center [531, 93] width 64 height 22
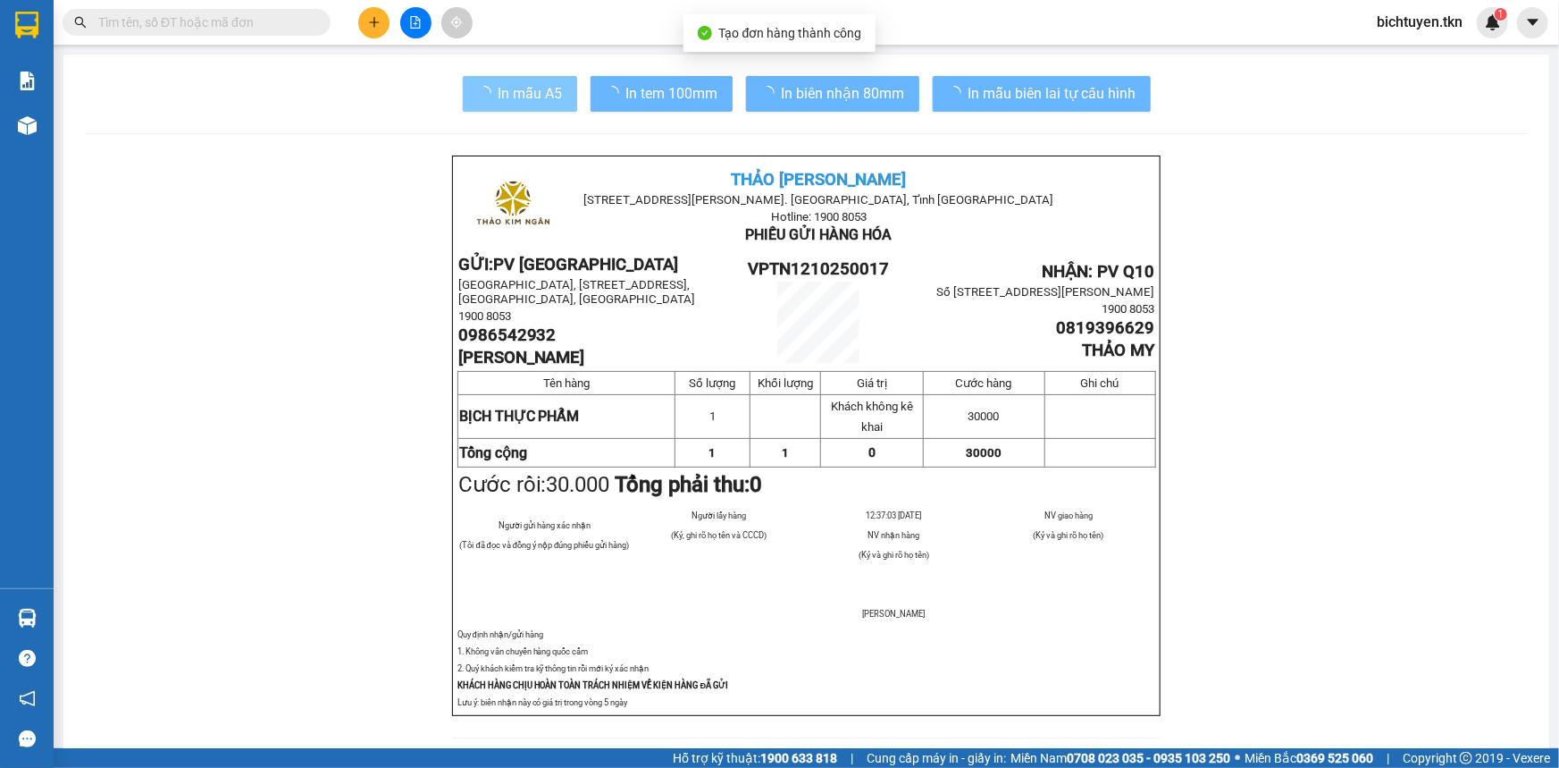
scroll to position [425, 0]
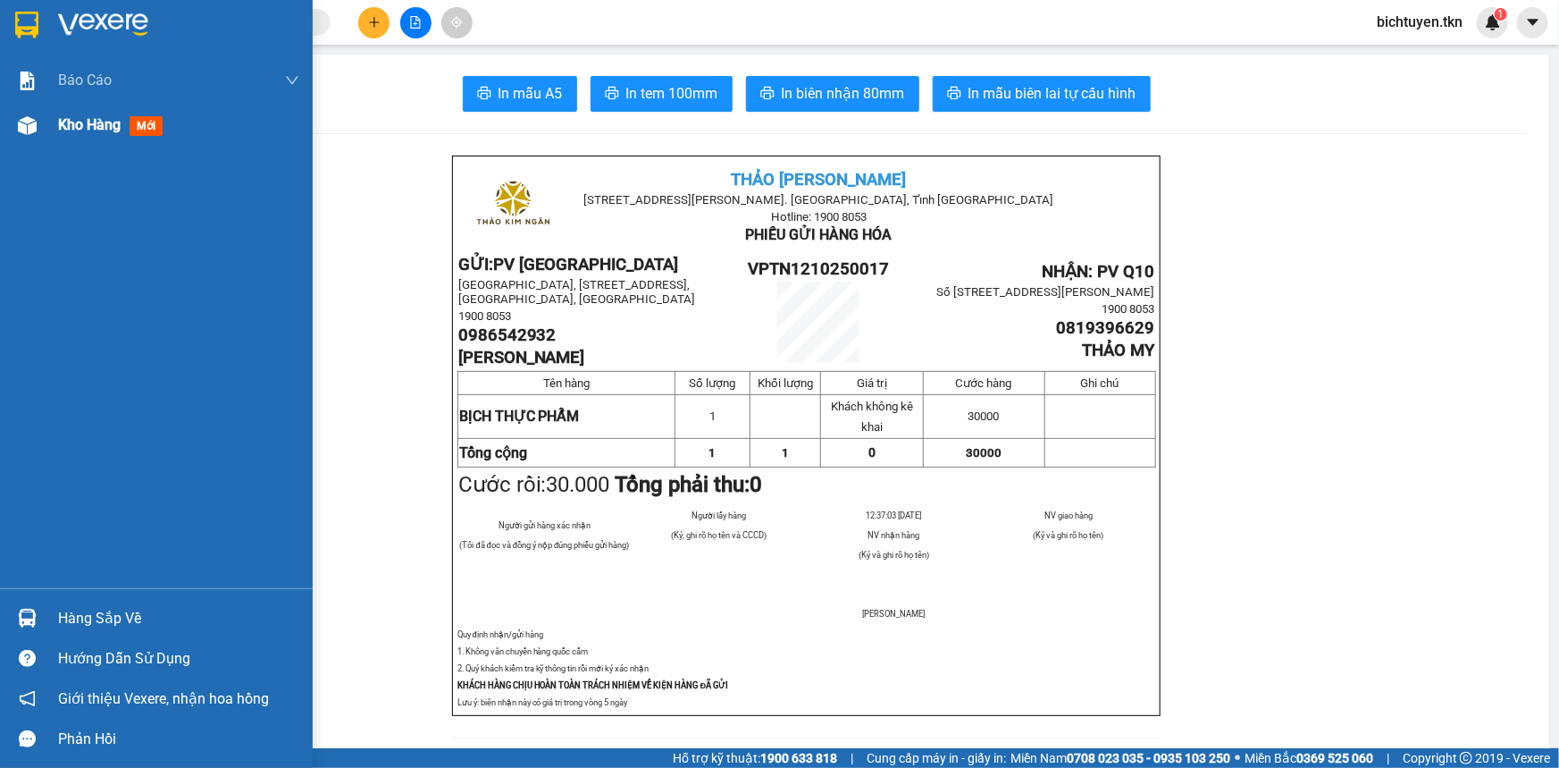
click at [26, 133] on img at bounding box center [27, 125] width 19 height 19
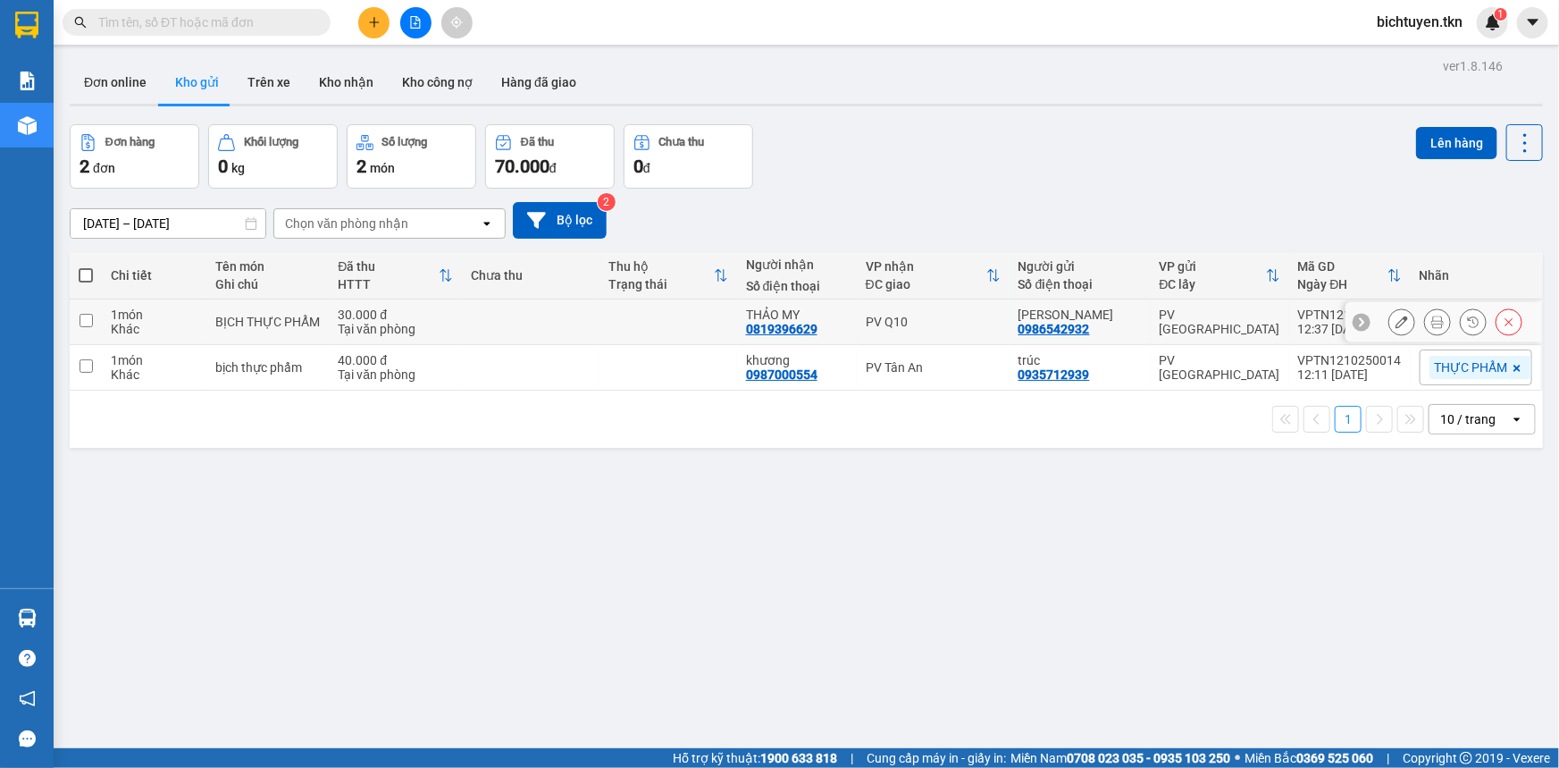
click at [1128, 319] on div "chú vũ" at bounding box center [1080, 314] width 123 height 14
checkbox input "true"
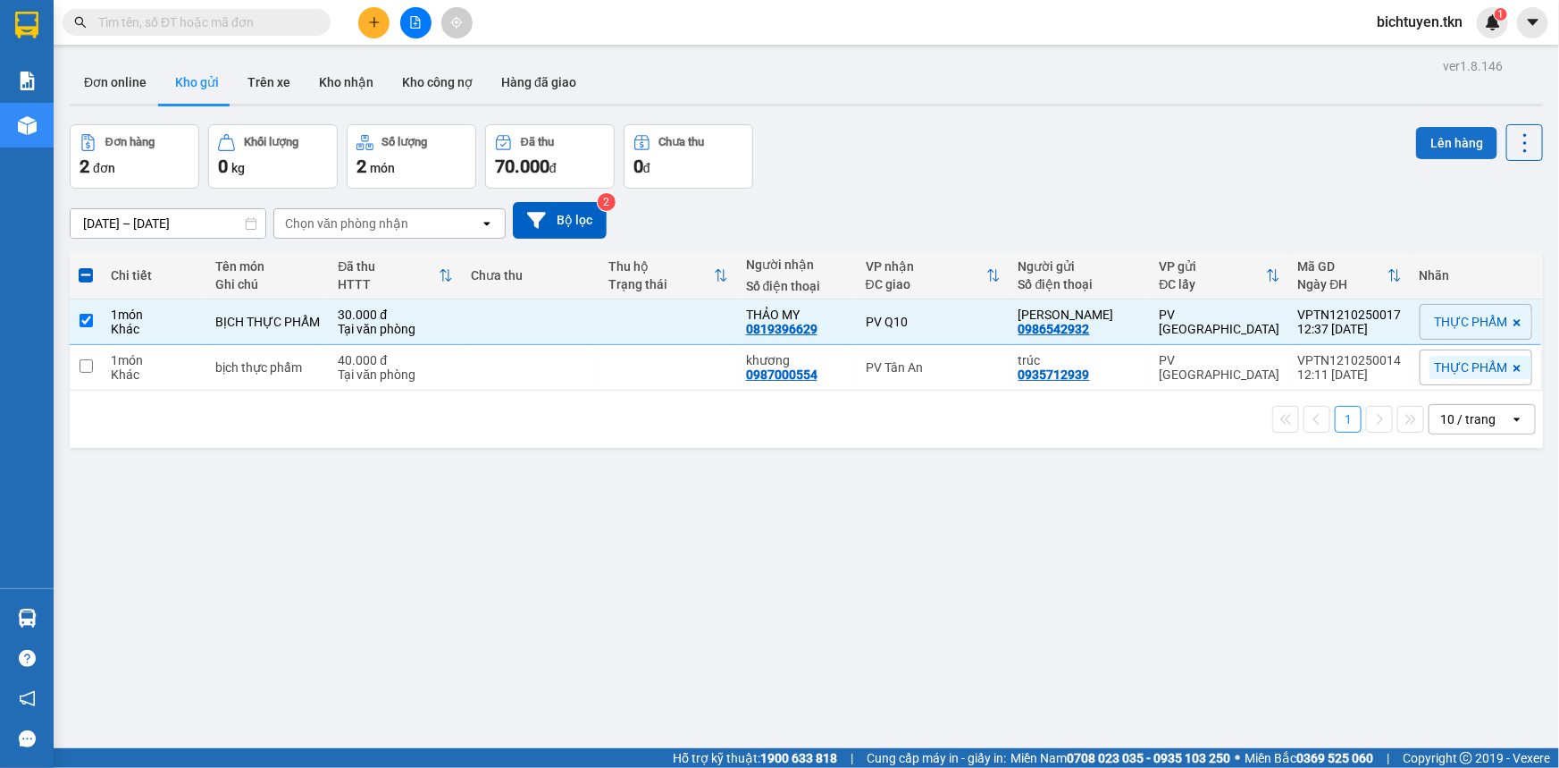
click at [1473, 127] on button "Lên hàng" at bounding box center [1456, 143] width 81 height 32
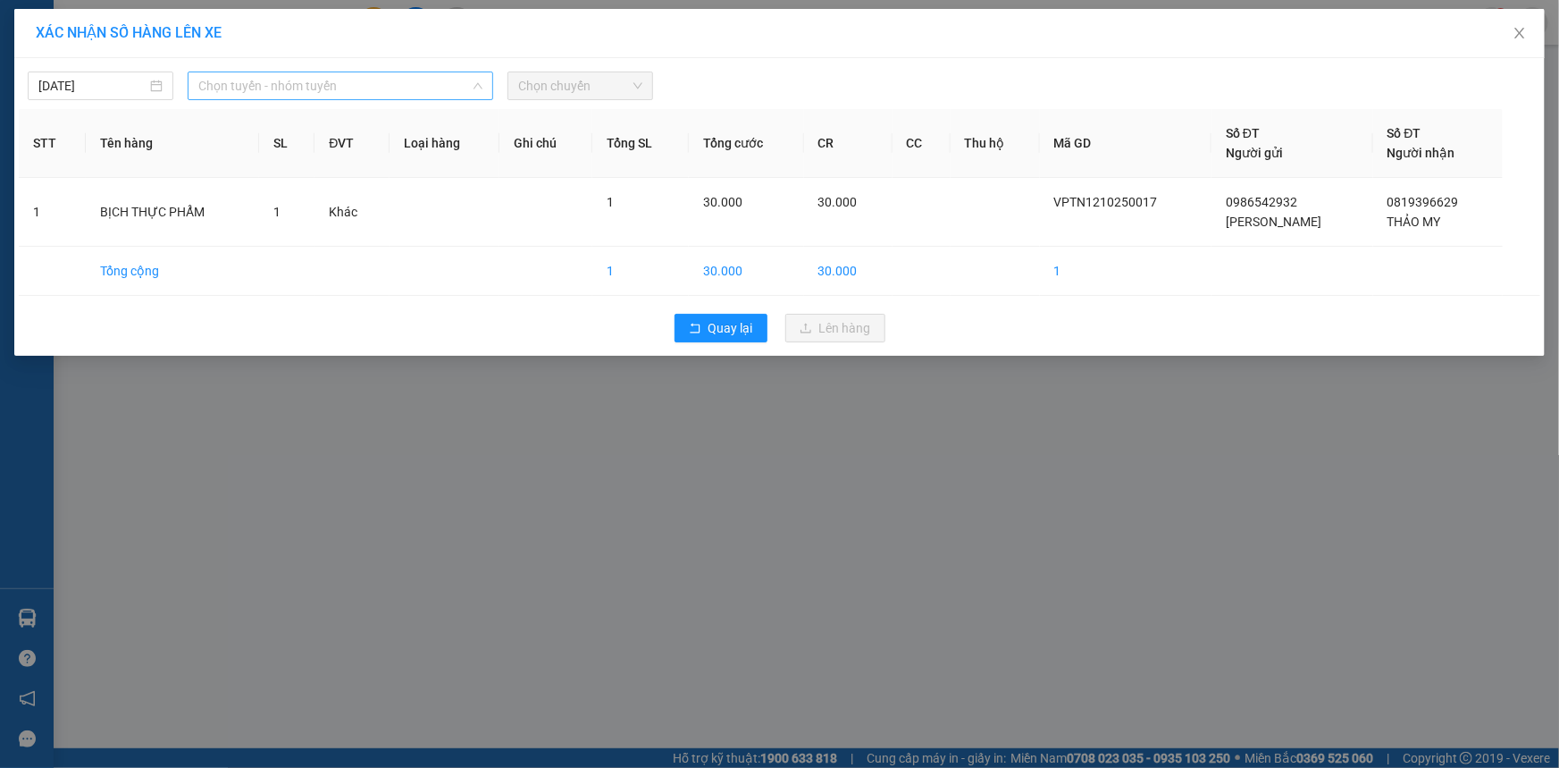
click at [262, 78] on span "Chọn tuyến - nhóm tuyến" at bounding box center [340, 85] width 284 height 27
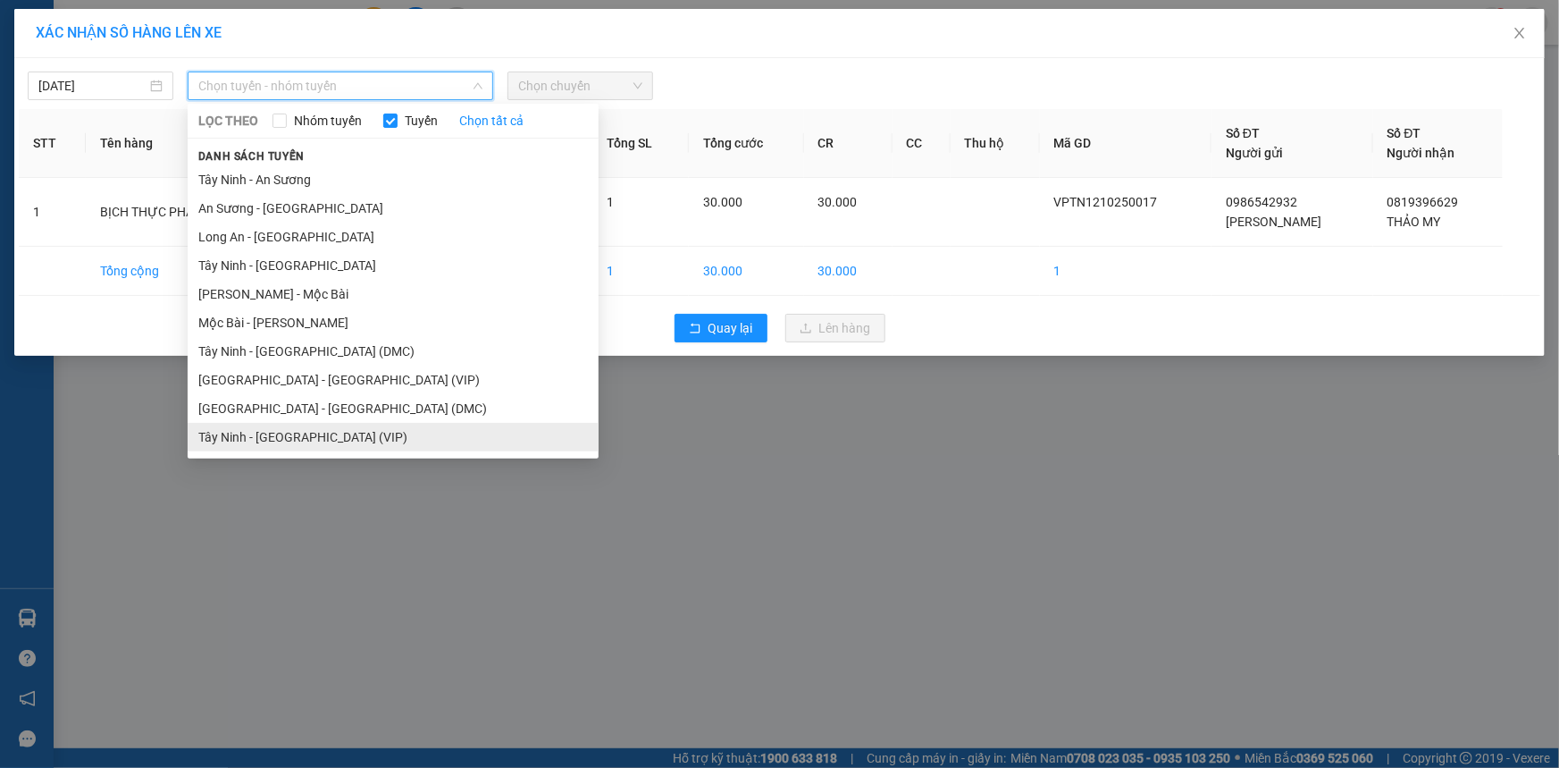
click at [331, 435] on li "Tây Ninh - Sài Gòn (VIP)" at bounding box center [393, 437] width 411 height 29
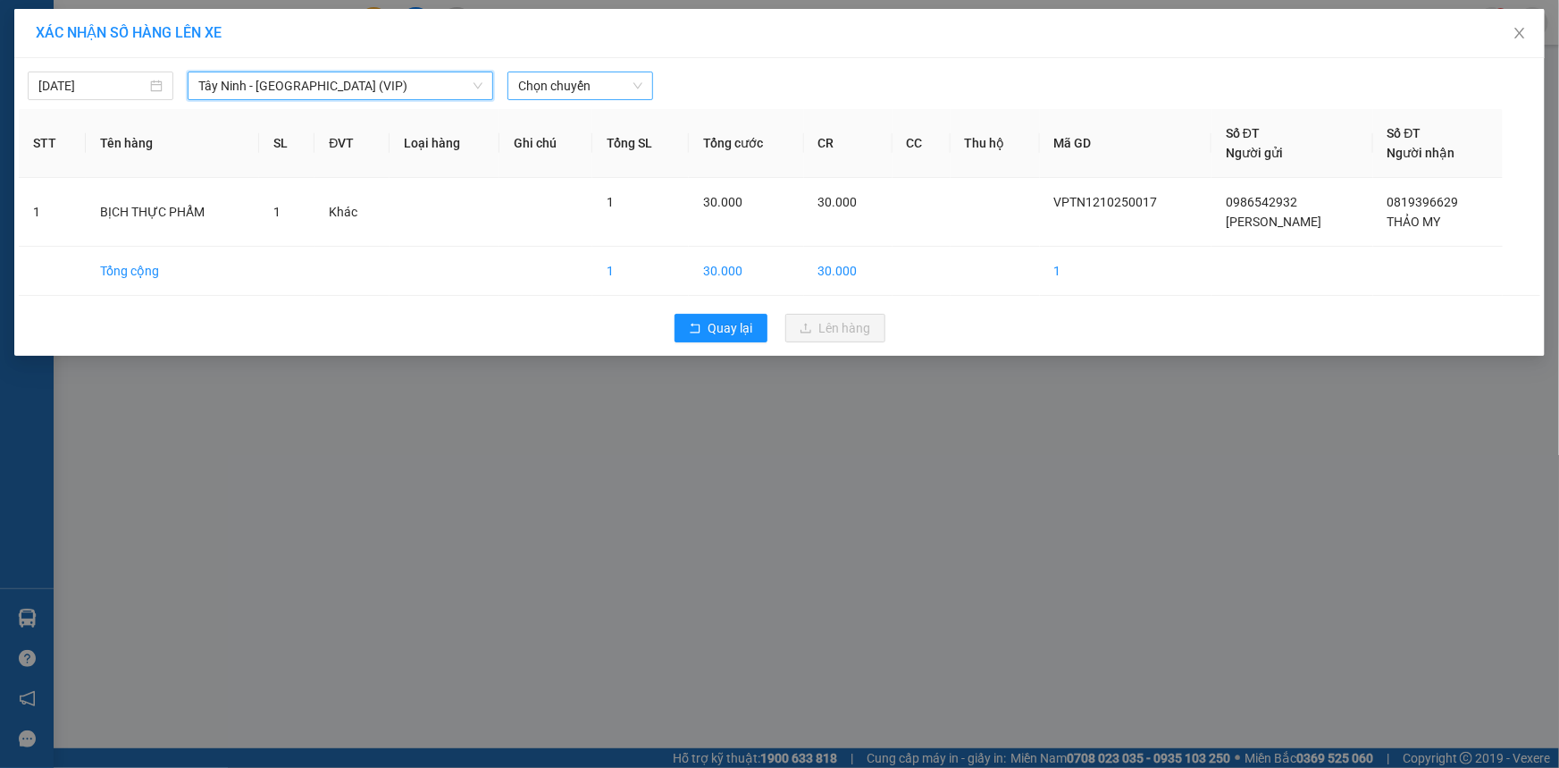
click at [608, 89] on span "Chọn chuyến" at bounding box center [580, 85] width 124 height 27
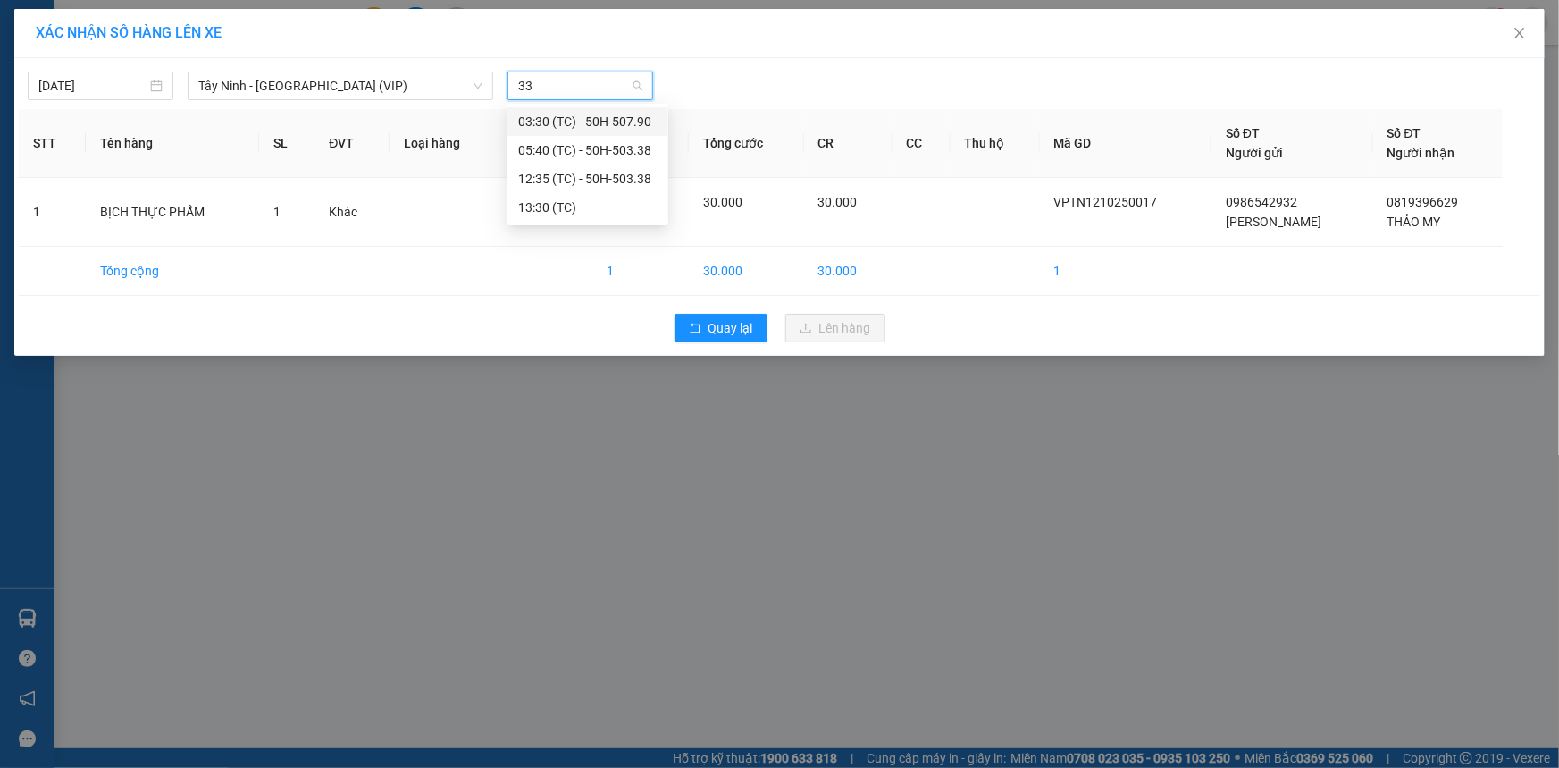
type input "338"
click at [597, 148] on div "12:35 (TC) - 50H-503.38" at bounding box center [587, 150] width 139 height 20
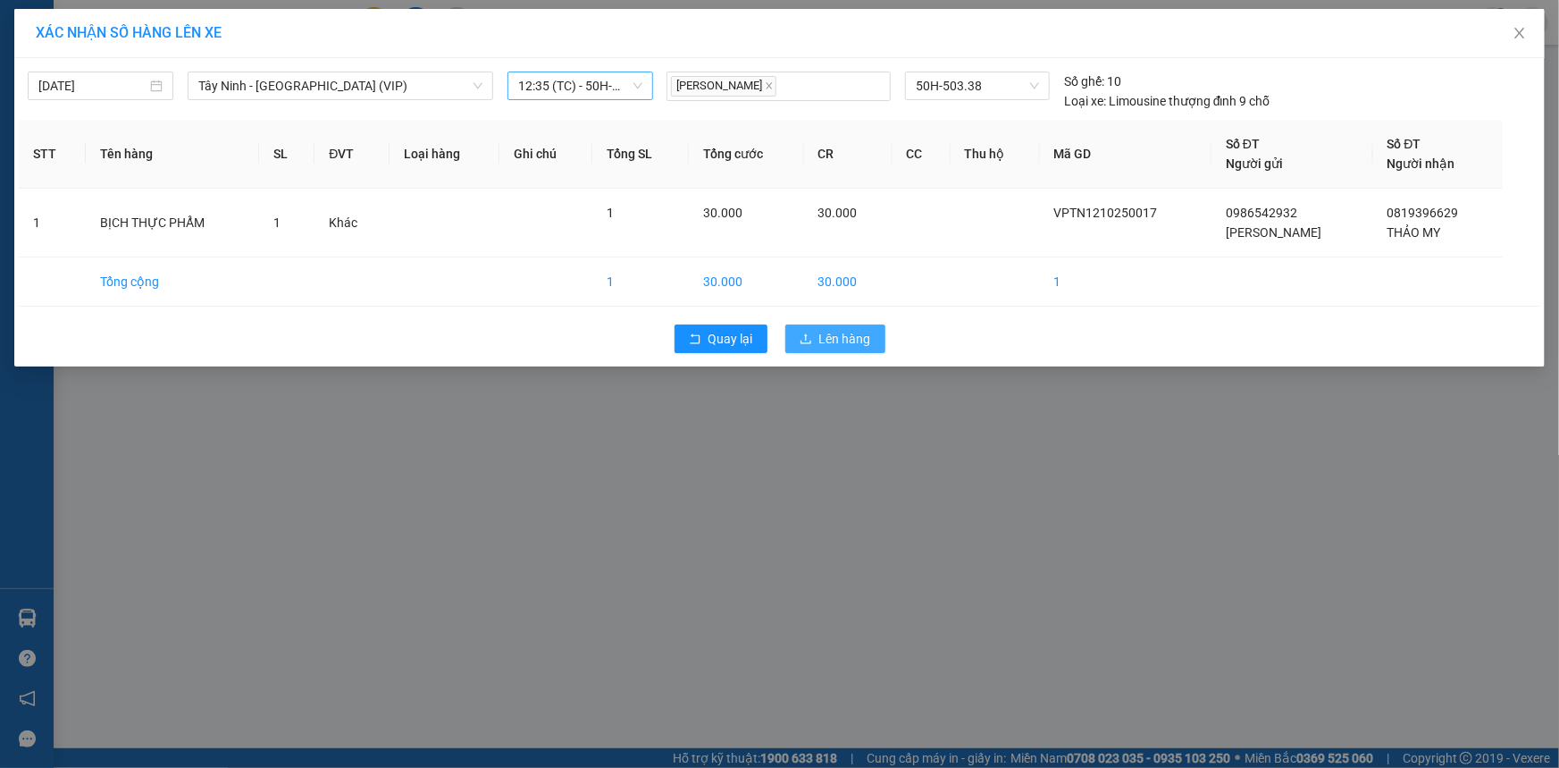
click at [877, 333] on button "Lên hàng" at bounding box center [835, 338] width 100 height 29
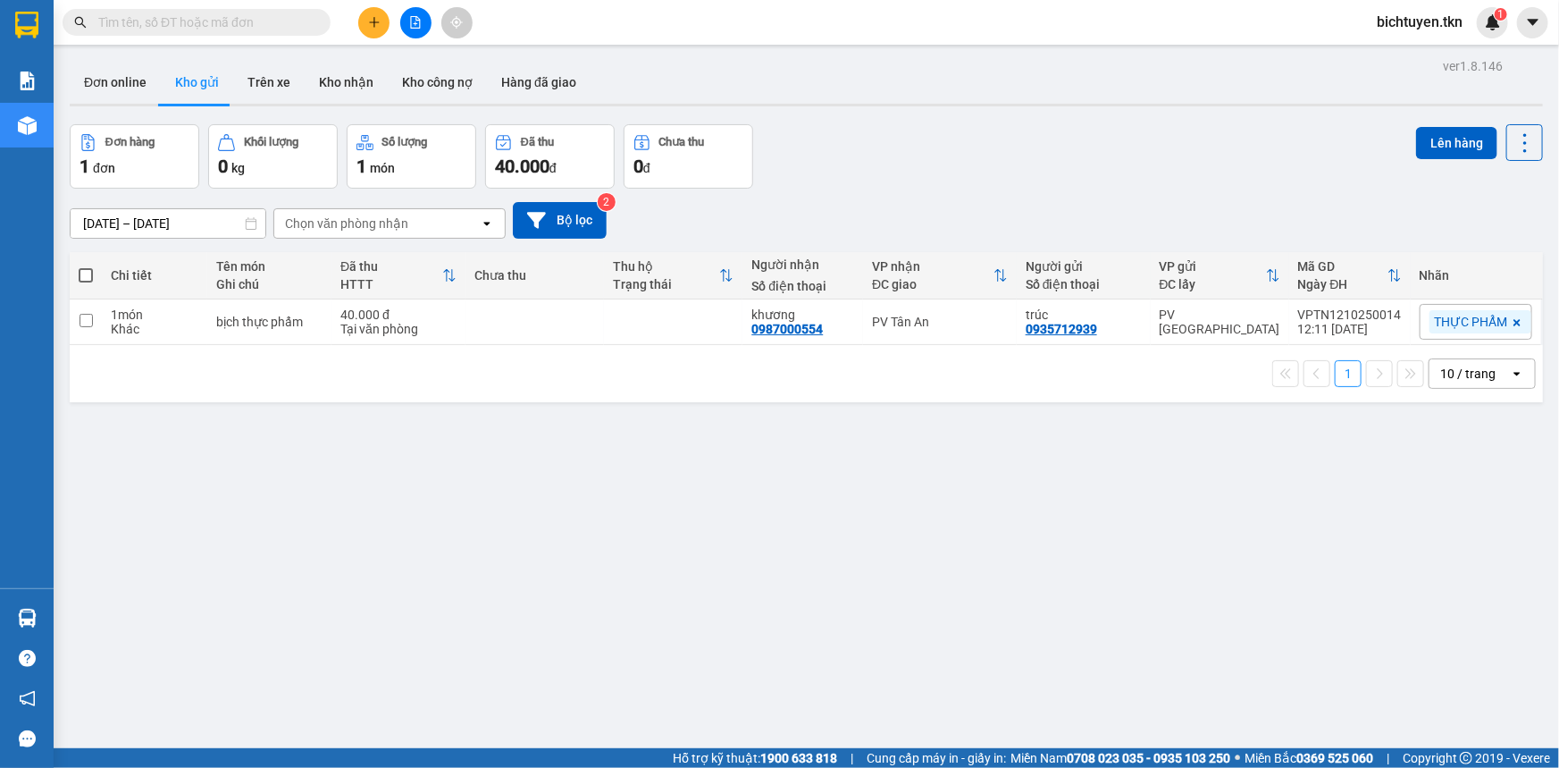
click at [802, 470] on div "ver 1.8.146 Đơn online Kho gửi Trên xe Kho nhận Kho công nợ Hàng đã giao Đơn hà…" at bounding box center [807, 438] width 1488 height 768
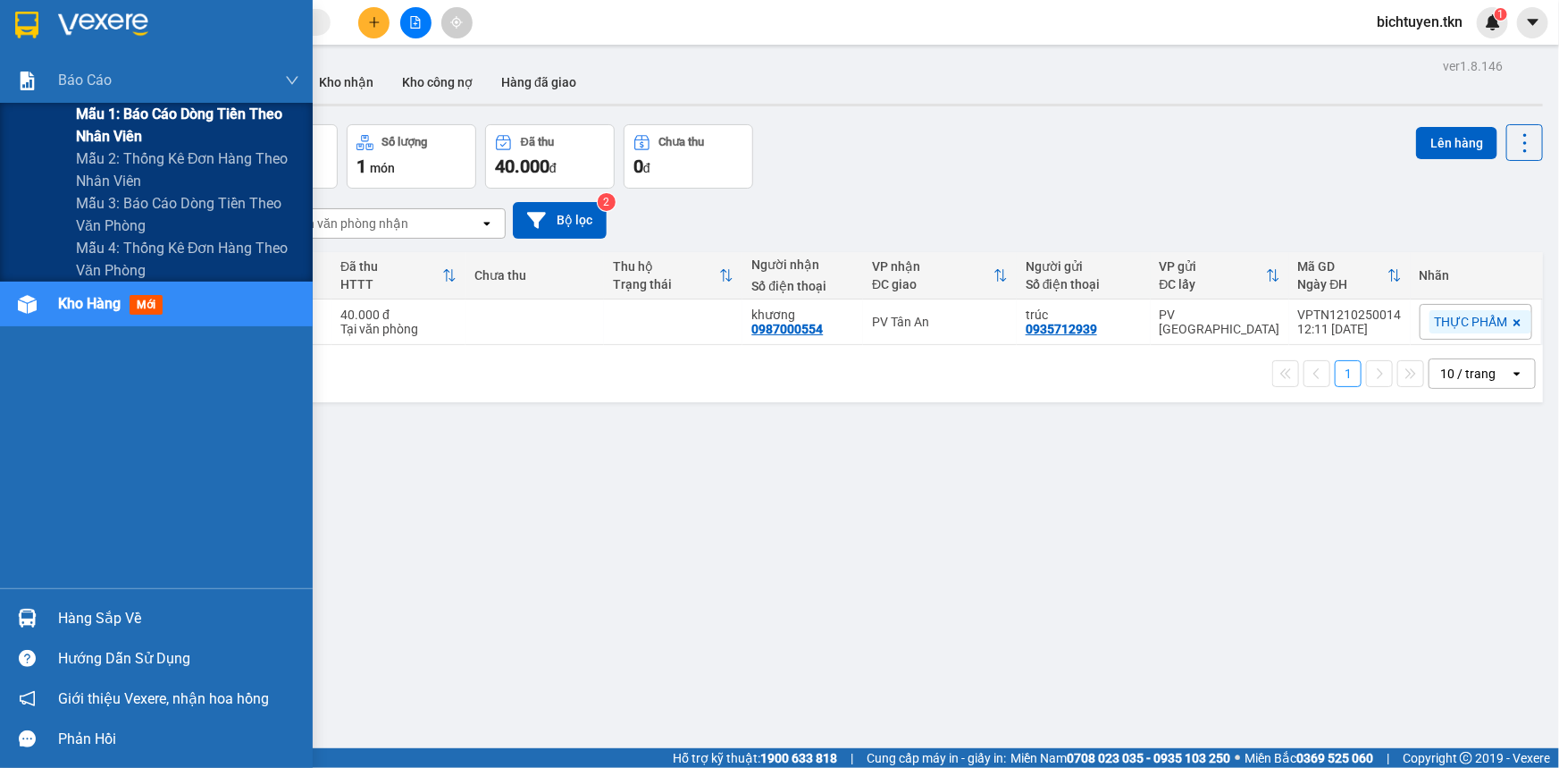
click at [139, 136] on span "Mẫu 1: Báo cáo dòng tiền theo nhân viên" at bounding box center [187, 125] width 223 height 45
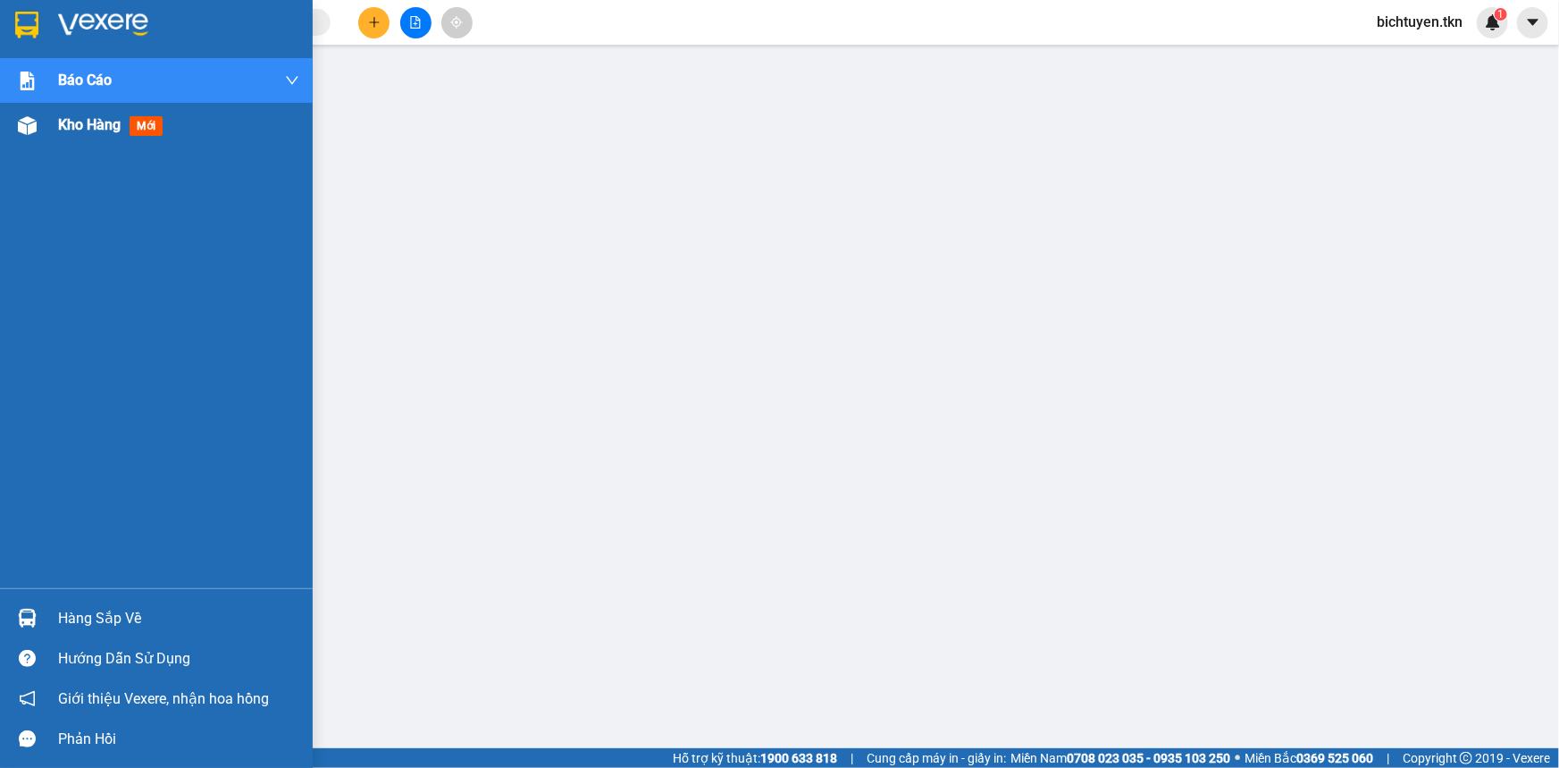
click at [39, 128] on div at bounding box center [27, 125] width 31 height 31
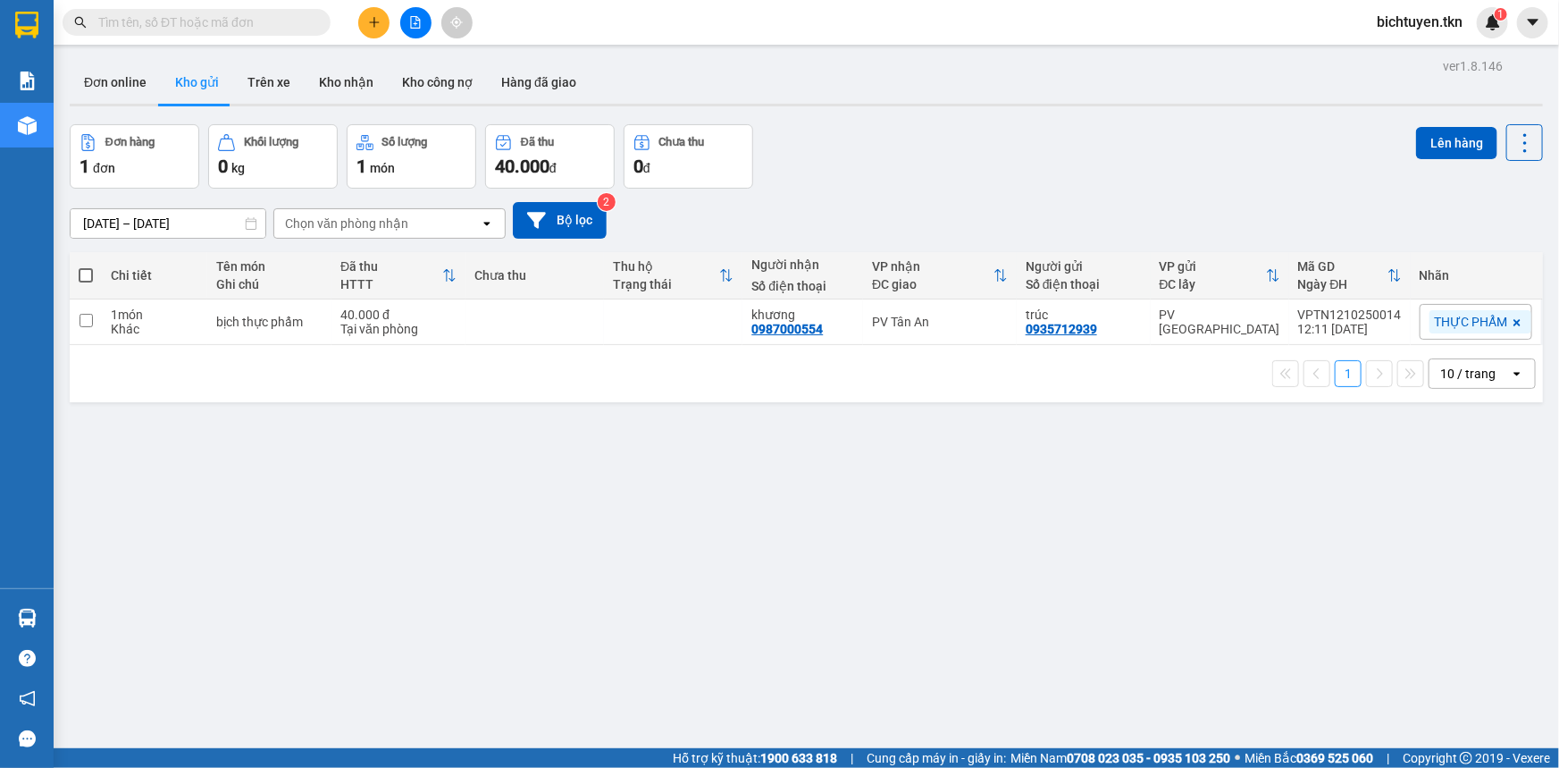
click at [1144, 466] on div "ver 1.8.146 Đơn online Kho gửi Trên xe Kho nhận Kho công nợ Hàng đã giao Đơn hà…" at bounding box center [807, 438] width 1488 height 768
click at [368, 25] on icon "plus" at bounding box center [374, 22] width 13 height 13
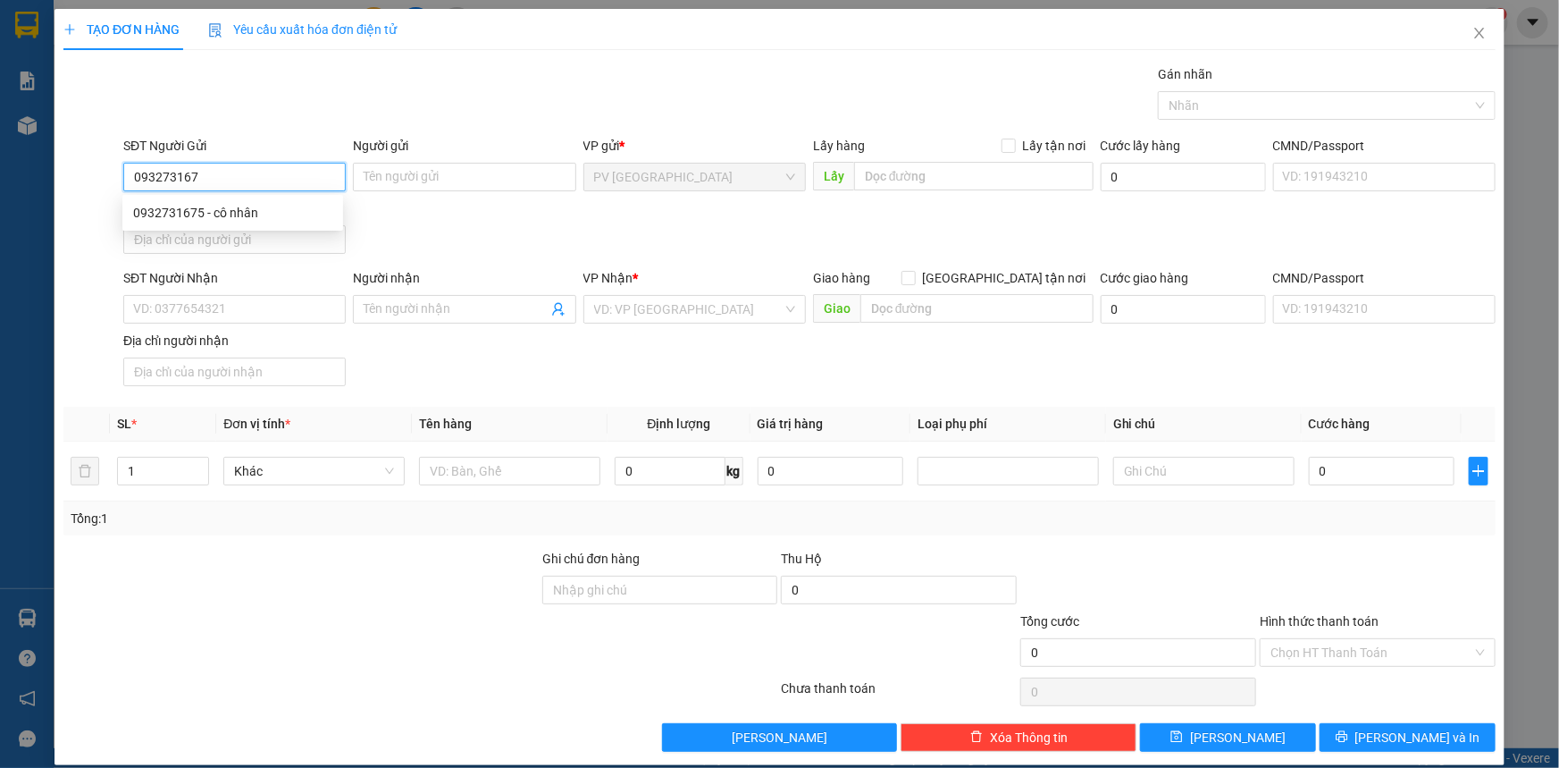
type input "0932731675"
click at [280, 217] on div "0932731675 - cô nhân" at bounding box center [232, 213] width 199 height 20
type input "cô nhân"
type input "0867149799"
type input "hông"
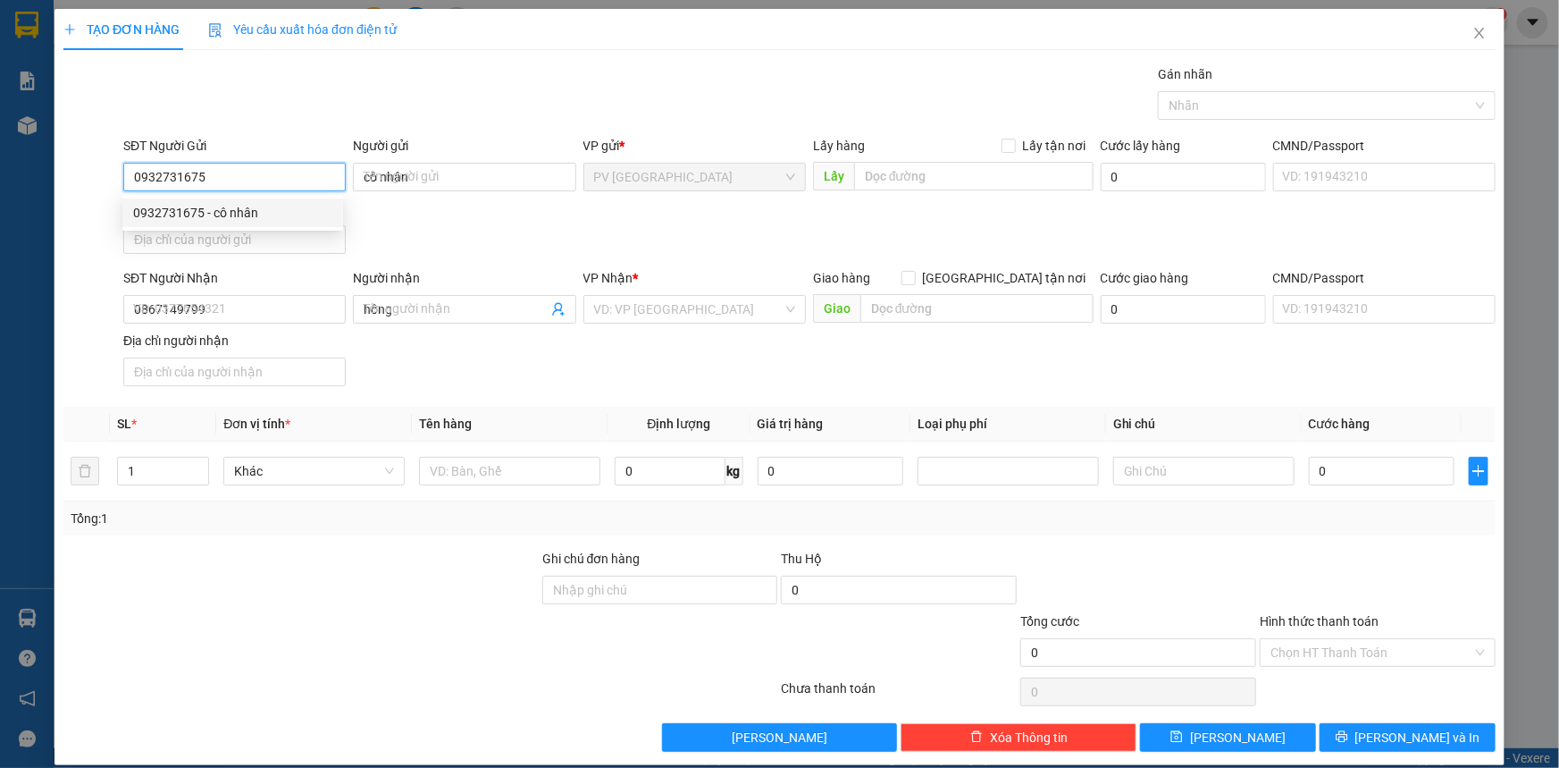
type input "20.000"
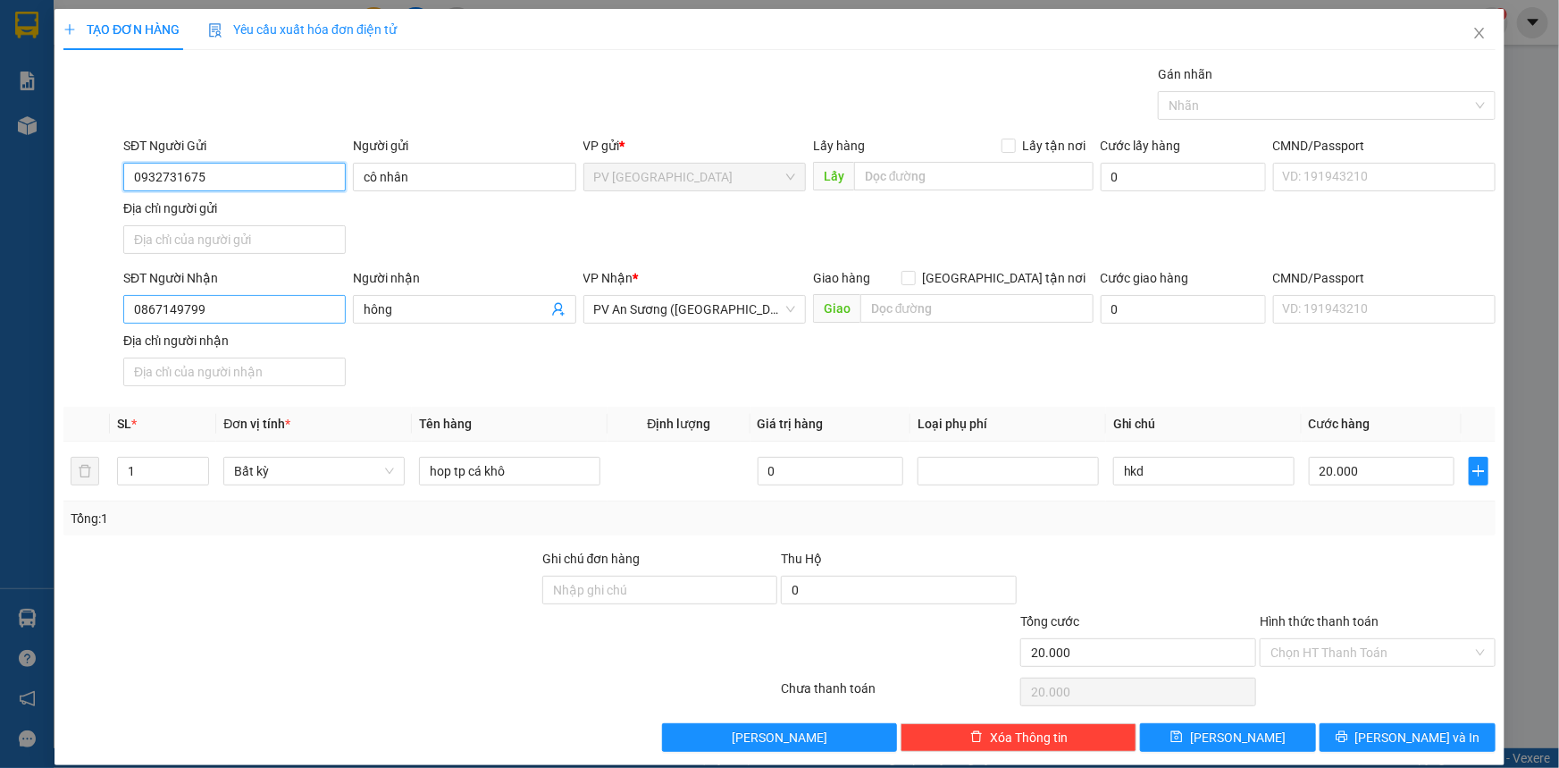
type input "0932731675"
click at [210, 307] on input "0867149799" at bounding box center [234, 309] width 223 height 29
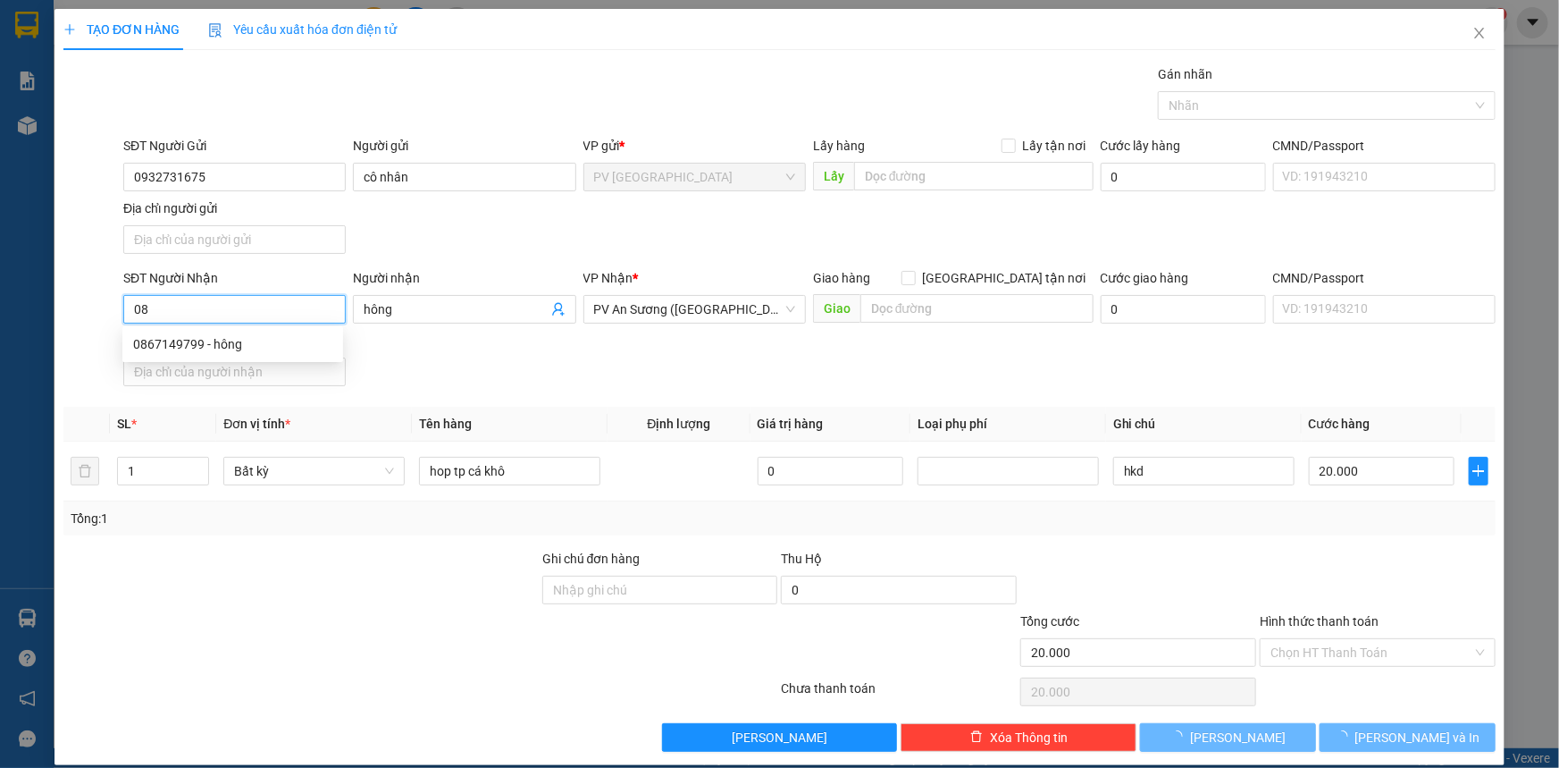
type input "0"
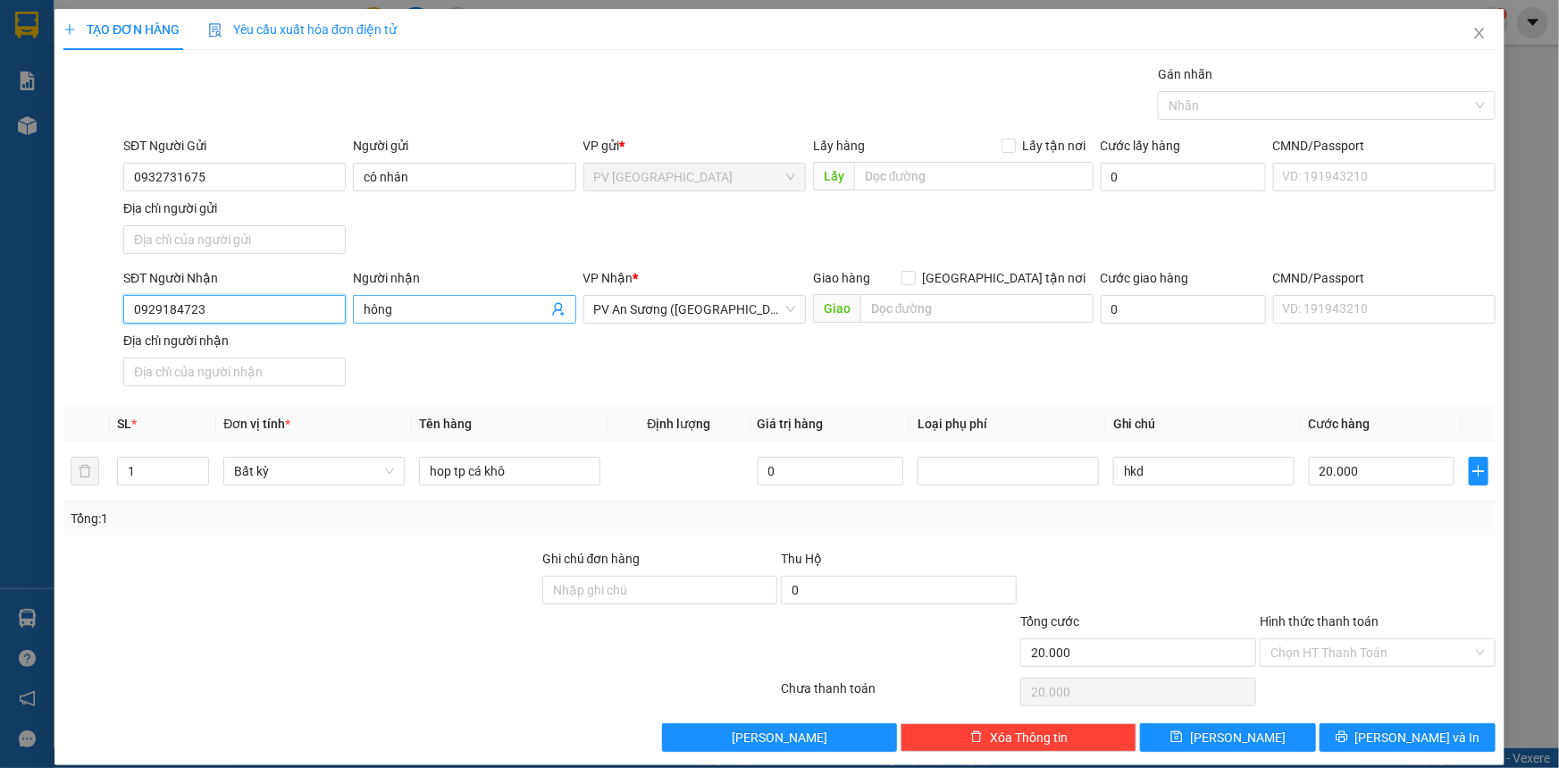
type input "0929184723"
click at [469, 313] on input "hông" at bounding box center [455, 309] width 183 height 20
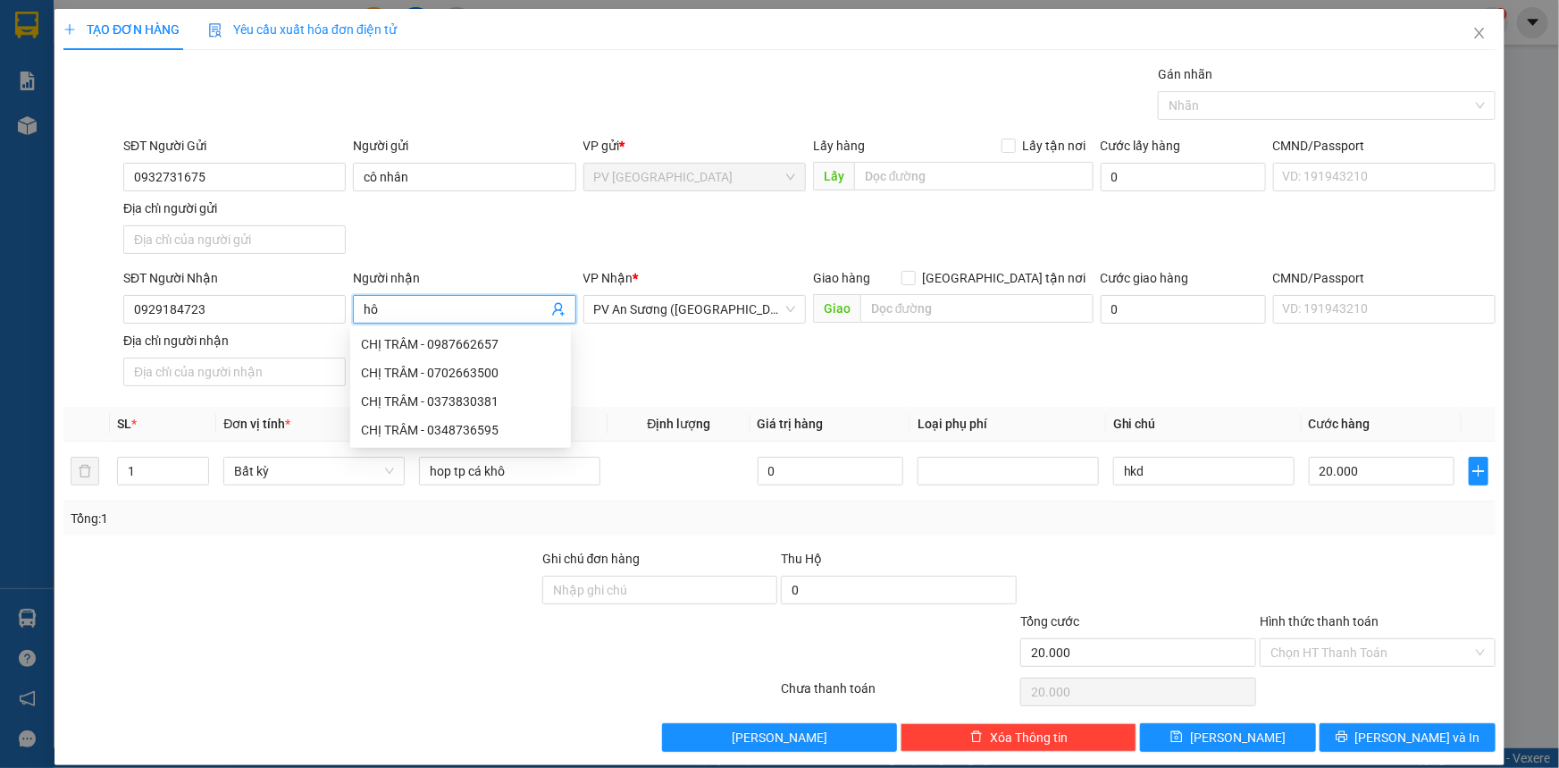
type input "h"
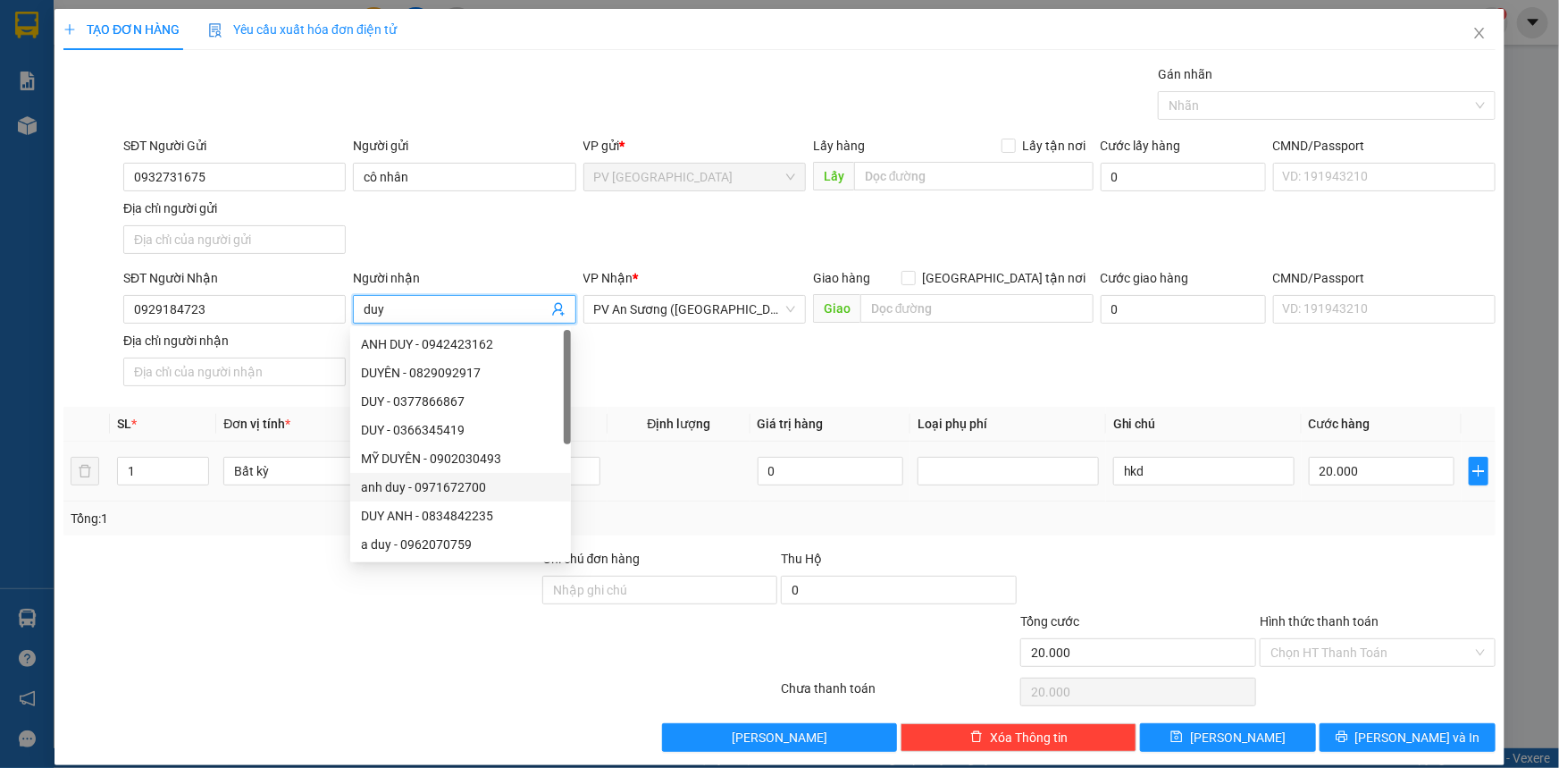
type input "duy"
drag, startPoint x: 673, startPoint y: 485, endPoint x: 617, endPoint y: 472, distance: 57.0
click at [670, 483] on td at bounding box center [679, 471] width 142 height 60
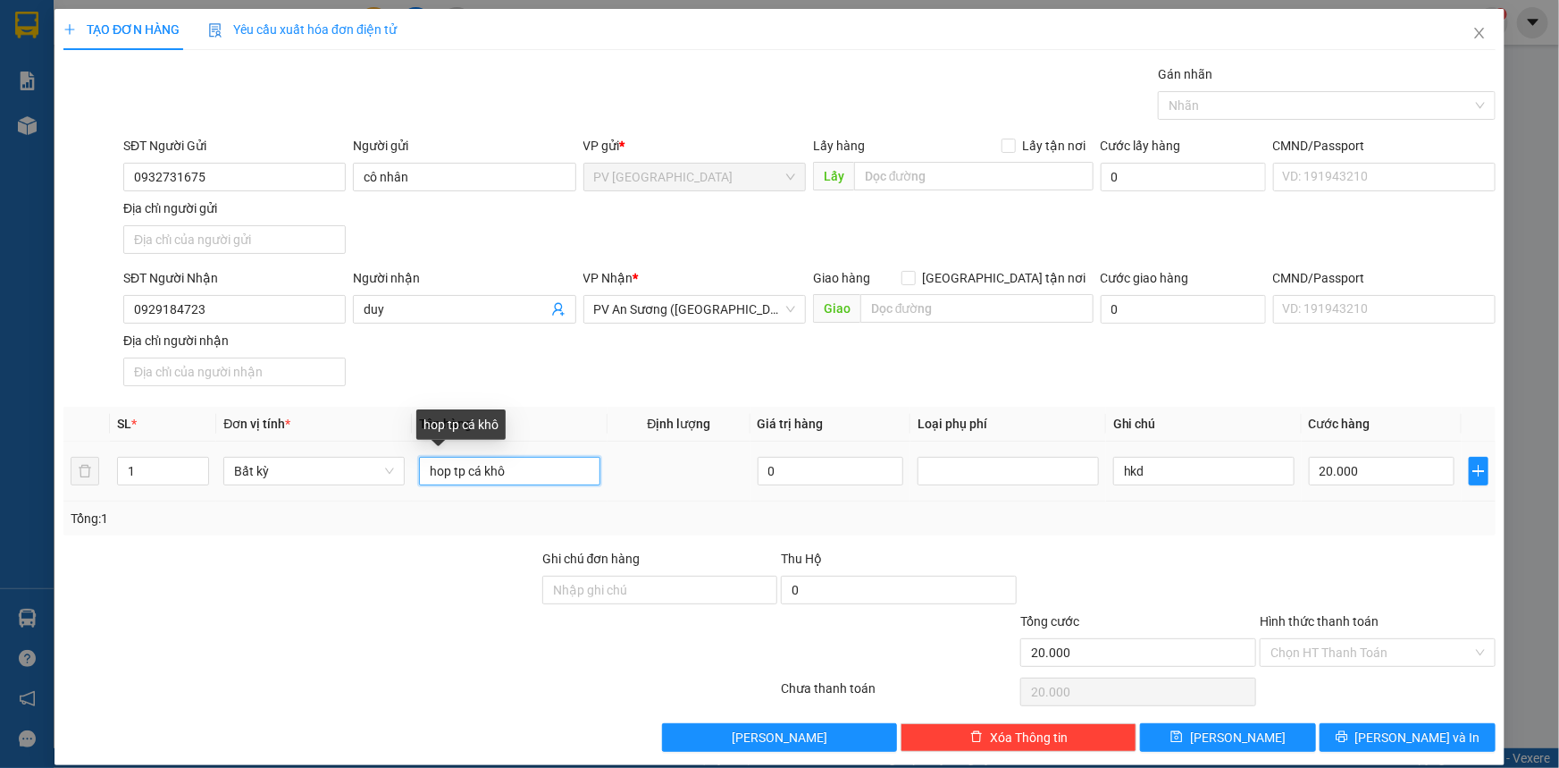
click at [573, 467] on input "hop tp cá khô" at bounding box center [509, 471] width 181 height 29
click at [1229, 113] on div at bounding box center [1318, 105] width 311 height 21
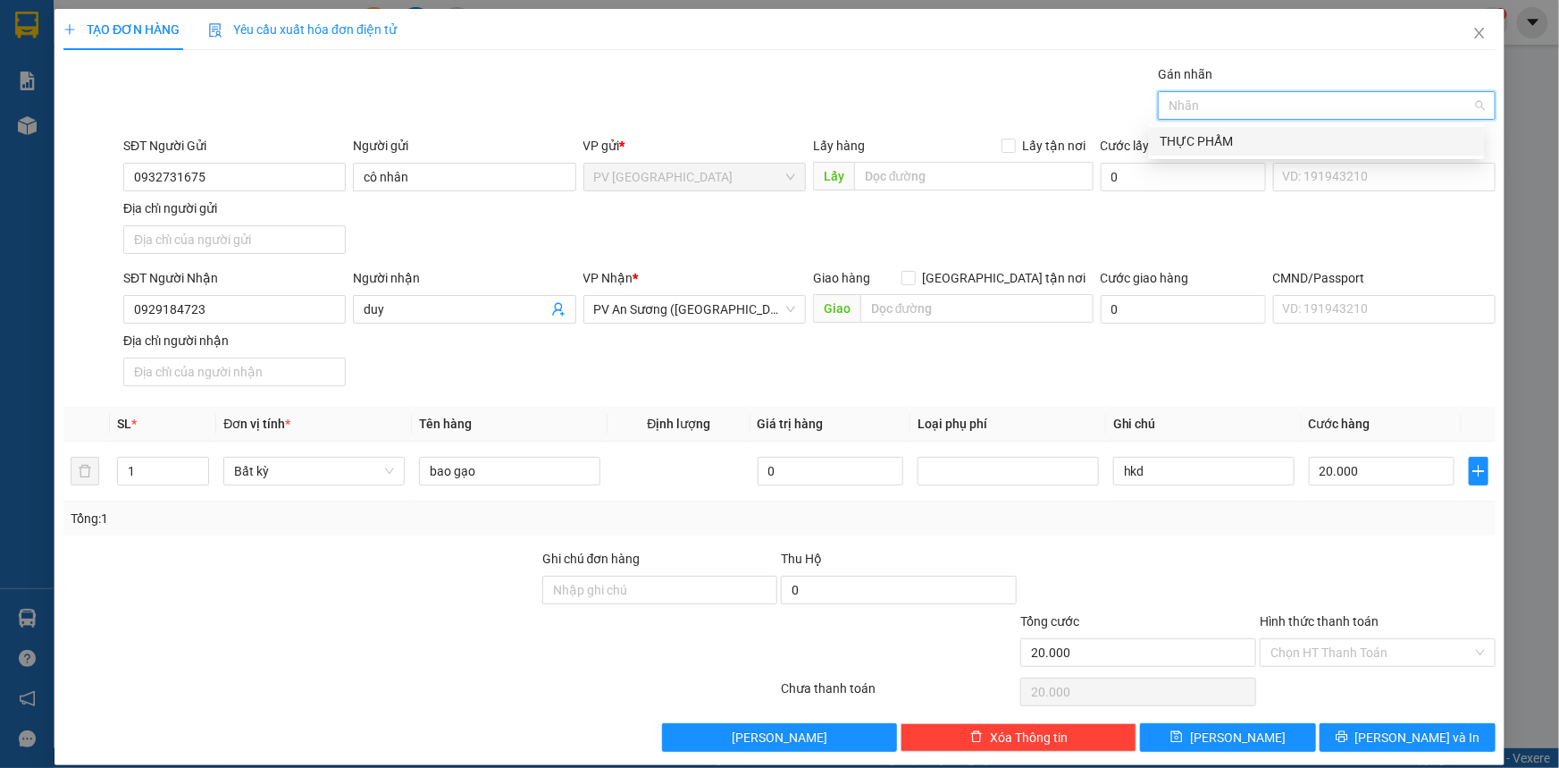
click at [1225, 146] on div "THỰC PHẨM" at bounding box center [1317, 141] width 314 height 20
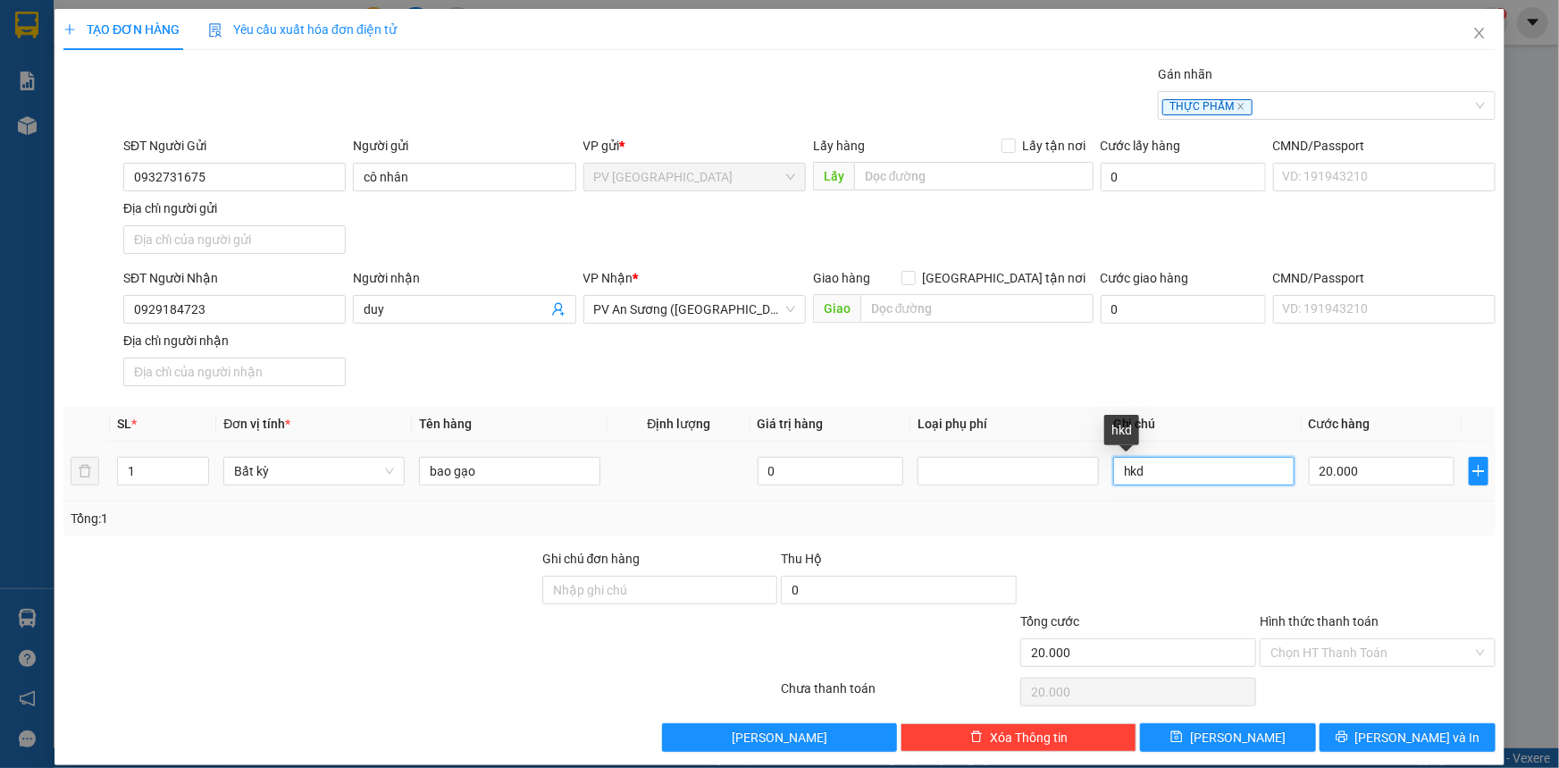
click at [1142, 472] on input "hkd" at bounding box center [1203, 471] width 181 height 29
click at [1407, 473] on input "20.000" at bounding box center [1382, 471] width 146 height 29
click at [1376, 650] on input "Hình thức thanh toán" at bounding box center [1372, 652] width 202 height 27
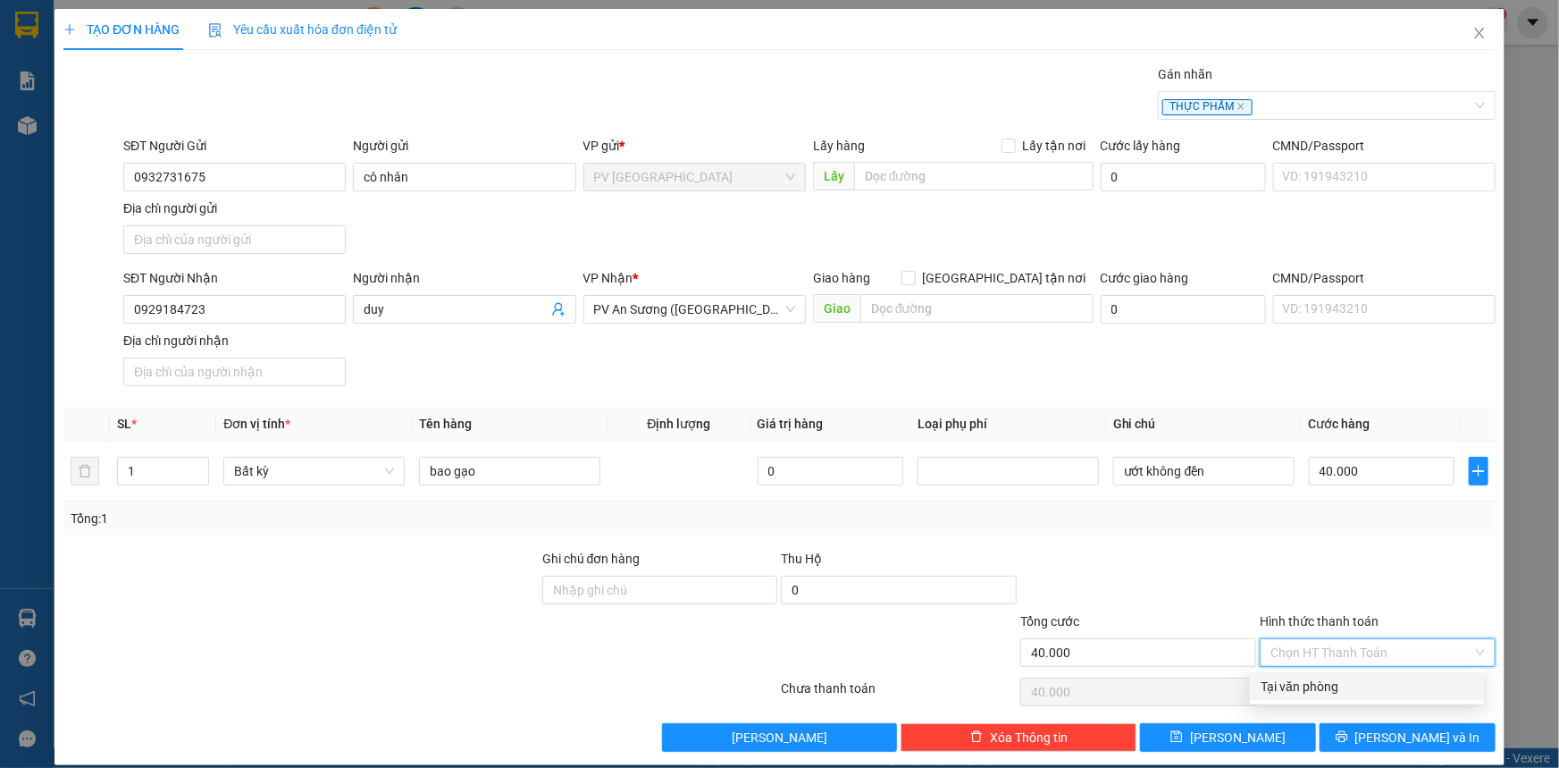
click at [1367, 691] on div "Tại văn phòng" at bounding box center [1367, 686] width 213 height 20
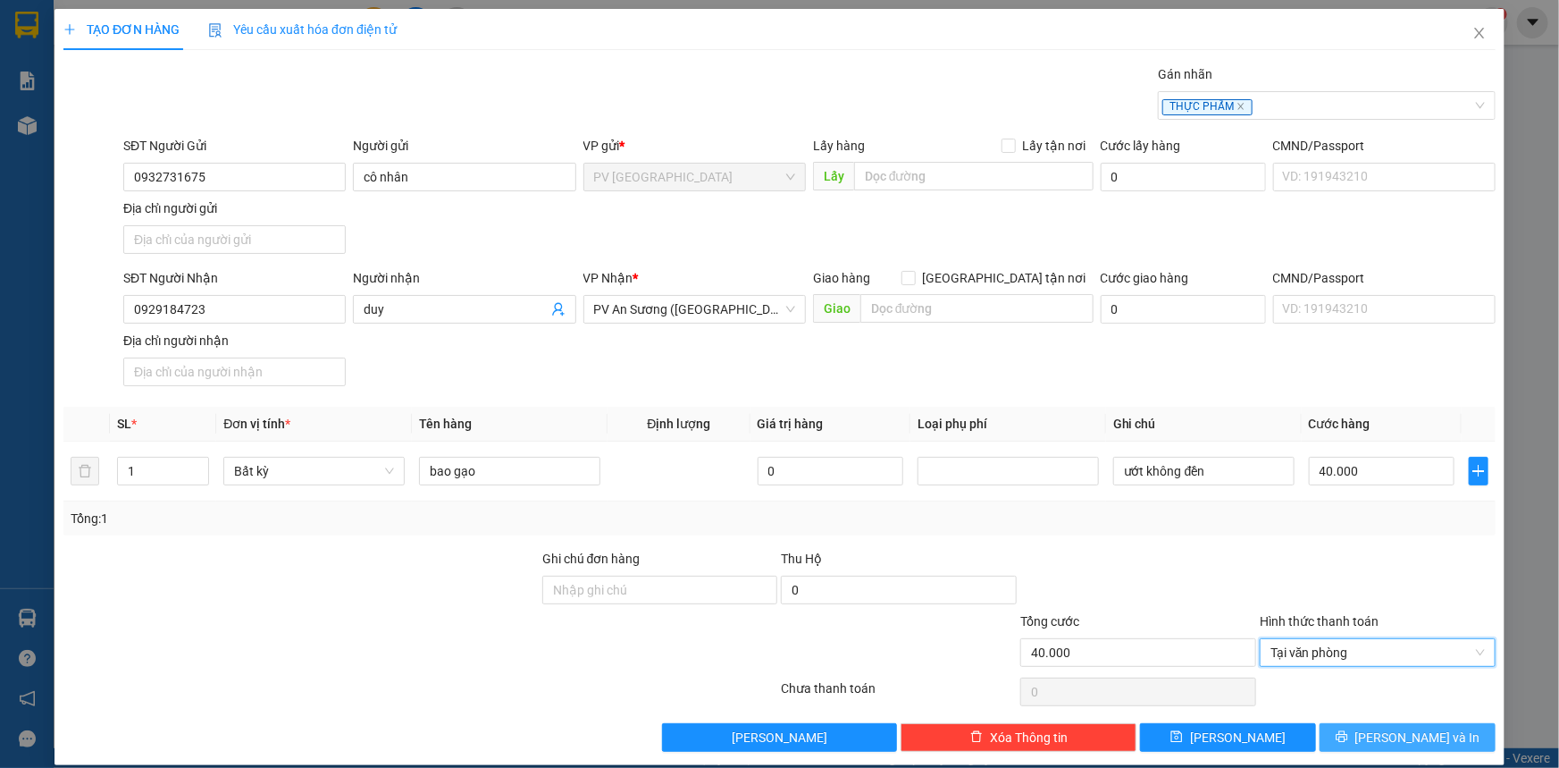
click at [1348, 730] on icon "printer" at bounding box center [1342, 736] width 13 height 13
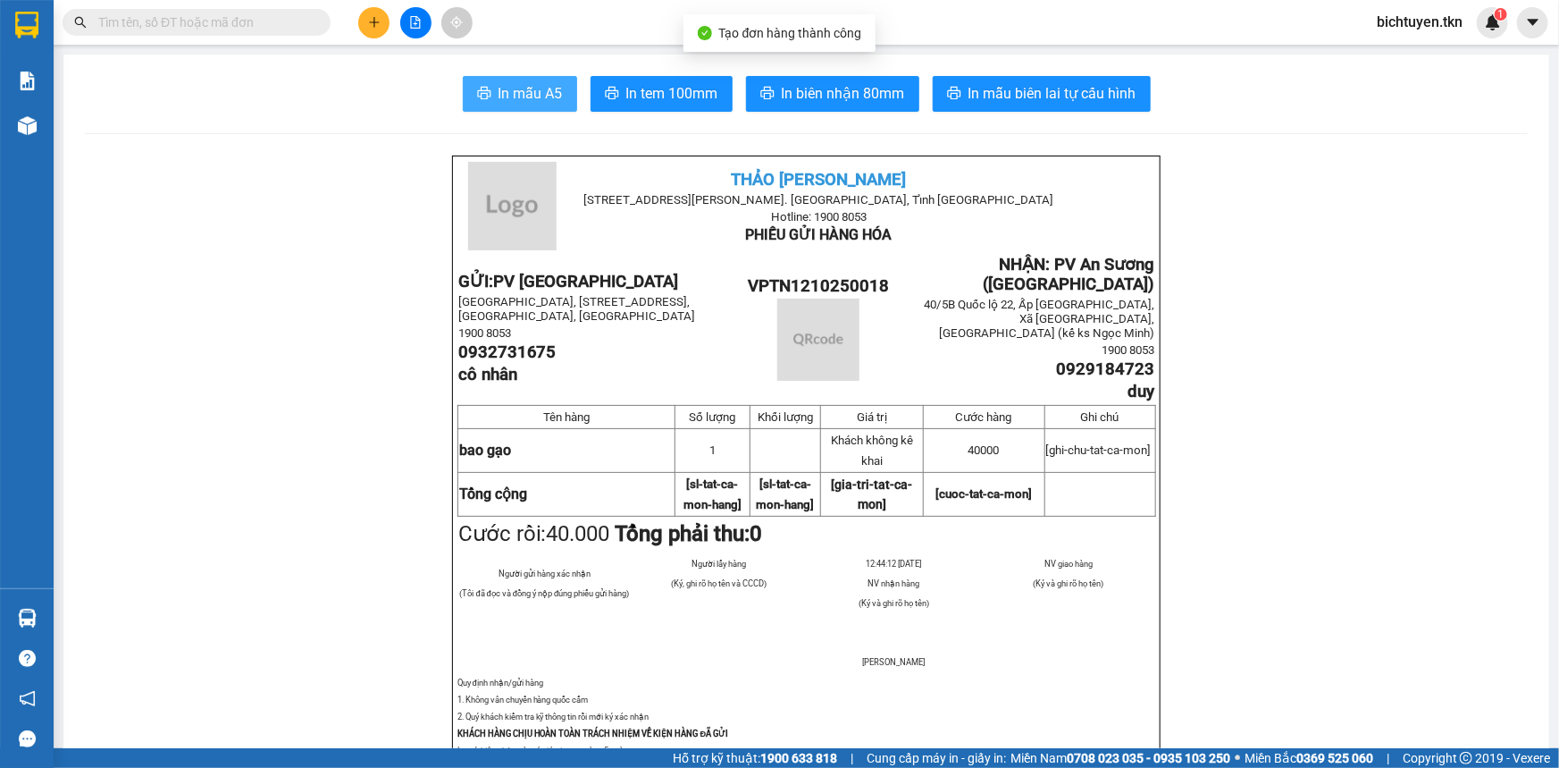
click at [466, 95] on button "In mẫu A5" at bounding box center [520, 94] width 114 height 36
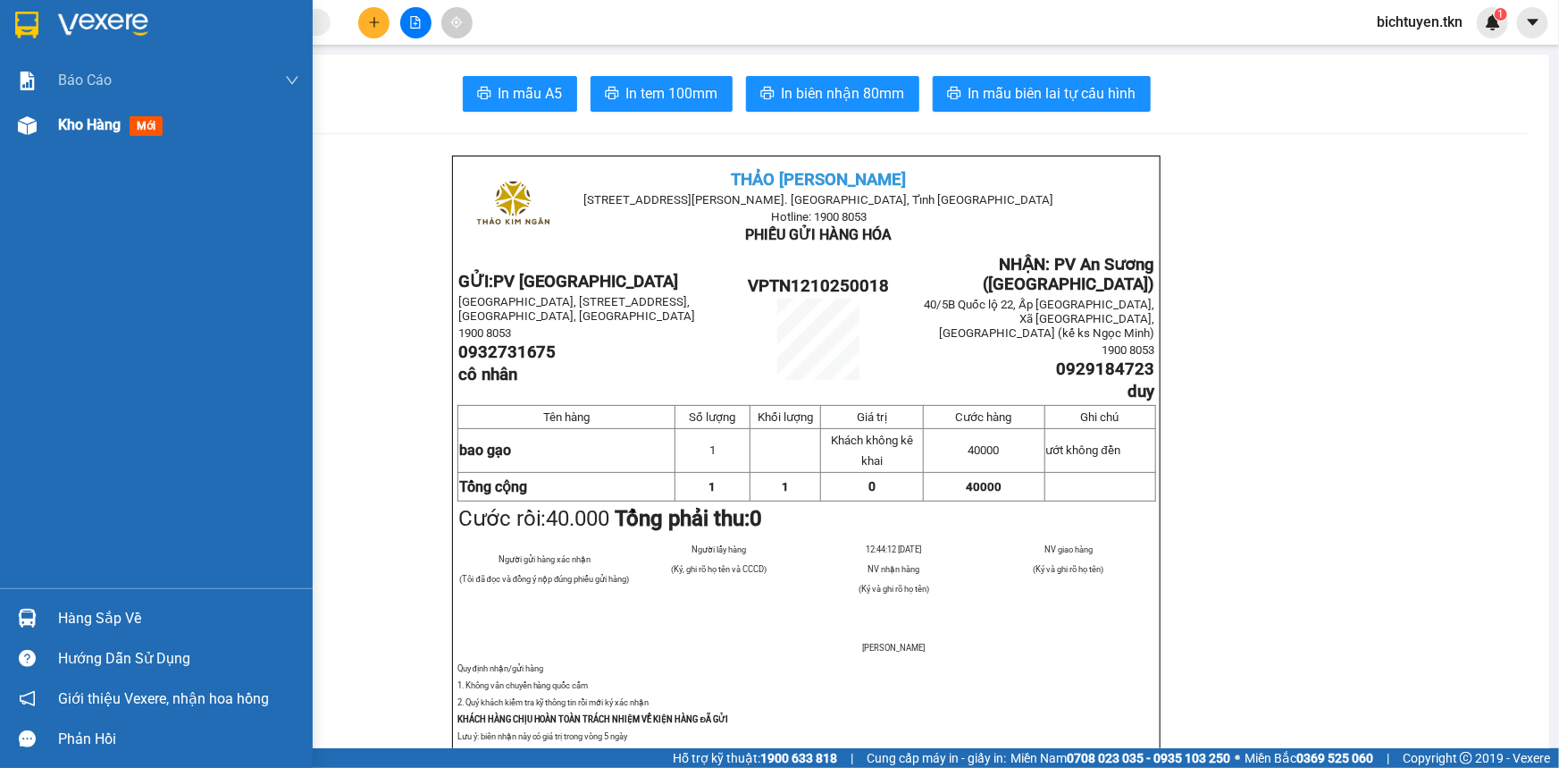
click at [34, 126] on img at bounding box center [27, 125] width 19 height 19
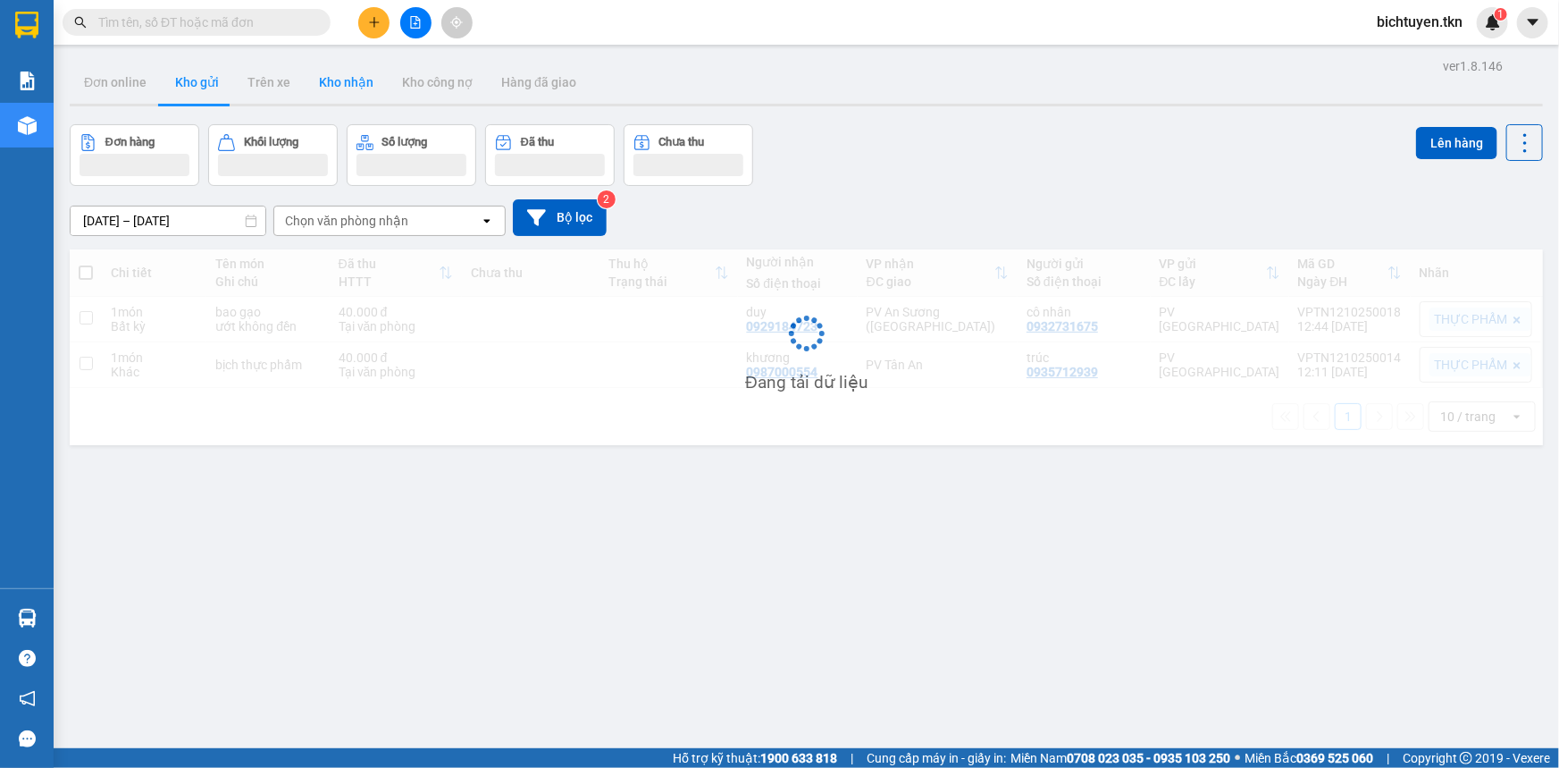
click at [336, 88] on button "Kho nhận" at bounding box center [346, 82] width 83 height 43
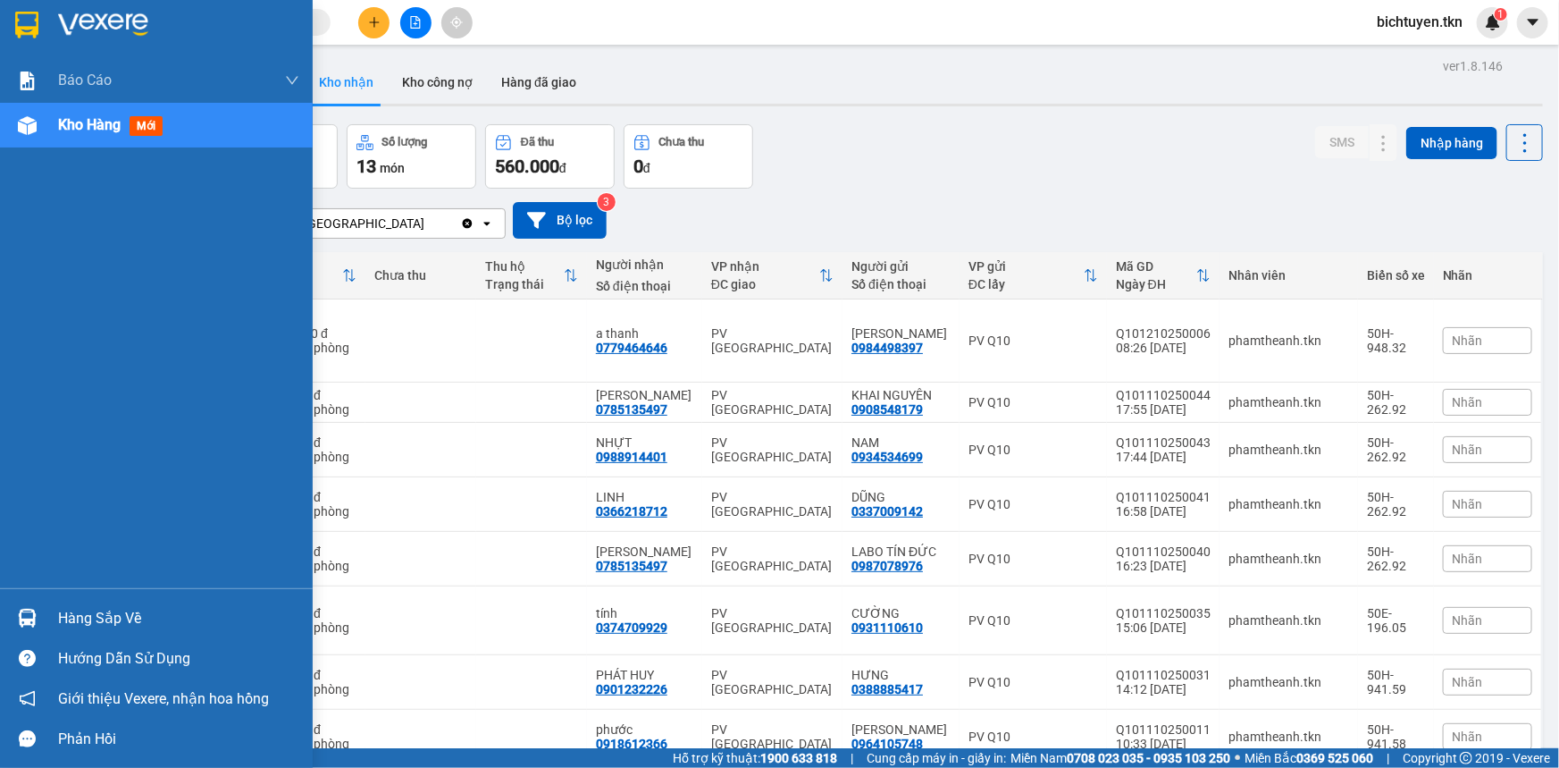
click at [29, 609] on img at bounding box center [27, 618] width 19 height 19
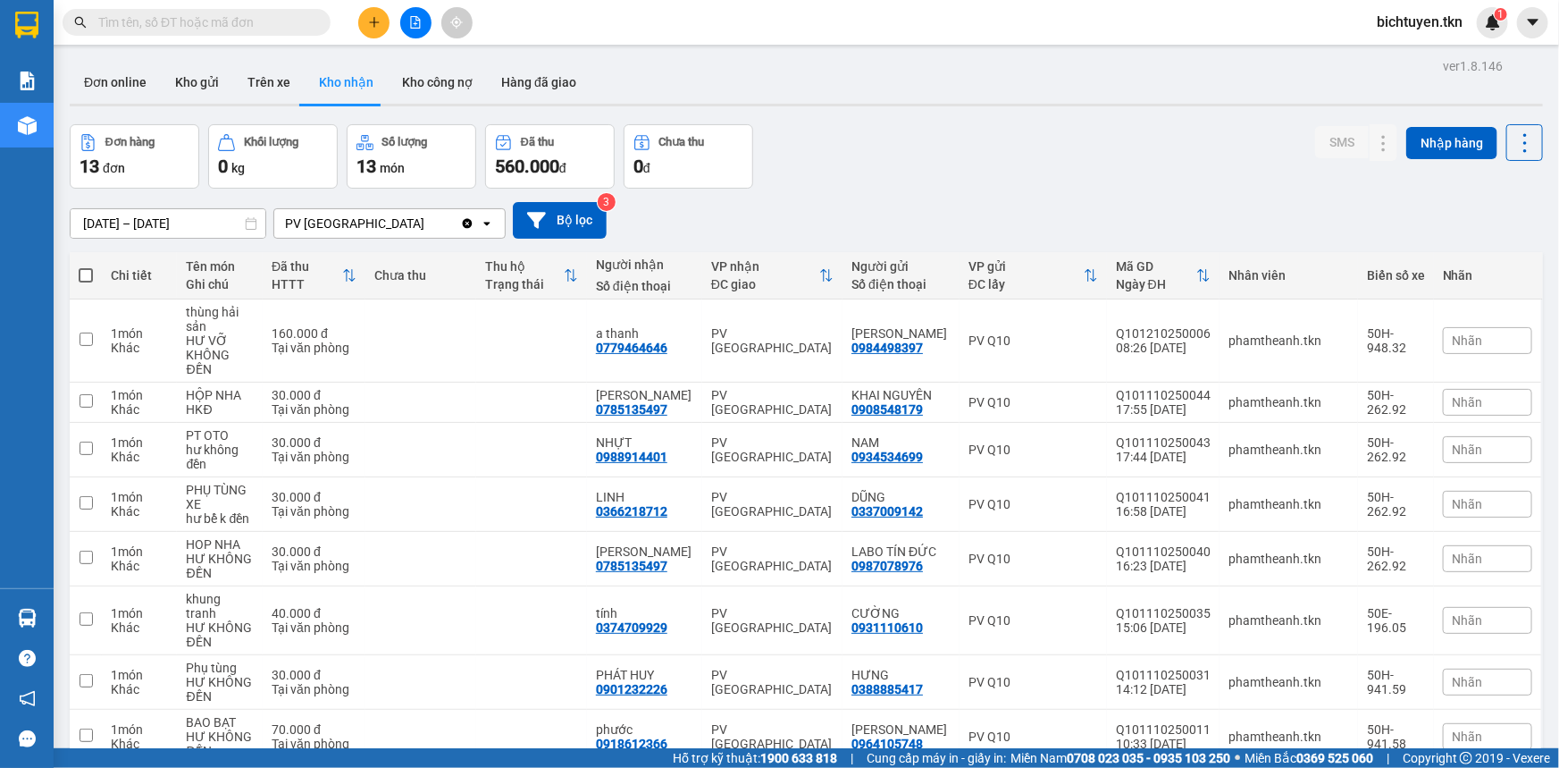
click at [884, 141] on section "Kết quả tìm kiếm ( 1 ) Bộ lọc Ngày tạo đơn gần nhất Mã ĐH Trạng thái Món hàng T…" at bounding box center [779, 384] width 1559 height 768
click at [1378, 334] on icon at bounding box center [1384, 340] width 13 height 13
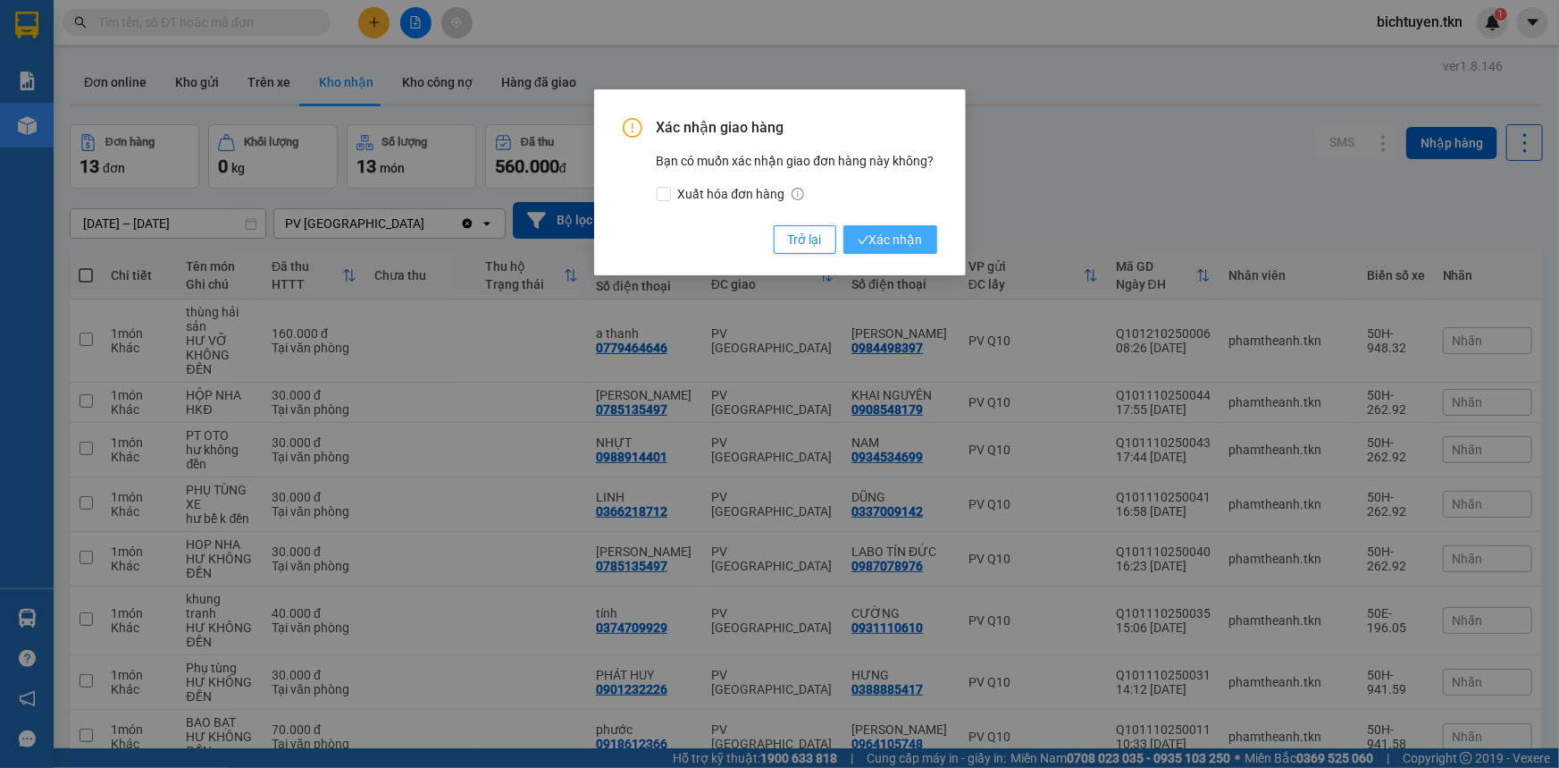
click at [856, 227] on button "Xác nhận" at bounding box center [891, 239] width 94 height 29
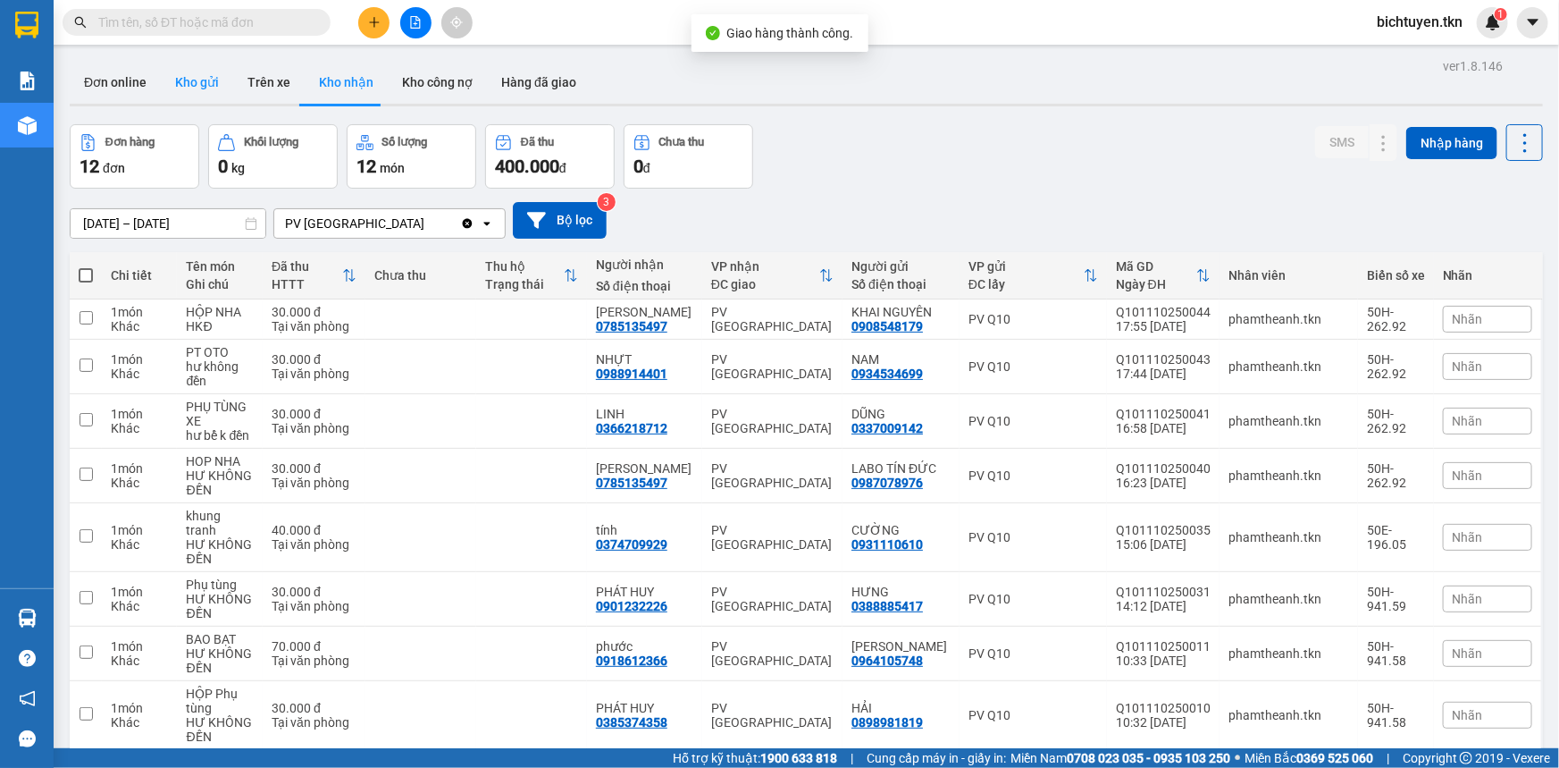
click at [203, 82] on button "Kho gửi" at bounding box center [197, 82] width 72 height 43
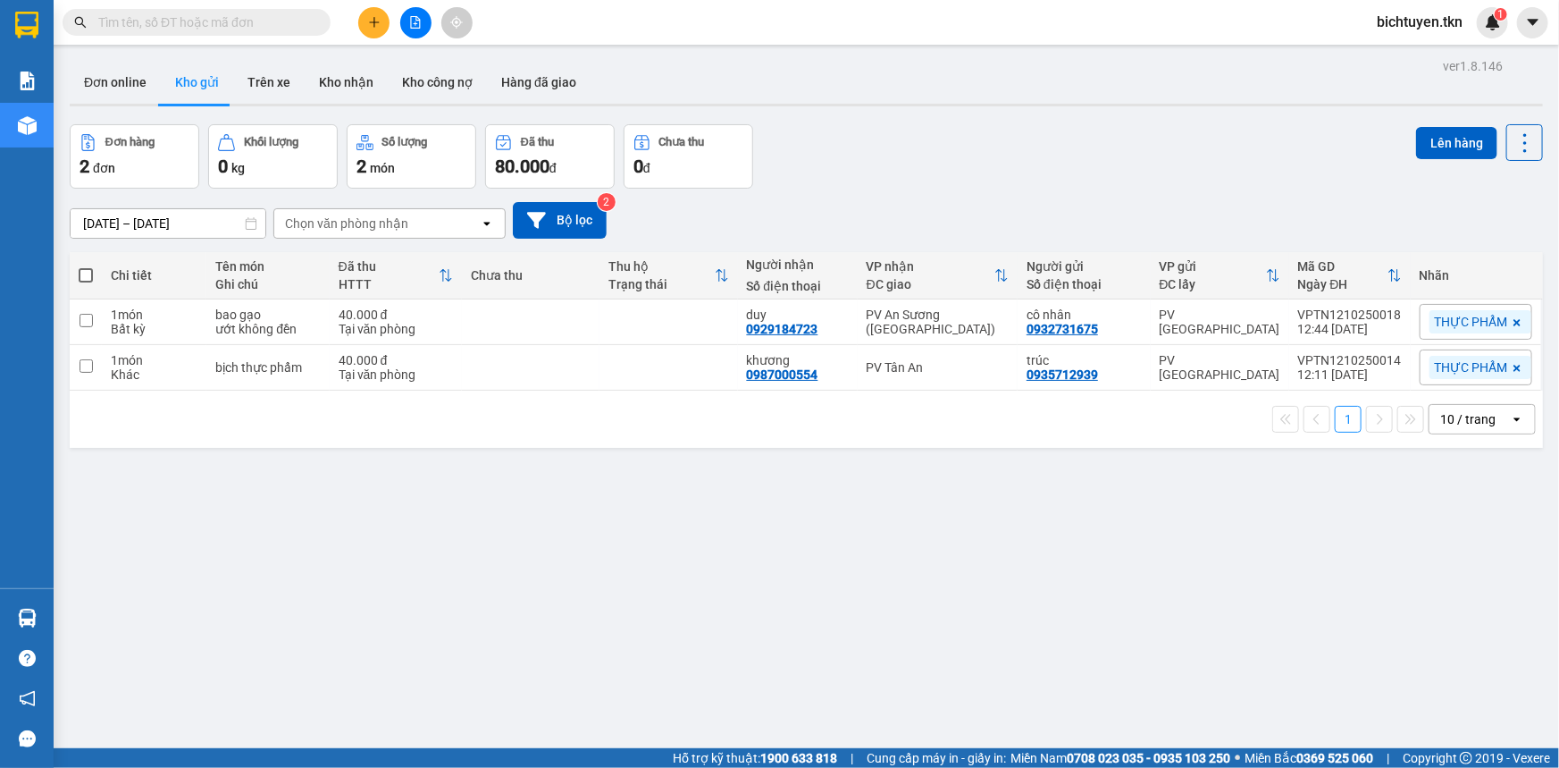
click at [988, 513] on div "ver 1.8.146 Đơn online Kho gửi Trên xe Kho nhận Kho công nợ Hàng đã giao Đơn hà…" at bounding box center [807, 438] width 1488 height 768
click at [973, 559] on div "ver 1.8.146 Đơn online Kho gửi Trên xe Kho nhận Kho công nợ Hàng đã giao Đơn hà…" at bounding box center [807, 438] width 1488 height 768
click at [1064, 361] on div "trúc" at bounding box center [1084, 360] width 115 height 14
checkbox input "true"
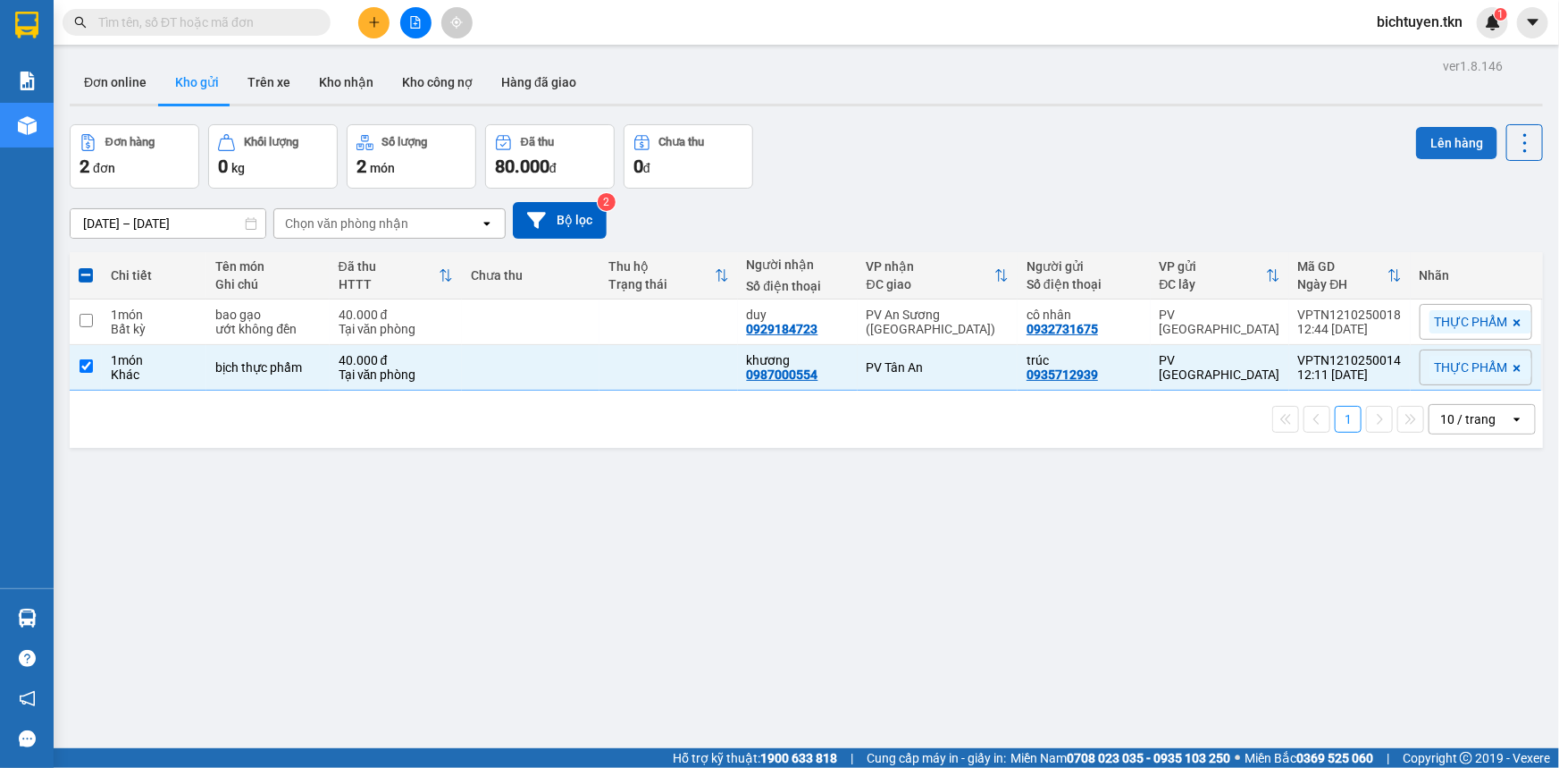
click at [1442, 149] on button "Lên hàng" at bounding box center [1456, 143] width 81 height 32
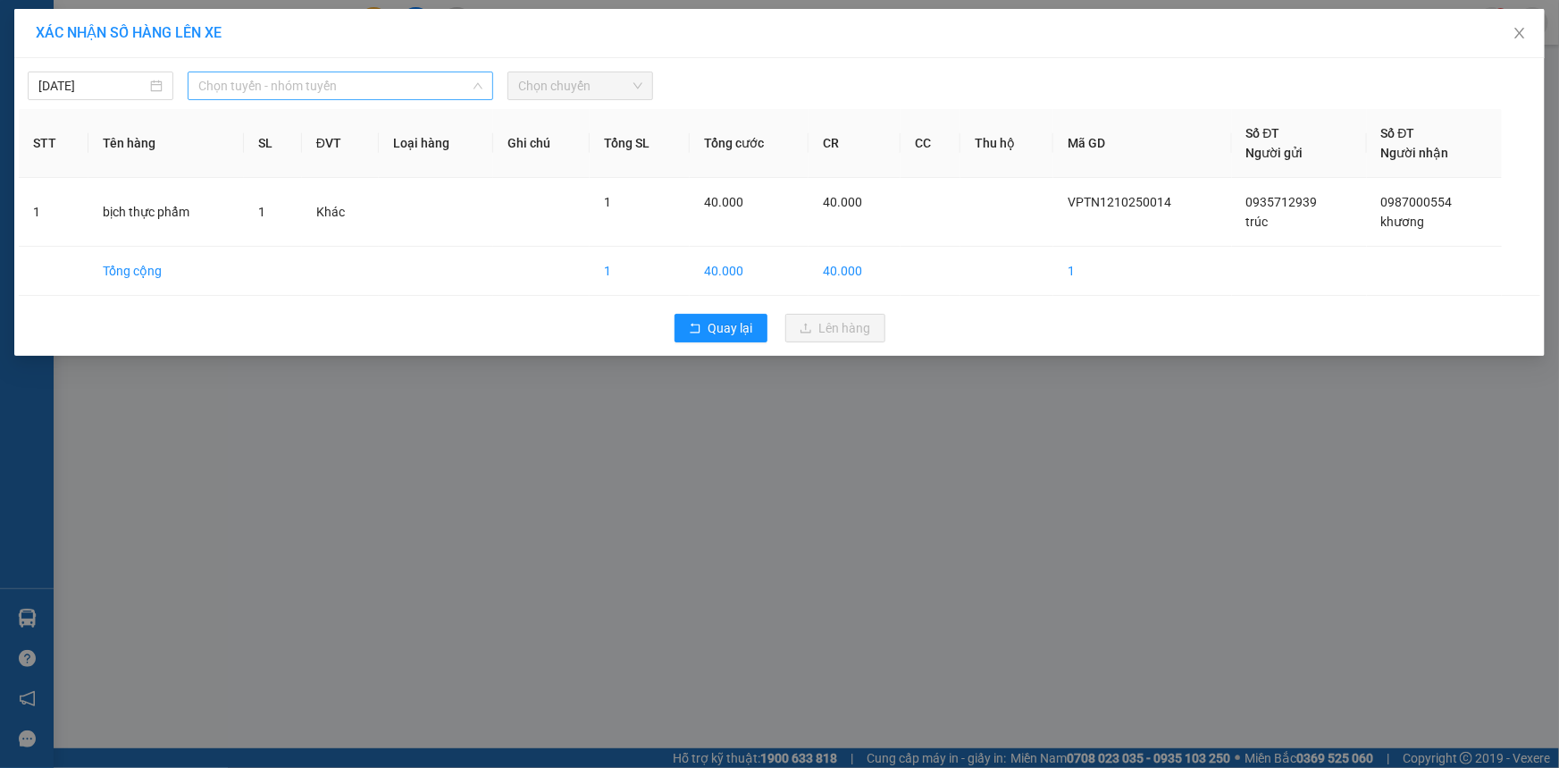
click at [263, 87] on span "Chọn tuyến - nhóm tuyến" at bounding box center [340, 85] width 284 height 27
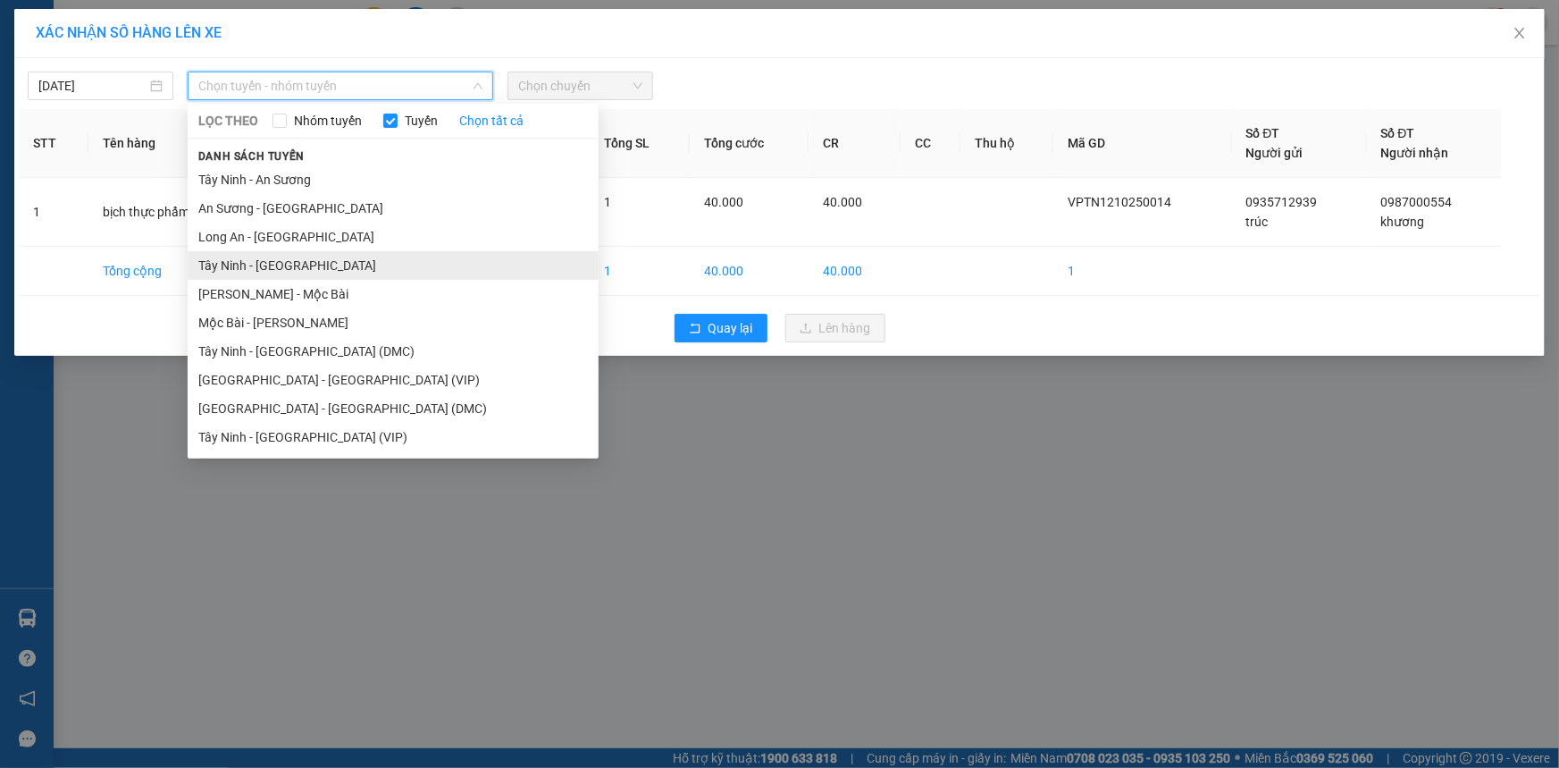
click at [310, 277] on li "Tây Ninh - [GEOGRAPHIC_DATA]" at bounding box center [393, 265] width 411 height 29
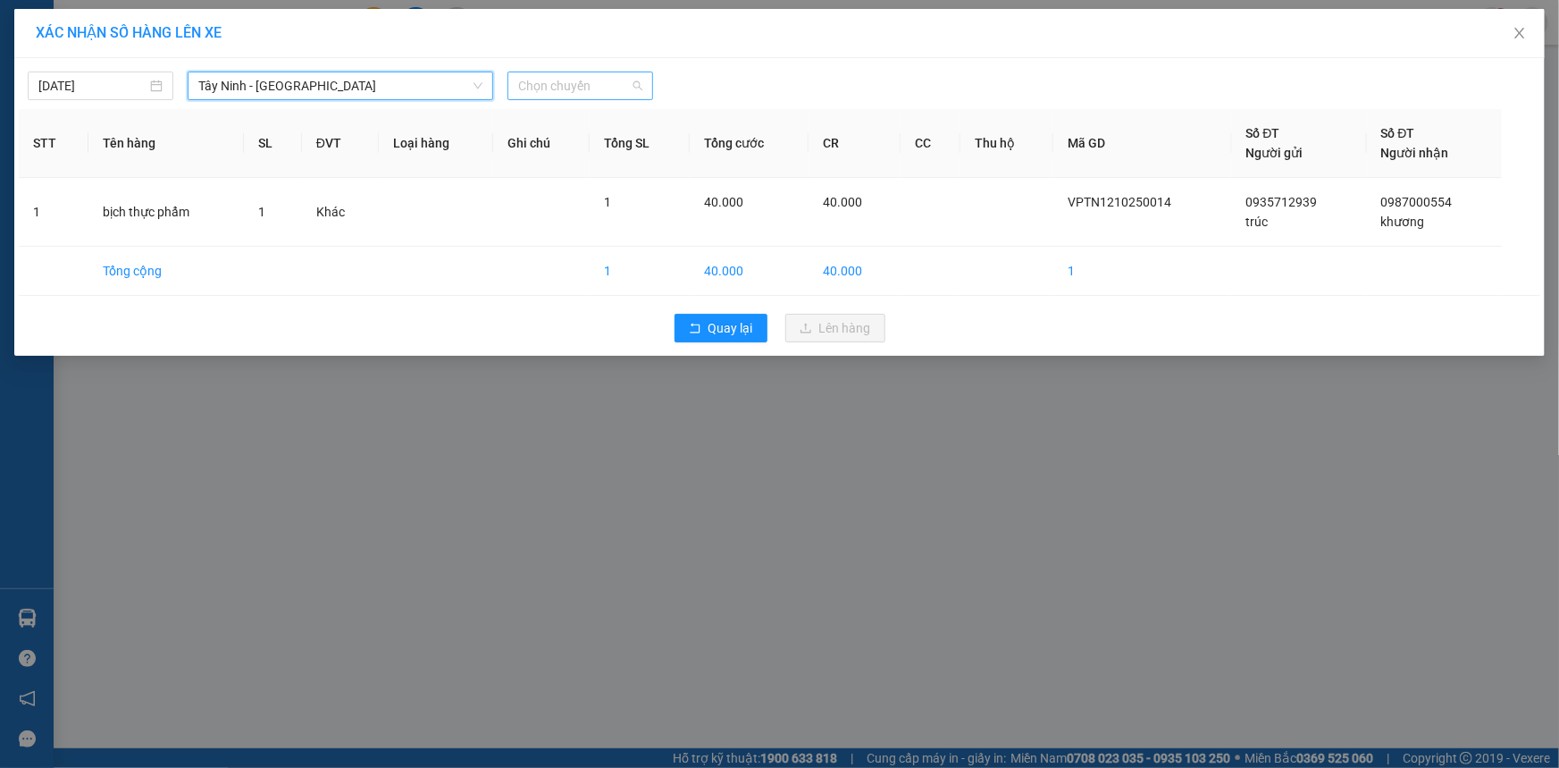
click at [590, 94] on span "Chọn chuyến" at bounding box center [580, 85] width 124 height 27
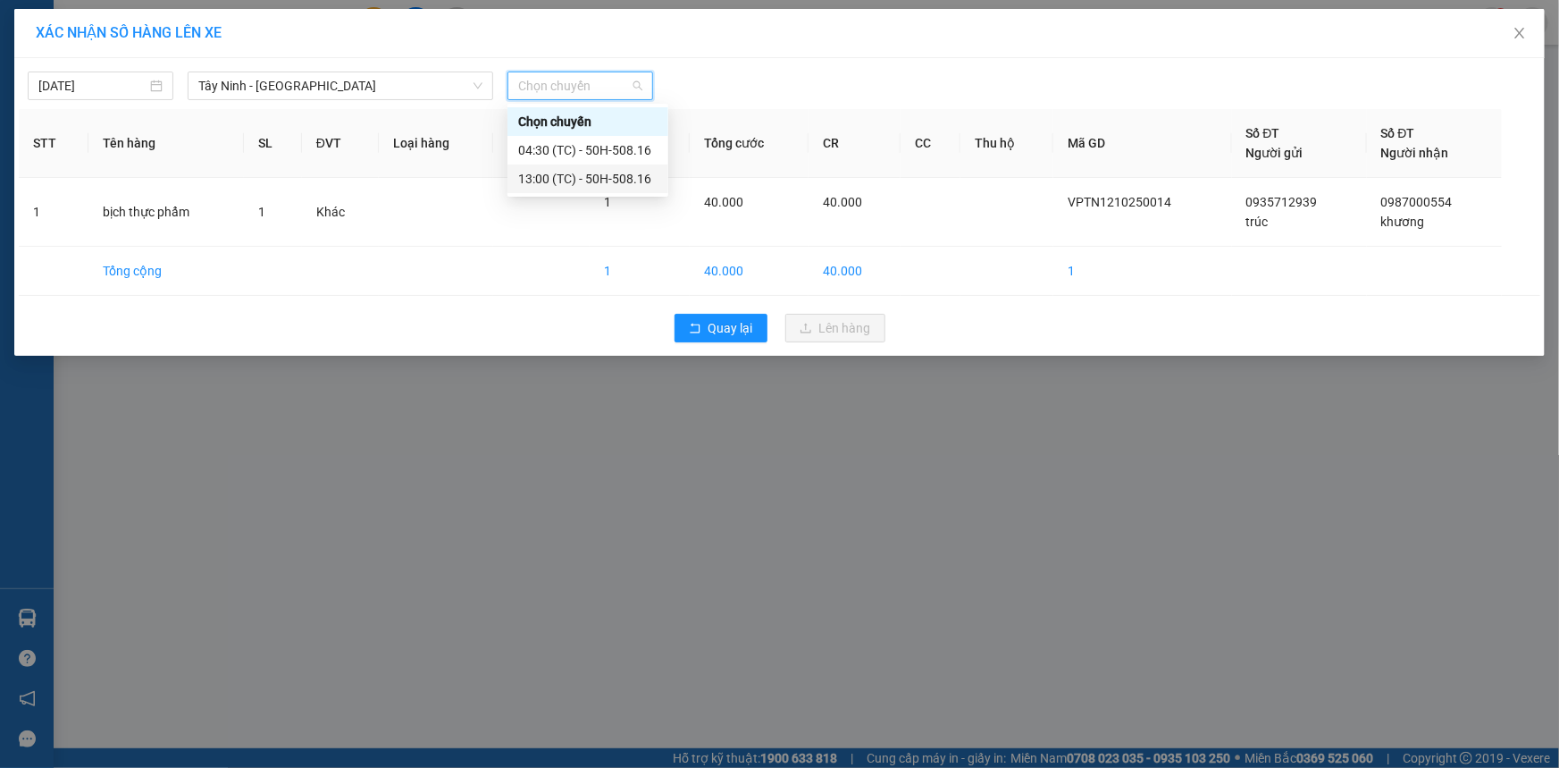
click at [602, 172] on div "13:00 (TC) - 50H-508.16" at bounding box center [587, 179] width 139 height 20
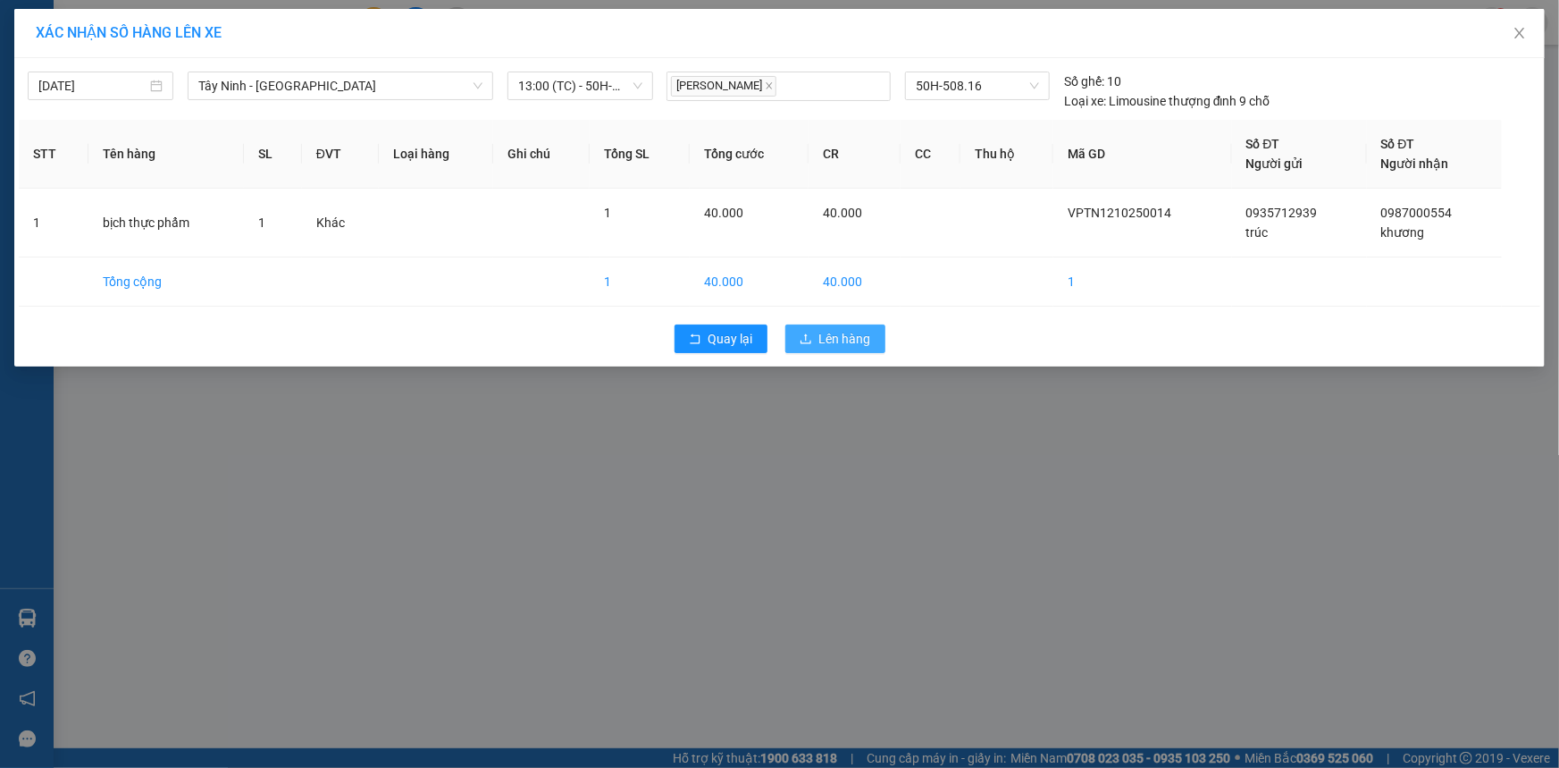
click at [845, 336] on span "Lên hàng" at bounding box center [845, 339] width 52 height 20
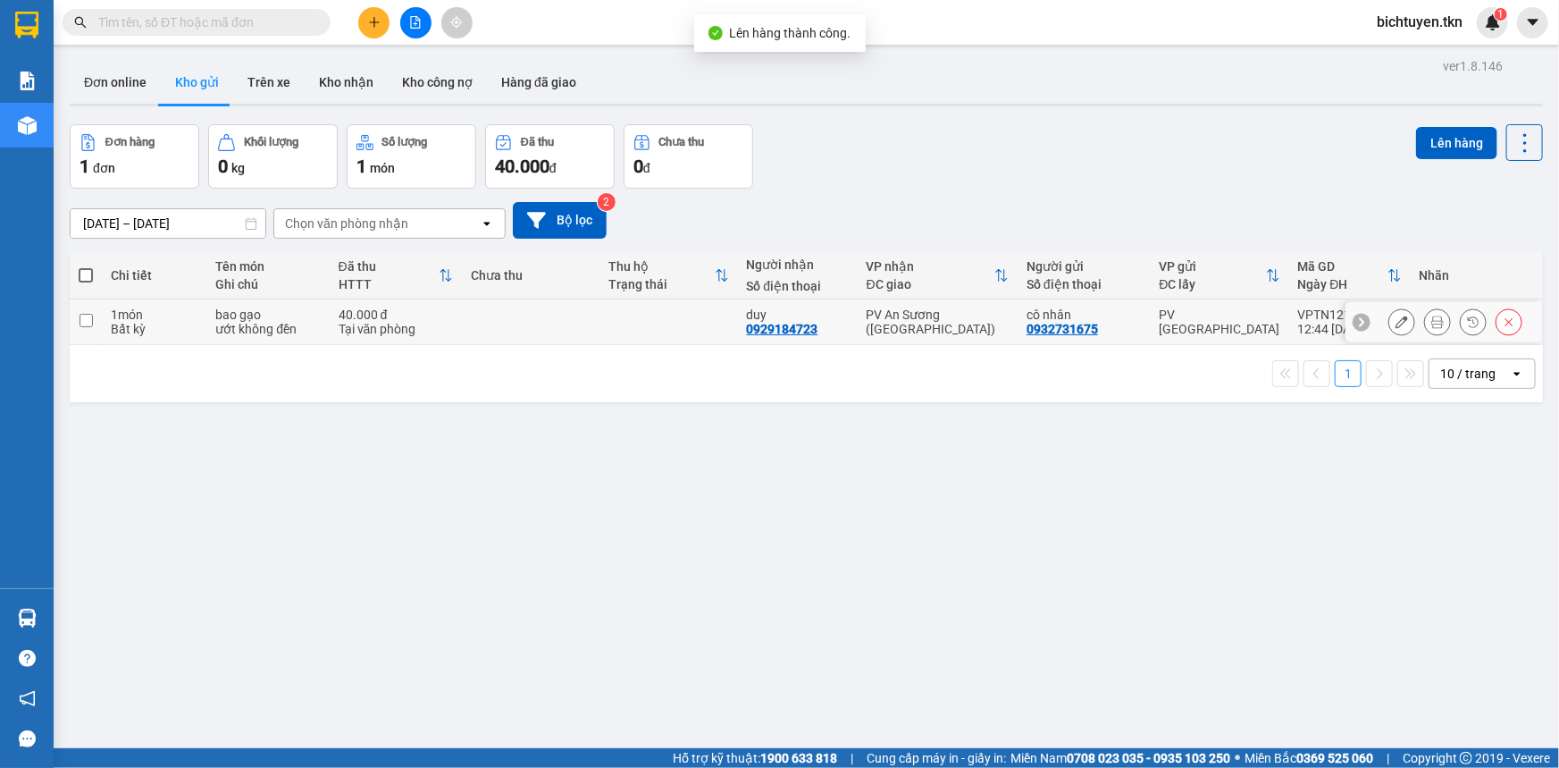
click at [845, 336] on td "duy 0929184723" at bounding box center [798, 322] width 120 height 46
checkbox input "true"
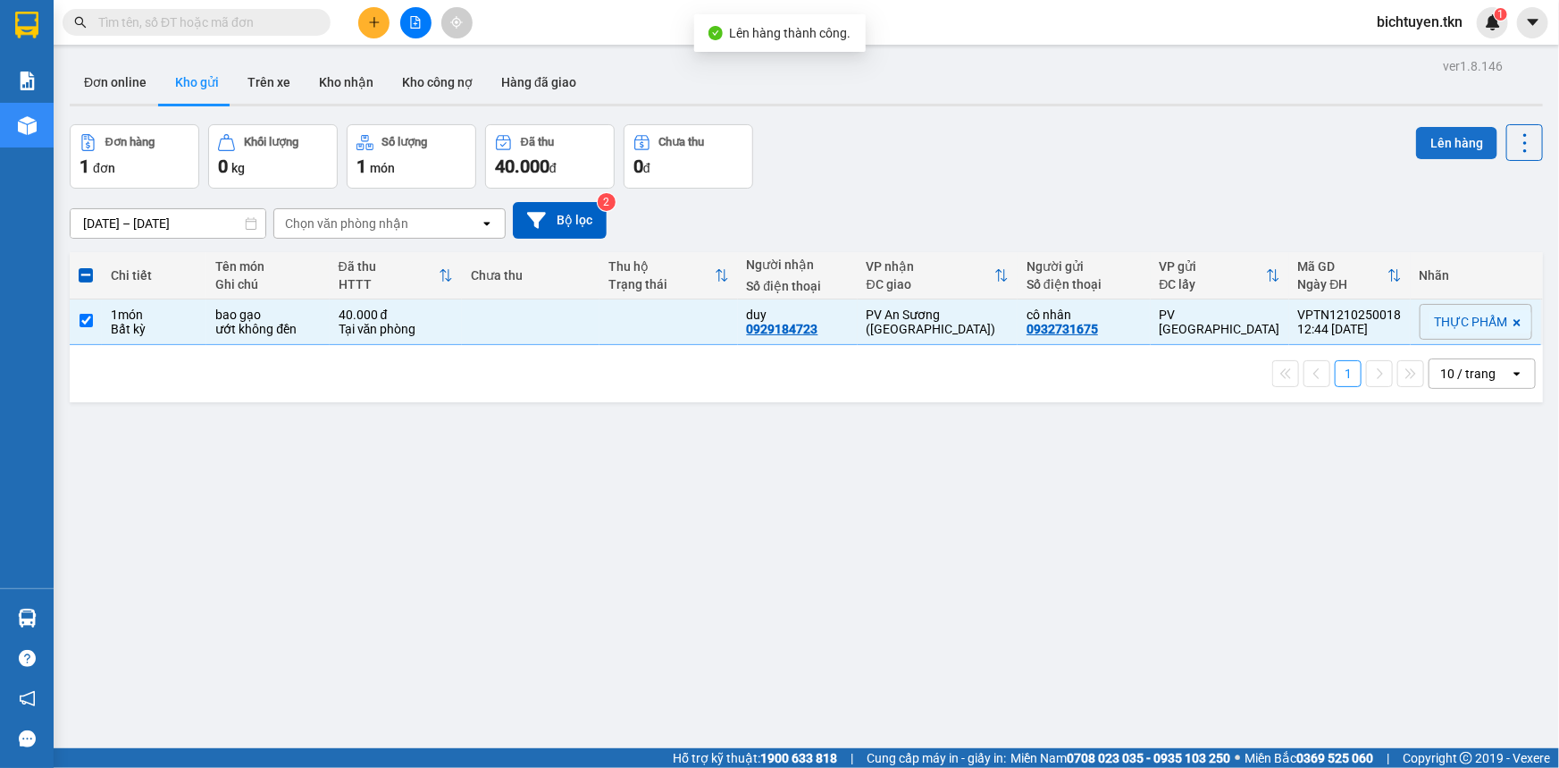
click at [1424, 141] on button "Lên hàng" at bounding box center [1456, 143] width 81 height 32
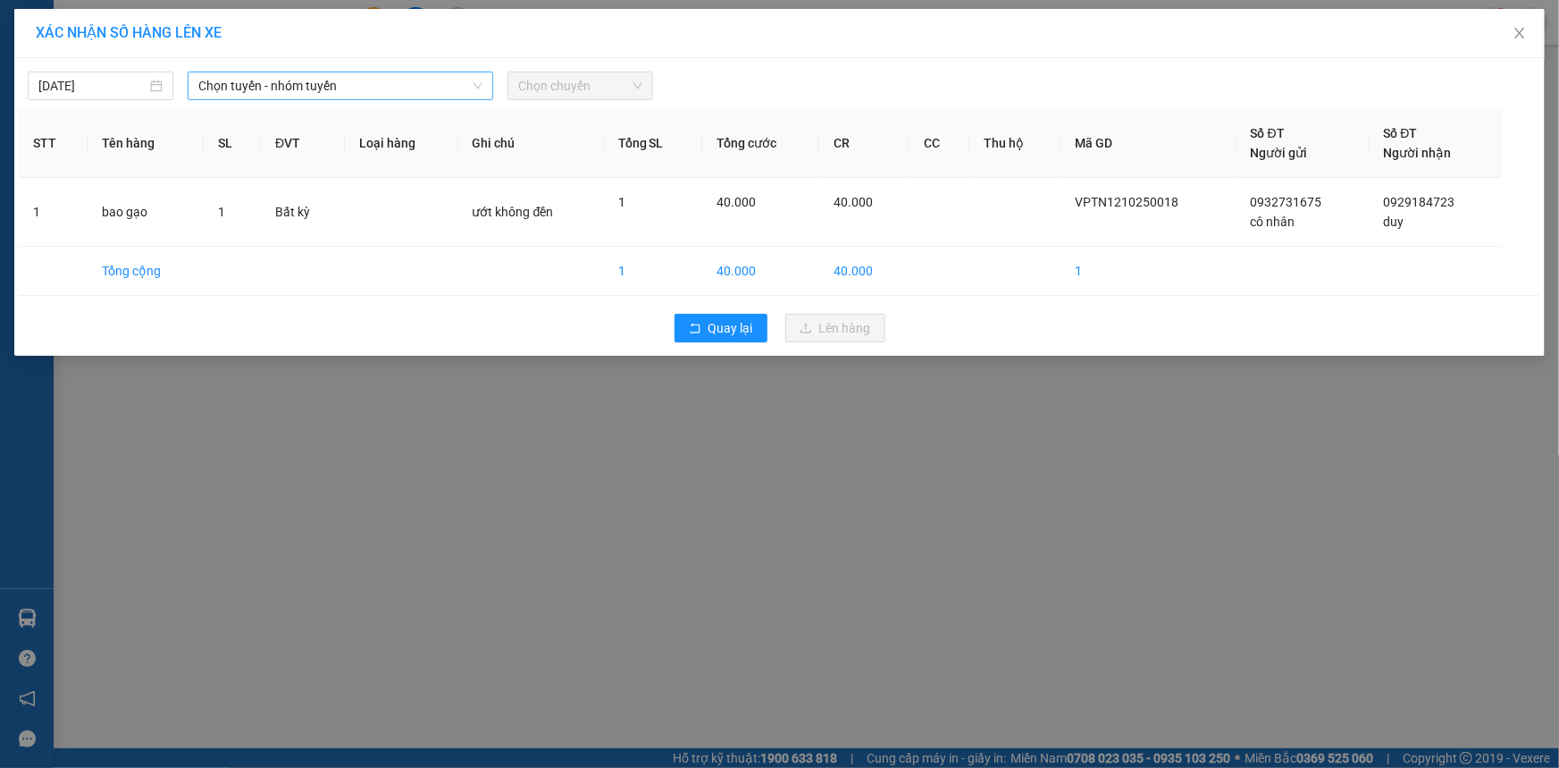
click at [298, 80] on span "Chọn tuyến - nhóm tuyến" at bounding box center [340, 85] width 284 height 27
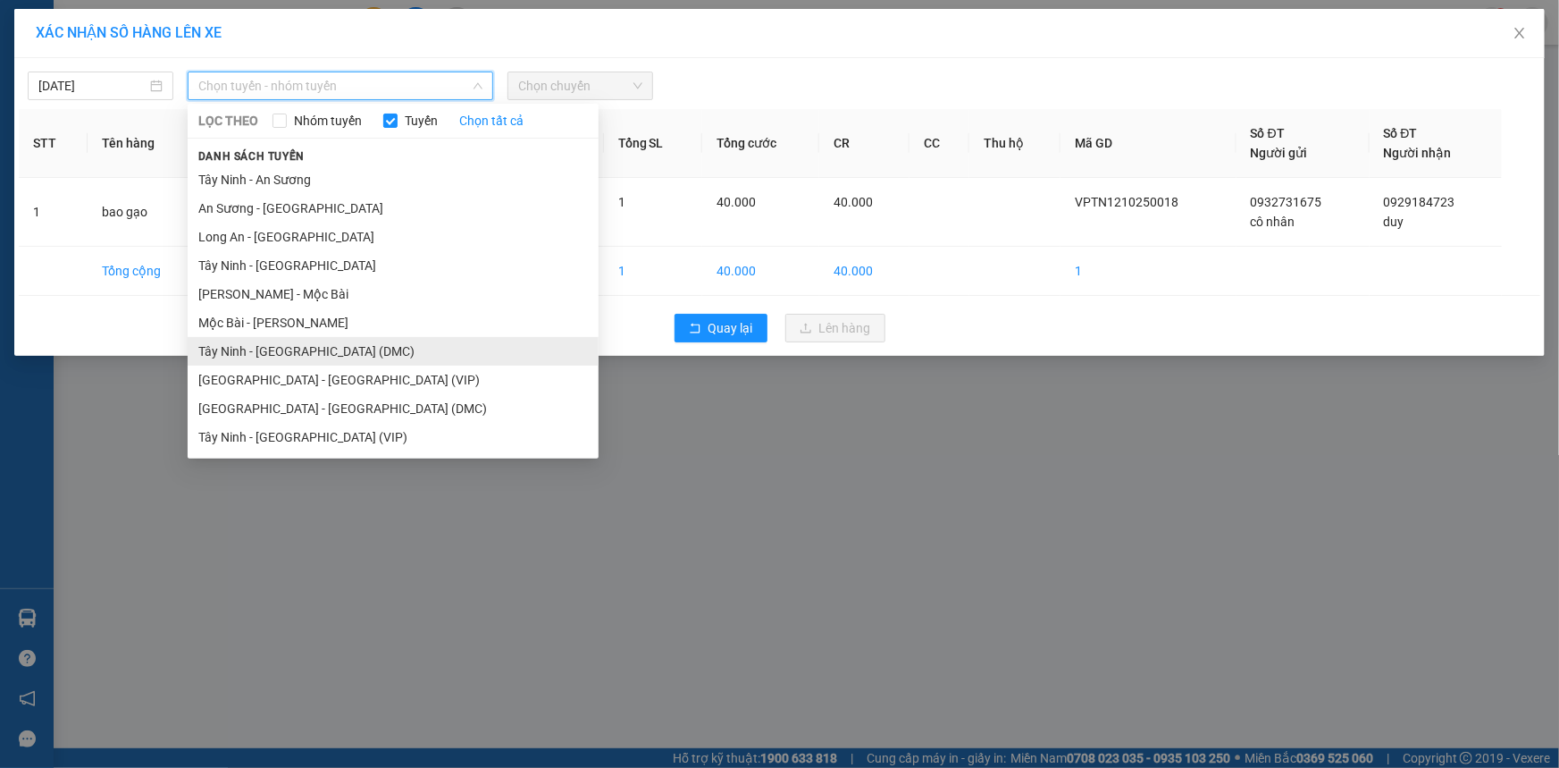
click at [349, 344] on li "Tây Ninh - [GEOGRAPHIC_DATA] (DMC)" at bounding box center [393, 351] width 411 height 29
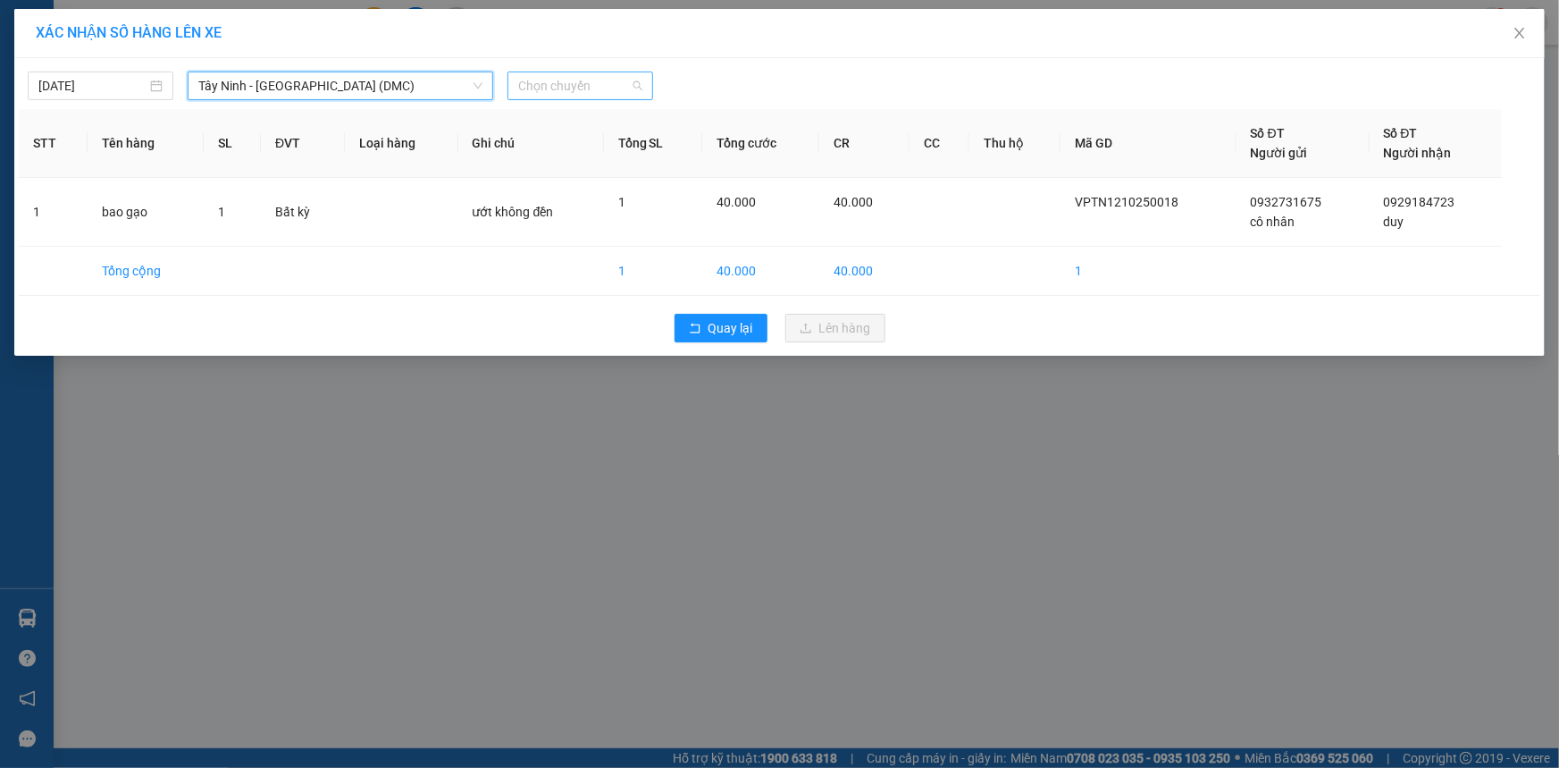
click at [567, 83] on span "Chọn chuyến" at bounding box center [580, 85] width 124 height 27
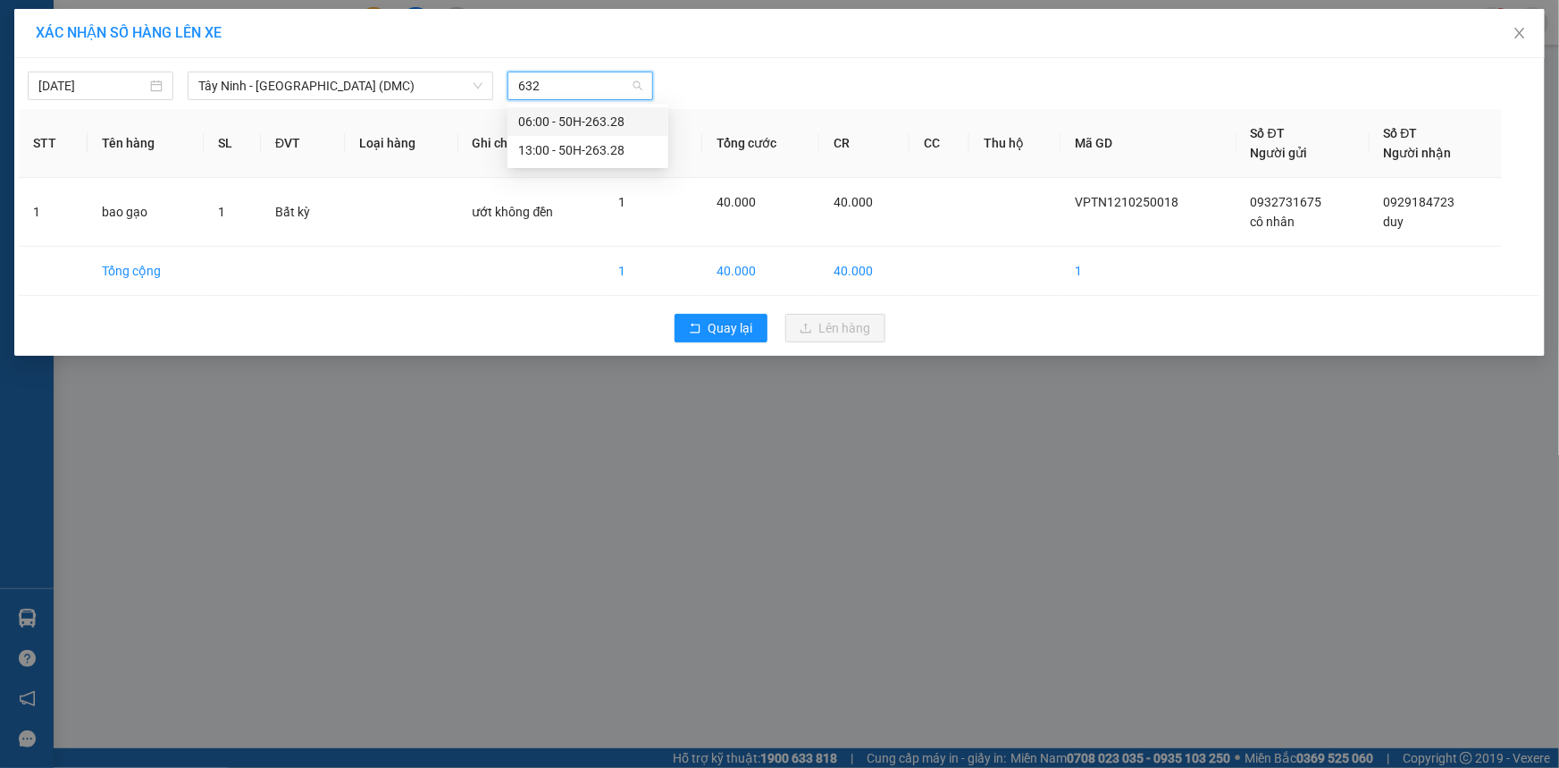
type input "6328"
click at [627, 152] on div "13:00 - 50H-263.28" at bounding box center [587, 150] width 139 height 20
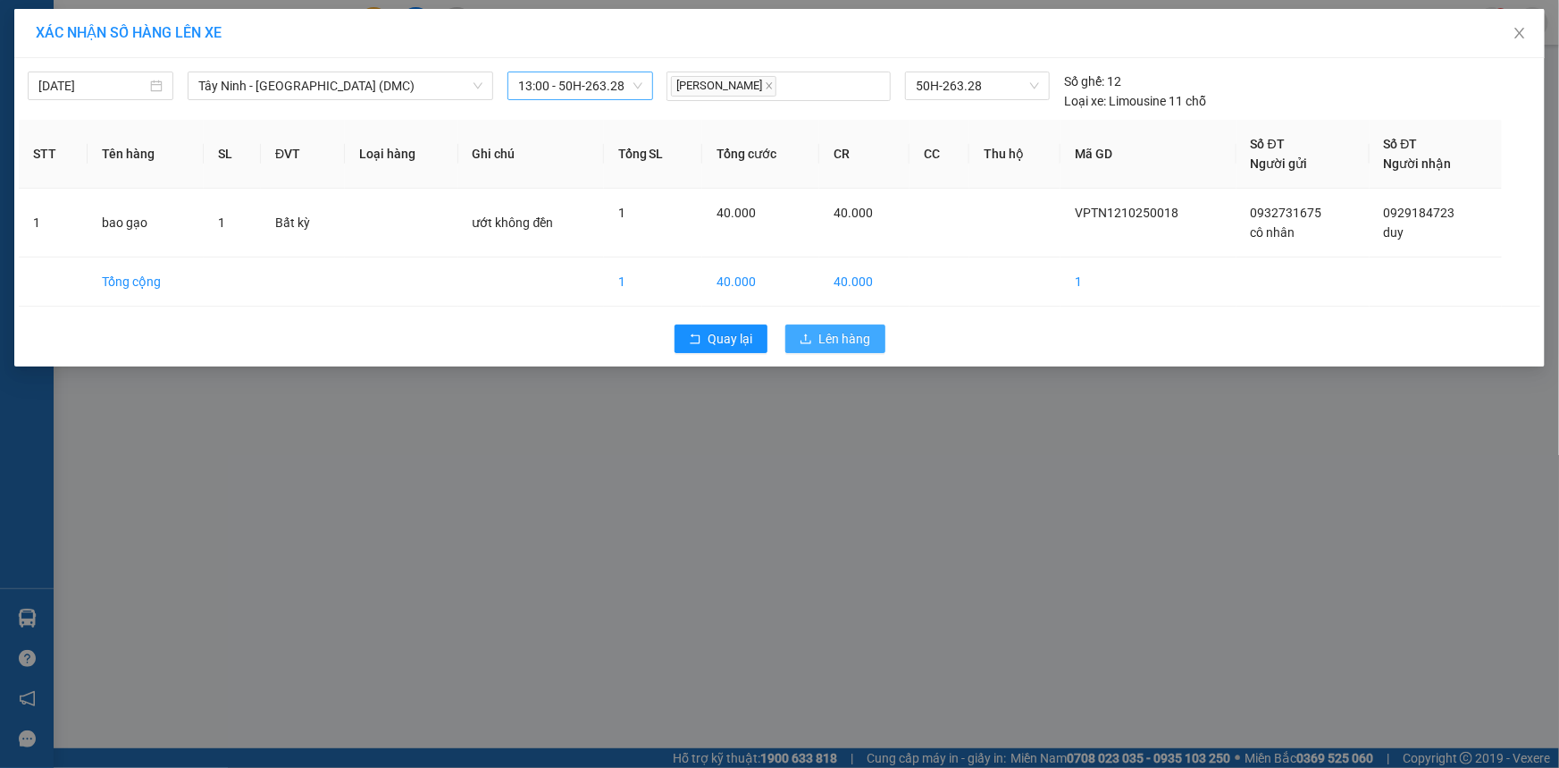
click at [829, 332] on span "Lên hàng" at bounding box center [845, 339] width 52 height 20
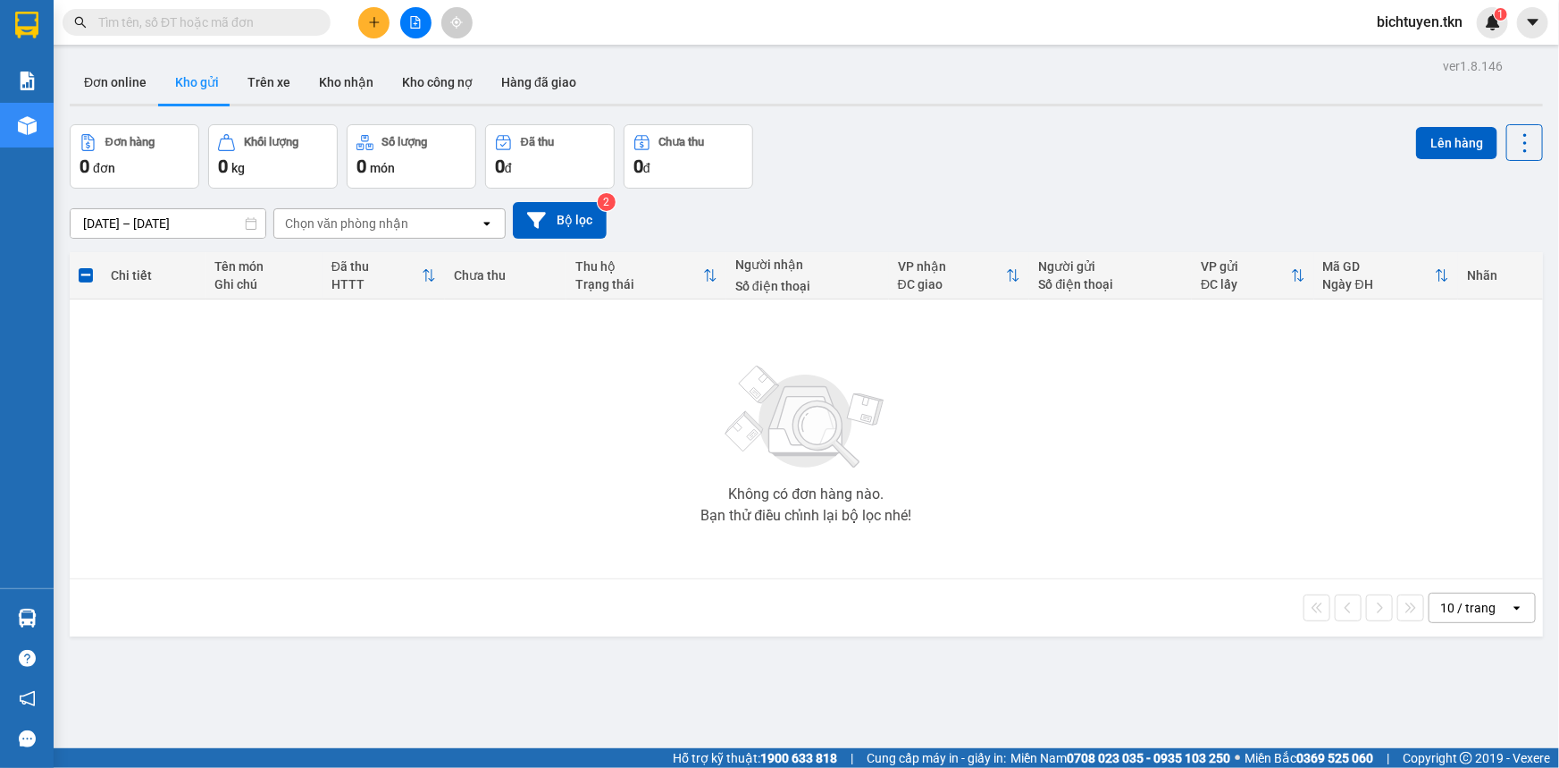
click at [939, 166] on div "Đơn hàng 0 đơn Khối lượng 0 kg Số lượng 0 món Đã thu 0 đ Chưa thu 0 đ Lên hàng" at bounding box center [807, 156] width 1474 height 64
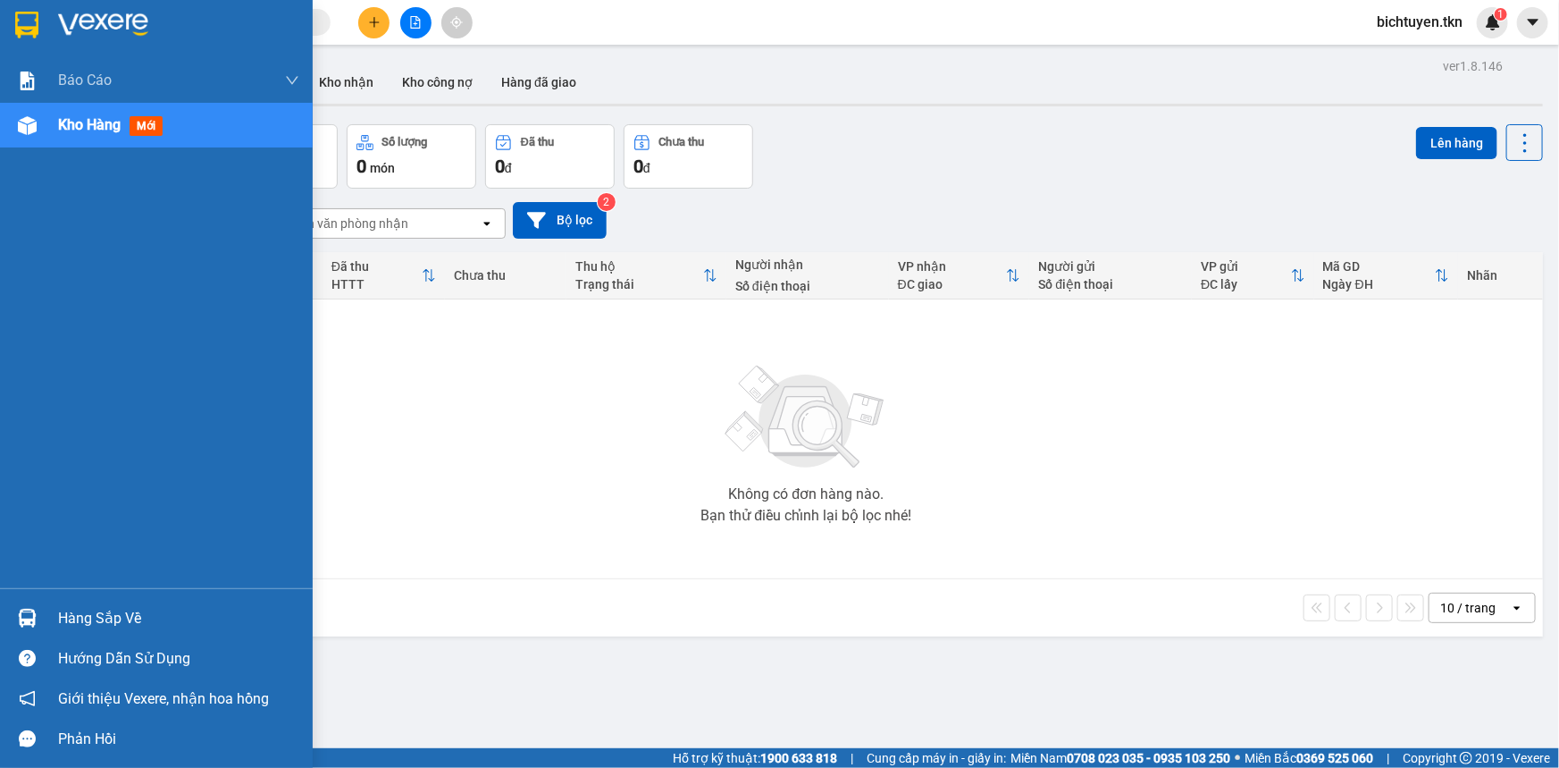
click at [32, 614] on img at bounding box center [27, 618] width 19 height 19
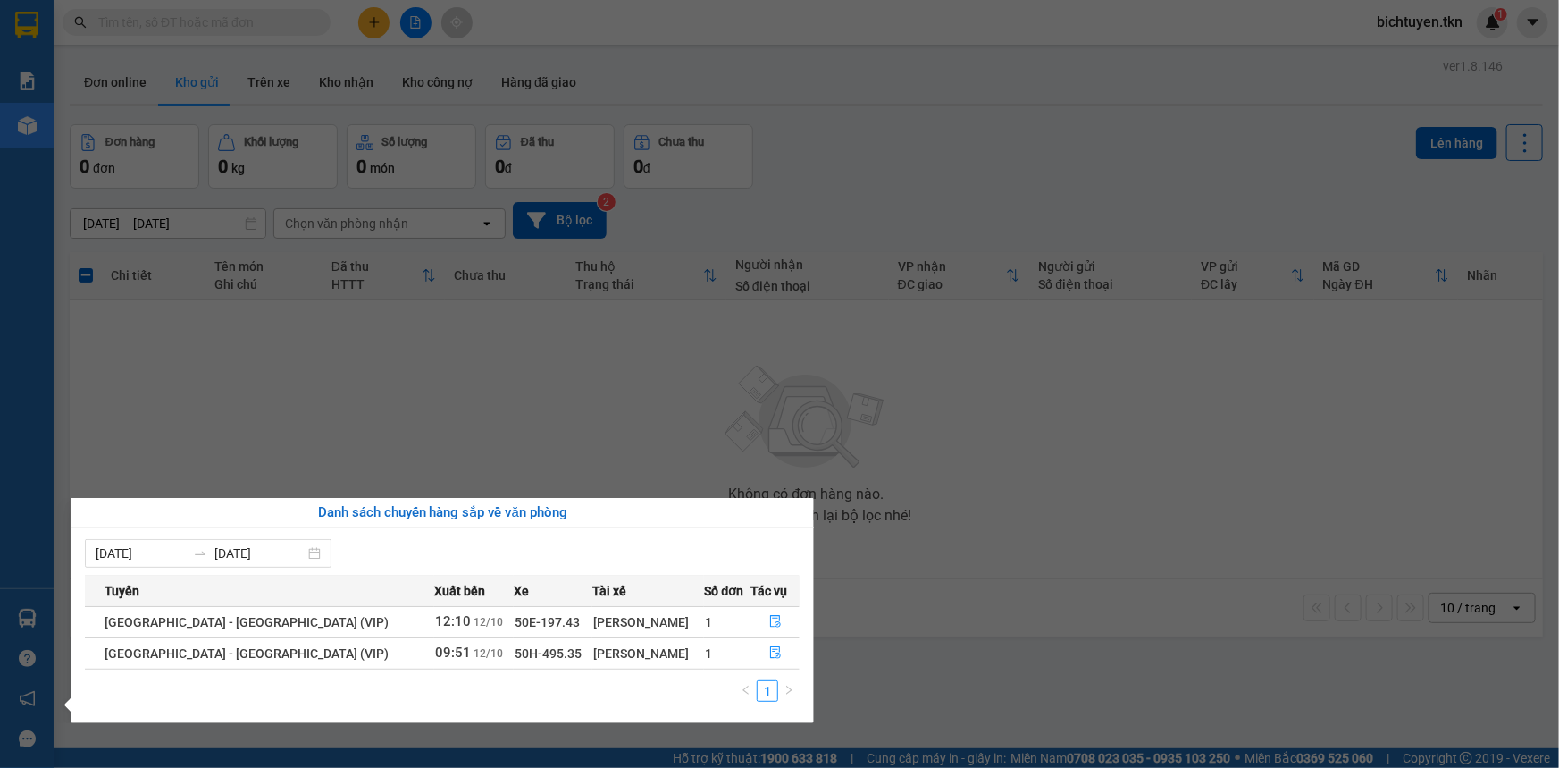
click at [633, 422] on section "Kết quả tìm kiếm ( 1 ) Bộ lọc Ngày tạo đơn gần nhất Mã ĐH Trạng thái Món hàng T…" at bounding box center [779, 384] width 1559 height 768
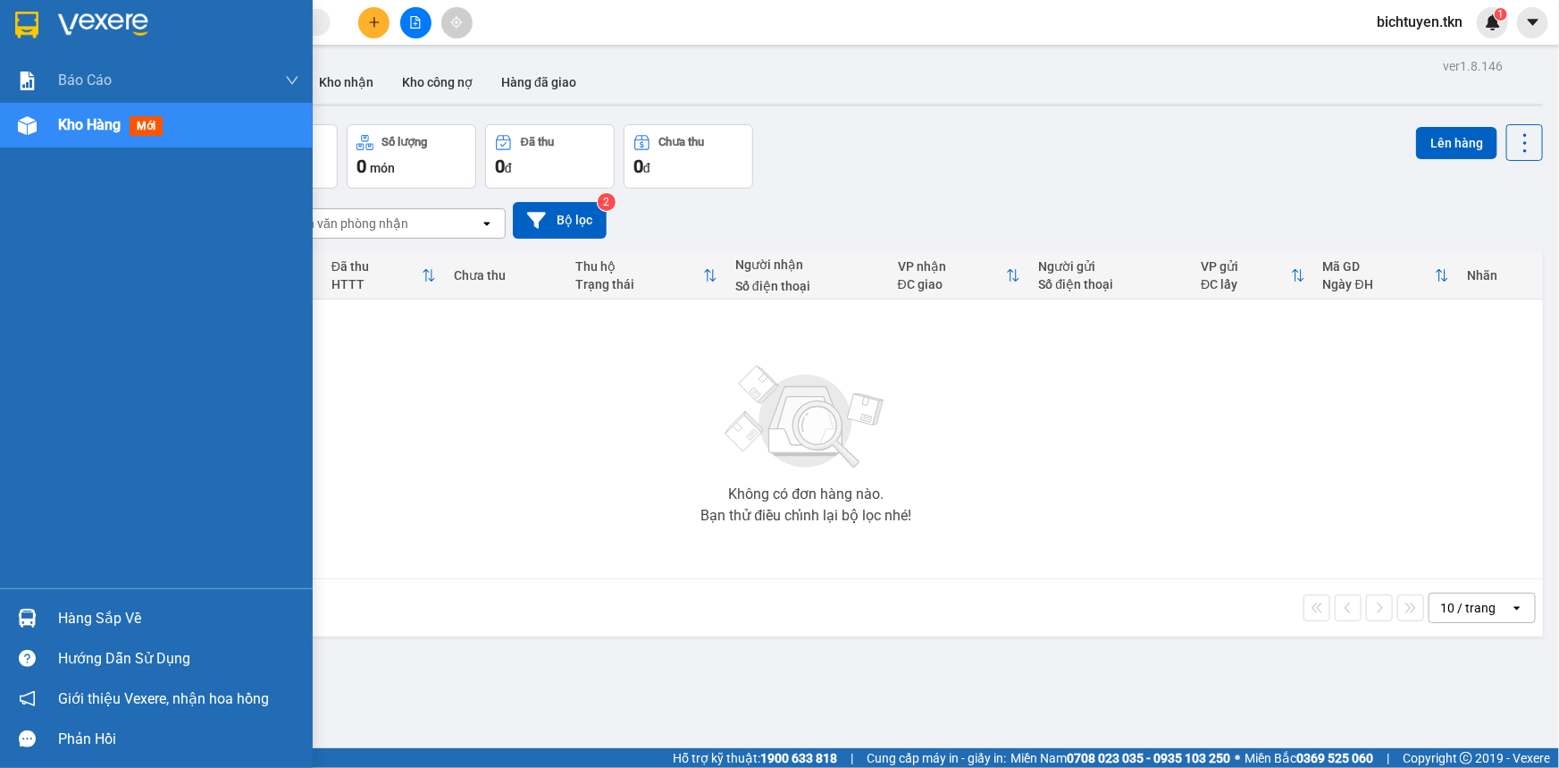
click at [42, 625] on div at bounding box center [27, 617] width 31 height 31
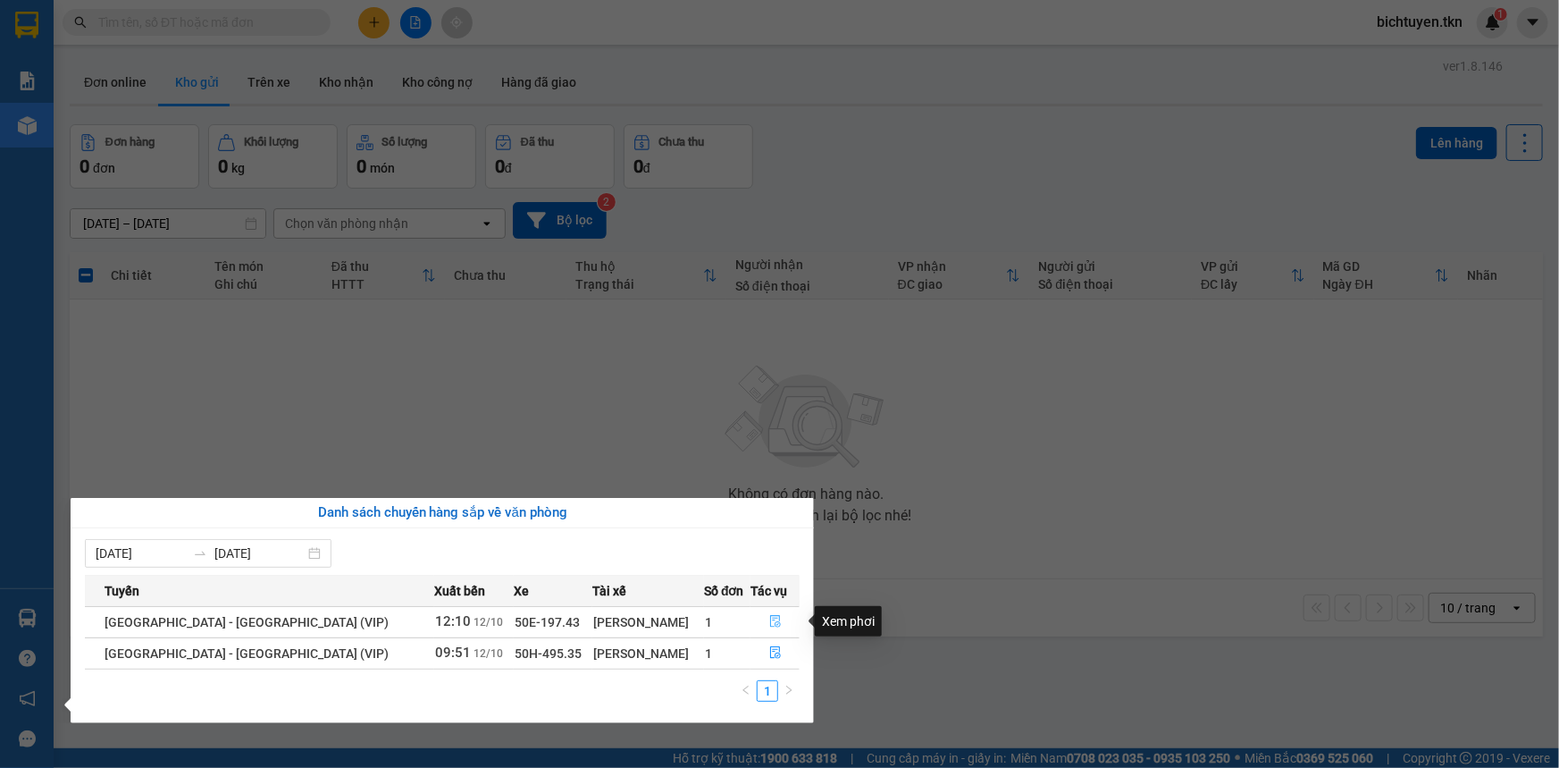
click at [769, 622] on icon "file-done" at bounding box center [775, 621] width 13 height 13
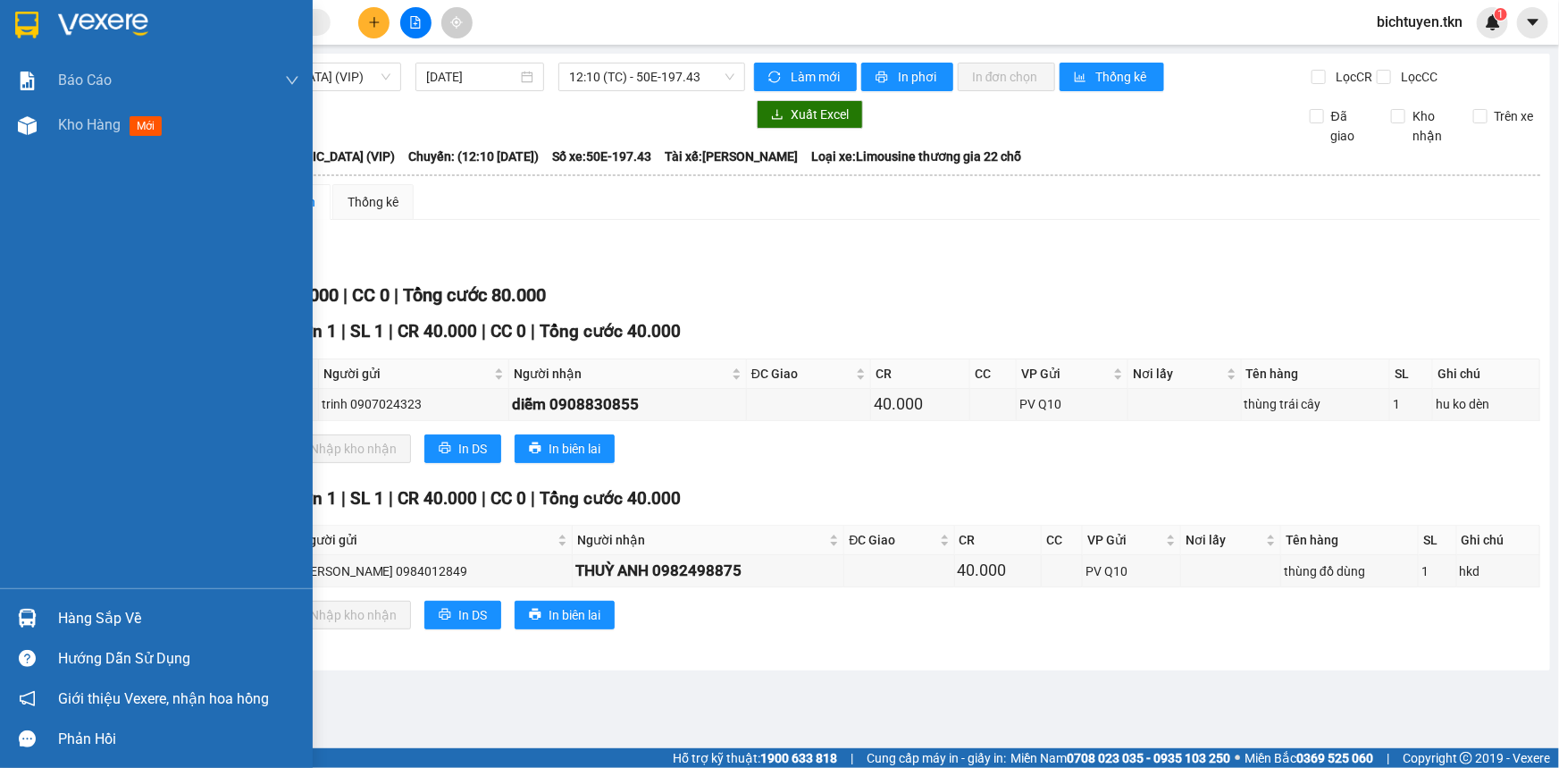
click at [68, 626] on div "Hàng sắp về" at bounding box center [178, 618] width 241 height 27
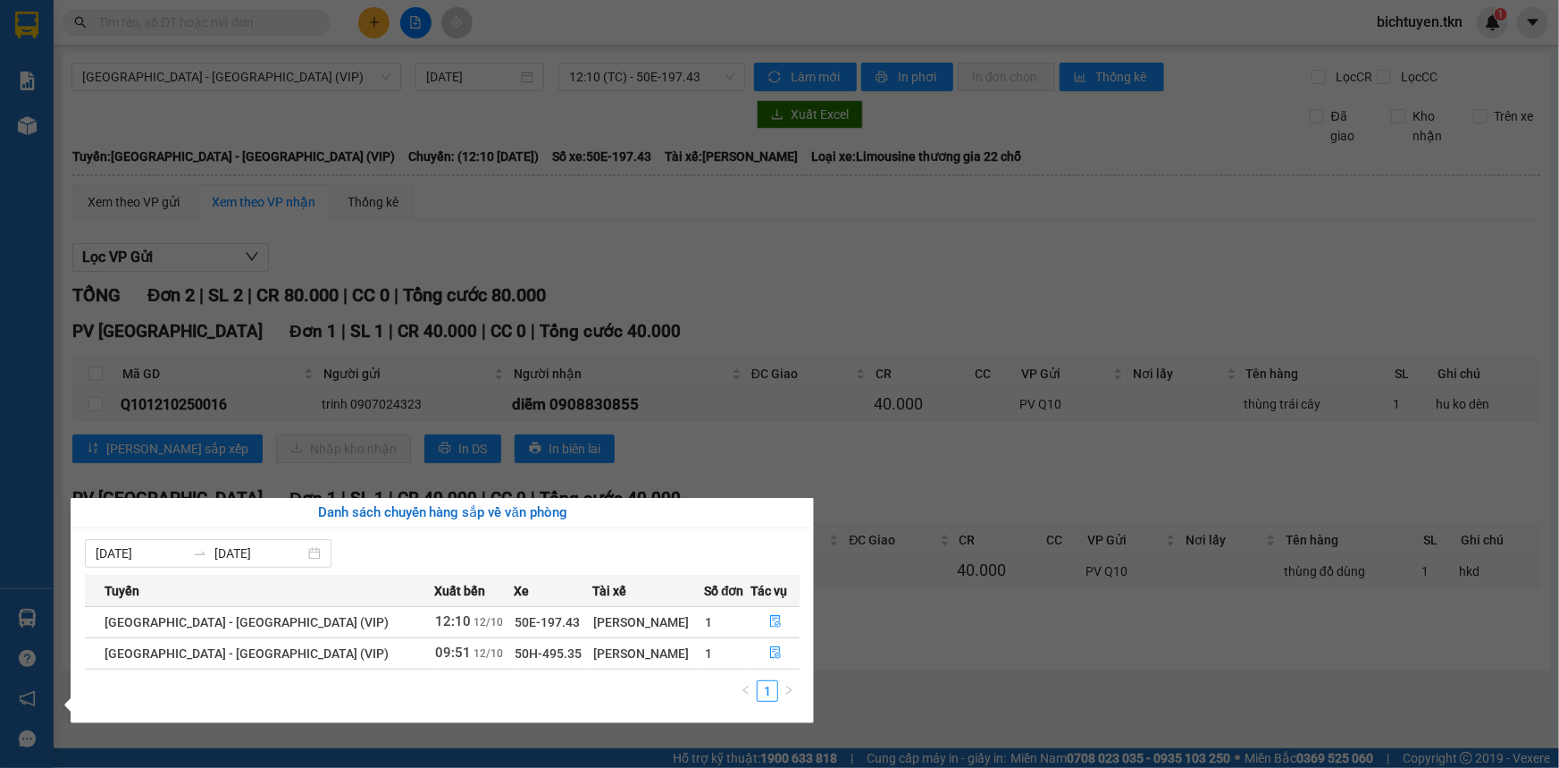
click at [947, 281] on section "Kết quả tìm kiếm ( 1 ) Bộ lọc Ngày tạo đơn gần nhất Mã ĐH Trạng thái Món hàng T…" at bounding box center [779, 384] width 1559 height 768
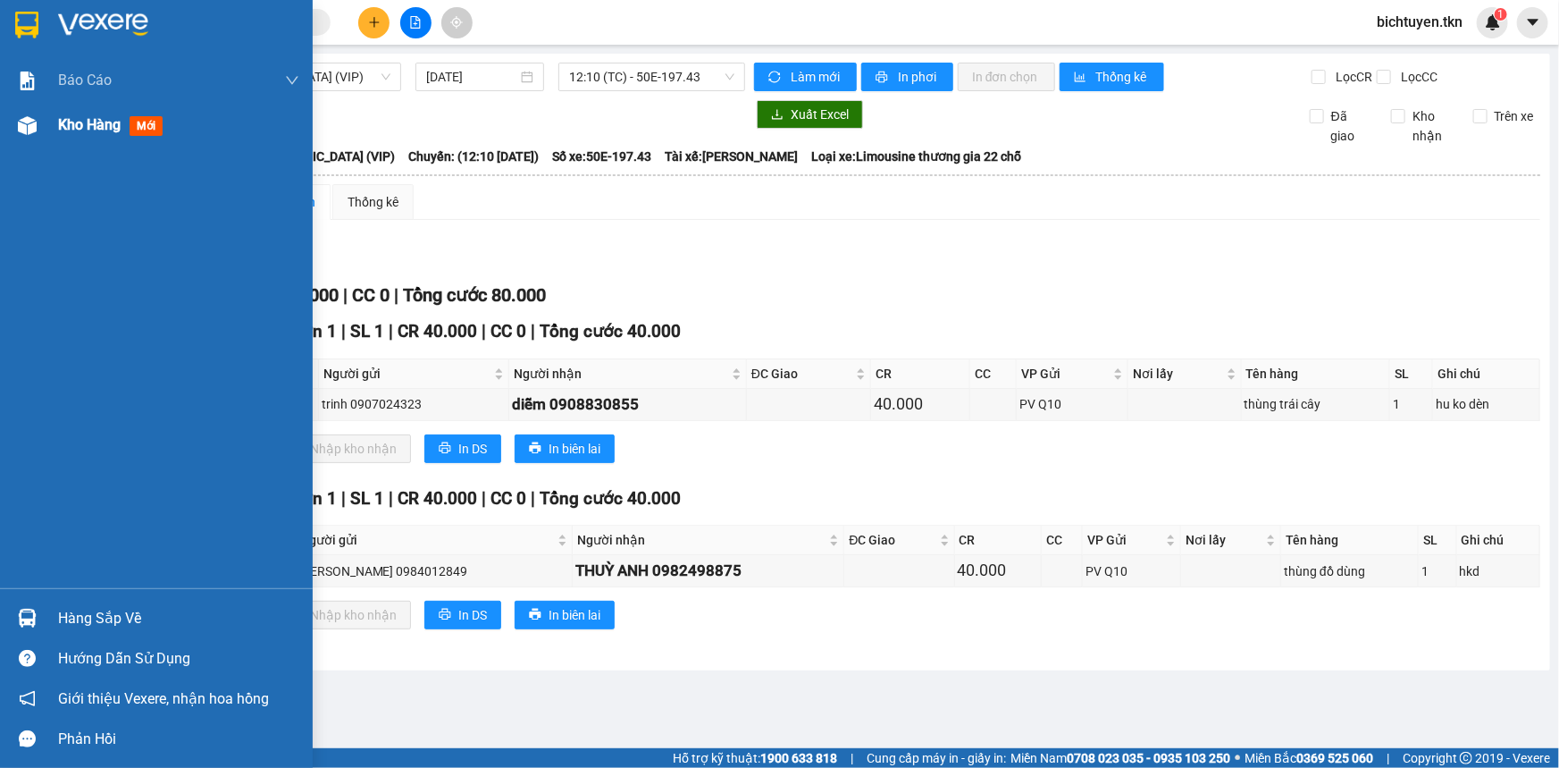
click at [34, 130] on img at bounding box center [27, 125] width 19 height 19
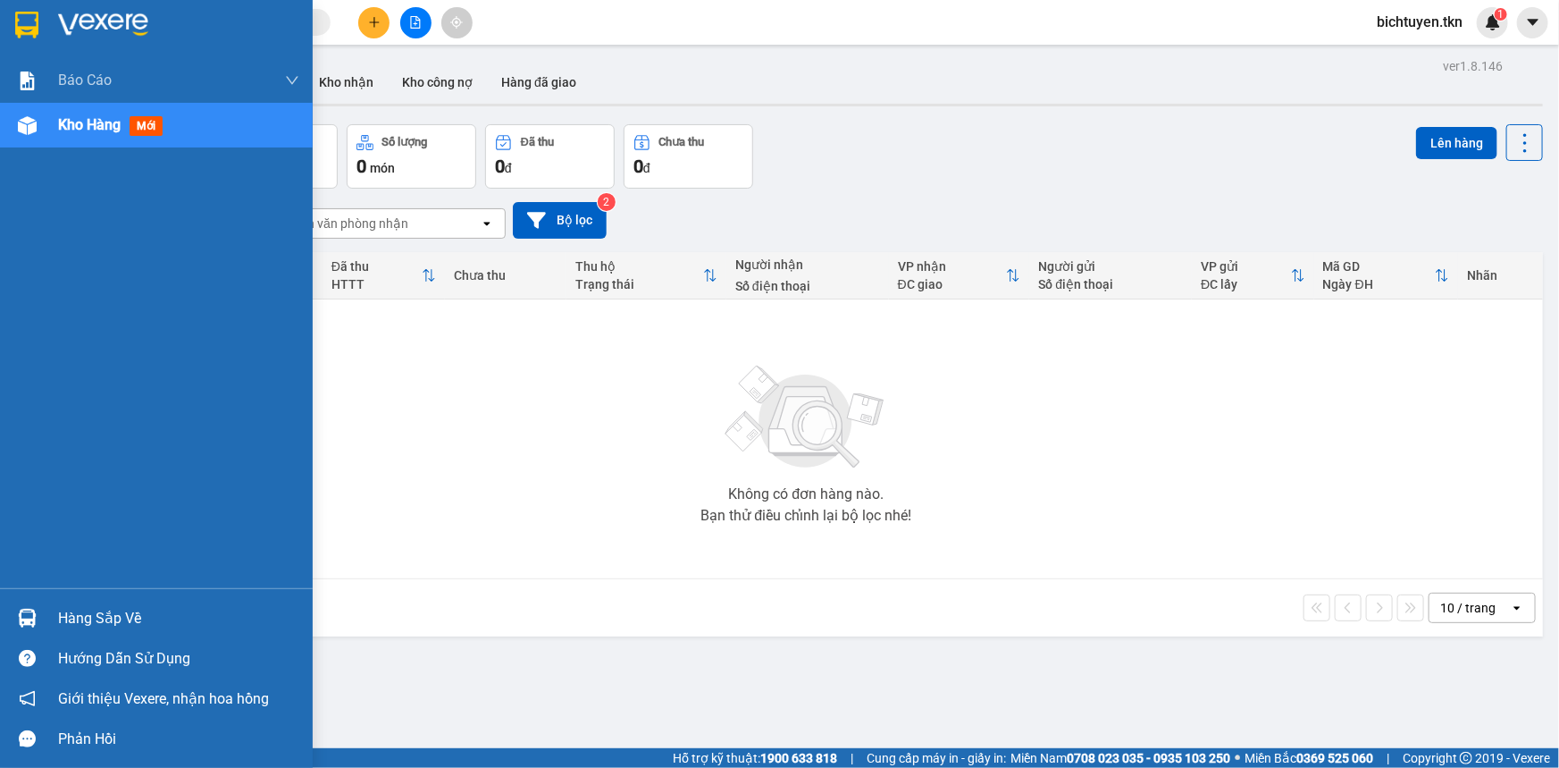
click at [34, 611] on img at bounding box center [27, 618] width 19 height 19
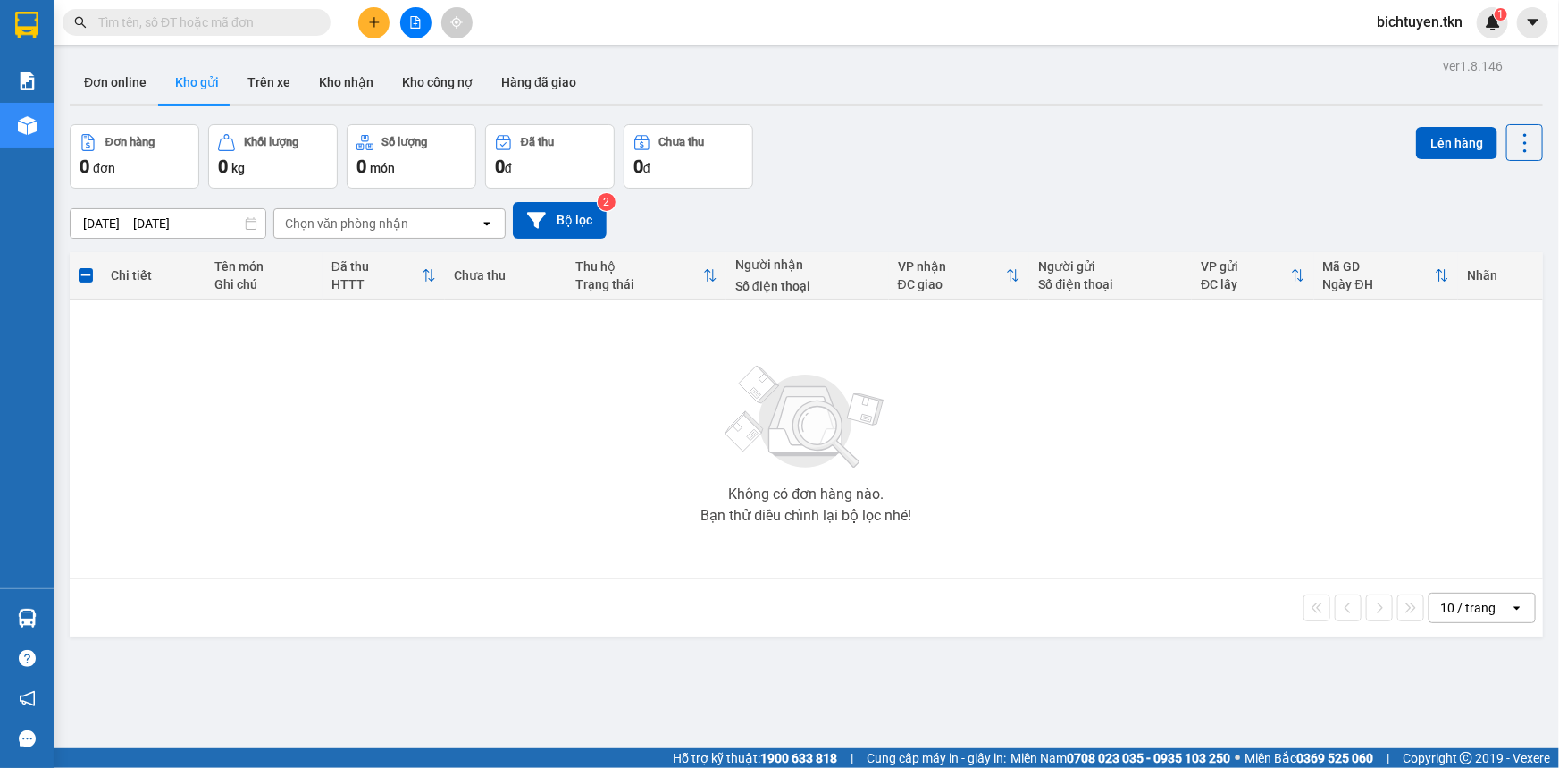
click at [922, 663] on section "Kết quả tìm kiếm ( 1 ) Bộ lọc Ngày tạo đơn gần nhất Mã ĐH Trạng thái Món hàng T…" at bounding box center [779, 384] width 1559 height 768
click at [340, 77] on button "Kho nhận" at bounding box center [346, 82] width 83 height 43
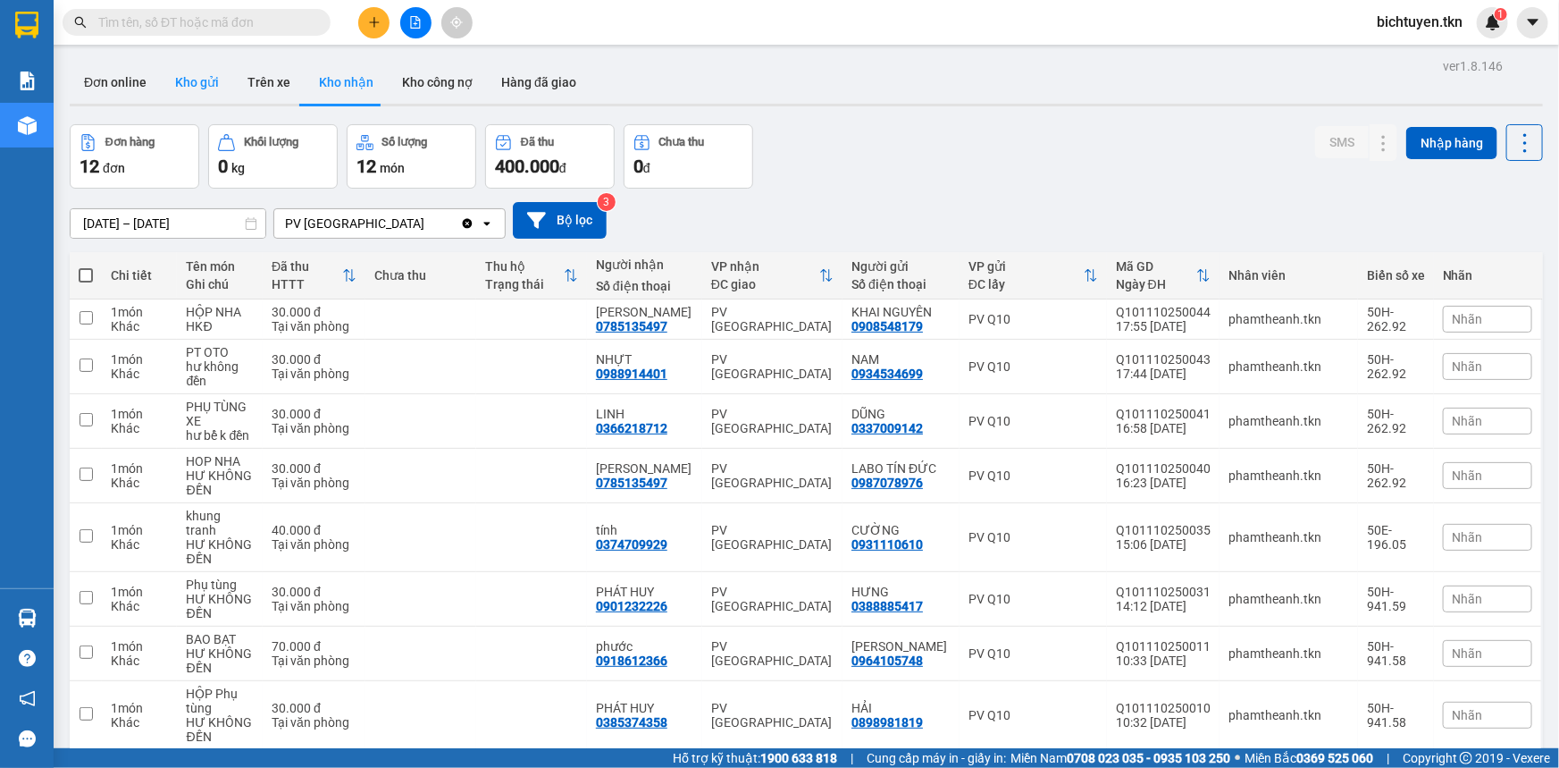
click at [186, 78] on button "Kho gửi" at bounding box center [197, 82] width 72 height 43
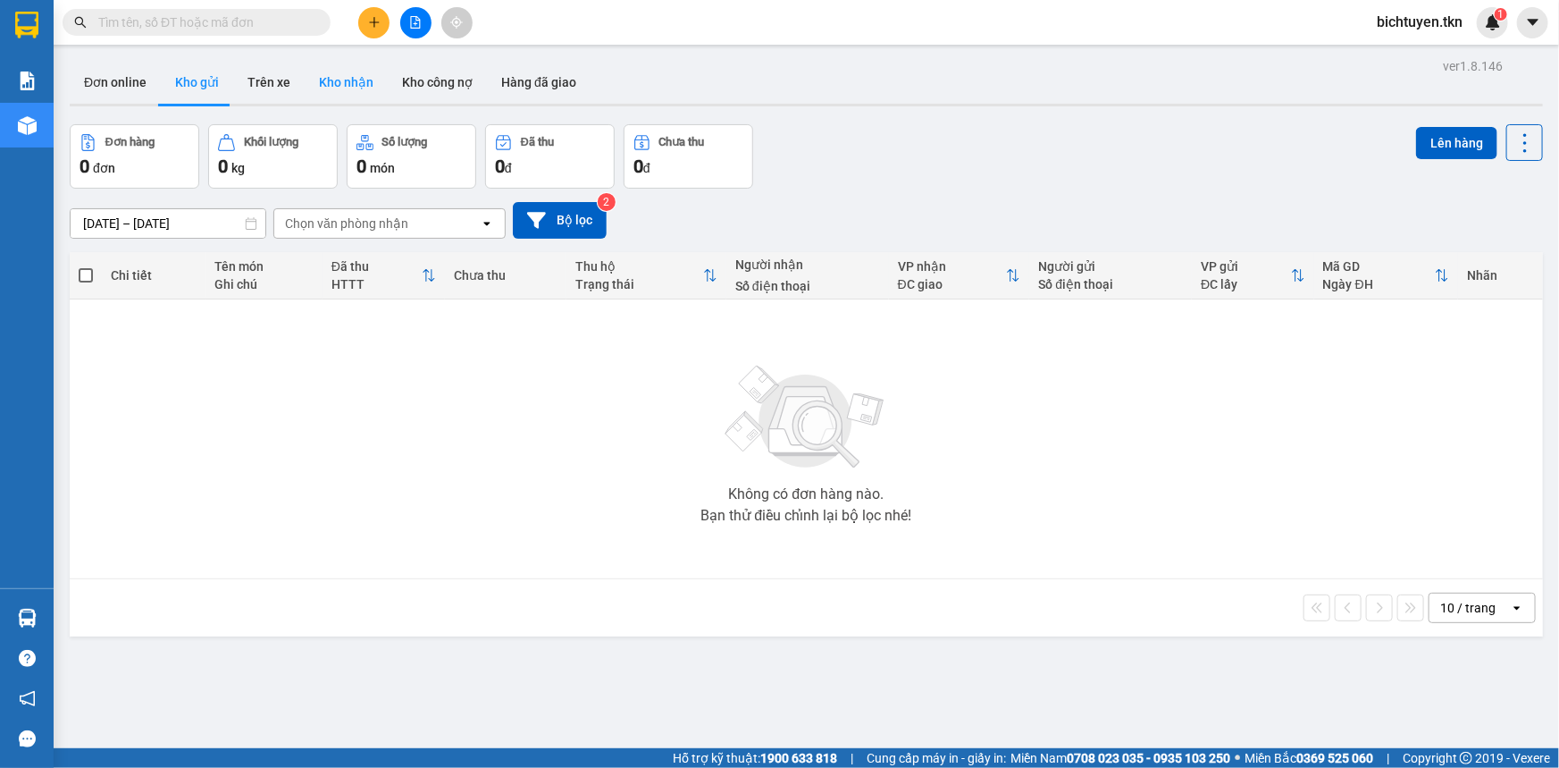
click at [338, 72] on button "Kho nhận" at bounding box center [346, 82] width 83 height 43
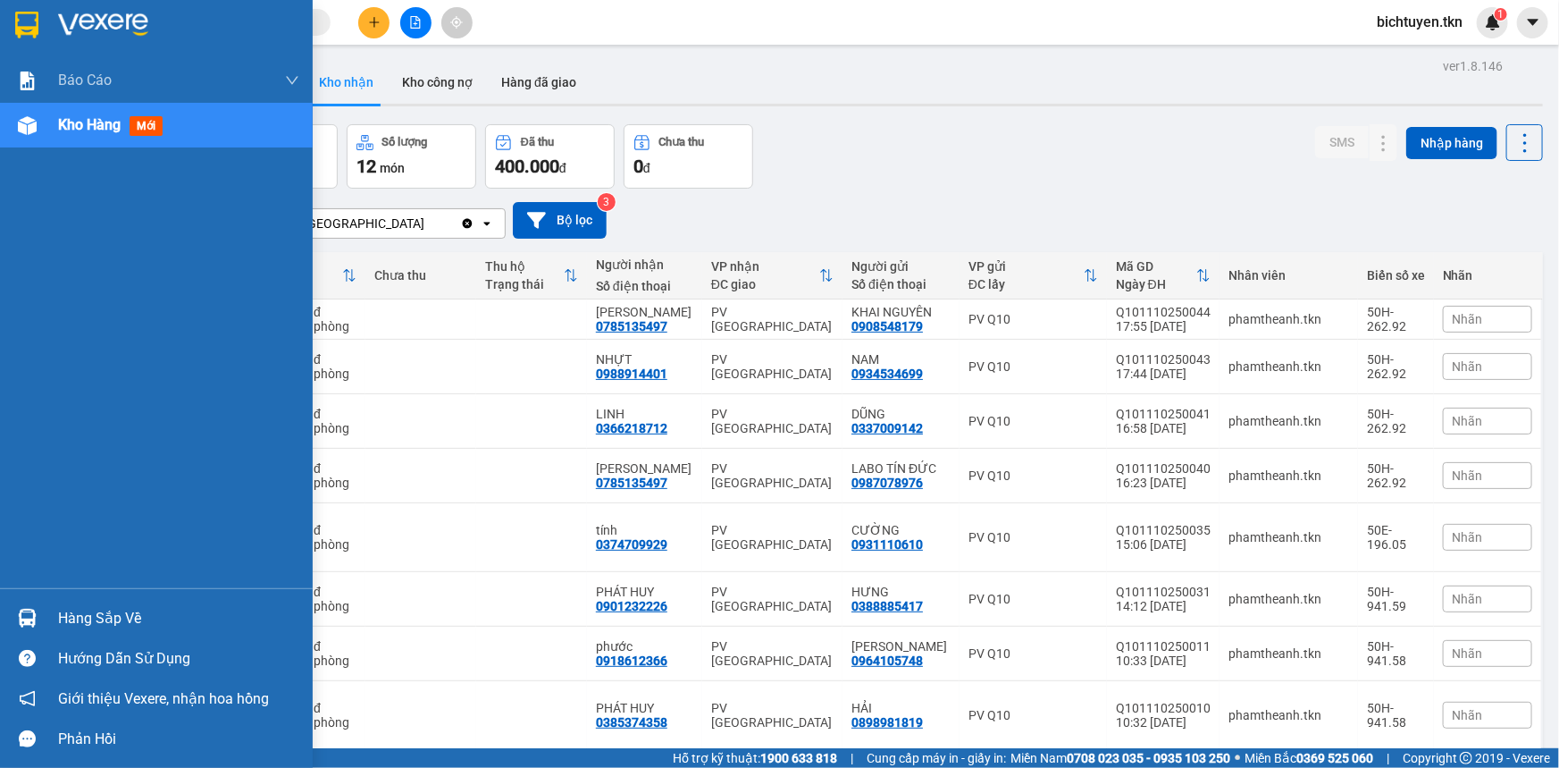
click at [26, 623] on img at bounding box center [27, 618] width 19 height 19
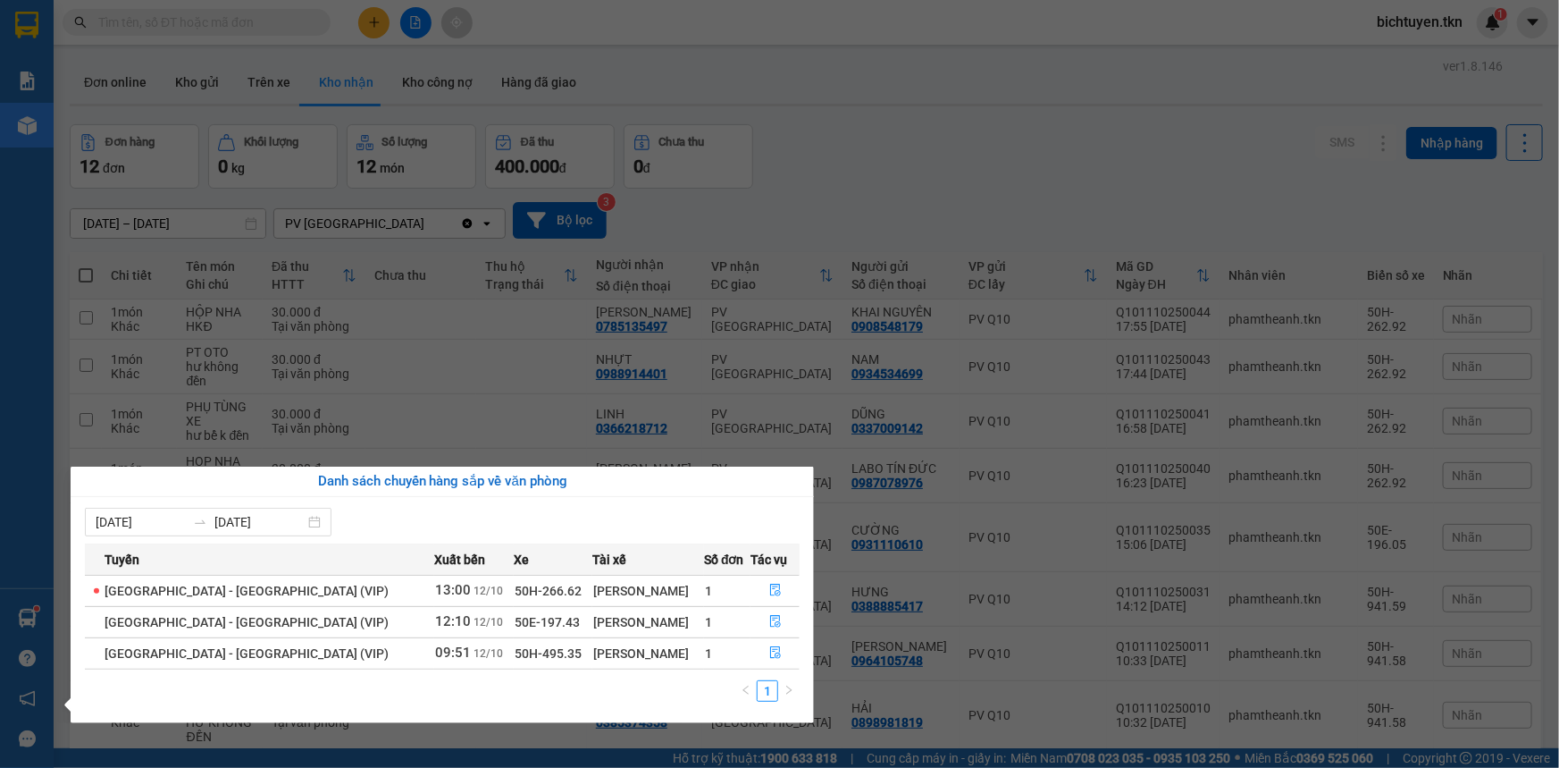
drag, startPoint x: 779, startPoint y: 65, endPoint x: 756, endPoint y: 63, distance: 23.3
click at [778, 65] on section "Kết quả tìm kiếm ( 1 ) Bộ lọc Ngày tạo đơn gần nhất Mã ĐH Trạng thái Món hàng T…" at bounding box center [779, 384] width 1559 height 768
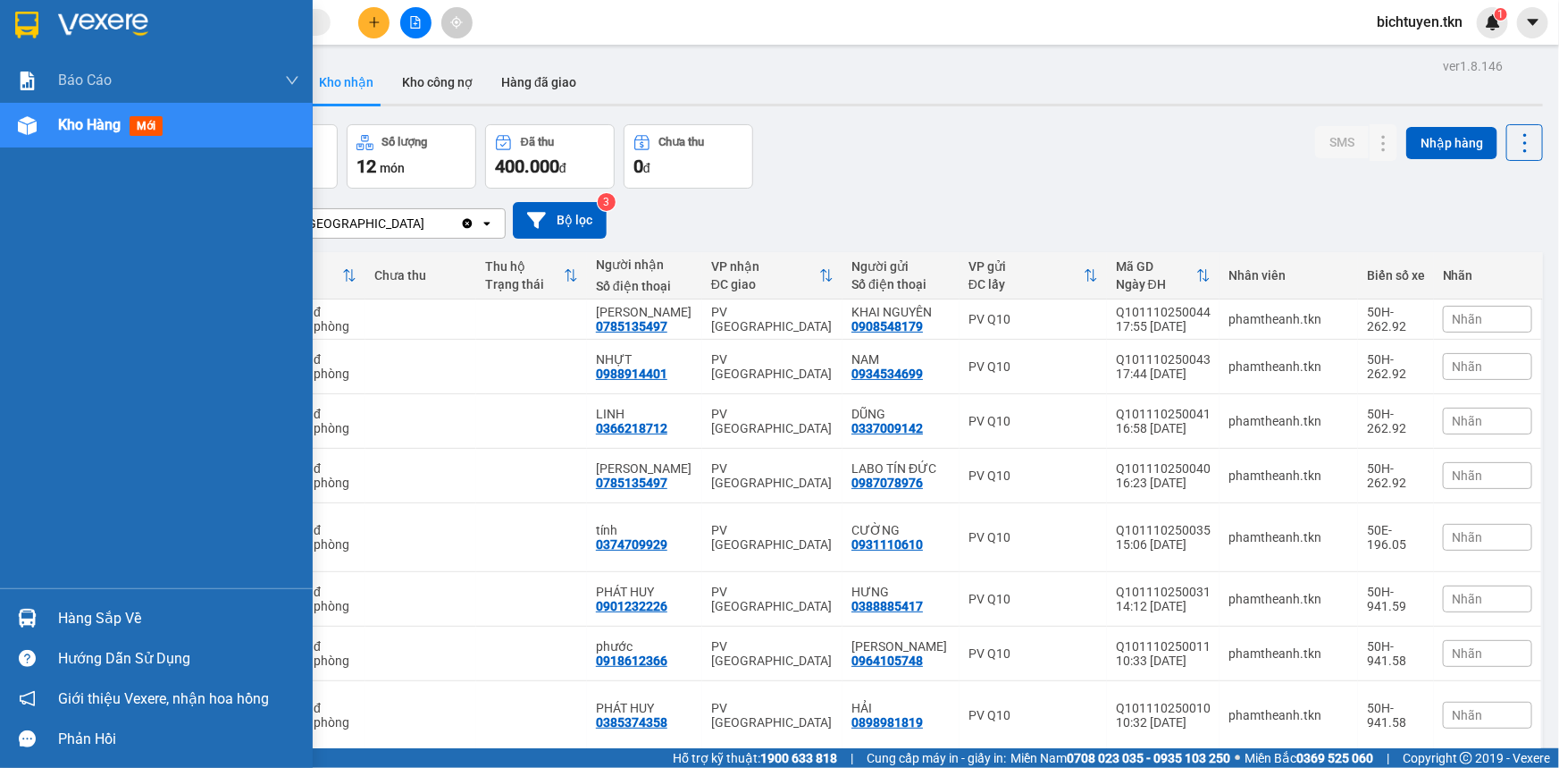
click at [33, 617] on img at bounding box center [27, 618] width 19 height 19
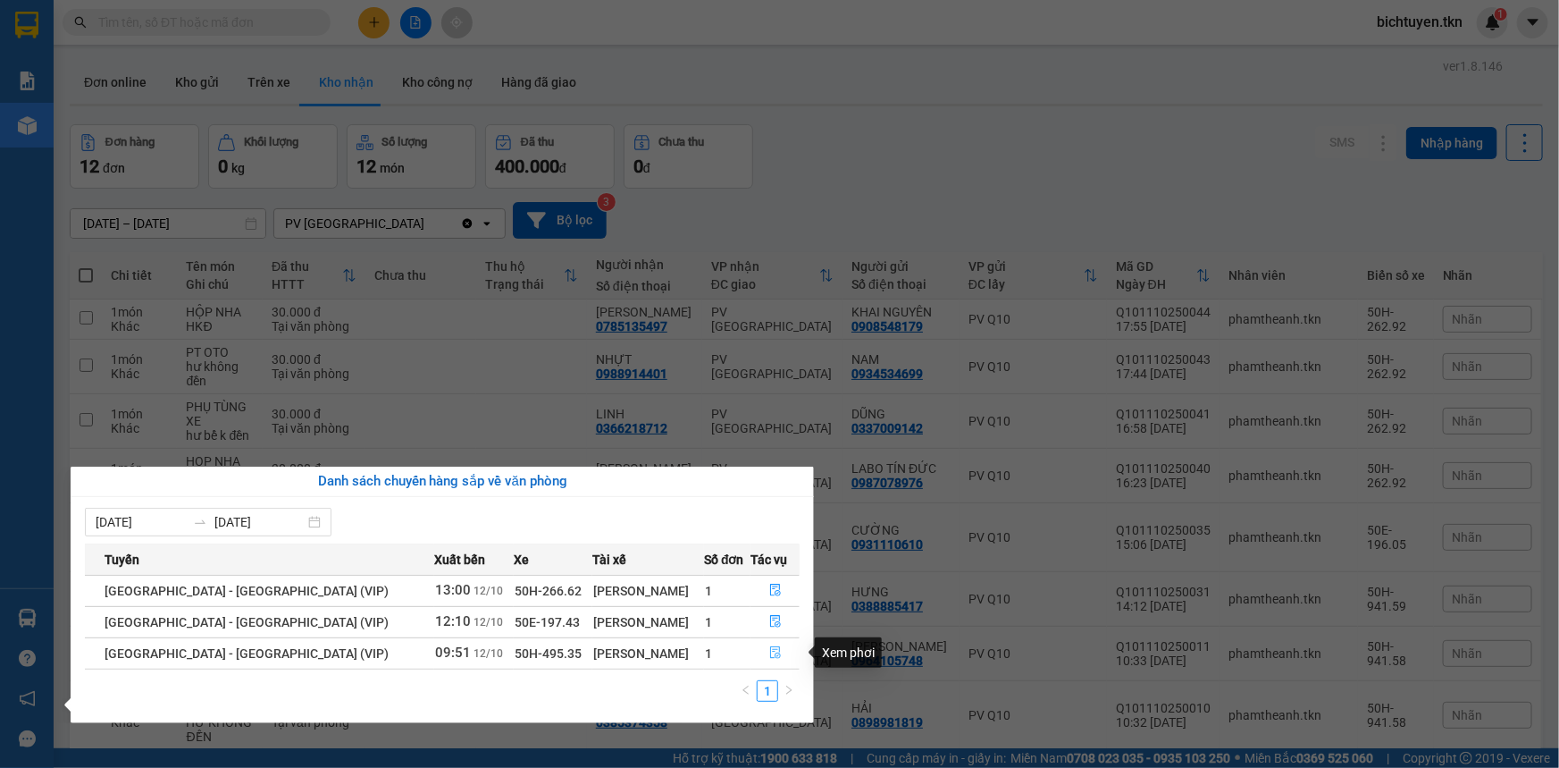
click at [788, 643] on button "button" at bounding box center [775, 653] width 47 height 29
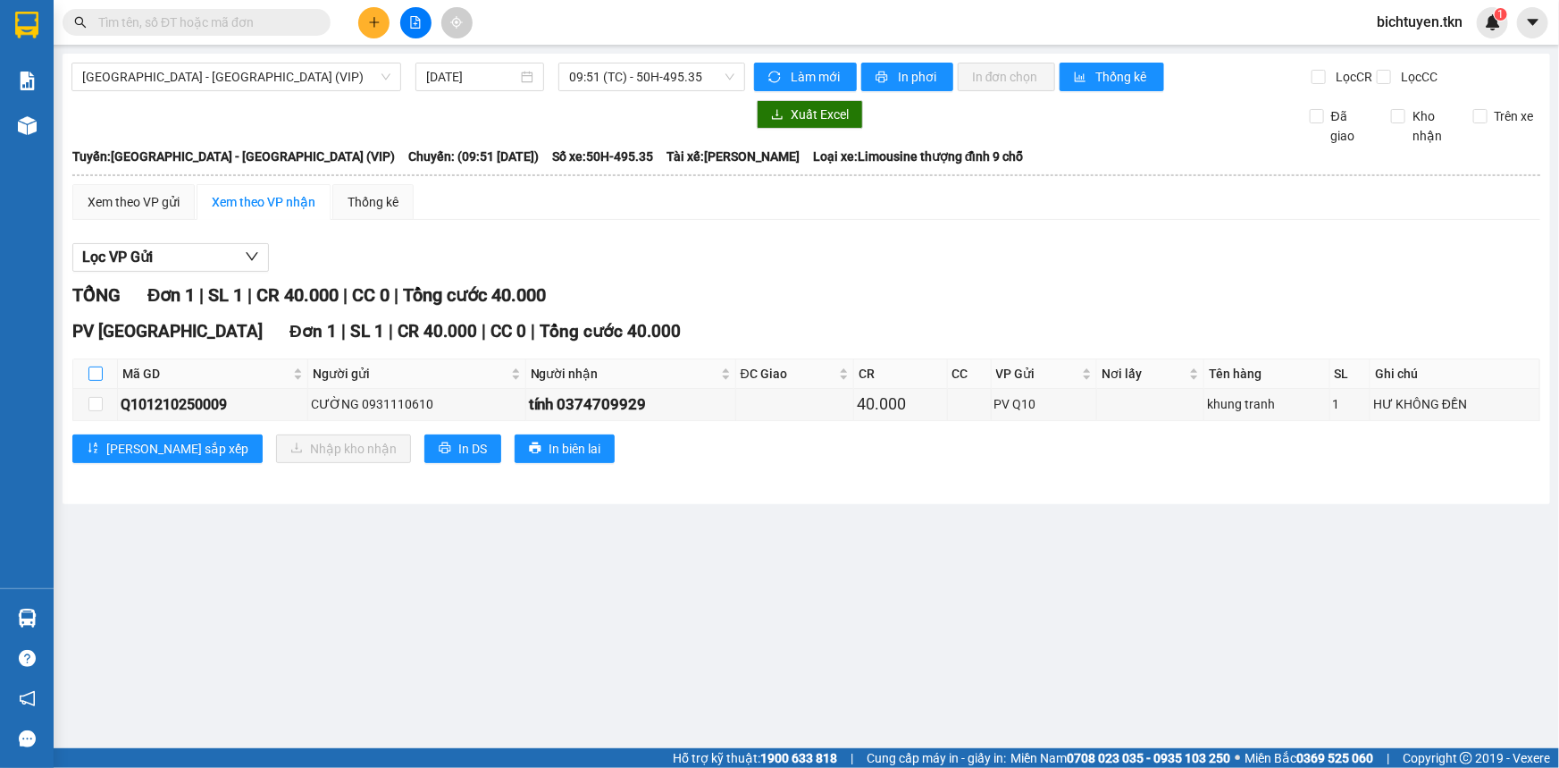
click at [92, 368] on input "checkbox" at bounding box center [95, 373] width 14 height 14
checkbox input "true"
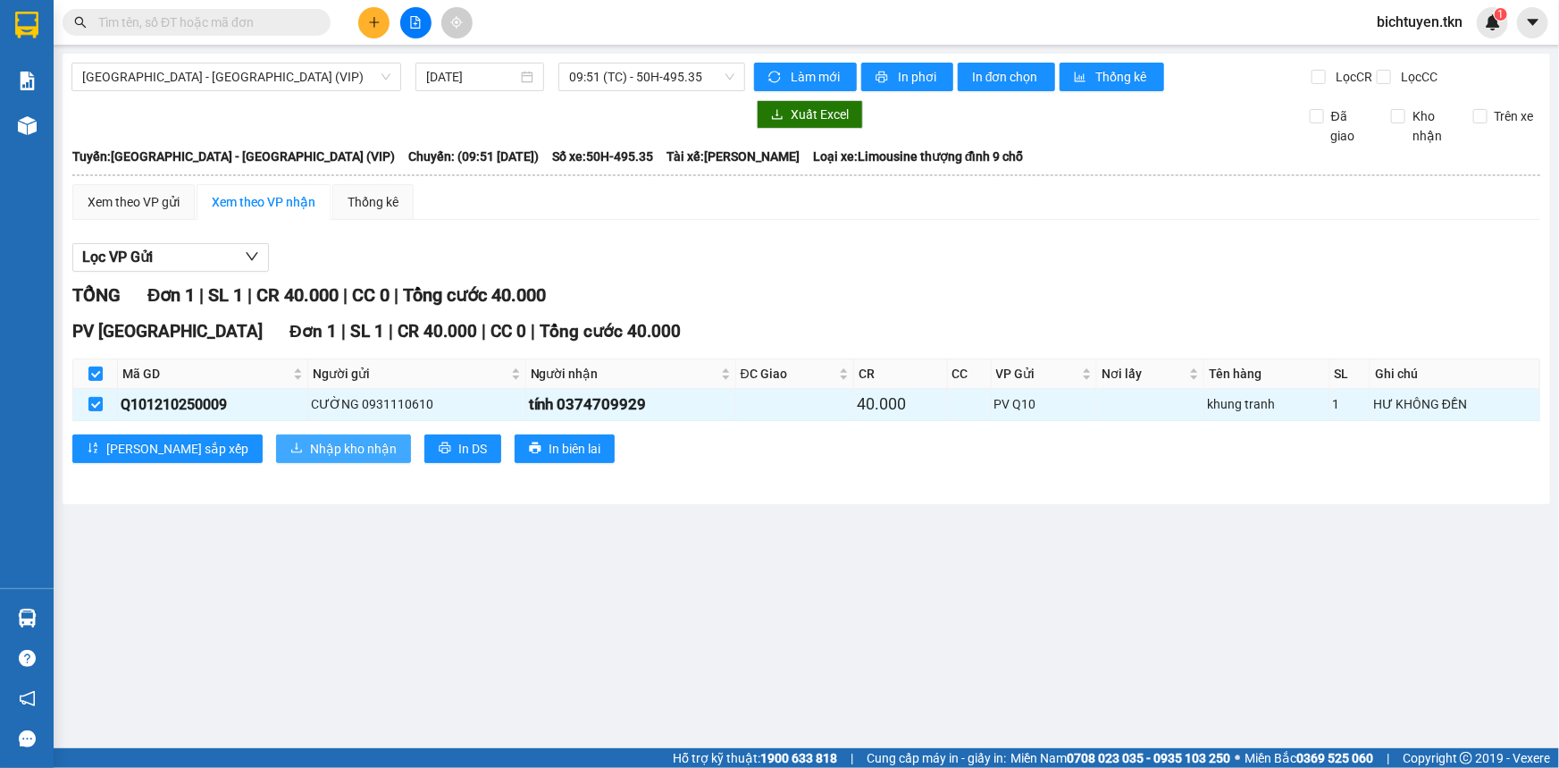
click at [290, 441] on icon "download" at bounding box center [296, 447] width 13 height 13
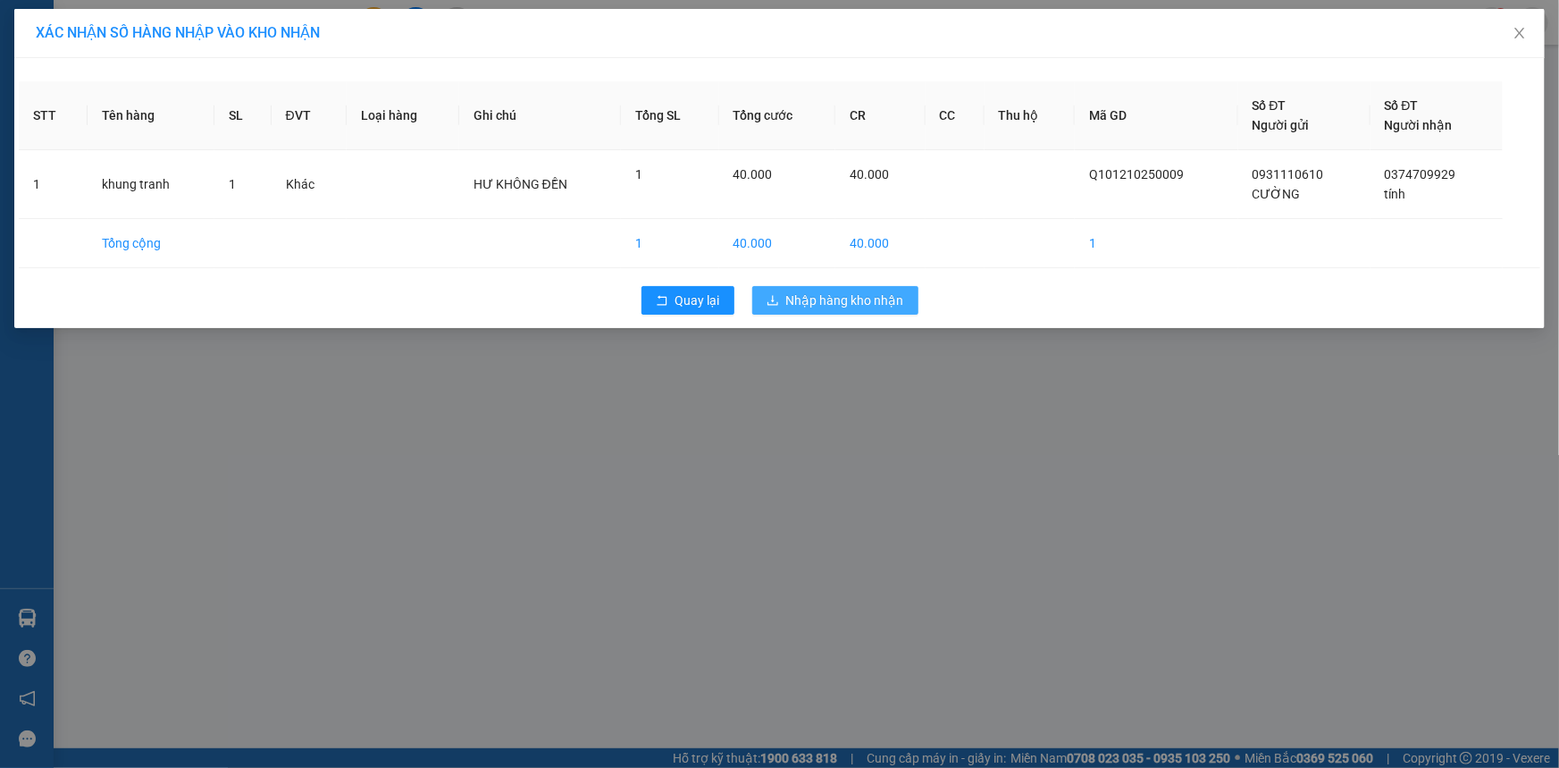
click at [915, 300] on button "Nhập hàng kho nhận" at bounding box center [835, 300] width 166 height 29
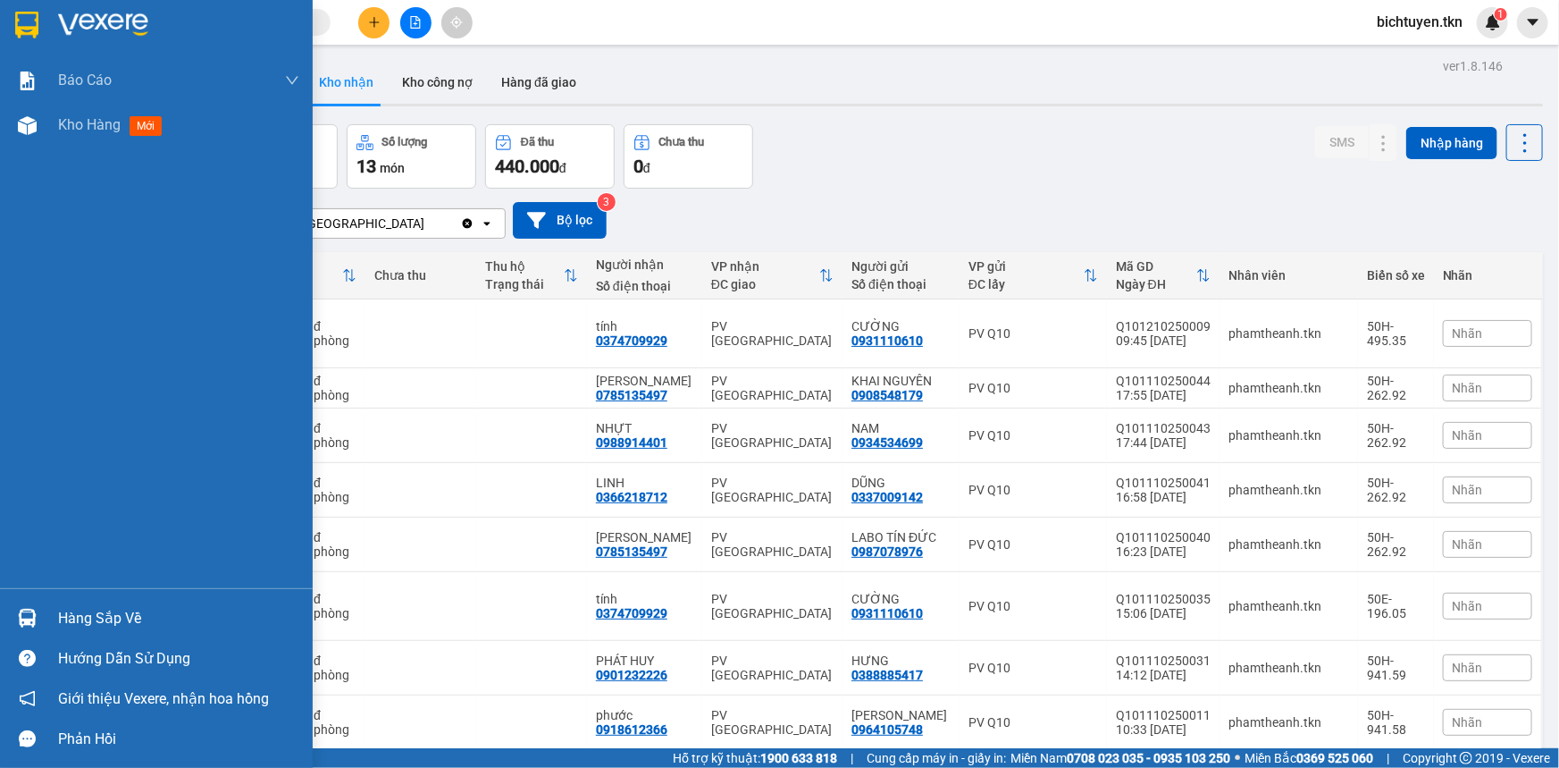
click at [36, 602] on div at bounding box center [27, 617] width 31 height 31
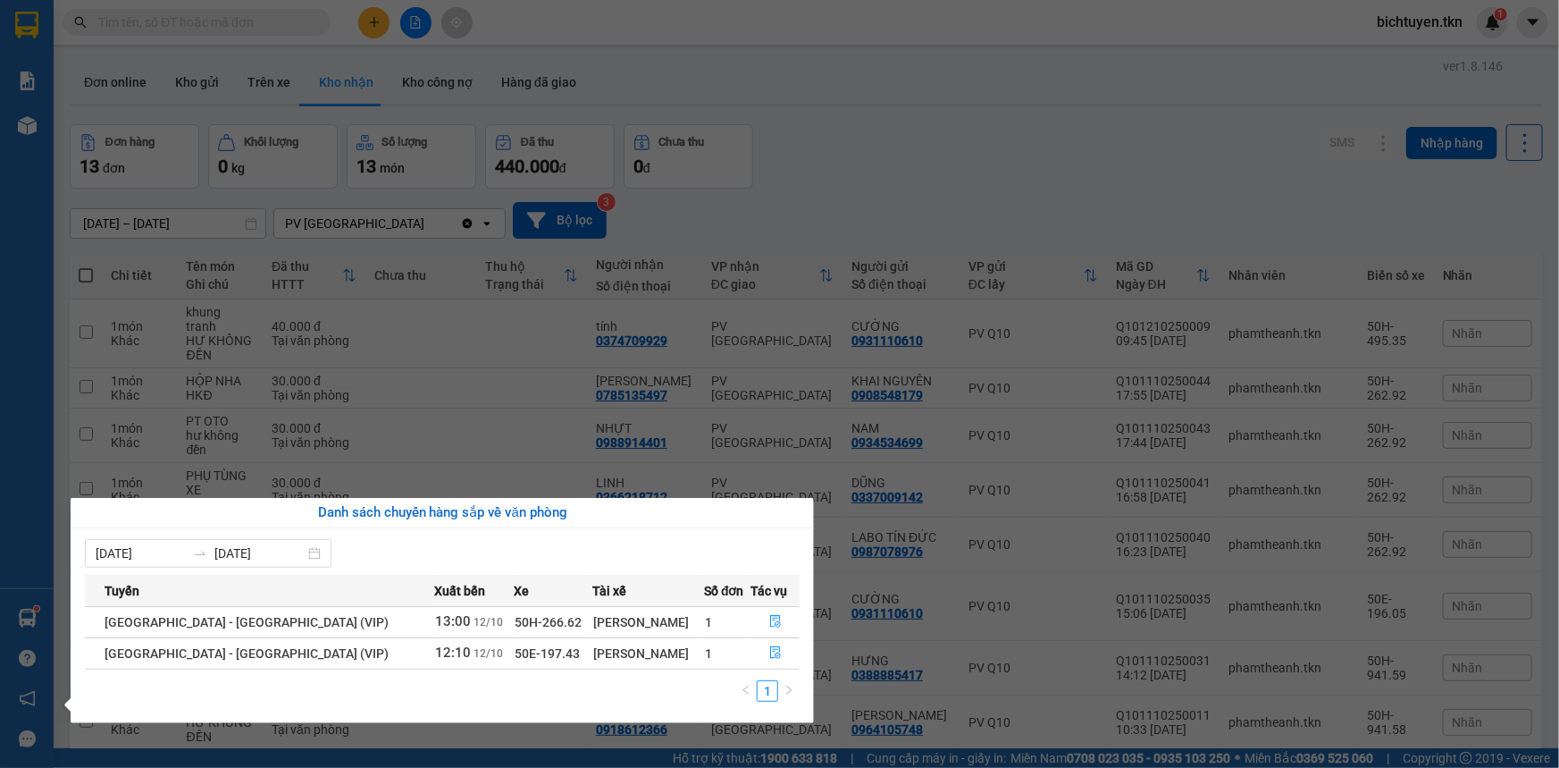
click at [911, 170] on section "Kết quả tìm kiếm ( 1 ) Bộ lọc Ngày tạo đơn gần nhất Mã ĐH Trạng thái Món hàng T…" at bounding box center [779, 384] width 1559 height 768
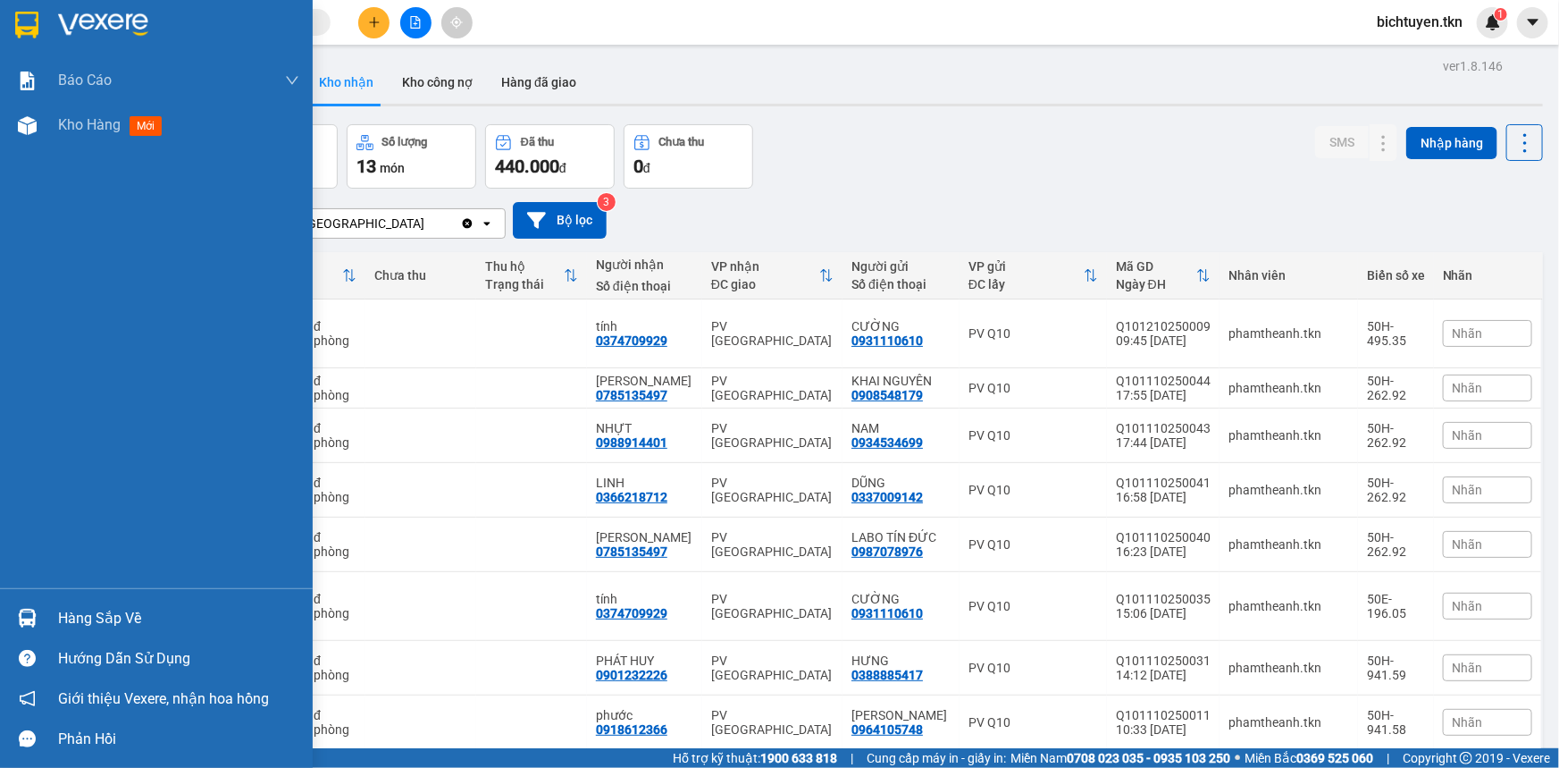
click at [46, 617] on div "Hàng sắp về" at bounding box center [156, 618] width 313 height 40
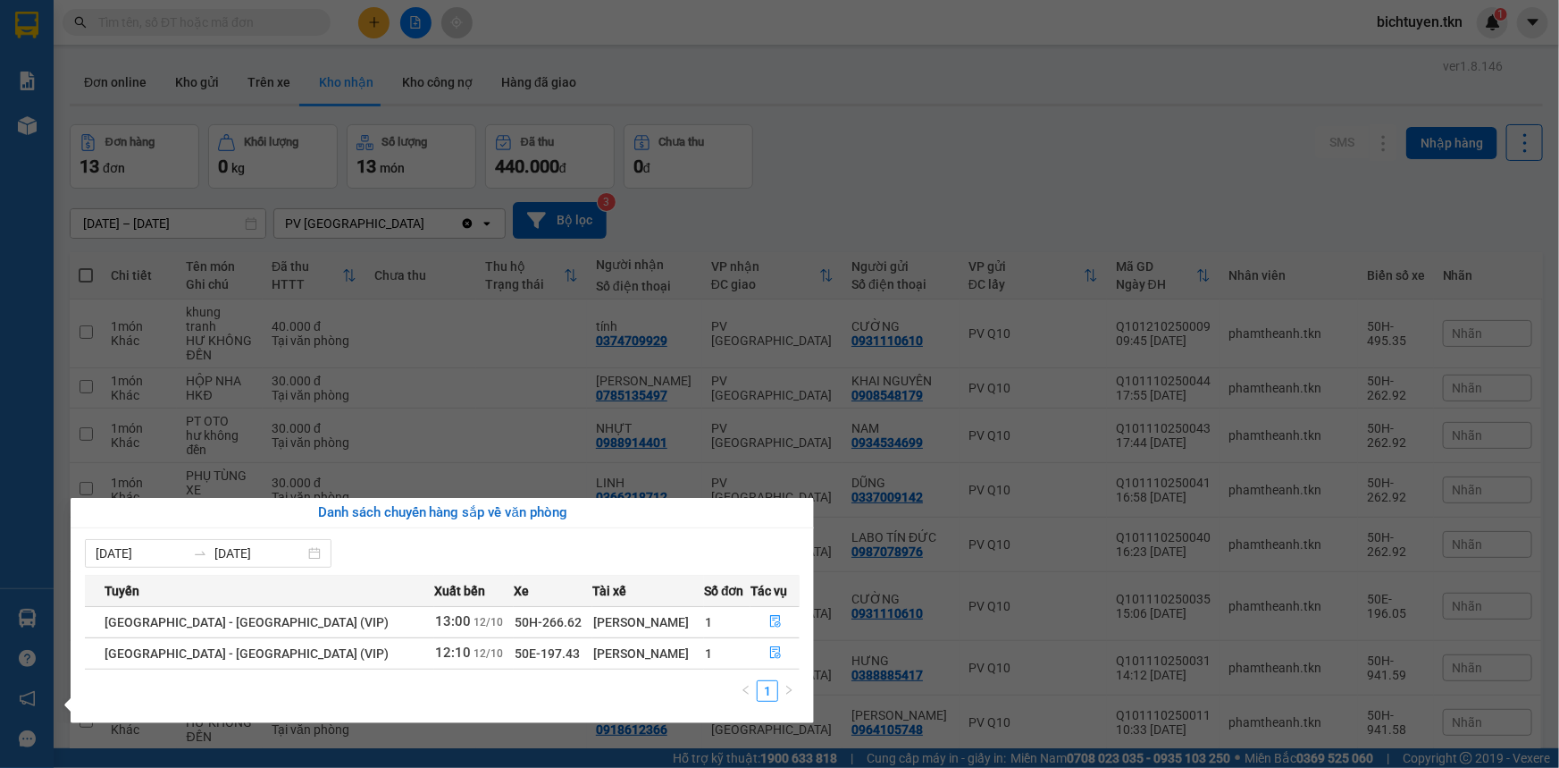
click at [870, 196] on section "Kết quả tìm kiếm ( 1 ) Bộ lọc Ngày tạo đơn gần nhất Mã ĐH Trạng thái Món hàng T…" at bounding box center [779, 384] width 1559 height 768
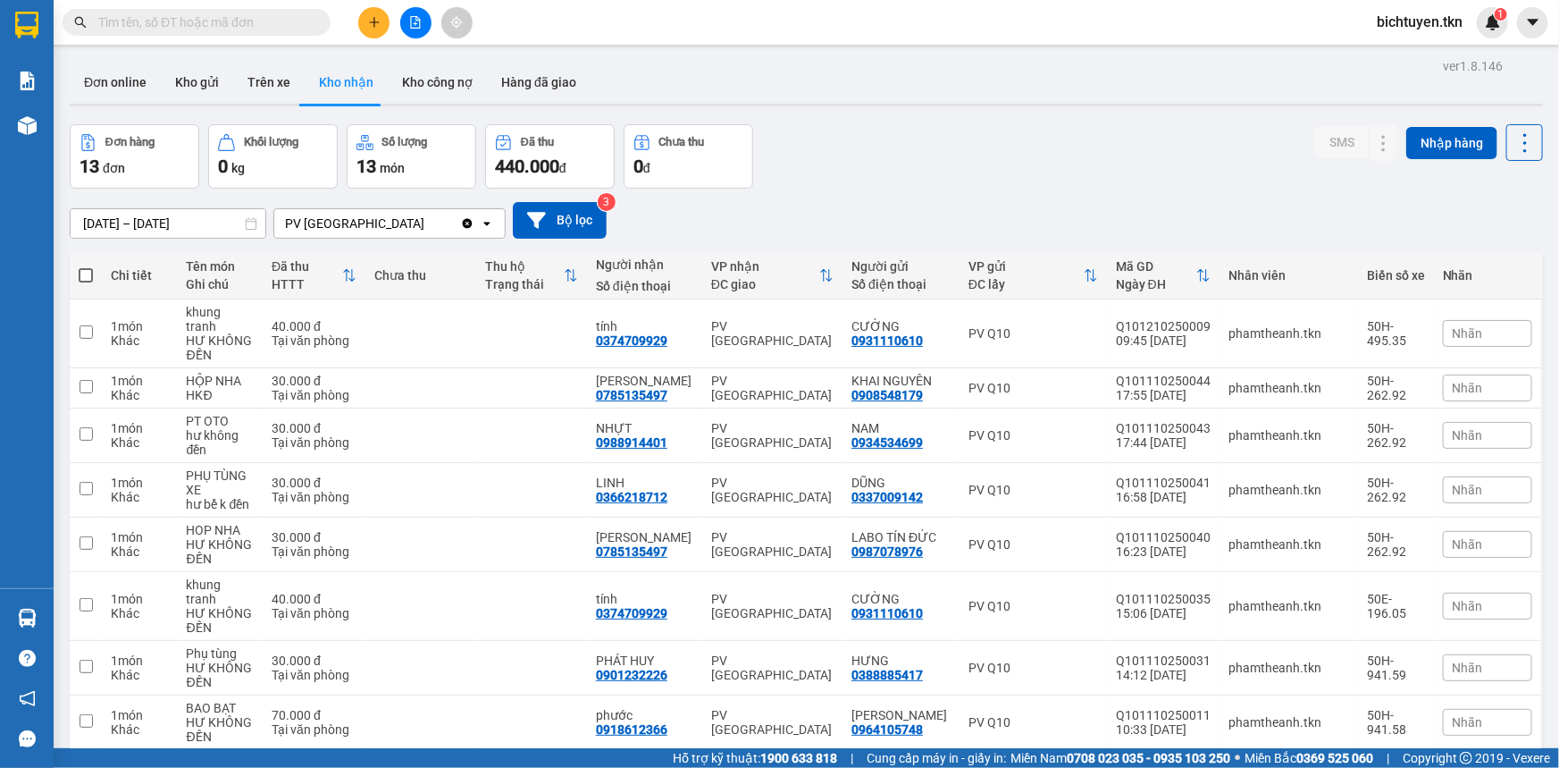
click at [1019, 179] on div "Đơn hàng 13 đơn Khối lượng 0 kg Số lượng 13 món Đã thu 440.000 đ Chưa thu 0 đ S…" at bounding box center [807, 156] width 1474 height 64
click at [368, 28] on icon "plus" at bounding box center [374, 22] width 13 height 13
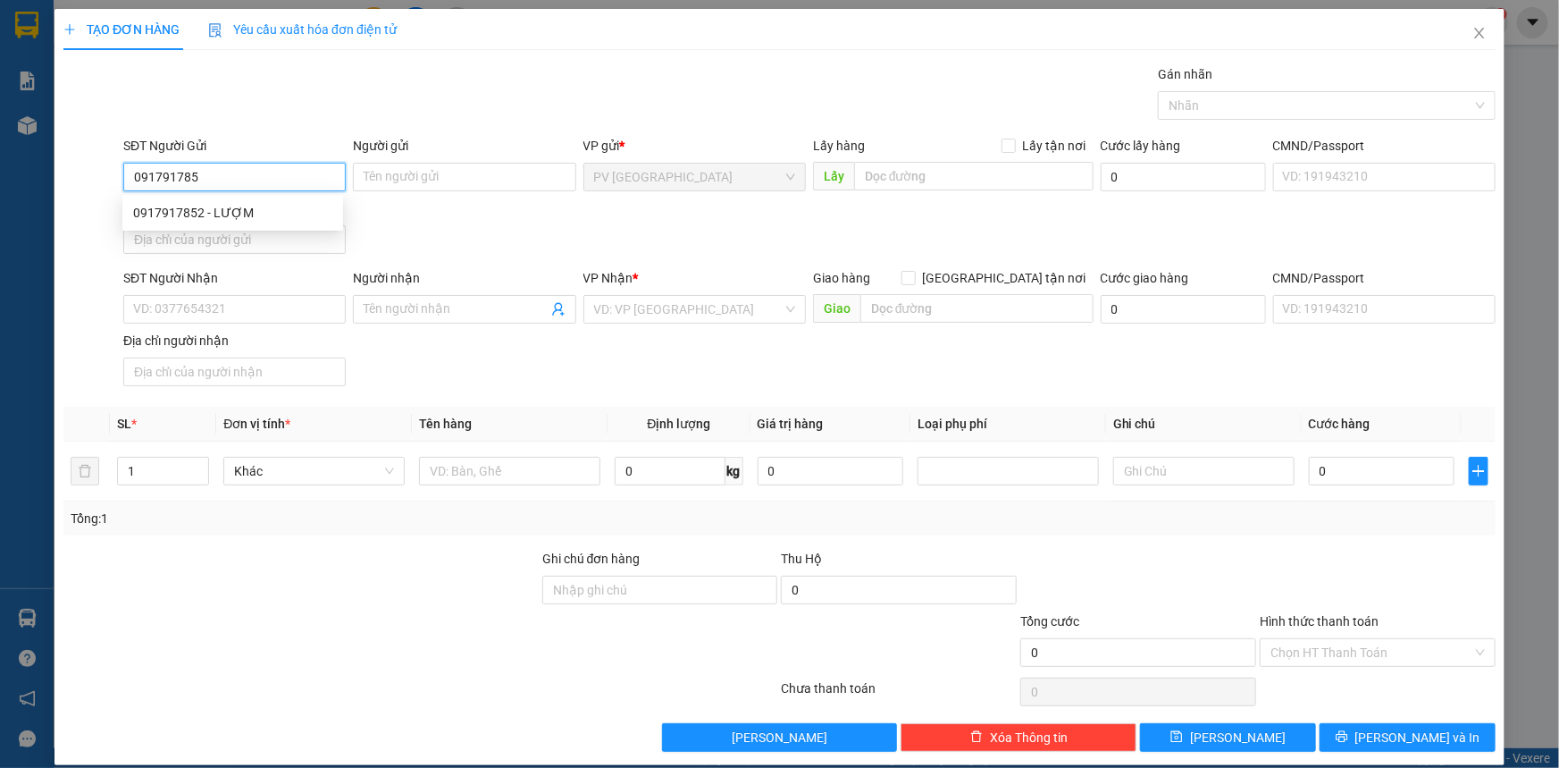
type input "0917917852"
click at [285, 211] on div "0917917852 - LƯỢM" at bounding box center [232, 213] width 199 height 20
type input "LƯỢM"
type input "0984426934"
type input "HUY"
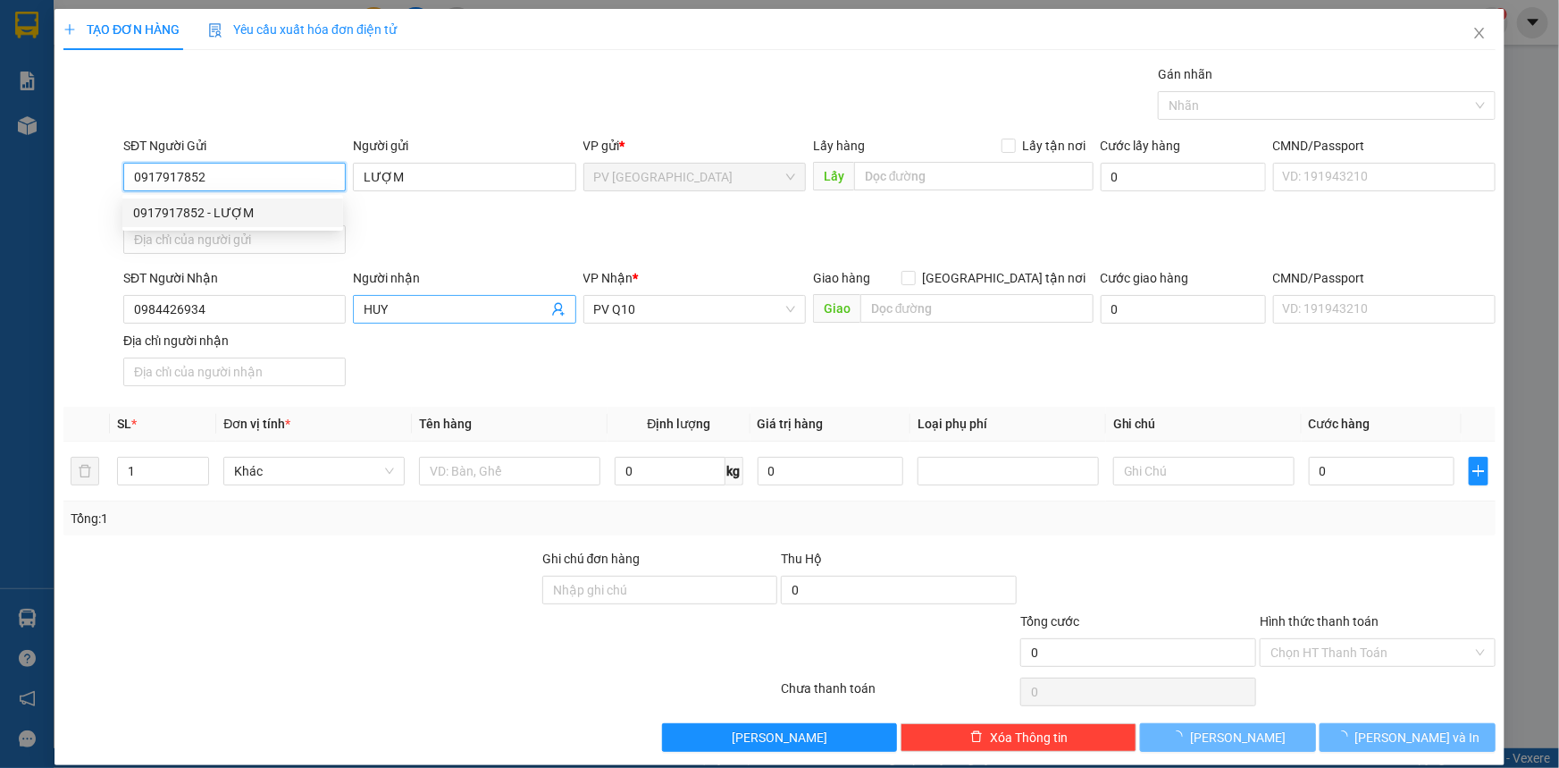
type input "30.000"
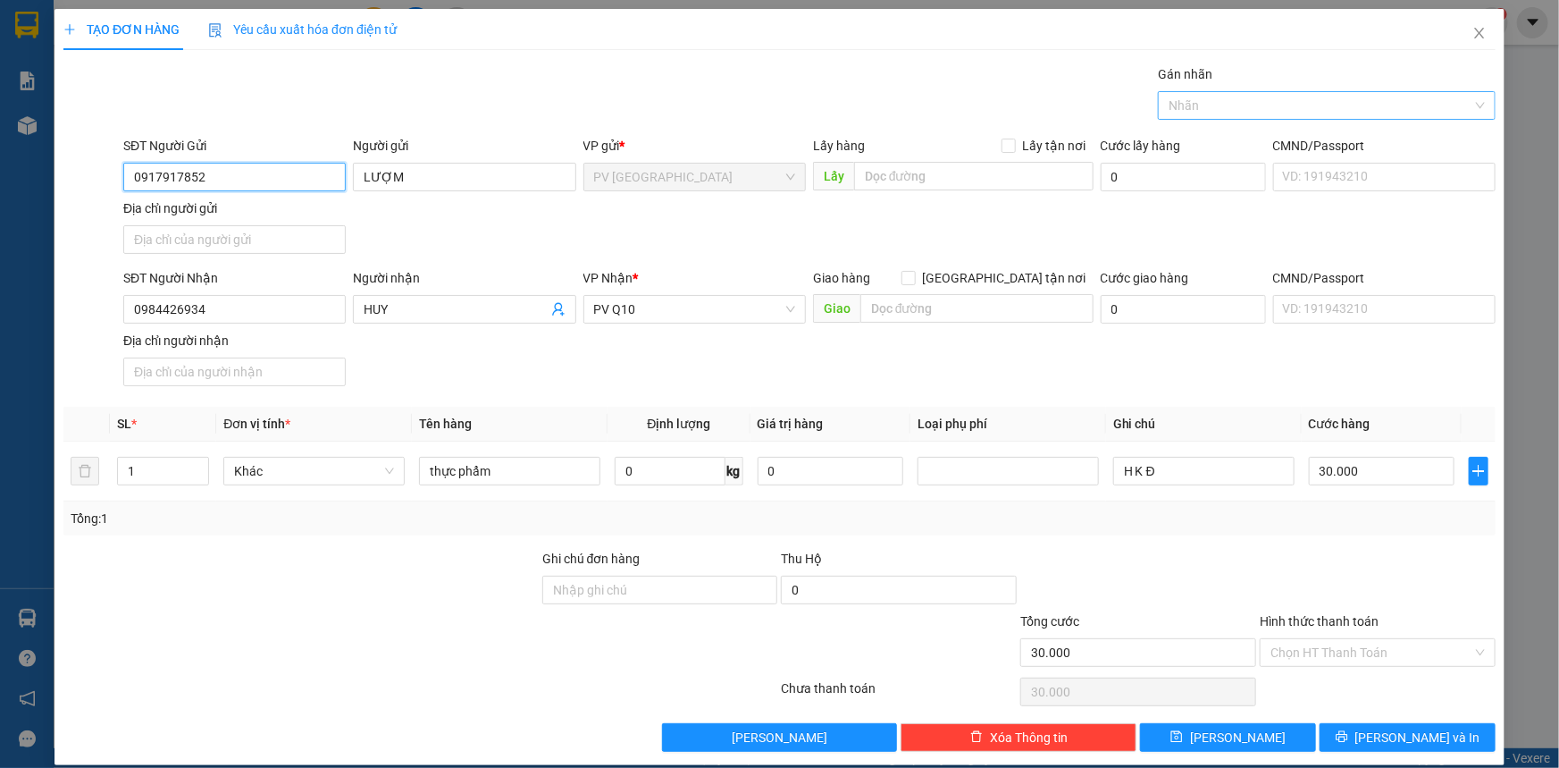
click at [1248, 116] on div "Nhãn" at bounding box center [1327, 105] width 338 height 29
type input "0917917852"
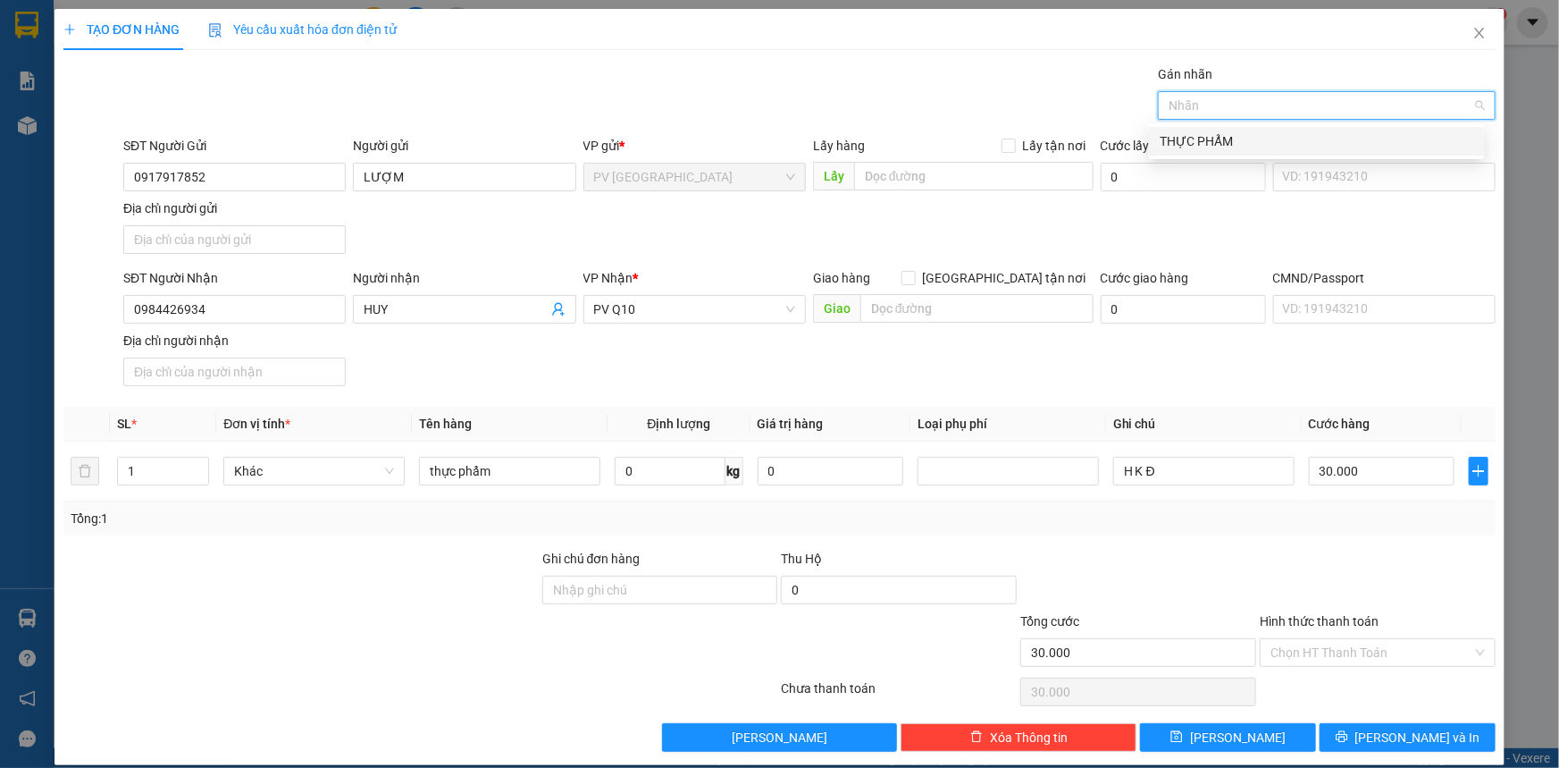
click at [1212, 139] on div "THỰC PHẨM" at bounding box center [1317, 141] width 314 height 20
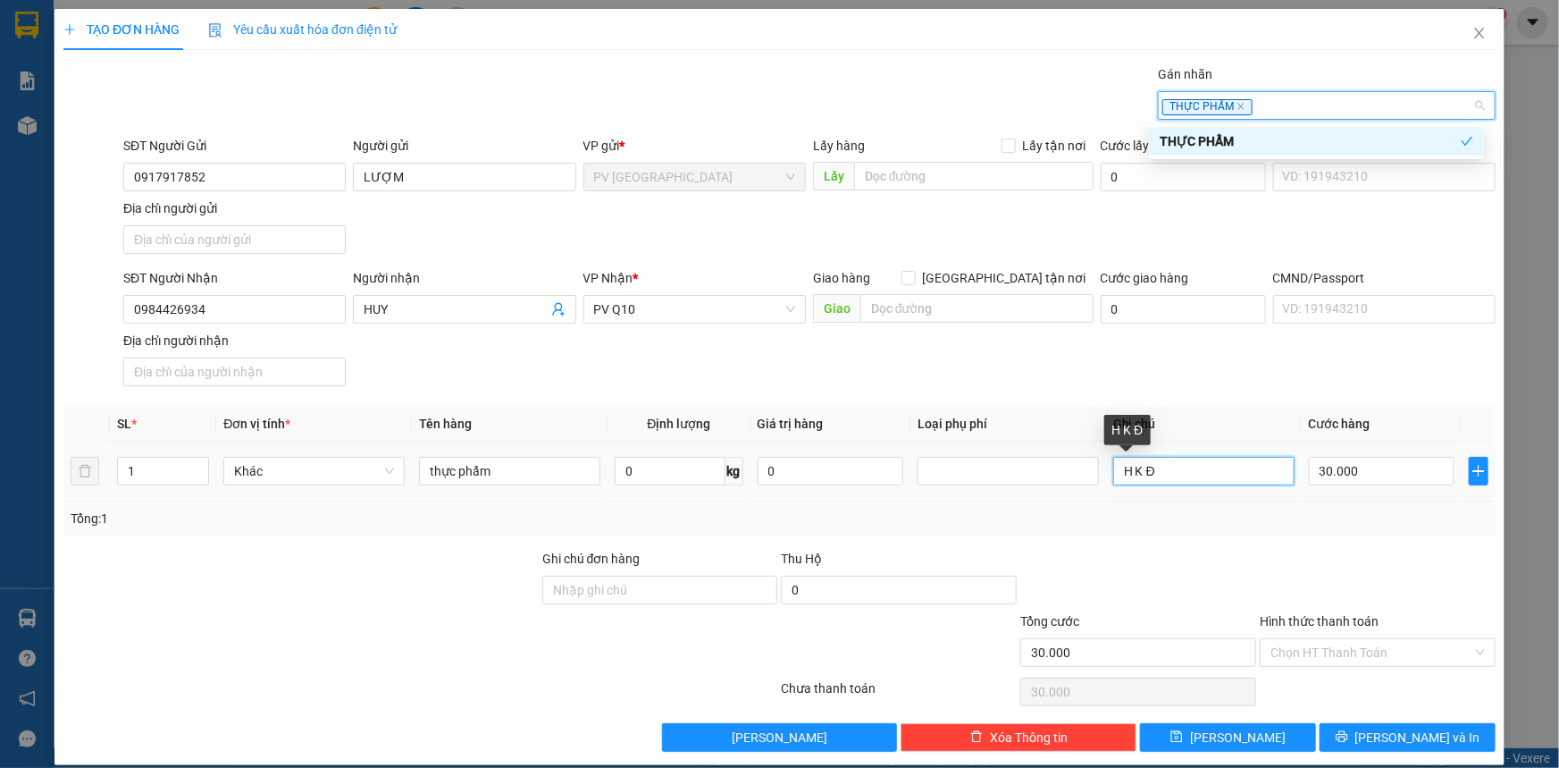
click at [1166, 470] on input "H K Đ" at bounding box center [1203, 471] width 181 height 29
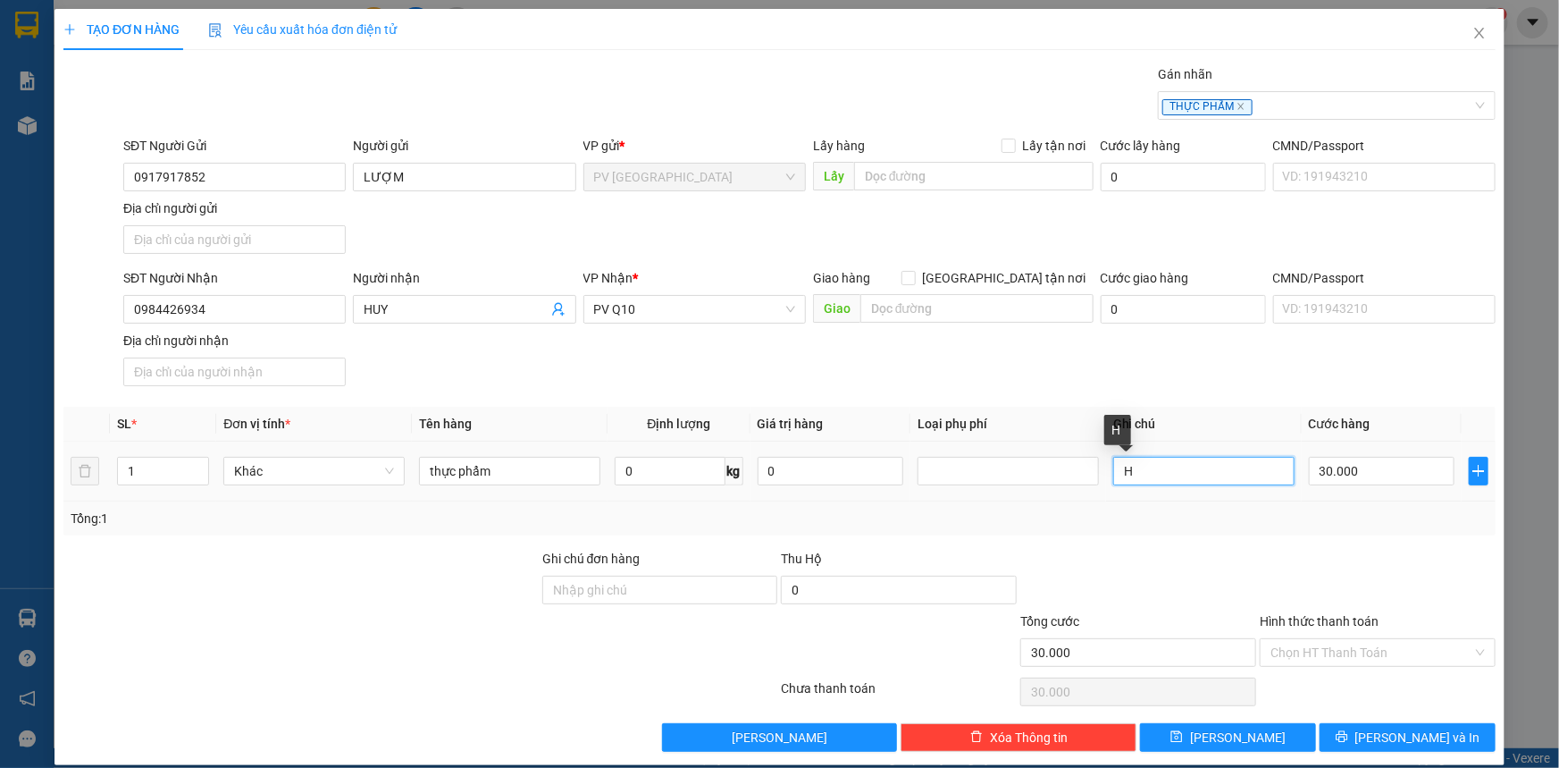
type input "H"
click at [1271, 654] on input "Hình thức thanh toán" at bounding box center [1372, 652] width 202 height 27
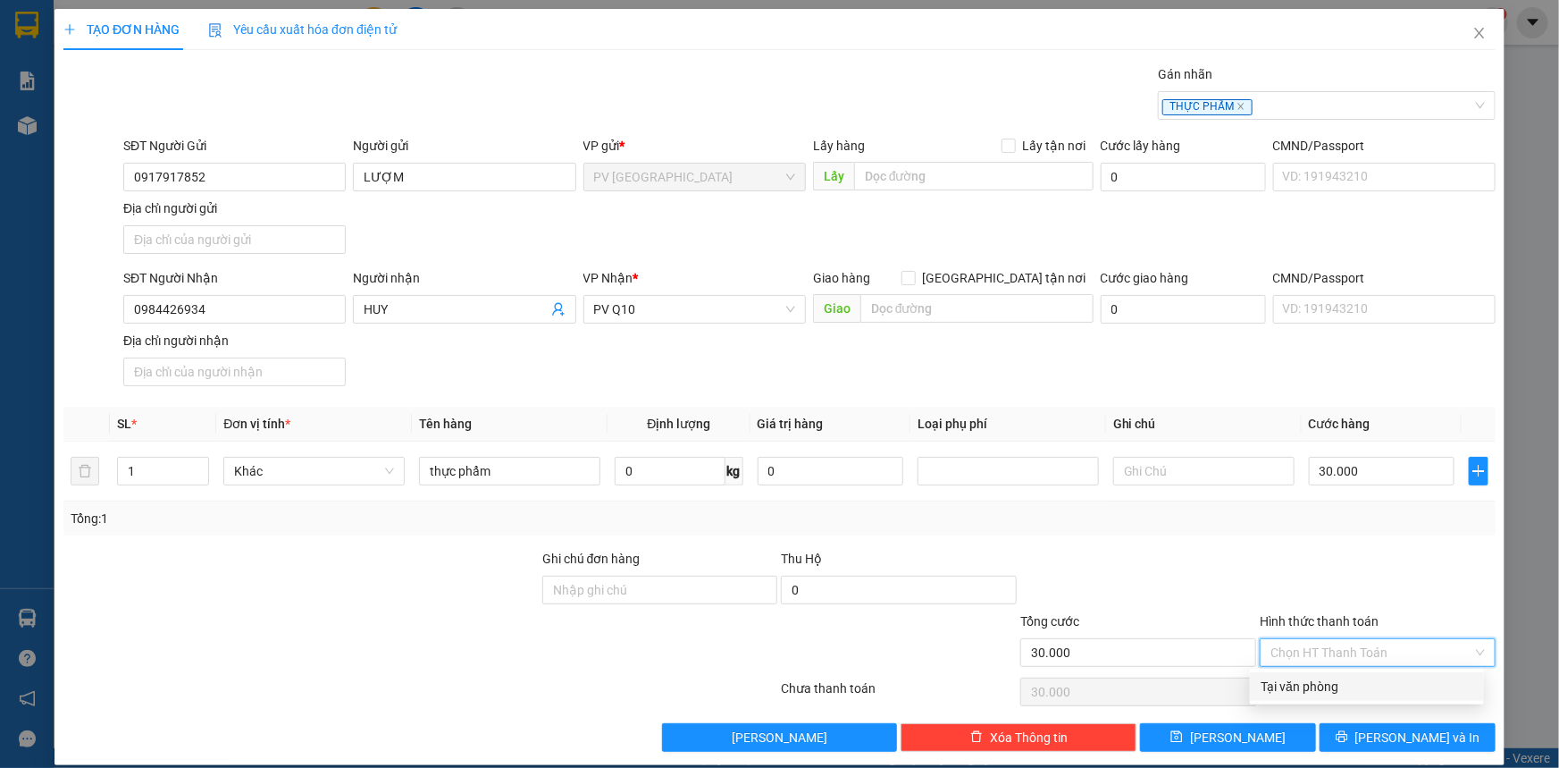
click at [1280, 684] on div "Tại văn phòng" at bounding box center [1367, 686] width 213 height 20
type input "0"
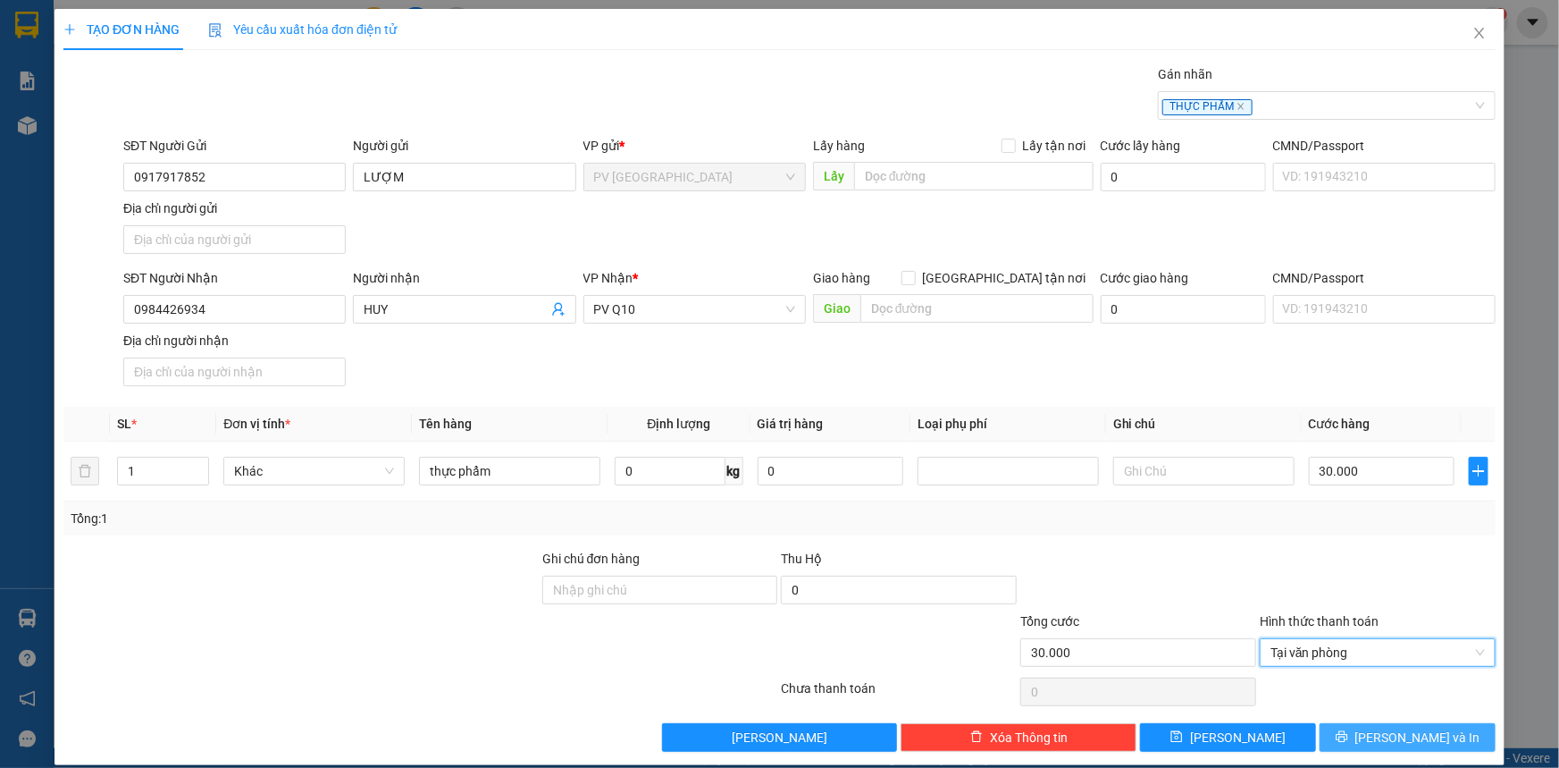
click at [1328, 728] on button "[PERSON_NAME] và In" at bounding box center [1408, 737] width 176 height 29
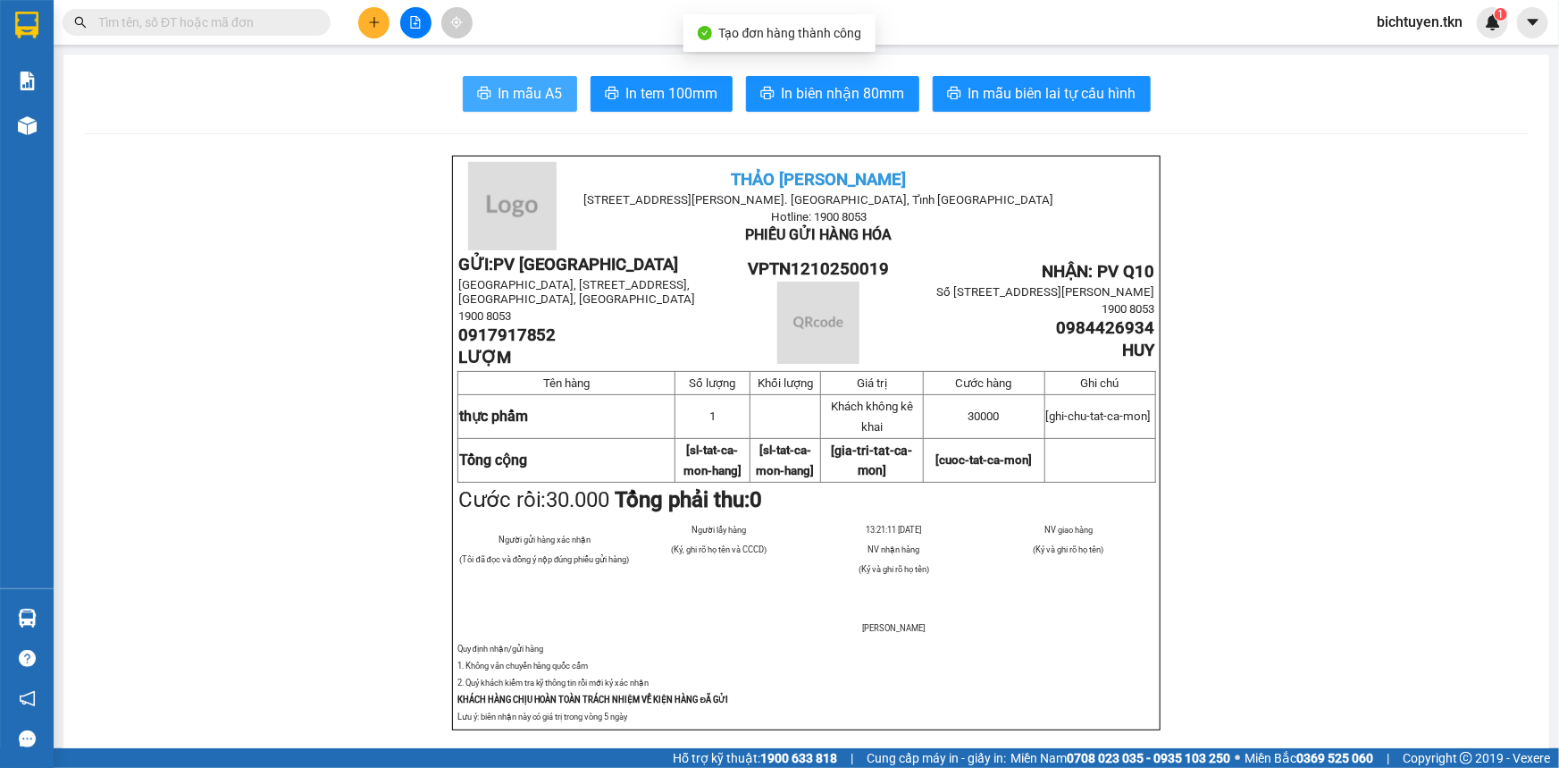
click at [499, 95] on span "In mẫu A5" at bounding box center [531, 93] width 64 height 22
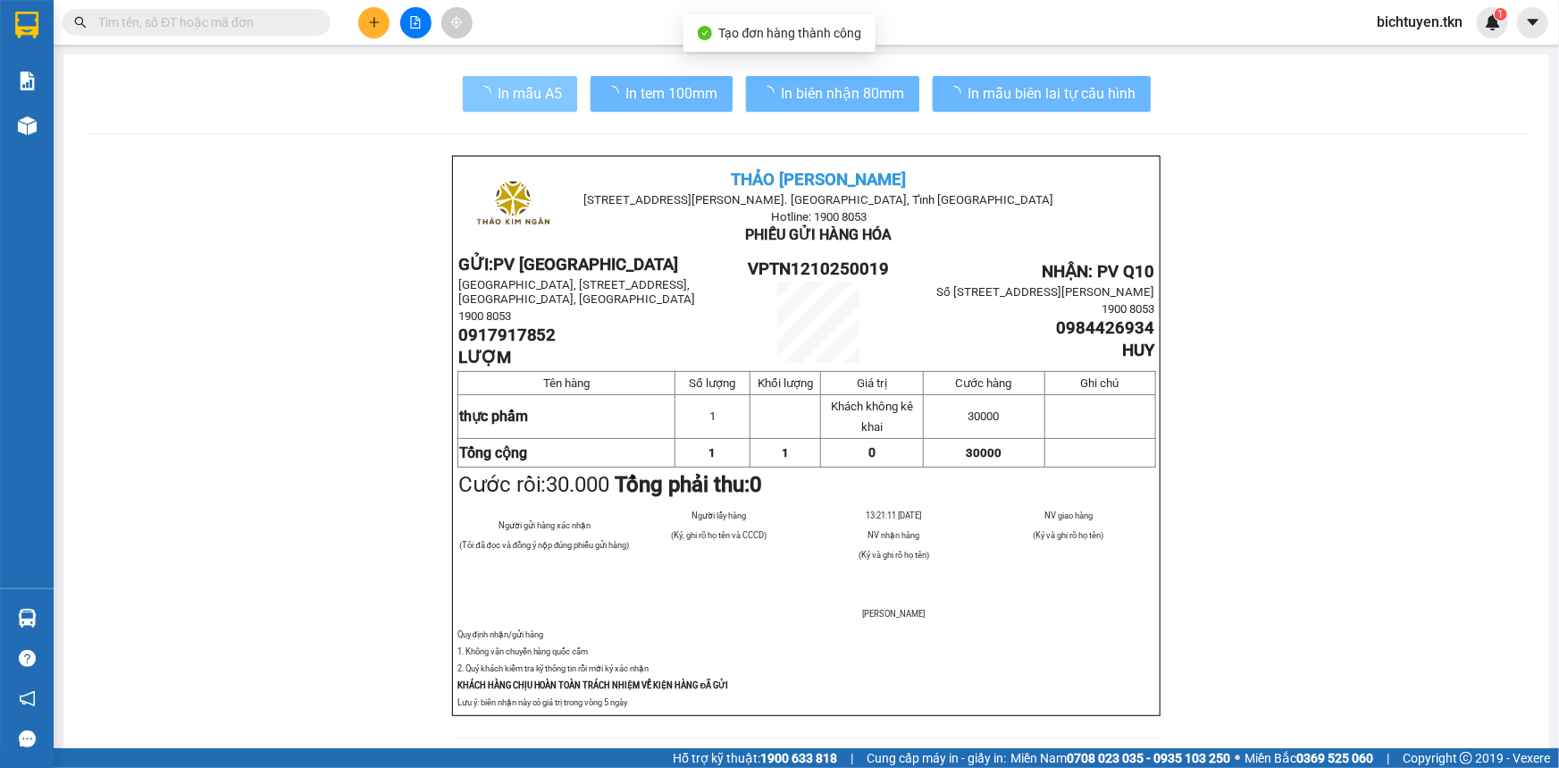
scroll to position [106, 0]
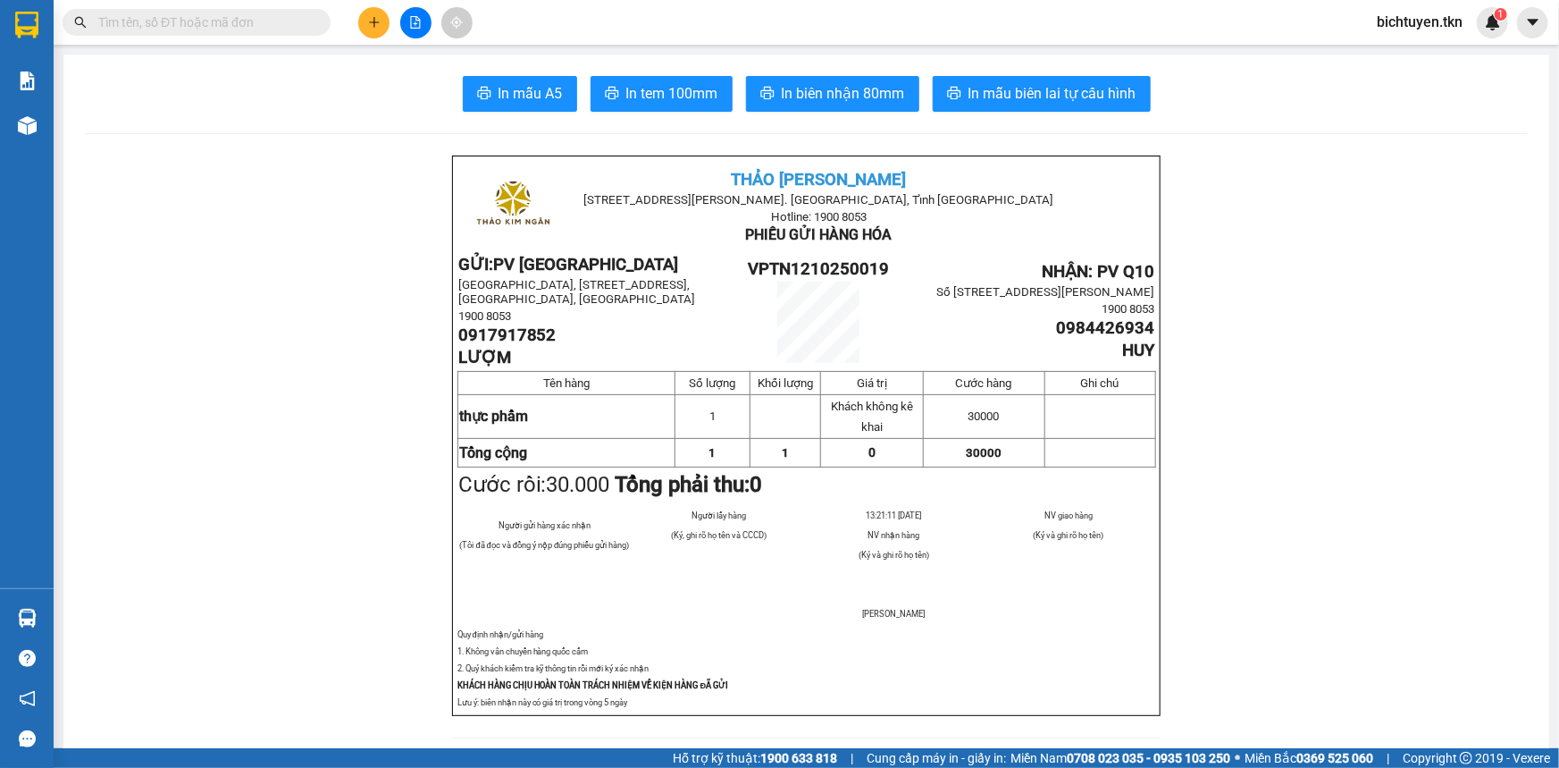
click at [197, 14] on input "text" at bounding box center [203, 23] width 211 height 20
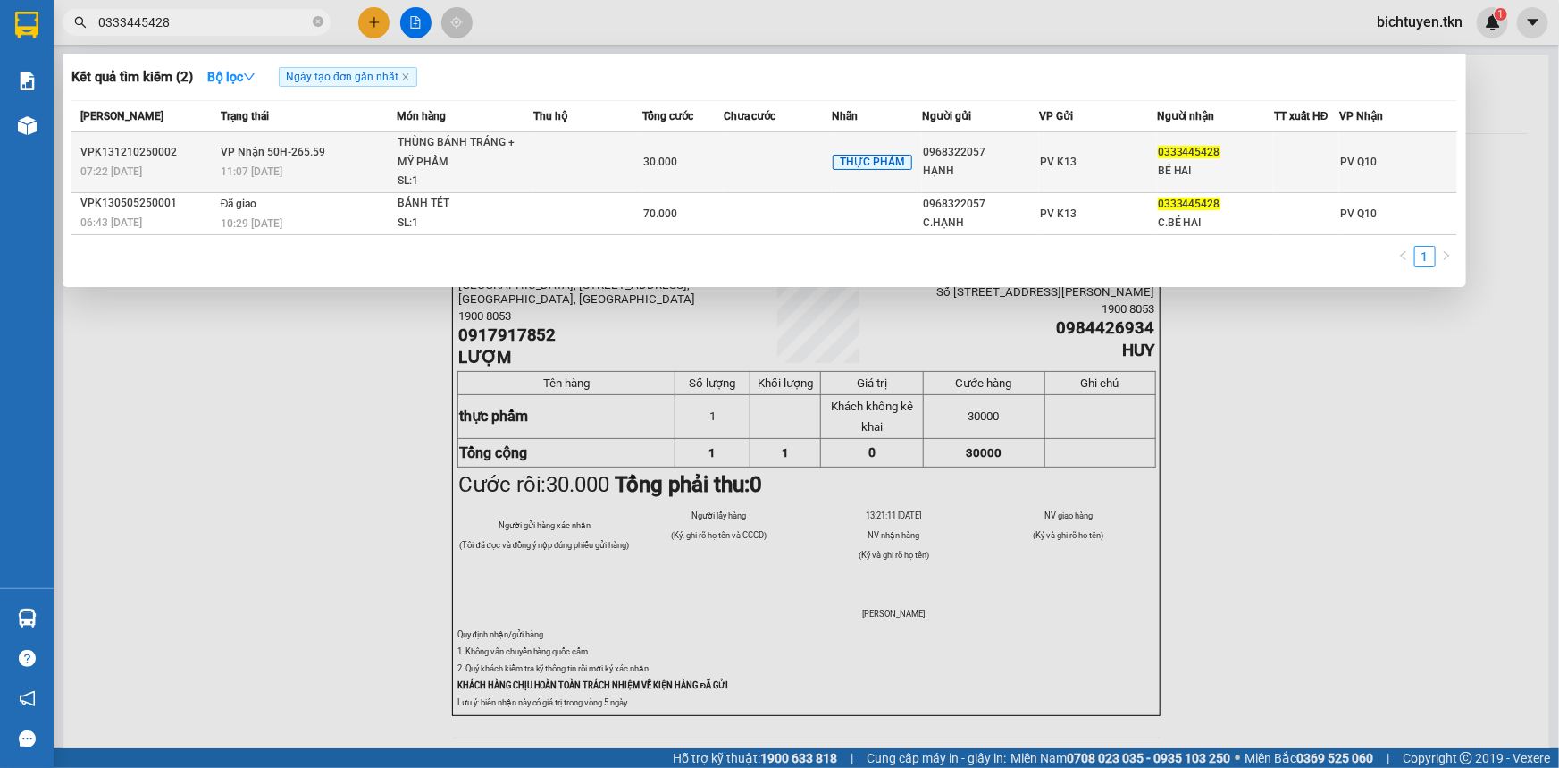
type input "0333445428"
click at [1088, 159] on div "PV K13" at bounding box center [1097, 162] width 115 height 20
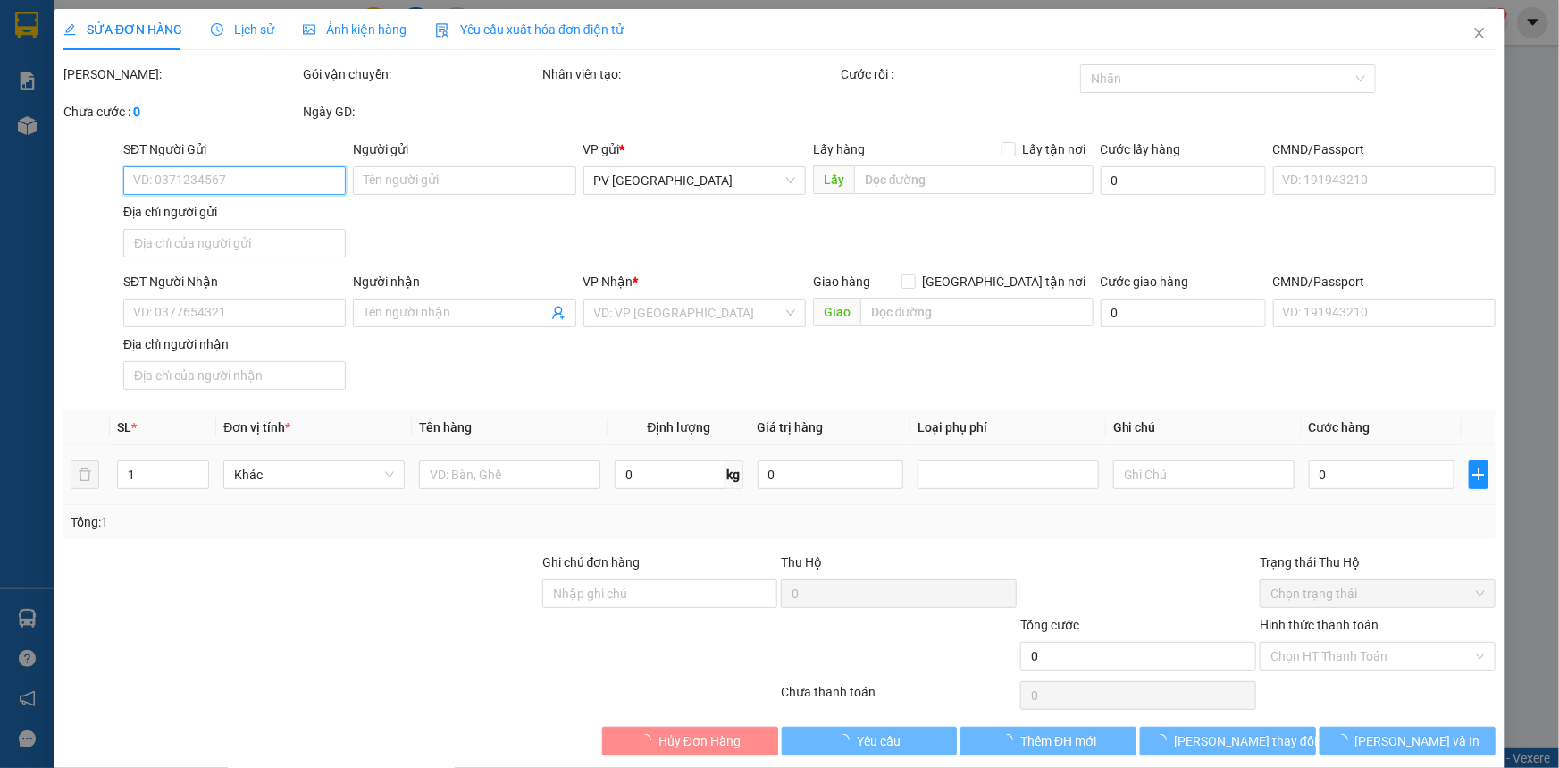
type input "0968322057"
type input "HẠNH"
type input "0333445428"
type input "BÉ HAI"
type input "30.000"
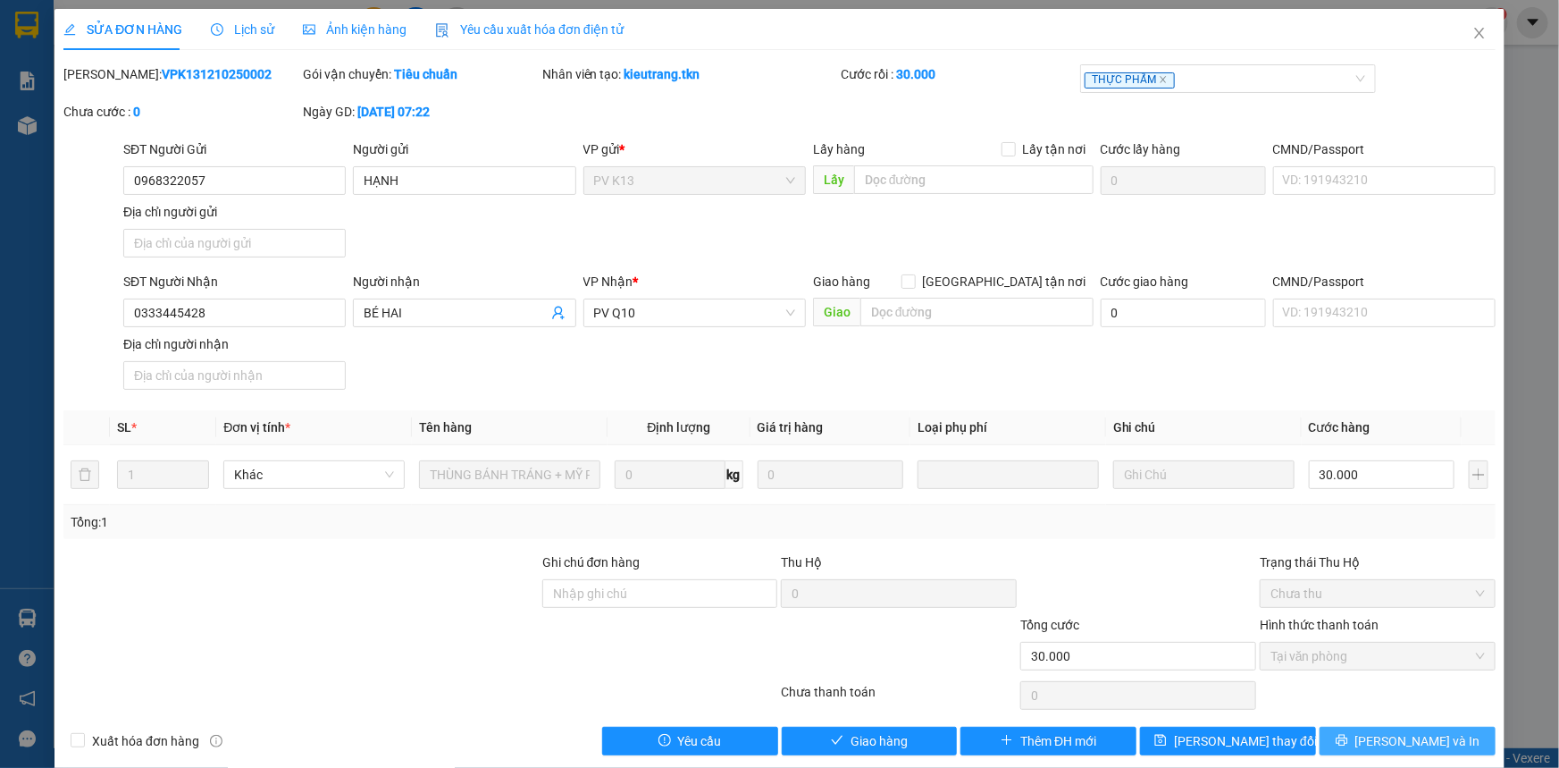
click at [1373, 728] on button "[PERSON_NAME] và In" at bounding box center [1408, 740] width 176 height 29
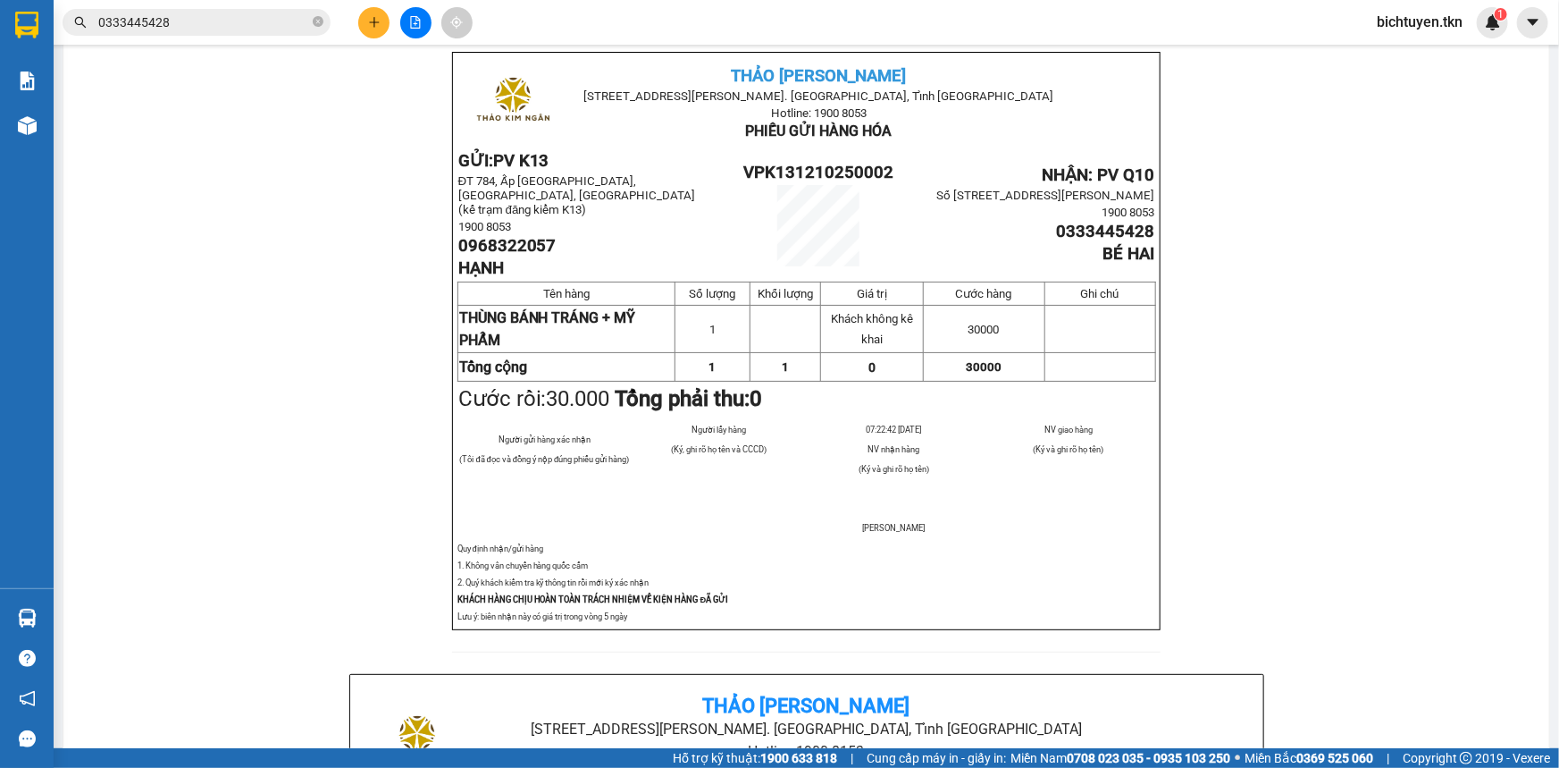
scroll to position [80, 0]
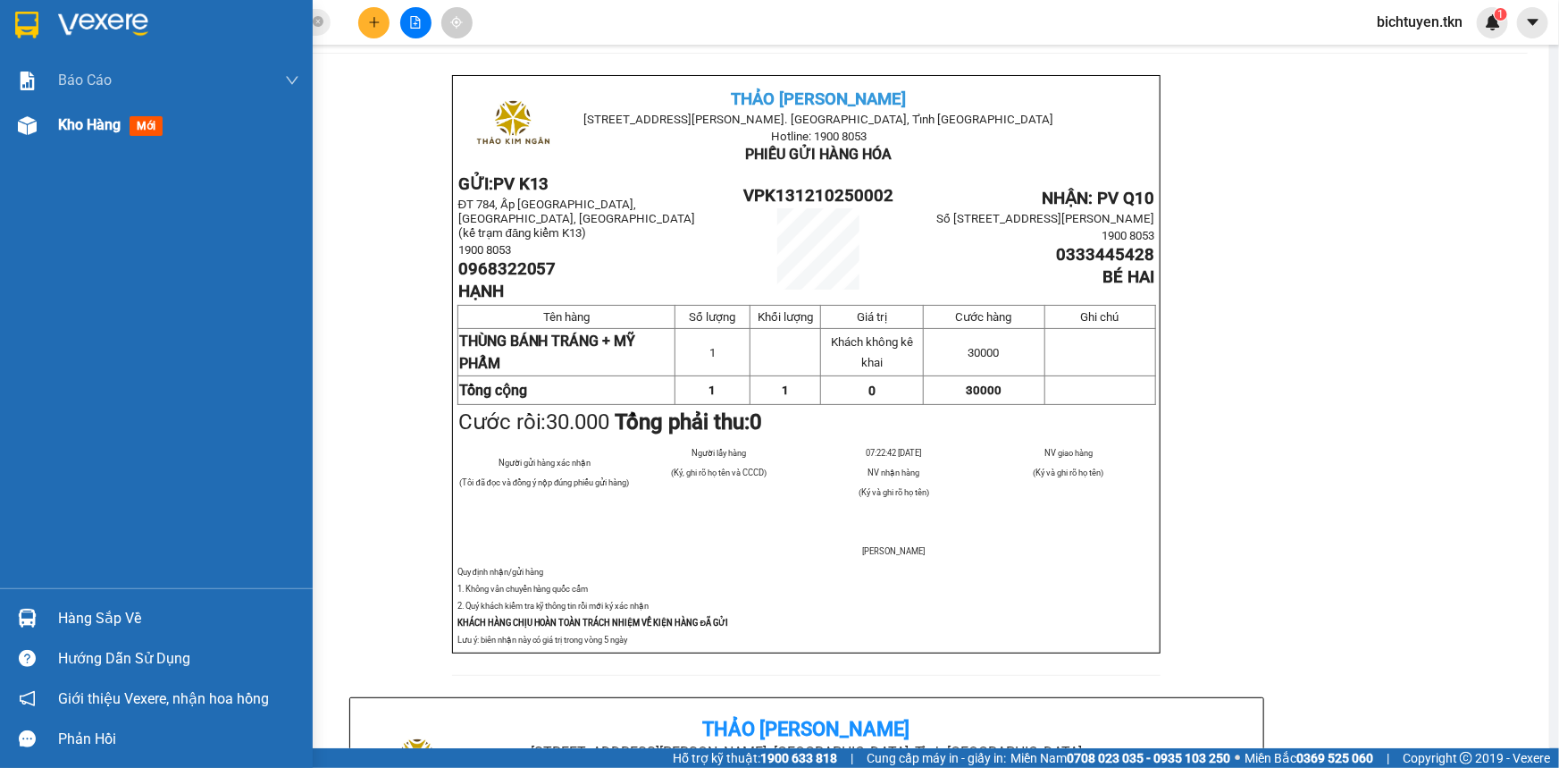
click at [46, 134] on div "Kho hàng mới" at bounding box center [156, 125] width 313 height 45
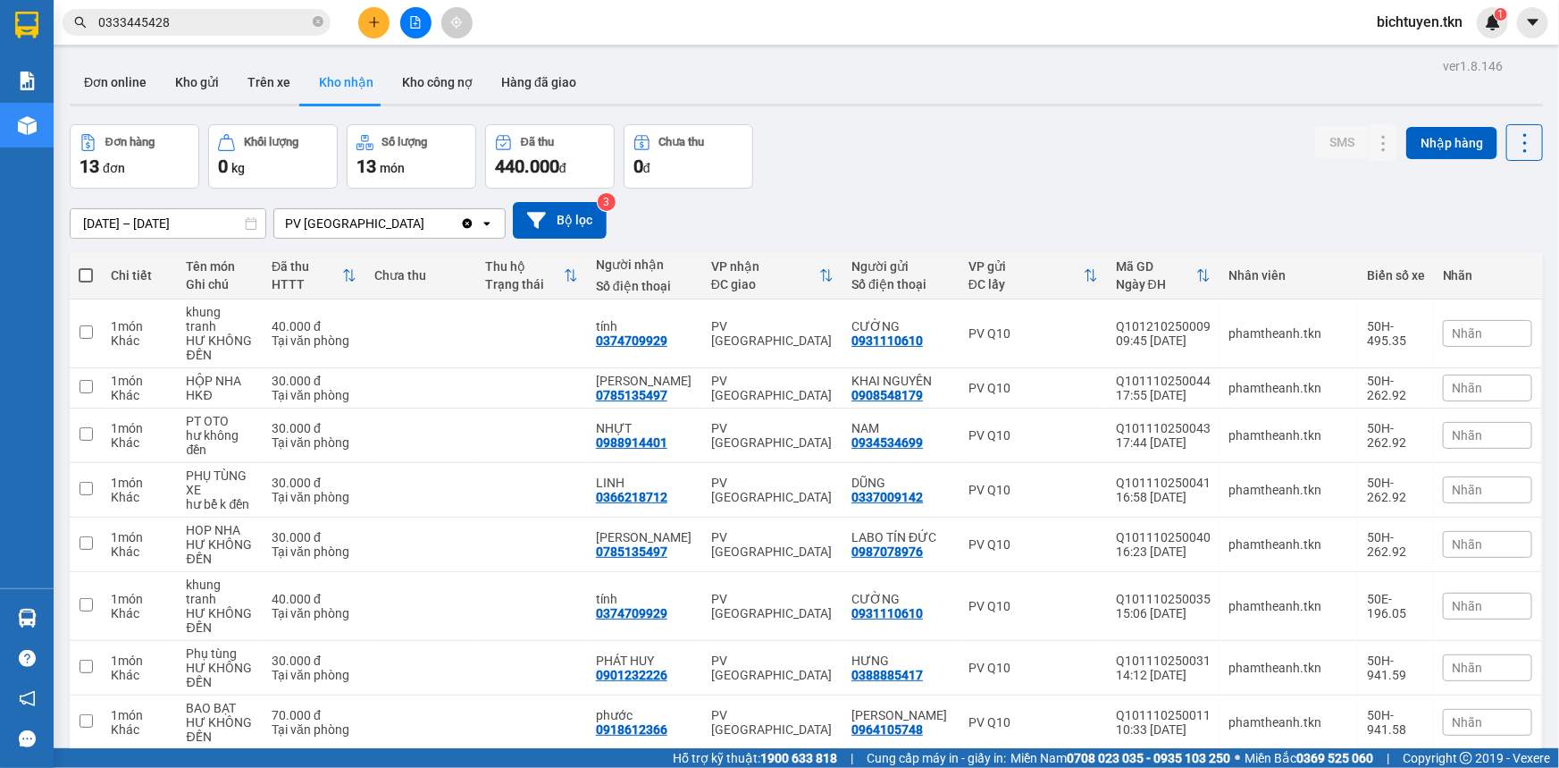
click at [761, 121] on div "ver 1.8.146 Đơn online Kho gửi Trên xe Kho nhận Kho công nợ Hàng đã giao Đơn hà…" at bounding box center [807, 488] width 1488 height 869
click at [921, 178] on div "Đơn hàng 13 đơn Khối lượng 0 kg Số lượng 13 món Đã thu 440.000 đ Chưa thu 0 đ S…" at bounding box center [807, 156] width 1474 height 64
click at [848, 131] on div "Đơn hàng 13 đơn Khối lượng 0 kg Số lượng 13 món Đã thu 440.000 đ Chưa thu 0 đ S…" at bounding box center [807, 156] width 1474 height 64
click at [911, 140] on div "Đơn hàng 13 đơn Khối lượng 0 kg Số lượng 13 món Đã thu 440.000 đ Chưa thu 0 đ S…" at bounding box center [807, 156] width 1474 height 64
click at [813, 171] on div "Đơn hàng 13 đơn Khối lượng 0 kg Số lượng 13 món Đã thu 440.000 đ Chưa thu 0 đ S…" at bounding box center [807, 156] width 1474 height 64
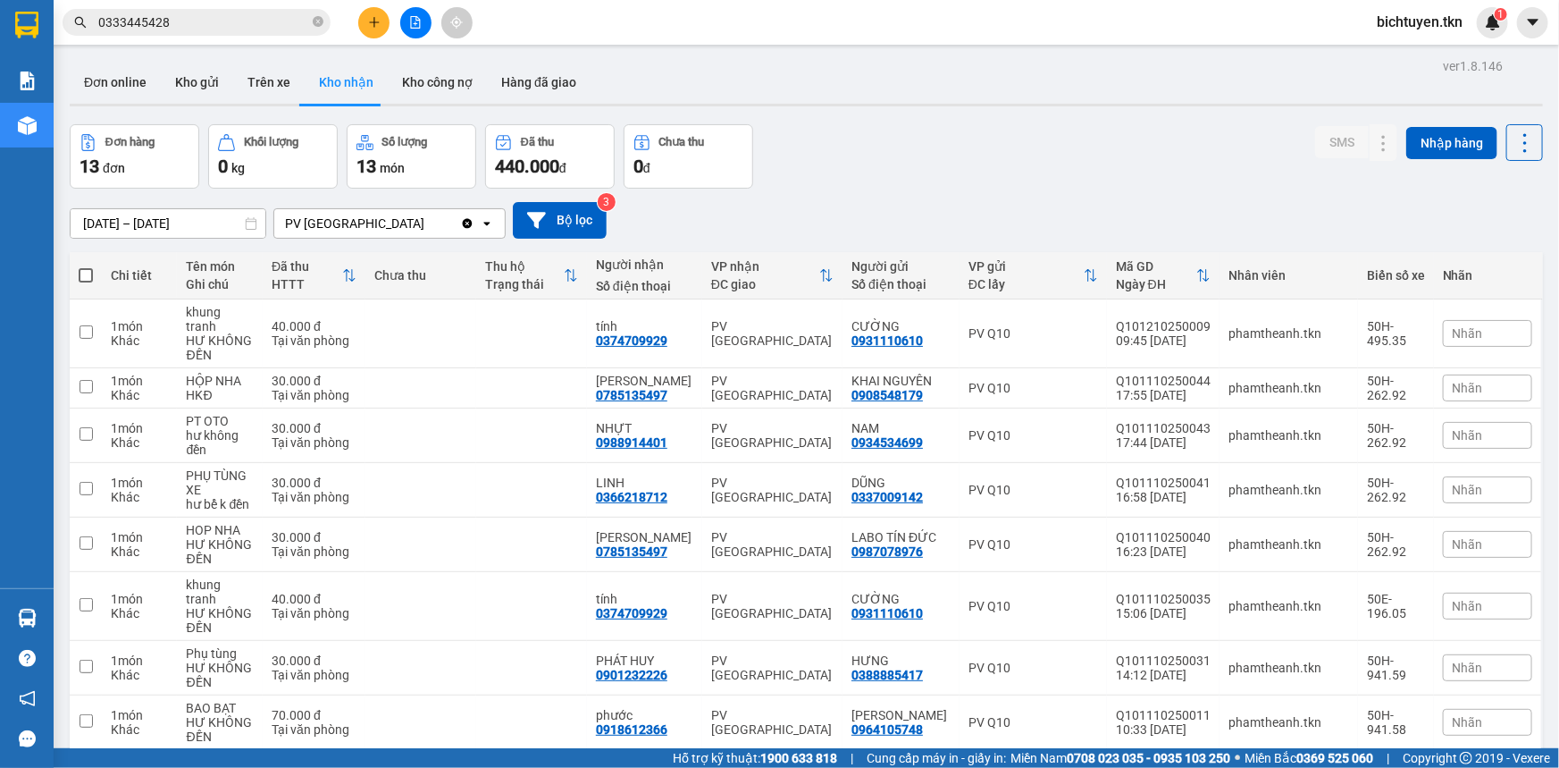
click at [824, 205] on div "11/10/2025 – 12/10/2025 Press the down arrow key to interact with the calendar …" at bounding box center [807, 220] width 1474 height 37
click at [315, 21] on icon "close-circle" at bounding box center [318, 21] width 11 height 11
click at [883, 170] on div "Đơn hàng 13 đơn Khối lượng 0 kg Số lượng 13 món Đã thu 440.000 đ Chưa thu 0 đ S…" at bounding box center [807, 156] width 1474 height 64
click at [802, 155] on div "Đơn hàng 13 đơn Khối lượng 0 kg Số lượng 13 món Đã thu 440.000 đ Chưa thu 0 đ S…" at bounding box center [807, 156] width 1474 height 64
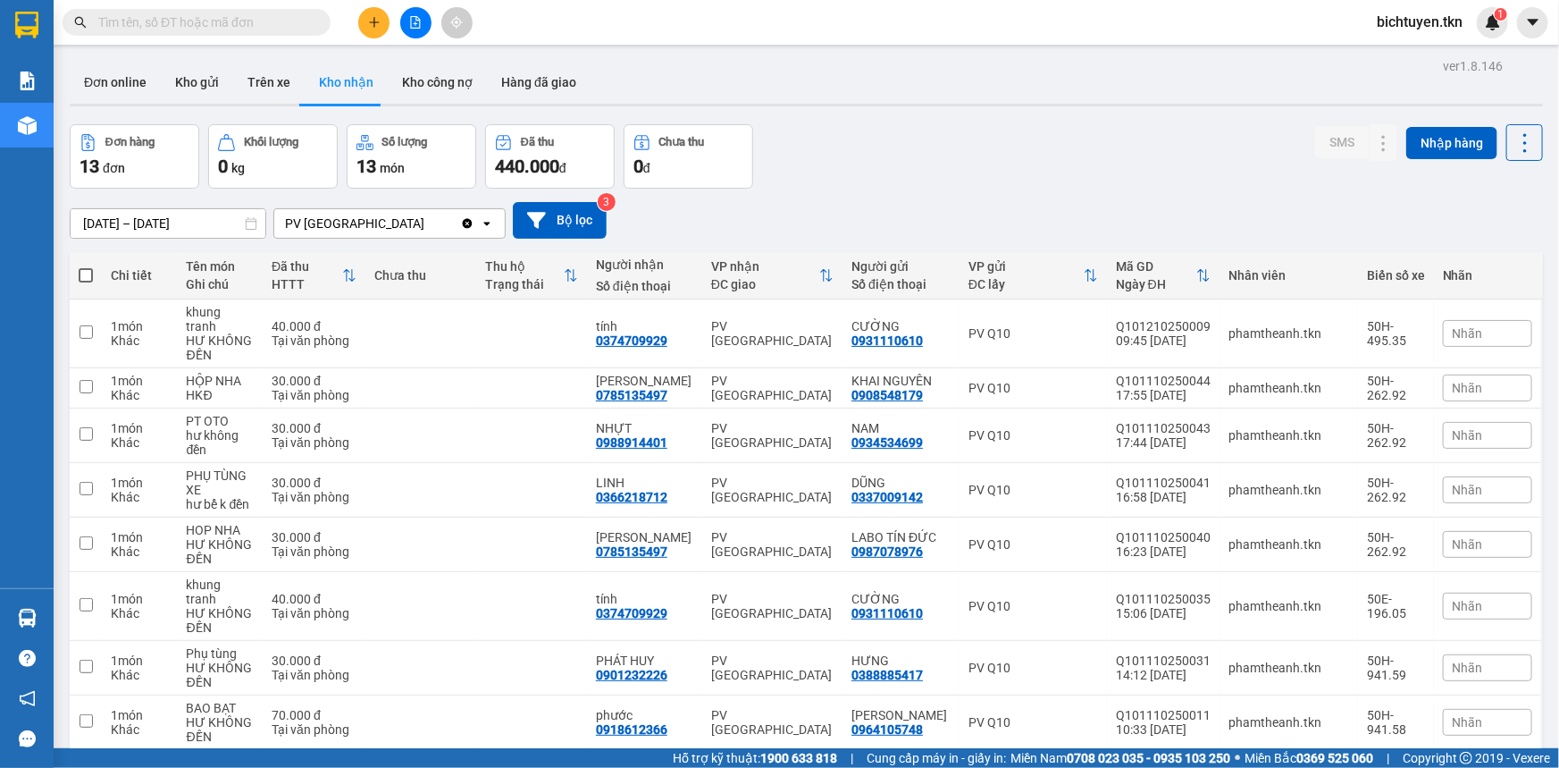
click at [870, 210] on div "11/10/2025 – 12/10/2025 Press the down arrow key to interact with the calendar …" at bounding box center [807, 220] width 1474 height 37
click at [848, 108] on div "ver 1.8.146 Đơn online Kho gửi Trên xe Kho nhận Kho công nợ Hàng đã giao Đơn hà…" at bounding box center [807, 488] width 1488 height 869
click at [193, 78] on button "Kho gửi" at bounding box center [197, 82] width 72 height 43
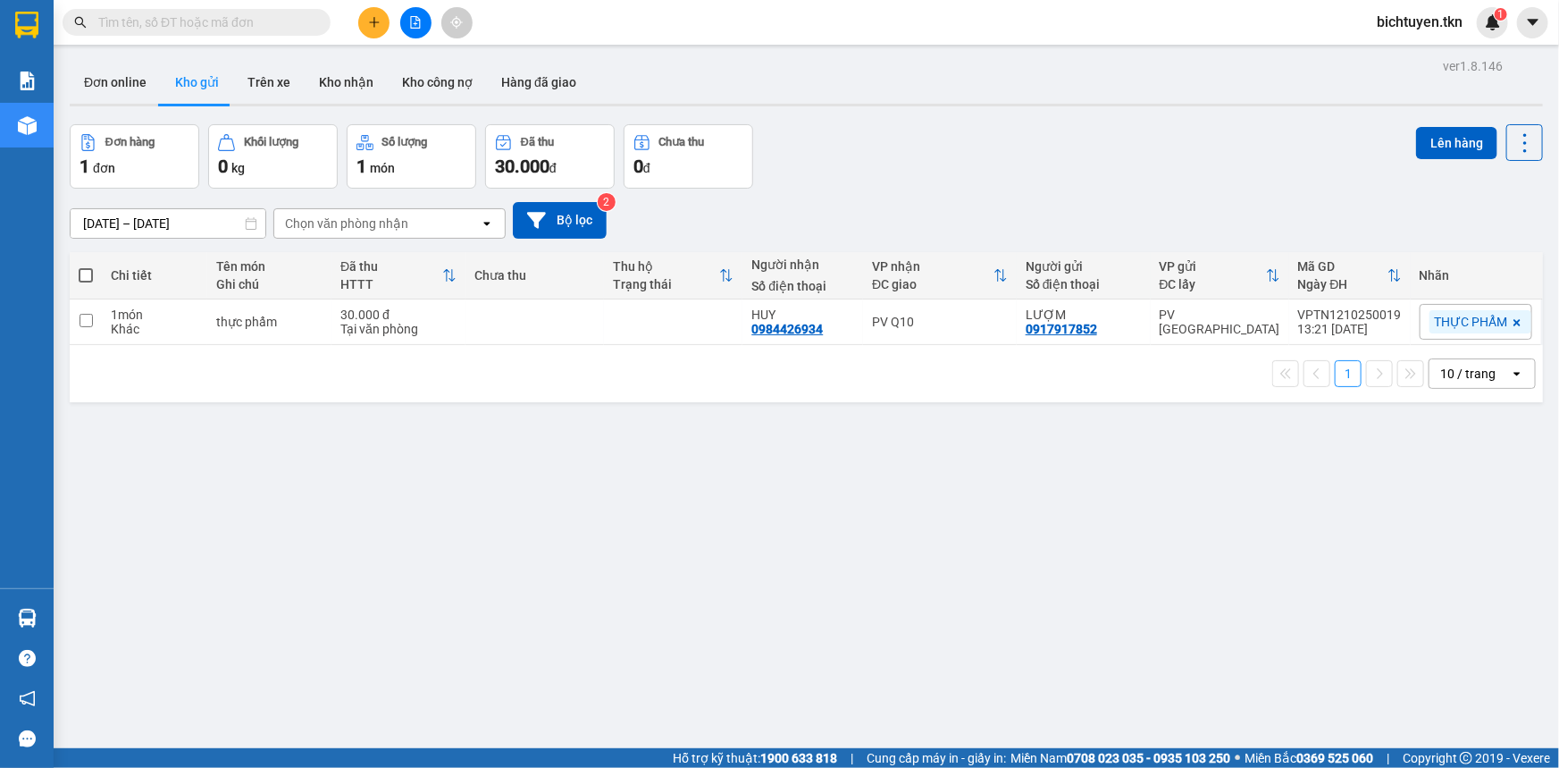
click at [199, 29] on input "text" at bounding box center [203, 23] width 211 height 20
click at [786, 564] on div "ver 1.8.146 Đơn online Kho gửi Trên xe Kho nhận Kho công nợ Hàng đã giao Đơn hà…" at bounding box center [807, 438] width 1488 height 768
click at [997, 186] on div "Đơn hàng 1 đơn Khối lượng 0 kg Số lượng 1 món Đã thu 30.000 đ Chưa thu 0 đ Lên …" at bounding box center [807, 156] width 1474 height 64
click at [335, 322] on td "30.000 đ Tại văn phòng" at bounding box center [399, 322] width 134 height 46
checkbox input "true"
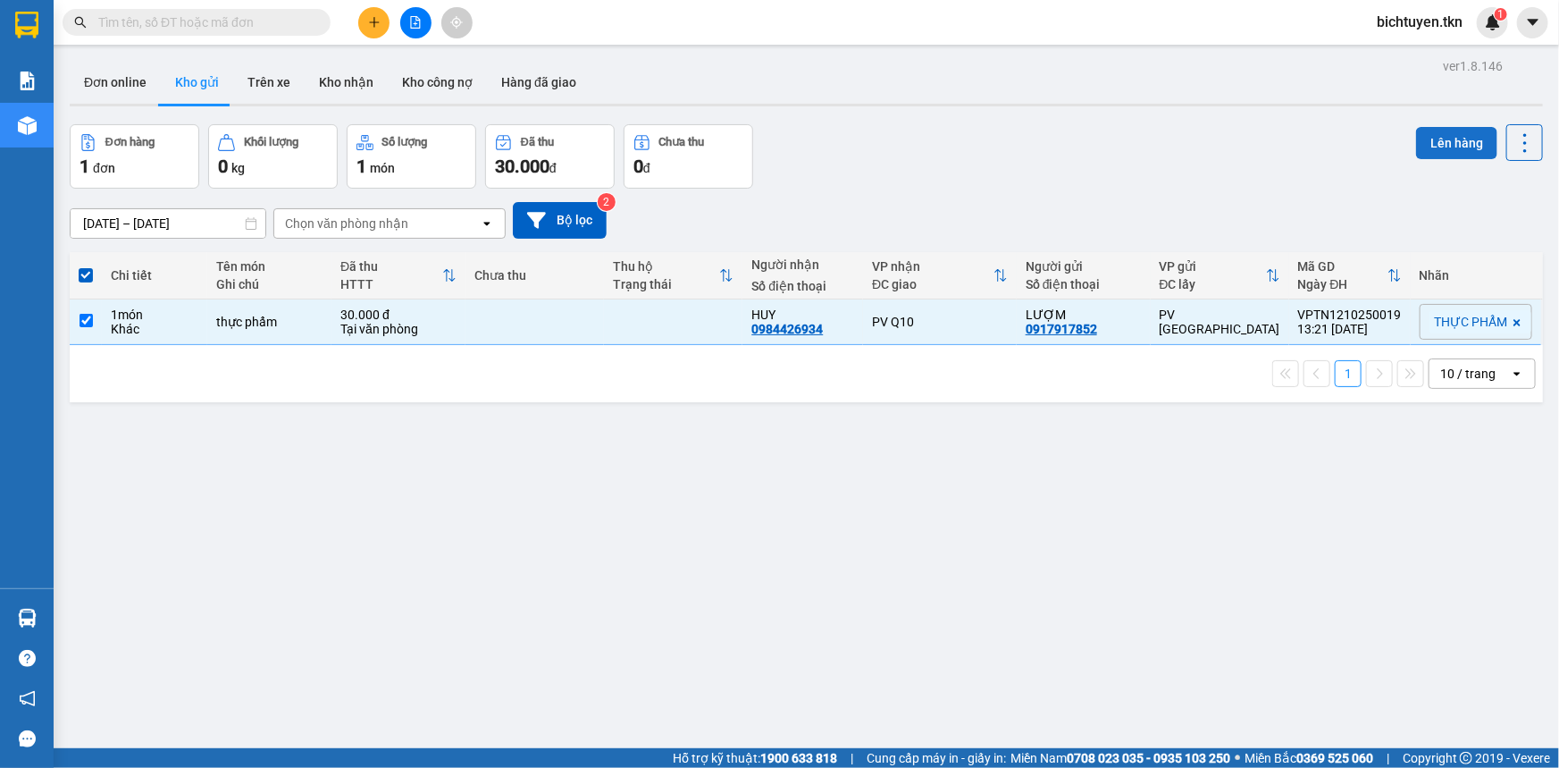
click at [1442, 136] on button "Lên hàng" at bounding box center [1456, 143] width 81 height 32
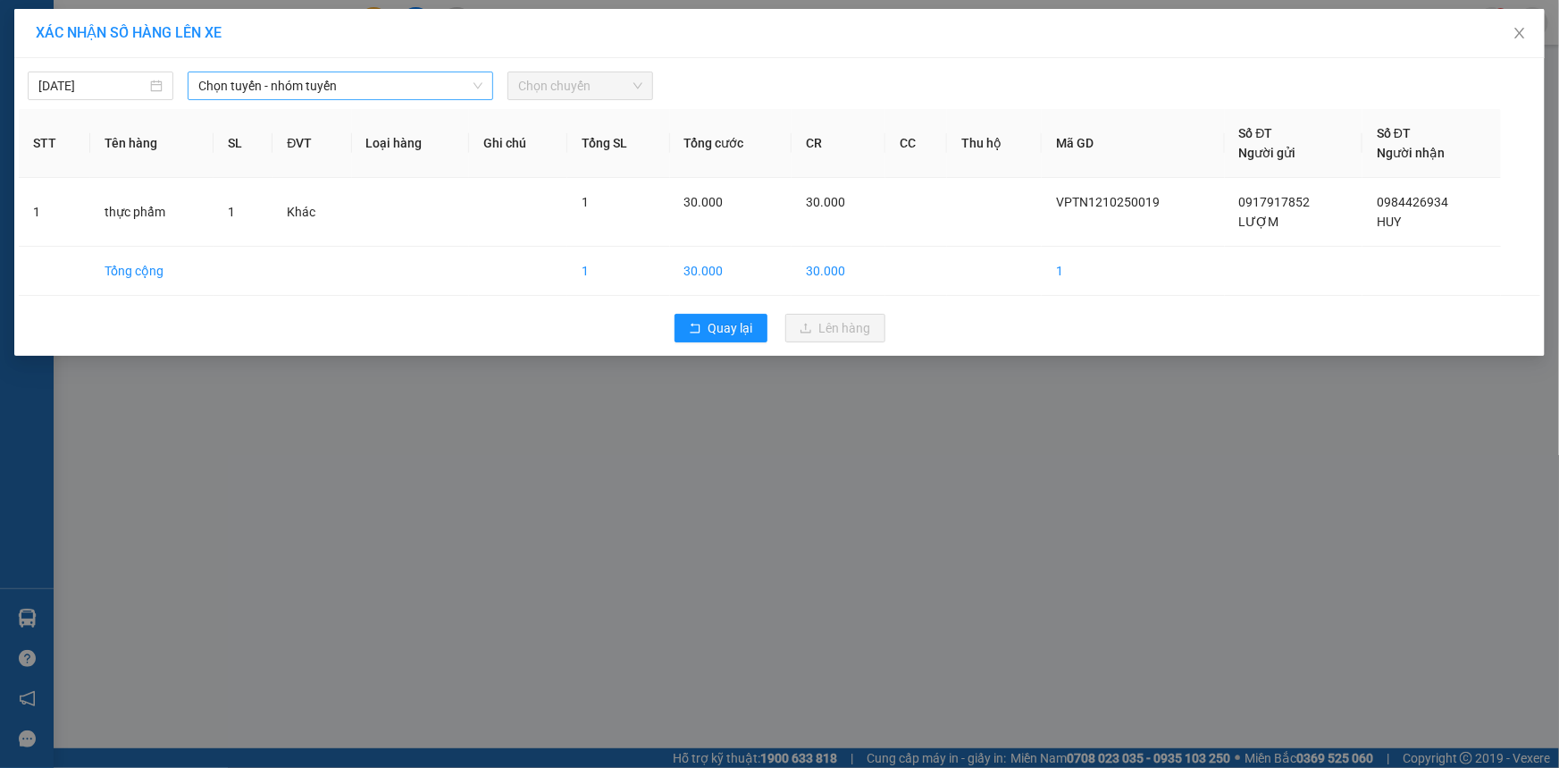
click at [308, 80] on span "Chọn tuyến - nhóm tuyến" at bounding box center [340, 85] width 284 height 27
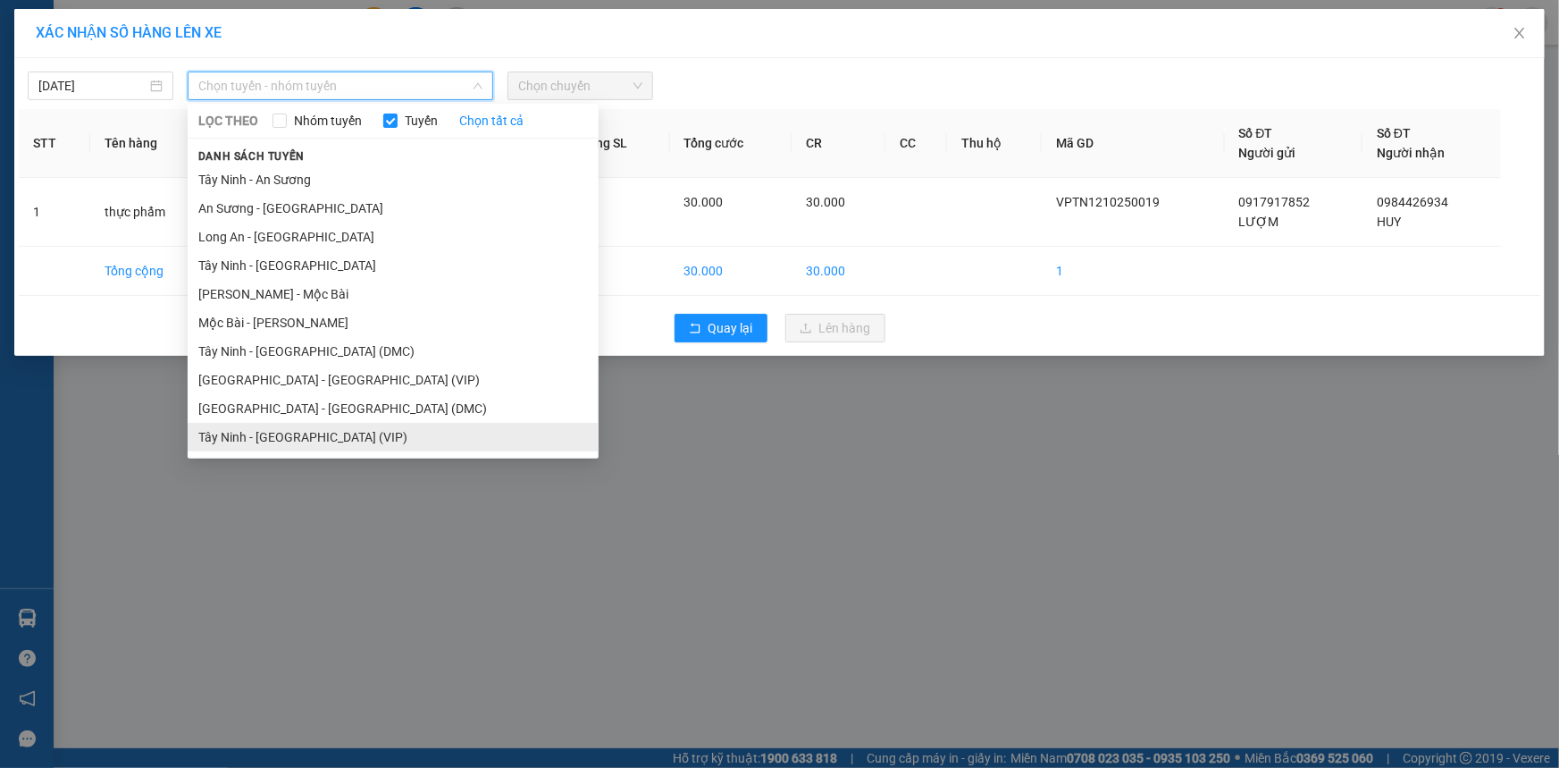
click at [357, 423] on li "Tây Ninh - Sài Gòn (VIP)" at bounding box center [393, 437] width 411 height 29
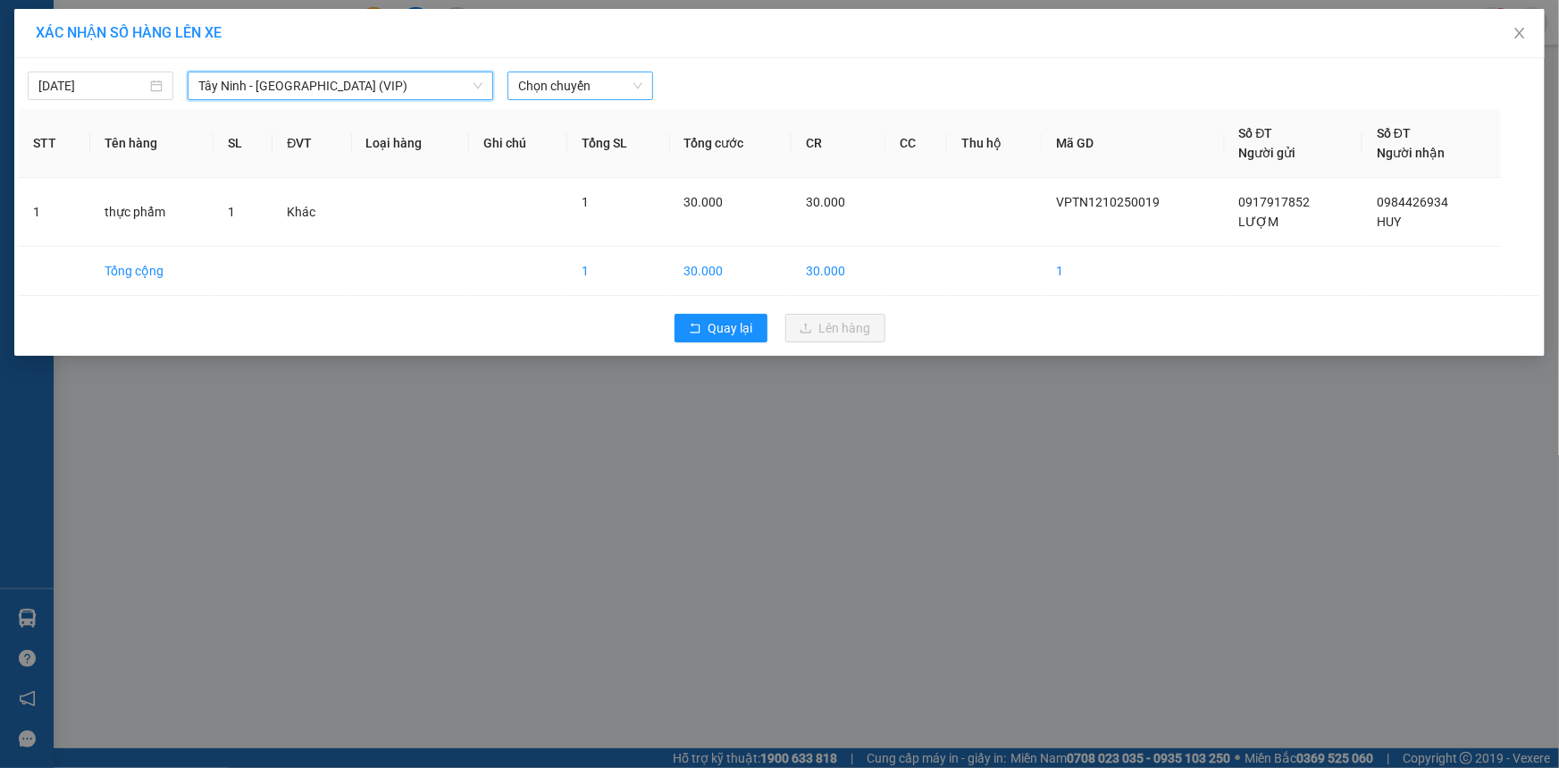
click at [608, 79] on span "Chọn chuyến" at bounding box center [580, 85] width 124 height 27
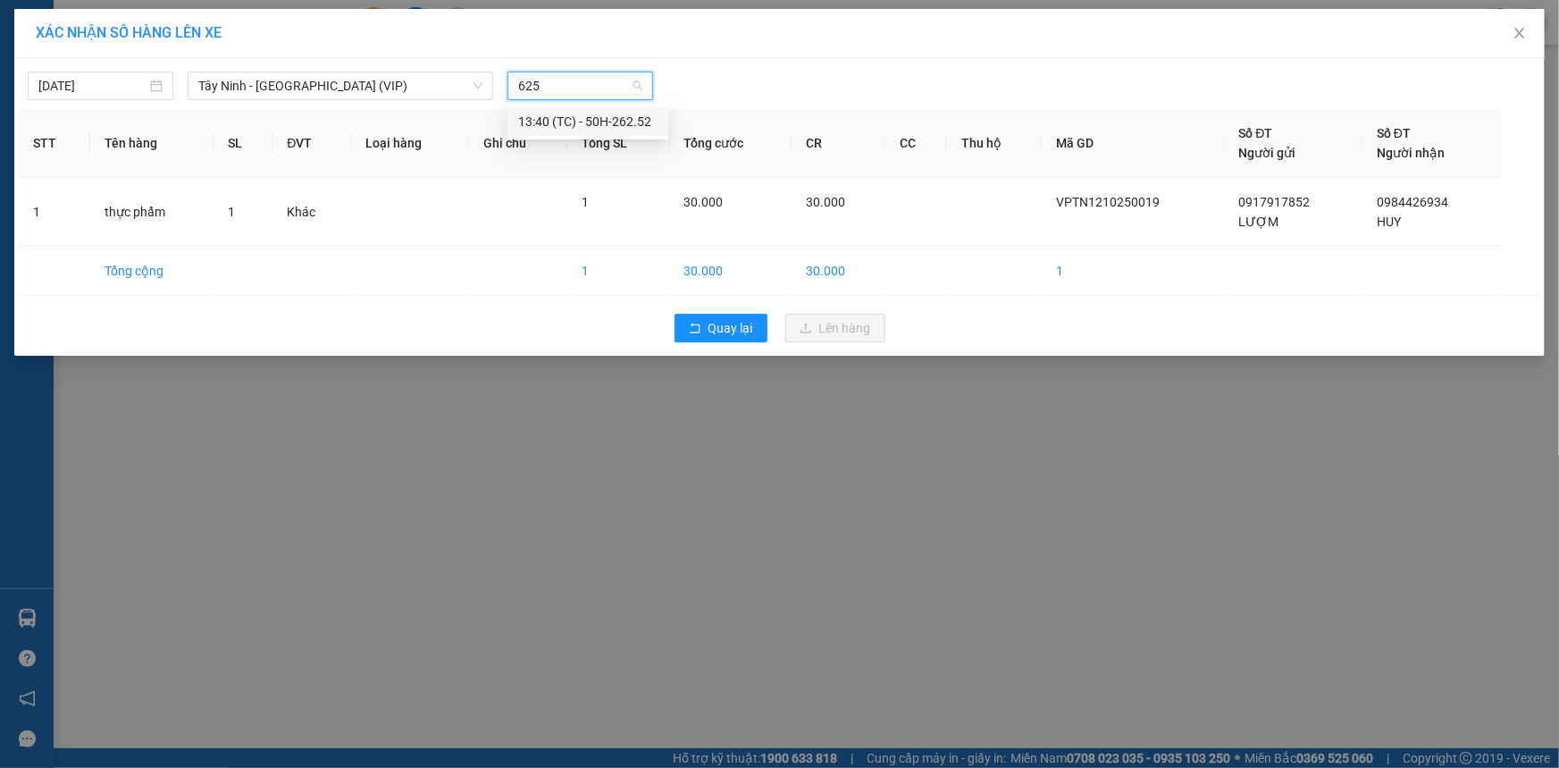
type input "6252"
click at [603, 125] on div "13:40 (TC) - 50H-262.52" at bounding box center [587, 122] width 139 height 20
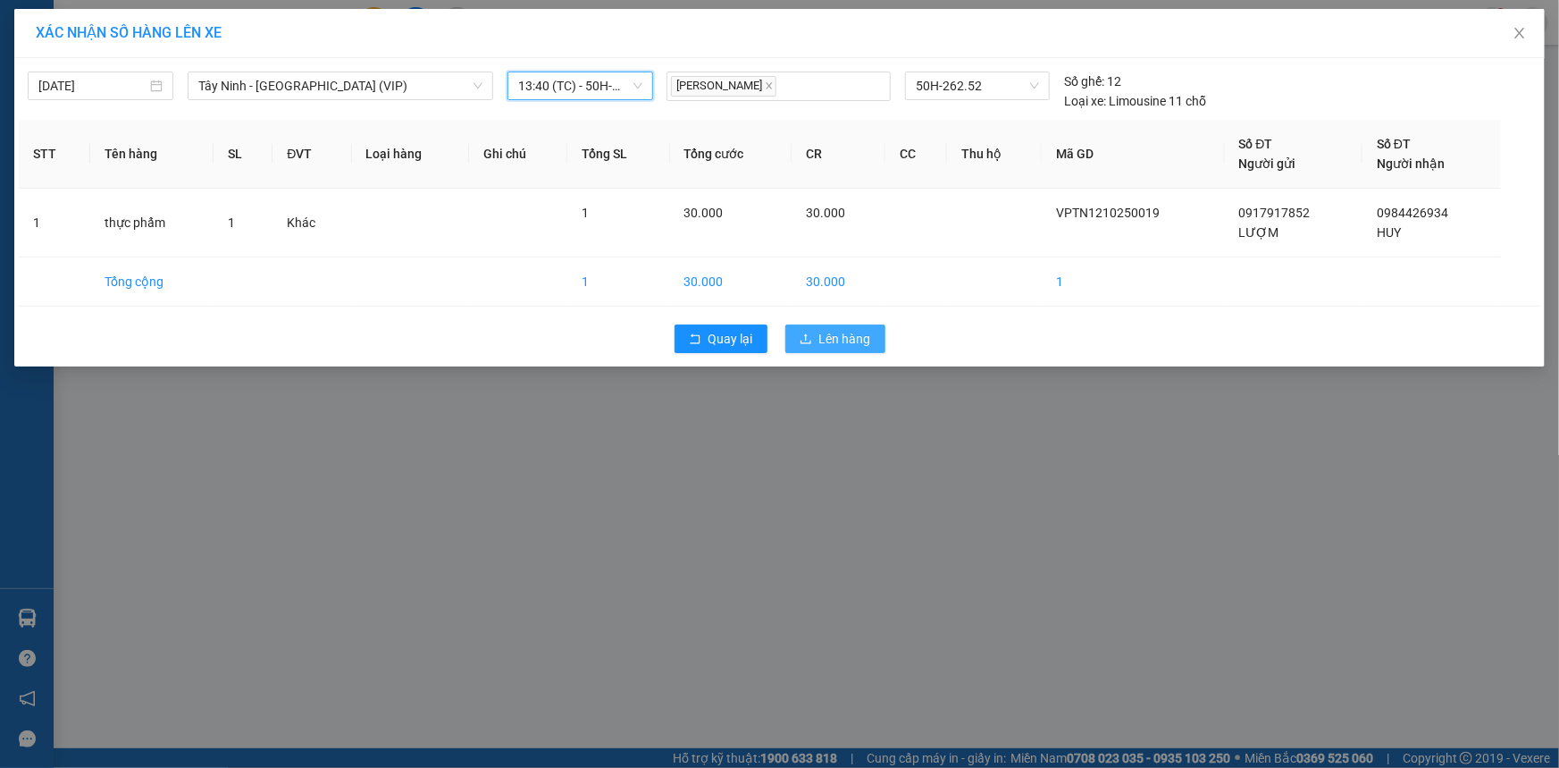
click at [883, 345] on button "Lên hàng" at bounding box center [835, 338] width 100 height 29
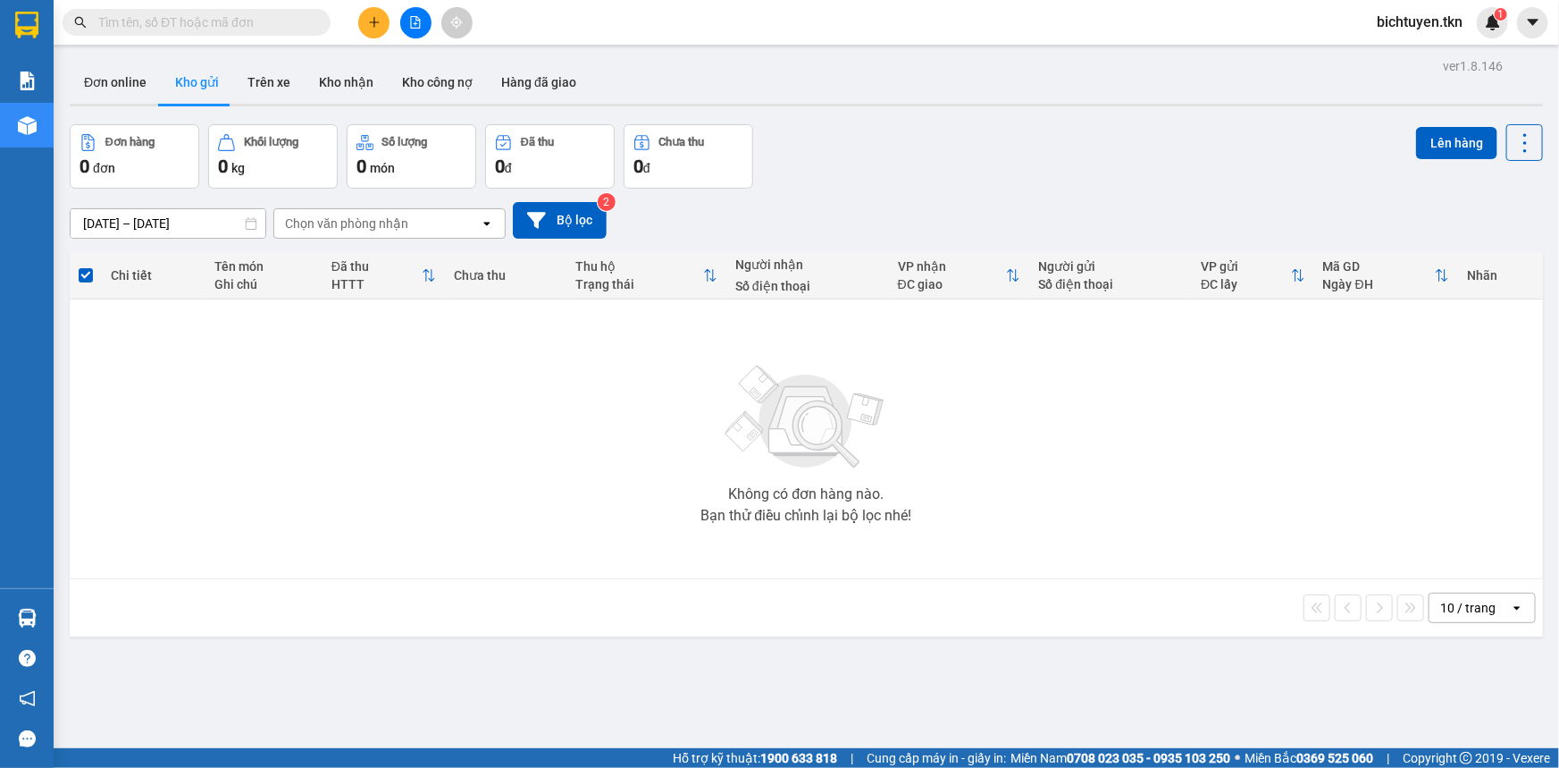
click at [865, 104] on div at bounding box center [807, 105] width 1474 height 3
click at [815, 187] on div "Đơn hàng 0 đơn Khối lượng 0 kg Số lượng 0 món Đã thu 0 đ Chưa thu 0 đ Lên hàng" at bounding box center [807, 156] width 1474 height 64
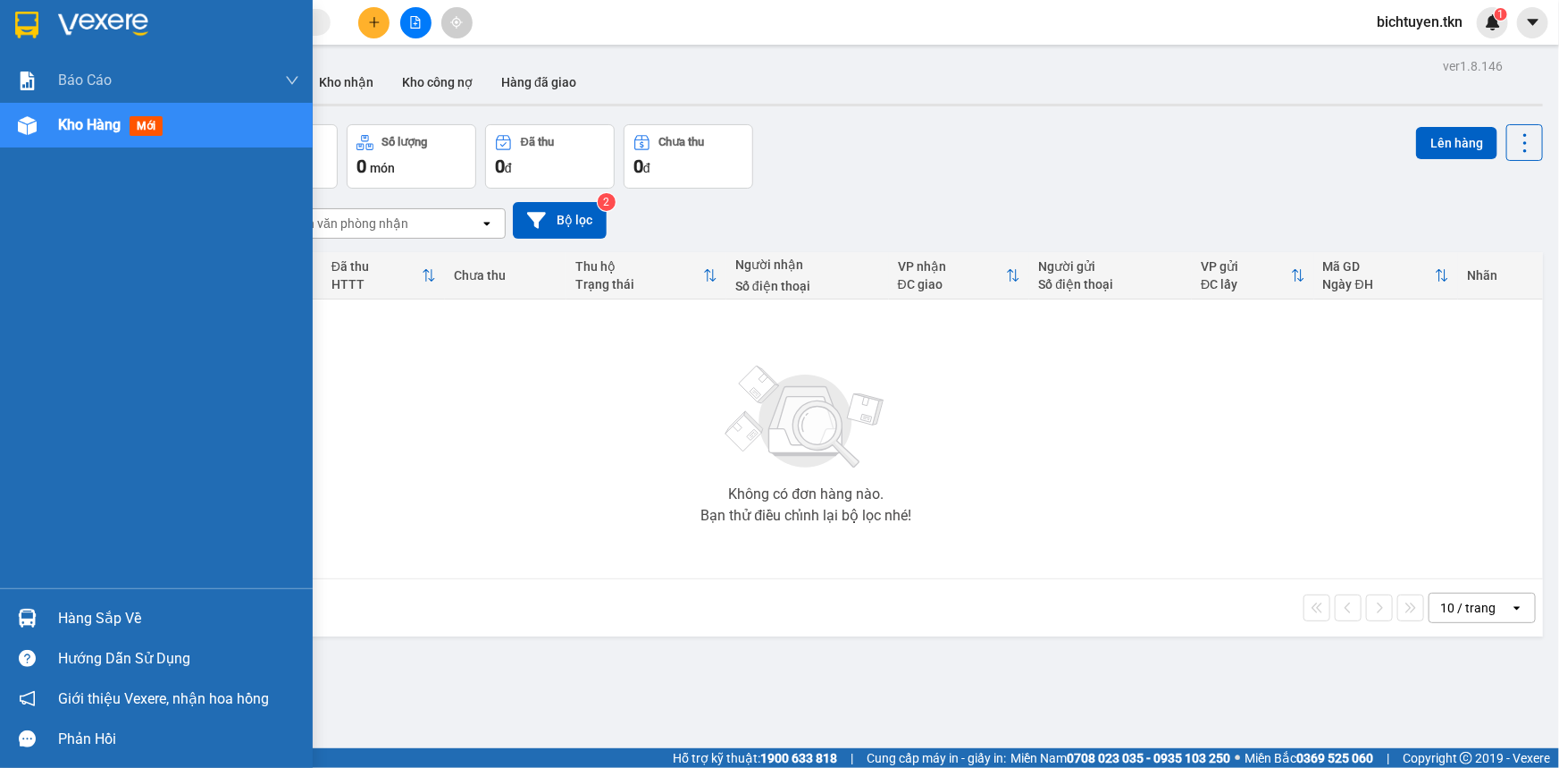
click at [36, 609] on img at bounding box center [27, 618] width 19 height 19
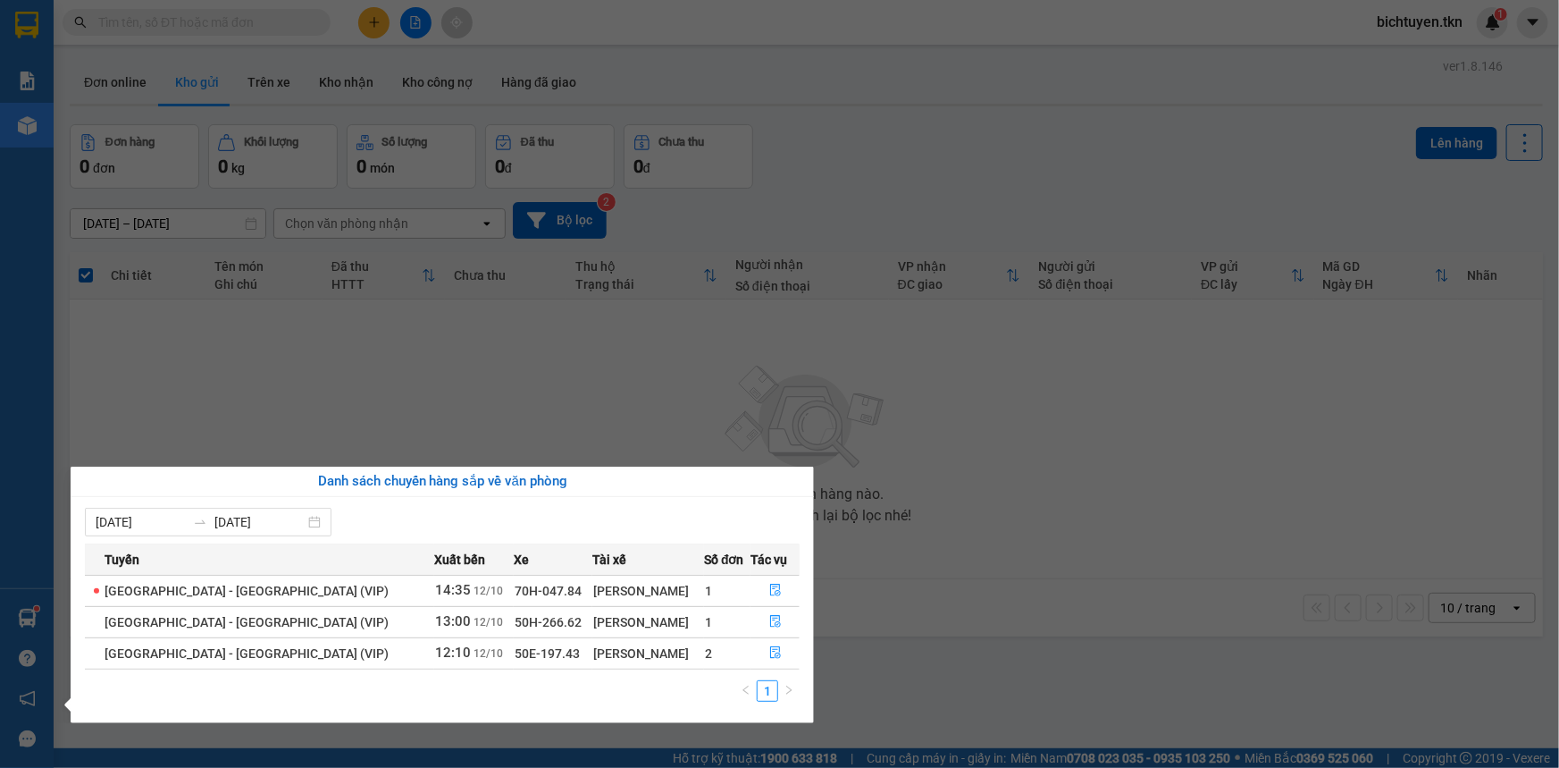
click at [1118, 533] on section "Kết quả tìm kiếm ( 2 ) Bộ lọc Ngày tạo đơn gần nhất Mã ĐH Trạng thái Món hàng T…" at bounding box center [779, 384] width 1559 height 768
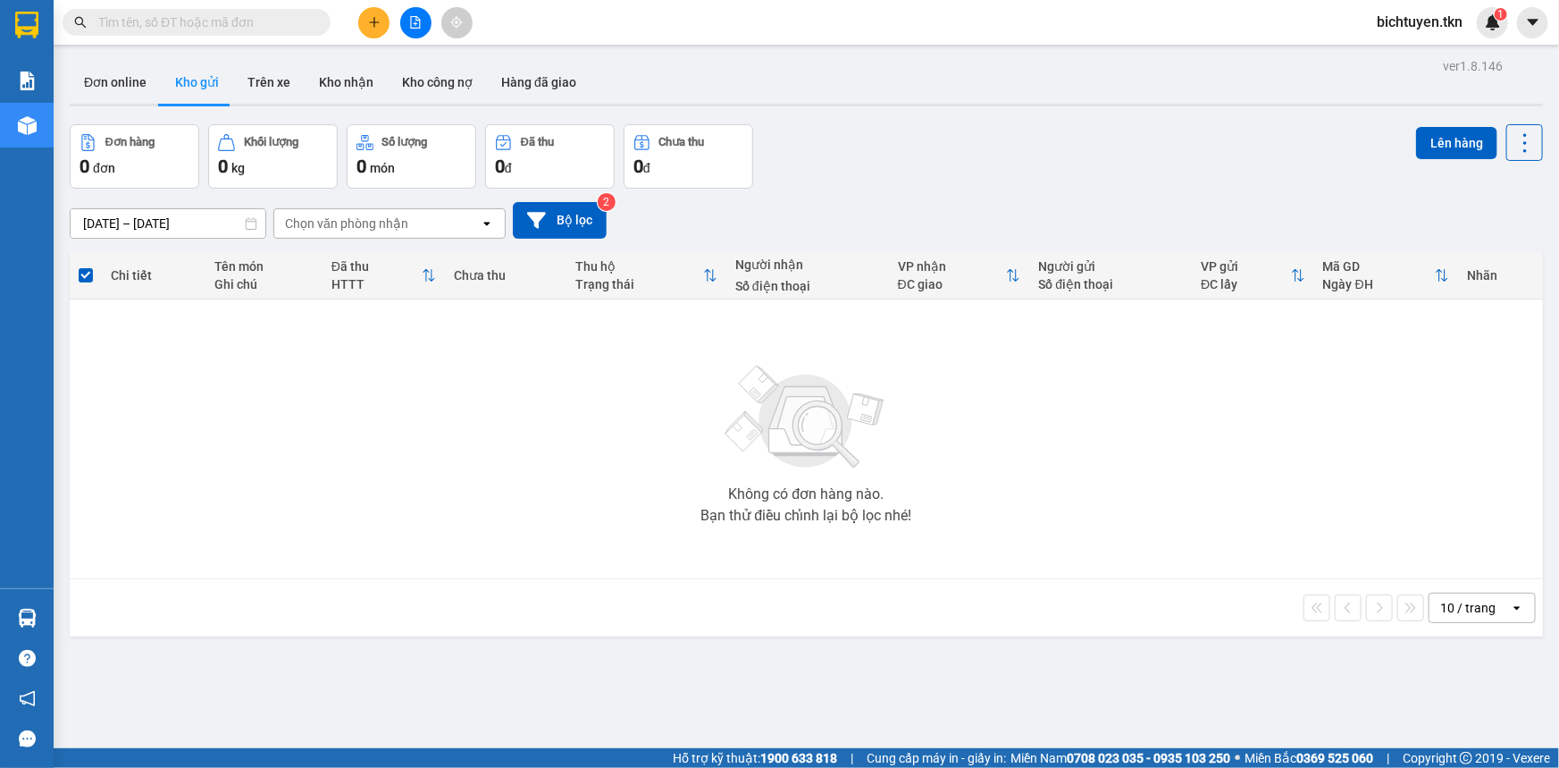
click at [1036, 154] on div "Đơn hàng 0 đơn Khối lượng 0 kg Số lượng 0 món Đã thu 0 đ Chưa thu 0 đ Lên hàng" at bounding box center [807, 156] width 1474 height 64
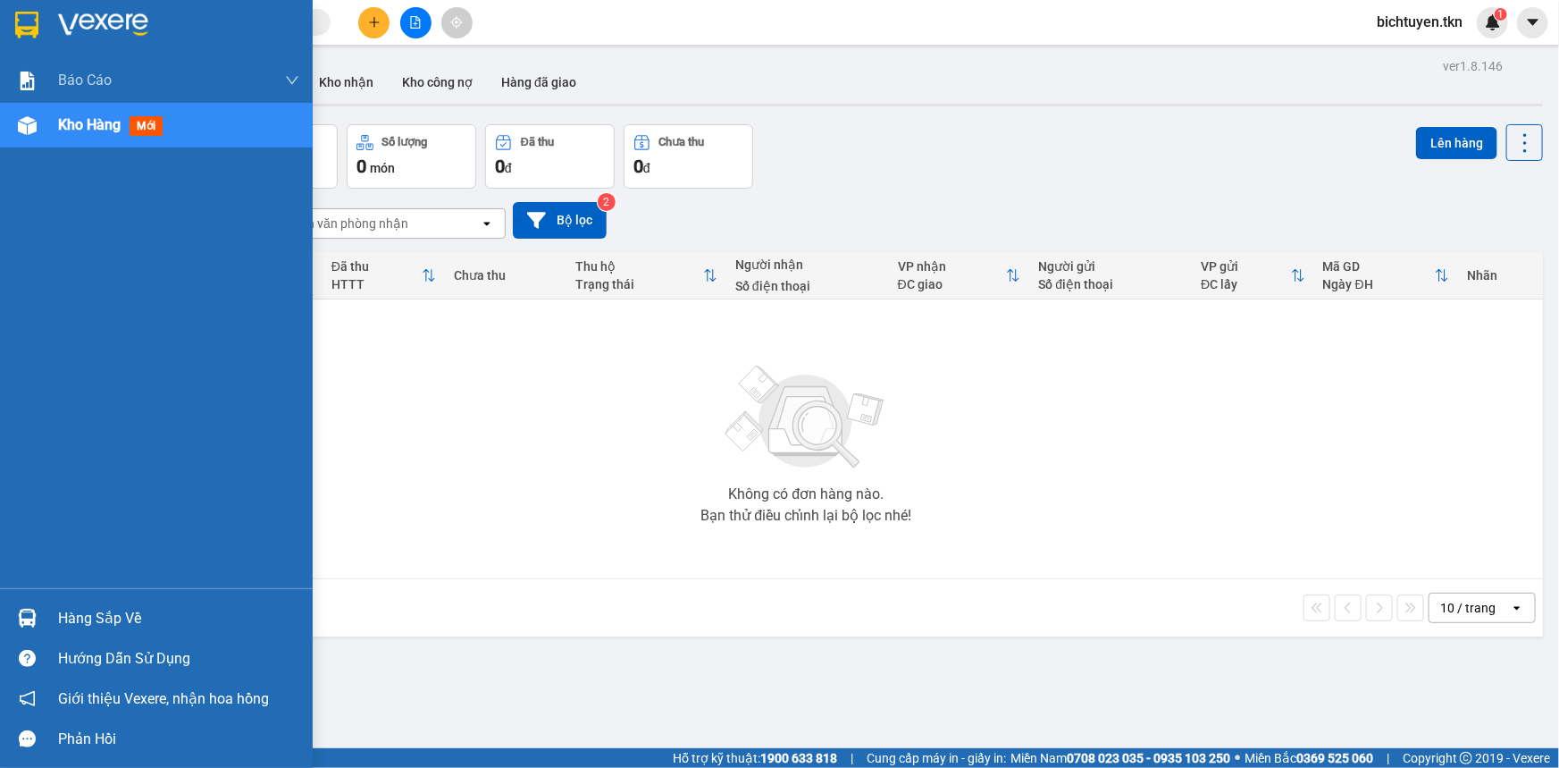
click at [26, 603] on div at bounding box center [27, 617] width 31 height 31
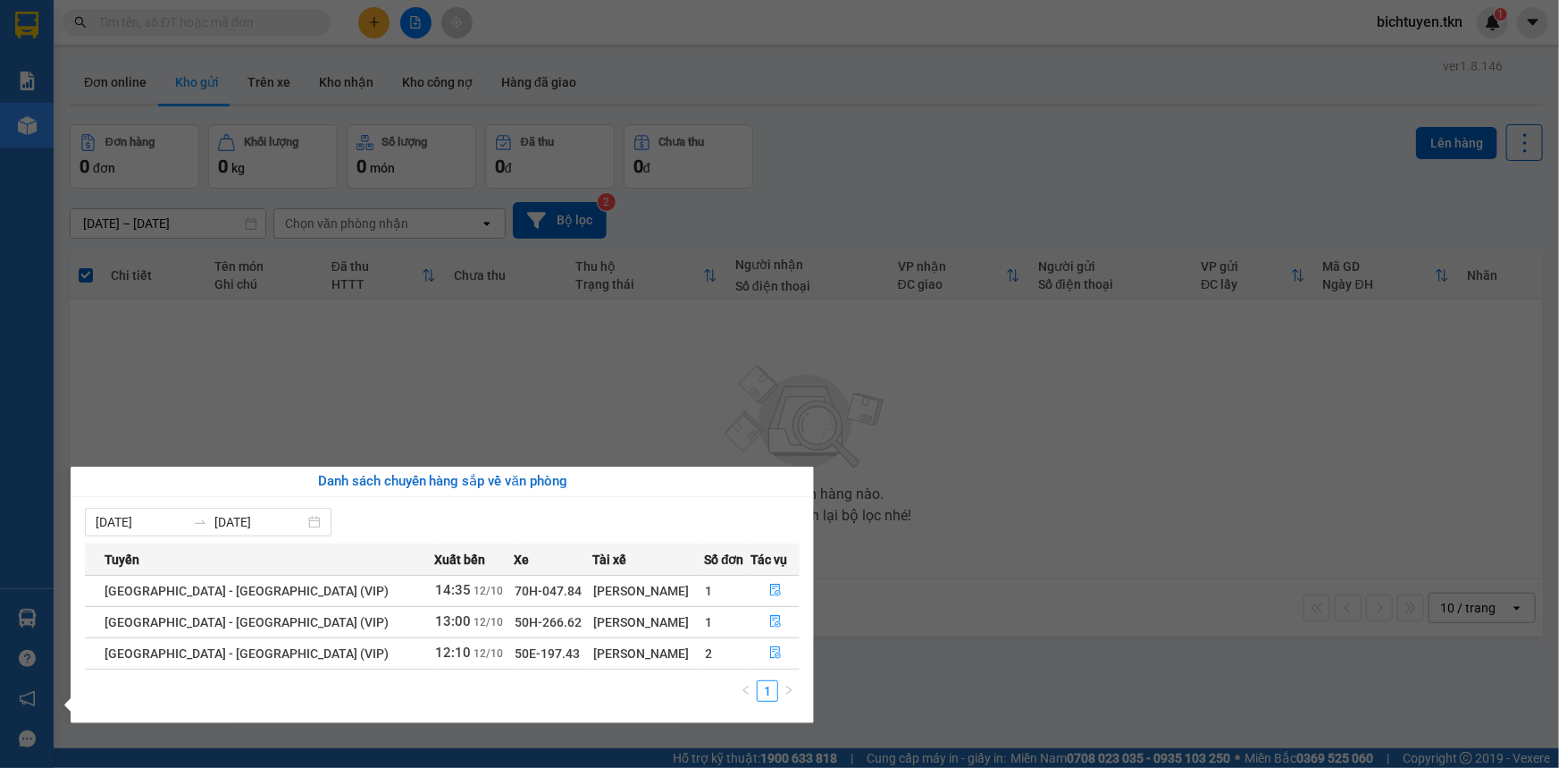
click at [857, 605] on section "Kết quả tìm kiếm ( 2 ) Bộ lọc Ngày tạo đơn gần nhất Mã ĐH Trạng thái Món hàng T…" at bounding box center [779, 384] width 1559 height 768
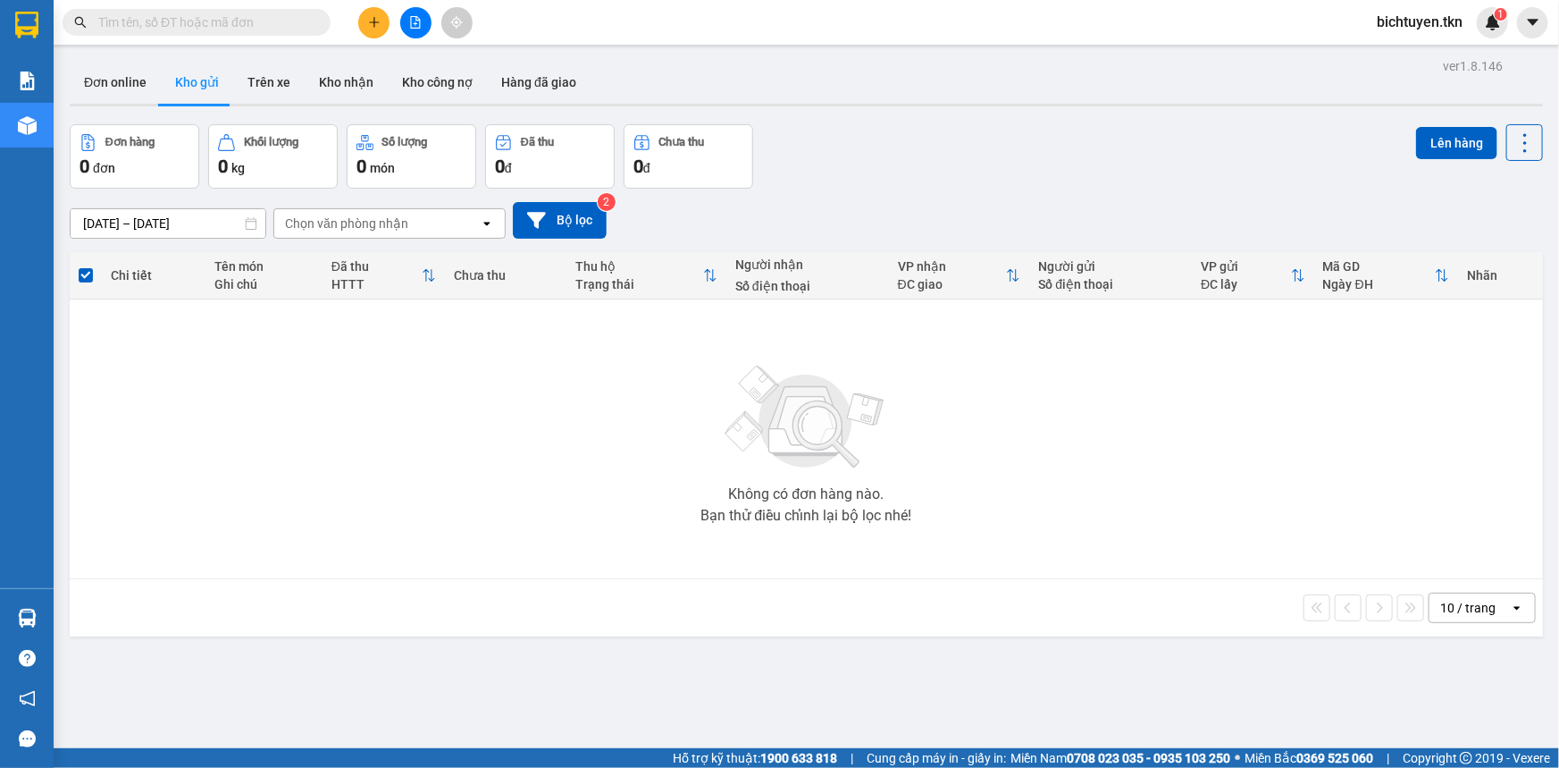
click at [211, 14] on input "text" at bounding box center [203, 23] width 211 height 20
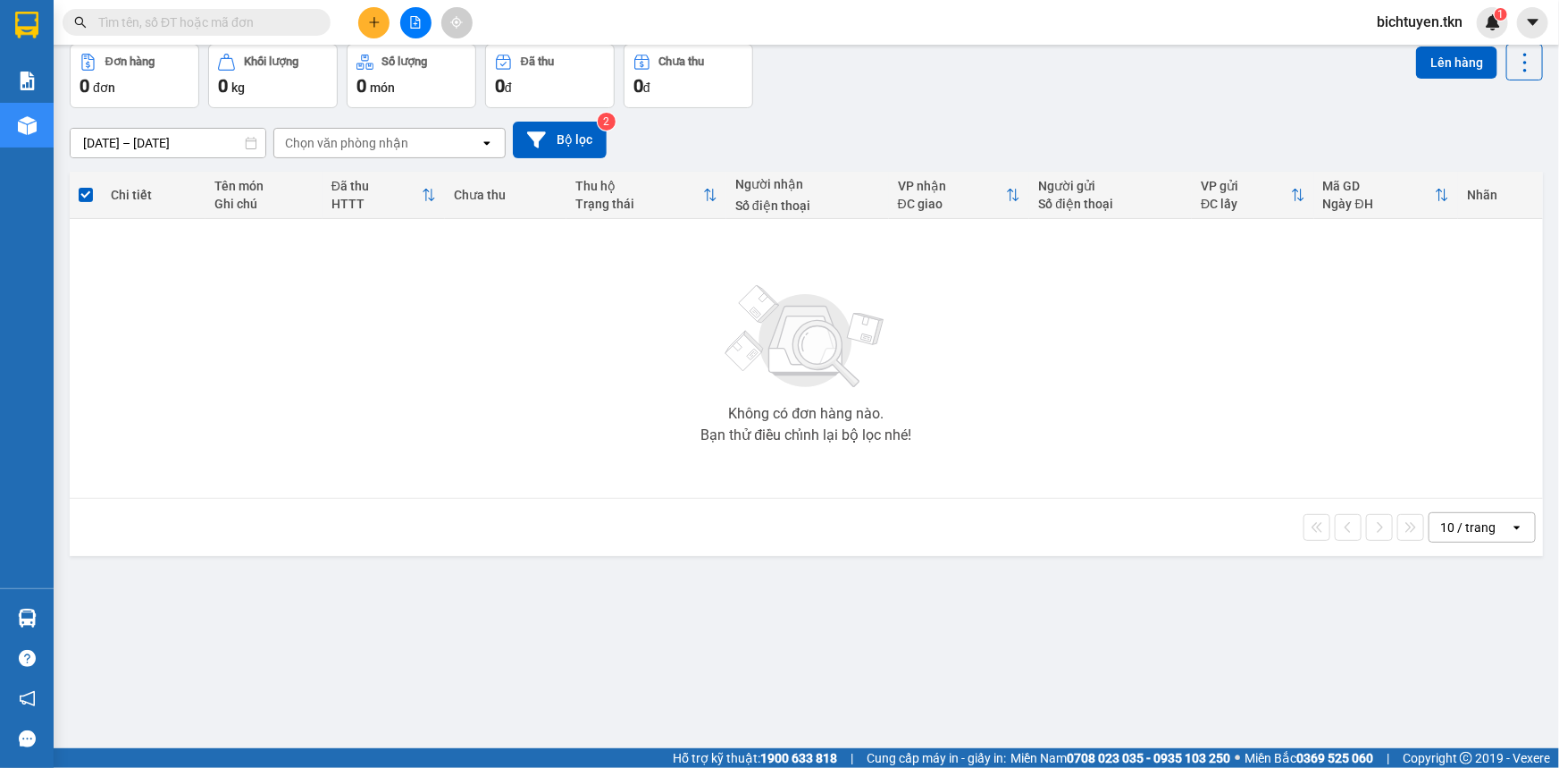
scroll to position [81, 0]
drag, startPoint x: 978, startPoint y: 120, endPoint x: 964, endPoint y: 96, distance: 28.0
click at [978, 121] on div "11/10/2025 – 12/10/2025 Press the down arrow key to interact with the calendar …" at bounding box center [807, 139] width 1474 height 37
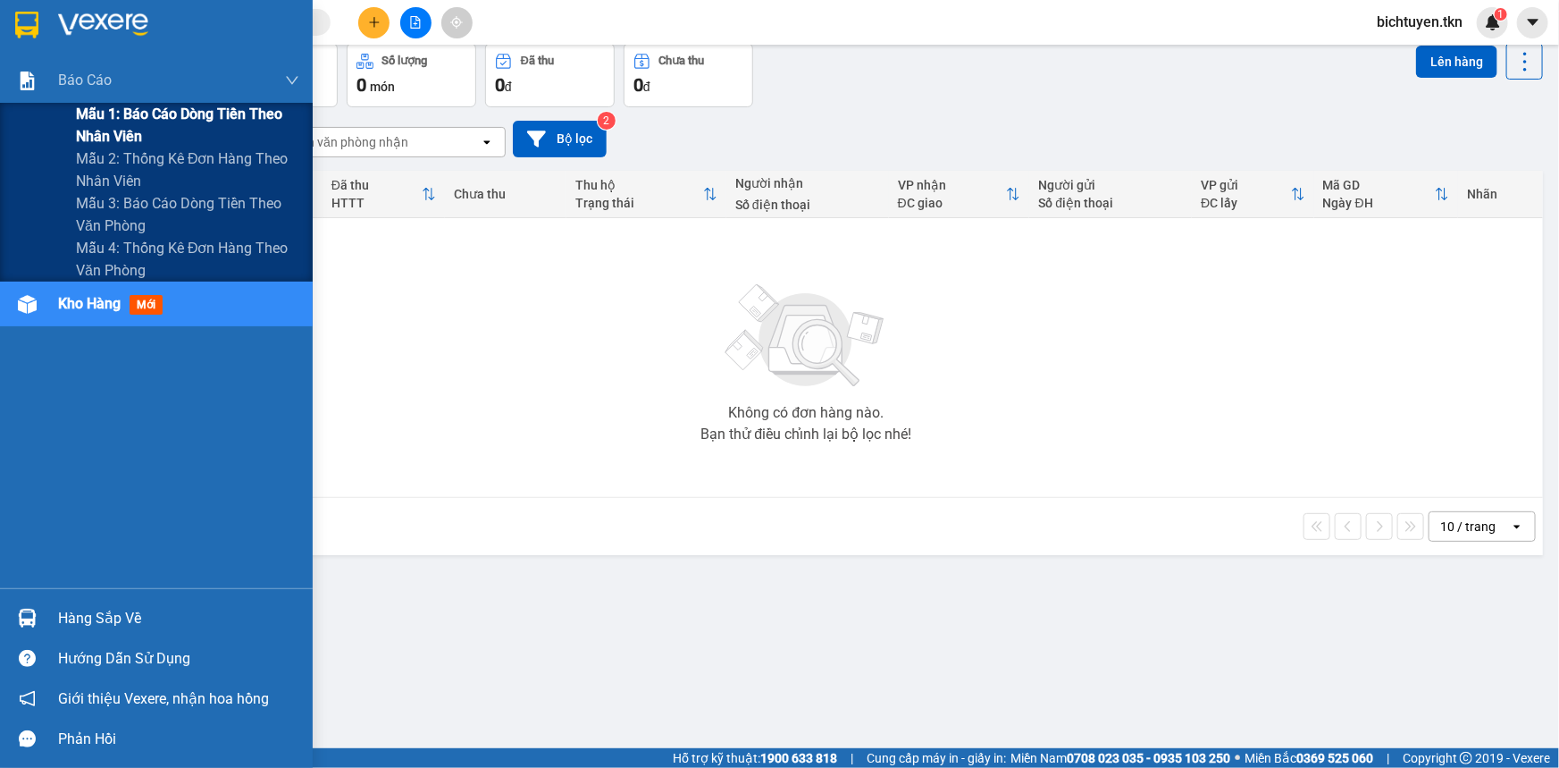
click at [132, 130] on span "Mẫu 1: Báo cáo dòng tiền theo nhân viên" at bounding box center [187, 125] width 223 height 45
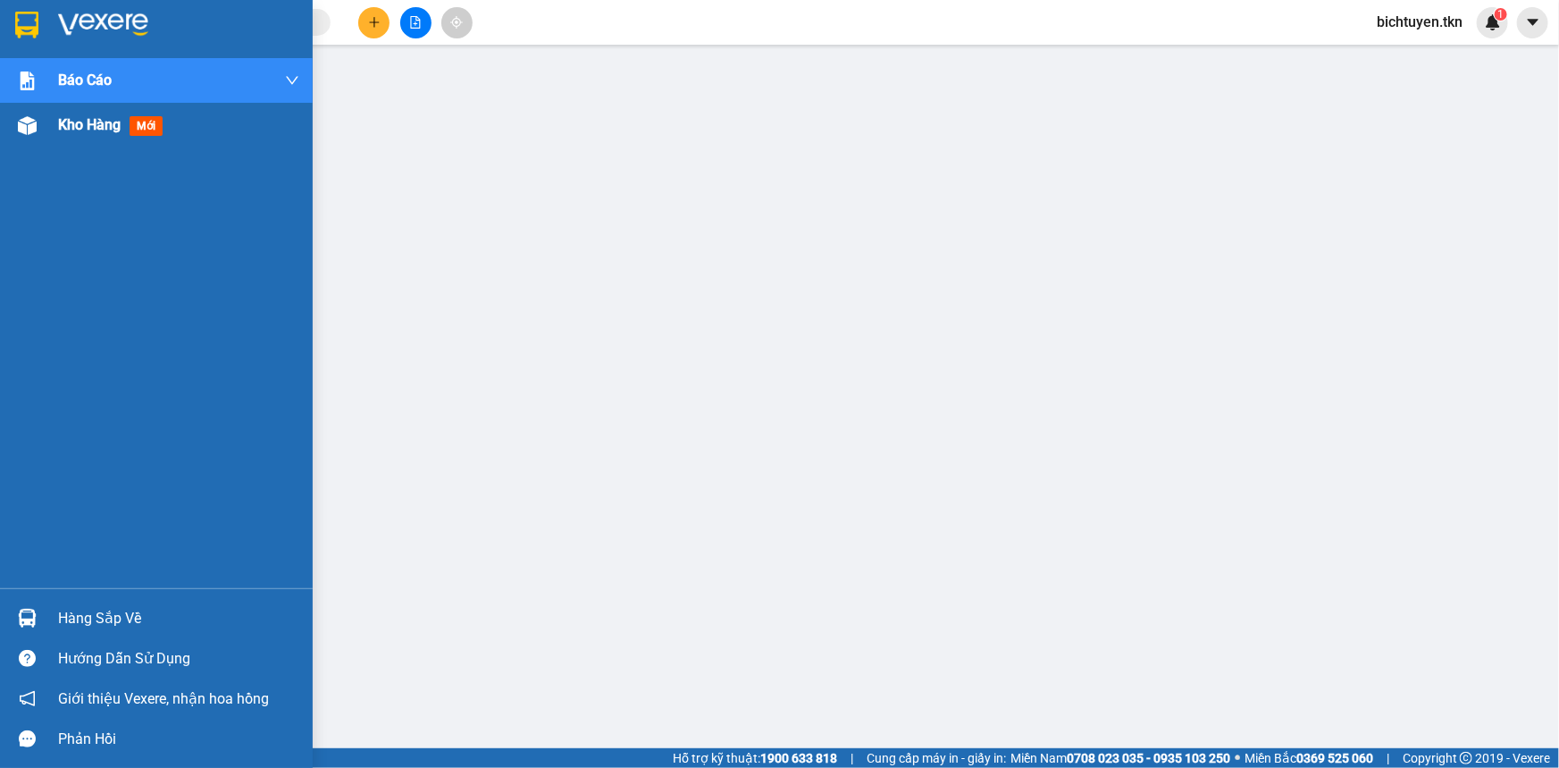
click at [31, 130] on img at bounding box center [27, 125] width 19 height 19
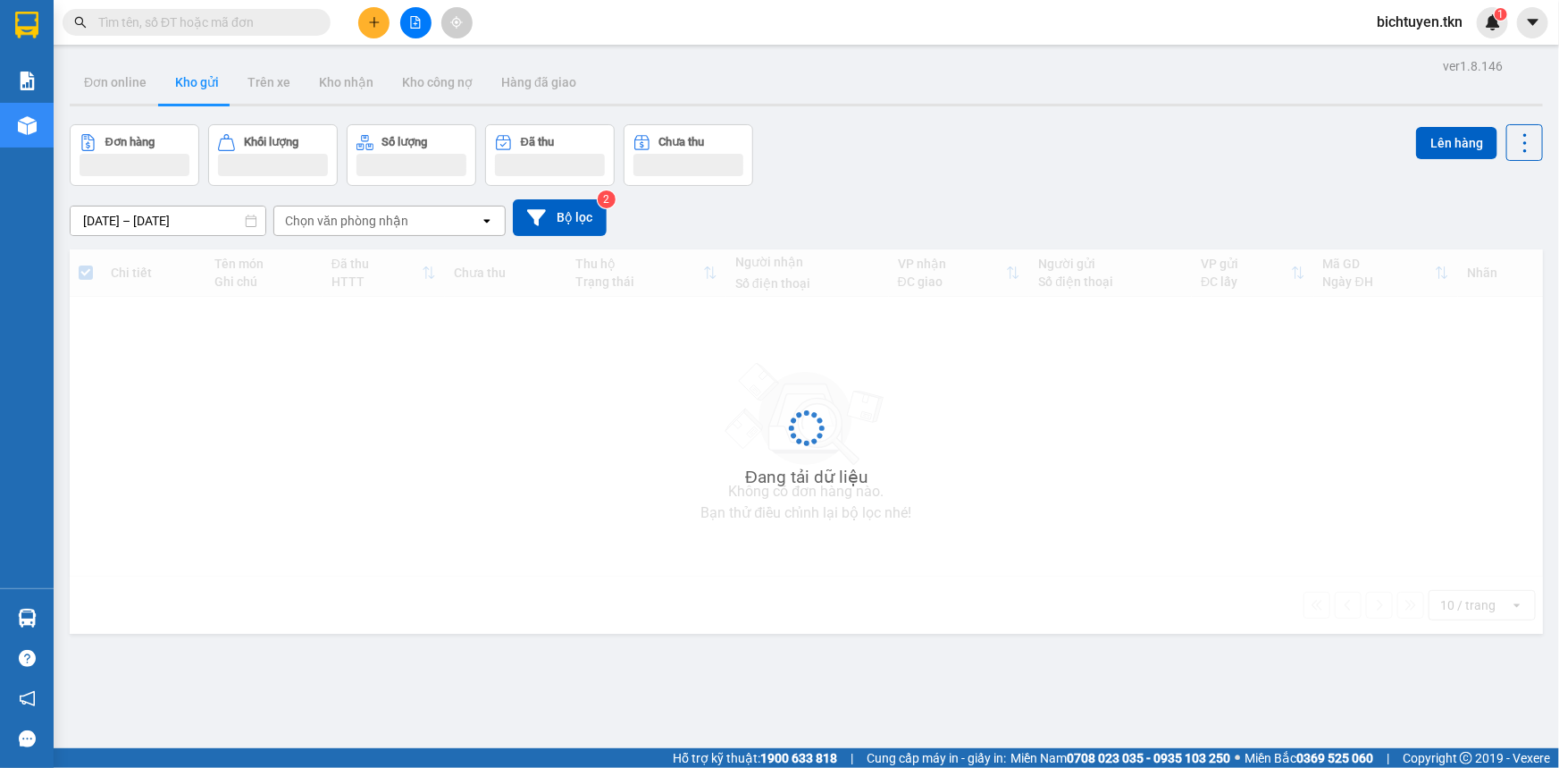
click at [825, 171] on div "Đơn hàng Khối lượng Số lượng Đã thu Chưa thu Lên hàng" at bounding box center [807, 155] width 1474 height 62
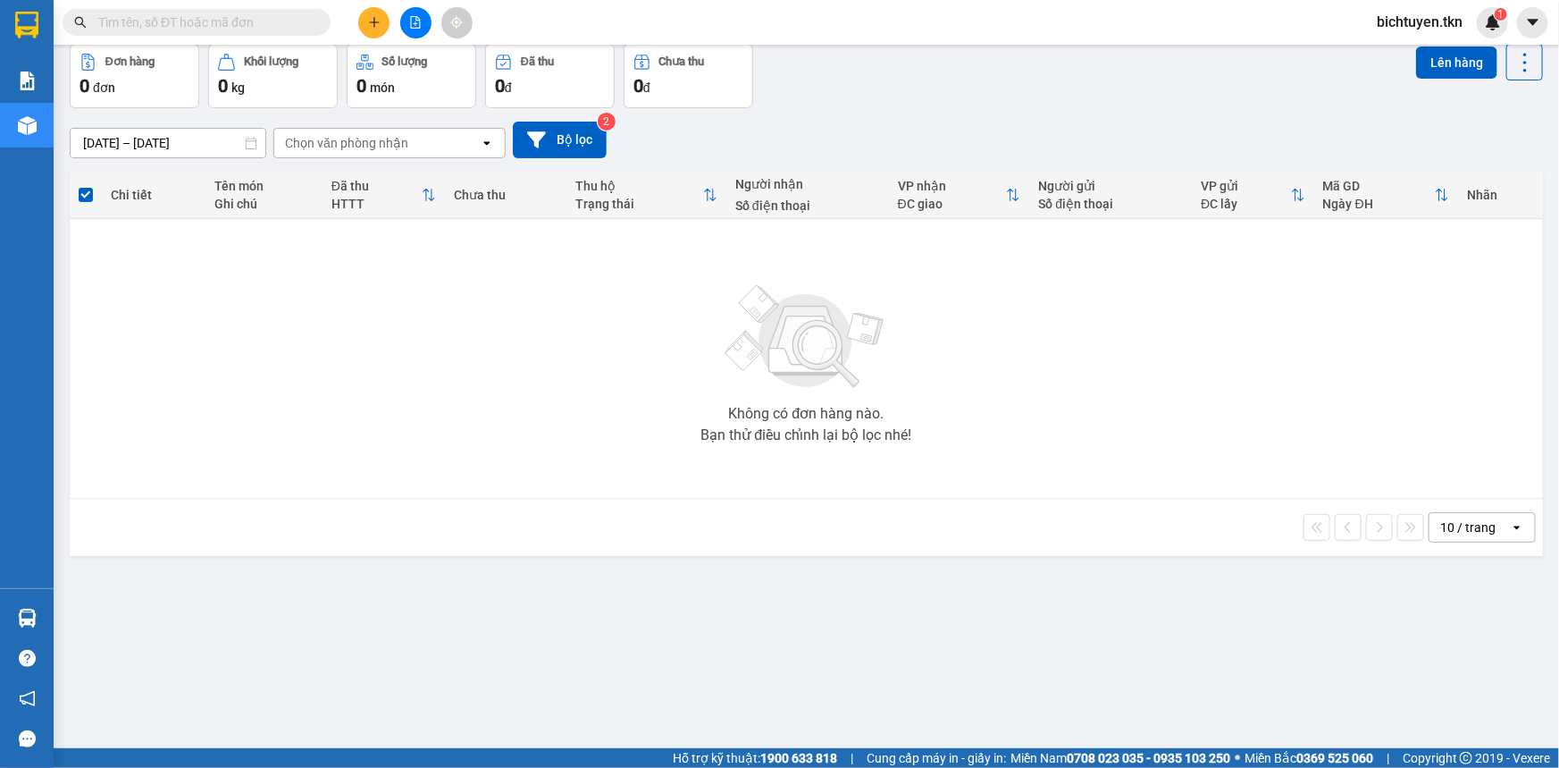
scroll to position [81, 0]
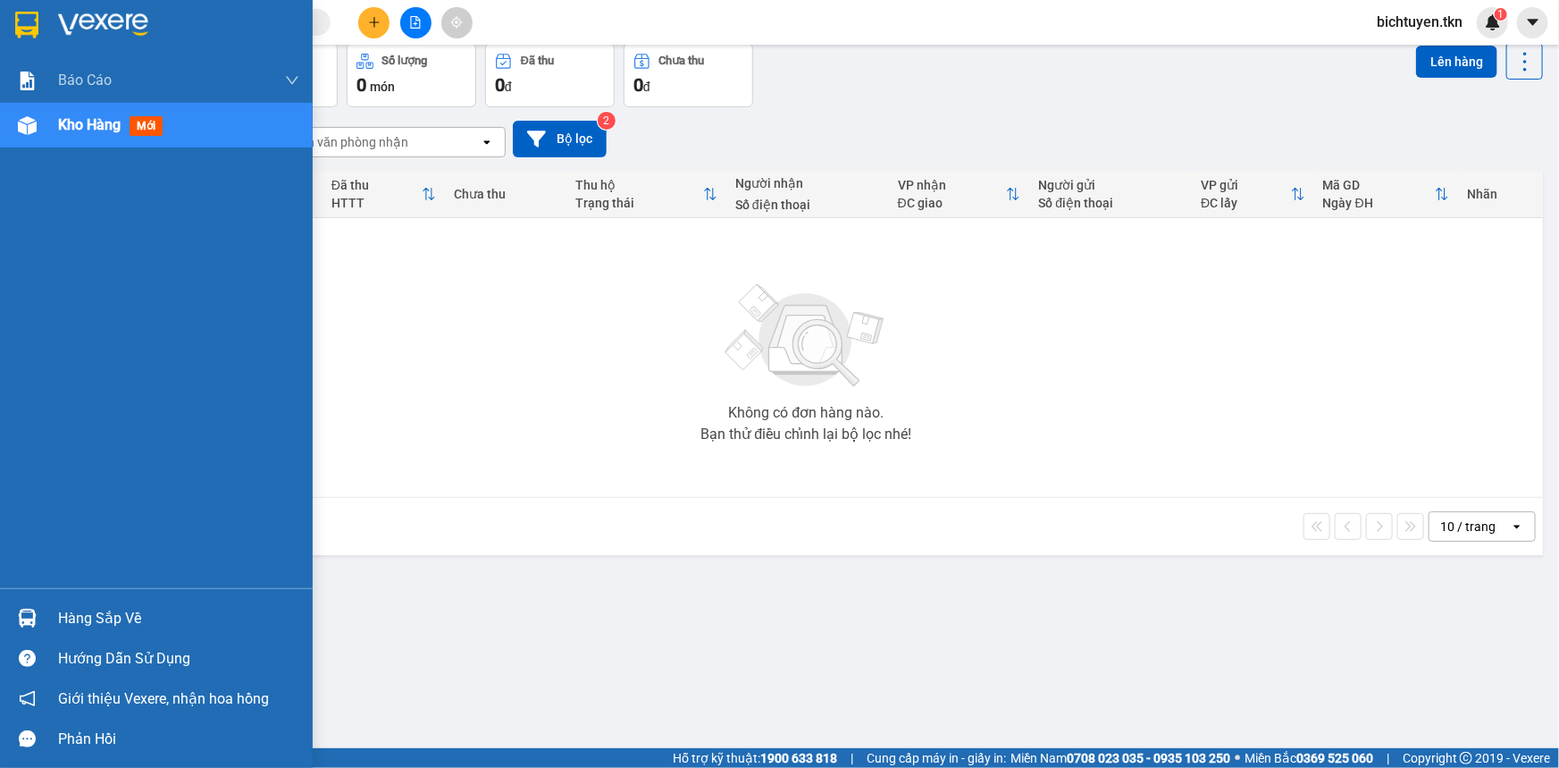
click at [45, 610] on div "Hàng sắp về" at bounding box center [156, 618] width 313 height 40
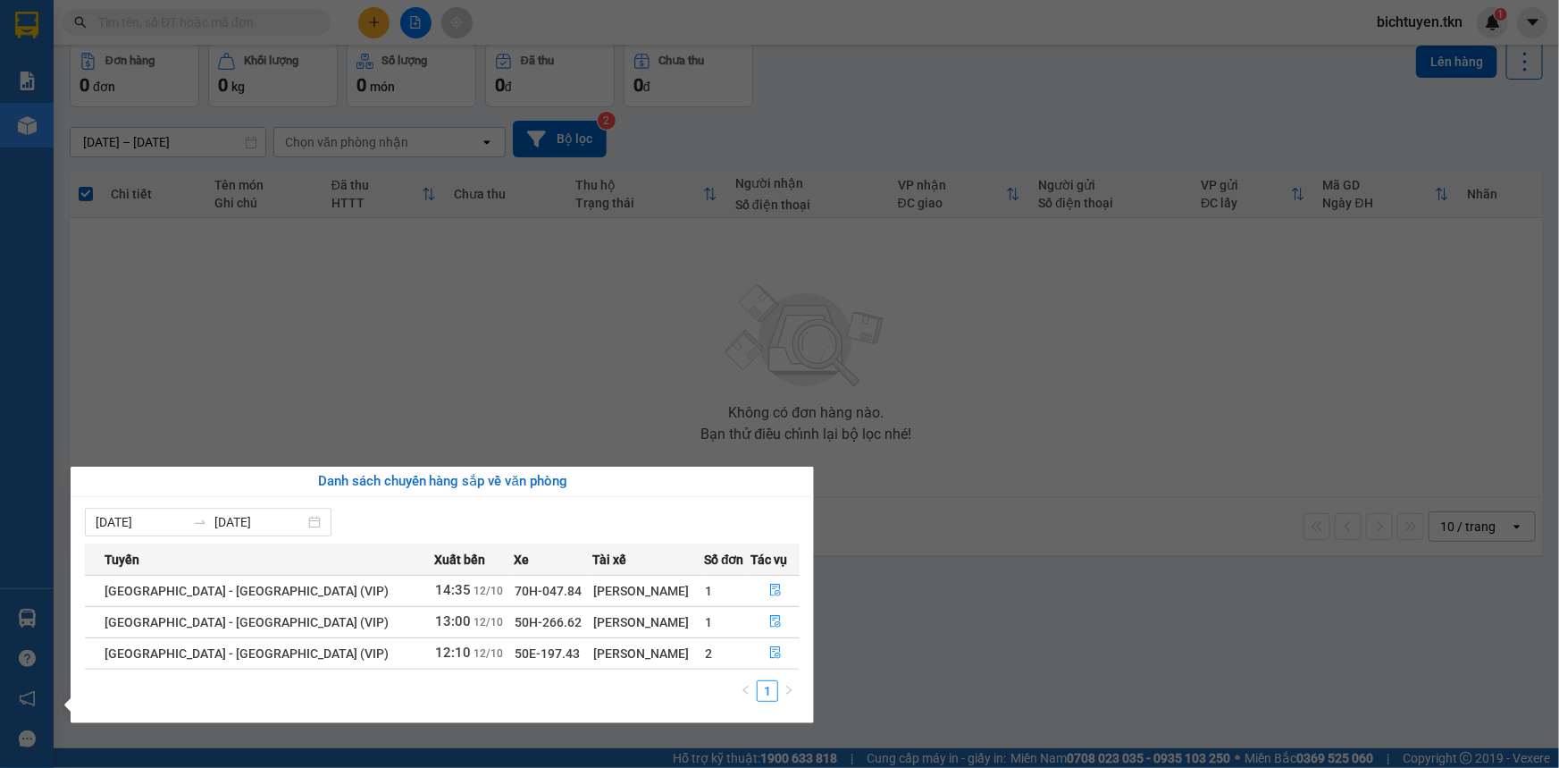
click at [781, 307] on section "Kết quả tìm kiếm ( 2 ) Bộ lọc Ngày tạo đơn gần nhất Mã ĐH Trạng thái Món hàng T…" at bounding box center [779, 384] width 1559 height 768
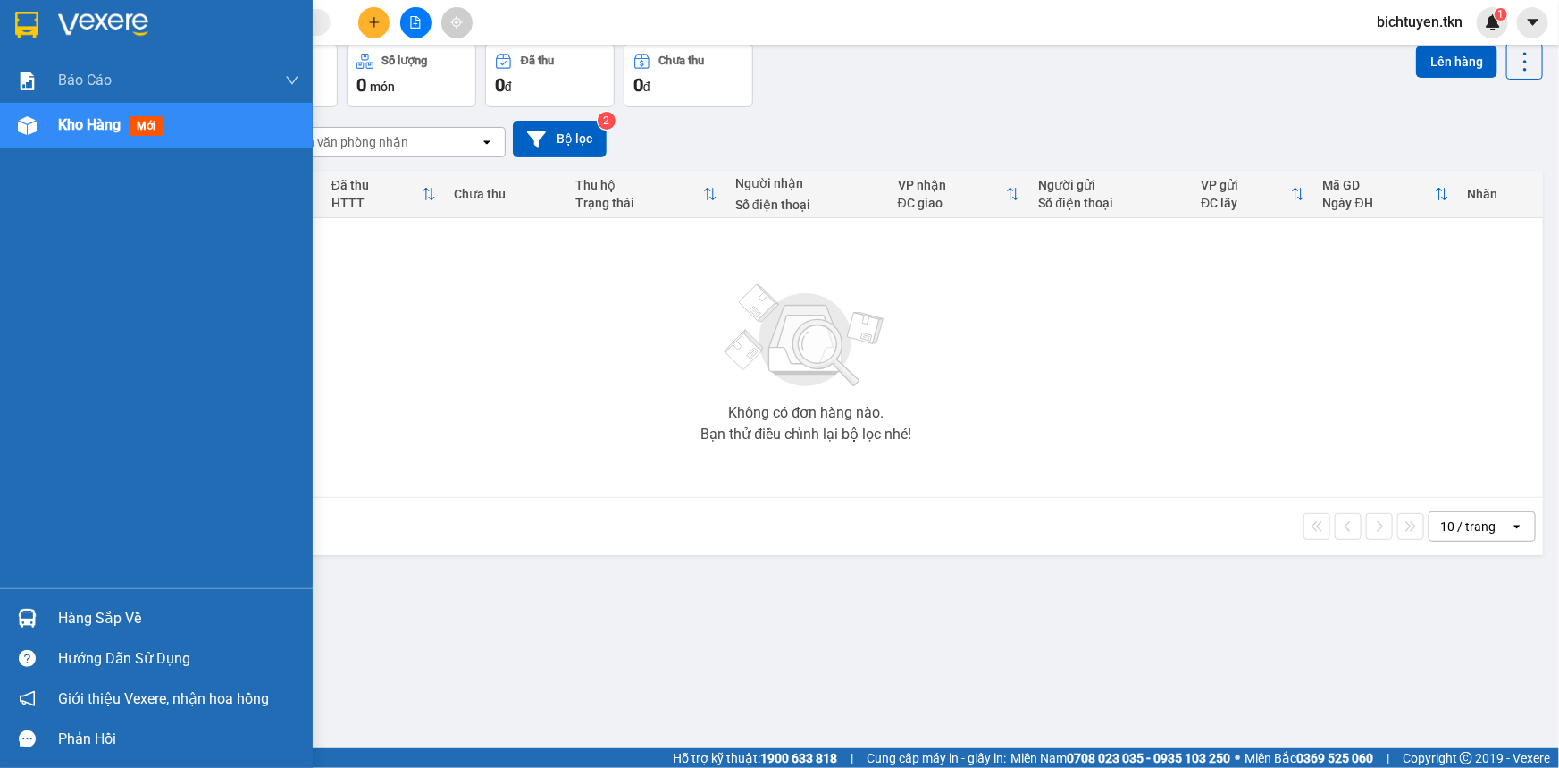
click at [36, 624] on div at bounding box center [27, 617] width 31 height 31
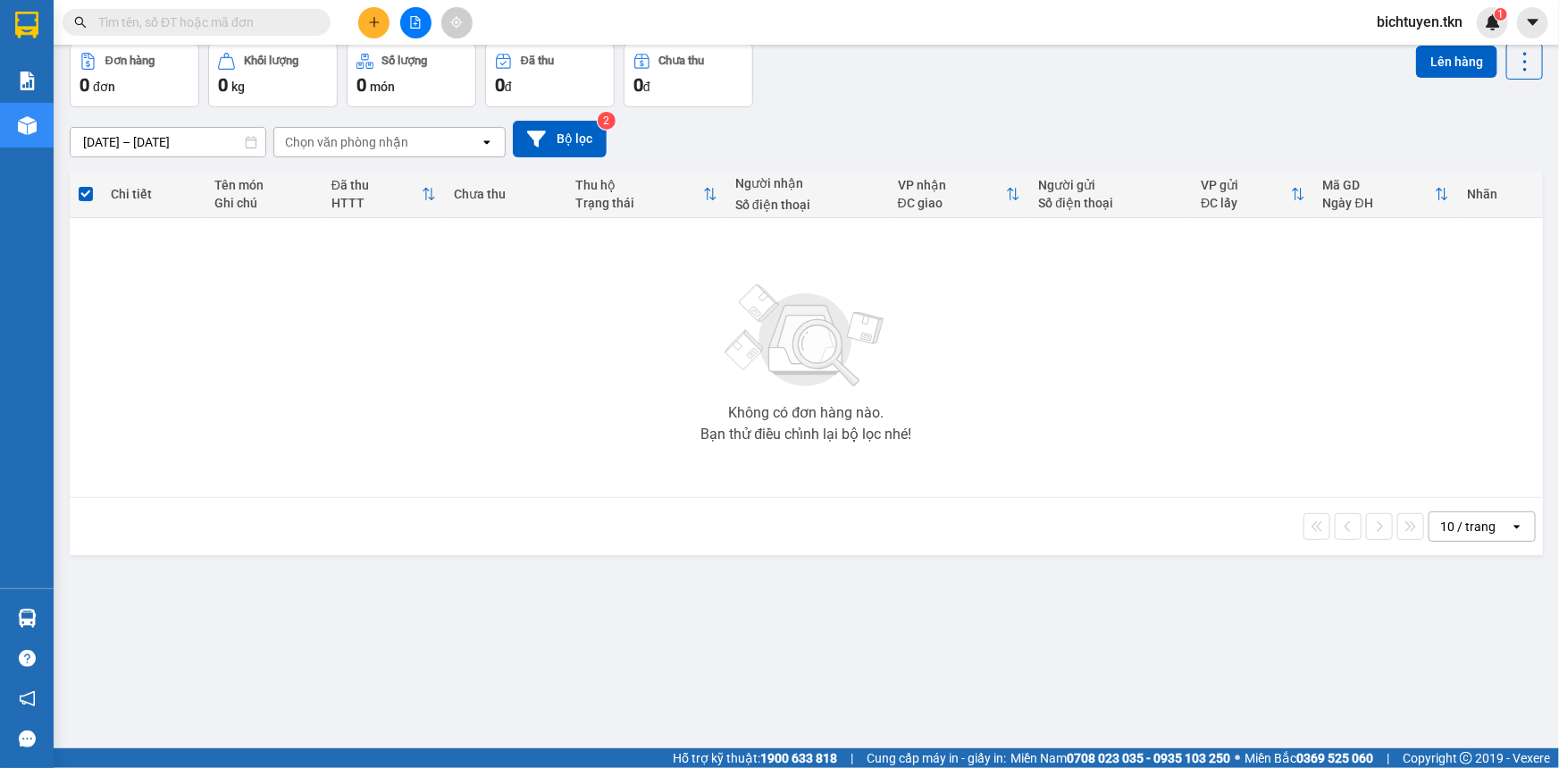
click at [852, 511] on section "Kết quả tìm kiếm ( 2 ) Bộ lọc Ngày tạo đơn gần nhất Mã ĐH Trạng thái Món hàng T…" at bounding box center [779, 384] width 1559 height 768
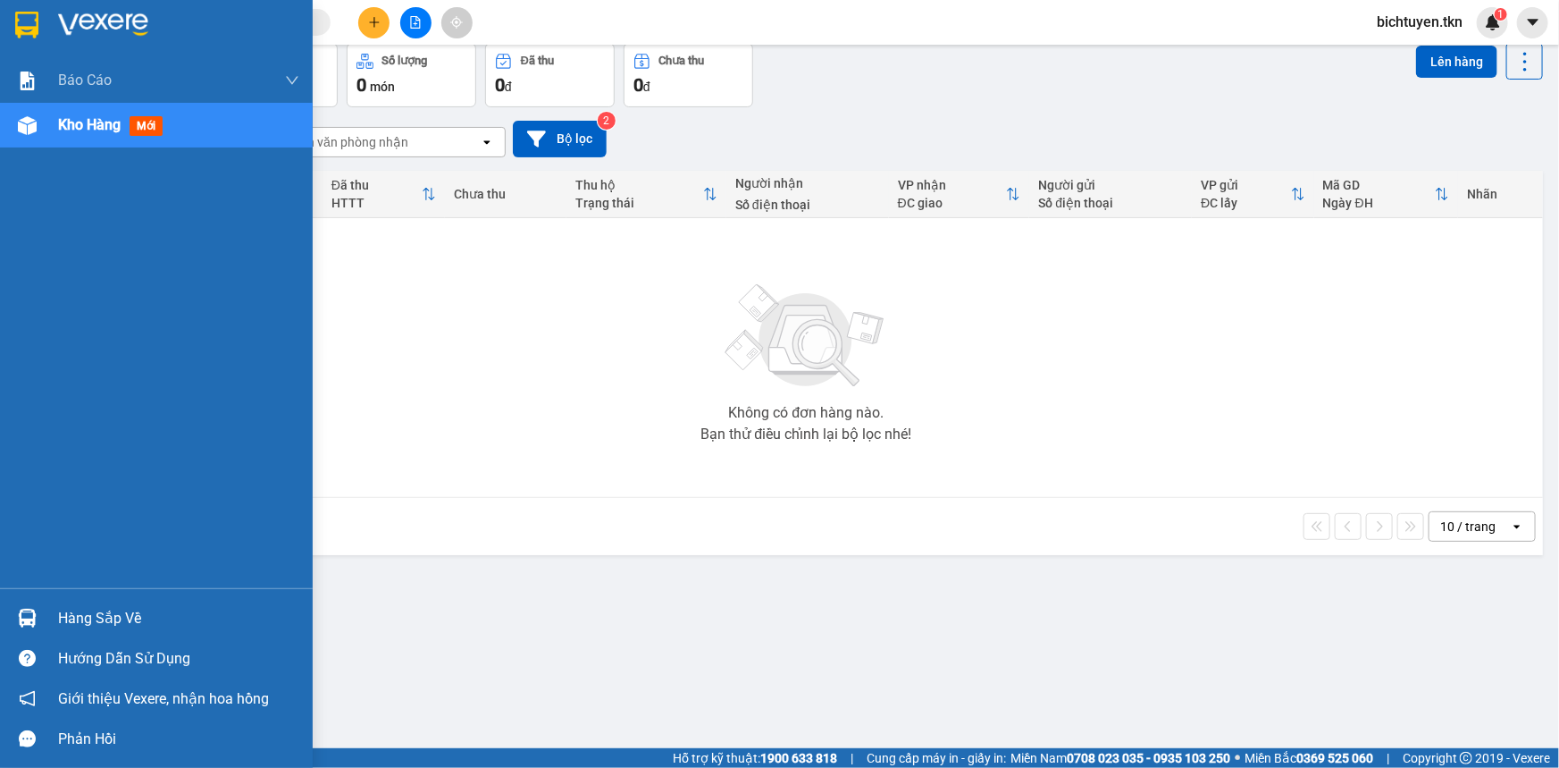
click at [26, 614] on img at bounding box center [27, 618] width 19 height 19
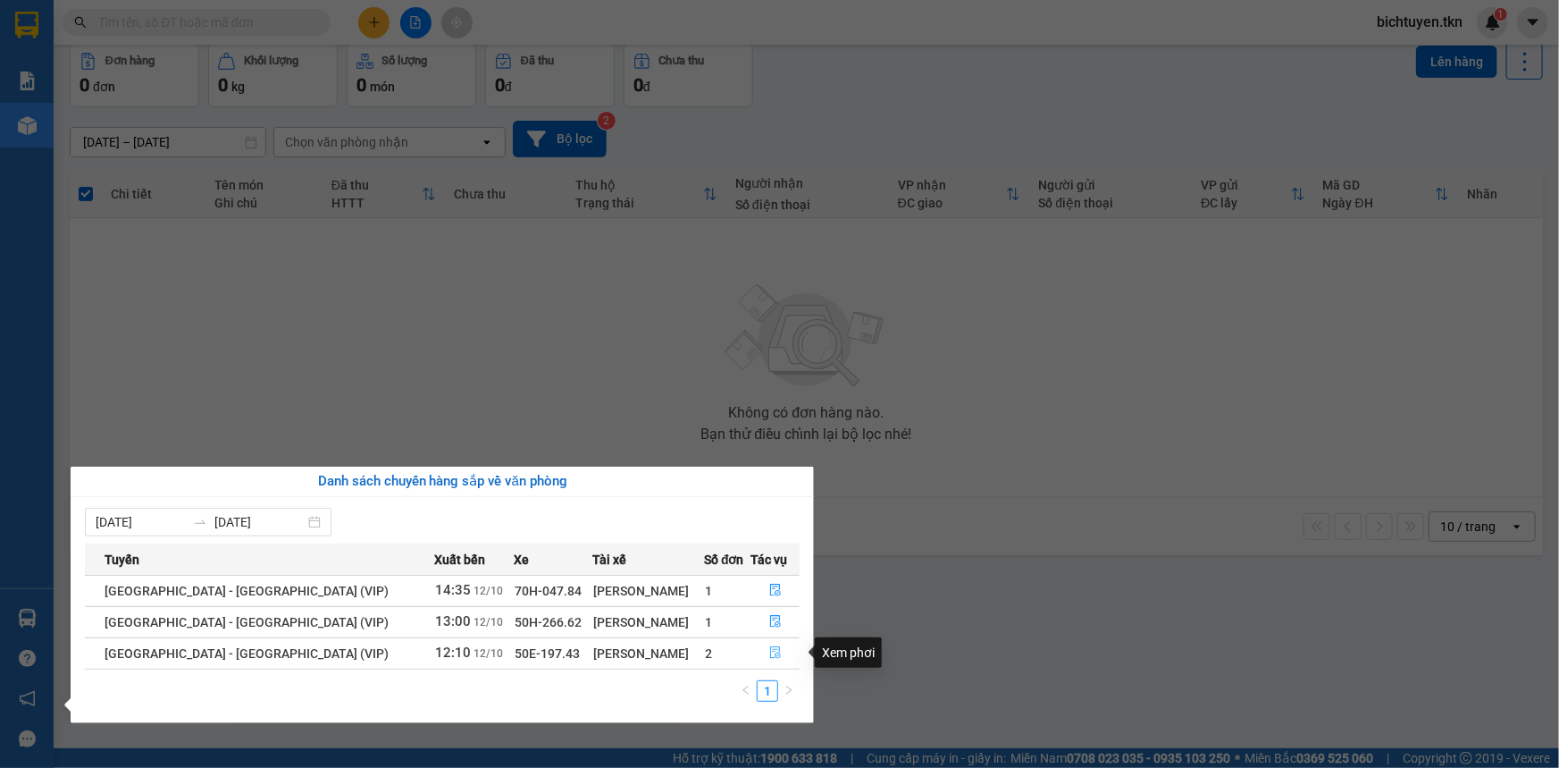
click at [777, 649] on button "button" at bounding box center [775, 653] width 47 height 29
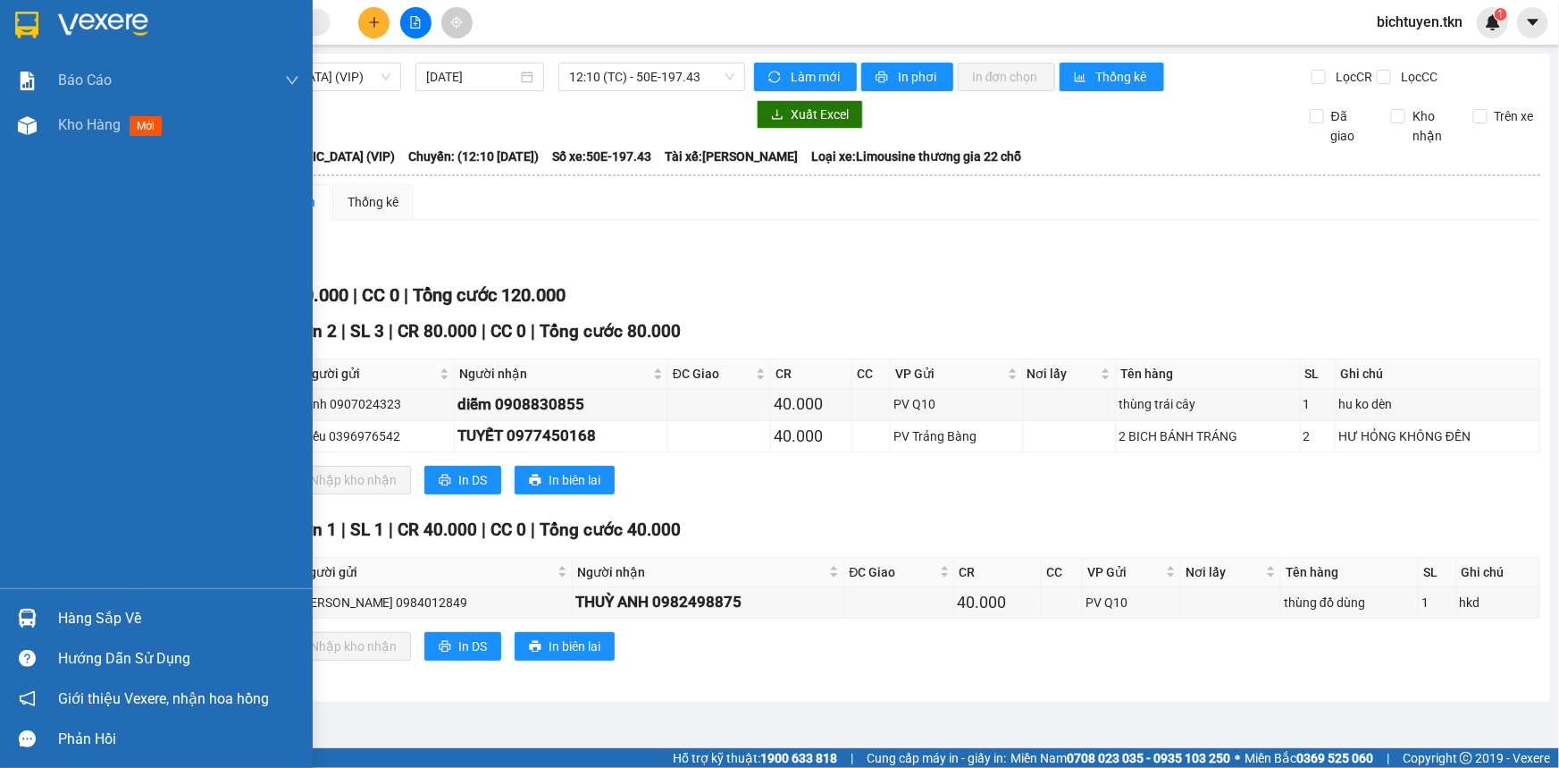
click at [19, 618] on img at bounding box center [27, 618] width 19 height 19
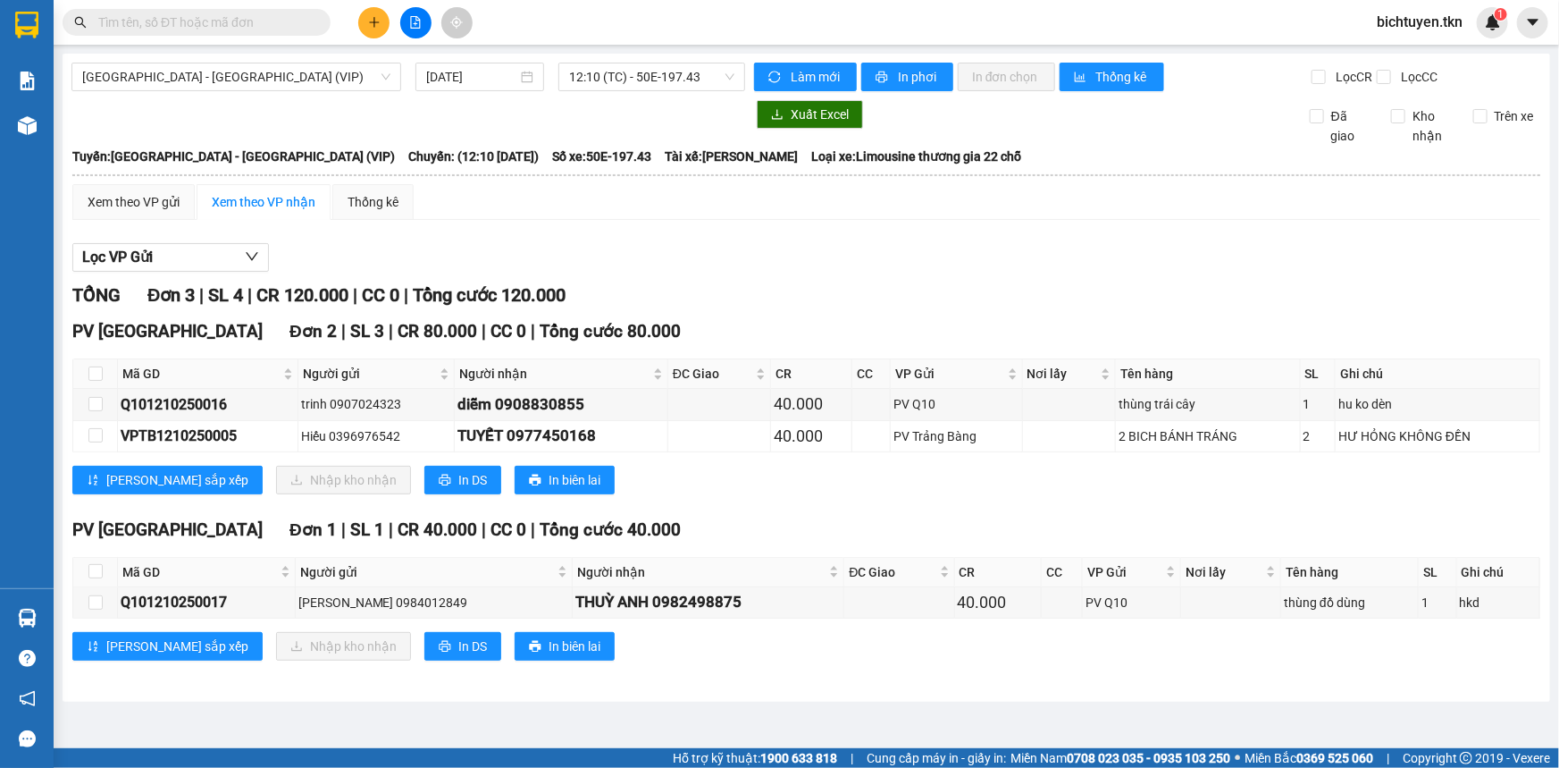
drag, startPoint x: 235, startPoint y: 41, endPoint x: 235, endPoint y: 13, distance: 27.7
click at [235, 38] on section "Kết quả tìm kiếm ( 2 ) Bộ lọc Ngày tạo đơn gần nhất Mã ĐH Trạng thái Món hàng T…" at bounding box center [779, 384] width 1559 height 768
click at [235, 13] on input "text" at bounding box center [203, 23] width 211 height 20
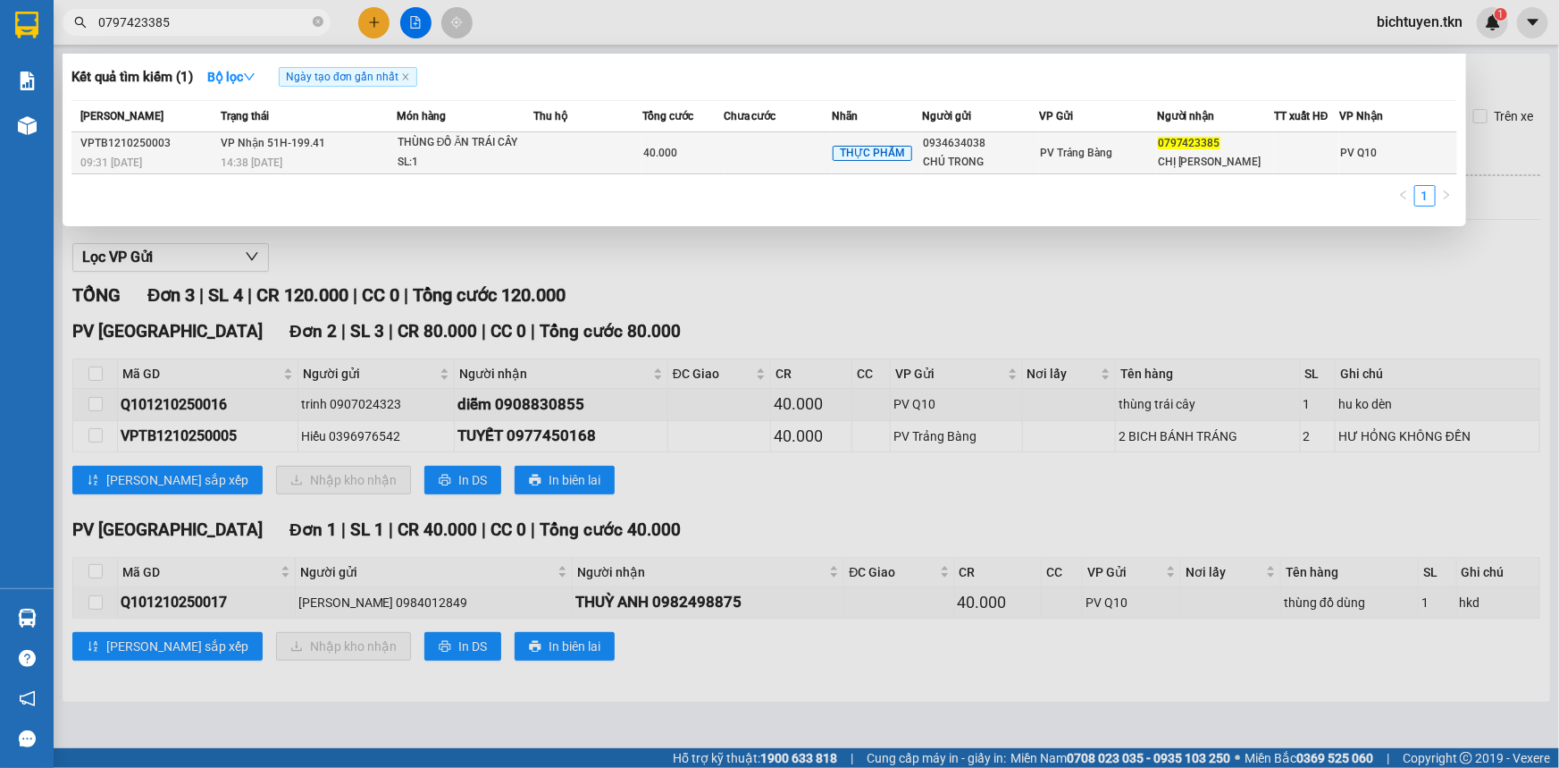
type input "0797423385"
click at [1171, 139] on span "0797423385" at bounding box center [1189, 143] width 63 height 13
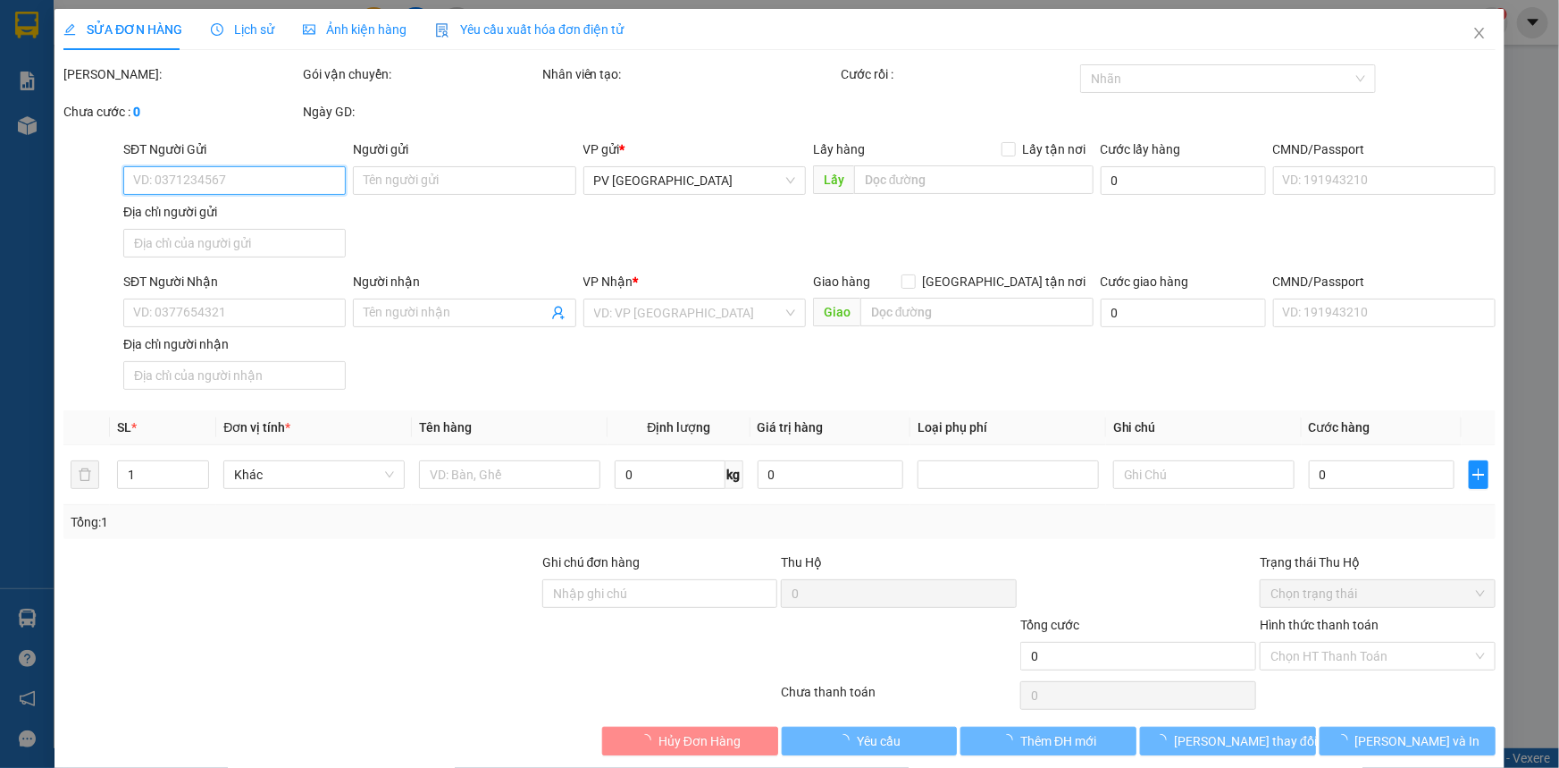
type input "0934634038"
type input "CHÚ TRONG"
type input "0797423385"
type input "CHỊ MINH ANH"
type input "40.000"
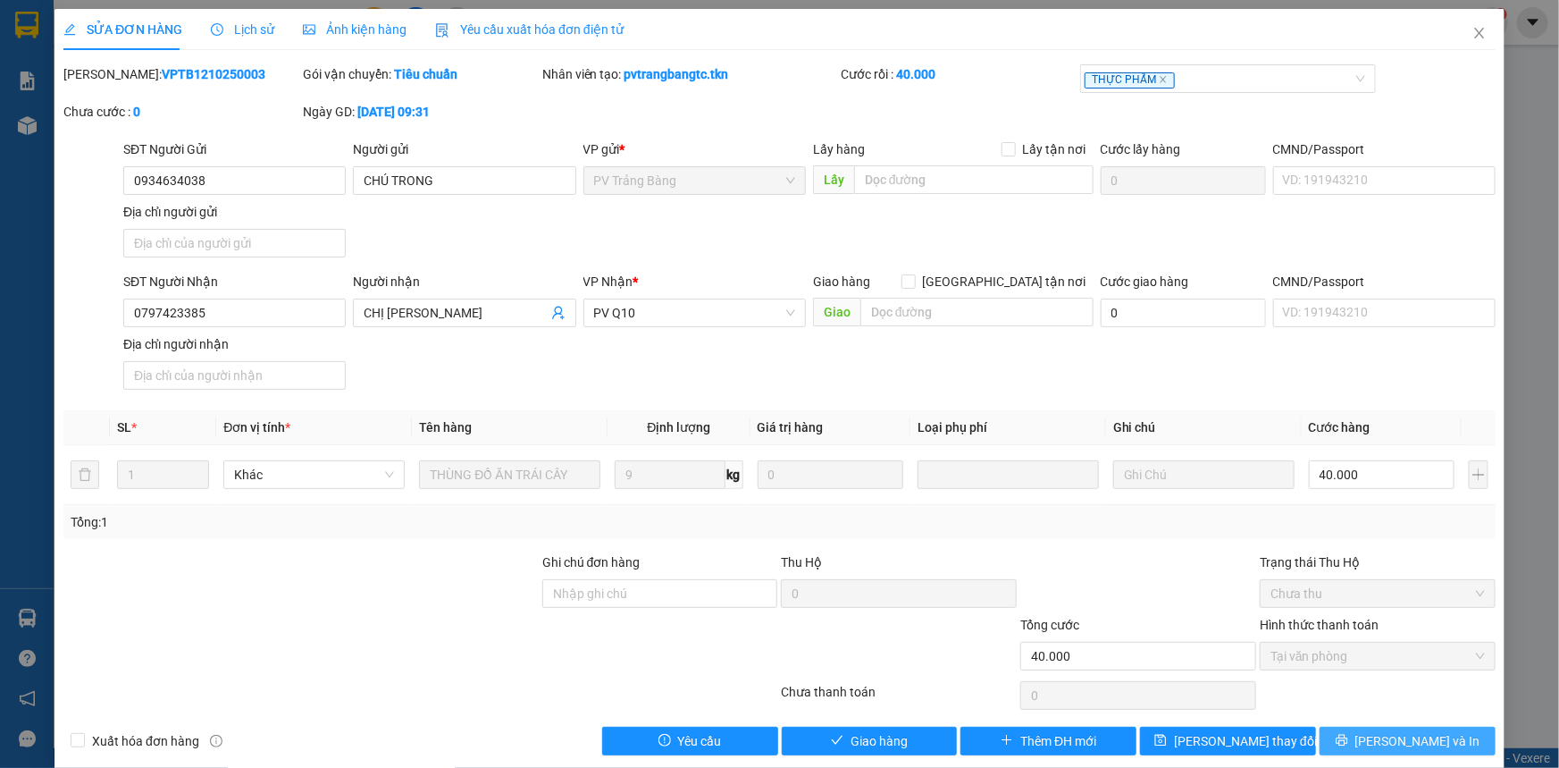
click at [1378, 733] on button "Lưu và In" at bounding box center [1408, 740] width 176 height 29
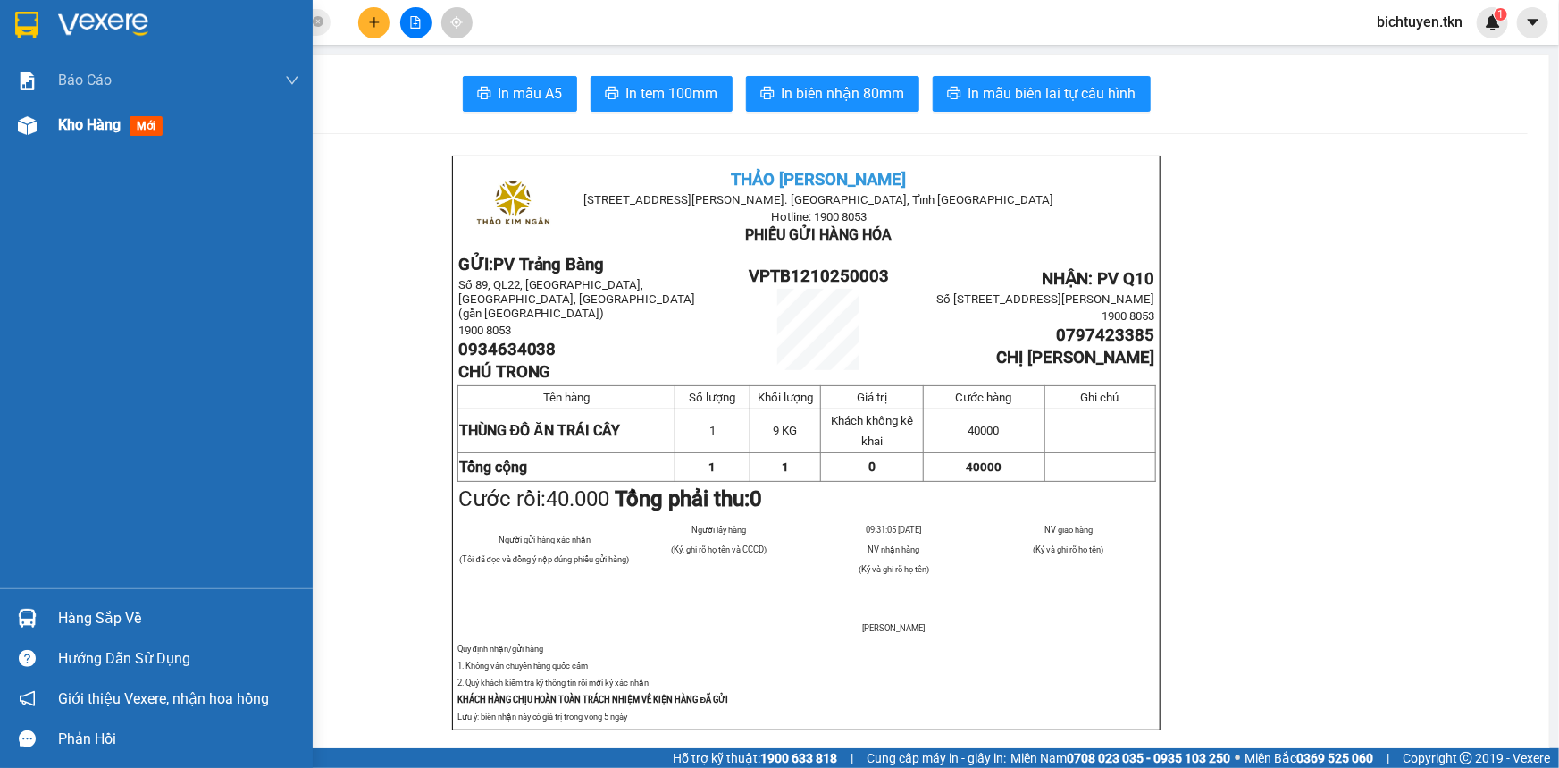
click at [38, 124] on div at bounding box center [27, 125] width 31 height 31
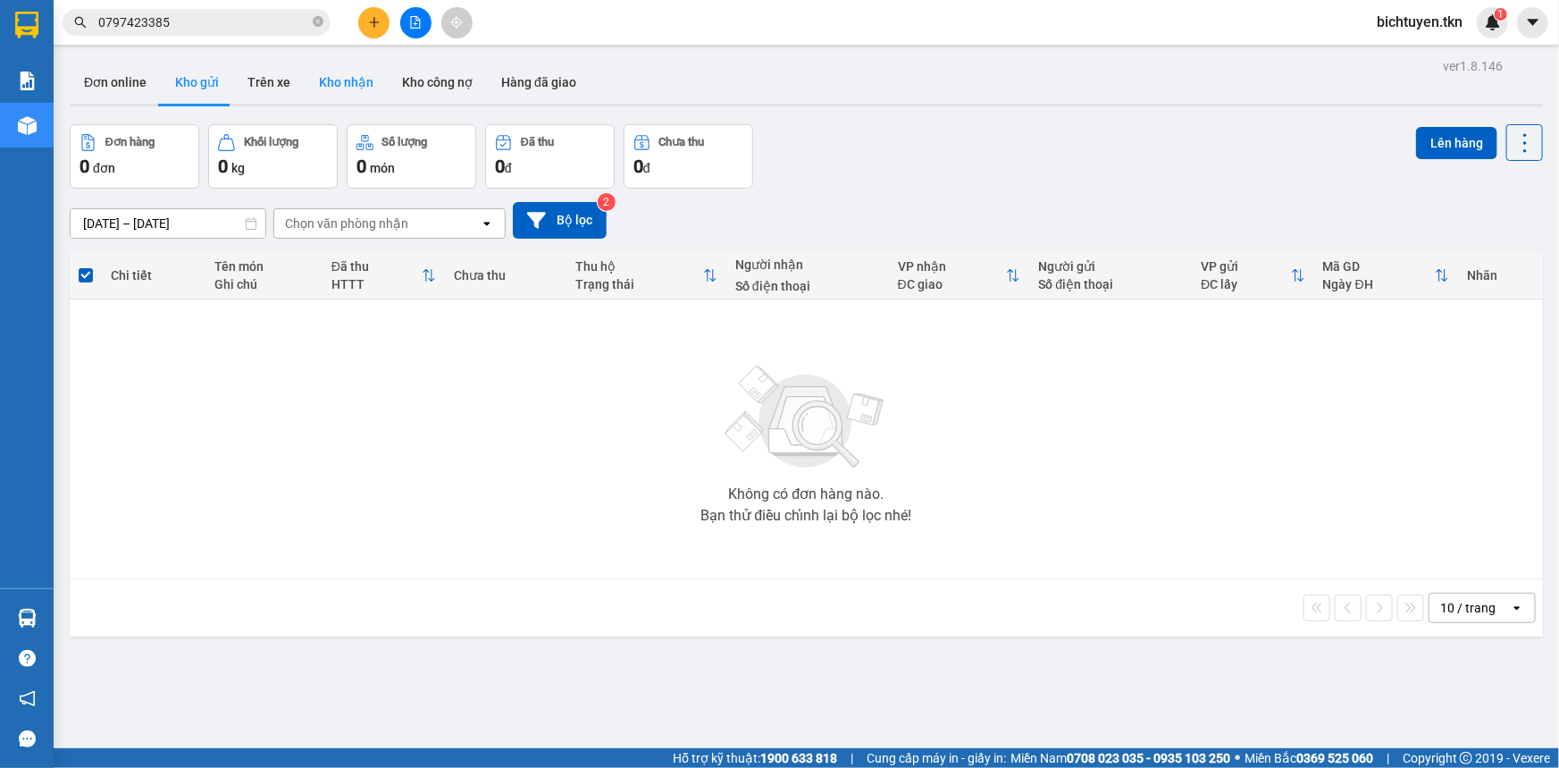
click at [361, 86] on button "Kho nhận" at bounding box center [346, 82] width 83 height 43
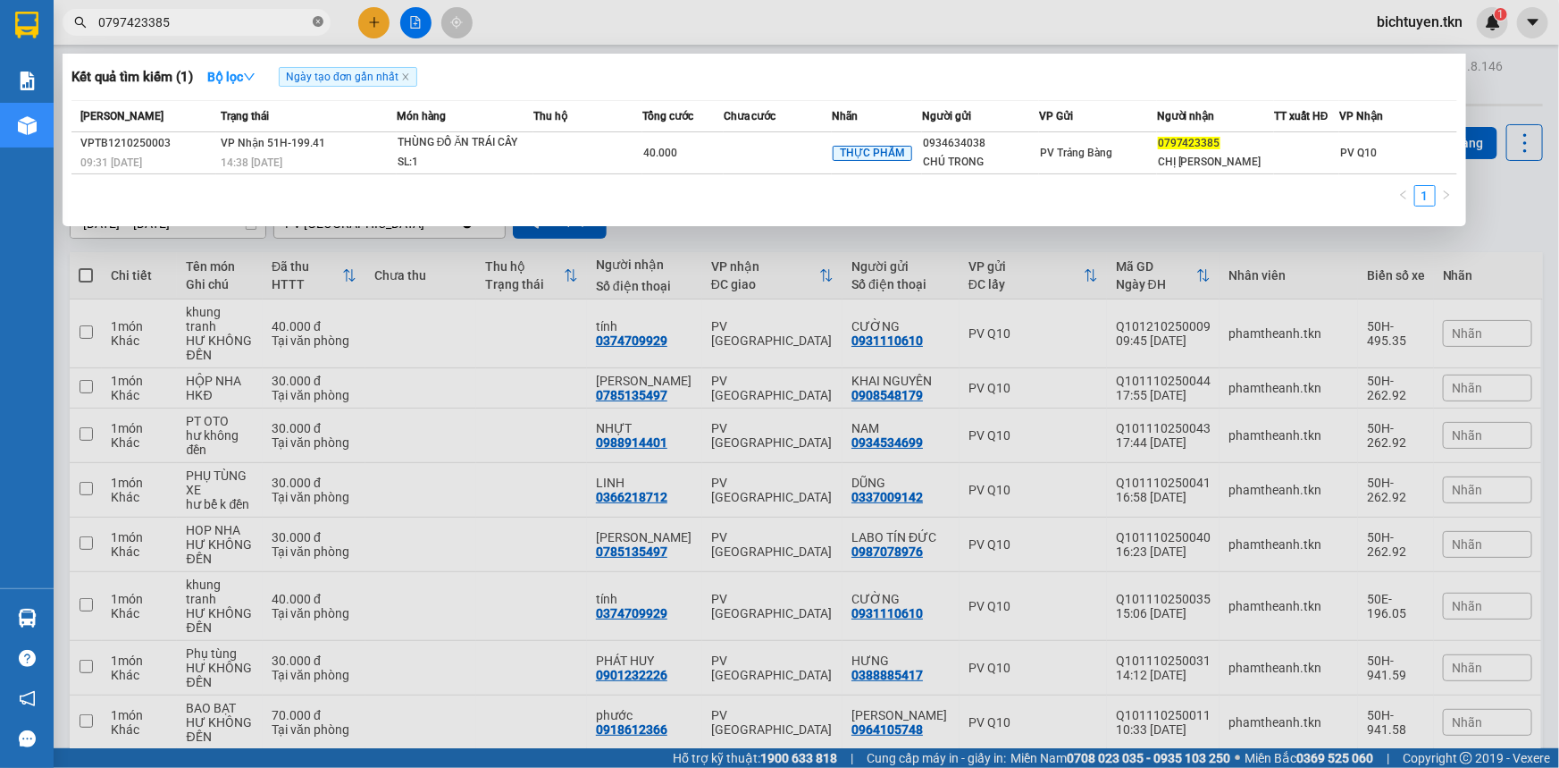
click at [316, 21] on icon "close-circle" at bounding box center [318, 21] width 11 height 11
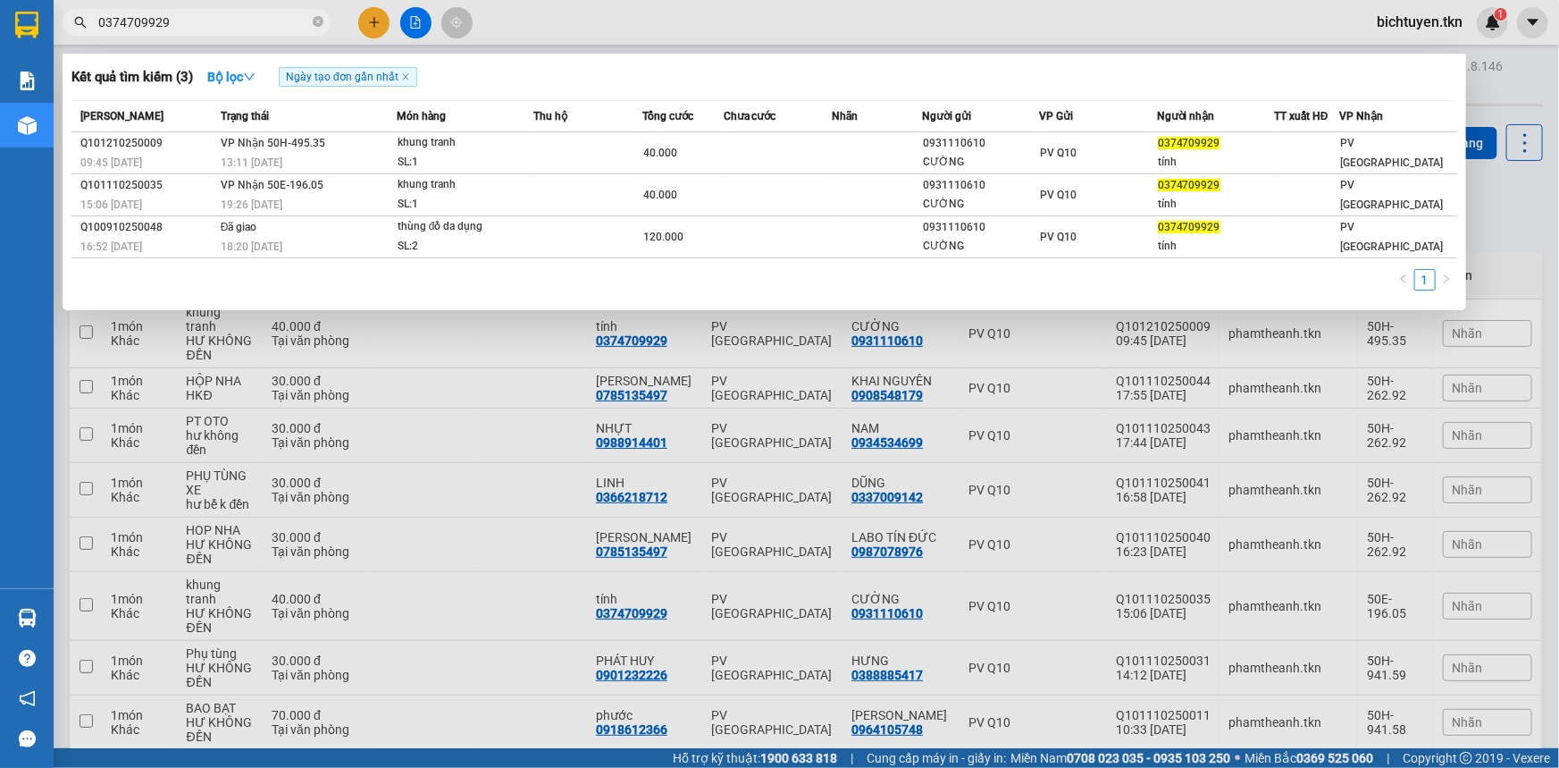
type input "0374709929"
click at [371, 23] on div at bounding box center [779, 384] width 1559 height 768
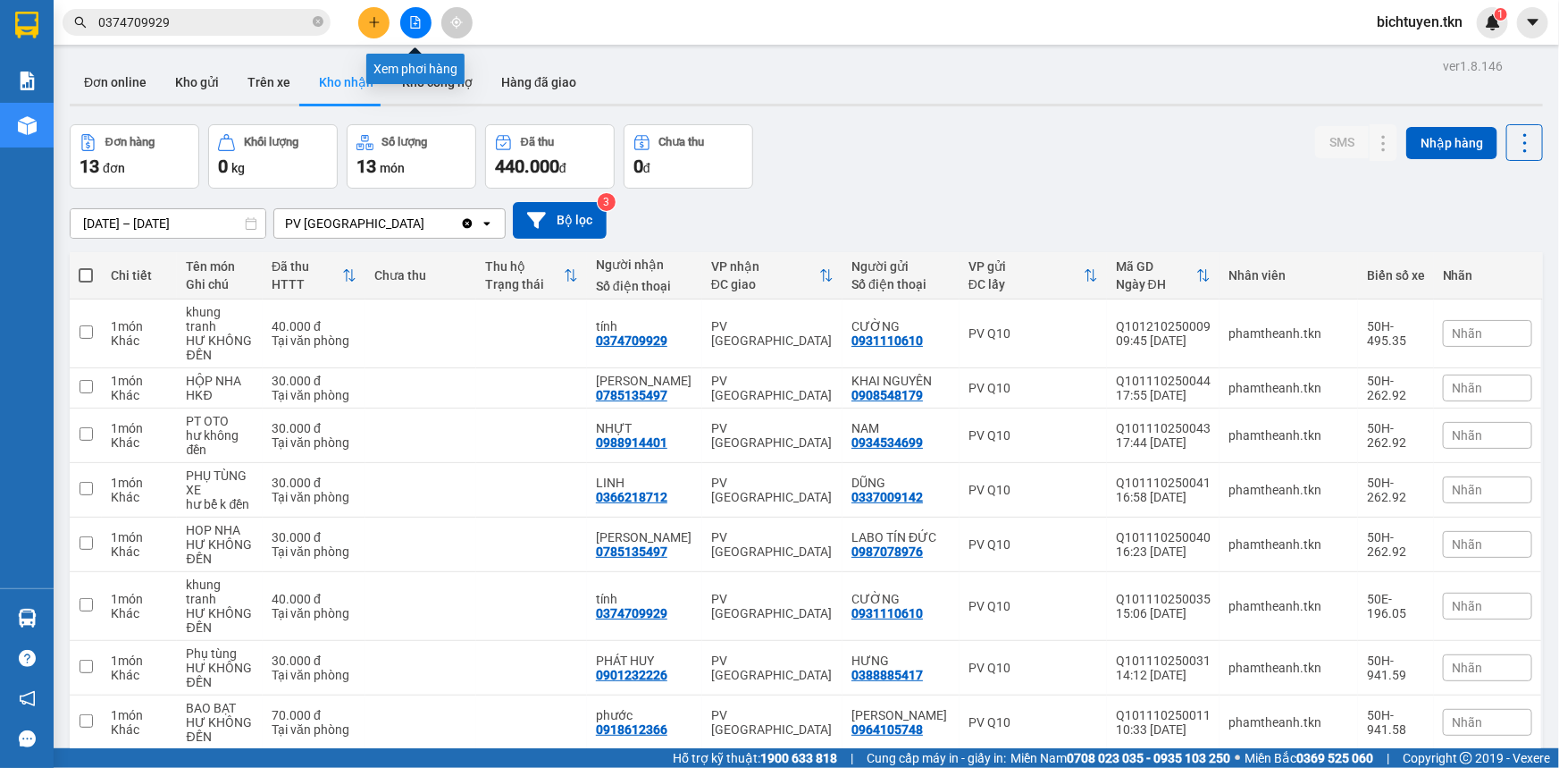
click at [381, 21] on button at bounding box center [373, 22] width 31 height 31
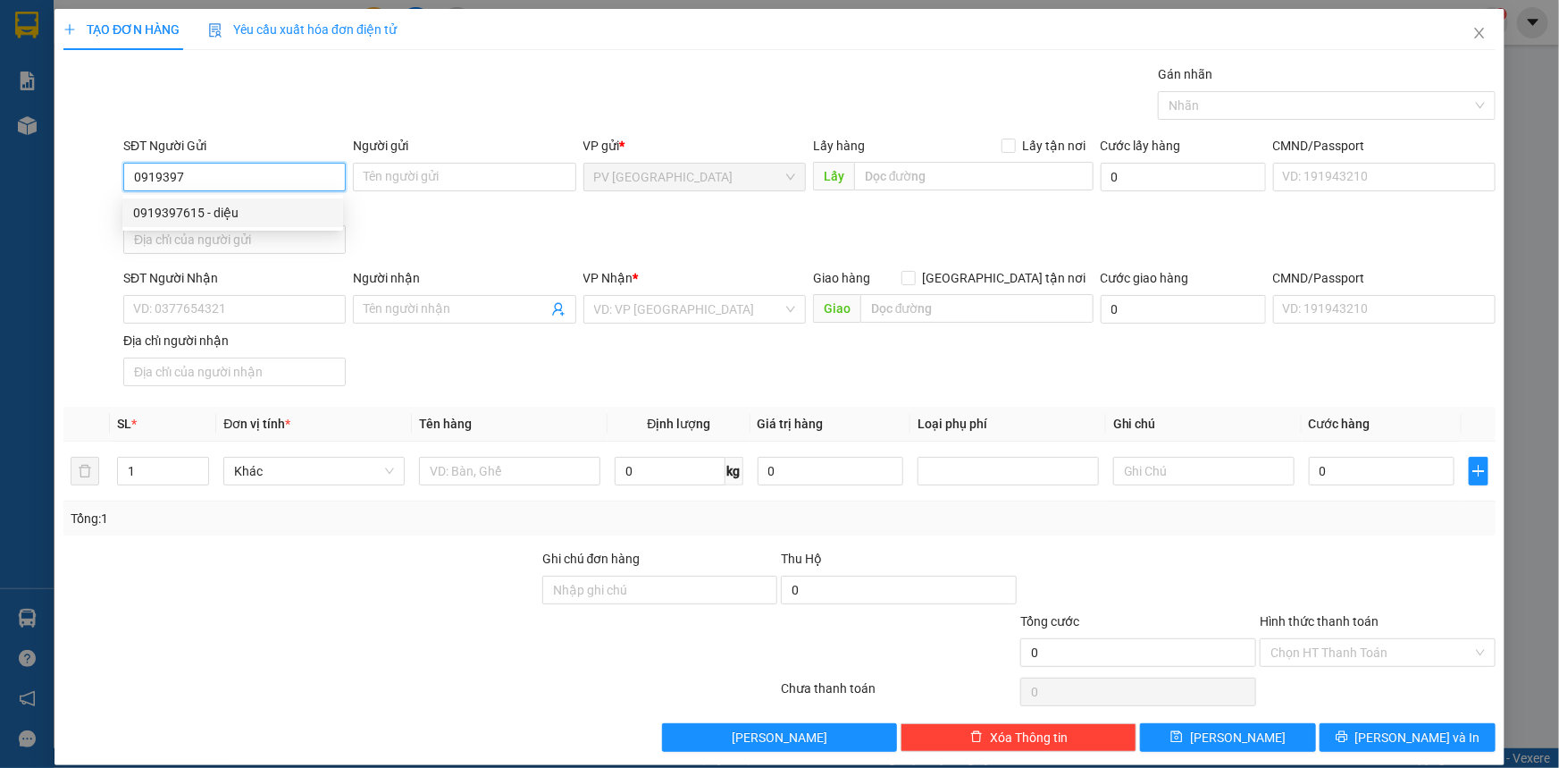
click at [305, 214] on div "0919397615 - diệu" at bounding box center [232, 213] width 199 height 20
type input "0919397615"
type input "diệu"
type input "0373483308"
type input "MINH THIỆN"
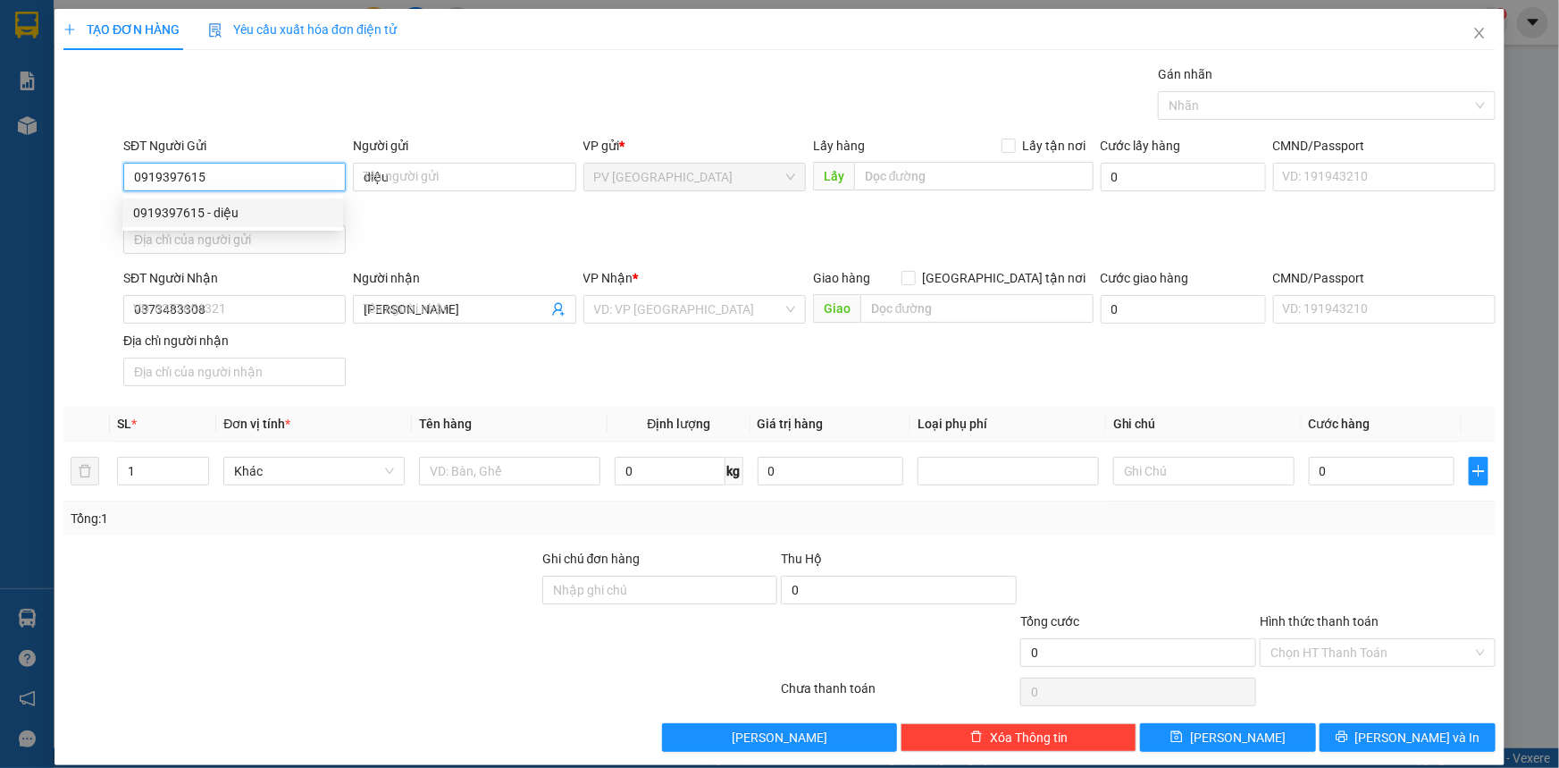
type input "50.000"
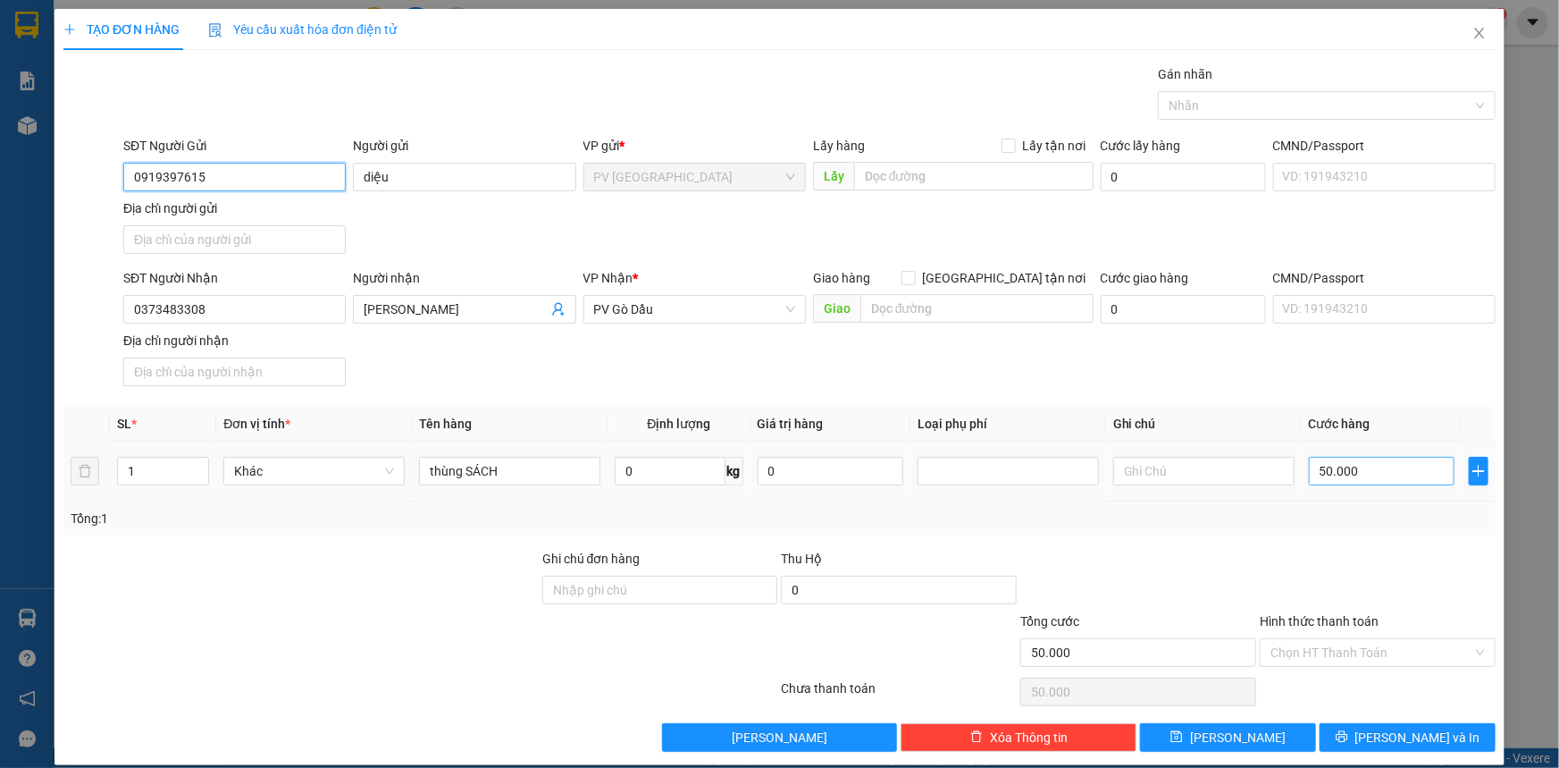
type input "0919397615"
click at [1351, 475] on input "50.000" at bounding box center [1382, 471] width 146 height 29
type input "4"
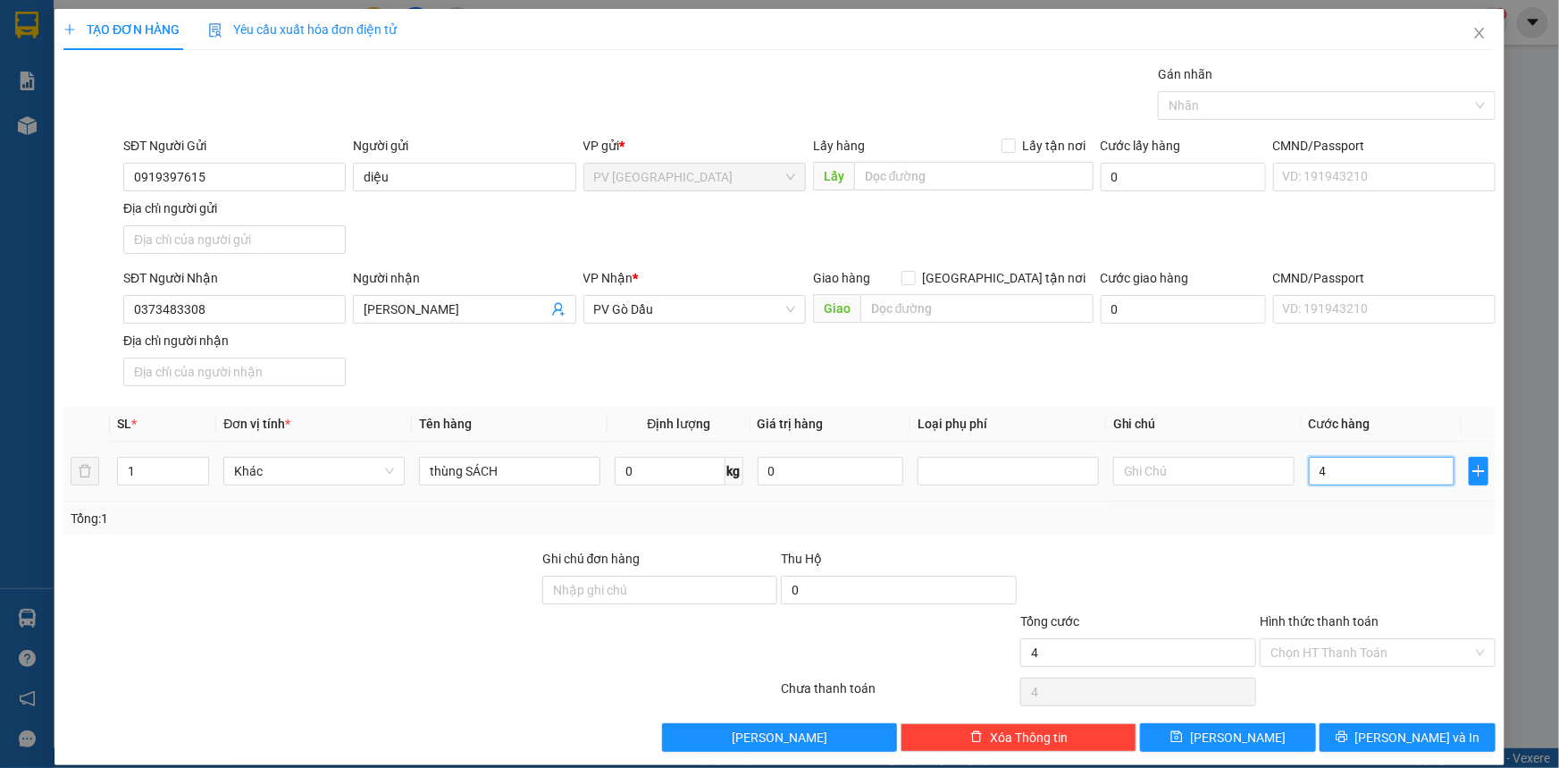
type input "40"
type input "40.000"
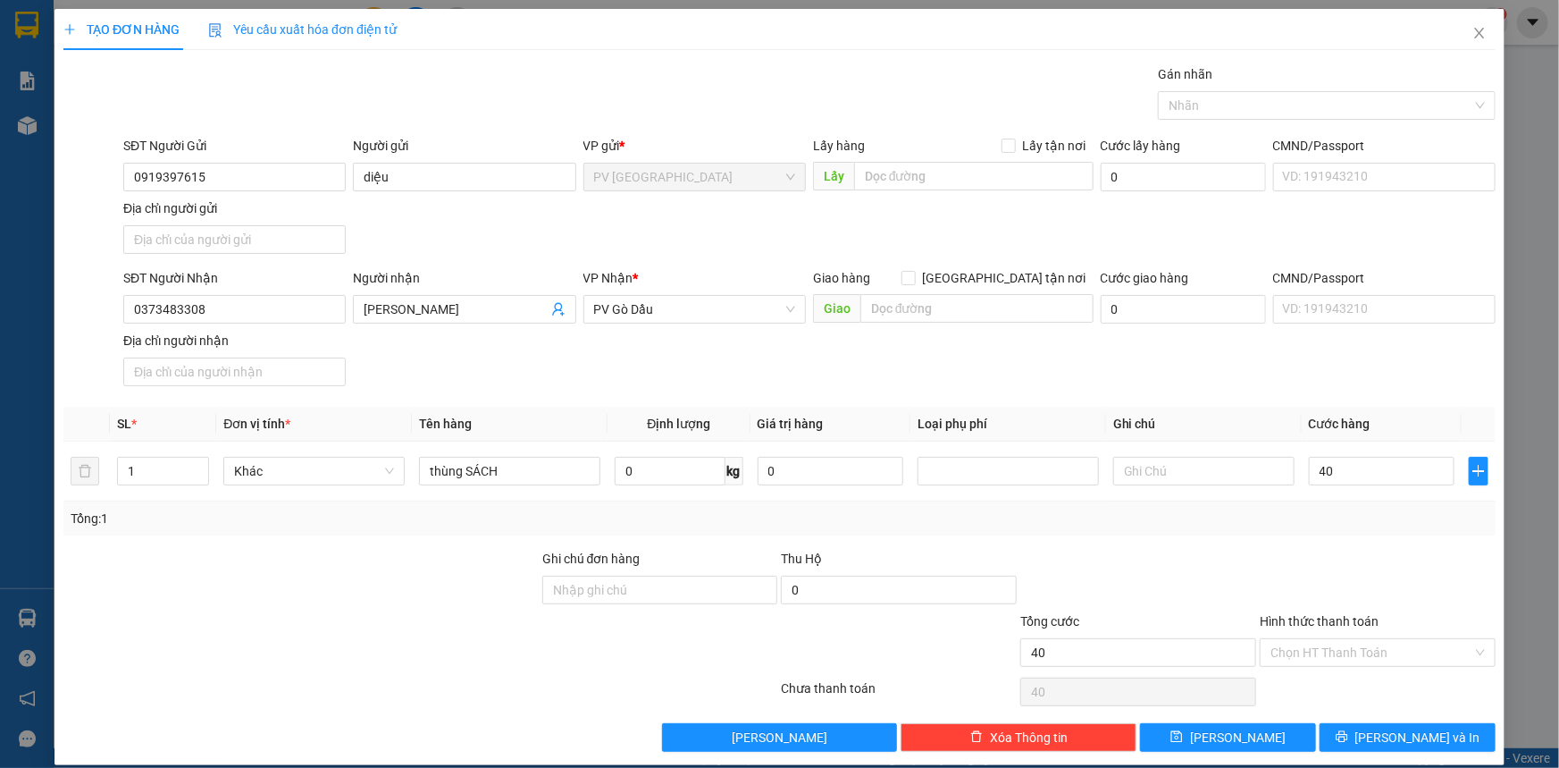
type input "40.000"
click at [1361, 551] on div at bounding box center [1377, 580] width 239 height 63
drag, startPoint x: 1381, startPoint y: 655, endPoint x: 1368, endPoint y: 655, distance: 12.5
click at [1378, 655] on input "Hình thức thanh toán" at bounding box center [1372, 652] width 202 height 27
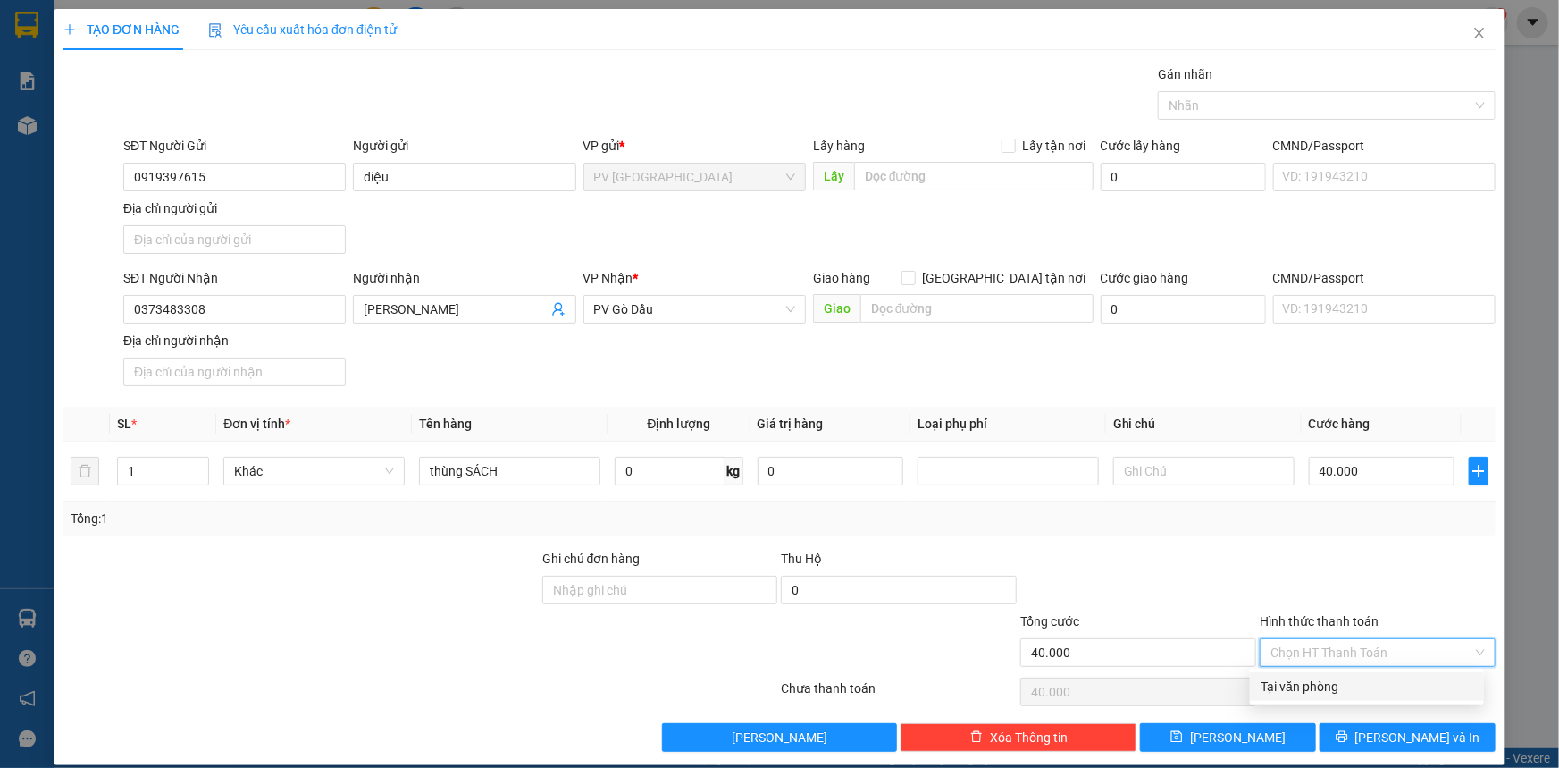
click at [1346, 676] on div "Tại văn phòng" at bounding box center [1367, 686] width 213 height 20
type input "0"
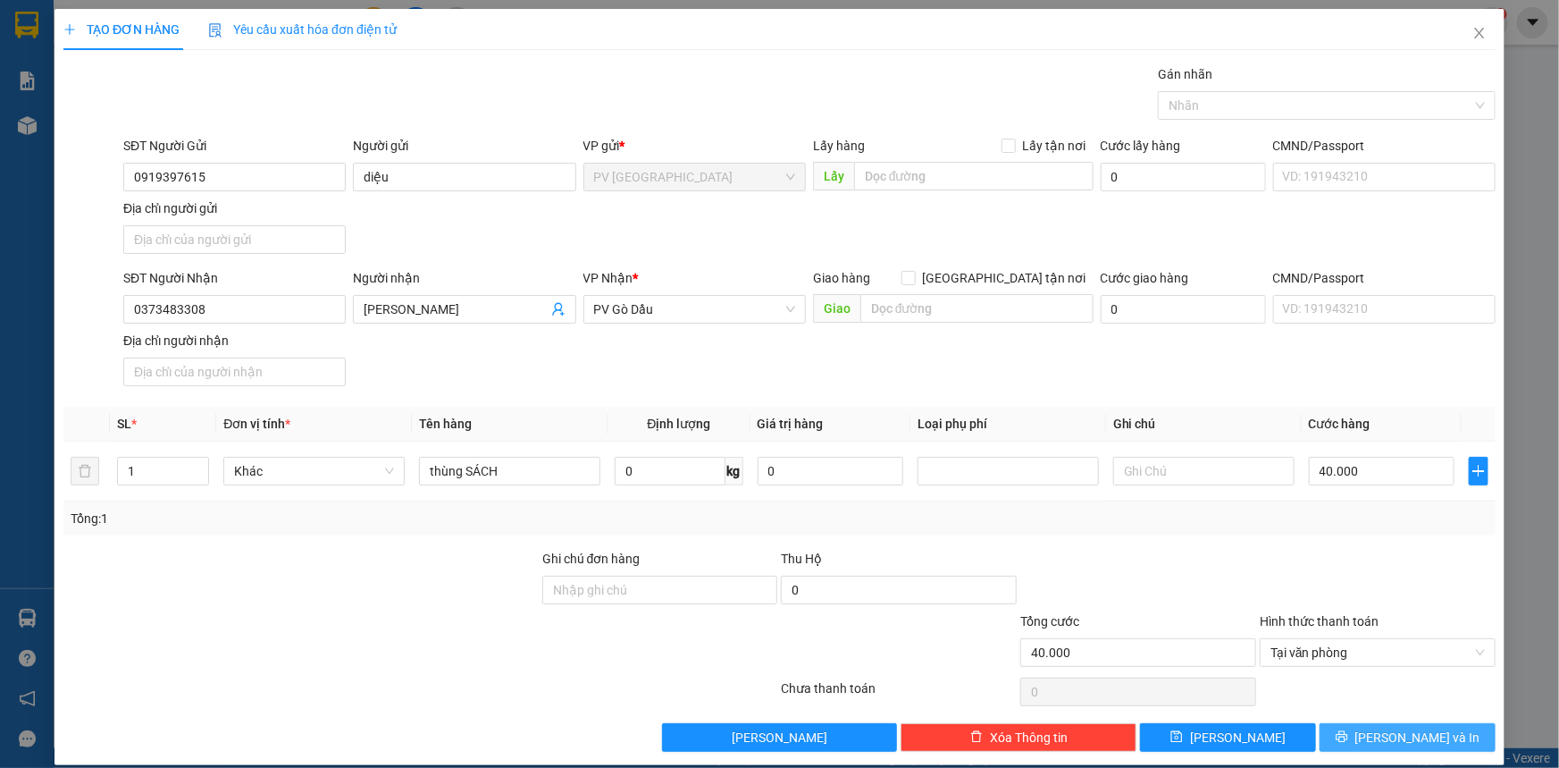
drag, startPoint x: 1354, startPoint y: 739, endPoint x: 1167, endPoint y: 659, distance: 203.0
click at [1353, 737] on button "Lưu và In" at bounding box center [1408, 737] width 176 height 29
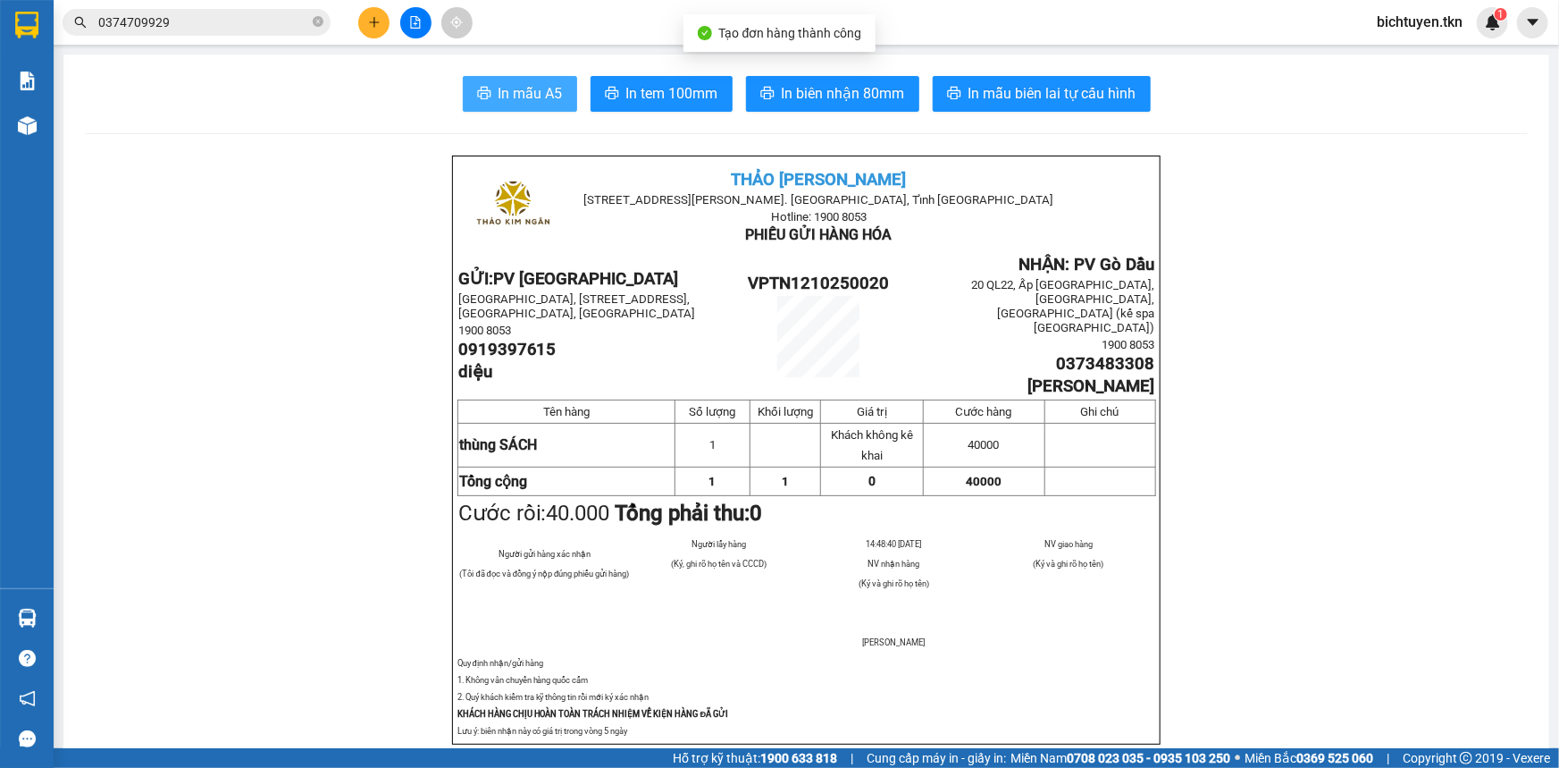
click at [546, 97] on span "In mẫu A5" at bounding box center [531, 93] width 64 height 22
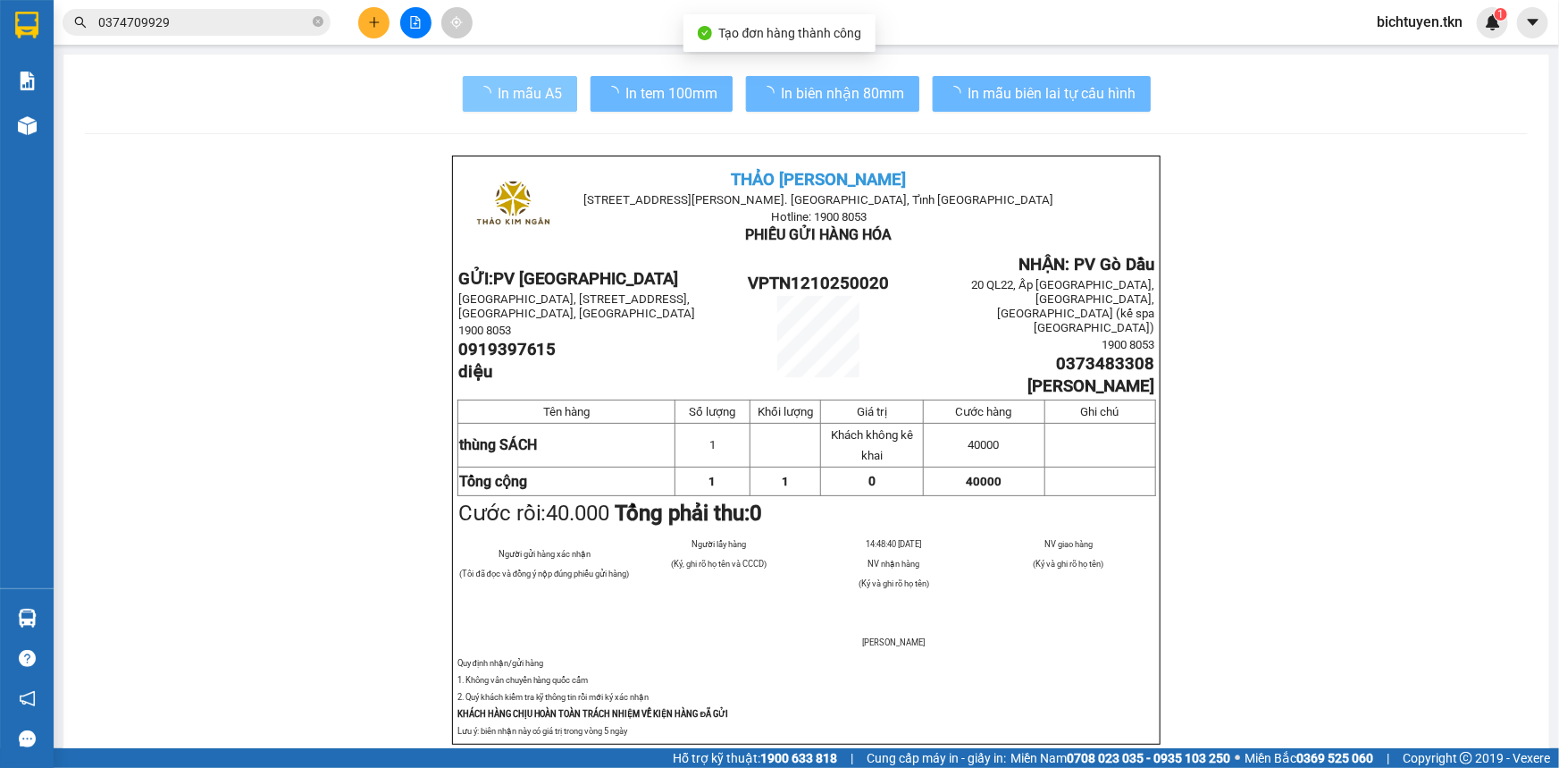
scroll to position [106, 0]
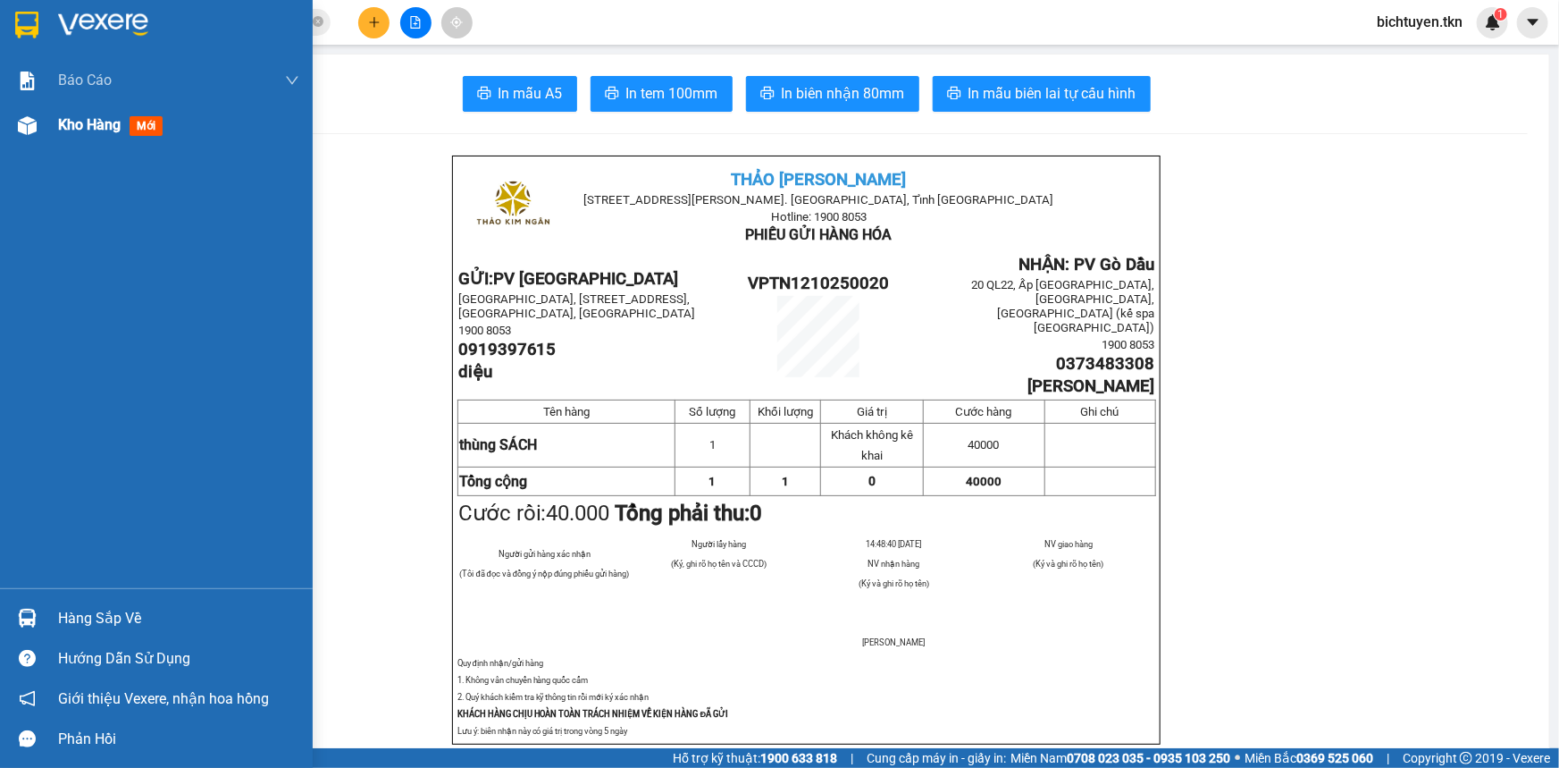
click at [37, 130] on div at bounding box center [27, 125] width 31 height 31
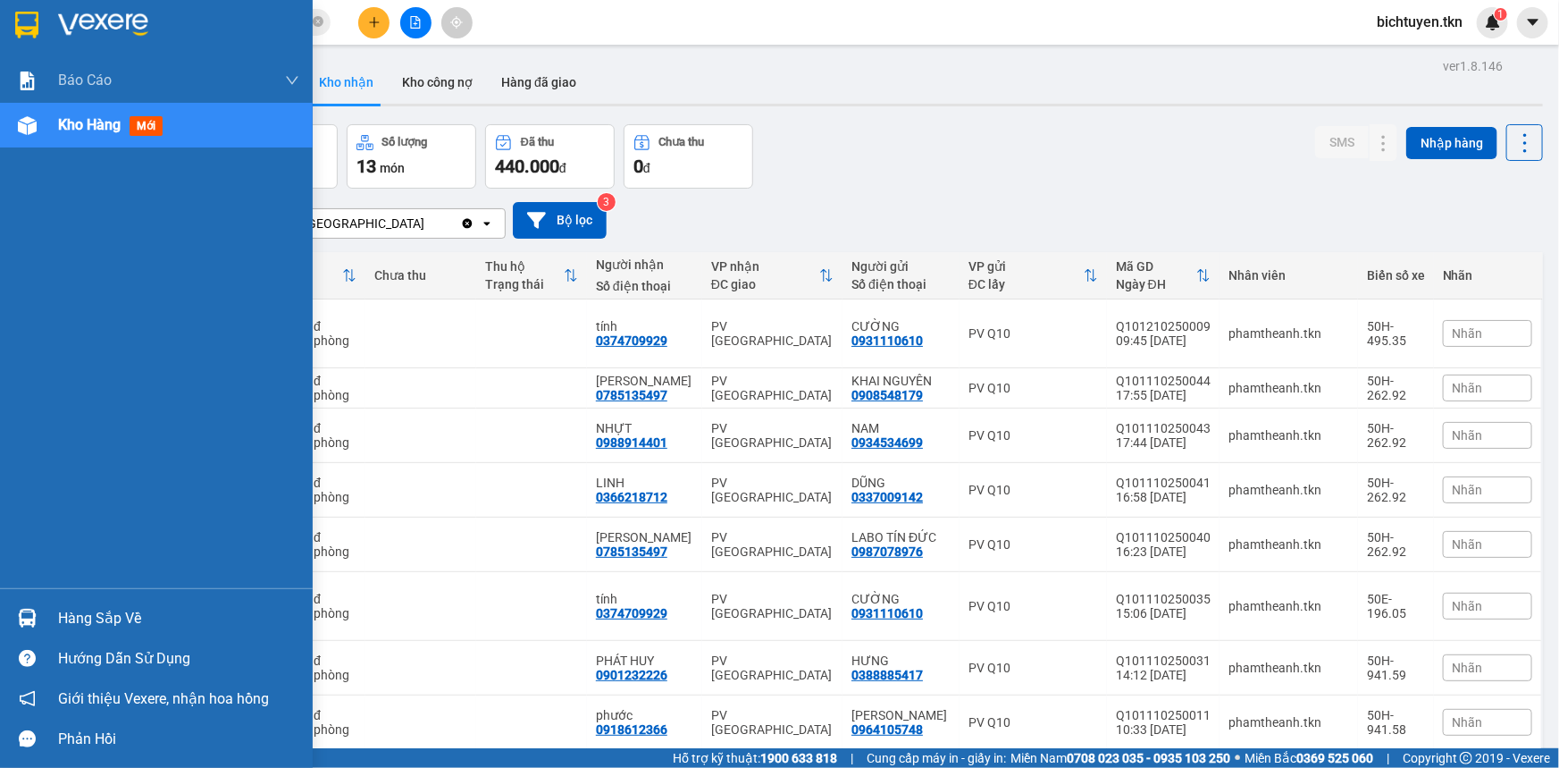
click at [42, 608] on div at bounding box center [27, 617] width 31 height 31
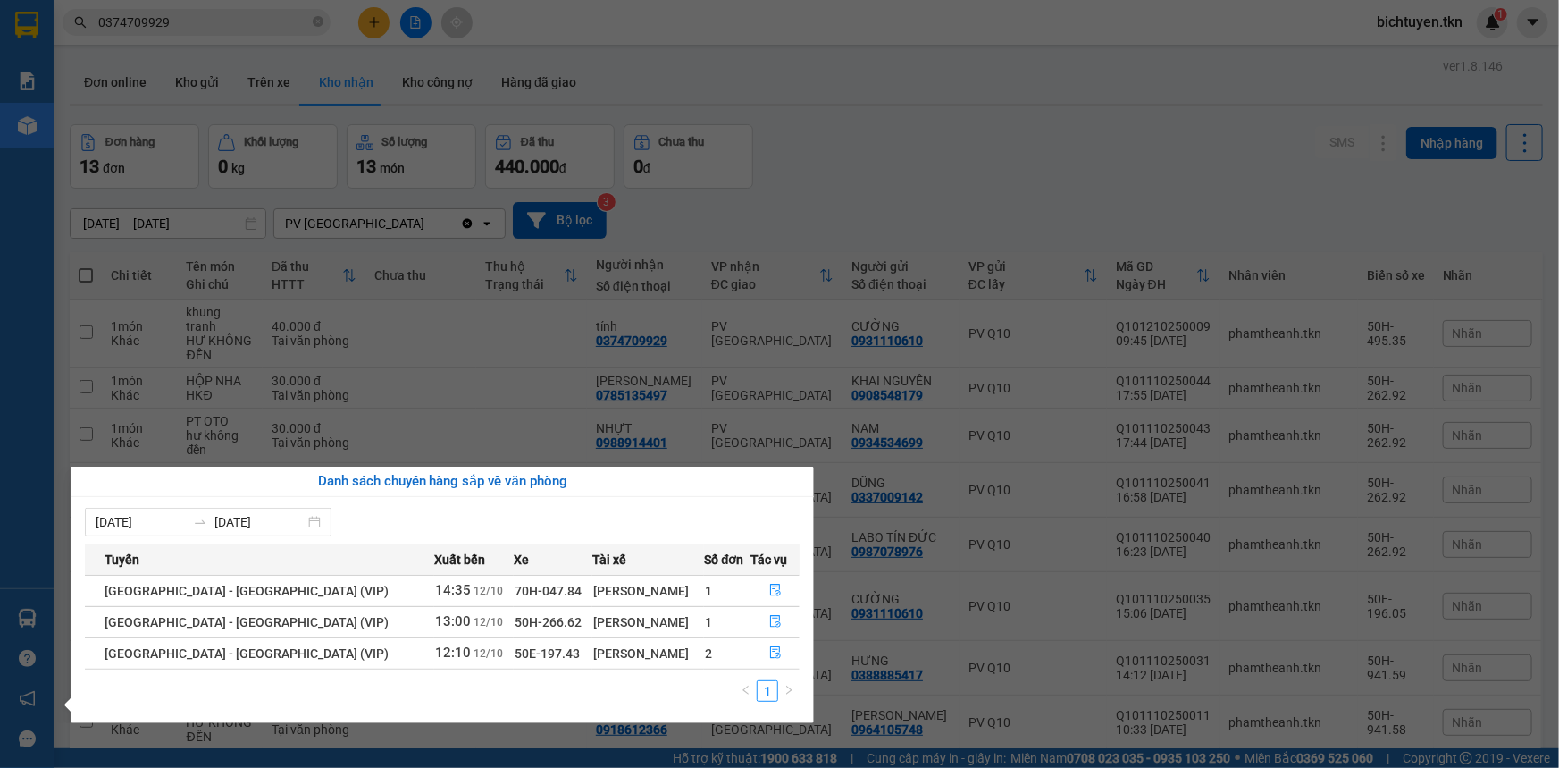
click at [917, 218] on section "Kết quả tìm kiếm ( 3 ) Bộ lọc Ngày tạo đơn gần nhất Mã ĐH Trạng thái Món hàng T…" at bounding box center [779, 384] width 1559 height 768
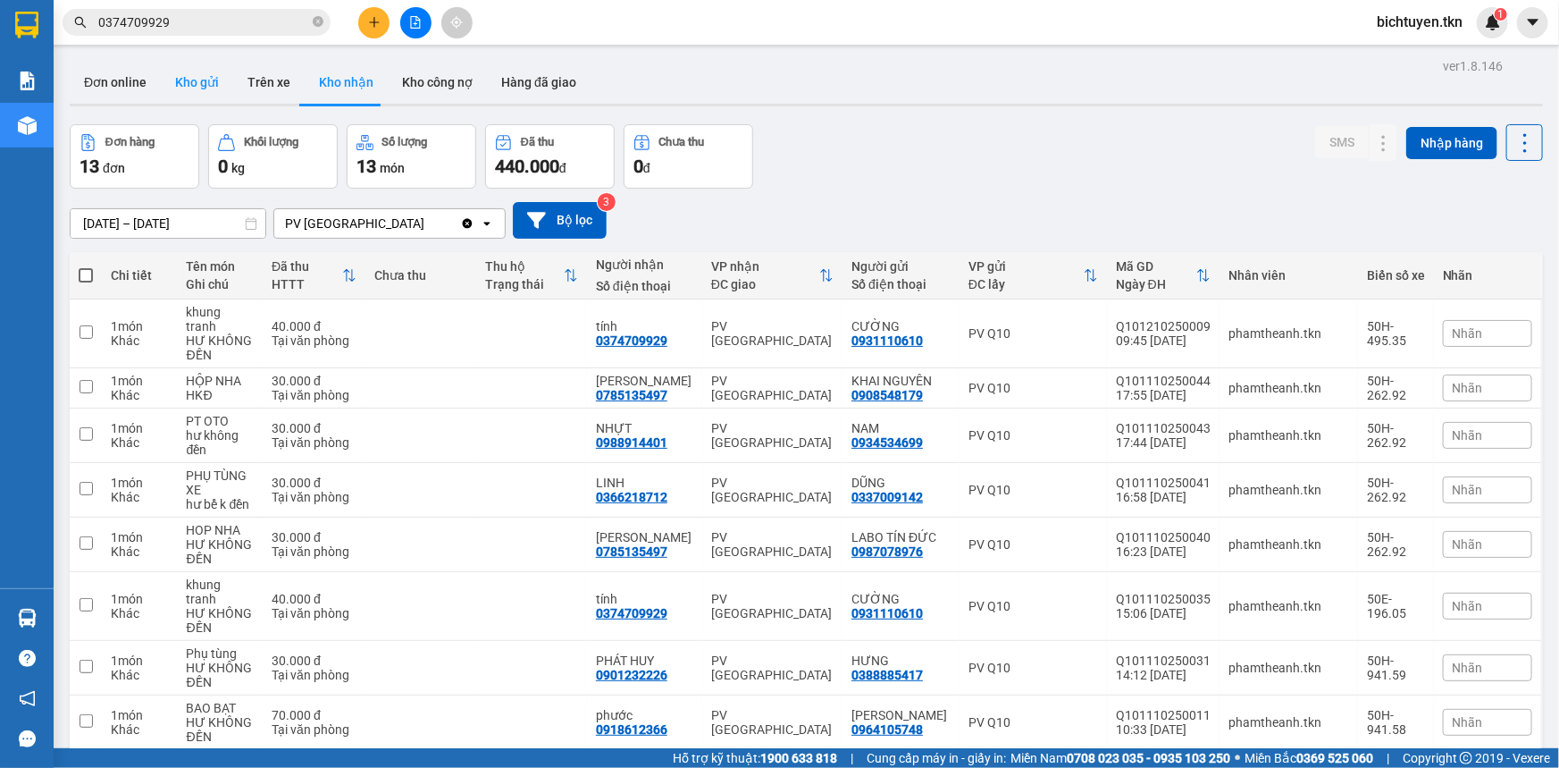
click at [196, 76] on button "Kho gửi" at bounding box center [197, 82] width 72 height 43
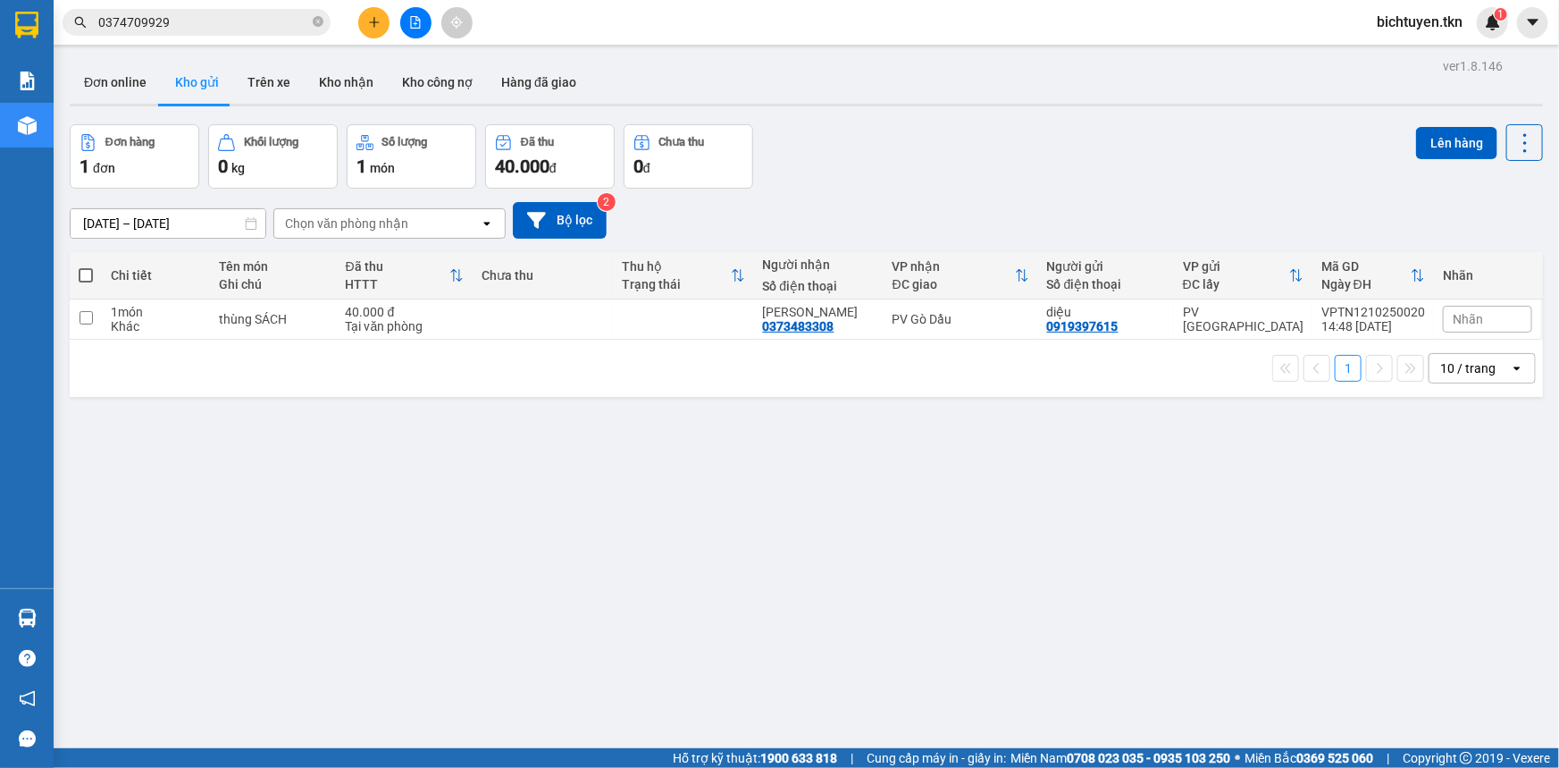
click at [797, 518] on div "ver 1.8.146 Đơn online Kho gửi Trên xe Kho nhận Kho công nợ Hàng đã giao Đơn hà…" at bounding box center [807, 438] width 1488 height 768
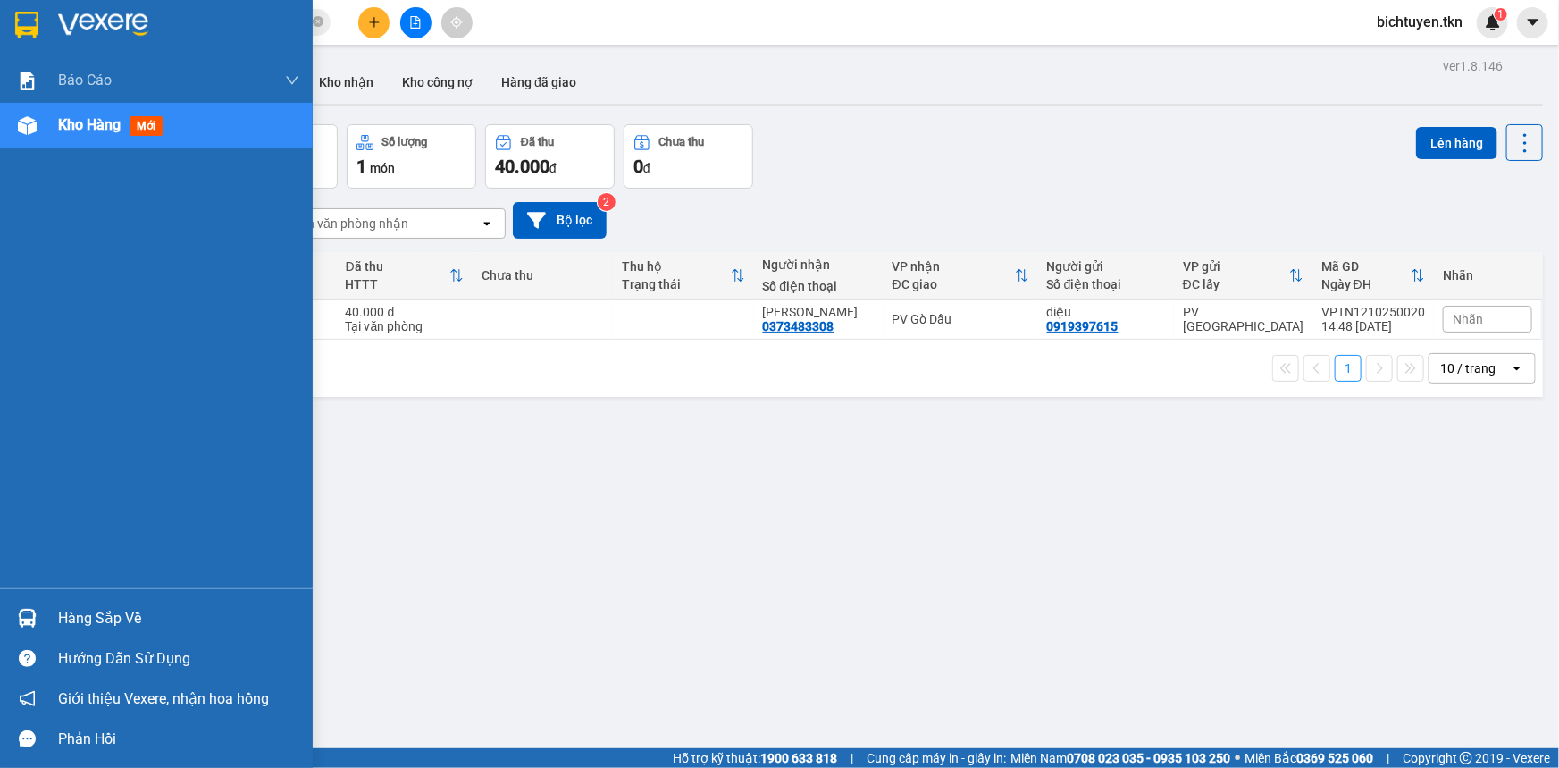
click at [26, 612] on img at bounding box center [27, 618] width 19 height 19
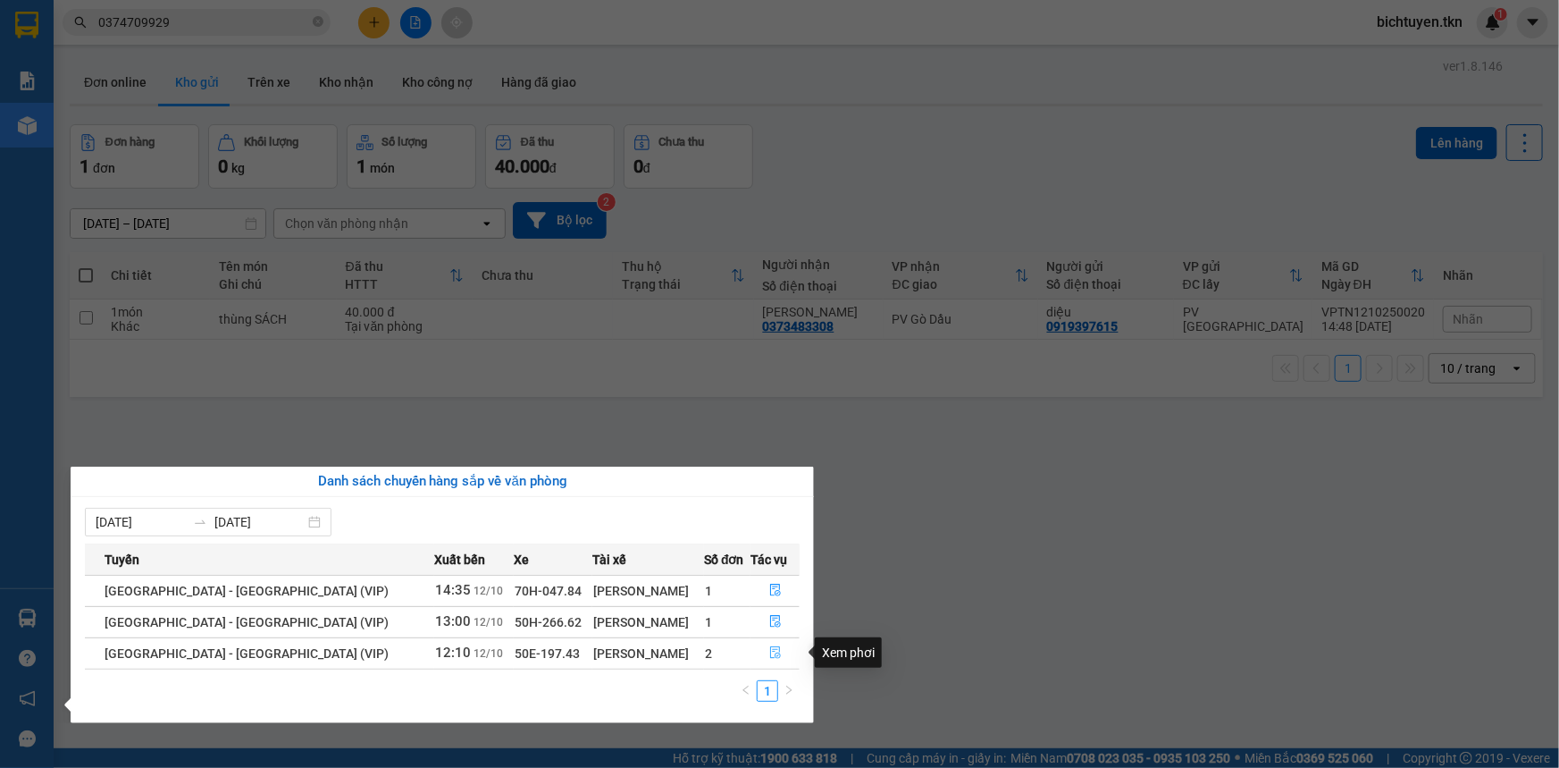
click at [769, 653] on icon "file-done" at bounding box center [775, 652] width 13 height 13
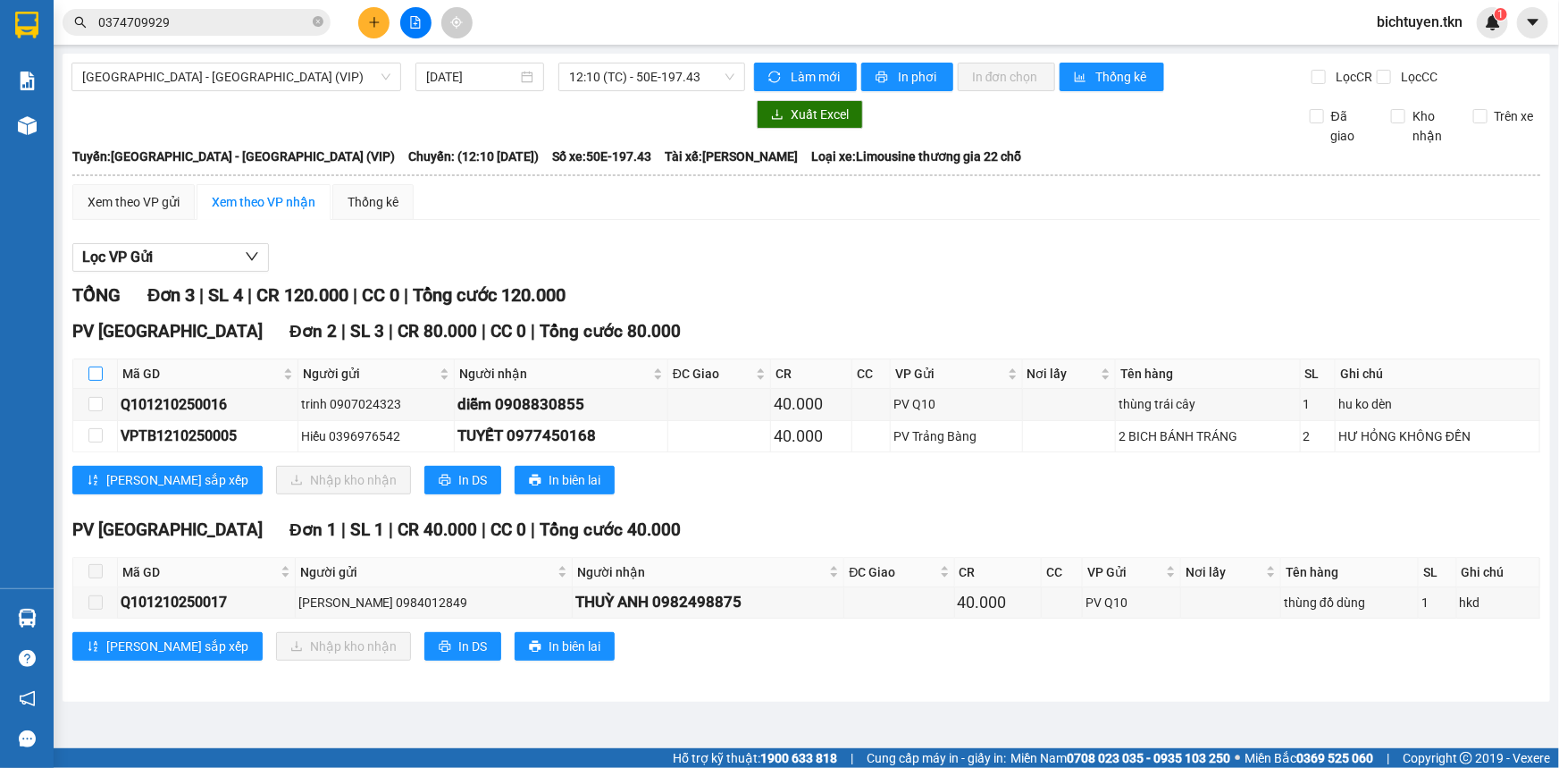
click at [96, 366] on input "checkbox" at bounding box center [95, 373] width 14 height 14
checkbox input "true"
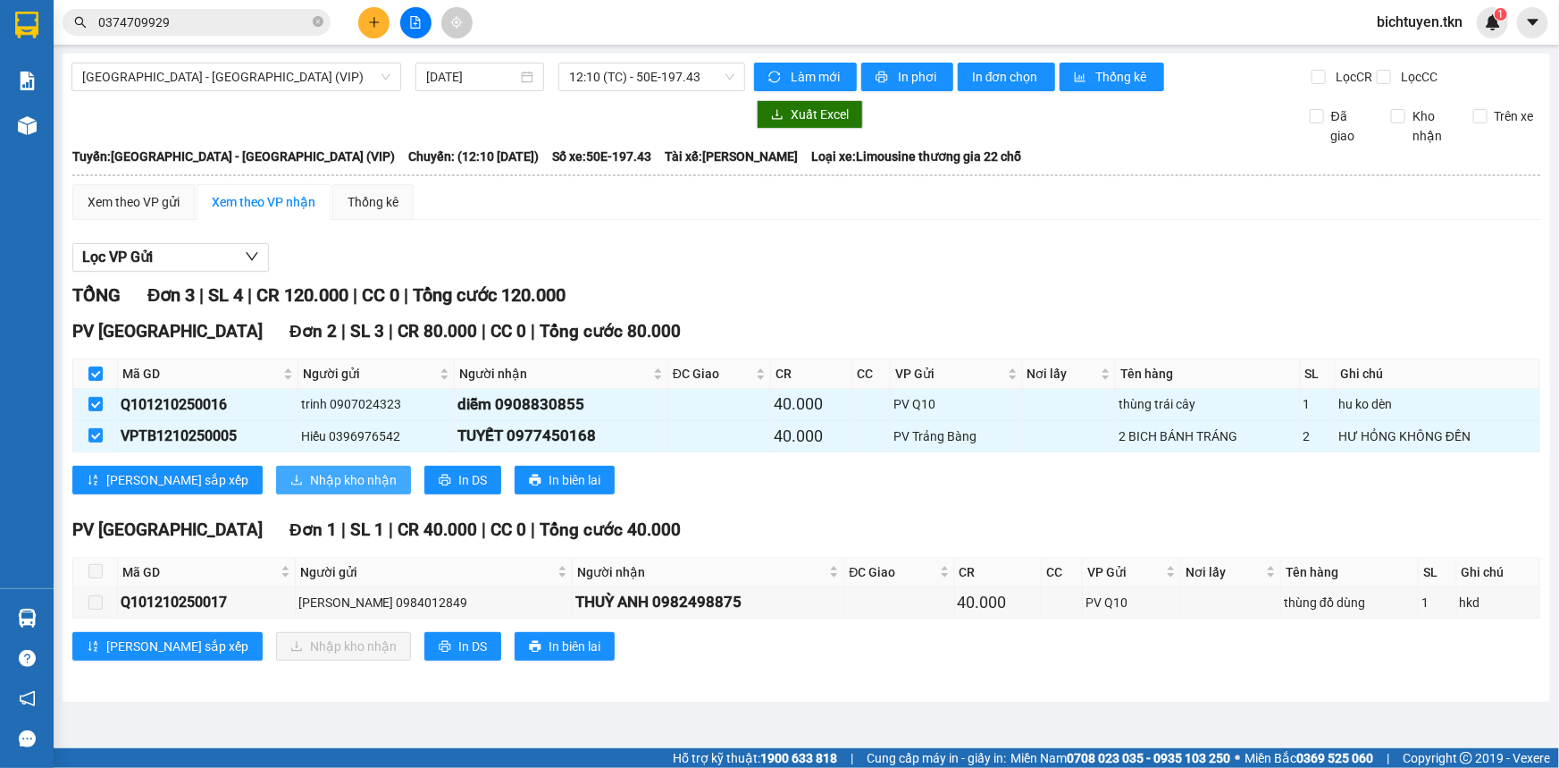
click at [310, 475] on span "Nhập kho nhận" at bounding box center [353, 480] width 87 height 20
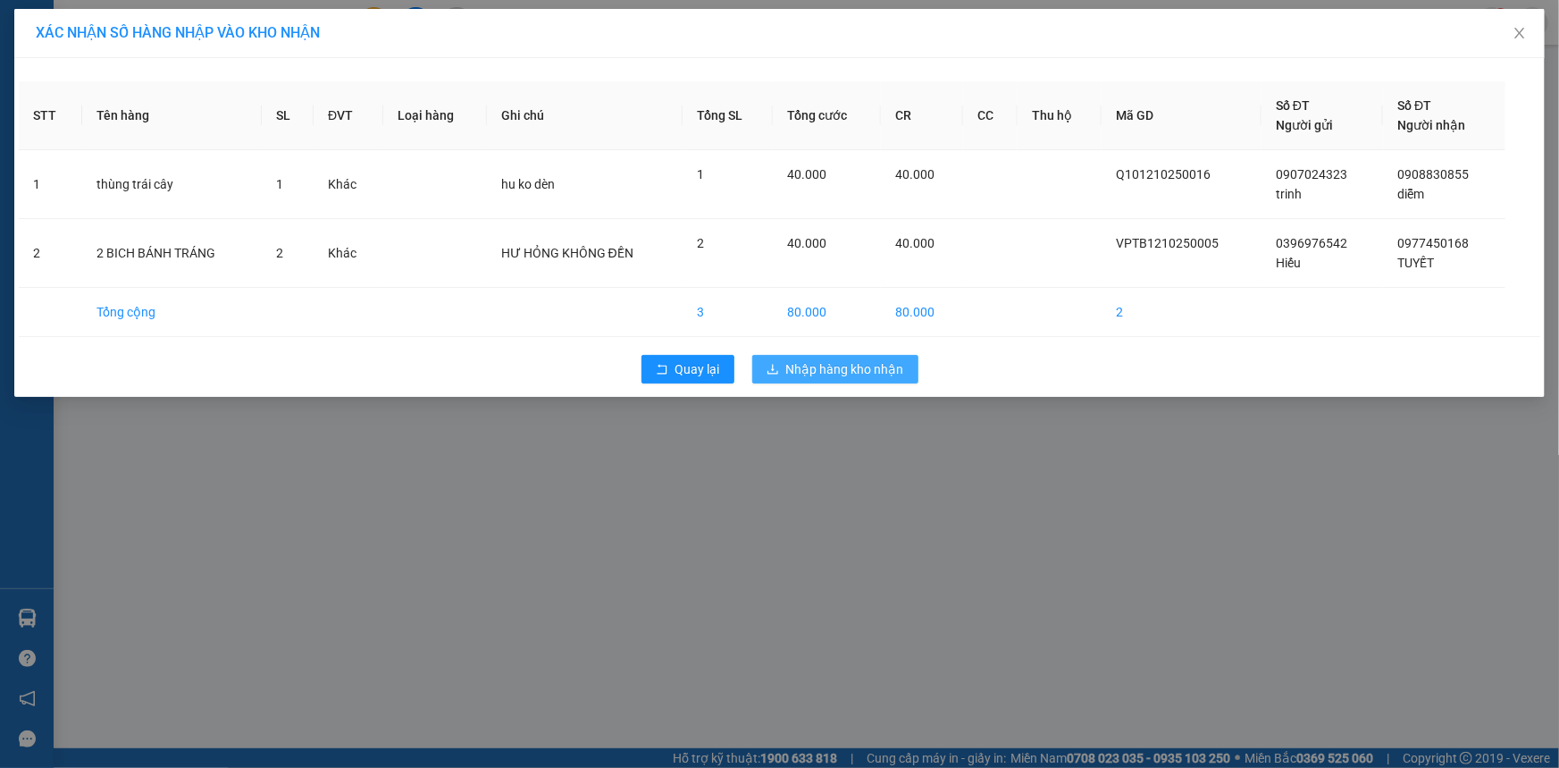
click at [858, 365] on span "Nhập hàng kho nhận" at bounding box center [845, 369] width 118 height 20
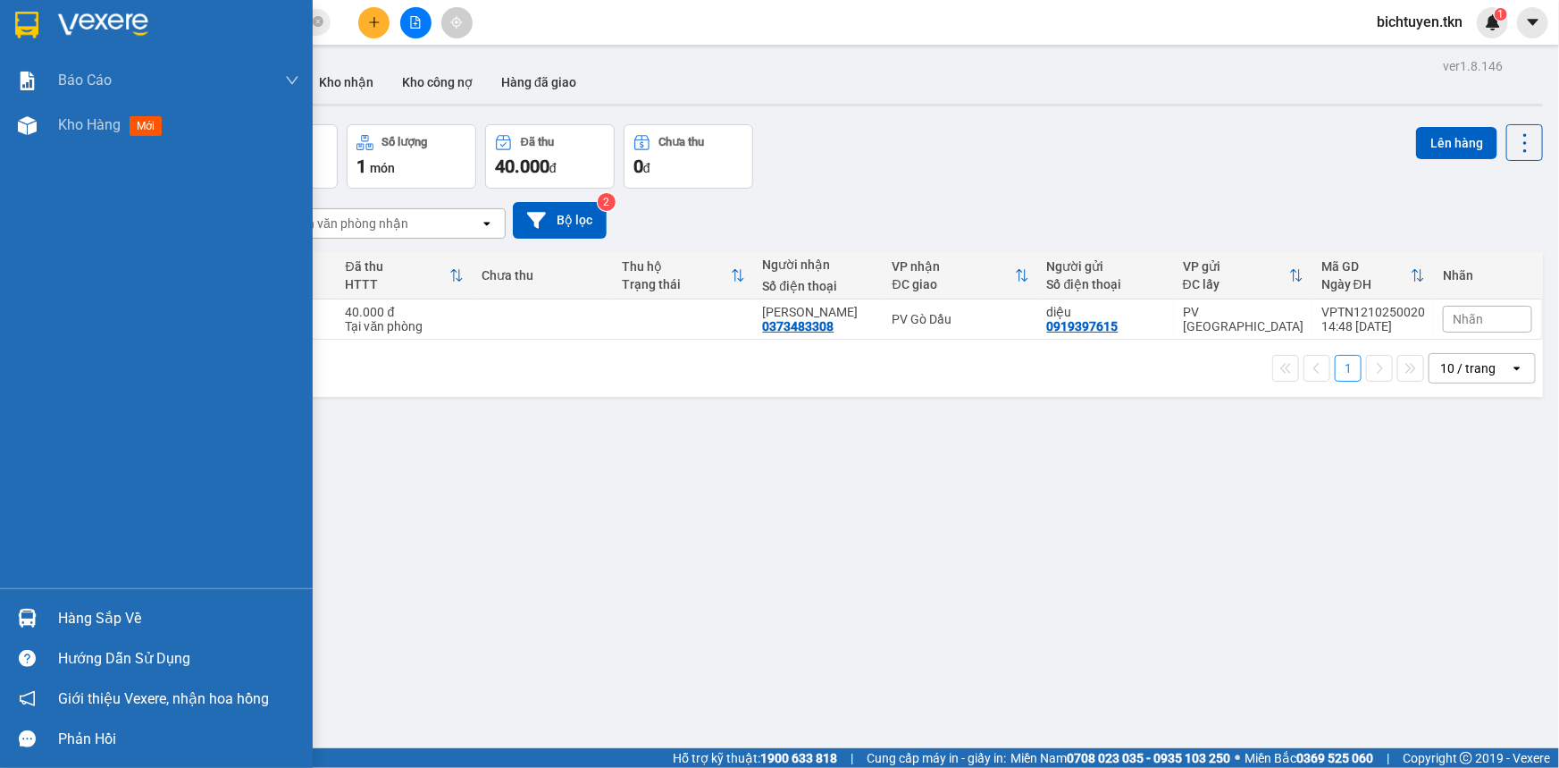
click at [39, 626] on div at bounding box center [27, 617] width 31 height 31
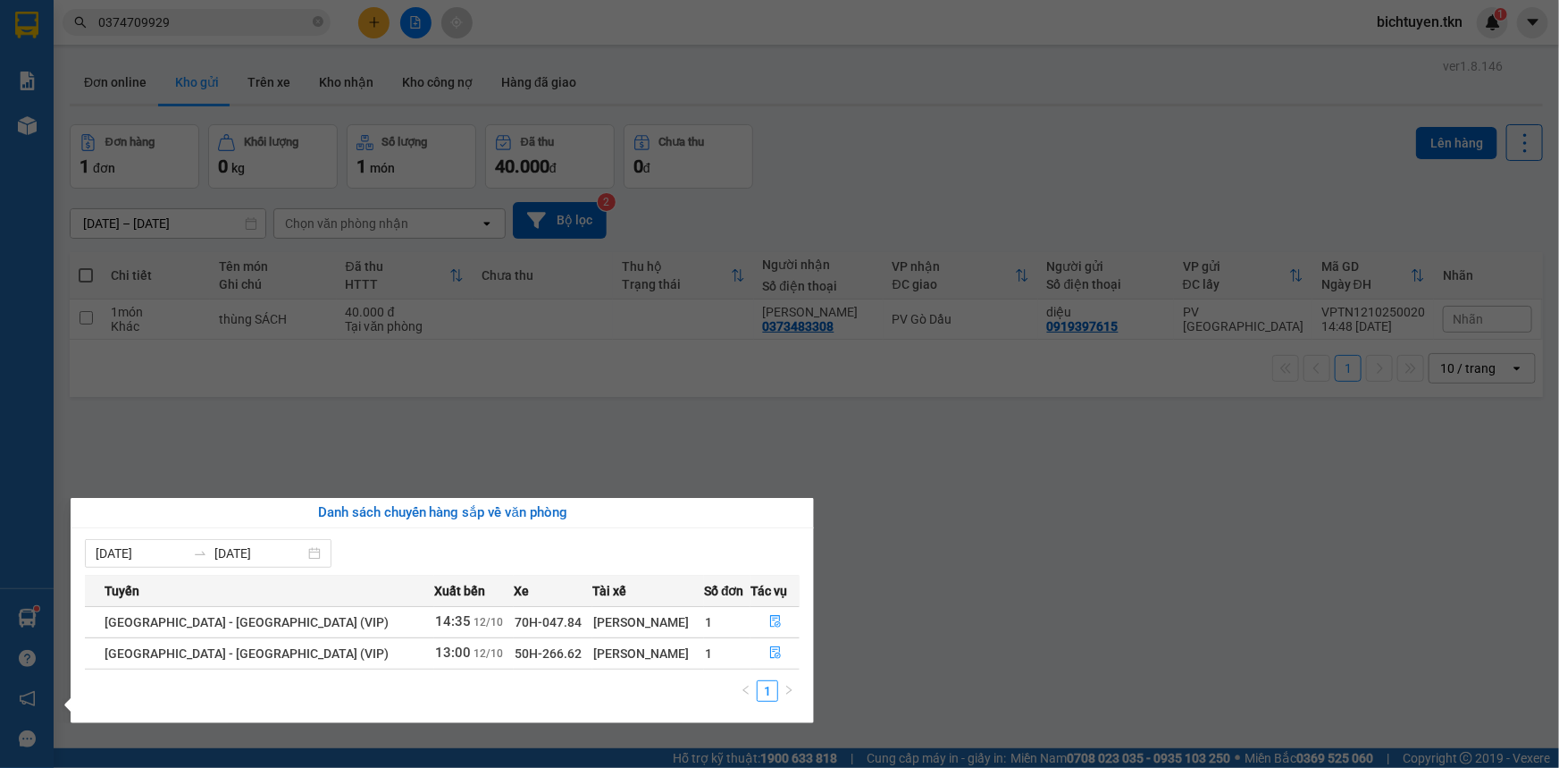
click at [360, 443] on section "Kết quả tìm kiếm ( 3 ) Bộ lọc Ngày tạo đơn gần nhất Mã ĐH Trạng thái Món hàng T…" at bounding box center [779, 384] width 1559 height 768
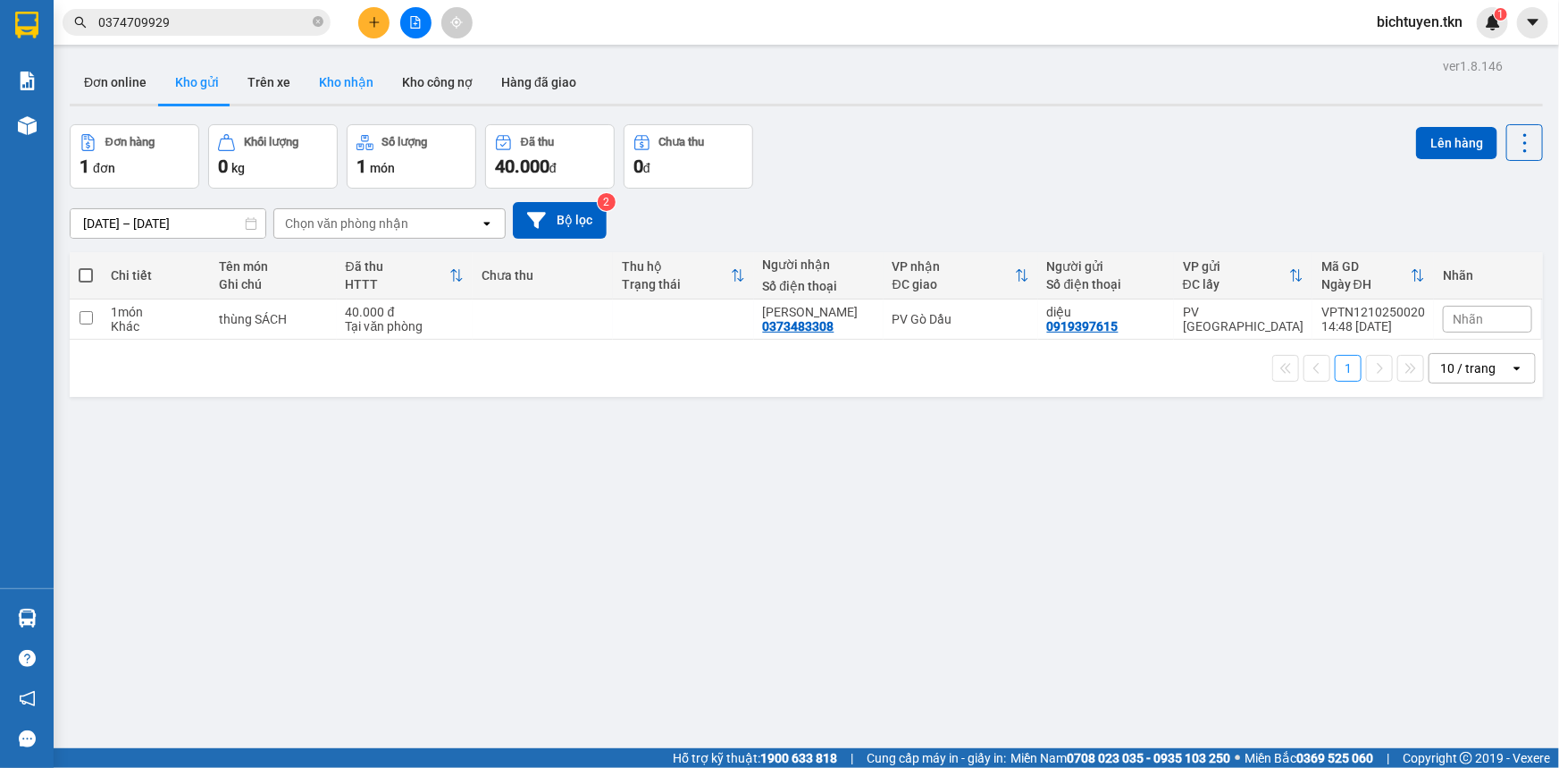
click at [336, 86] on button "Kho nhận" at bounding box center [346, 82] width 83 height 43
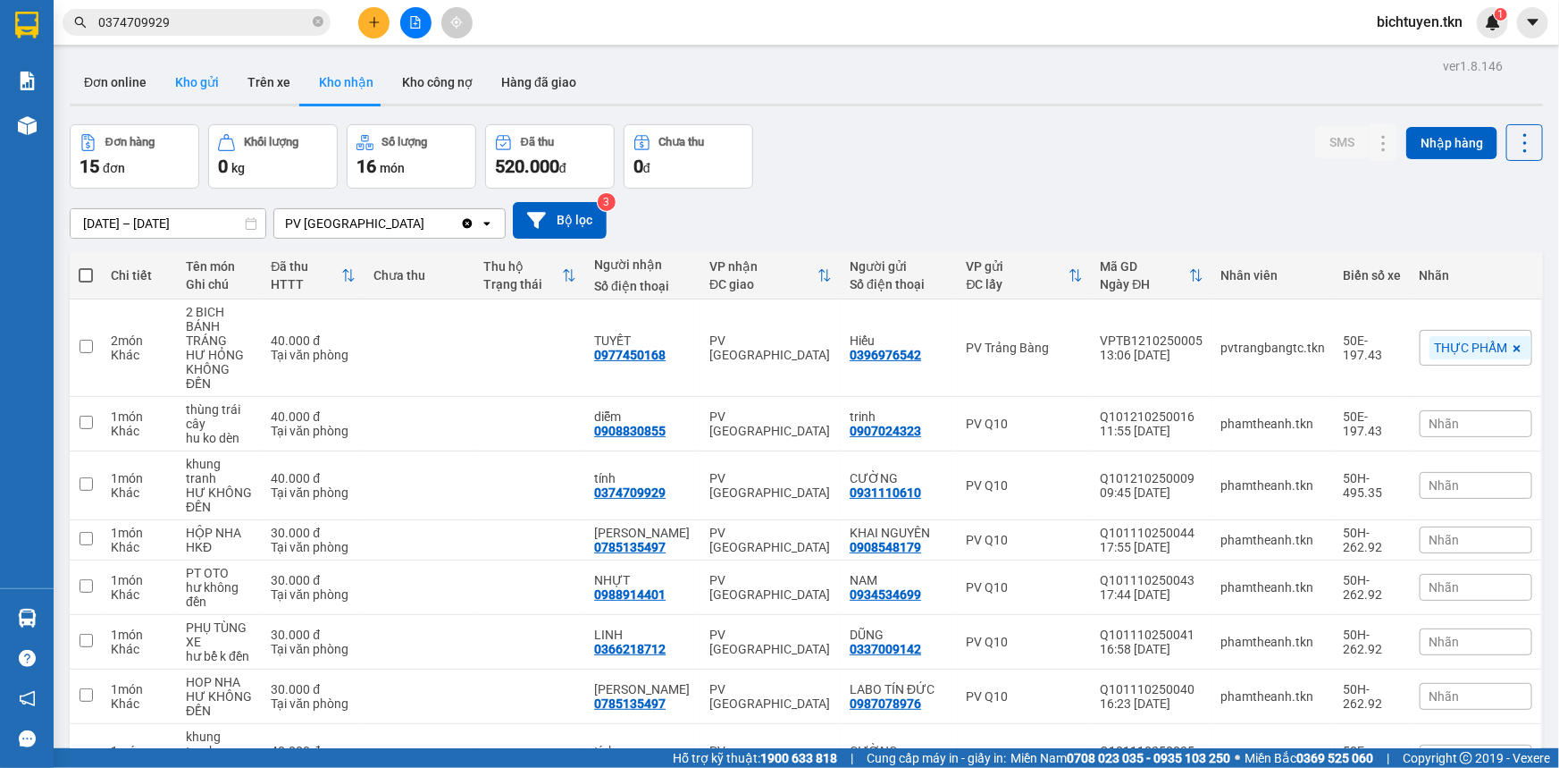
click at [218, 89] on button "Kho gửi" at bounding box center [197, 82] width 72 height 43
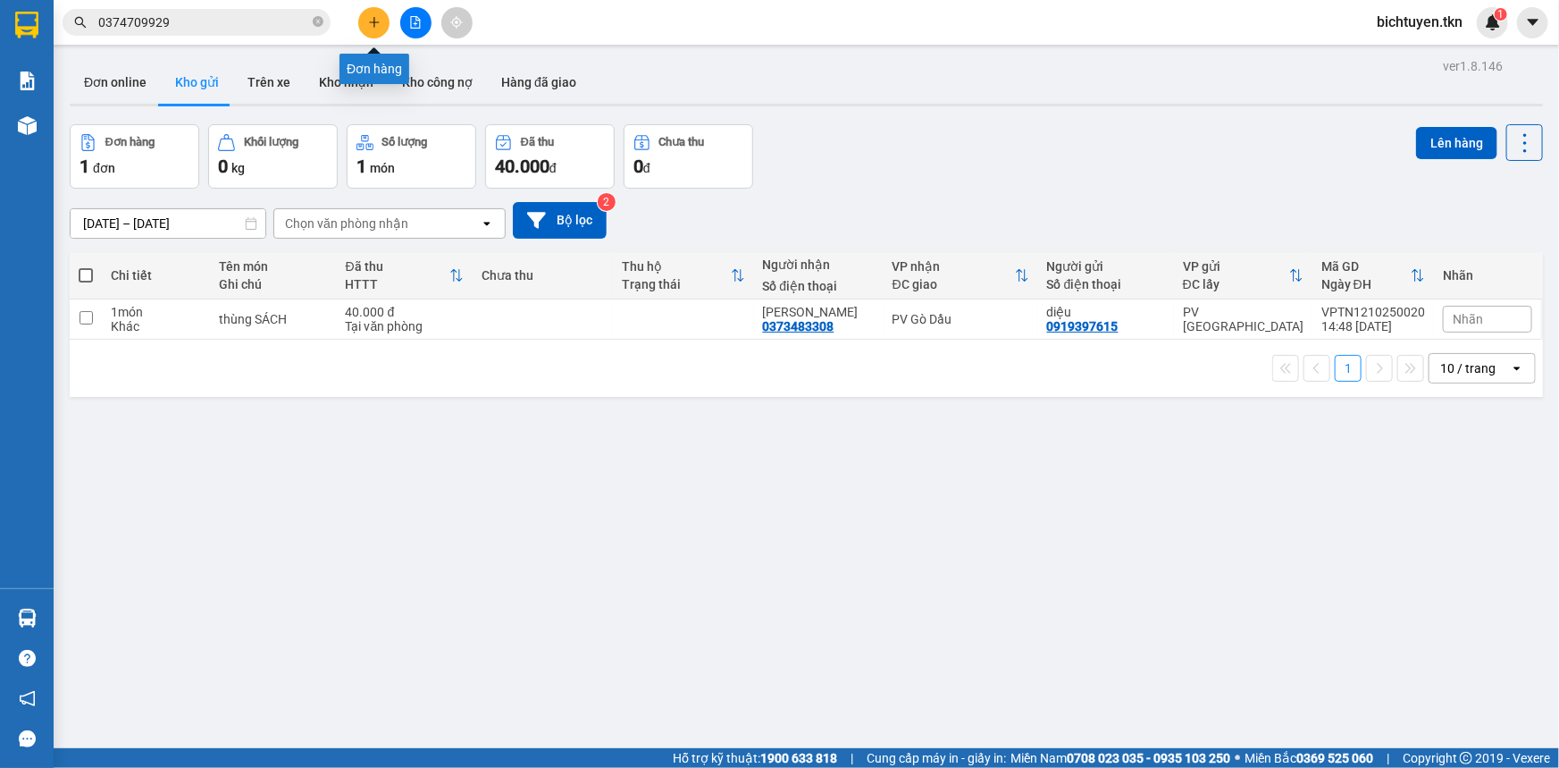
click at [375, 25] on icon "plus" at bounding box center [374, 22] width 13 height 13
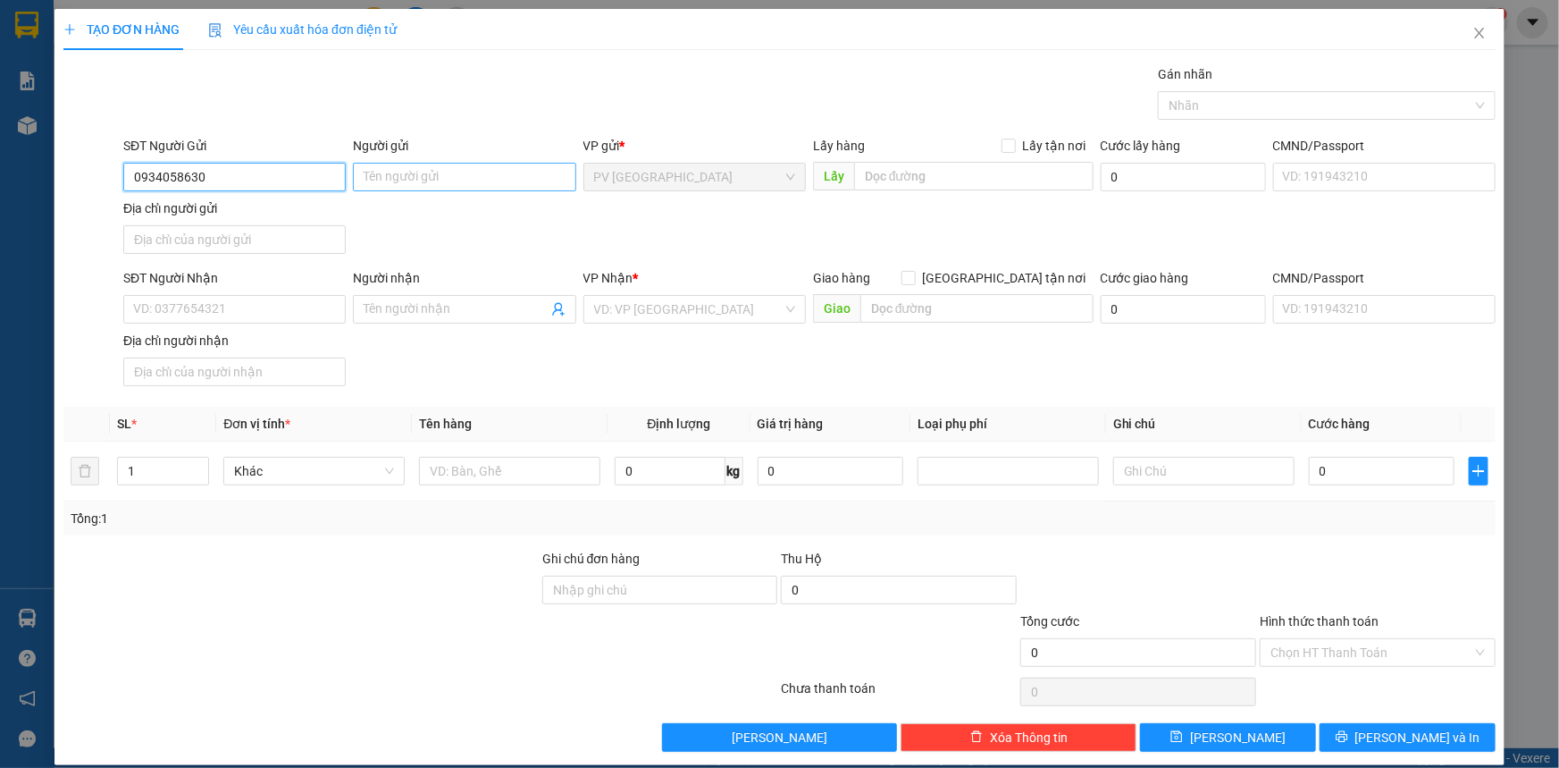
type input "0934058630"
click at [492, 187] on input "Người gửi" at bounding box center [464, 177] width 223 height 29
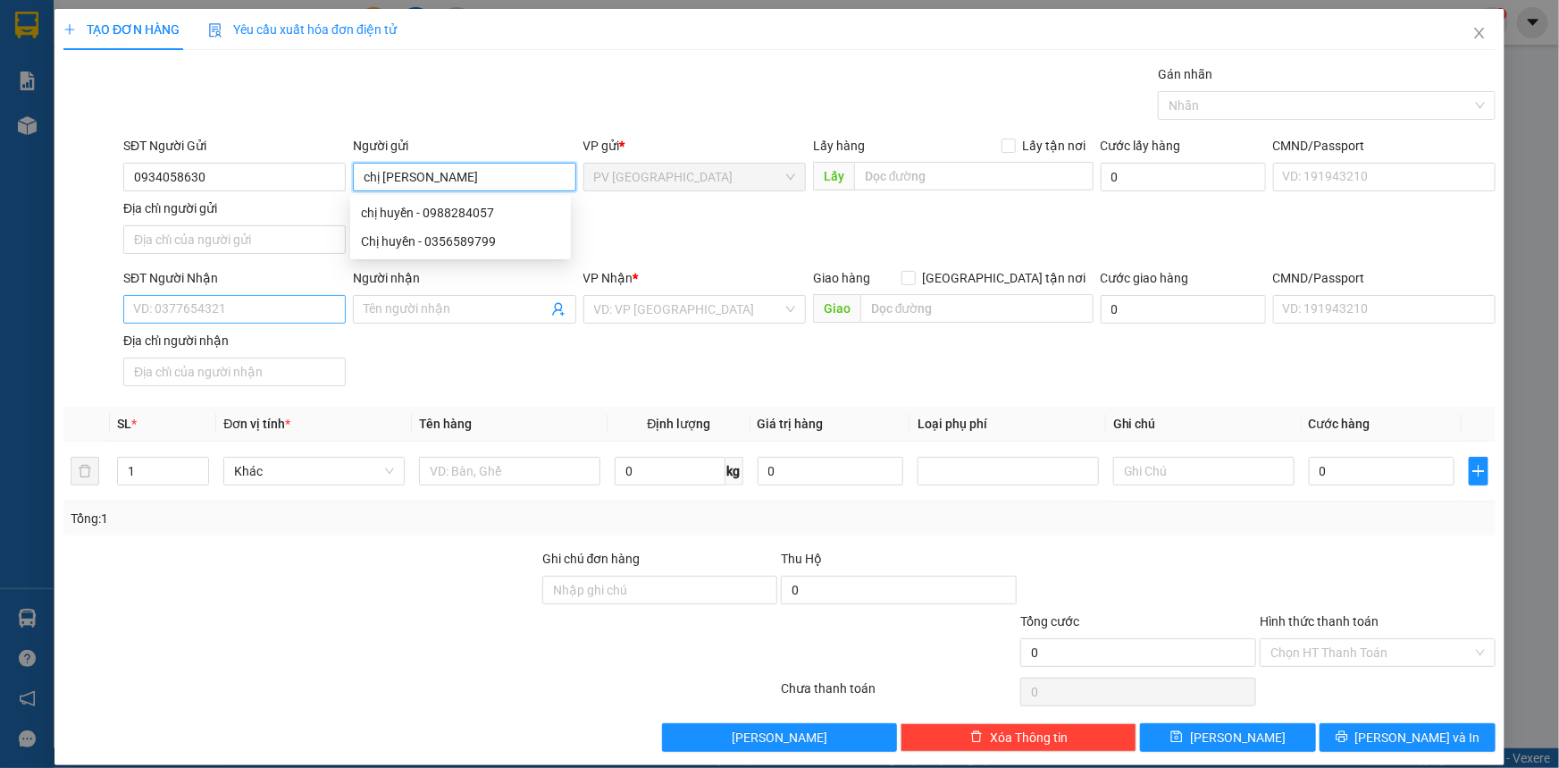
type input "chị huyền"
click at [288, 296] on input "SĐT Người Nhận" at bounding box center [234, 309] width 223 height 29
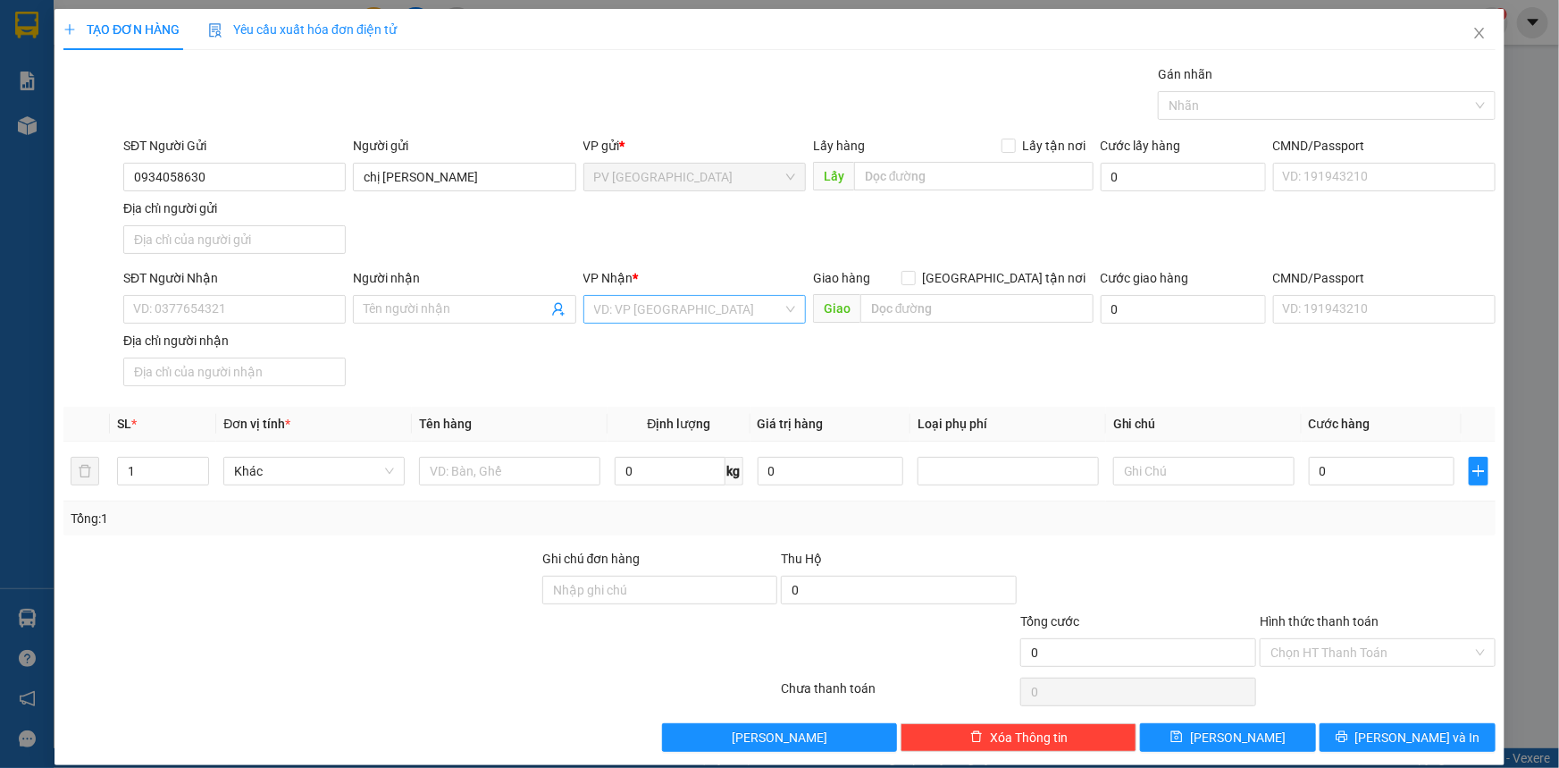
click at [642, 313] on input "search" at bounding box center [688, 309] width 189 height 27
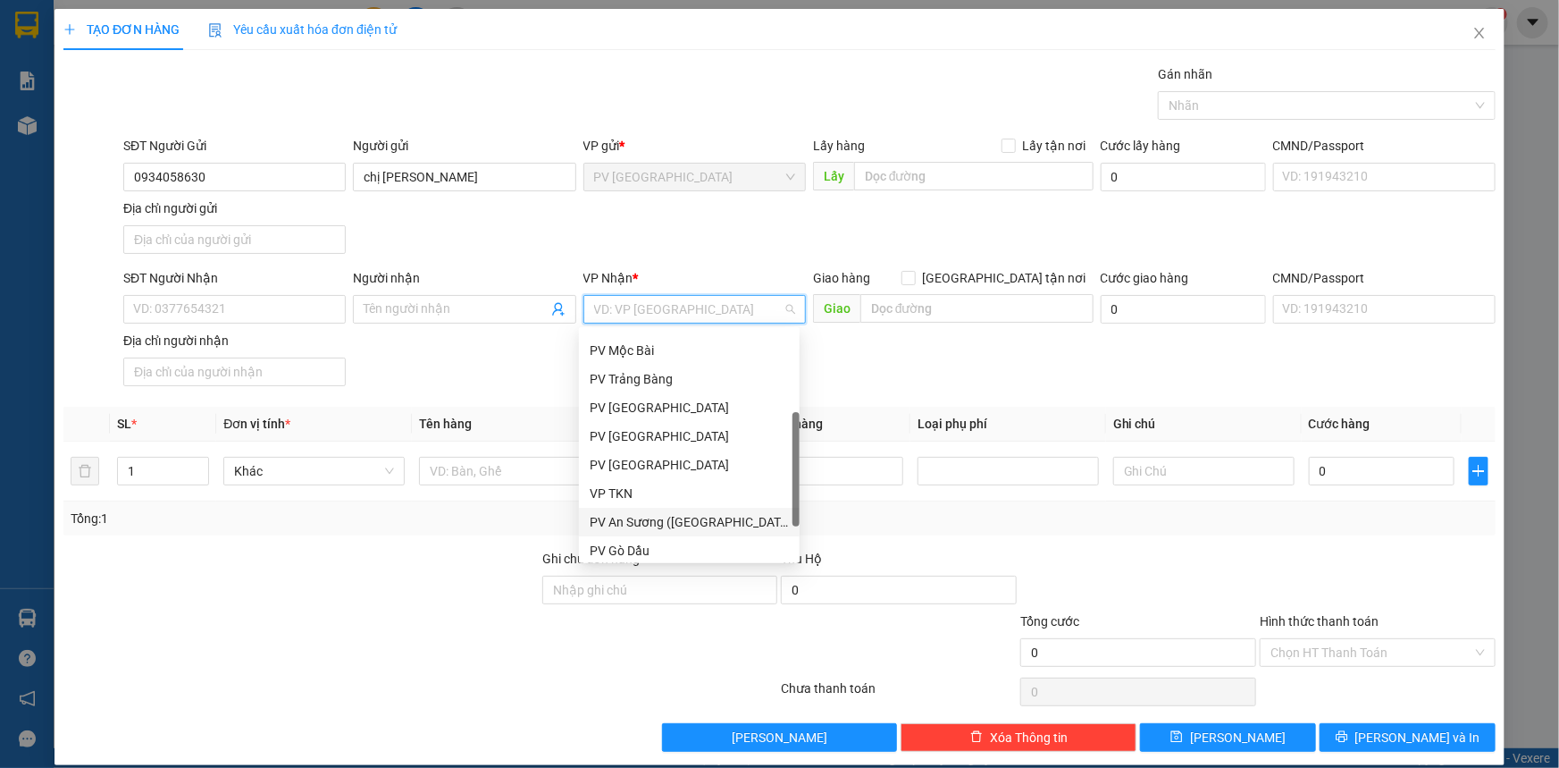
scroll to position [113, 0]
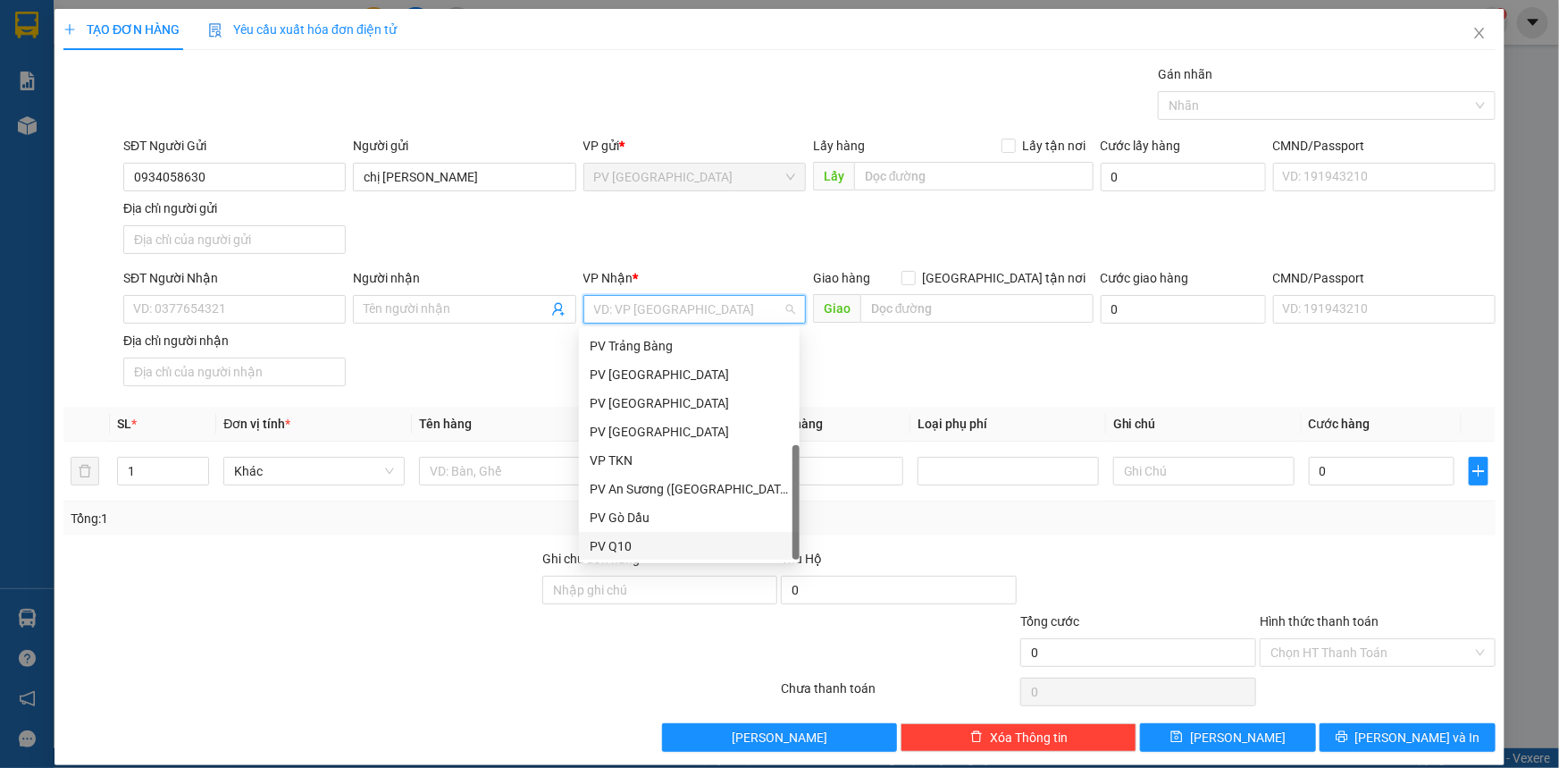
click at [648, 542] on div "PV Q10" at bounding box center [689, 546] width 199 height 20
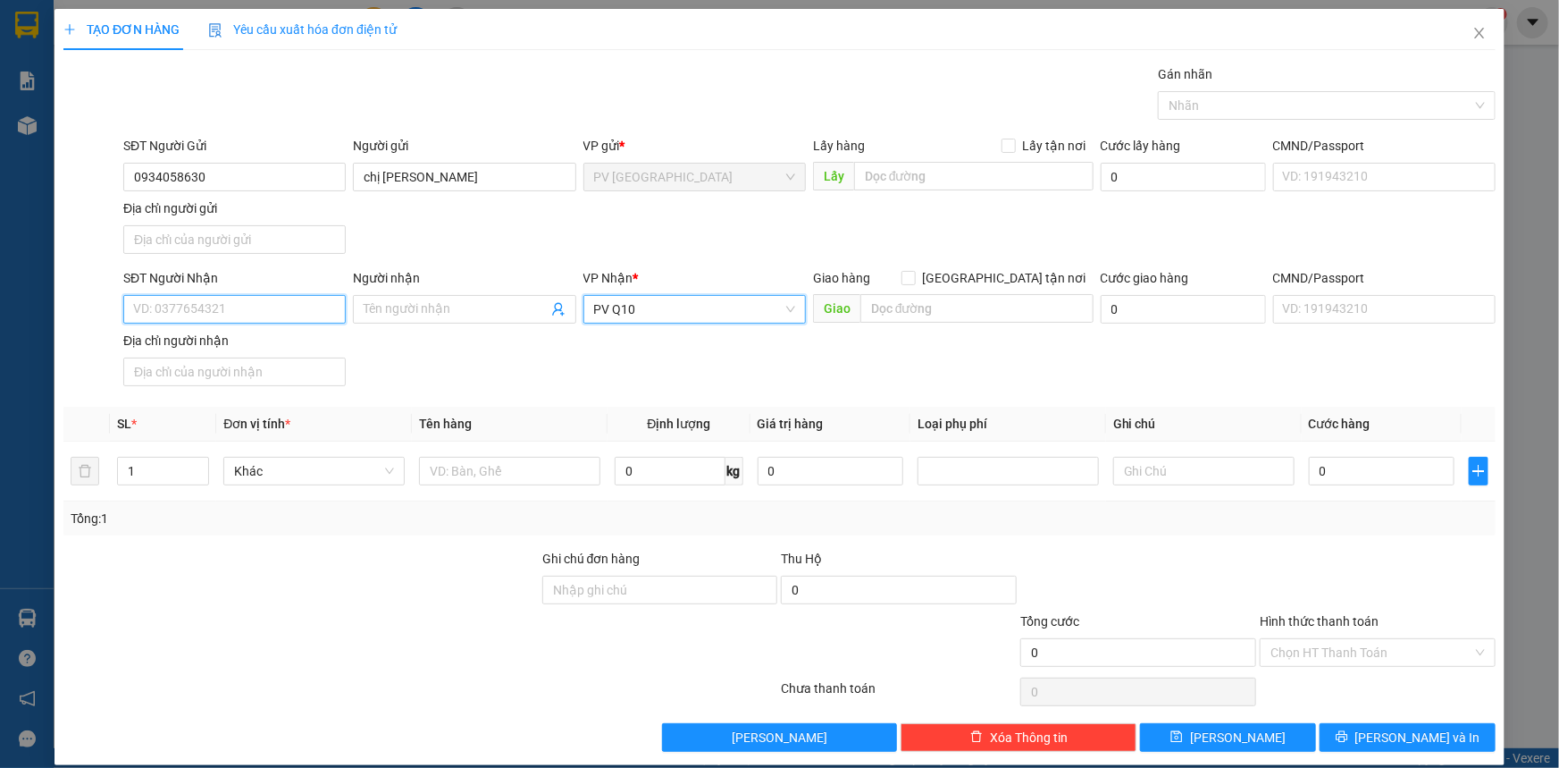
click at [155, 298] on input "SĐT Người Nhận" at bounding box center [234, 309] width 223 height 29
type input "0979894791"
click at [443, 306] on input "Người nhận" at bounding box center [455, 309] width 183 height 20
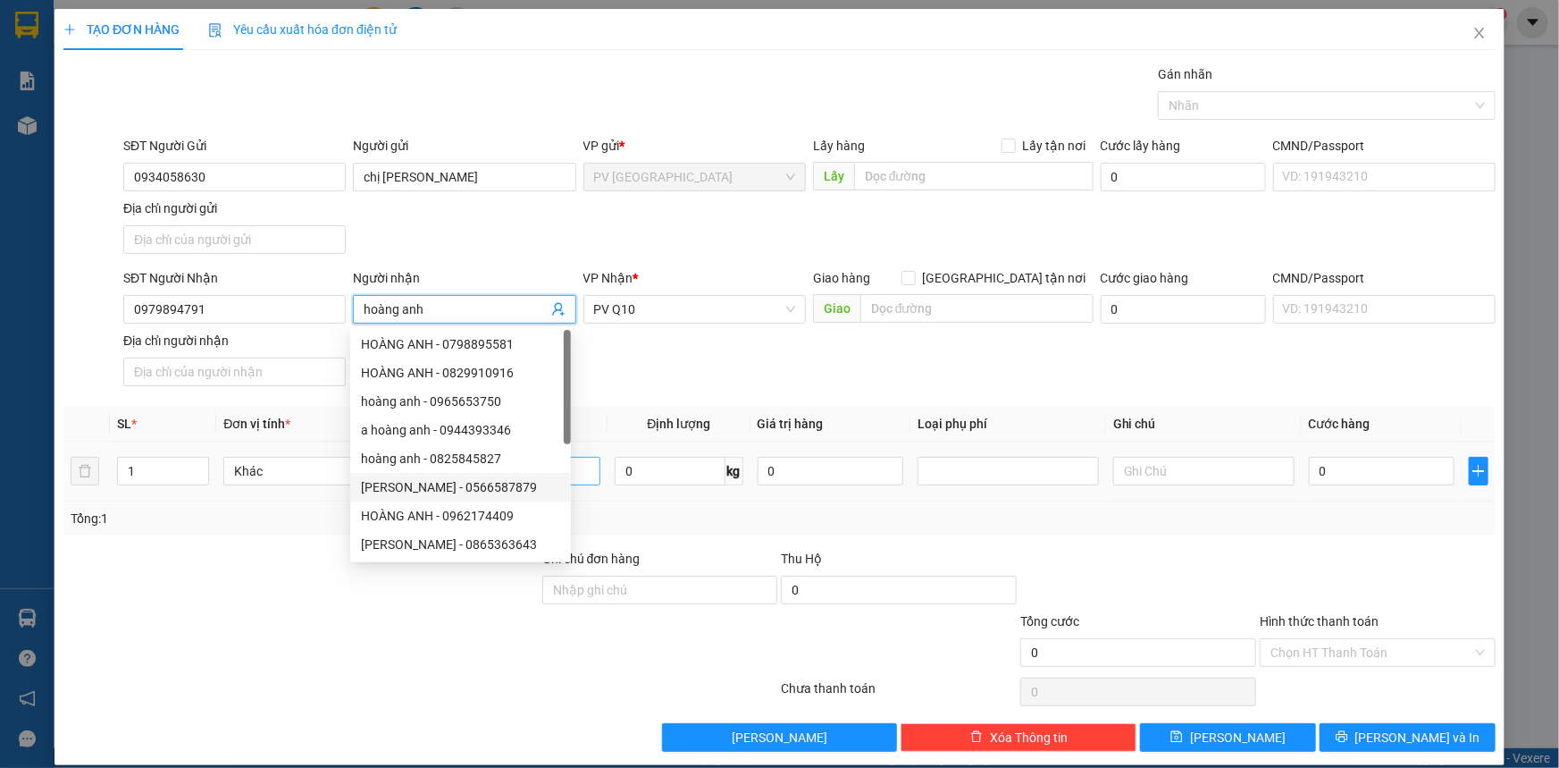
type input "hoàng anh"
click at [591, 466] on input "text" at bounding box center [509, 471] width 181 height 29
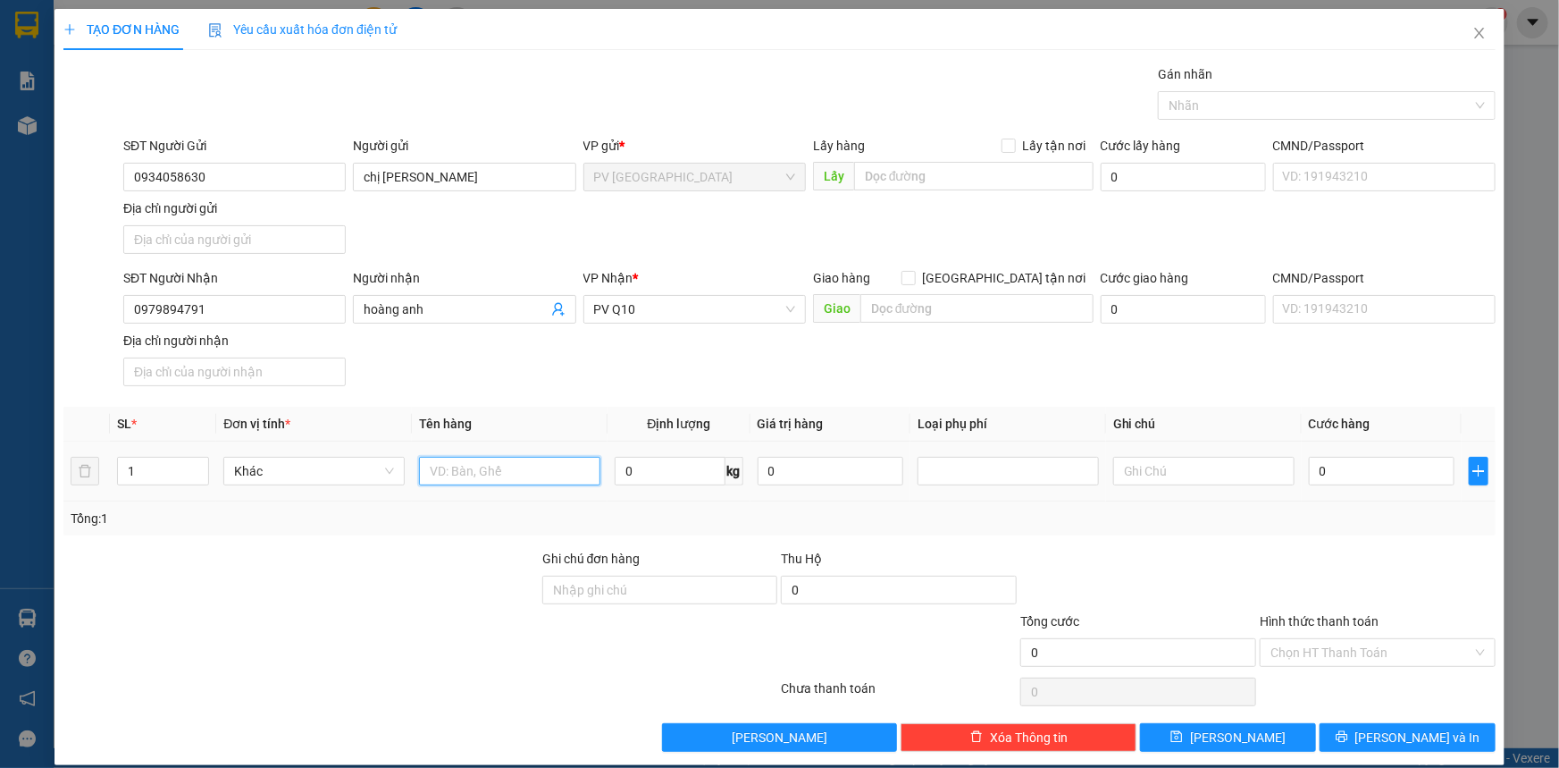
click at [486, 475] on input "text" at bounding box center [509, 471] width 181 height 29
type input "hồ sơ"
click at [1325, 471] on input "0" at bounding box center [1382, 471] width 146 height 29
type input "3"
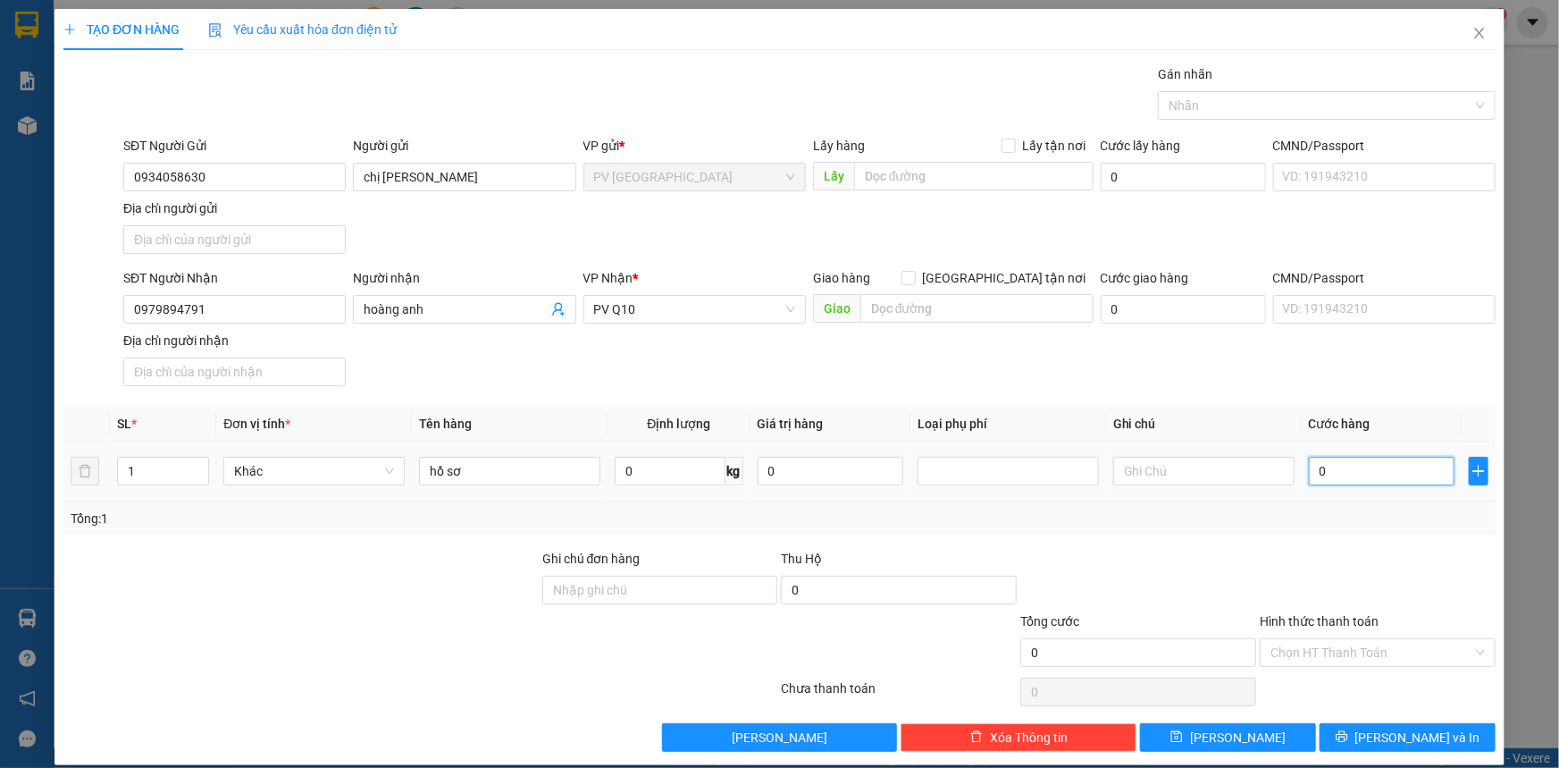
type input "3"
type input "30"
type input "30.000"
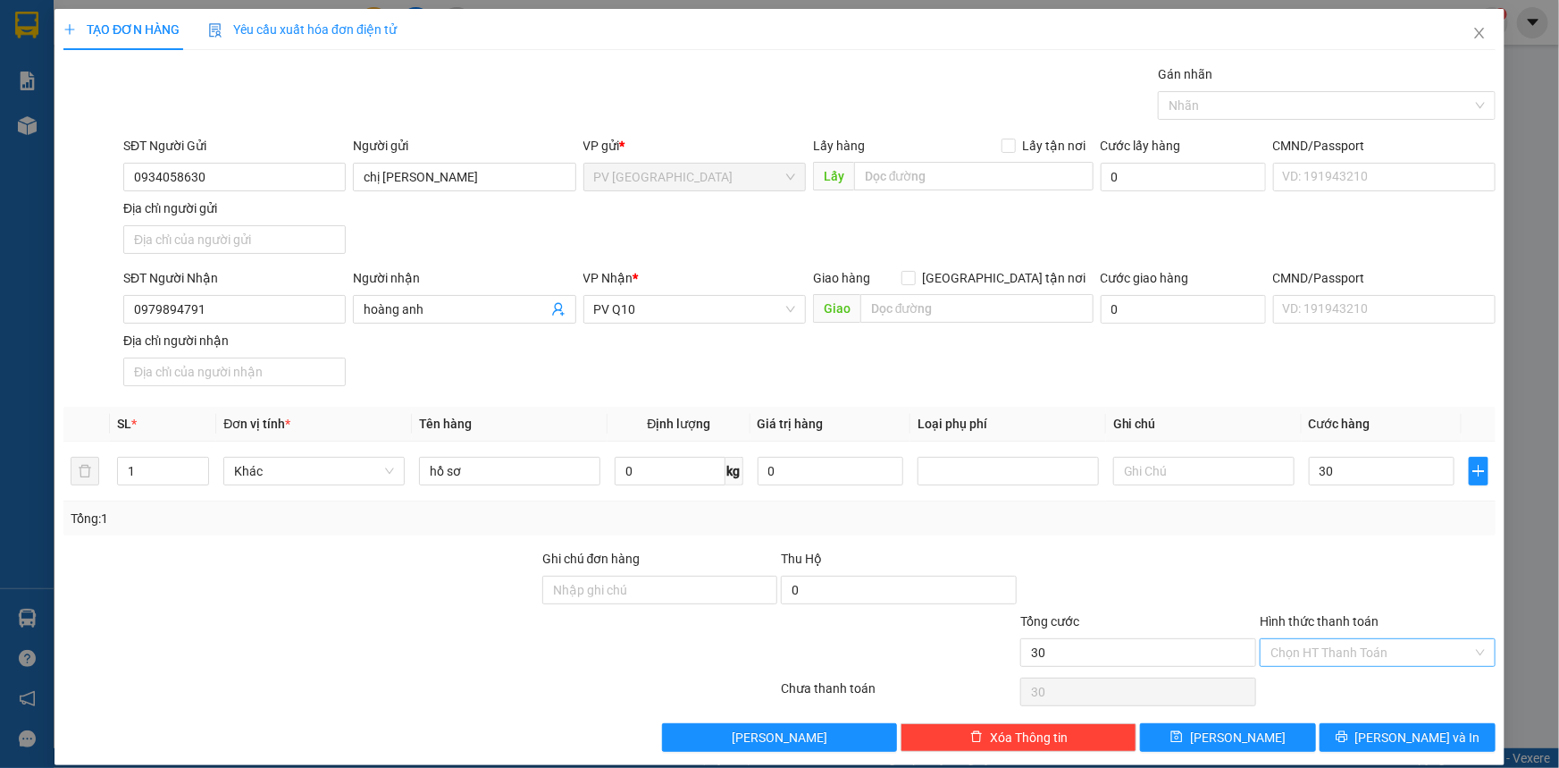
type input "30.000"
click at [1324, 650] on input "Hình thức thanh toán" at bounding box center [1372, 652] width 202 height 27
click at [1324, 679] on div "Tại văn phòng" at bounding box center [1367, 686] width 213 height 20
type input "0"
click at [1430, 730] on span "Lưu và In" at bounding box center [1418, 737] width 125 height 20
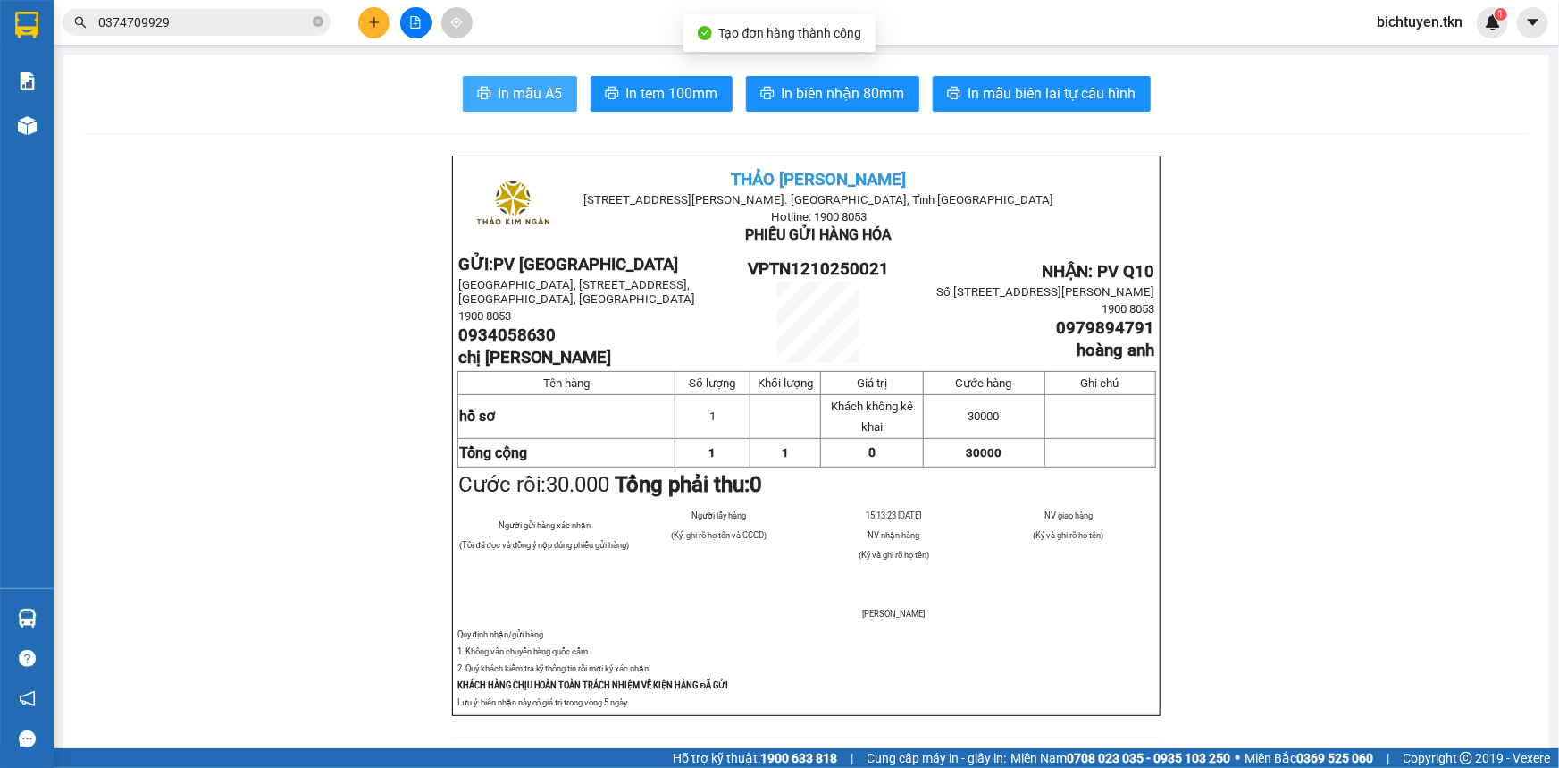
click at [555, 97] on span "In mẫu A5" at bounding box center [531, 93] width 64 height 22
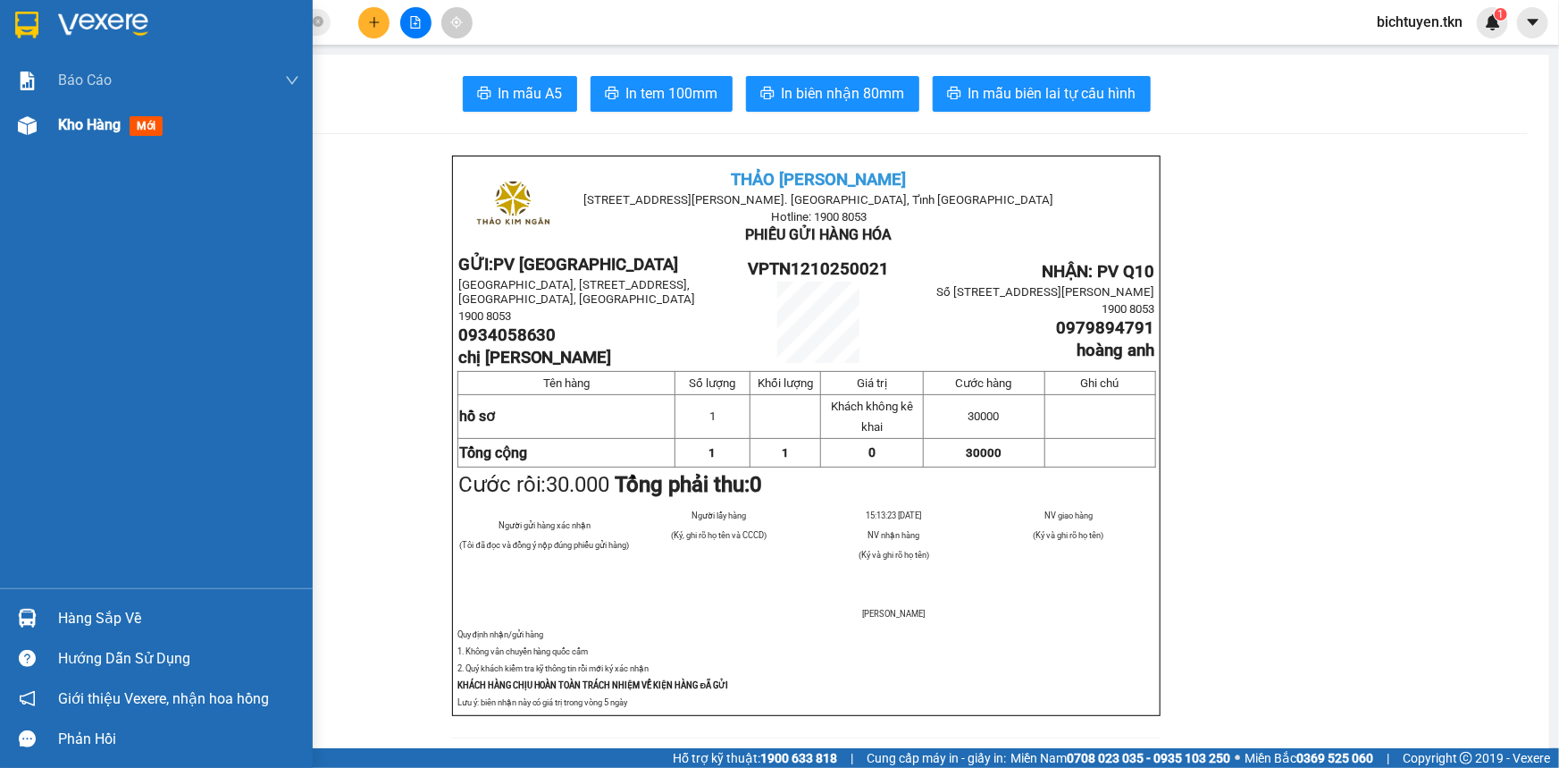
click at [42, 138] on div at bounding box center [27, 125] width 31 height 31
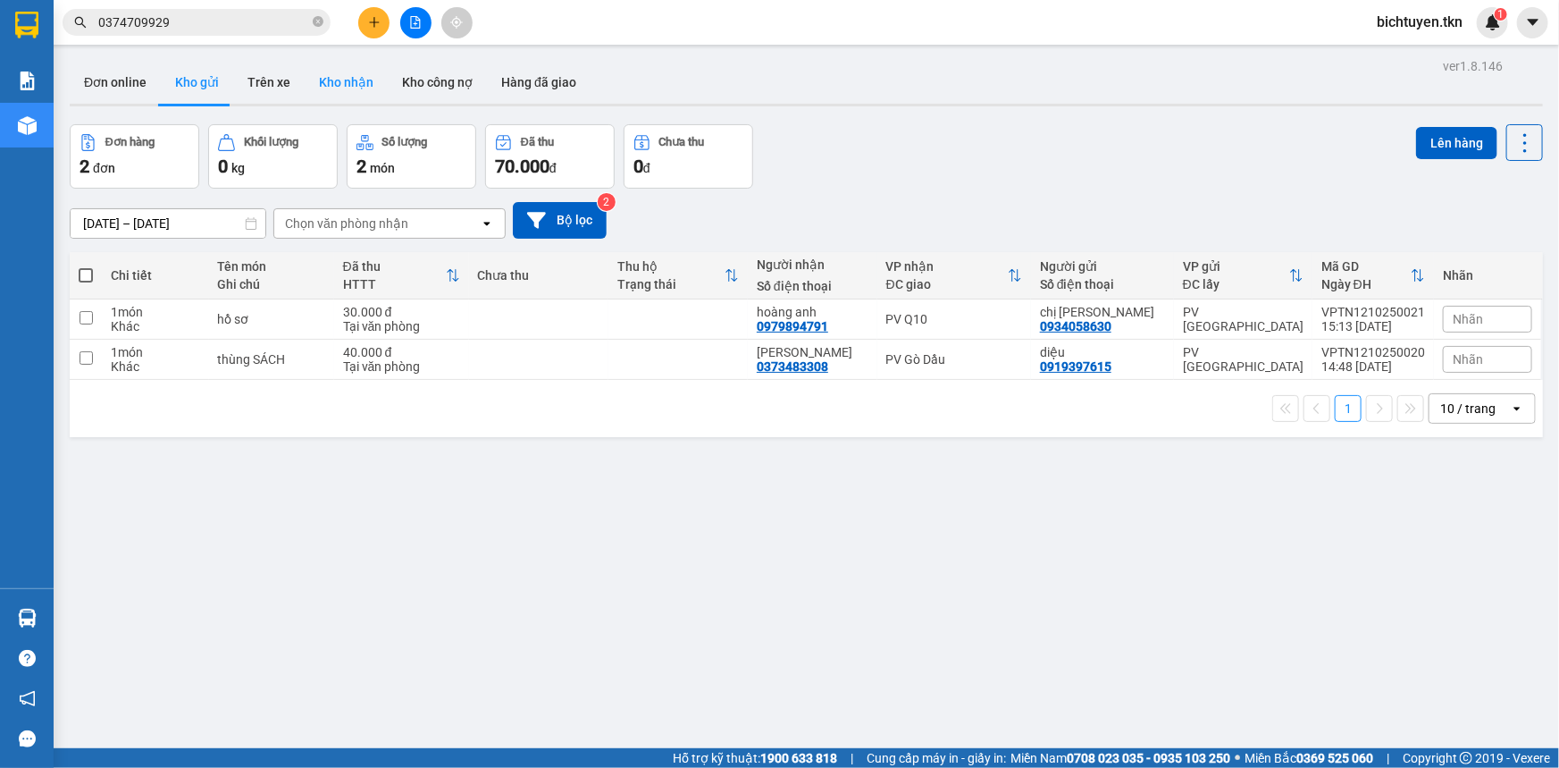
click at [339, 80] on button "Kho nhận" at bounding box center [346, 82] width 83 height 43
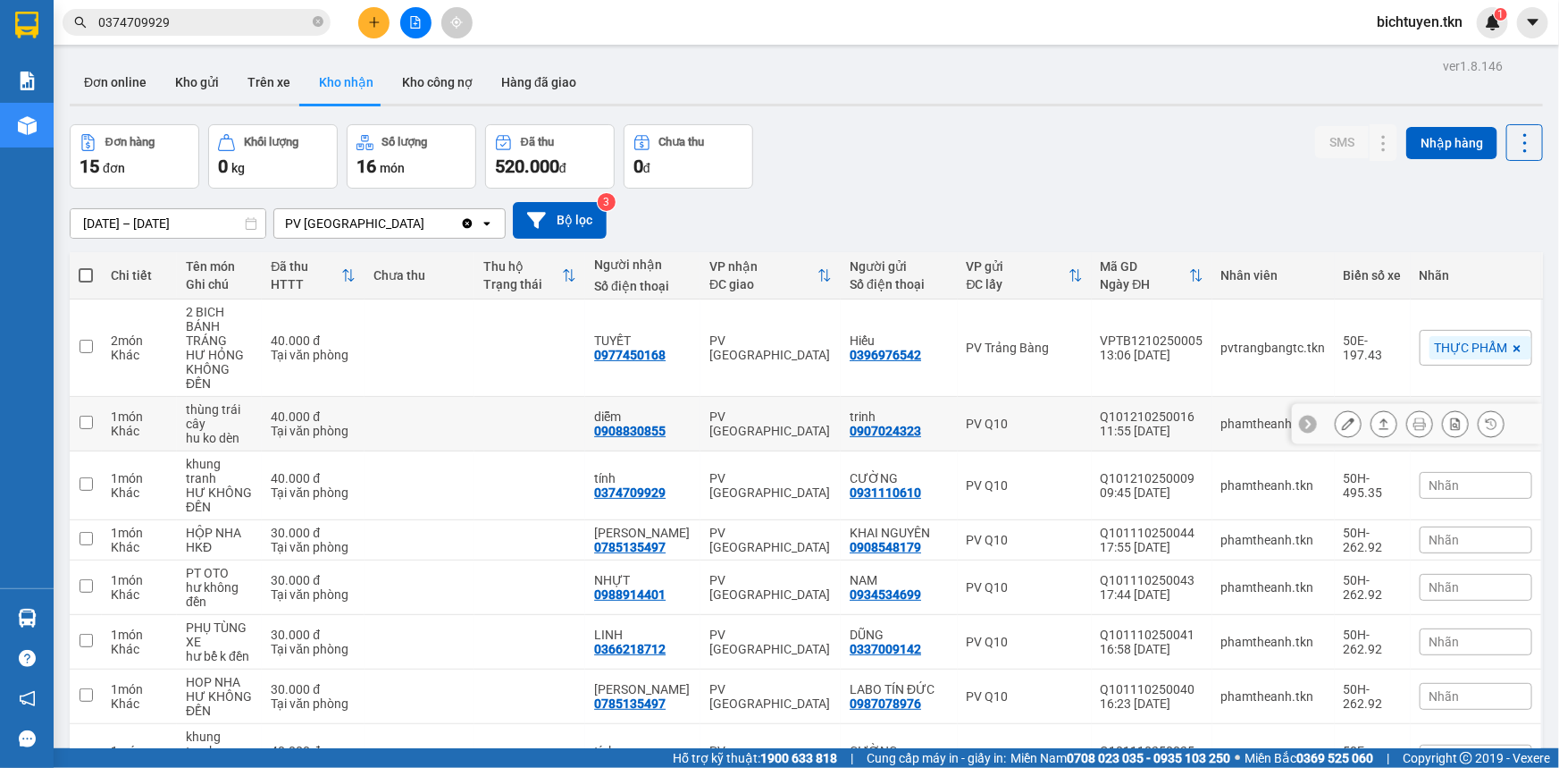
click at [1378, 417] on icon at bounding box center [1384, 423] width 13 height 13
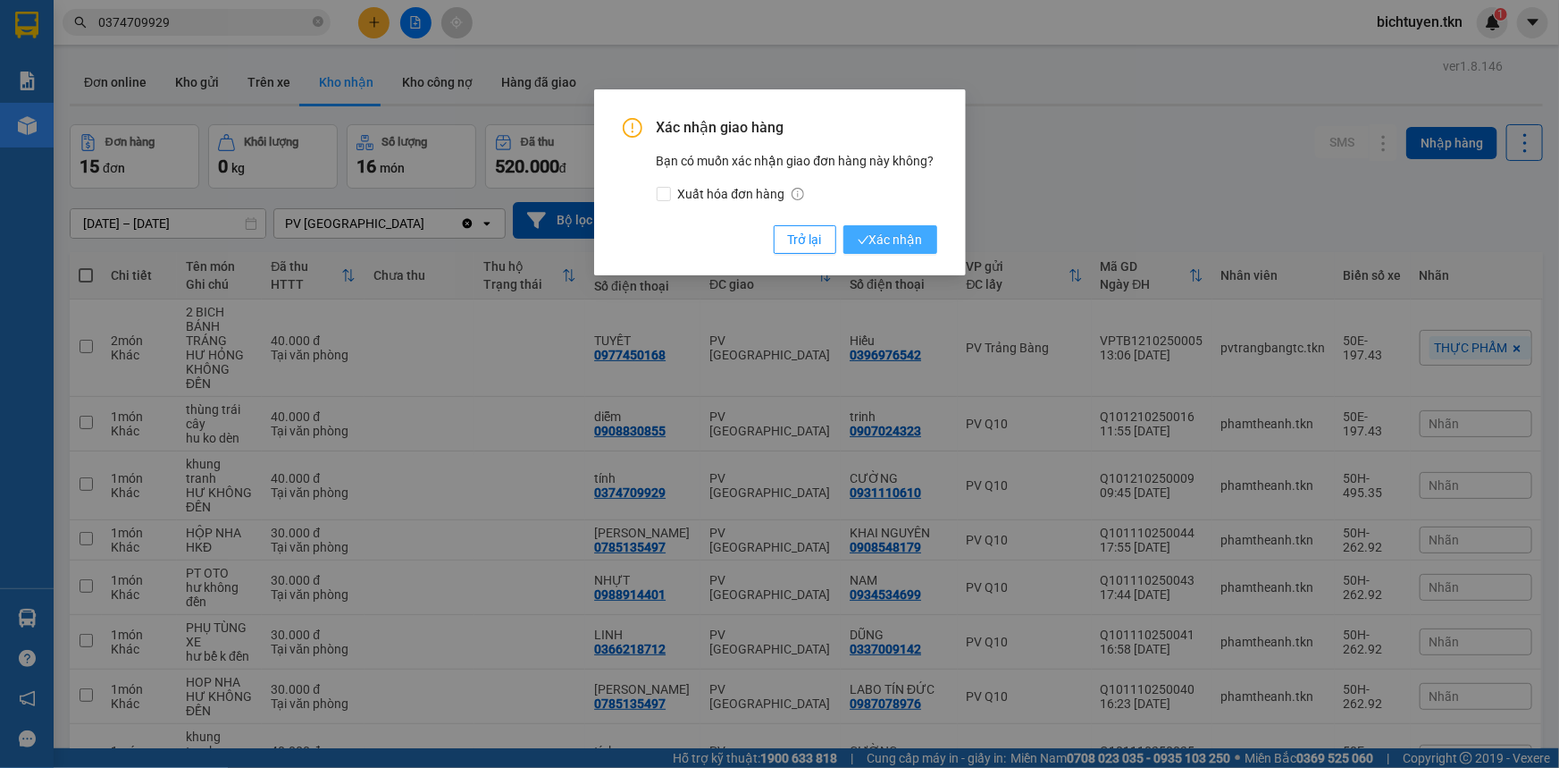
click at [900, 240] on span "Xác nhận" at bounding box center [890, 240] width 65 height 20
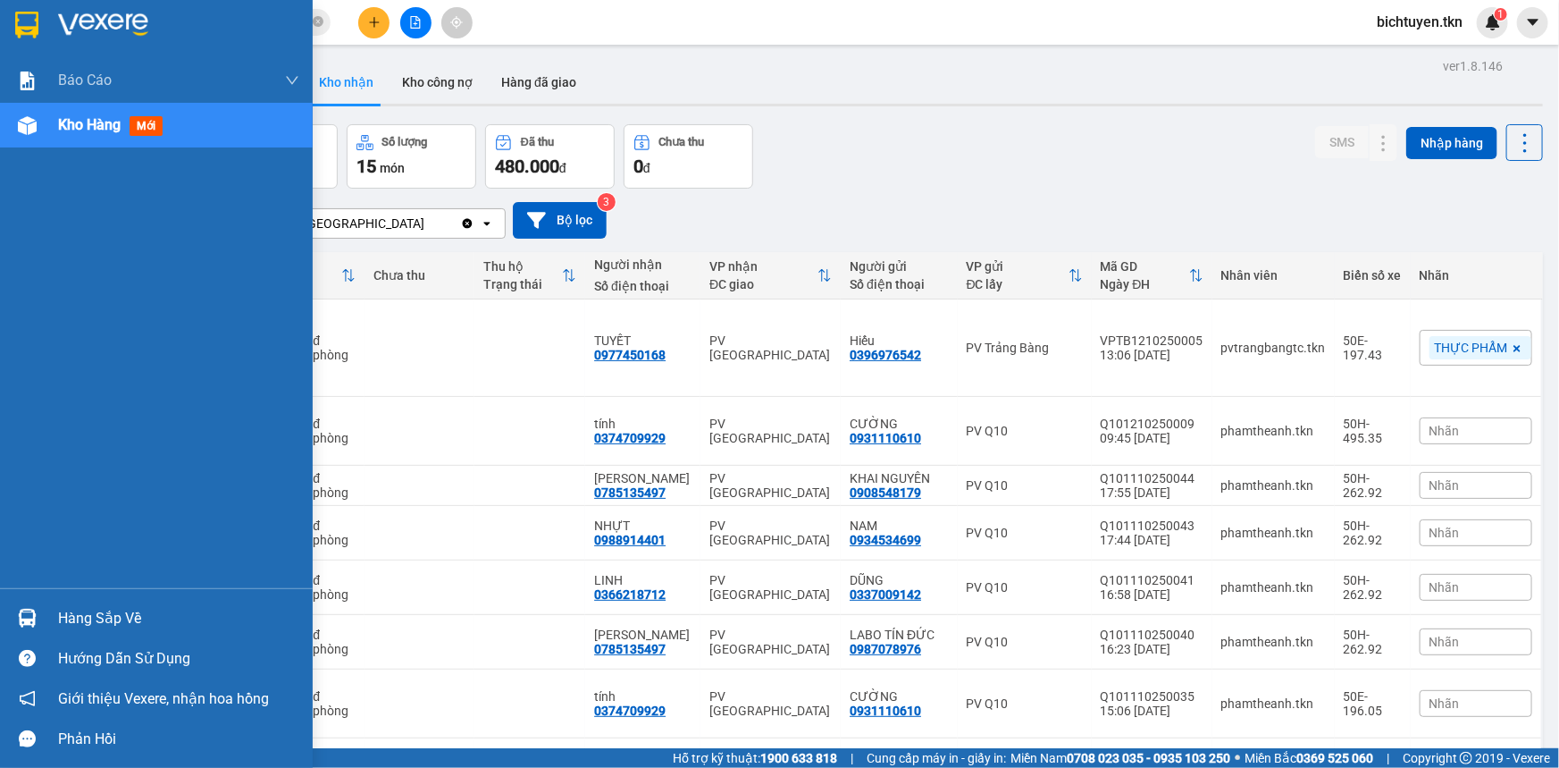
click at [33, 613] on img at bounding box center [27, 618] width 19 height 19
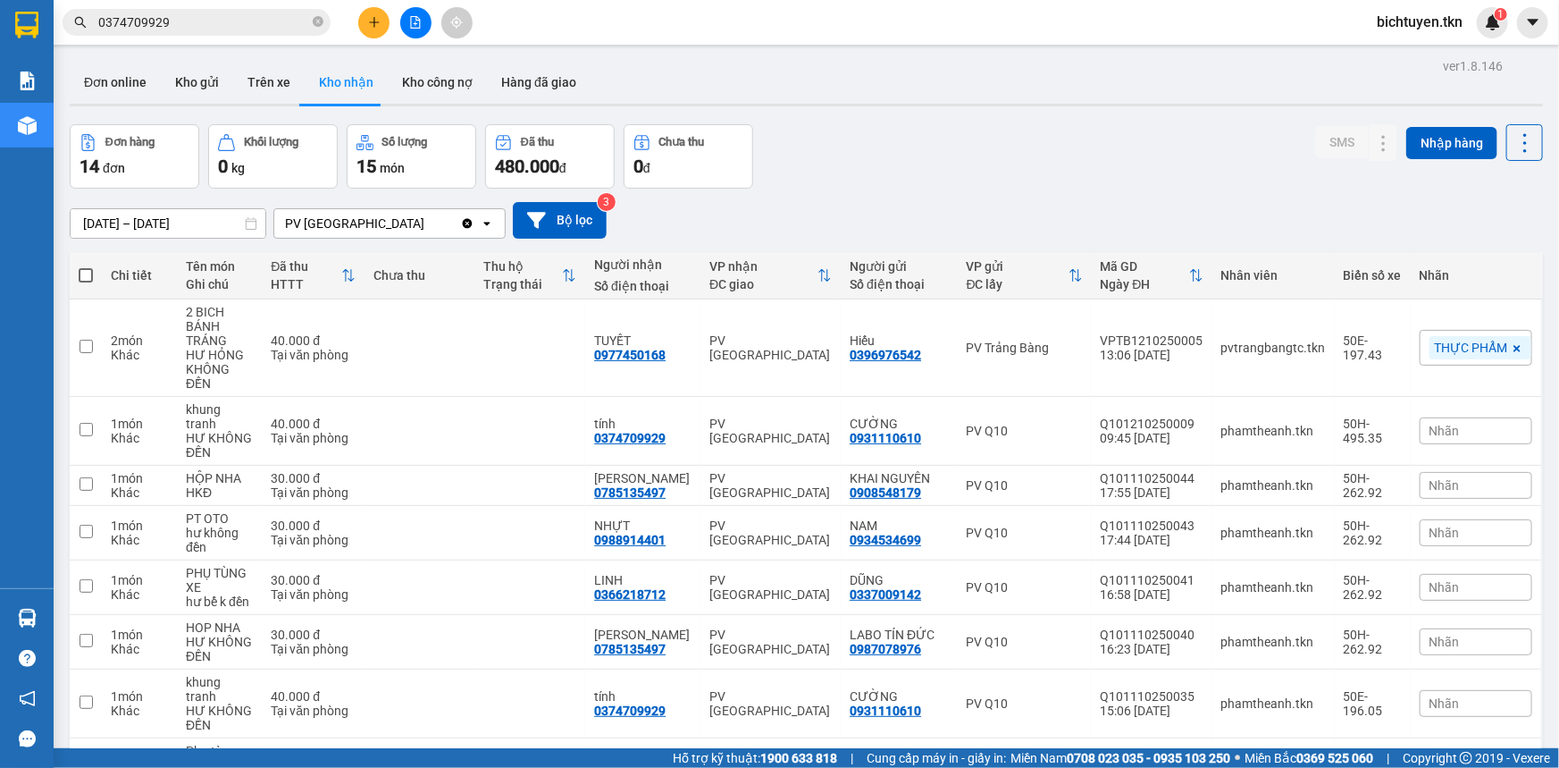
click at [953, 181] on section "Kết quả tìm kiếm ( 3 ) Bộ lọc Ngày tạo đơn gần nhất Mã ĐH Trạng thái Món hàng T…" at bounding box center [779, 384] width 1559 height 768
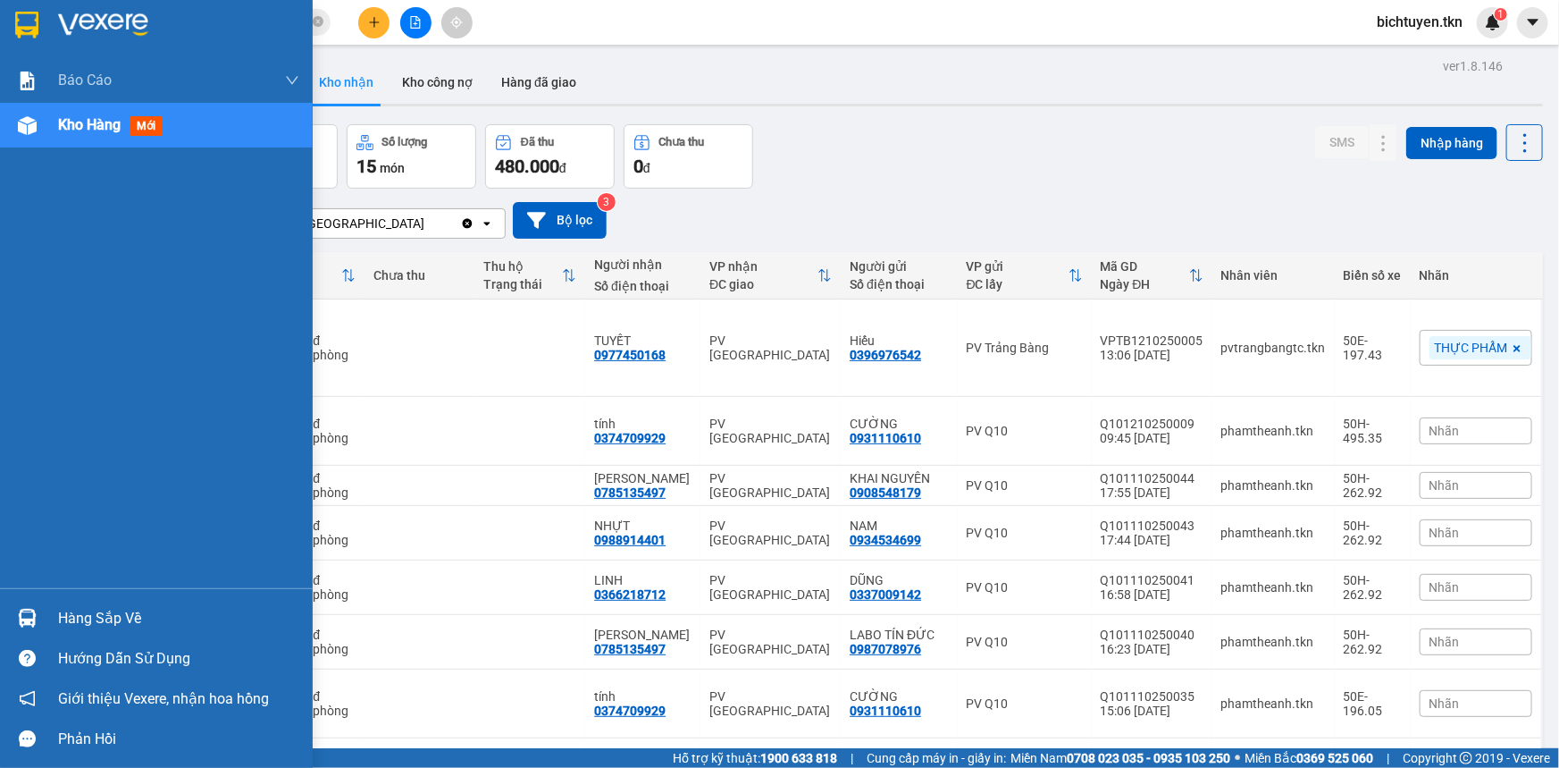
drag, startPoint x: 71, startPoint y: 609, endPoint x: 214, endPoint y: 592, distance: 144.8
click at [71, 609] on div "Hàng sắp về" at bounding box center [178, 618] width 241 height 27
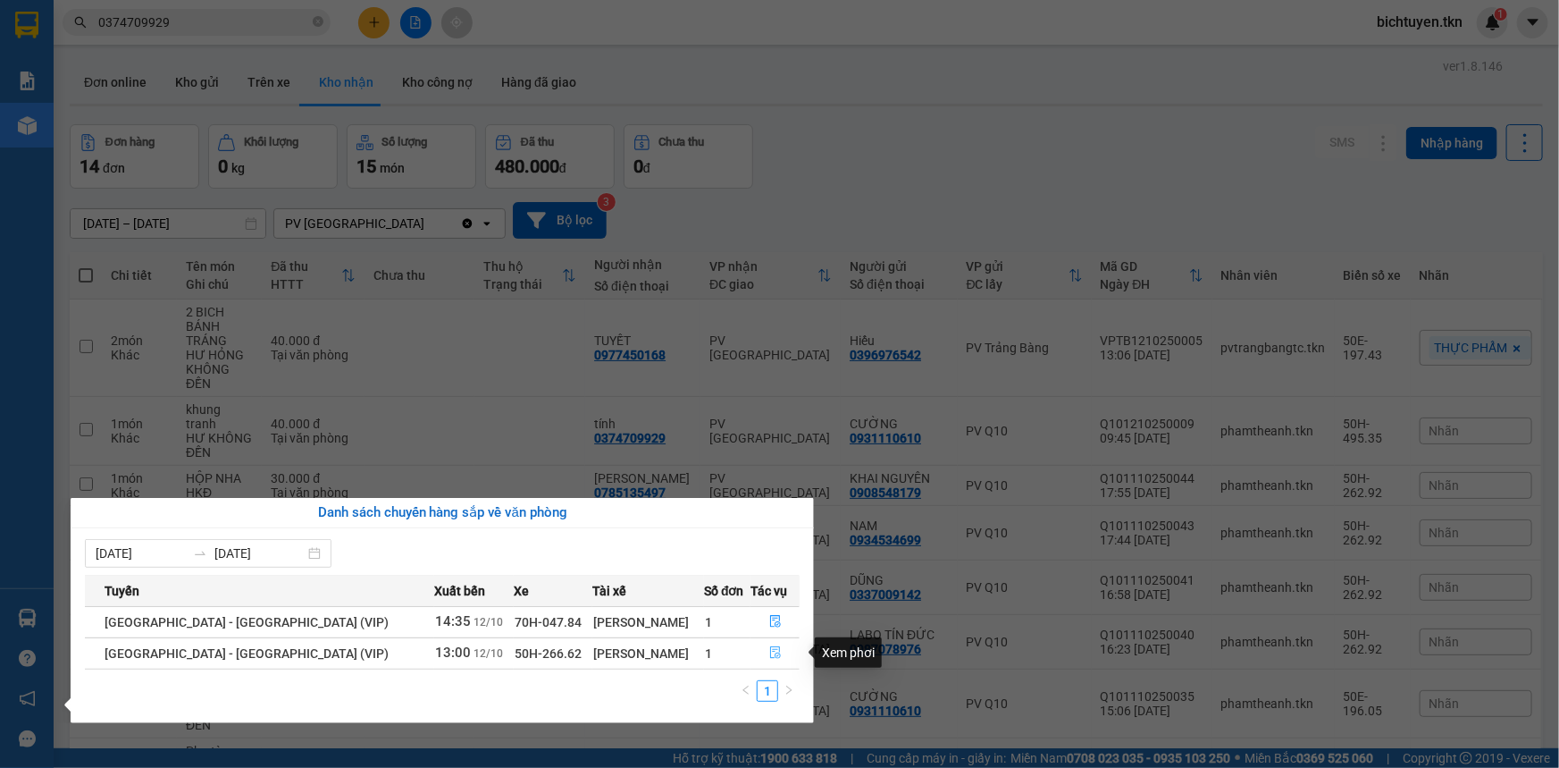
click at [775, 658] on button "button" at bounding box center [775, 653] width 47 height 29
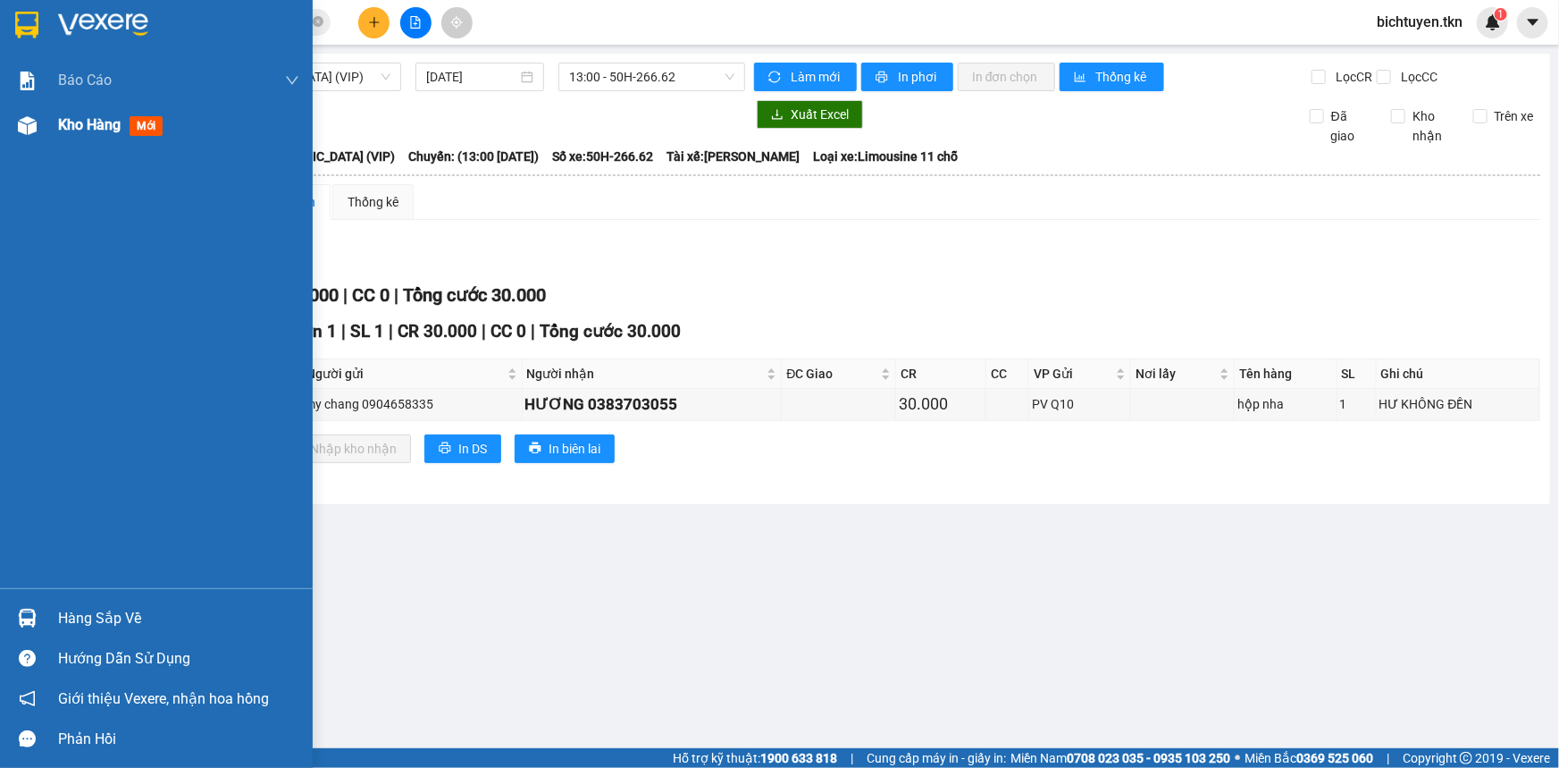
click at [32, 124] on img at bounding box center [27, 125] width 19 height 19
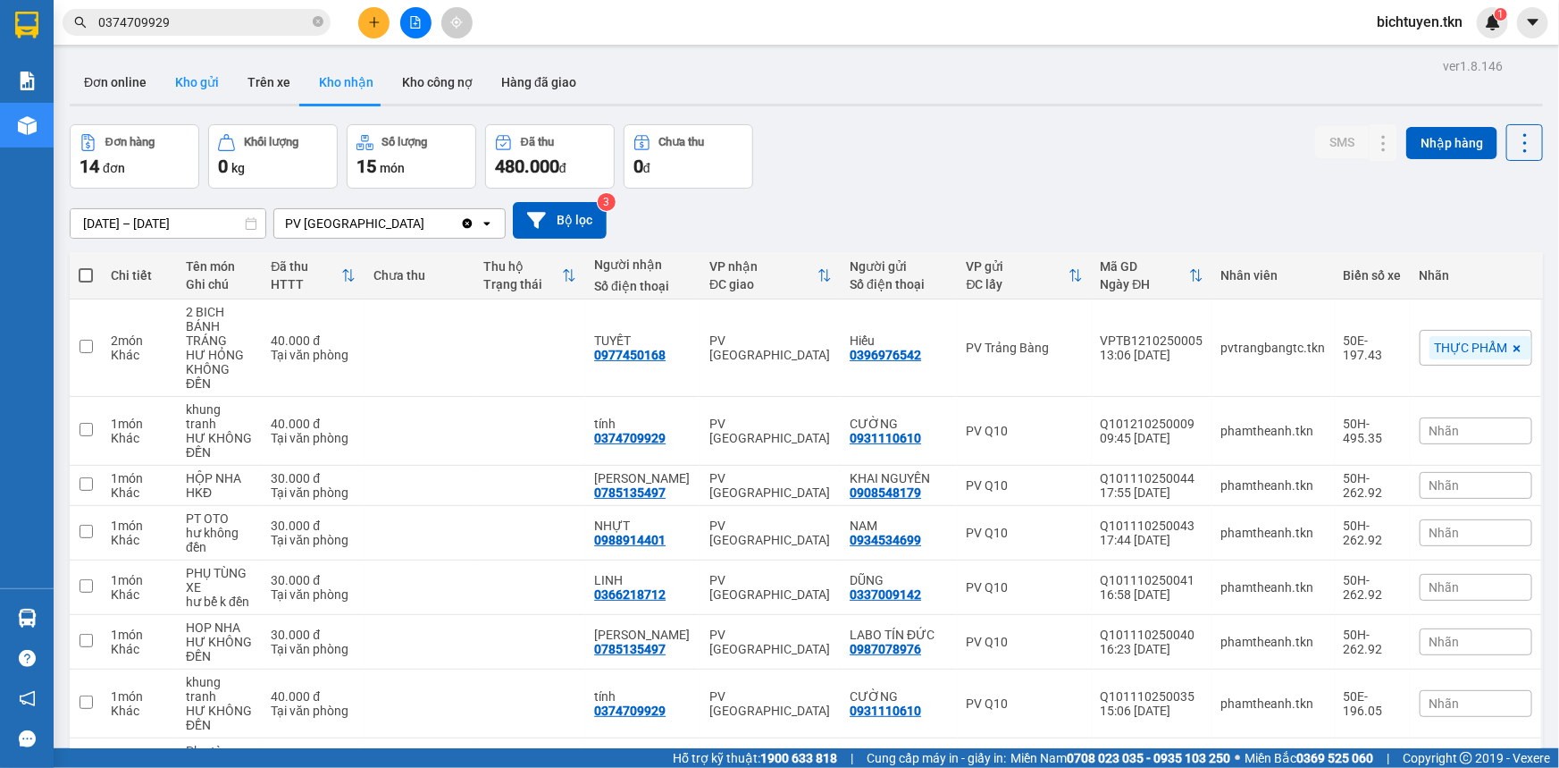
click at [200, 80] on button "Kho gửi" at bounding box center [197, 82] width 72 height 43
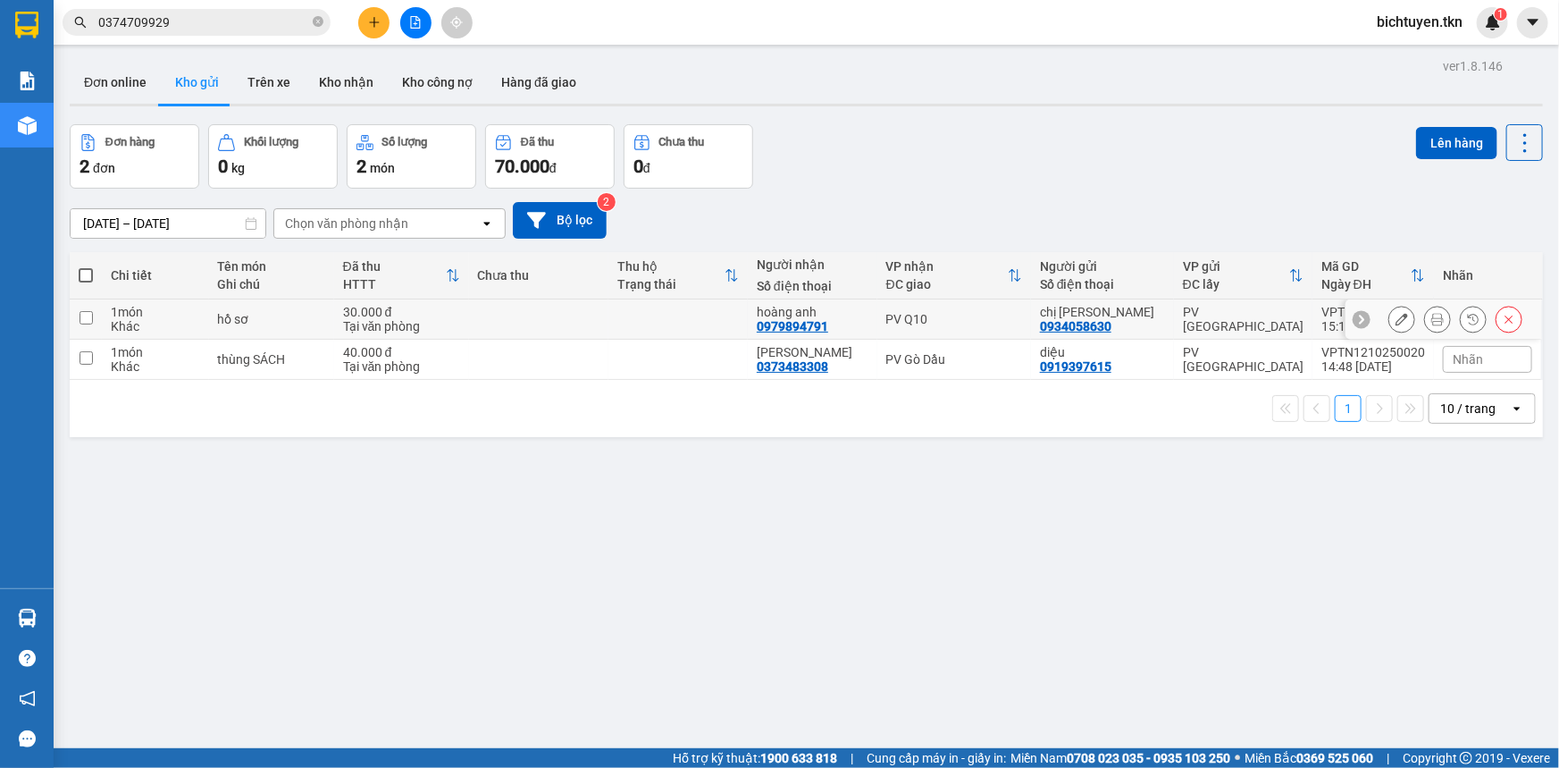
click at [973, 331] on td "PV Q10" at bounding box center [955, 319] width 154 height 40
checkbox input "true"
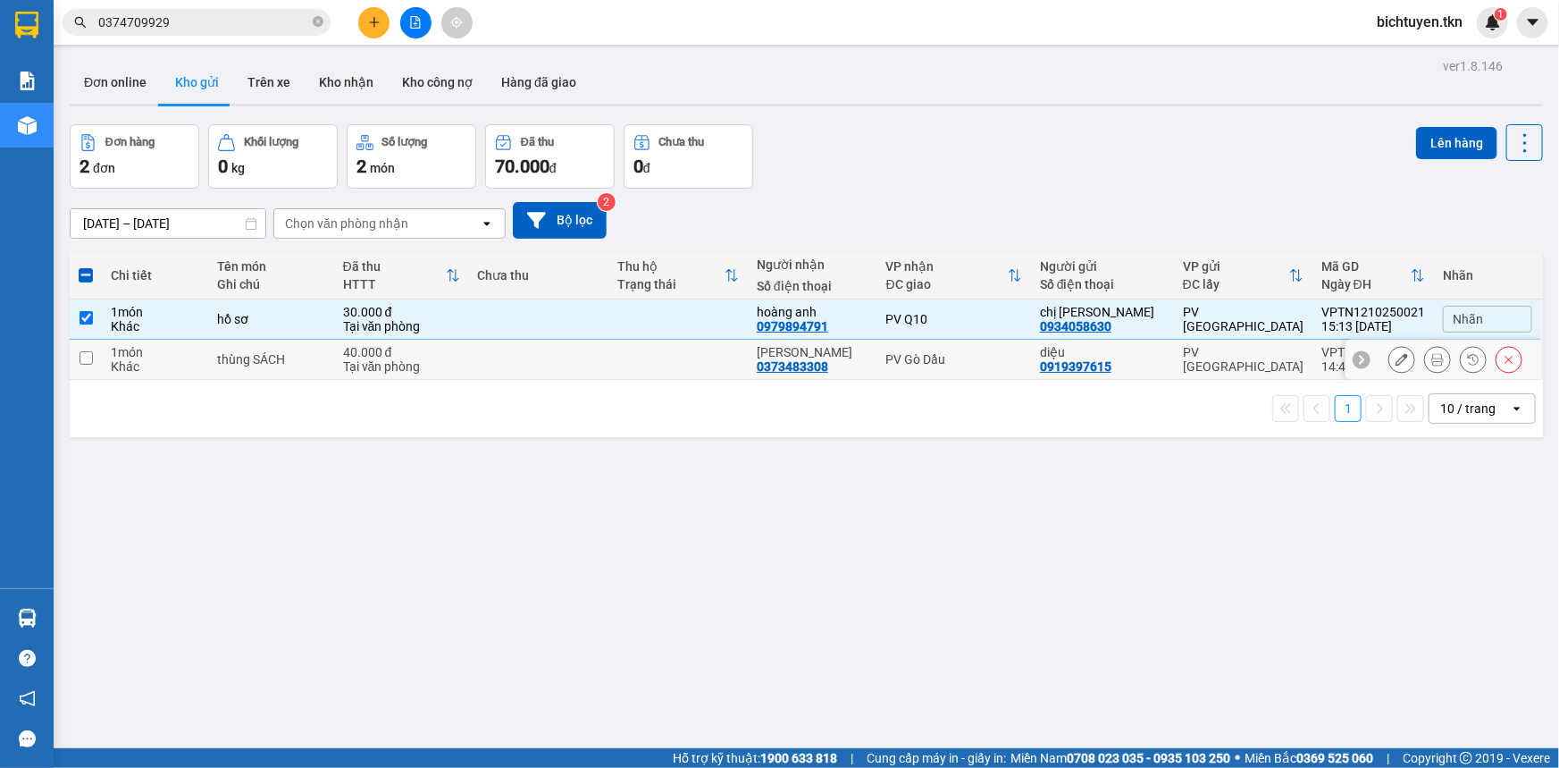
click at [999, 366] on td "PV Gò Dầu" at bounding box center [955, 360] width 154 height 40
checkbox input "true"
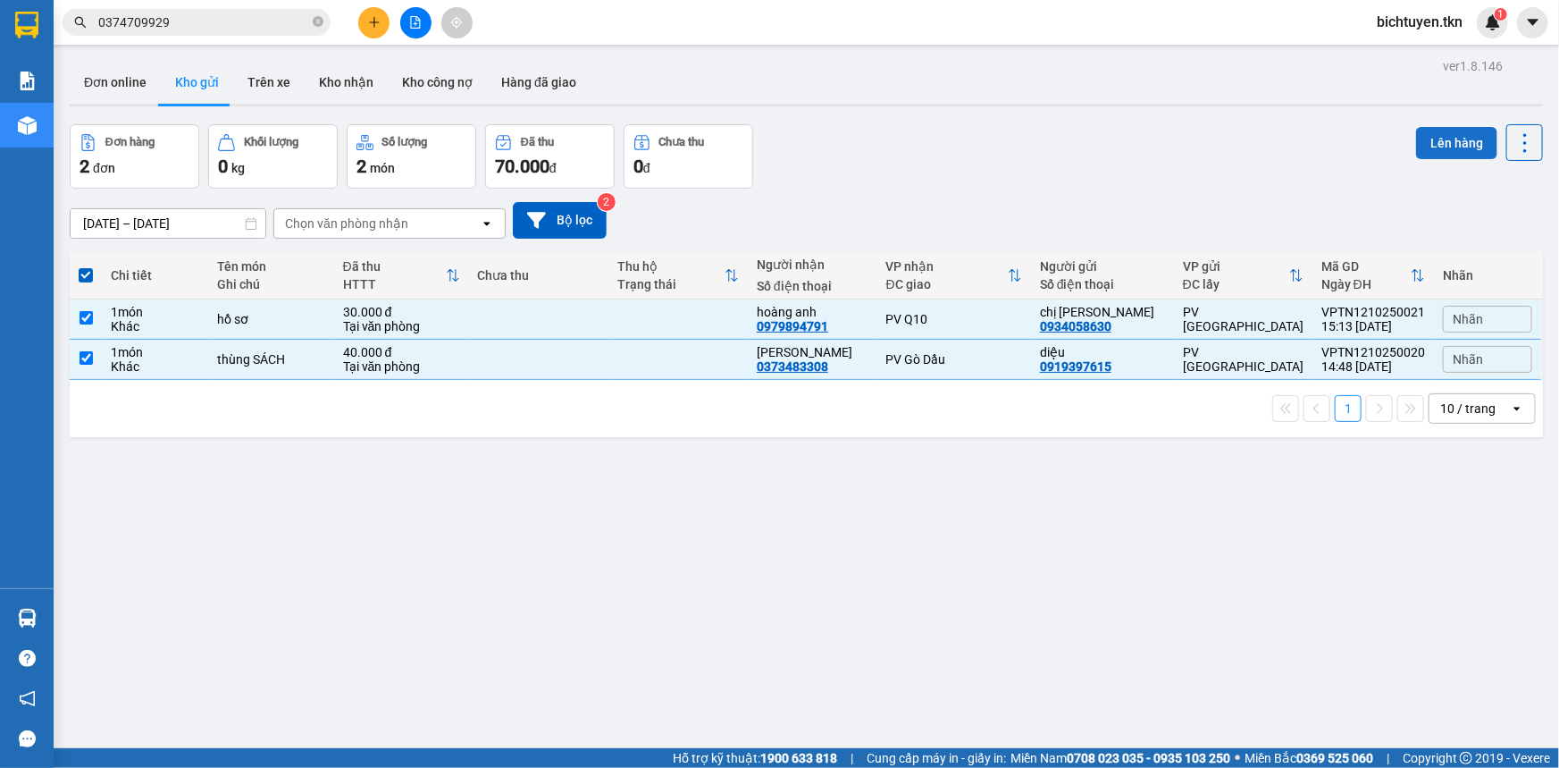
click at [1431, 143] on button "Lên hàng" at bounding box center [1456, 143] width 81 height 32
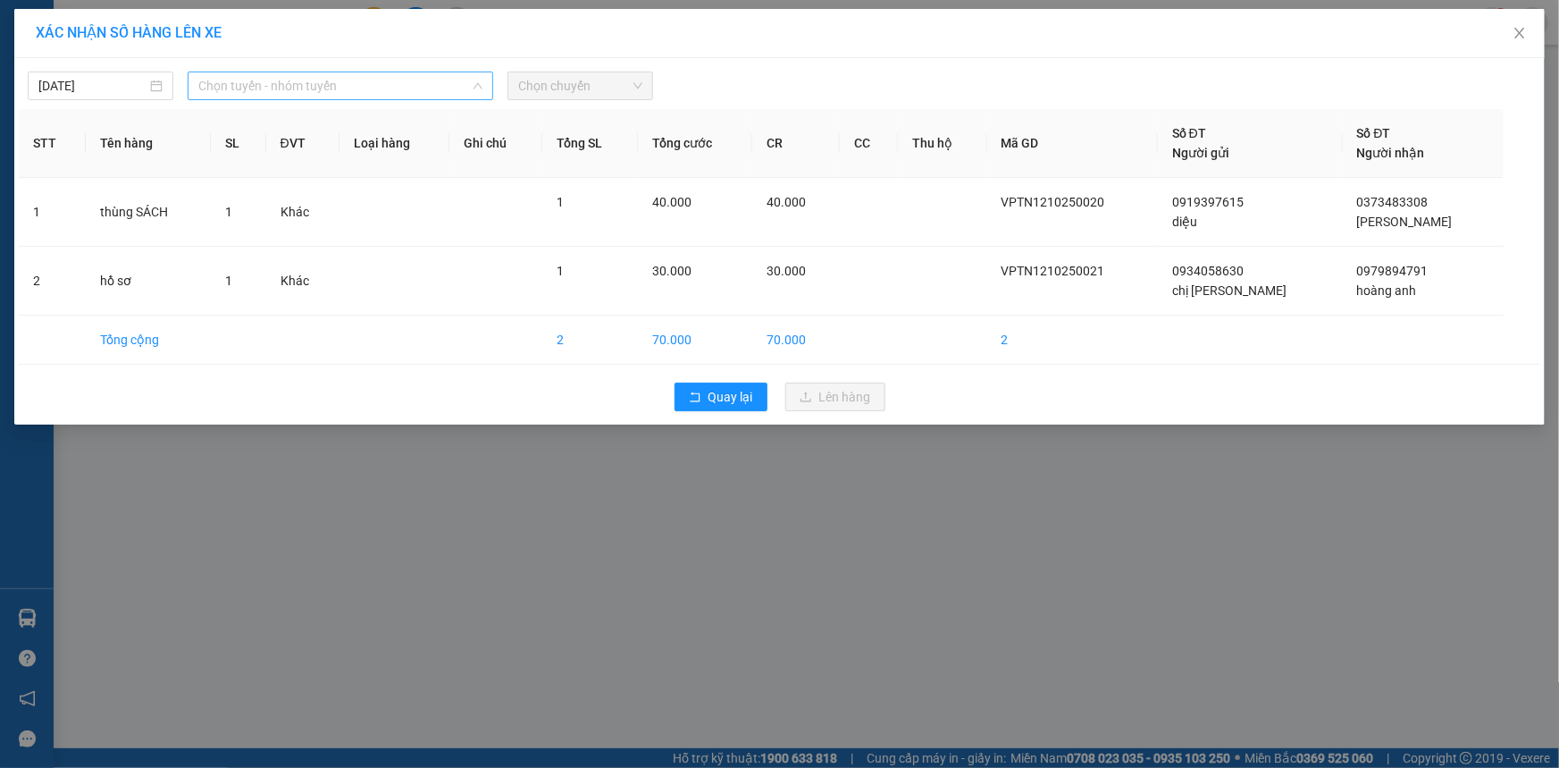
click at [272, 85] on span "Chọn tuyến - nhóm tuyến" at bounding box center [340, 85] width 284 height 27
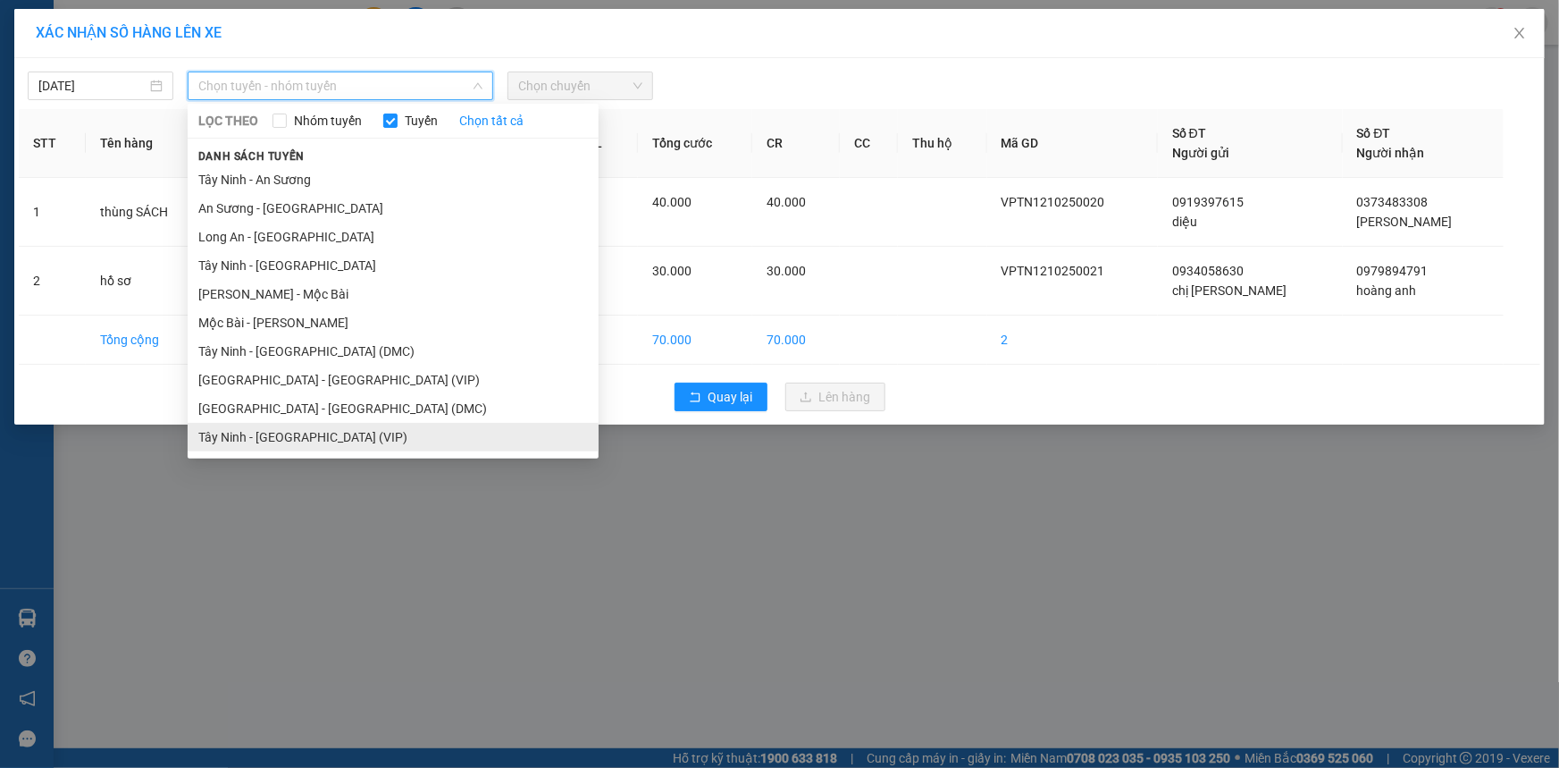
click at [285, 431] on li "Tây Ninh - Sài Gòn (VIP)" at bounding box center [393, 437] width 411 height 29
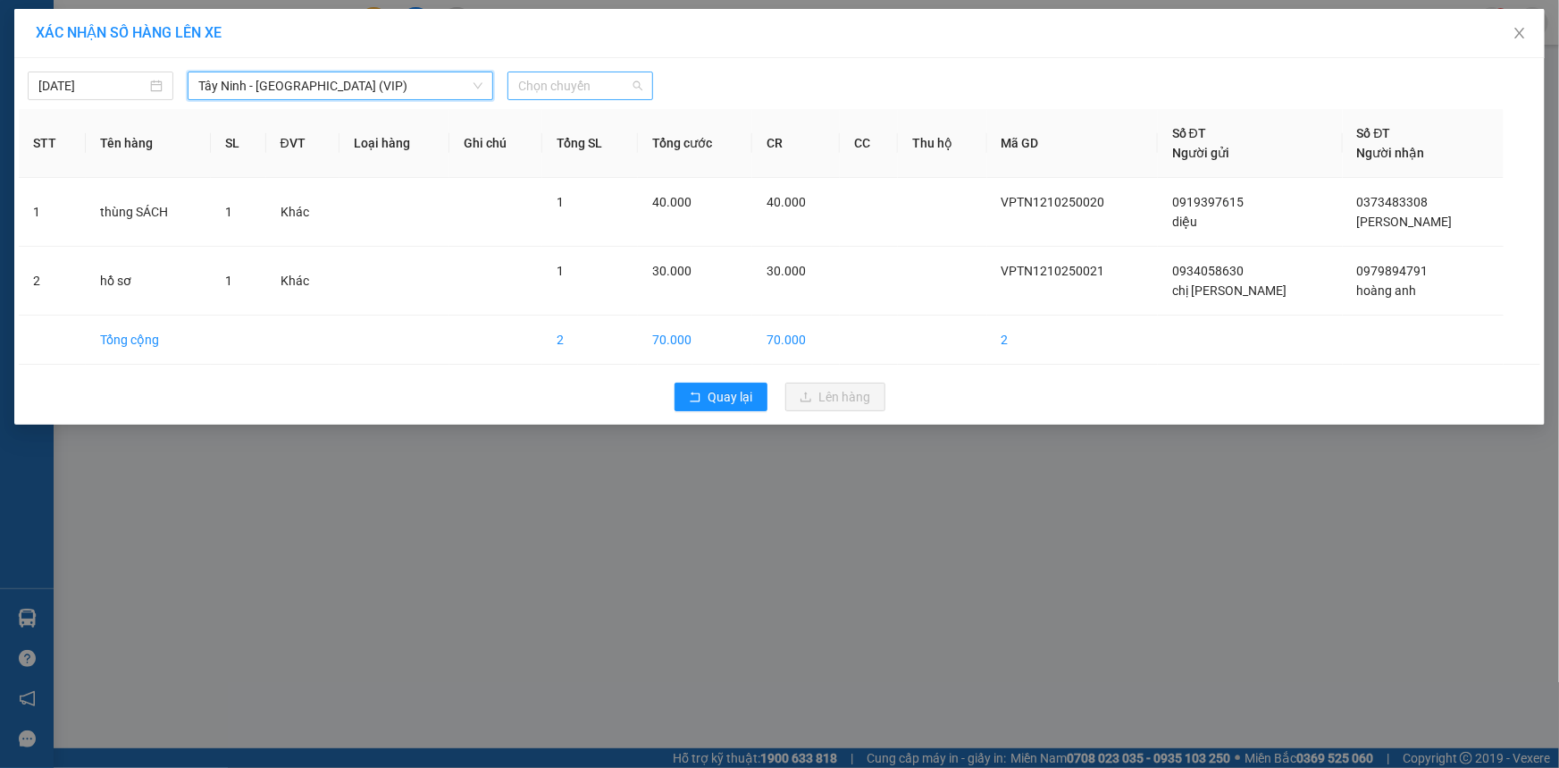
click at [583, 76] on span "Chọn chuyến" at bounding box center [580, 85] width 124 height 27
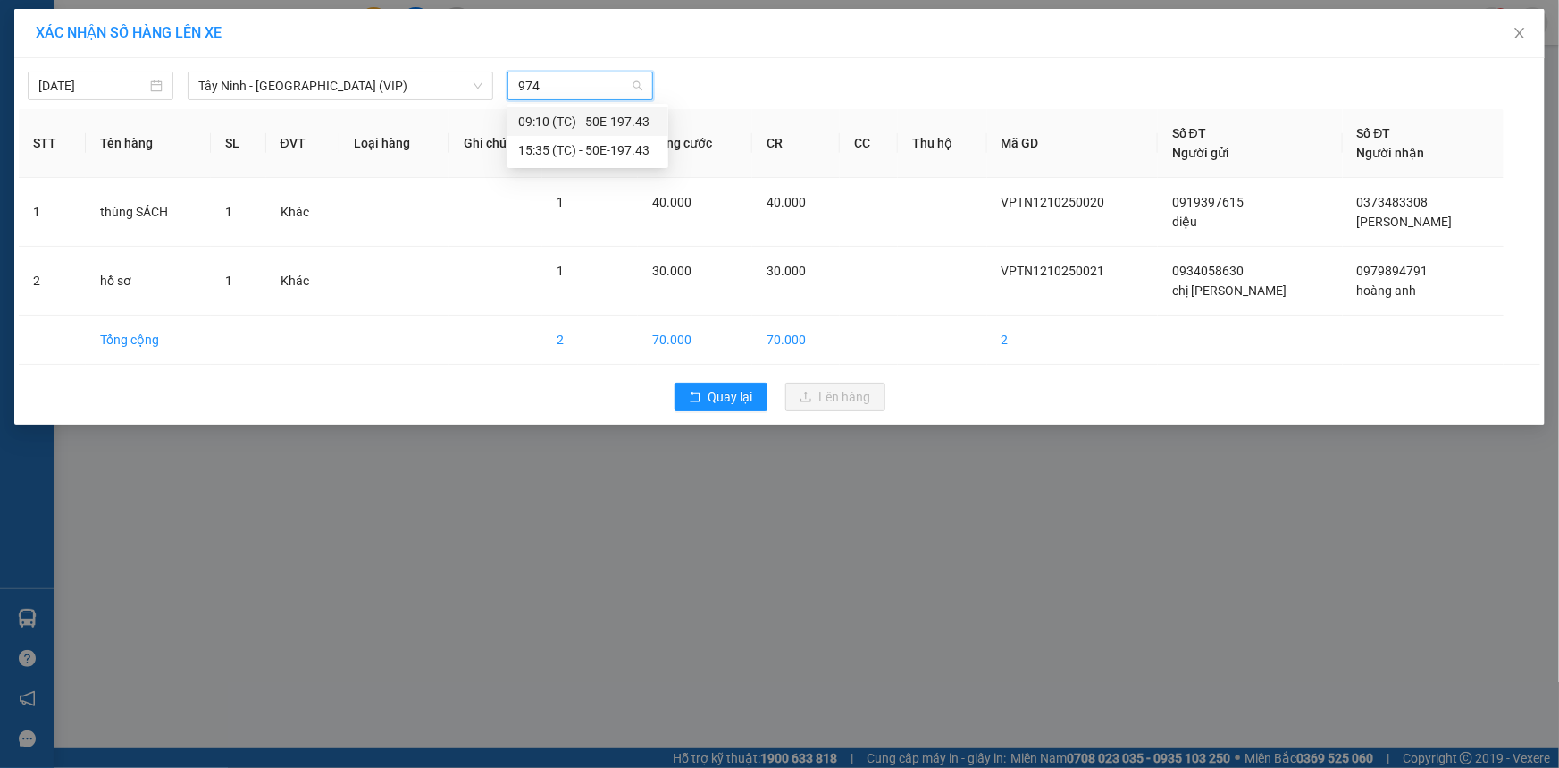
type input "9743"
click at [576, 143] on div "15:35 (TC) - 50E-197.43" at bounding box center [587, 150] width 139 height 20
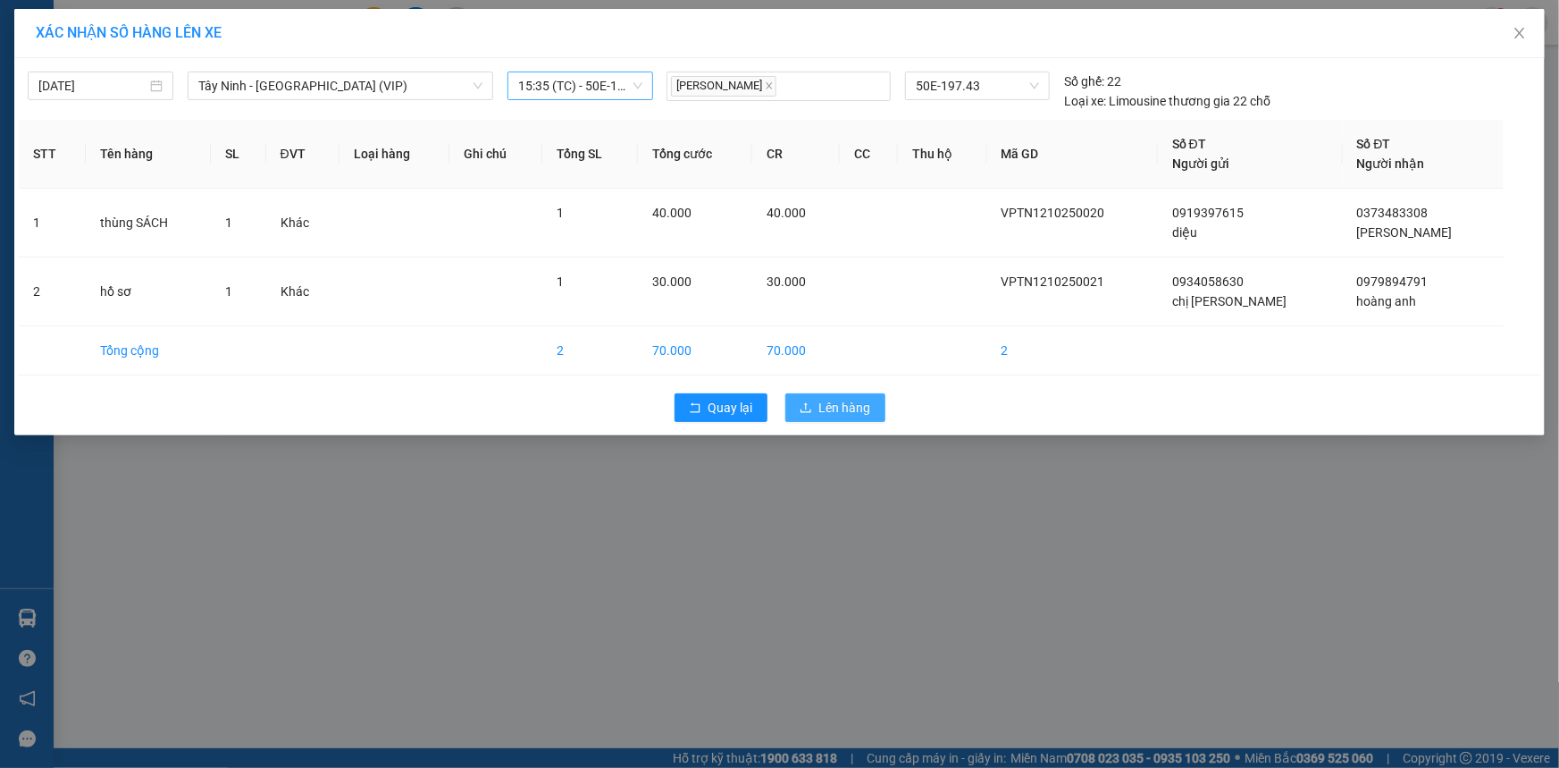
click at [860, 412] on span "Lên hàng" at bounding box center [845, 408] width 52 height 20
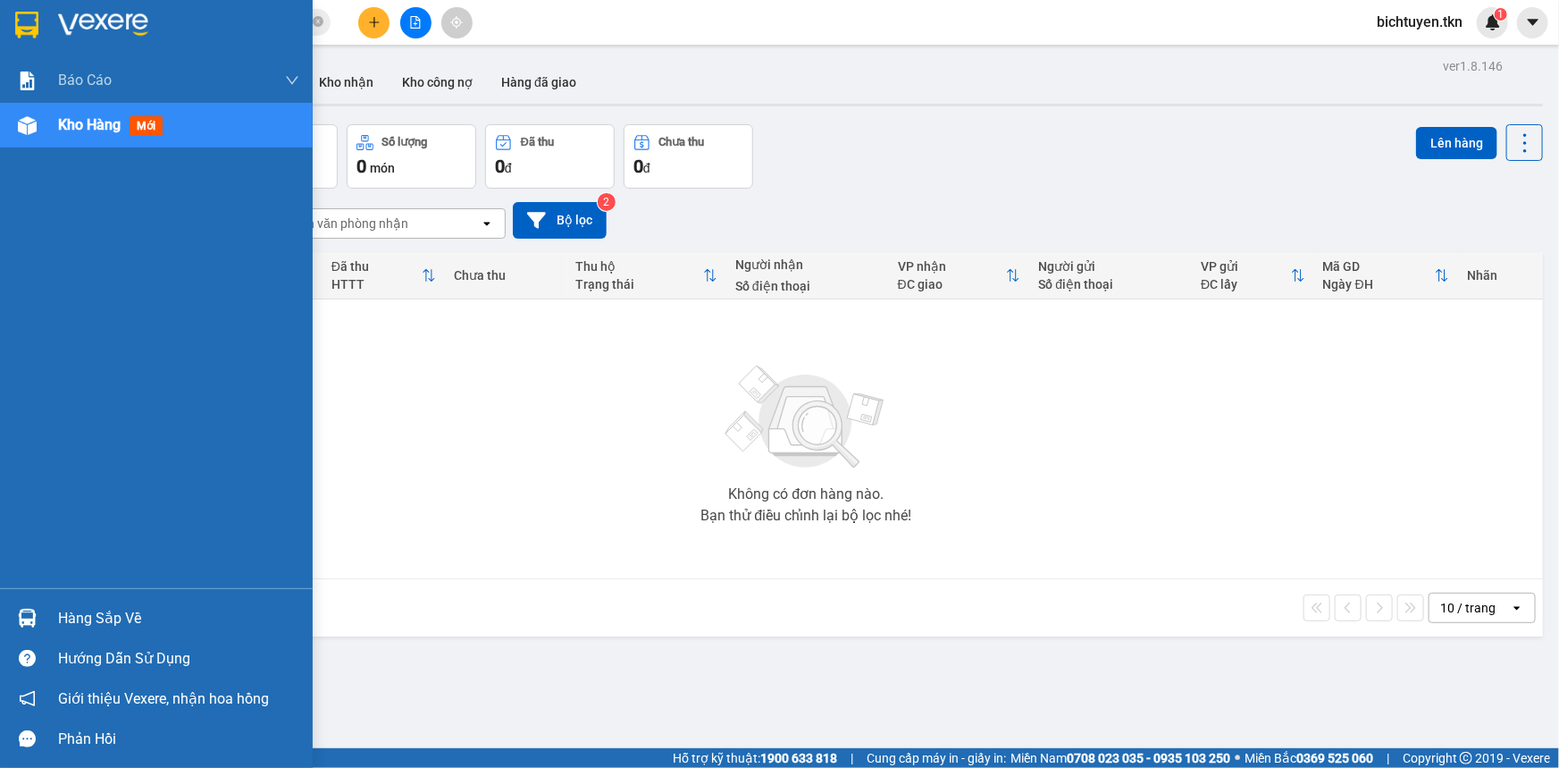
click at [24, 624] on img at bounding box center [27, 618] width 19 height 19
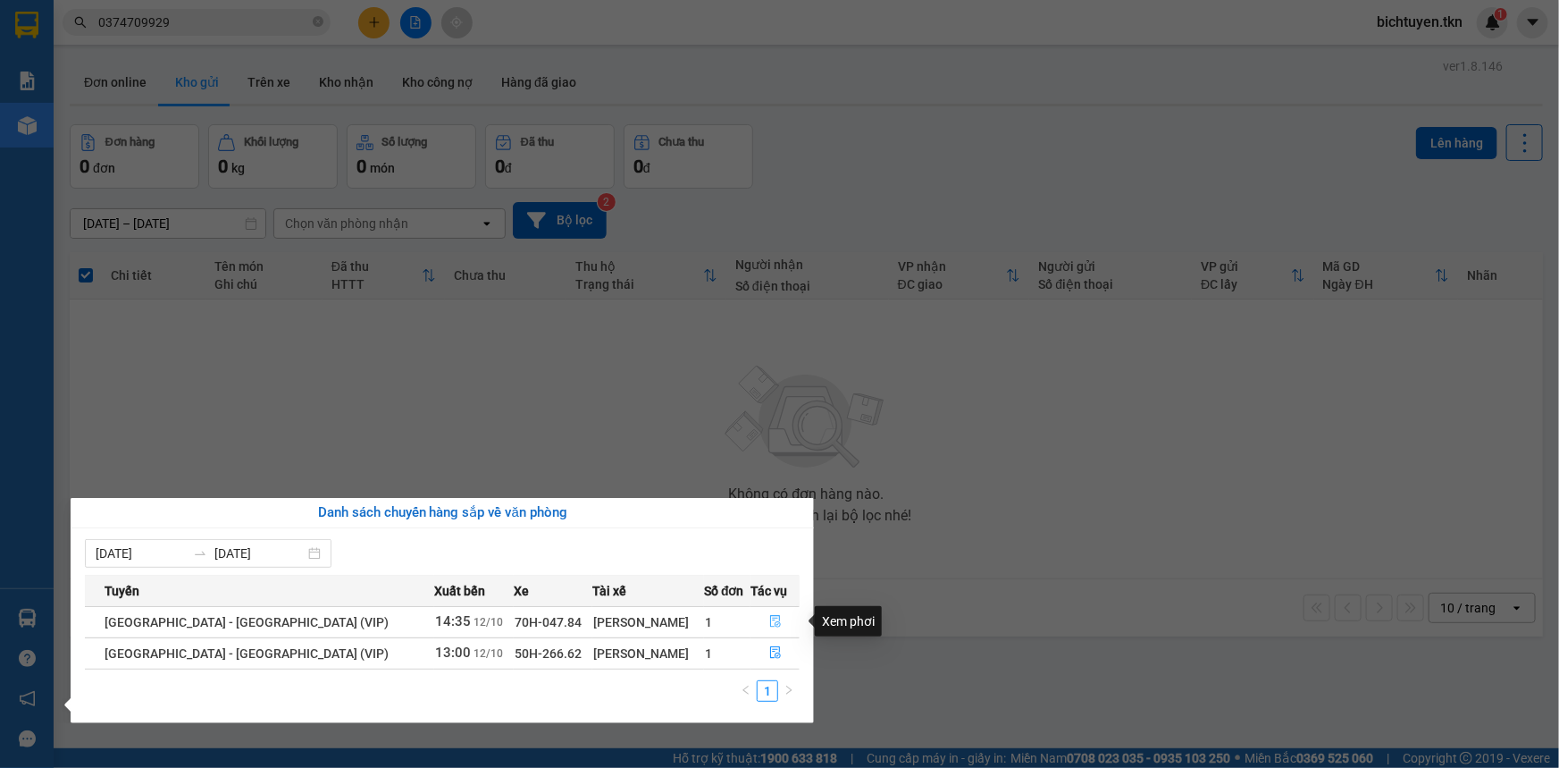
click at [772, 623] on icon "file-done" at bounding box center [775, 621] width 13 height 13
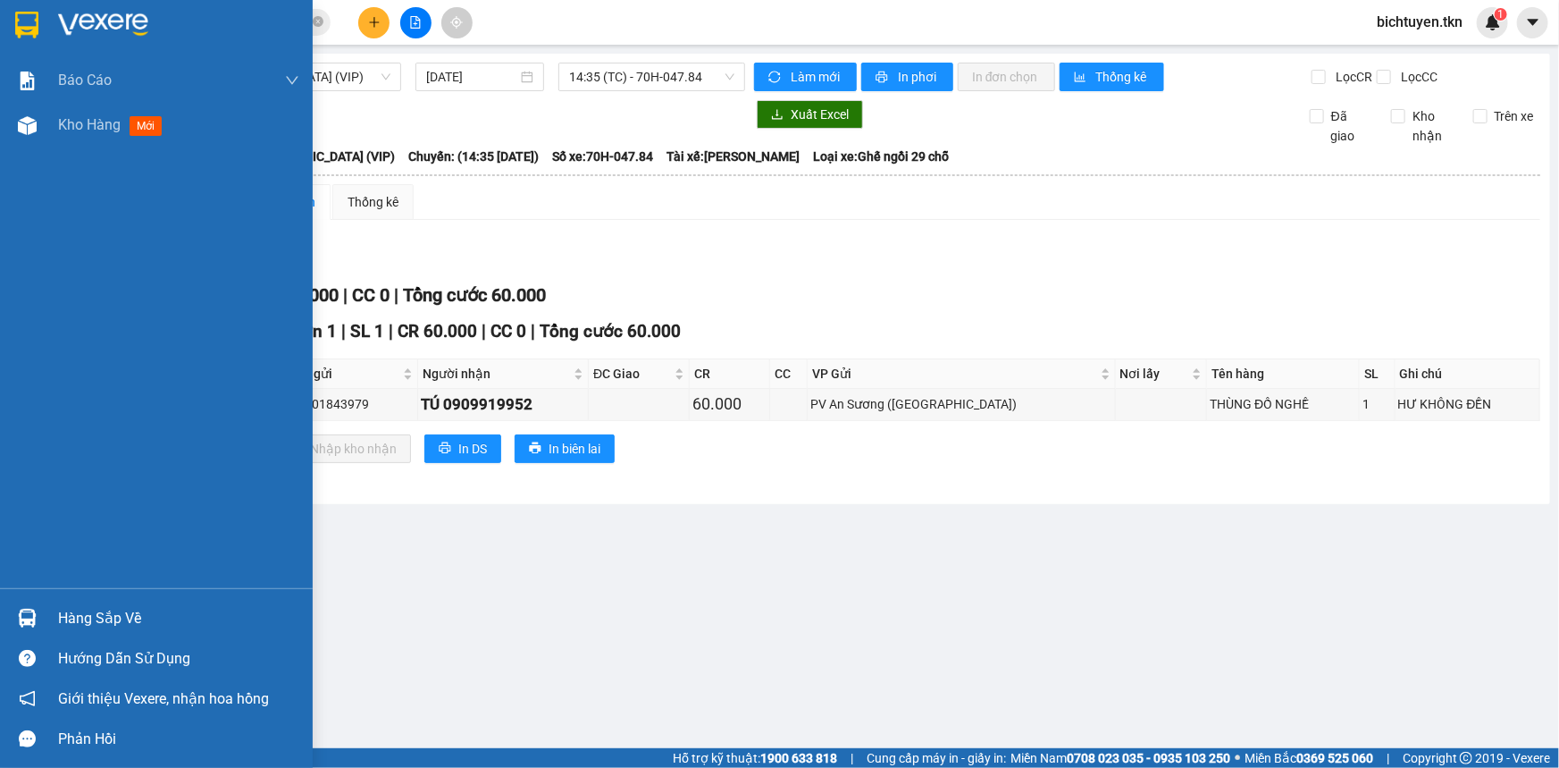
click at [38, 615] on div at bounding box center [27, 617] width 31 height 31
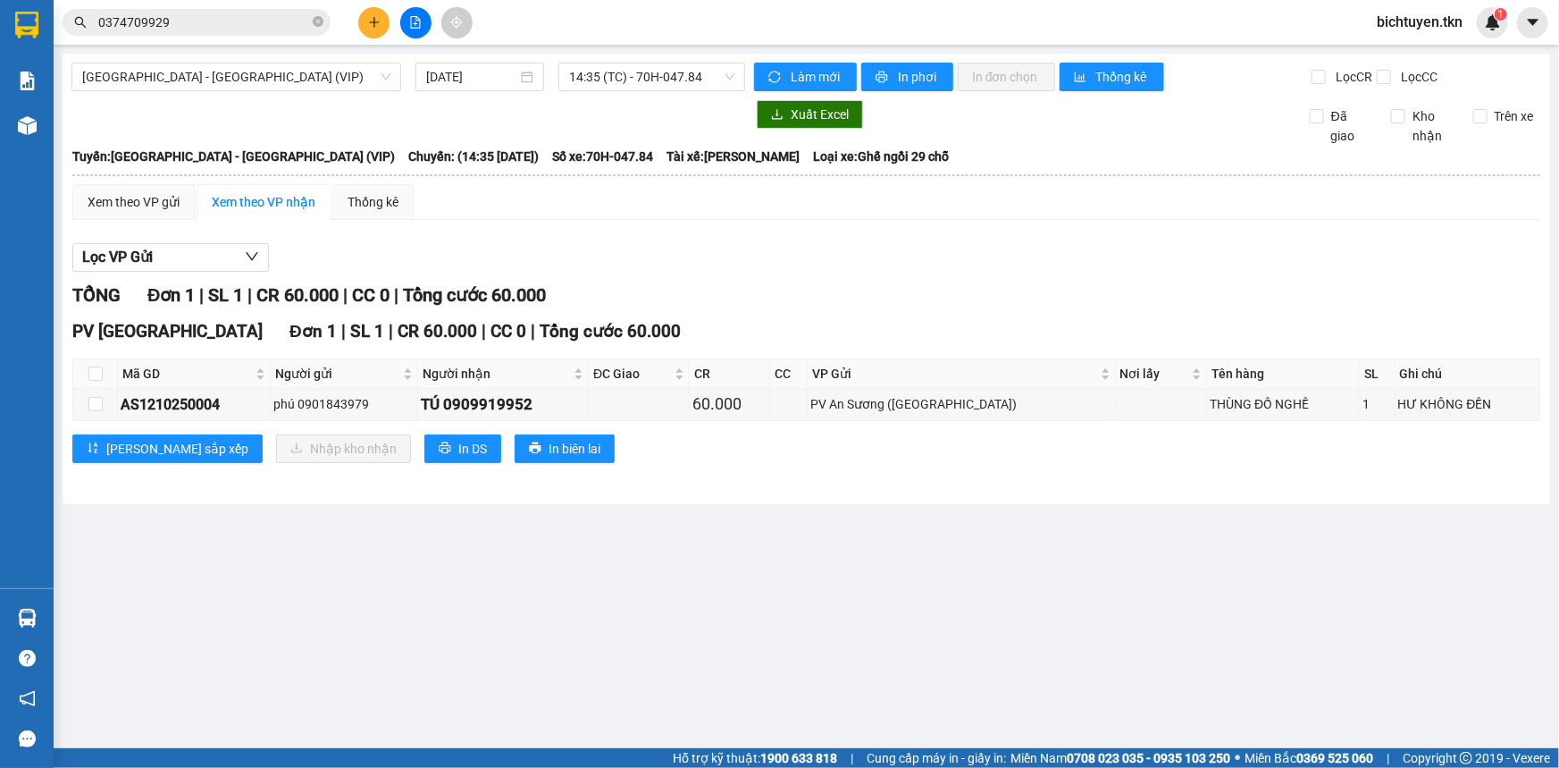
click at [854, 525] on section "Kết quả tìm kiếm ( 3 ) Bộ lọc Ngày tạo đơn gần nhất Mã ĐH Trạng thái Món hàng T…" at bounding box center [779, 384] width 1559 height 768
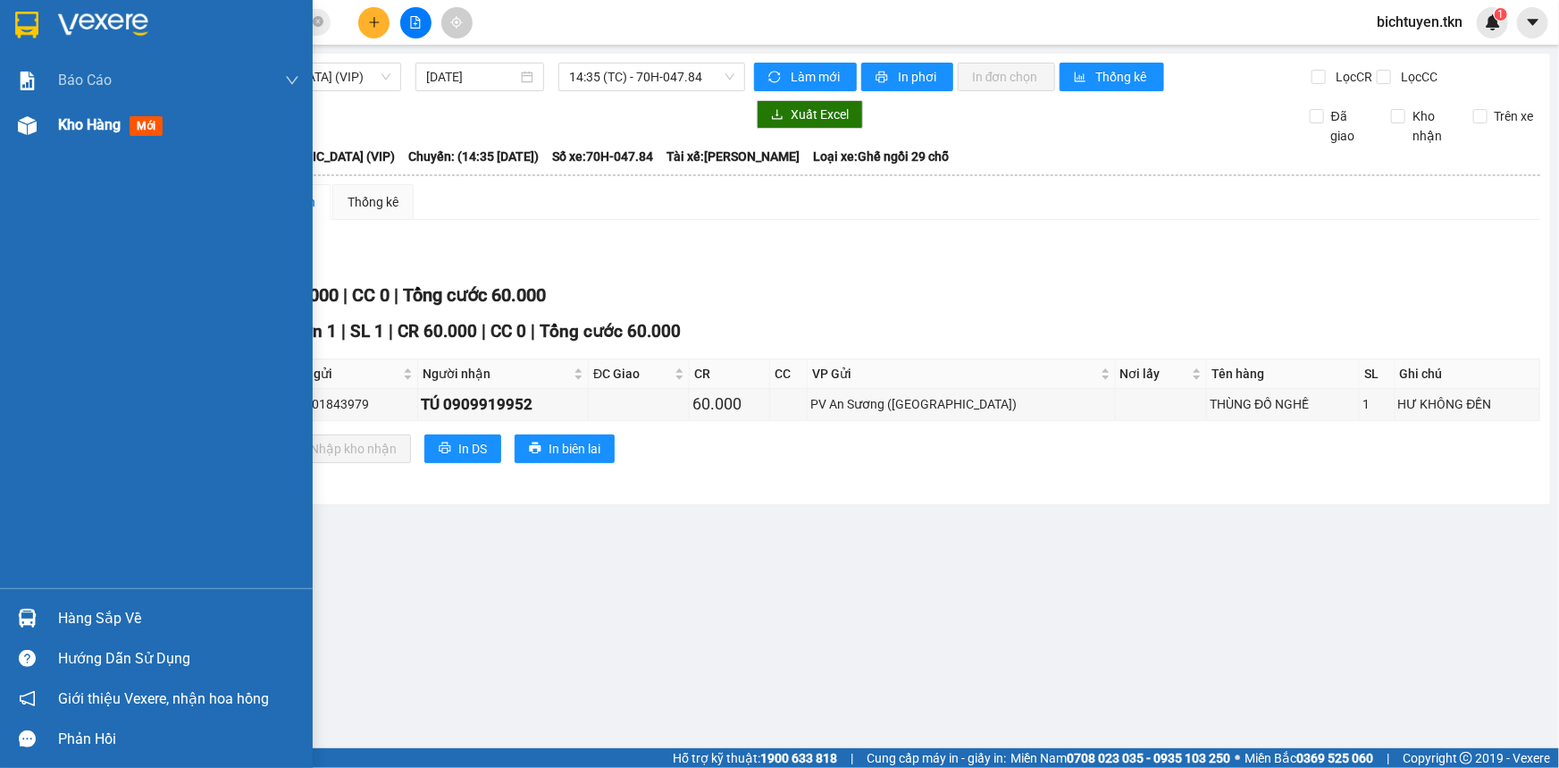
click at [29, 132] on img at bounding box center [27, 125] width 19 height 19
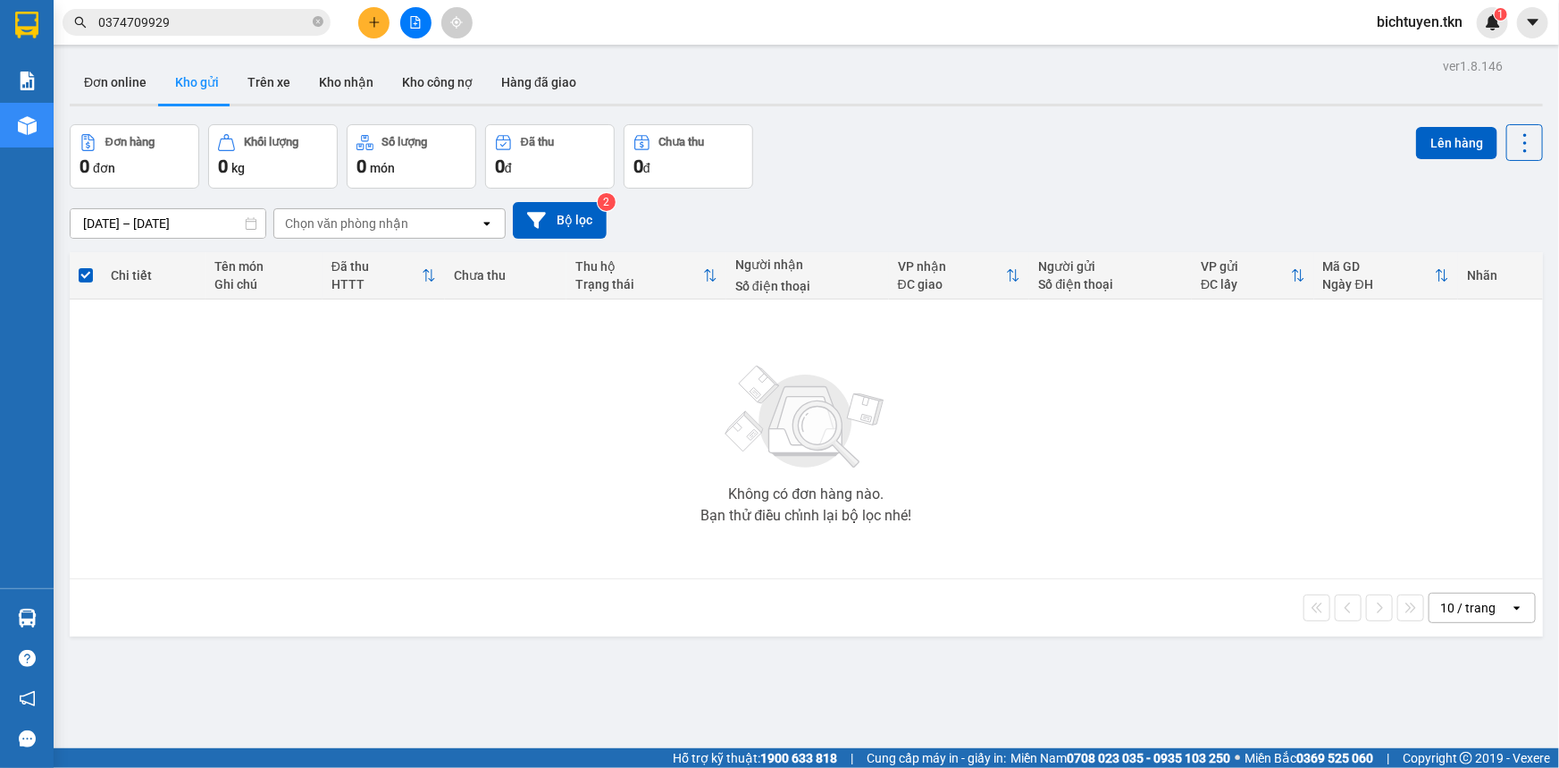
click at [962, 176] on div "Đơn hàng 0 đơn Khối lượng 0 kg Số lượng 0 món Đã thu 0 đ Chưa thu 0 đ Lên hàng" at bounding box center [807, 156] width 1474 height 64
click at [344, 73] on button "Kho nhận" at bounding box center [346, 82] width 83 height 43
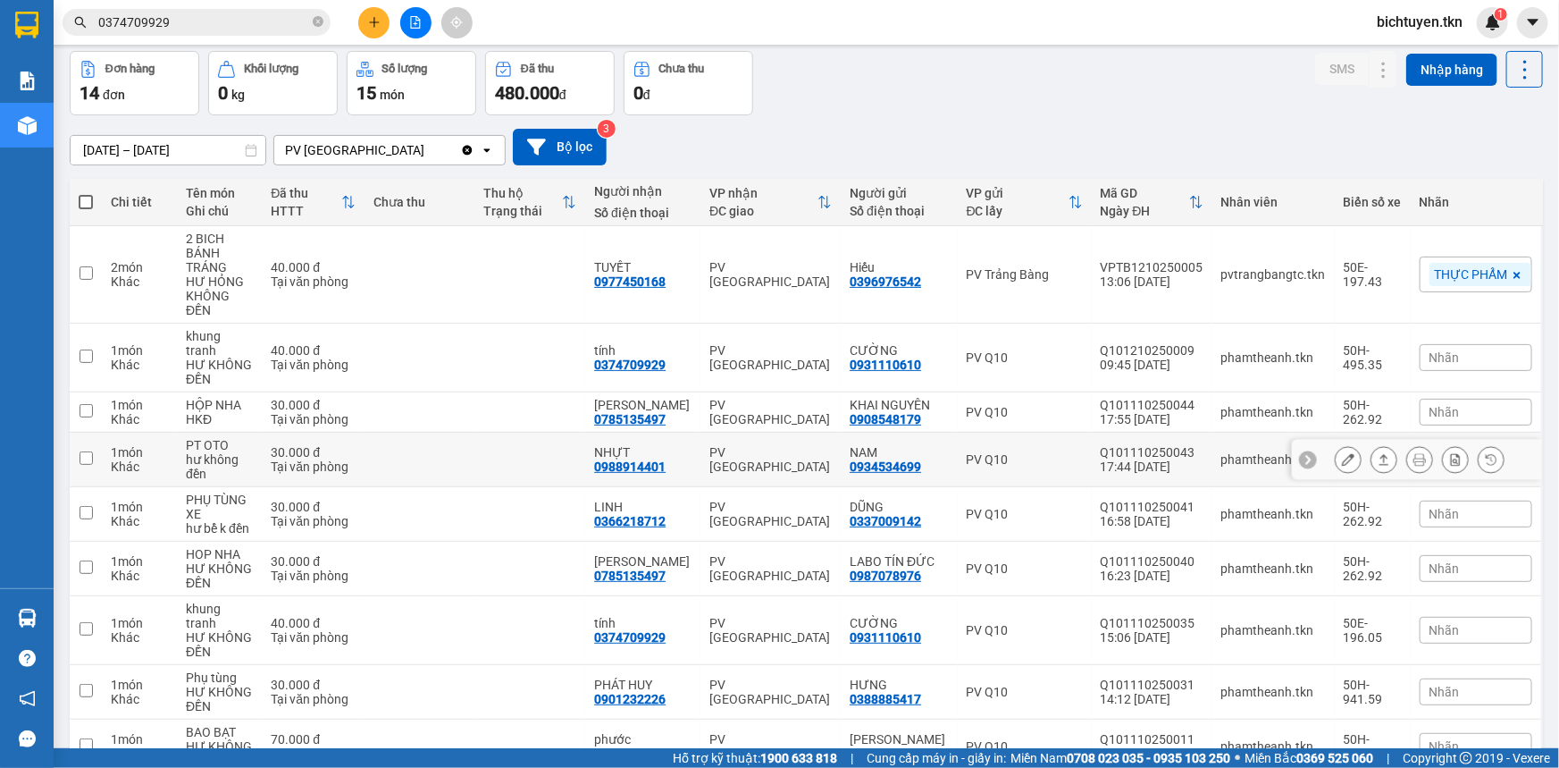
scroll to position [197, 0]
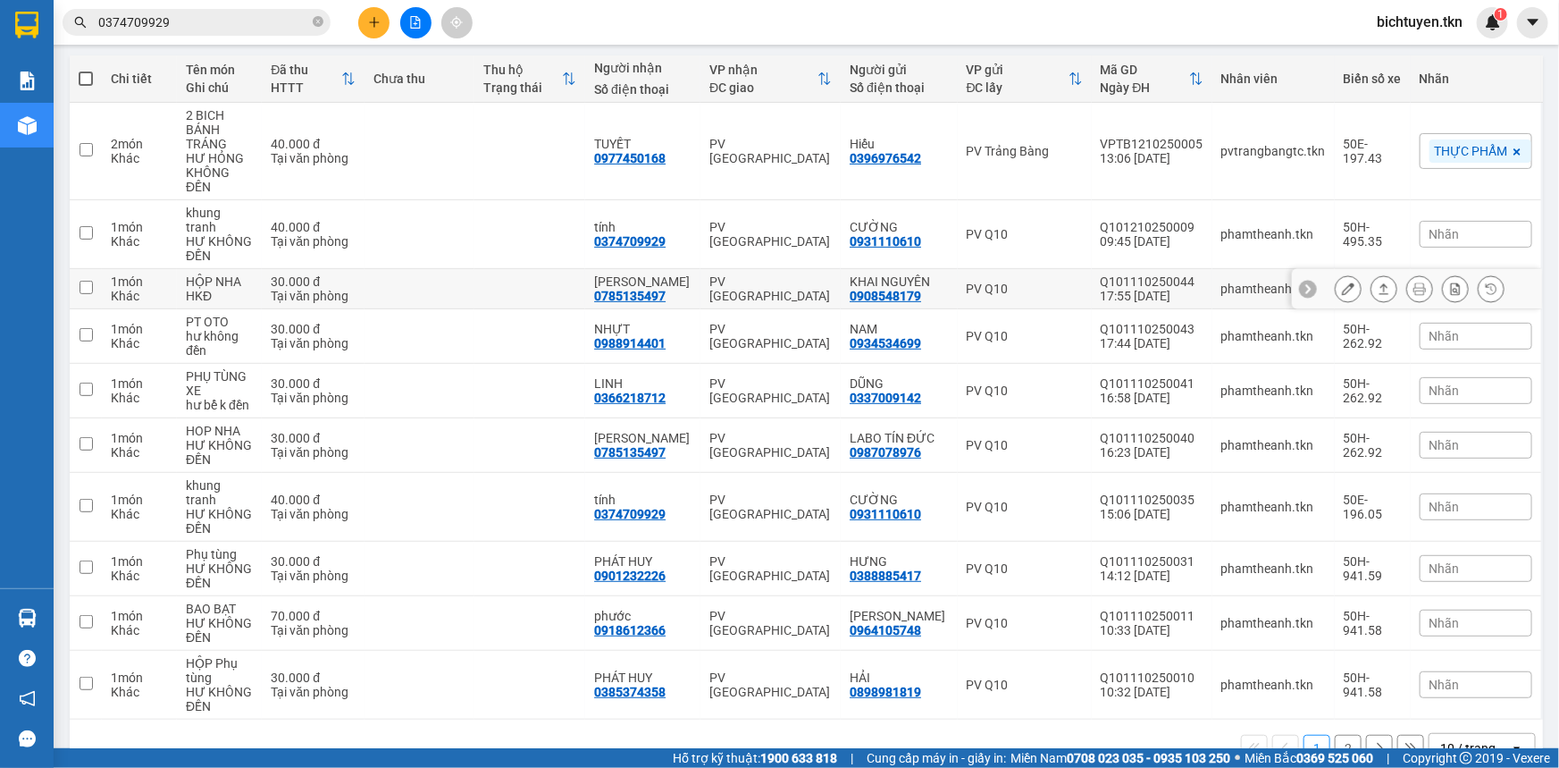
click at [1379, 273] on button at bounding box center [1384, 288] width 25 height 31
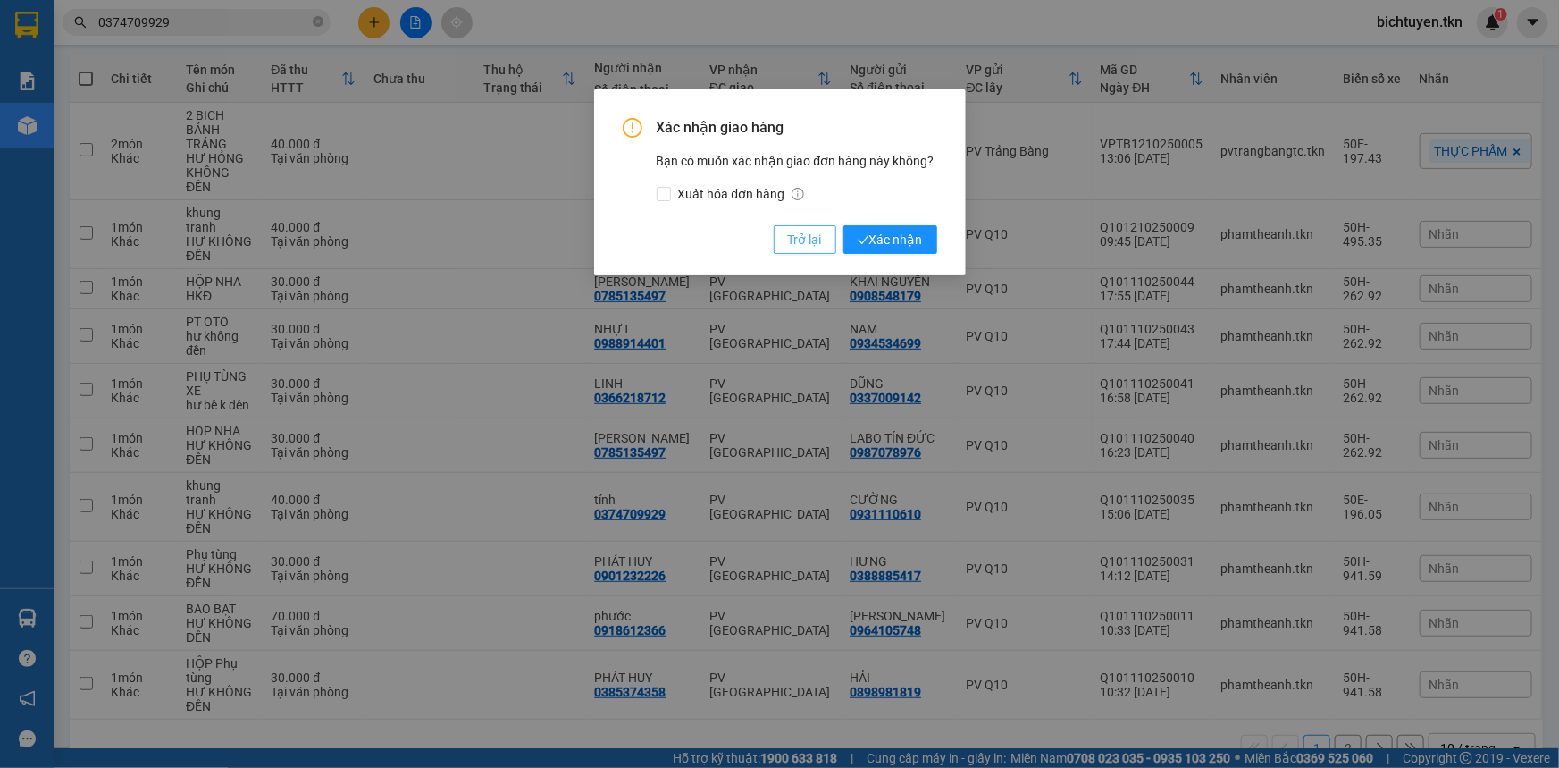
drag, startPoint x: 893, startPoint y: 234, endPoint x: 870, endPoint y: 238, distance: 22.6
click at [893, 234] on span "Xác nhận" at bounding box center [890, 240] width 65 height 20
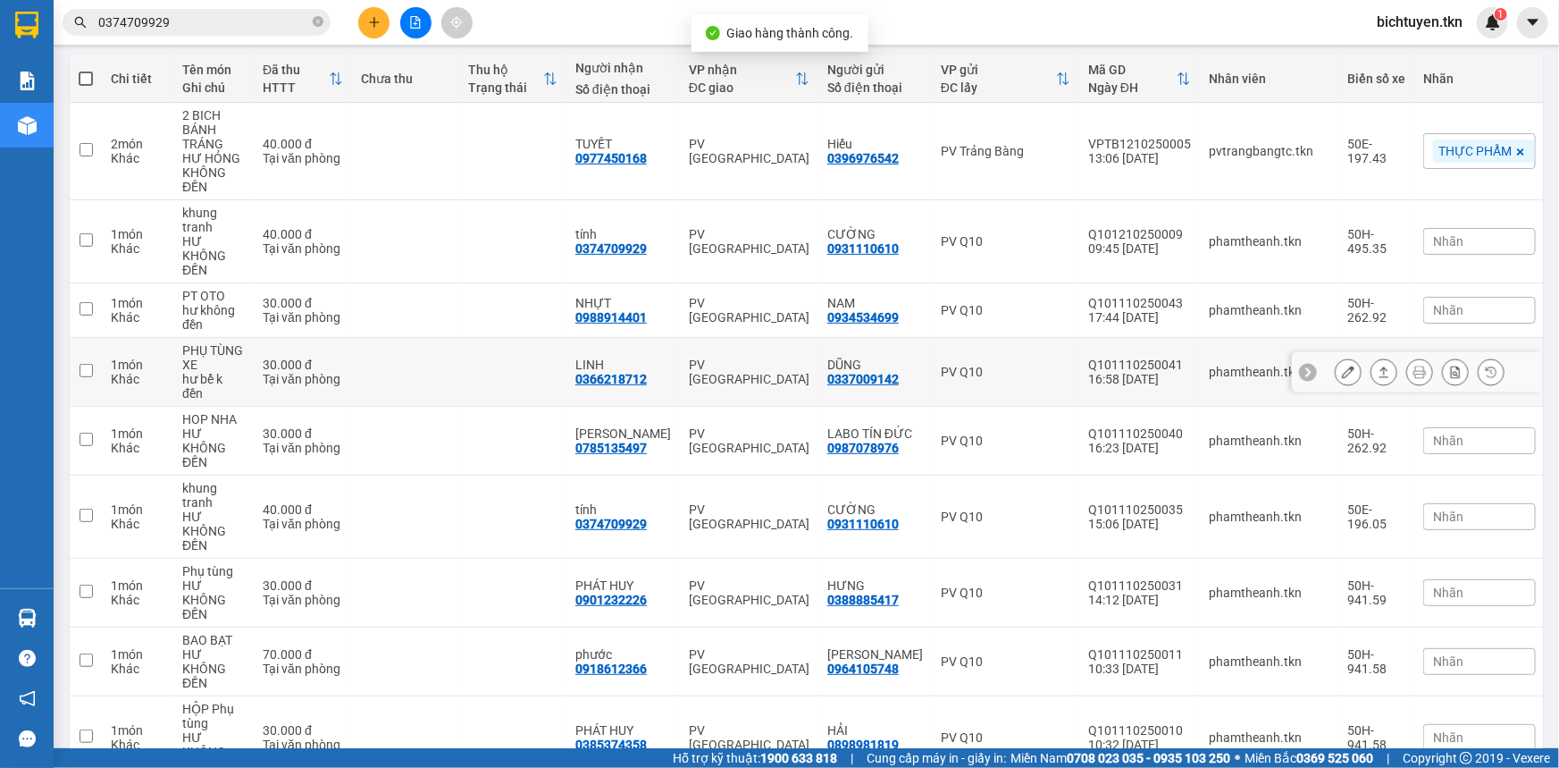
click at [1380, 366] on icon at bounding box center [1385, 371] width 10 height 11
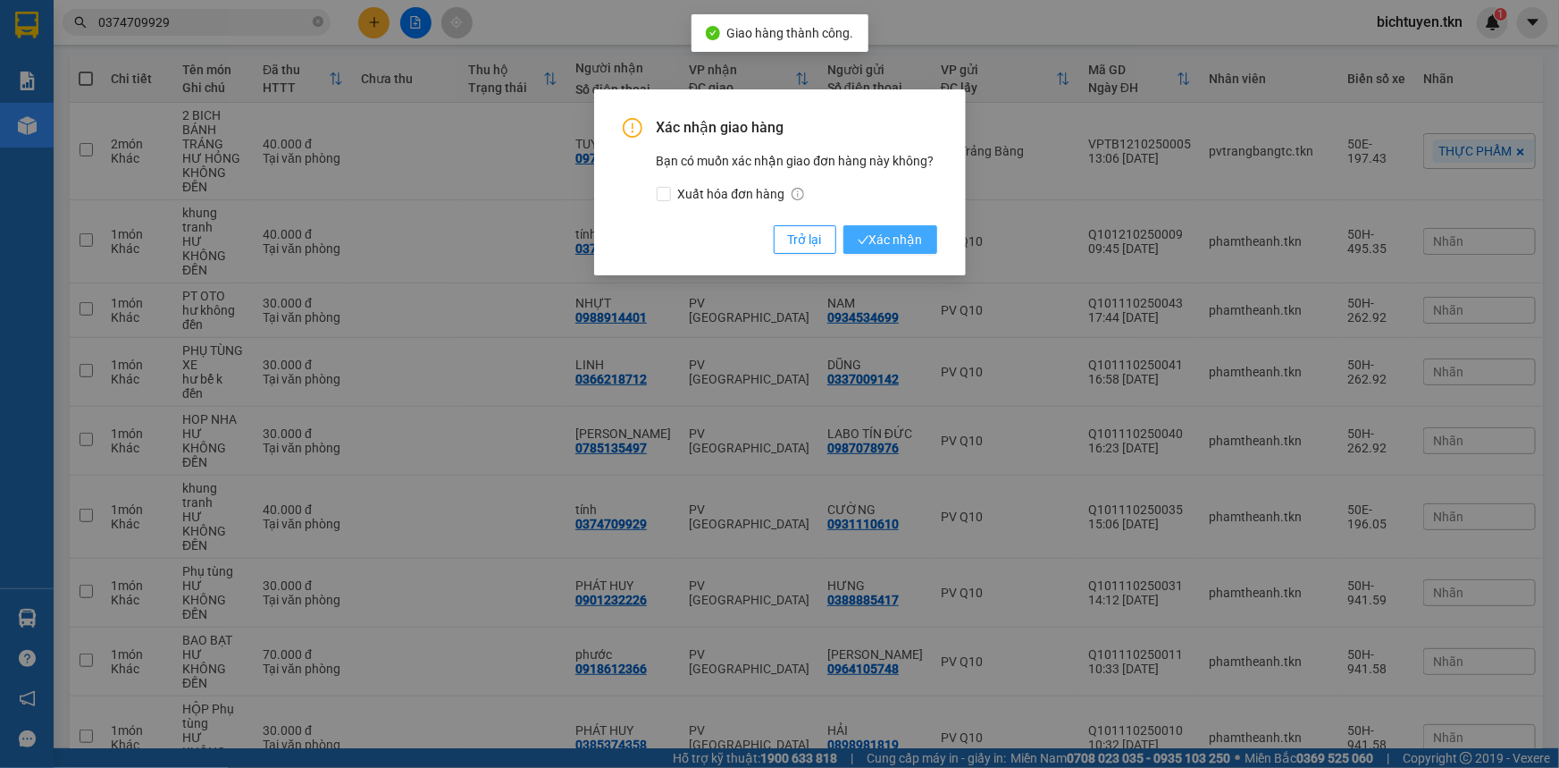
click at [869, 242] on span "Xác nhận" at bounding box center [890, 240] width 65 height 20
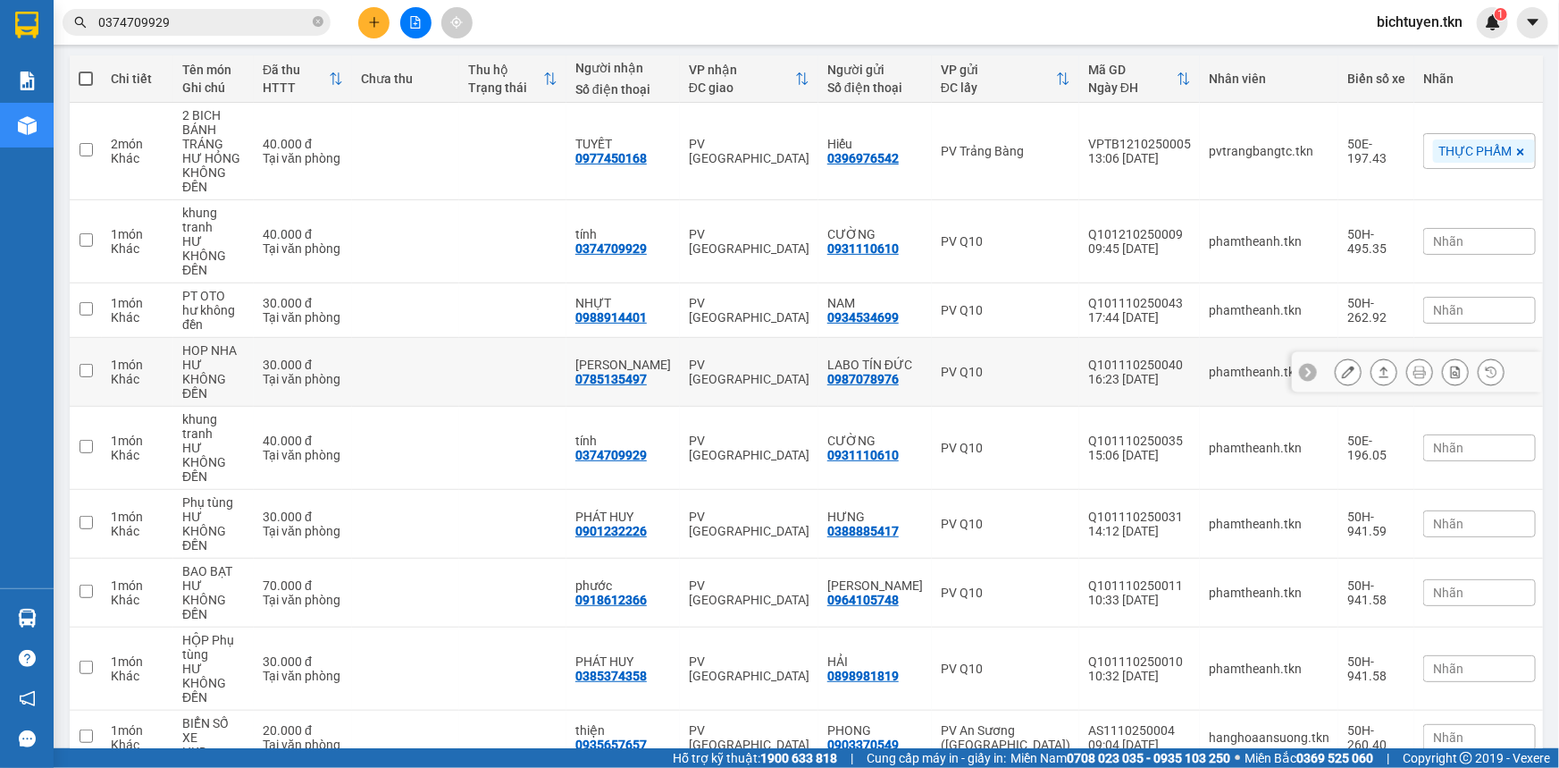
click at [1378, 365] on icon at bounding box center [1384, 371] width 13 height 13
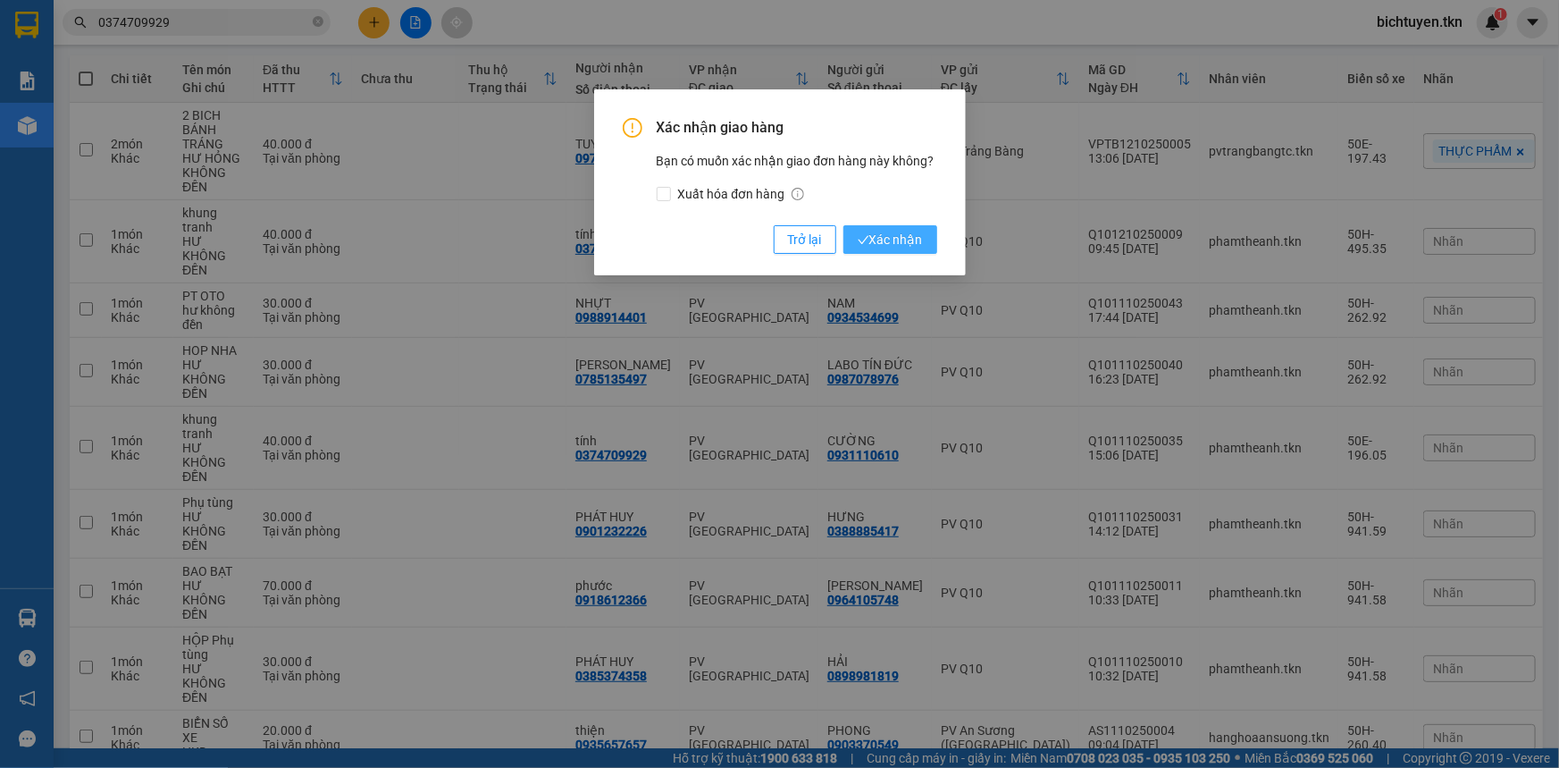
click at [918, 242] on span "Xác nhận" at bounding box center [890, 240] width 65 height 20
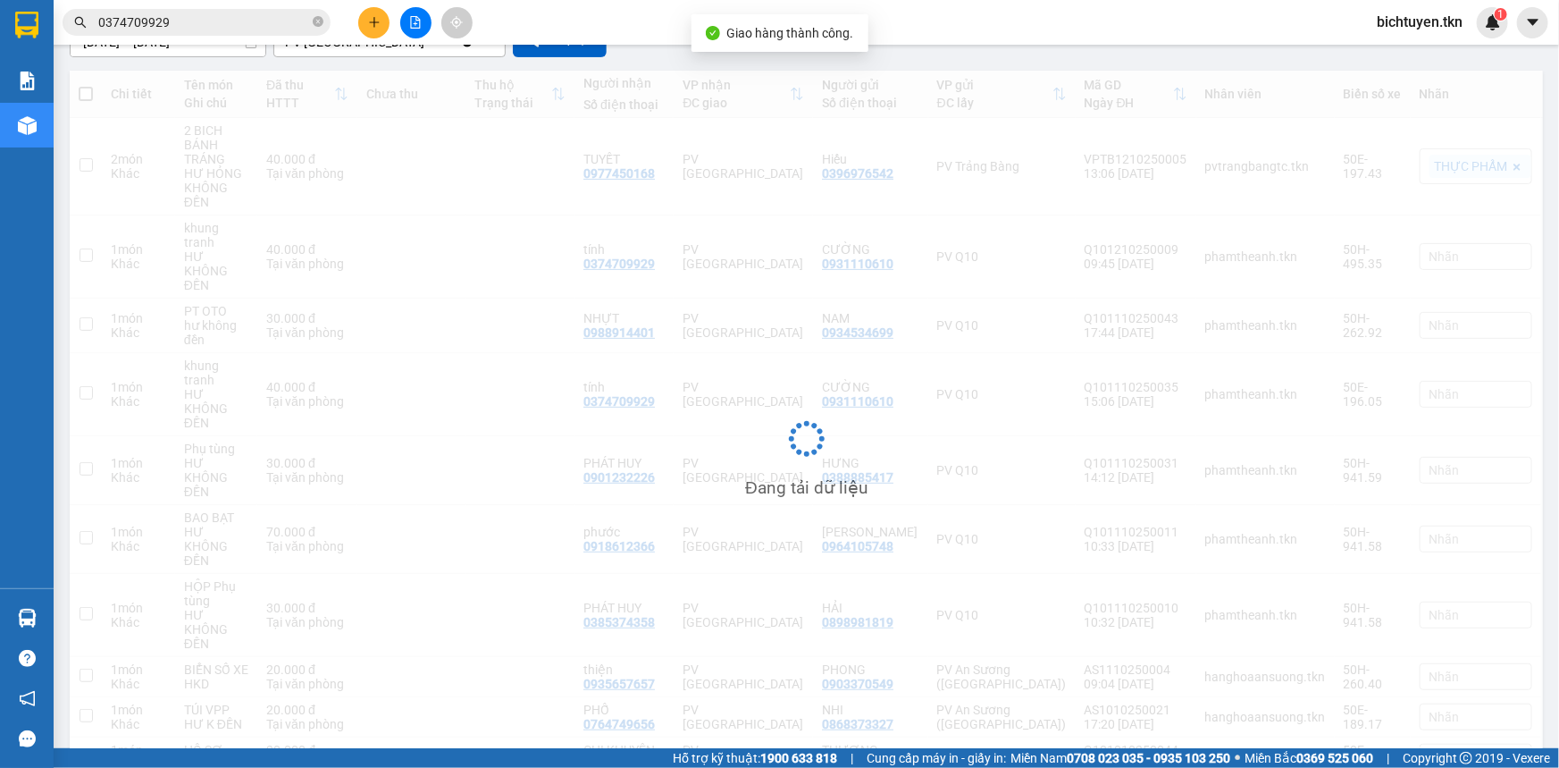
scroll to position [182, 0]
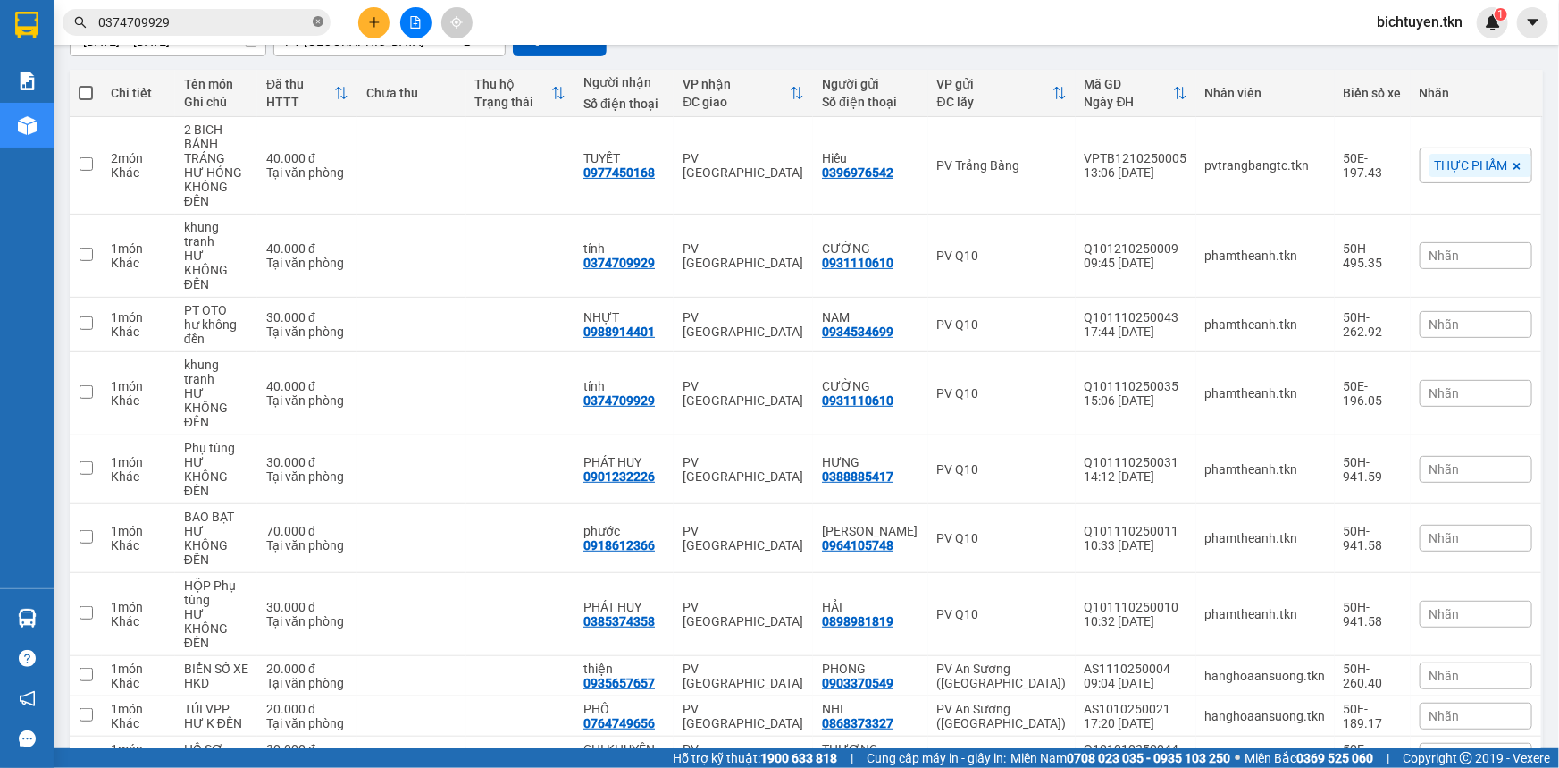
click at [318, 18] on icon "close-circle" at bounding box center [318, 21] width 11 height 11
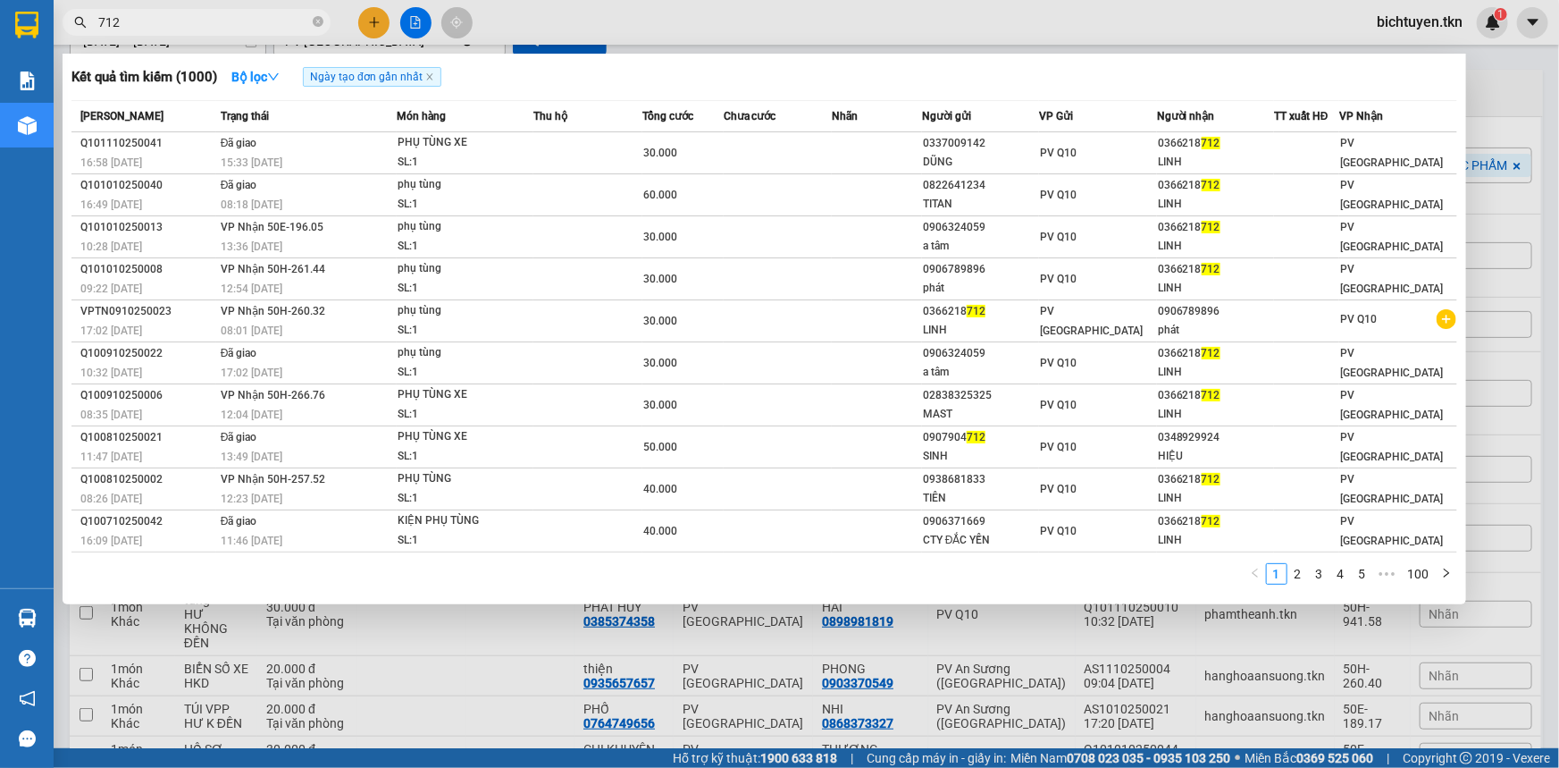
type input "712"
click at [634, 696] on div at bounding box center [779, 384] width 1559 height 768
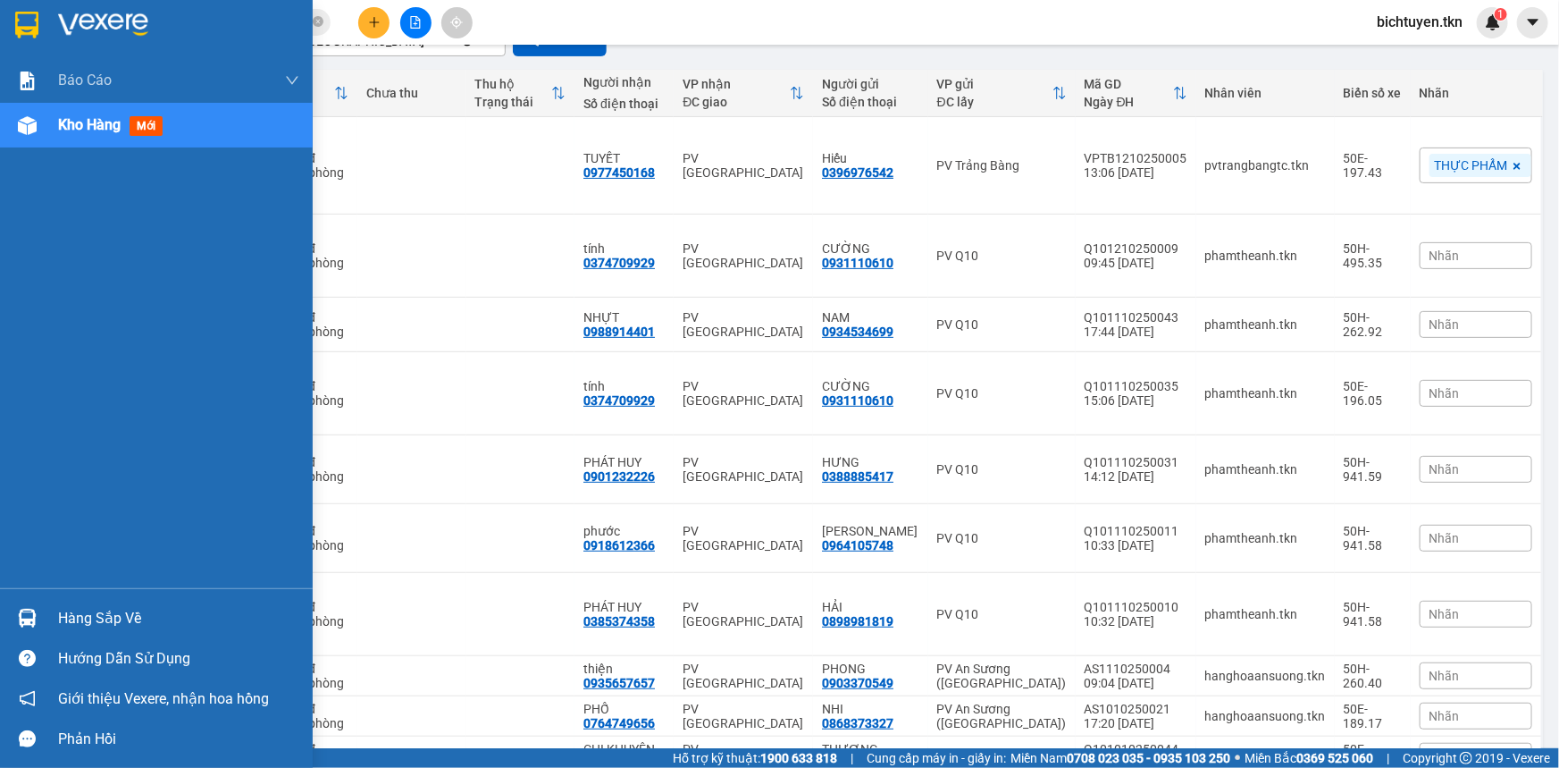
click at [27, 600] on div "Hàng sắp về" at bounding box center [156, 618] width 313 height 40
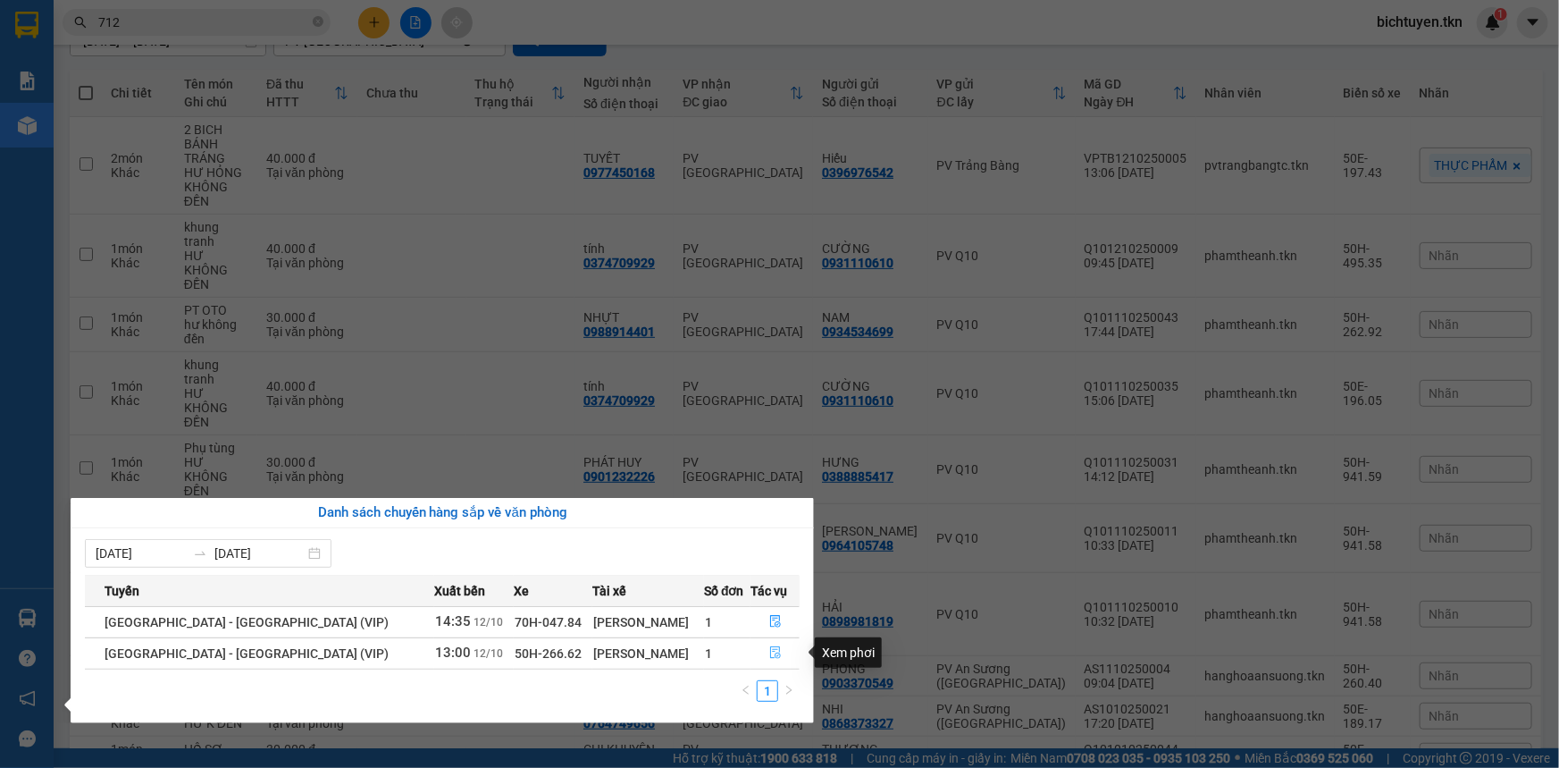
click at [772, 656] on icon "file-done" at bounding box center [775, 652] width 13 height 13
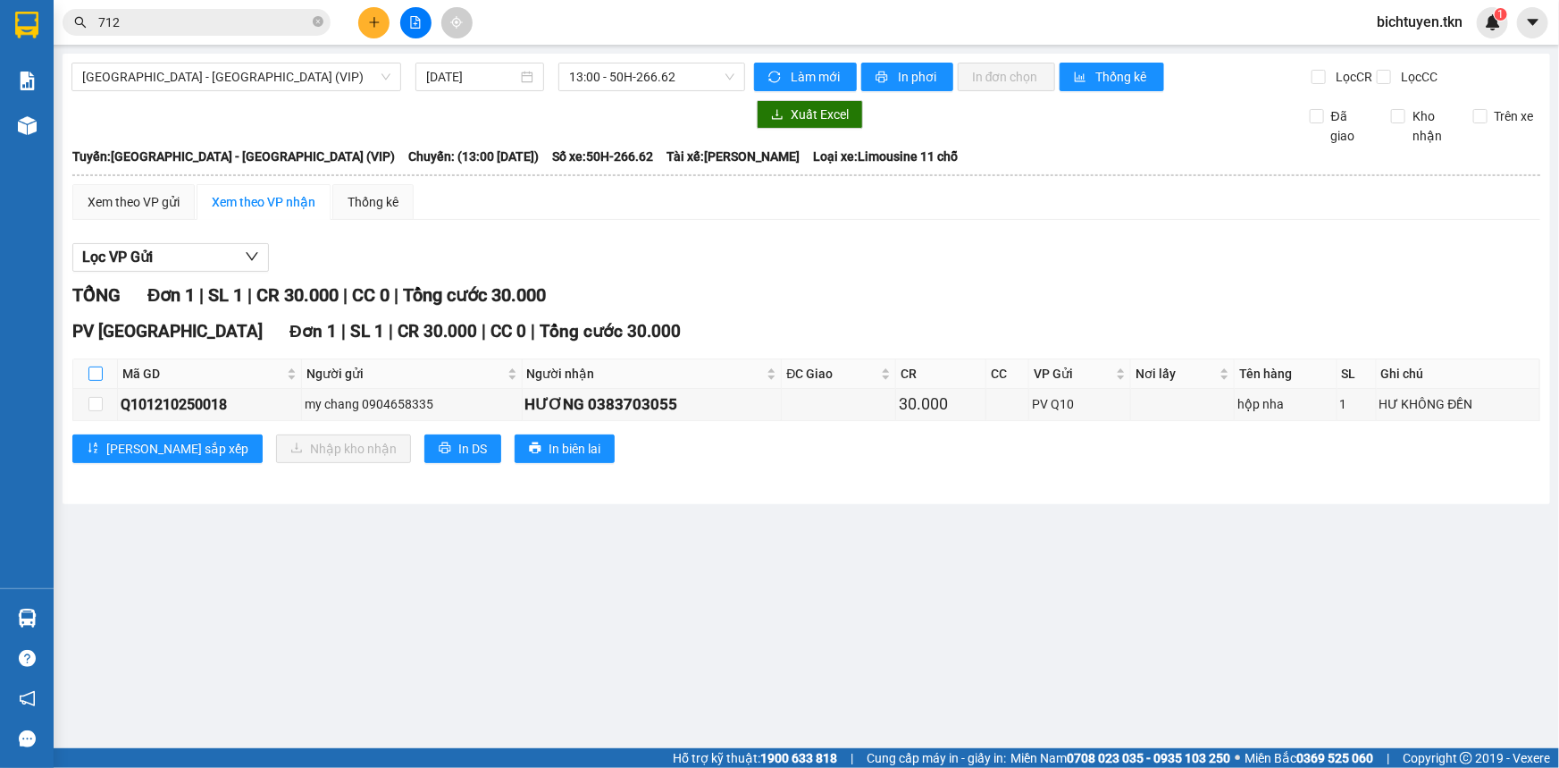
click at [95, 377] on input "checkbox" at bounding box center [95, 373] width 14 height 14
checkbox input "true"
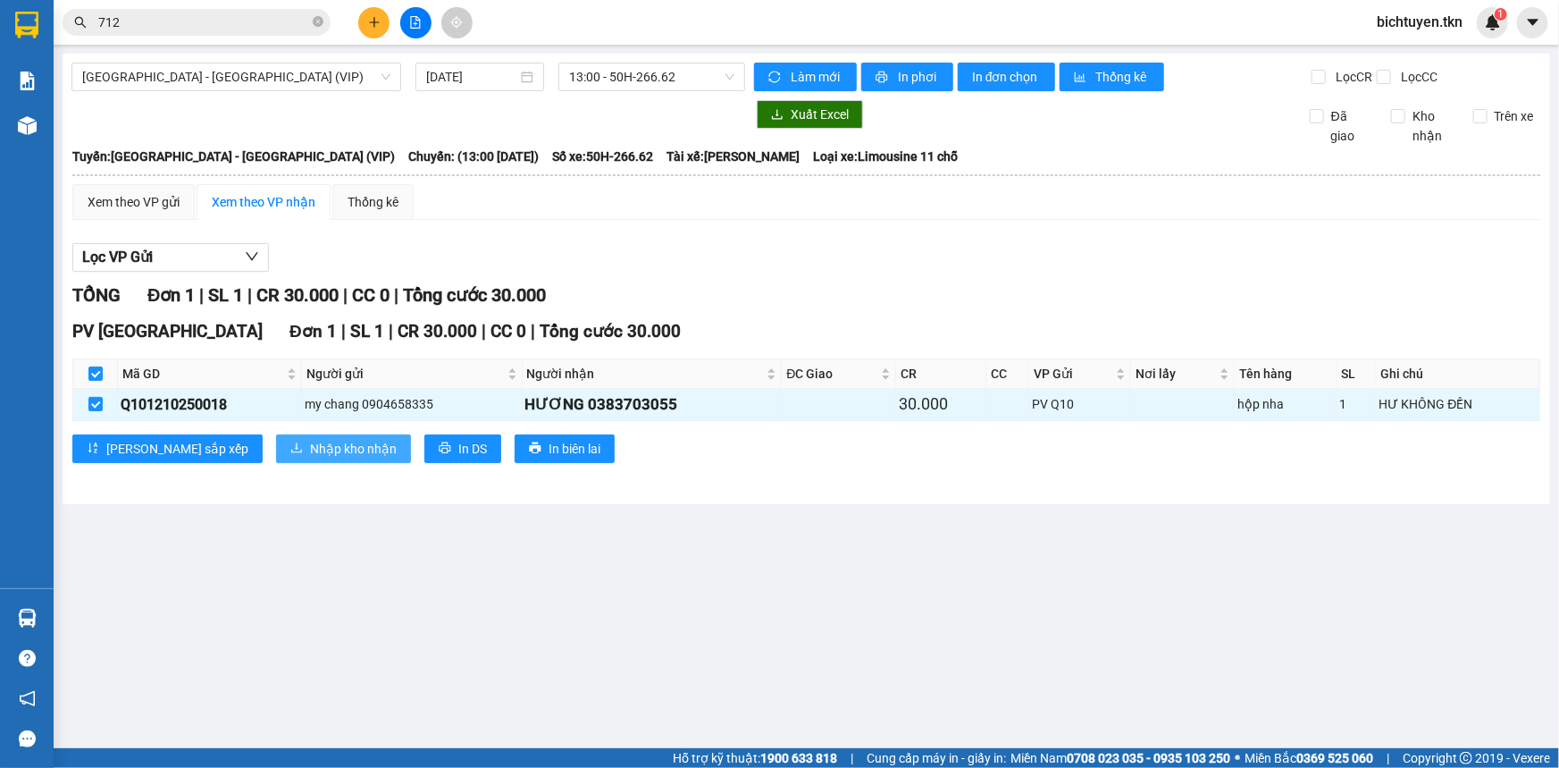
click at [320, 443] on button "Nhập kho nhận" at bounding box center [343, 448] width 135 height 29
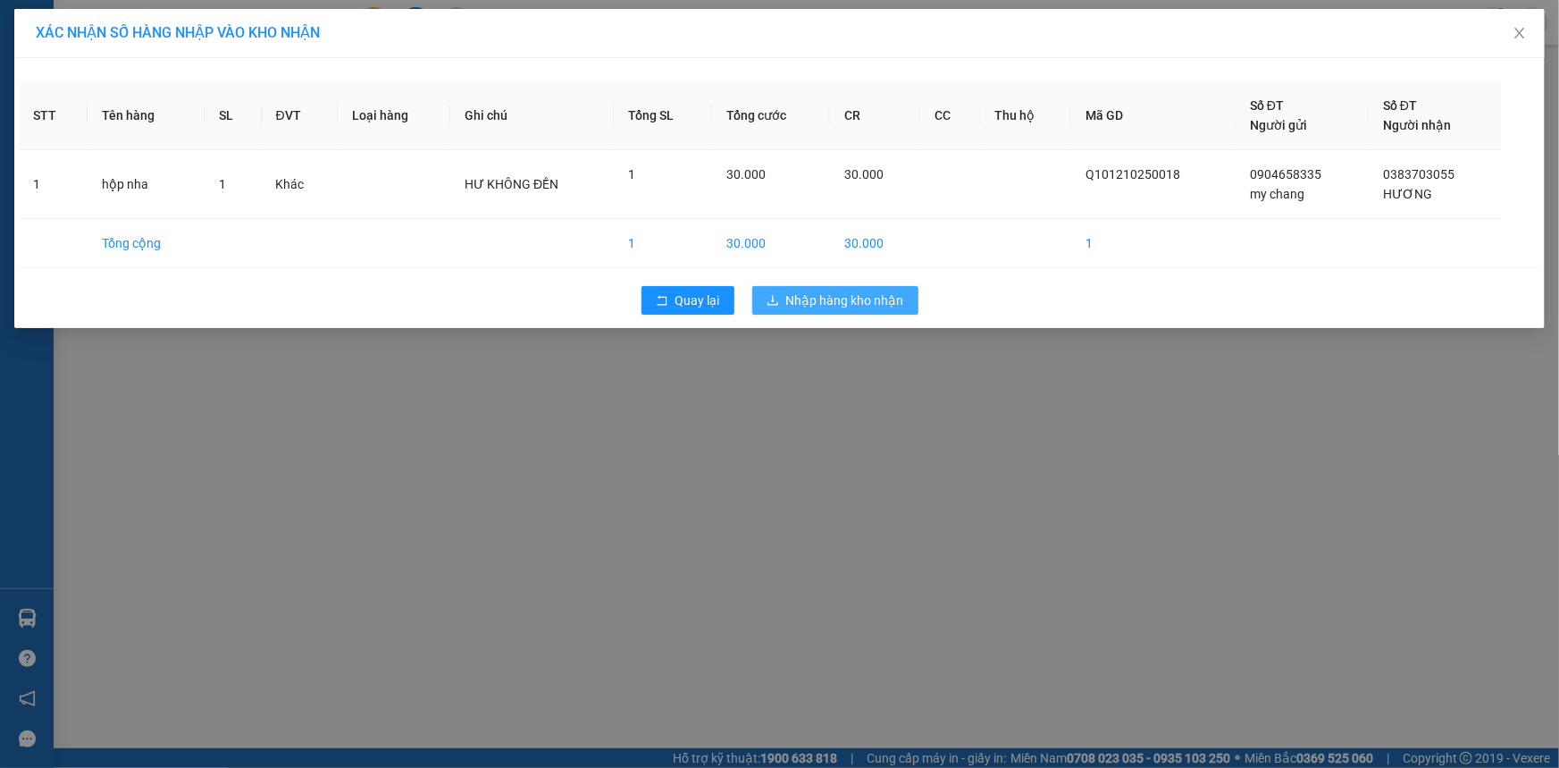
click at [896, 297] on span "Nhập hàng kho nhận" at bounding box center [845, 300] width 118 height 20
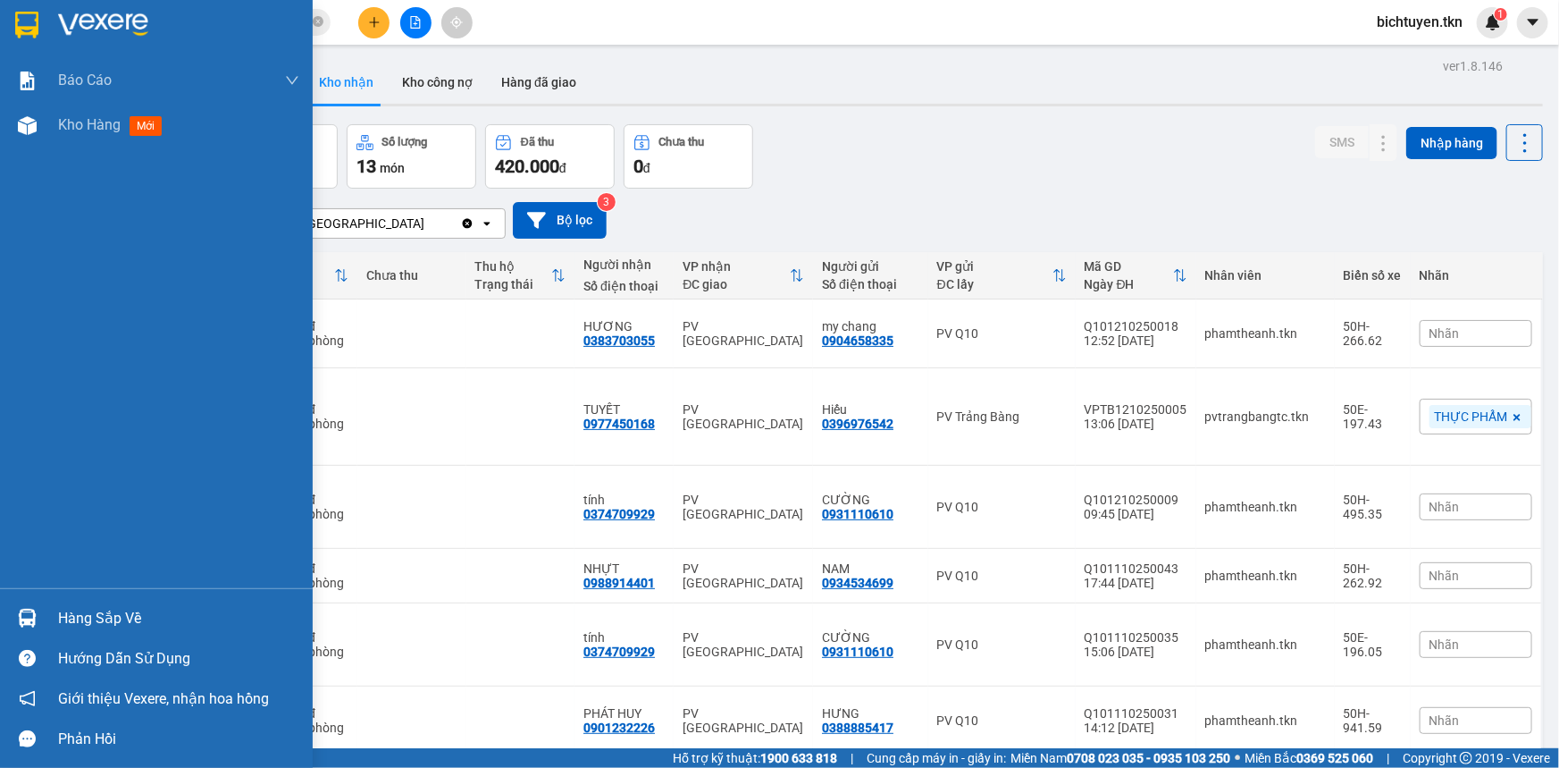
click at [15, 621] on div at bounding box center [27, 617] width 31 height 31
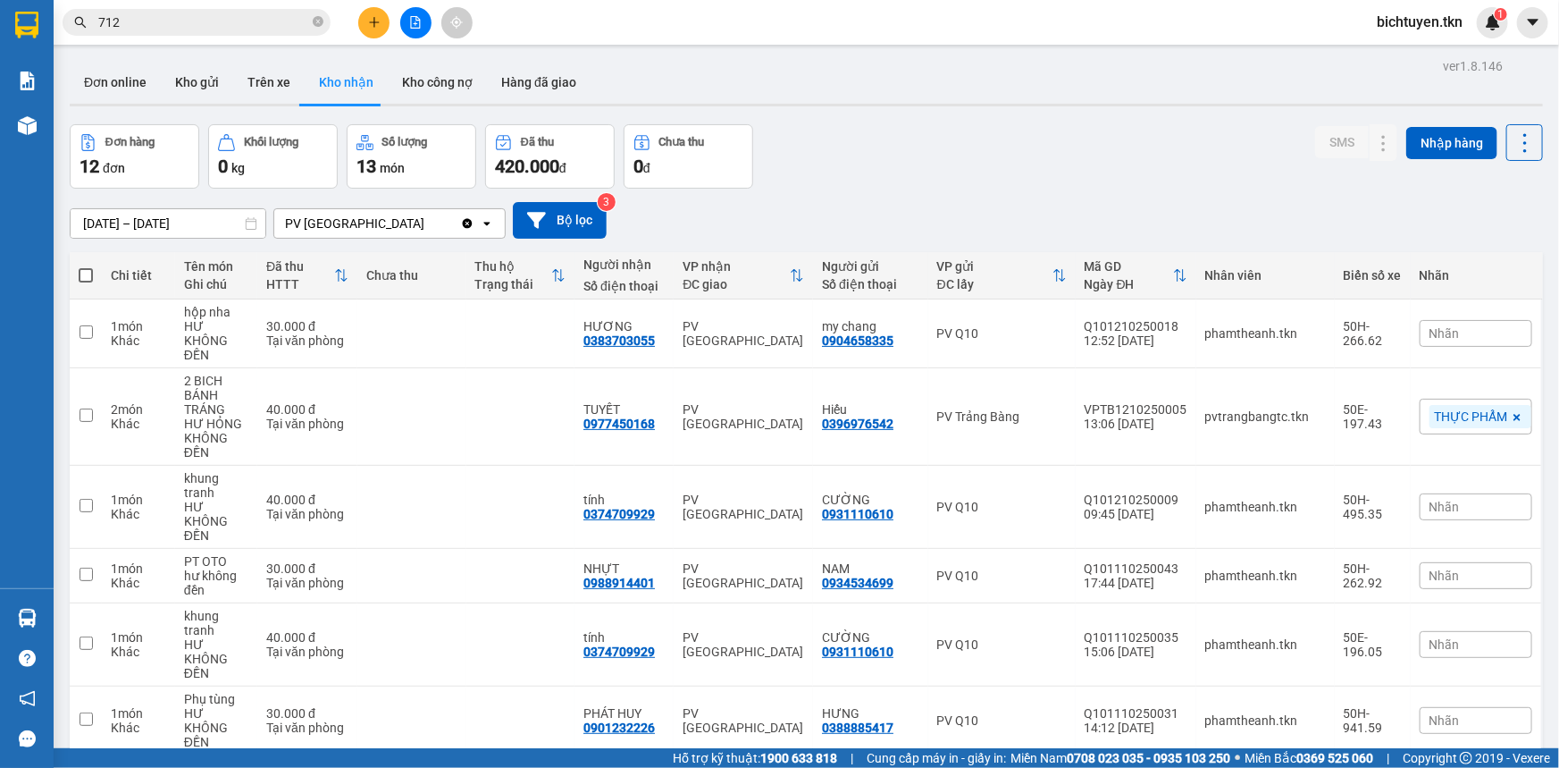
drag, startPoint x: 817, startPoint y: 170, endPoint x: 552, endPoint y: 16, distance: 305.9
click at [816, 165] on section "Kết quả tìm kiếm ( 1000 ) Bộ lọc Ngày tạo đơn gần nhất Mã ĐH Trạng thái Món hàn…" at bounding box center [779, 384] width 1559 height 768
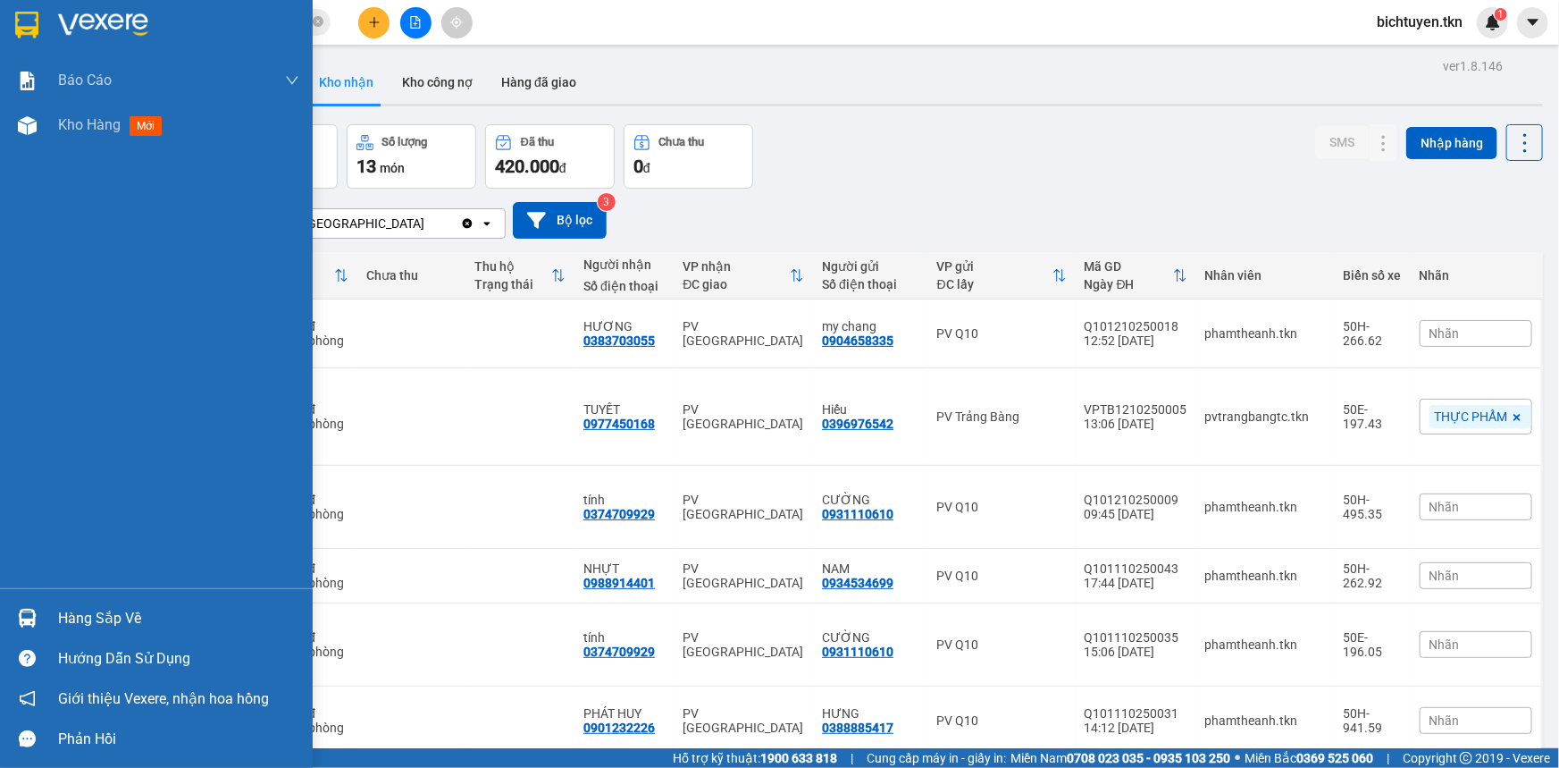
click at [53, 614] on div "Hàng sắp về" at bounding box center [156, 618] width 313 height 40
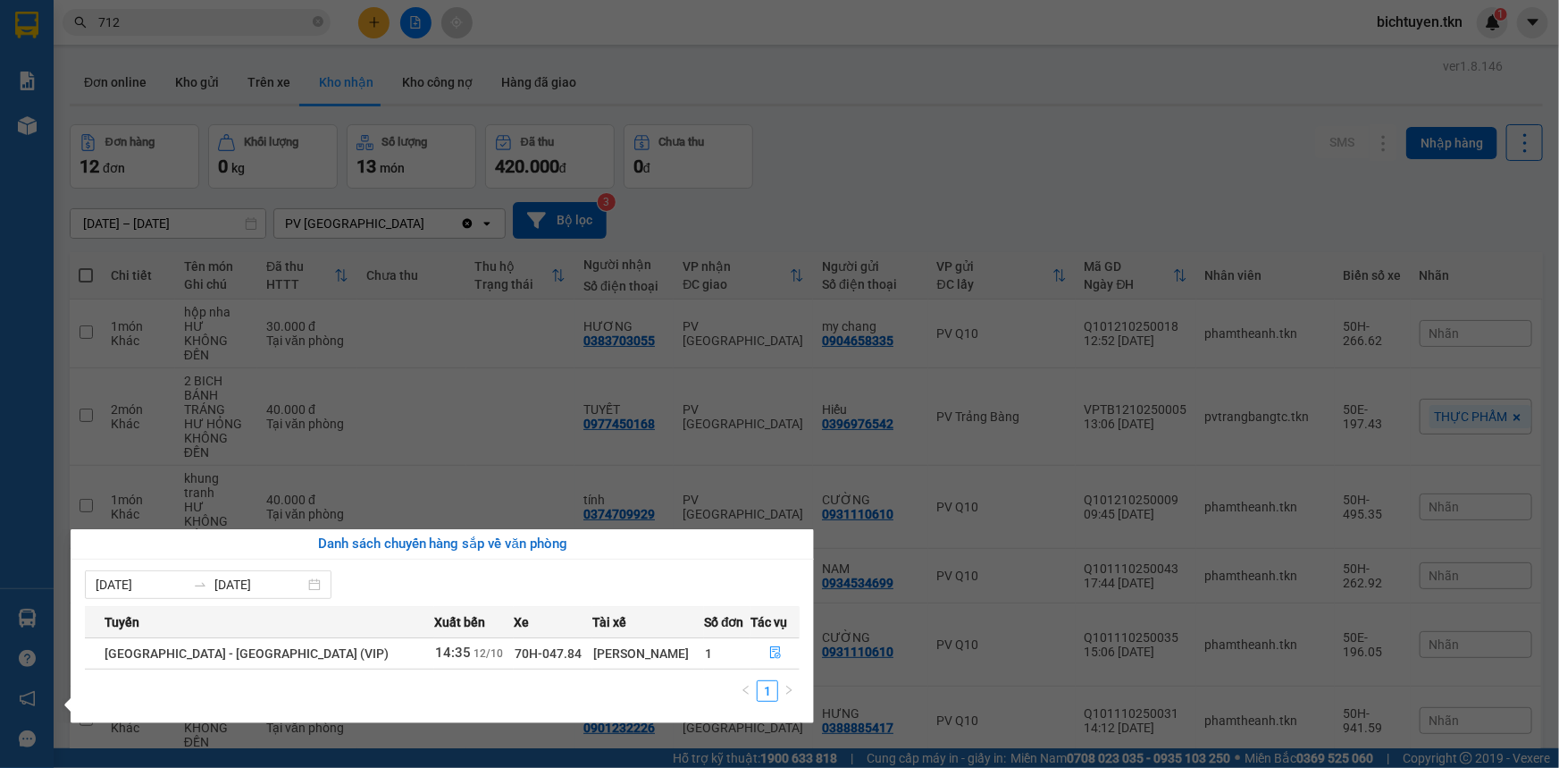
click at [826, 228] on section "Kết quả tìm kiếm ( 1000 ) Bộ lọc Ngày tạo đơn gần nhất Mã ĐH Trạng thái Món hàn…" at bounding box center [779, 384] width 1559 height 768
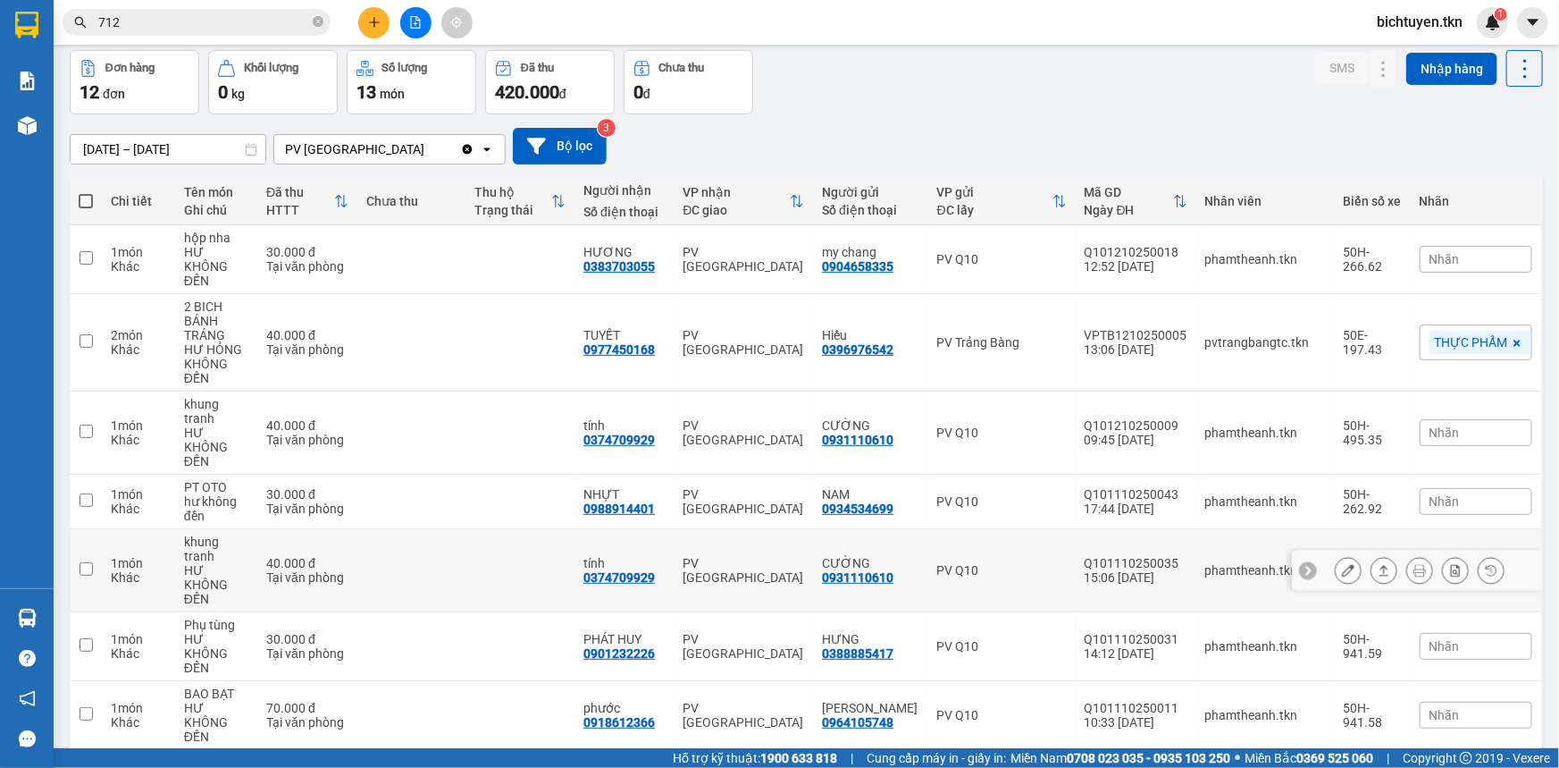
scroll to position [34, 0]
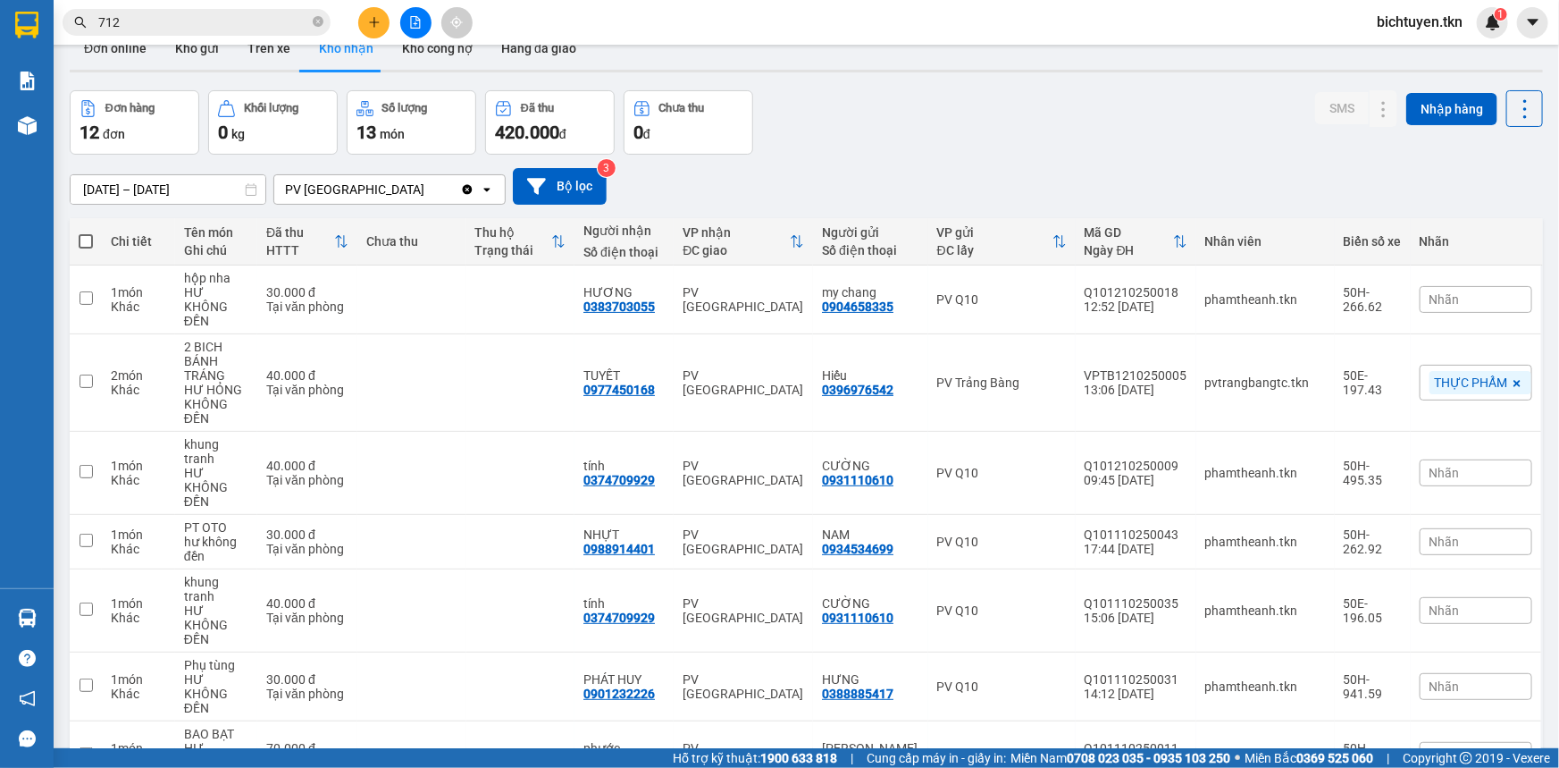
click at [911, 114] on div "Đơn hàng 12 đơn Khối lượng 0 kg Số lượng 13 món Đã thu 420.000 đ Chưa thu 0 đ S…" at bounding box center [807, 122] width 1474 height 64
click at [823, 146] on div "Đơn hàng 12 đơn Khối lượng 0 kg Số lượng 13 món Đã thu 420.000 đ Chưa thu 0 đ S…" at bounding box center [807, 122] width 1474 height 64
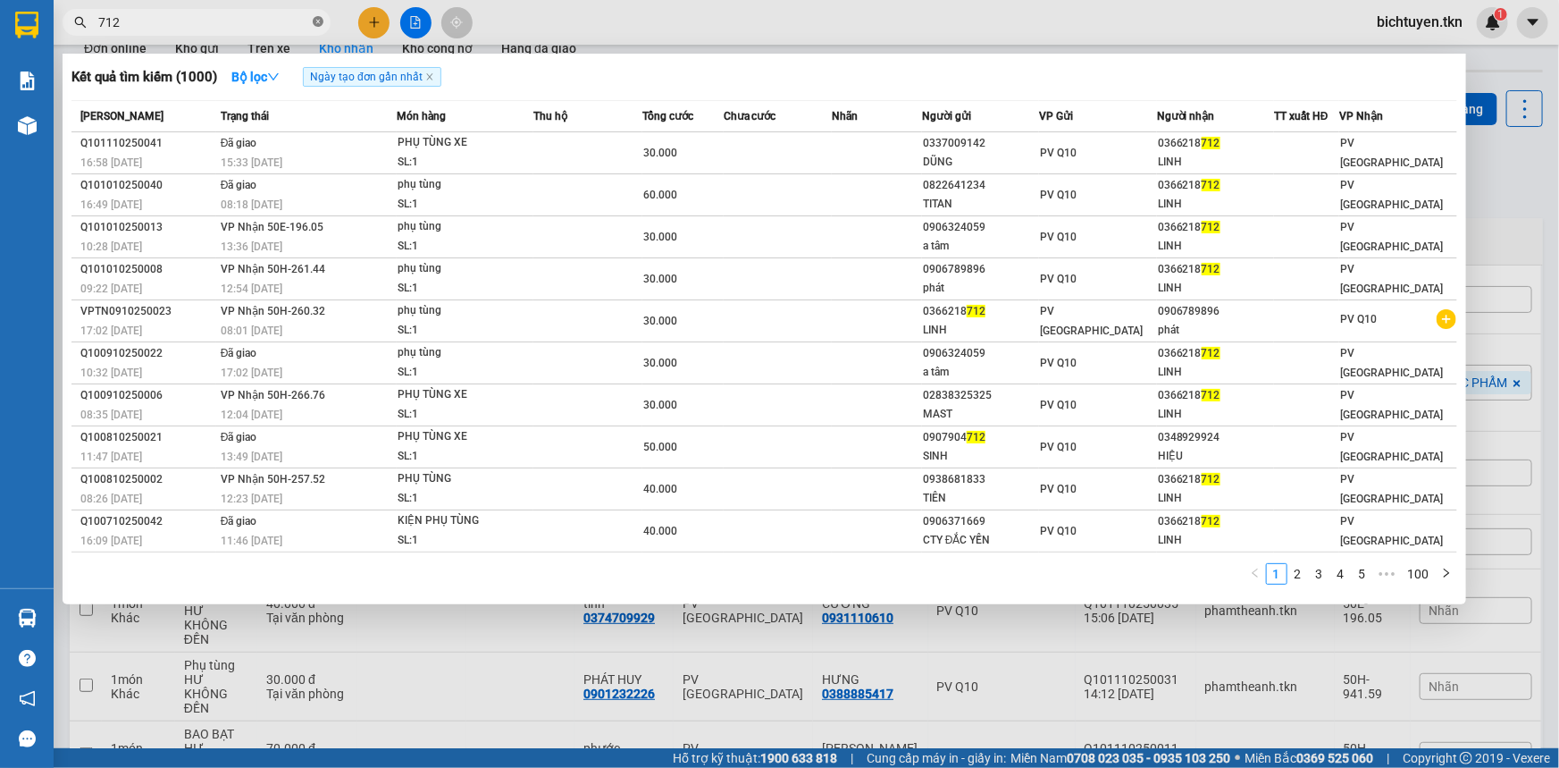
click at [317, 22] on icon "close-circle" at bounding box center [318, 21] width 11 height 11
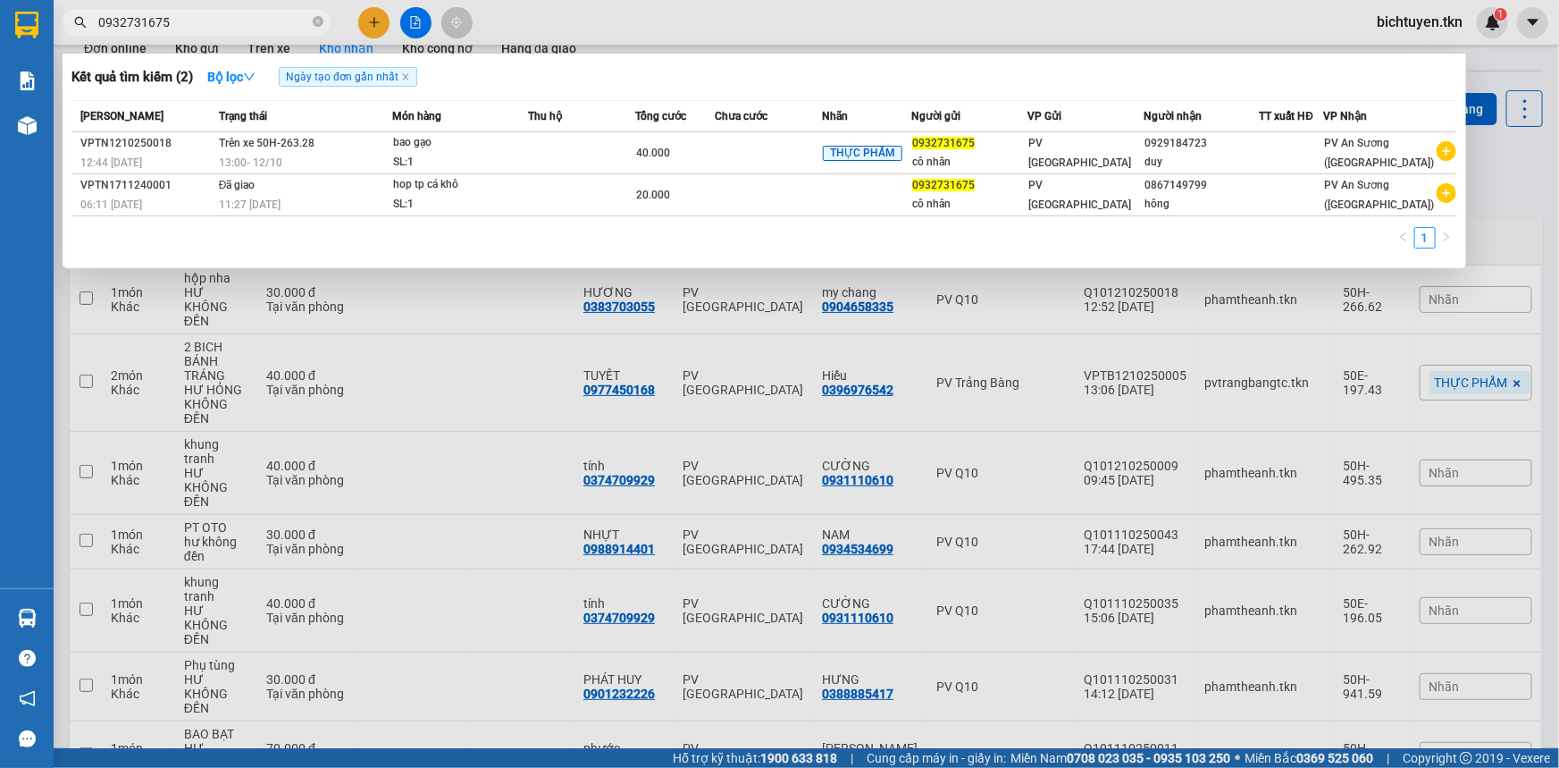
type input "0932731675"
click at [1510, 170] on div at bounding box center [779, 384] width 1559 height 768
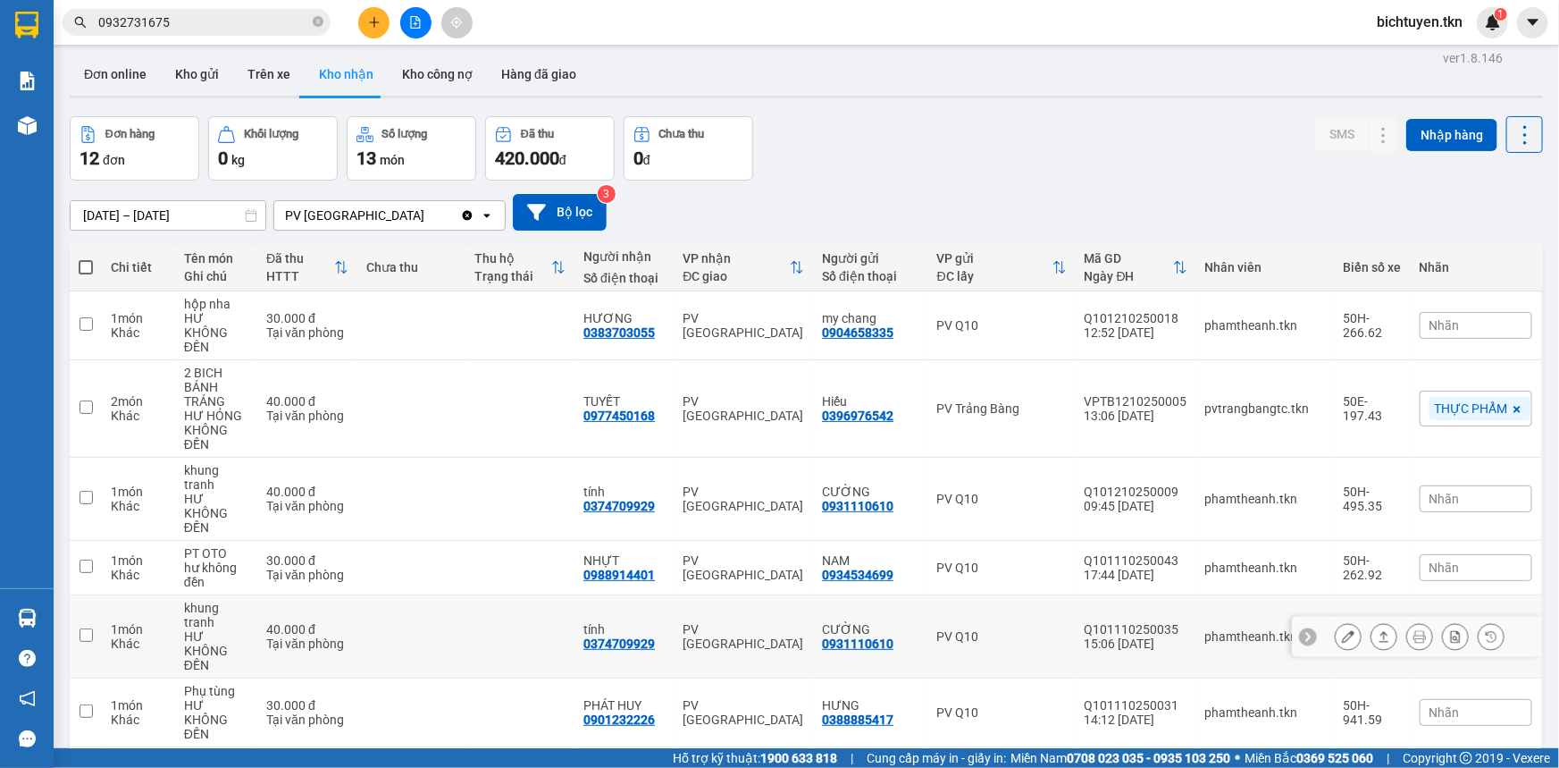
scroll to position [0, 0]
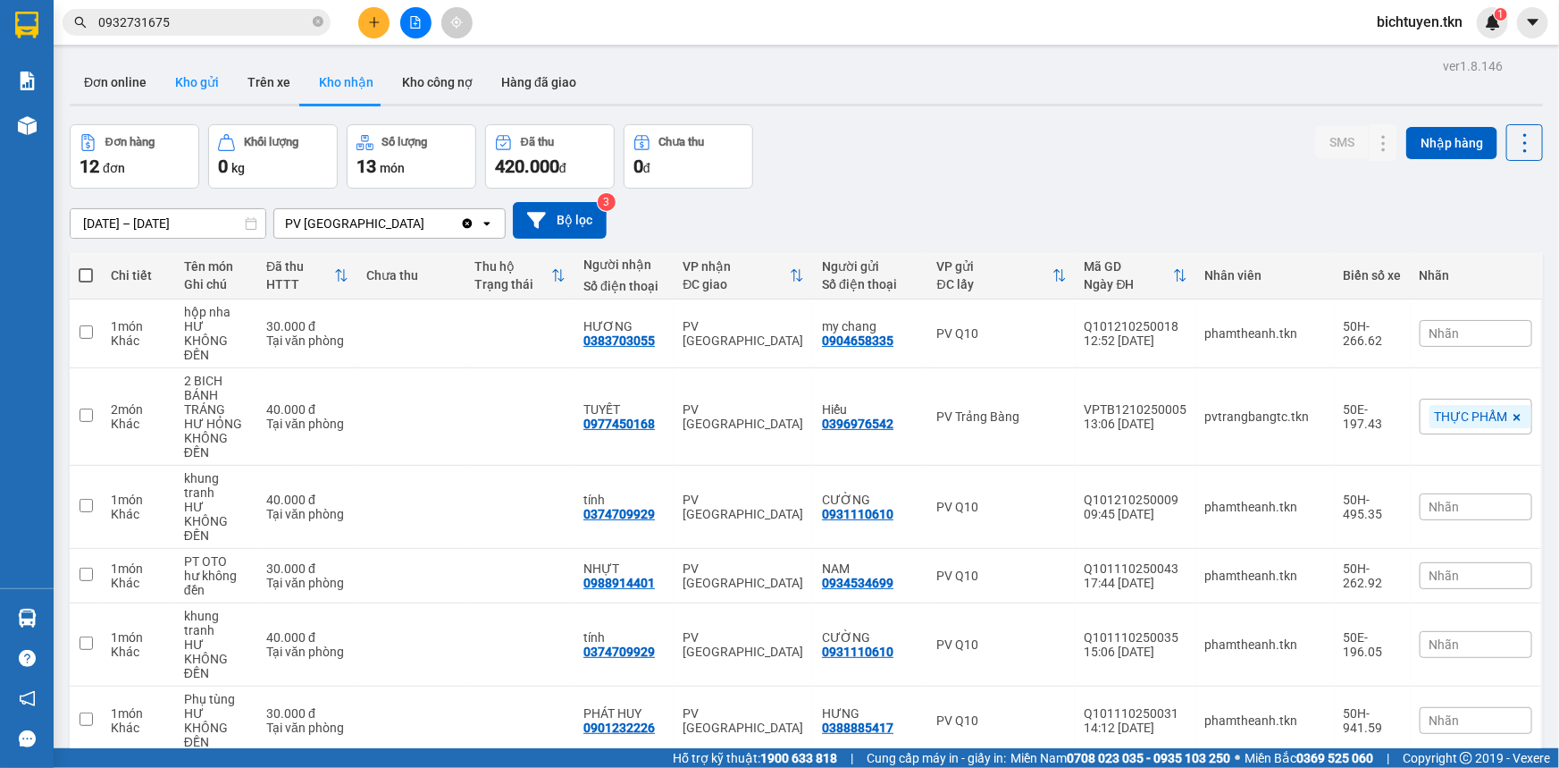
click at [202, 89] on button "Kho gửi" at bounding box center [197, 82] width 72 height 43
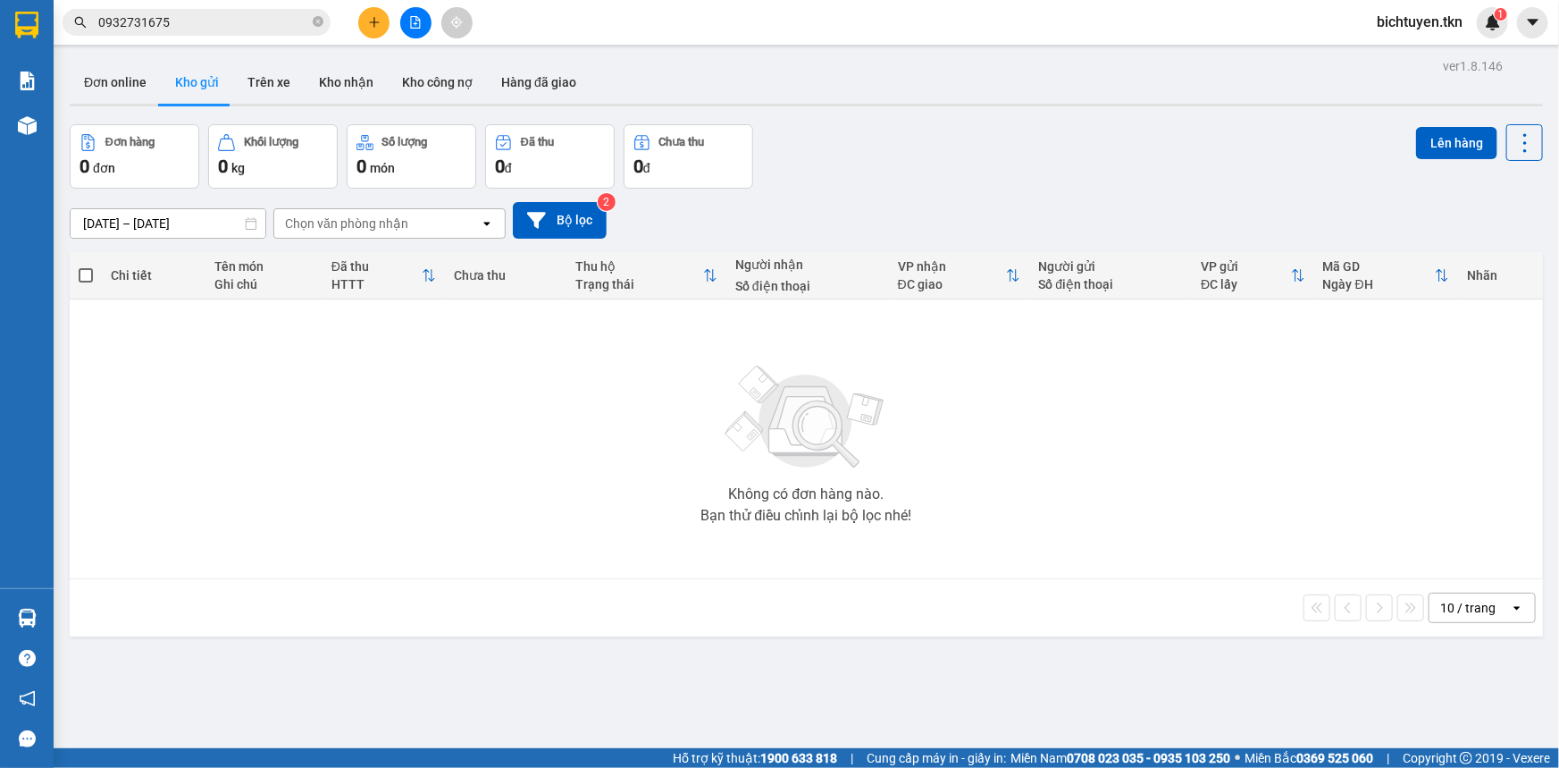
drag, startPoint x: 915, startPoint y: 214, endPoint x: 876, endPoint y: 200, distance: 41.8
click at [914, 214] on div "11/10/2025 – 12/10/2025 Press the down arrow key to interact with the calendar …" at bounding box center [807, 220] width 1474 height 37
click at [857, 177] on div "Đơn hàng 0 đơn Khối lượng 0 kg Số lượng 0 món Đã thu 0 đ Chưa thu 0 đ Lên hàng" at bounding box center [807, 156] width 1474 height 64
click at [330, 83] on button "Kho nhận" at bounding box center [346, 82] width 83 height 43
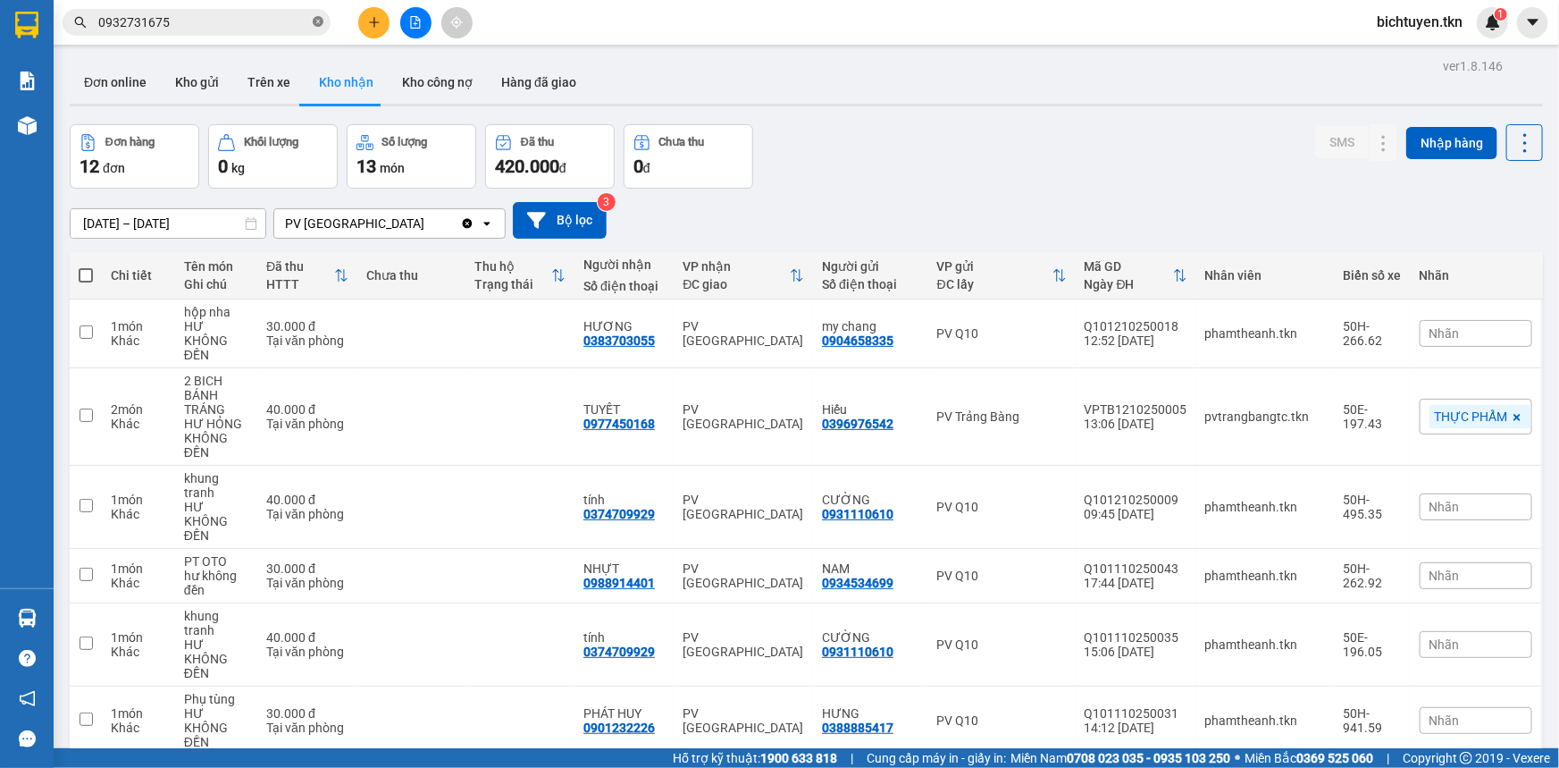
click at [318, 21] on icon "close-circle" at bounding box center [318, 21] width 11 height 11
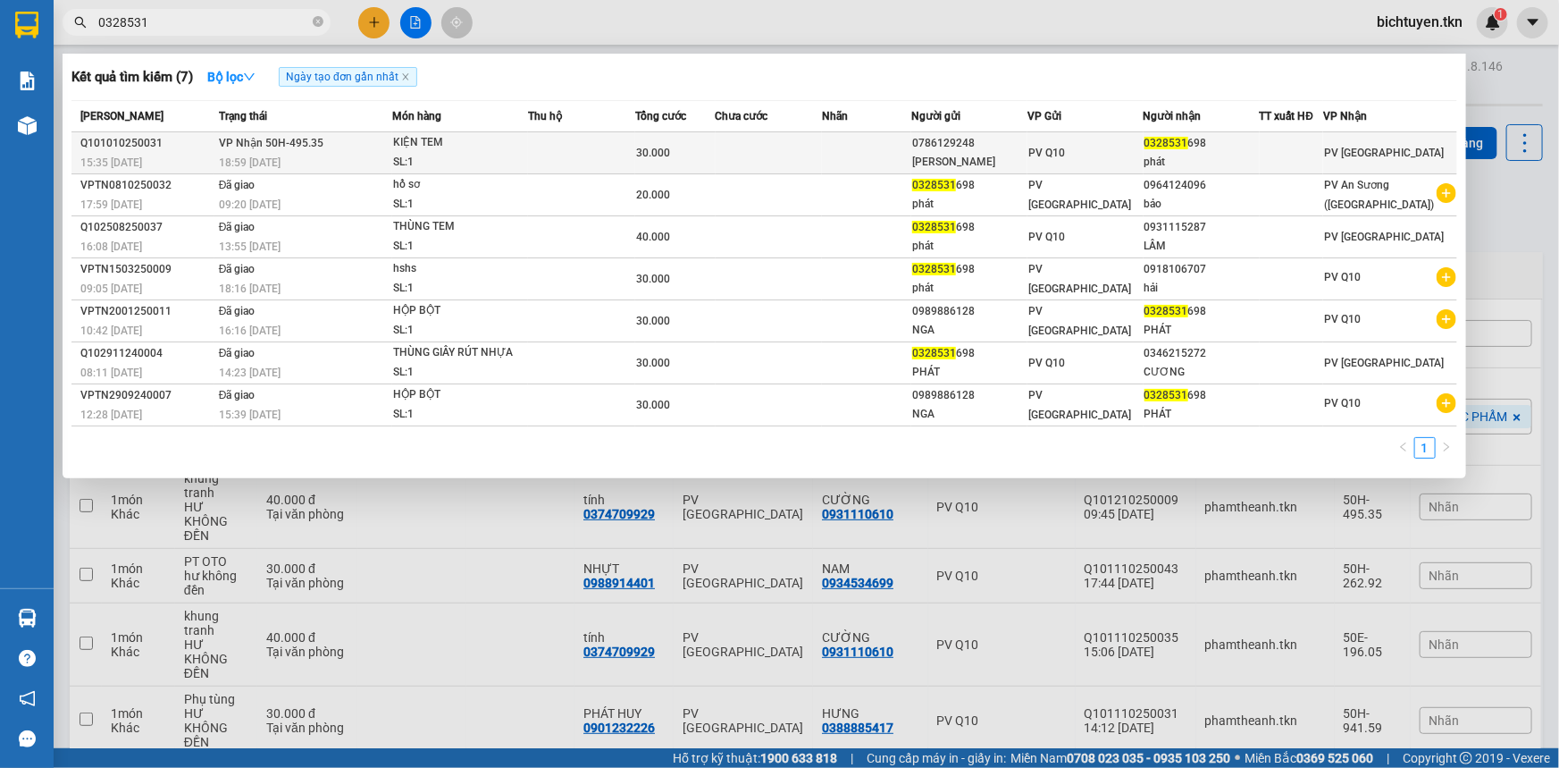
type input "0328531"
click at [198, 154] on div "15:35 - 10/10" at bounding box center [146, 163] width 133 height 20
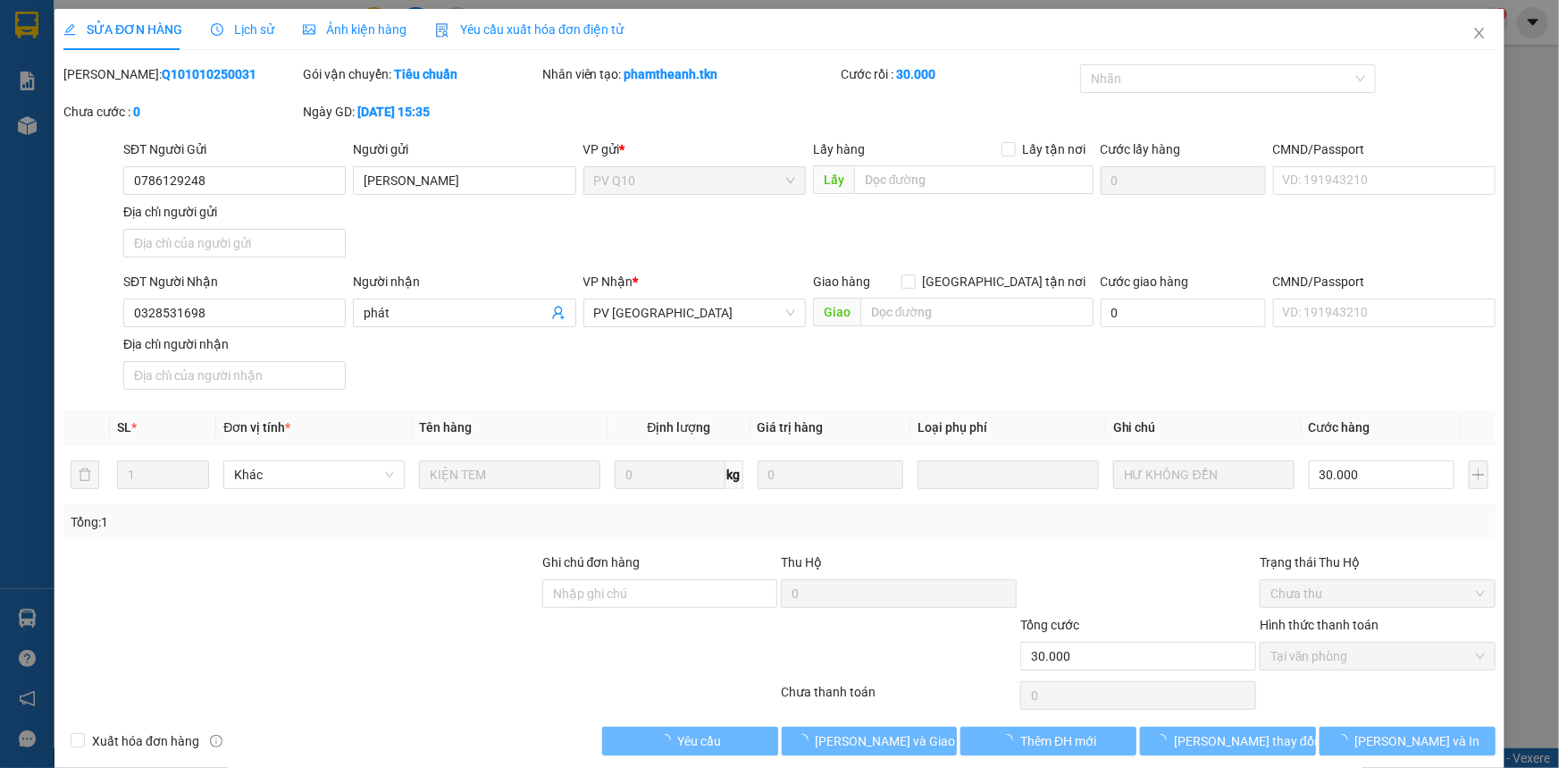
type input "0786129248"
type input "ngọc ly"
type input "0328531698"
type input "phát"
type input "30.000"
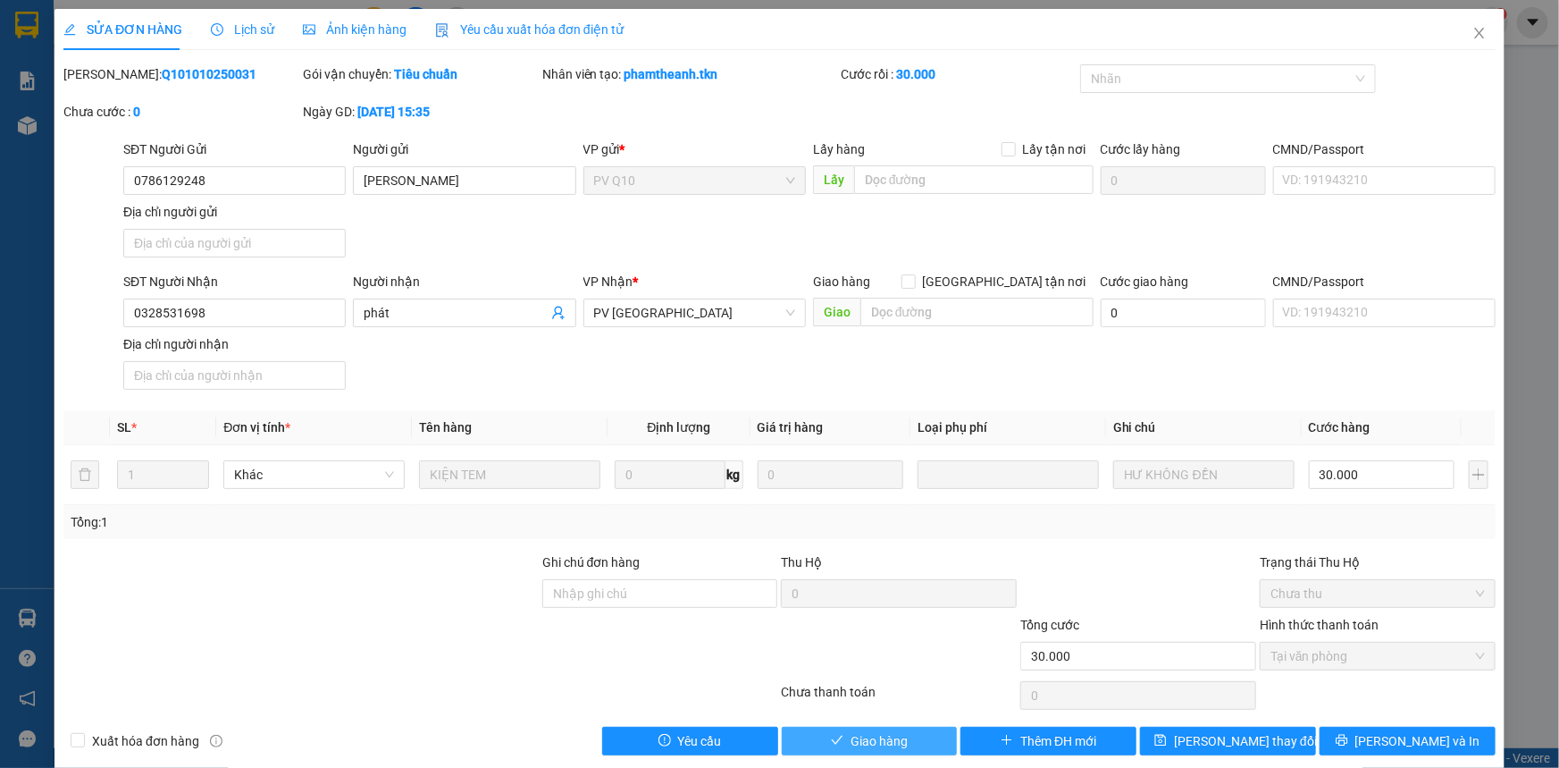
click at [851, 738] on span "Giao hàng" at bounding box center [879, 741] width 57 height 20
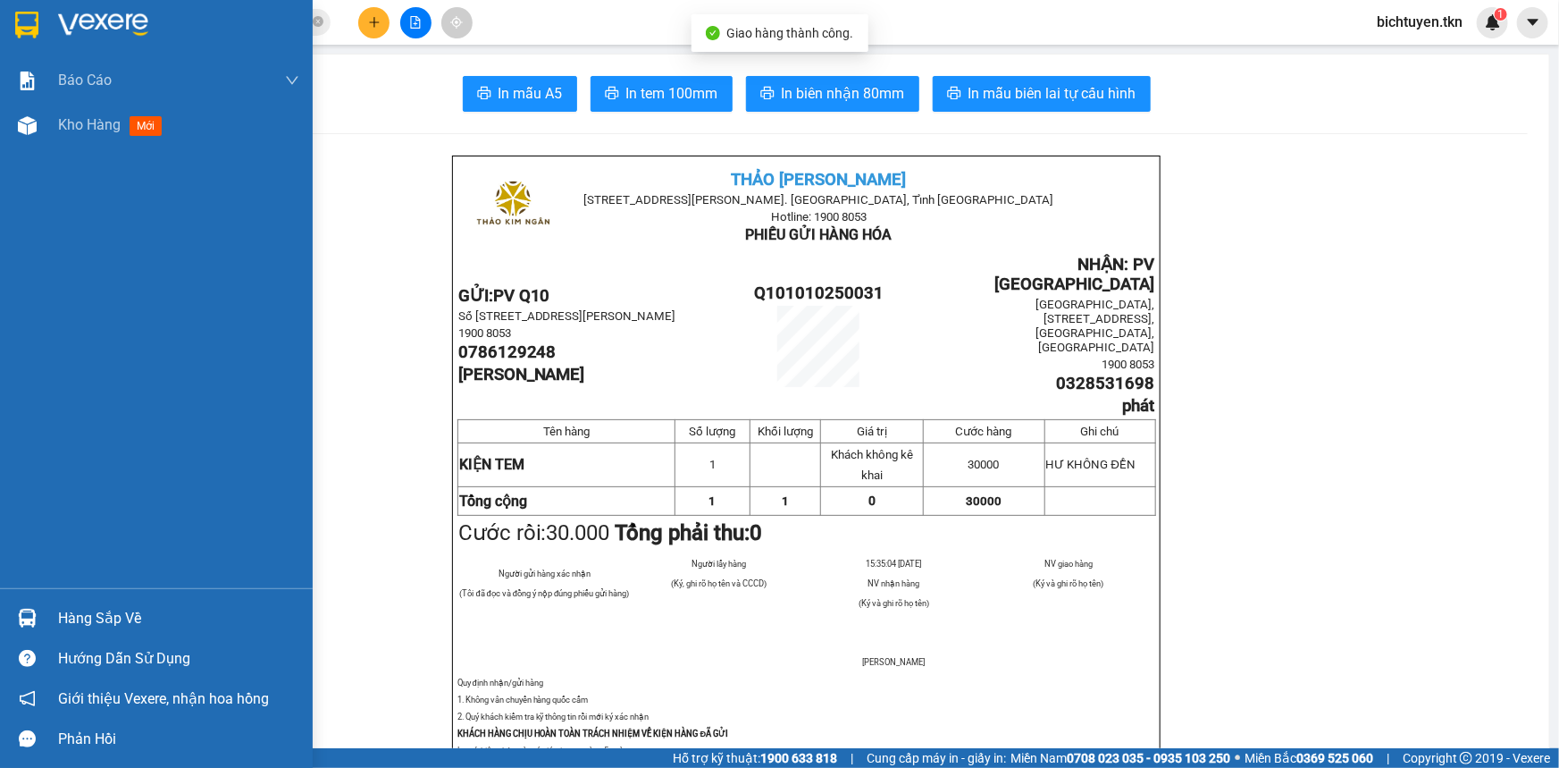
click at [42, 612] on div at bounding box center [27, 617] width 31 height 31
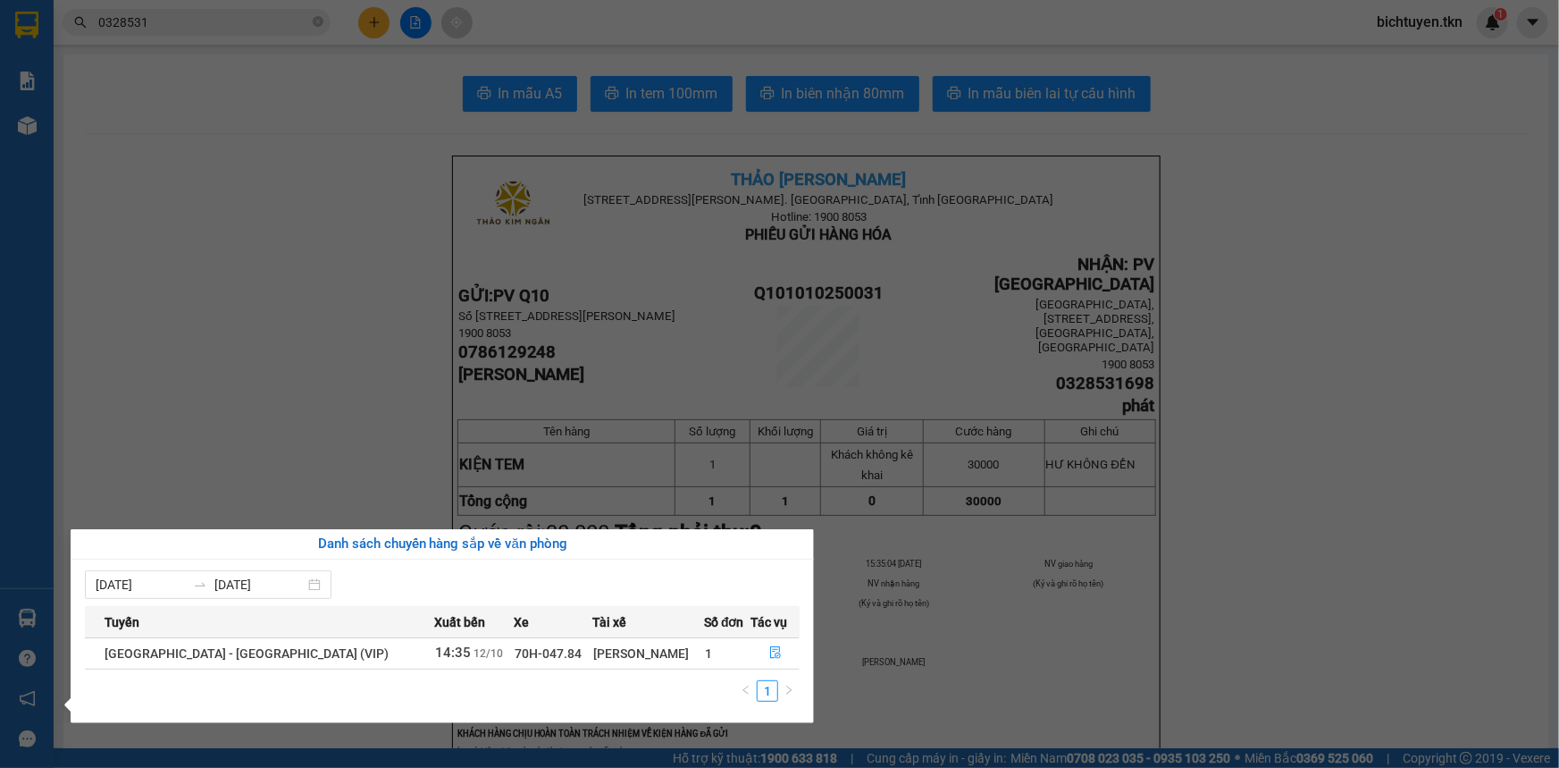
click at [284, 380] on section "Kết quả tìm kiếm ( 7 ) Bộ lọc Ngày tạo đơn gần nhất Mã ĐH Trạng thái Món hàng T…" at bounding box center [779, 384] width 1559 height 768
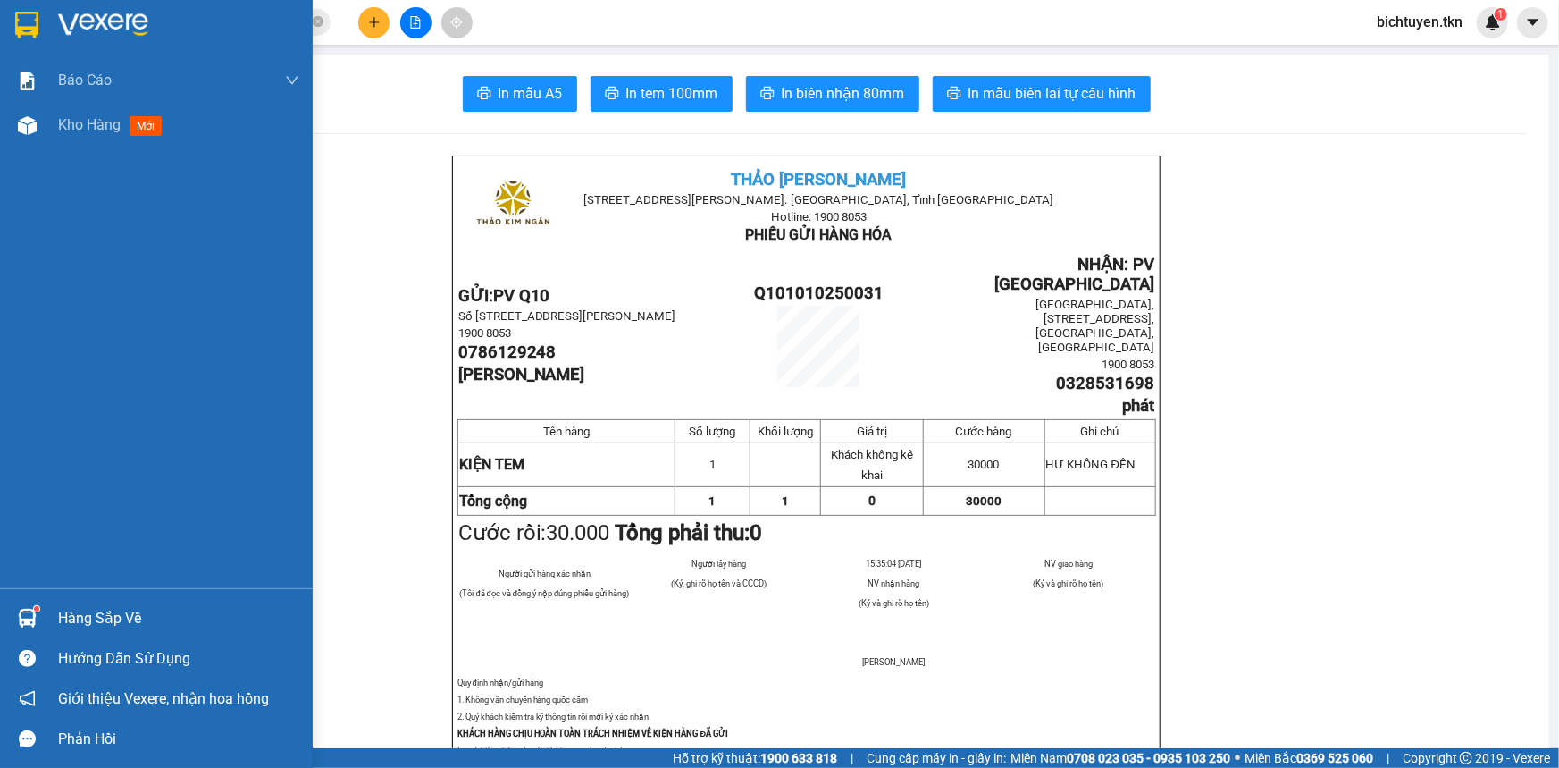
click at [25, 616] on img at bounding box center [27, 618] width 19 height 19
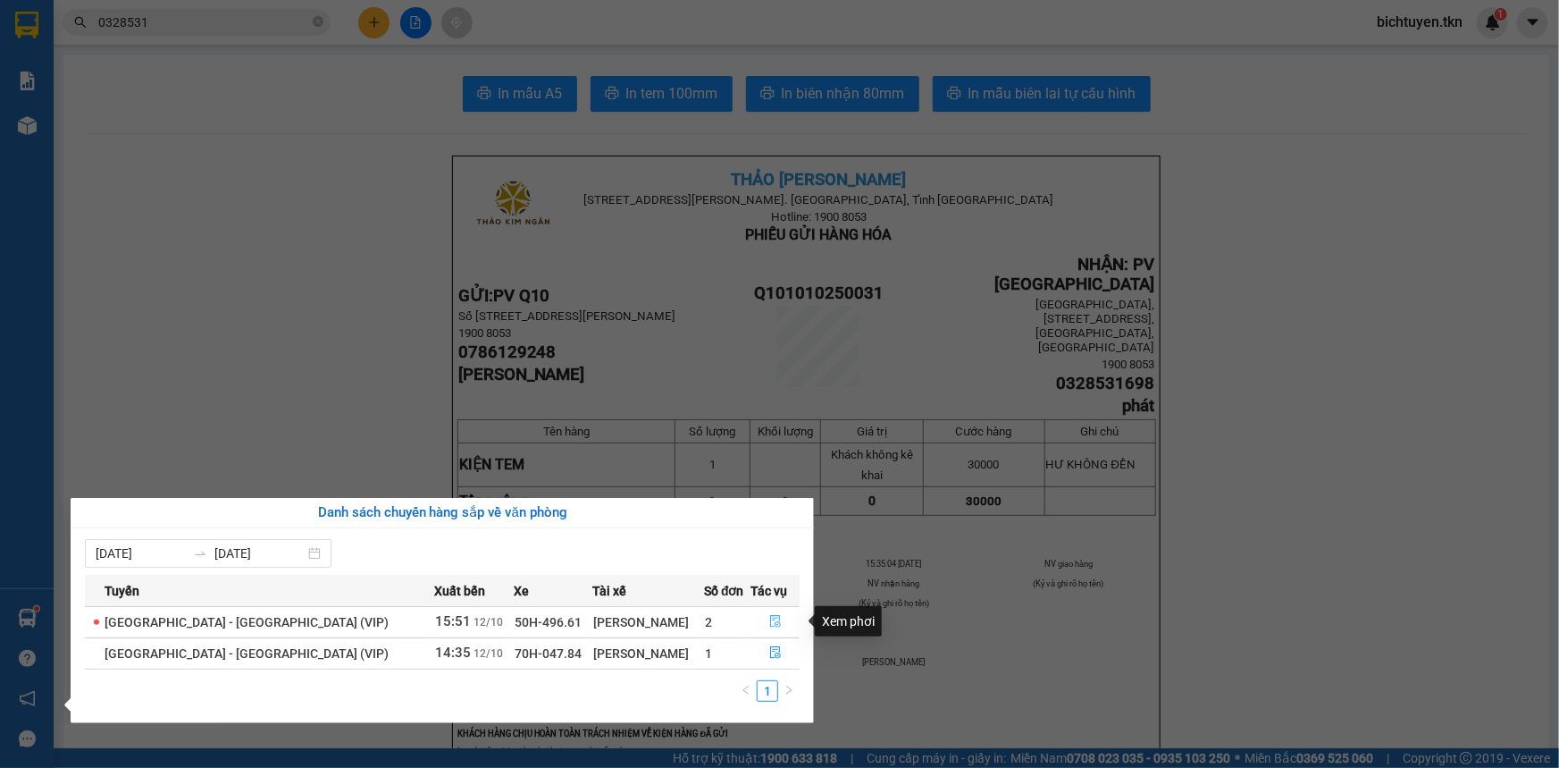
click at [771, 622] on icon "file-done" at bounding box center [775, 621] width 13 height 13
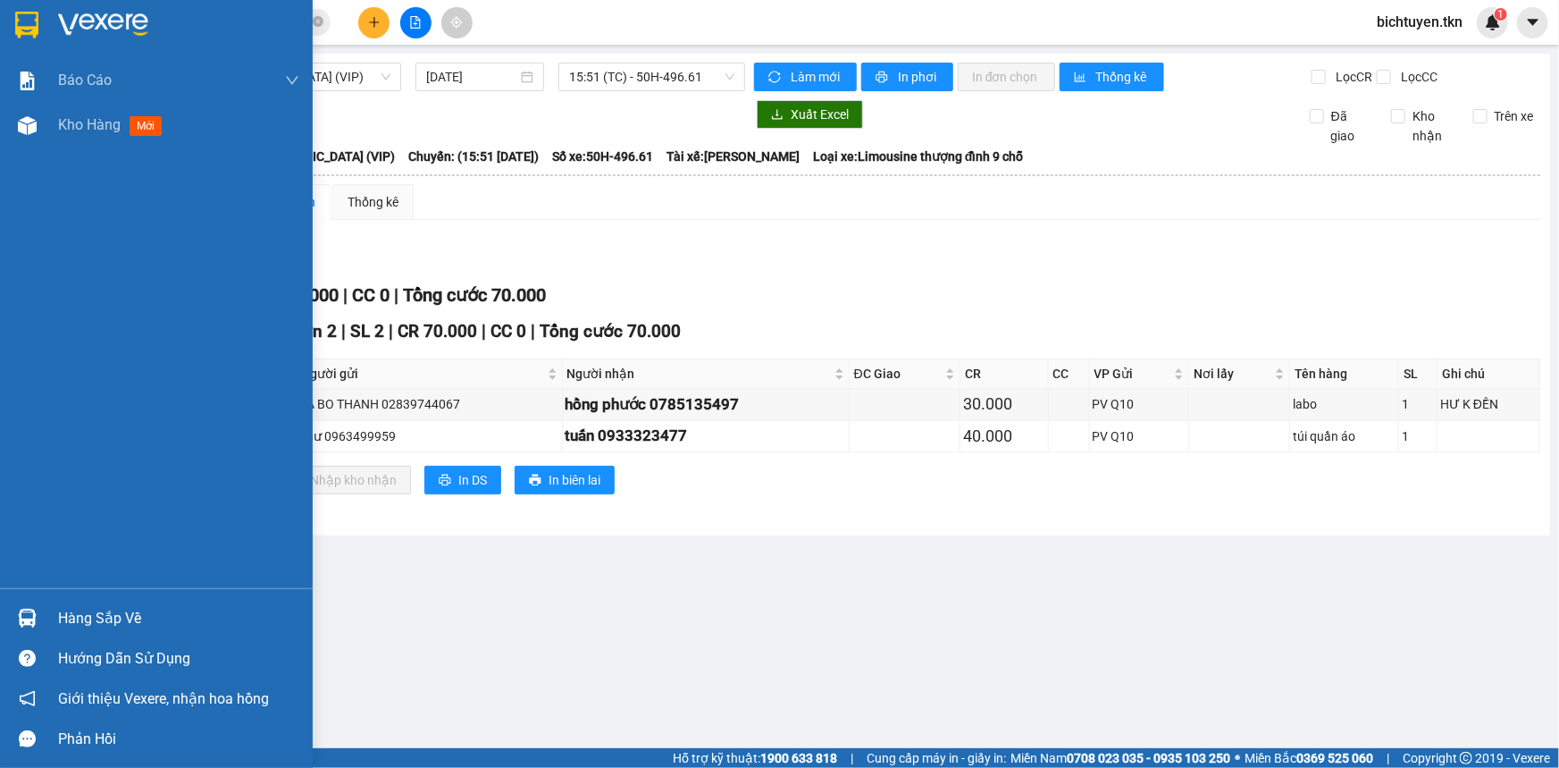
click at [32, 614] on img at bounding box center [27, 618] width 19 height 19
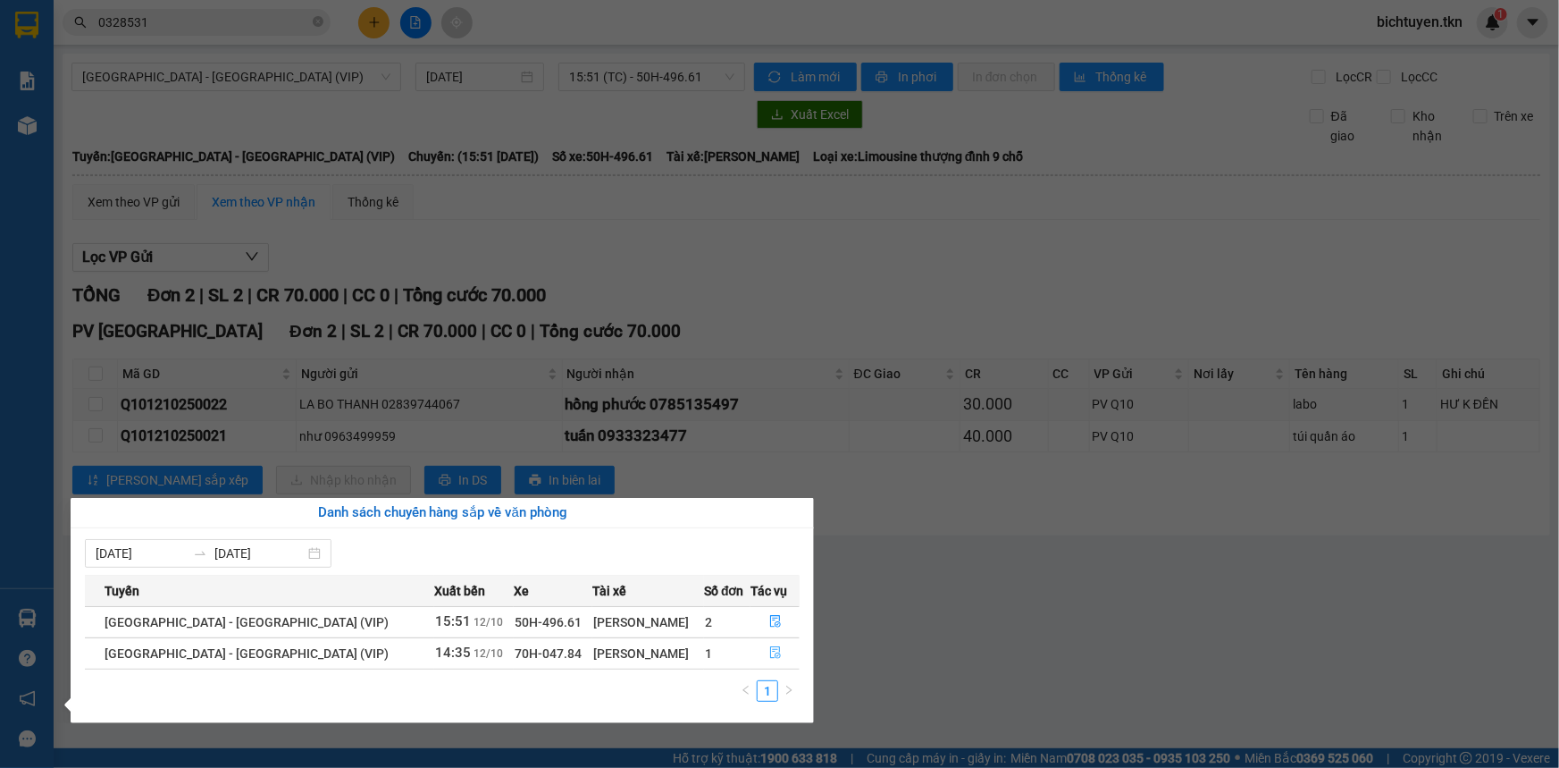
click at [773, 660] on button "button" at bounding box center [775, 653] width 47 height 29
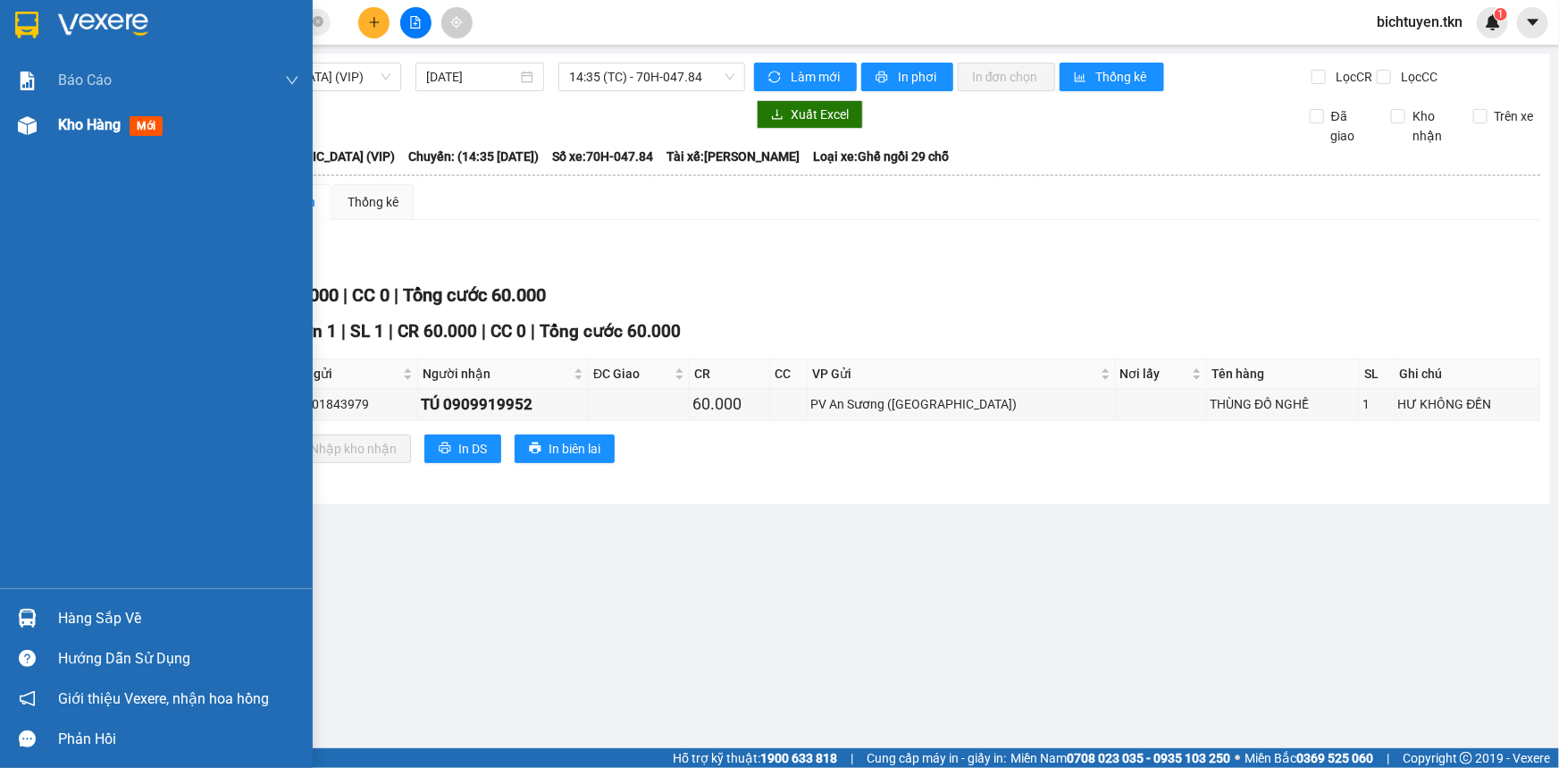
click at [63, 125] on span "Kho hàng" at bounding box center [89, 124] width 63 height 17
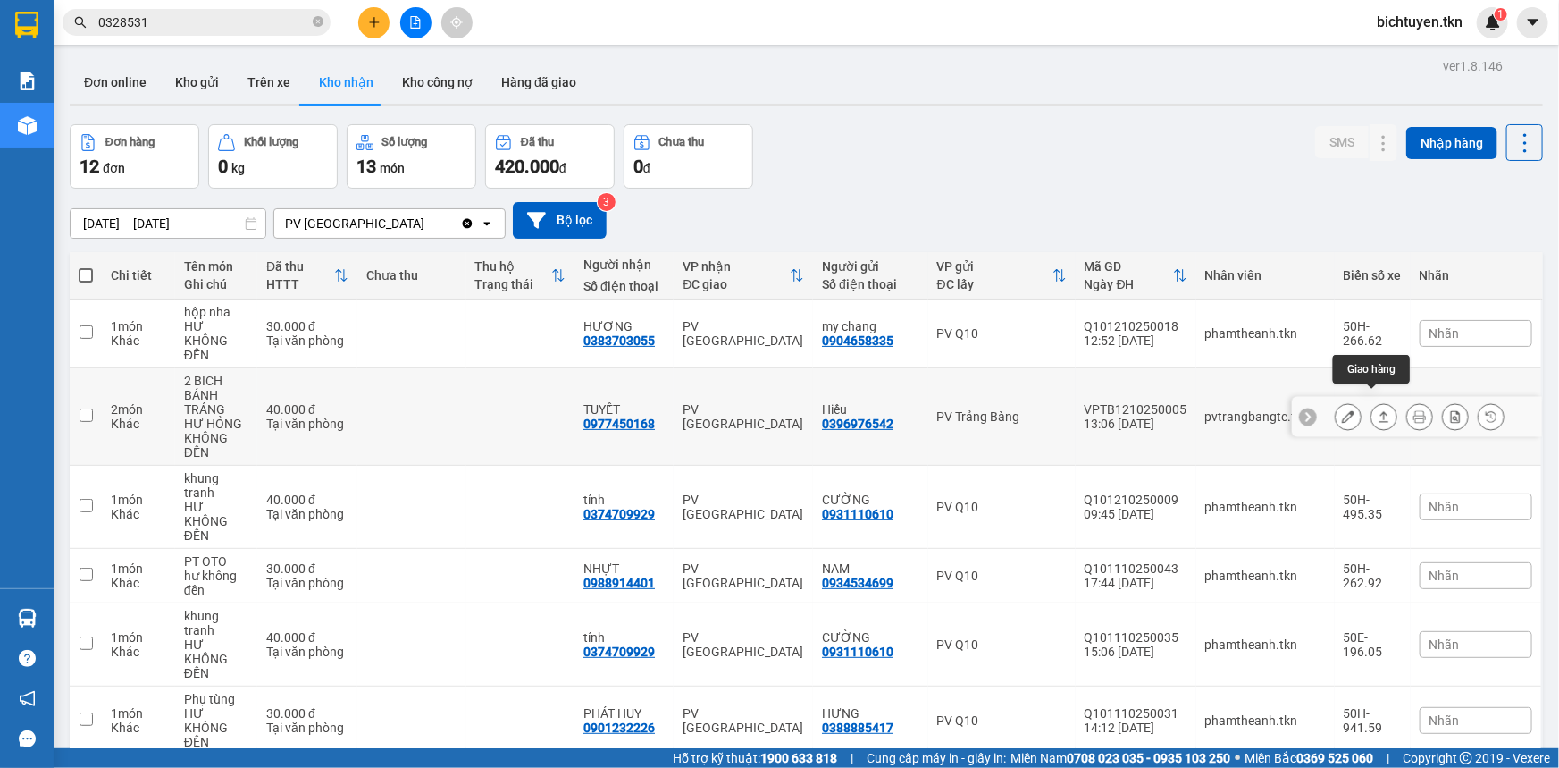
click at [1380, 411] on icon at bounding box center [1385, 416] width 10 height 11
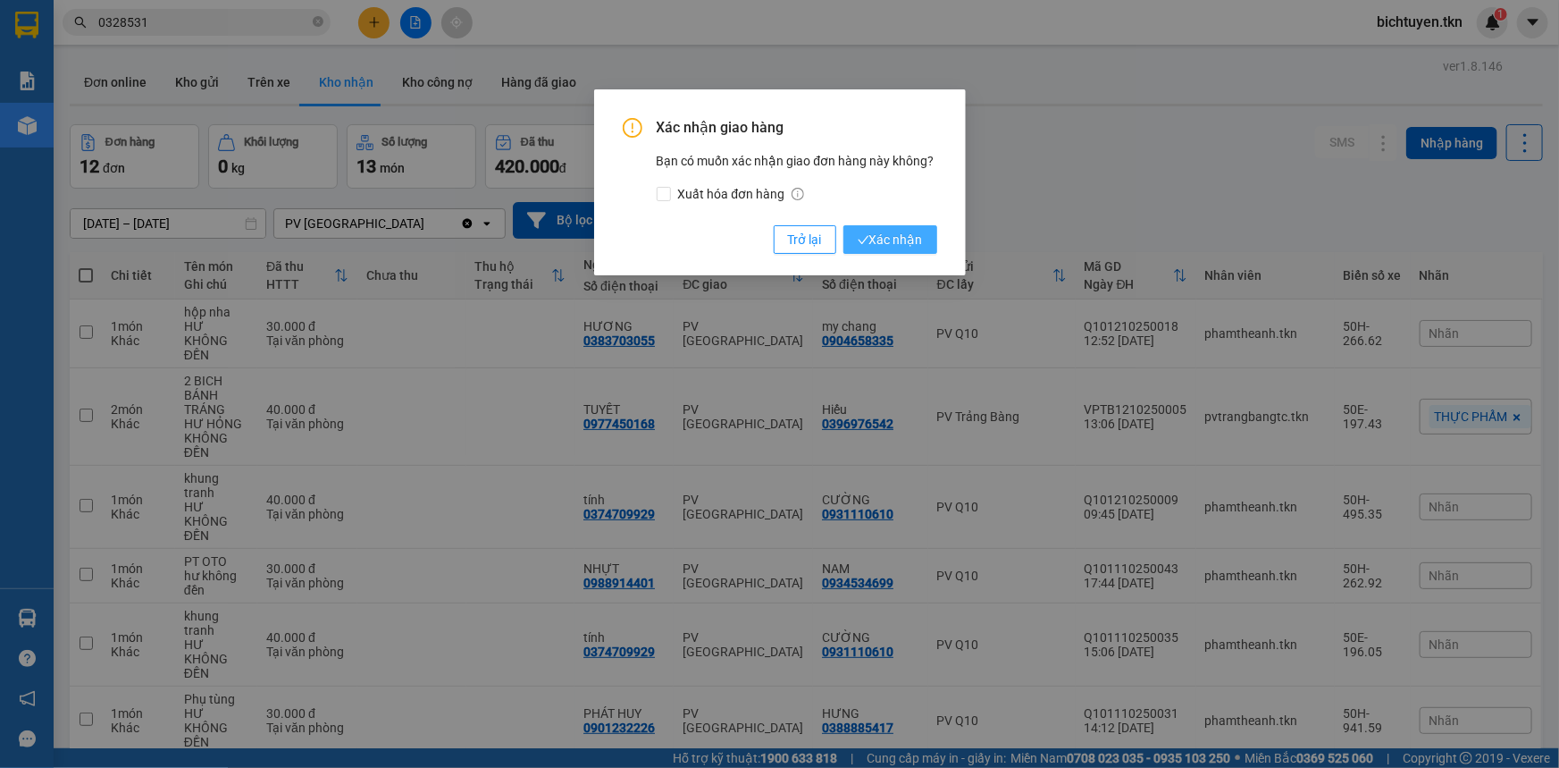
click at [863, 230] on span "Xác nhận" at bounding box center [890, 240] width 65 height 20
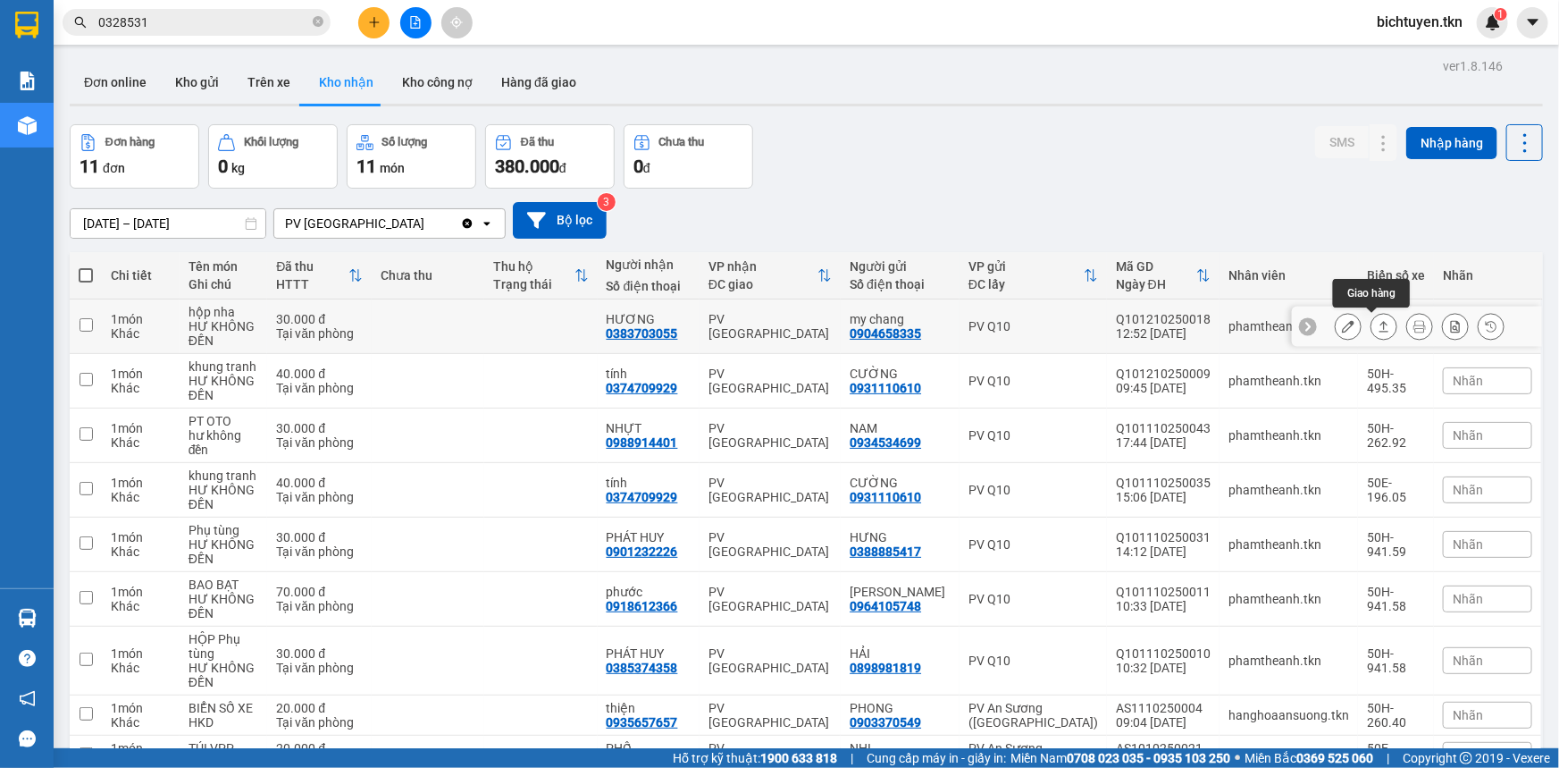
click at [1378, 325] on icon at bounding box center [1384, 326] width 13 height 13
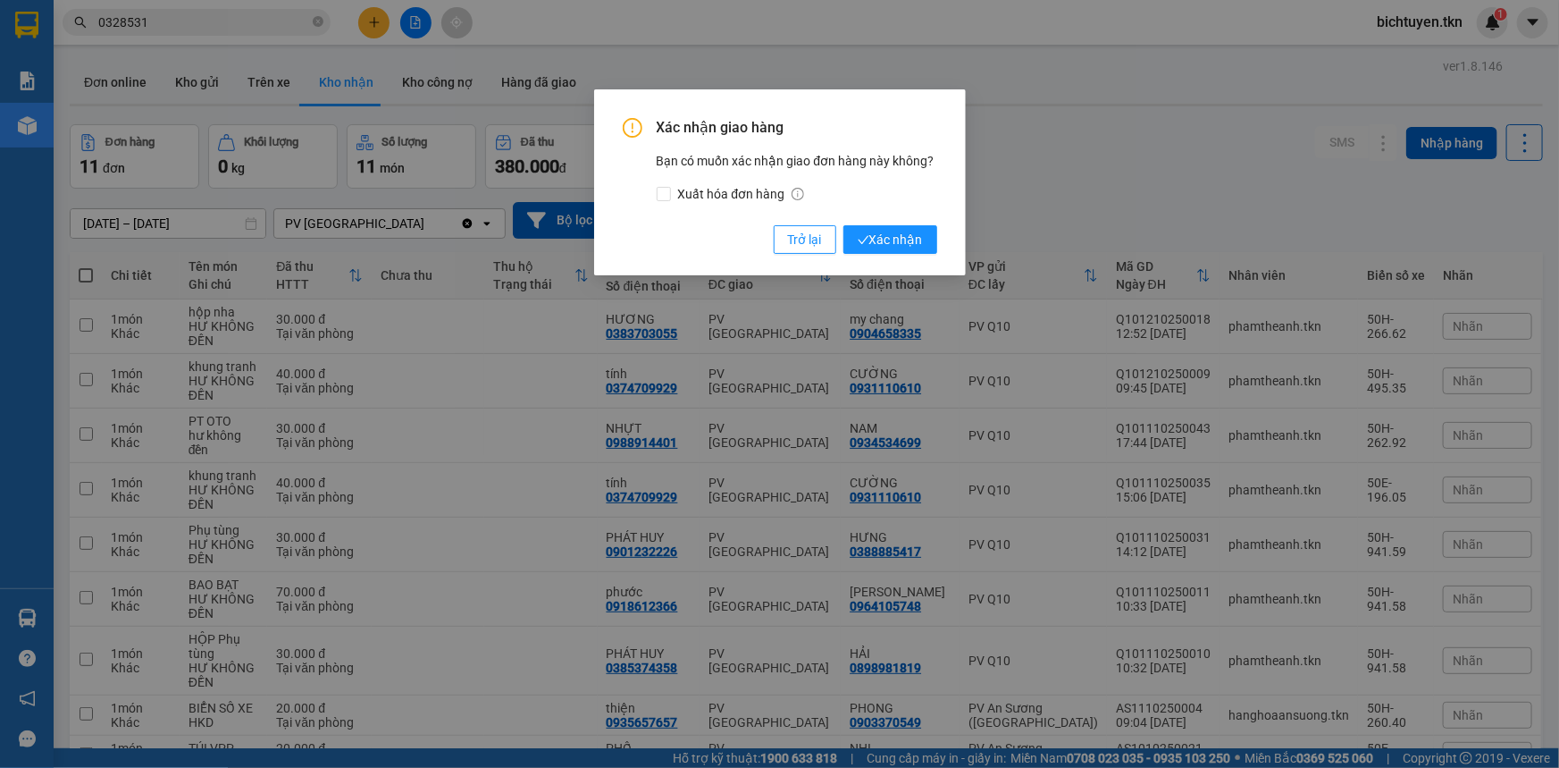
click at [915, 241] on span "Xác nhận" at bounding box center [890, 240] width 65 height 20
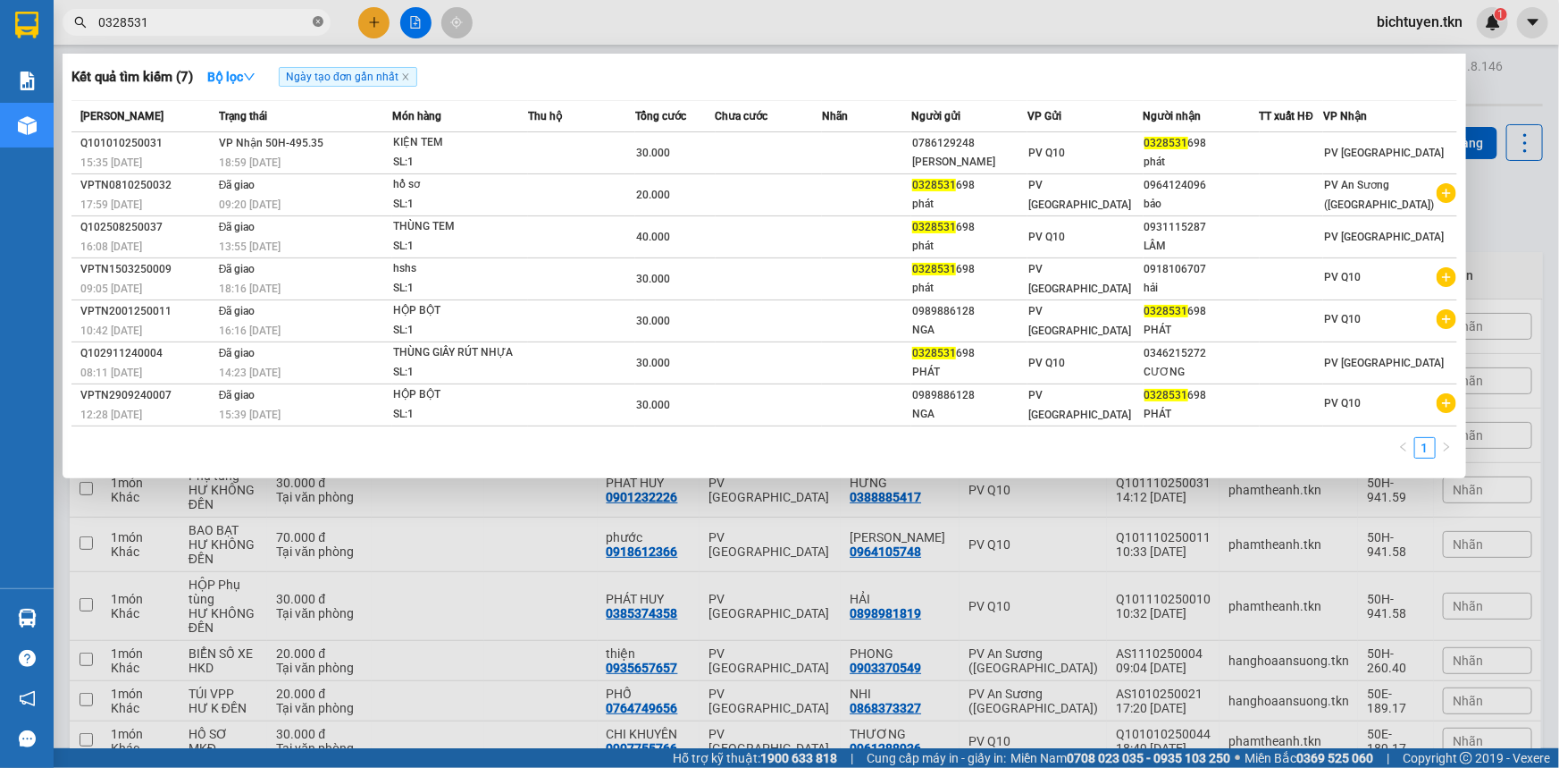
click at [315, 17] on icon "close-circle" at bounding box center [318, 21] width 11 height 11
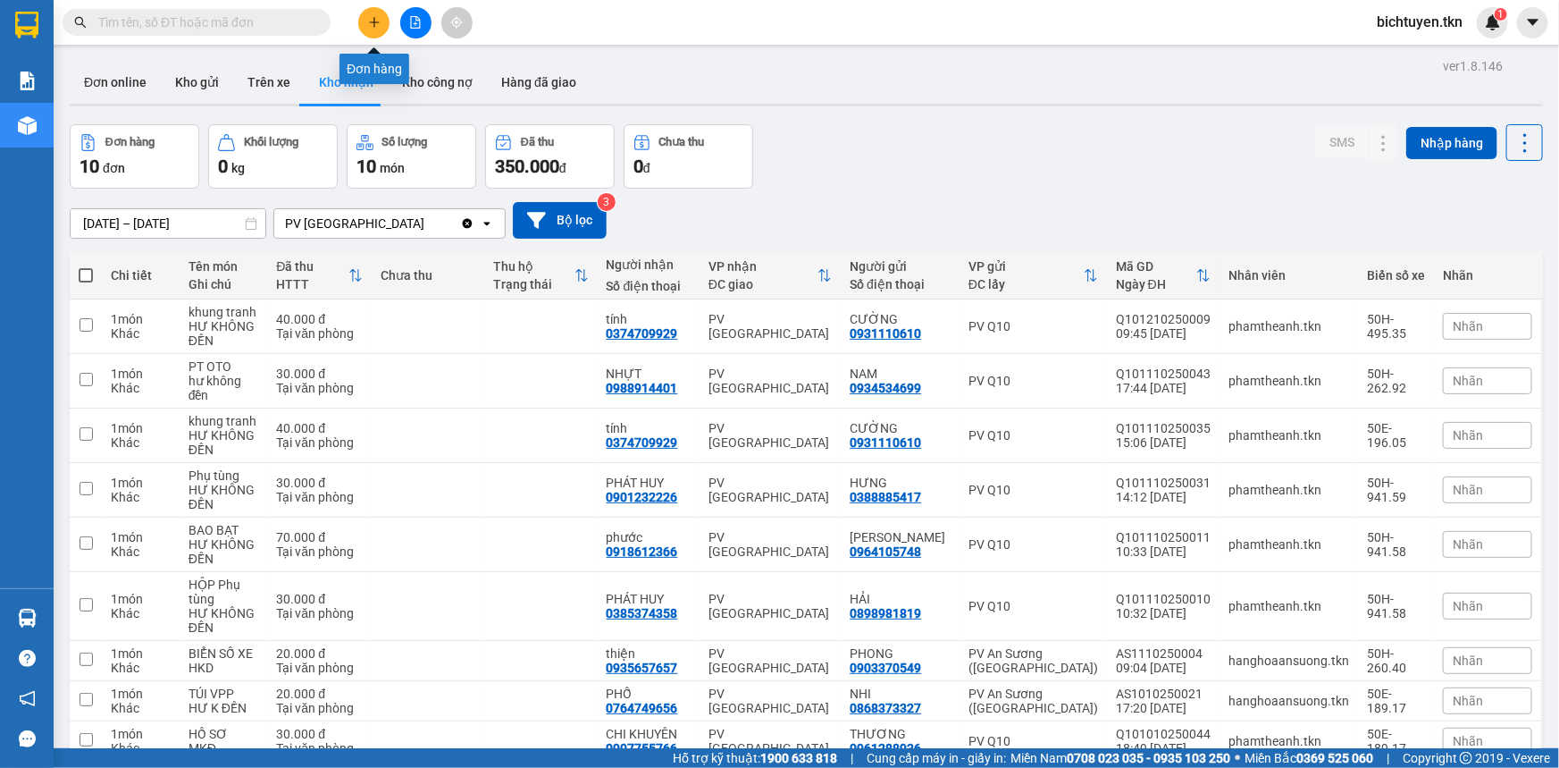
click at [379, 20] on icon "plus" at bounding box center [374, 22] width 13 height 13
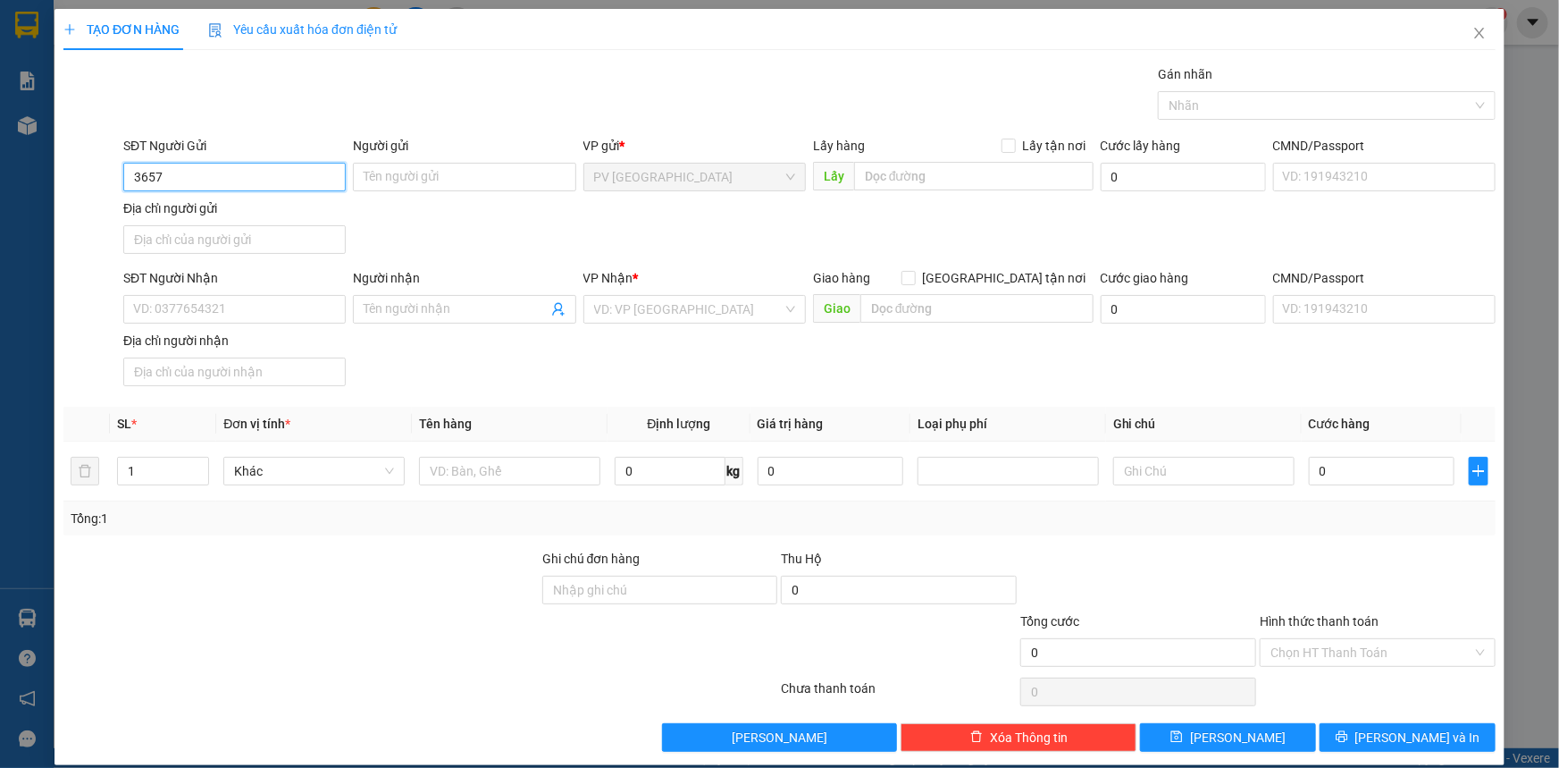
click at [253, 177] on input "3657" at bounding box center [234, 177] width 223 height 29
click at [275, 208] on div "0942863657 - QUỲNH NHƯ" at bounding box center [232, 213] width 199 height 20
type input "0942863657"
type input "[PERSON_NAME]"
type input "0839997899"
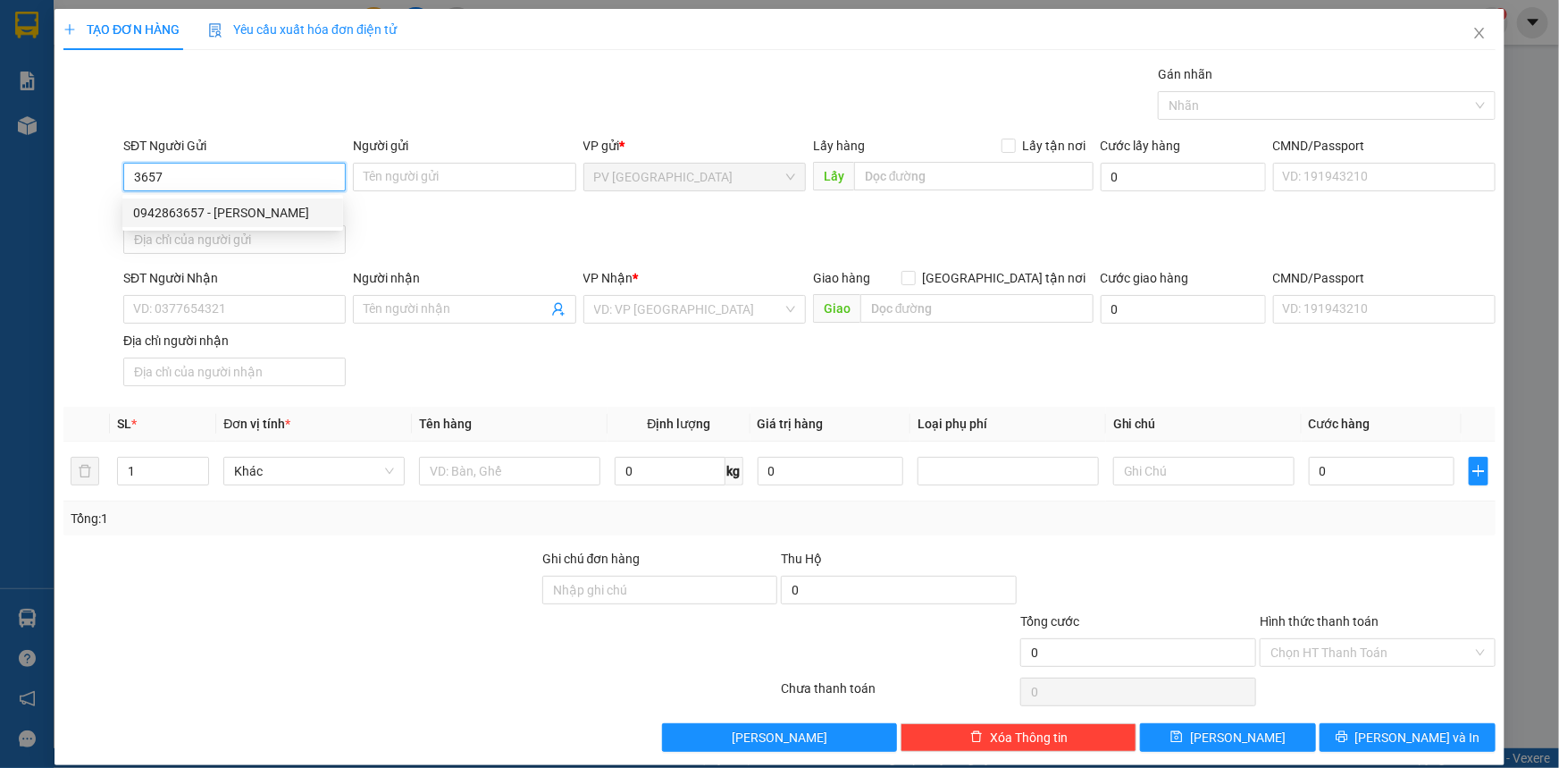
type input "[PERSON_NAME]"
type input "30.000"
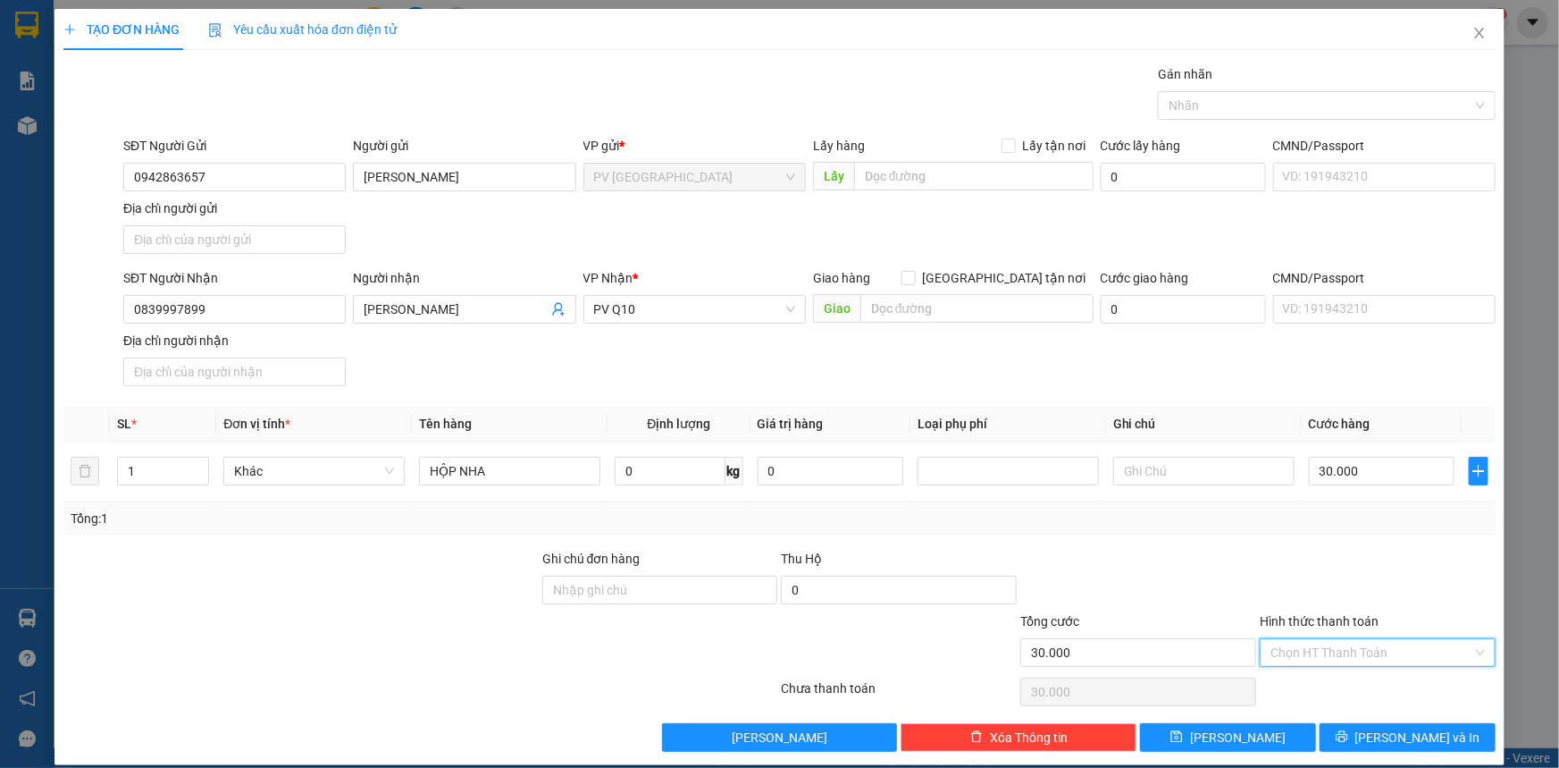
click at [1336, 653] on input "Hình thức thanh toán" at bounding box center [1372, 652] width 202 height 27
click at [1336, 684] on div "Tại văn phòng" at bounding box center [1367, 686] width 213 height 20
type input "0"
click at [1344, 732] on button "Lưu và In" at bounding box center [1408, 737] width 176 height 29
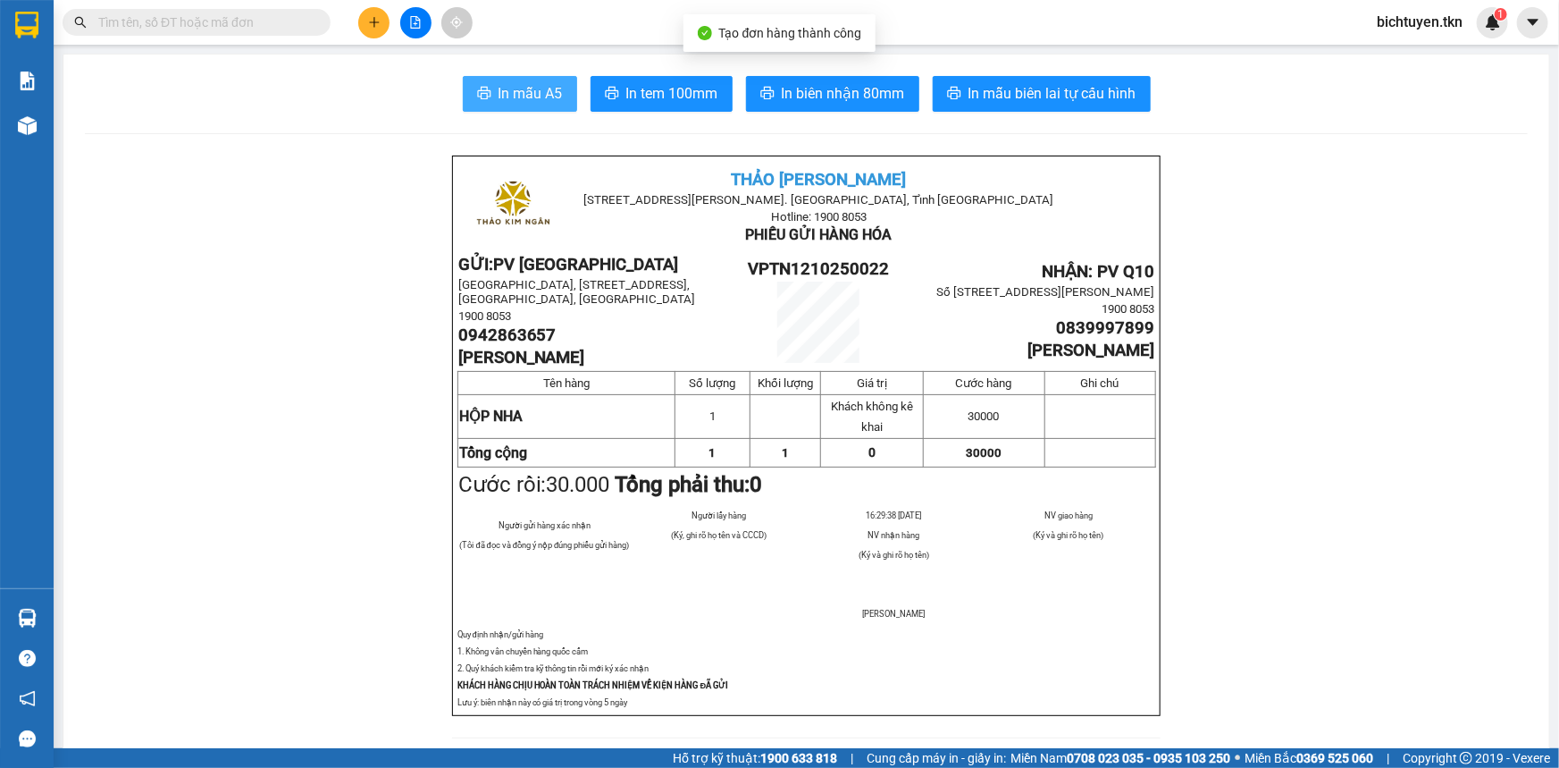
click at [543, 88] on span "In mẫu A5" at bounding box center [531, 93] width 64 height 22
click at [270, 28] on input "text" at bounding box center [203, 23] width 211 height 20
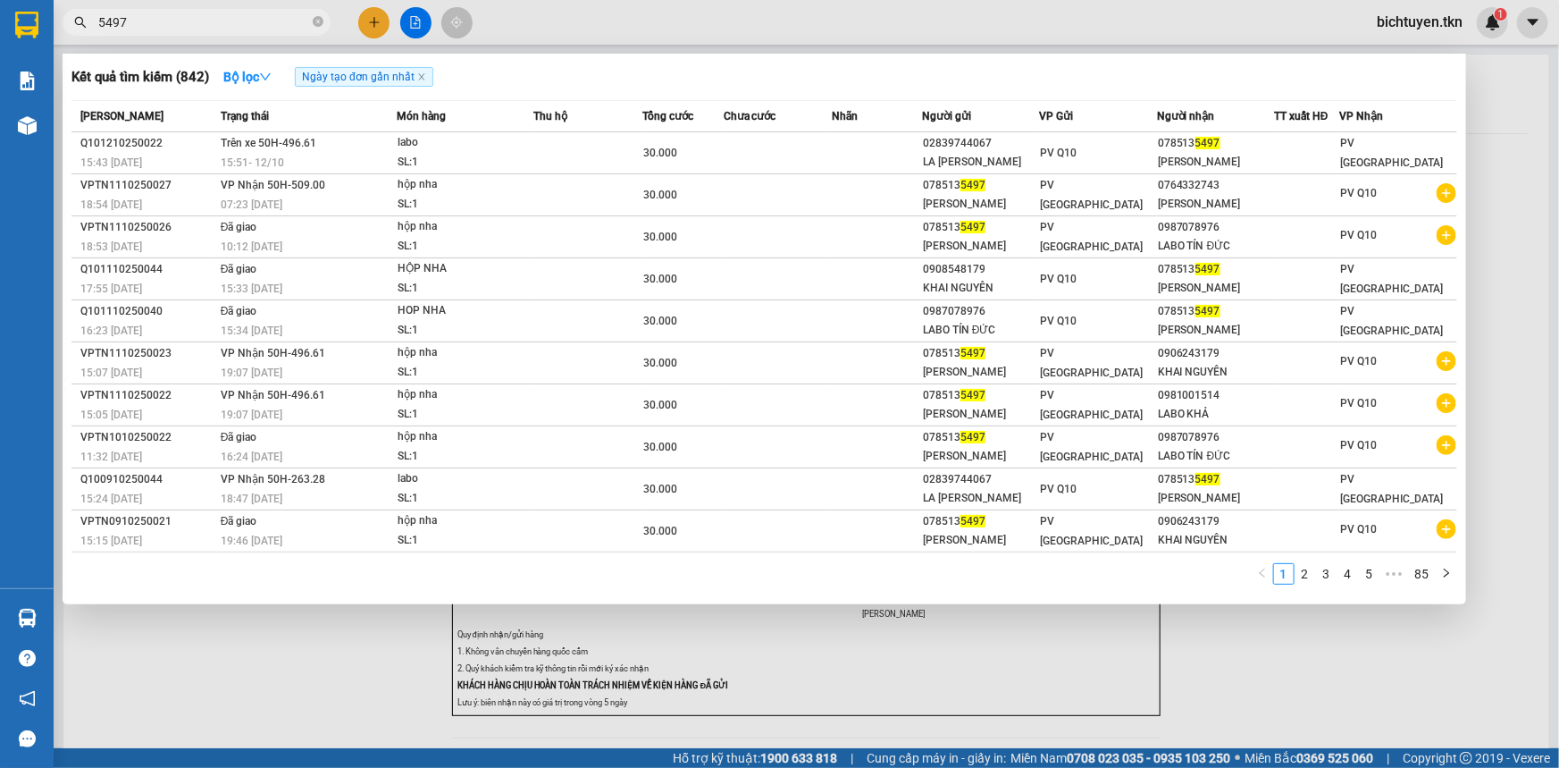
type input "5497"
click at [370, 25] on div at bounding box center [779, 384] width 1559 height 768
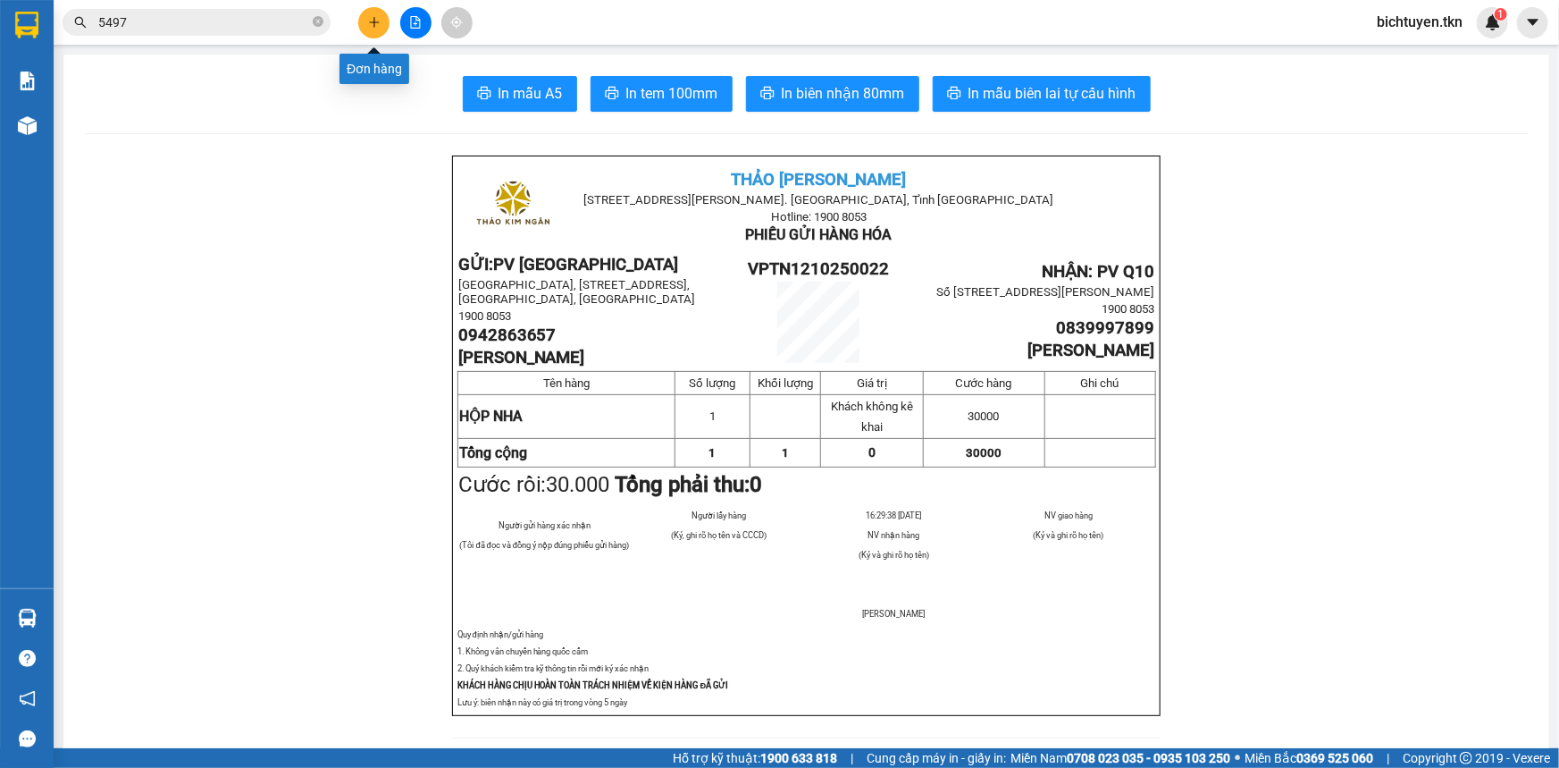
click at [370, 25] on icon "plus" at bounding box center [374, 22] width 13 height 13
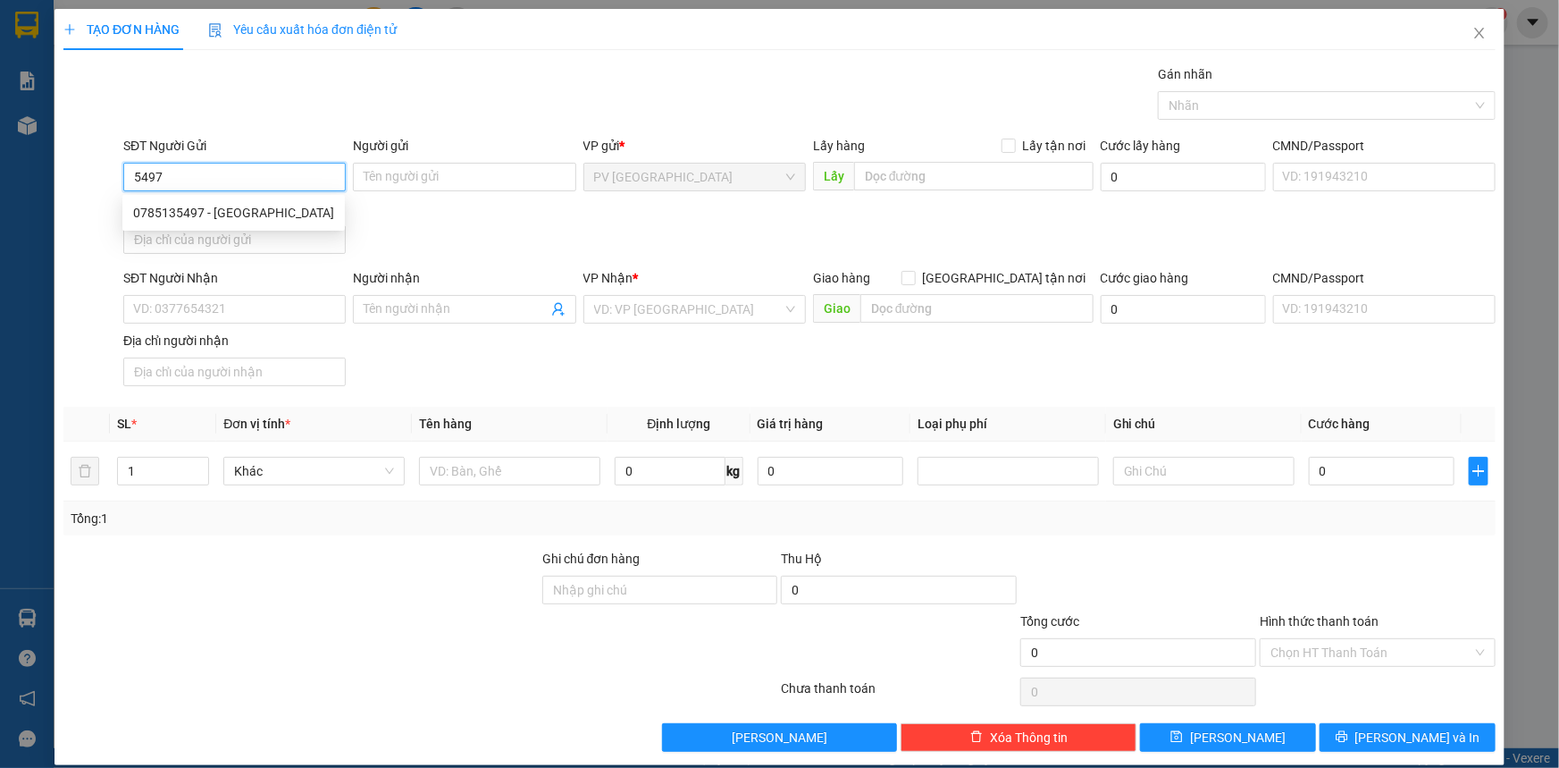
click at [305, 211] on div "0785135497 - hồng phước" at bounding box center [233, 213] width 201 height 20
type input "0785135497"
type input "[PERSON_NAME]"
type input "0764332743"
type input "LABO THANH"
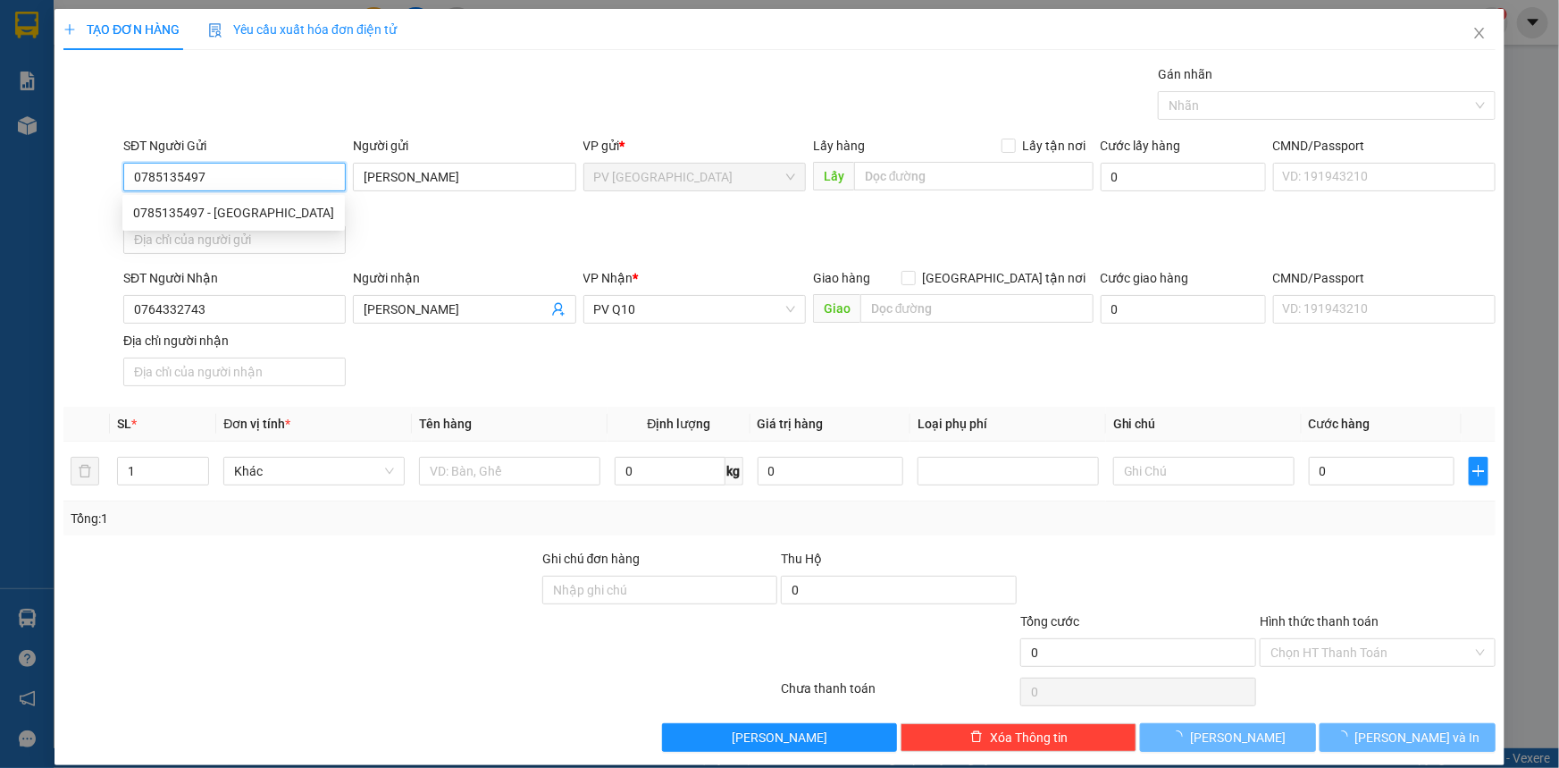
type input "30.000"
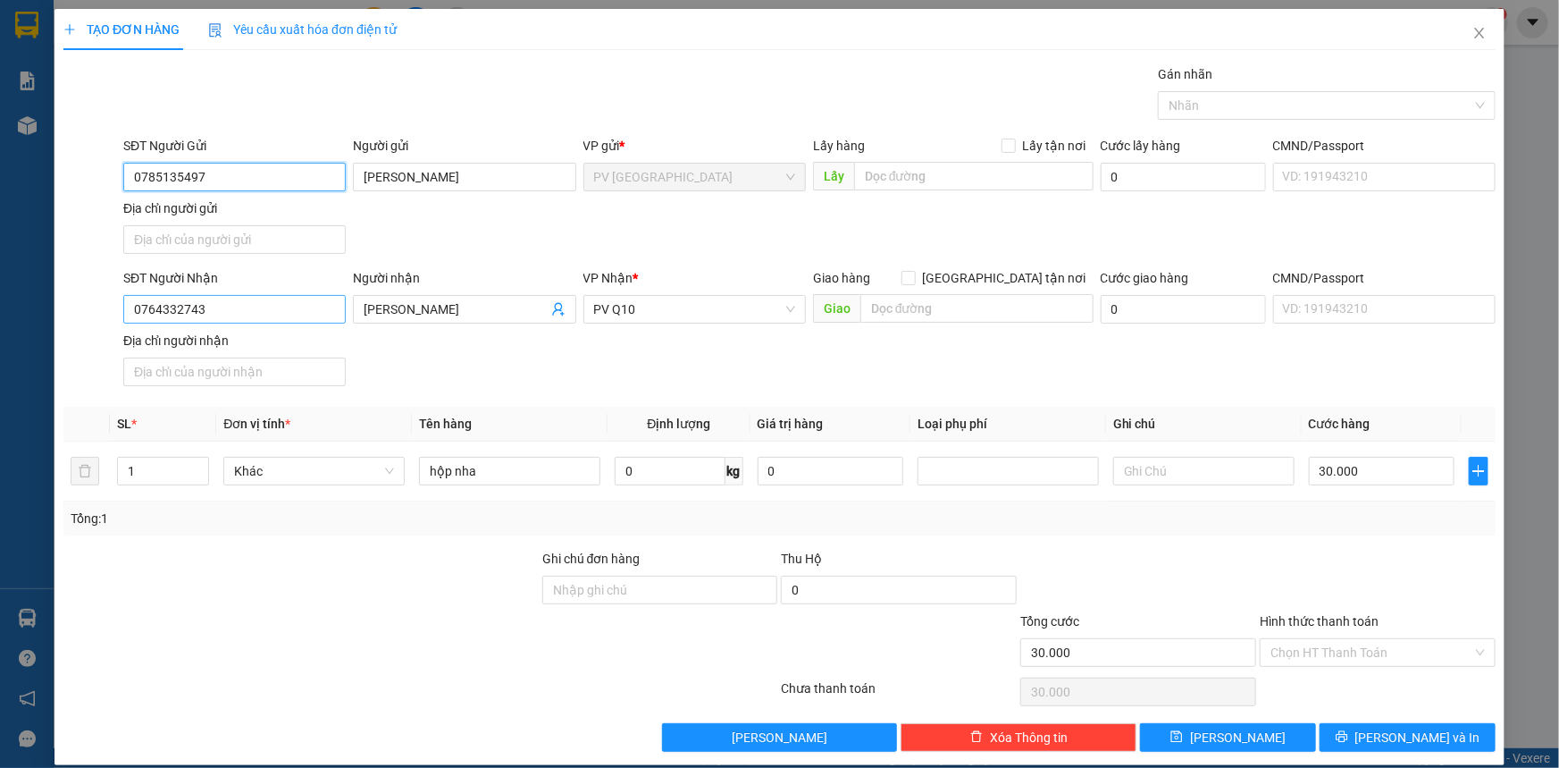
type input "0785135497"
click at [273, 307] on input "0764332743" at bounding box center [234, 309] width 223 height 29
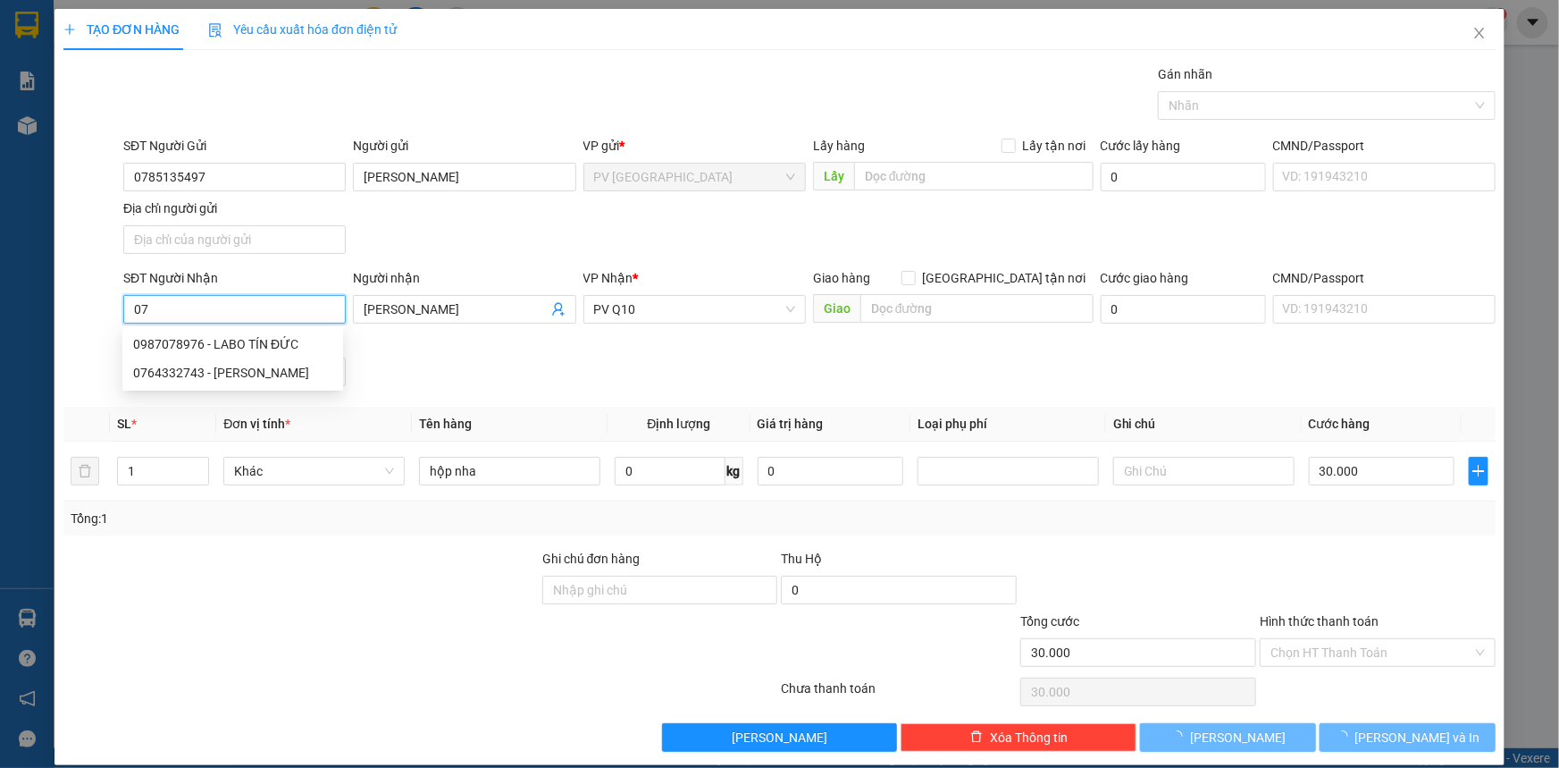
type input "0"
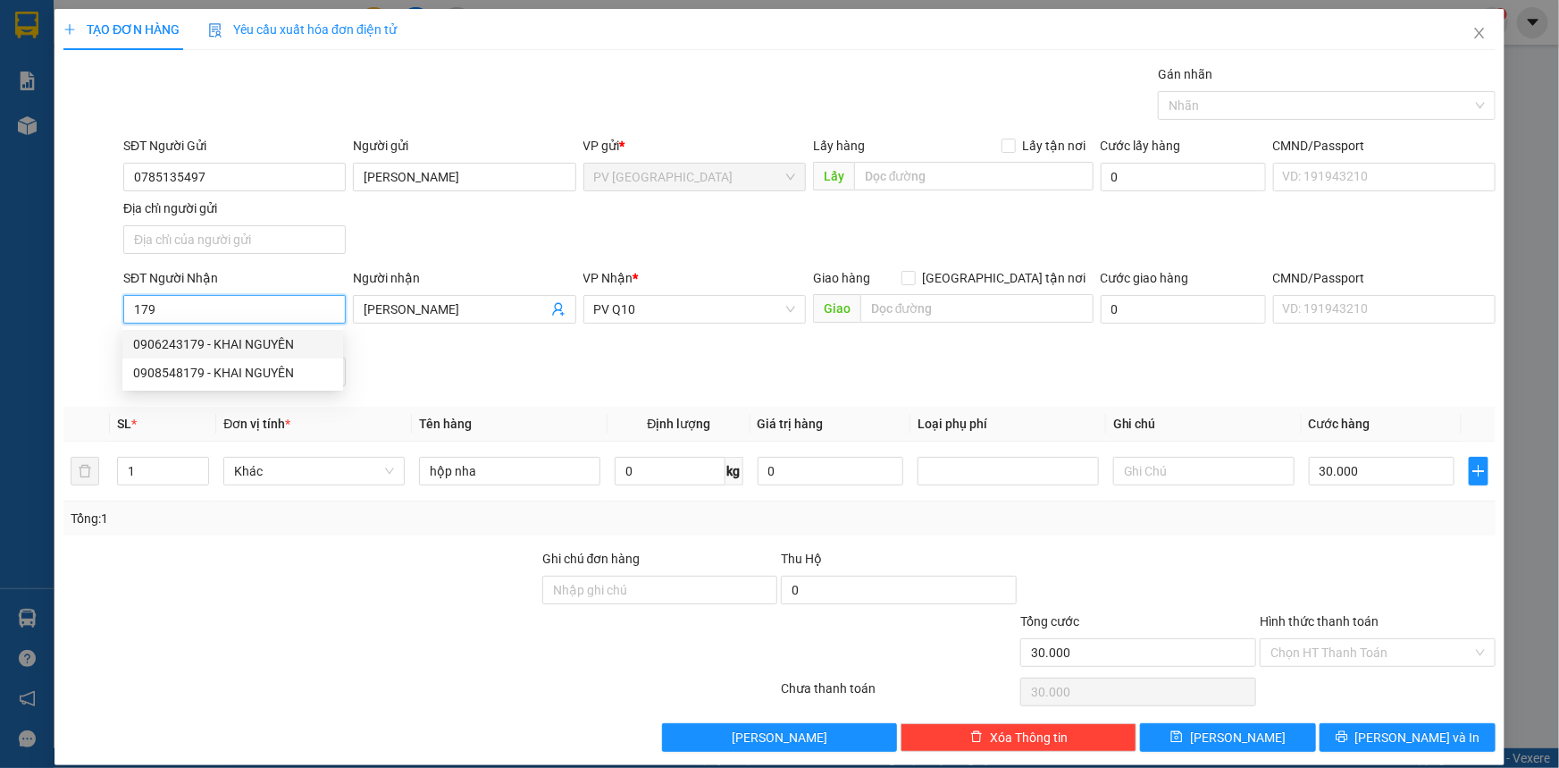
click at [265, 345] on div "0906243179 - KHAI NGUYÊN" at bounding box center [232, 344] width 199 height 20
type input "0906243179"
type input "KHAI NGUYÊN"
type input "0906243179"
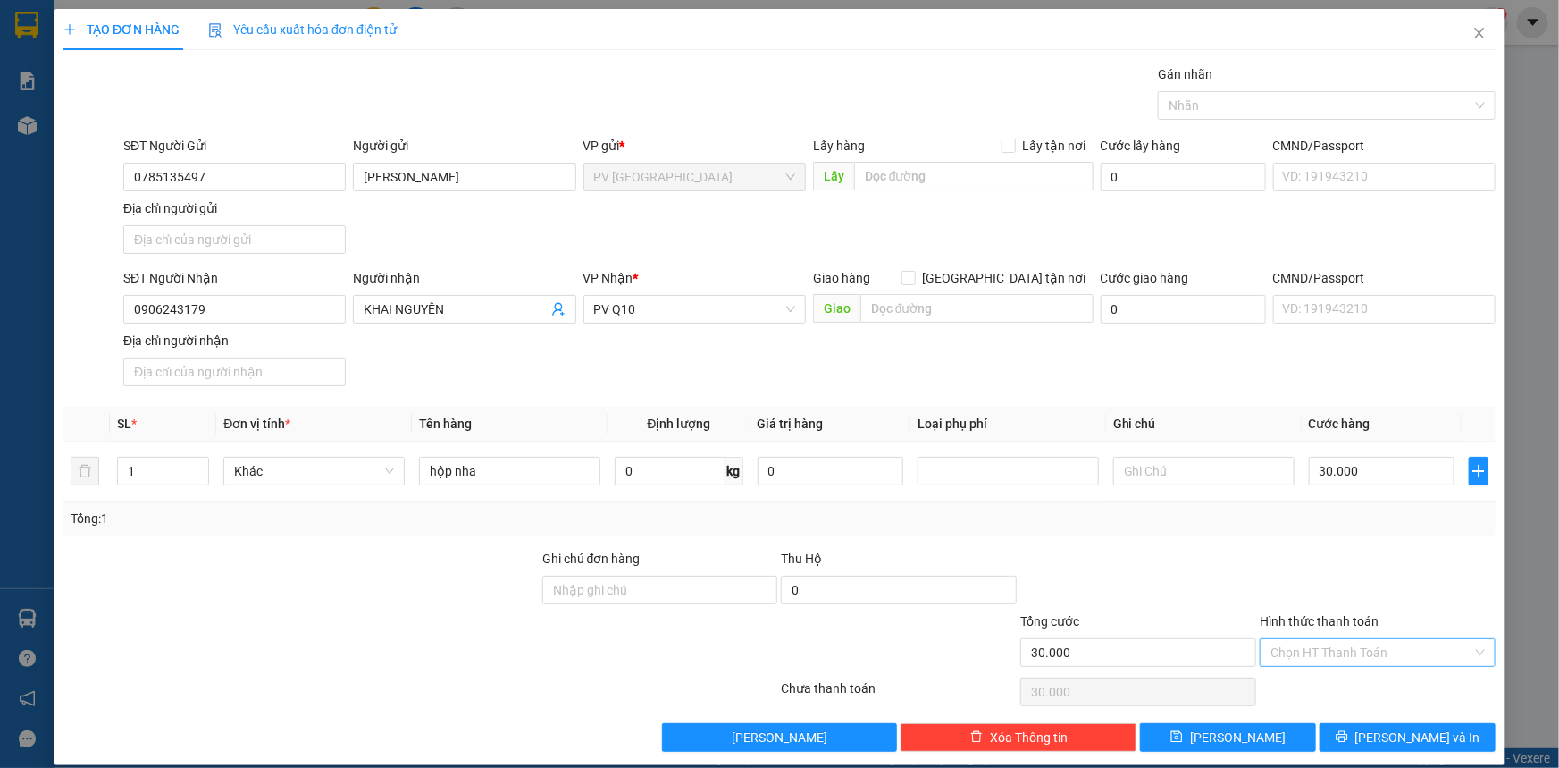
click at [1305, 643] on input "Hình thức thanh toán" at bounding box center [1372, 652] width 202 height 27
click at [1310, 684] on div "Tại văn phòng" at bounding box center [1367, 686] width 213 height 20
type input "0"
click at [1326, 724] on button "Lưu và In" at bounding box center [1408, 737] width 176 height 29
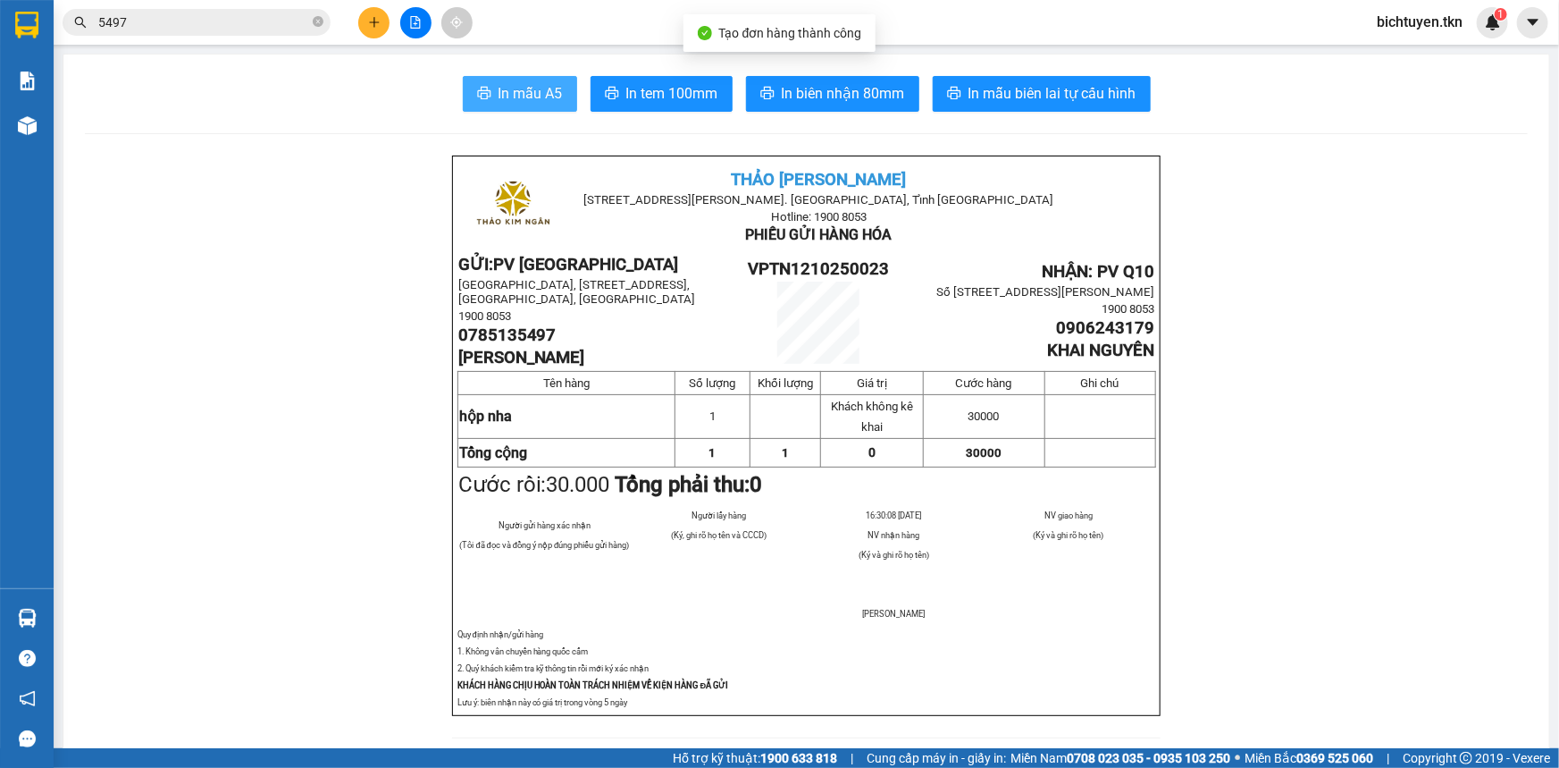
click at [515, 92] on span "In mẫu A5" at bounding box center [531, 93] width 64 height 22
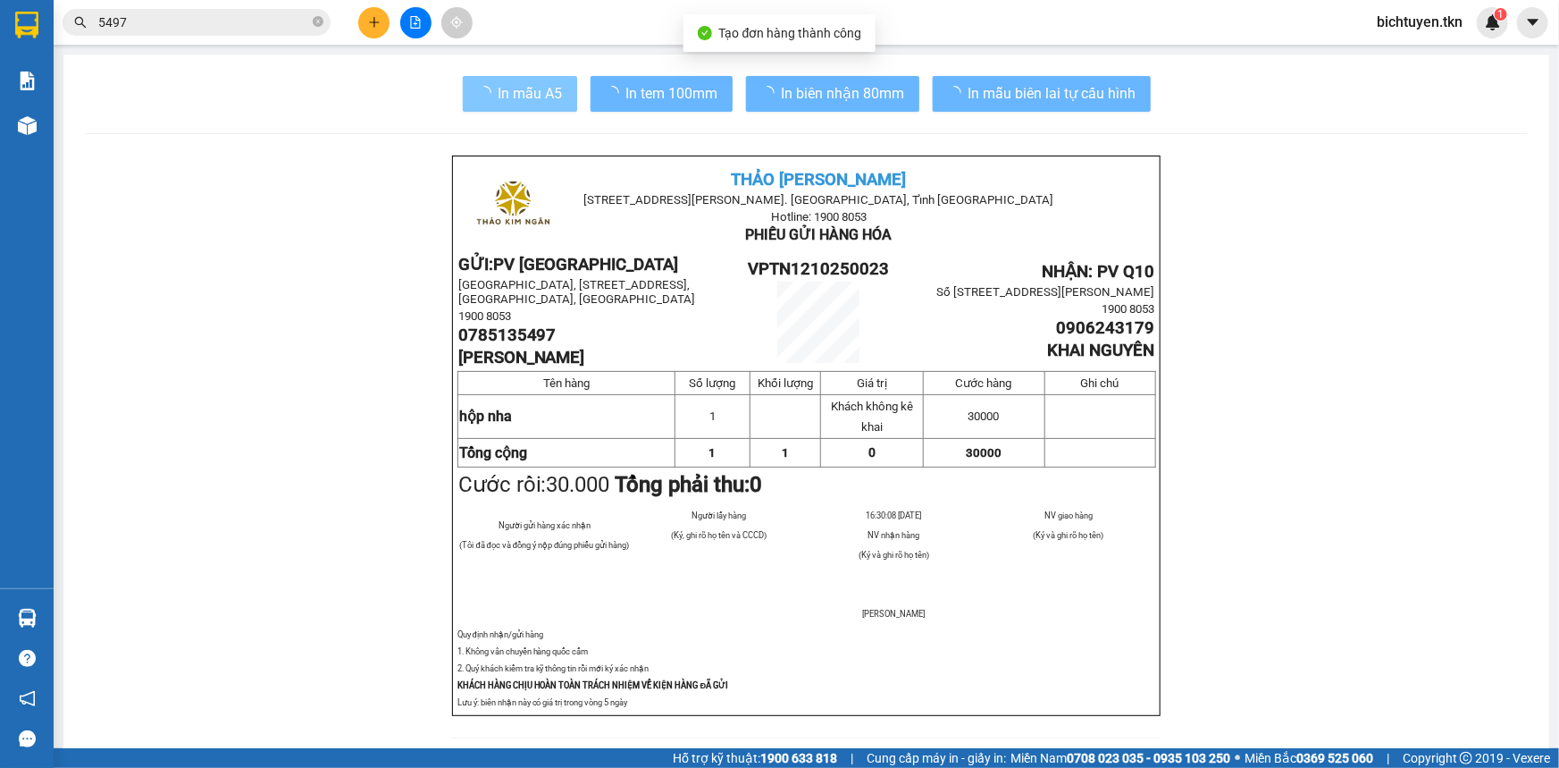
scroll to position [106, 0]
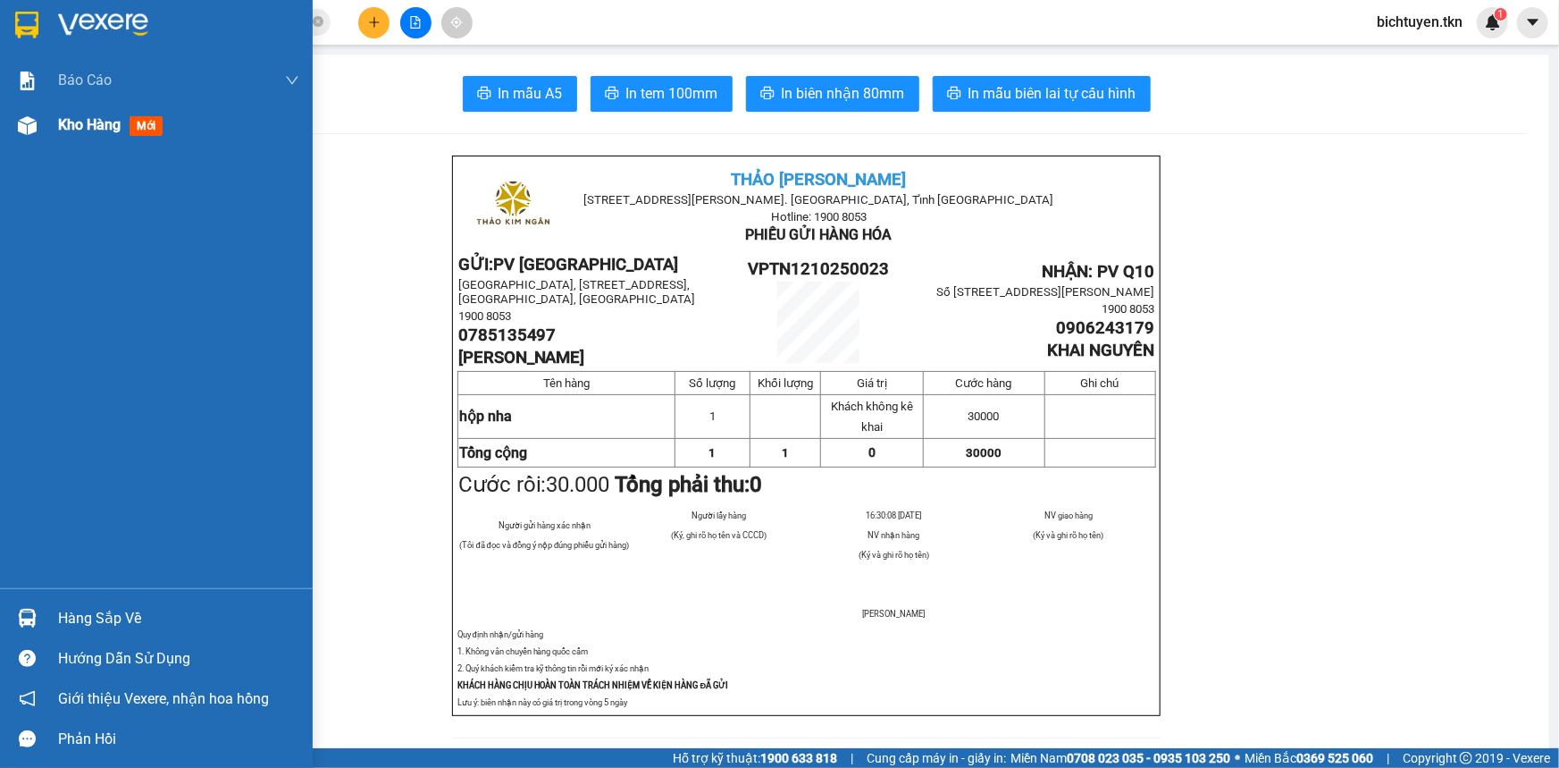
click at [24, 127] on img at bounding box center [27, 125] width 19 height 19
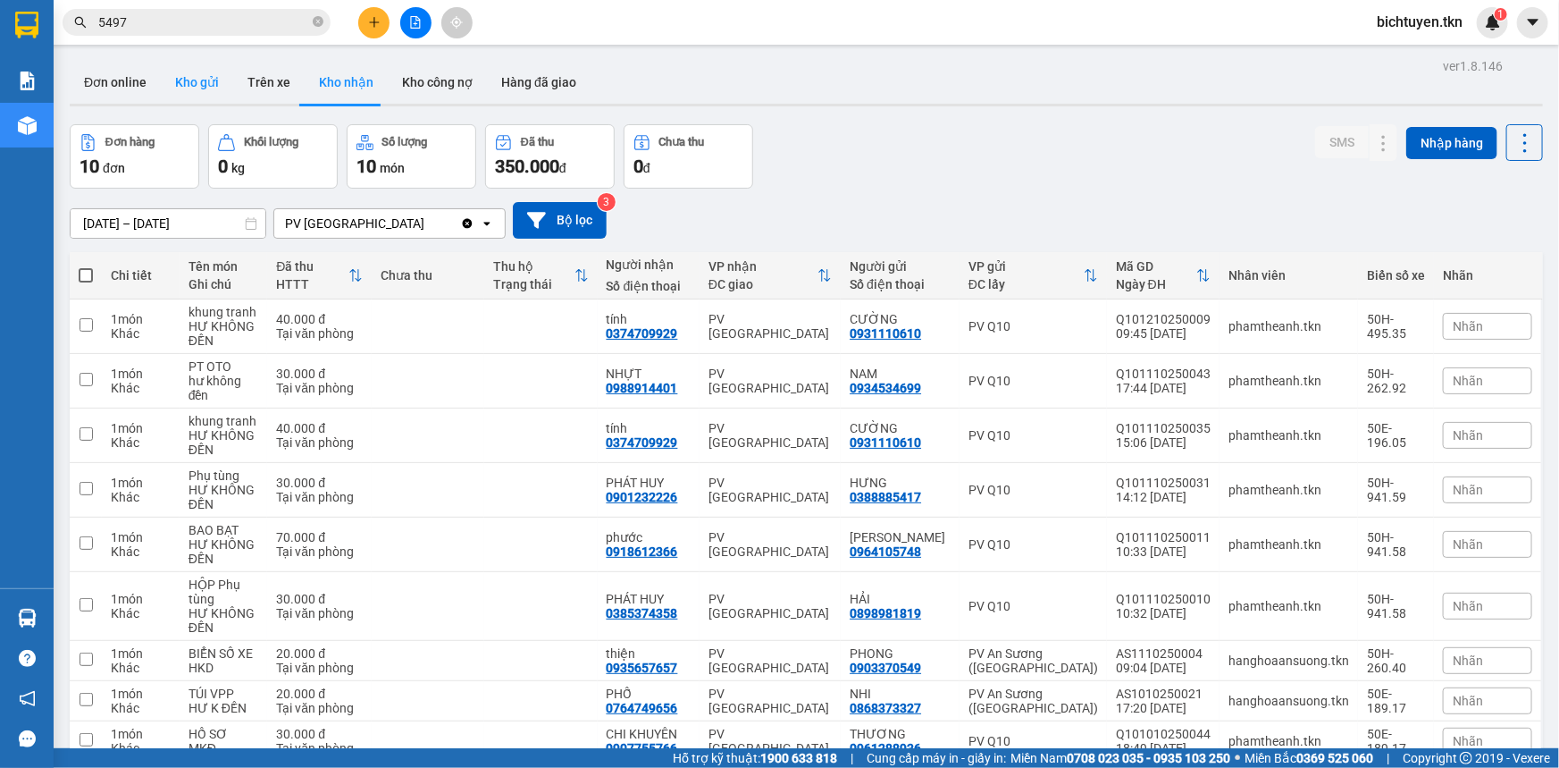
click at [202, 82] on button "Kho gửi" at bounding box center [197, 82] width 72 height 43
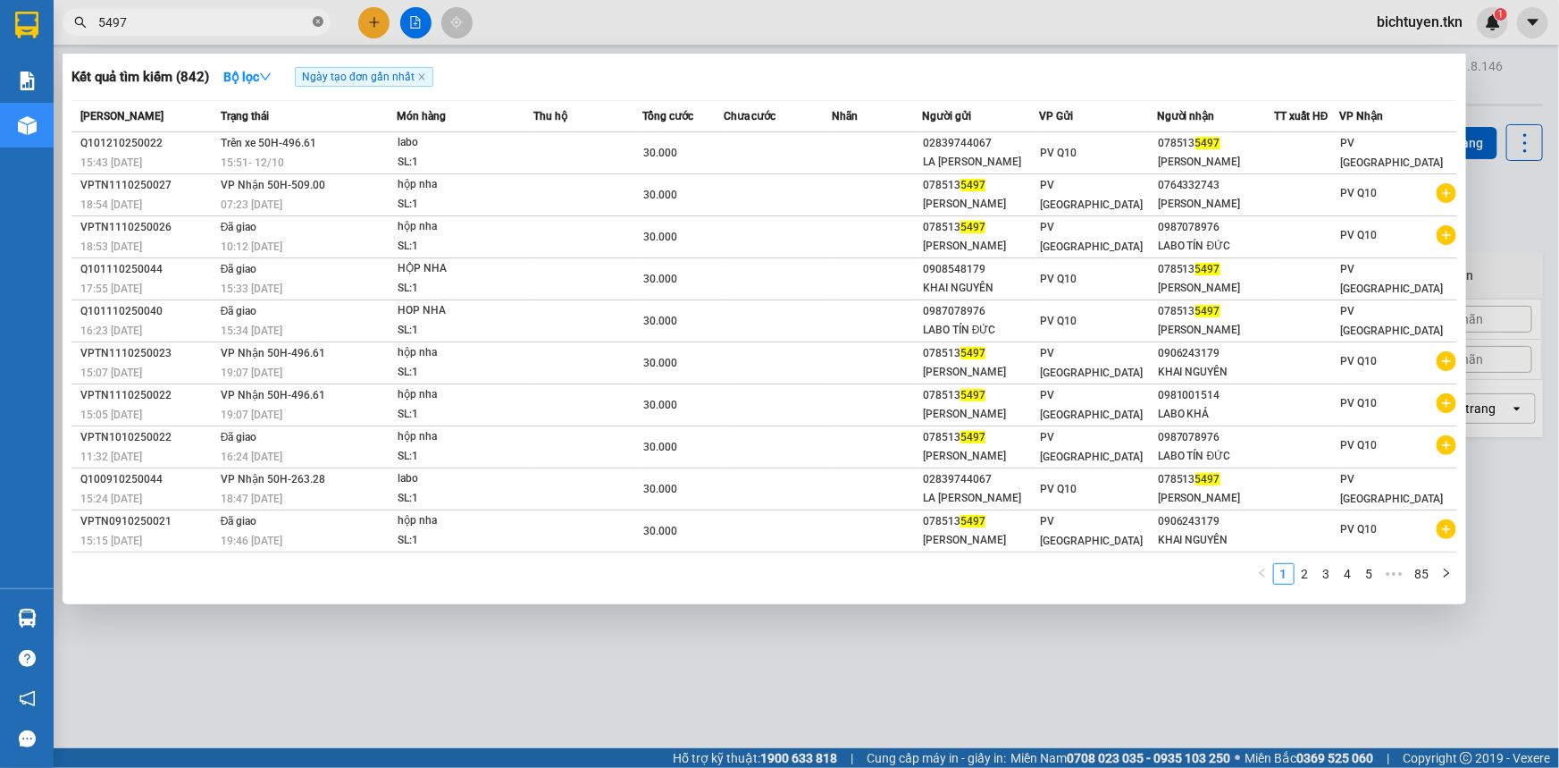
click at [320, 23] on icon "close-circle" at bounding box center [318, 21] width 11 height 11
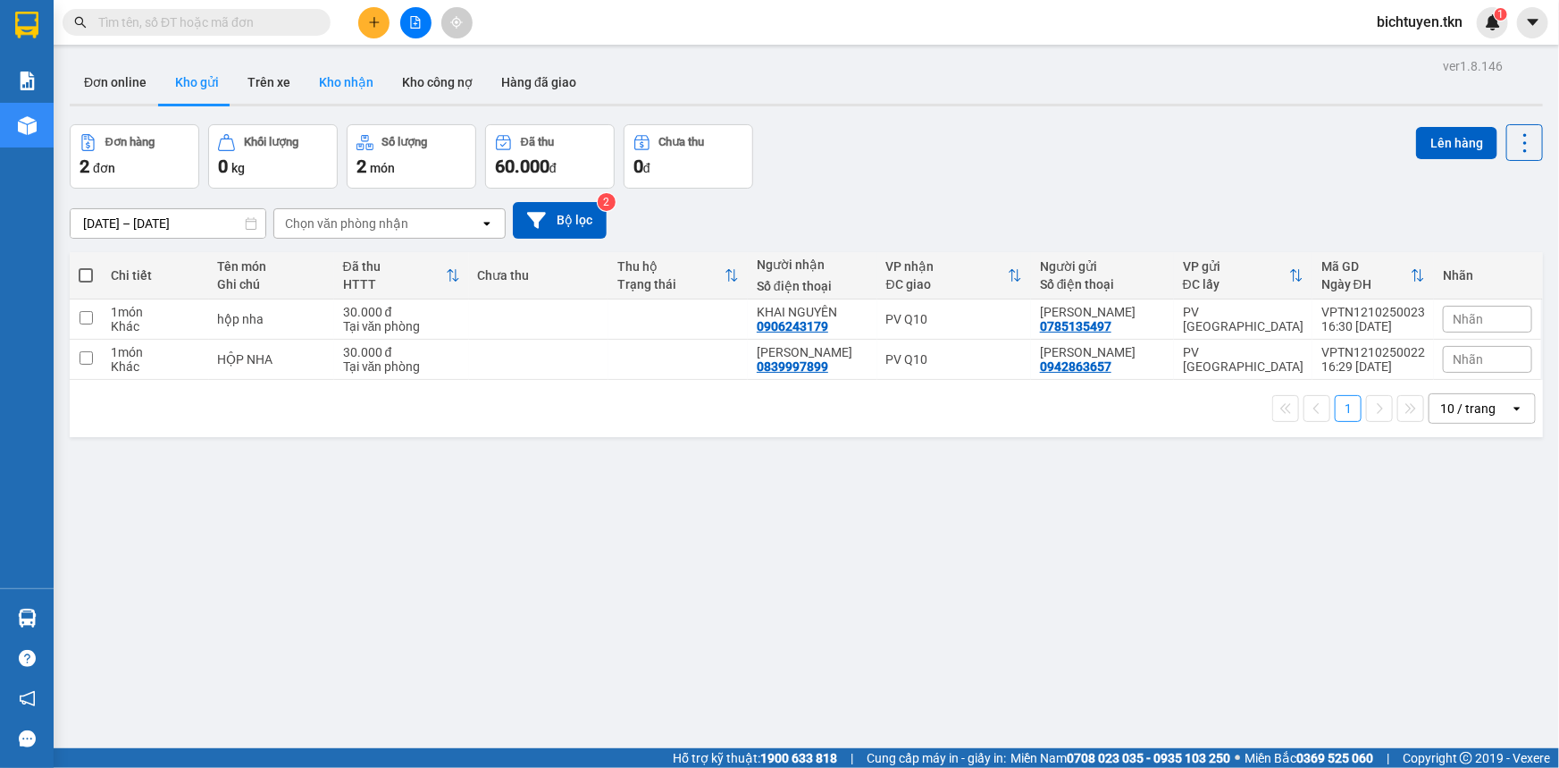
click at [342, 89] on button "Kho nhận" at bounding box center [346, 82] width 83 height 43
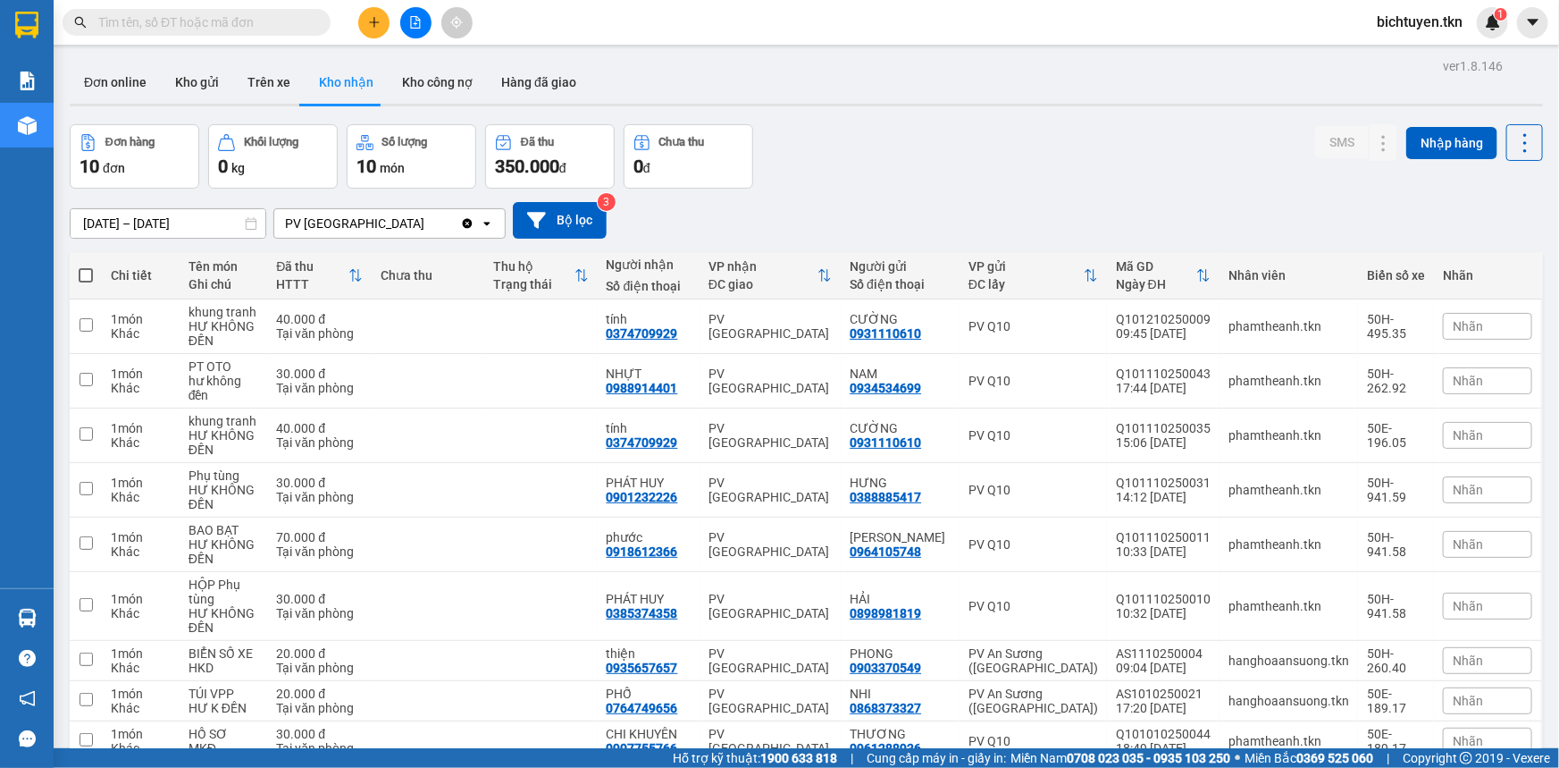
click at [200, 25] on input "text" at bounding box center [203, 23] width 211 height 20
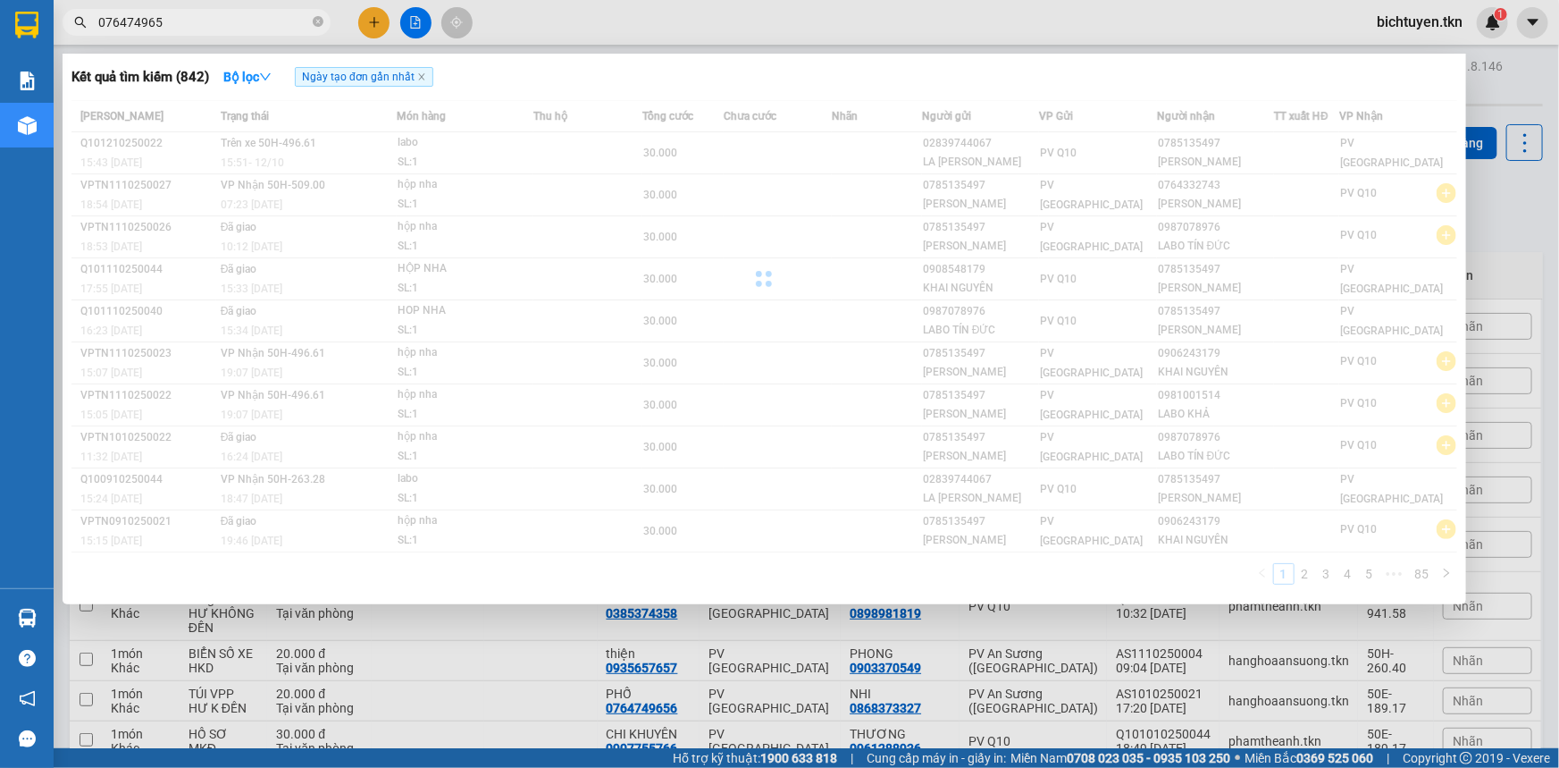
type input "0764749656"
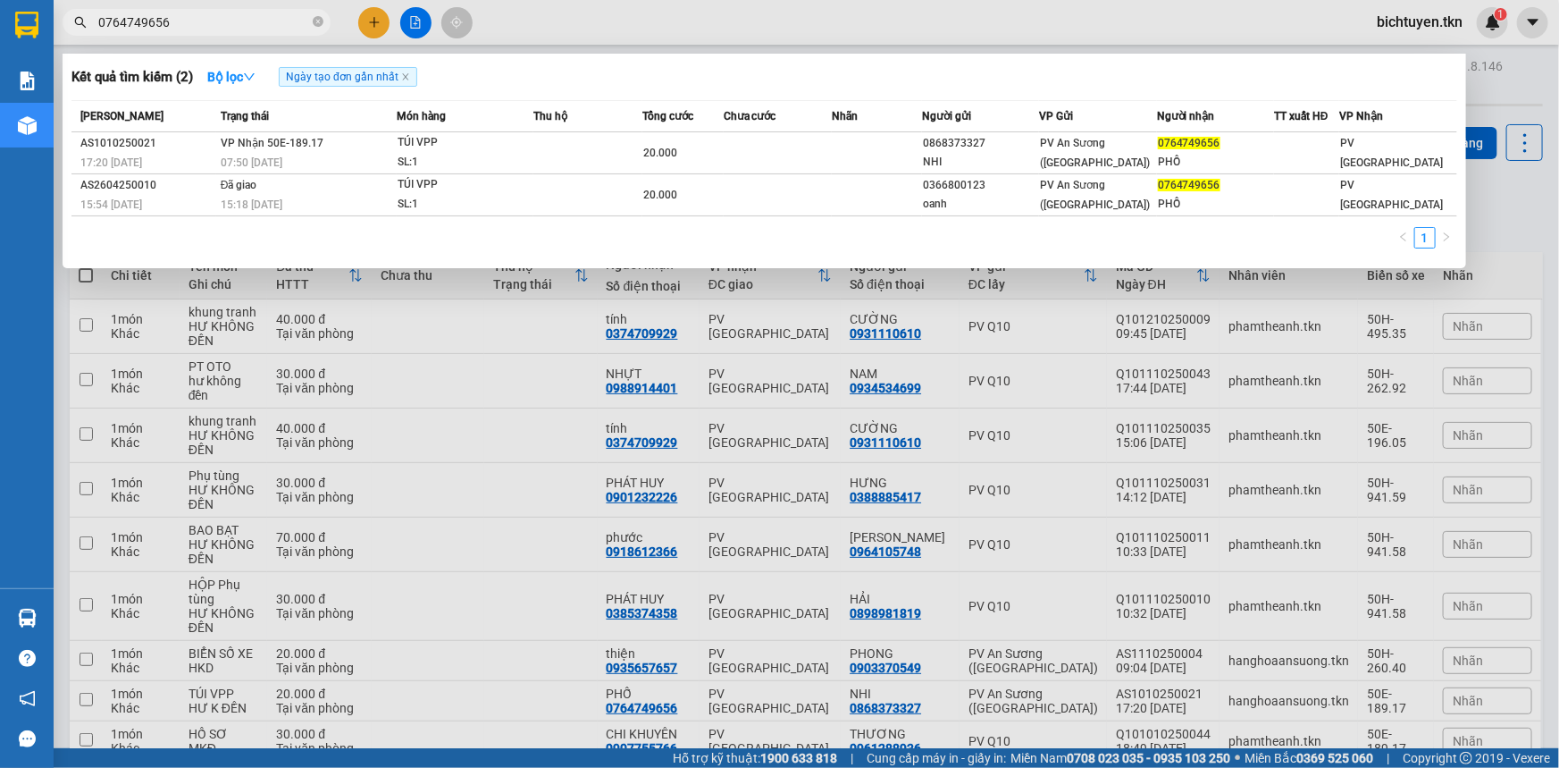
scroll to position [106, 0]
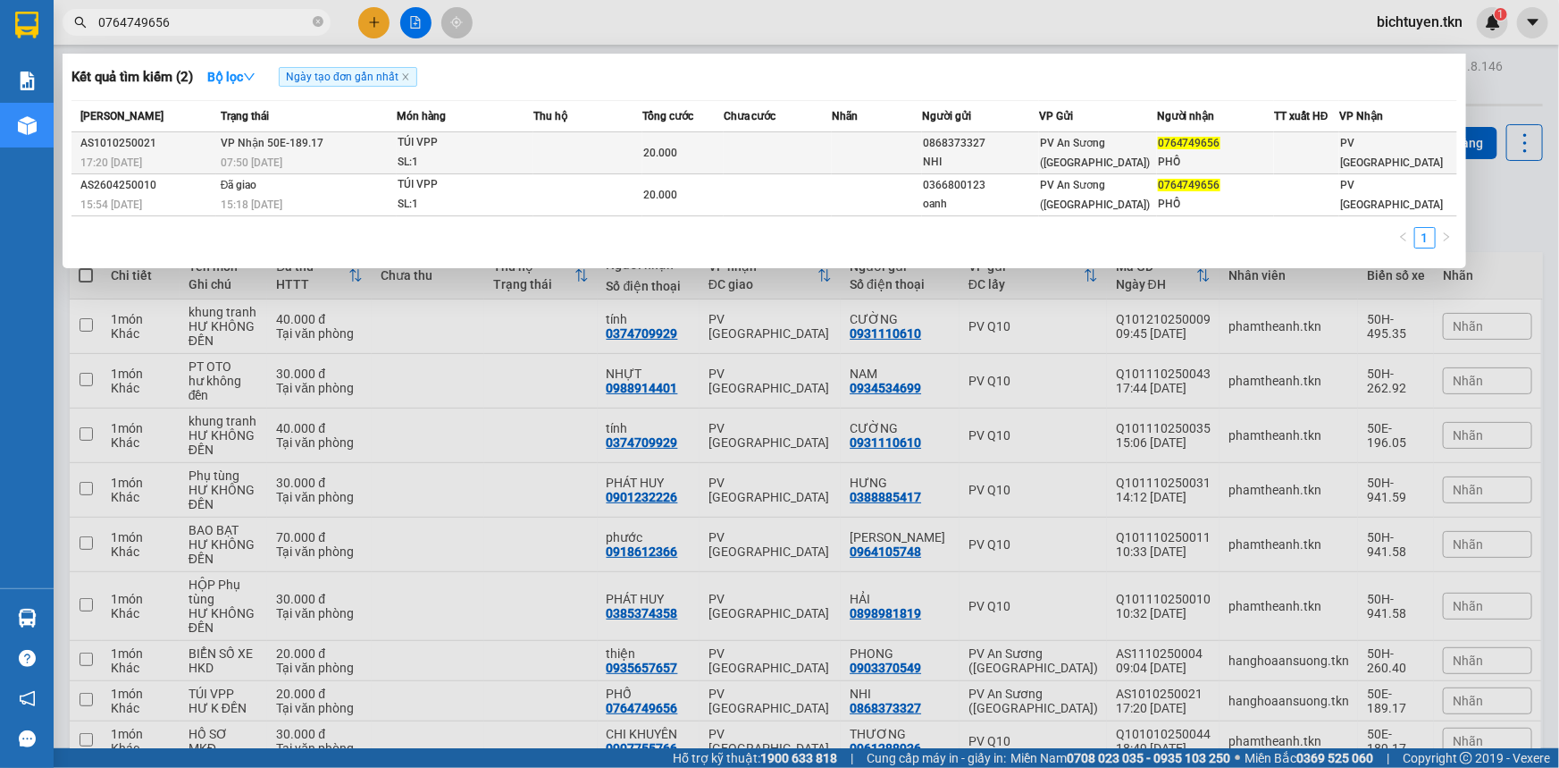
type input "0764749656"
click at [626, 143] on td at bounding box center [587, 153] width 108 height 42
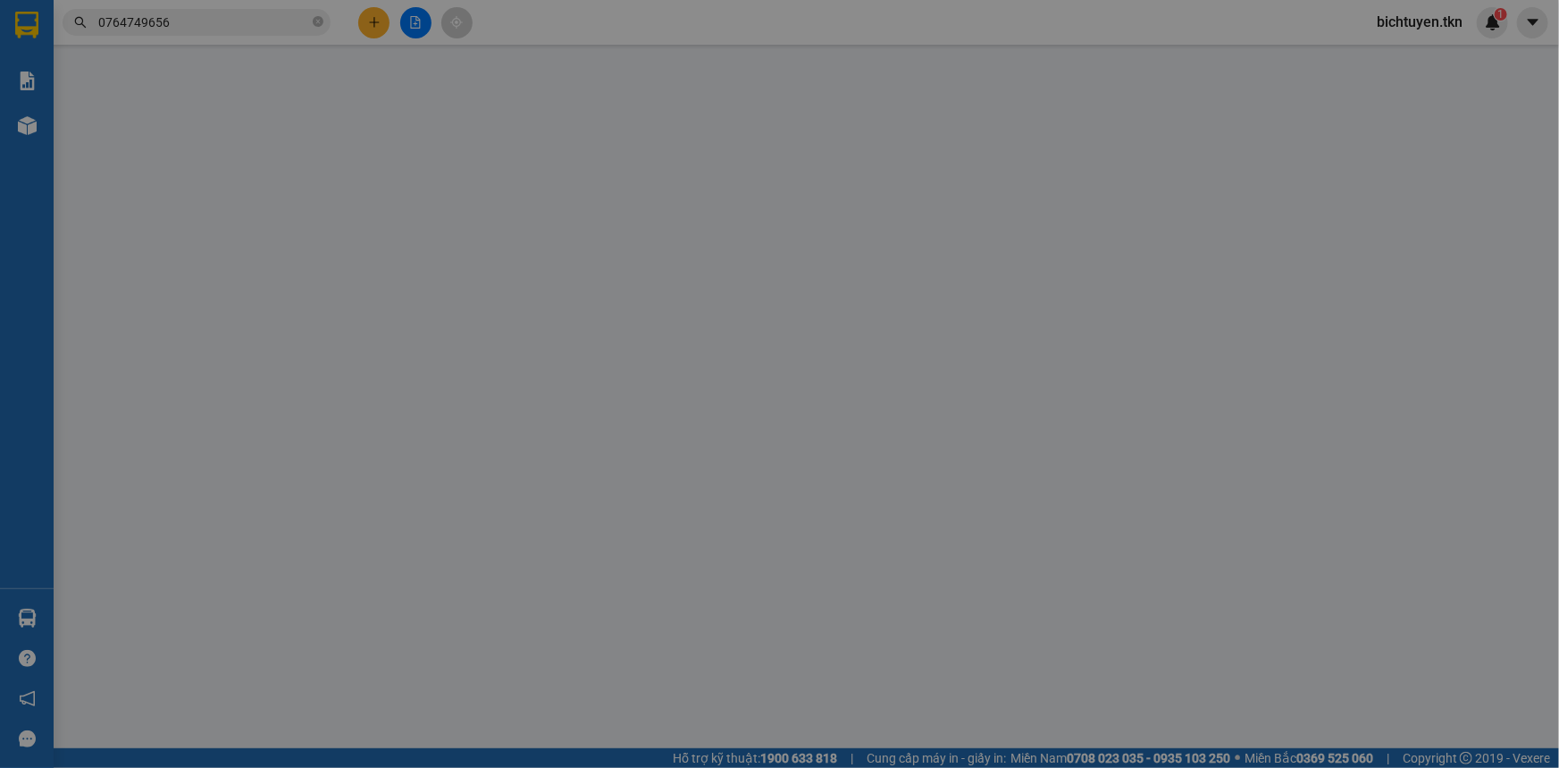
type input "0868373327"
type input "NHI"
type input "0764749656"
type input "PHỐ"
type input "20.000"
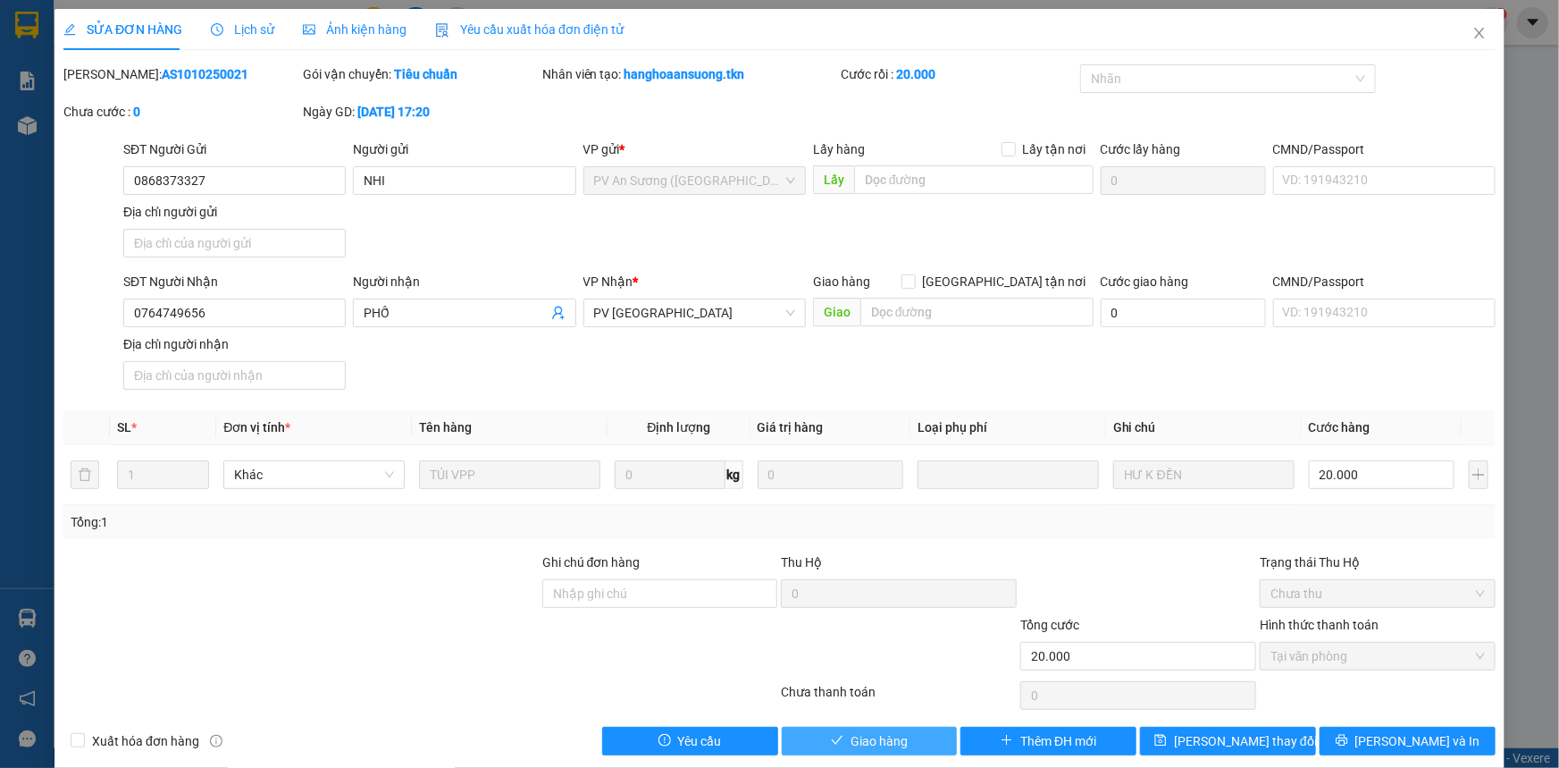
click at [936, 741] on button "Giao hàng" at bounding box center [870, 740] width 176 height 29
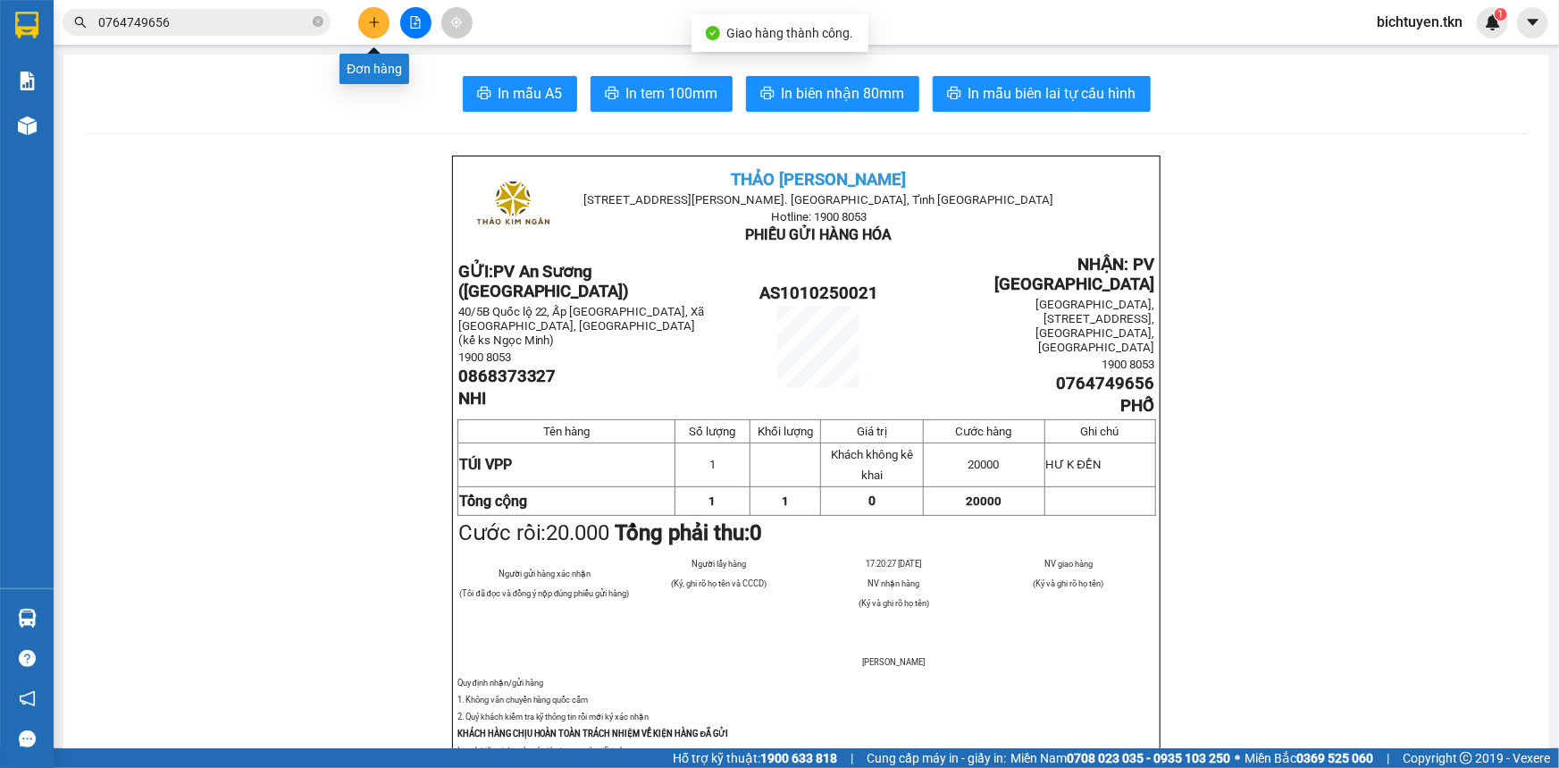
click at [373, 21] on icon "plus" at bounding box center [374, 21] width 10 height 1
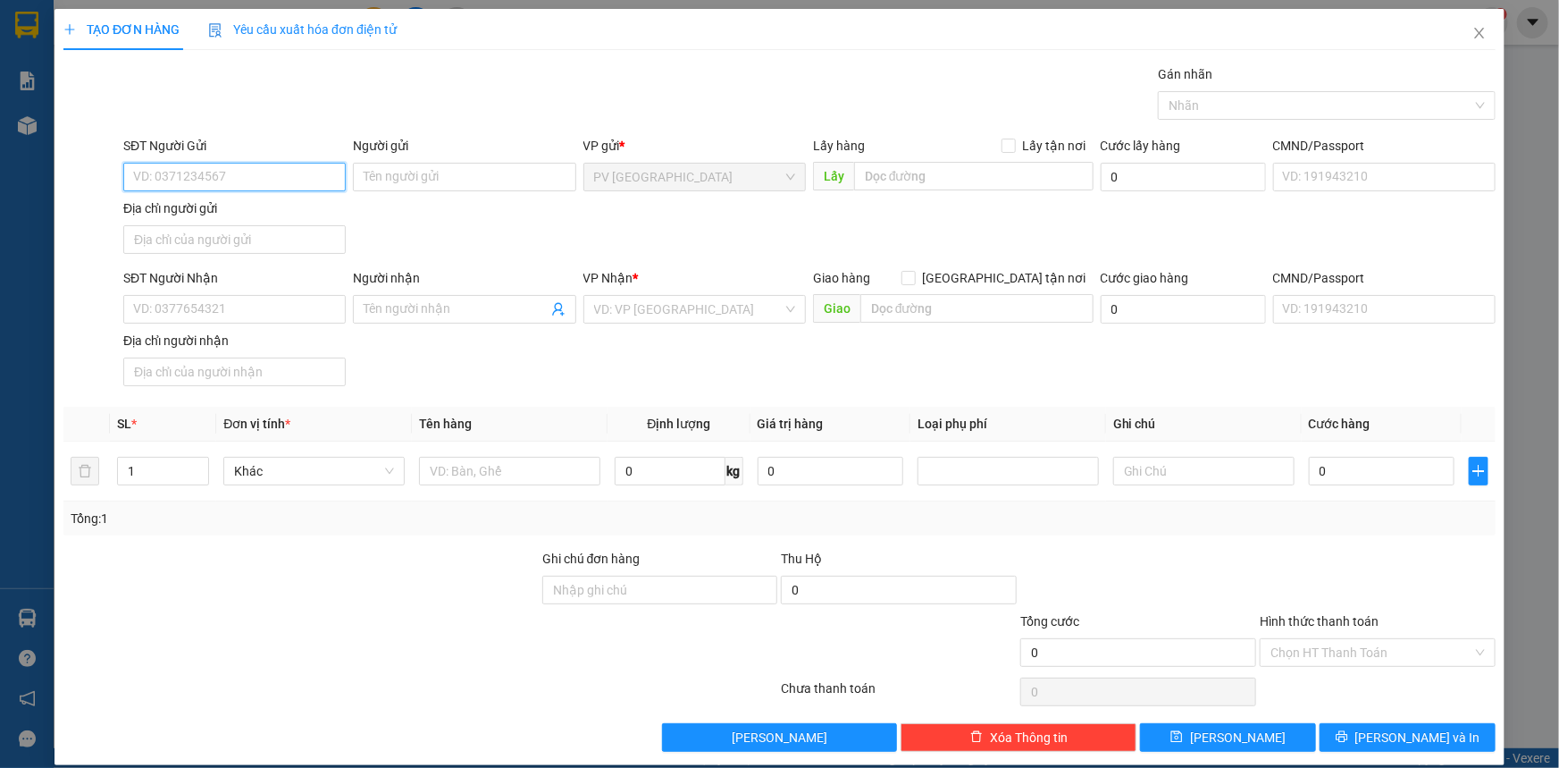
click at [156, 171] on input "SĐT Người Gửi" at bounding box center [234, 177] width 223 height 29
type input "0907143346"
click at [296, 205] on div "0907143346 - cô châu" at bounding box center [233, 213] width 201 height 20
type input "cô châu"
type input "0817947400"
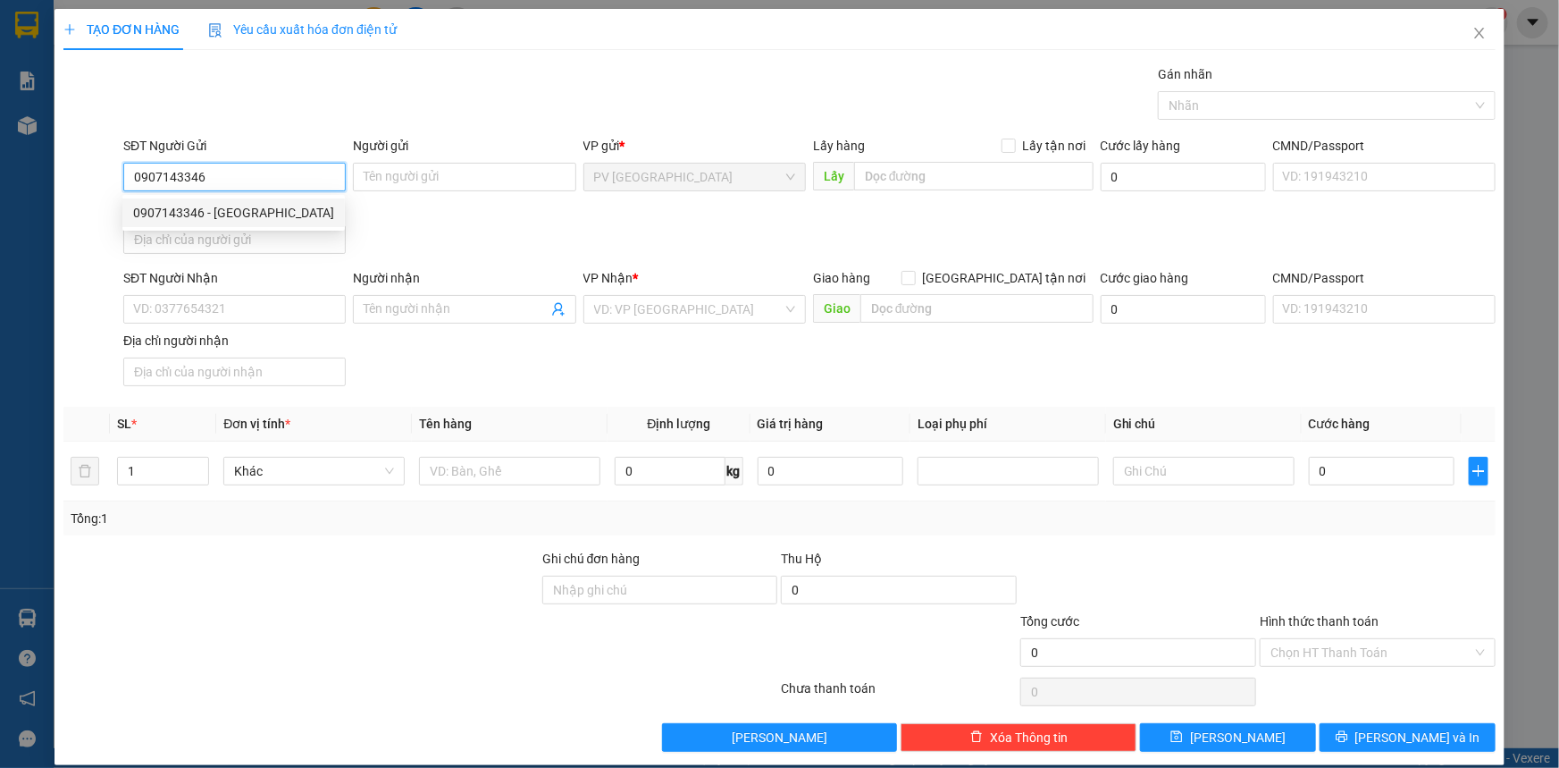
type input "TIÊN"
type input "20.000"
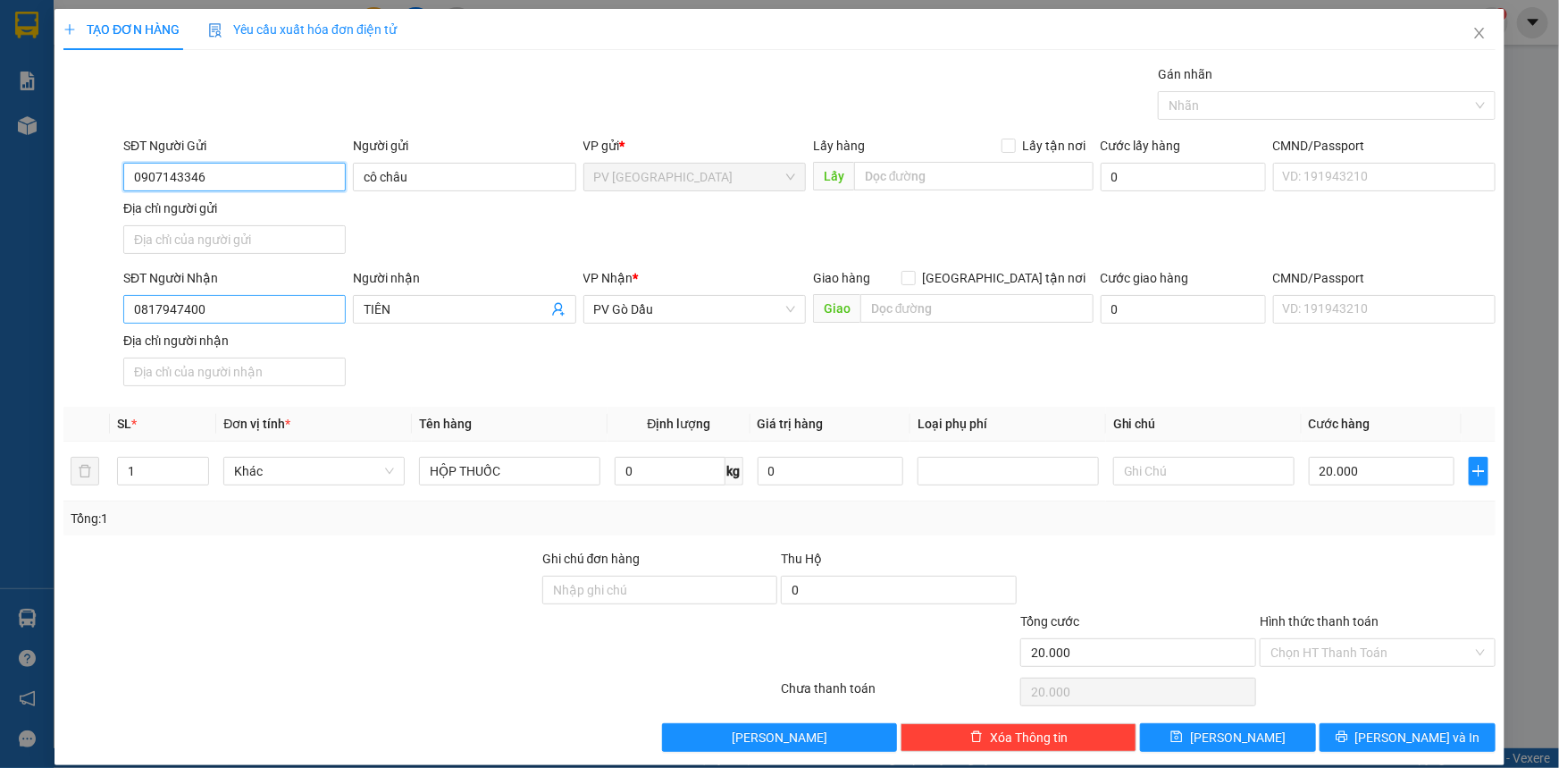
type input "0907143346"
click at [291, 298] on input "0817947400" at bounding box center [234, 309] width 223 height 29
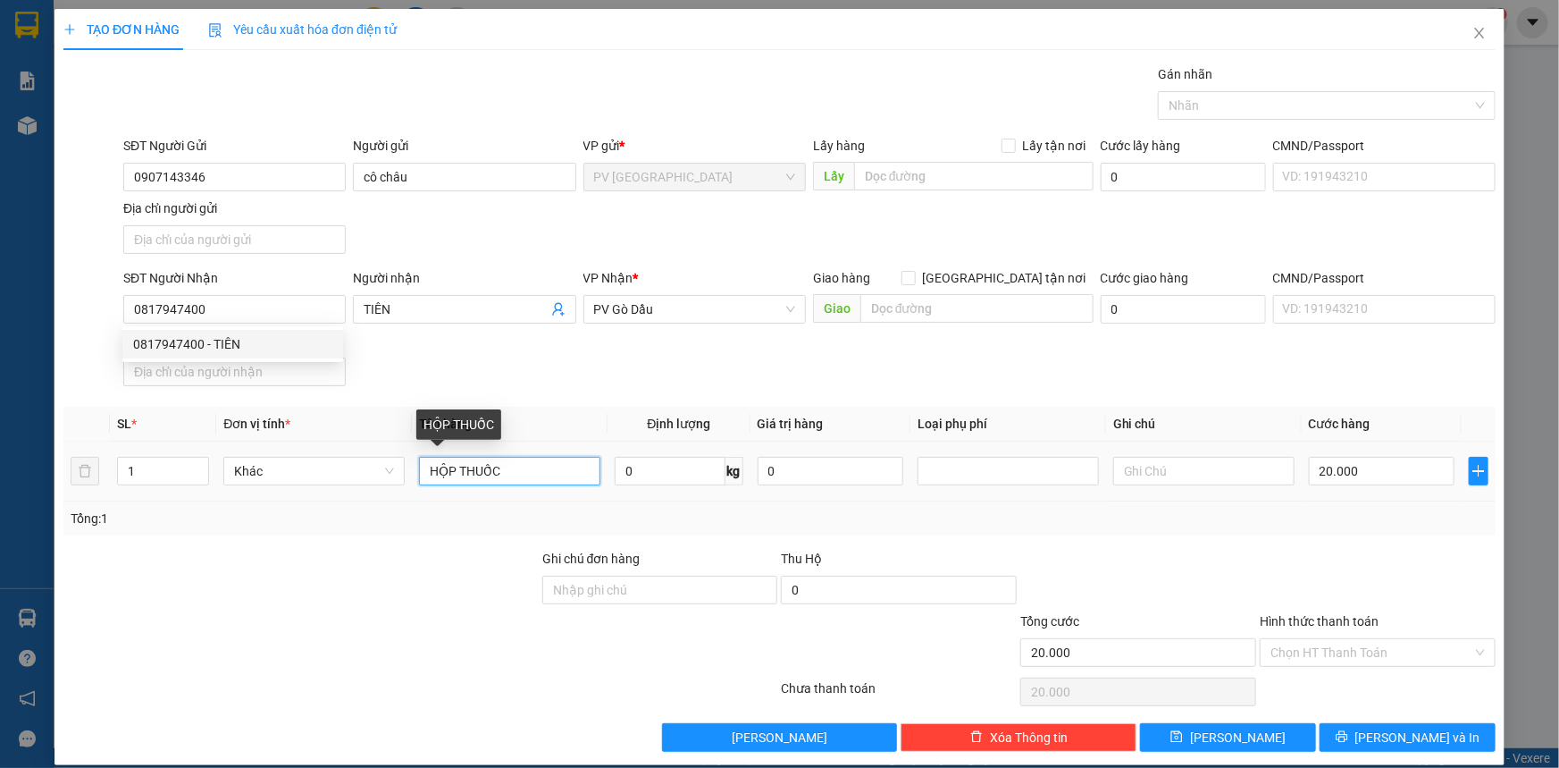
click at [520, 472] on input "HỘP THUỐC" at bounding box center [509, 471] width 181 height 29
type input "HỘP"
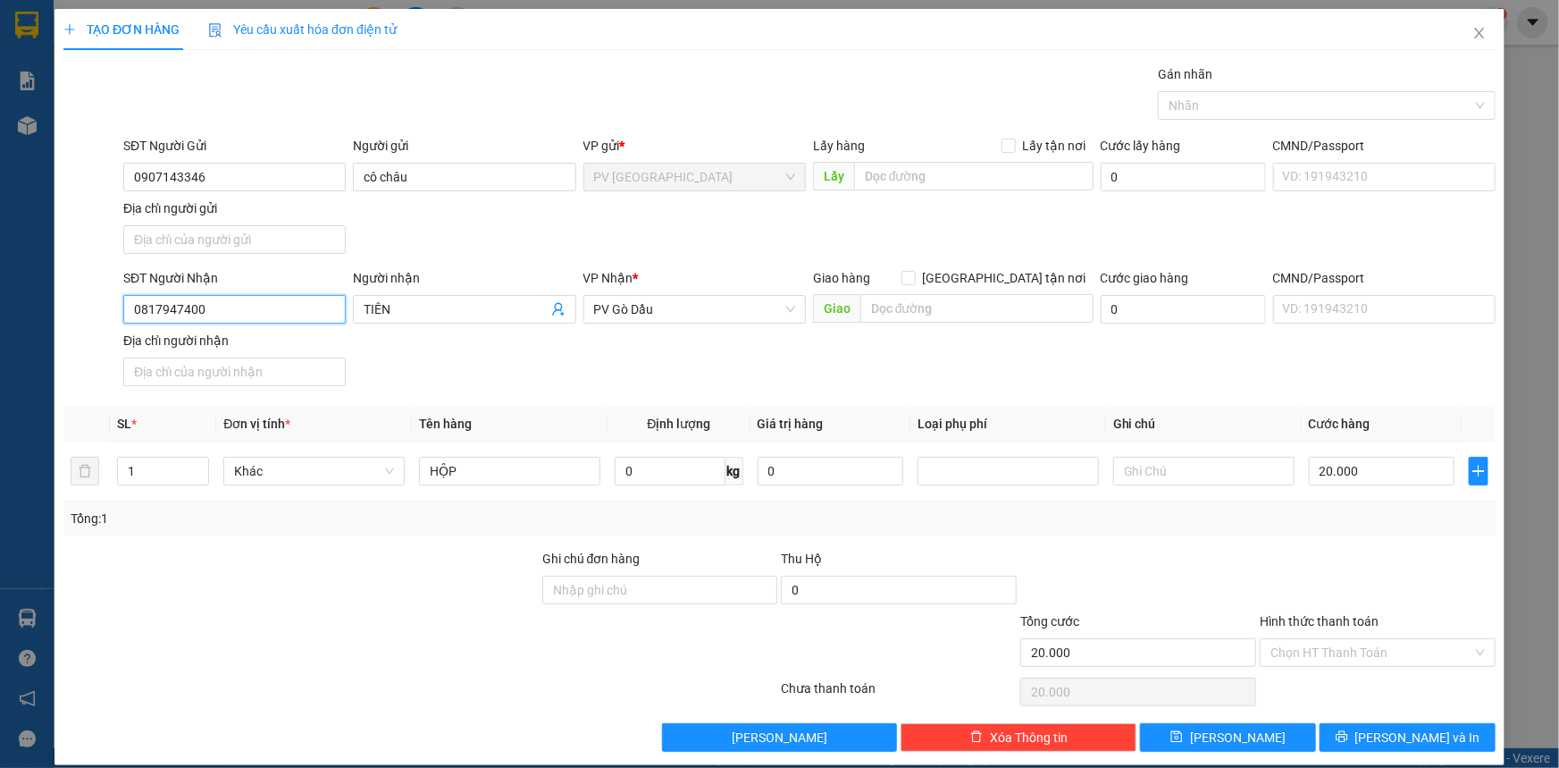
click at [268, 312] on input "0817947400" at bounding box center [234, 309] width 223 height 29
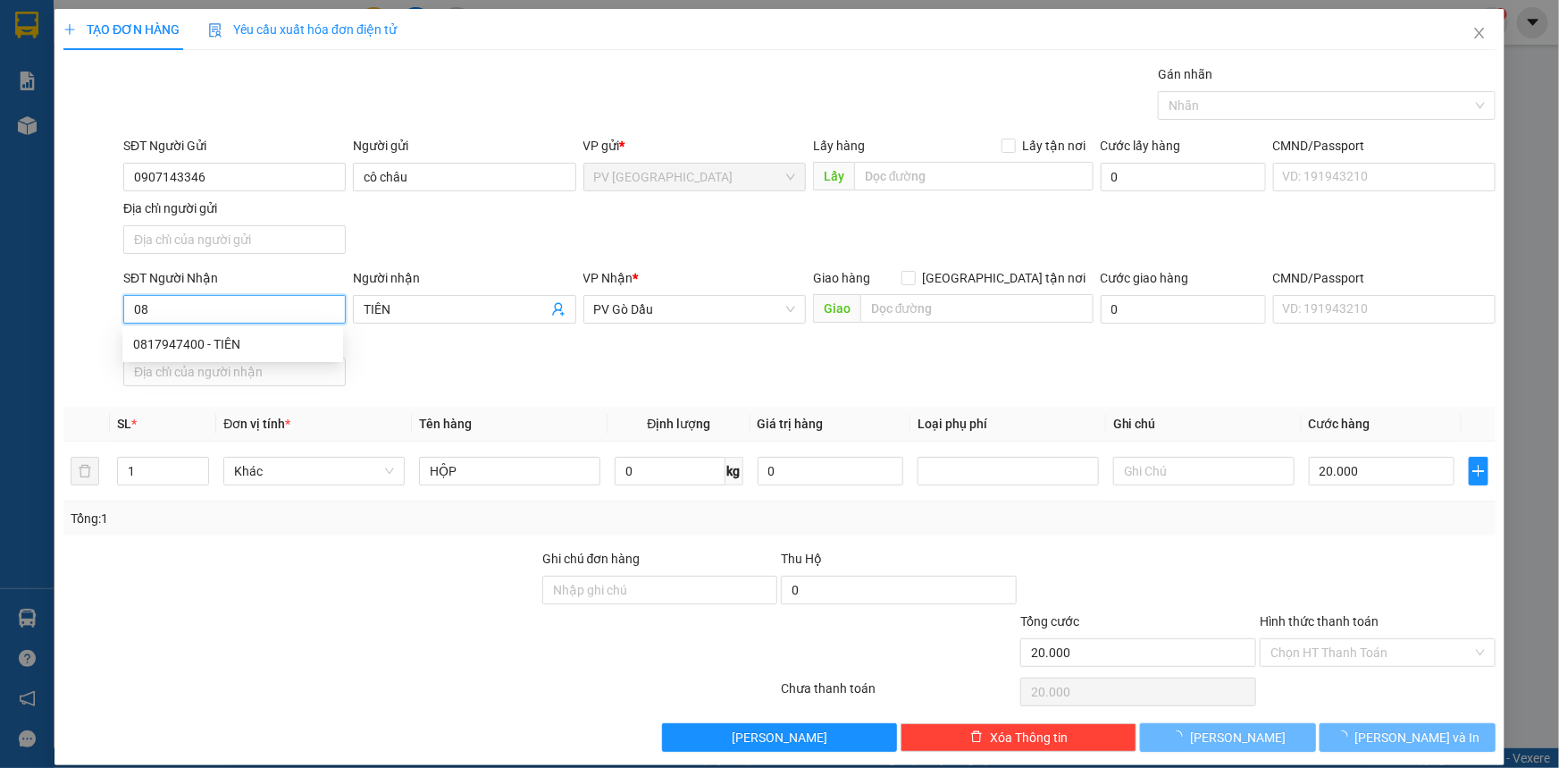
type input "0"
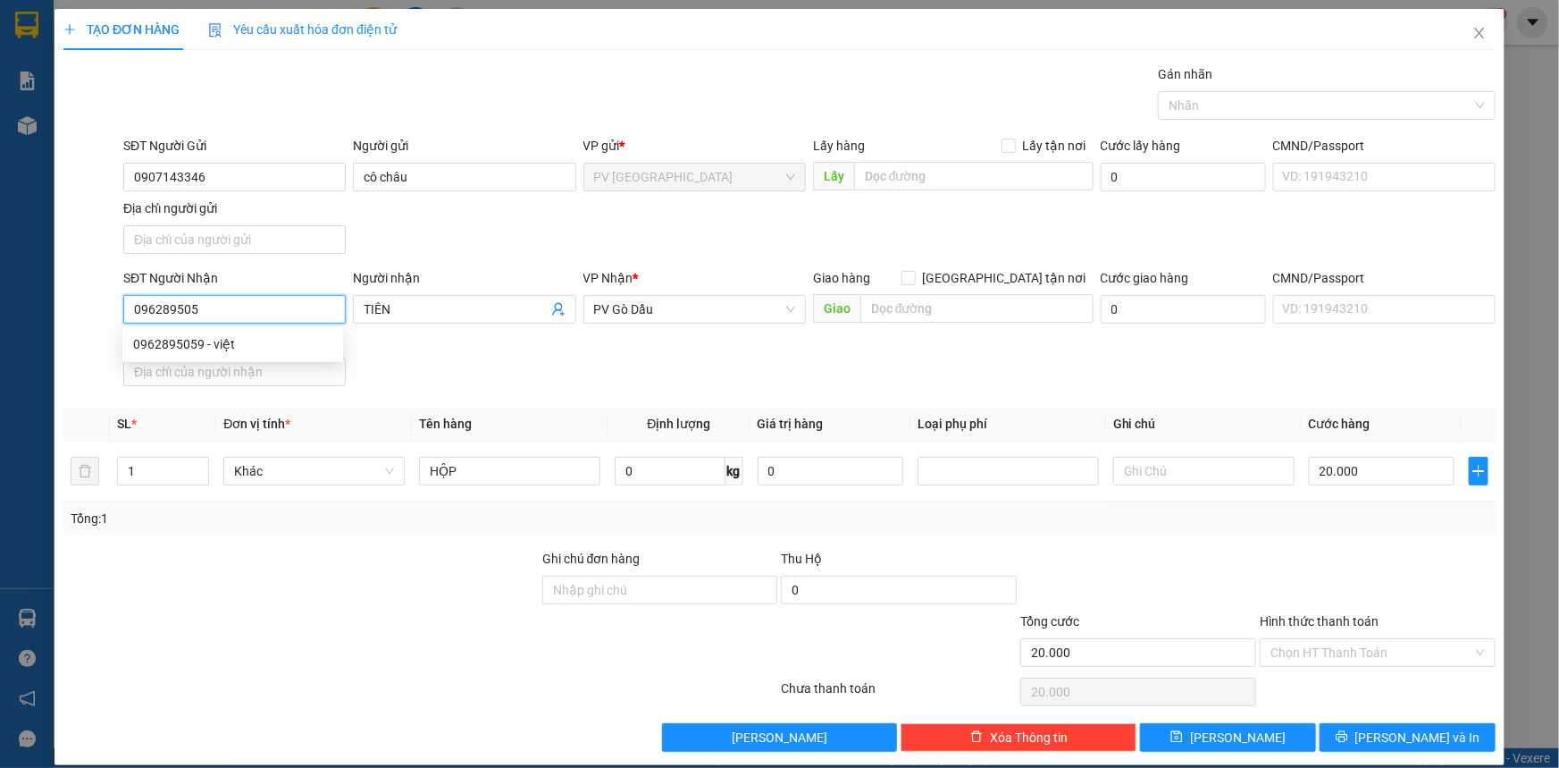
type input "0962895059"
click at [282, 347] on div "0962895059 - việt" at bounding box center [232, 344] width 199 height 20
type input "việt"
type input "40.000"
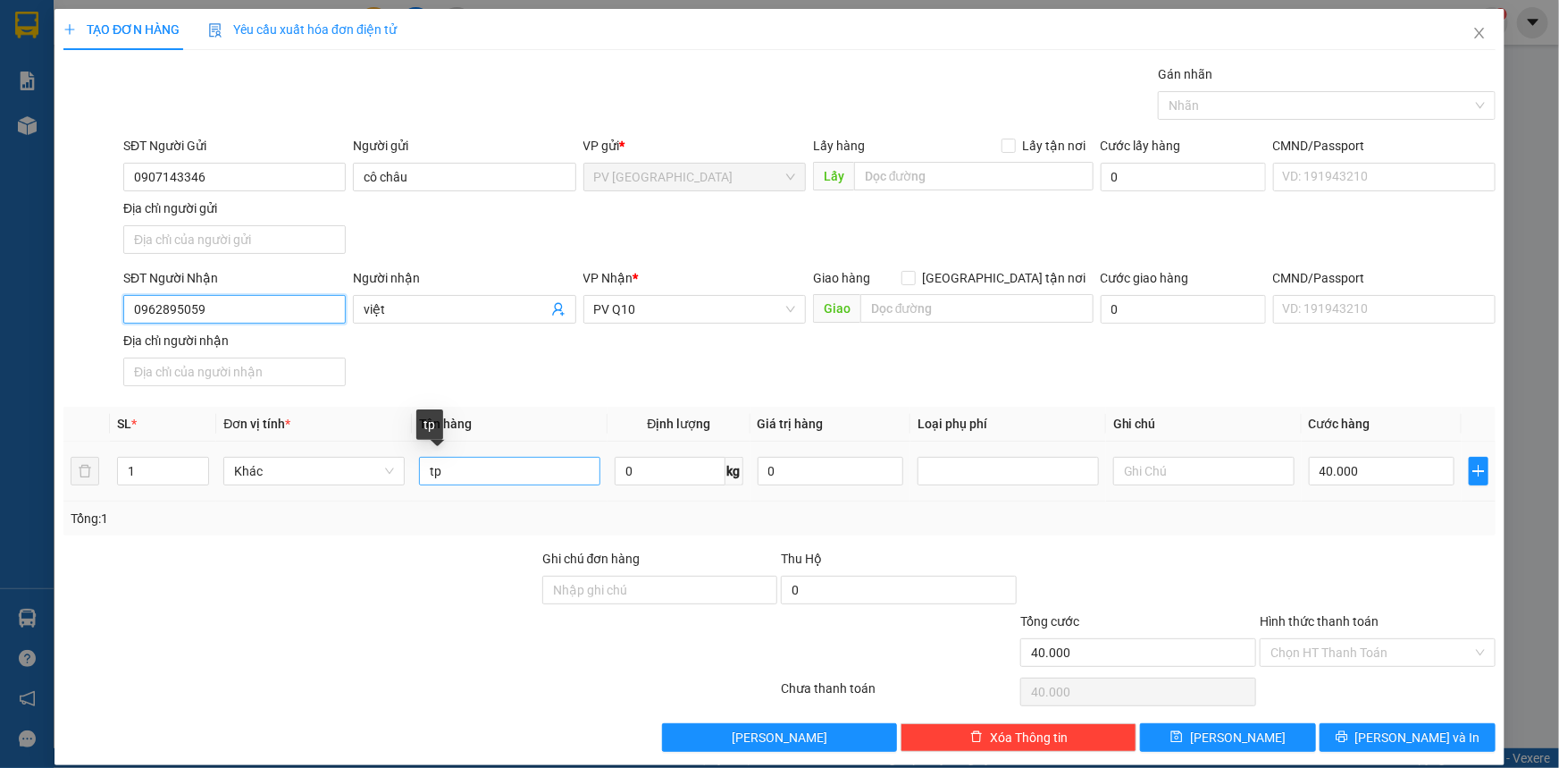
type input "0962895059"
click at [529, 466] on input "tp" at bounding box center [509, 471] width 181 height 29
type input "t"
type input "hộp chìa khòa"
click at [1367, 469] on input "40.000" at bounding box center [1382, 471] width 146 height 29
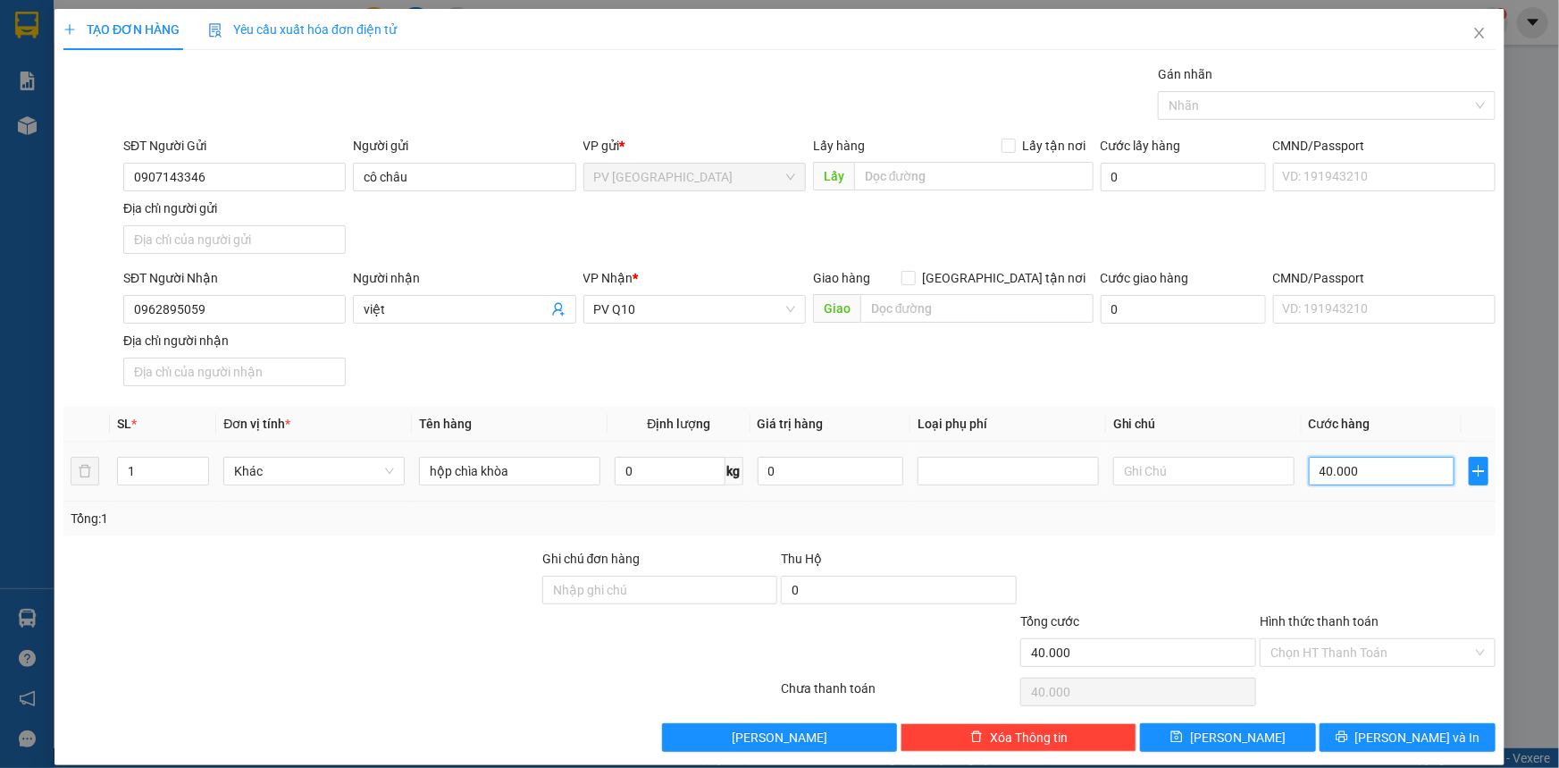
type input "3"
type input "30"
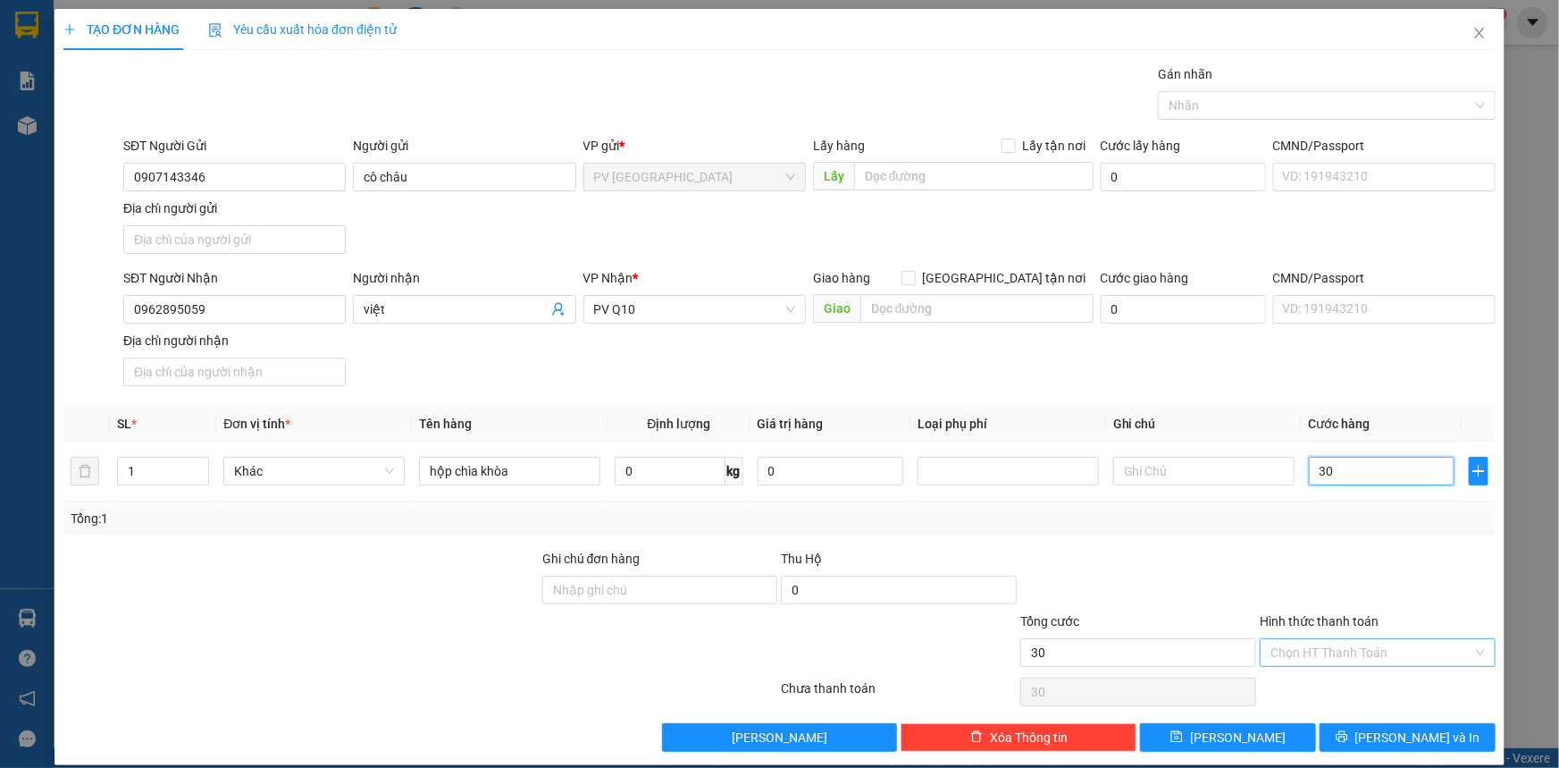
type input "30"
type input "30.000"
click at [1374, 648] on input "Hình thức thanh toán" at bounding box center [1372, 652] width 202 height 27
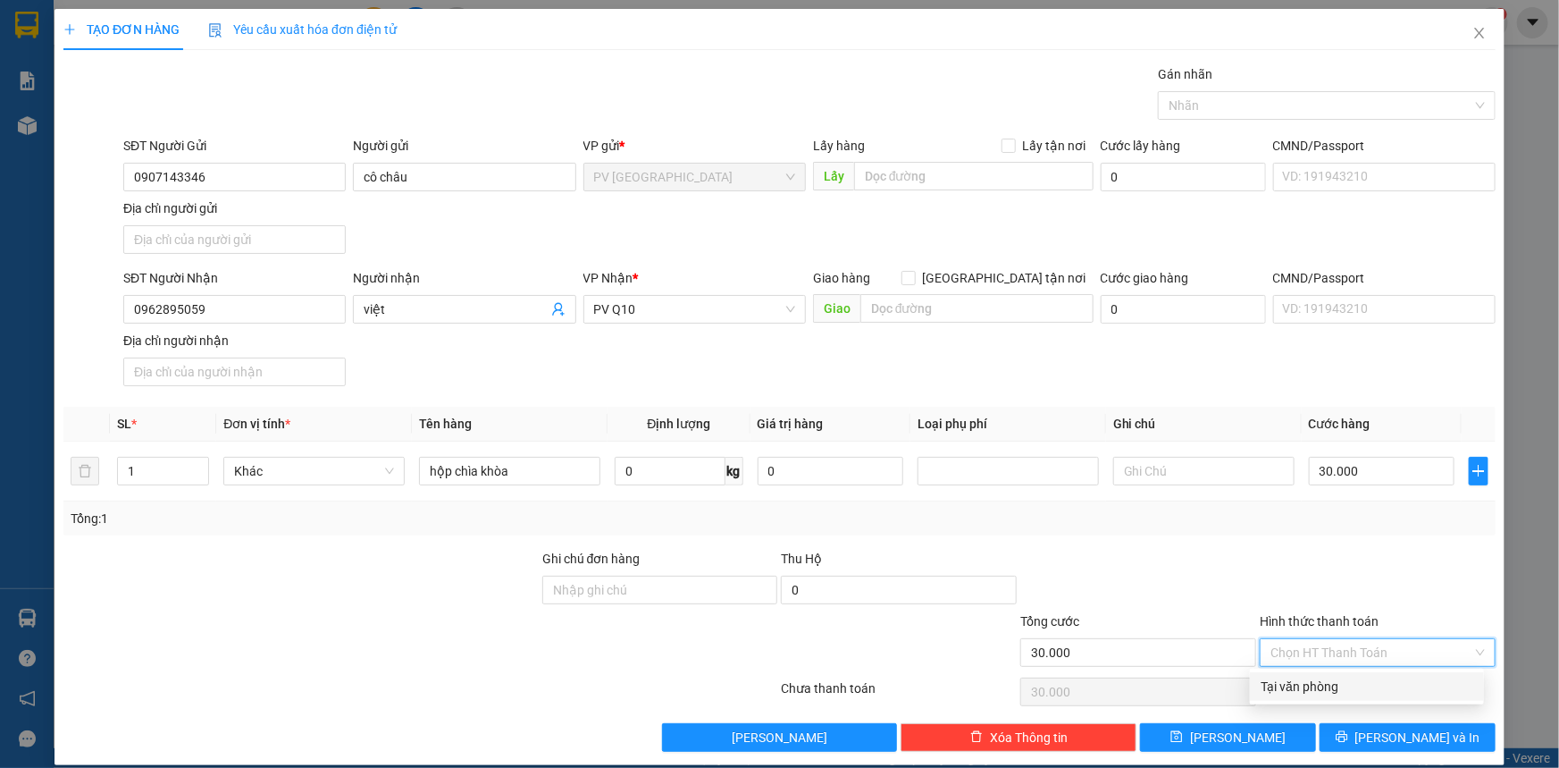
click at [1358, 683] on div "Tại văn phòng" at bounding box center [1367, 686] width 213 height 20
type input "0"
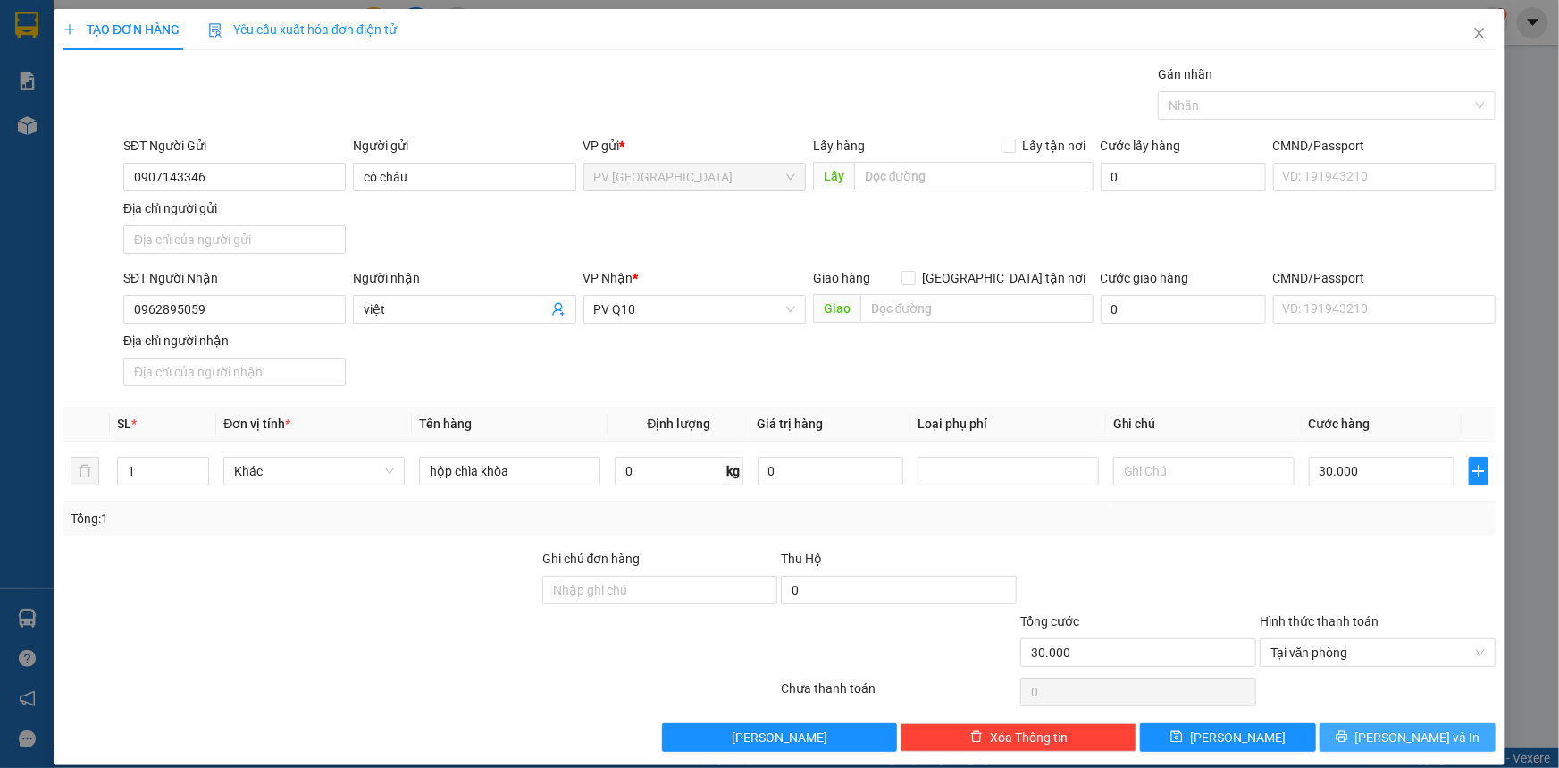
drag, startPoint x: 1358, startPoint y: 733, endPoint x: 1276, endPoint y: 677, distance: 99.1
click at [1356, 733] on button "[PERSON_NAME] và In" at bounding box center [1408, 737] width 176 height 29
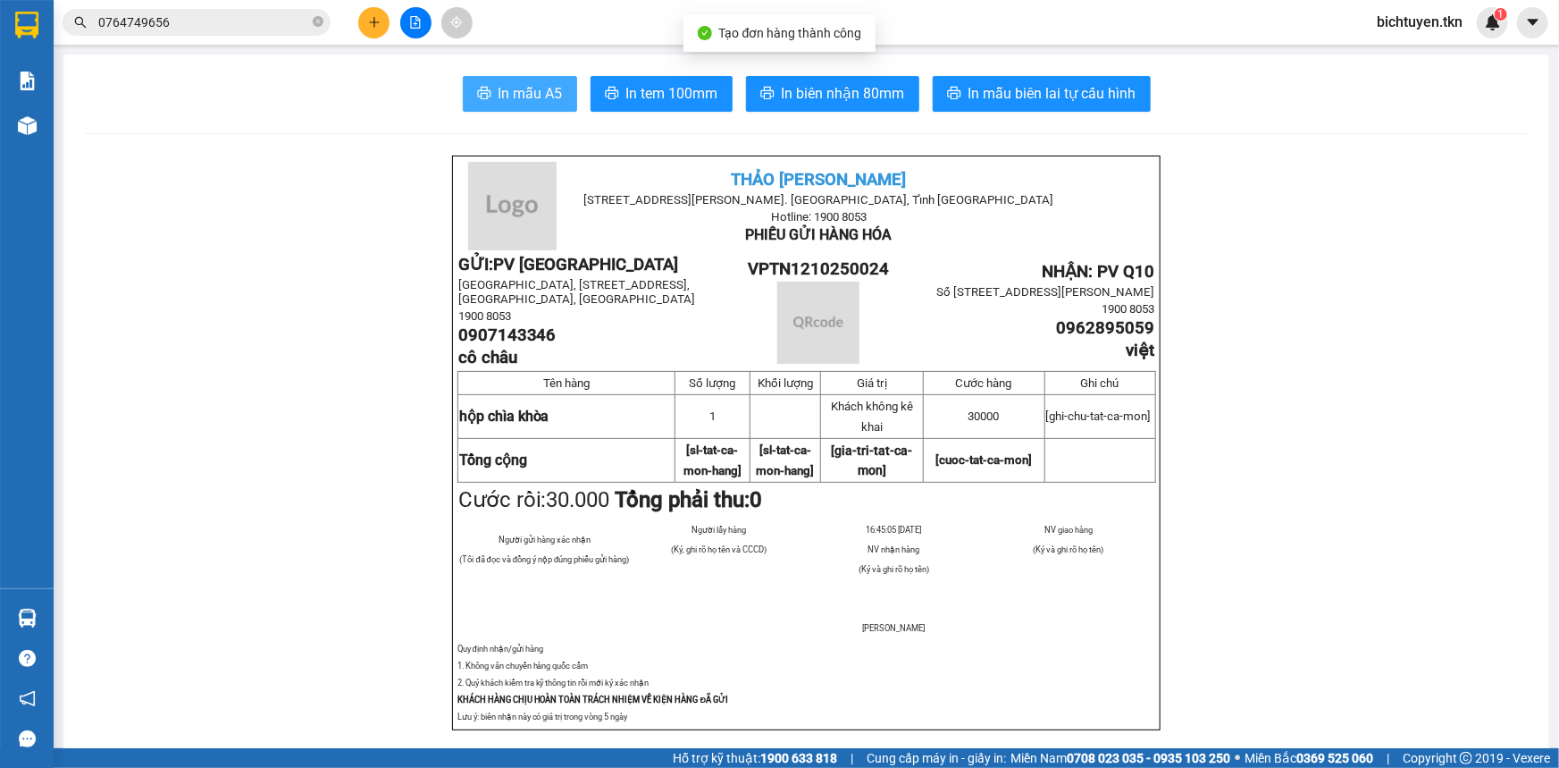
click at [501, 102] on span "In mẫu A5" at bounding box center [531, 93] width 64 height 22
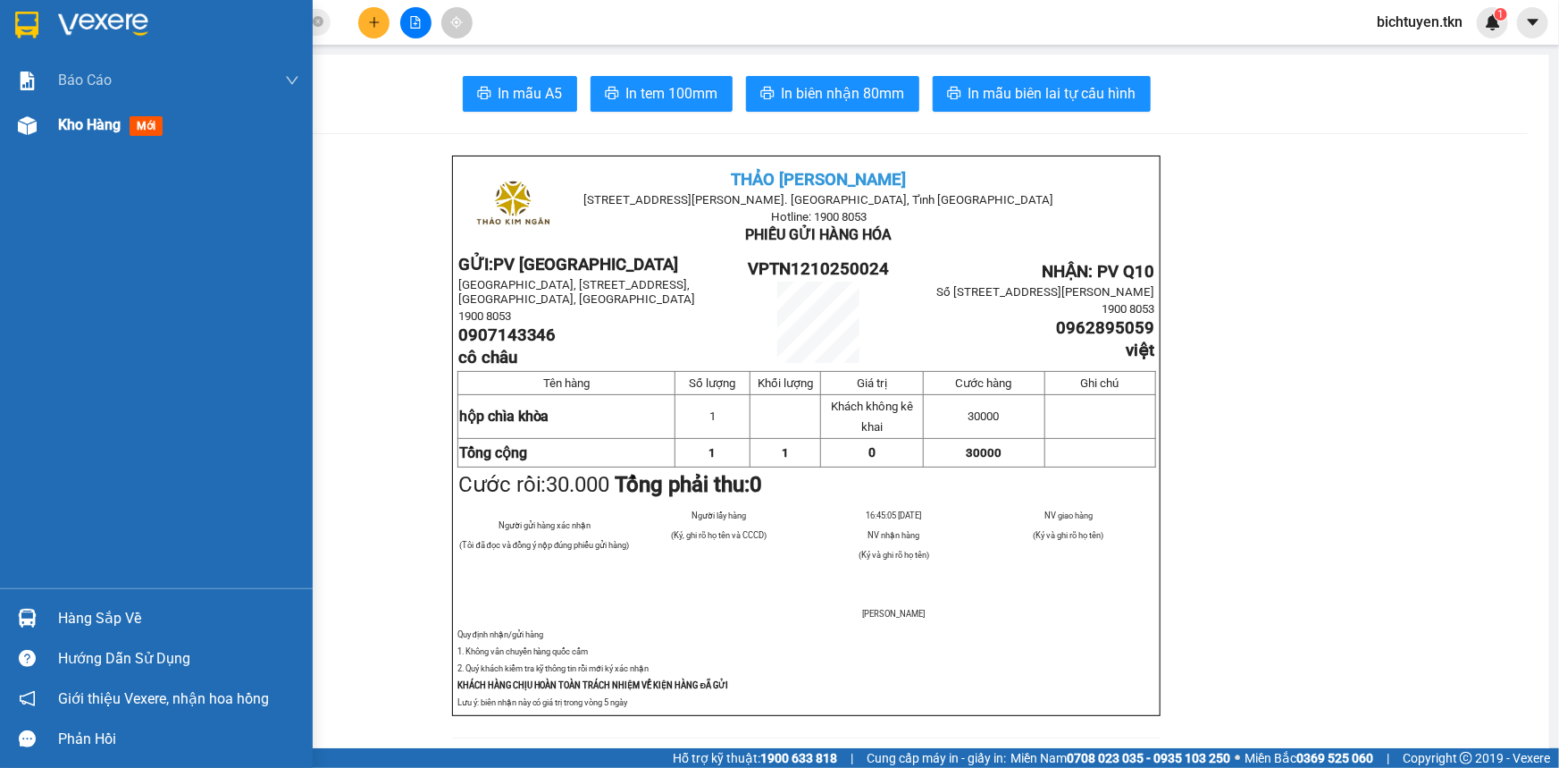
click at [27, 129] on img at bounding box center [27, 125] width 19 height 19
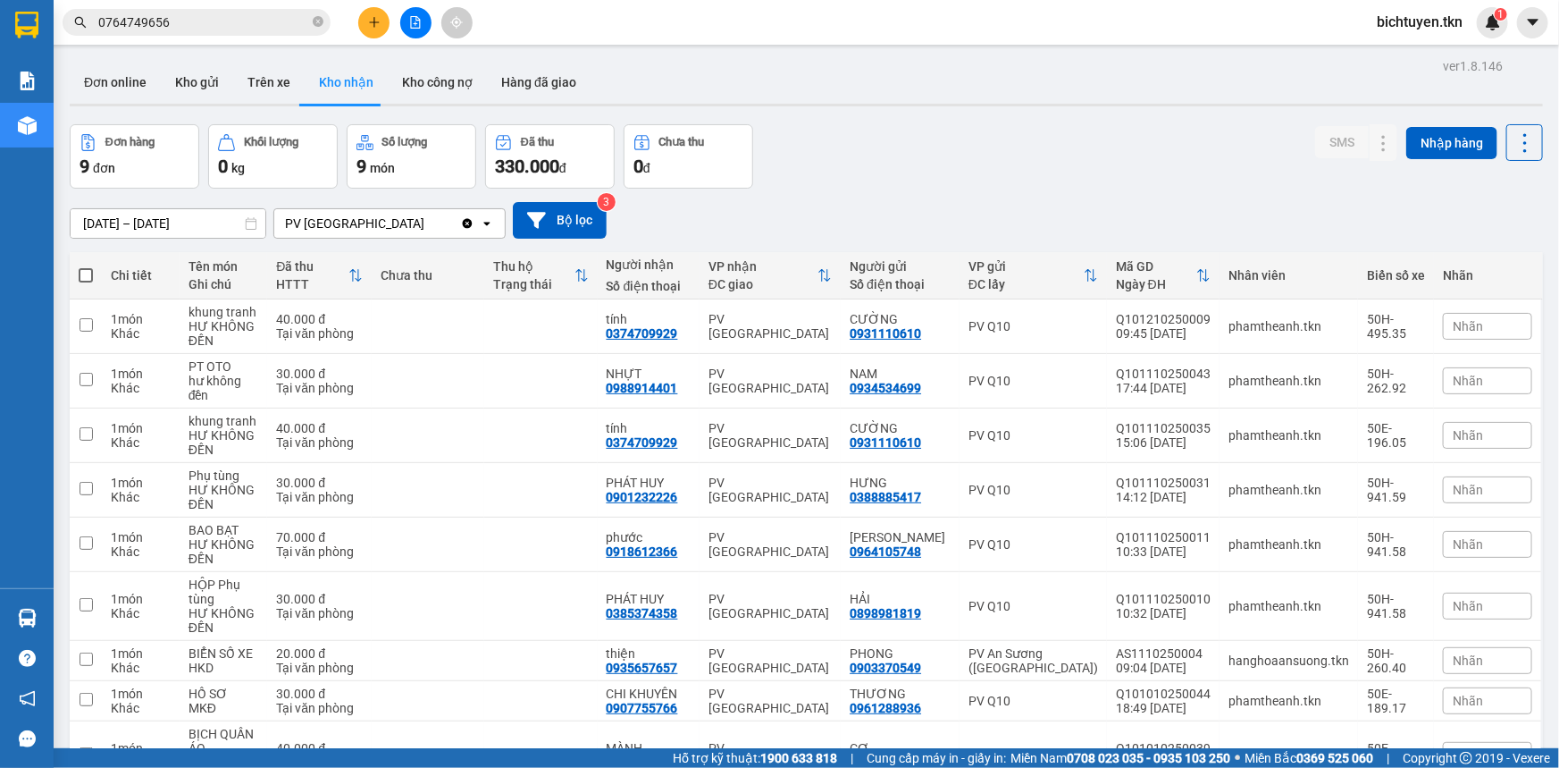
click at [975, 85] on div "Đơn online Kho gửi Trên xe Kho nhận Kho công nợ Hàng đã giao" at bounding box center [807, 84] width 1474 height 47
click at [817, 173] on div "Đơn hàng 9 đơn Khối lượng 0 kg Số lượng 9 món Đã thu 330.000 đ Chưa thu 0 đ SMS…" at bounding box center [807, 156] width 1474 height 64
click at [176, 76] on button "Kho gửi" at bounding box center [197, 82] width 72 height 43
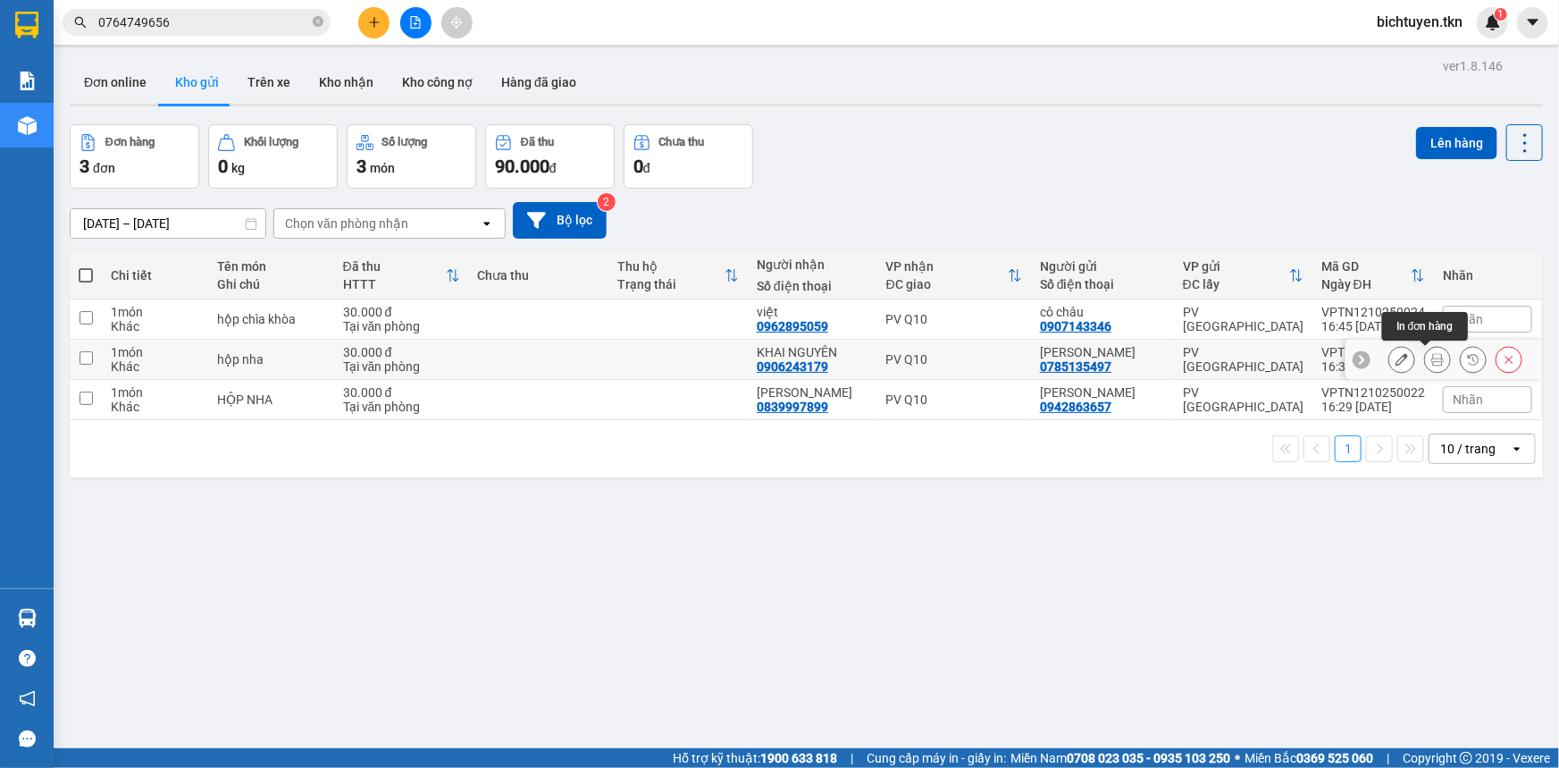
click at [1432, 359] on icon at bounding box center [1438, 359] width 13 height 13
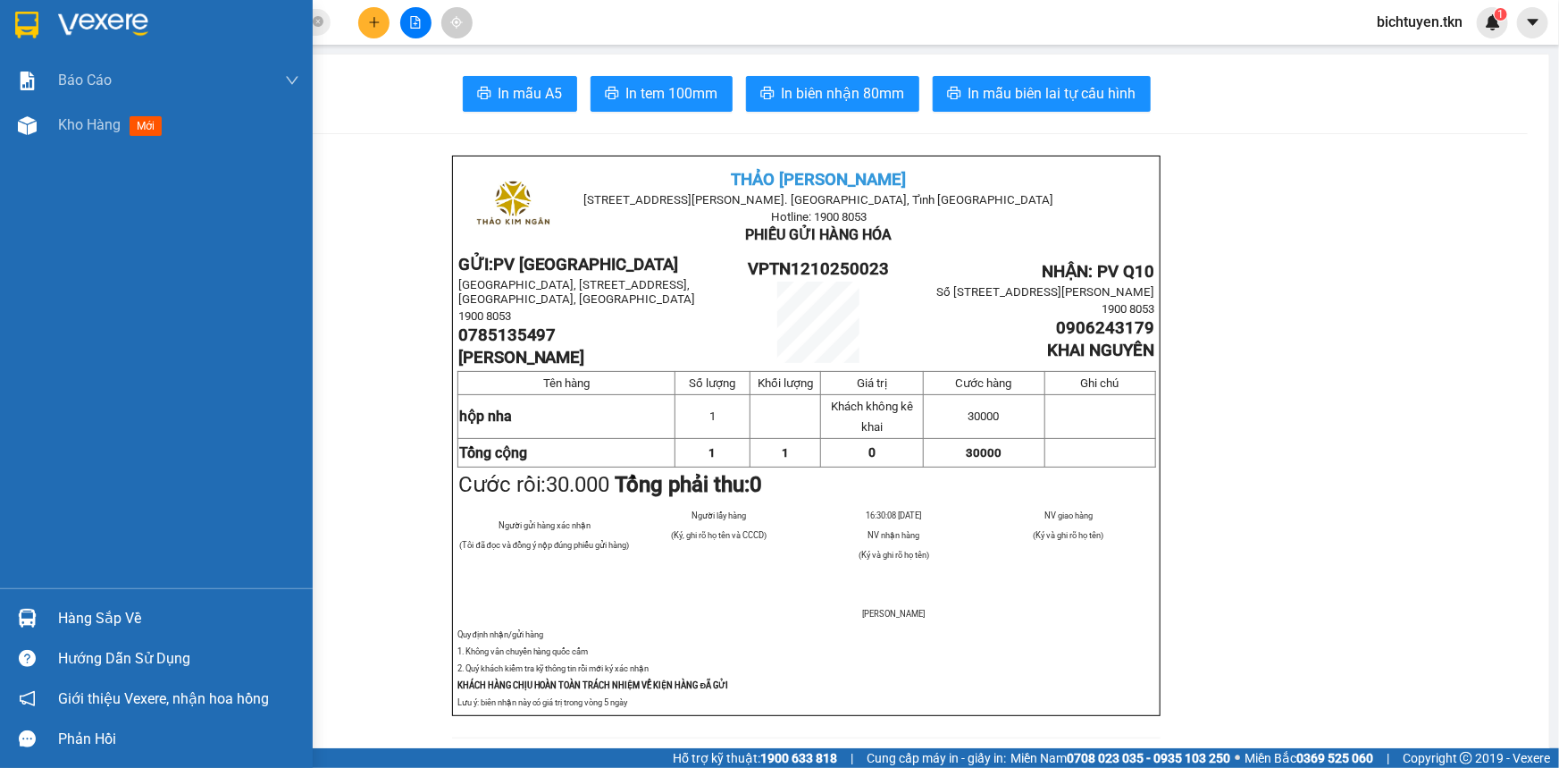
drag, startPoint x: 32, startPoint y: 617, endPoint x: 53, endPoint y: 609, distance: 22.1
click at [34, 617] on img at bounding box center [27, 618] width 19 height 19
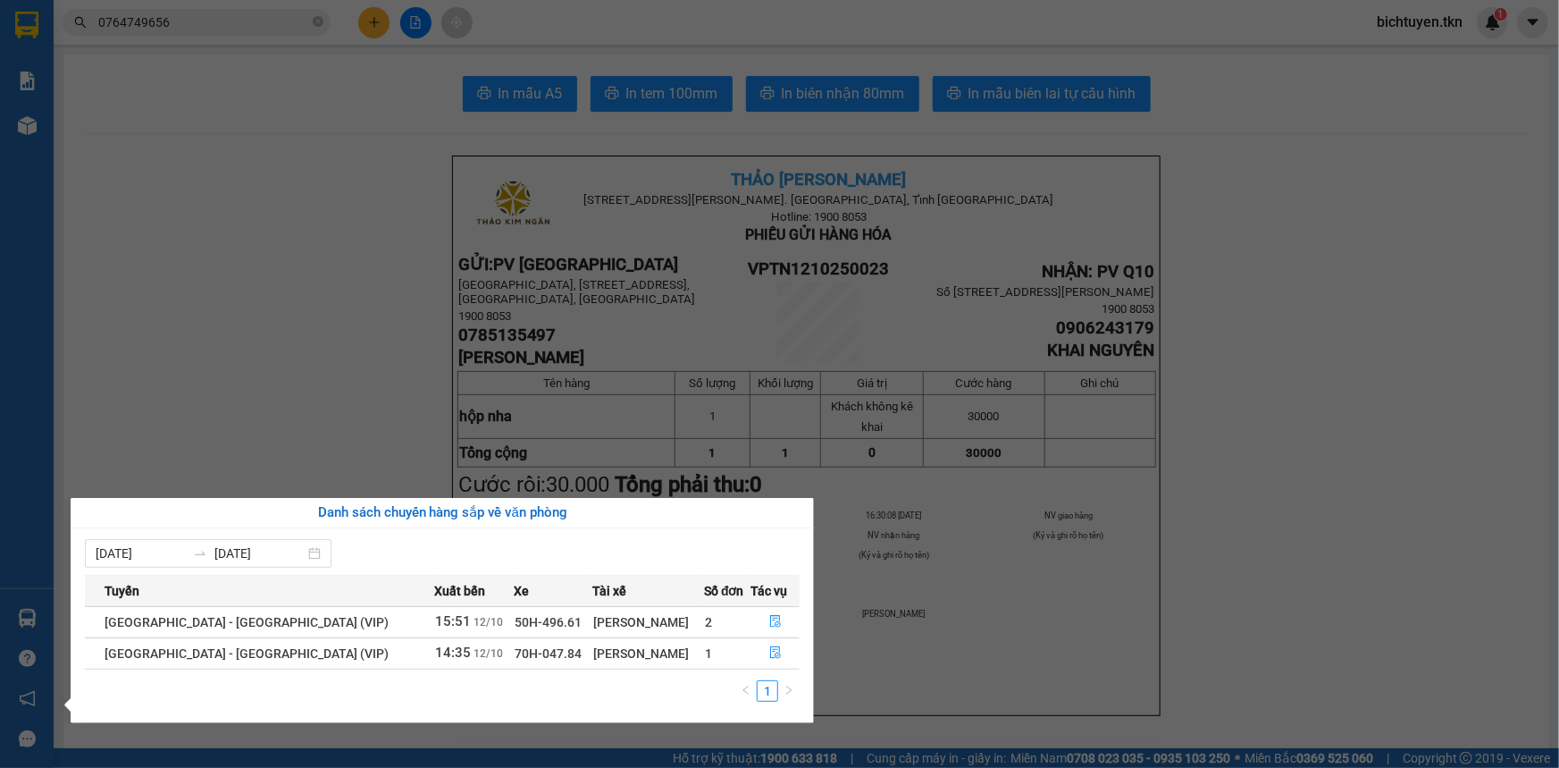
click at [26, 158] on div "Báo cáo Mẫu 1: Báo cáo dòng tiền theo nhân viên Mẫu 2: Thống kê đơn hàng theo n…" at bounding box center [27, 384] width 54 height 768
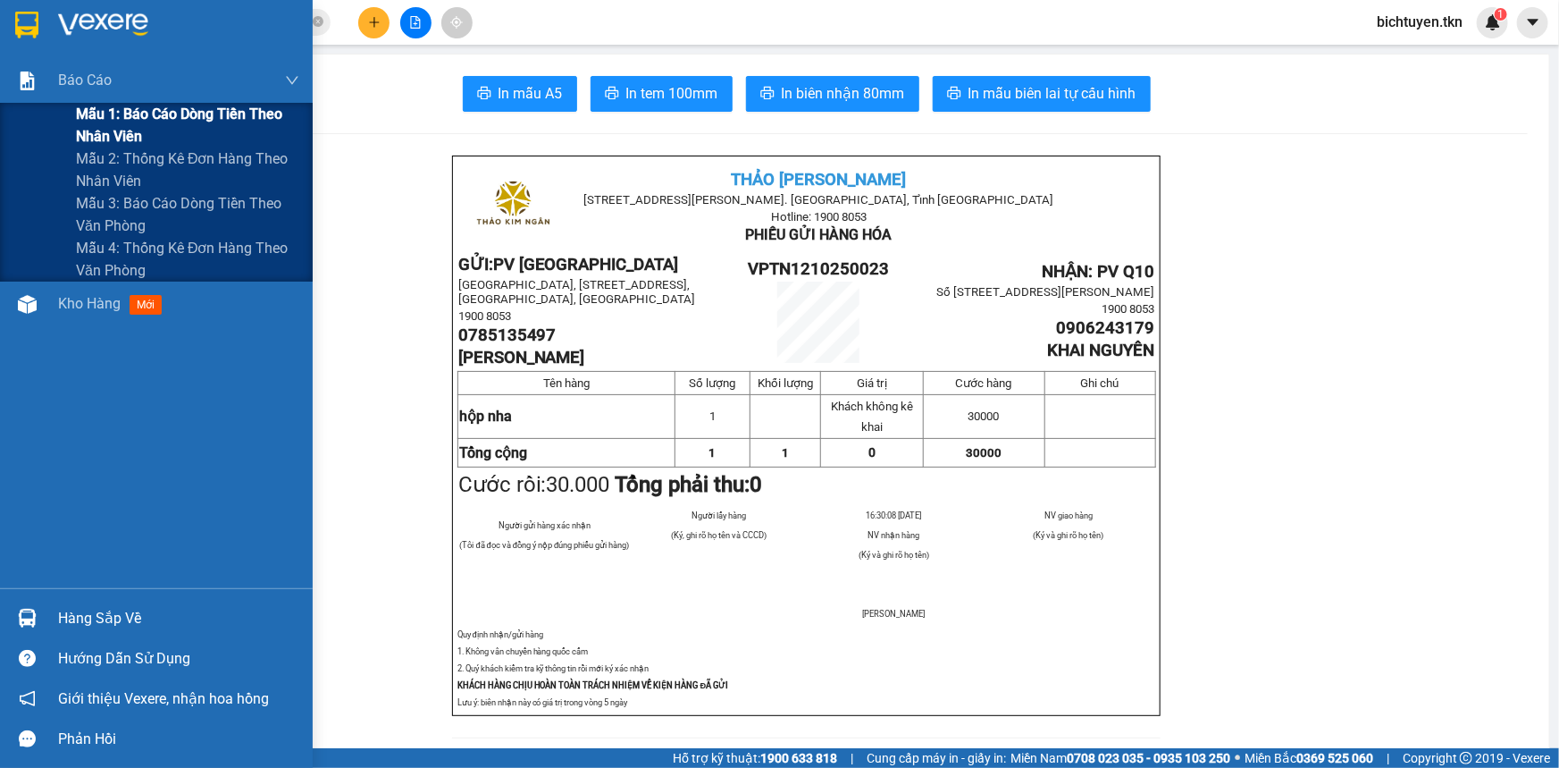
drag, startPoint x: 139, startPoint y: 117, endPoint x: 268, endPoint y: 112, distance: 128.8
click at [139, 118] on span "Mẫu 1: Báo cáo dòng tiền theo nhân viên" at bounding box center [187, 125] width 223 height 45
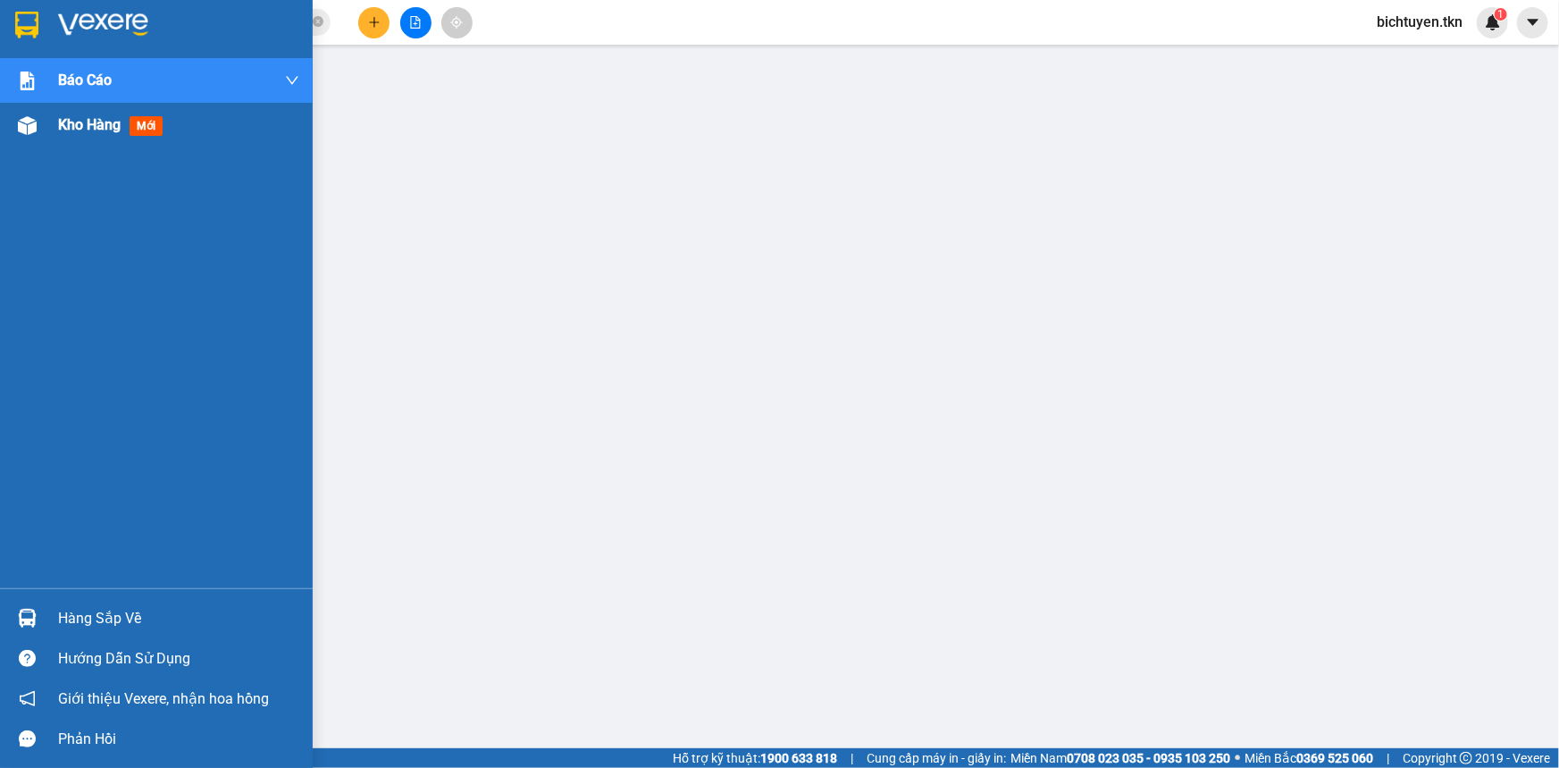
click at [32, 116] on img at bounding box center [27, 125] width 19 height 19
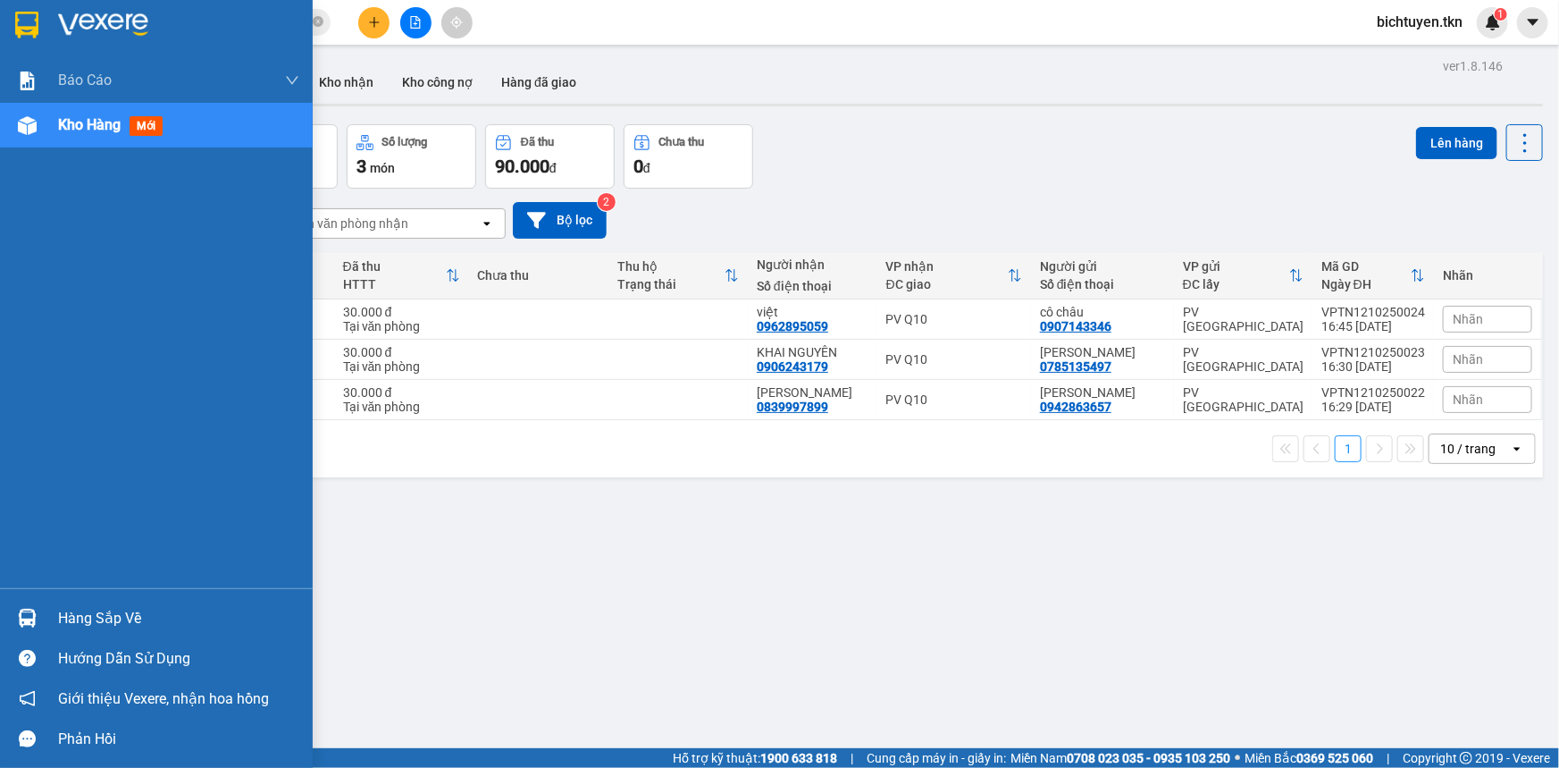
click at [27, 624] on img at bounding box center [27, 618] width 19 height 19
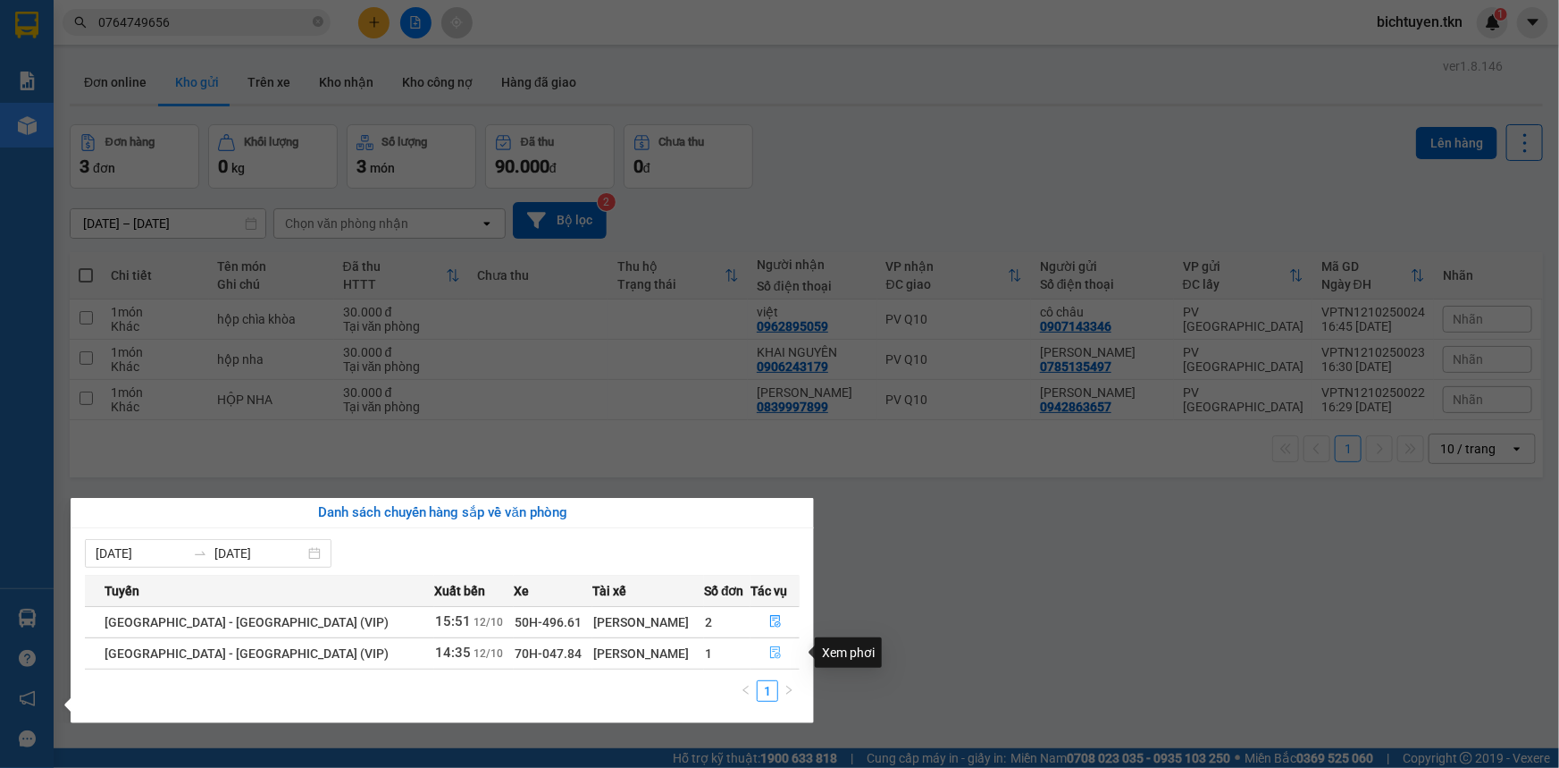
click at [776, 656] on button "button" at bounding box center [775, 653] width 47 height 29
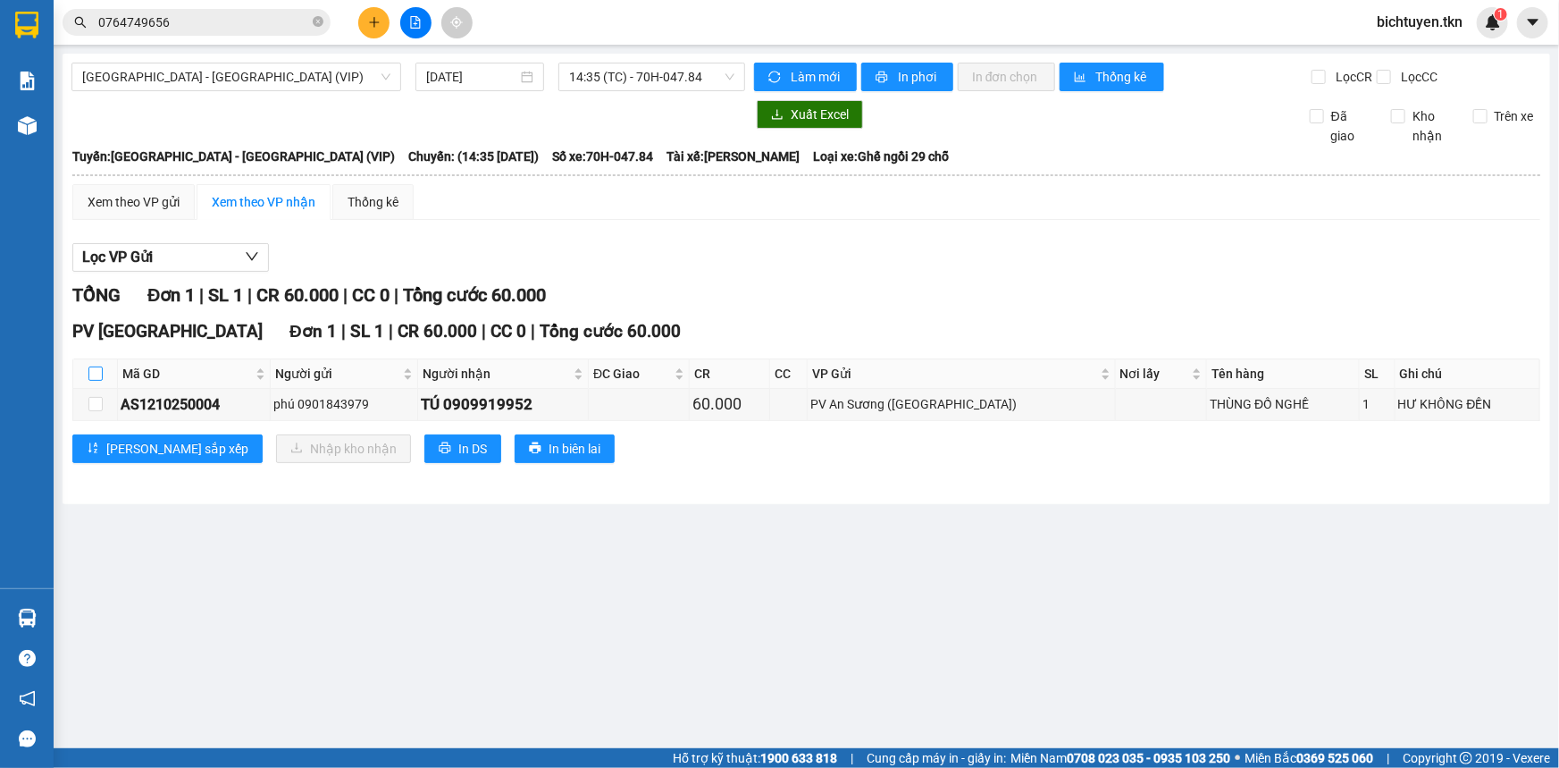
click at [97, 375] on input "checkbox" at bounding box center [95, 373] width 14 height 14
checkbox input "true"
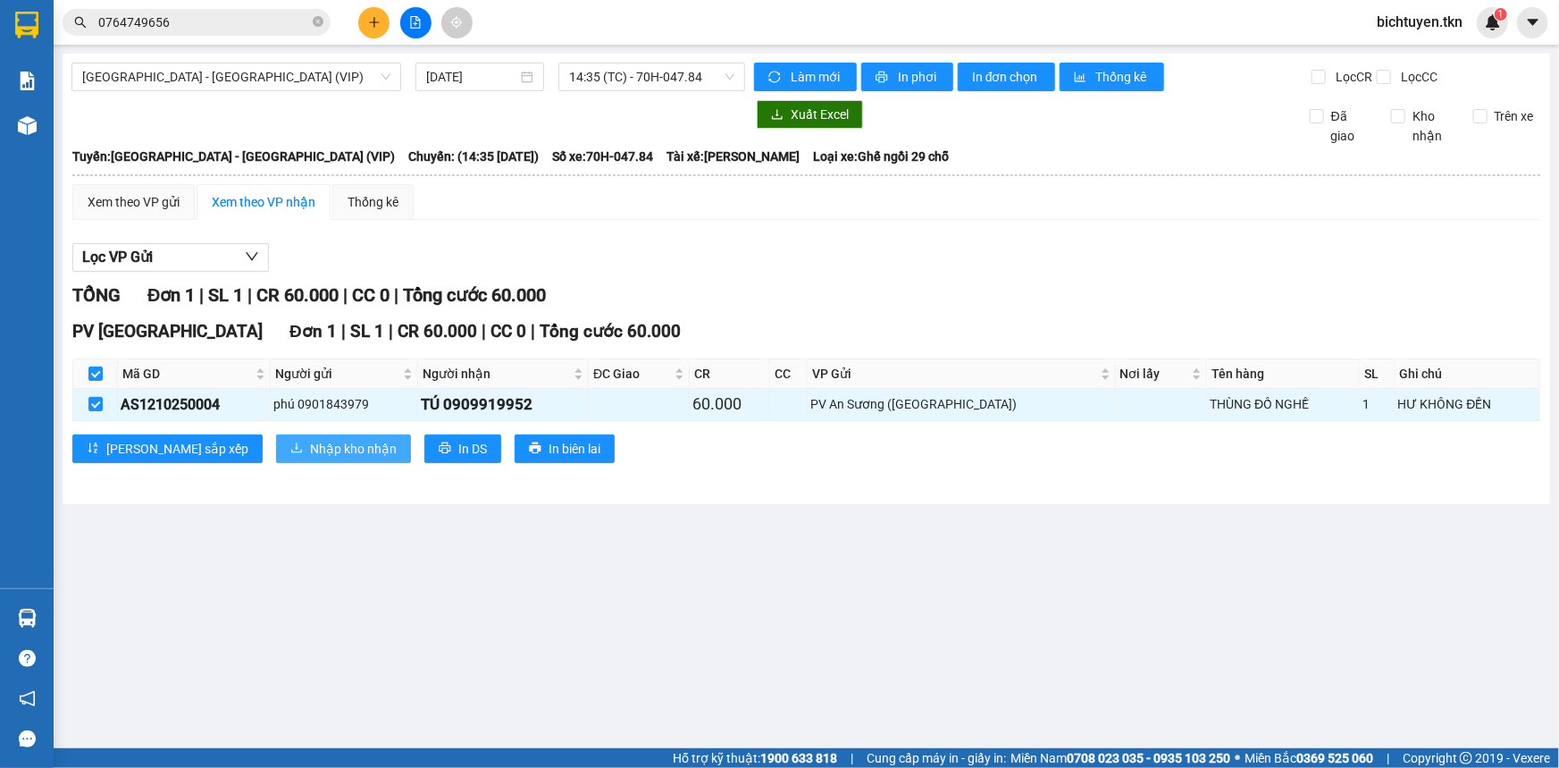
click at [318, 442] on span "Nhập kho nhận" at bounding box center [353, 449] width 87 height 20
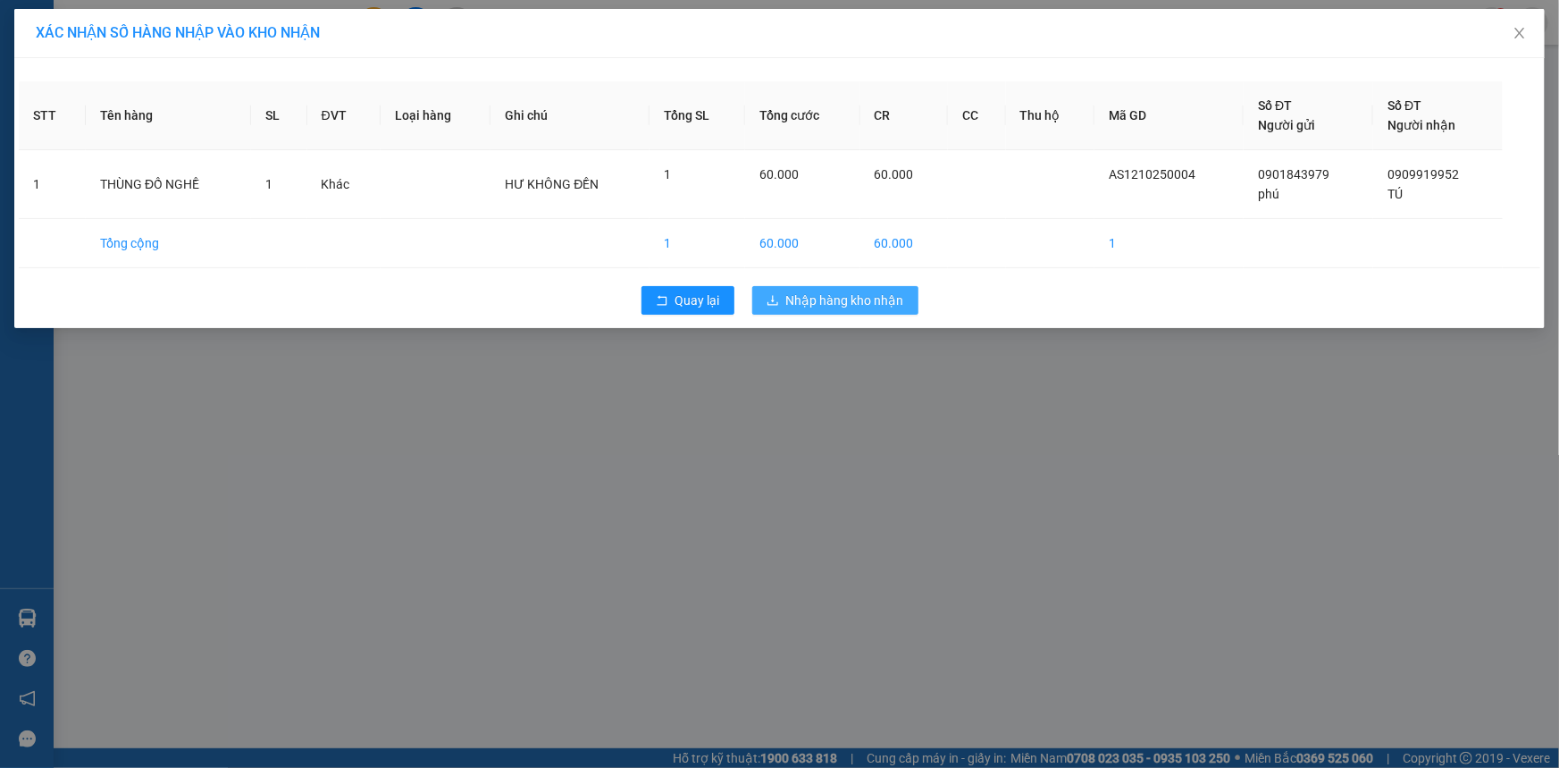
click at [839, 298] on span "Nhập hàng kho nhận" at bounding box center [845, 300] width 118 height 20
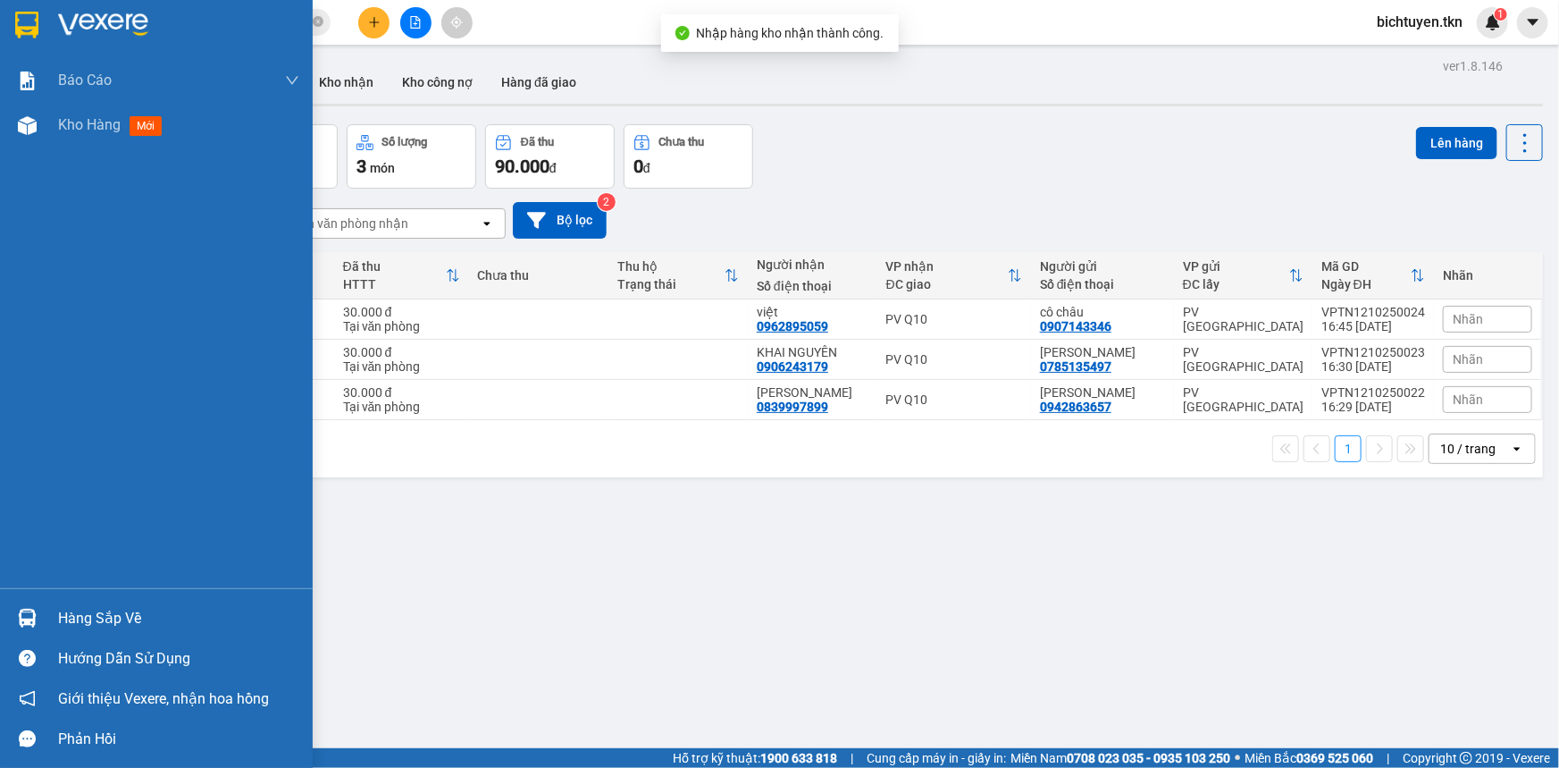
click at [62, 616] on div "Hàng sắp về" at bounding box center [178, 618] width 241 height 27
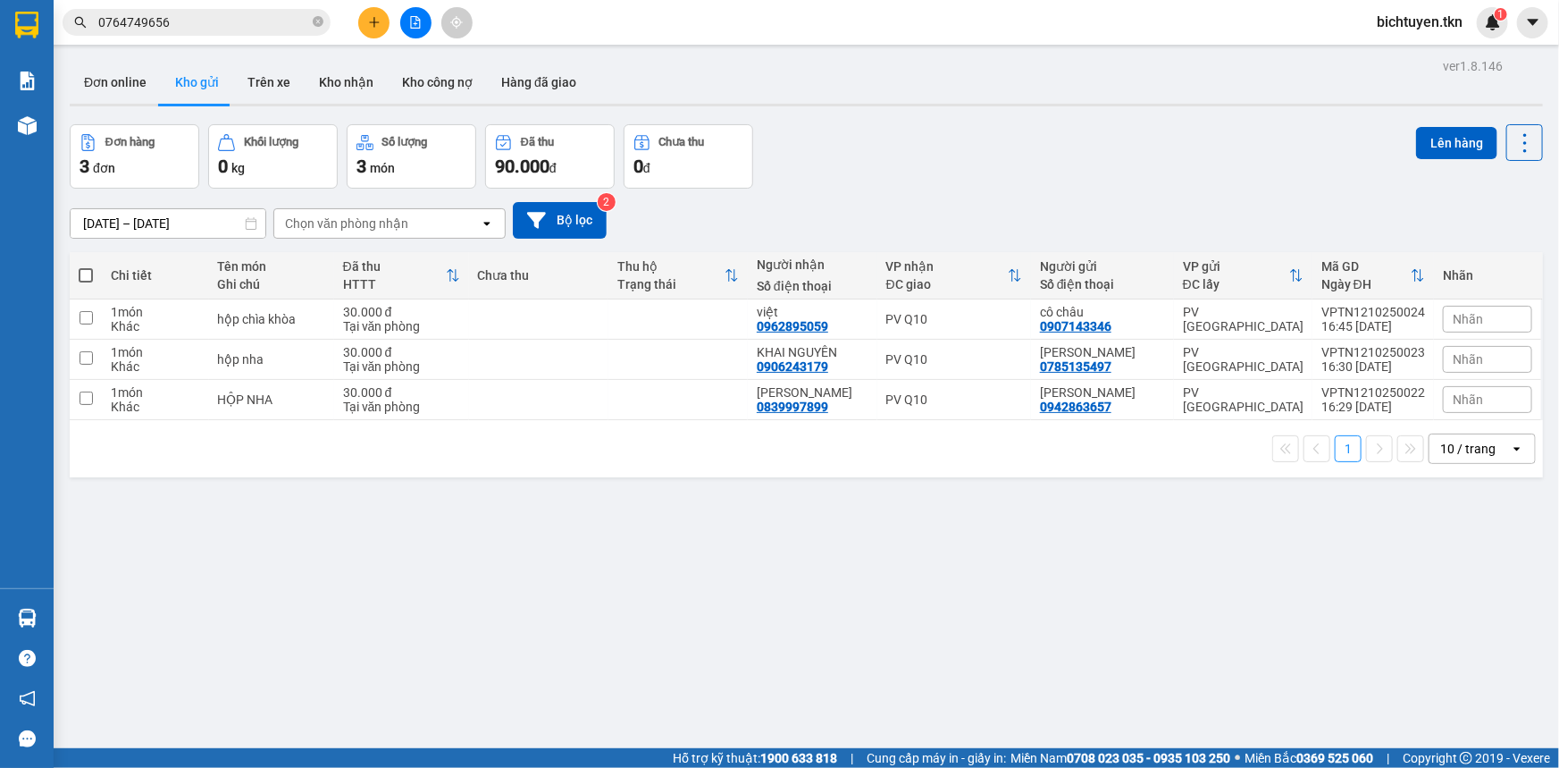
click at [777, 216] on section "Kết quả tìm kiếm ( 2 ) Bộ lọc Ngày tạo đơn gần nhất Mã ĐH Trạng thái Món hàng T…" at bounding box center [779, 384] width 1559 height 768
click at [316, 25] on icon "close-circle" at bounding box center [318, 21] width 11 height 11
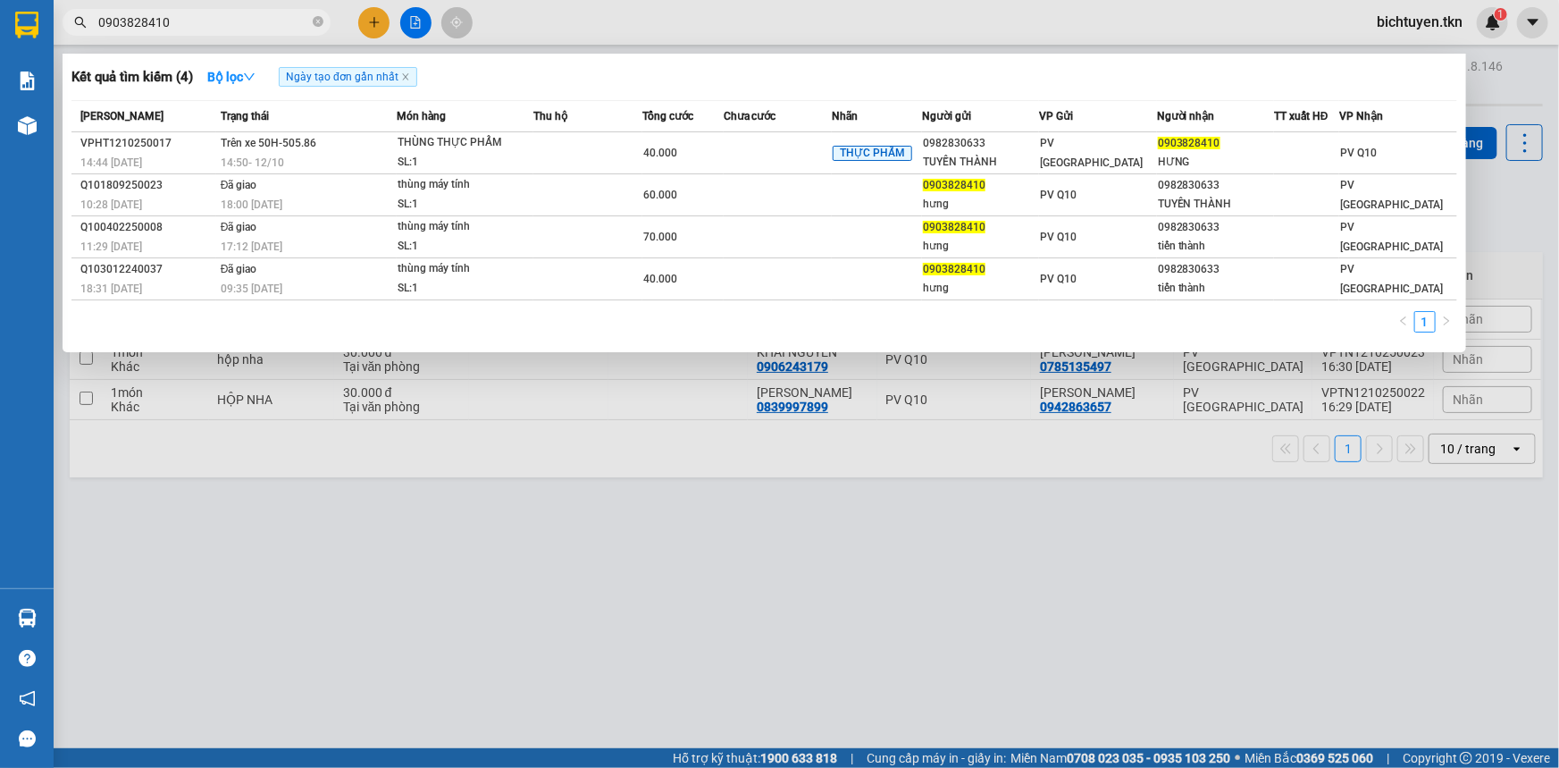
type input "0903828410"
click at [518, 558] on div at bounding box center [779, 384] width 1559 height 768
click at [318, 20] on icon "close-circle" at bounding box center [318, 21] width 11 height 11
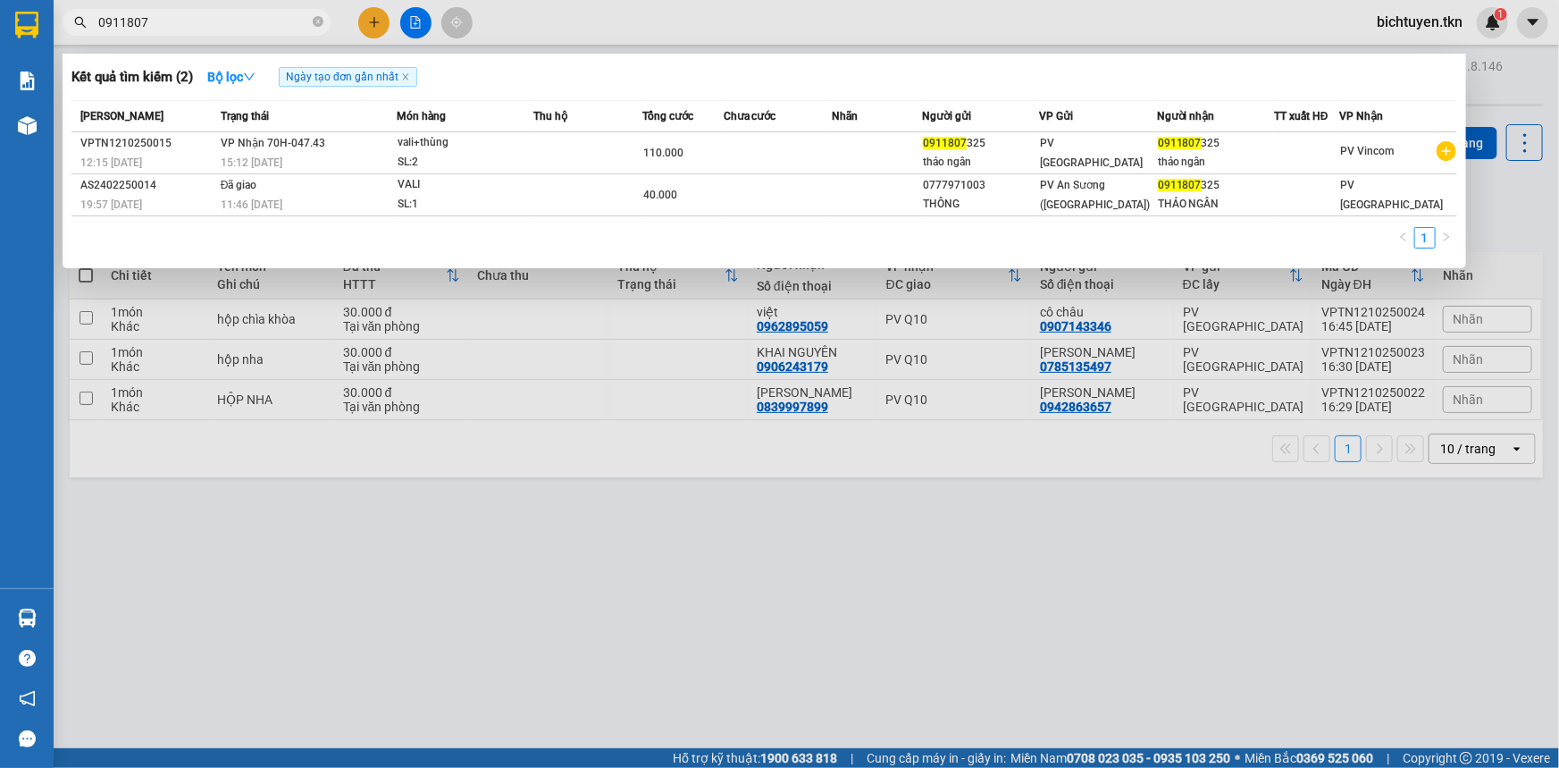
type input "0911807"
click at [965, 529] on div at bounding box center [779, 384] width 1559 height 768
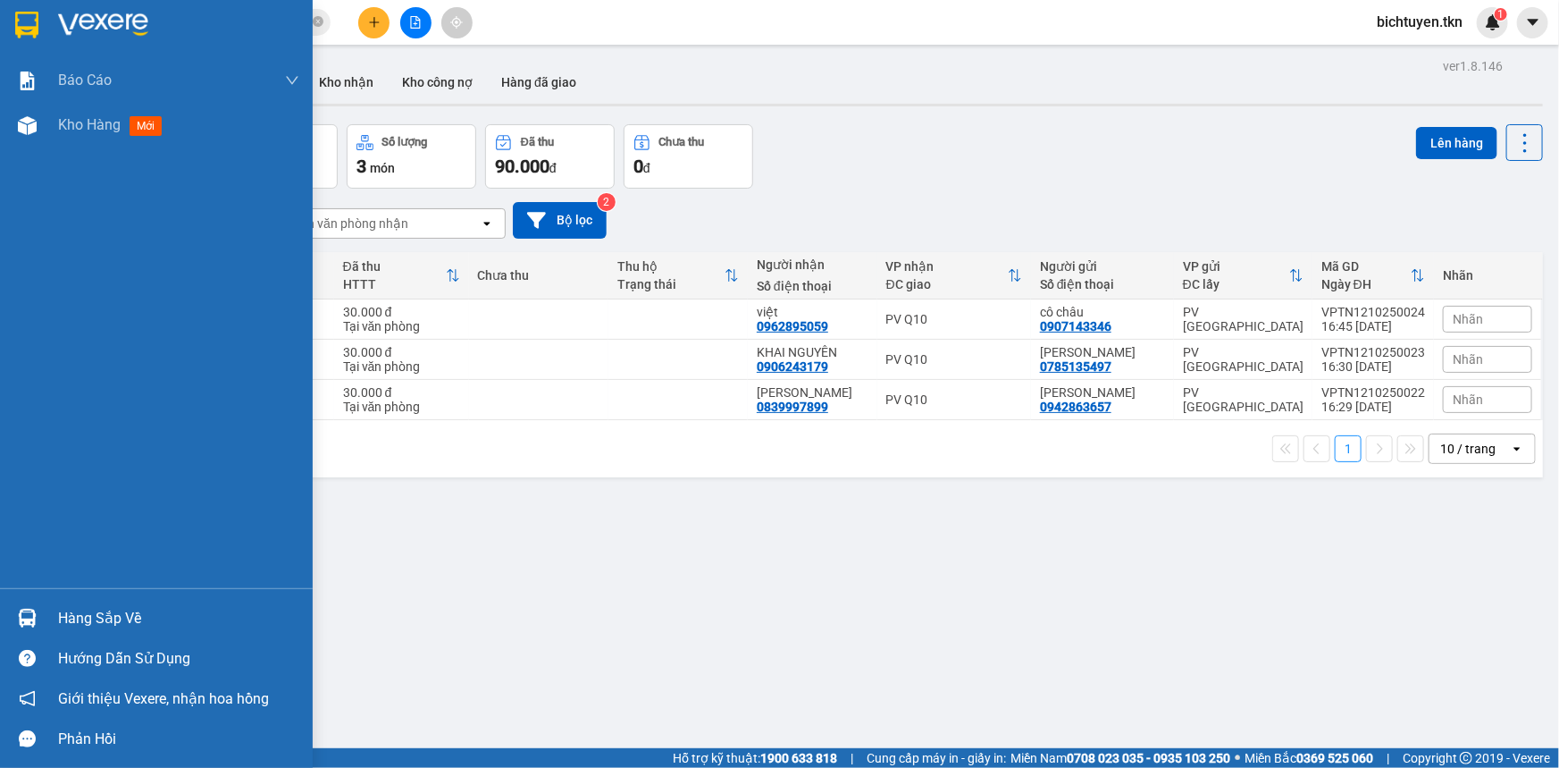
click at [32, 612] on img at bounding box center [27, 618] width 19 height 19
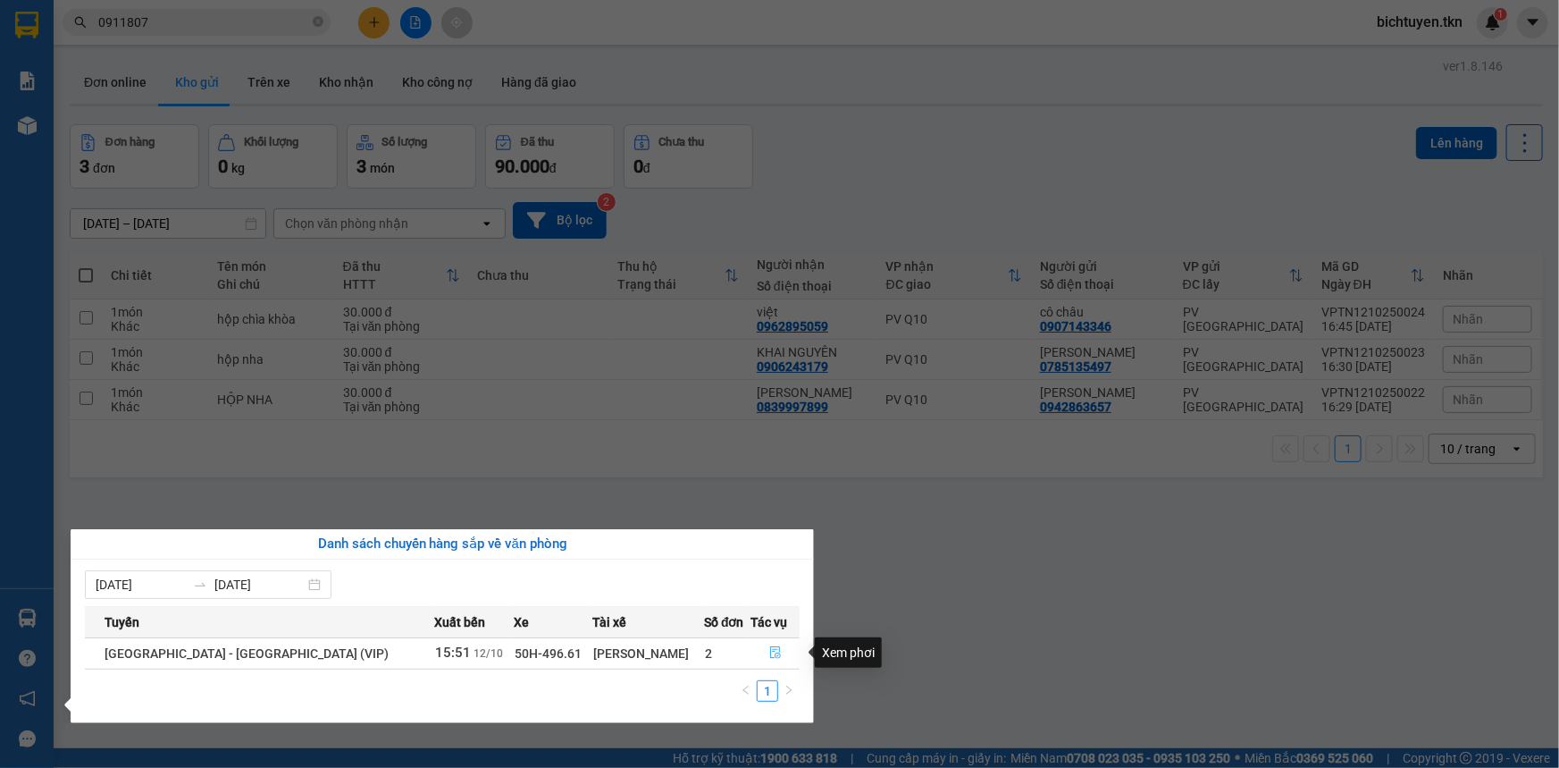
click at [777, 651] on button "button" at bounding box center [775, 653] width 47 height 29
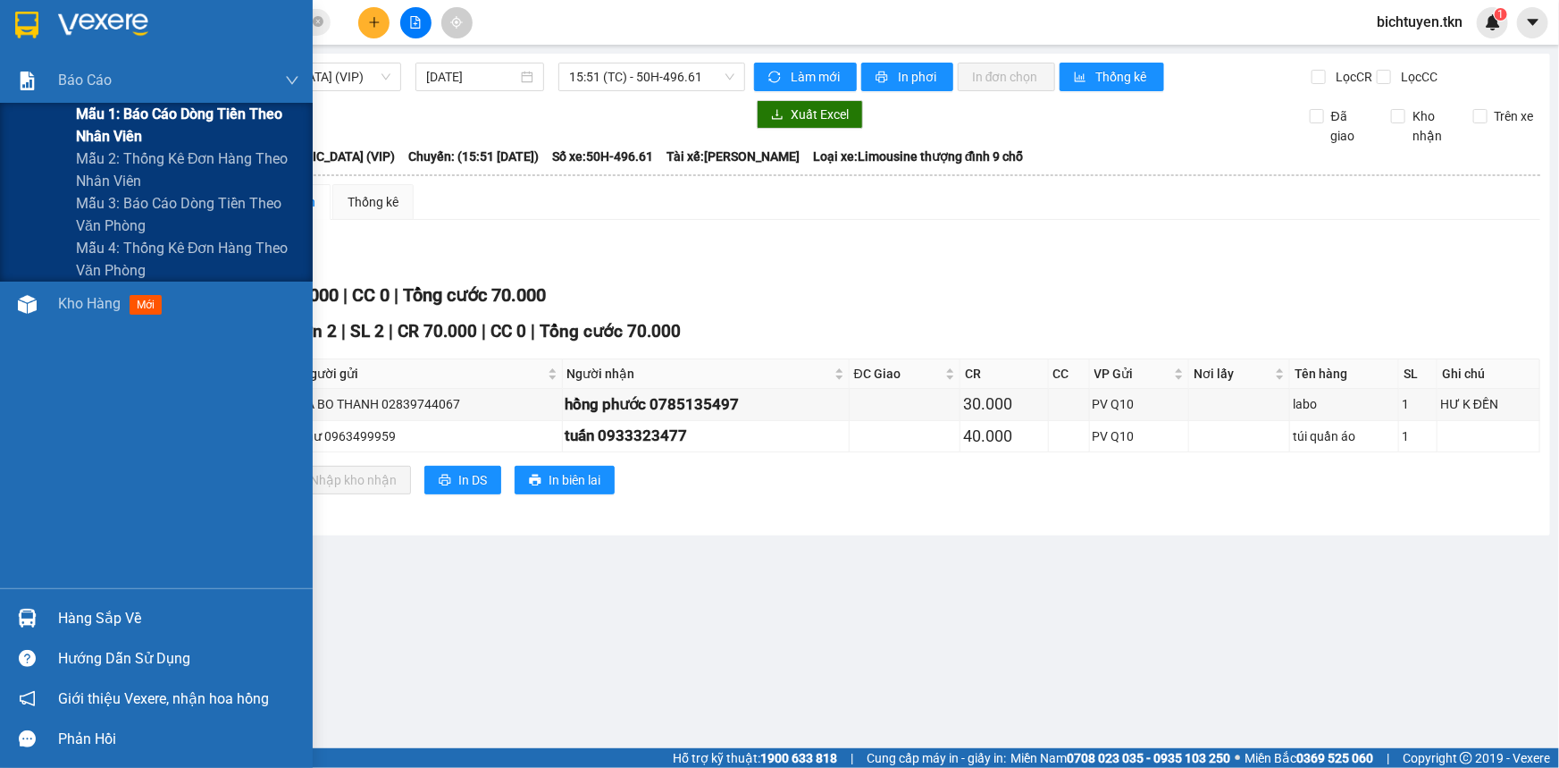
click at [106, 134] on span "Mẫu 1: Báo cáo dòng tiền theo nhân viên" at bounding box center [187, 125] width 223 height 45
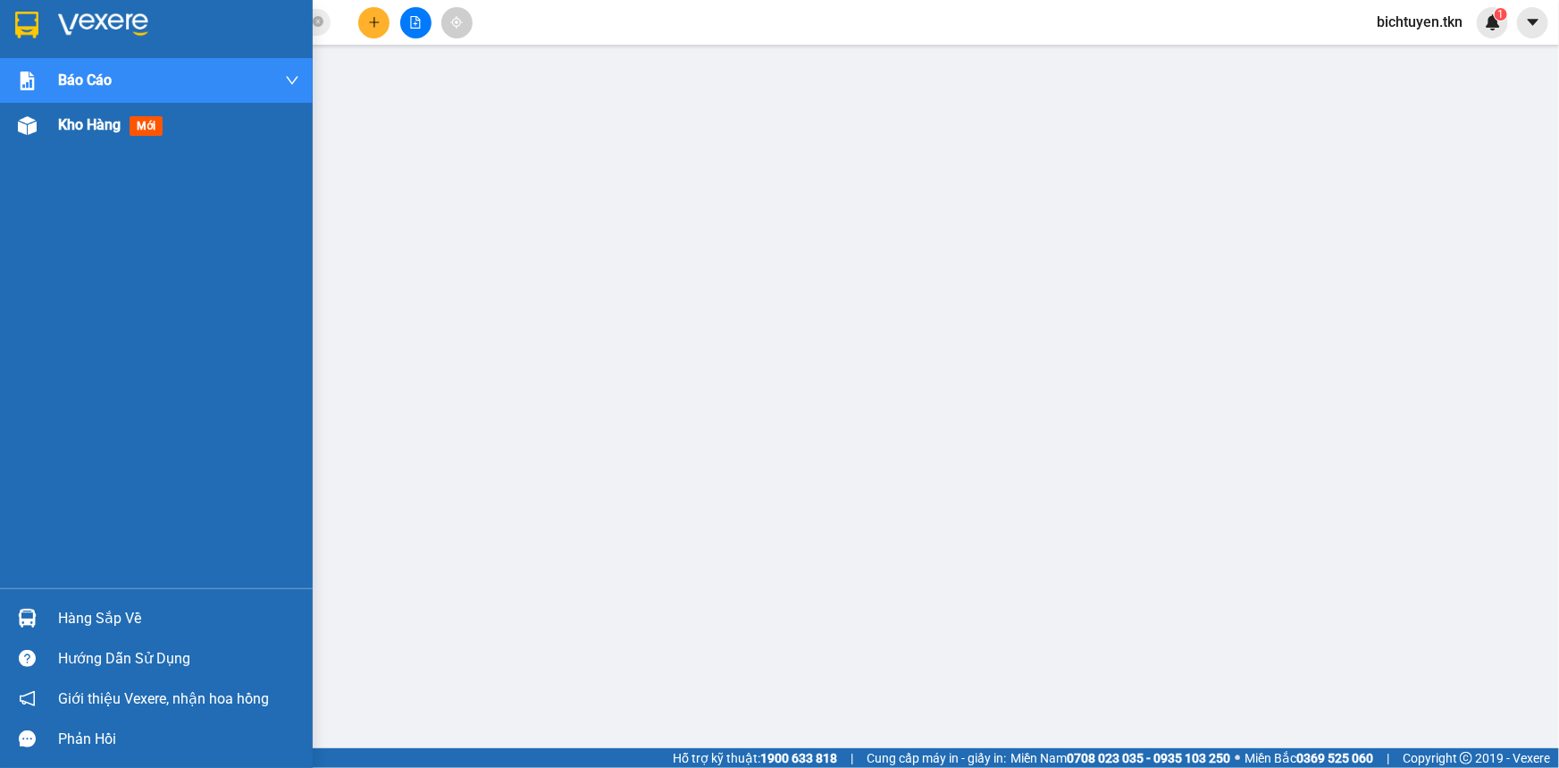
click at [23, 117] on img at bounding box center [27, 125] width 19 height 19
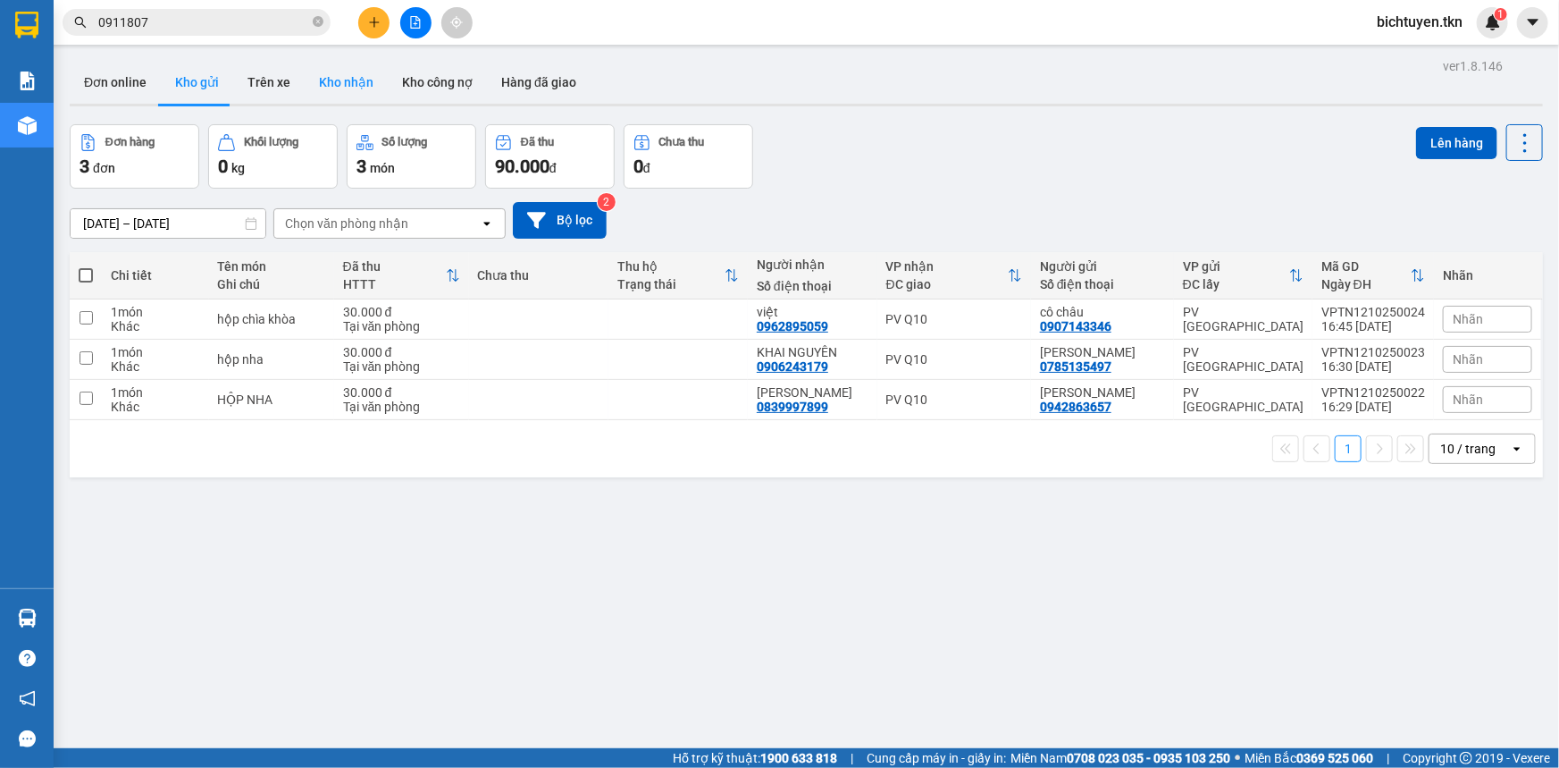
click at [348, 88] on button "Kho nhận" at bounding box center [346, 82] width 83 height 43
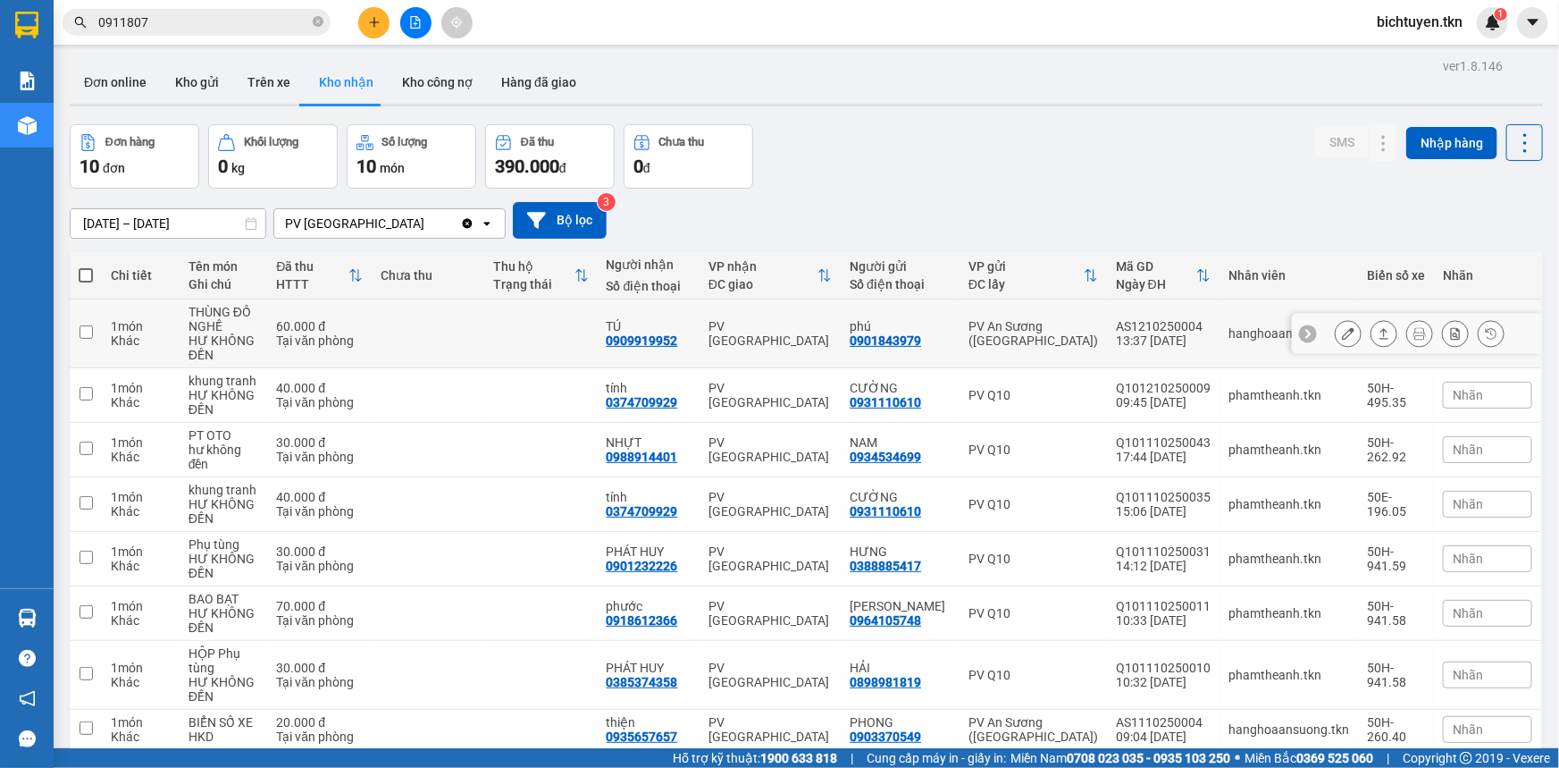
click at [1378, 334] on icon at bounding box center [1384, 333] width 13 height 13
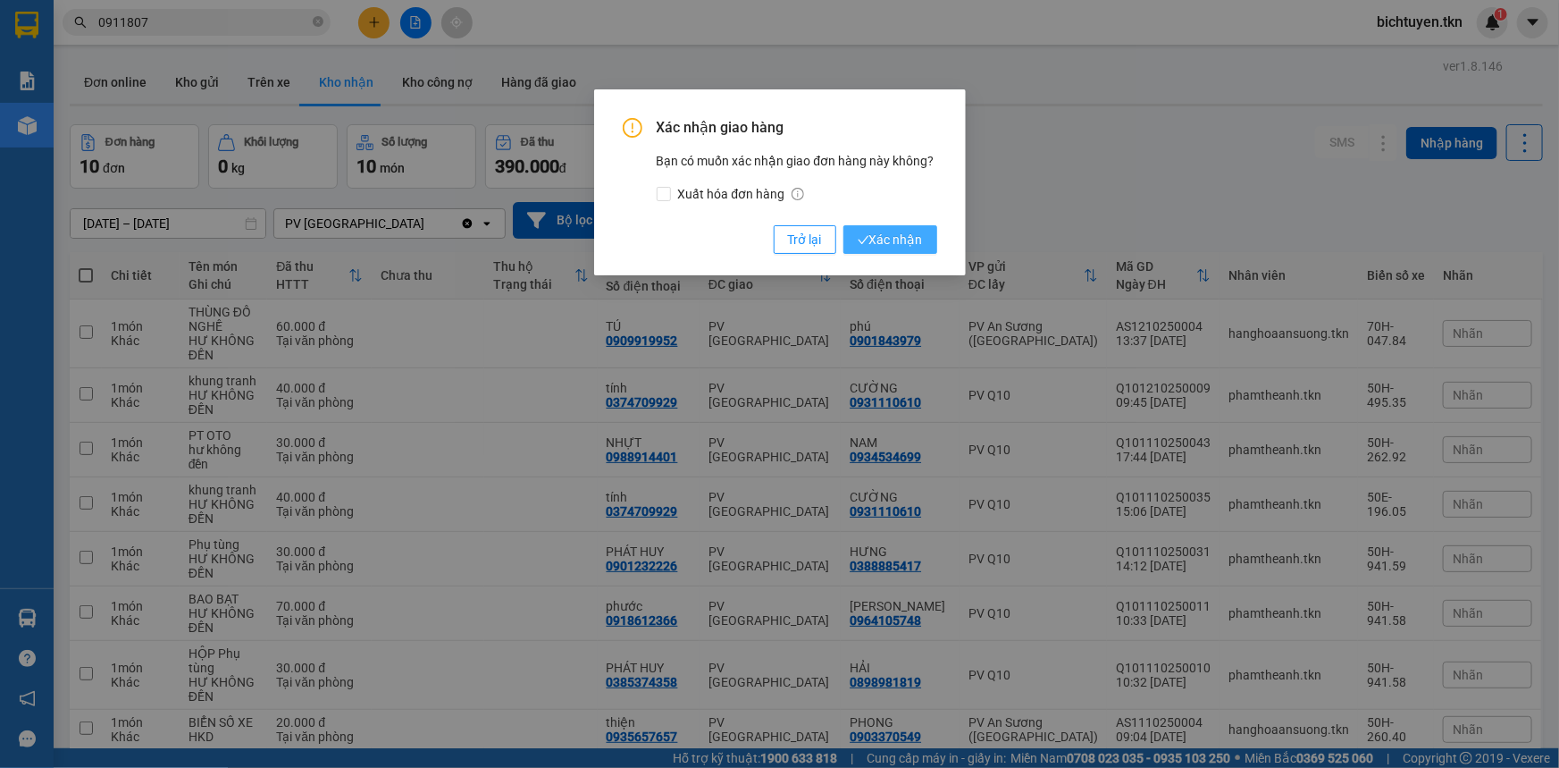
click at [918, 243] on span "Xác nhận" at bounding box center [890, 240] width 65 height 20
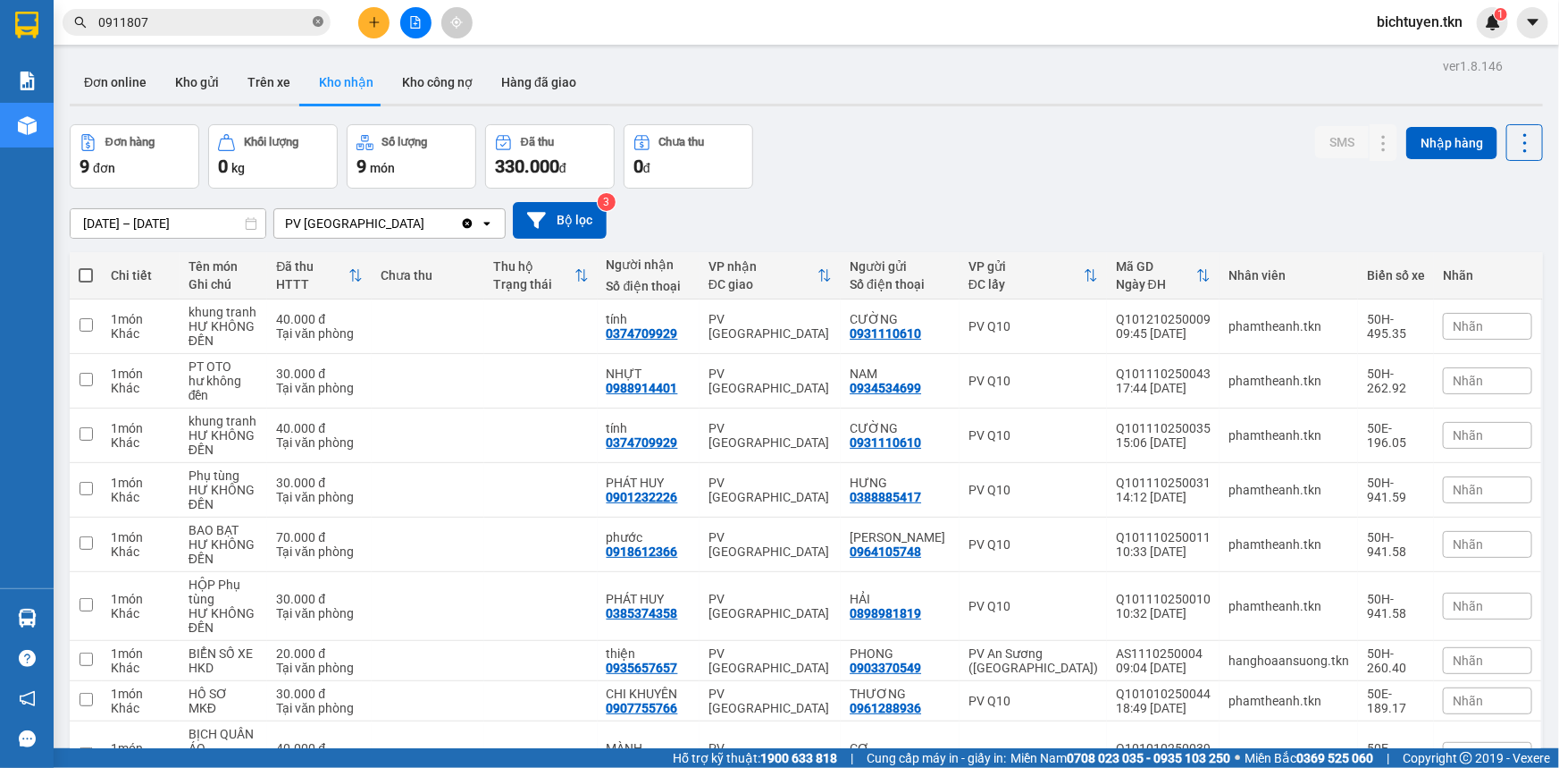
click at [318, 21] on icon "close-circle" at bounding box center [318, 21] width 11 height 11
click at [894, 147] on div "Đơn hàng 9 đơn Khối lượng 0 kg Số lượng 9 món Đã thu 330.000 đ Chưa thu 0 đ SMS…" at bounding box center [807, 156] width 1474 height 64
click at [239, 21] on input "text" at bounding box center [203, 23] width 211 height 20
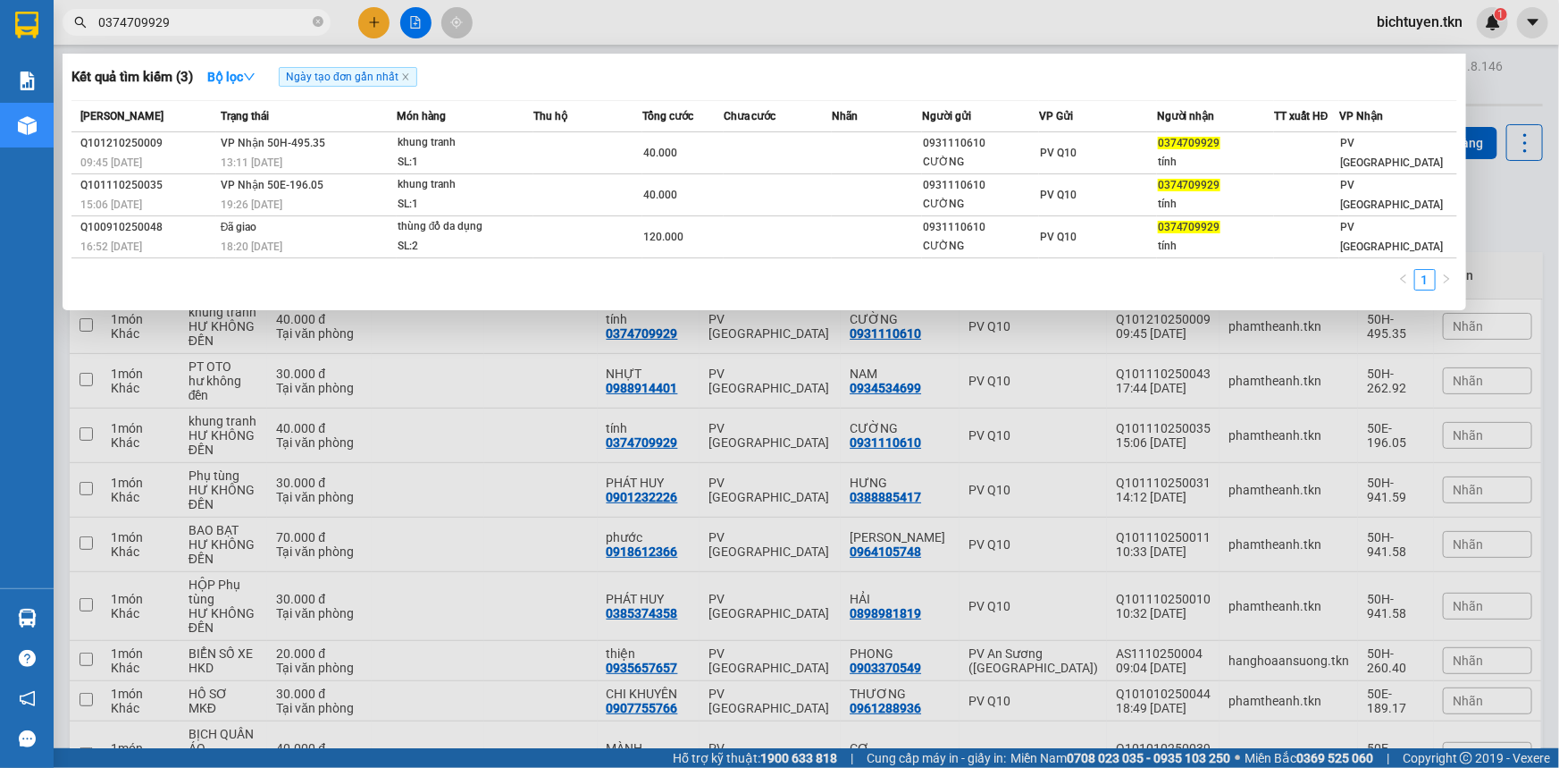
type input "0374709929"
click at [820, 27] on div at bounding box center [779, 384] width 1559 height 768
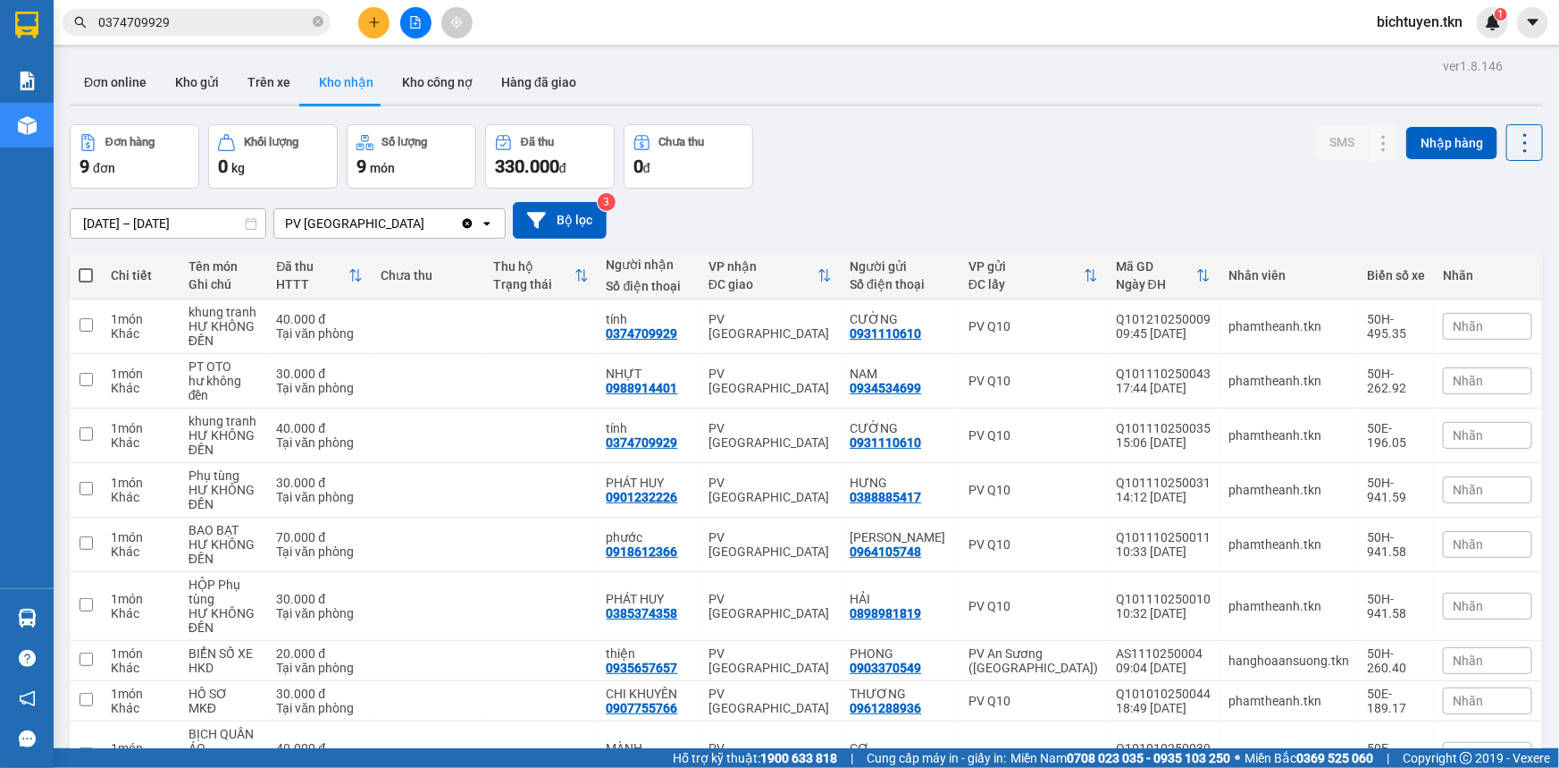
click at [374, 31] on button at bounding box center [373, 22] width 31 height 31
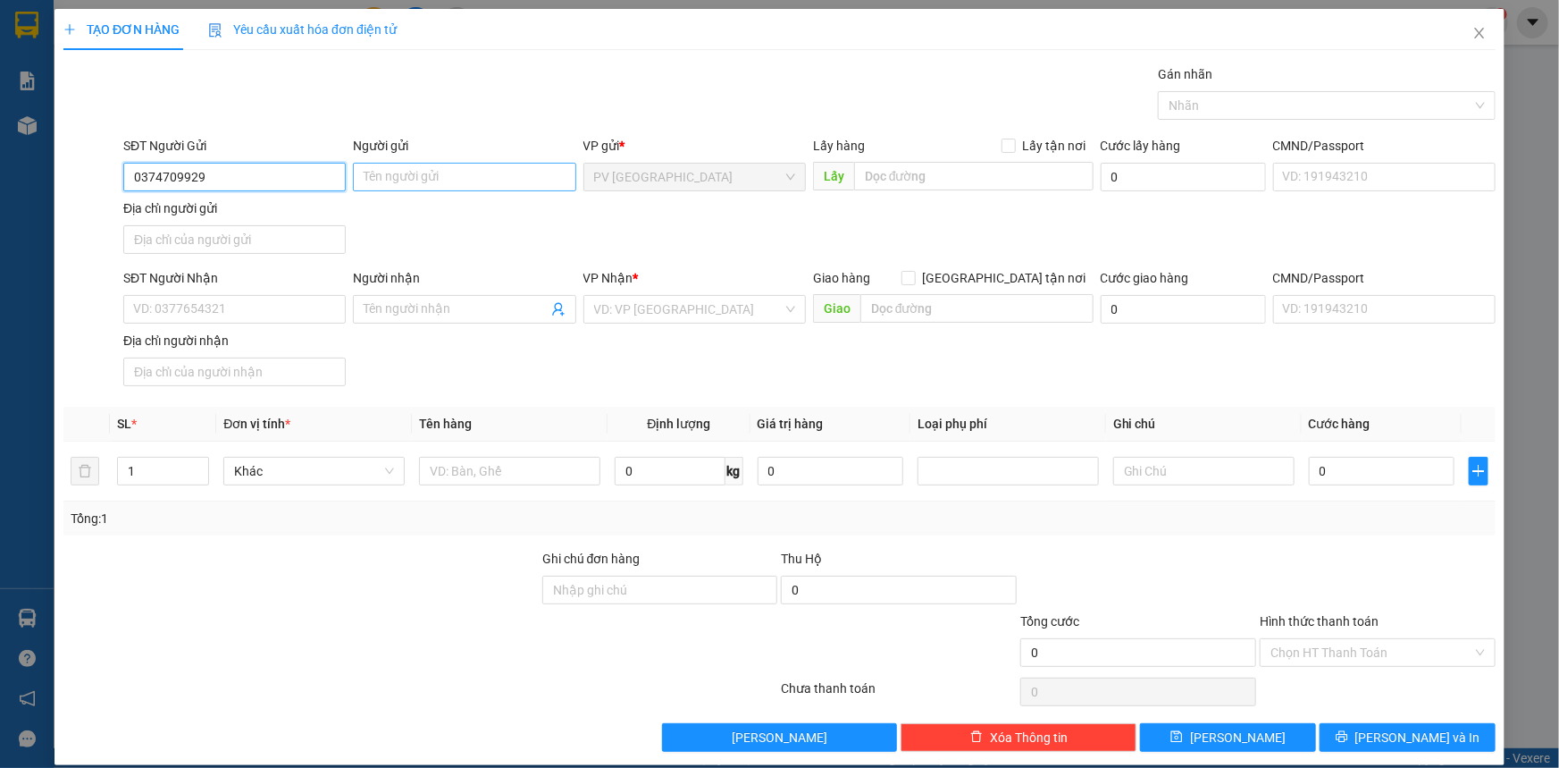
type input "0374709929"
click at [437, 189] on input "Người gửi" at bounding box center [464, 177] width 223 height 29
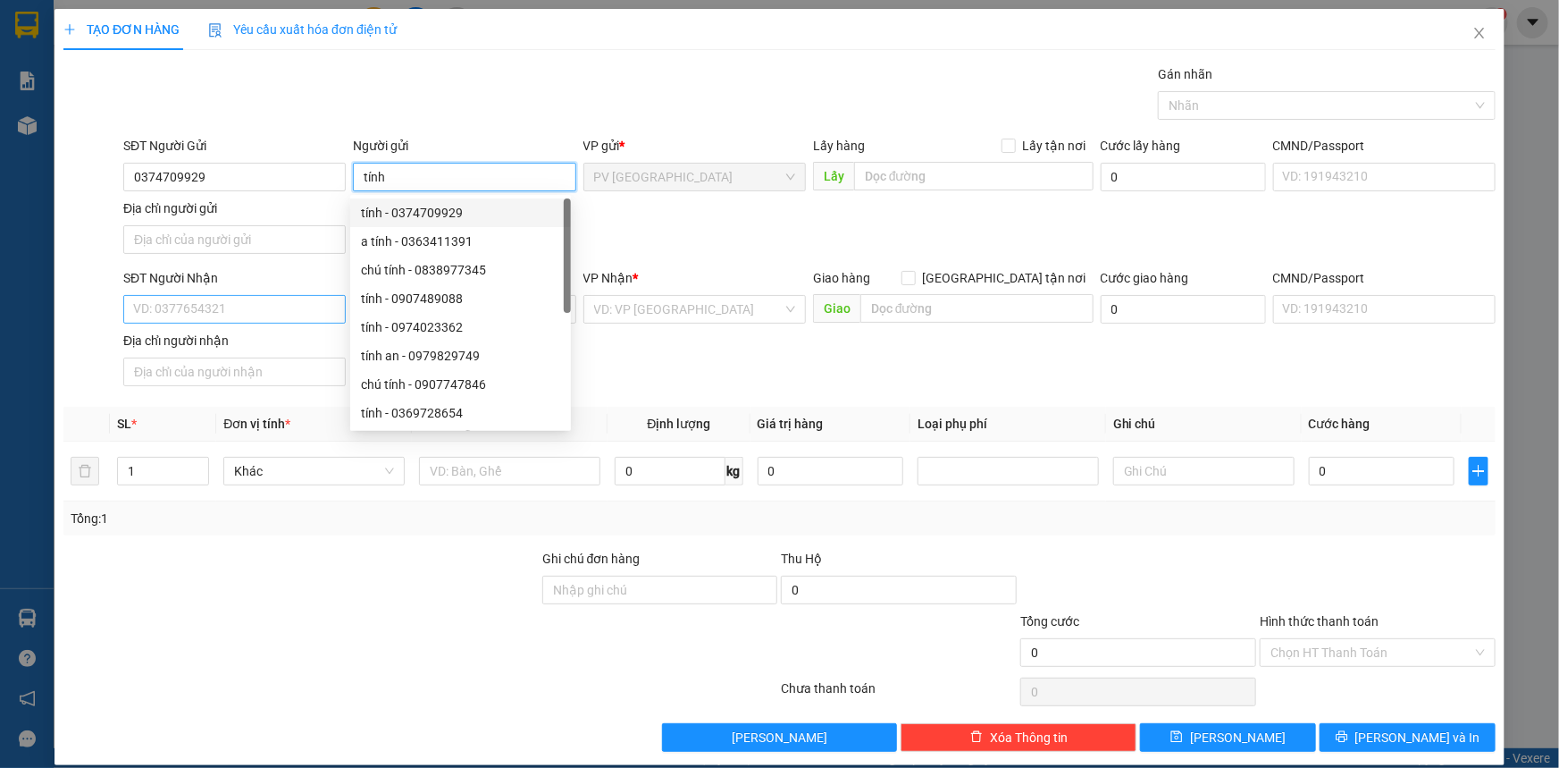
type input "tính"
click at [245, 305] on input "SĐT Người Nhận" at bounding box center [234, 309] width 223 height 29
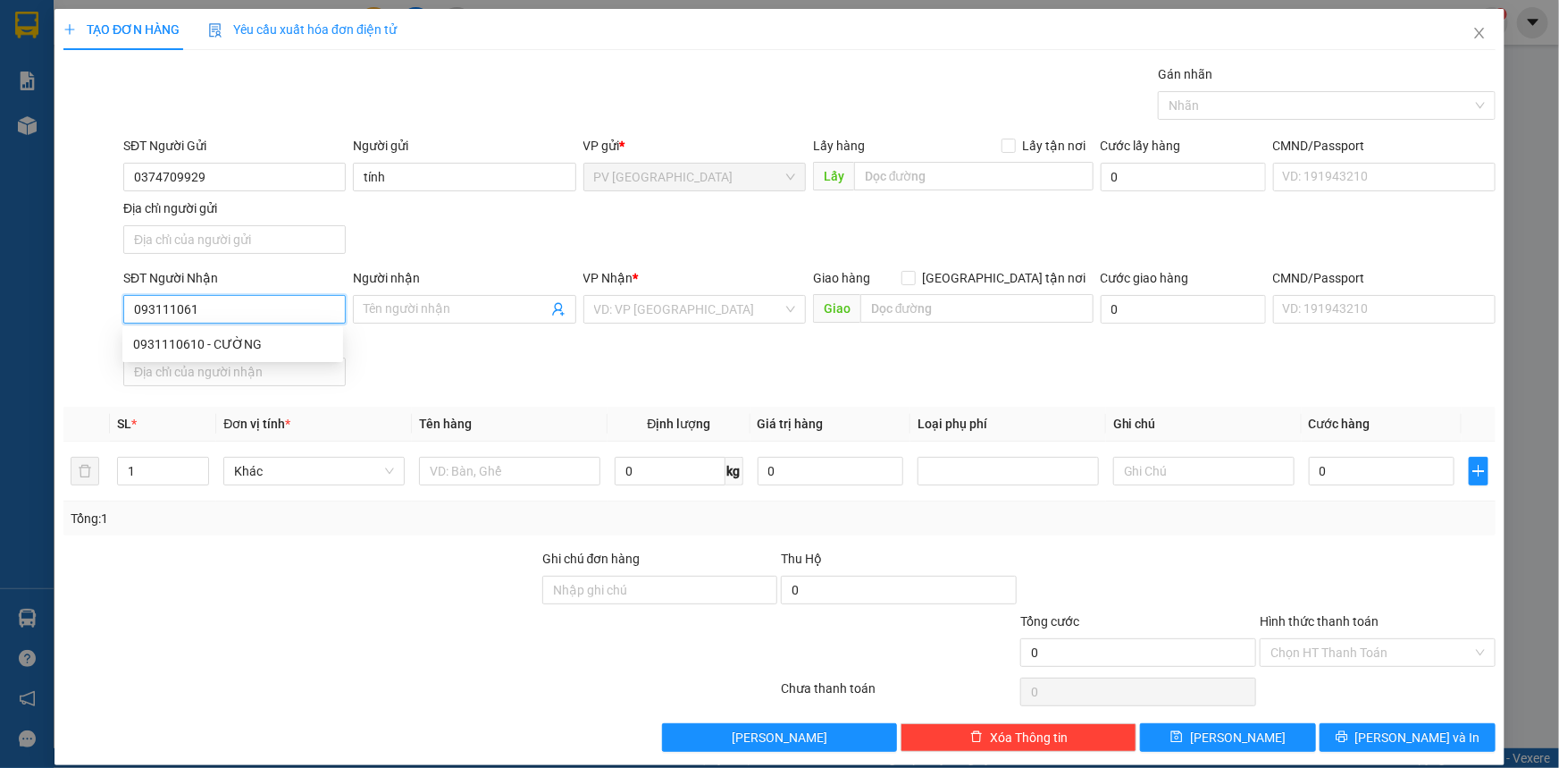
type input "0931110610"
click at [270, 336] on div "0931110610 - CƯỜNG" at bounding box center [232, 344] width 199 height 20
type input "CƯỜNG"
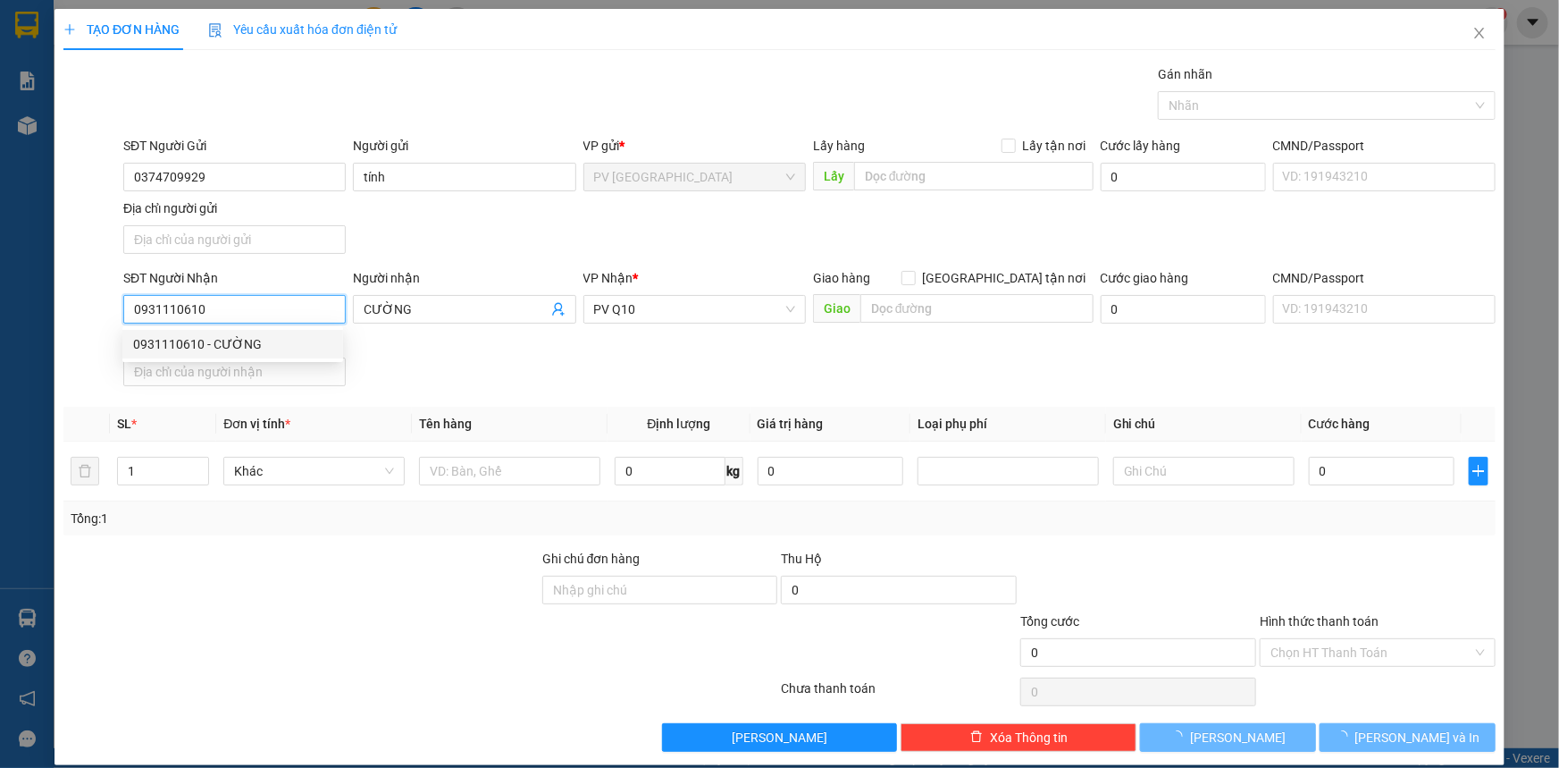
type input "30.000"
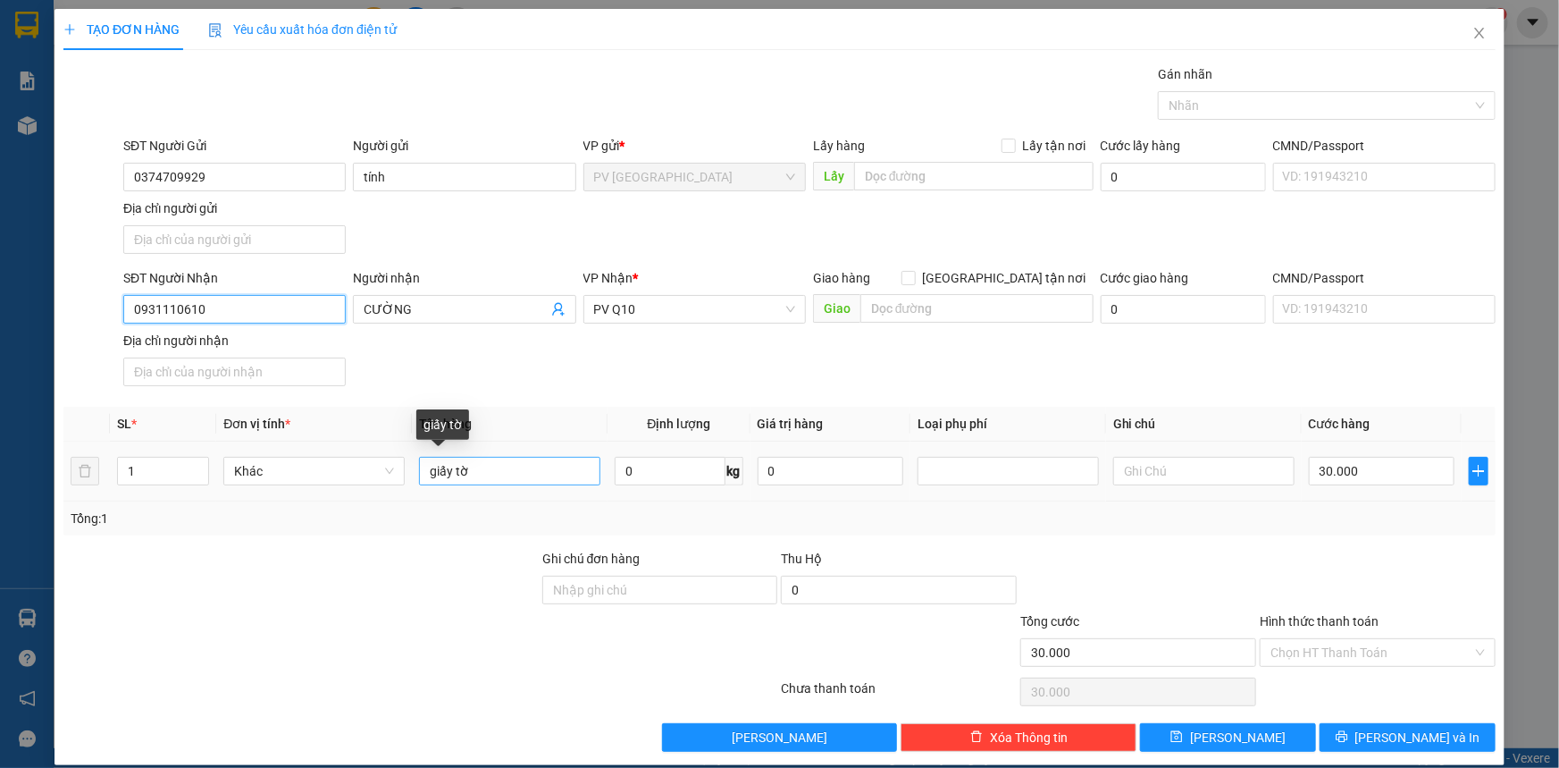
type input "0931110610"
click at [504, 474] on input "giấy tờ" at bounding box center [509, 471] width 181 height 29
type input "g"
type input "khung tranh"
click at [1368, 476] on input "30.000" at bounding box center [1382, 471] width 146 height 29
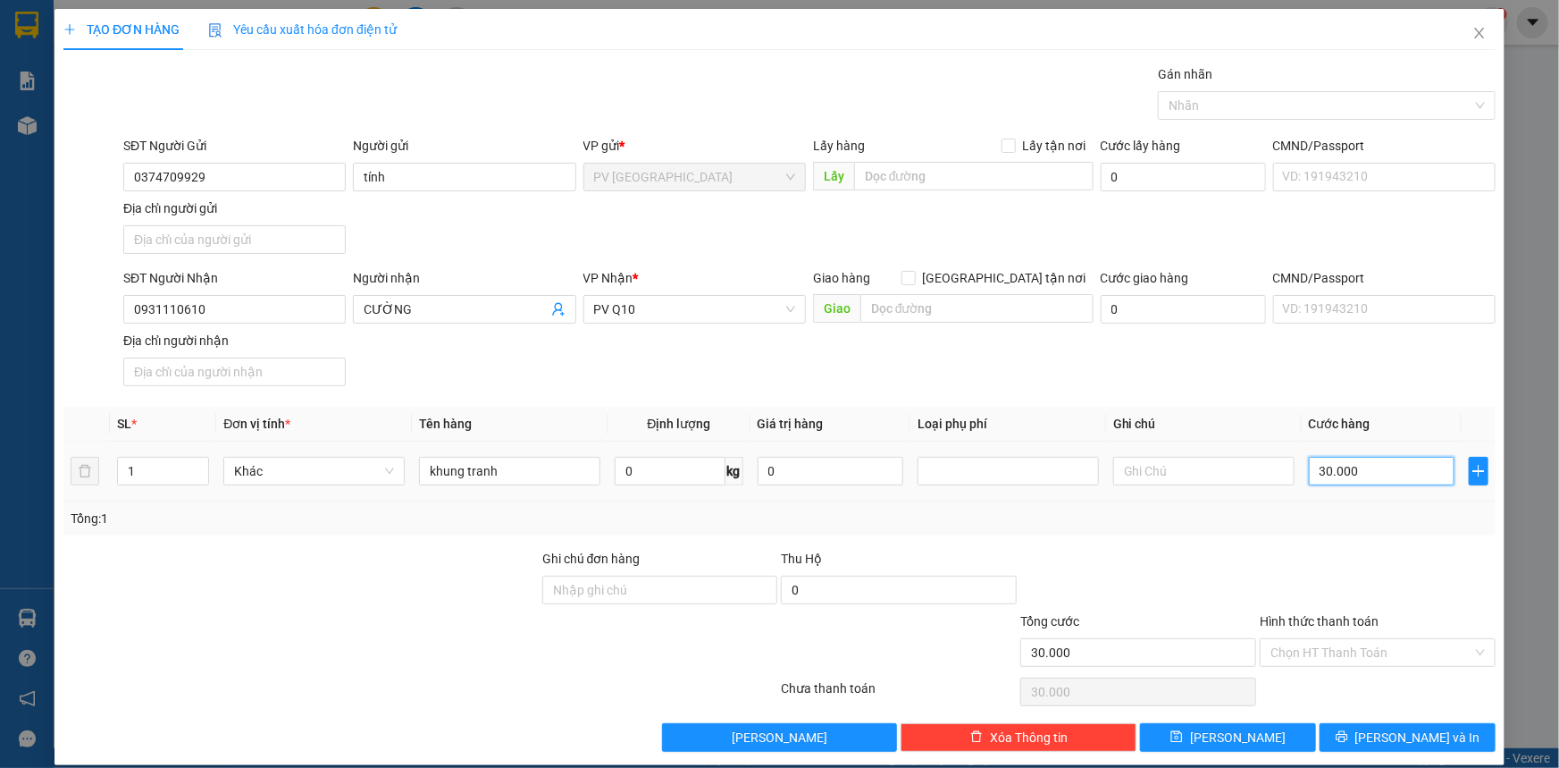
type input "4"
type input "40"
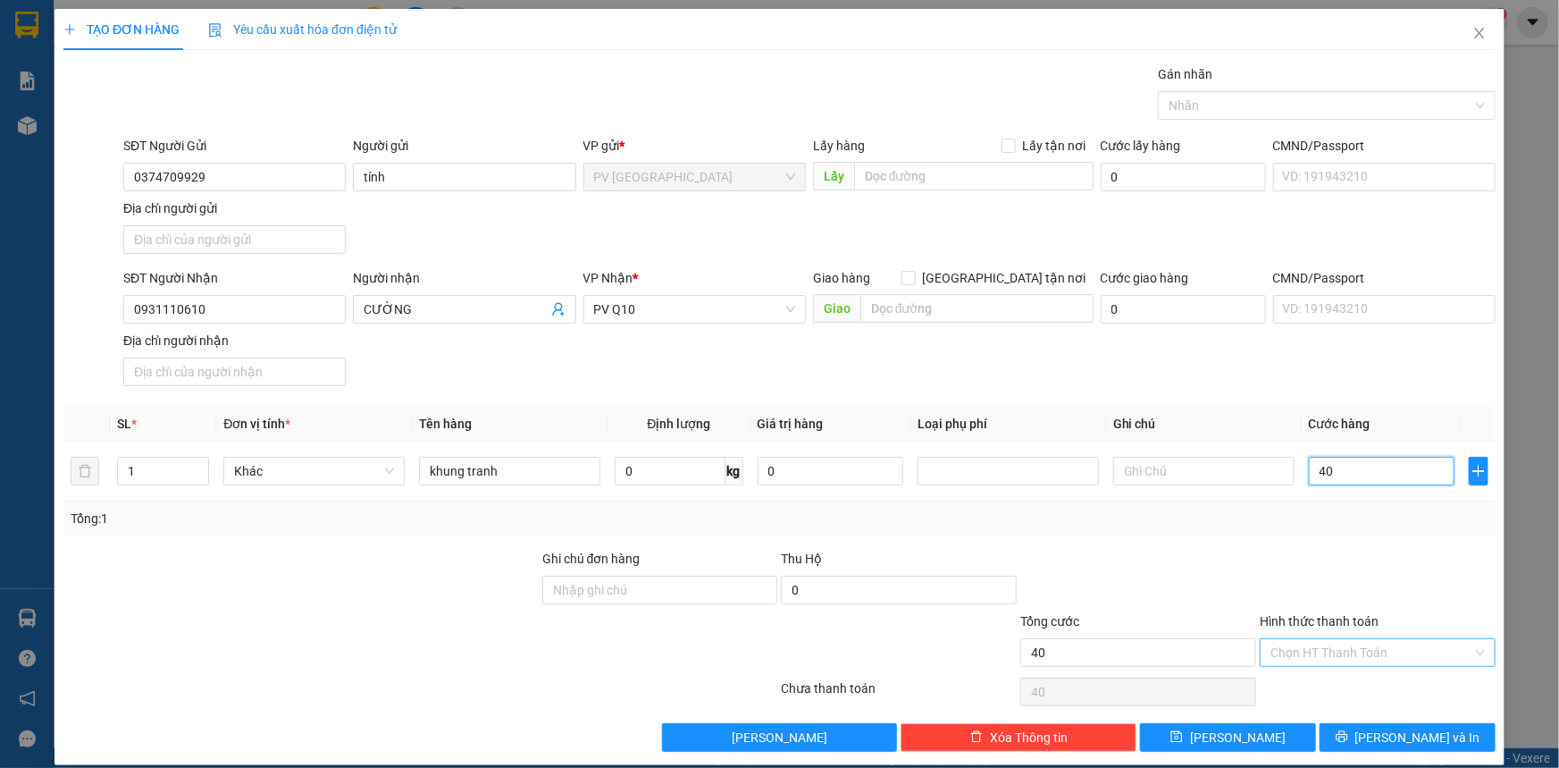
type input "40"
click at [1352, 651] on input "Hình thức thanh toán" at bounding box center [1372, 652] width 202 height 27
type input "40.000"
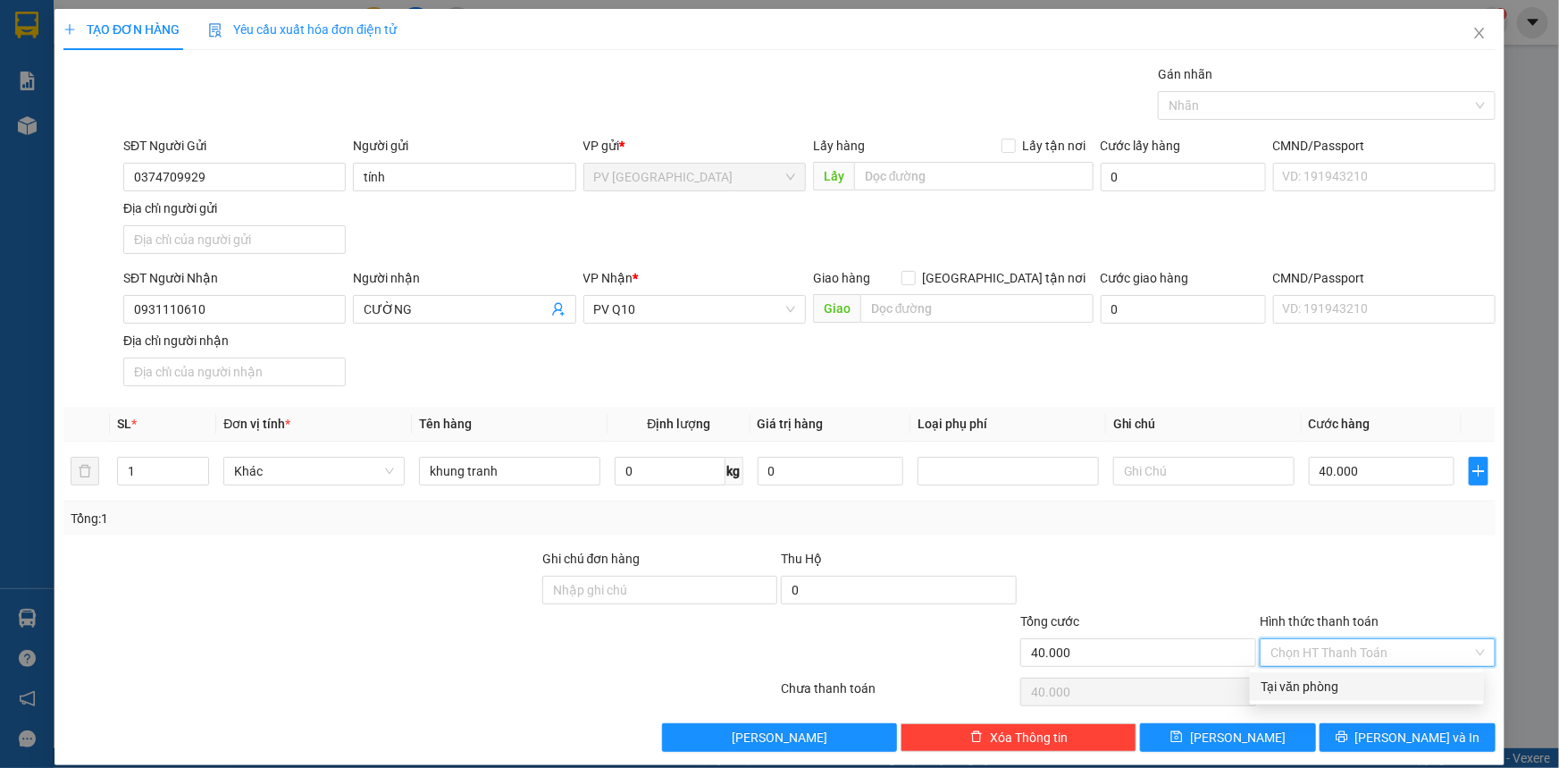
click at [1359, 684] on div "Tại văn phòng" at bounding box center [1367, 686] width 213 height 20
type input "0"
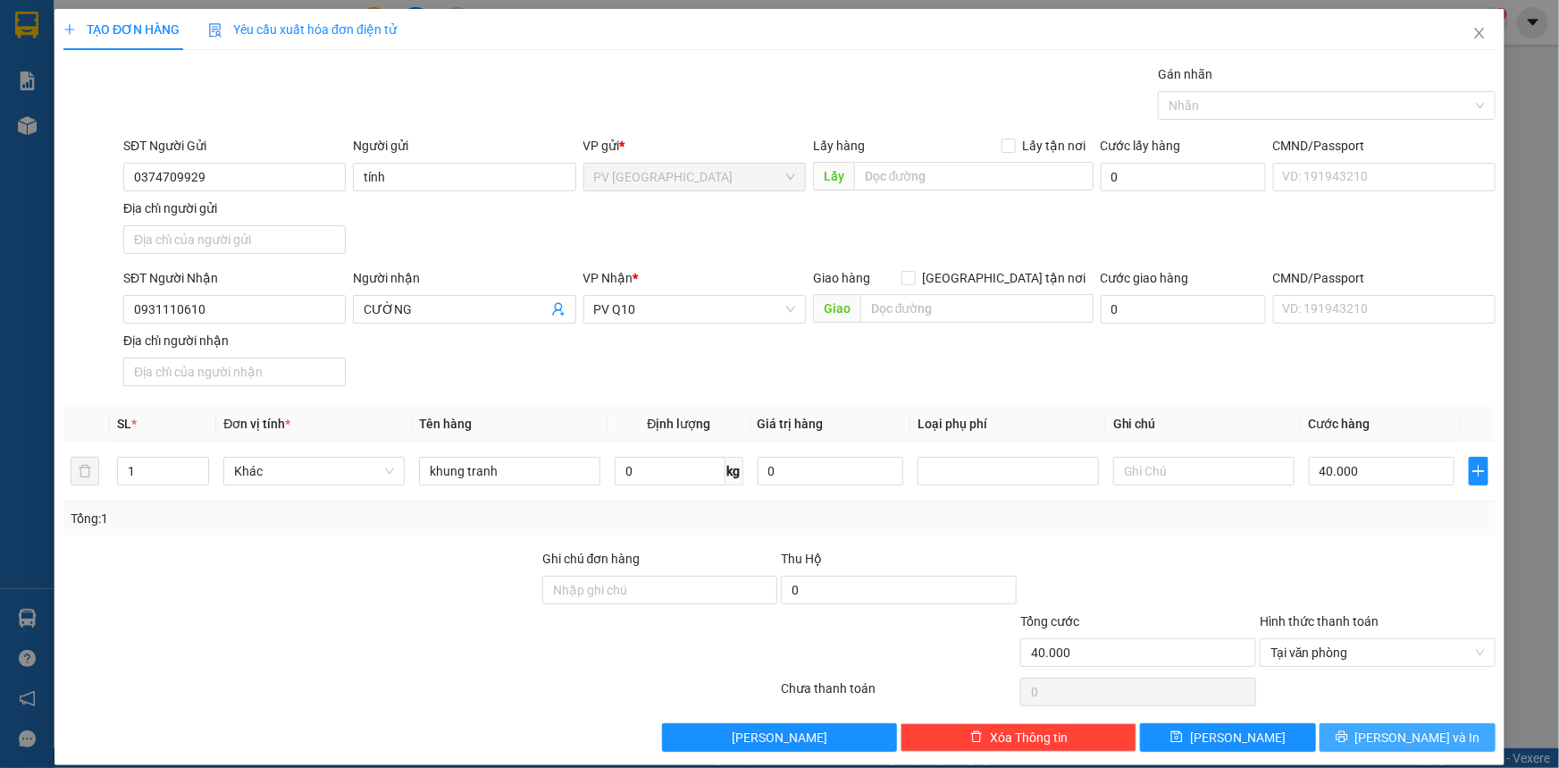
click at [1348, 733] on icon "printer" at bounding box center [1342, 737] width 12 height 12
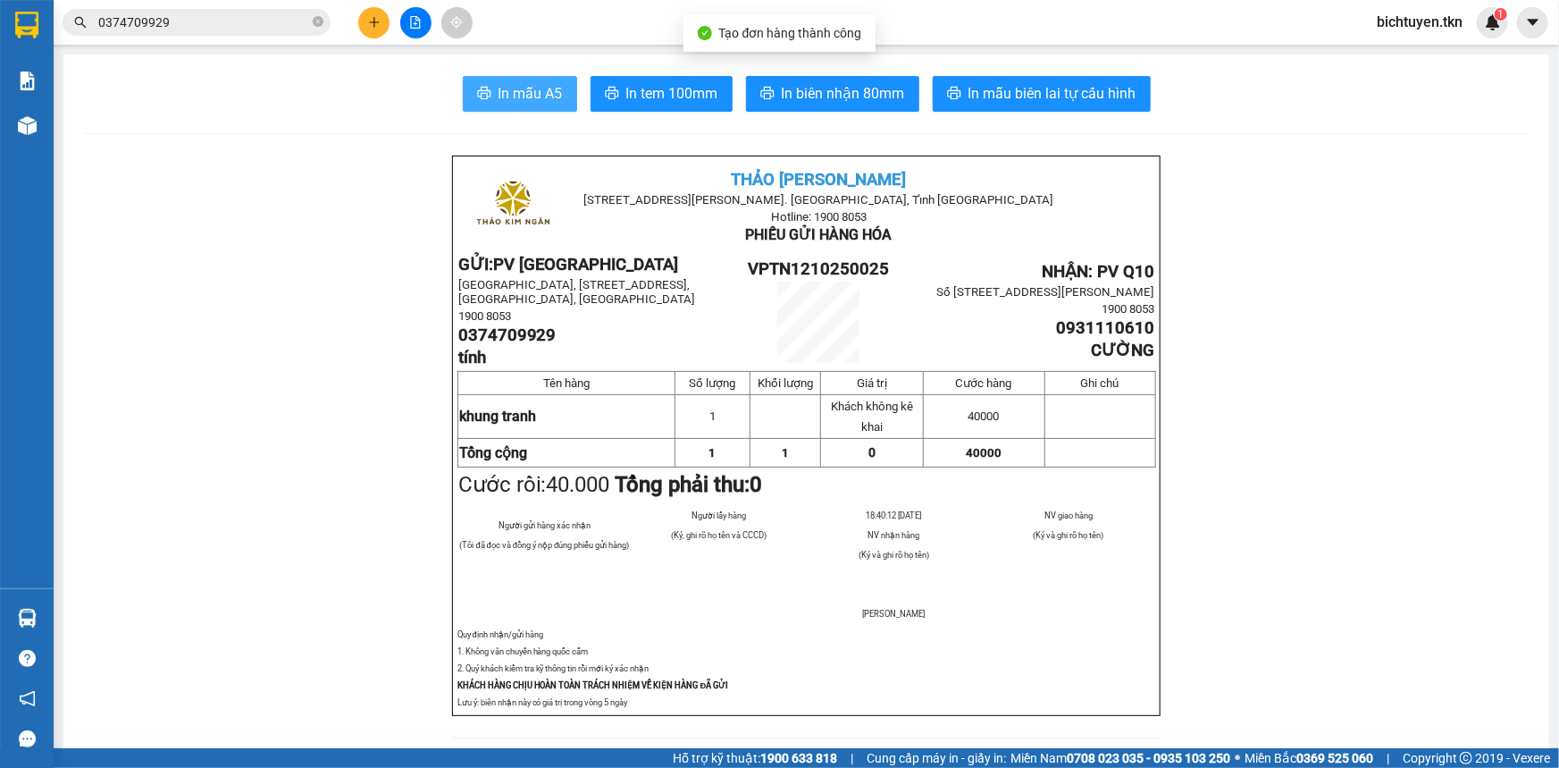
click at [549, 98] on span "In mẫu A5" at bounding box center [531, 93] width 64 height 22
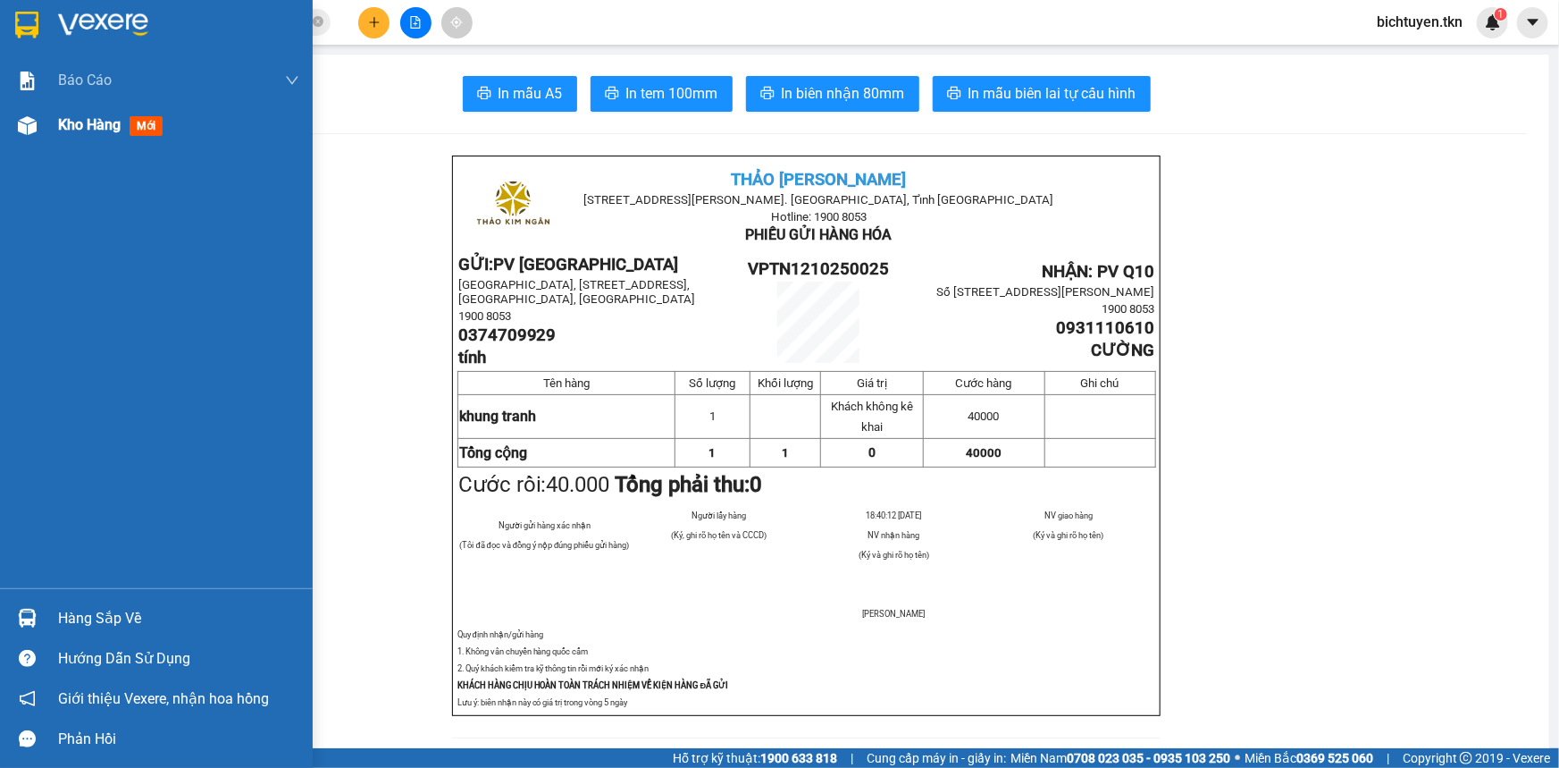
click at [13, 125] on div at bounding box center [27, 125] width 31 height 31
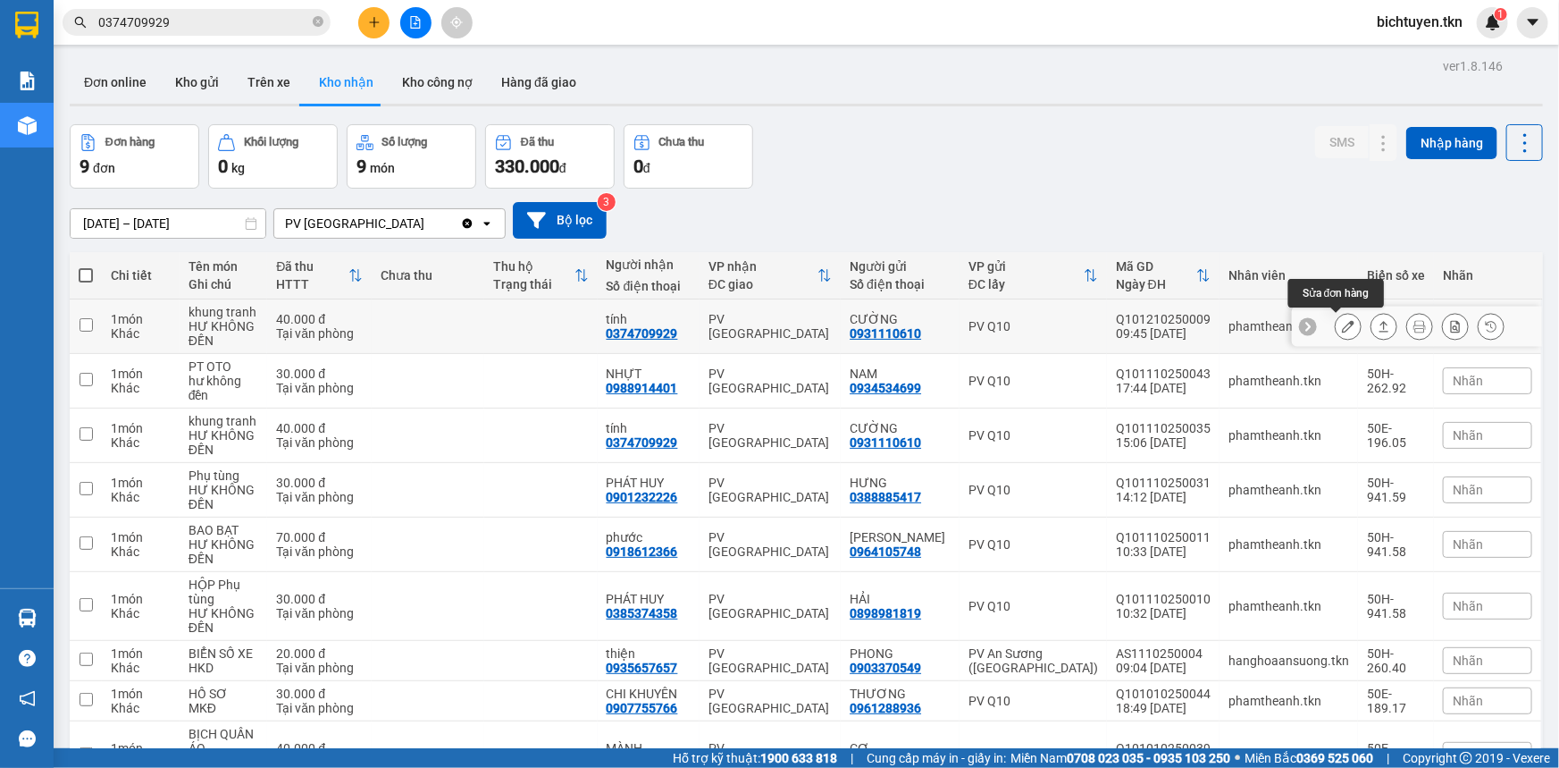
click at [1378, 332] on icon at bounding box center [1384, 326] width 13 height 13
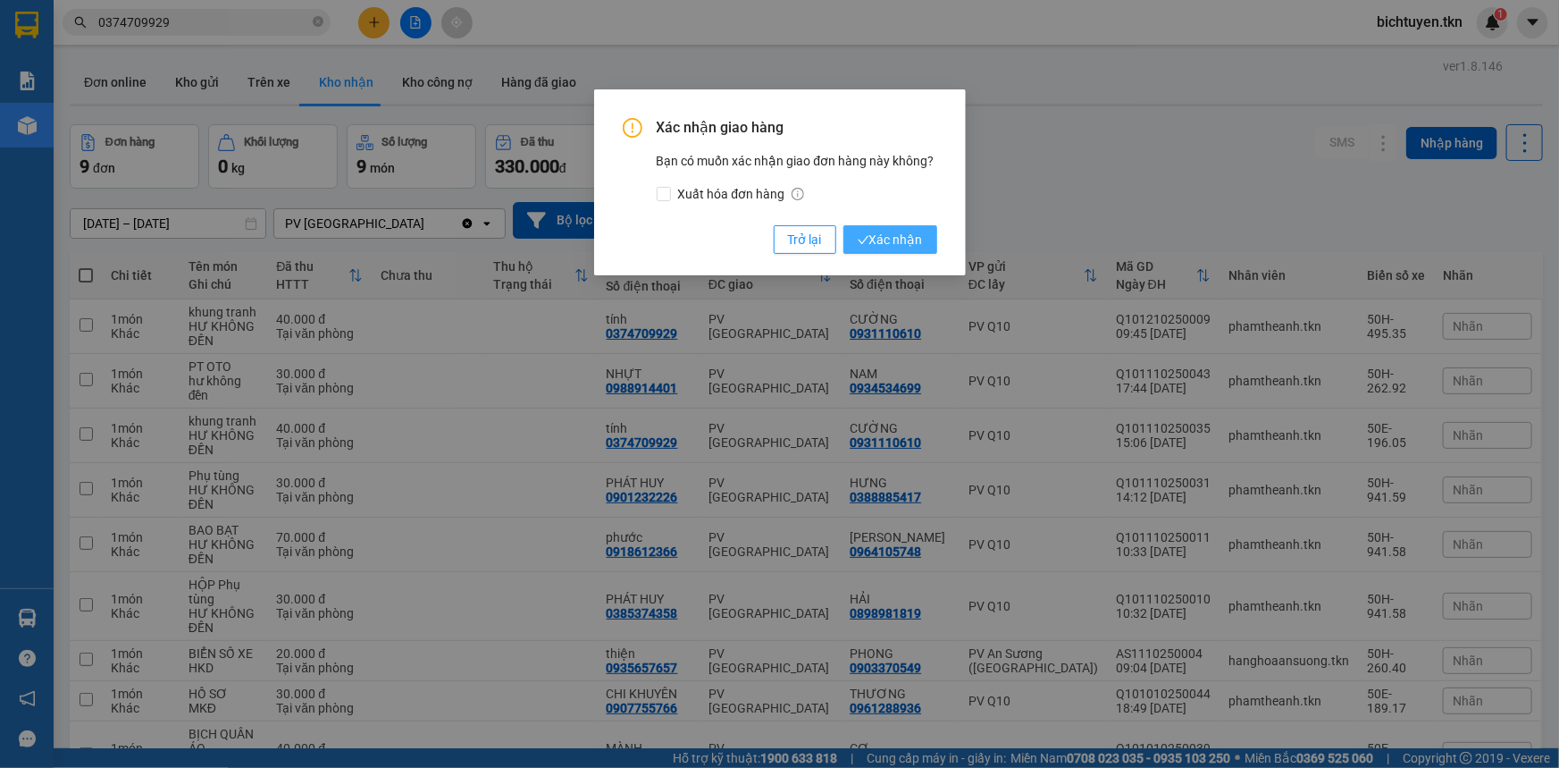
click at [861, 231] on span "Xác nhận" at bounding box center [890, 240] width 65 height 20
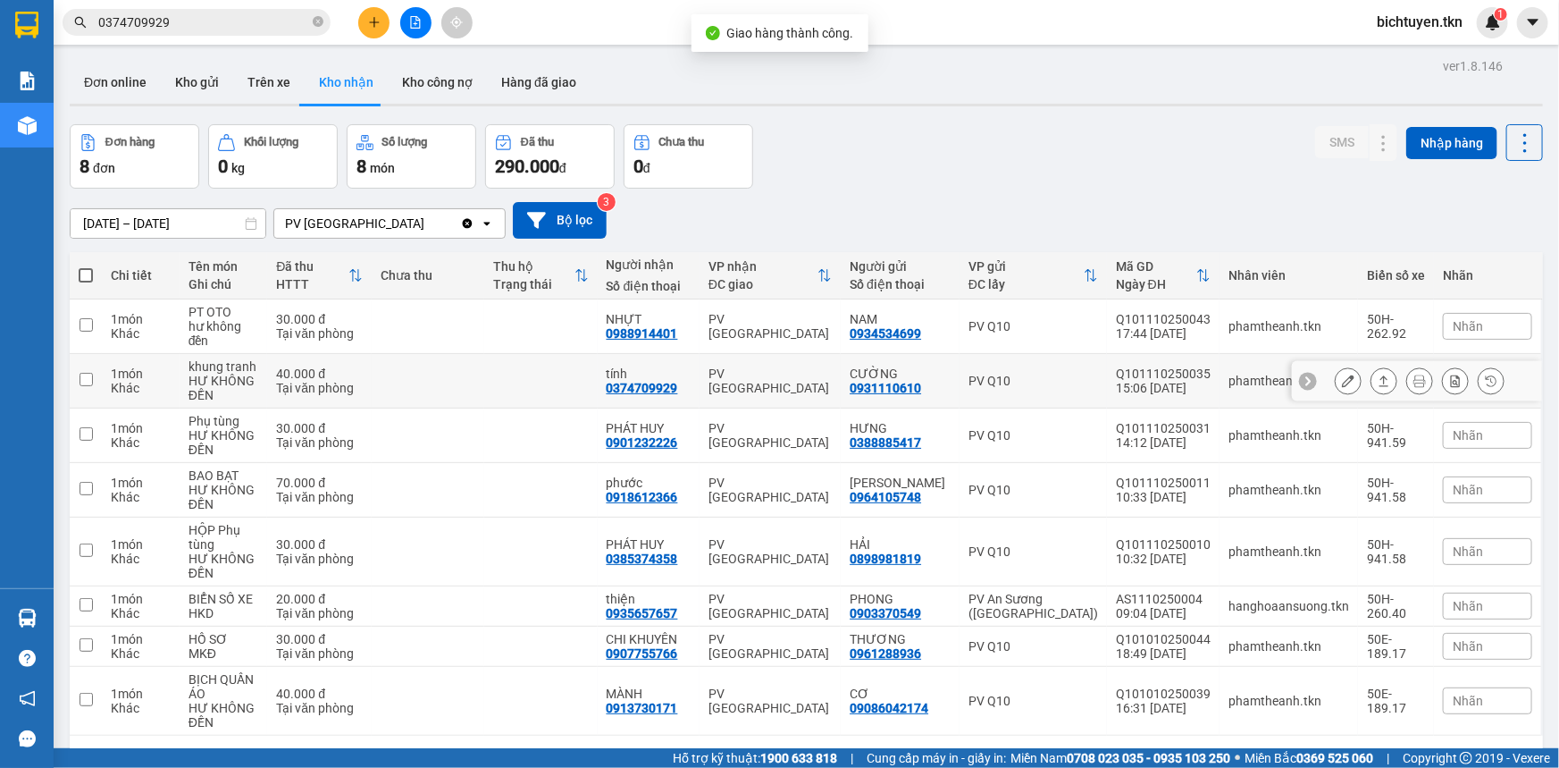
click at [1378, 380] on icon at bounding box center [1384, 380] width 13 height 13
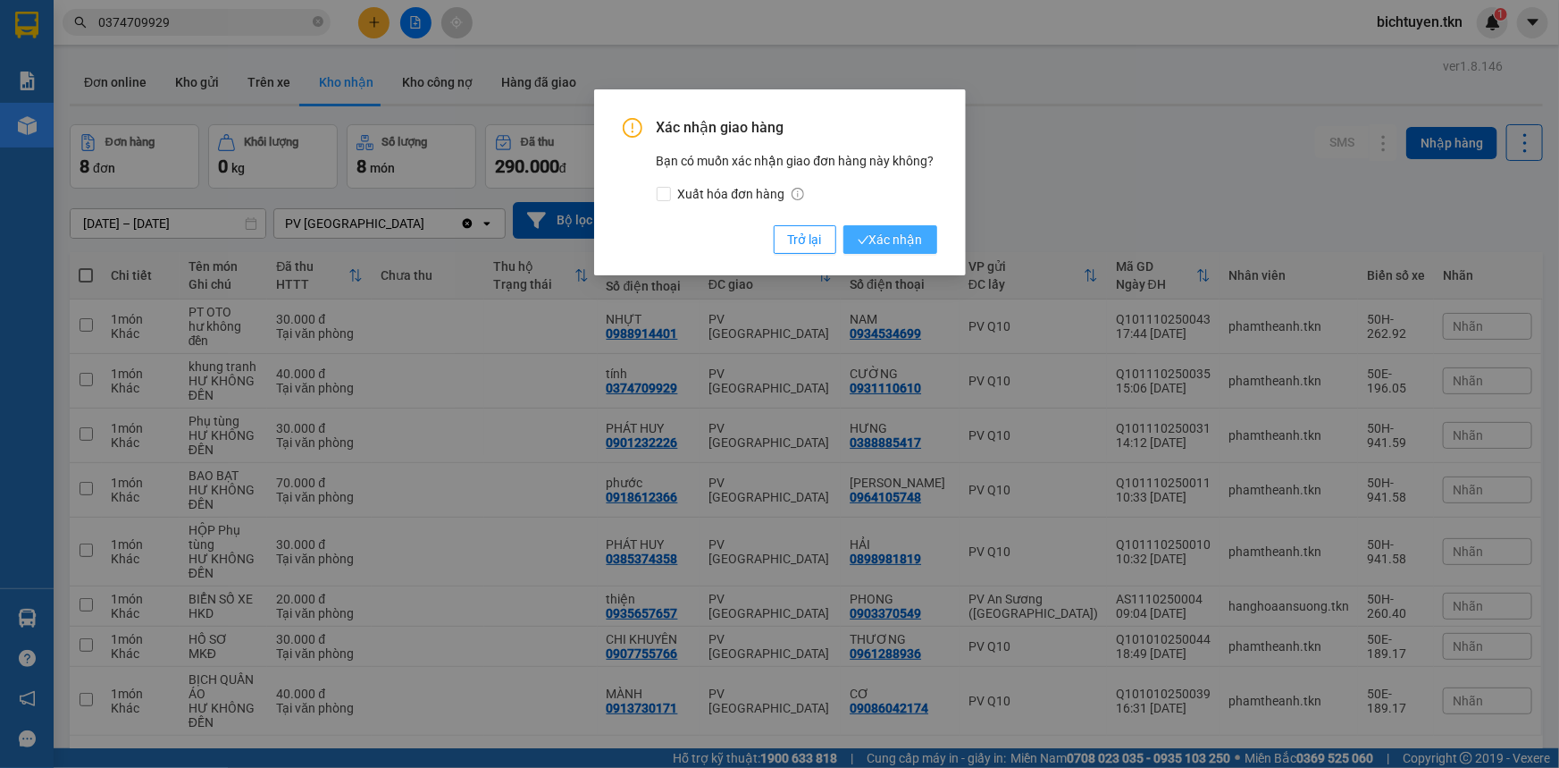
click at [920, 242] on span "Xác nhận" at bounding box center [890, 240] width 65 height 20
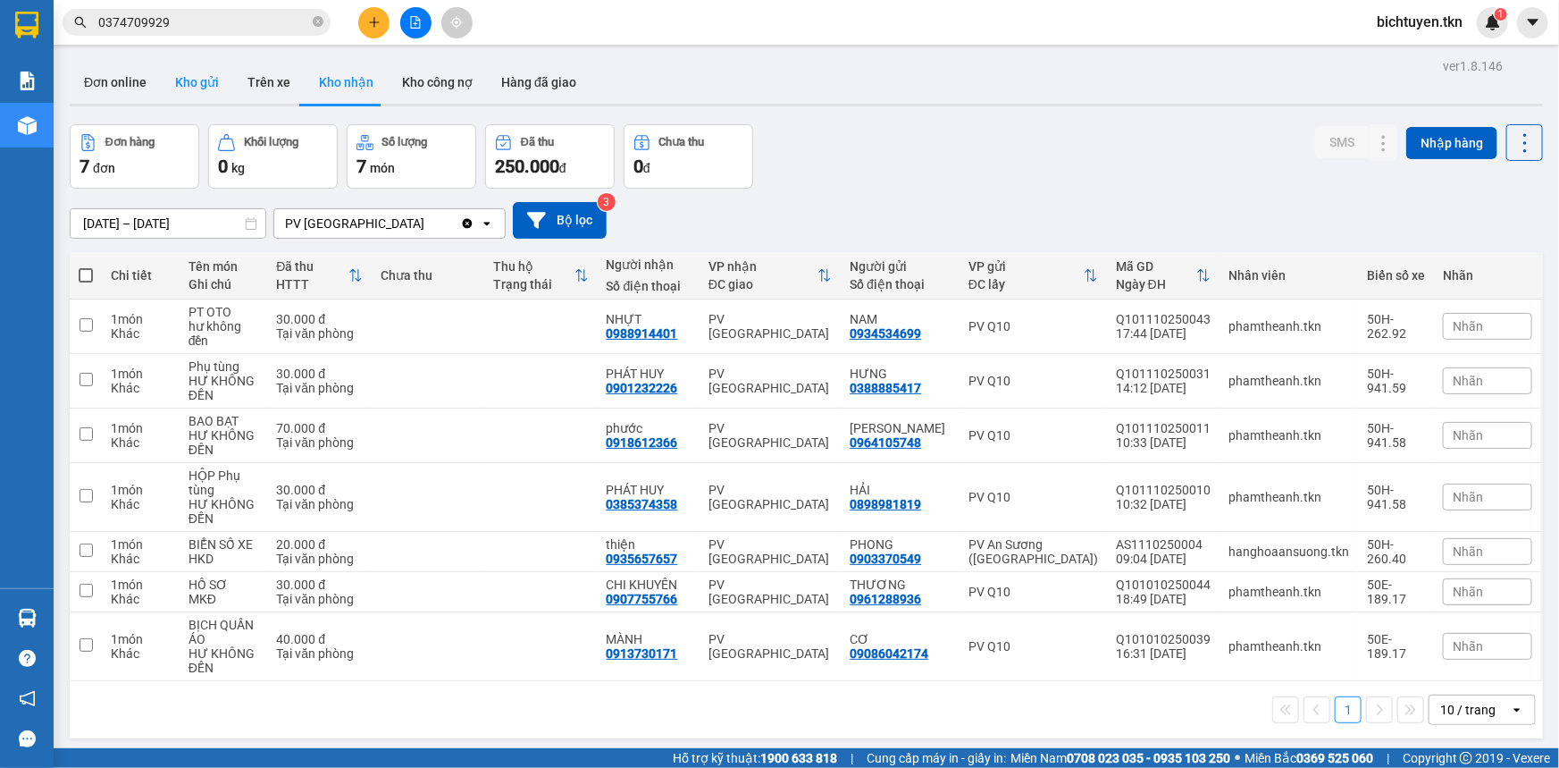
click at [210, 69] on button "Kho gửi" at bounding box center [197, 82] width 72 height 43
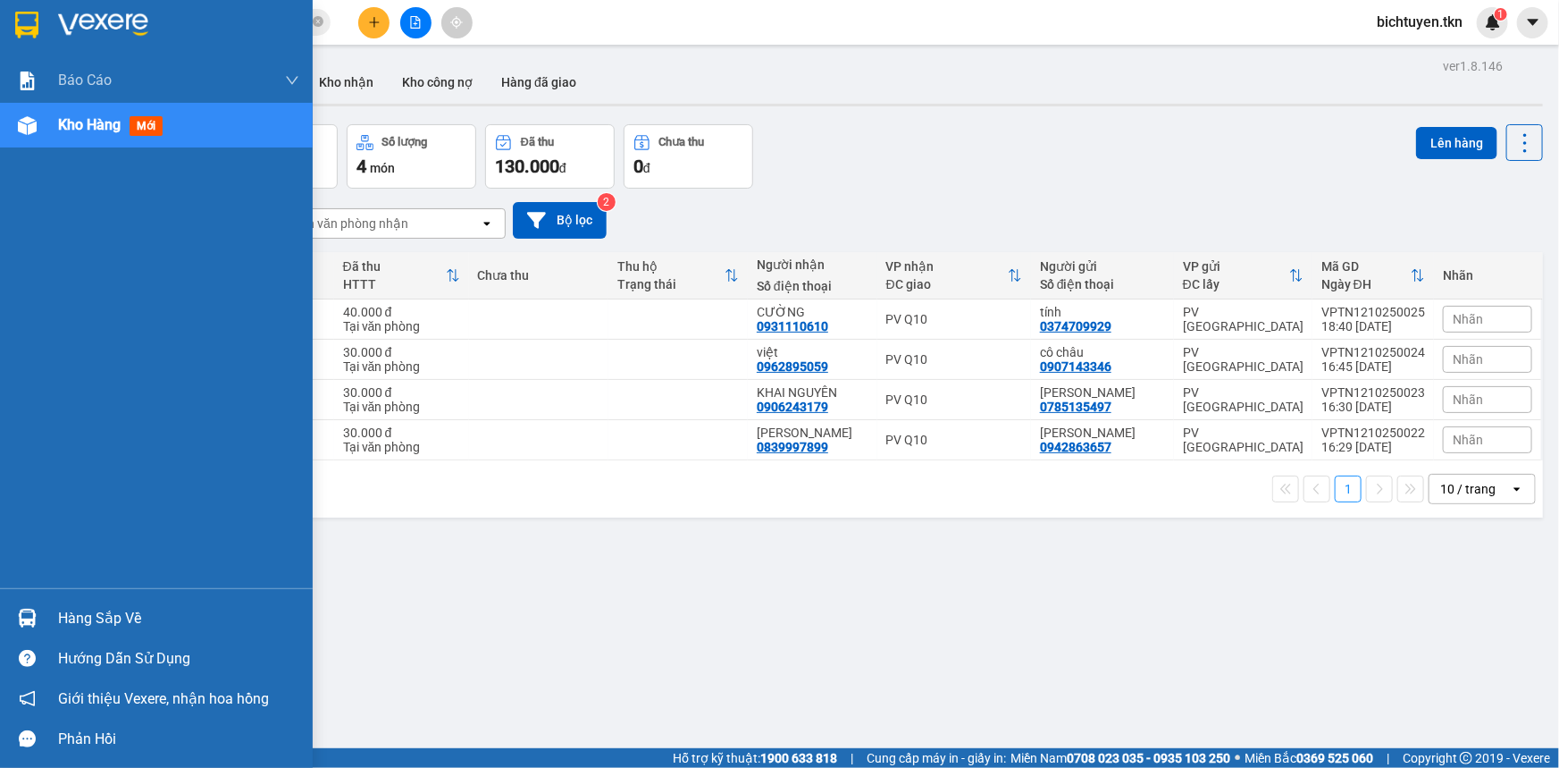
click at [29, 605] on div at bounding box center [27, 617] width 31 height 31
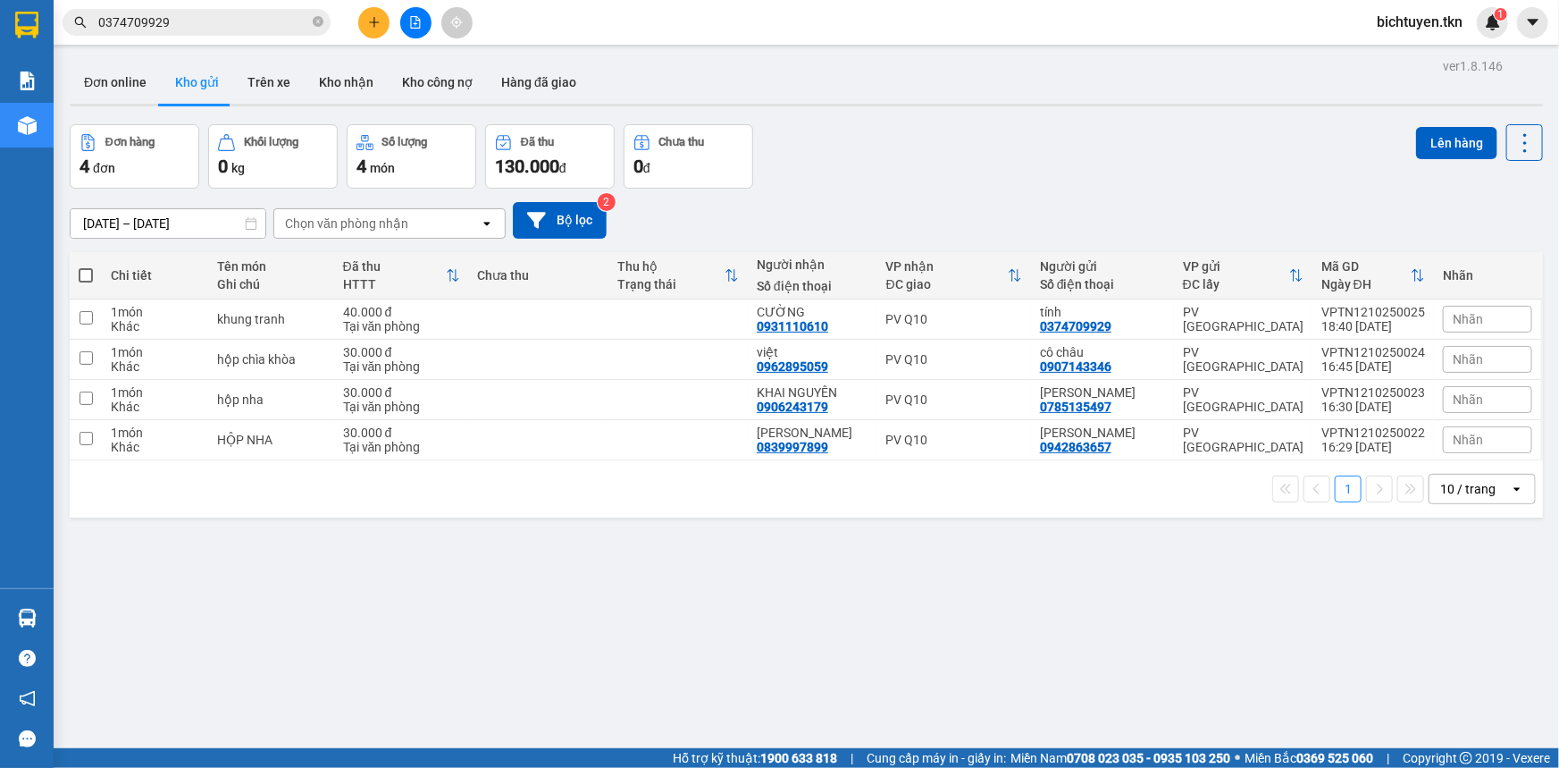
click at [894, 574] on section "Kết quả tìm kiếm ( 3 ) Bộ lọc Ngày tạo đơn gần nhất Mã ĐH Trạng thái Món hàng T…" at bounding box center [779, 384] width 1559 height 768
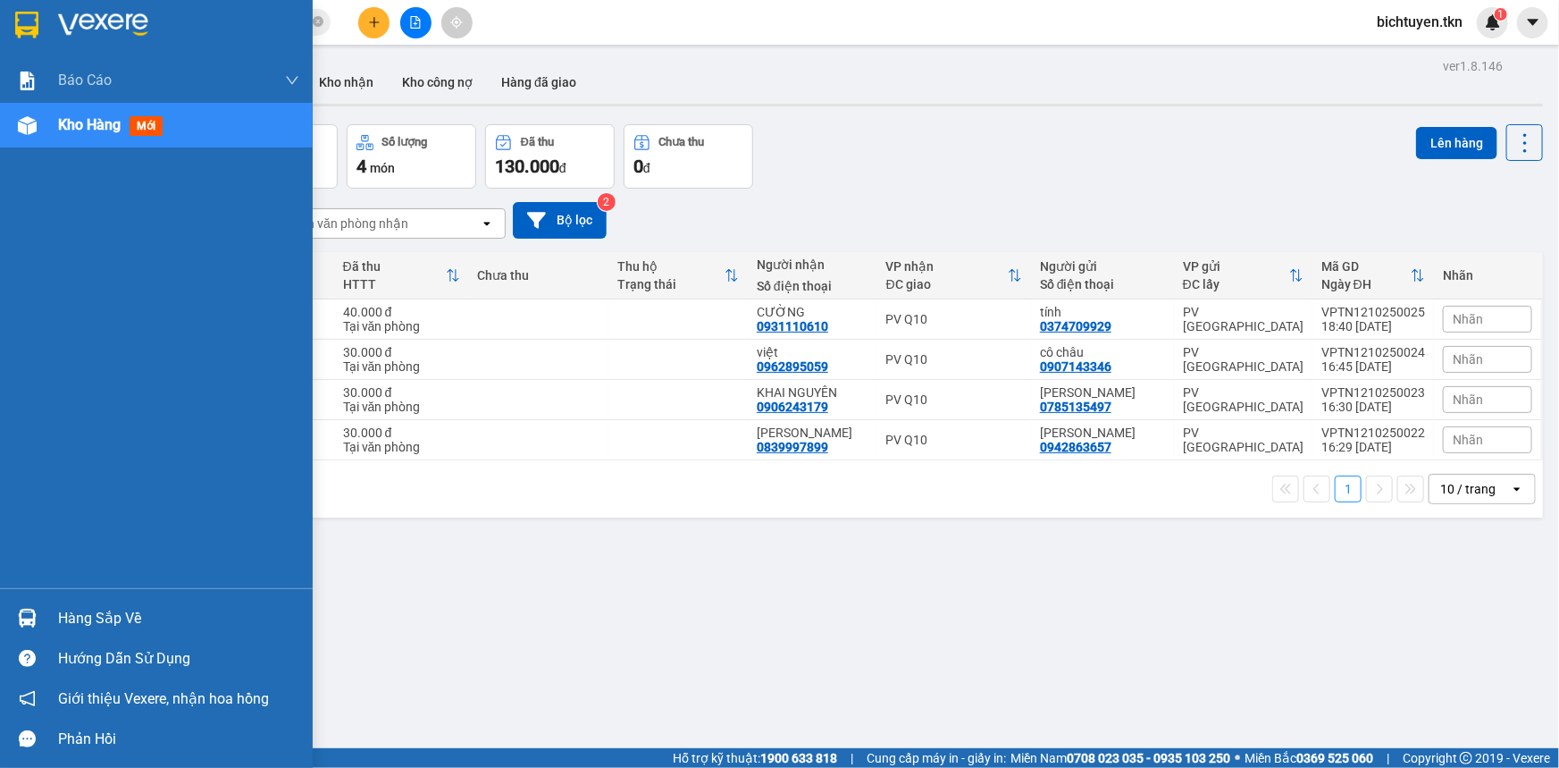
drag, startPoint x: 31, startPoint y: 626, endPoint x: 116, endPoint y: 597, distance: 89.6
click at [32, 626] on img at bounding box center [27, 618] width 19 height 19
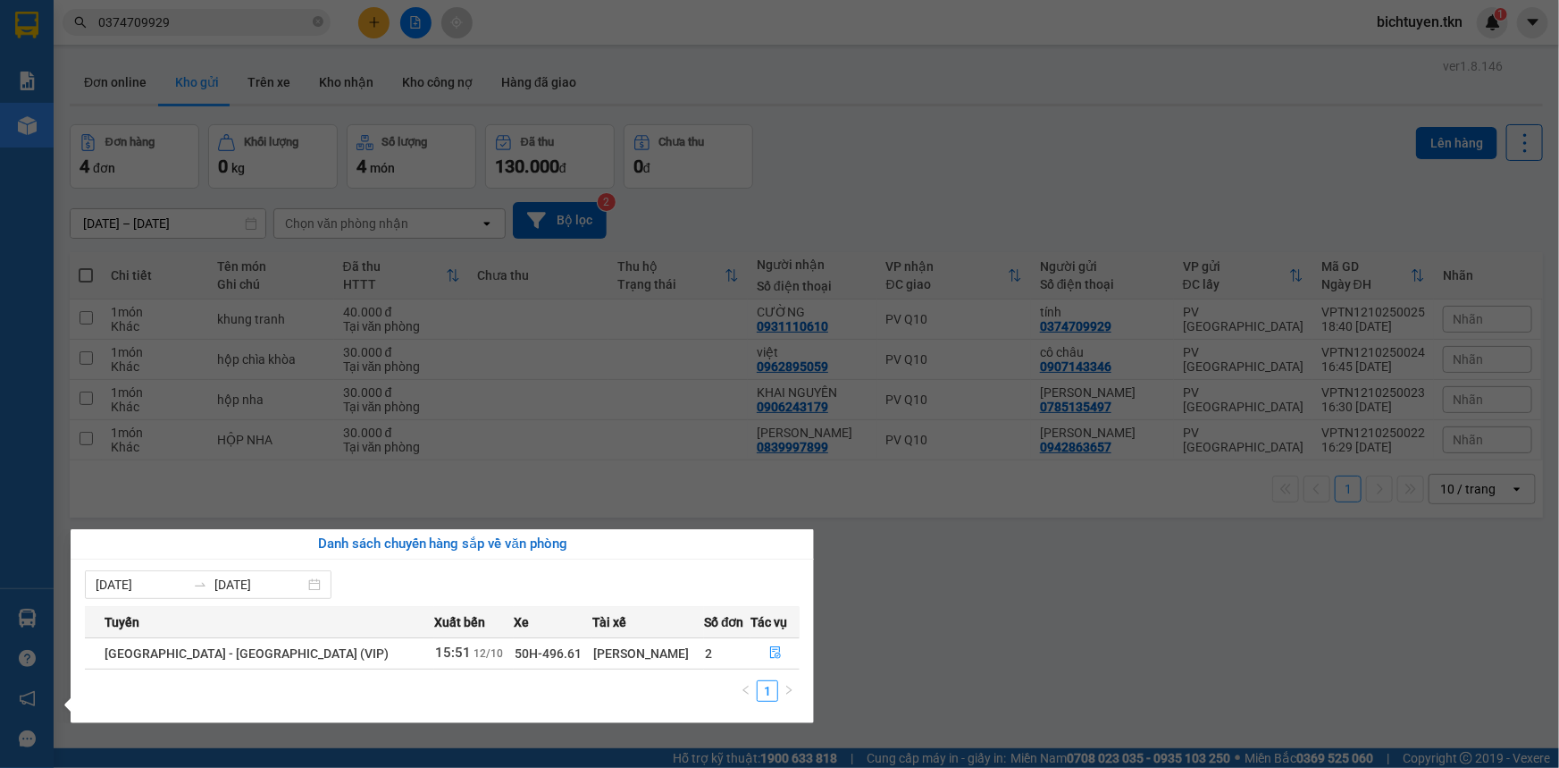
click at [1047, 653] on section "Kết quả tìm kiếm ( 3 ) Bộ lọc Ngày tạo đơn gần nhất Mã ĐH Trạng thái Món hàng T…" at bounding box center [779, 384] width 1559 height 768
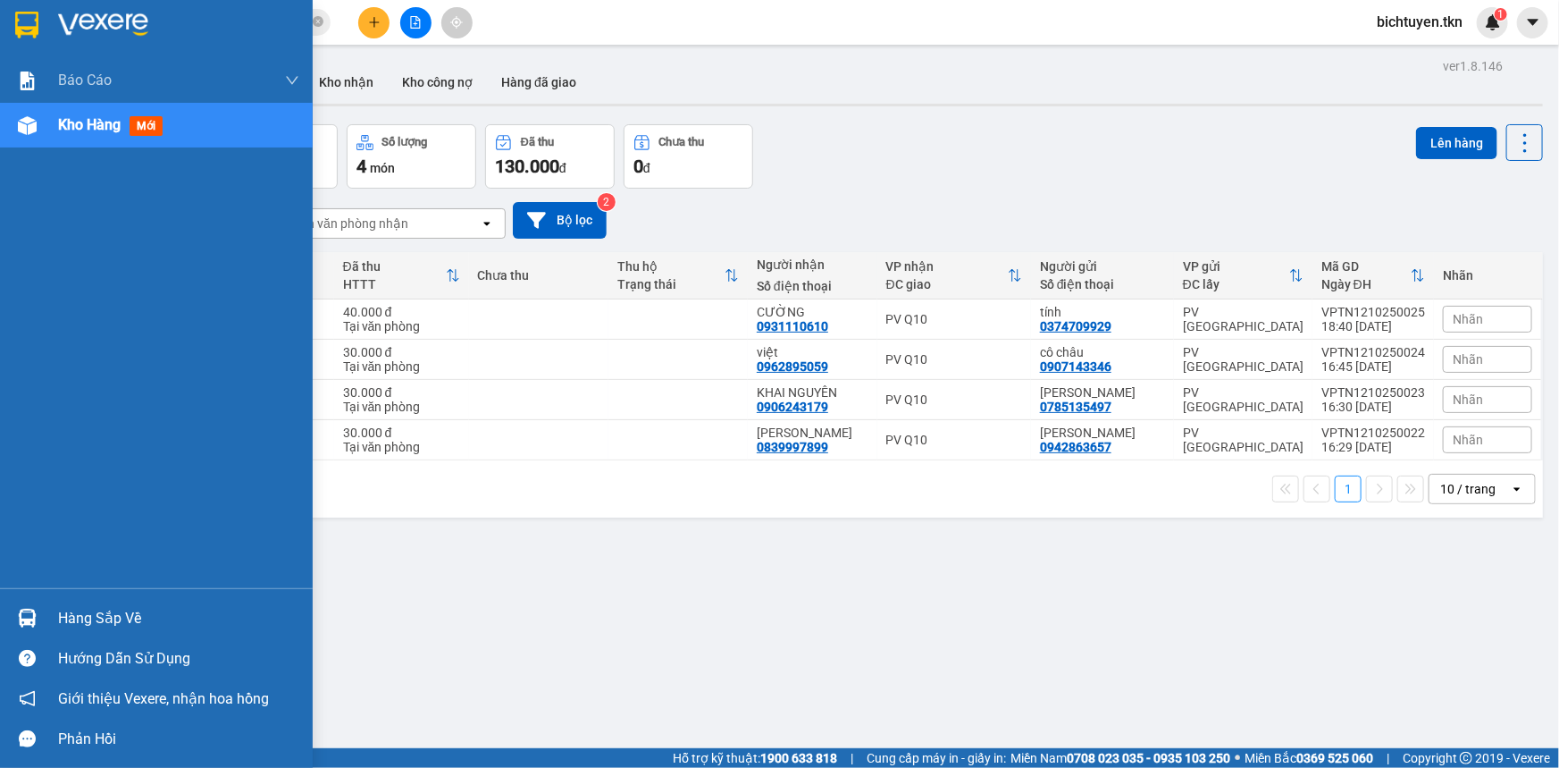
click at [26, 616] on img at bounding box center [27, 618] width 19 height 19
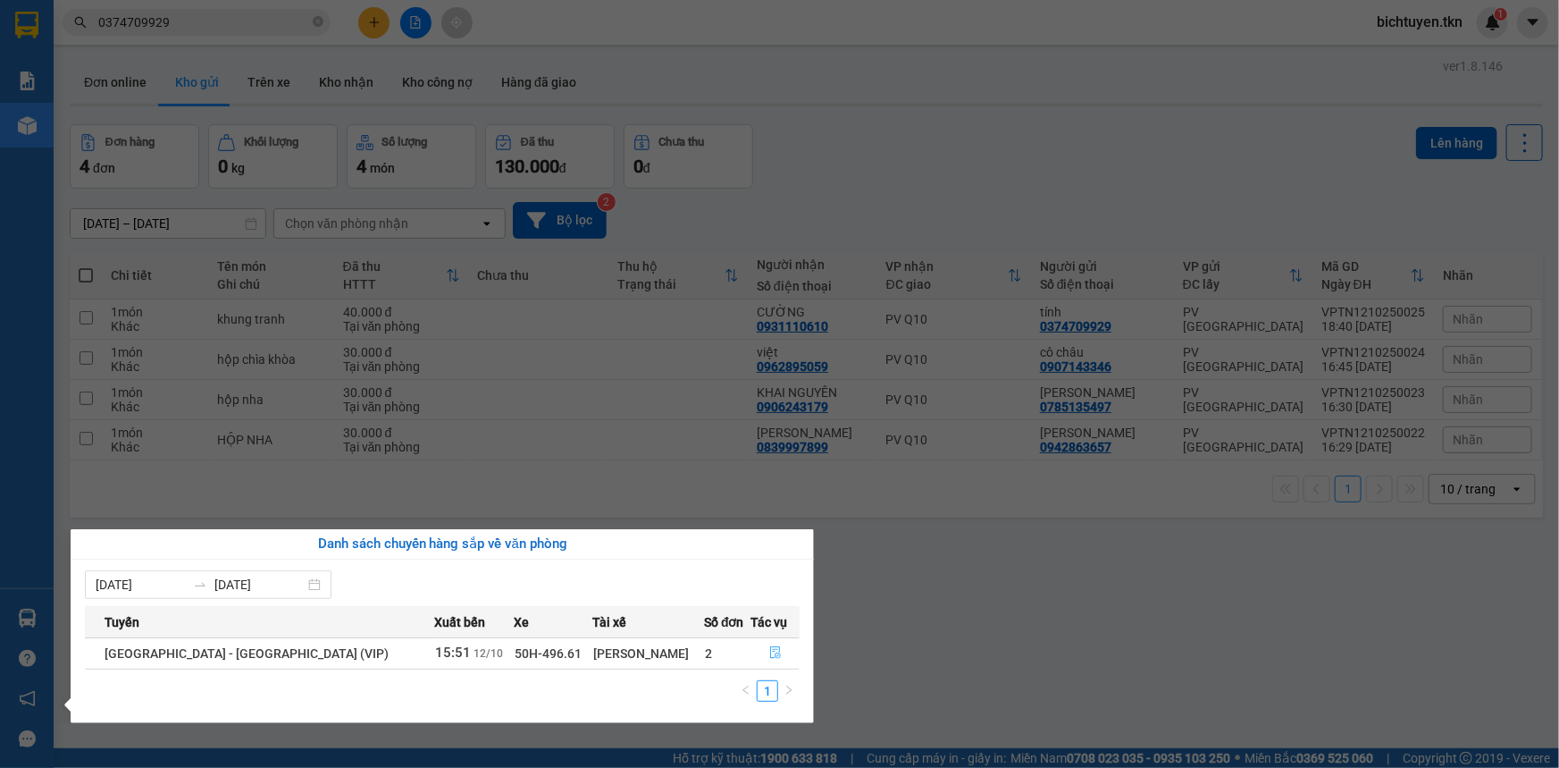
click at [770, 649] on icon "file-done" at bounding box center [775, 652] width 11 height 13
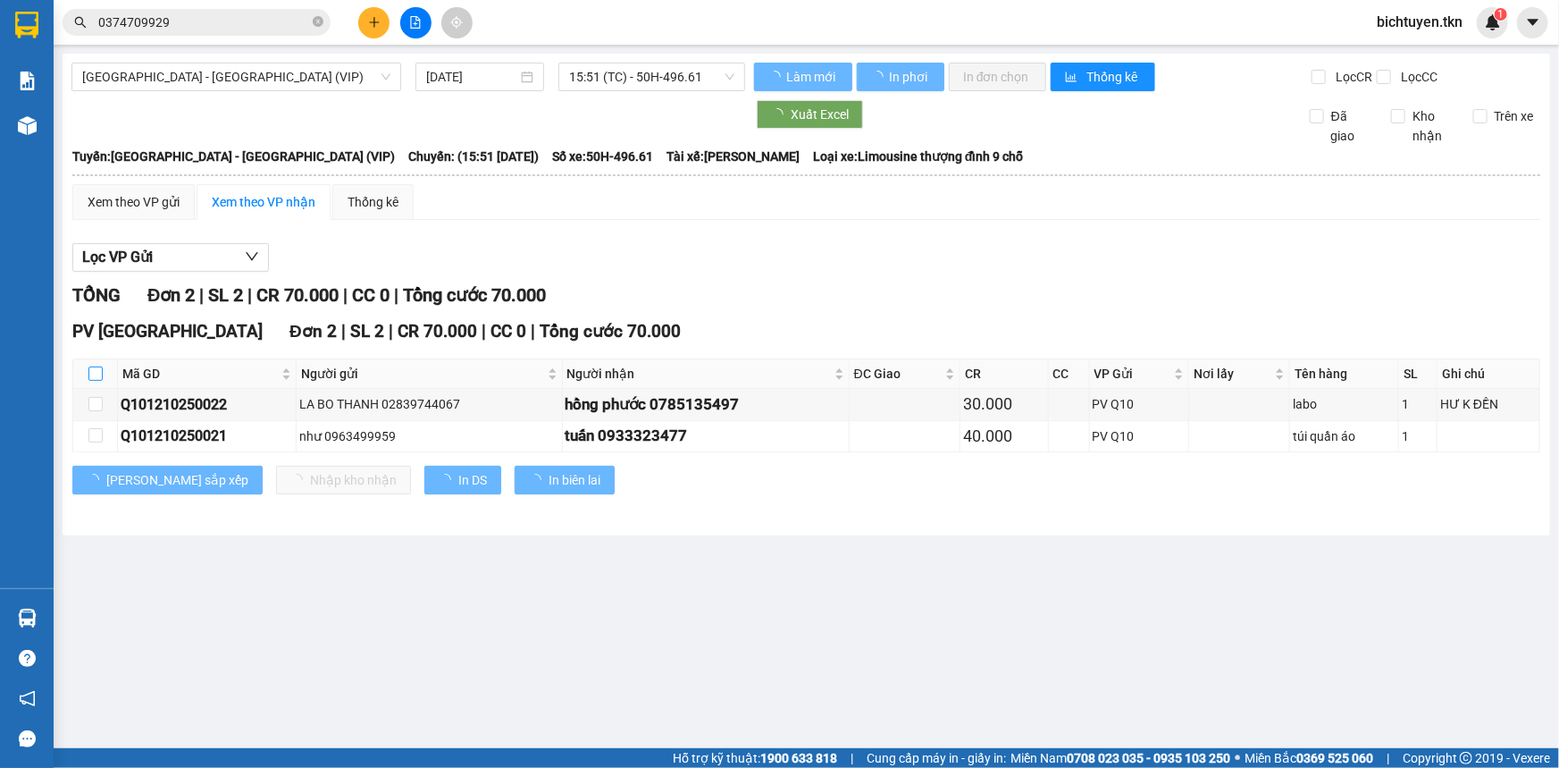
click at [97, 371] on input "checkbox" at bounding box center [95, 373] width 14 height 14
checkbox input "true"
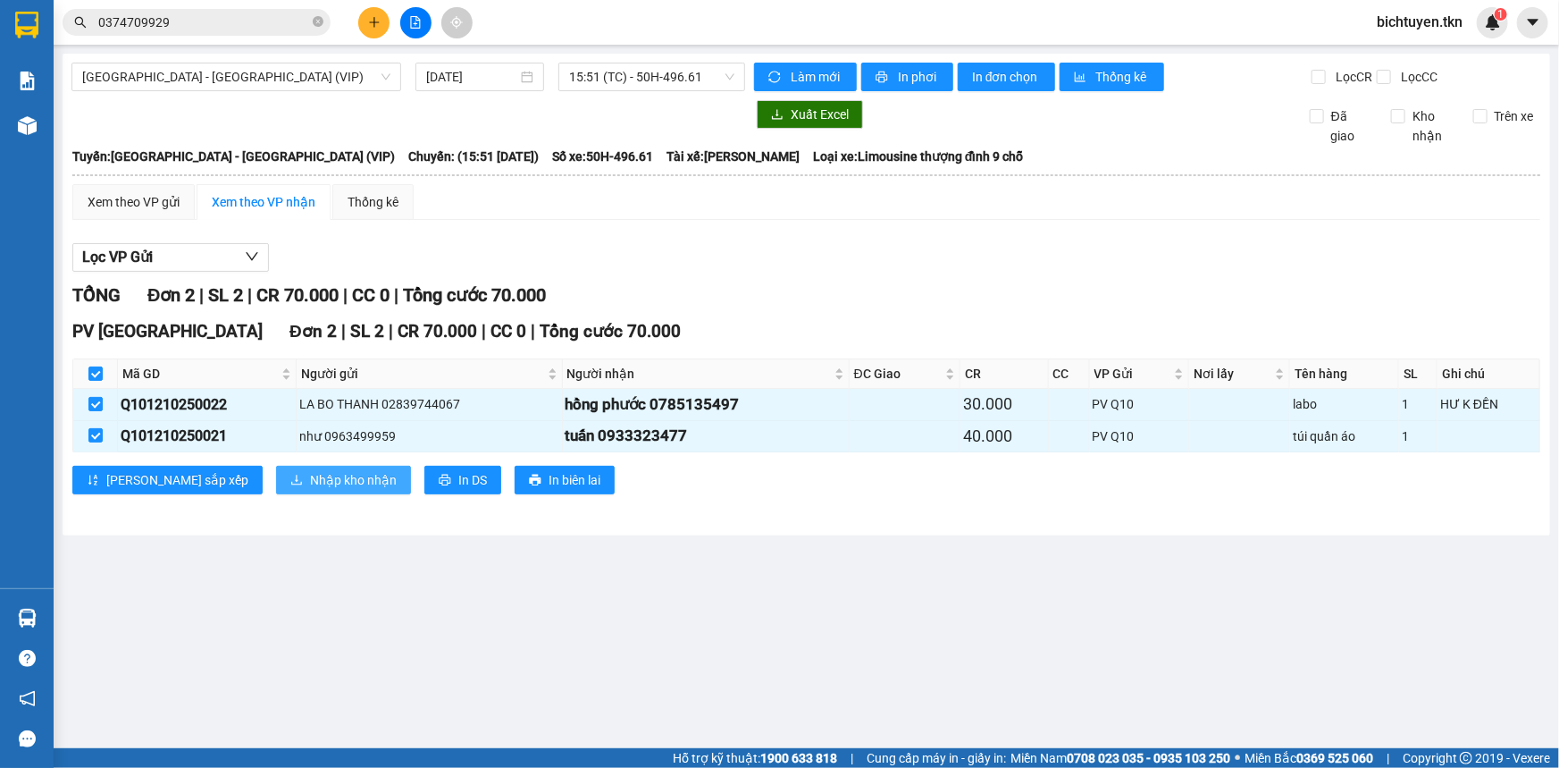
click at [310, 480] on span "Nhập kho nhận" at bounding box center [353, 480] width 87 height 20
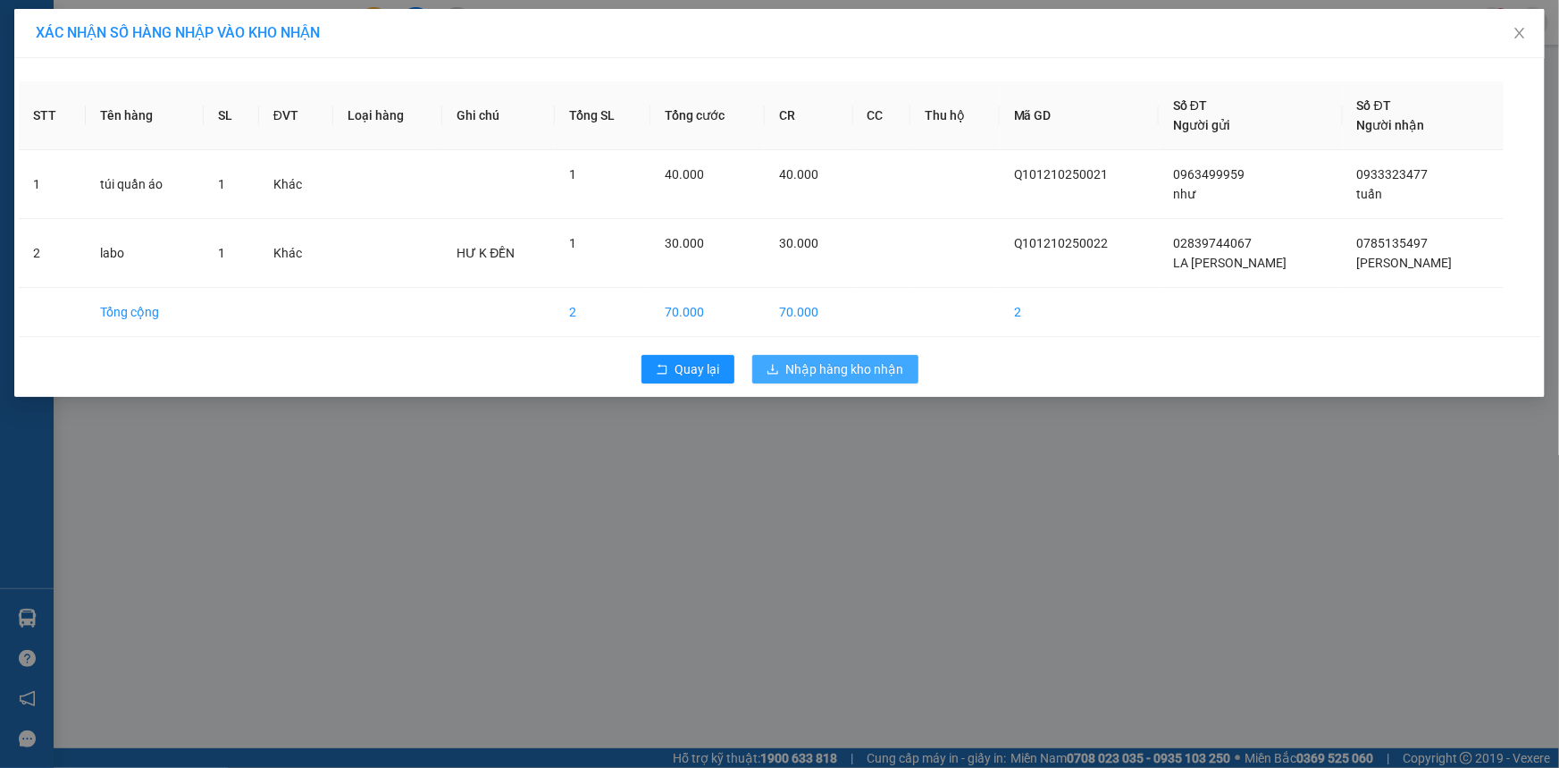
click at [896, 362] on span "Nhập hàng kho nhận" at bounding box center [845, 369] width 118 height 20
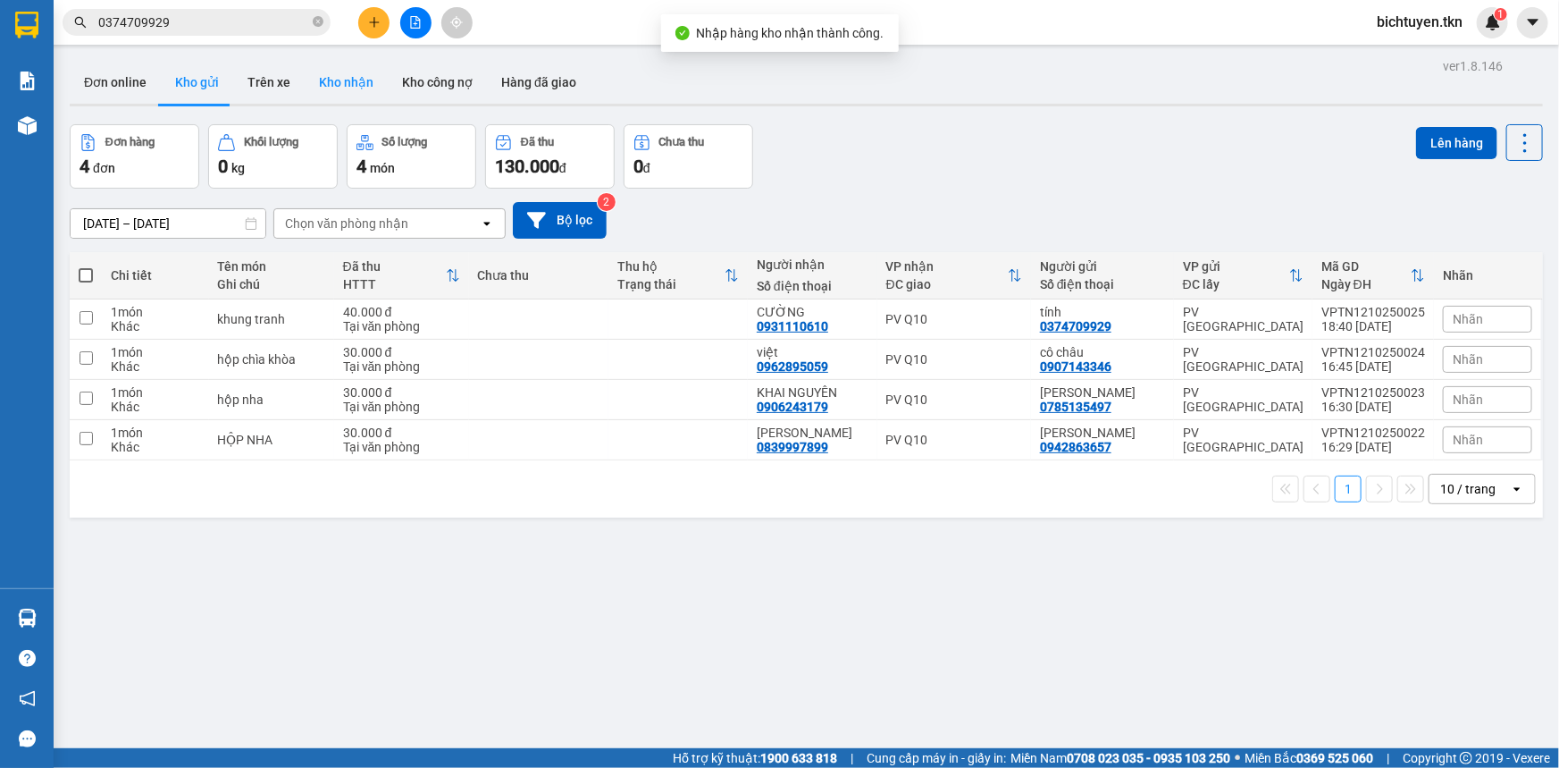
click at [366, 73] on button "Kho nhận" at bounding box center [346, 82] width 83 height 43
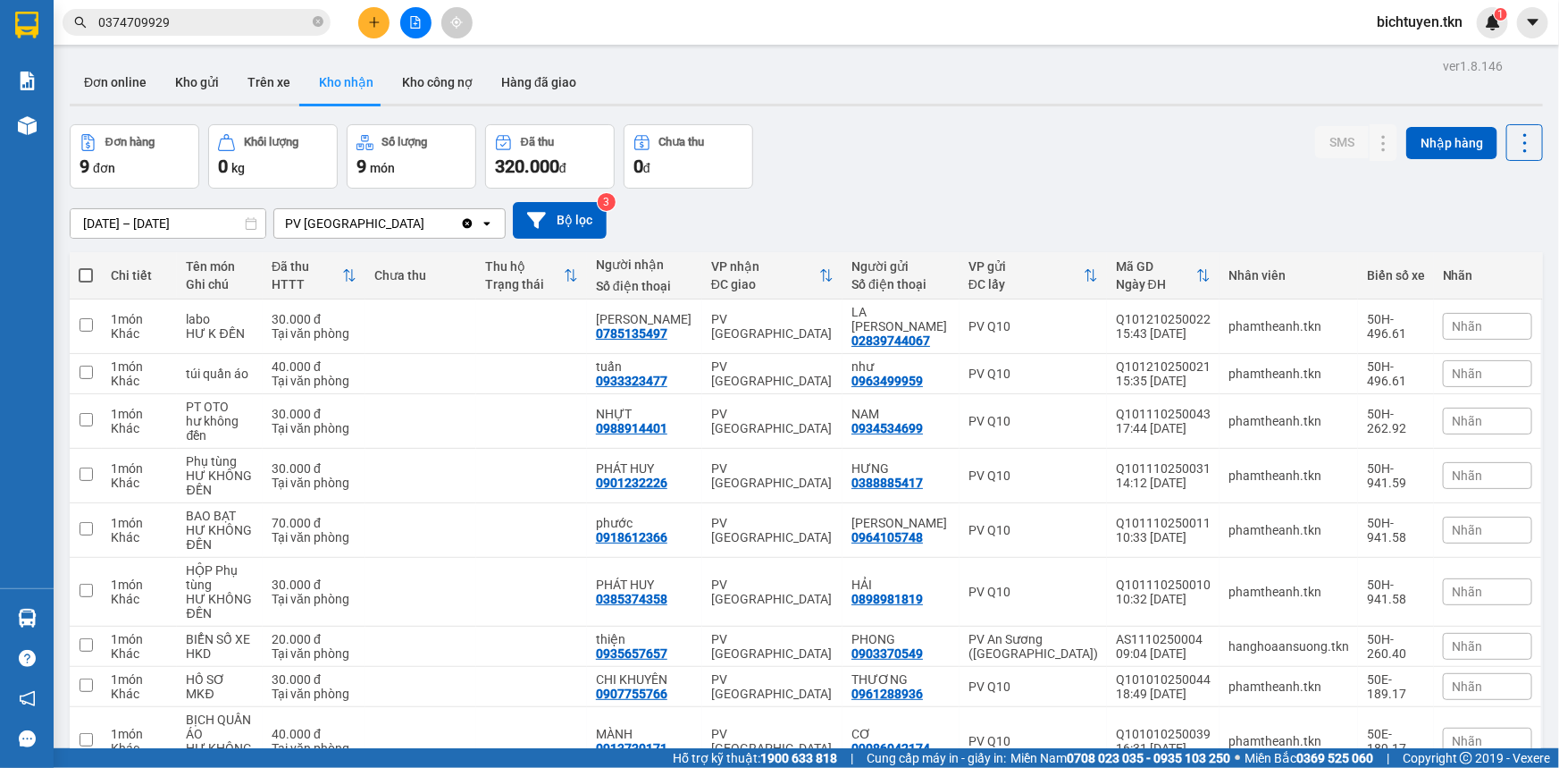
click at [997, 189] on div "11/10/2025 – 12/10/2025 Press the down arrow key to interact with the calendar …" at bounding box center [807, 220] width 1474 height 63
drag, startPoint x: 908, startPoint y: 65, endPoint x: 733, endPoint y: 64, distance: 175.1
click at [908, 65] on div "Đơn online Kho gửi Trên xe Kho nhận Kho công nợ Hàng đã giao" at bounding box center [807, 84] width 1474 height 47
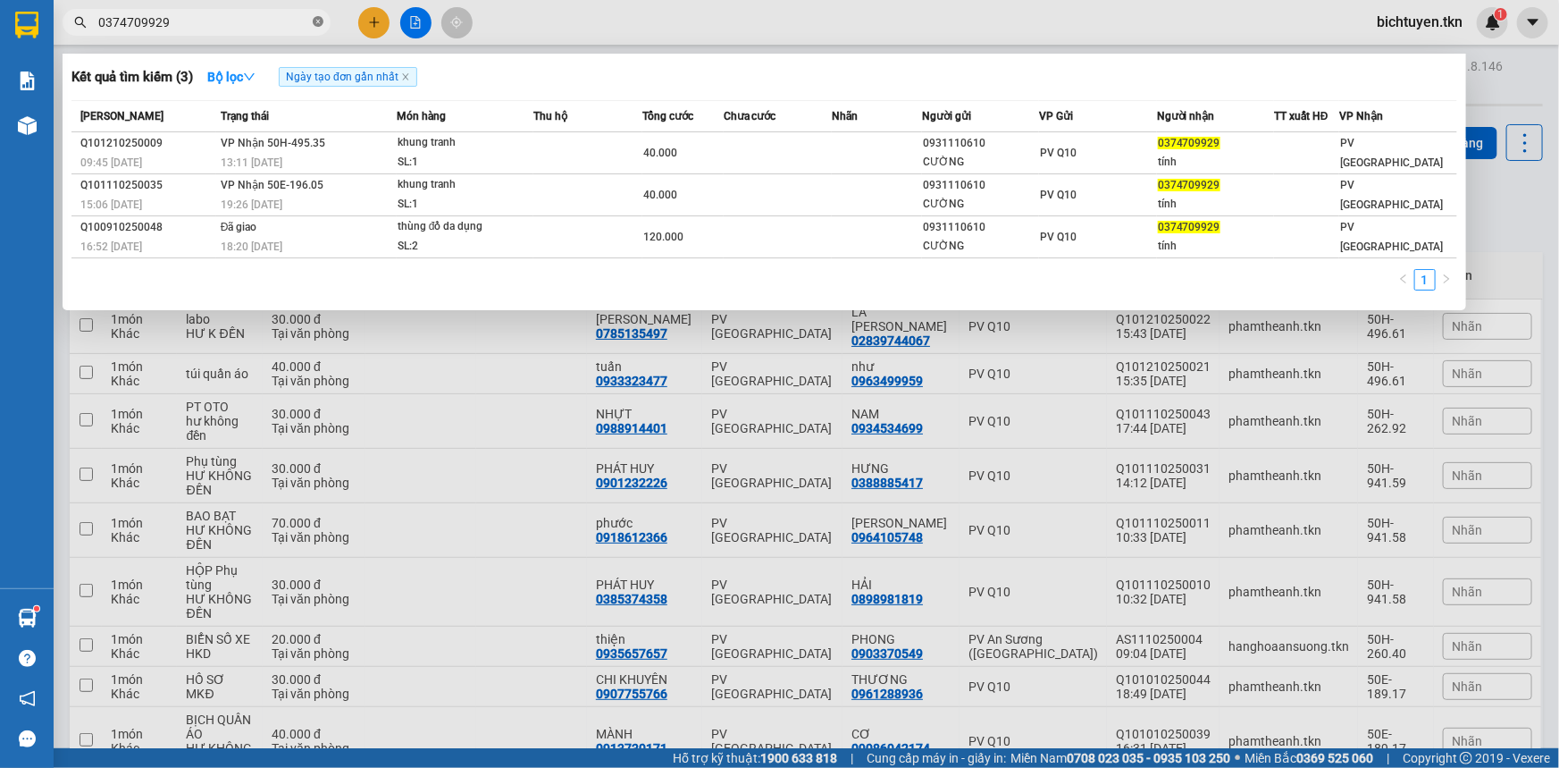
click at [317, 21] on icon "close-circle" at bounding box center [318, 21] width 11 height 11
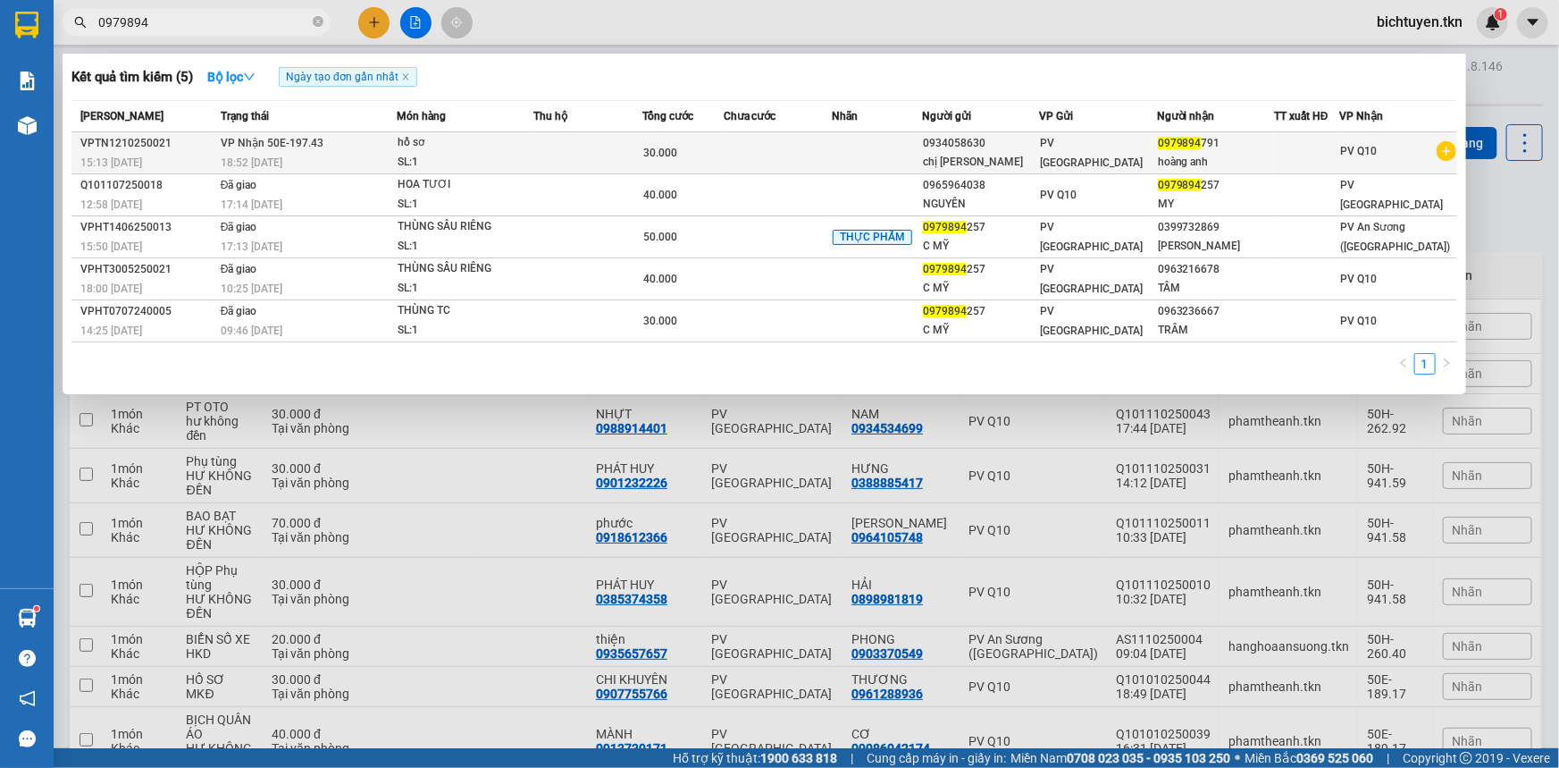
type input "0979894"
click at [520, 146] on div "hồ sơ" at bounding box center [465, 143] width 134 height 20
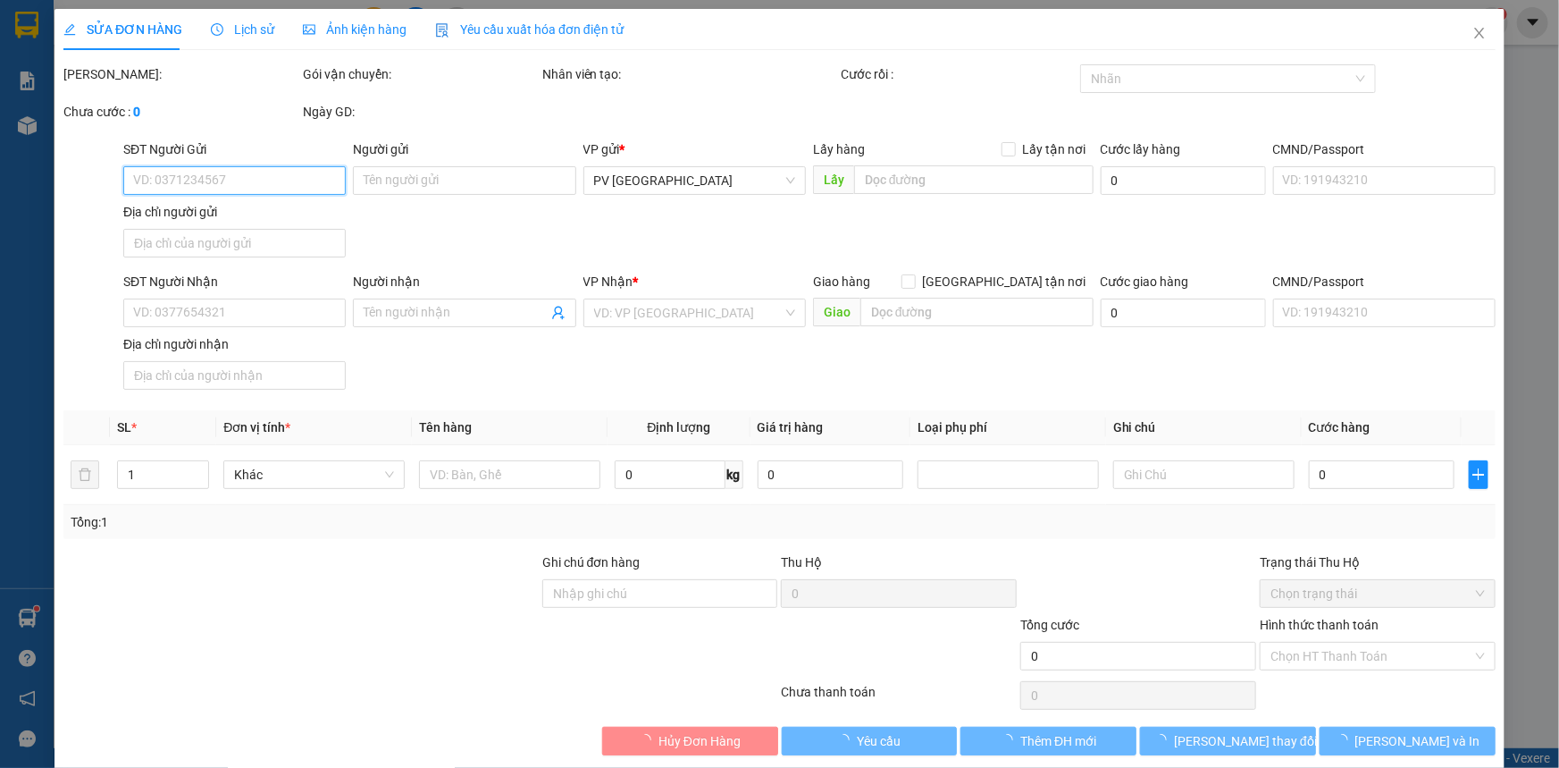
type input "0934058630"
type input "chị huyền"
type input "0979894791"
type input "hoàng anh"
type input "30.000"
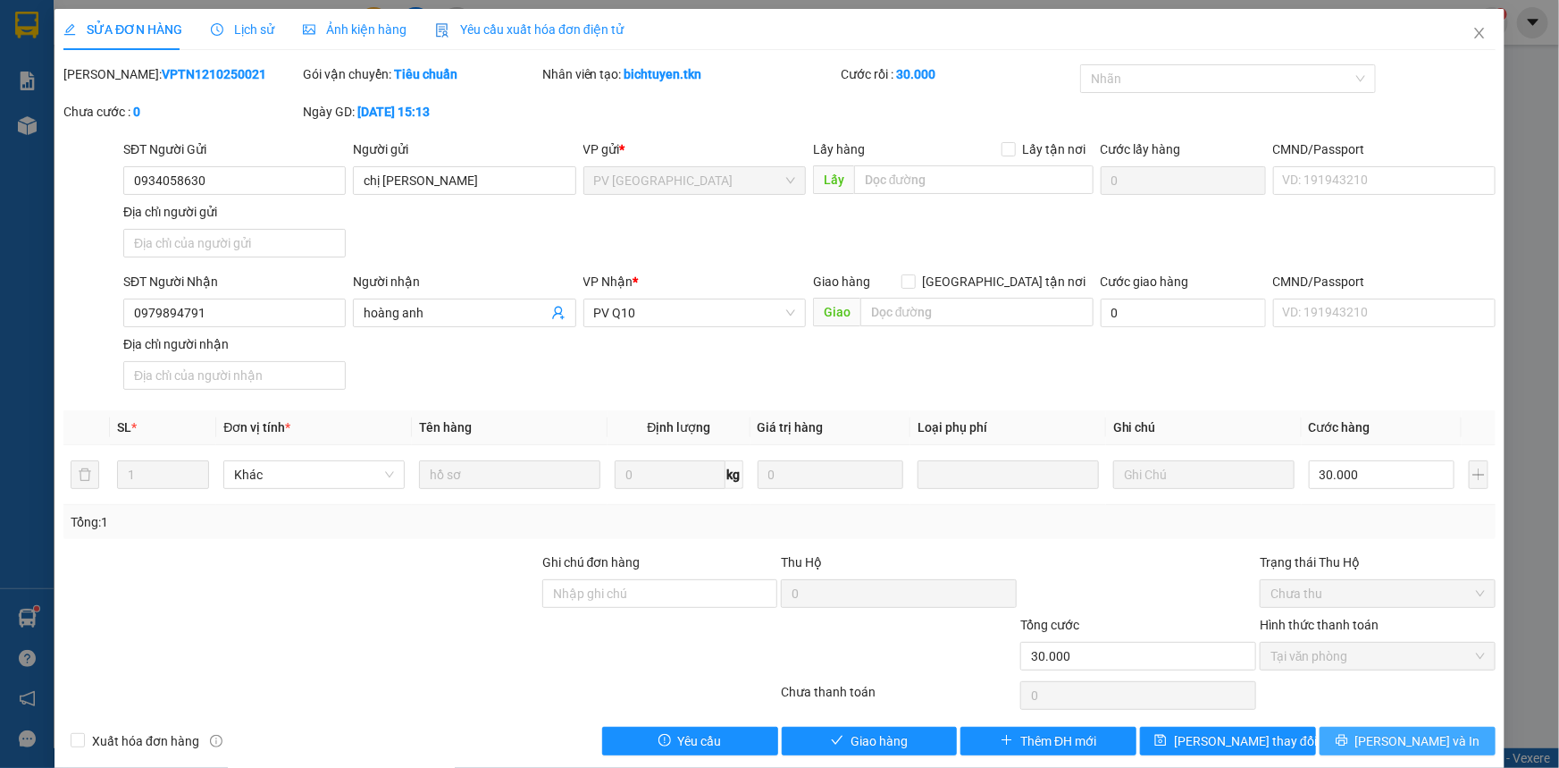
click at [1373, 731] on button "[PERSON_NAME] và In" at bounding box center [1408, 740] width 176 height 29
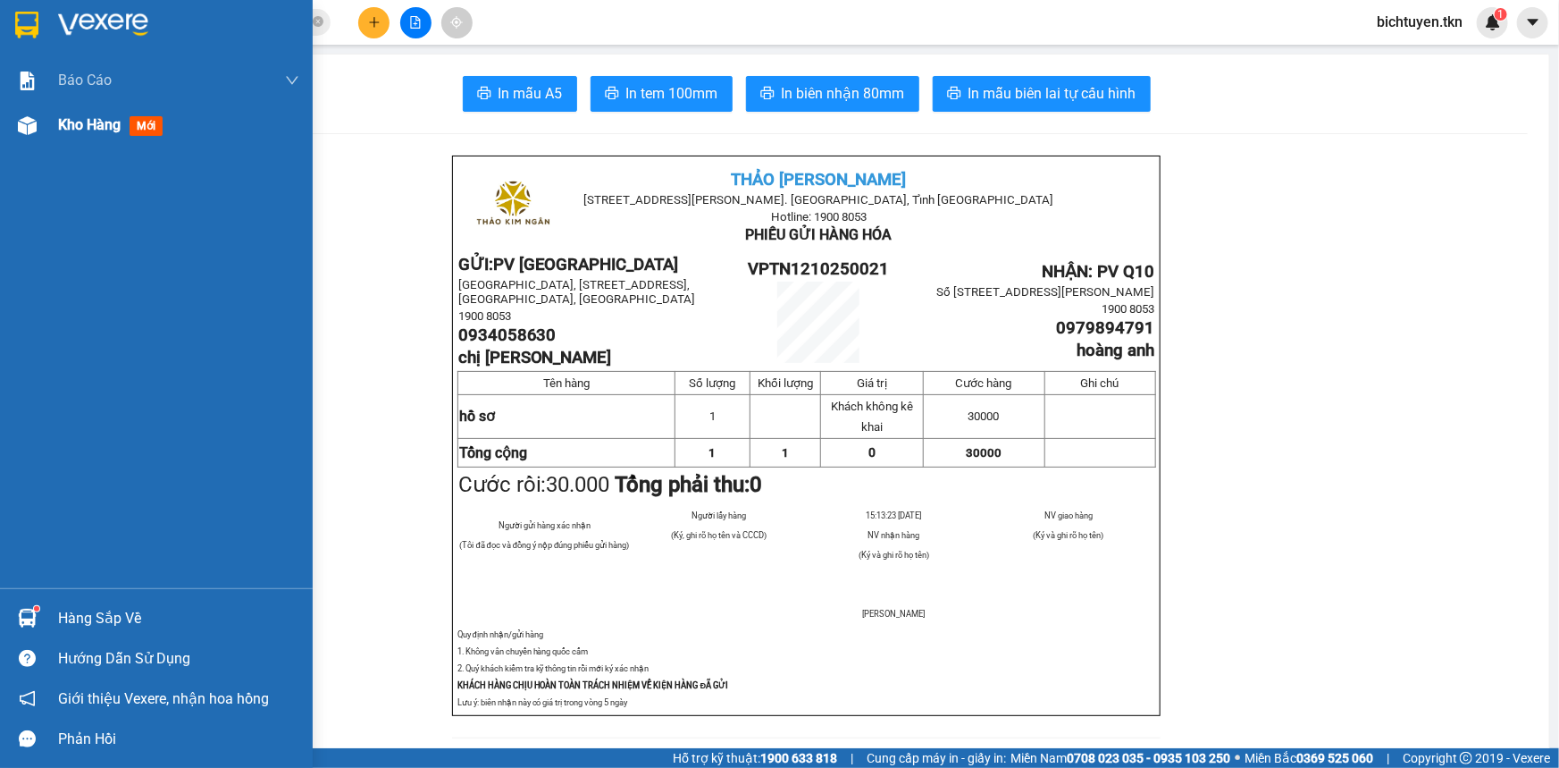
click at [51, 128] on div "Kho hàng mới" at bounding box center [156, 125] width 313 height 45
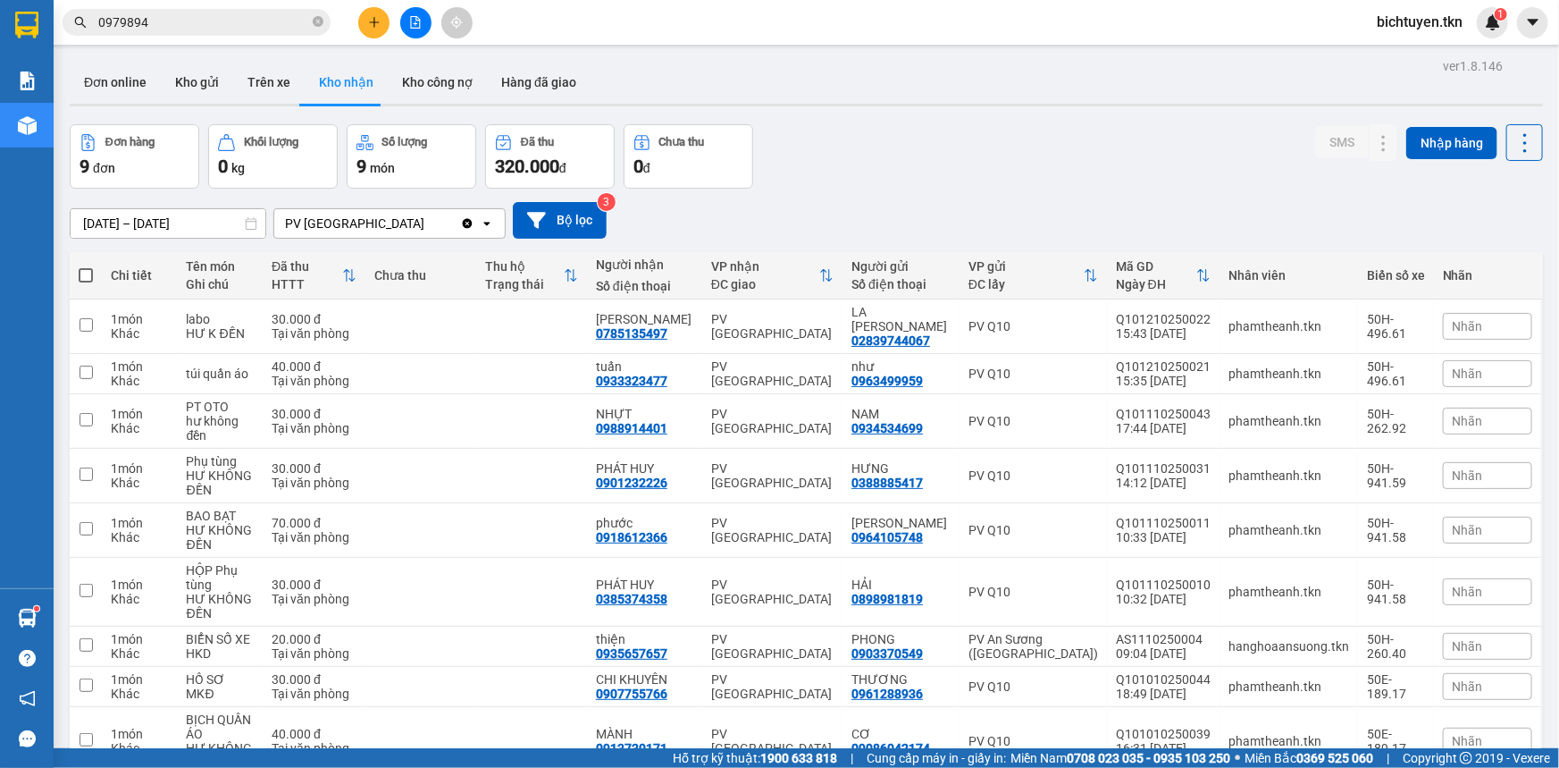
click at [1411, 21] on span "bichtuyen.tkn" at bounding box center [1420, 22] width 114 height 22
click at [1410, 53] on span "Đăng xuất" at bounding box center [1428, 56] width 78 height 20
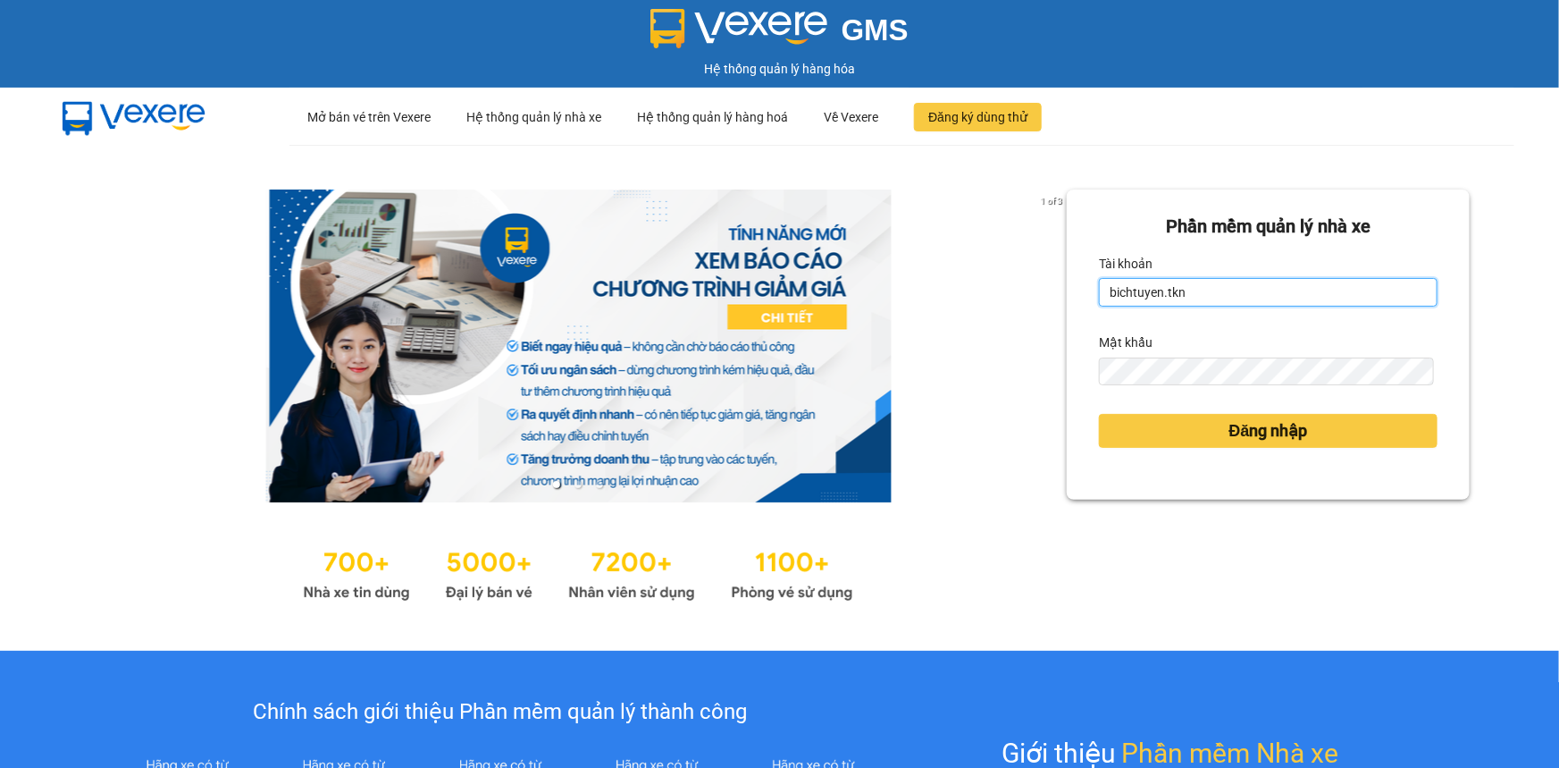
click at [1304, 301] on input "bichtuyen.tkn" at bounding box center [1268, 292] width 339 height 29
type input "phongphu.tkn"
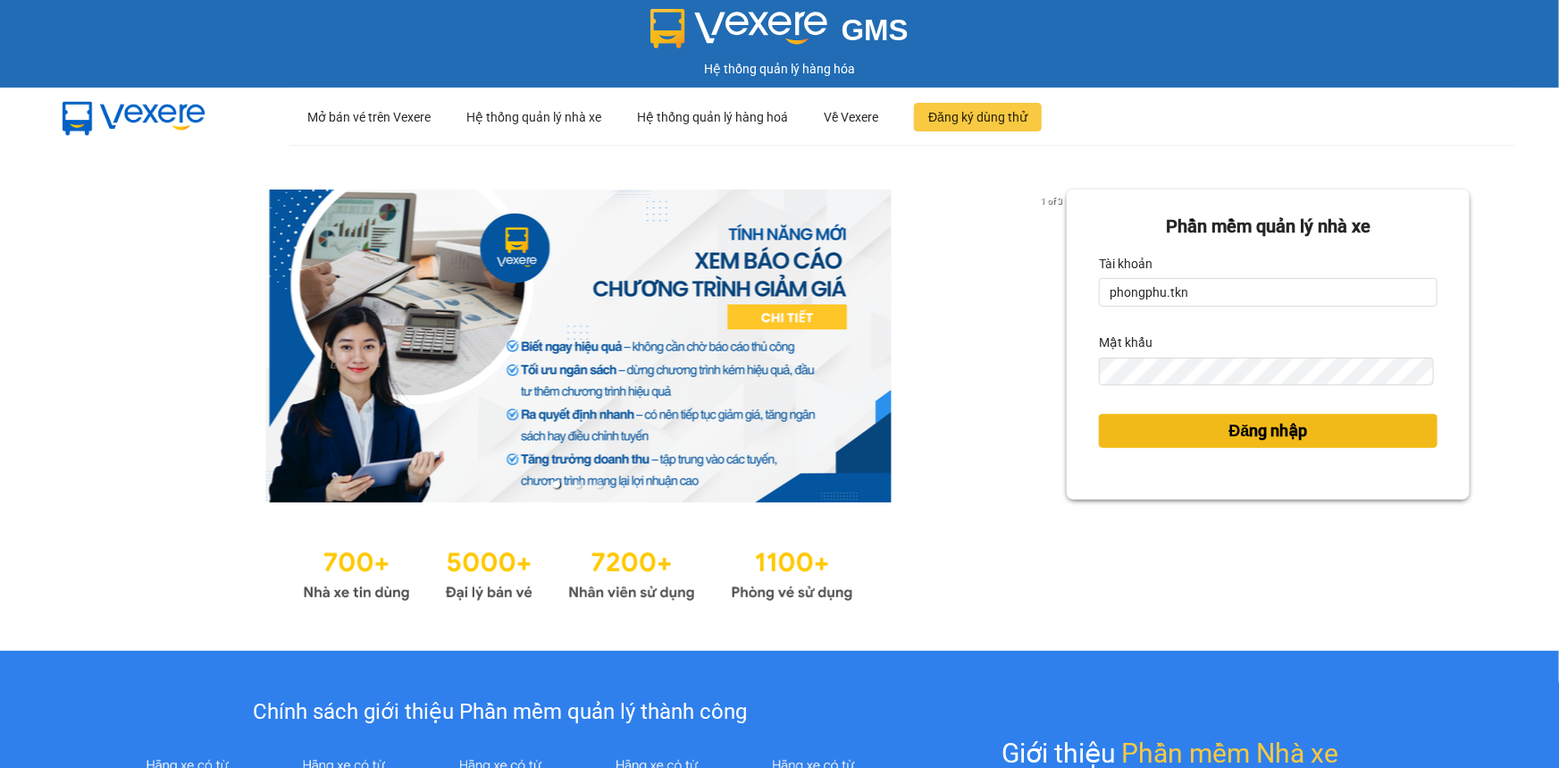
click at [1269, 440] on span "Đăng nhập" at bounding box center [1269, 430] width 79 height 25
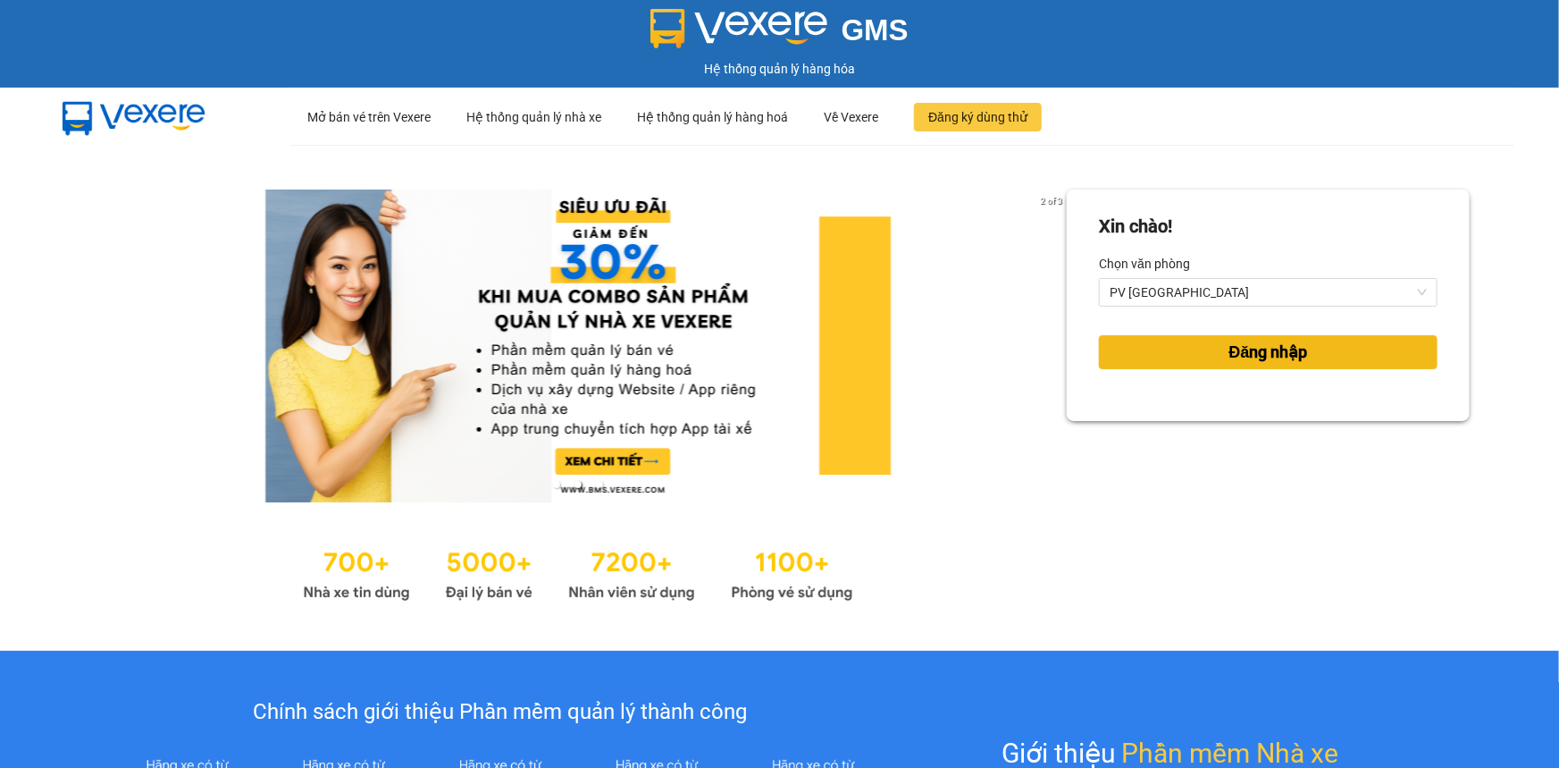
click at [1289, 357] on span "Đăng nhập" at bounding box center [1269, 352] width 79 height 25
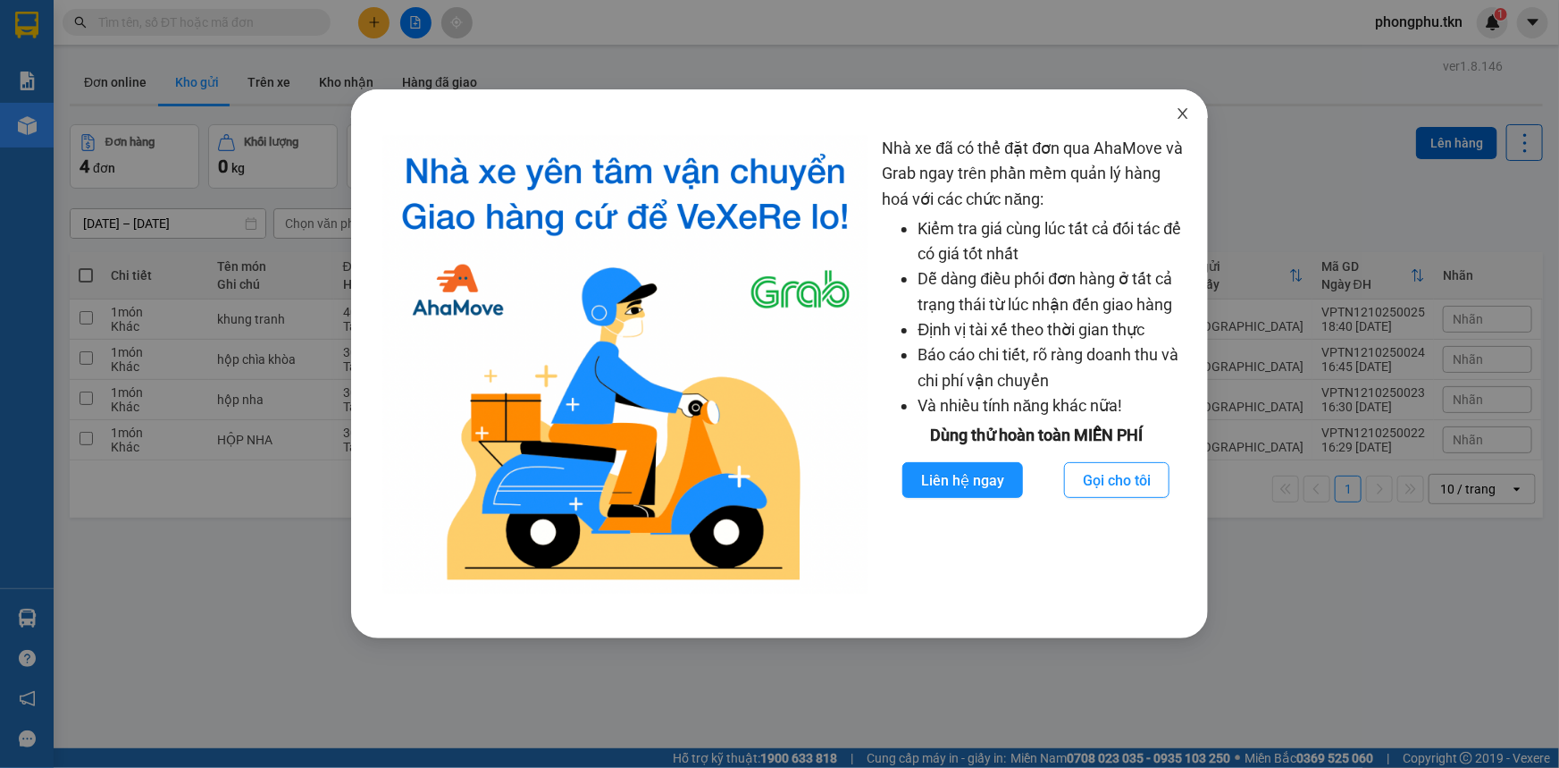
click at [1187, 108] on icon "close" at bounding box center [1183, 113] width 14 height 14
